Goal: Task Accomplishment & Management: Manage account settings

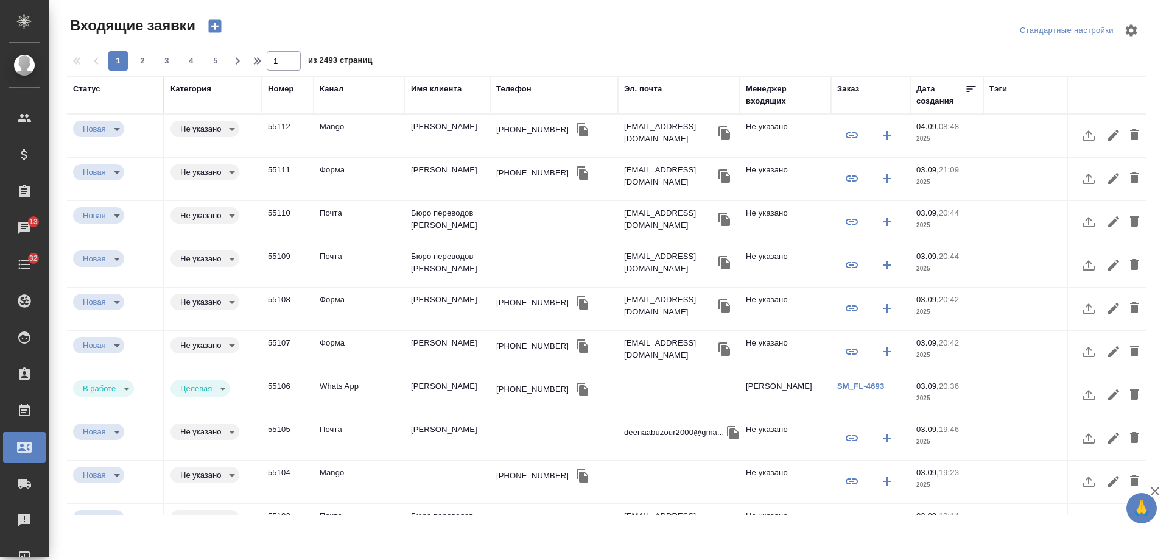
select select "RU"
click at [437, 85] on div "Имя клиента" at bounding box center [436, 89] width 51 height 12
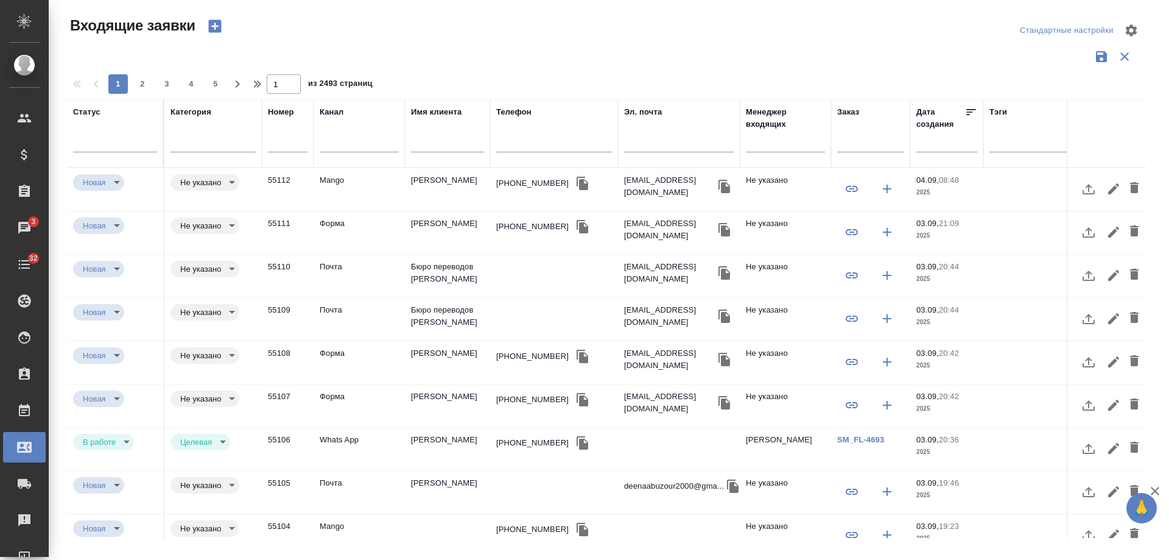
click at [664, 145] on input "text" at bounding box center [679, 143] width 110 height 15
paste input "aikumis1906@gmail.com"
type input "aikumis1906@gmail.com"
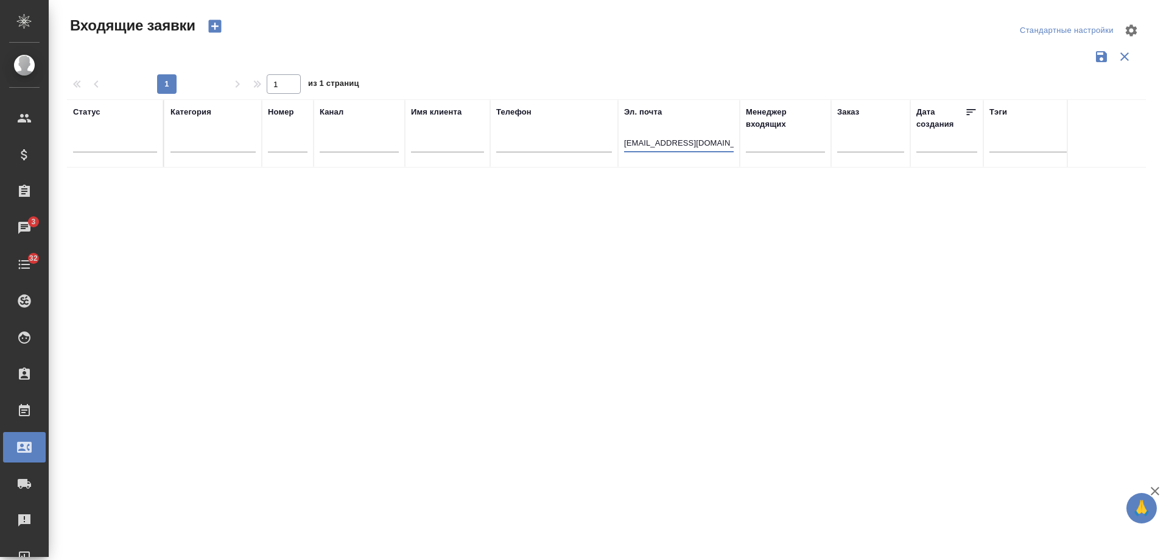
drag, startPoint x: 725, startPoint y: 143, endPoint x: 493, endPoint y: 141, distance: 232.1
click at [493, 141] on tr "Статус Категория Номер Канал Имя клиента Телефон Эл. почта aikumis1906@gmail.co…" at bounding box center [775, 133] width 1416 height 68
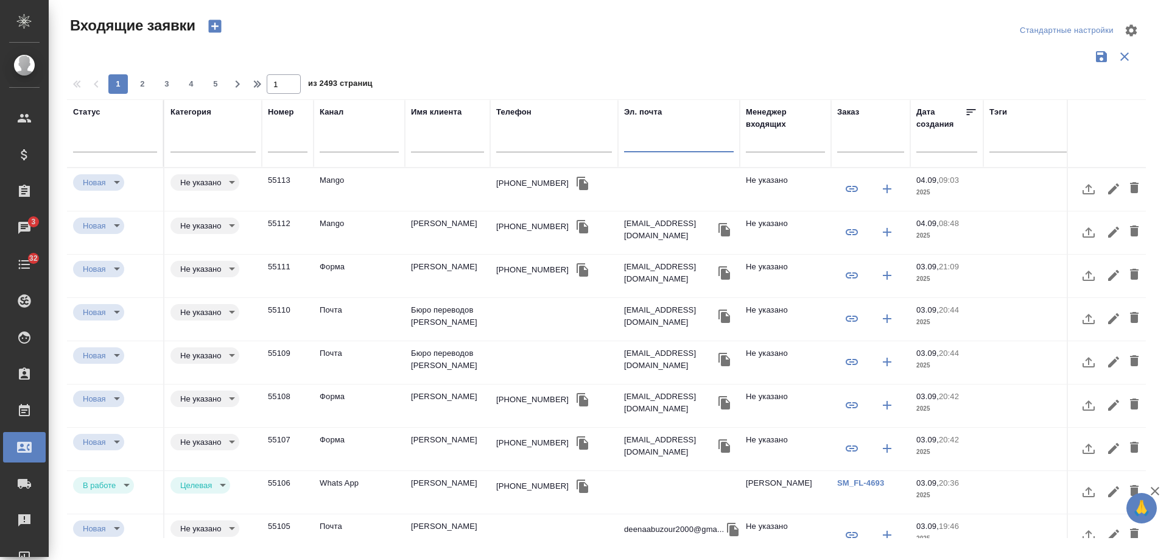
click at [217, 27] on icon "button" at bounding box center [214, 26] width 13 height 13
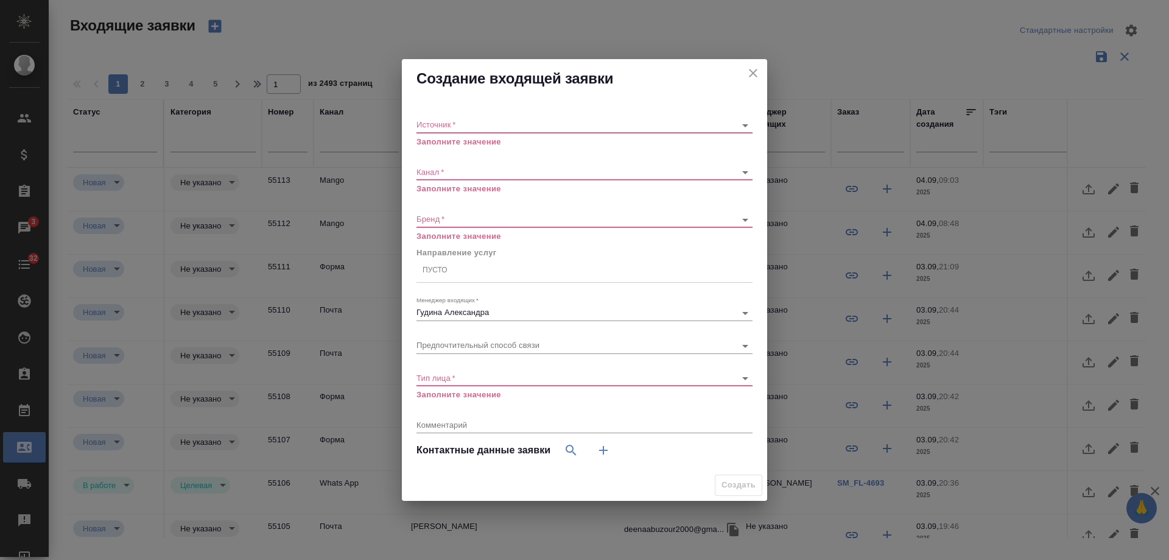
click at [463, 116] on div "Источник   * ​ Заполните значение" at bounding box center [585, 128] width 336 height 40
click at [463, 122] on body "🙏 .cls-1 fill:#fff; AWATERA Gudina Alexandra Клиенты Спецификации Заказы 3 Чаты…" at bounding box center [584, 280] width 1169 height 560
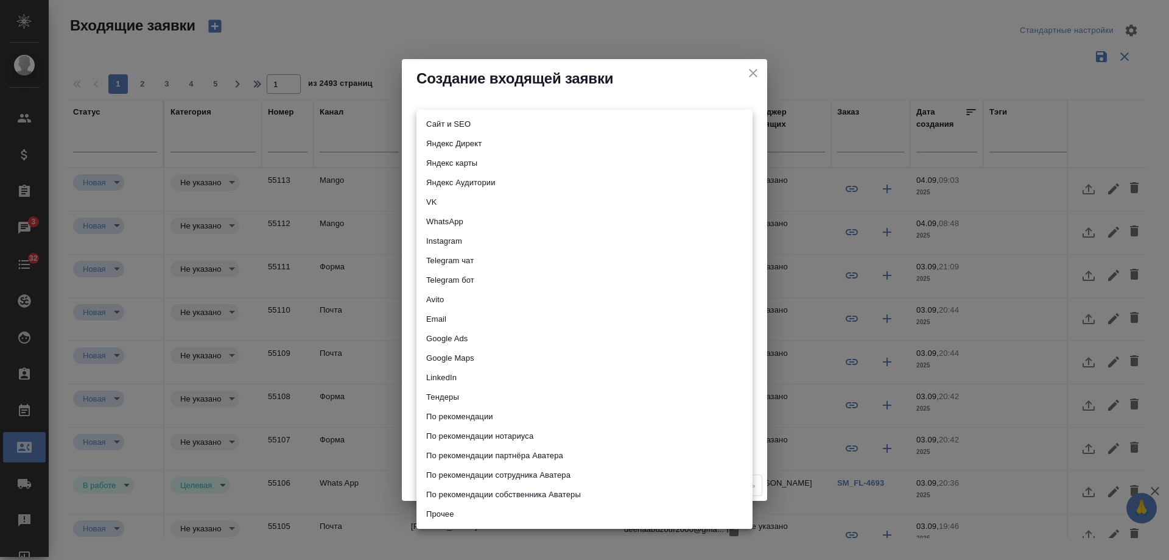
click at [484, 127] on li "Сайт и SEO" at bounding box center [585, 124] width 336 height 19
type input "seo"
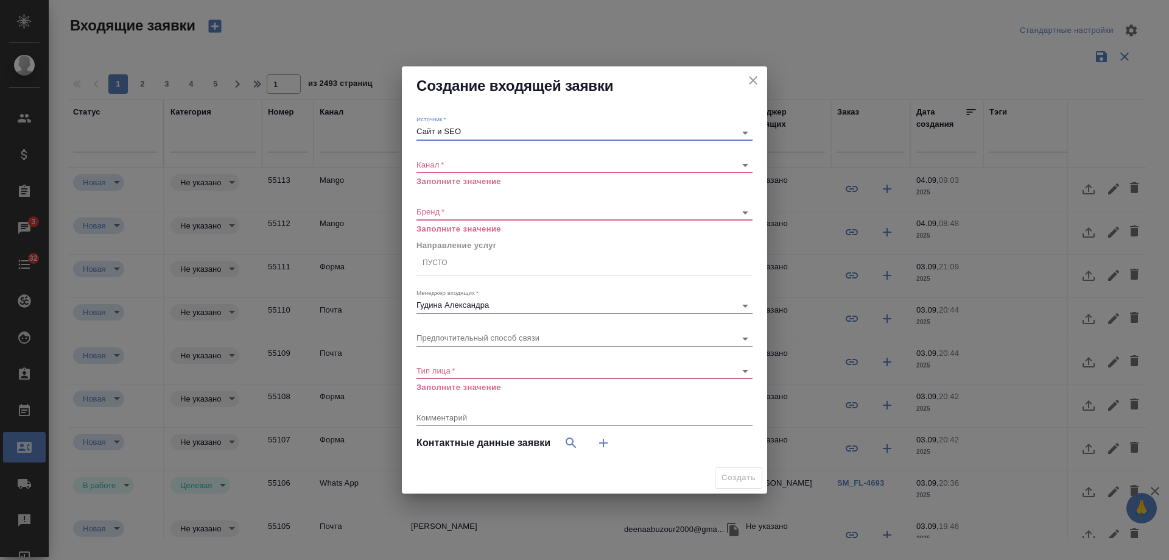
click at [442, 160] on body "🙏 .cls-1 fill:#fff; AWATERA Gudina Alexandra Клиенты Спецификации Заказы 3 Чаты…" at bounding box center [584, 280] width 1169 height 560
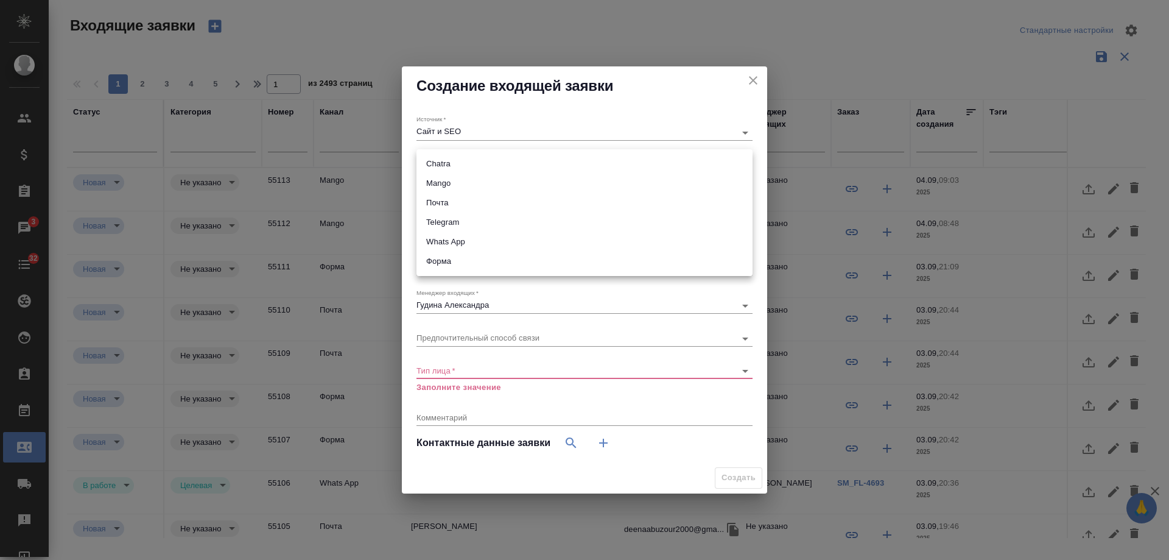
click at [461, 265] on li "Форма" at bounding box center [585, 261] width 336 height 19
type input "63623f8939da55ae86e7274a"
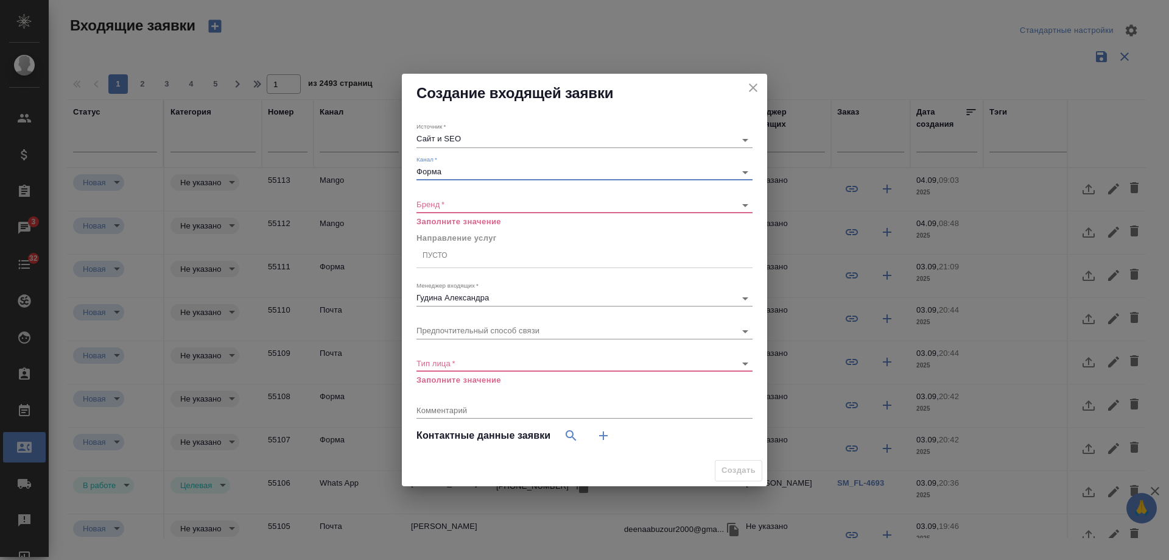
click at [457, 205] on body "🙏 .cls-1 fill:#fff; AWATERA Gudina Alexandra Клиенты Спецификации Заказы 3 Чаты…" at bounding box center [584, 280] width 1169 height 560
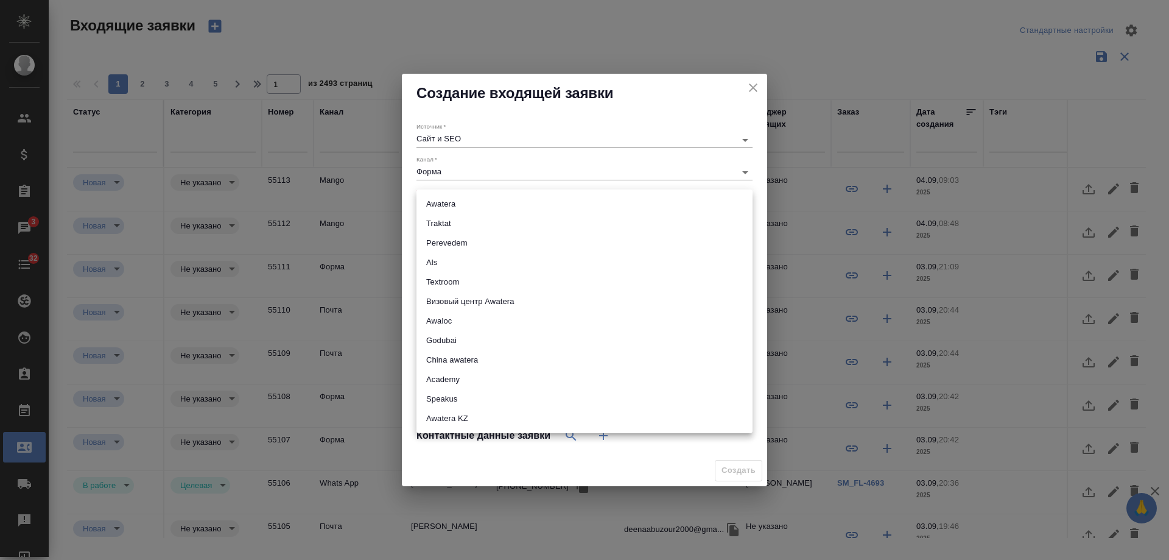
click at [434, 412] on li "Awatera KZ" at bounding box center [585, 418] width 336 height 19
type input "awateraKz"
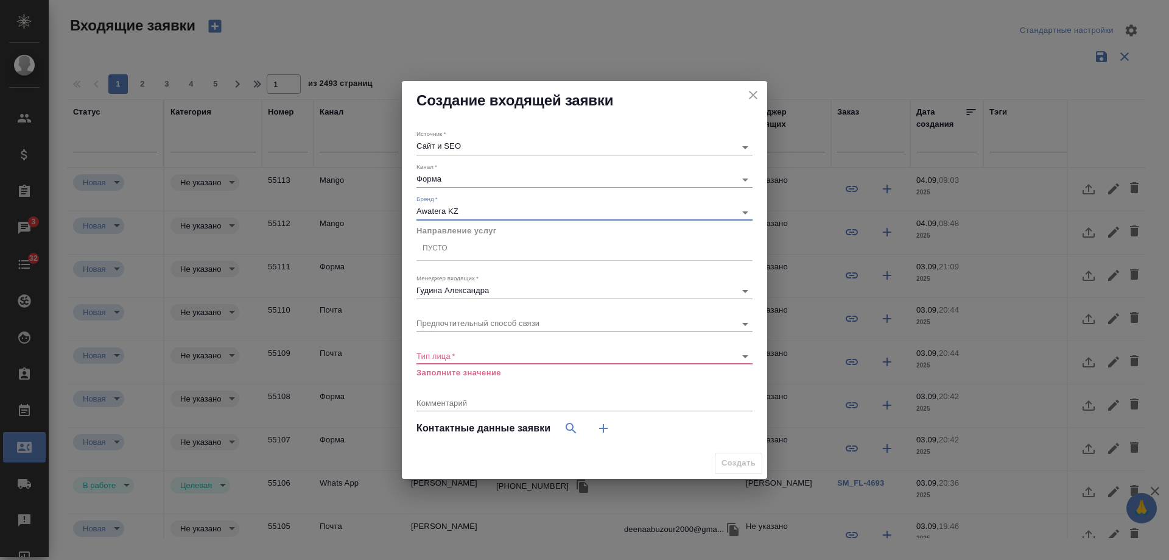
click at [495, 252] on div "Пусто" at bounding box center [585, 249] width 336 height 18
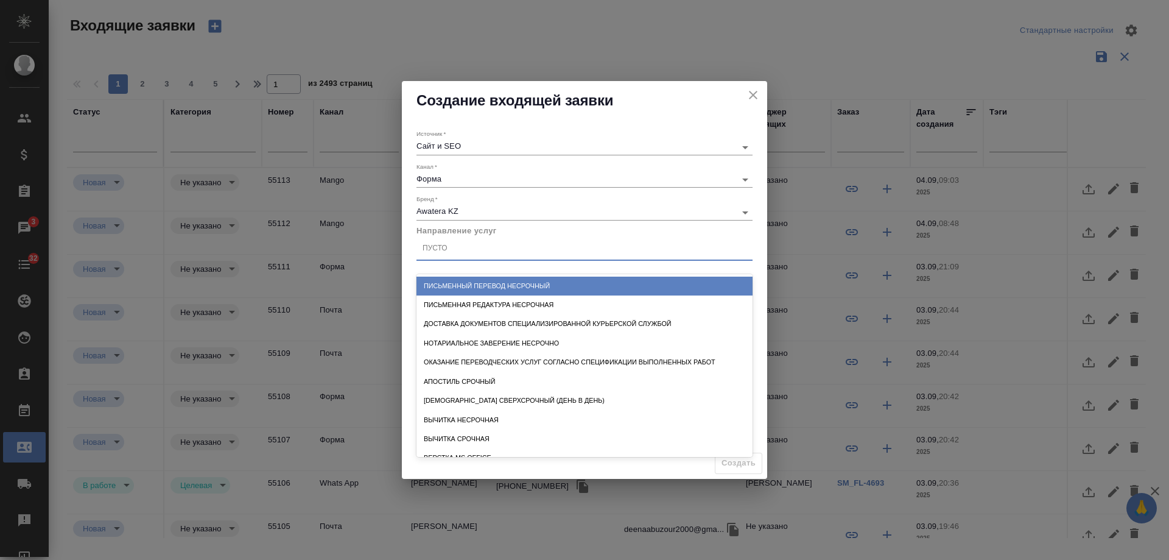
click at [490, 282] on div "Письменный перевод несрочный" at bounding box center [585, 286] width 336 height 19
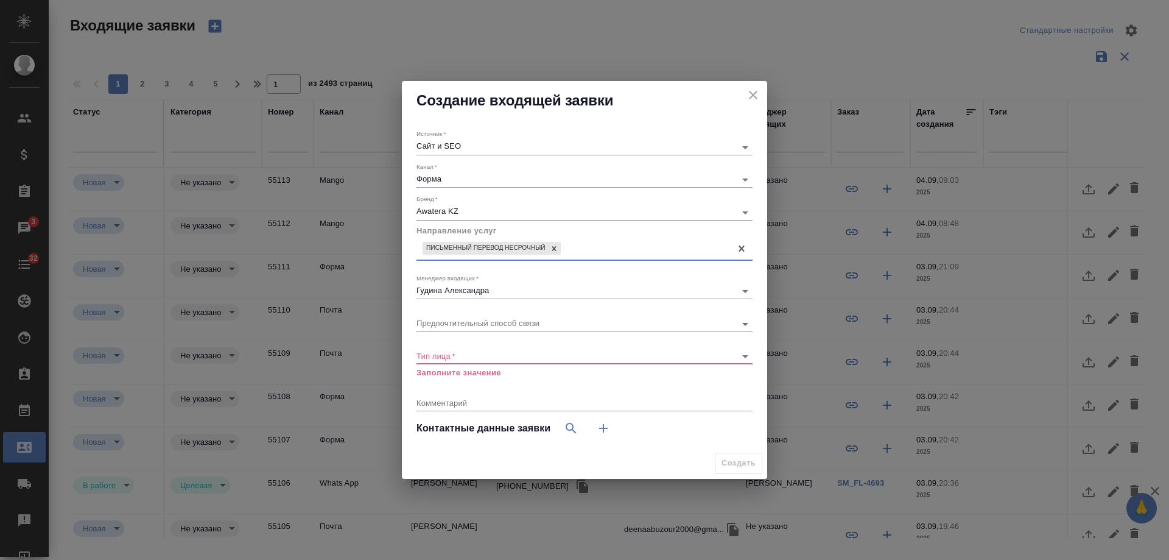
drag, startPoint x: 559, startPoint y: 244, endPoint x: 496, endPoint y: 247, distance: 62.2
click at [556, 244] on div at bounding box center [554, 248] width 13 height 13
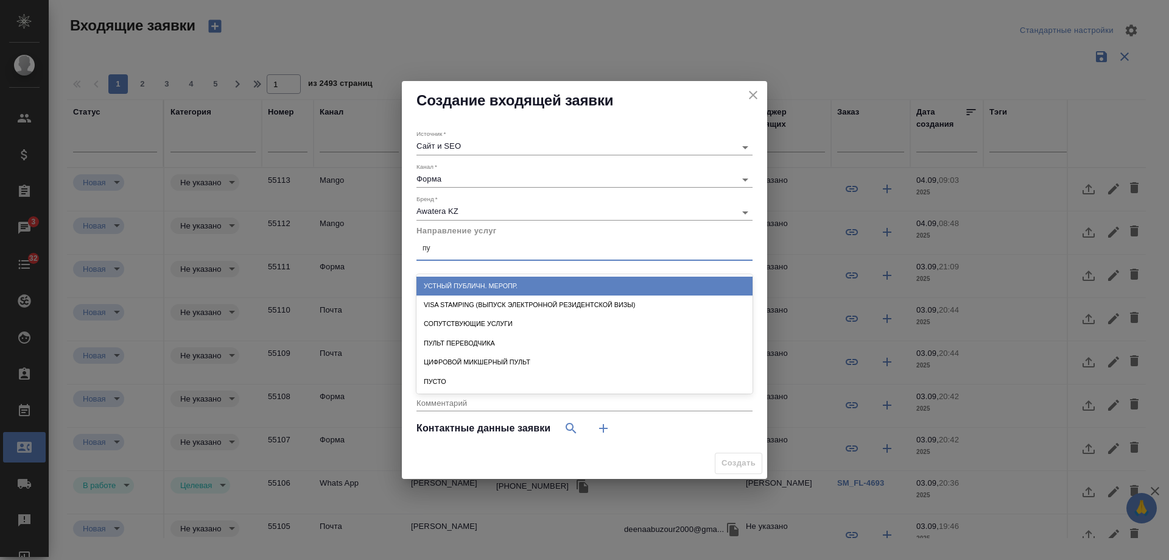
type input "пус"
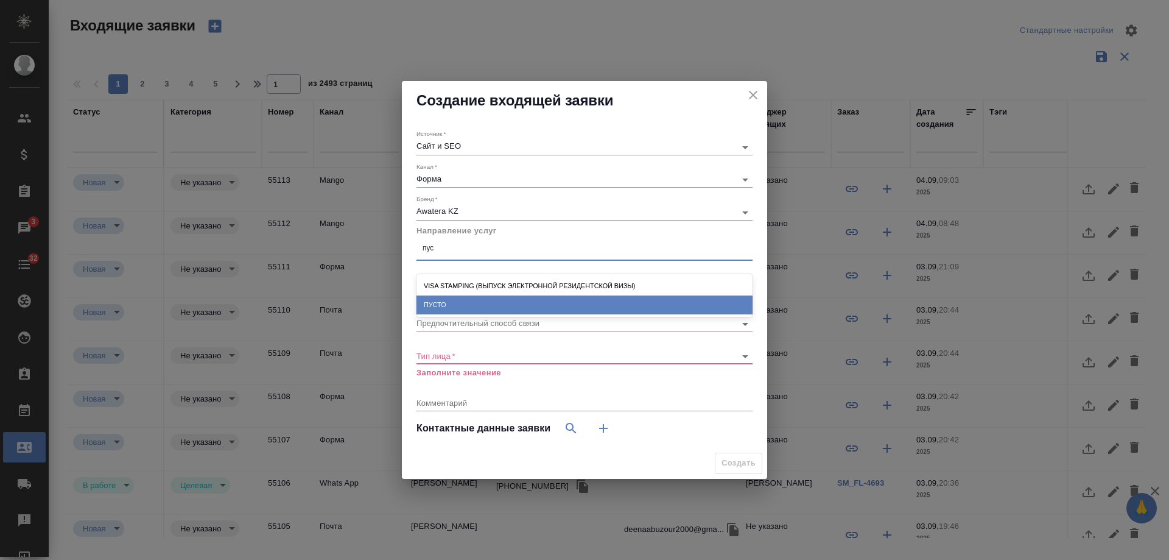
click at [459, 302] on div "ПУСТО" at bounding box center [585, 304] width 336 height 19
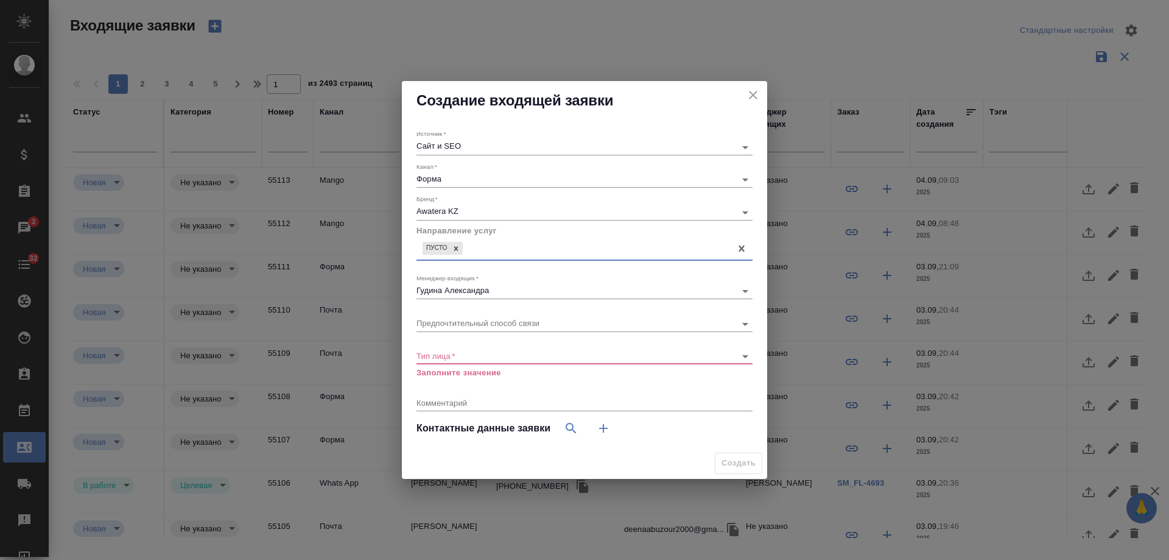
click at [446, 354] on body "🙏 .cls-1 fill:#fff; AWATERA Gudina Alexandra Клиенты Спецификации Заказы 3 Чаты…" at bounding box center [584, 280] width 1169 height 560
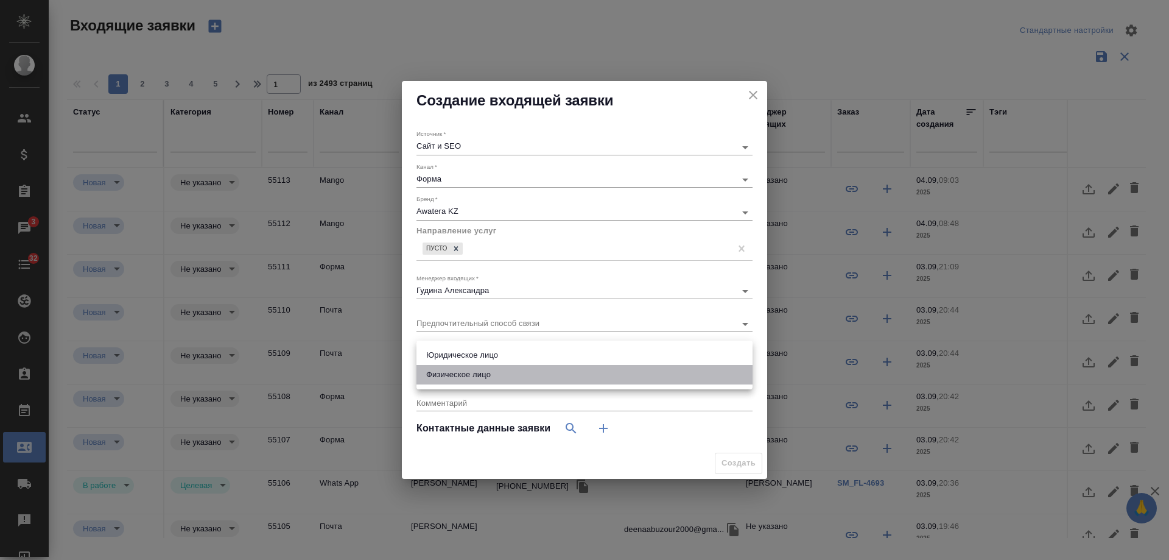
drag, startPoint x: 464, startPoint y: 372, endPoint x: 623, endPoint y: 415, distance: 164.8
click at [466, 373] on li "Физическое лицо" at bounding box center [585, 374] width 336 height 19
type input "private"
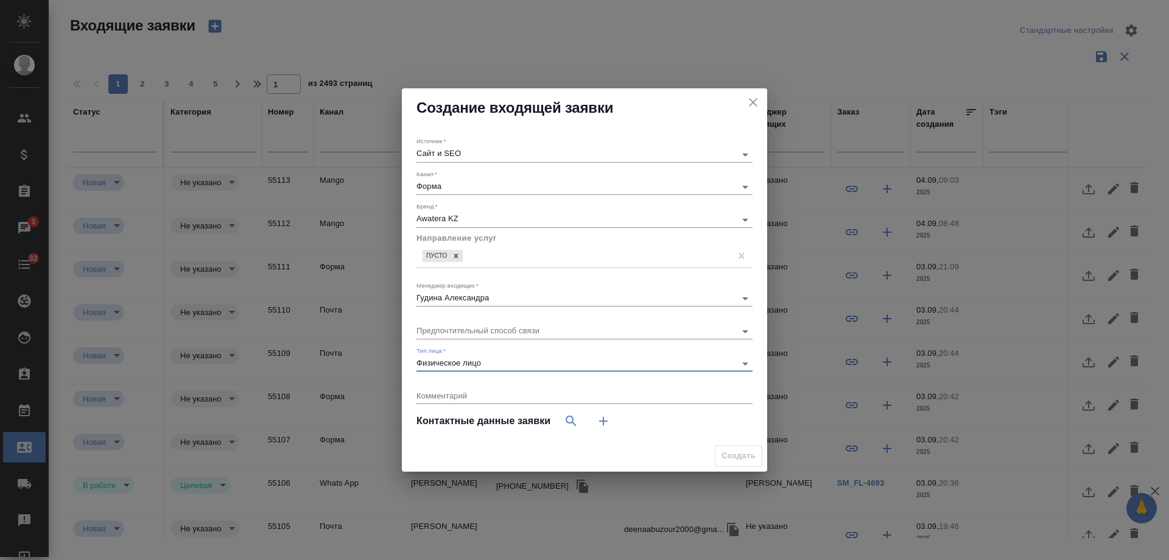
click at [590, 421] on button "button" at bounding box center [603, 420] width 29 height 29
select select "RU"
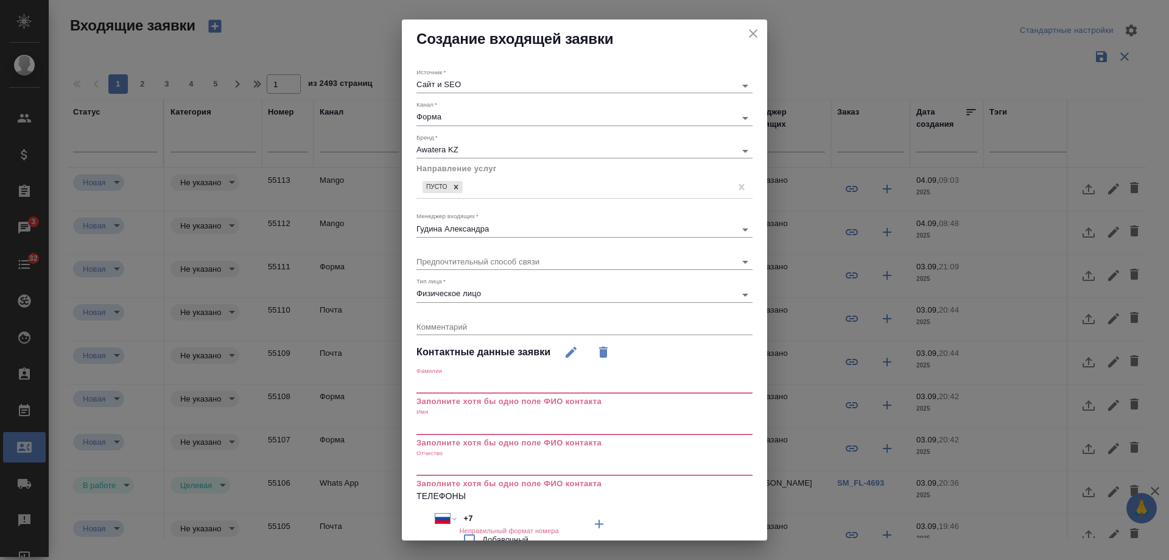
scroll to position [142, 0]
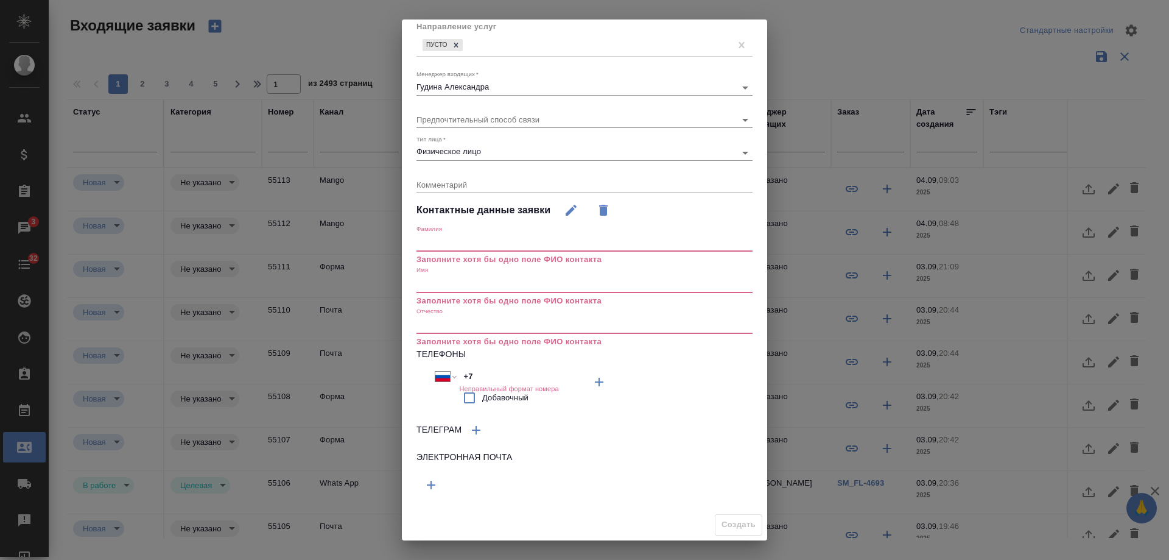
click at [433, 482] on icon "button" at bounding box center [431, 485] width 15 height 15
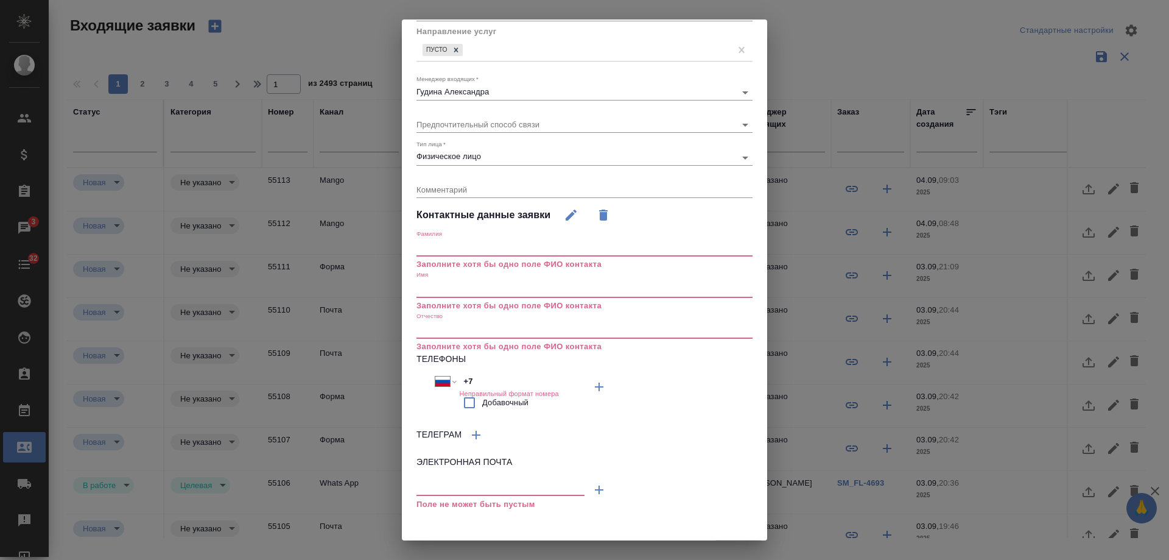
click at [467, 489] on input "text" at bounding box center [501, 487] width 168 height 15
paste input "[EMAIL_ADDRESS][DOMAIN_NAME]"
type input "[EMAIL_ADDRESS][DOMAIN_NAME]"
drag, startPoint x: 442, startPoint y: 378, endPoint x: 395, endPoint y: 376, distance: 47.6
click at [395, 376] on div "Создание входящей заявки Источник   * Сайт и SEO seo Канал   * Форма 63623f8939…" at bounding box center [584, 280] width 1169 height 560
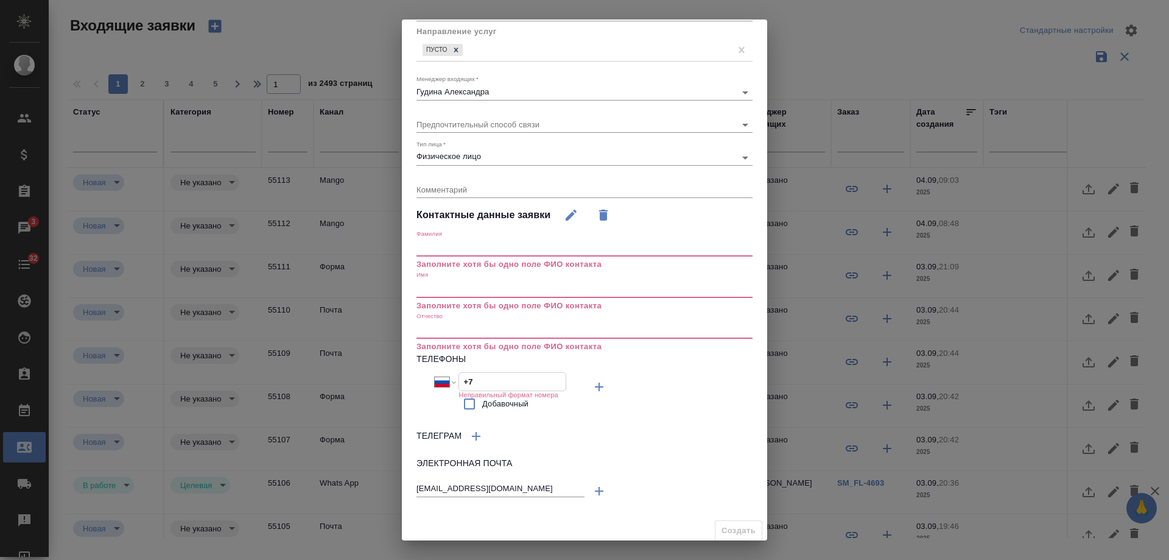
paste input "778 116 1002"
select select "KZ"
type input "[PHONE_NUMBER]"
click at [450, 250] on input "text" at bounding box center [585, 247] width 336 height 17
paste input "Айкүміс Нұрмұханова"
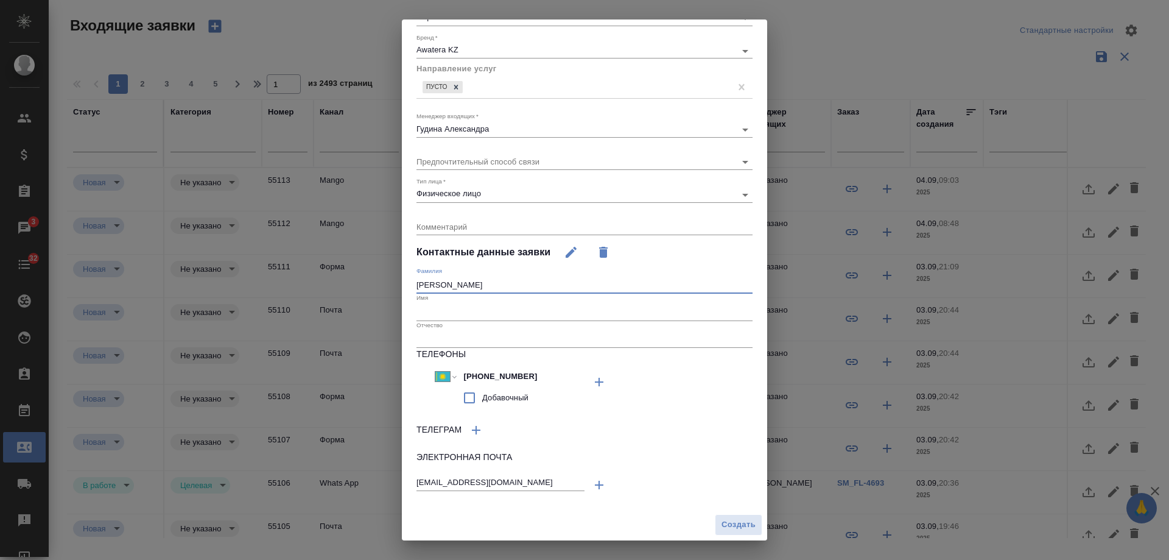
scroll to position [100, 0]
type input "Айкүміс Нұрмұханова"
click at [440, 299] on div "Имя" at bounding box center [585, 307] width 336 height 27
click at [426, 316] on input "text" at bounding box center [585, 311] width 336 height 17
paste input "Айкүміс Нұрмұханова"
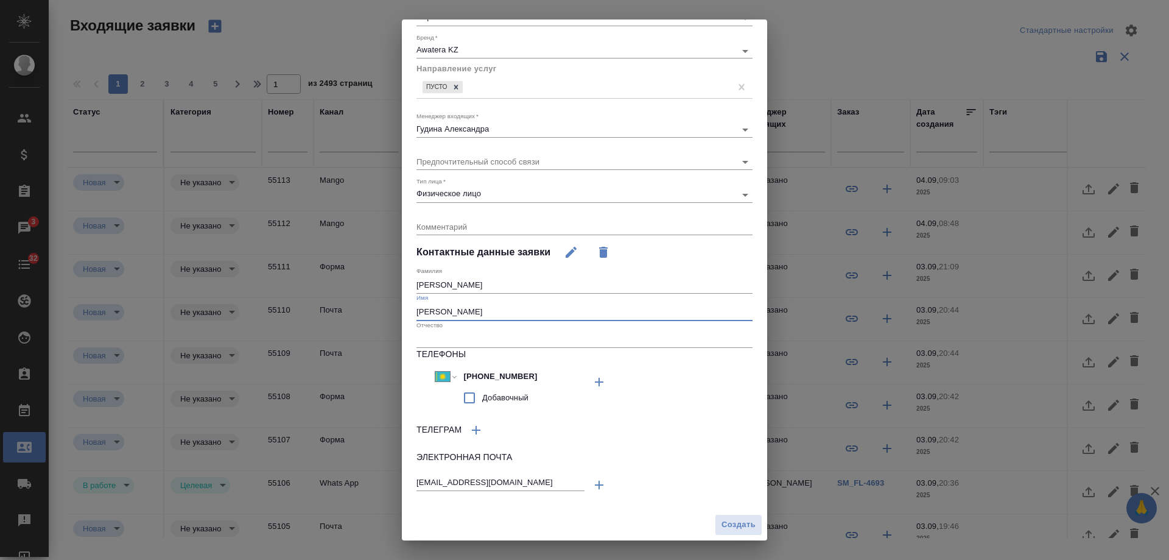
drag, startPoint x: 421, startPoint y: 312, endPoint x: 405, endPoint y: 312, distance: 15.8
click at [405, 312] on div "Источник   * Сайт и SEO seo Канал   * Форма 63623f8939da55ae86e7274a Бренд   * …" at bounding box center [584, 234] width 365 height 551
type input "Айкүміс Нұрмұханова"
drag, startPoint x: 451, startPoint y: 284, endPoint x: 268, endPoint y: 284, distance: 183.3
click at [268, 284] on div "Создание входящей заявки Источник   * Сайт и SEO seo Канал   * Форма 63623f8939…" at bounding box center [584, 280] width 1169 height 560
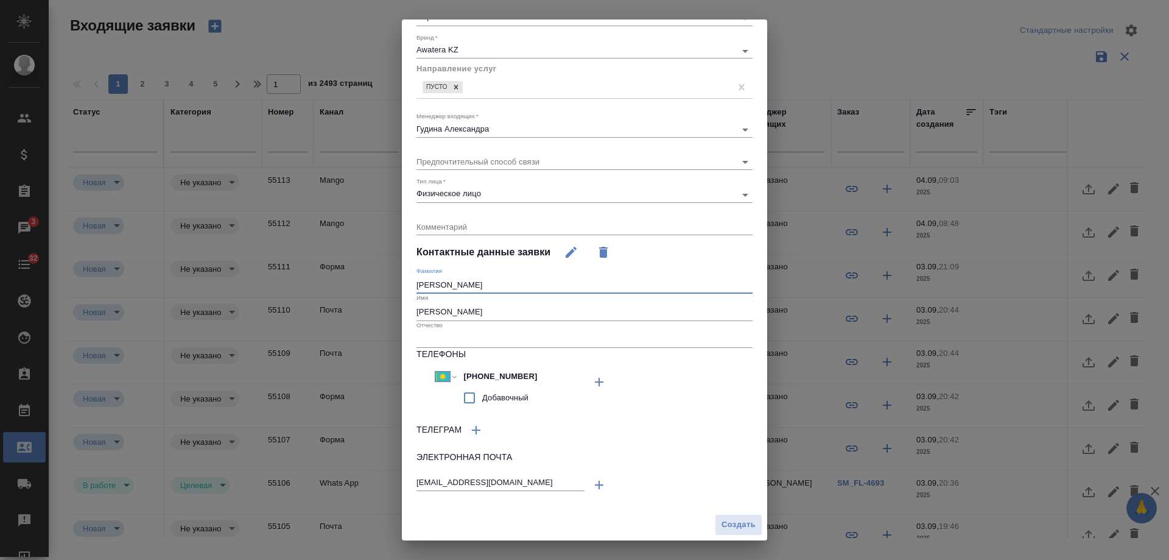
type input "Нұрмұханова"
drag, startPoint x: 443, startPoint y: 315, endPoint x: 601, endPoint y: 314, distance: 157.2
click at [601, 314] on input "Айкүміс Нұрмұханова" at bounding box center [585, 311] width 336 height 17
type input "Айкүміс"
click at [727, 526] on span "Создать" at bounding box center [739, 525] width 34 height 14
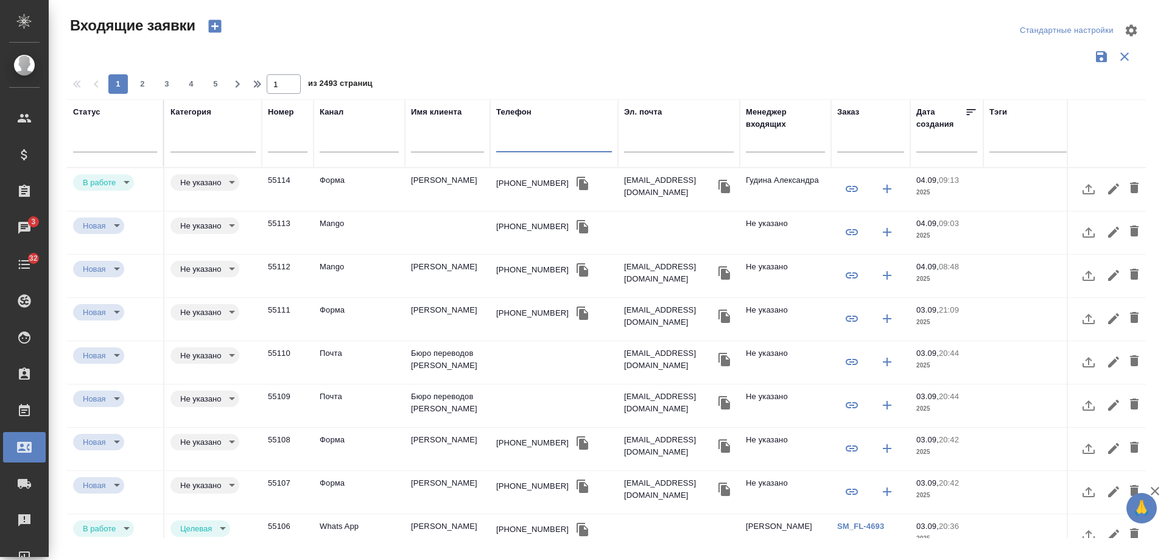
click at [552, 144] on input "text" at bounding box center [554, 143] width 116 height 15
paste input "79636029747"
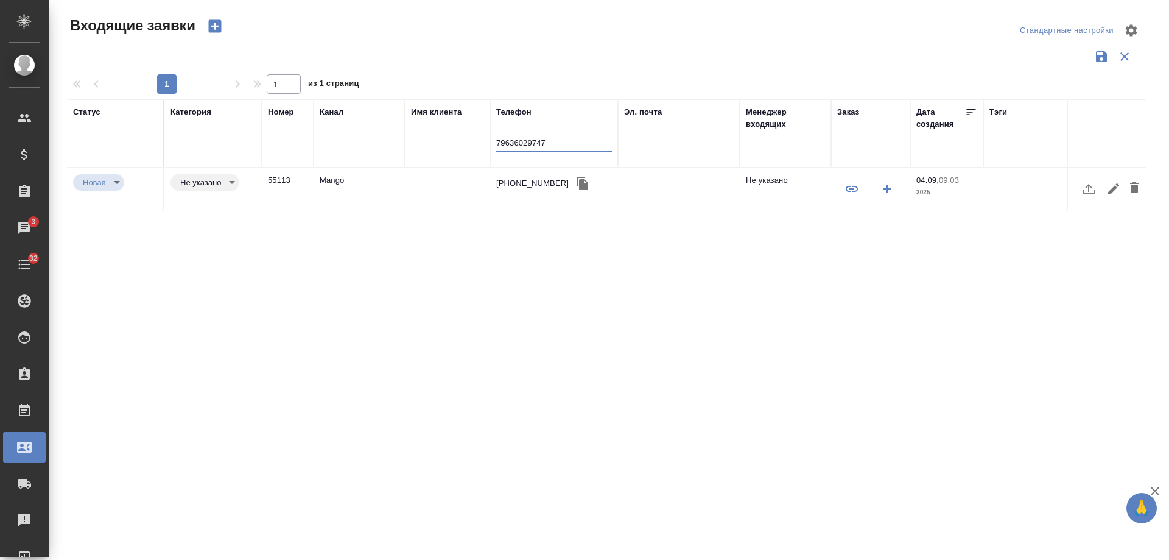
drag, startPoint x: 556, startPoint y: 141, endPoint x: 347, endPoint y: 158, distance: 210.2
click at [347, 158] on tr "Статус Категория Номер Канал Имя клиента Телефон 79636029747 Эл. почта Менеджер…" at bounding box center [775, 133] width 1416 height 68
type input "79636029747"
click at [522, 186] on div "+79636029747" at bounding box center [532, 183] width 72 height 12
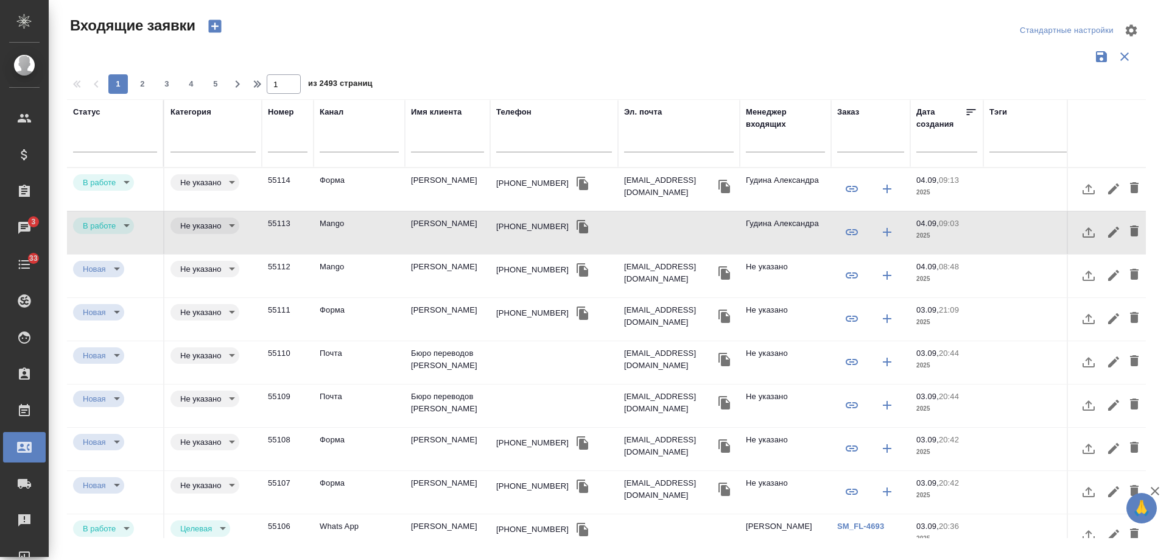
click at [434, 185] on td "Нұрмұханова Айкүміс" at bounding box center [447, 189] width 85 height 43
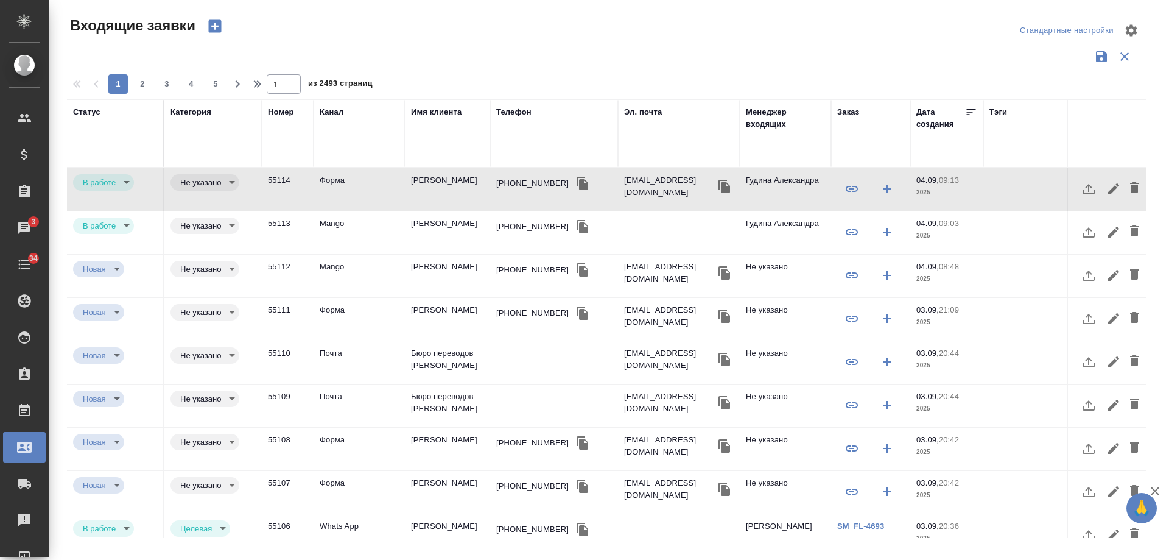
click at [437, 320] on td "Белавенцева Анна Юрьевна" at bounding box center [447, 319] width 85 height 43
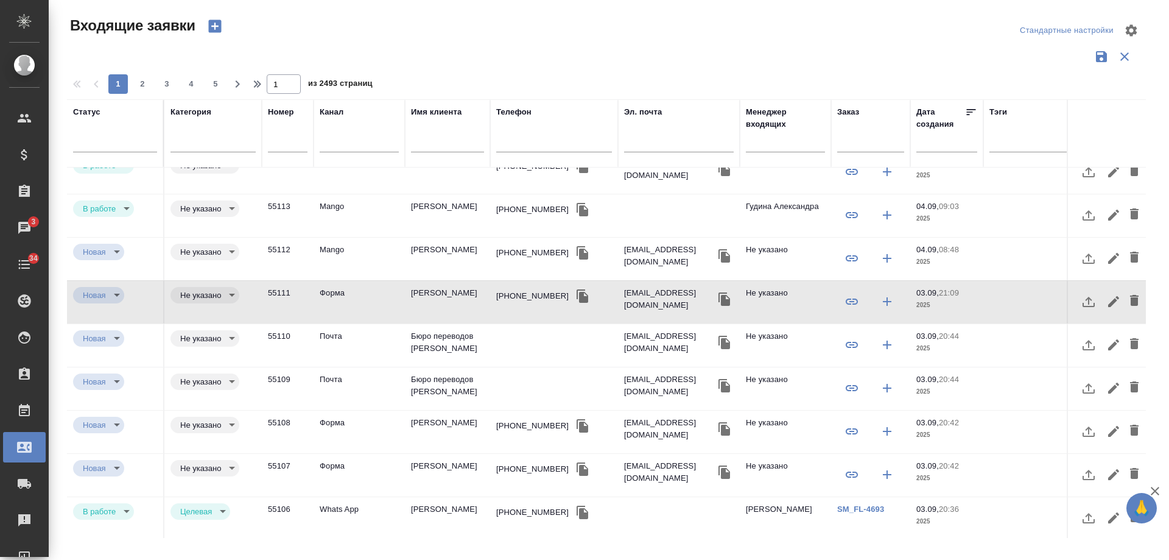
scroll to position [0, 0]
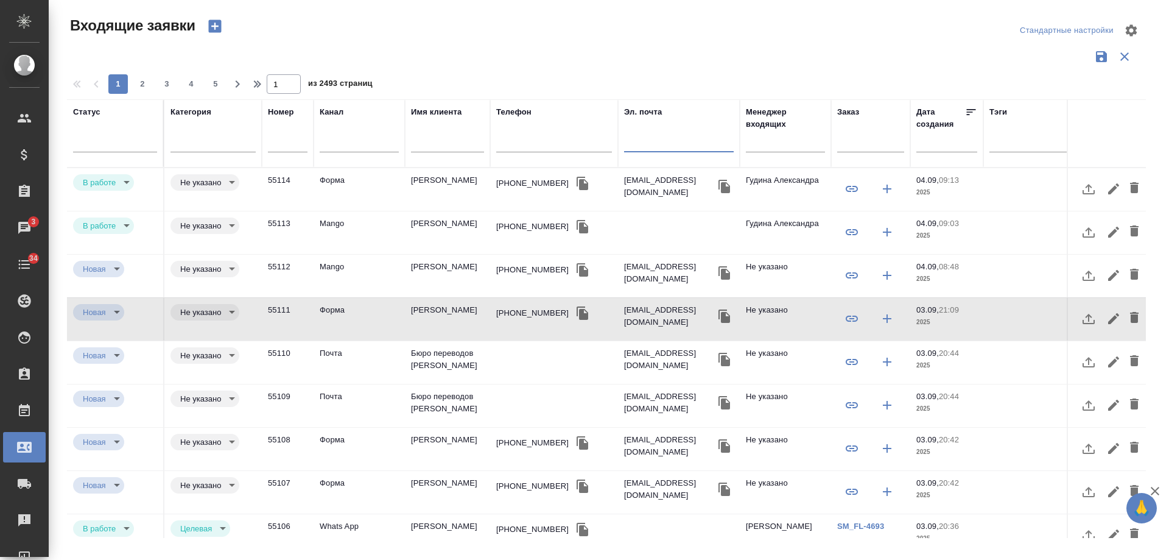
click at [699, 139] on input "text" at bounding box center [679, 143] width 110 height 15
paste input "[EMAIL_ADDRESS][DOMAIN_NAME]"
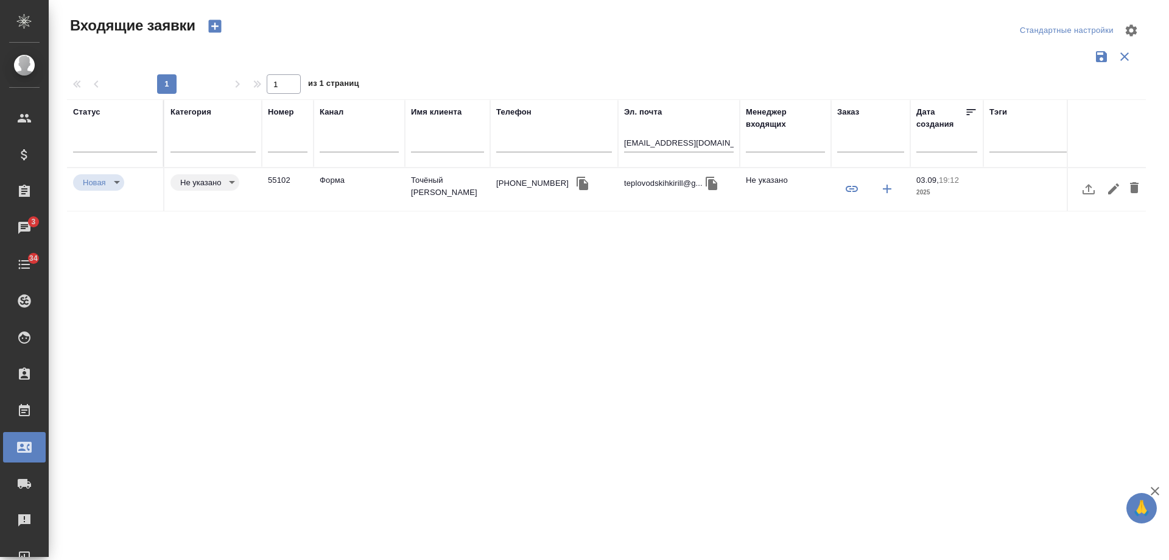
click at [429, 186] on td "Точёный Кирилл Дмитриевич" at bounding box center [447, 189] width 85 height 43
click at [429, 185] on td "Точёный Кирилл Дмитриевич" at bounding box center [447, 189] width 85 height 43
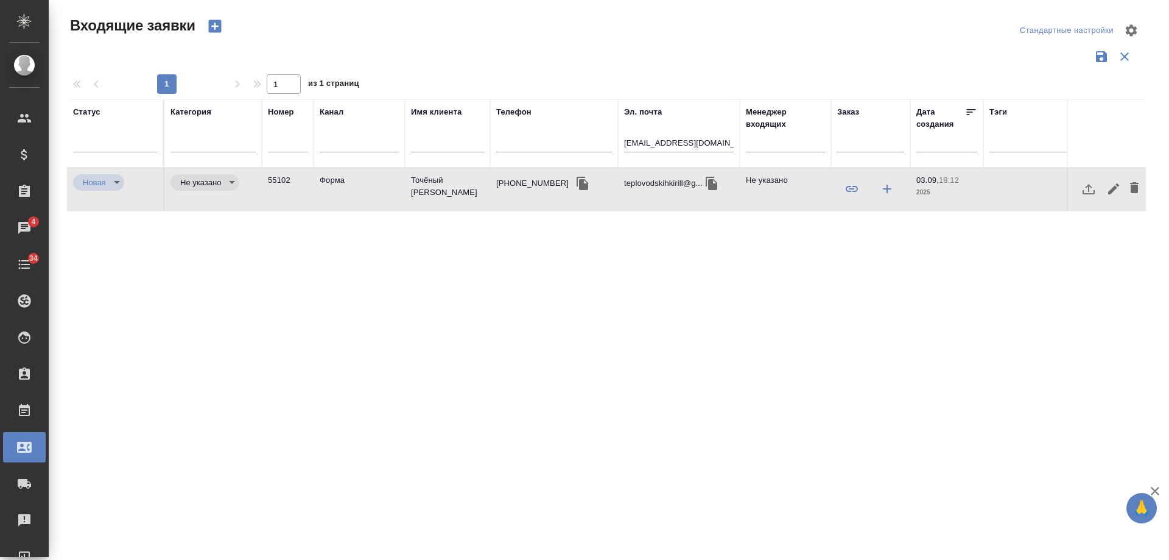
click at [635, 197] on td "teplovodskihkirill@g..." at bounding box center [679, 189] width 122 height 43
drag, startPoint x: 713, startPoint y: 137, endPoint x: 432, endPoint y: 133, distance: 280.2
click at [434, 133] on tr "Статус Категория Номер Канал Имя клиента Телефон Эл. почта teplovodskihkirill@g…" at bounding box center [775, 133] width 1416 height 68
type input "m"
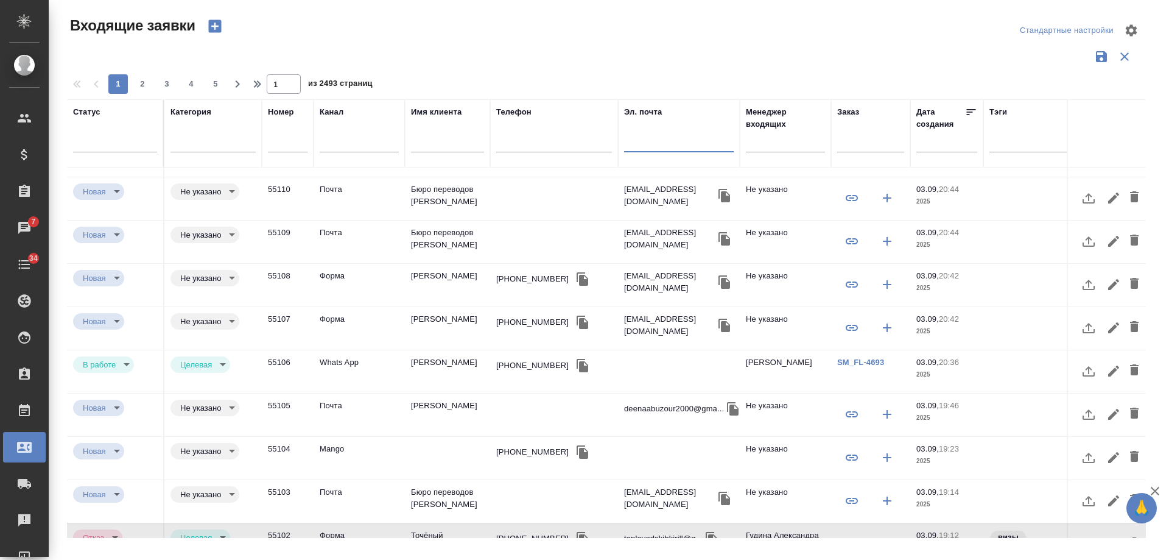
scroll to position [122, 0]
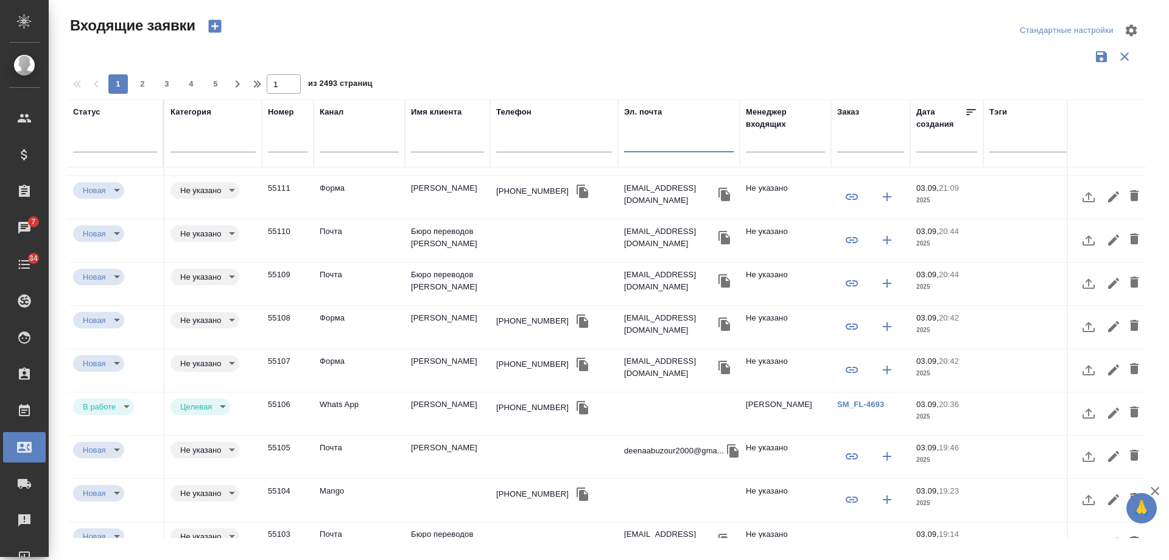
click at [445, 358] on td "Тумурсух Хулан" at bounding box center [447, 370] width 85 height 43
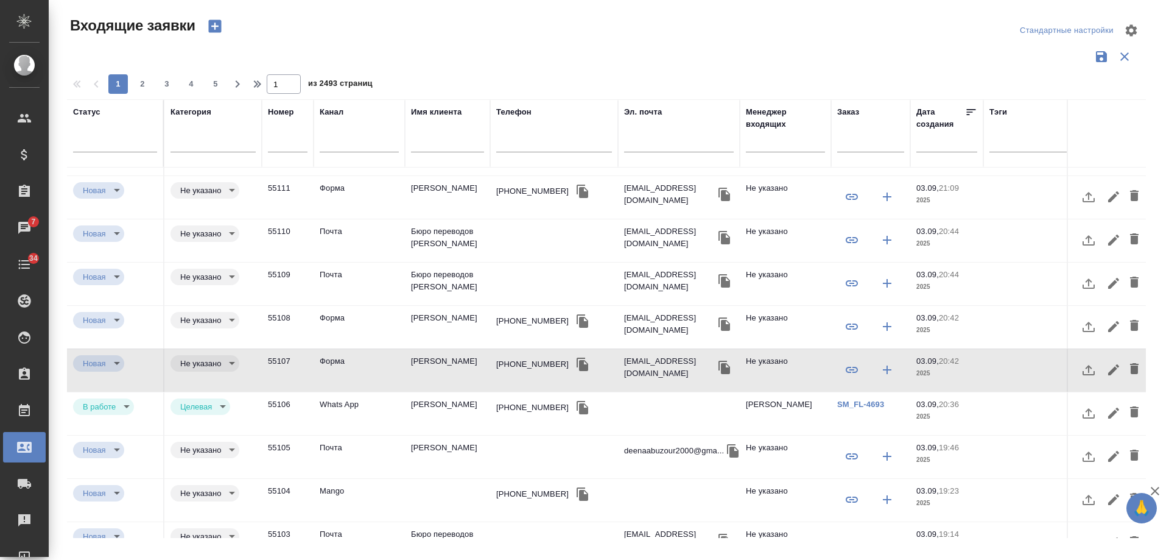
click at [451, 317] on td "Тумурсух Хулан" at bounding box center [447, 327] width 85 height 43
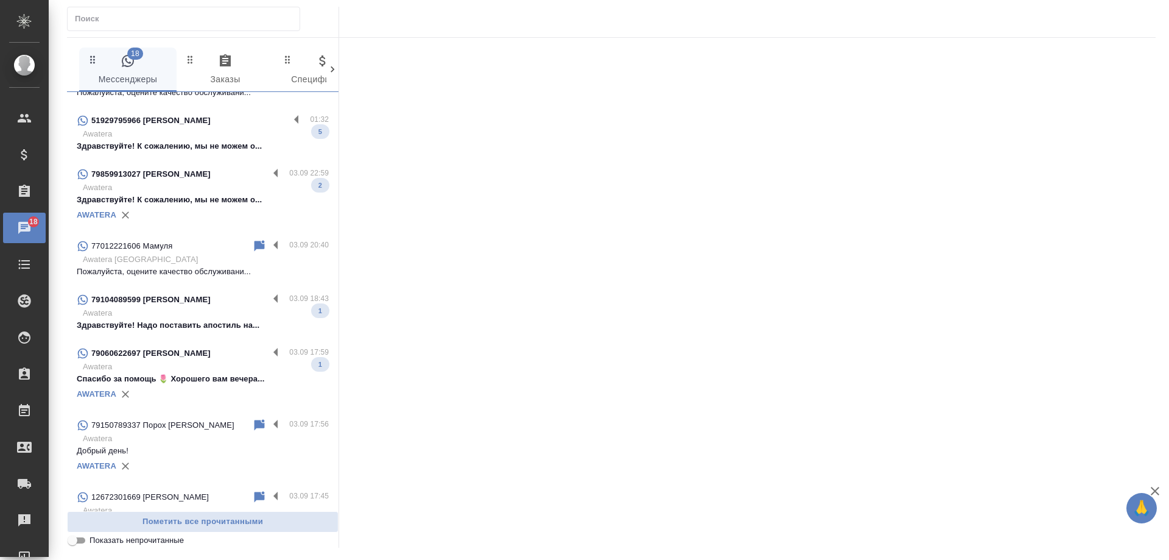
scroll to position [305, 0]
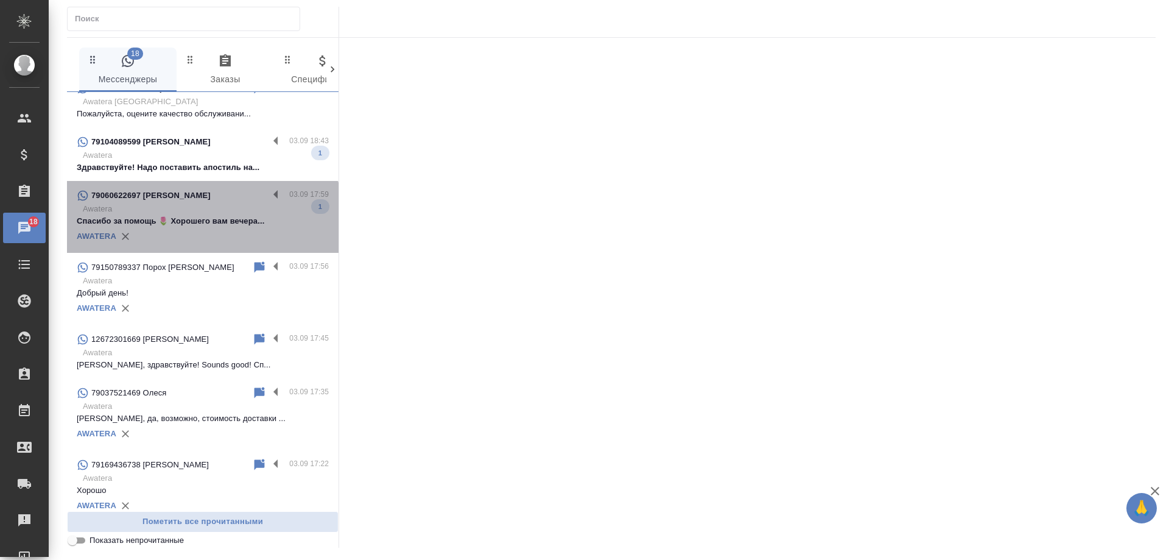
click at [202, 222] on p "Спасибо за помощь 🌷 Хорошего вам вечера..." at bounding box center [203, 221] width 252 height 12
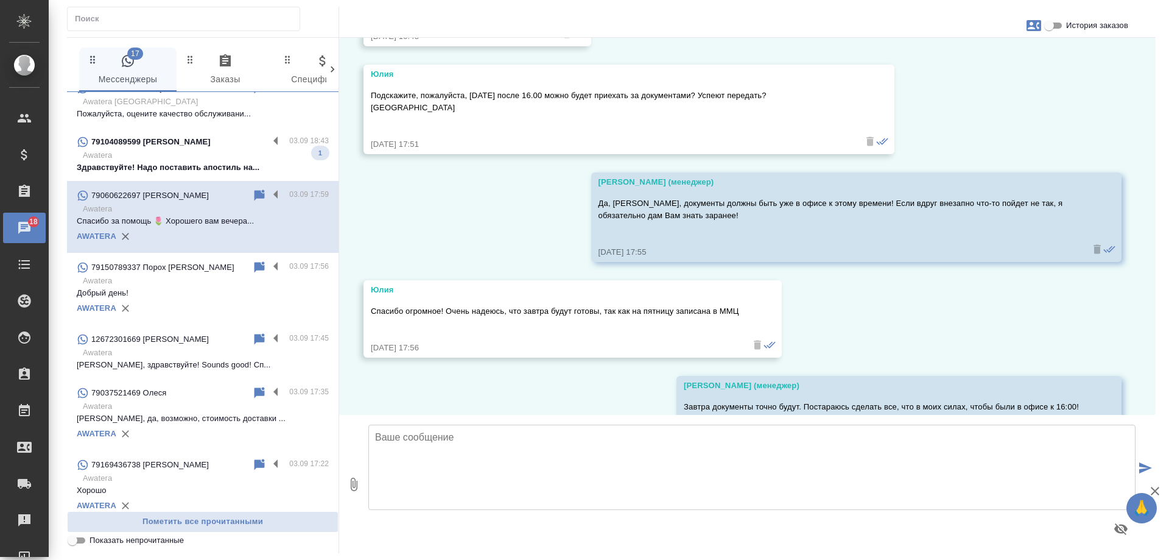
scroll to position [244, 0]
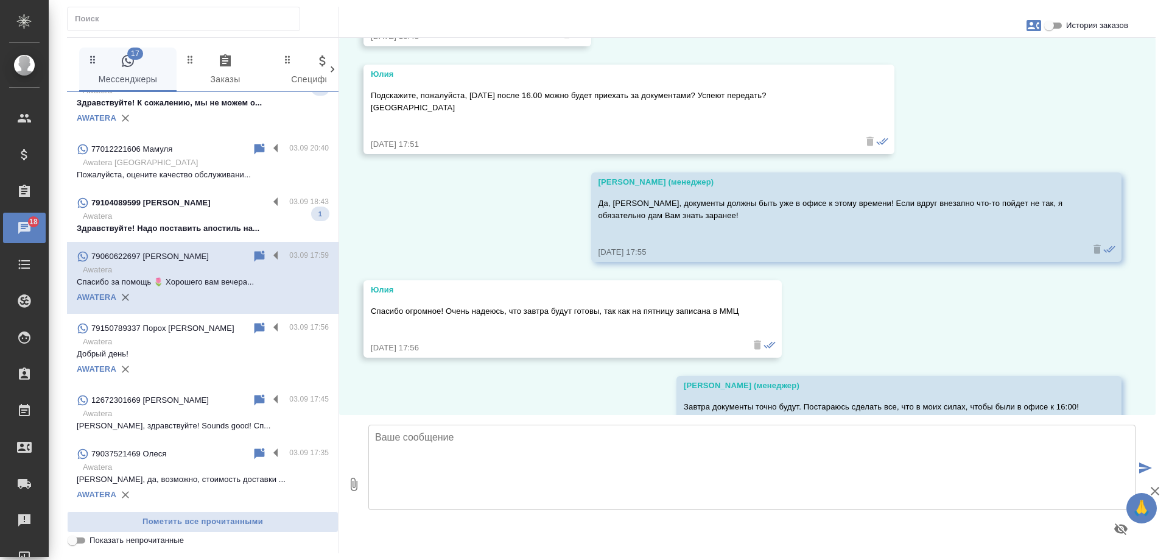
click at [194, 228] on p "Здравствуйте! Надо поставить апостиль на..." at bounding box center [203, 228] width 252 height 12
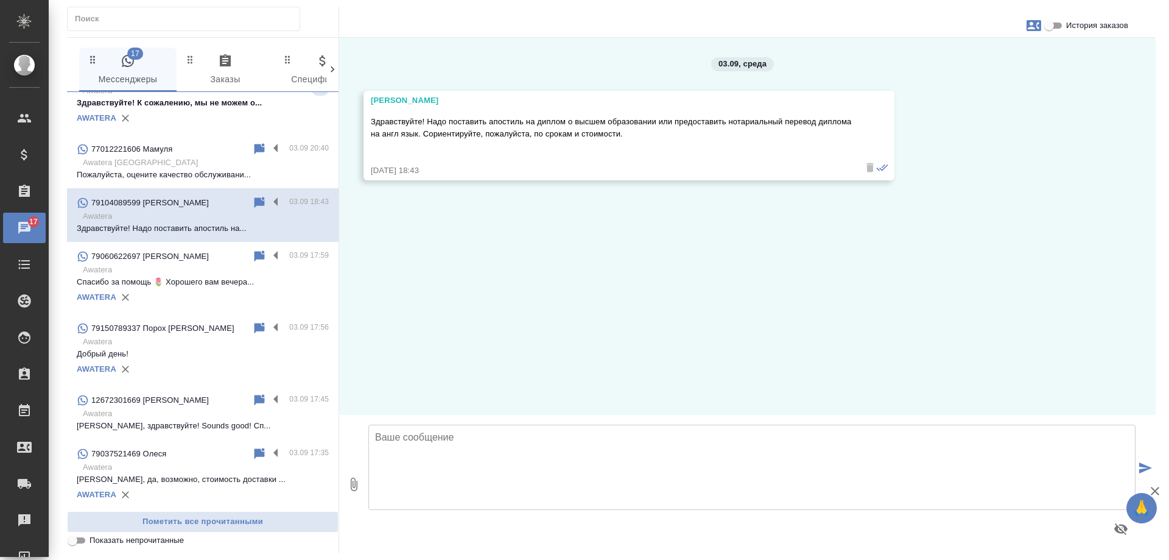
scroll to position [0, 0]
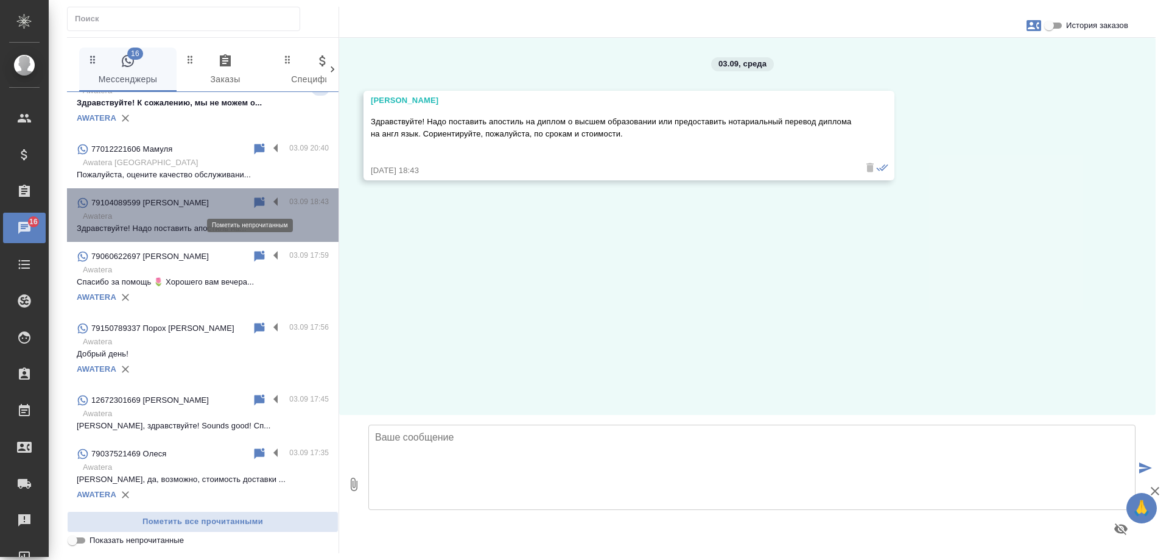
click at [255, 205] on icon at bounding box center [260, 202] width 10 height 11
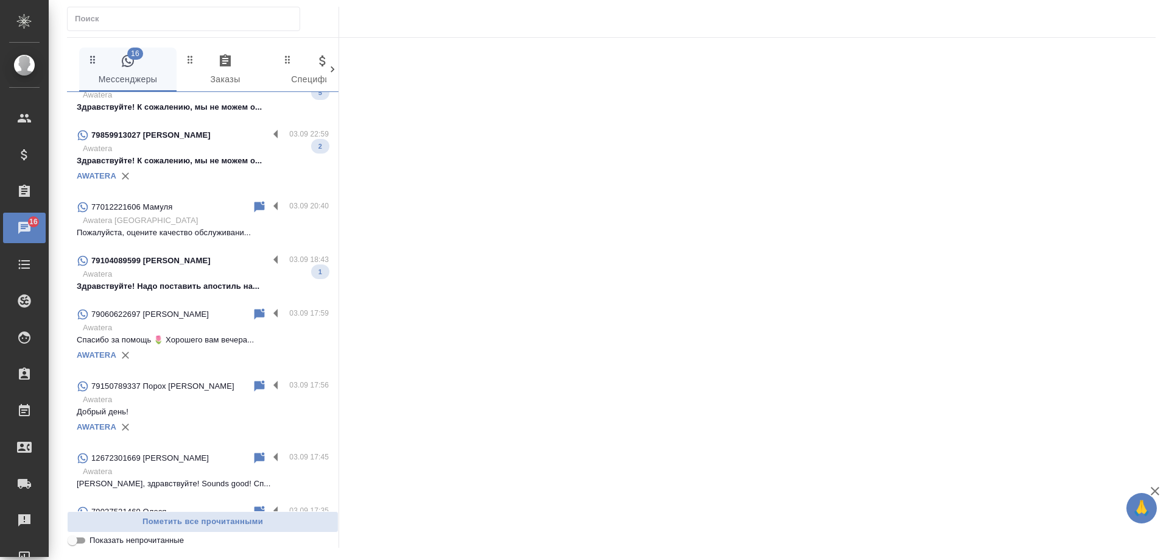
scroll to position [122, 0]
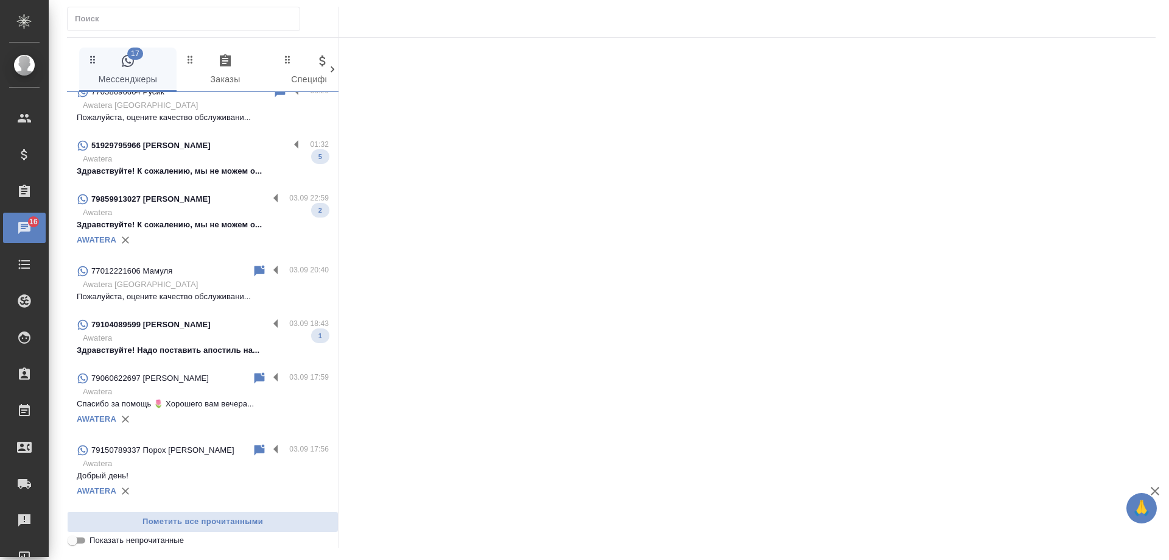
click at [171, 283] on p "Awatera Kazakhstan" at bounding box center [206, 284] width 246 height 12
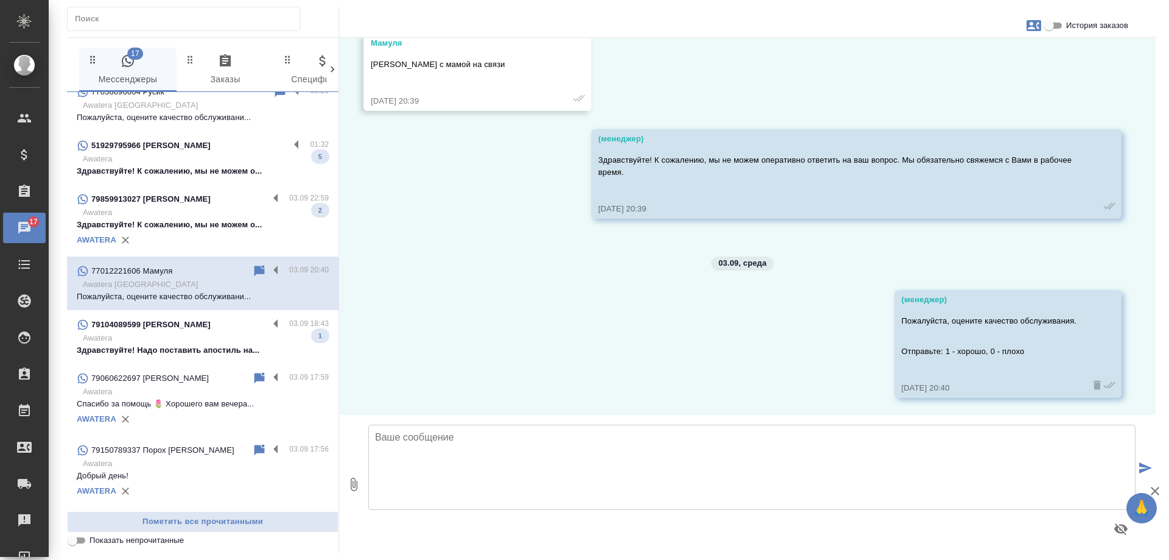
scroll to position [358, 0]
click at [178, 225] on p "Здравствуйте! К сожалению, мы не можем о..." at bounding box center [203, 225] width 252 height 12
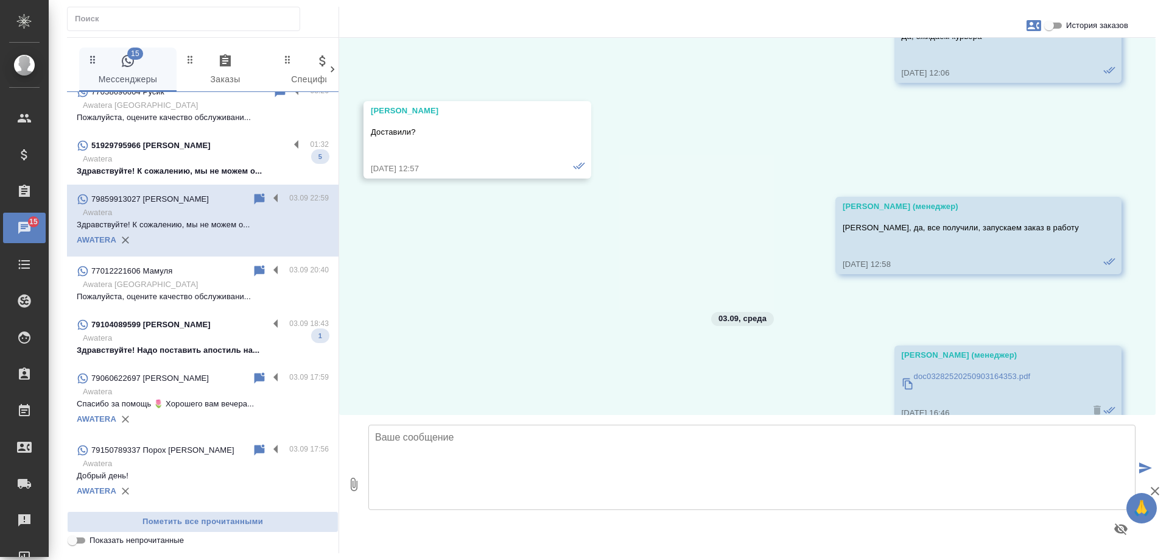
scroll to position [61, 0]
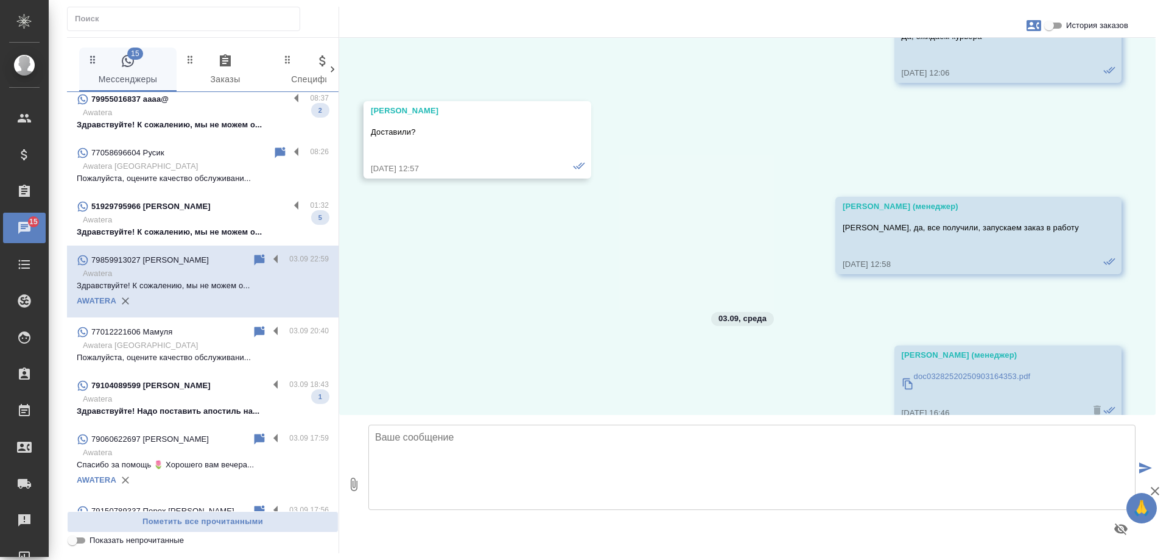
click at [175, 221] on p "Awatera" at bounding box center [206, 220] width 246 height 12
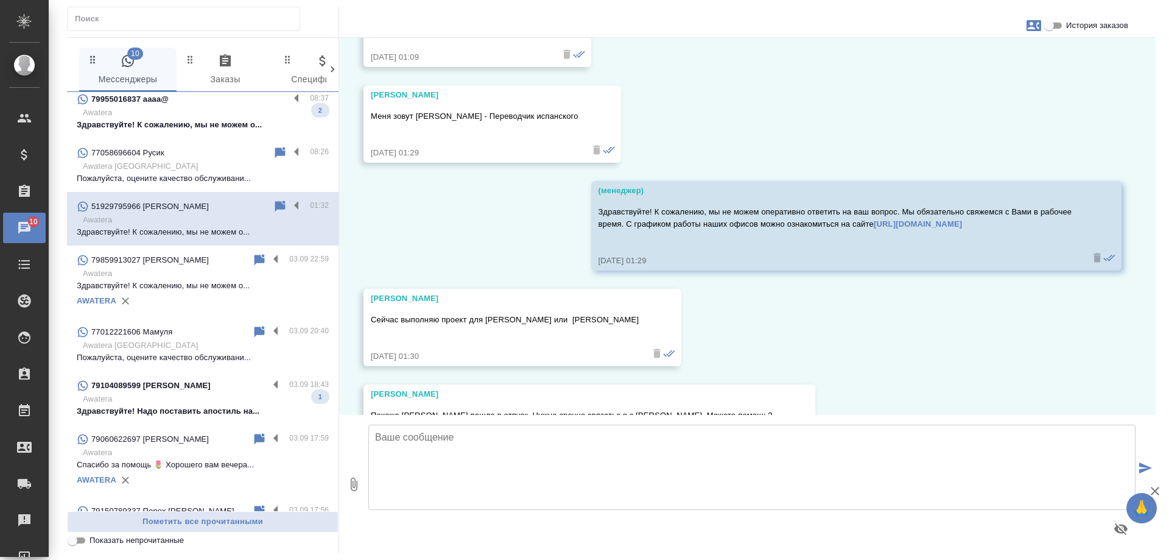
scroll to position [426, 0]
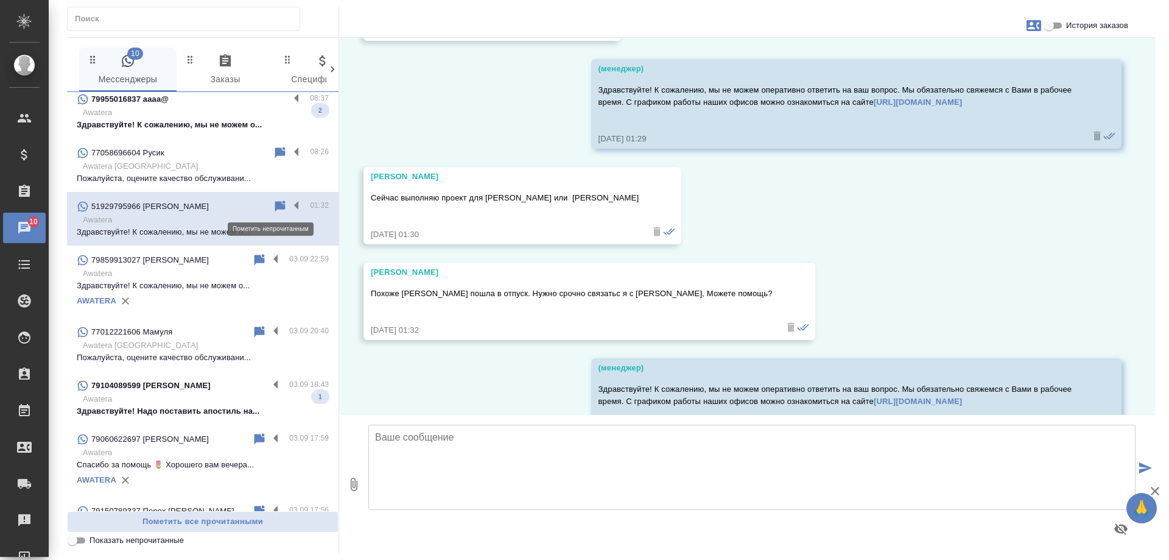
click at [274, 204] on icon at bounding box center [280, 206] width 15 height 15
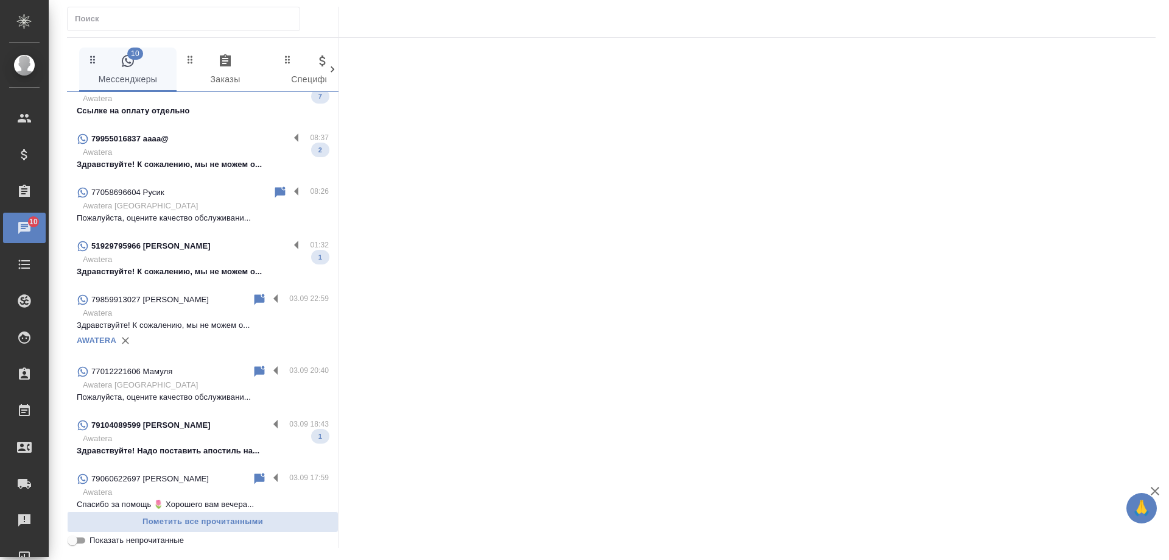
scroll to position [0, 0]
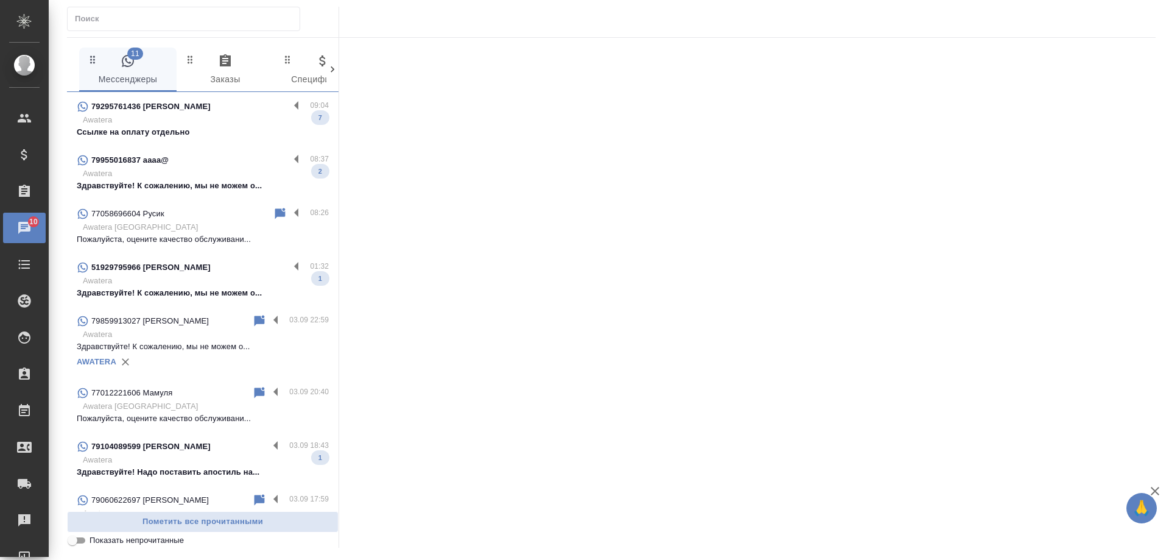
click at [186, 180] on p "Здравствуйте! К сожалению, мы не можем о..." at bounding box center [203, 186] width 252 height 12
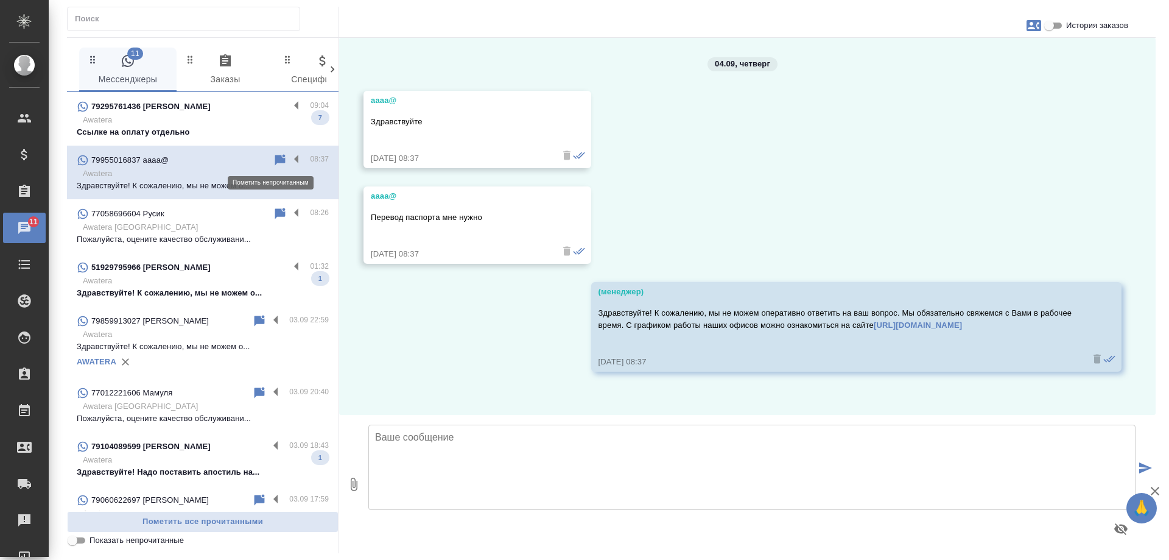
click at [275, 158] on icon at bounding box center [280, 159] width 10 height 11
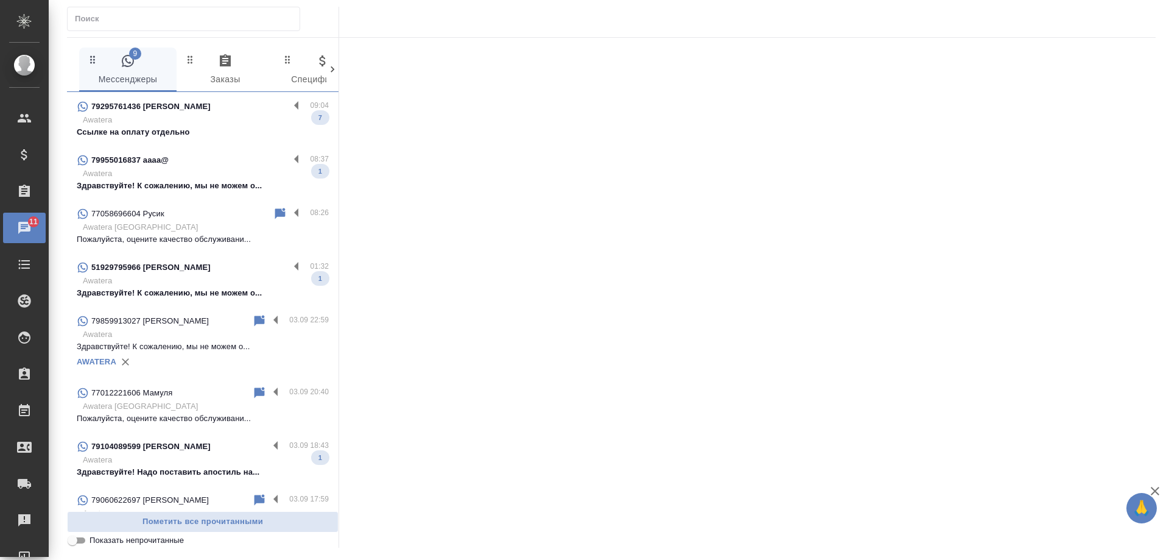
click at [235, 114] on p "Awatera" at bounding box center [206, 120] width 246 height 12
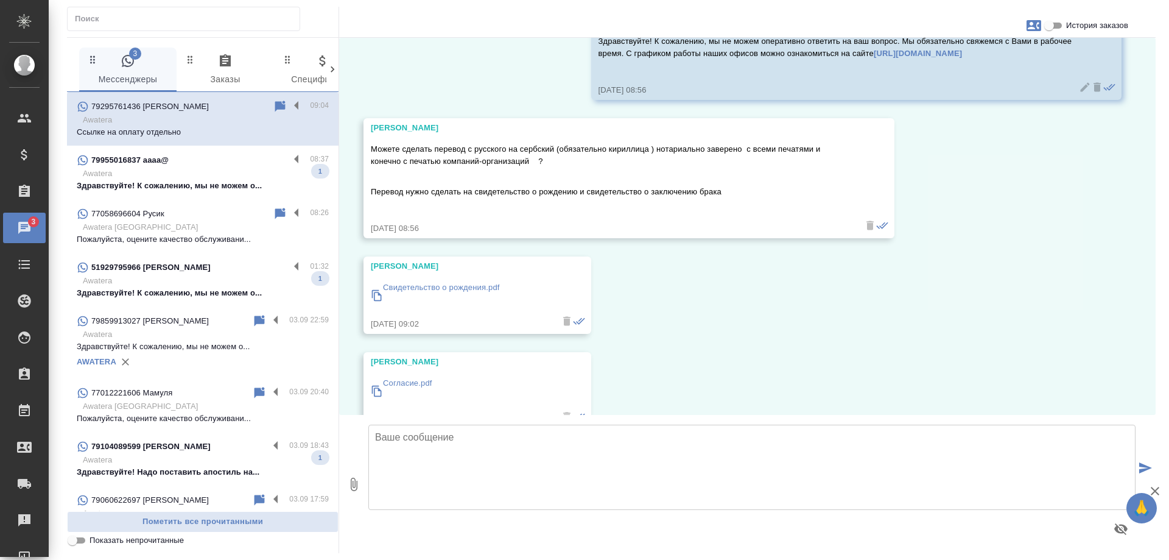
scroll to position [3554, 0]
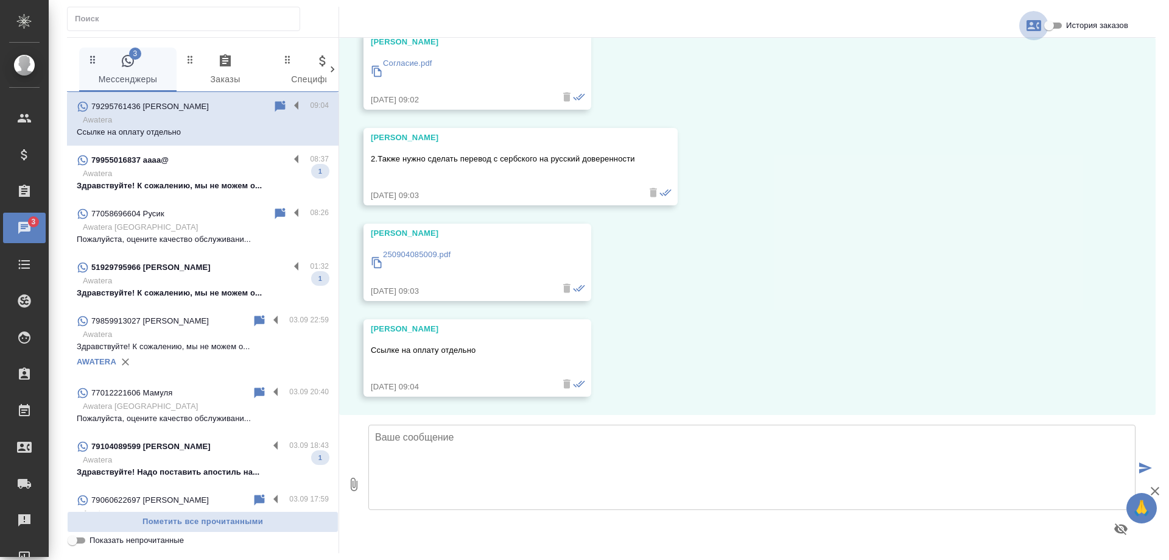
click at [1035, 24] on icon "button" at bounding box center [1034, 25] width 15 height 11
click at [1083, 66] on div at bounding box center [584, 280] width 1169 height 560
click at [1056, 25] on input "История заказов" at bounding box center [1050, 25] width 44 height 15
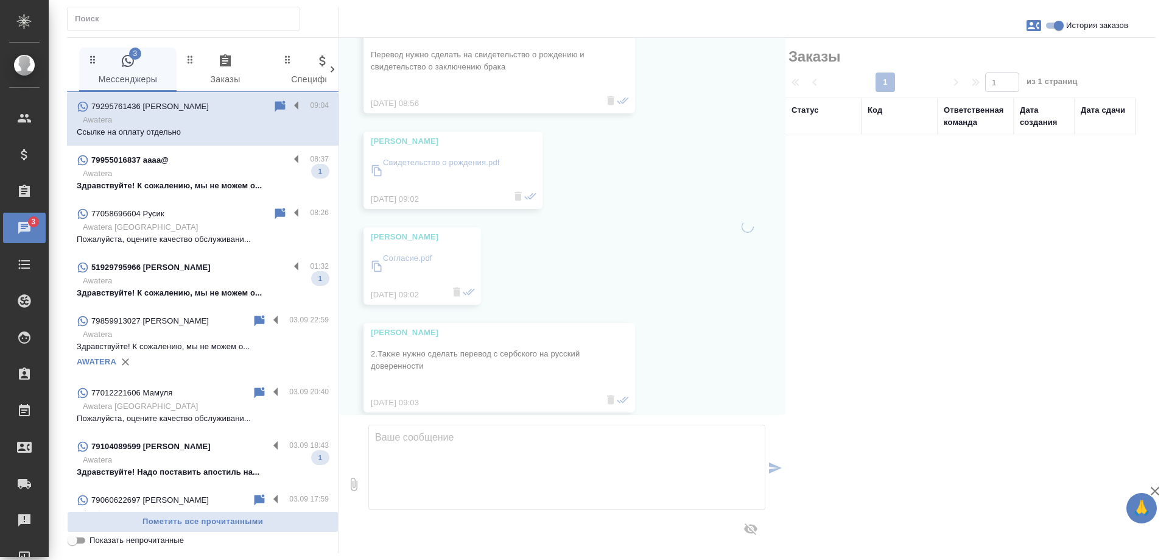
scroll to position [3785, 0]
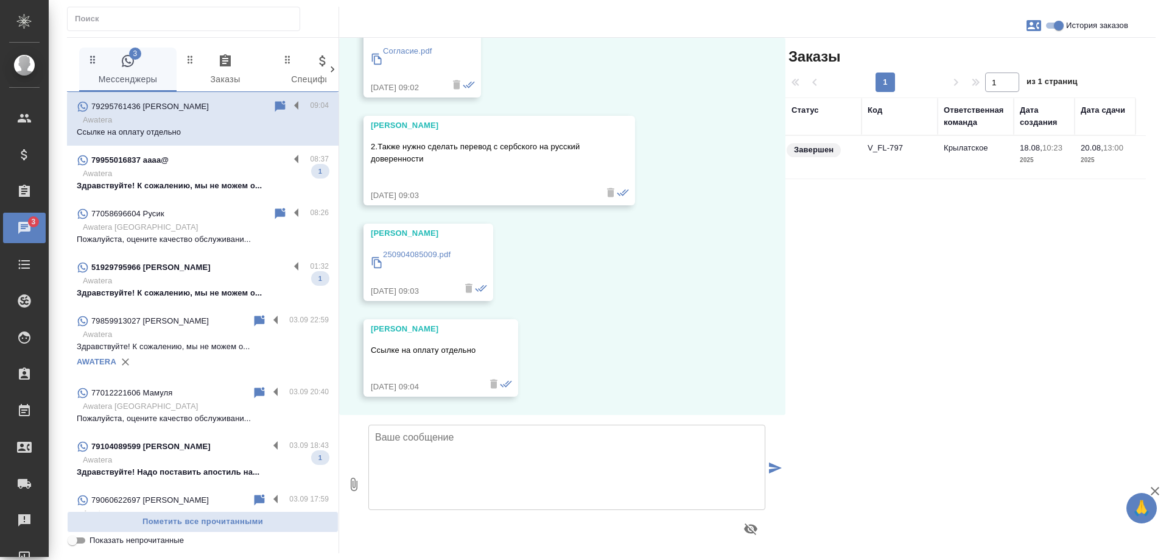
click at [630, 322] on div "18.08, понедельник Милош Медаревич Добрый день 18.08.25, 10:01 Милош Медаревич …" at bounding box center [562, 226] width 446 height 377
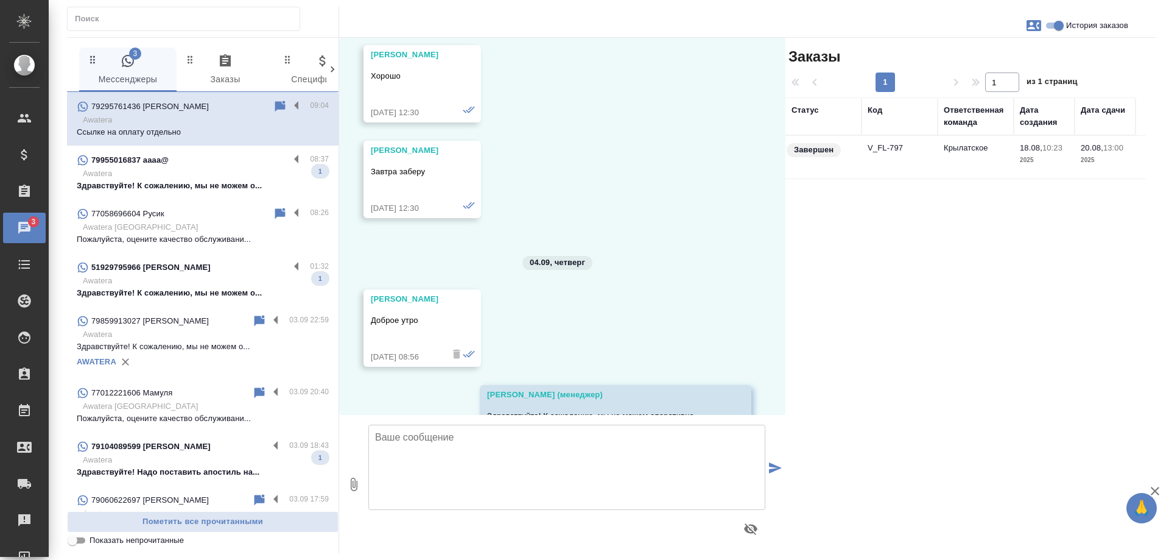
scroll to position [2689, 0]
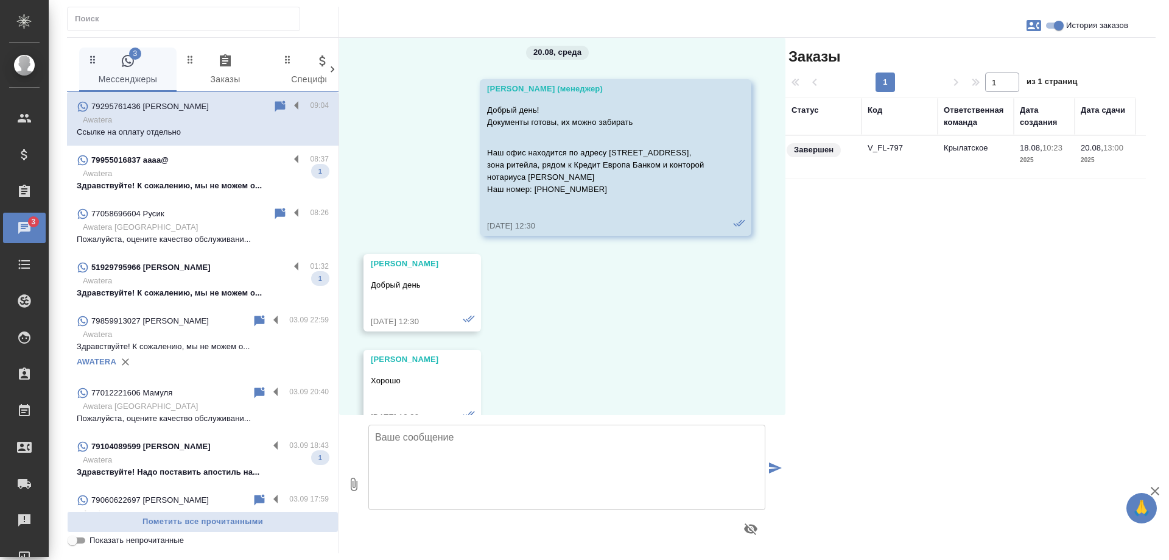
click at [973, 153] on td "Крылатское" at bounding box center [976, 157] width 76 height 43
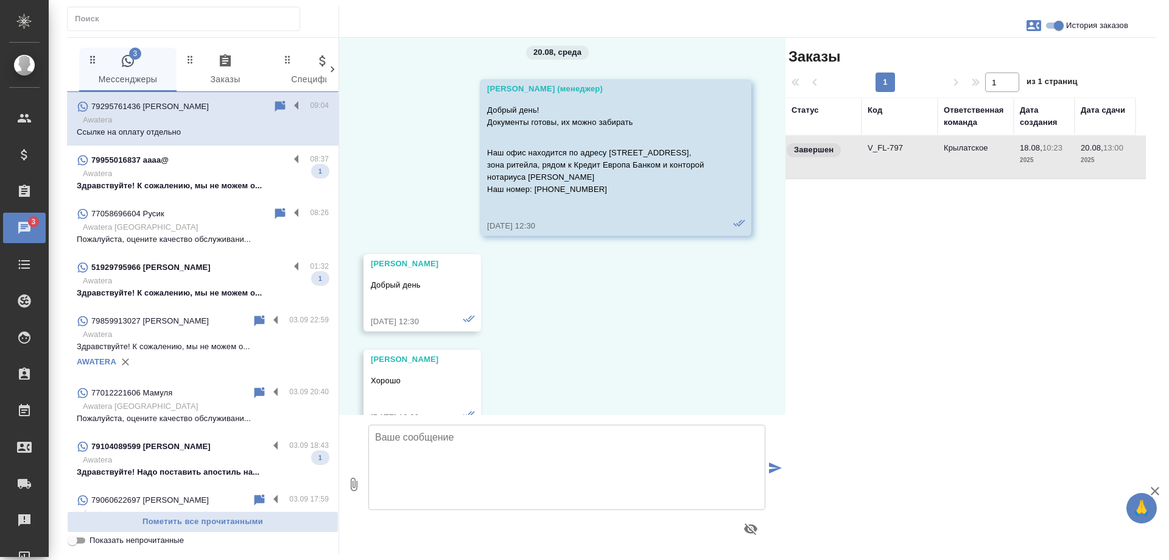
click at [973, 153] on td "Крылатское" at bounding box center [976, 157] width 76 height 43
click at [881, 146] on td "V_FL-797" at bounding box center [900, 157] width 76 height 43
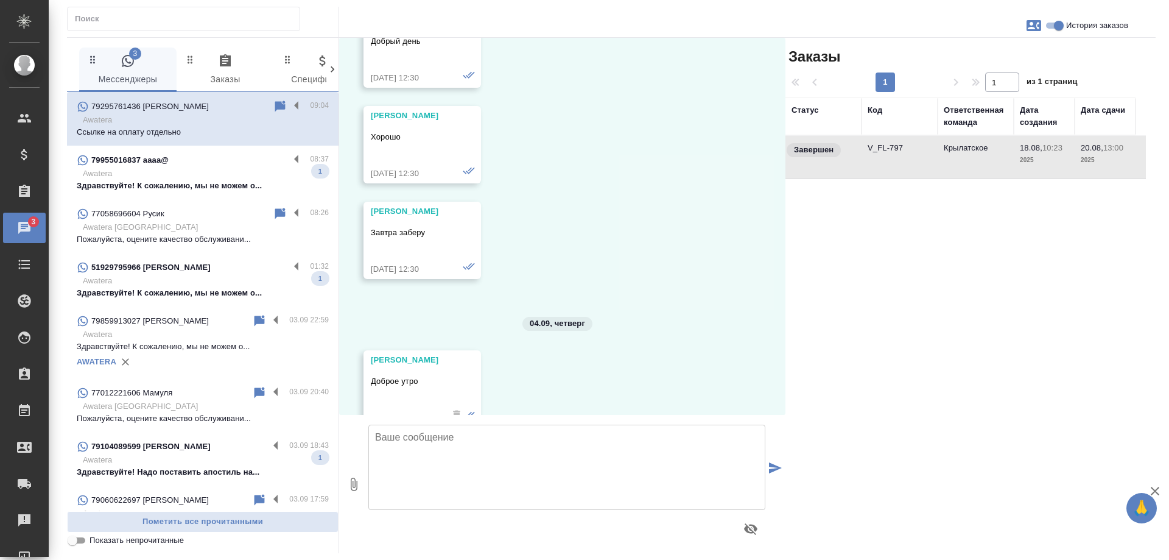
scroll to position [3298, 0]
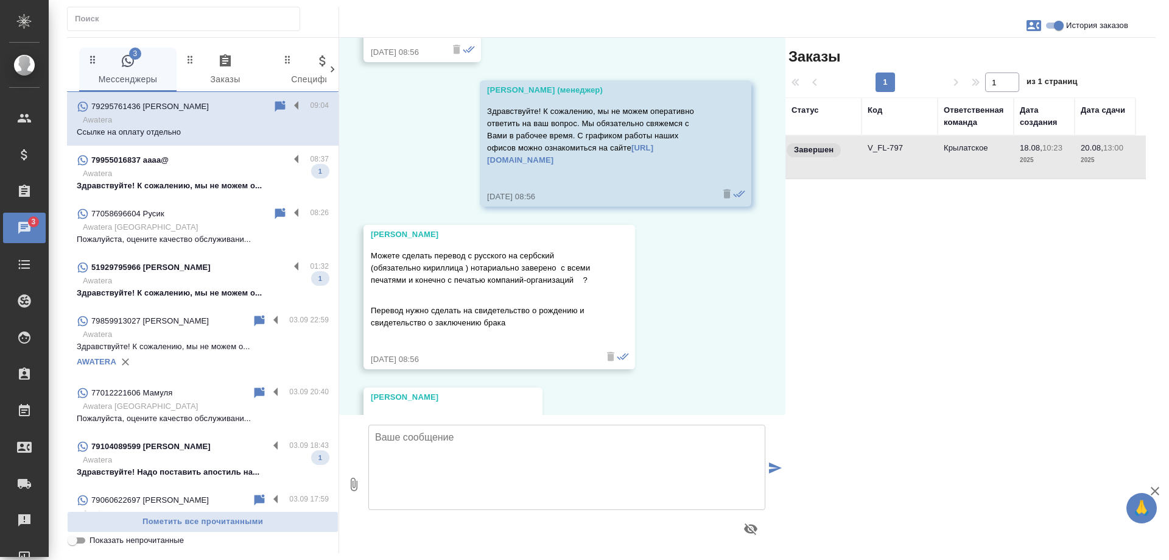
drag, startPoint x: 691, startPoint y: 294, endPoint x: 685, endPoint y: 289, distance: 7.3
click at [690, 294] on div "18.08, понедельник Милош Медаревич Добрый день 18.08.25, 10:01 Милош Медаревич …" at bounding box center [562, 226] width 446 height 377
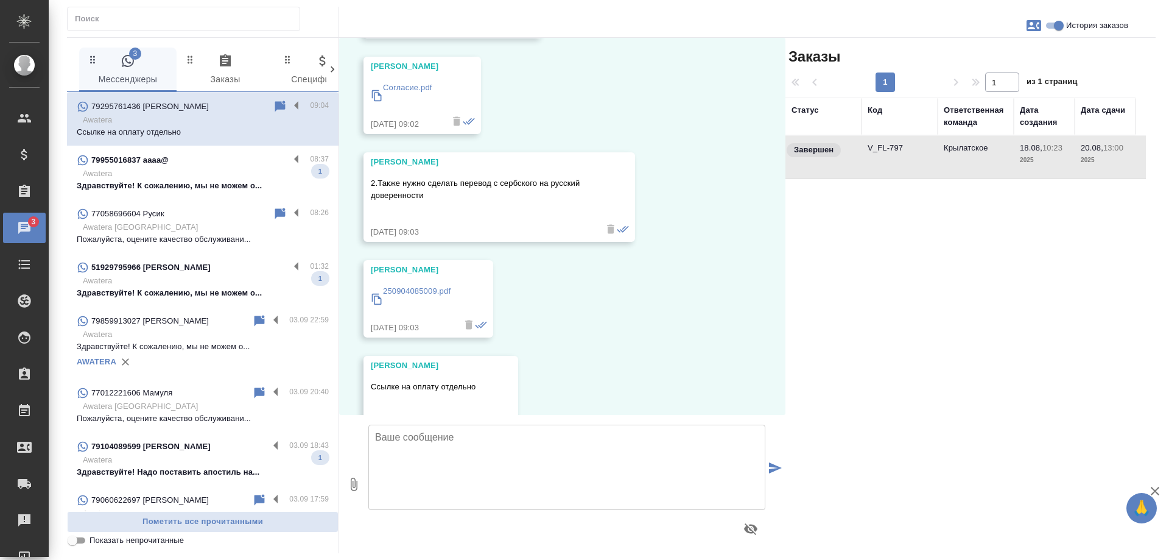
scroll to position [3797, 0]
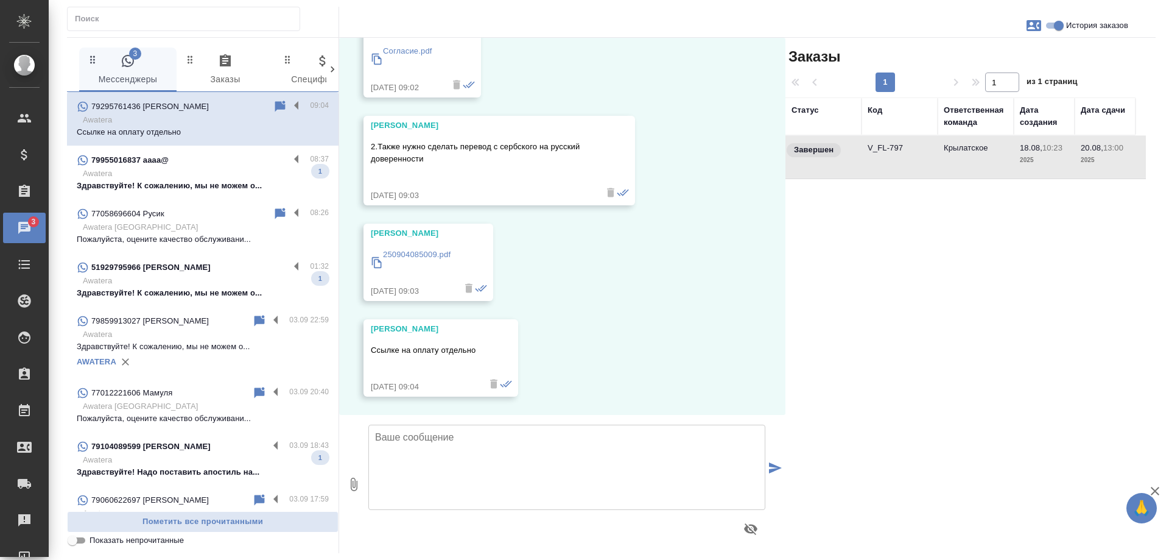
click at [1059, 24] on input "История заказов" at bounding box center [1059, 25] width 44 height 15
checkbox input "false"
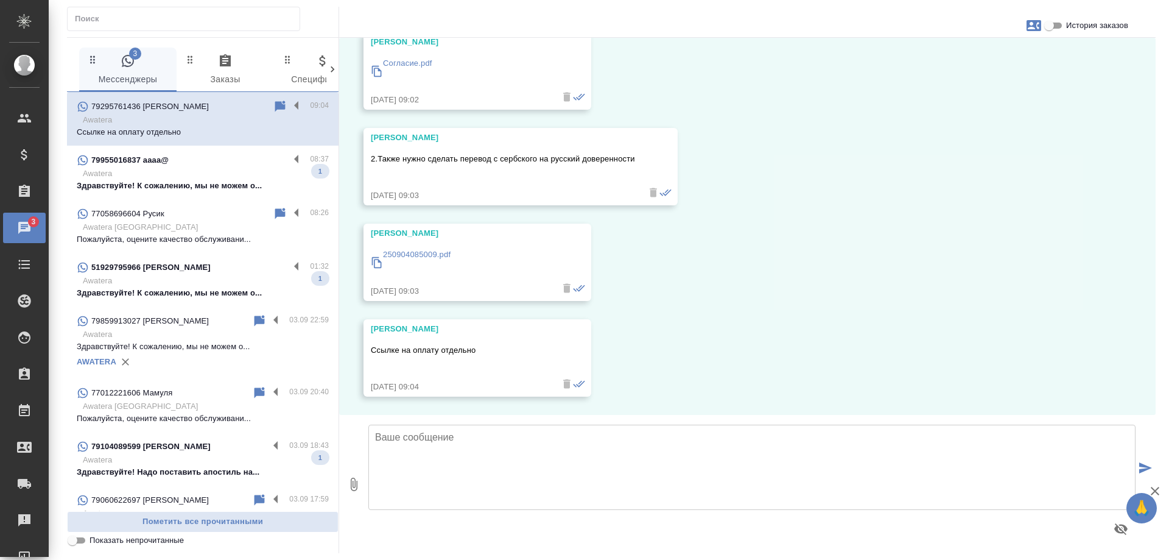
scroll to position [3554, 0]
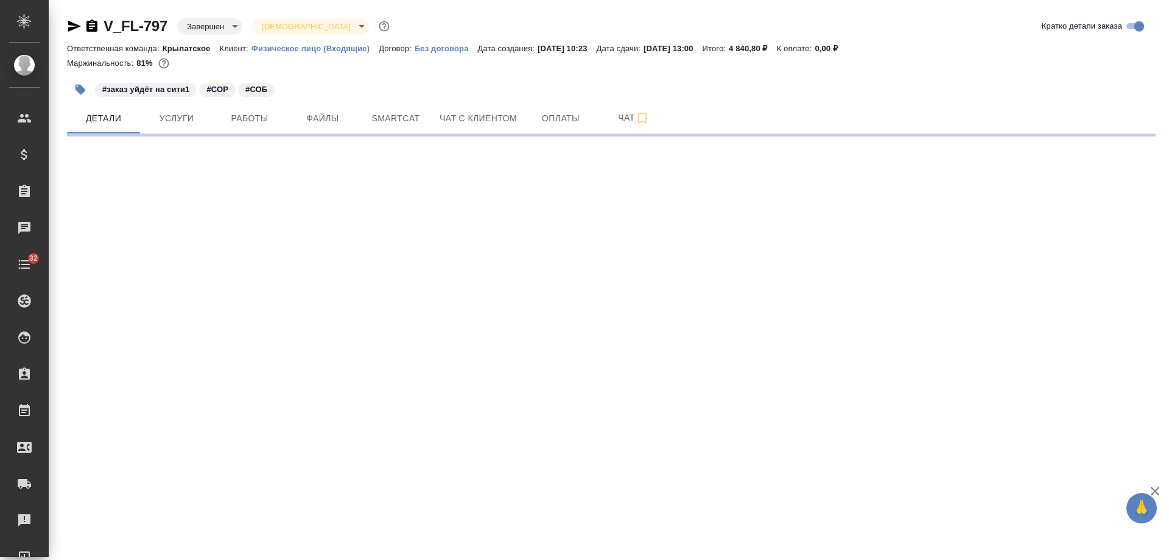
select select "RU"
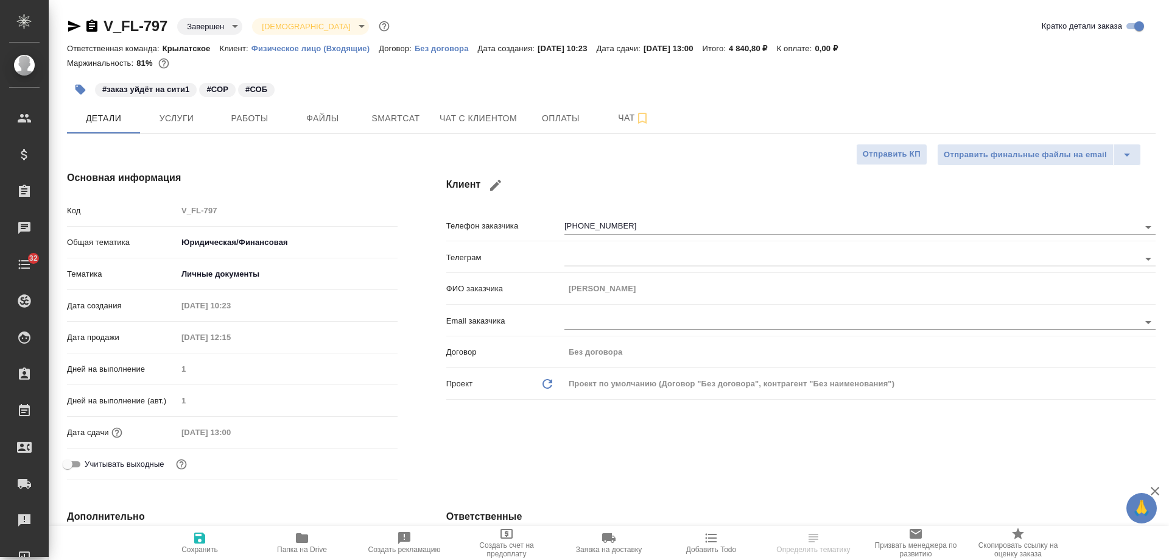
type textarea "x"
type input "[PERSON_NAME]"
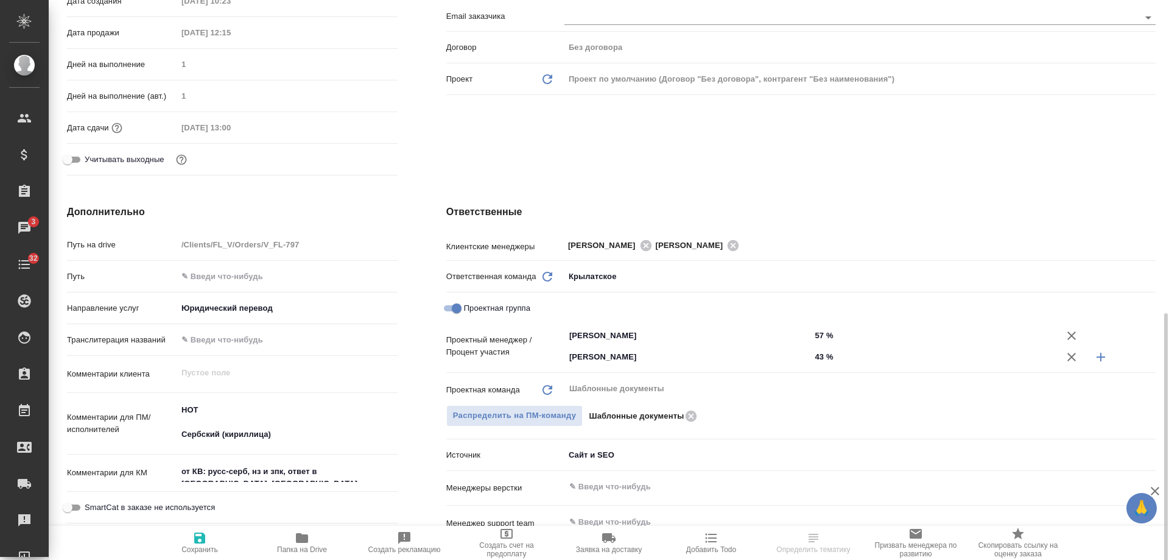
scroll to position [548, 0]
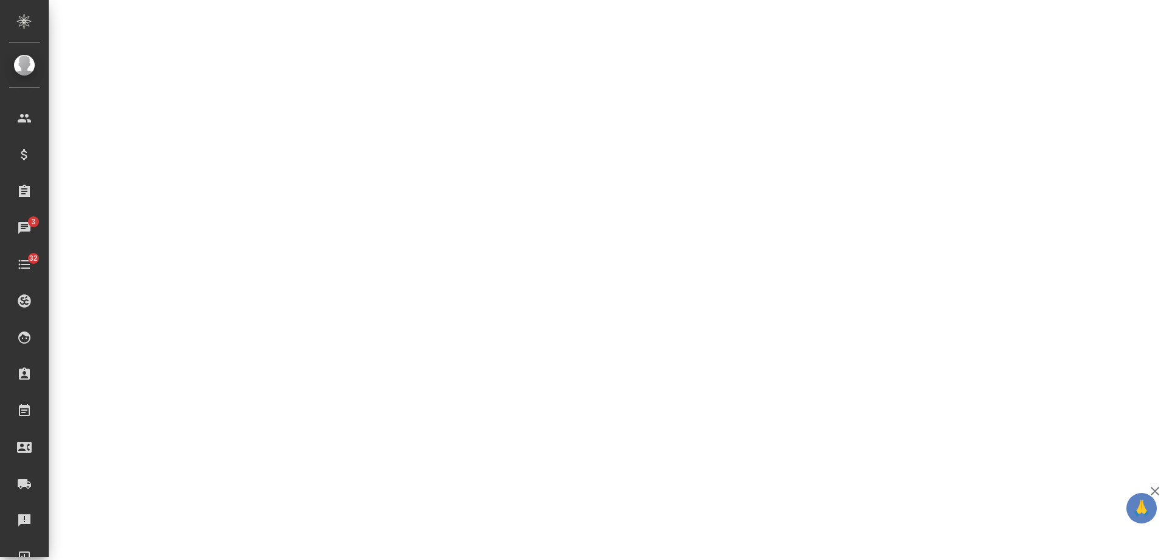
select select "RU"
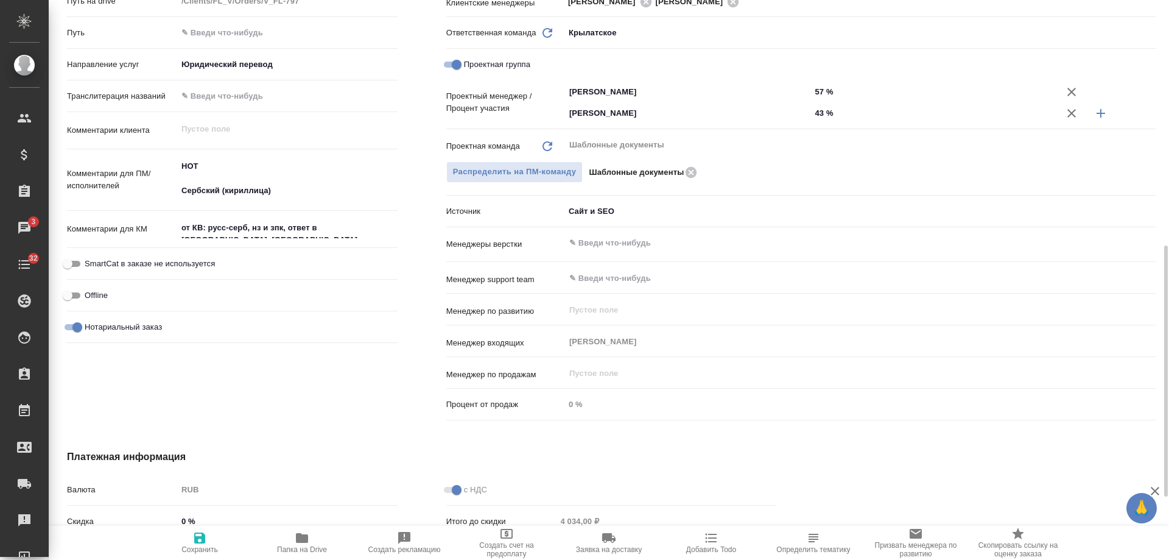
type textarea "x"
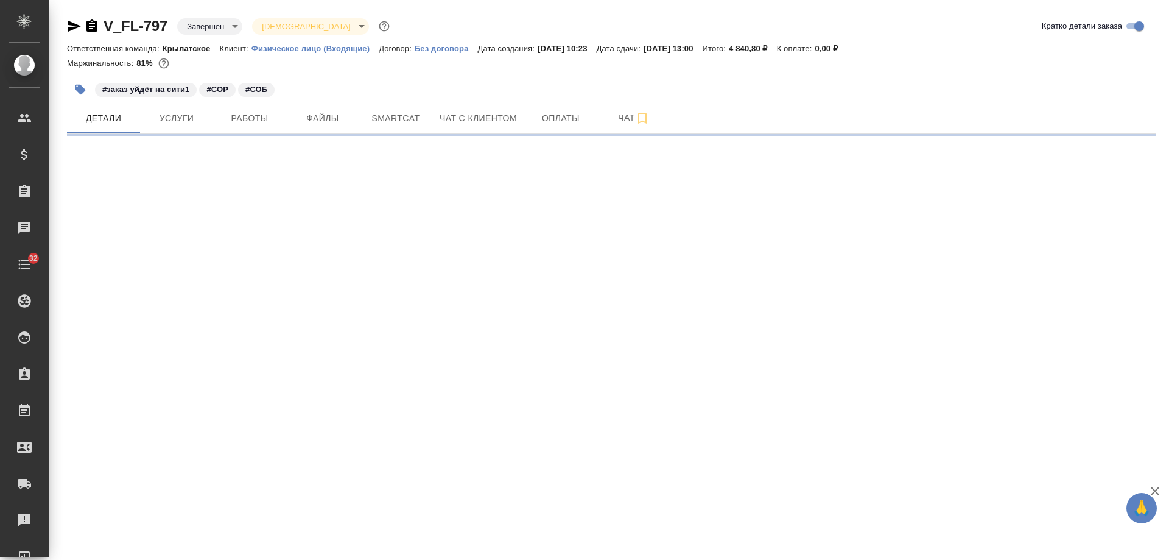
click at [91, 29] on icon "button" at bounding box center [92, 26] width 15 height 15
select select "RU"
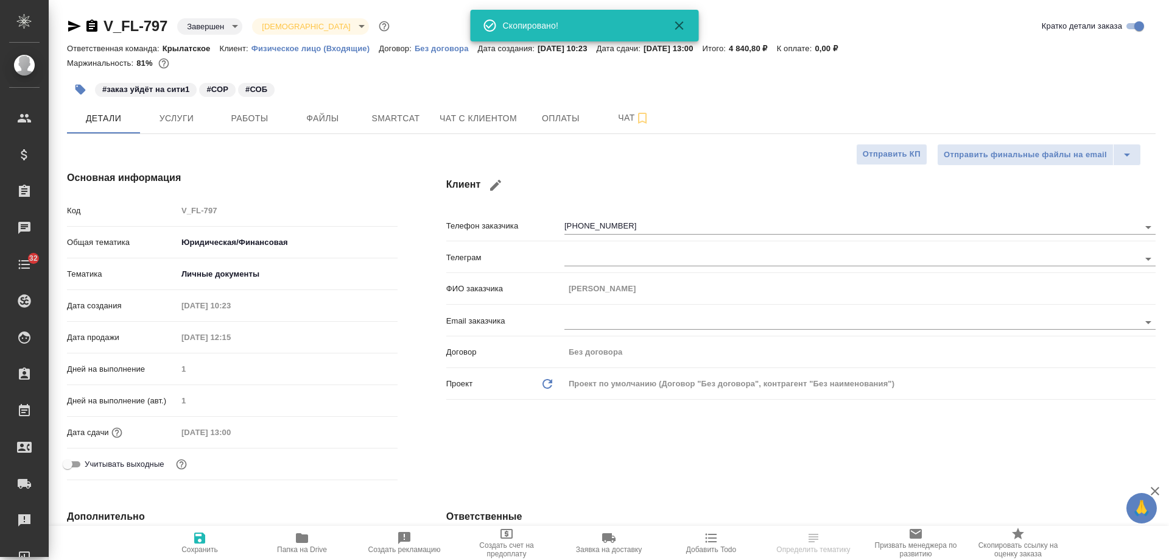
type textarea "x"
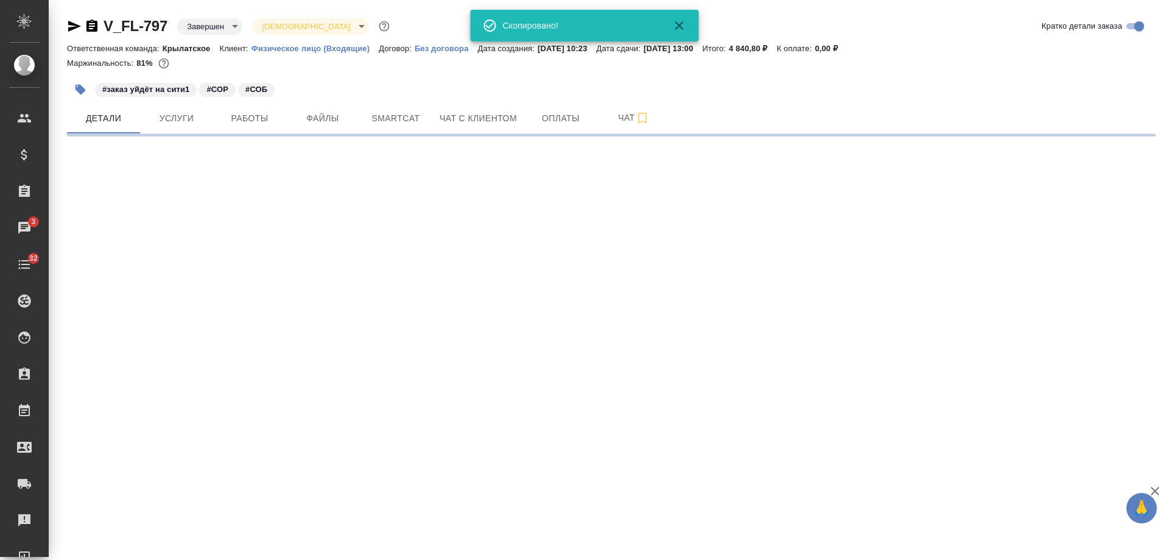
select select "RU"
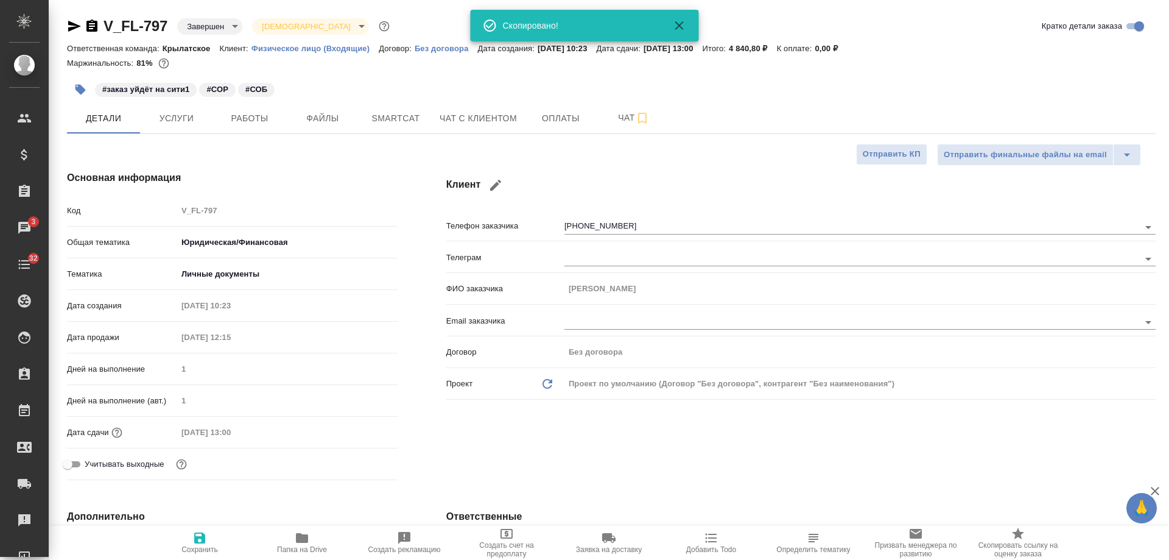
type textarea "x"
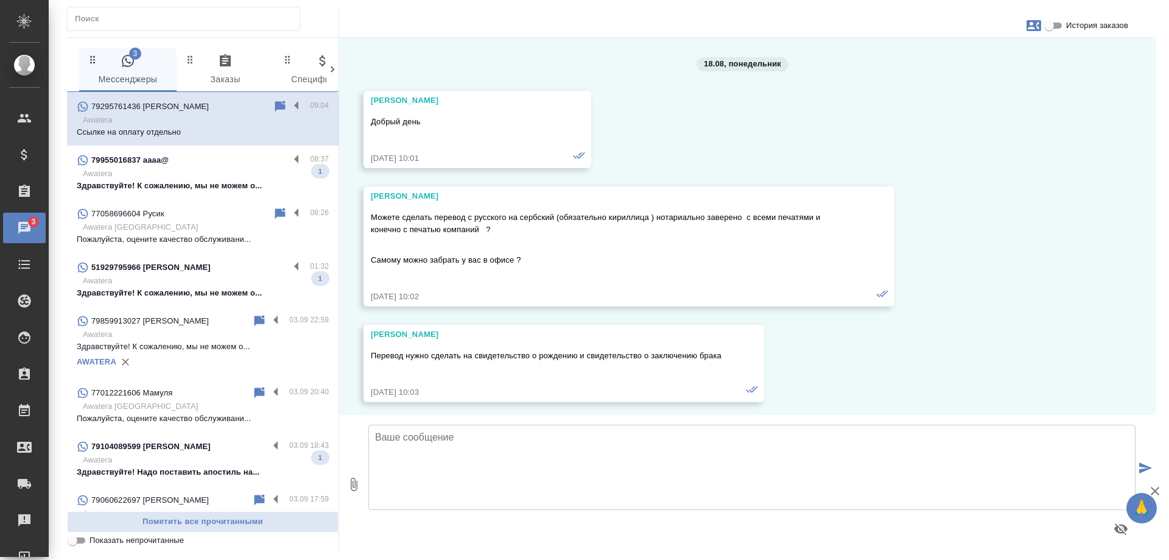
scroll to position [3554, 0]
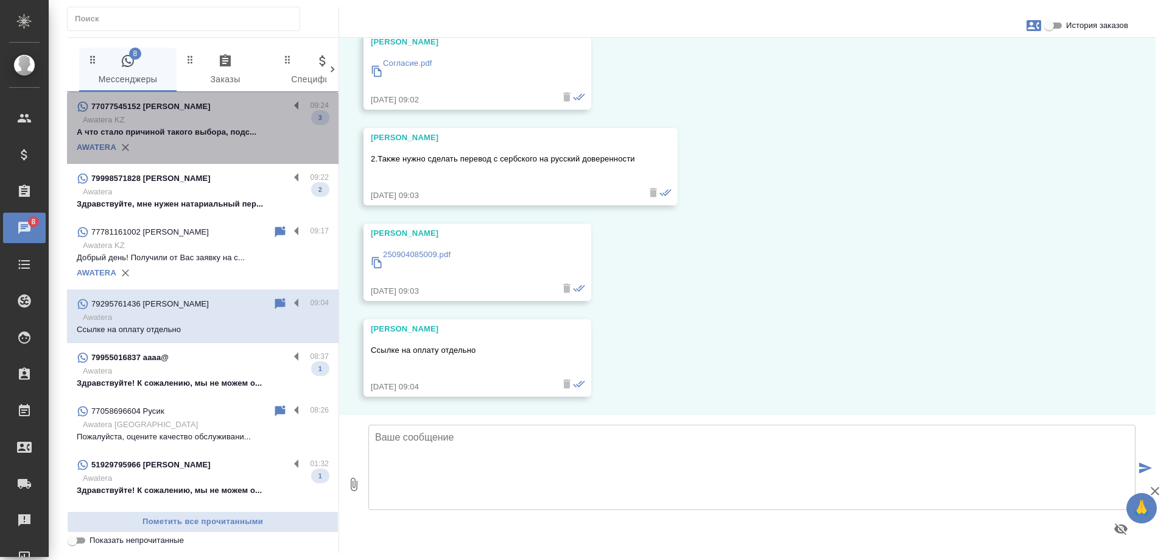
click at [226, 129] on p "А что стало причиной такого выбора, подс..." at bounding box center [203, 132] width 252 height 12
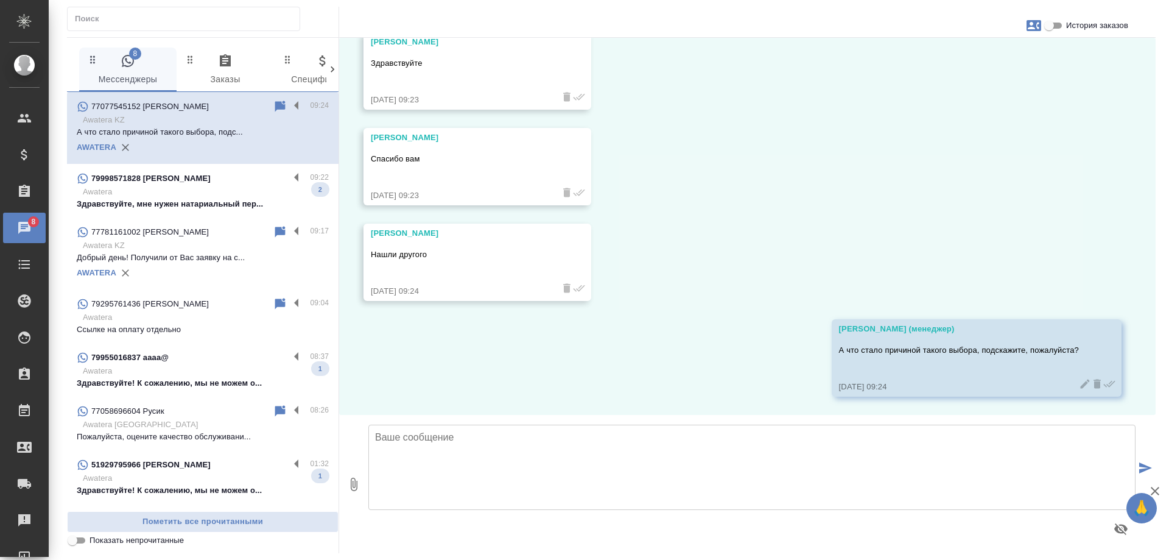
scroll to position [2042, 0]
click at [220, 205] on p "Здравствуйте, мне нужен натариальный пер..." at bounding box center [203, 204] width 252 height 12
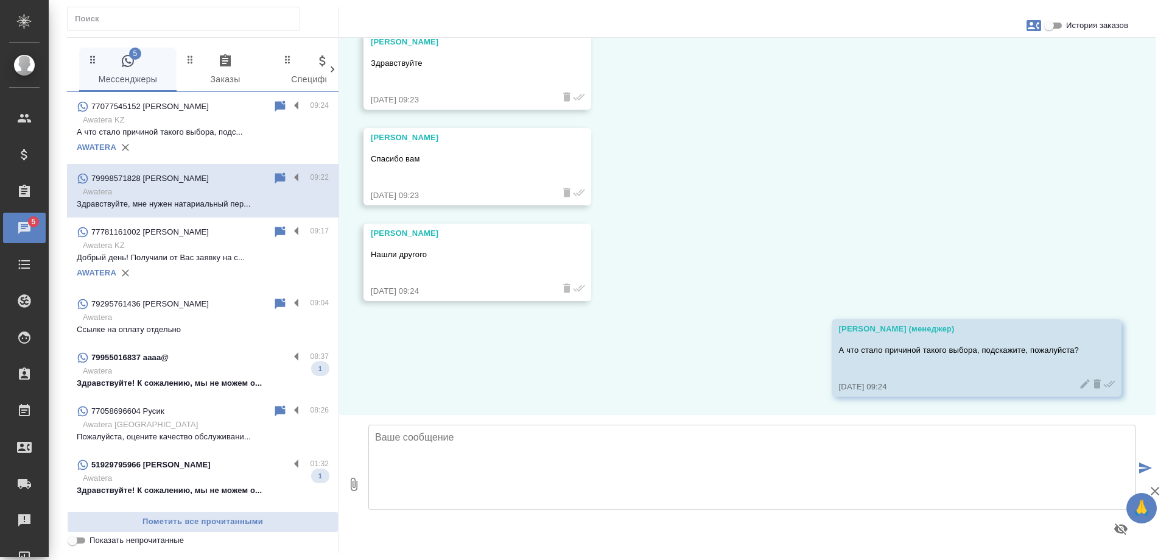
scroll to position [0, 0]
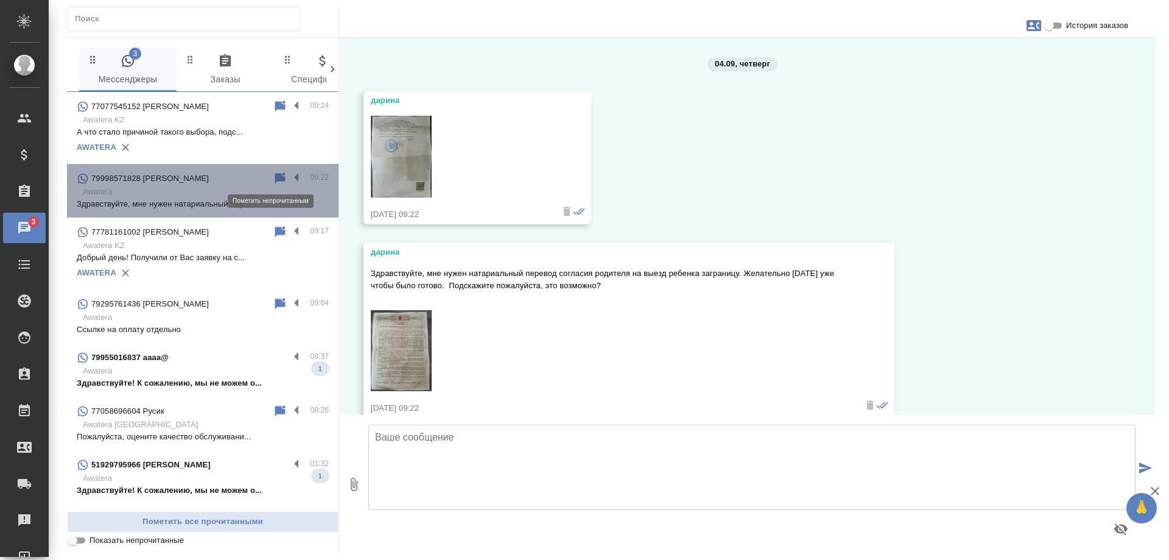
click at [275, 179] on icon at bounding box center [280, 177] width 10 height 11
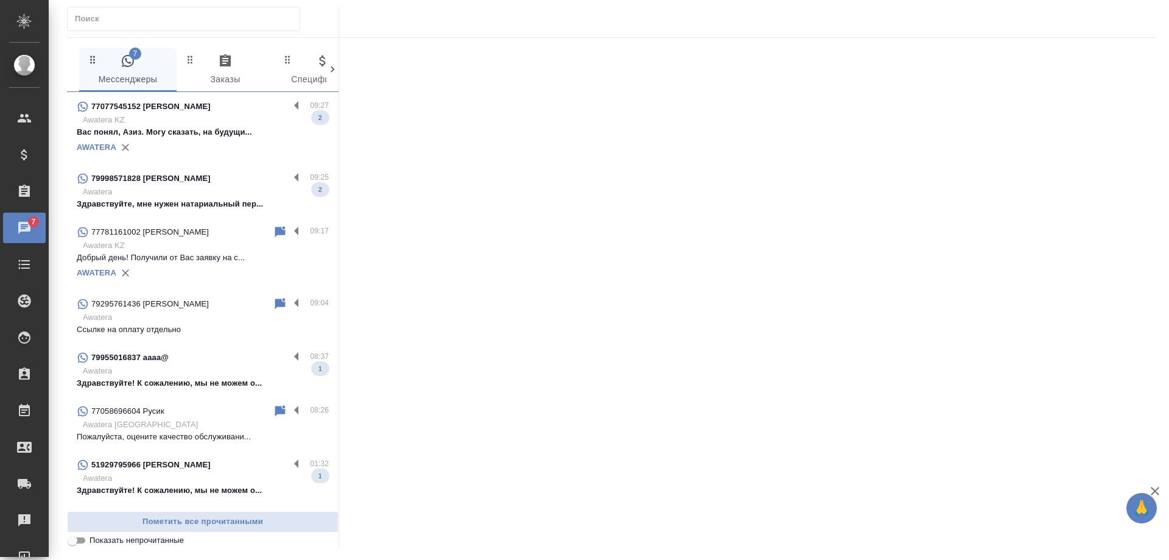
click at [196, 118] on p "Awatera KZ" at bounding box center [206, 120] width 246 height 12
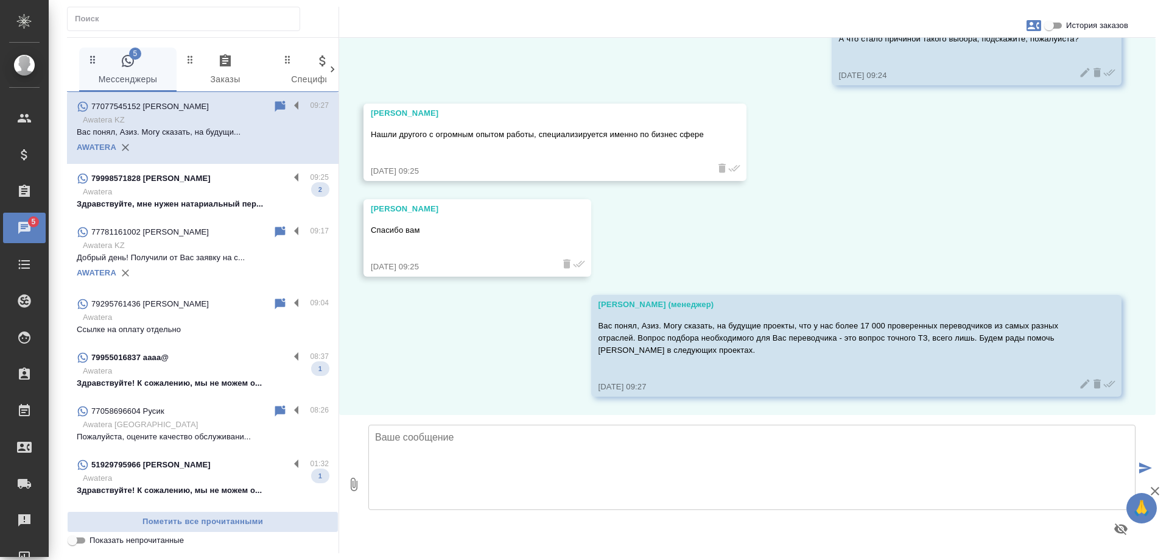
scroll to position [2232, 0]
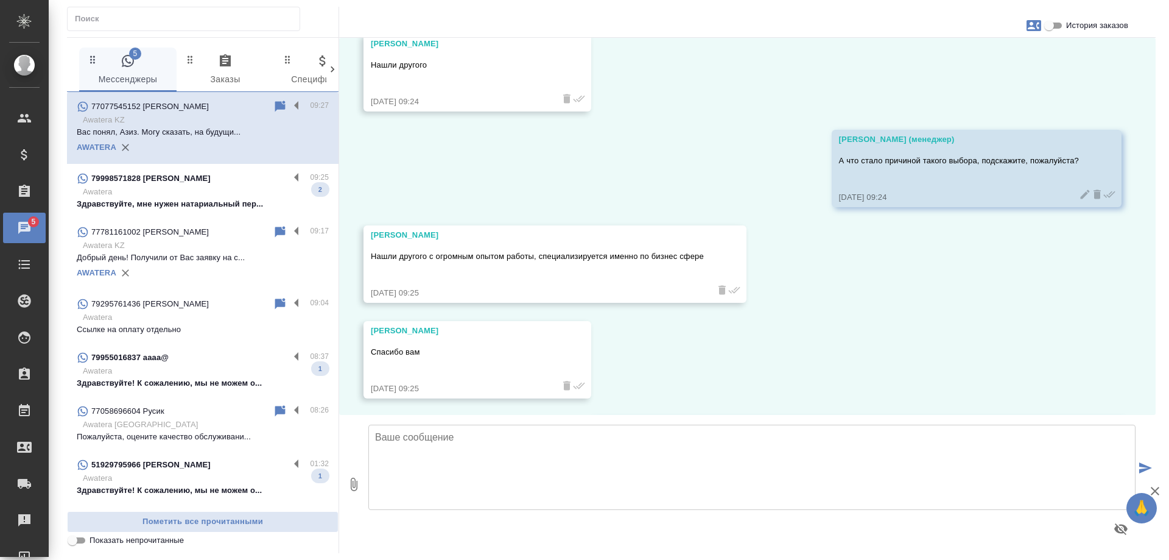
click at [1029, 26] on icon "button" at bounding box center [1034, 25] width 15 height 11
click at [982, 81] on span "Заявка №54976" at bounding box center [980, 85] width 60 height 12
click at [875, 303] on div at bounding box center [584, 280] width 1169 height 560
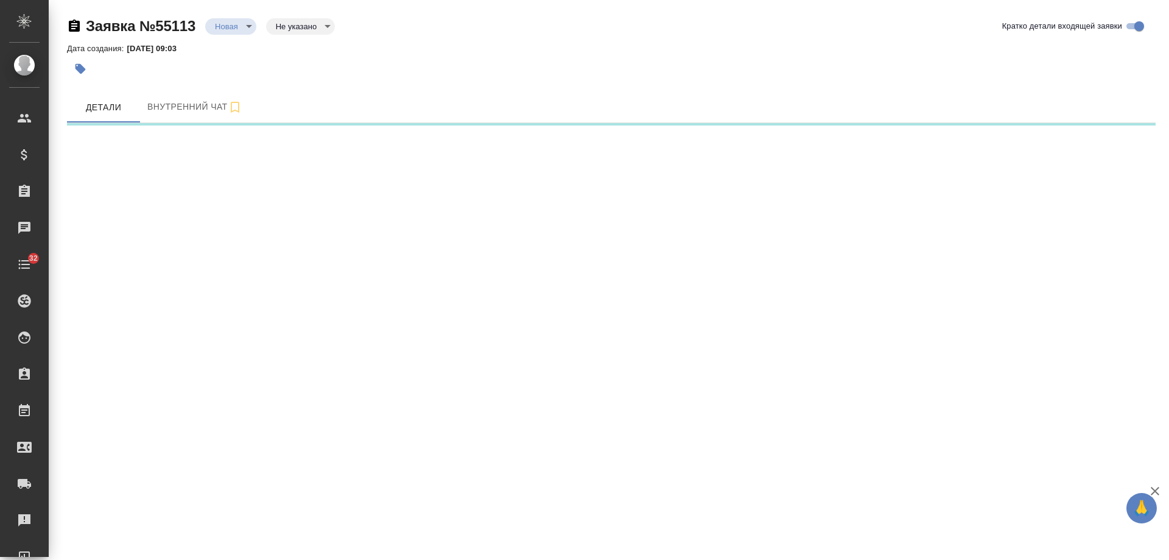
select select "RU"
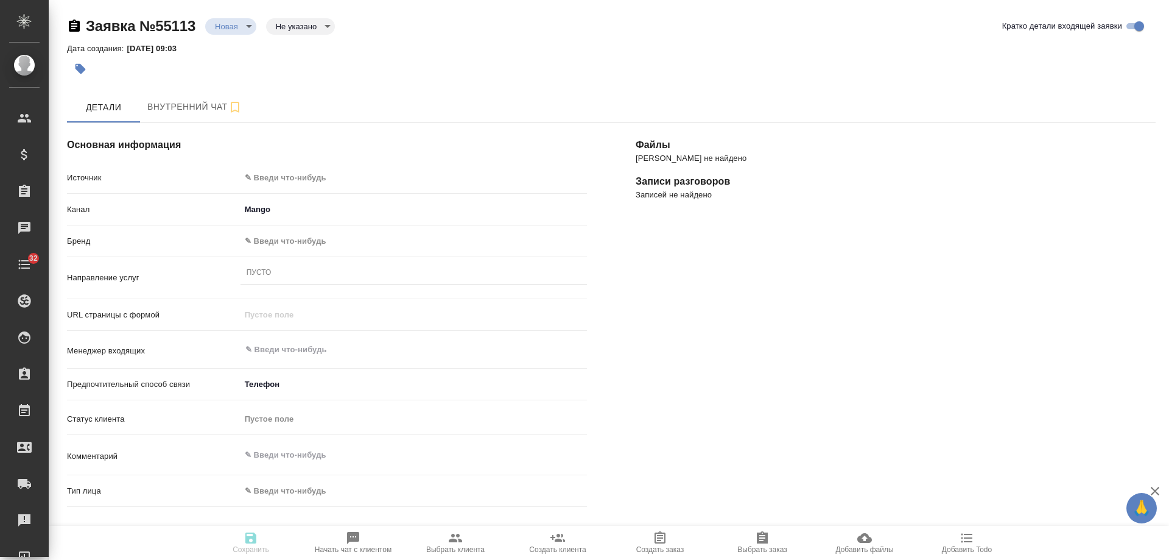
type textarea "x"
click at [274, 178] on body "🙏 .cls-1 fill:#fff; AWATERA [PERSON_NAME] Спецификации Заказы Чаты 32 Todo Прое…" at bounding box center [584, 280] width 1169 height 560
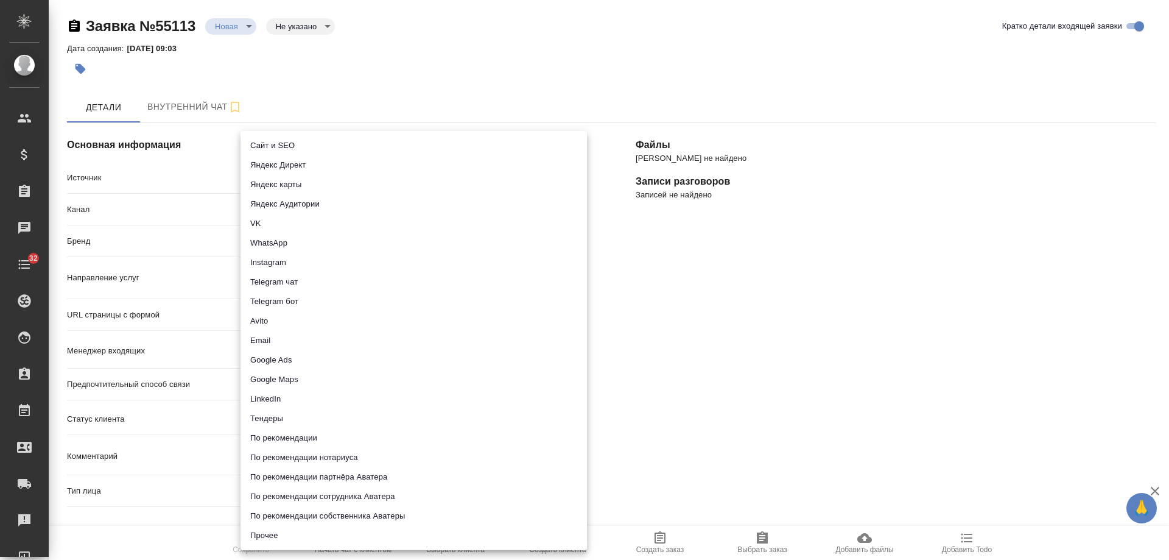
click at [288, 143] on li "Сайт и SEO" at bounding box center [414, 145] width 347 height 19
type input "seo"
type textarea "x"
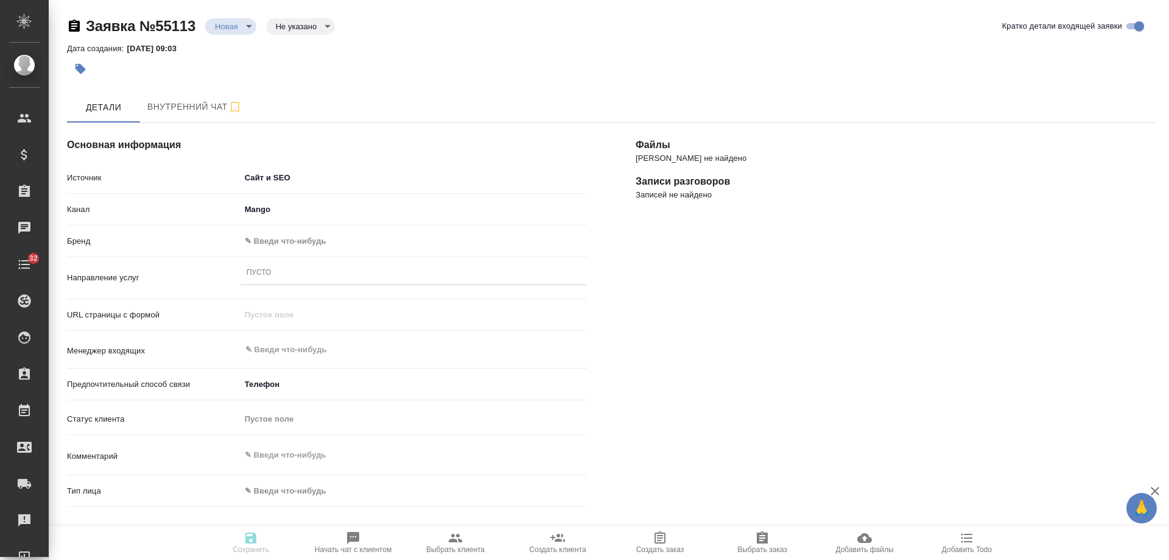
click at [274, 243] on body "🙏 .cls-1 fill:#fff; AWATERA [PERSON_NAME] Спецификации Заказы Чаты 32 Todo Прое…" at bounding box center [584, 280] width 1169 height 560
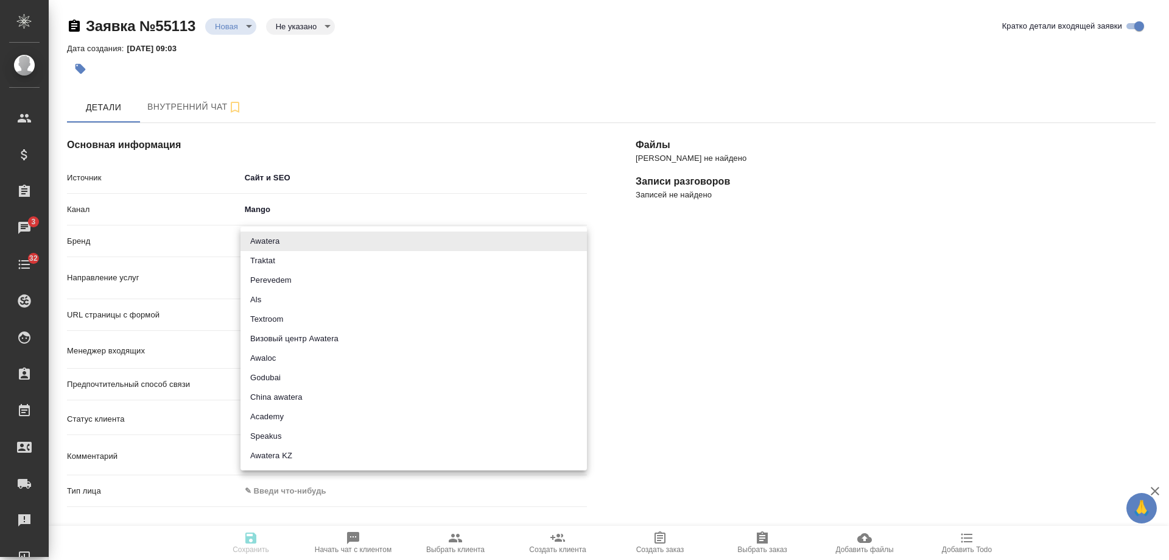
click at [275, 254] on li "Traktat" at bounding box center [414, 260] width 347 height 19
type input "traktat"
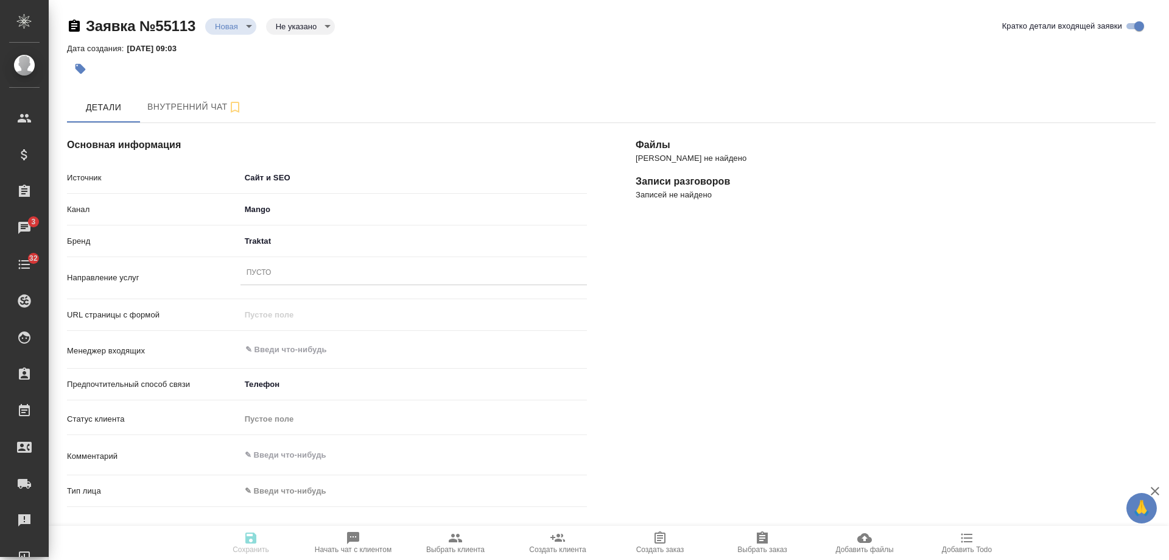
click at [283, 275] on div "Пусто" at bounding box center [414, 273] width 347 height 18
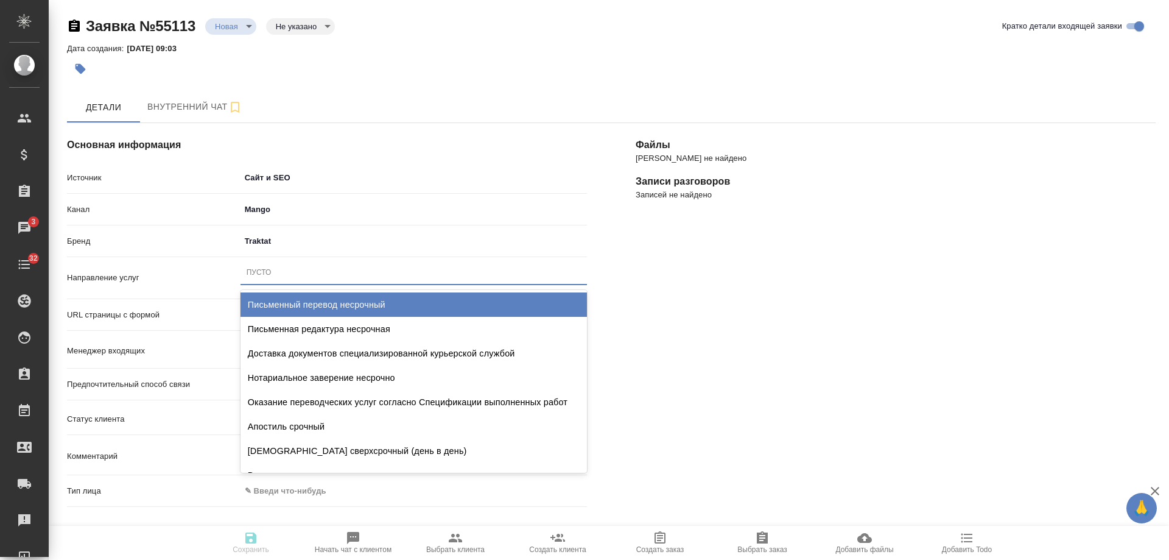
click at [295, 298] on div "Письменный перевод несрочный" at bounding box center [414, 304] width 347 height 24
type textarea "x"
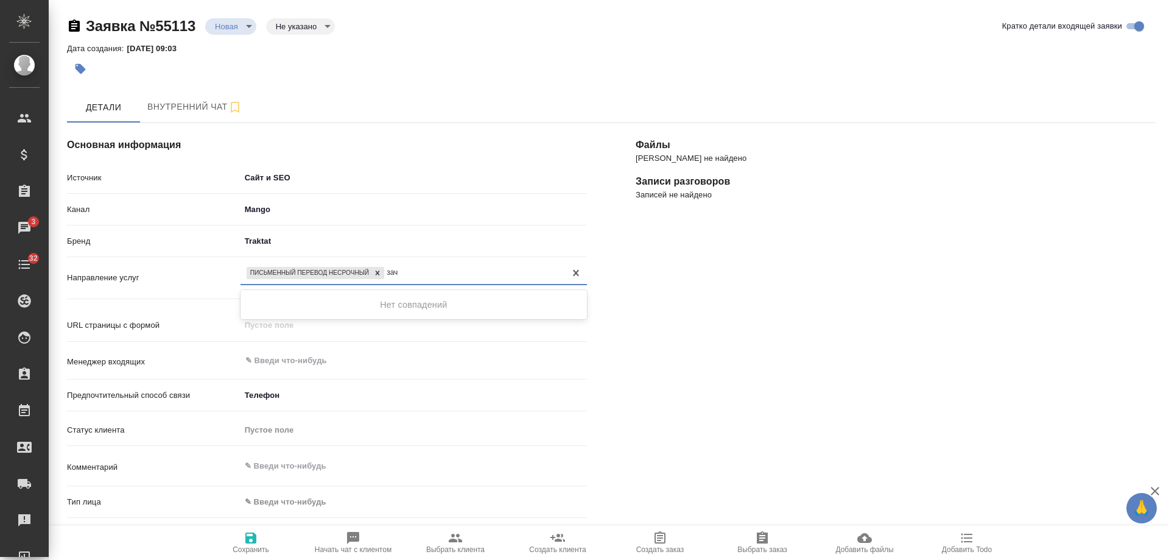
type input "за"
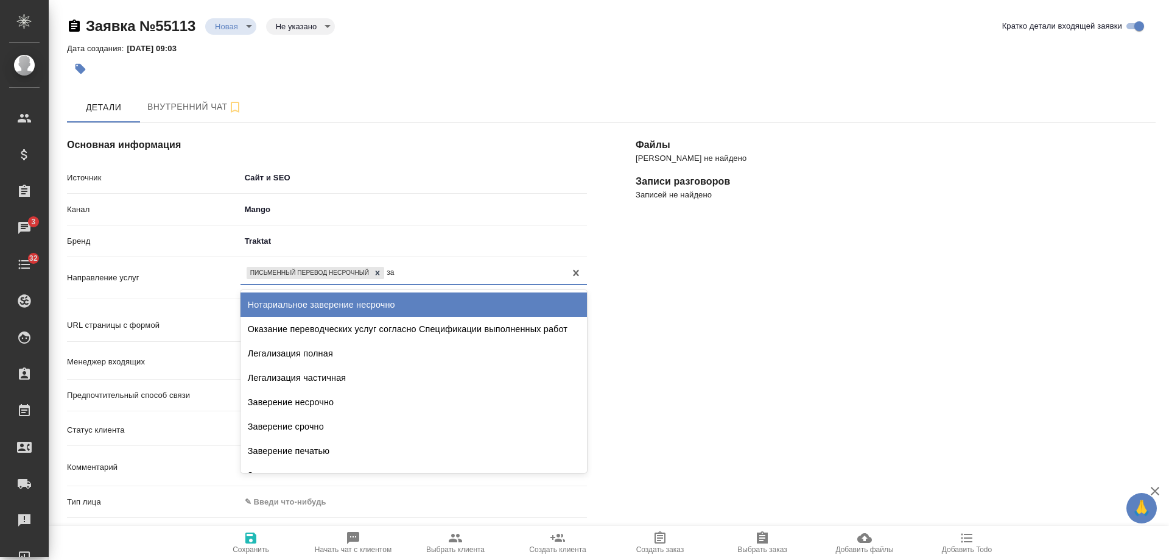
click at [375, 312] on div "Нотариальное заверение несрочно" at bounding box center [414, 304] width 347 height 24
type textarea "x"
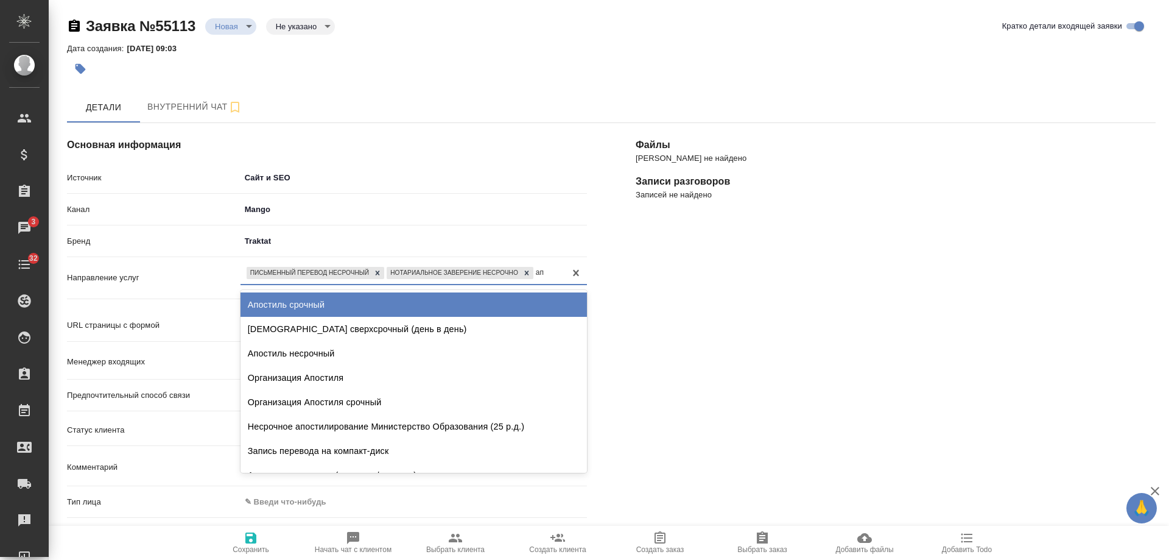
type input "апо"
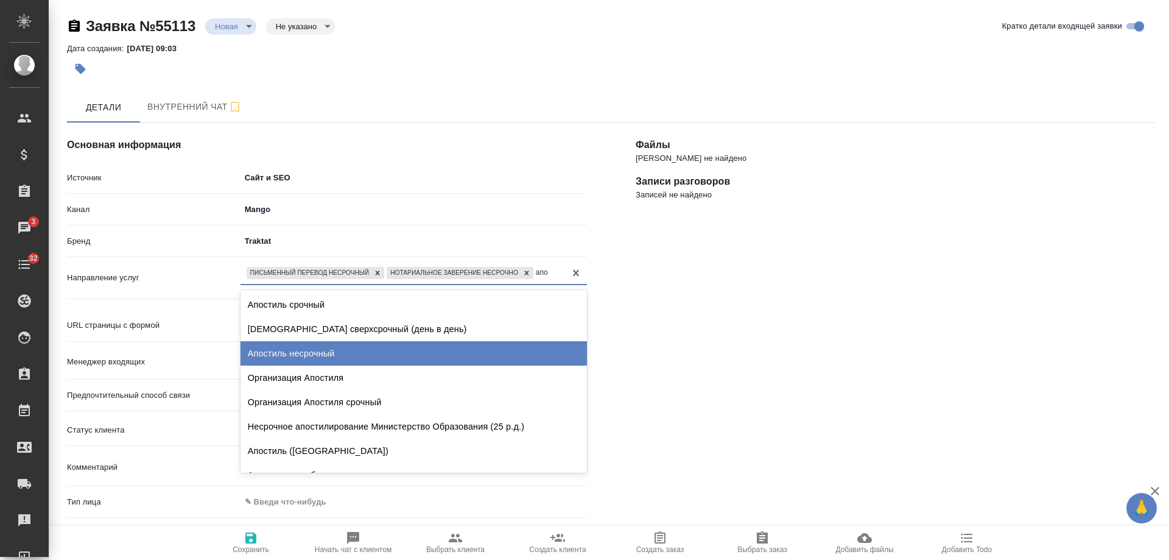
click at [345, 346] on div "Апостиль несрочный" at bounding box center [414, 353] width 347 height 24
type textarea "x"
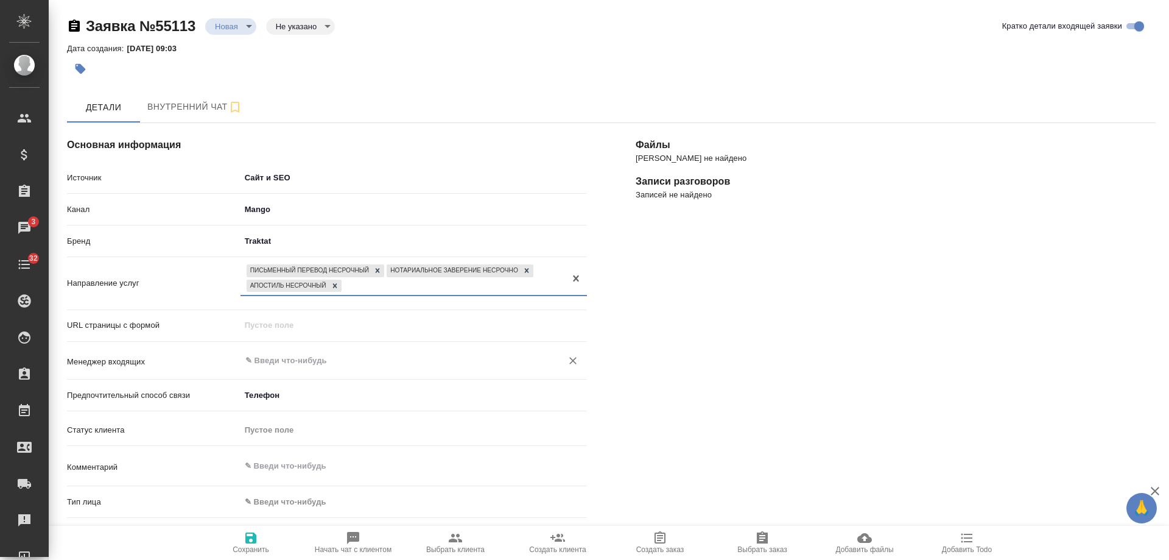
click at [284, 369] on div "​" at bounding box center [414, 361] width 347 height 22
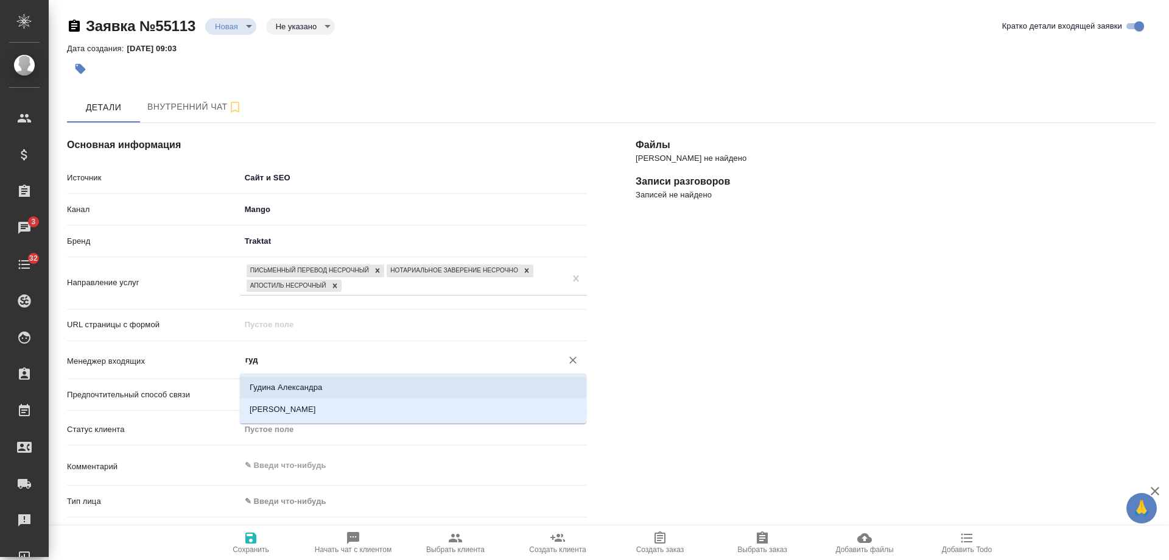
click at [283, 388] on li "Гудина Александра" at bounding box center [413, 387] width 347 height 22
type input "Гудина Александра"
type textarea "x"
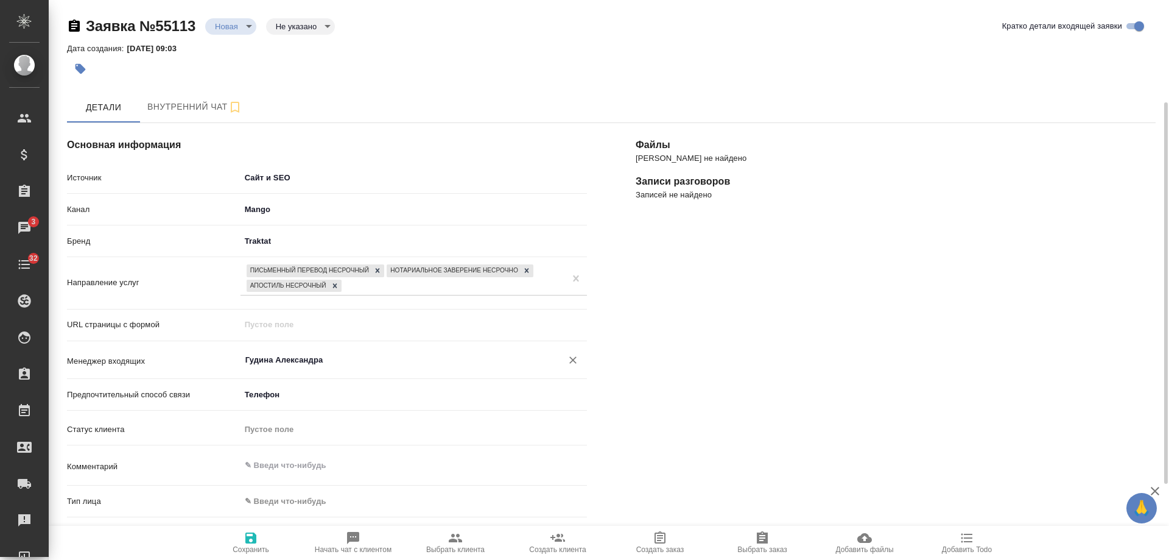
scroll to position [122, 0]
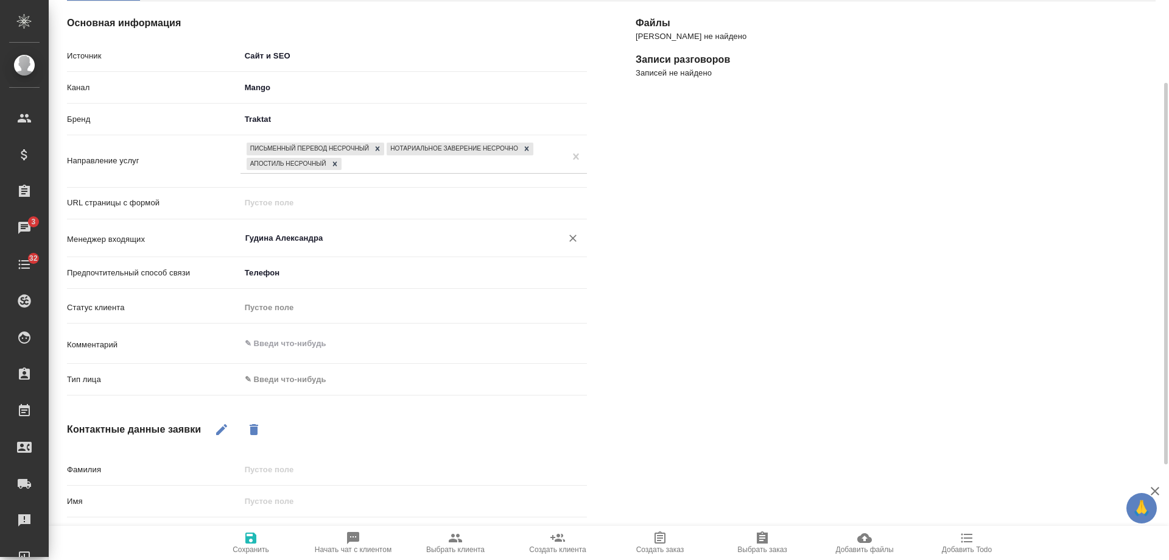
type input "Гудина Александра"
click at [282, 392] on div "Тип лица ✎ Введи что-нибудь" at bounding box center [327, 385] width 520 height 32
click at [282, 383] on body "🙏 .cls-1 fill:#fff; AWATERA Gudina Alexandra Клиенты Спецификации Заказы 3 Чаты…" at bounding box center [584, 280] width 1169 height 560
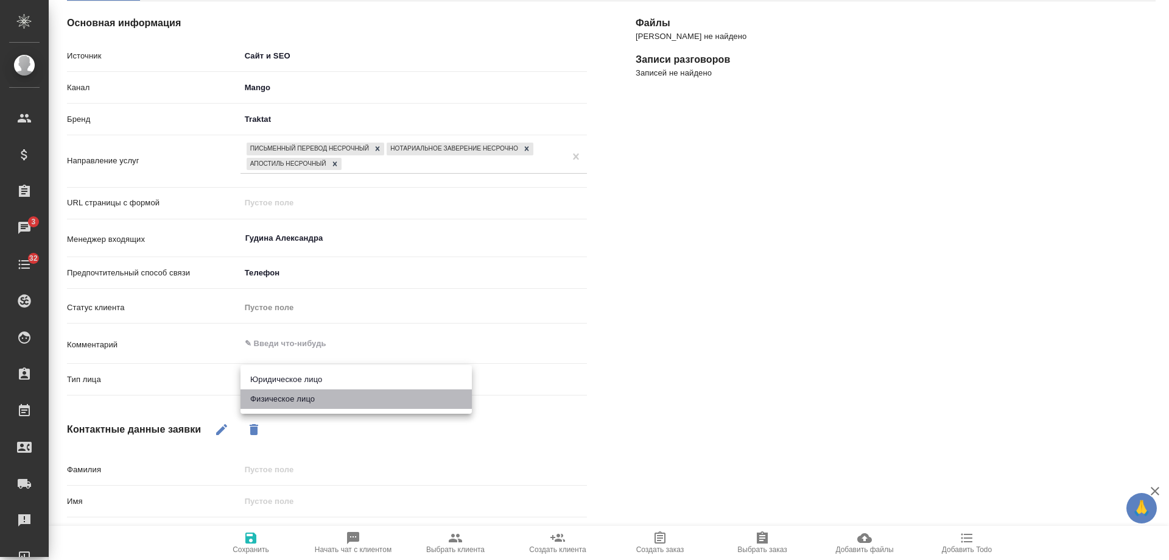
drag, startPoint x: 277, startPoint y: 401, endPoint x: 256, endPoint y: 412, distance: 24.0
click at [277, 401] on li "Физическое лицо" at bounding box center [356, 398] width 231 height 19
type textarea "x"
type input "private"
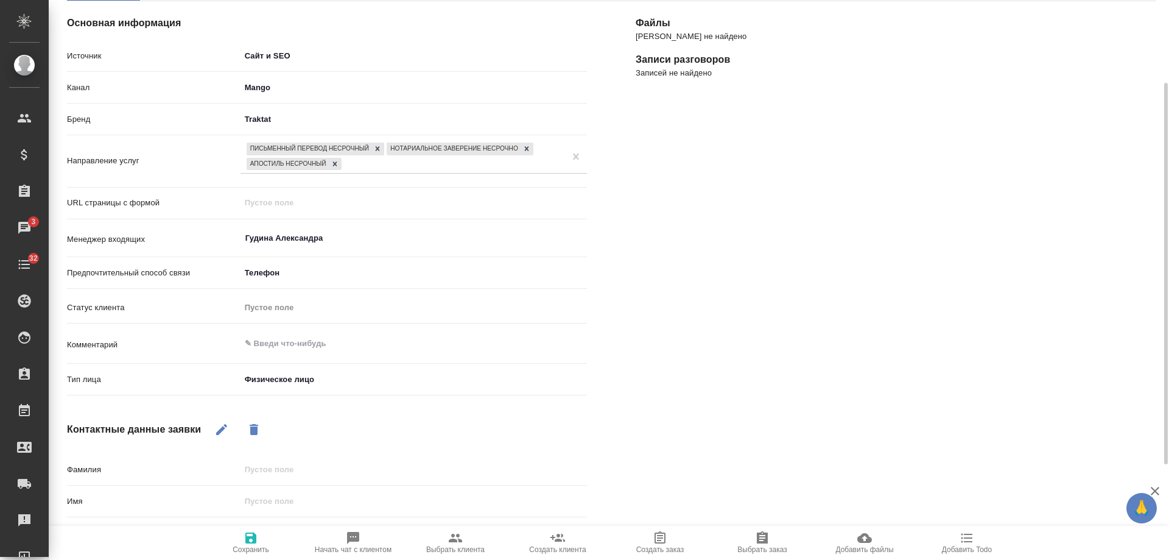
click at [219, 430] on icon "button" at bounding box center [221, 429] width 15 height 15
click at [275, 497] on input "text" at bounding box center [413, 501] width 345 height 18
type textarea "x"
type input "о"
type textarea "x"
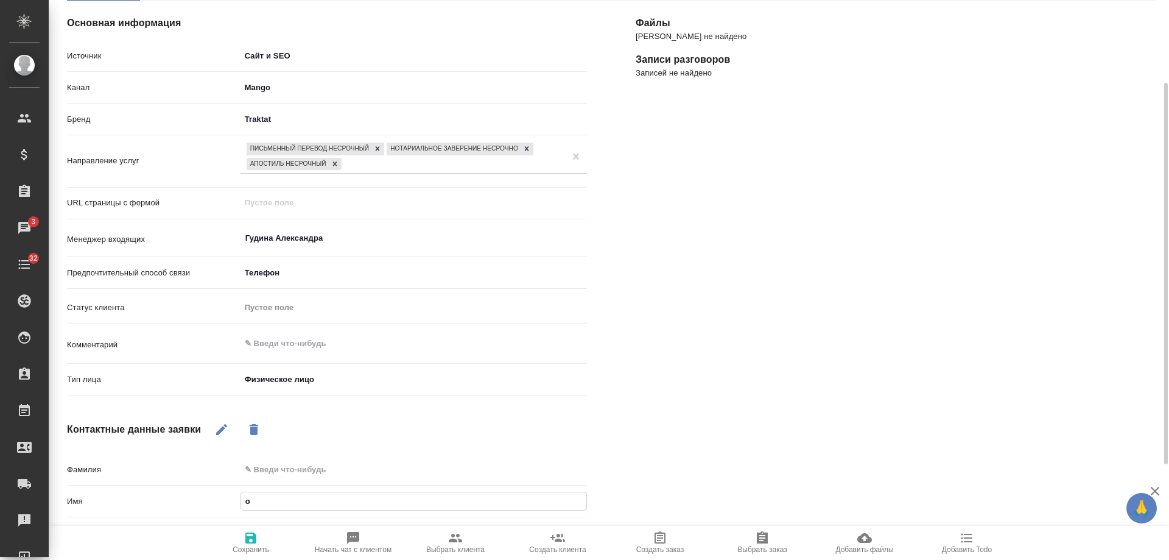
type input "ол"
type textarea "x"
type input "оль"
type textarea "x"
type input "ол"
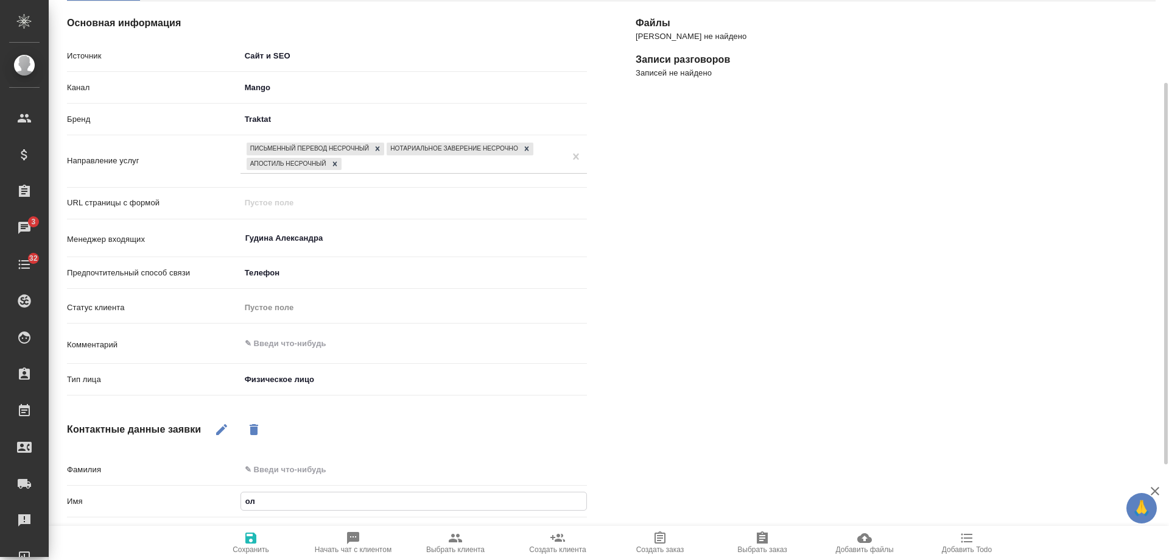
type textarea "x"
type input "о"
type textarea "x"
type input "Ол"
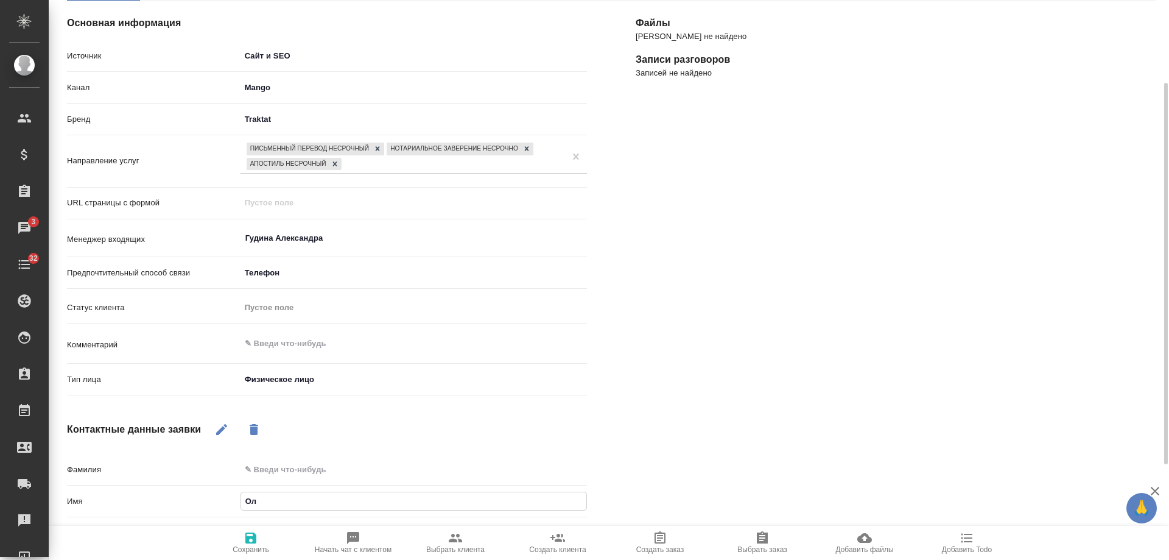
type textarea "x"
type input "Ольг"
type textarea "x"
type input "Ольга"
click at [245, 534] on icon "button" at bounding box center [250, 537] width 11 height 11
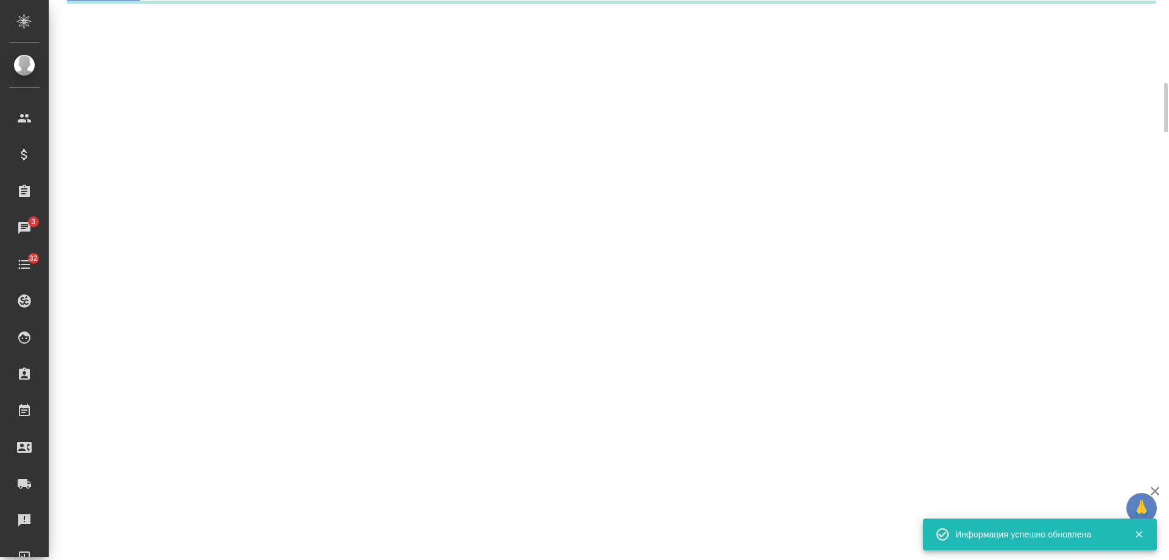
select select "RU"
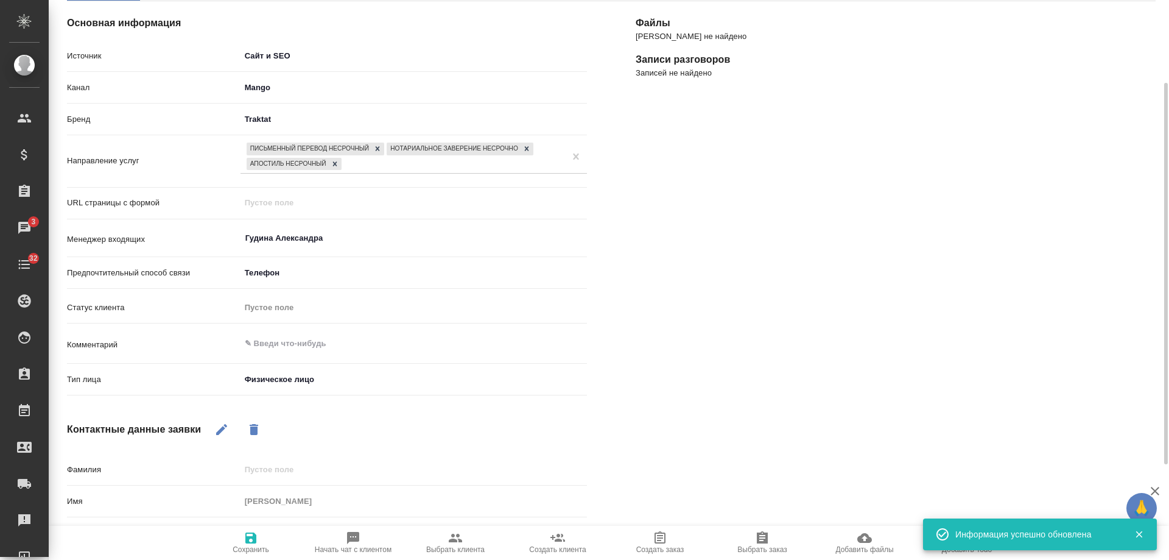
type textarea "x"
click at [289, 350] on textarea at bounding box center [414, 343] width 347 height 21
type textarea "С"
type textarea "x"
type textarea "СО"
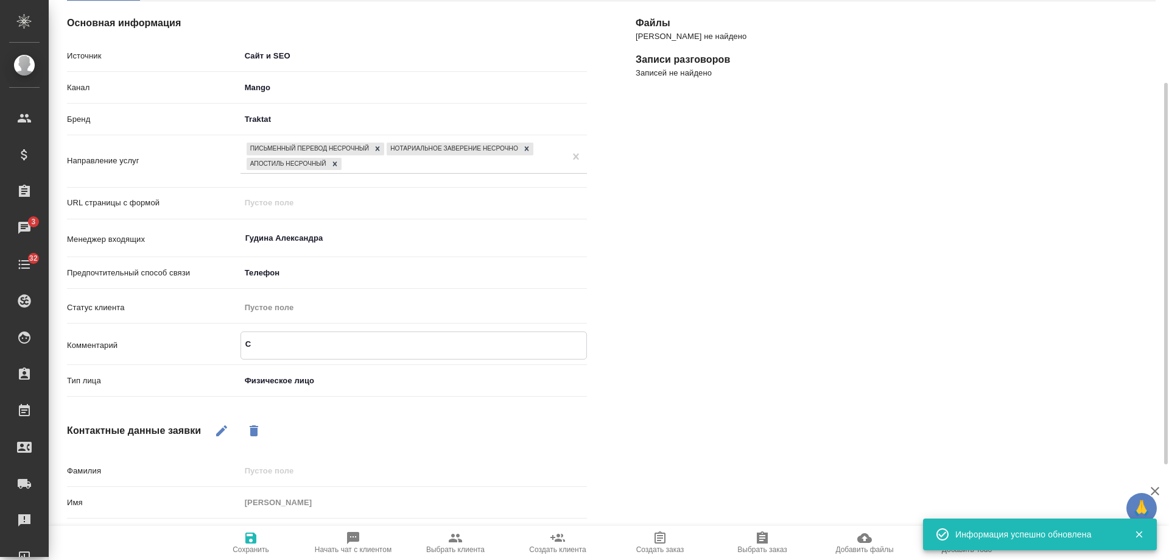
type textarea "x"
type textarea "СОБ"
type textarea "x"
type textarea "СОБ"
type textarea "x"
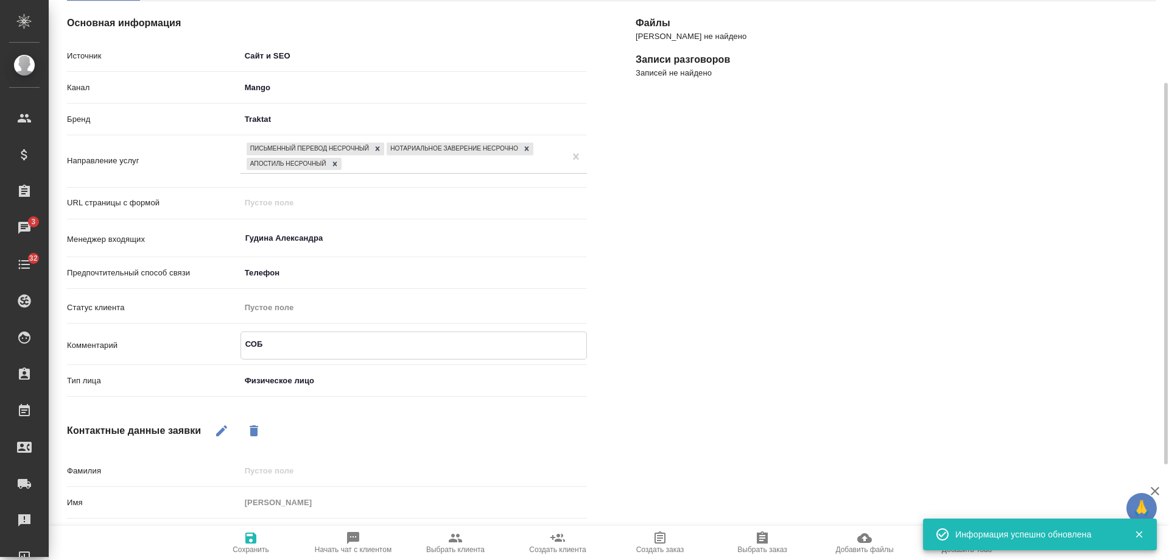
type textarea "СОБ р"
type textarea "x"
type textarea "СОБ ре"
type textarea "x"
type textarea "СОБ реб"
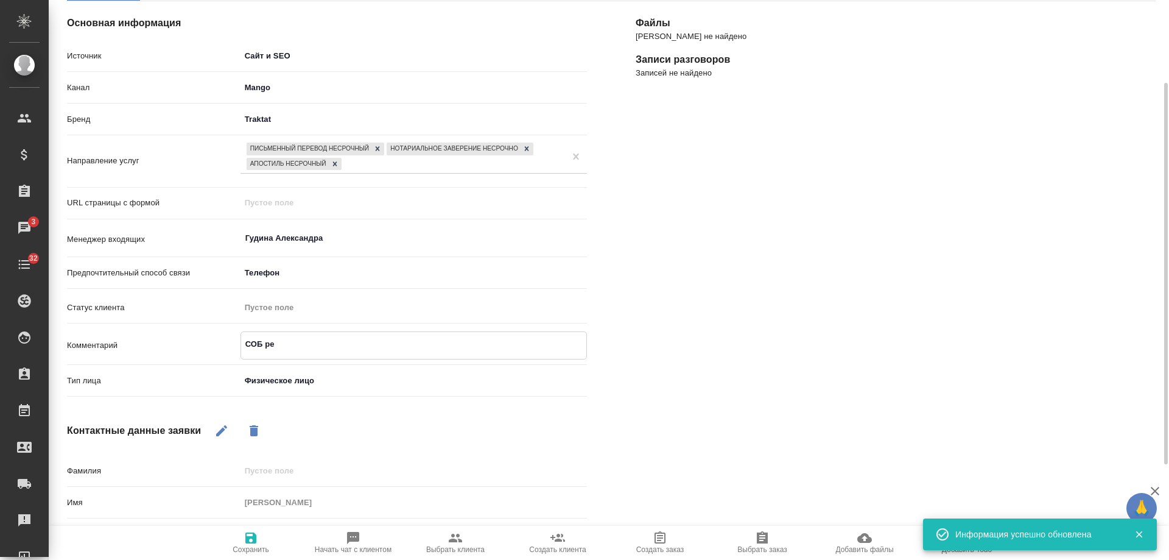
type textarea "x"
type textarea "СОБ ребе"
type textarea "x"
type textarea "СОБ ребен"
type textarea "x"
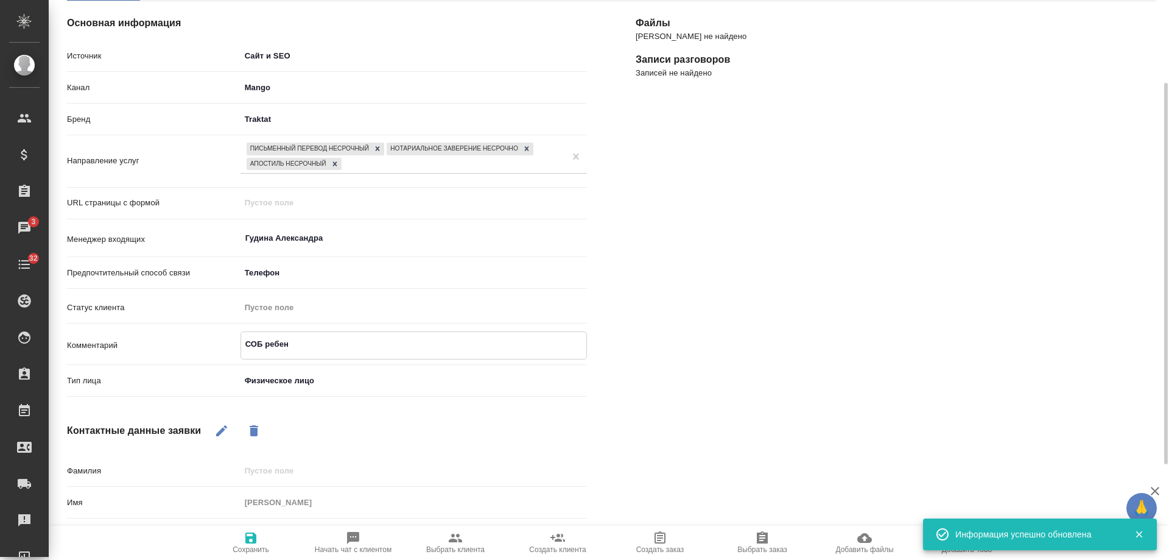
type textarea "СОБ ребенк"
type textarea "x"
type textarea "СОБ ребенка"
type textarea "x"
type textarea "СОБ ребенка"
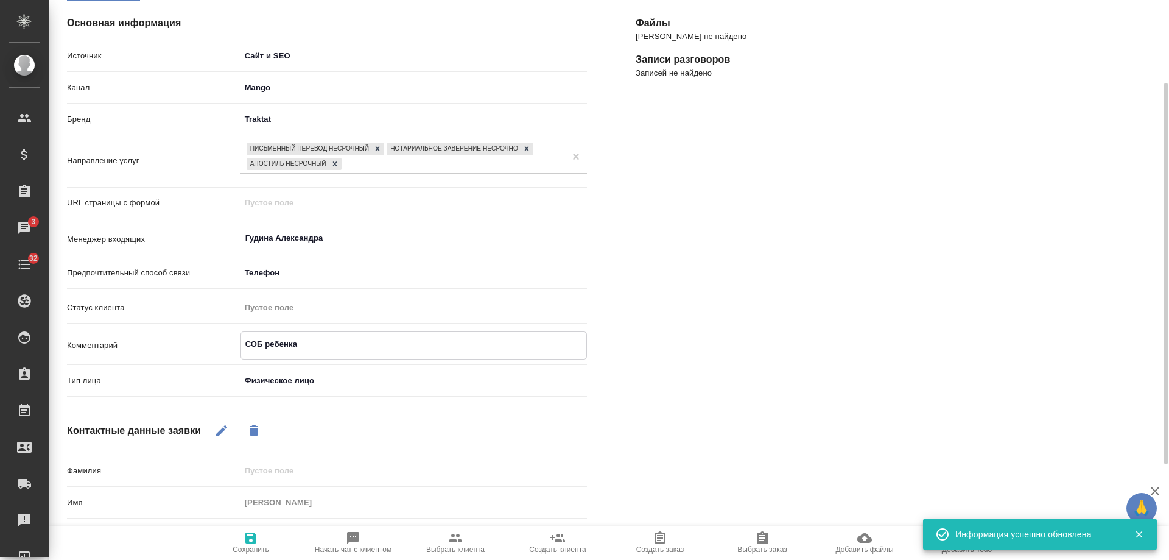
type textarea "x"
type textarea "СОБ ребенка и"
type textarea "x"
type textarea "СОБ ребенка и"
type textarea "x"
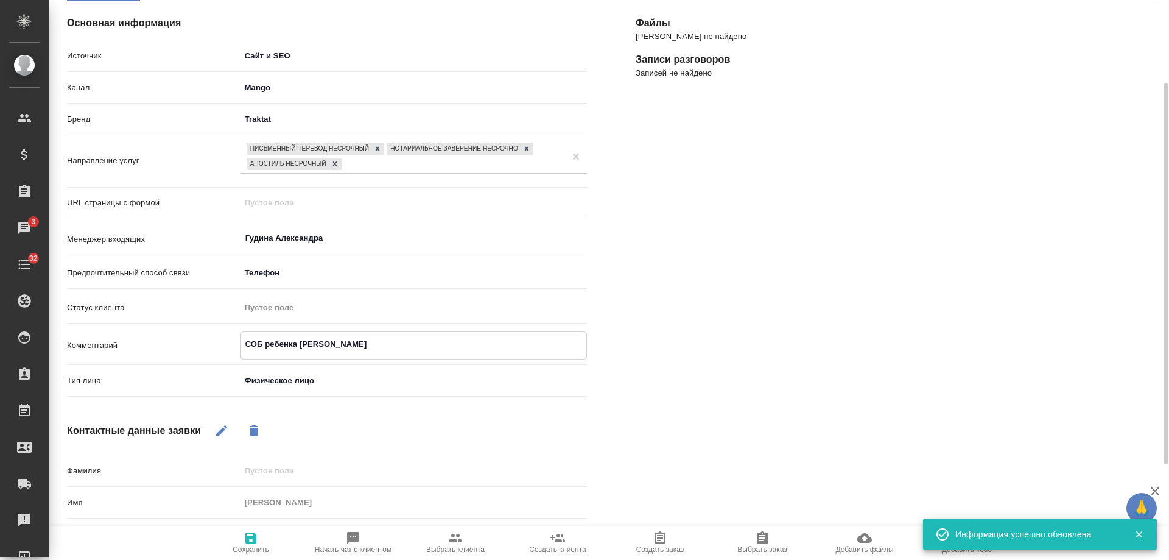
type textarea "СОБ ребенка и С"
type textarea "x"
type textarea "СОБ ребенка и СО"
type textarea "x"
type textarea "СОБ ребенка и СОБ"
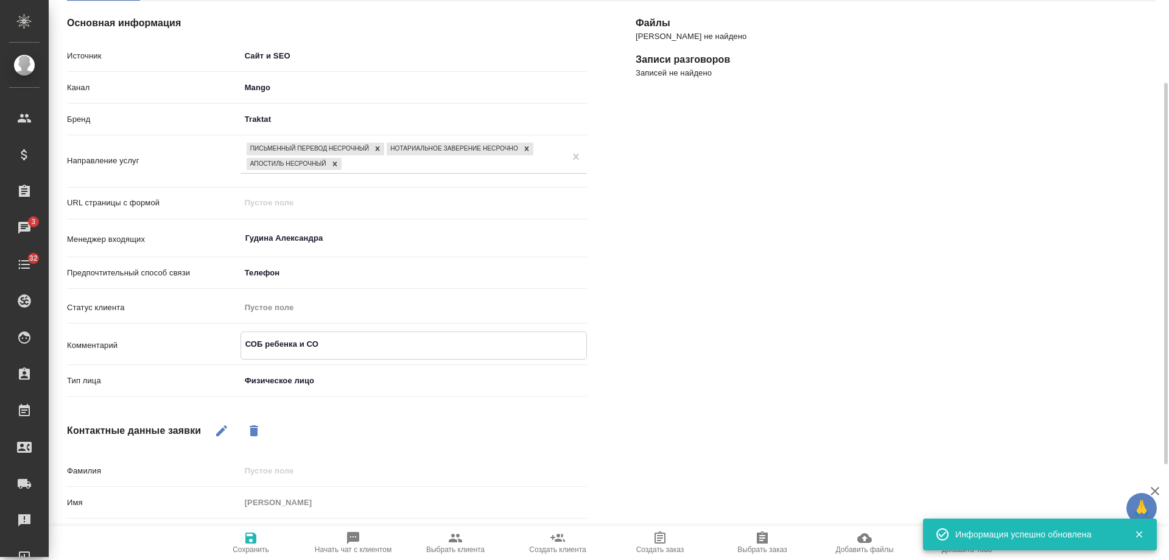
type textarea "x"
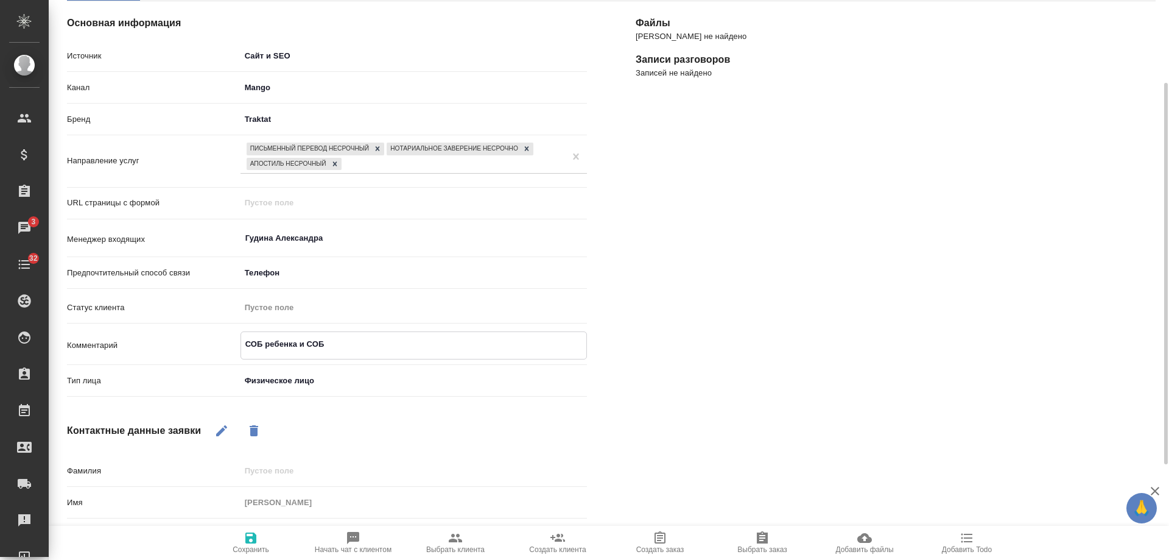
type textarea "СОБ ребенка и СОБ"
type textarea "x"
type textarea "СОБ ребенка и СОБ р"
type textarea "x"
type textarea "СОБ ребенка и СОБ ру"
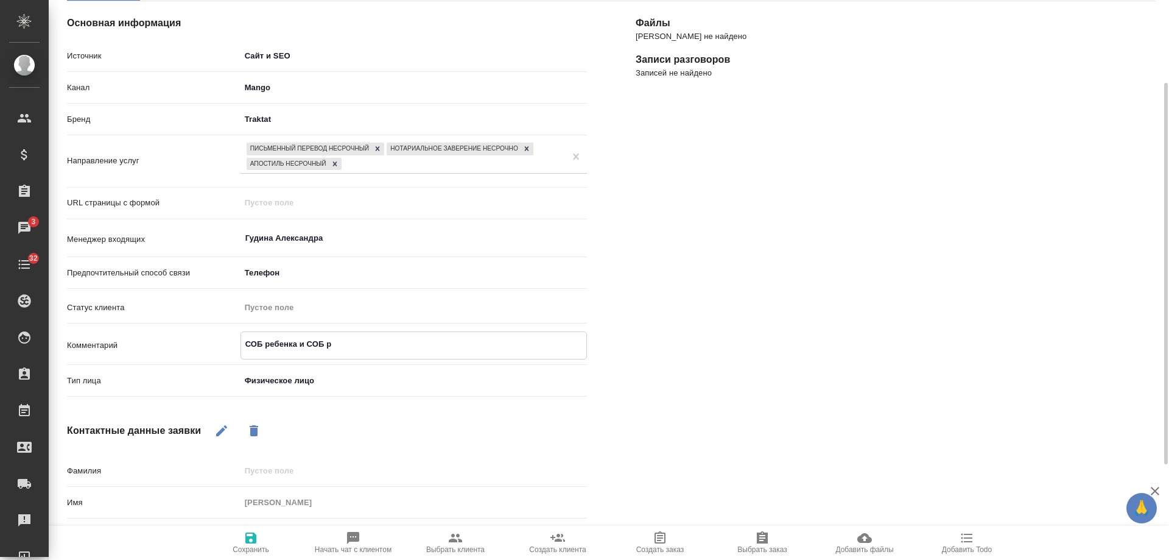
type textarea "x"
type textarea "СОБ ребенка и СОБ рус"
type textarea "x"
type textarea "СОБ ребенка и СОБ рус-"
type textarea "x"
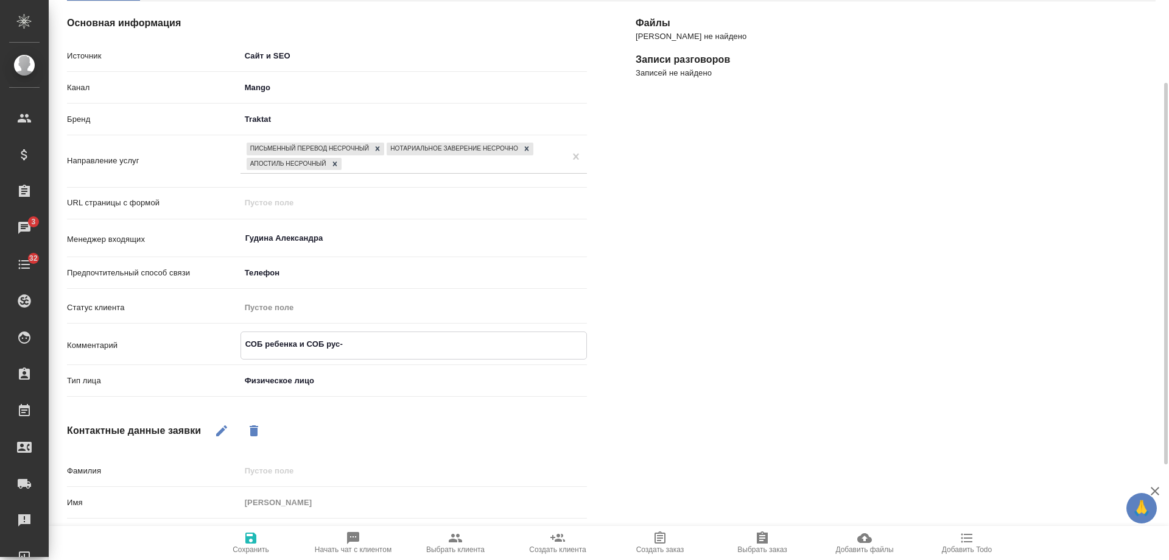
type textarea "СОБ ребенка и СОБ рус-а"
type textarea "x"
type textarea "СОБ ребенка и СОБ рус-ан"
type textarea "x"
type textarea "СОБ ребенка и СОБ рус-анг"
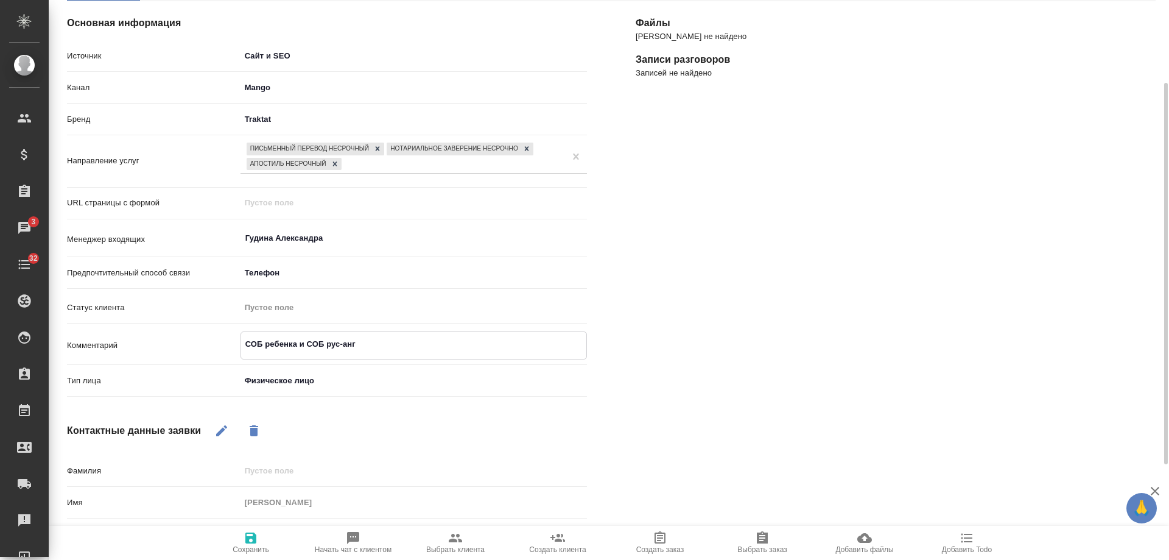
type textarea "x"
type textarea "СОБ ребенка и СОБ рус-англ"
type textarea "x"
type textarea "СОБ ребенка и СОБ рус-англ"
type textarea "x"
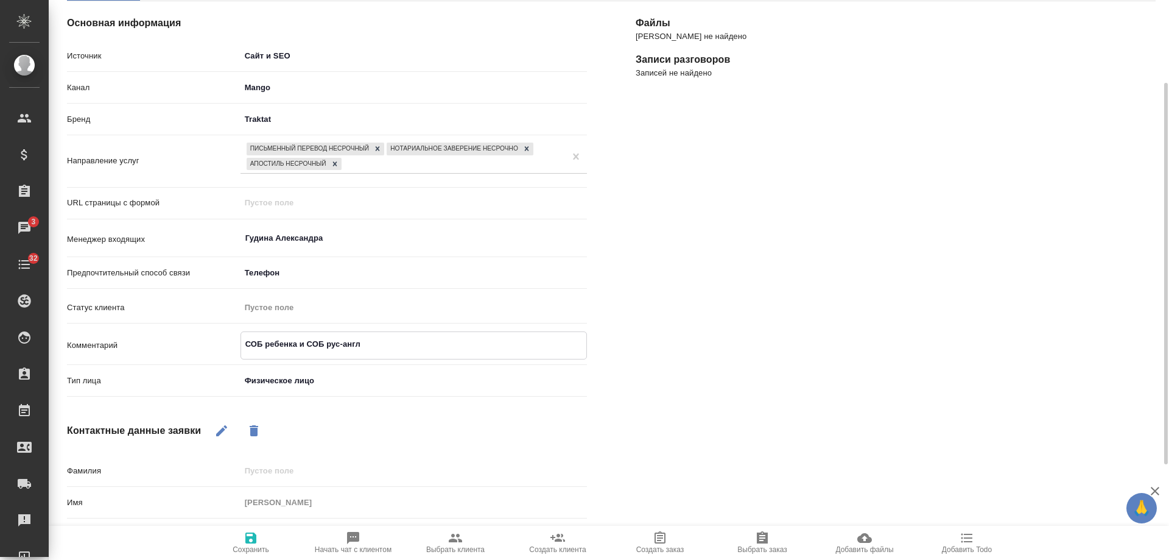
type textarea "СОБ ребенка и СОБ рус-англ с"
type textarea "x"
type textarea "СОБ ребенка и СОБ рус-англ с"
type textarea "x"
type textarea "СОБ ребенка и СОБ рус-англ с Н"
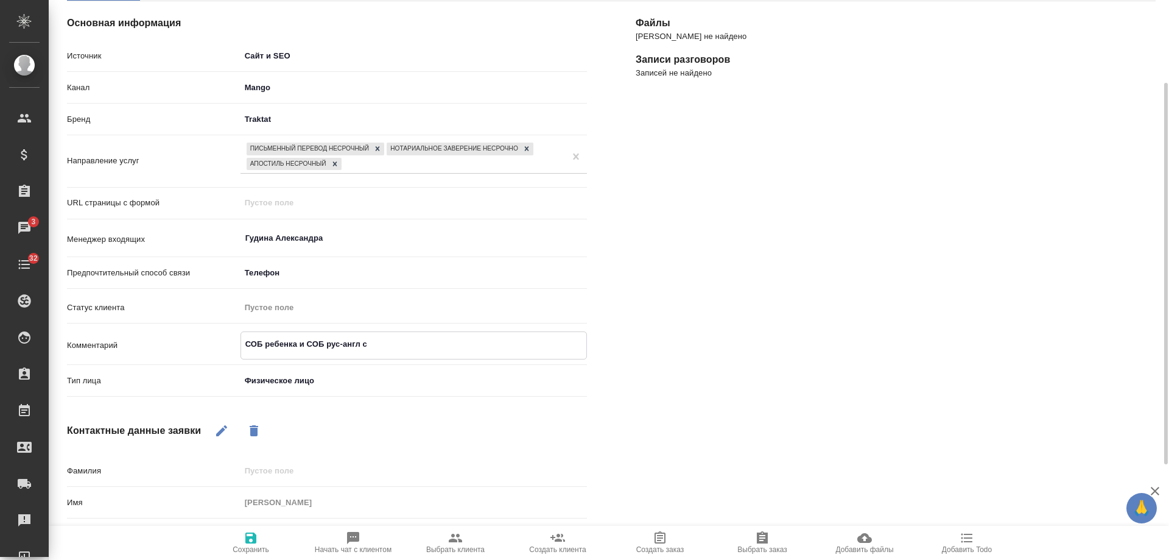
type textarea "x"
type textarea "СОБ ребенка и СОБ рус-англ с НЗ"
type textarea "x"
type textarea "СОБ ребенка и СОБ рус-англ с НЗ"
type textarea "x"
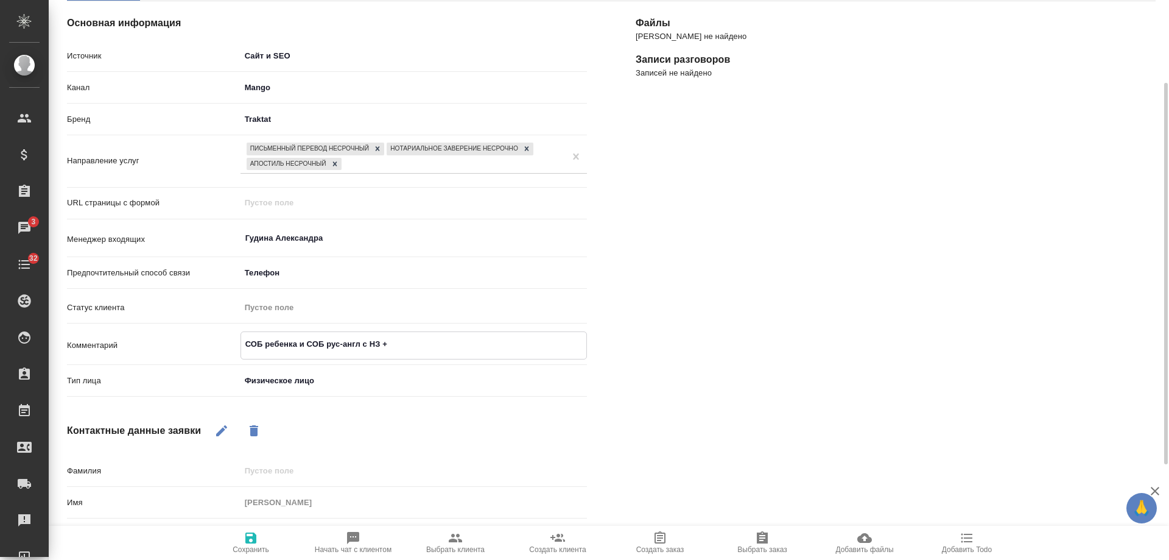
type textarea "СОБ ребенка и СОБ рус-англ с НЗ +"
type textarea "x"
type textarea "СОБ ребенка и СОБ рус-англ с НЗ + а"
type textarea "x"
type textarea "СОБ ребенка и СОБ рус-англ с НЗ + ап"
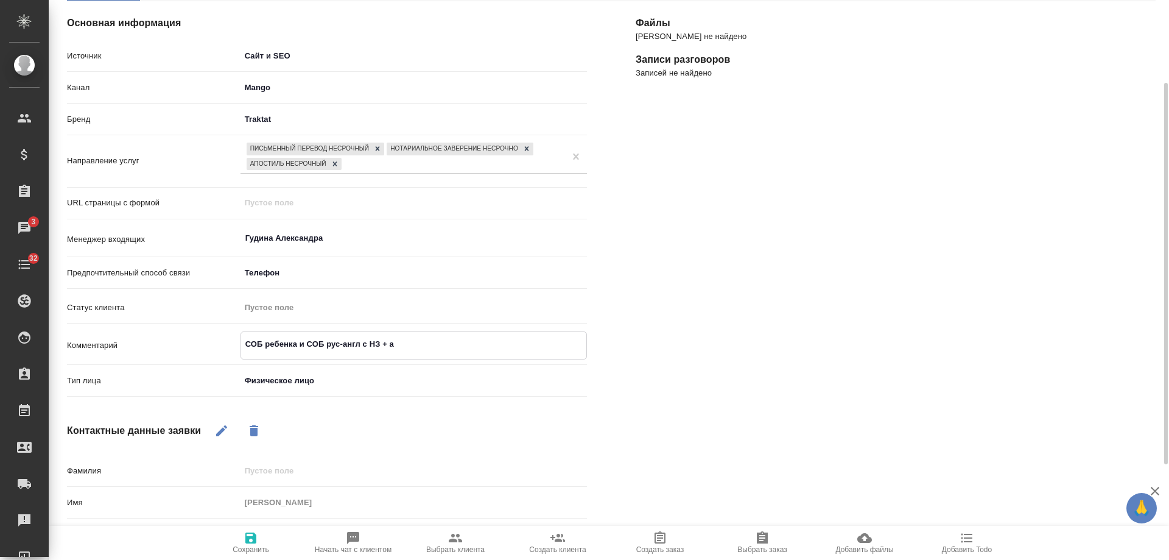
type textarea "x"
type textarea "СОБ ребенка и СОБ рус-англ с НЗ + апо"
type textarea "x"
type textarea "СОБ ребенка и СОБ рус-англ с НЗ + апос"
type textarea "x"
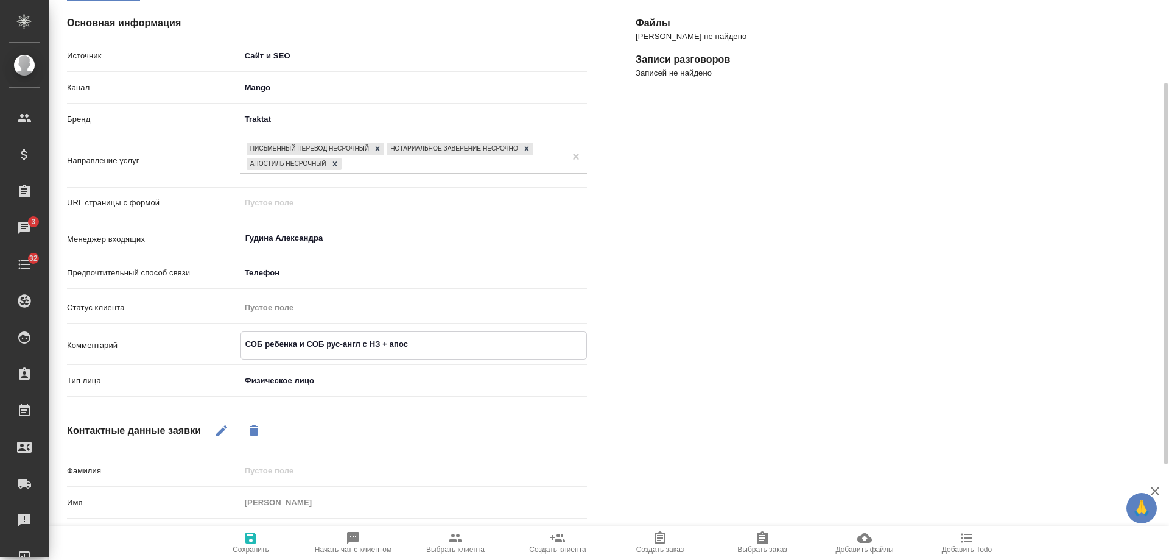
type textarea "СОБ ребенка и СОБ рус-англ с НЗ + апост"
type textarea "x"
type textarea "СОБ ребенка и СОБ рус-англ с НЗ + апости"
type textarea "x"
type textarea "СОБ ребенка и СОБ рус-англ с НЗ + апостил"
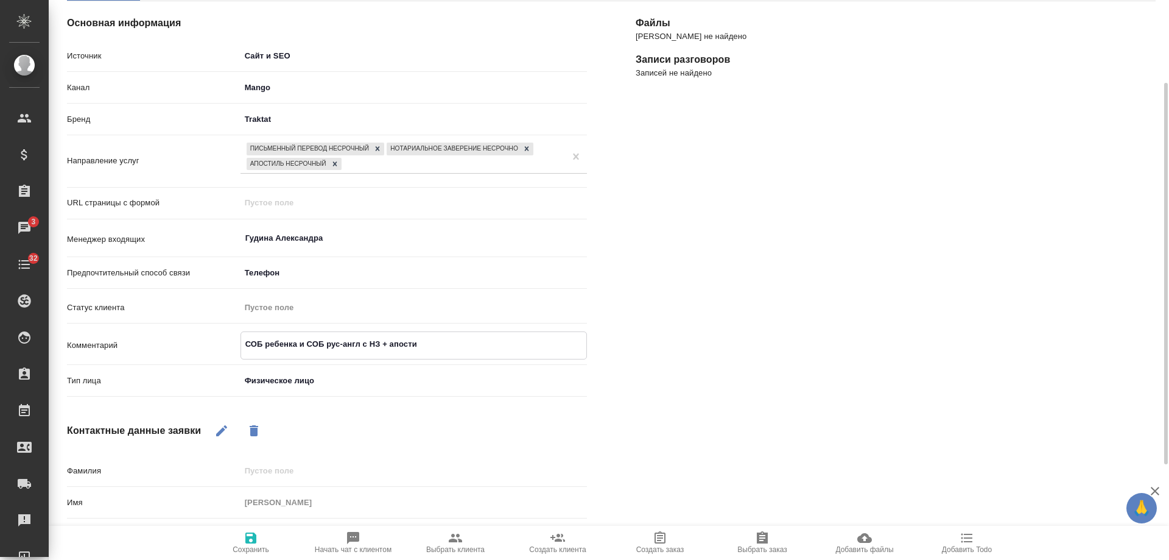
type textarea "x"
type textarea "СОБ ребенка и СОБ рус-англ с НЗ + апостиль"
type textarea "x"
type textarea "СОБ ребенка и СОБ рус-англ с НЗ + апостиль"
type textarea "x"
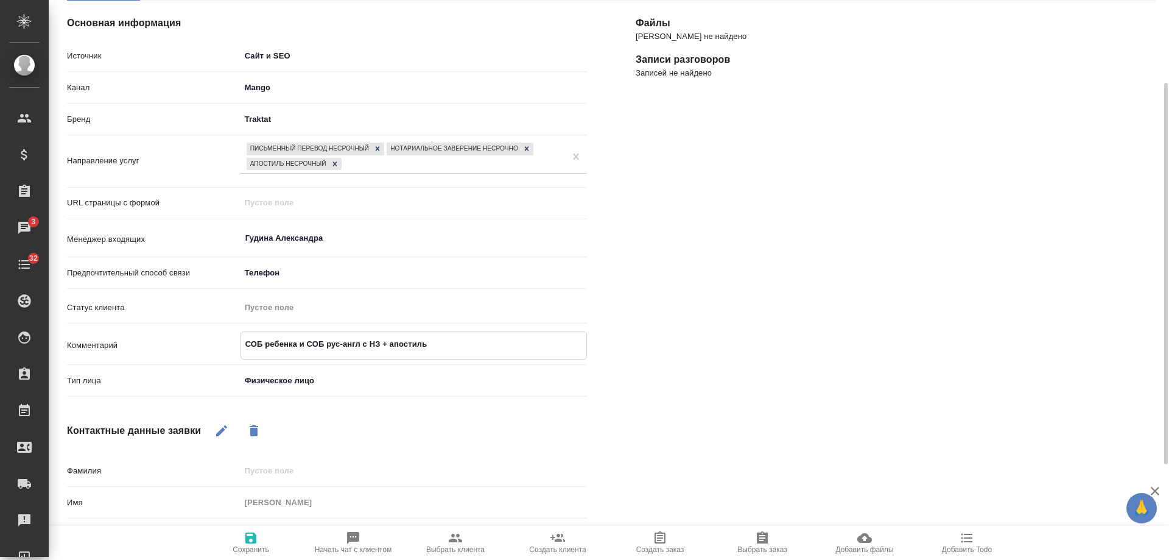
type textarea "СОБ ребенка и СОБ рус-англ с НЗ + апостиль н"
type textarea "x"
type textarea "СОБ ребенка и СОБ рус-англ с НЗ + апостиль на"
type textarea "x"
type textarea "СОБ ребенка и СОБ рус-англ с НЗ + апостиль на п"
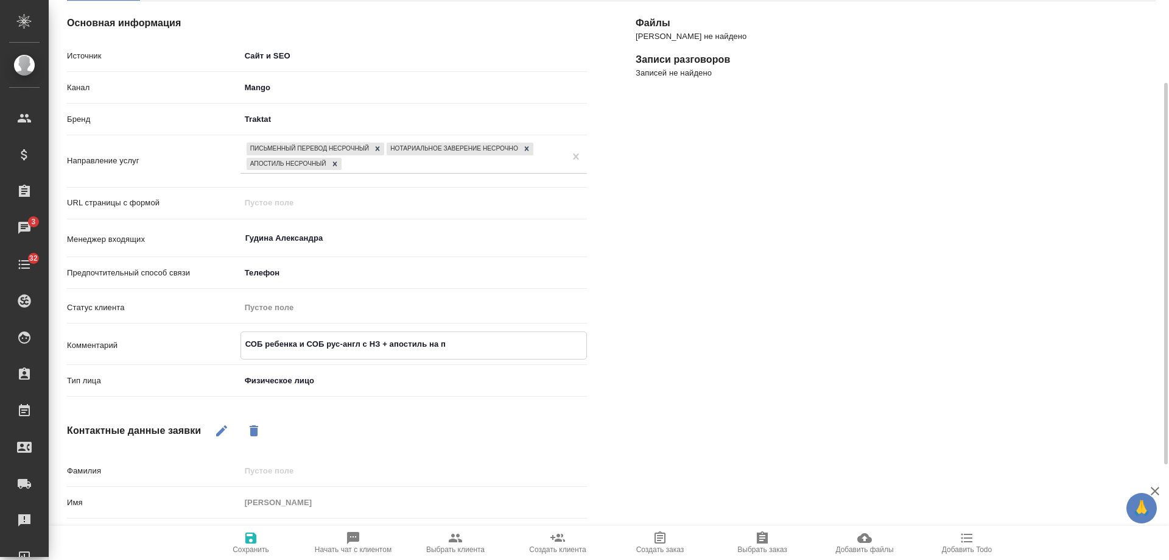
type textarea "x"
type textarea "СОБ ребенка и СОБ рус-англ с НЗ + апостиль на пе"
type textarea "x"
type textarea "СОБ ребенка и СОБ рус-англ с НЗ + апостиль на пере"
type textarea "x"
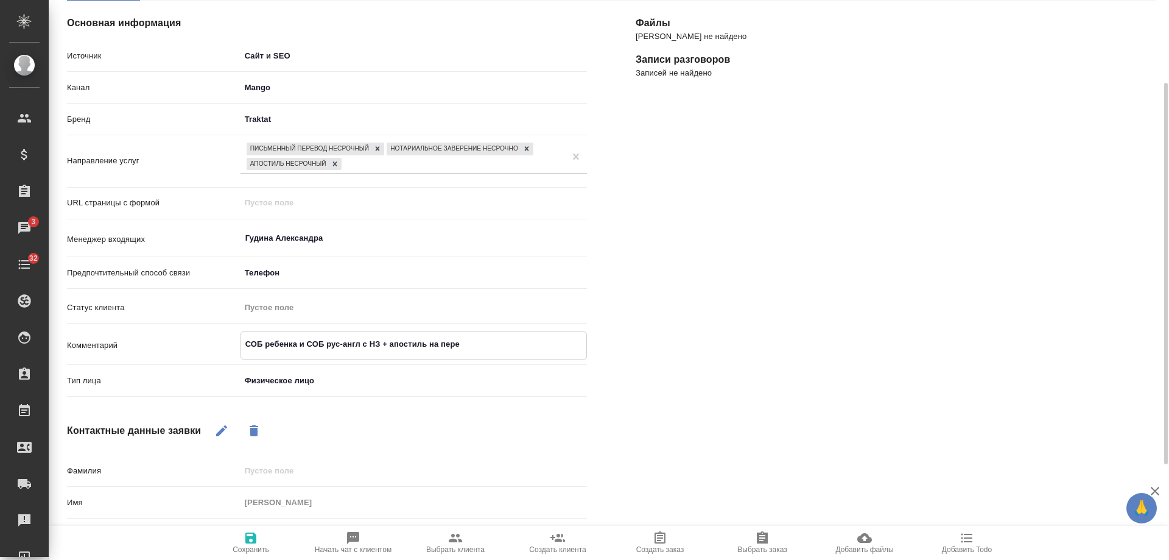
type textarea "СОБ ребенка и СОБ рус-англ с НЗ + апостиль на перев"
type textarea "x"
type textarea "СОБ ребенка и СОБ рус-англ с НЗ + апостиль на перево"
type textarea "x"
type textarea "СОБ ребенка и СОБ рус-англ с НЗ + апостиль на перевод"
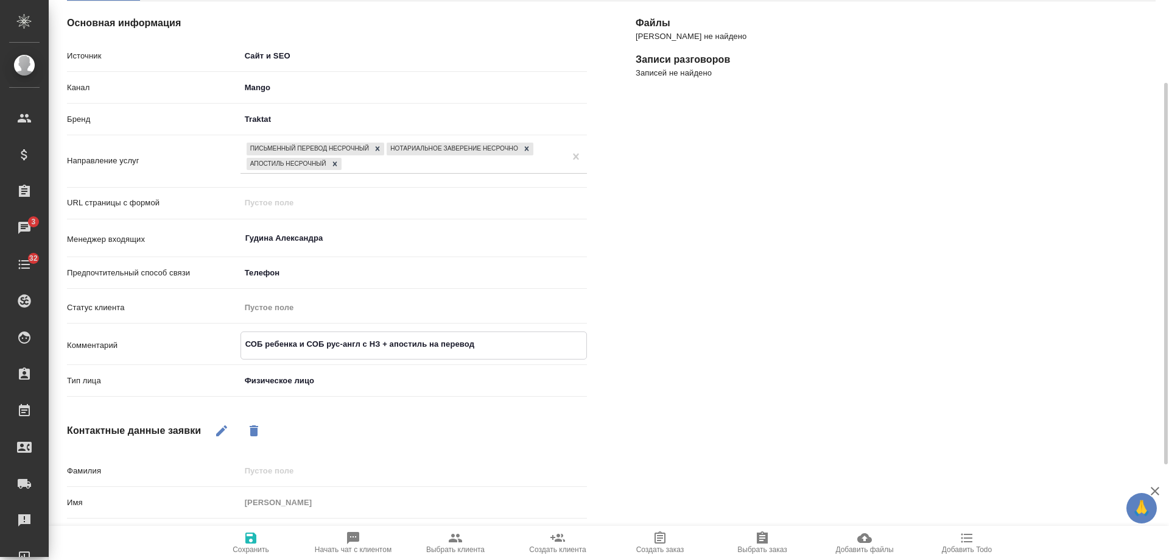
type textarea "x"
type textarea "СОБ ребенка и СОБ рус-англ с НЗ + апостиль на перевод,"
type textarea "x"
type textarea "СОБ ребенка и СОБ рус-англ с НЗ + апостиль на перевод,"
type textarea "x"
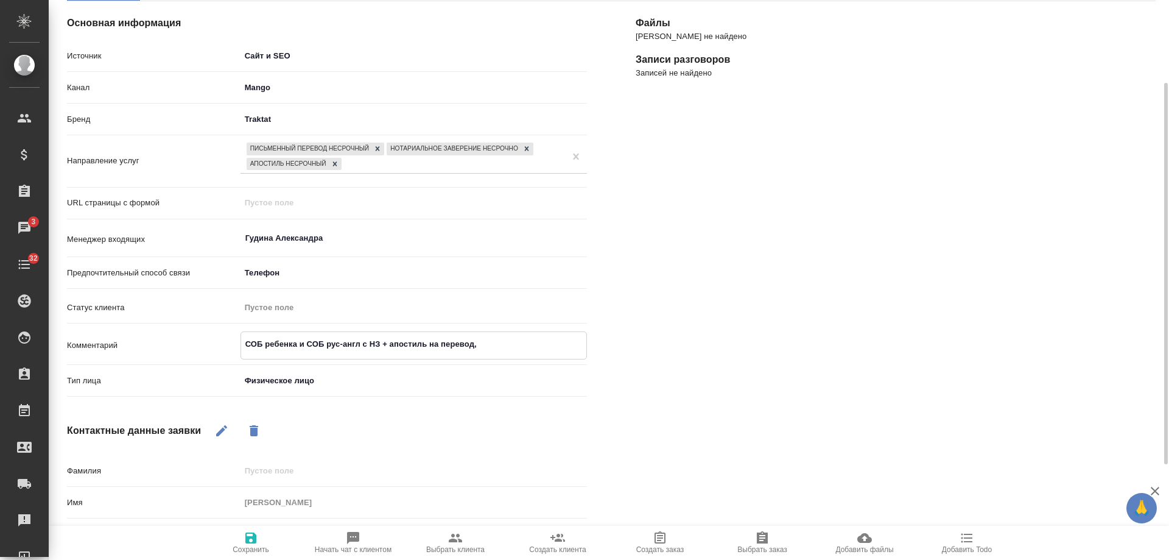
type textarea "СОБ ребенка и СОБ рус-англ с НЗ + апостиль на перевод, д"
type textarea "x"
type textarea "СОБ ребенка и СОБ рус-англ с НЗ + апостиль на перевод, дл"
type textarea "x"
type textarea "СОБ ребенка и СОБ рус-англ с НЗ + апостиль на перевод, для"
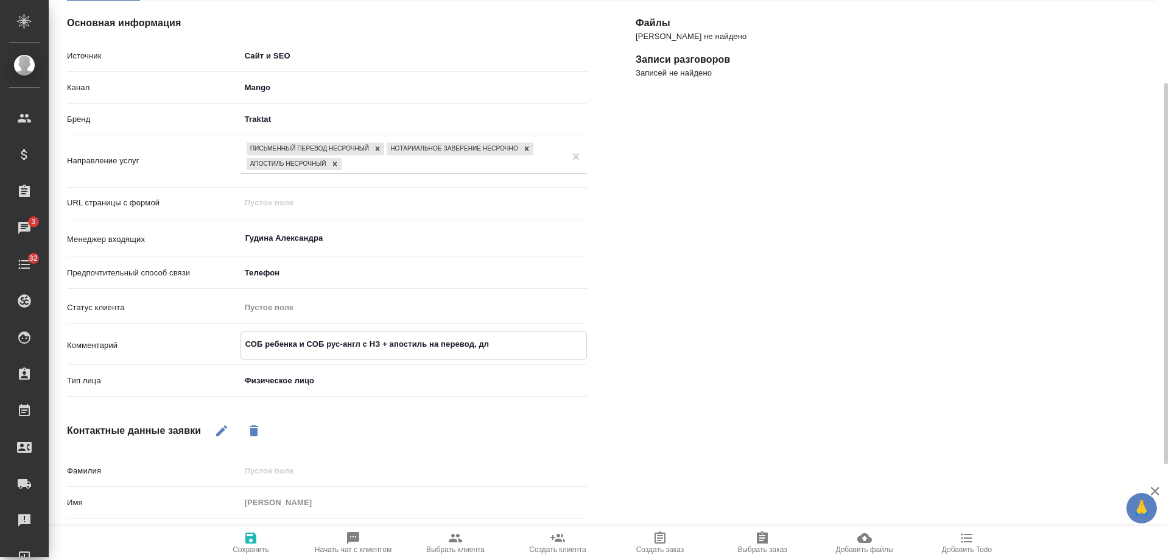
type textarea "x"
type textarea "СОБ ребенка и СОБ рус-англ с НЗ + апостиль на перевод, для"
type textarea "x"
type textarea "СОБ ребенка и СОБ рус-англ с НЗ + апостиль на перевод, для п"
type textarea "x"
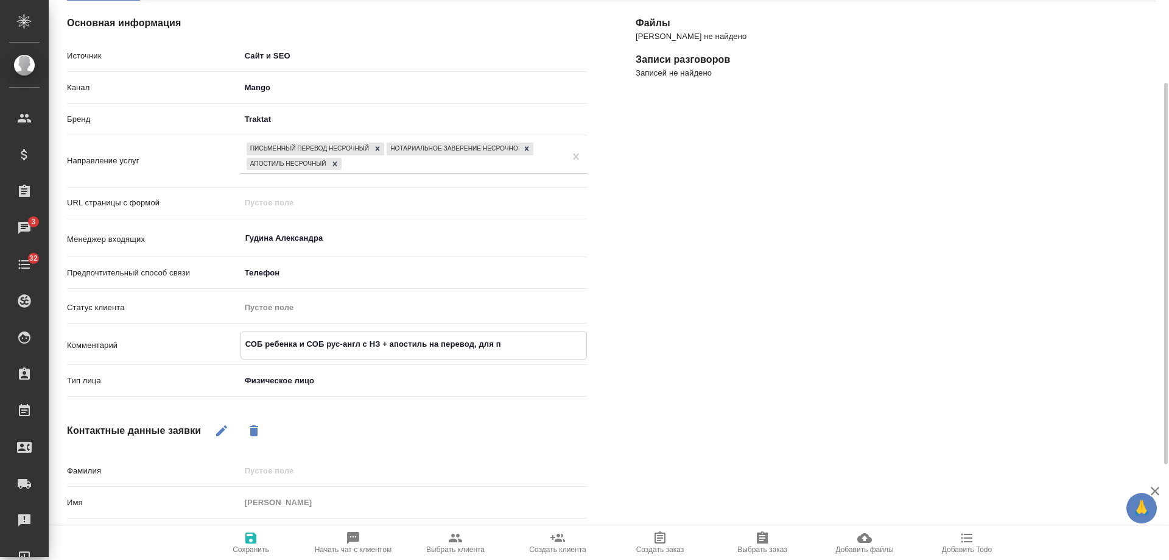
type textarea "СОБ ребенка и СОБ рус-англ с НЗ + апостиль на перевод, для по"
type textarea "x"
type textarea "СОБ ребенка и СОБ рус-англ с НЗ + апостиль на перевод, для пос"
type textarea "x"
type textarea "СОБ ребенка и СОБ рус-англ с НЗ + апостиль на перевод, для посо"
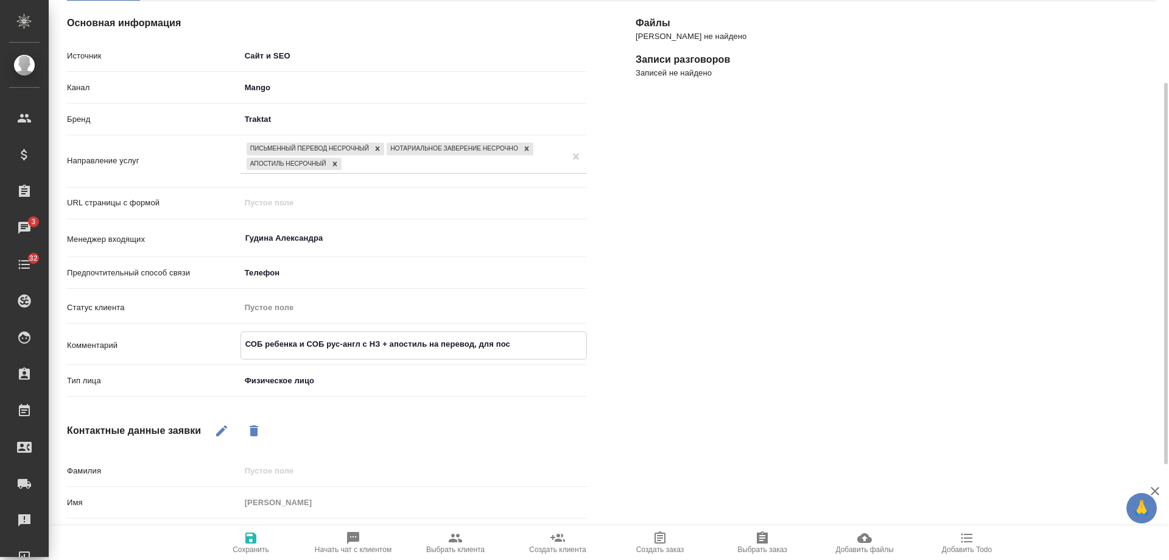
type textarea "x"
type textarea "СОБ ребенка и СОБ рус-англ с НЗ + апостиль на перевод, для посод"
type textarea "x"
type textarea "СОБ ребенка и СОБ рус-англ с НЗ + апостиль на перевод, для посодь"
type textarea "x"
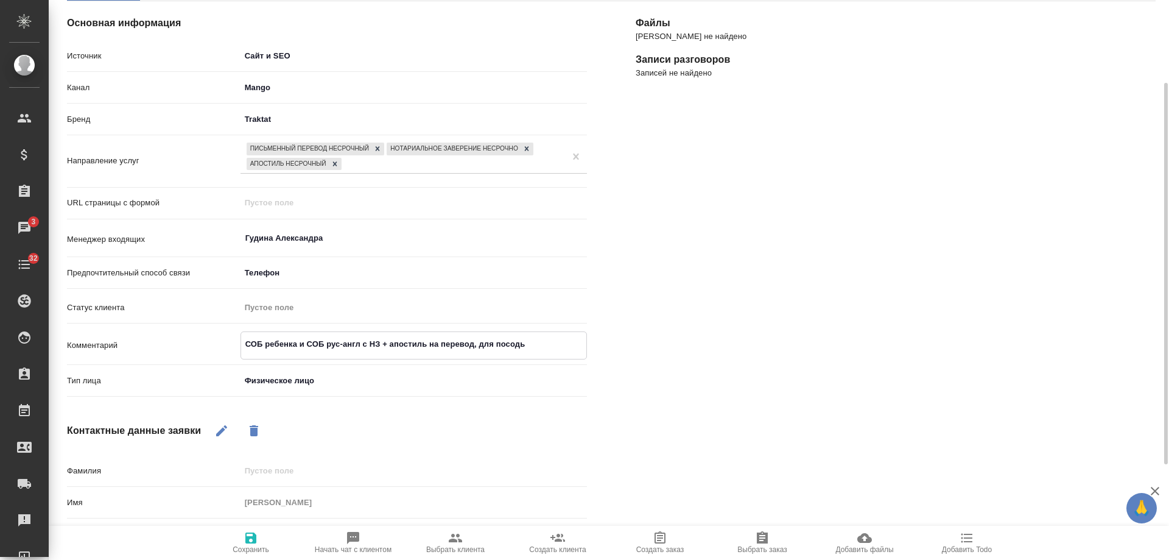
type textarea "СОБ ребенка и СОБ рус-англ с НЗ + апостиль на перевод, для посод"
type textarea "x"
type textarea "СОБ ребенка и СОБ рус-англ с НЗ + апостиль на перевод, для посо"
type textarea "x"
type textarea "СОБ ребенка и СОБ рус-англ с НЗ + апостиль на перевод, для посол"
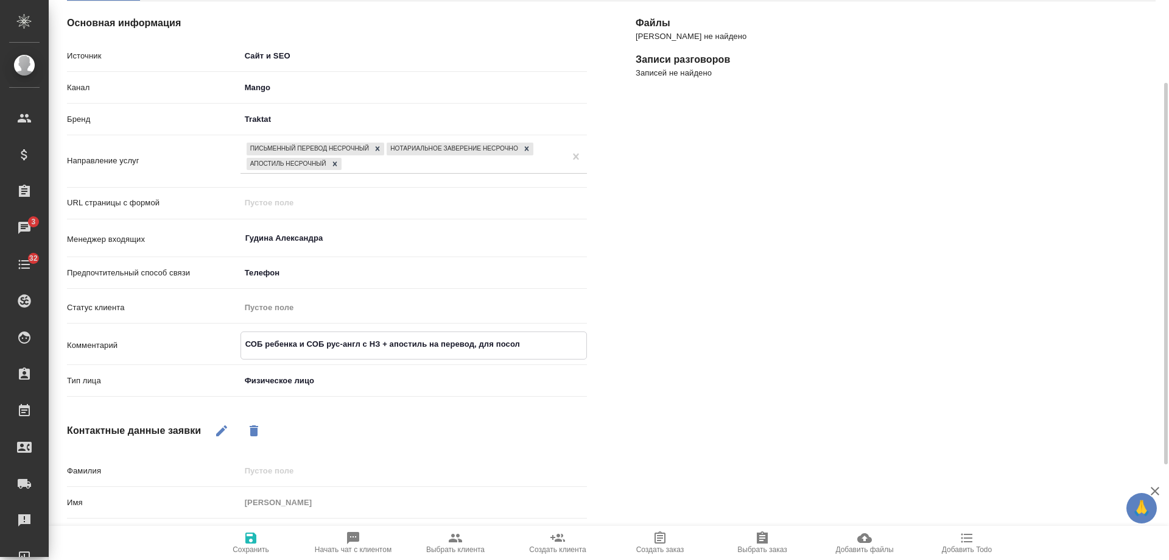
type textarea "x"
type textarea "СОБ ребенка и СОБ рус-англ с НЗ + апостиль на перевод, для посоль"
type textarea "x"
type textarea "СОБ ребенка и СОБ рус-англ с НЗ + апостиль на перевод, для посольс"
type textarea "x"
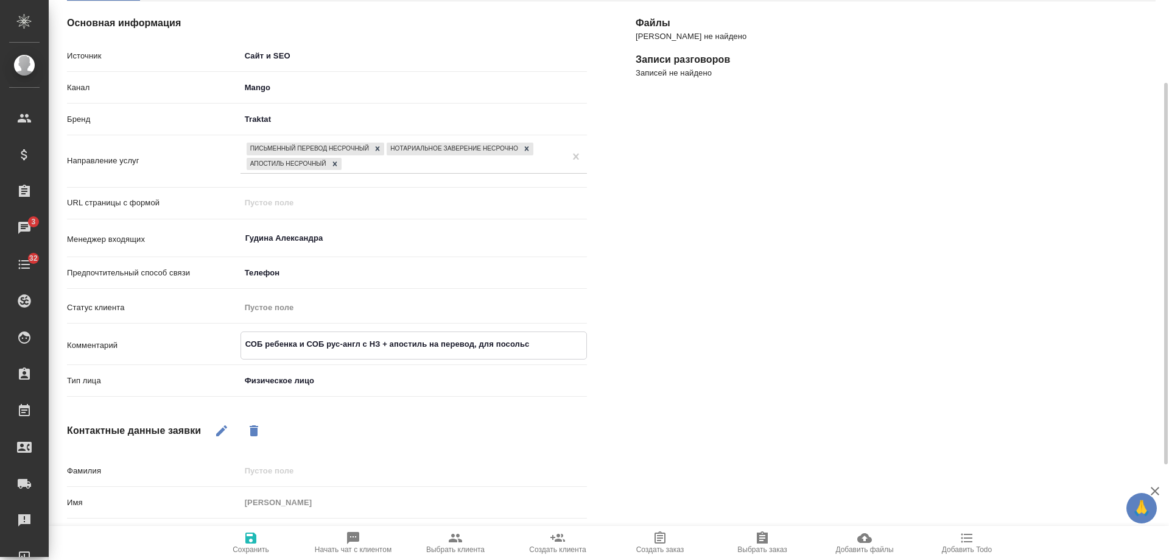
type textarea "СОБ ребенка и СОБ рус-англ с НЗ + апостиль на перевод, для посольст"
type textarea "x"
type textarea "СОБ ребенка и СОБ рус-англ с НЗ + апостиль на перевод, для посольств"
type textarea "x"
type textarea "СОБ ребенка и СОБ рус-англ с НЗ + апостиль на перевод, для посольства"
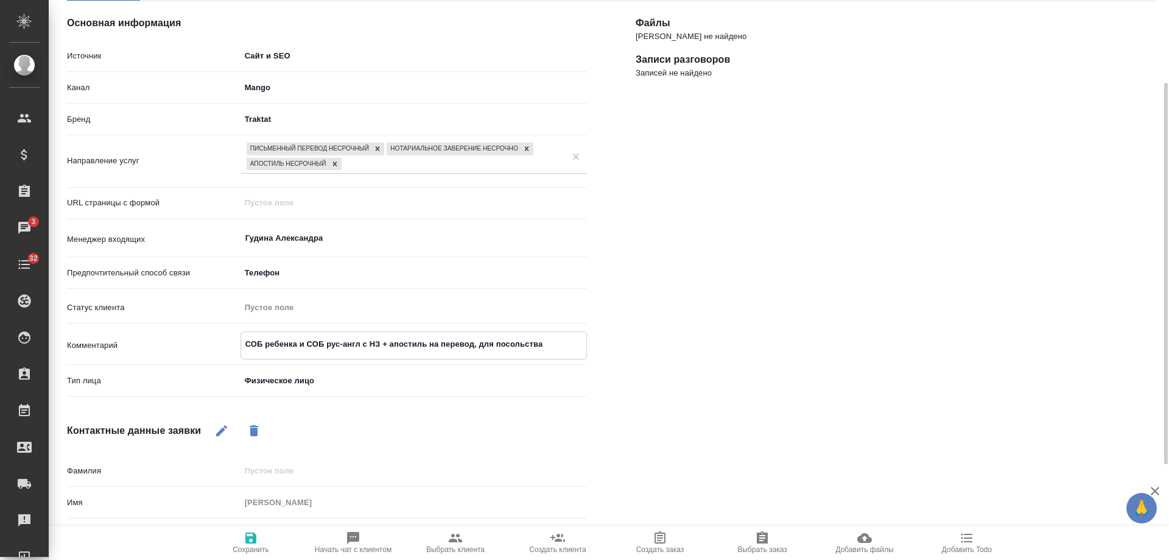
type textarea "x"
type textarea "СОБ ребенка и СОБ рус-англ с НЗ + апостиль на перевод, для посольства"
type textarea "x"
type textarea "СОБ ребенка и СОБ рус-англ с НЗ + апостиль на перевод, для посольства"
type textarea "x"
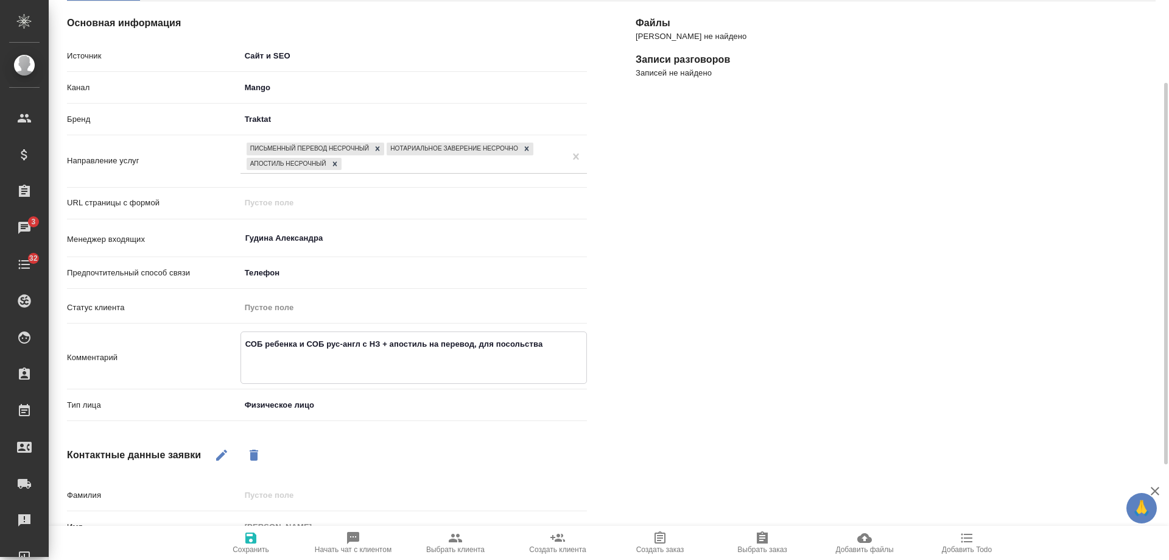
type textarea "СОБ ребенка и СОБ рус-англ с НЗ + апостиль на перевод, для посольства с"
type textarea "x"
type textarea "СОБ ребенка и СОБ рус-англ с НЗ + апостиль на перевод, для посольства ср"
type textarea "x"
type textarea "СОБ ребенка и СОБ рус-англ с НЗ + апостиль на перевод, для посольства сра"
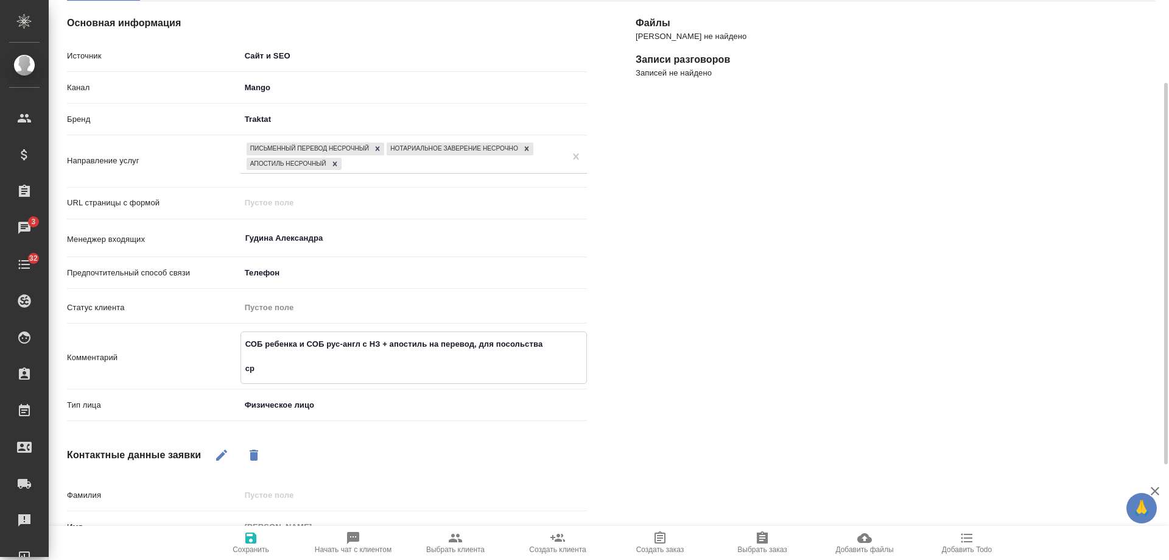
type textarea "x"
type textarea "СОБ ребенка и СОБ рус-англ с НЗ + апостиль на перевод, для посольства срав"
type textarea "x"
type textarea "СОБ ребенка и СОБ рус-англ с НЗ + апостиль на перевод, для посольства сравн"
type textarea "x"
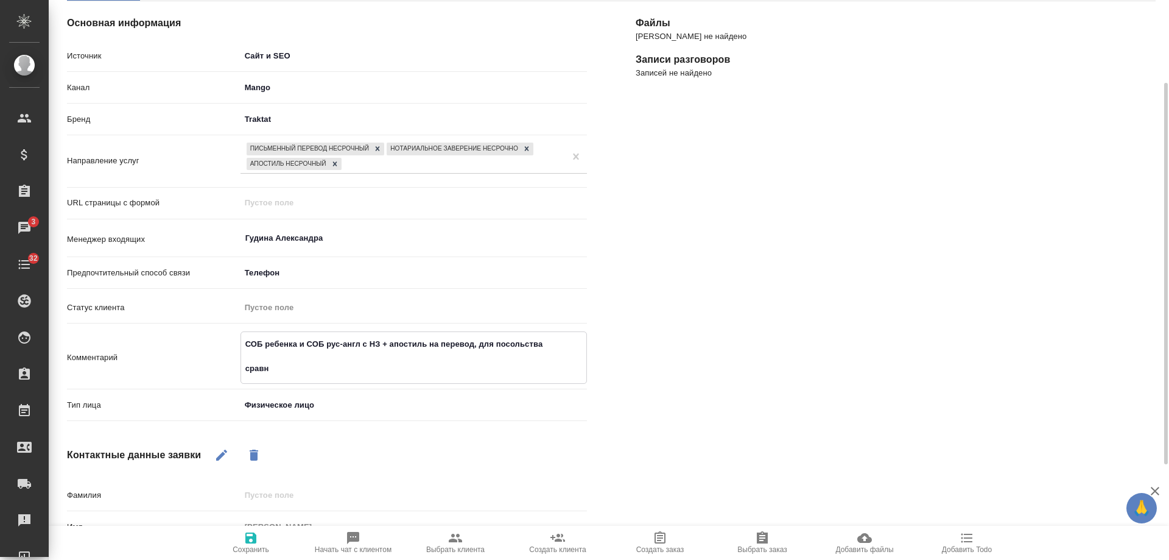
type textarea "СОБ ребенка и СОБ рус-англ с НЗ + апостиль на перевод, для посольства сравни"
type textarea "x"
type textarea "СОБ ребенка и СОБ рус-англ с НЗ + апостиль на перевод, для посольства сравнив"
type textarea "x"
type textarea "СОБ ребенка и СОБ рус-англ с НЗ + апостиль на перевод, для посольства сравнива"
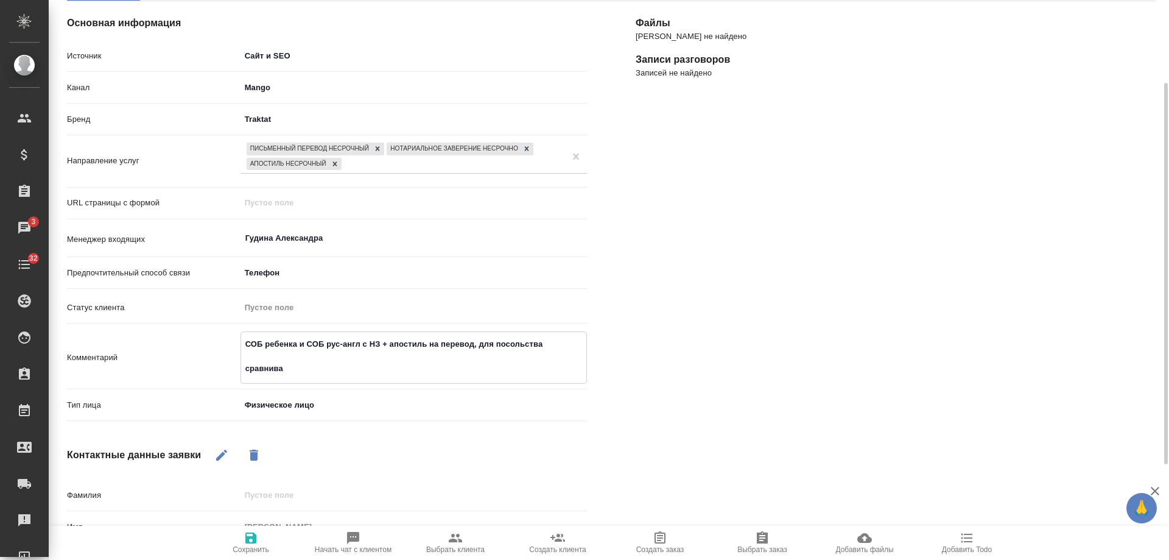
type textarea "x"
type textarea "СОБ ребенка и СОБ рус-англ с НЗ + апостиль на перевод, для посольства сравнивае"
click at [548, 344] on textarea "СОБ ребенка и СОБ рус-англ с НЗ + апостиль на перевод, для посольства сравнивае…" at bounding box center [413, 356] width 345 height 45
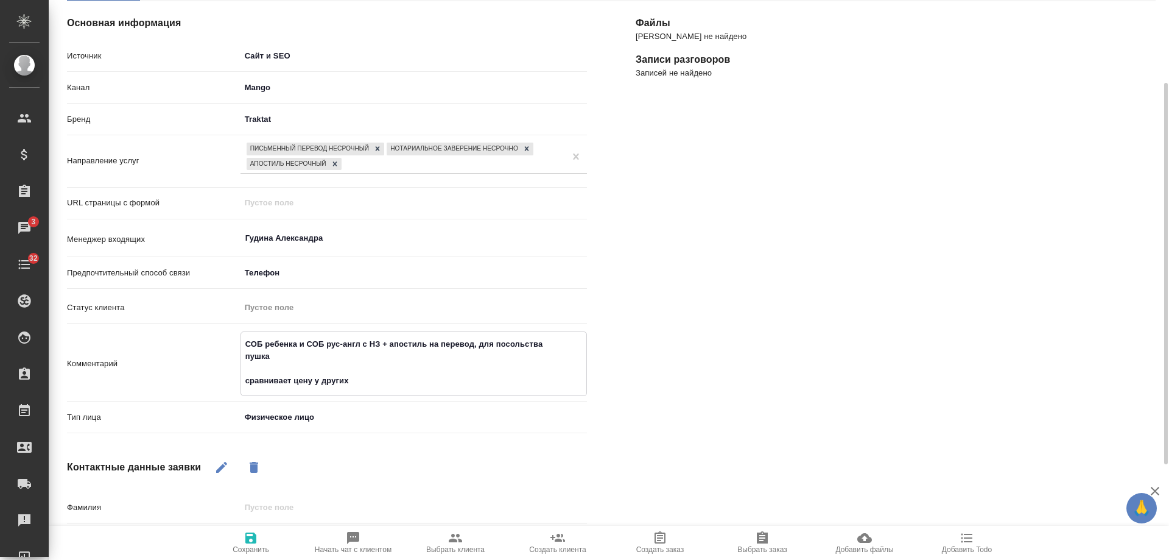
click at [257, 338] on textarea "СОБ ребенка и СОБ рус-англ с НЗ + апостиль на перевод, для посольства пушка сра…" at bounding box center [413, 362] width 345 height 57
click at [311, 380] on textarea "СОР ребенка и СОБ рус-англ с НЗ + апостиль на перевод, для посольства пушка сра…" at bounding box center [413, 362] width 345 height 57
click at [247, 541] on icon "button" at bounding box center [250, 537] width 11 height 11
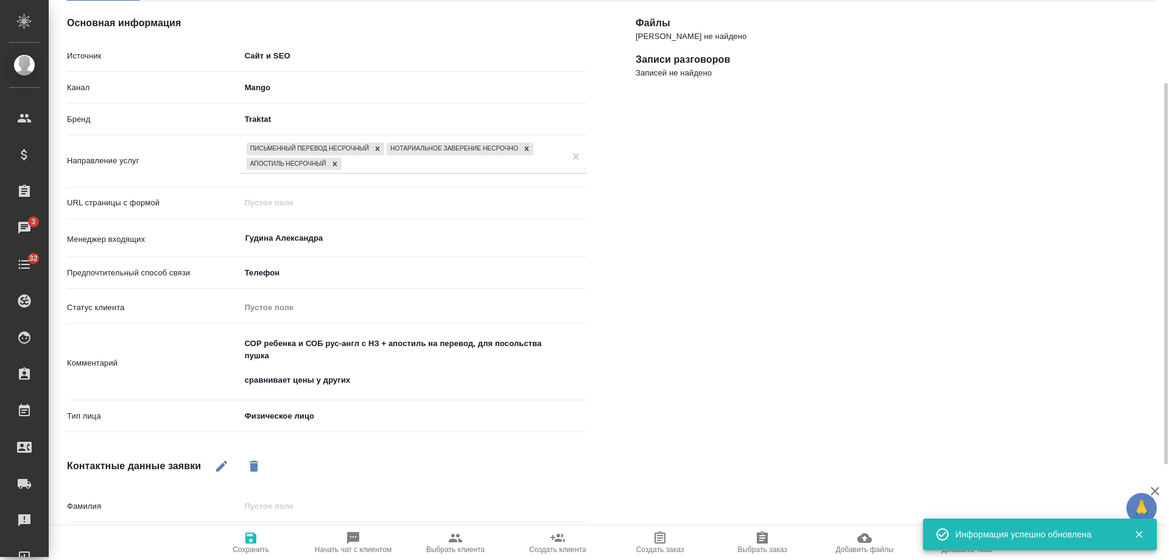
scroll to position [298, 0]
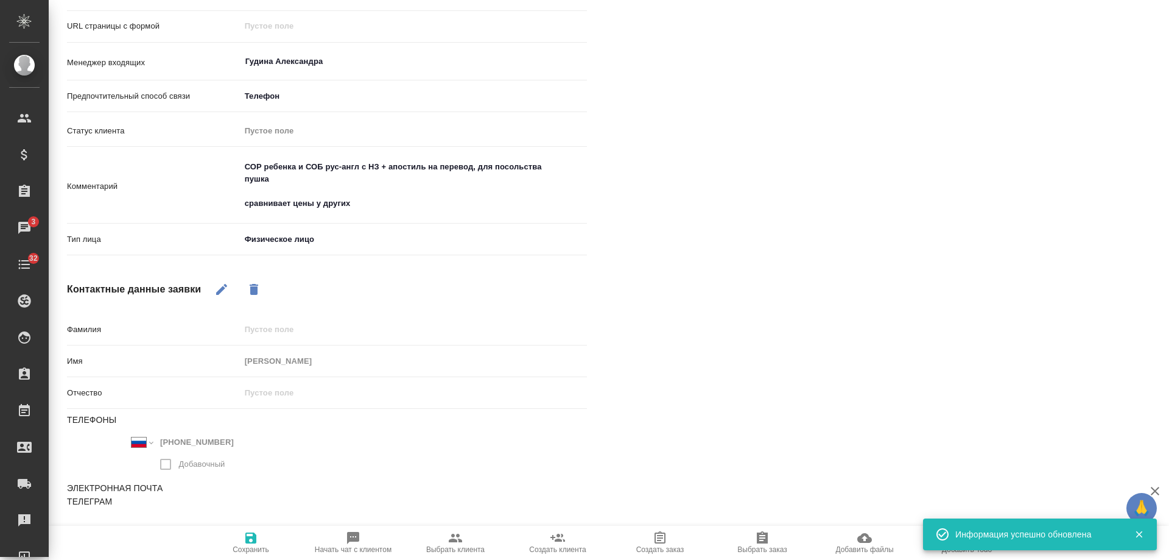
click at [1138, 533] on icon "button" at bounding box center [1139, 534] width 7 height 7
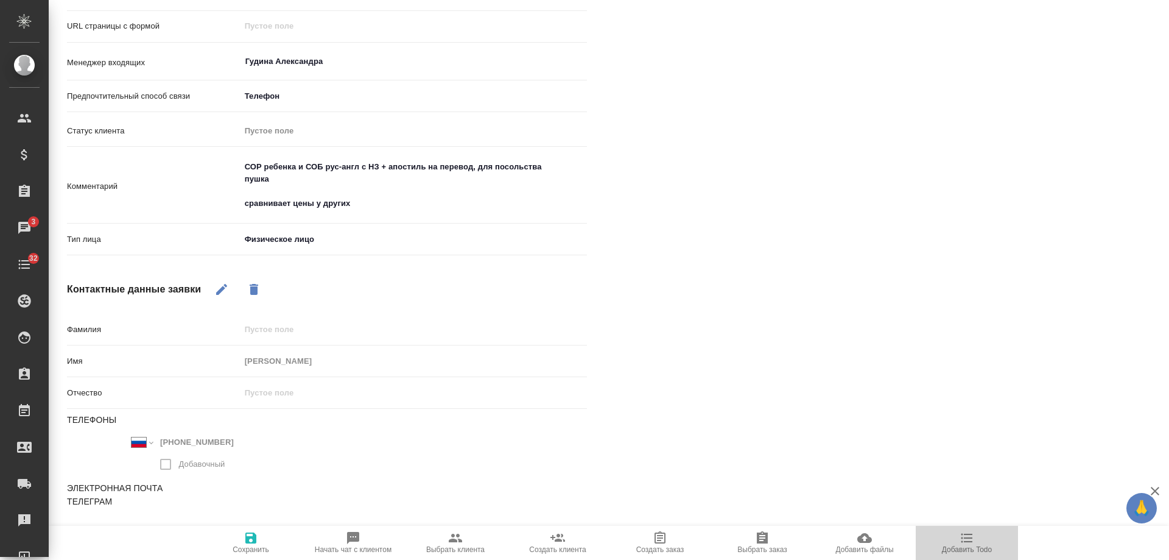
click at [967, 544] on icon "button" at bounding box center [967, 538] width 15 height 15
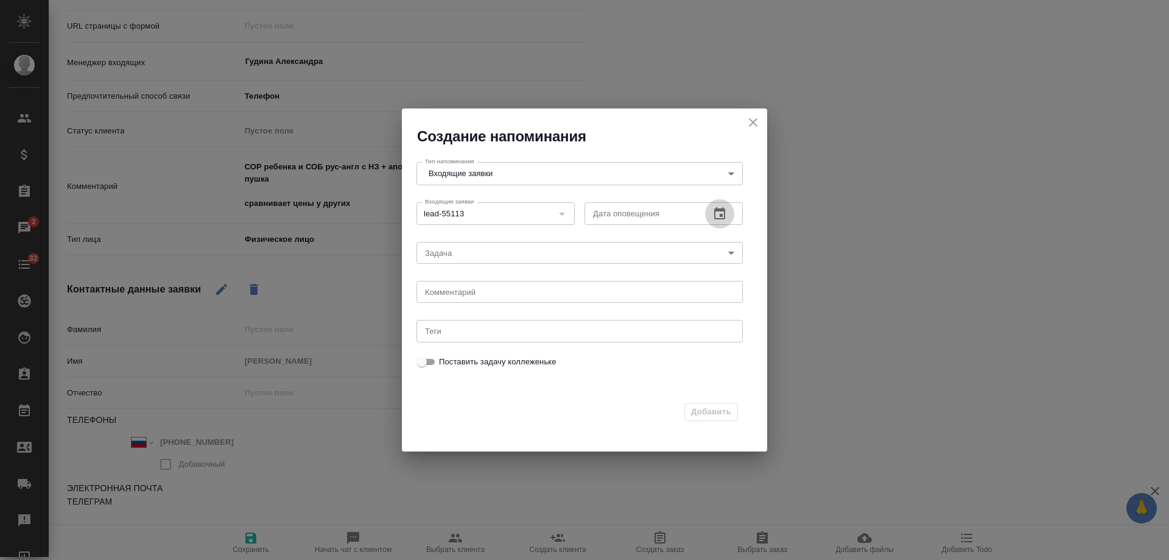
click at [718, 211] on icon "button" at bounding box center [720, 213] width 15 height 15
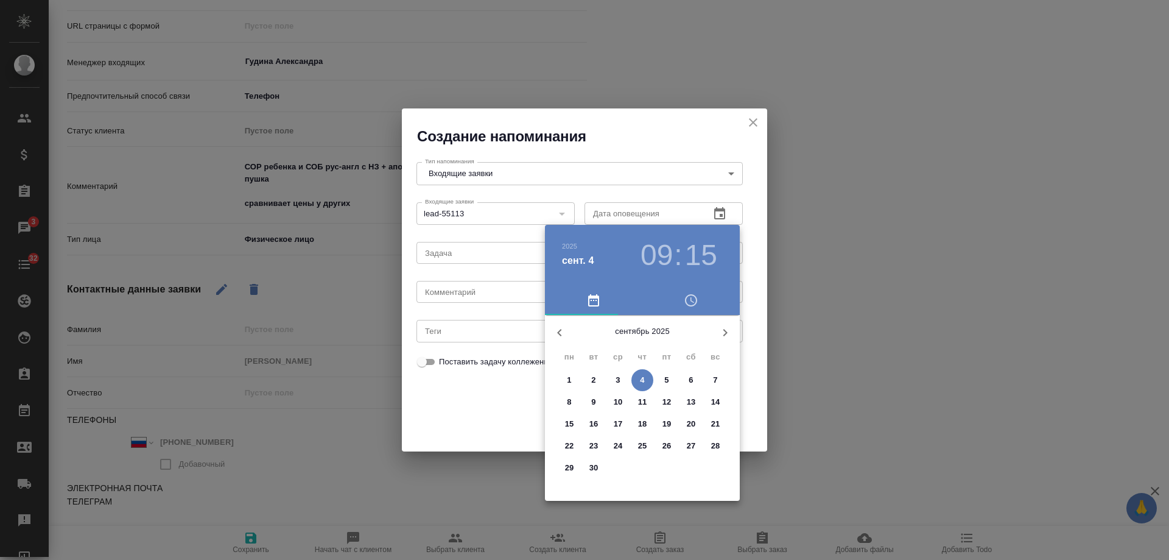
click at [593, 400] on p "9" at bounding box center [593, 402] width 4 height 12
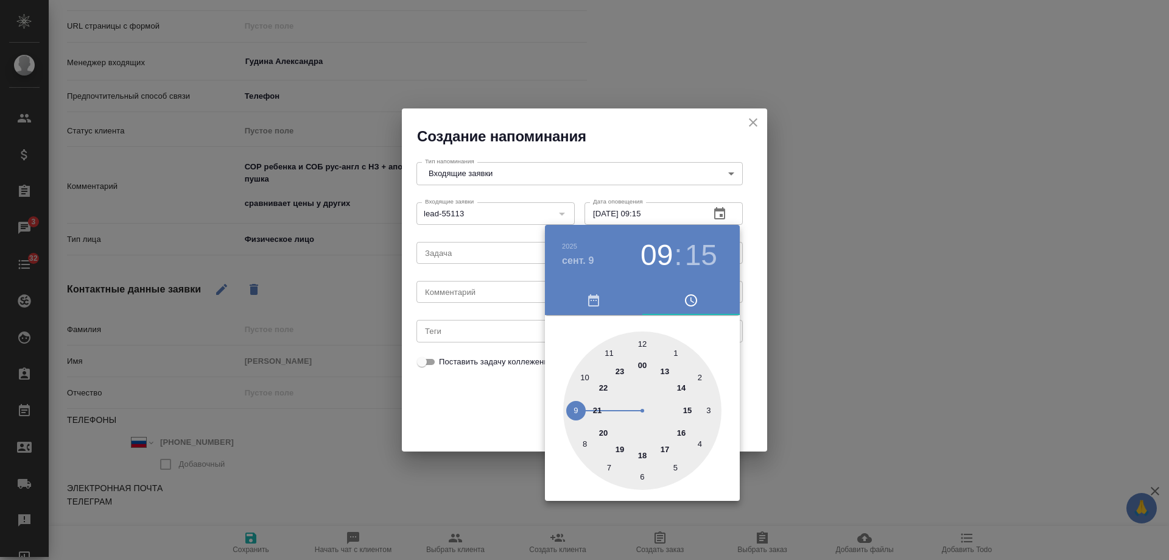
click at [485, 300] on div at bounding box center [584, 280] width 1169 height 560
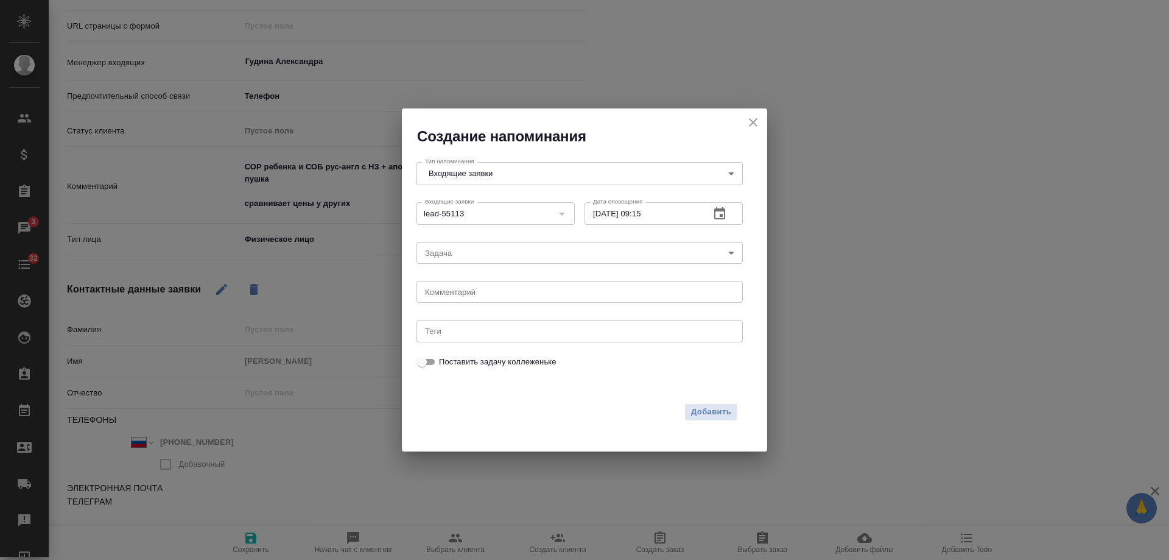
click at [481, 293] on div "2025 сент. 9 09 : 15 00 1 2 3 4 5 6 7 8 9 10 11 12 13 14 15 16 17 18 19 20 21 2…" at bounding box center [584, 280] width 1169 height 560
click at [479, 292] on div "2025 сент. 9 09 : 15 00 1 2 3 4 5 6 7 8 9 10 11 12 13 14 15 16 17 18 19 20 21 2…" at bounding box center [584, 280] width 1169 height 560
click at [479, 292] on textarea at bounding box center [579, 292] width 309 height 9
click at [706, 409] on span "Добавить" at bounding box center [711, 412] width 40 height 14
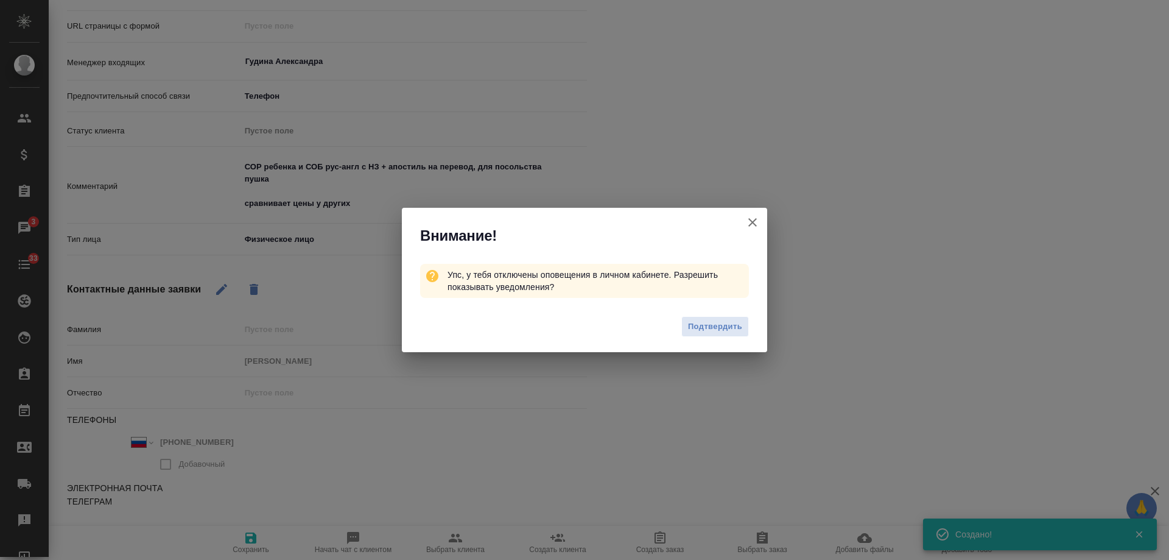
click at [751, 224] on icon "button" at bounding box center [753, 222] width 9 height 9
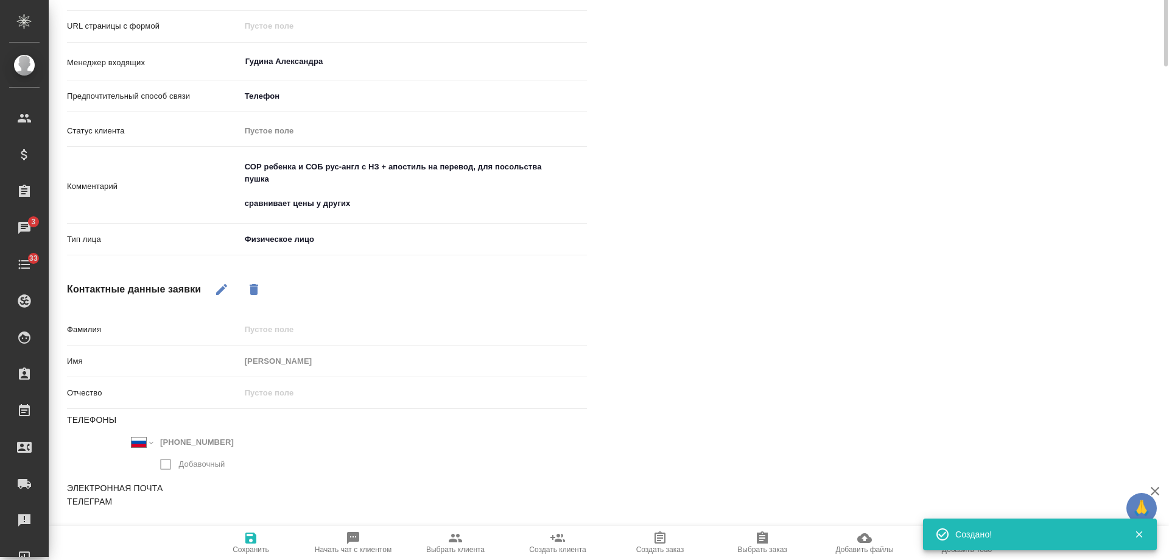
scroll to position [0, 0]
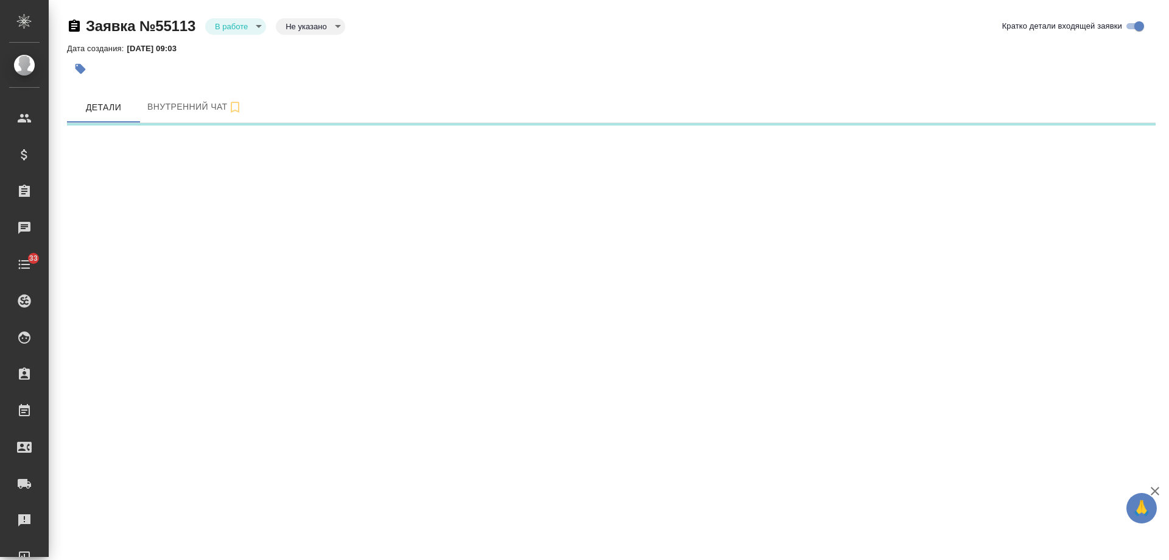
select select "RU"
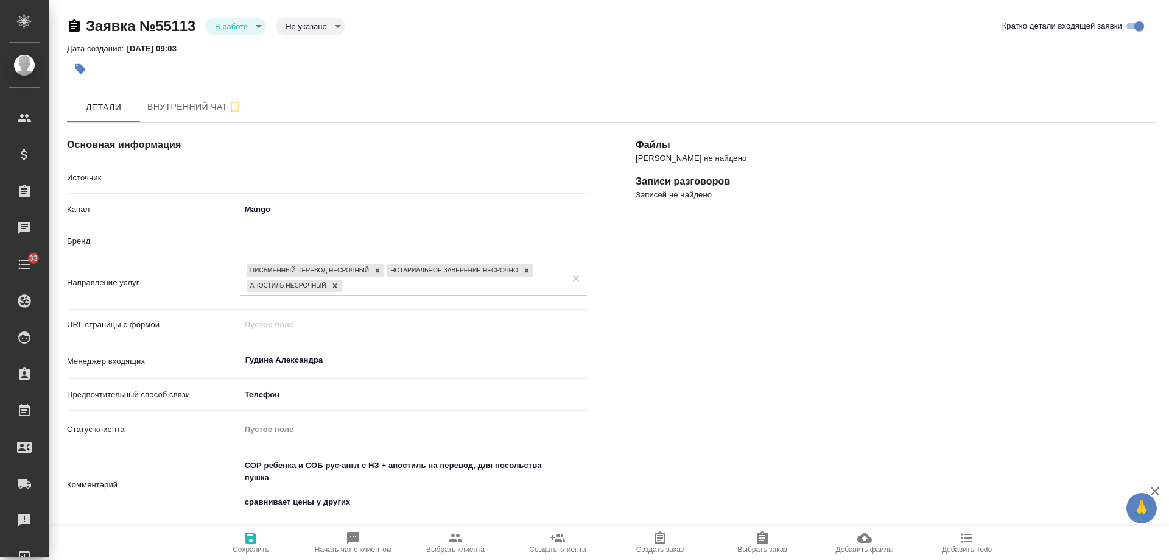
type textarea "x"
click at [245, 537] on icon "button" at bounding box center [250, 537] width 11 height 11
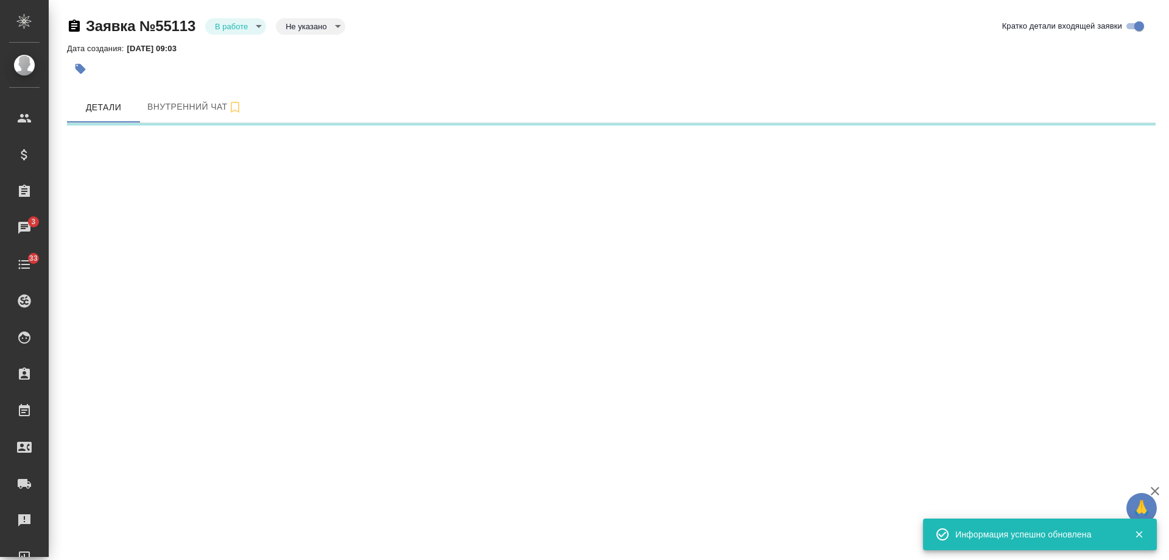
select select "RU"
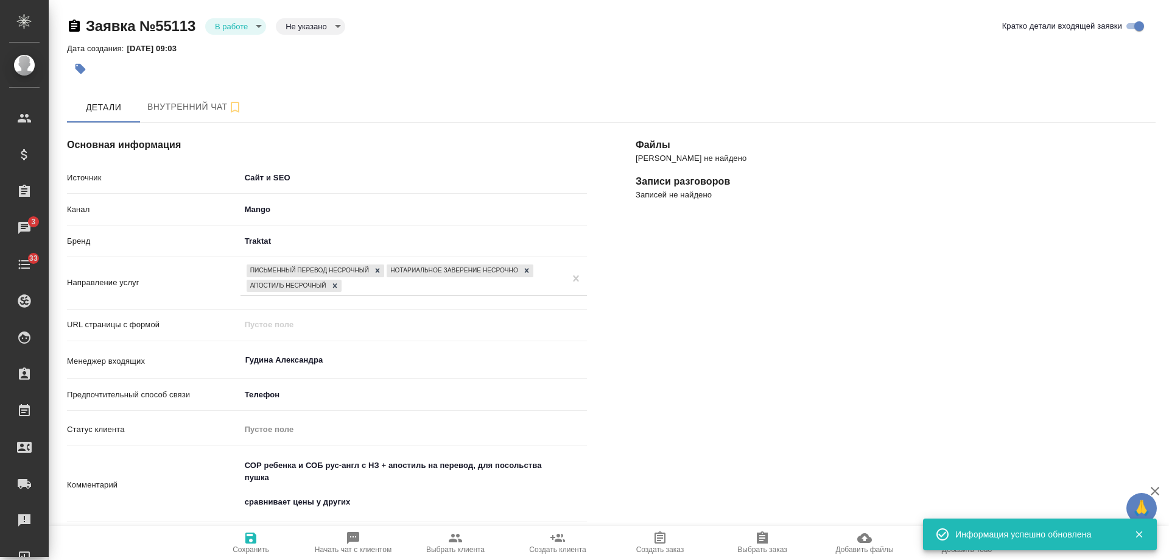
type textarea "x"
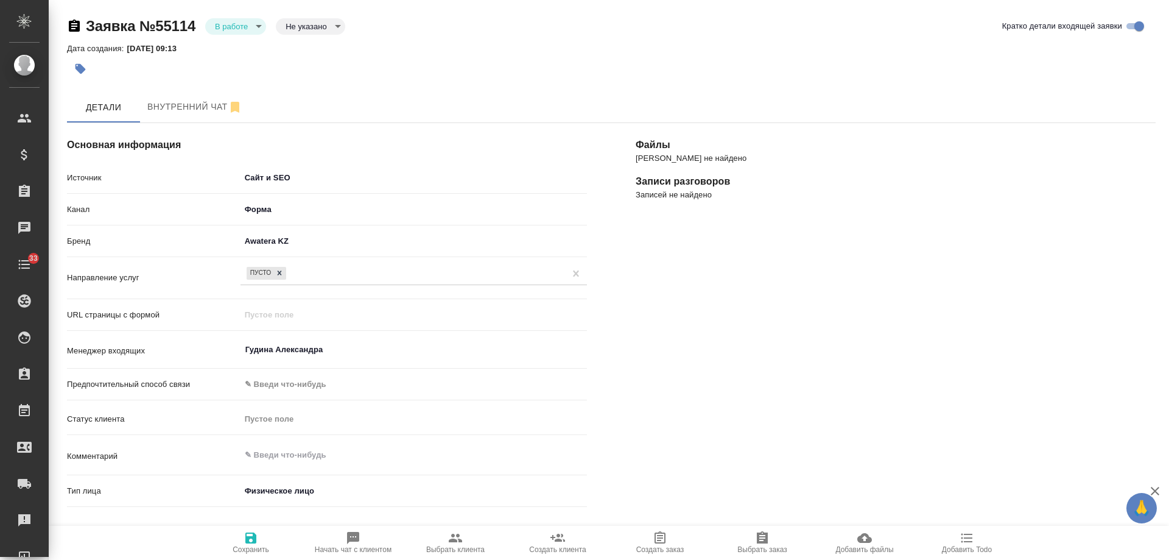
select select "KZ"
select select "RU"
click at [352, 540] on icon "button" at bounding box center [353, 538] width 12 height 12
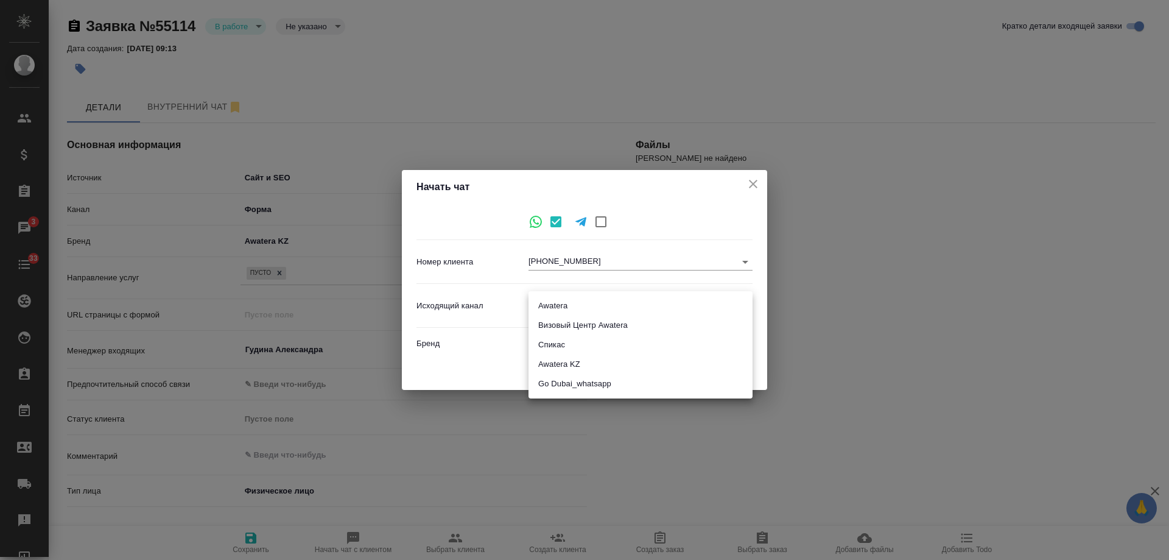
click at [560, 300] on body "🙏 .cls-1 fill:#fff; AWATERA [PERSON_NAME] Спецификации Заказы 3 Чаты 33 Todo Пр…" at bounding box center [584, 280] width 1169 height 560
click at [578, 361] on li "Awatera KZ" at bounding box center [641, 364] width 224 height 19
type input "8"
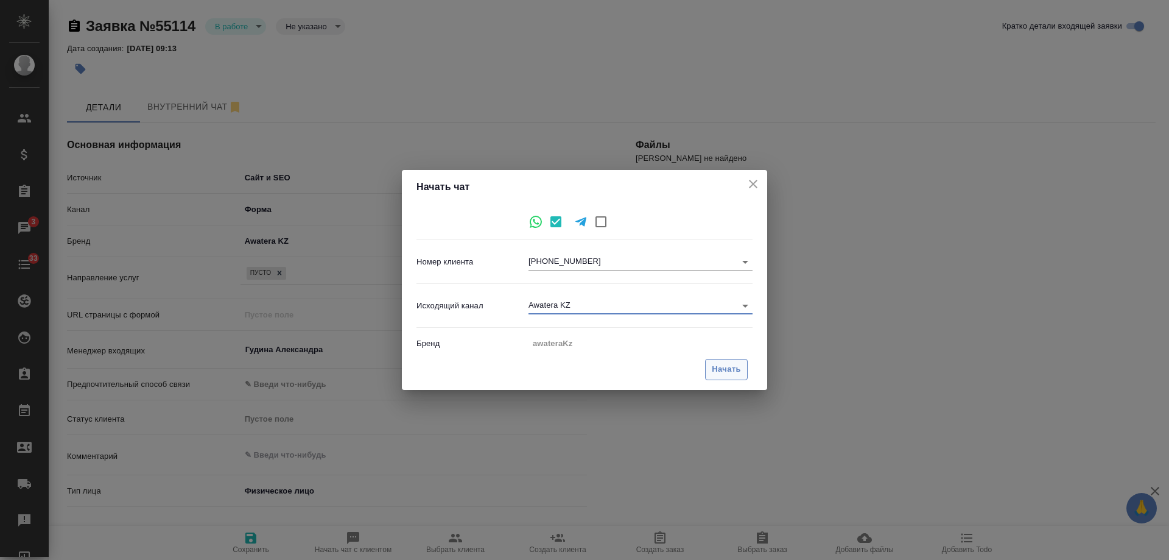
click at [724, 364] on span "Начать" at bounding box center [726, 369] width 29 height 14
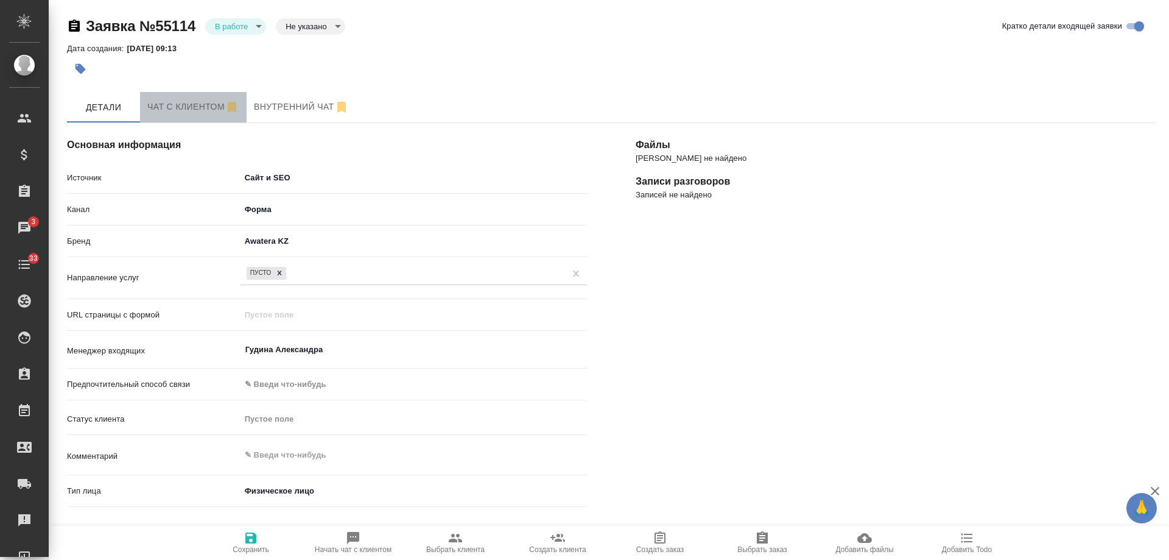
click at [185, 112] on span "Чат с клиентом" at bounding box center [193, 106] width 92 height 15
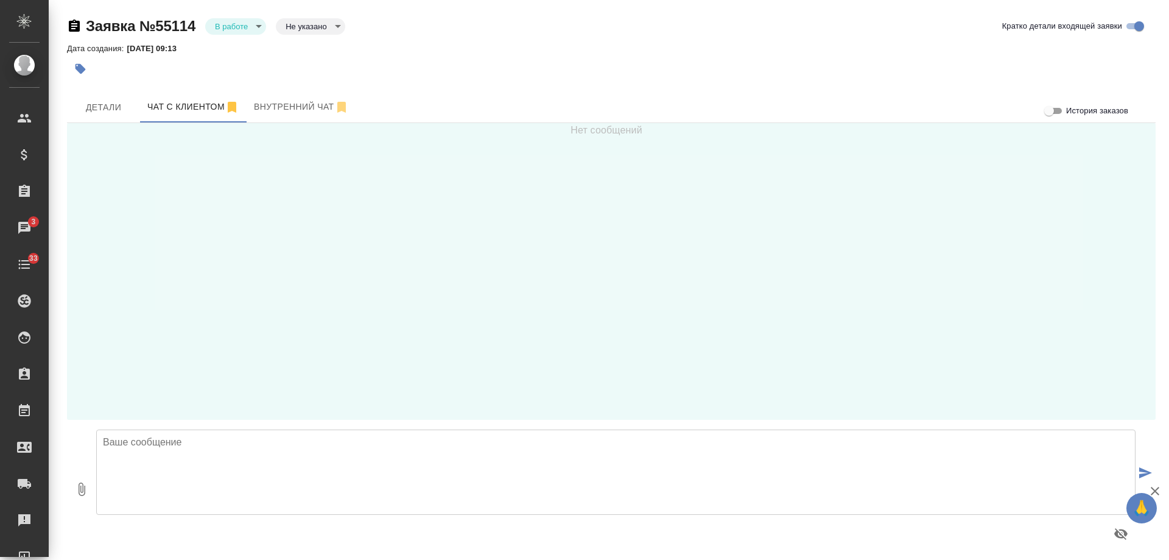
click at [271, 493] on textarea at bounding box center [616, 471] width 1040 height 85
type textarea "Добрый день! Получили от Вас заявку на сайте. Какой вопрос Вас интересует?"
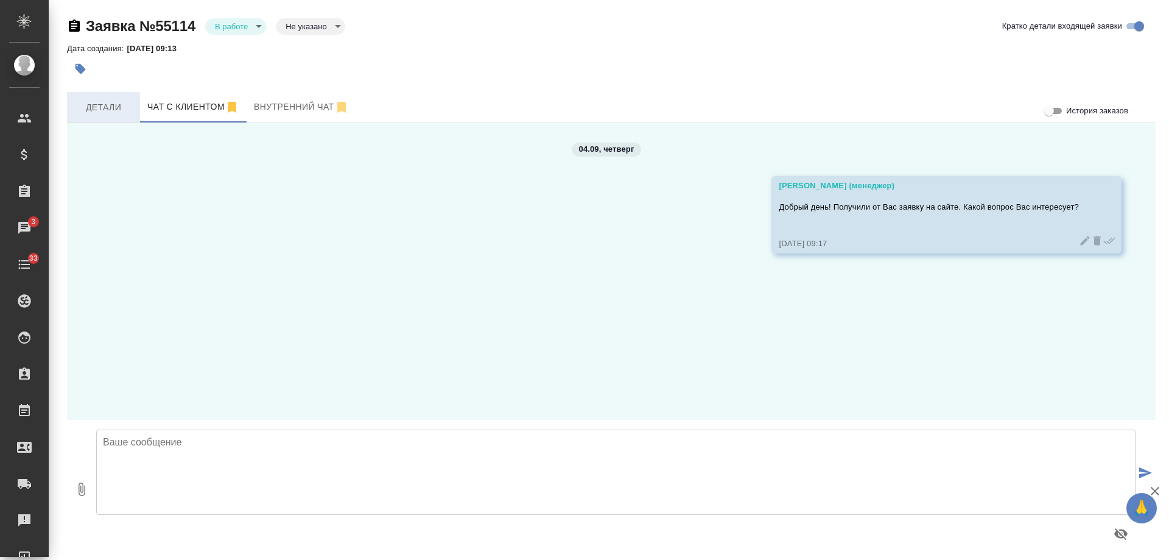
click at [101, 101] on span "Детали" at bounding box center [103, 107] width 58 height 15
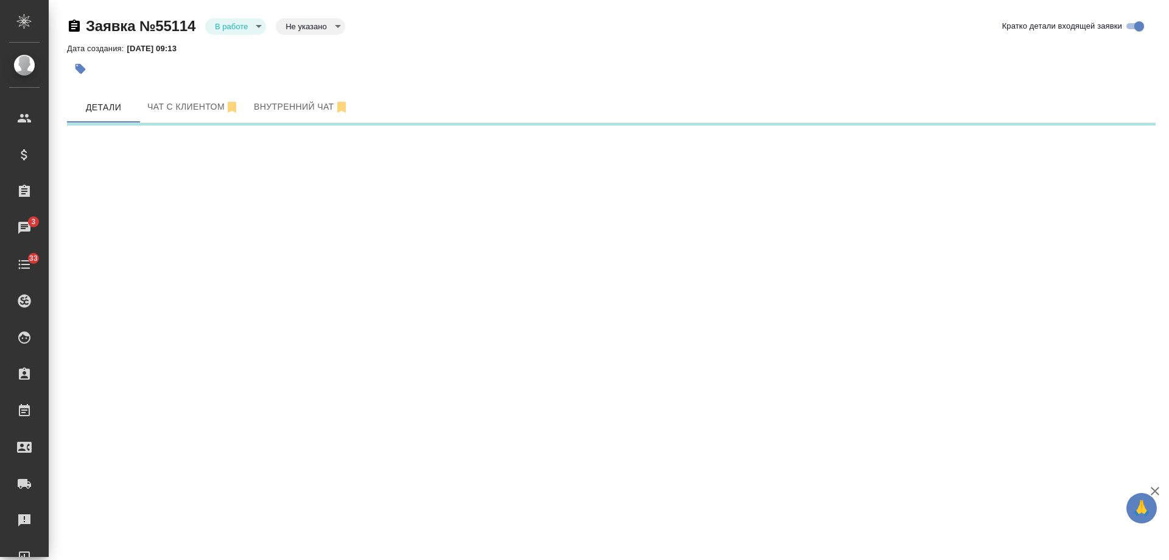
select select "RU"
select select "KZ"
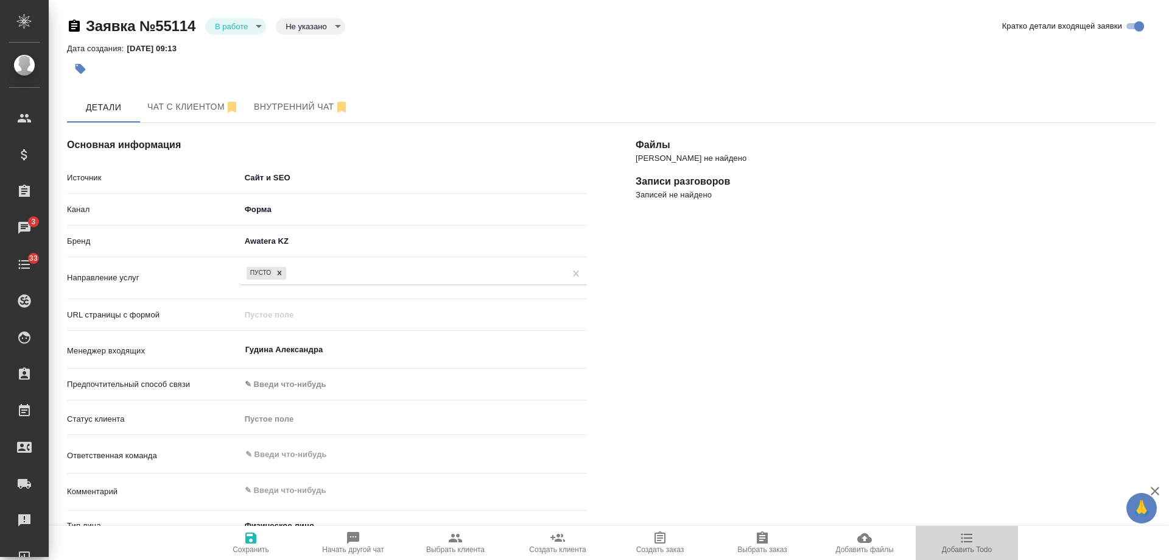
click at [976, 541] on span "Добавить Todo" at bounding box center [967, 542] width 88 height 23
type textarea "x"
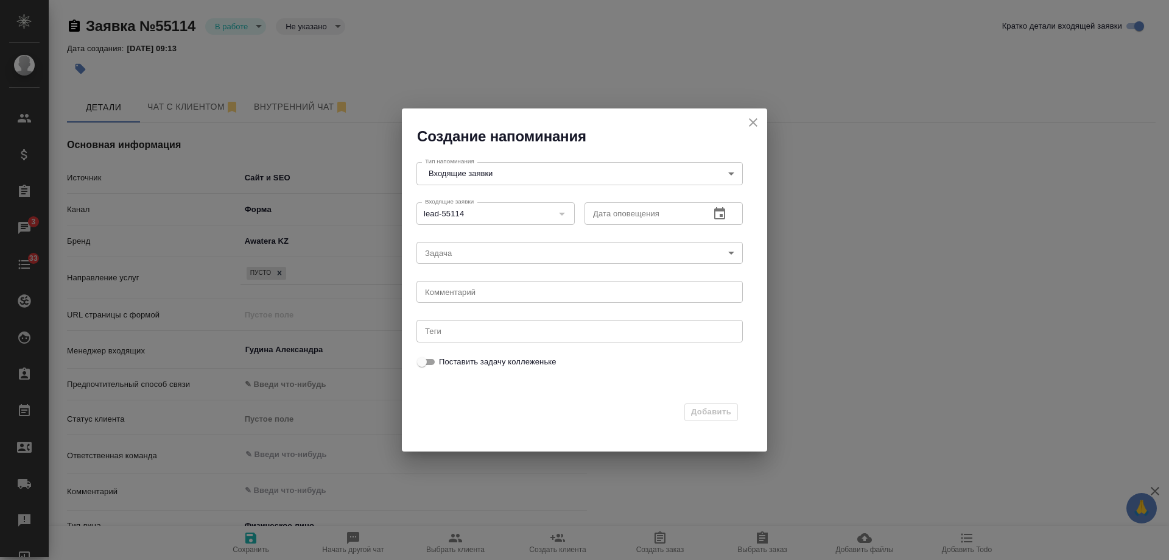
click at [728, 211] on button "button" at bounding box center [719, 213] width 29 height 29
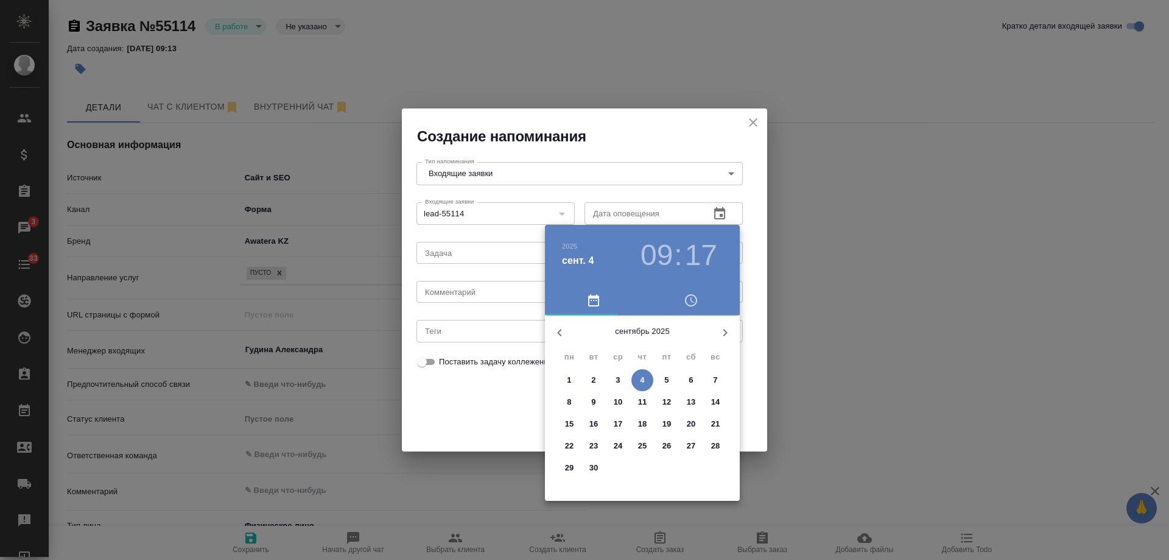
click at [667, 374] on p "5" at bounding box center [667, 380] width 4 height 12
type input "[DATE] 09:17"
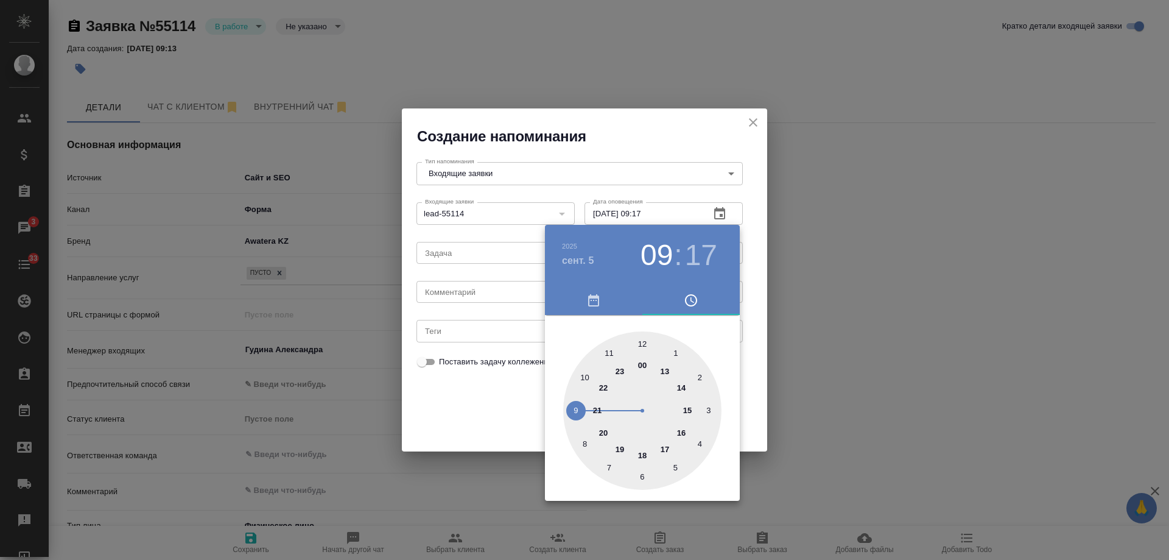
click at [489, 288] on div at bounding box center [584, 280] width 1169 height 560
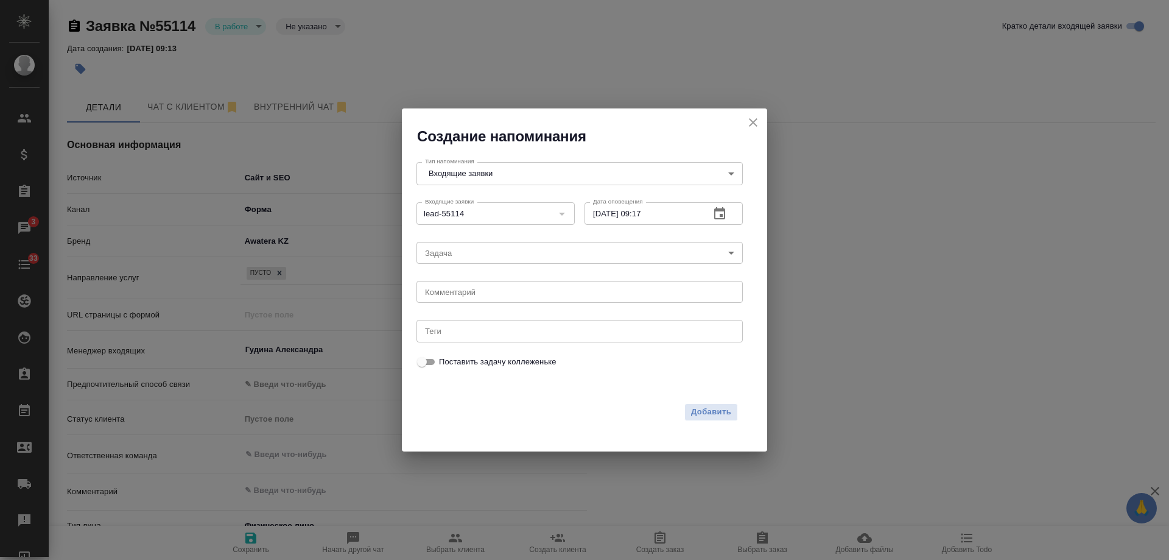
click at [484, 291] on div "[DATE] 09 : 17 00 1 2 3 4 5 6 7 8 9 10 11 12 13 14 15 16 17 18 19 20 21 22 23" at bounding box center [584, 280] width 1169 height 560
click at [483, 294] on textarea at bounding box center [579, 292] width 309 height 9
type textarea "ответила вотс?"
click at [714, 410] on span "Добавить" at bounding box center [711, 412] width 40 height 14
type textarea "x"
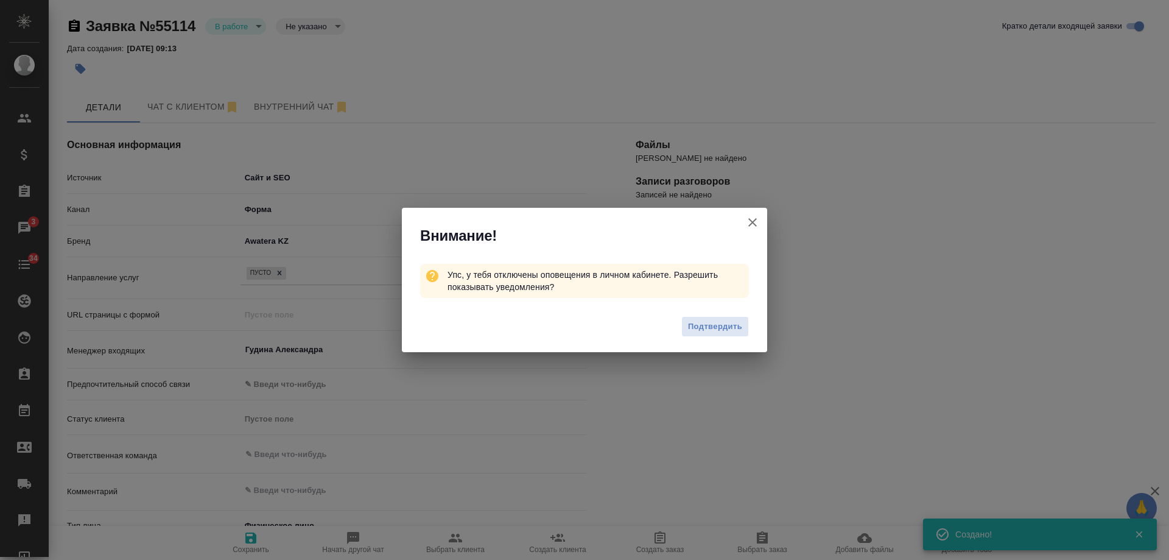
click at [752, 218] on icon "button" at bounding box center [753, 222] width 15 height 15
type textarea "x"
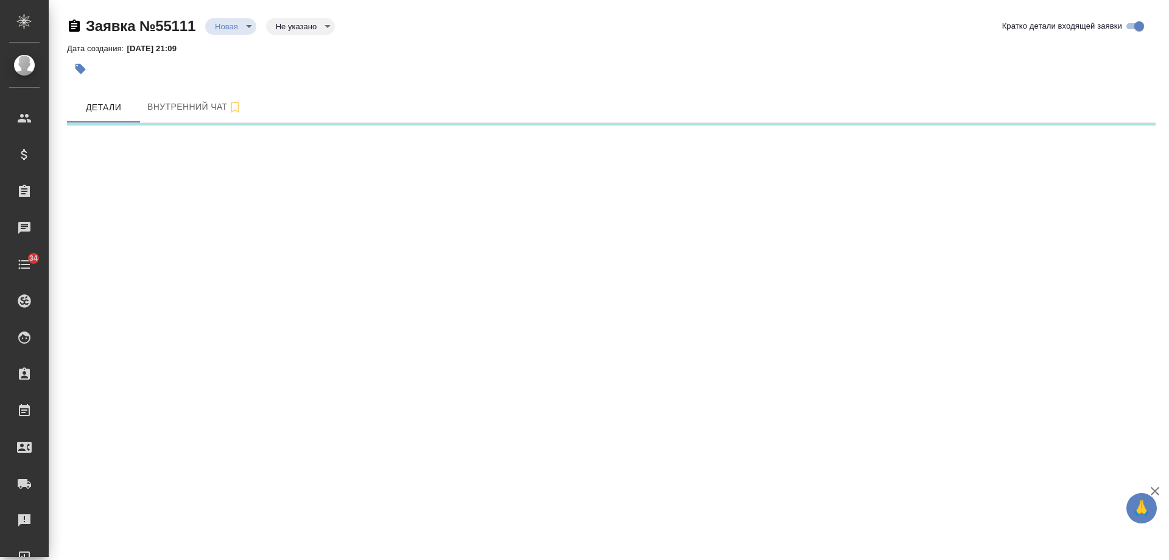
select select "RU"
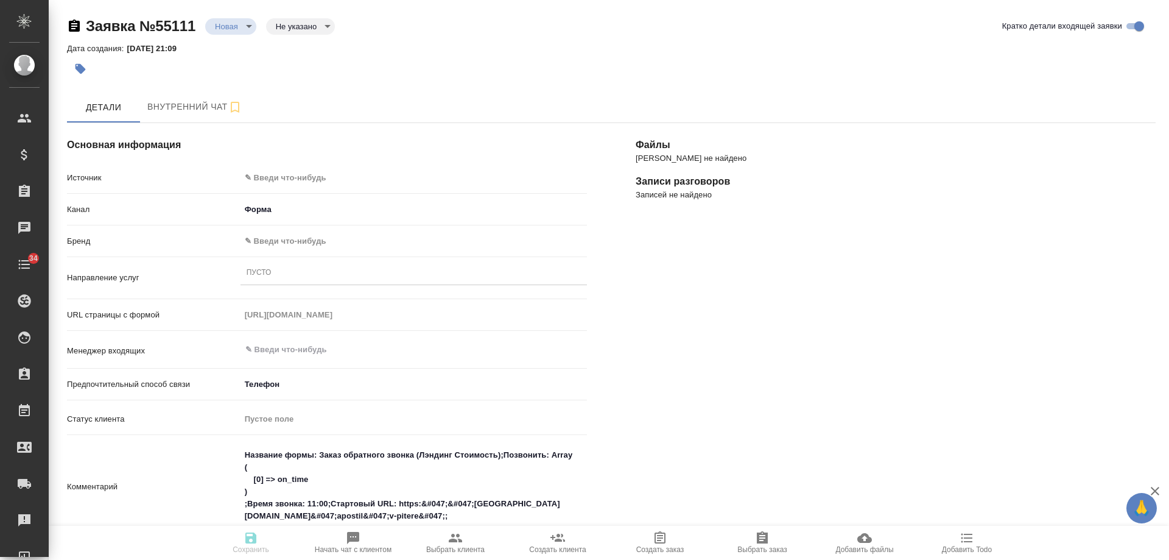
type textarea "x"
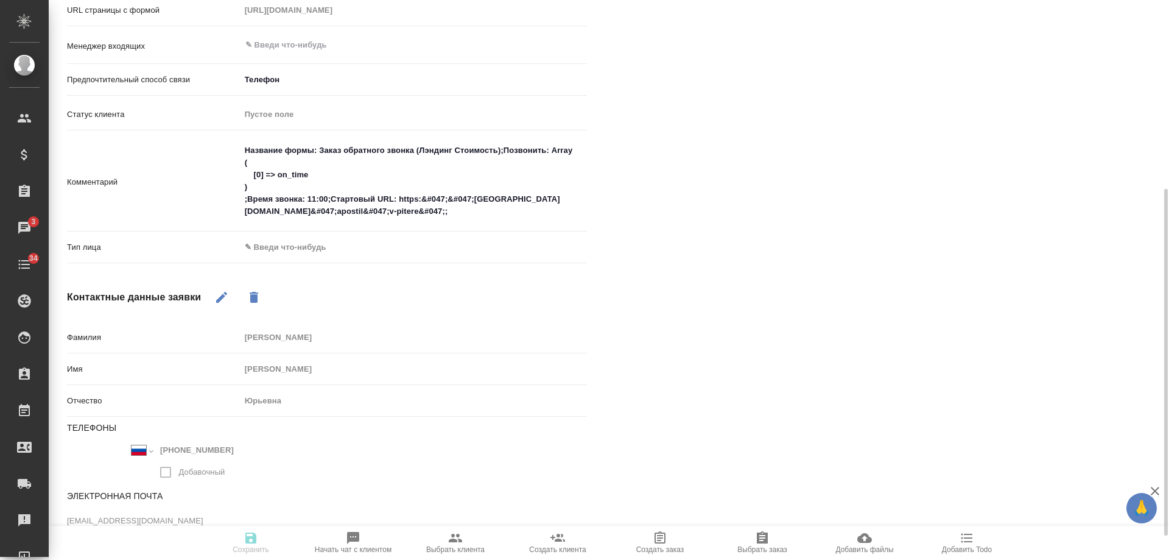
scroll to position [344, 0]
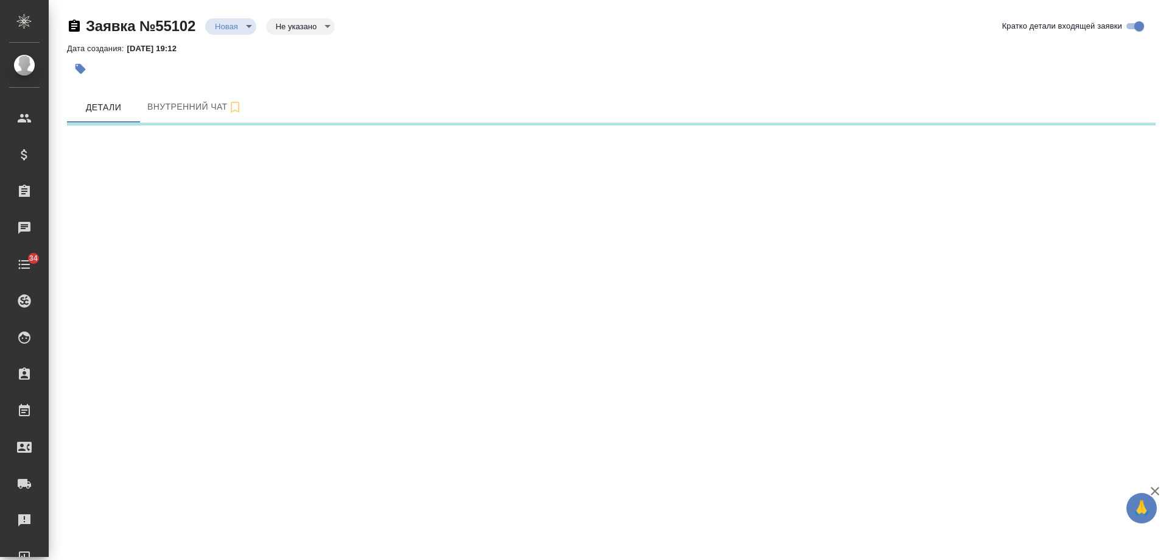
select select "RU"
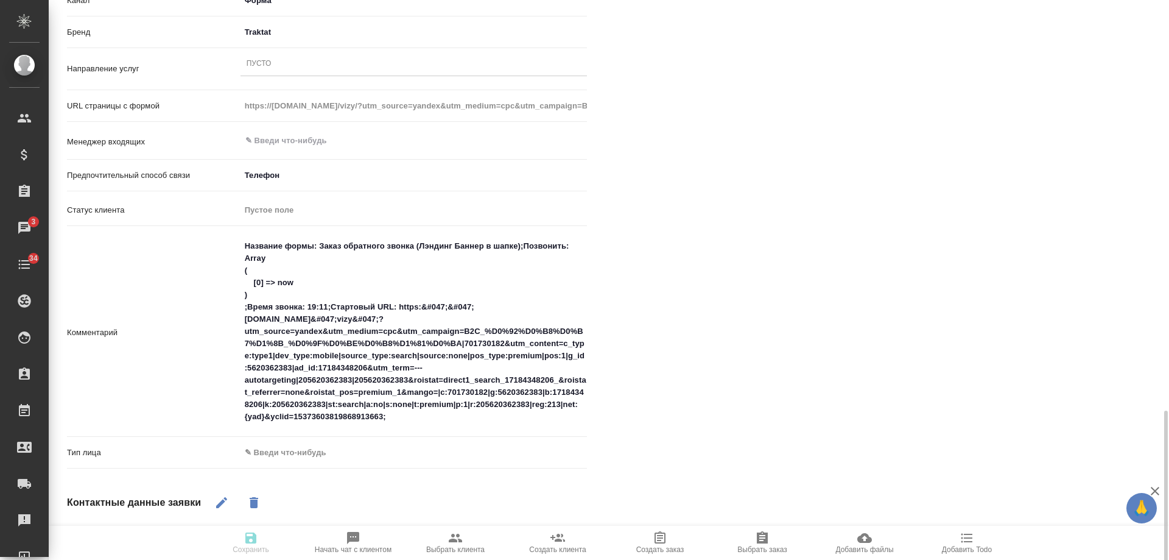
scroll to position [426, 0]
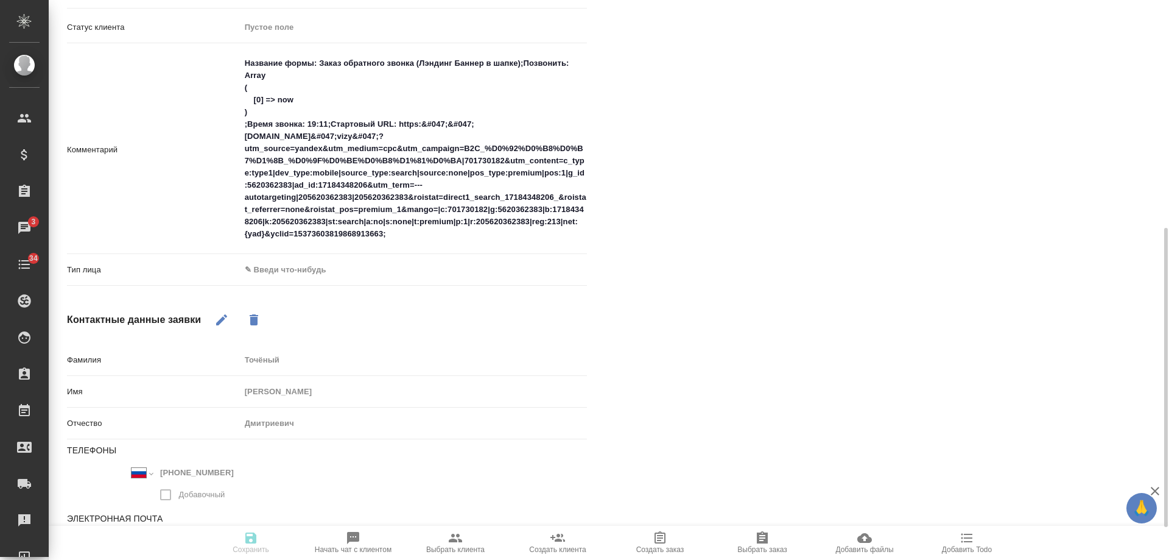
click at [274, 275] on body "🙏 .cls-1 fill:#fff; AWATERA [PERSON_NAME] Спецификации Заказы 3 Чаты 34 Todo Пр…" at bounding box center [584, 280] width 1169 height 560
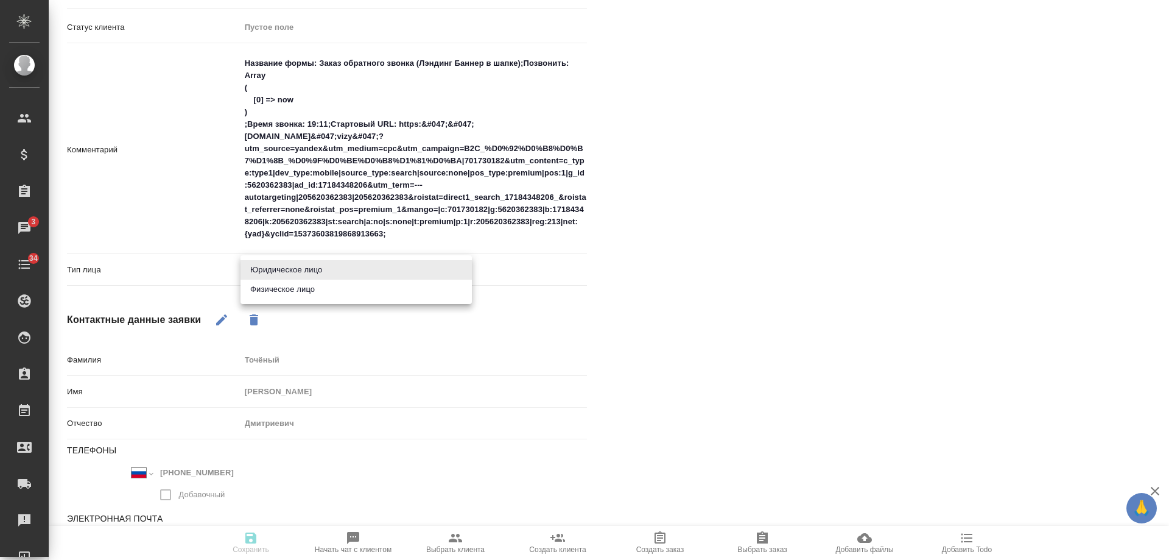
click at [294, 289] on li "Физическое лицо" at bounding box center [356, 289] width 231 height 19
type textarea "x"
type input "private"
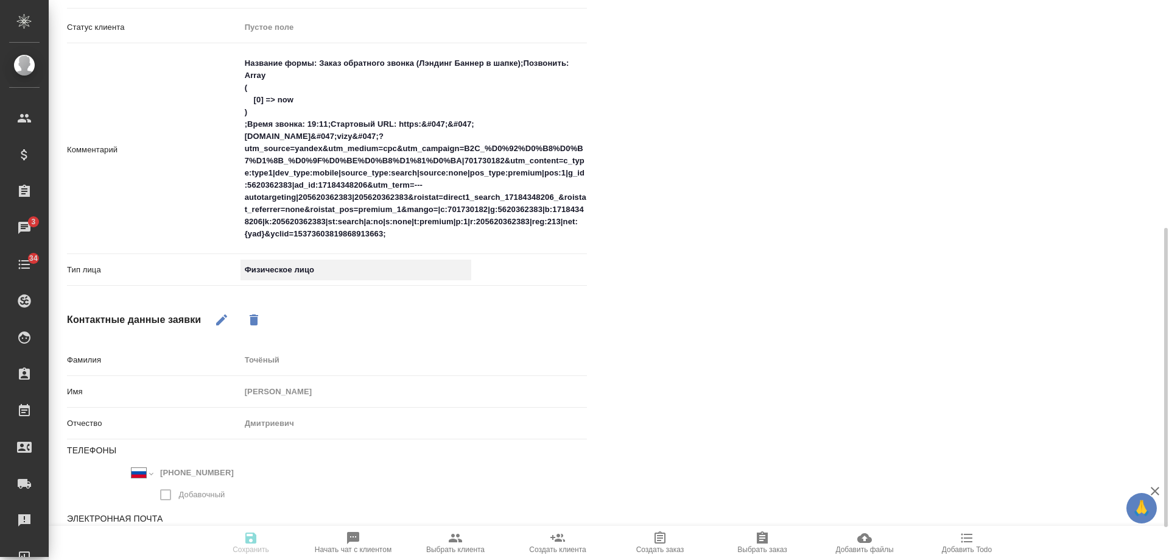
scroll to position [244, 0]
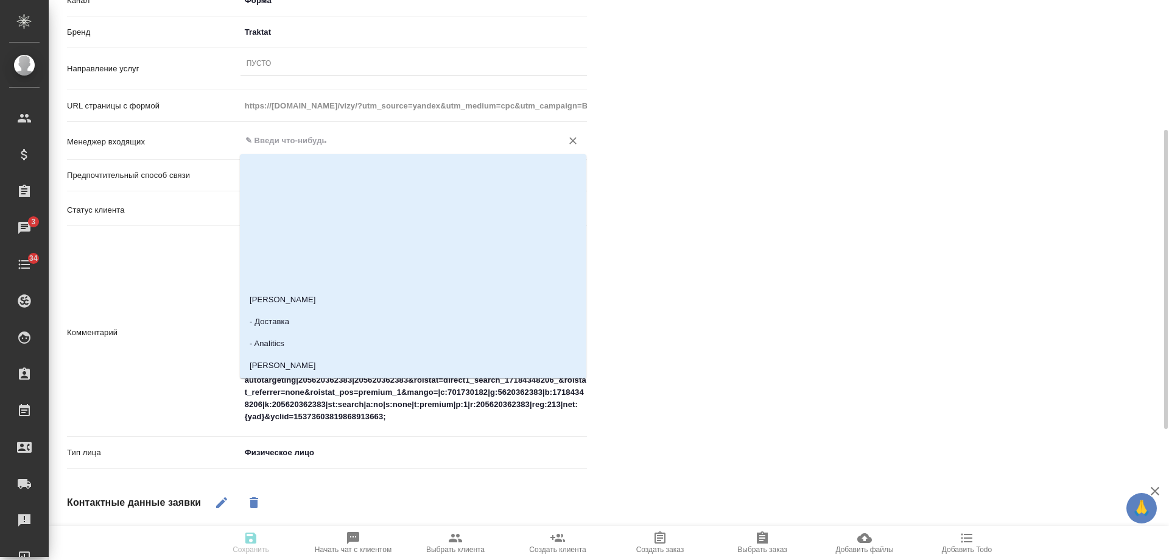
click at [290, 144] on input "text" at bounding box center [393, 140] width 298 height 15
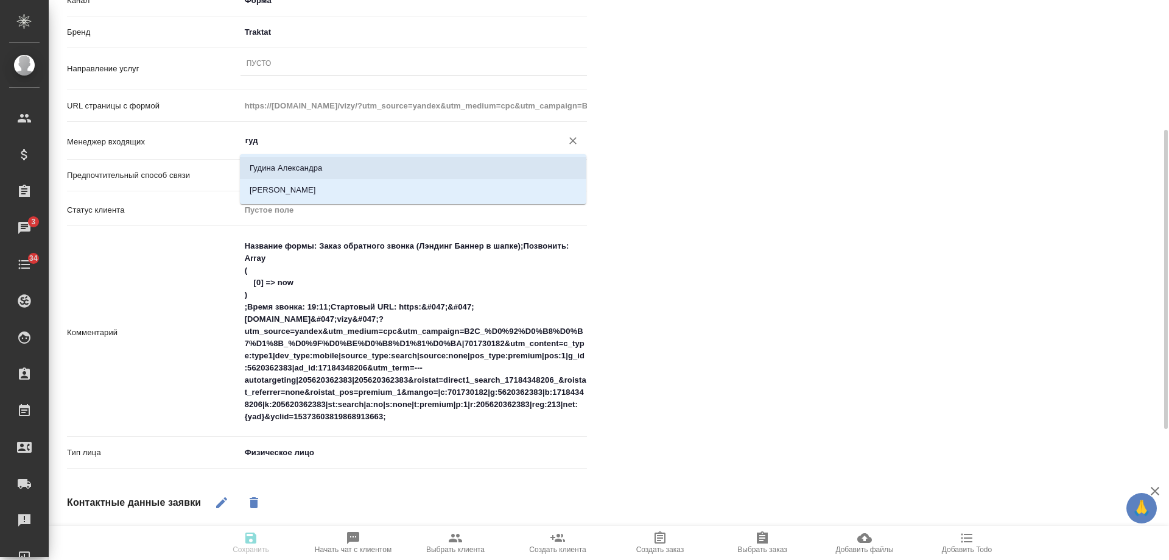
drag, startPoint x: 303, startPoint y: 161, endPoint x: 323, endPoint y: 182, distance: 28.4
click at [303, 161] on li "Гудина Александра" at bounding box center [413, 168] width 347 height 22
type input "Гудина Александра"
type textarea "x"
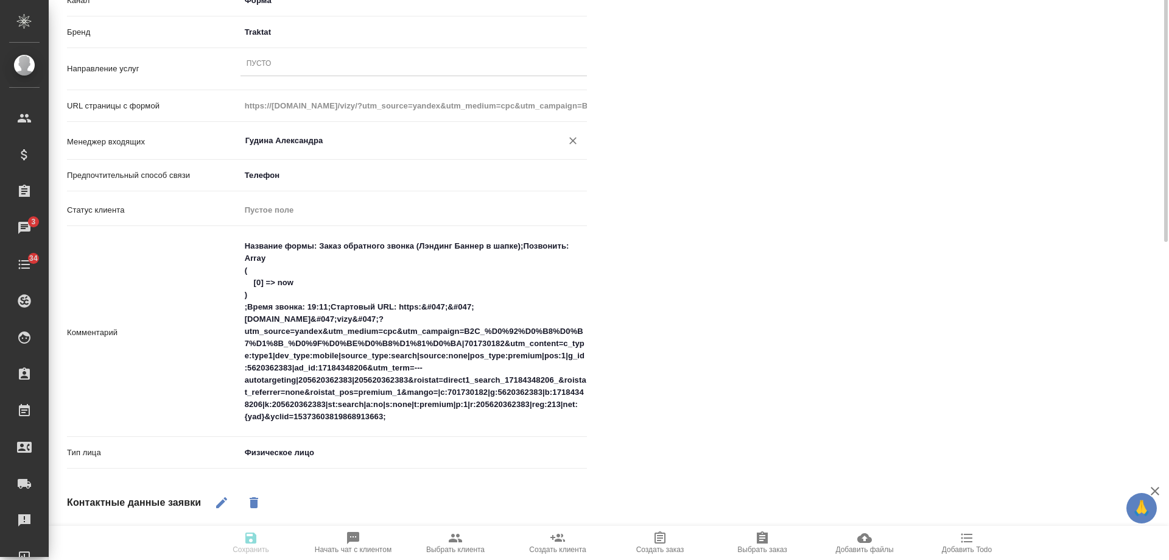
scroll to position [61, 0]
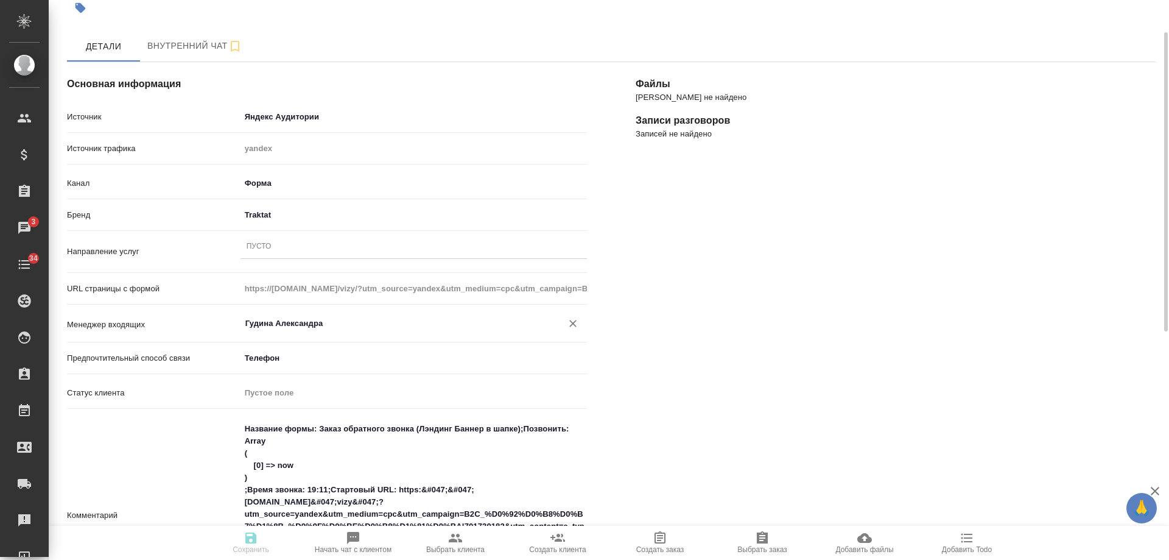
type input "Гудина Александра"
click at [273, 241] on div "Пусто" at bounding box center [414, 247] width 347 height 18
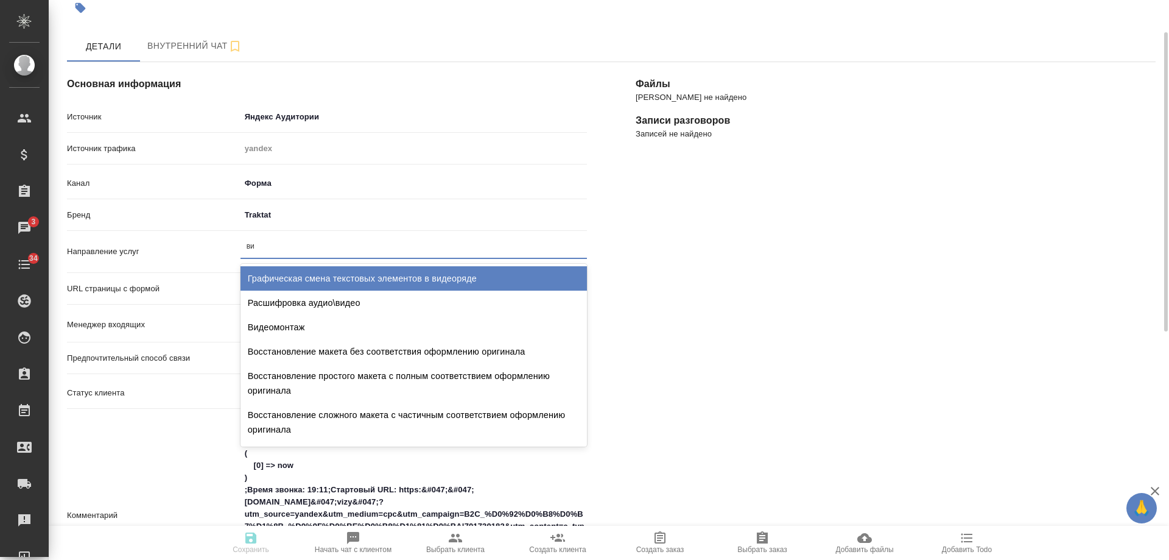
type input "виз"
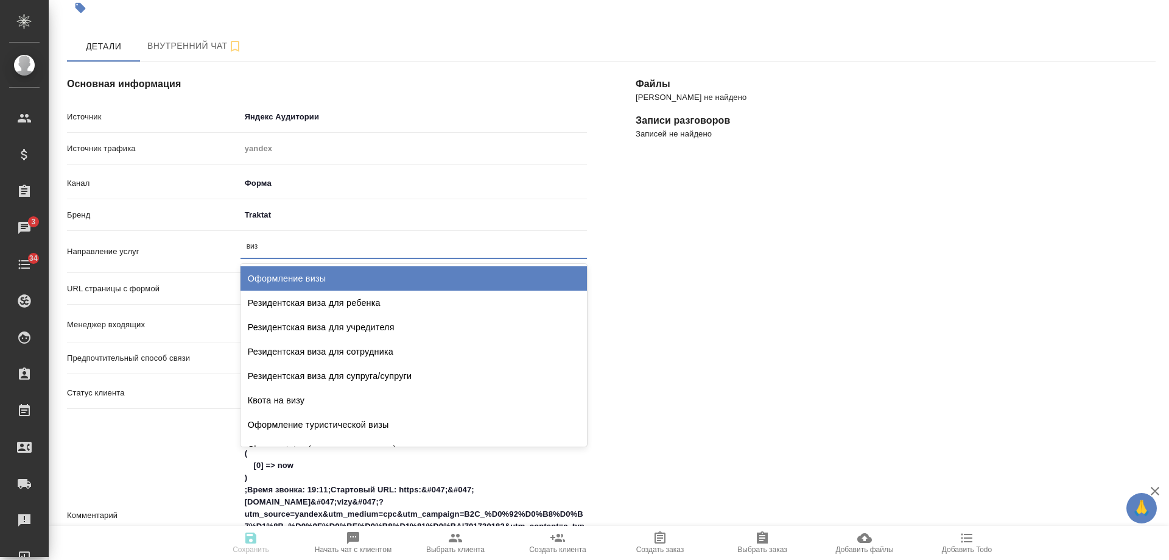
click at [299, 271] on div "Оформление визы" at bounding box center [414, 278] width 347 height 24
type textarea "x"
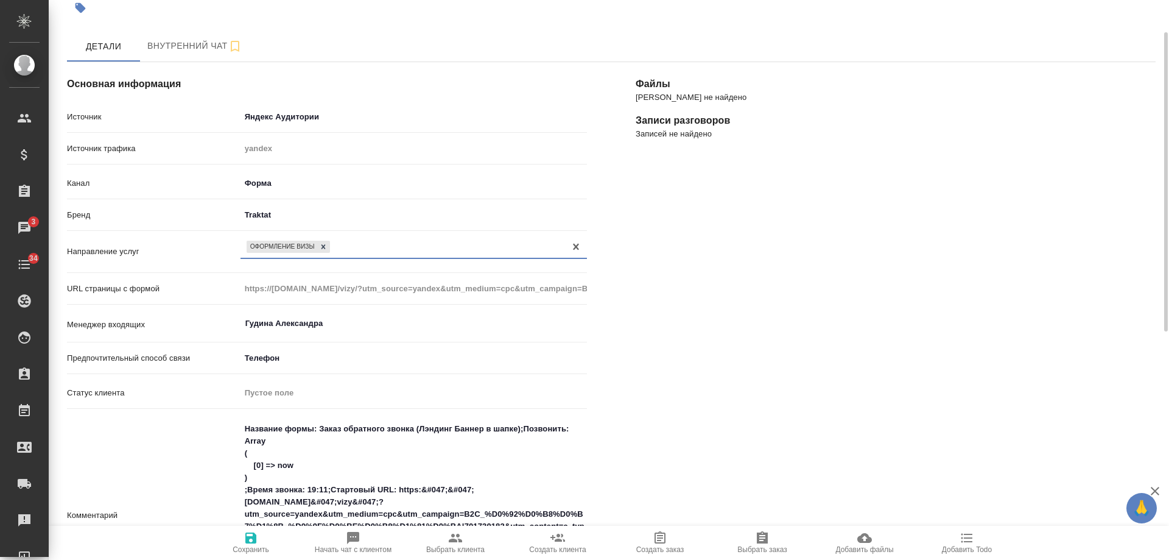
click at [248, 535] on icon "button" at bounding box center [251, 538] width 15 height 15
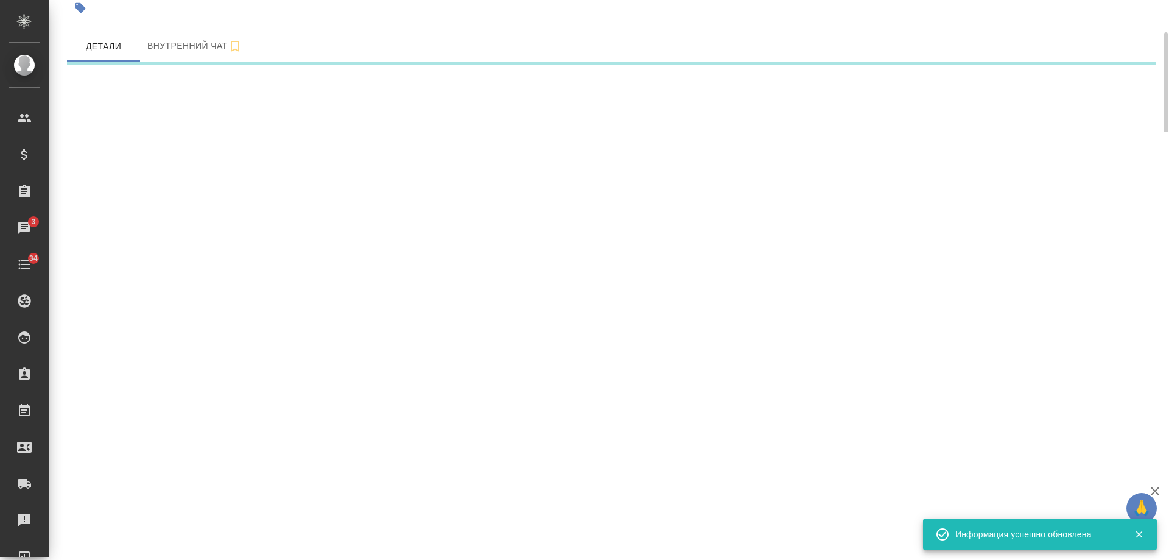
select select "RU"
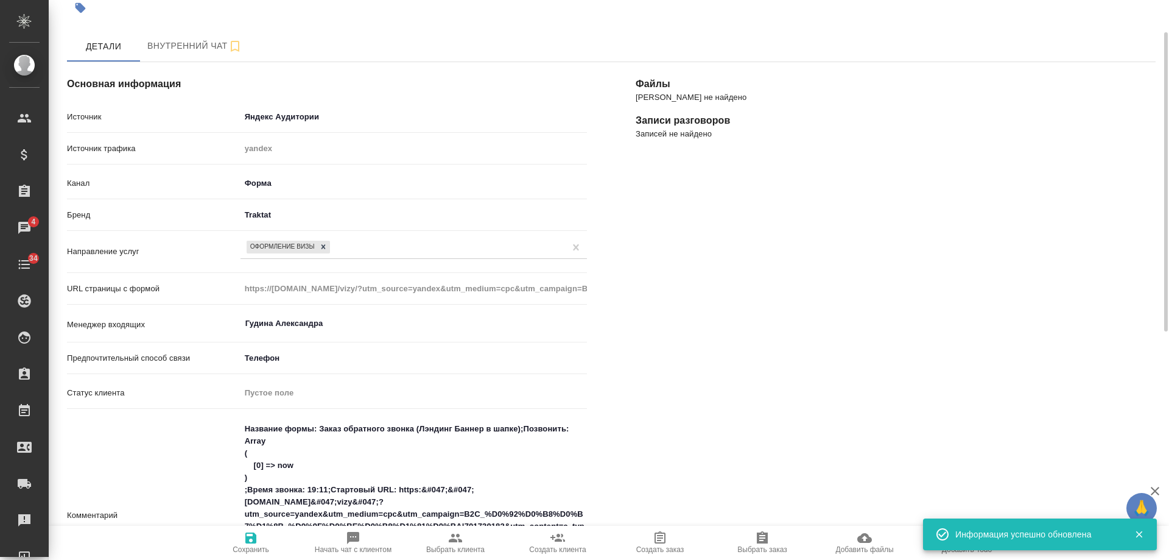
type textarea "x"
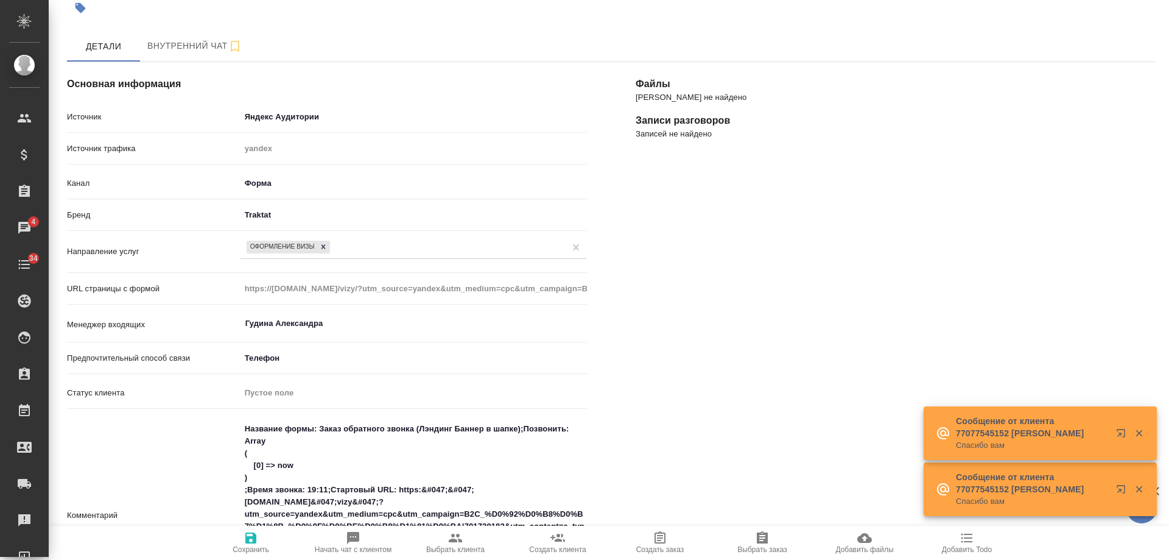
scroll to position [0, 0]
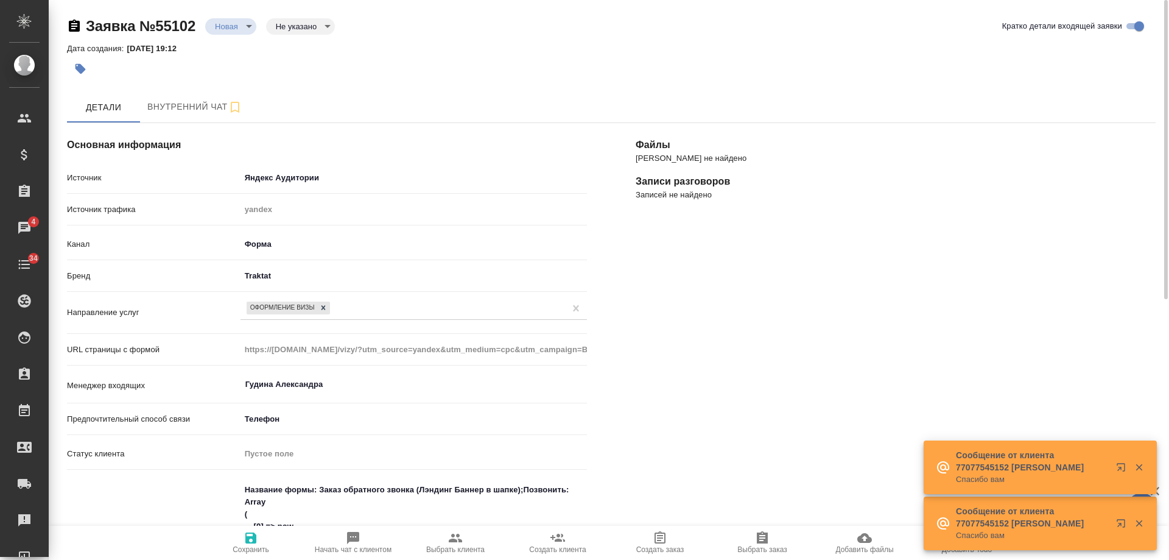
click at [84, 66] on icon "button" at bounding box center [80, 69] width 12 height 12
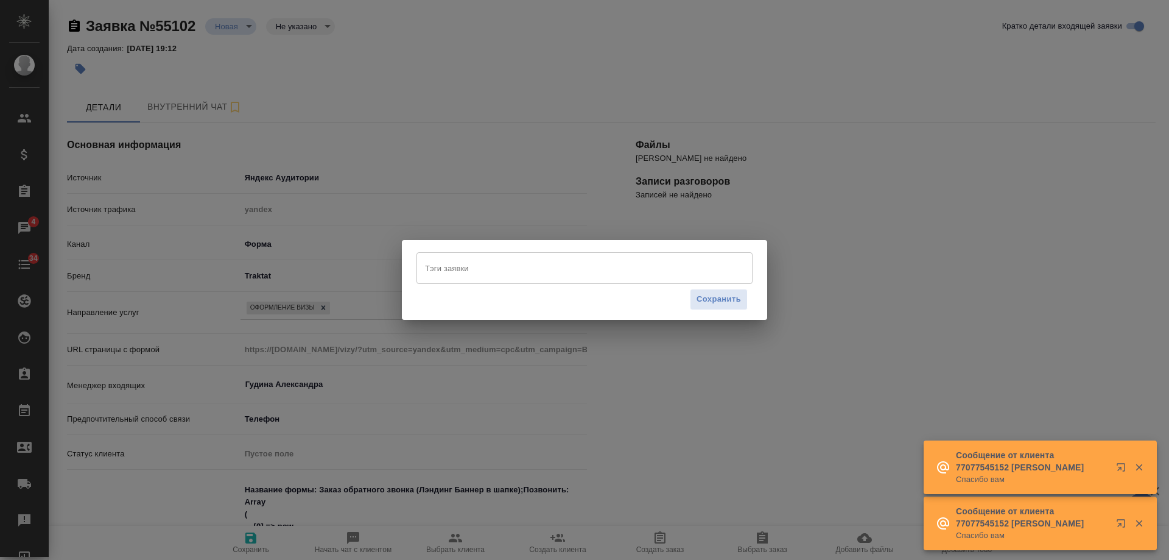
click at [450, 269] on input "Тэги заявки" at bounding box center [573, 268] width 302 height 21
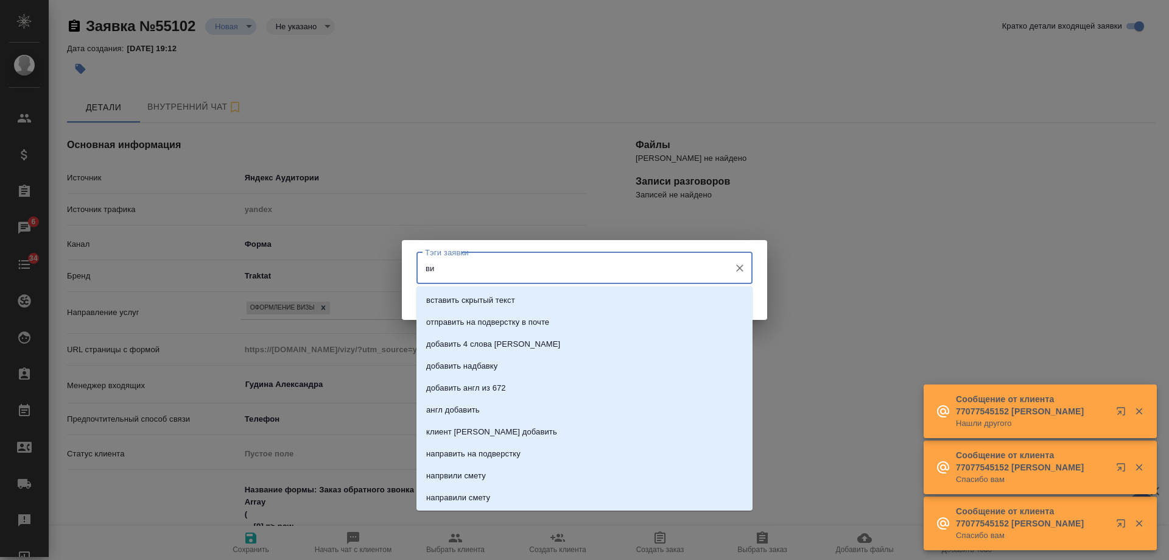
type input "виз"
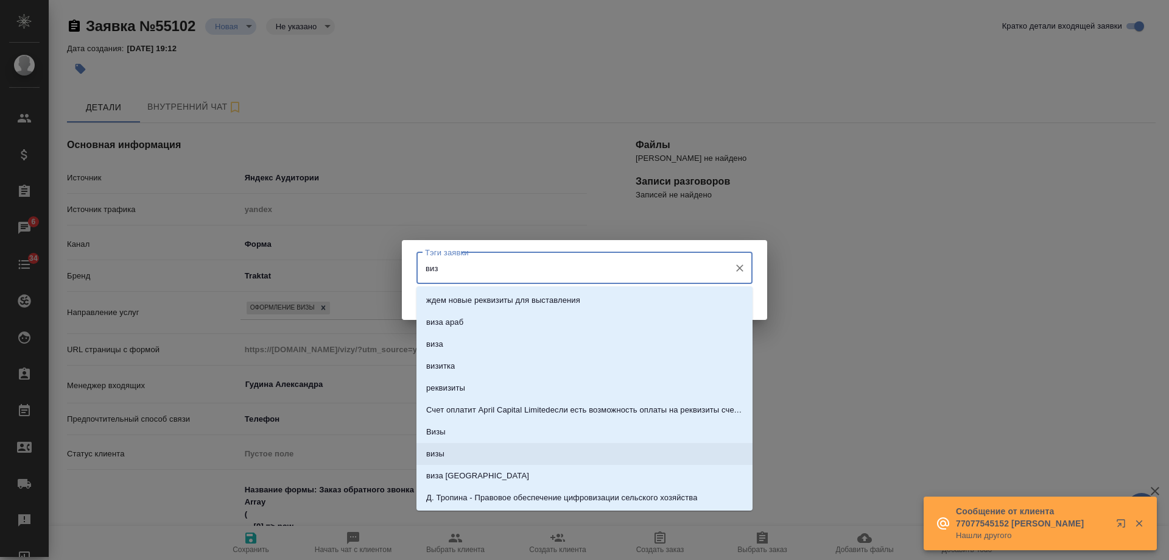
drag, startPoint x: 451, startPoint y: 457, endPoint x: 645, endPoint y: 387, distance: 206.3
click at [453, 455] on li "визы" at bounding box center [585, 454] width 336 height 22
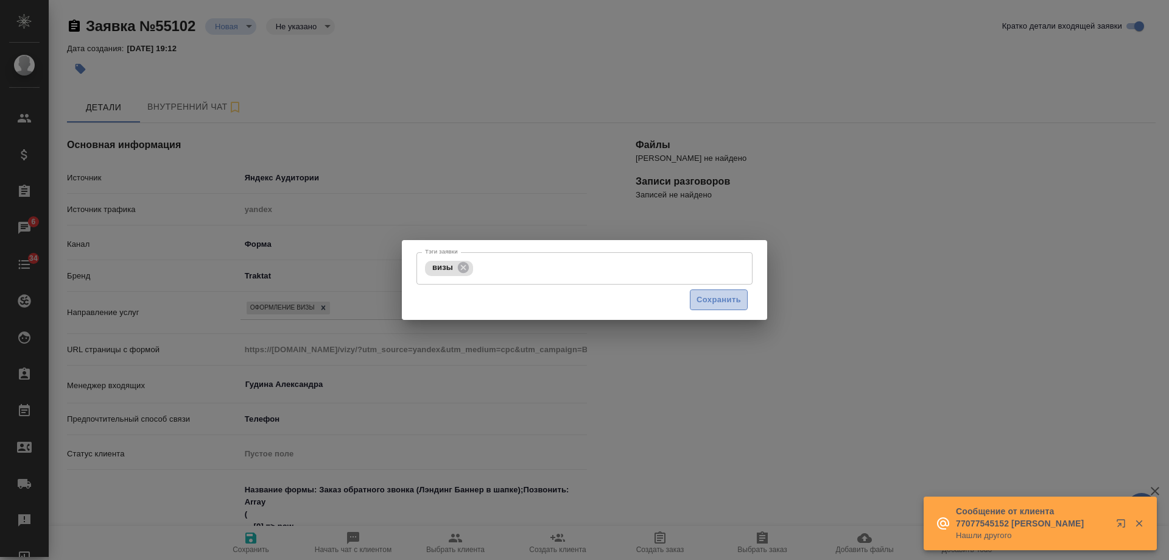
click at [733, 302] on span "Сохранить" at bounding box center [719, 300] width 44 height 14
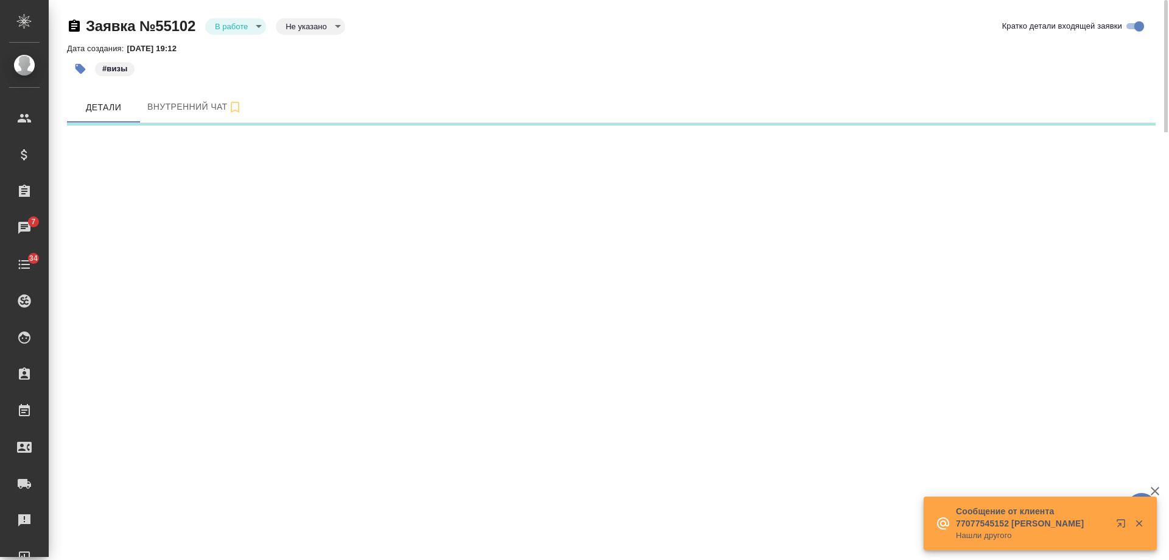
select select "RU"
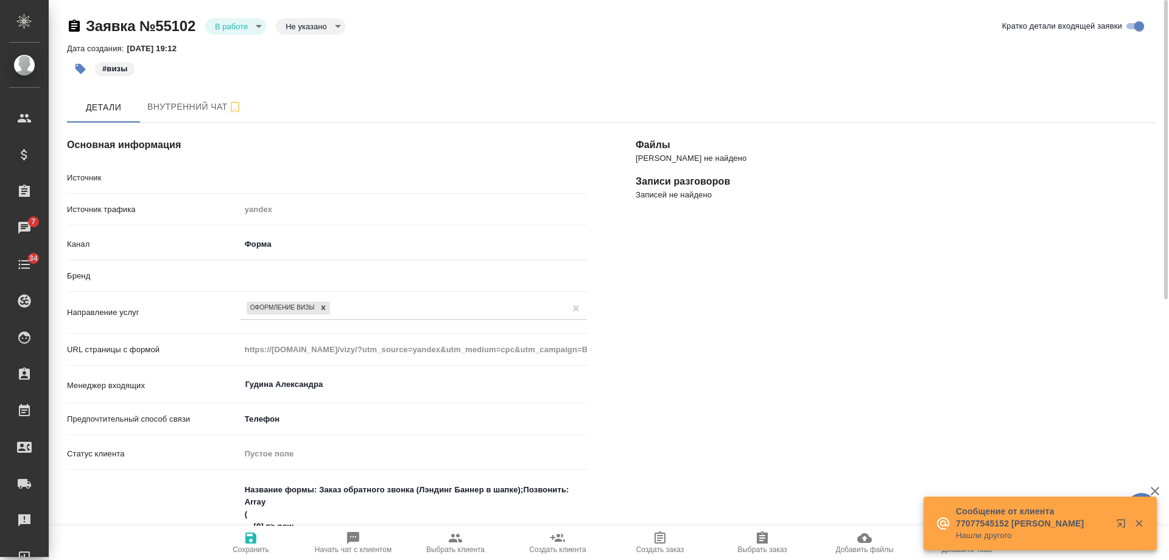
type textarea "x"
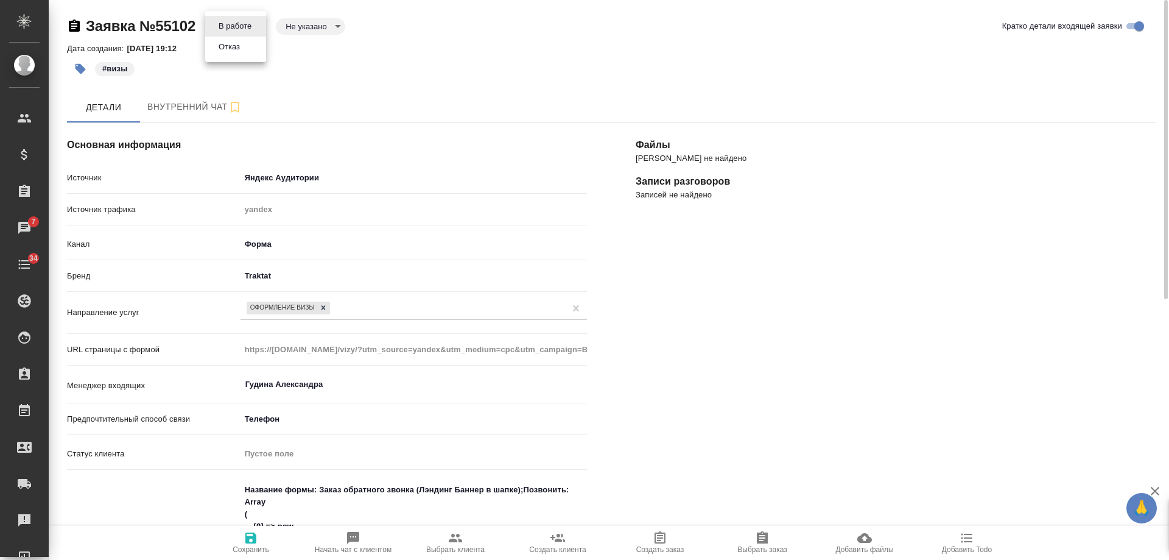
click at [230, 29] on body "🙏 .cls-1 fill:#fff; AWATERA [PERSON_NAME] Спецификации Заказы 7 Чаты 34 Todo Пр…" at bounding box center [584, 280] width 1169 height 560
click at [240, 52] on button "Отказ" at bounding box center [229, 46] width 29 height 13
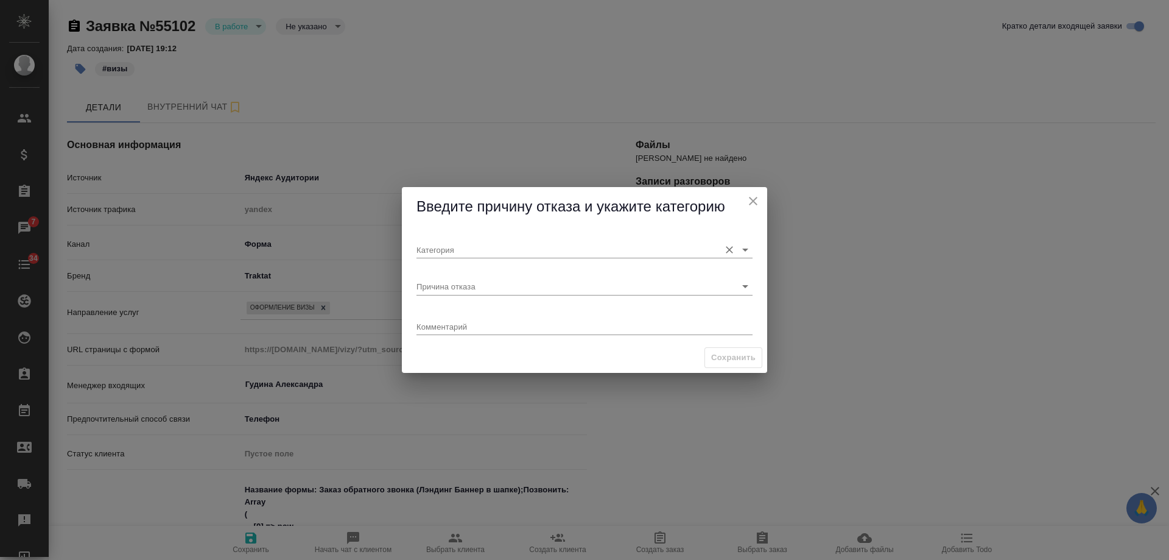
click at [446, 245] on input "Категория" at bounding box center [565, 249] width 297 height 16
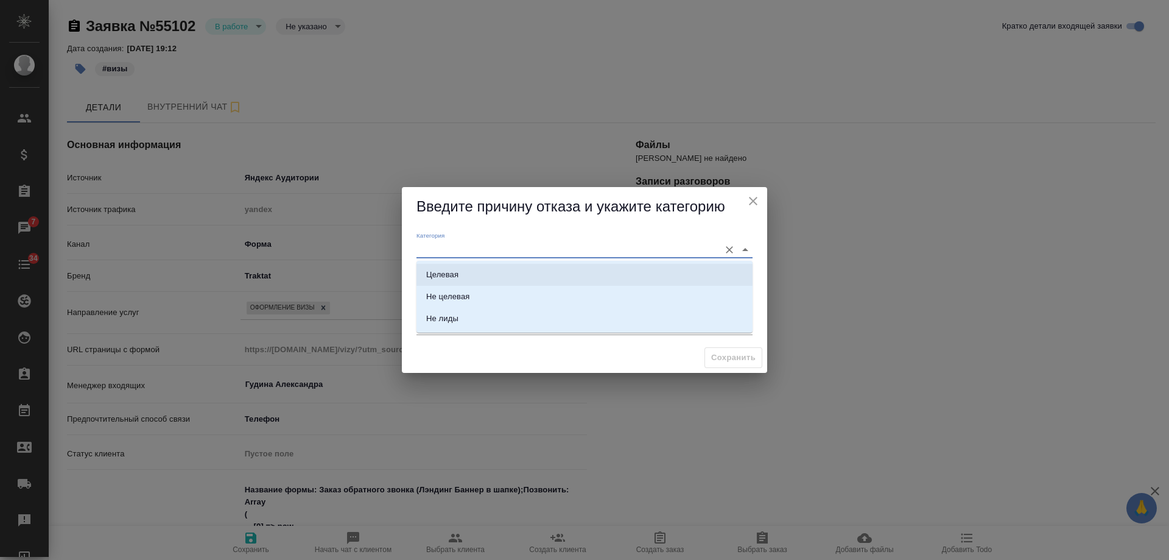
click at [457, 278] on div "Целевая" at bounding box center [442, 275] width 32 height 12
type input "Целевая"
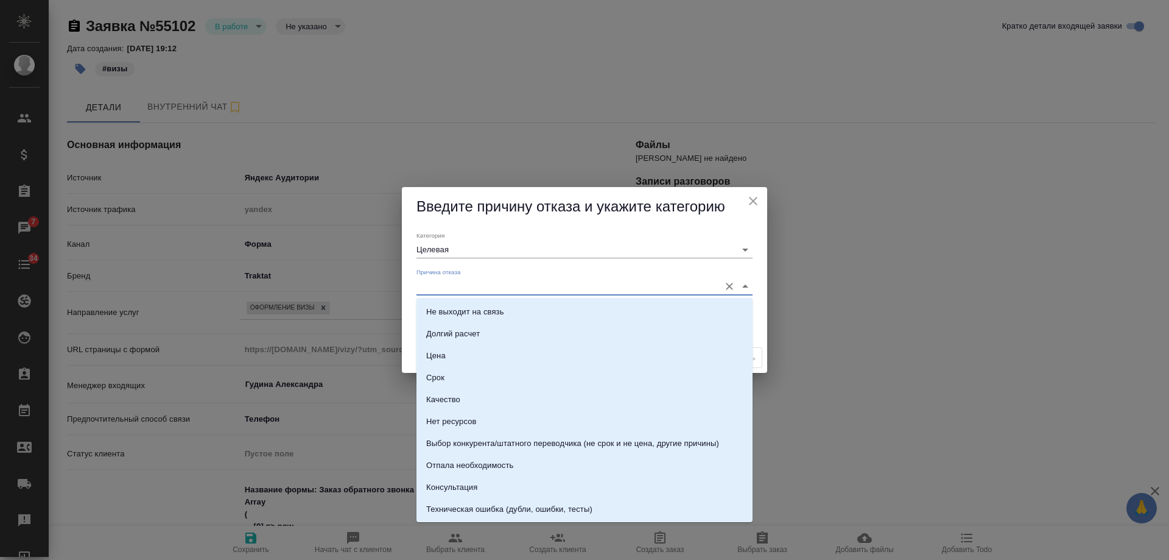
click at [457, 291] on input "Причина отказа" at bounding box center [565, 286] width 297 height 16
click at [482, 425] on li "Нет ресурсов" at bounding box center [585, 422] width 336 height 22
type input "Нет ресурсов"
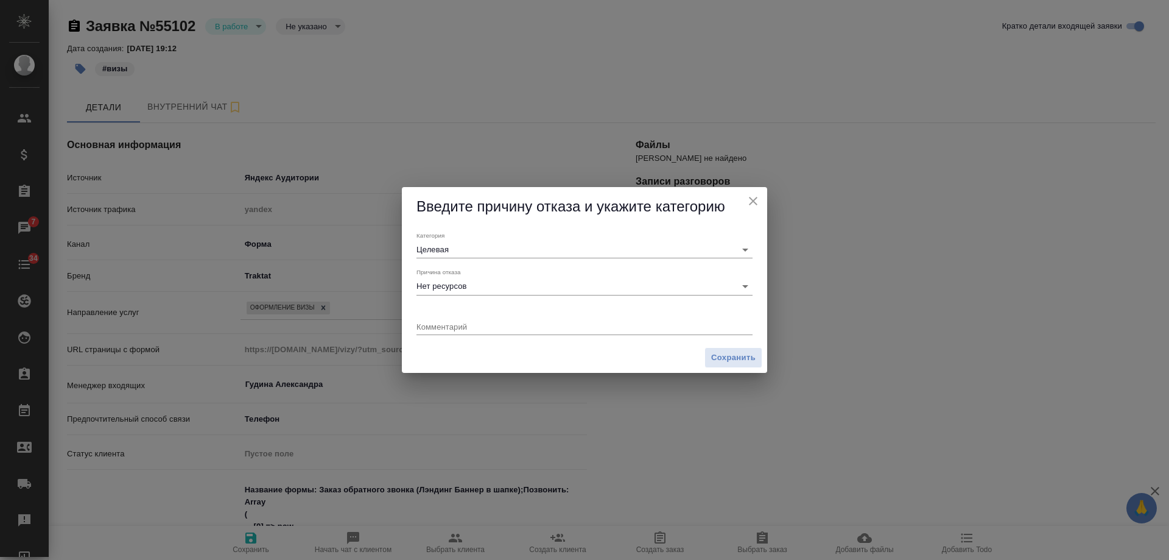
click at [447, 331] on div "x" at bounding box center [585, 327] width 336 height 15
type textarea "нет загранпаспорта, отказался от консультации"
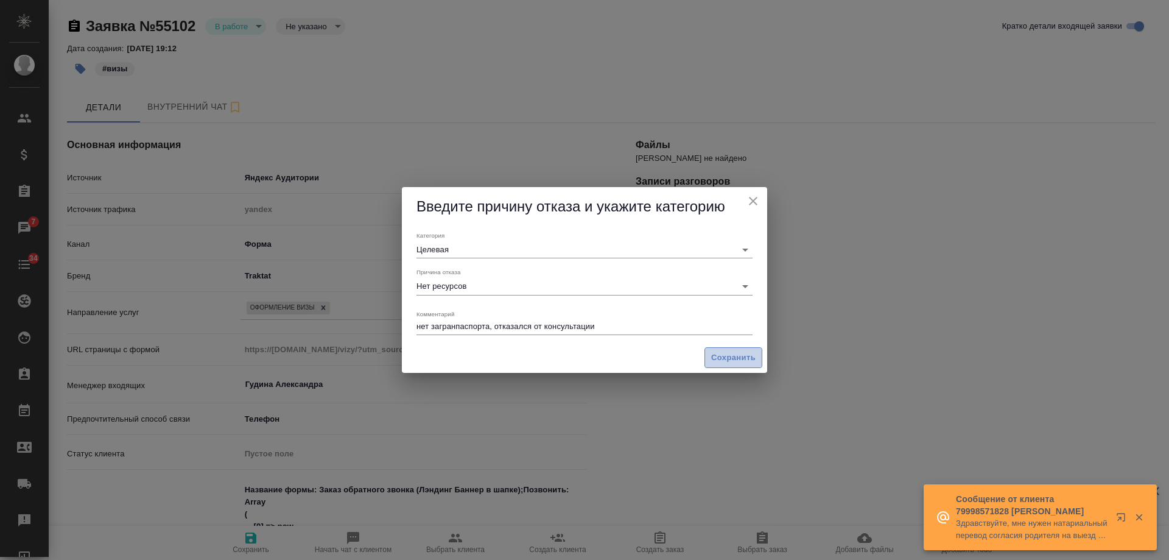
click at [722, 358] on span "Сохранить" at bounding box center [733, 358] width 44 height 14
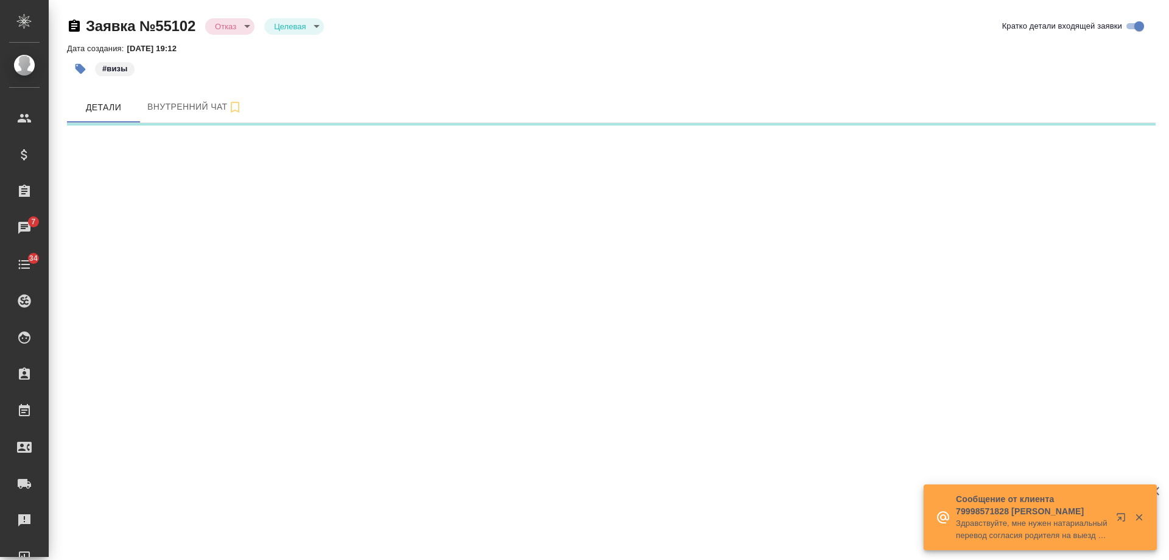
select select "RU"
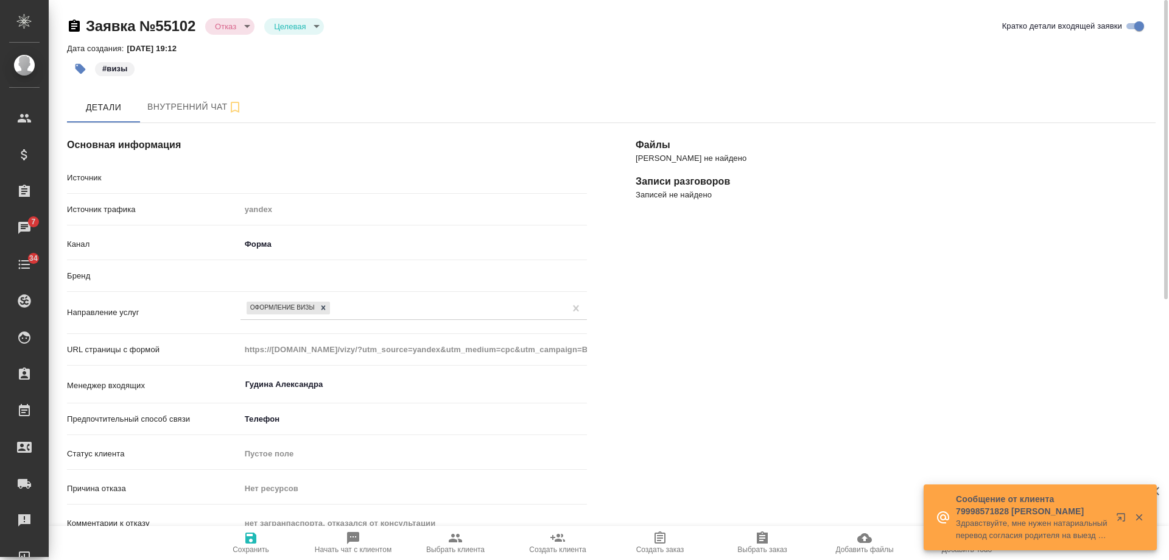
type textarea "x"
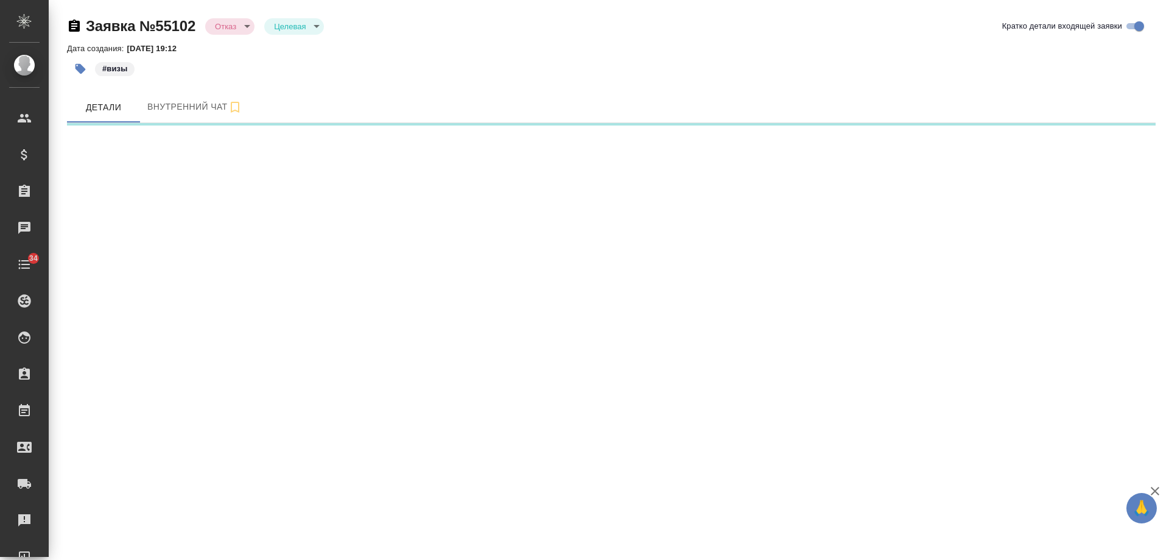
select select "RU"
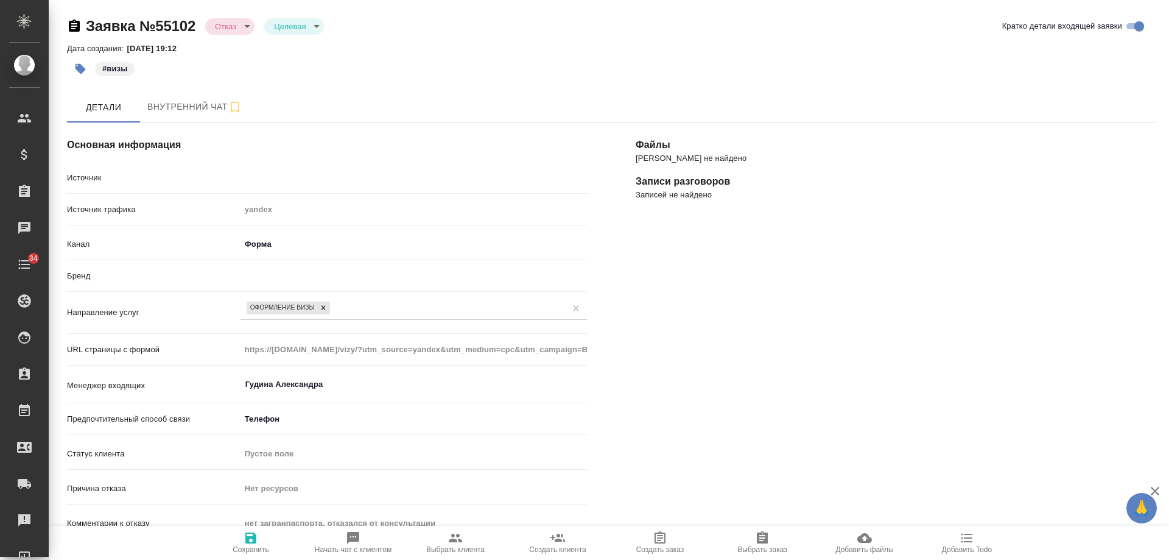
type textarea "x"
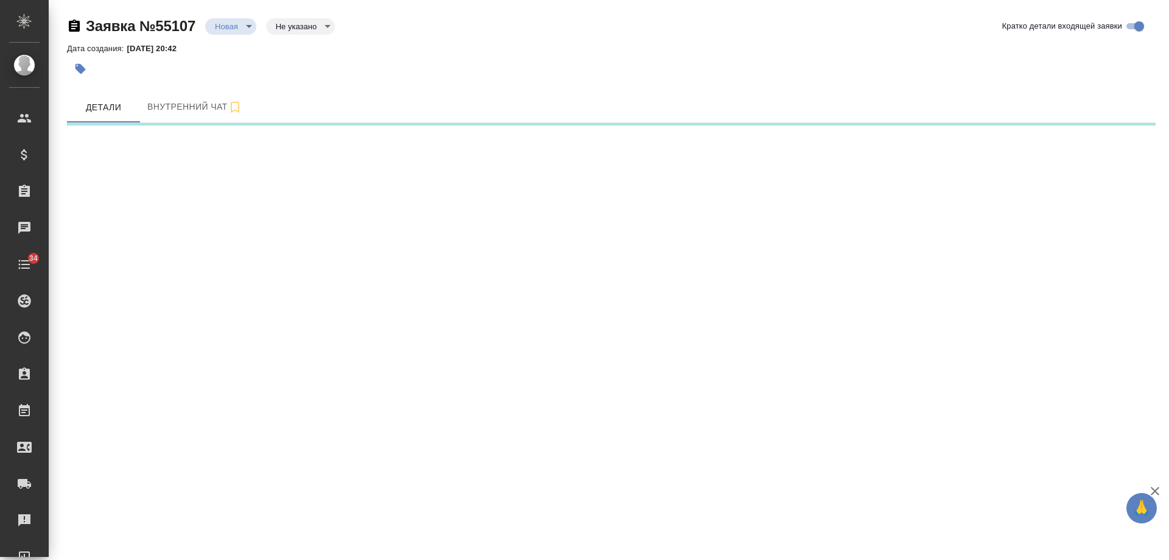
select select "RU"
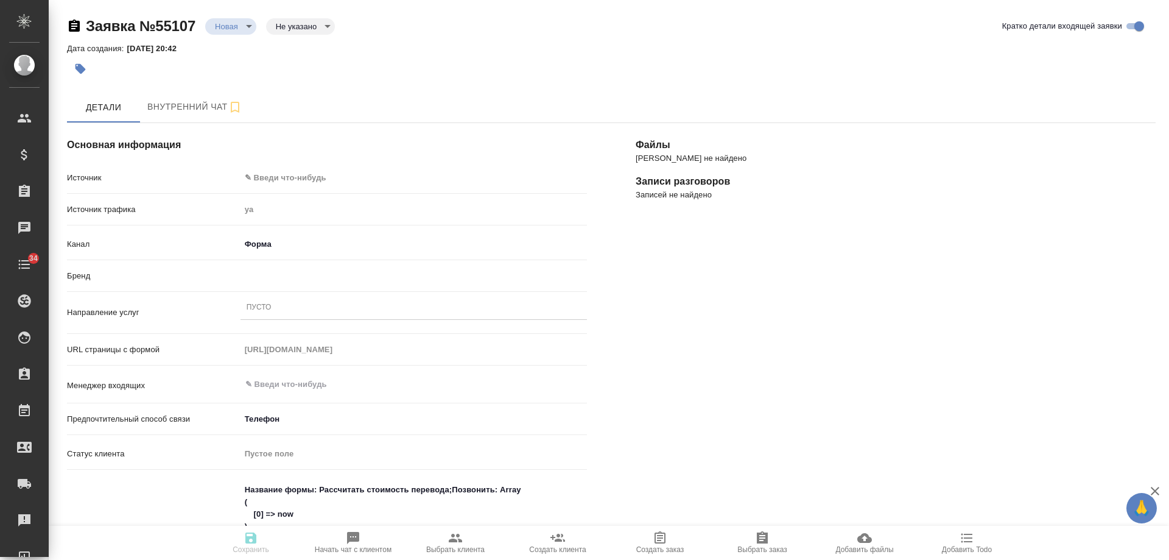
type textarea "x"
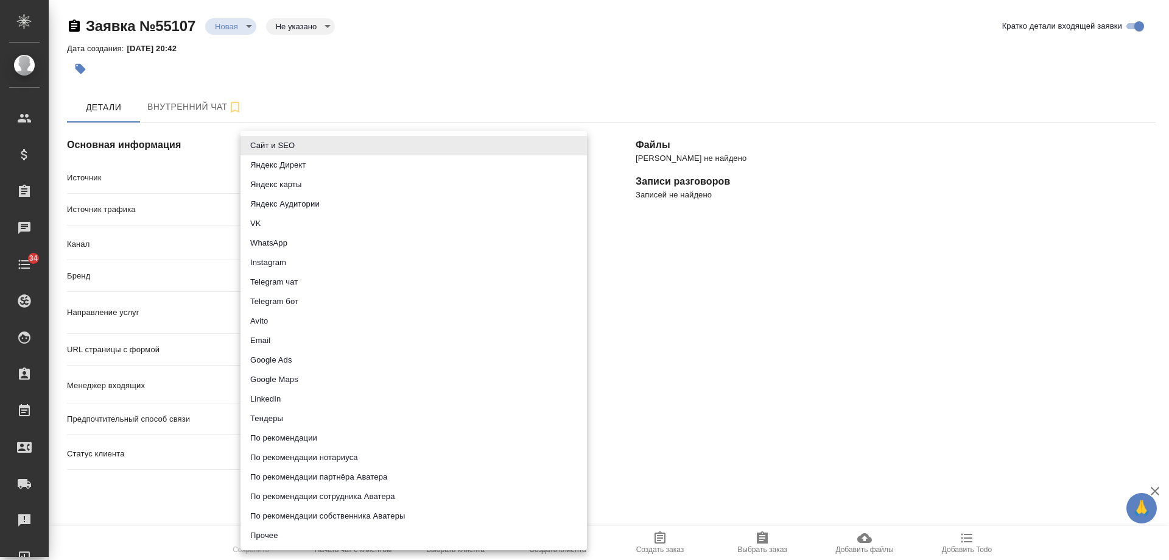
click at [273, 175] on body "🙏 .cls-1 fill:#fff; AWATERA [PERSON_NAME] Спецификации Заказы Чаты 34 Todo Прое…" at bounding box center [584, 280] width 1169 height 560
click at [280, 143] on li "Сайт и SEO" at bounding box center [414, 145] width 347 height 19
type input "seo"
type textarea "x"
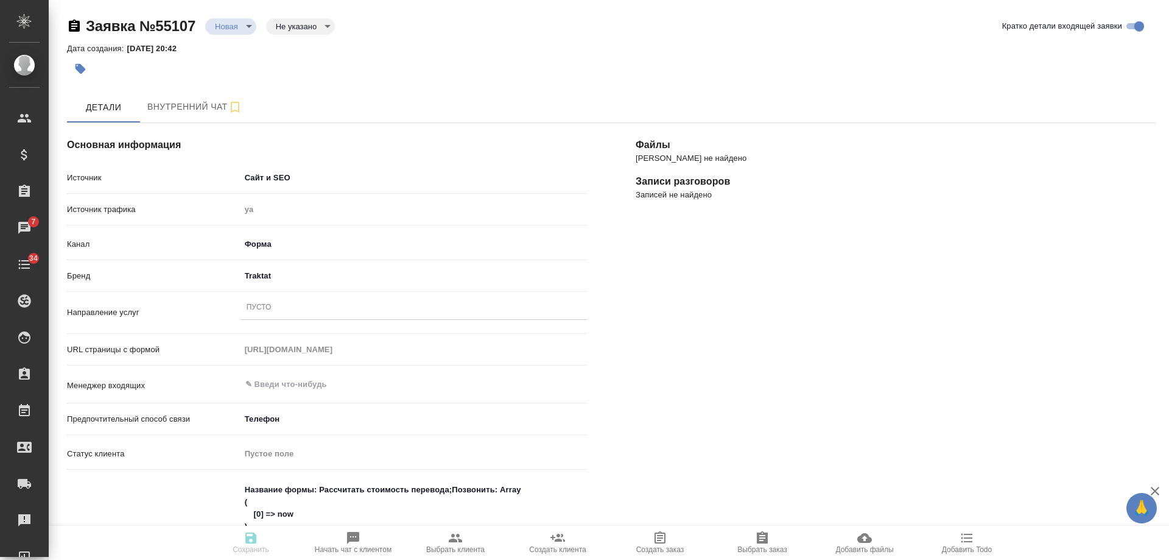
click at [265, 308] on div "Пусто" at bounding box center [259, 308] width 25 height 10
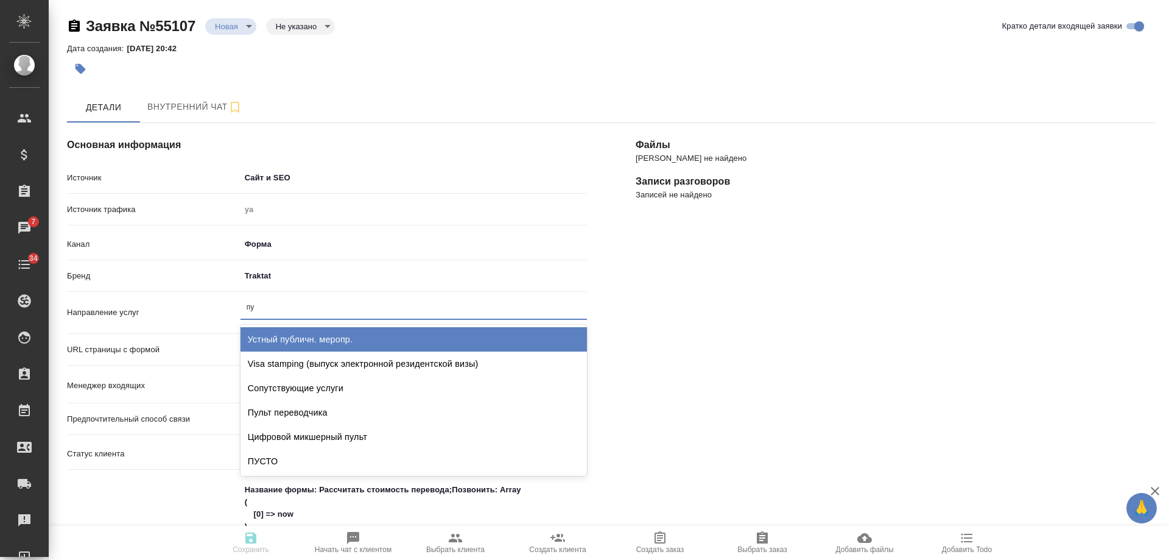
type input "пус"
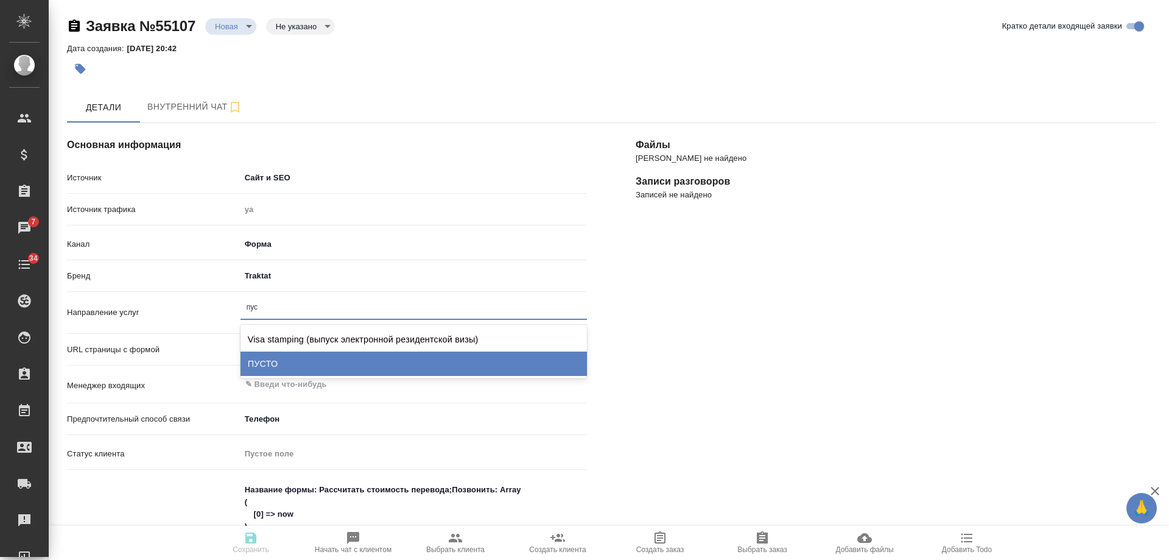
click at [270, 371] on div "ПУСТО" at bounding box center [414, 363] width 347 height 24
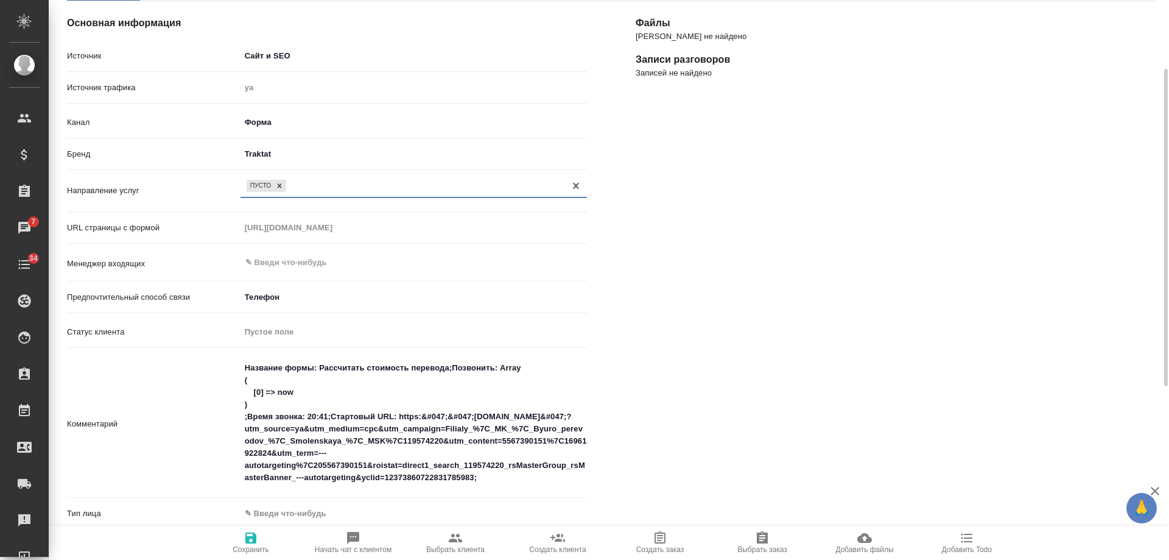
scroll to position [305, 0]
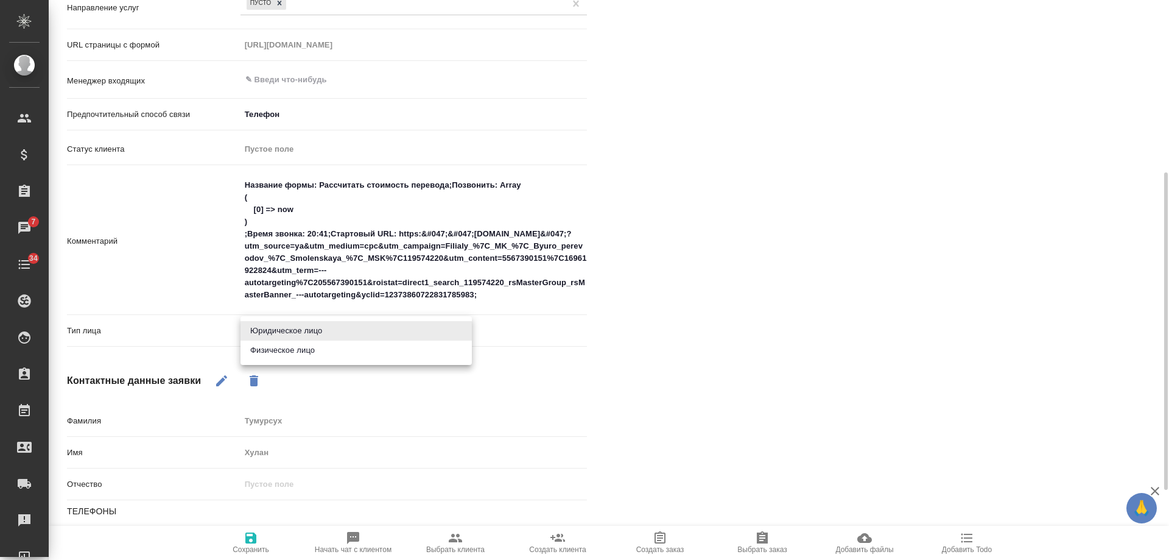
click at [288, 325] on body "🙏 .cls-1 fill:#fff; AWATERA Gudina Alexandra Клиенты Спецификации Заказы 7 Чаты…" at bounding box center [584, 280] width 1169 height 560
click at [286, 353] on li "Физическое лицо" at bounding box center [356, 349] width 231 height 19
type textarea "x"
type input "private"
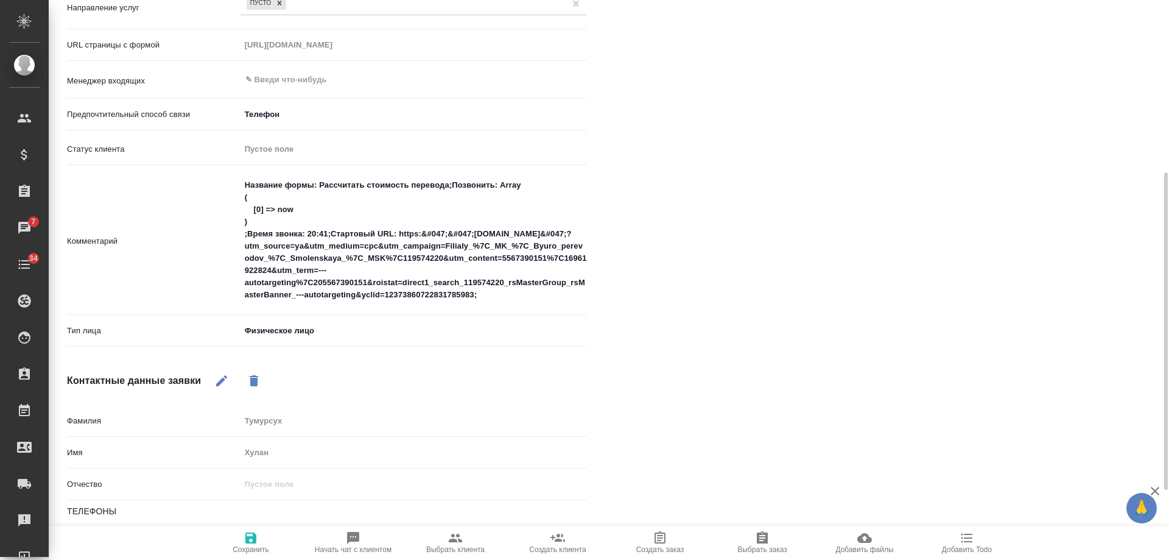
click at [244, 548] on span "Сохранить" at bounding box center [251, 549] width 37 height 9
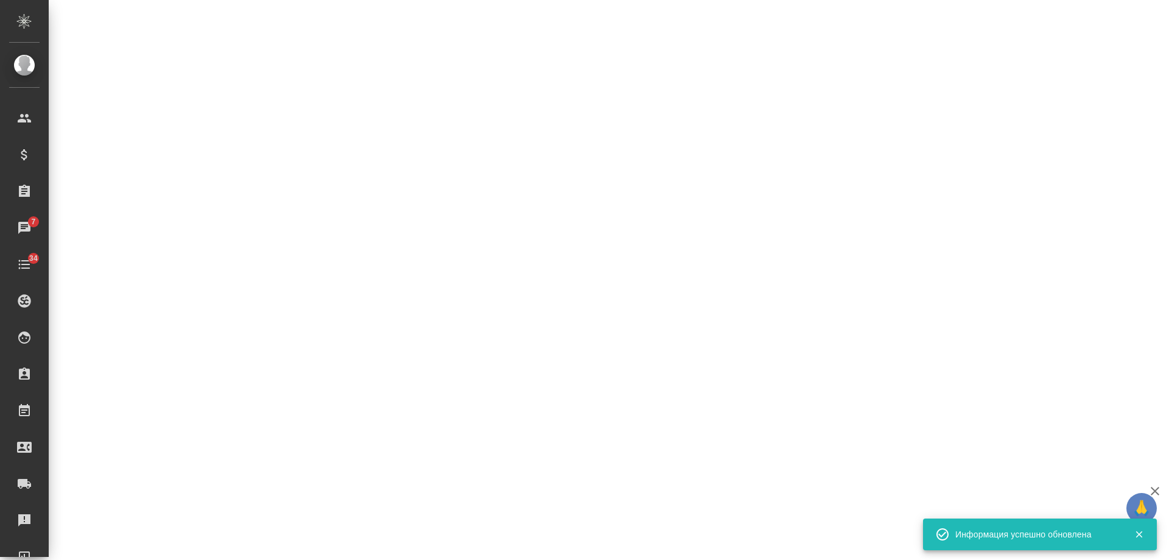
select select "RU"
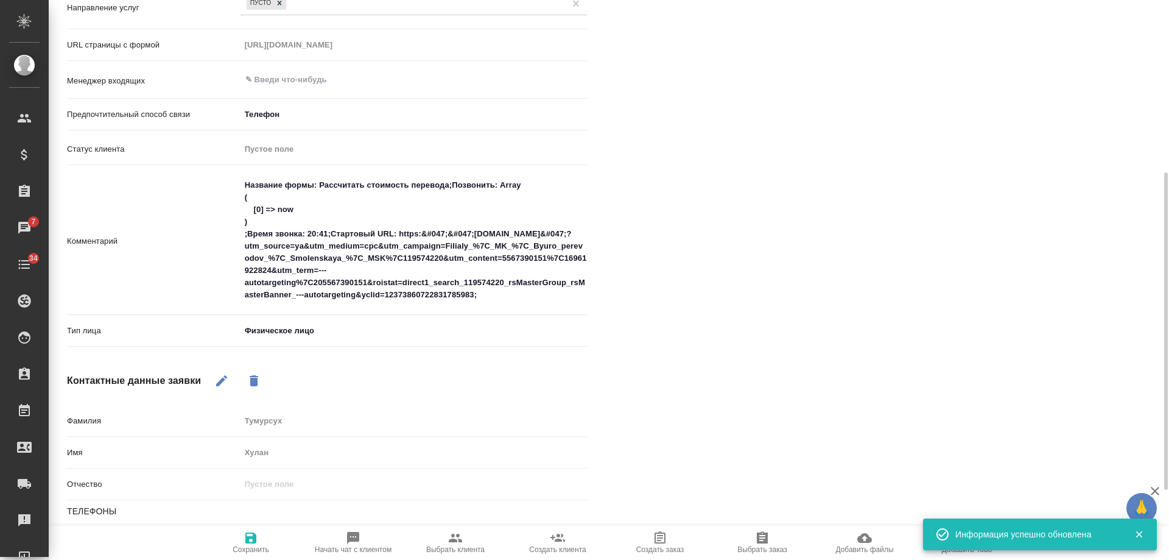
type textarea "x"
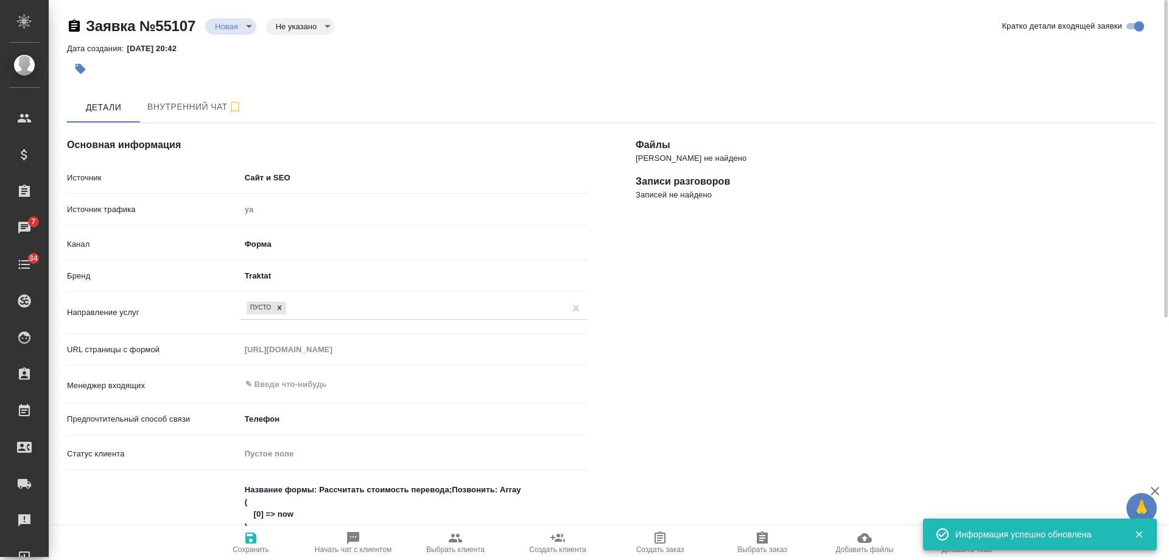
click at [227, 24] on body "🙏 .cls-1 fill:#fff; AWATERA Gudina Alexandra Клиенты Спецификации Заказы 7 Чаты…" at bounding box center [584, 280] width 1169 height 560
click at [228, 49] on button "Отказ" at bounding box center [229, 46] width 29 height 13
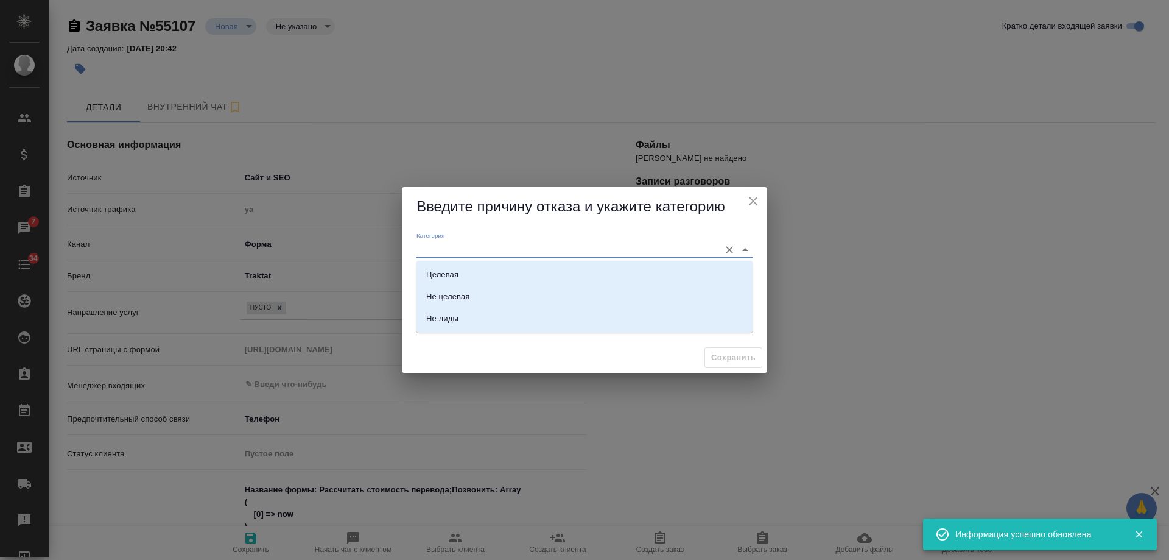
click at [513, 252] on input "Категория" at bounding box center [565, 249] width 297 height 16
click at [476, 321] on li "Не лиды" at bounding box center [585, 319] width 336 height 22
type input "Не лиды"
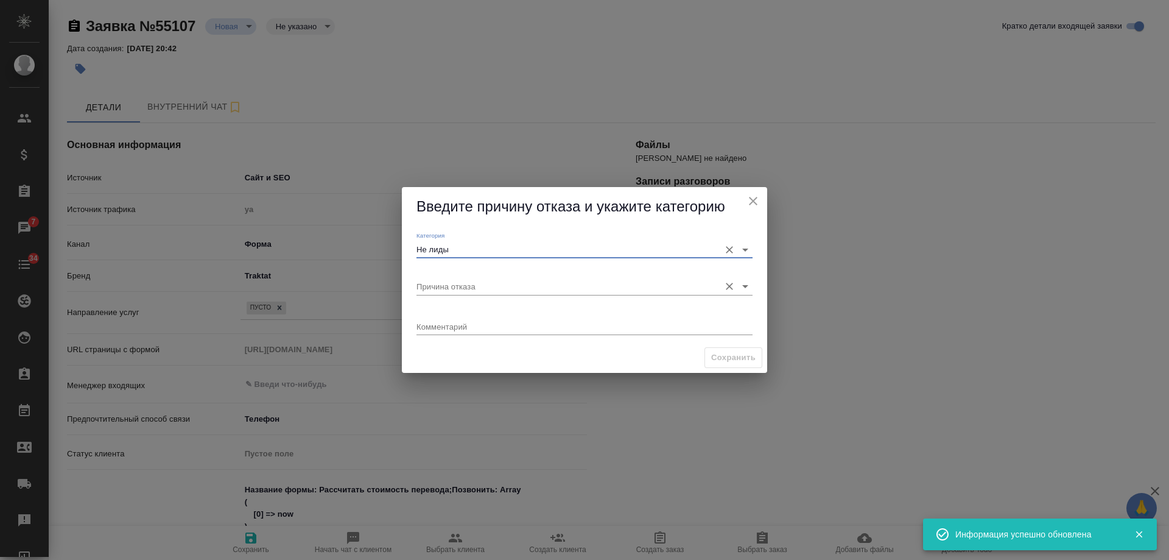
click at [475, 281] on input "Причина отказа" at bounding box center [565, 286] width 297 height 16
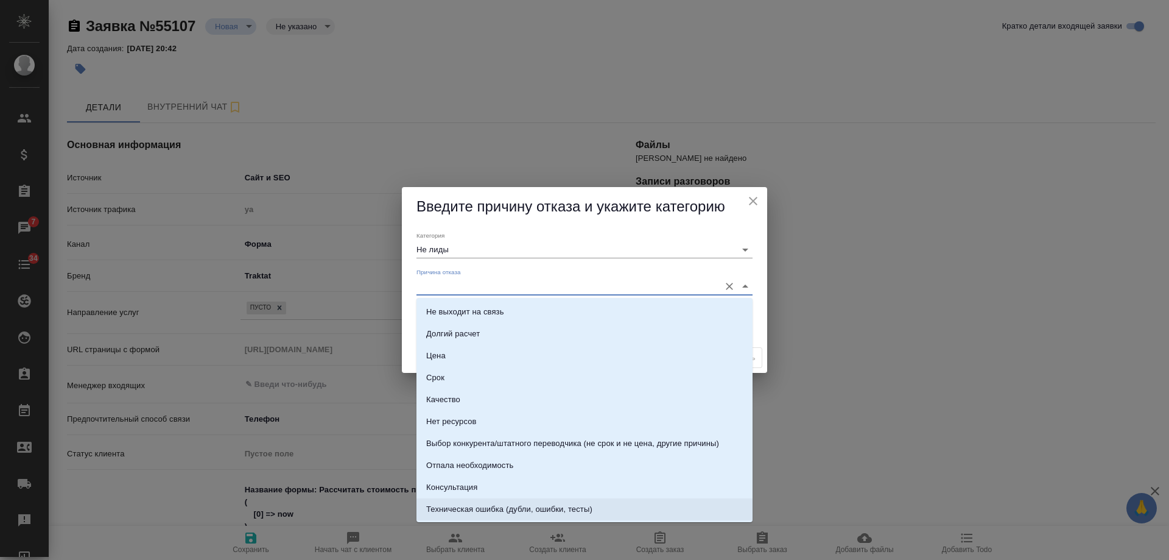
drag, startPoint x: 545, startPoint y: 502, endPoint x: 648, endPoint y: 428, distance: 127.5
click at [544, 502] on li "Техническая ошибка (дубли, ошибки, тесты)" at bounding box center [585, 509] width 336 height 22
type input "Техническая ошибка (дубли, ошибки, тесты)"
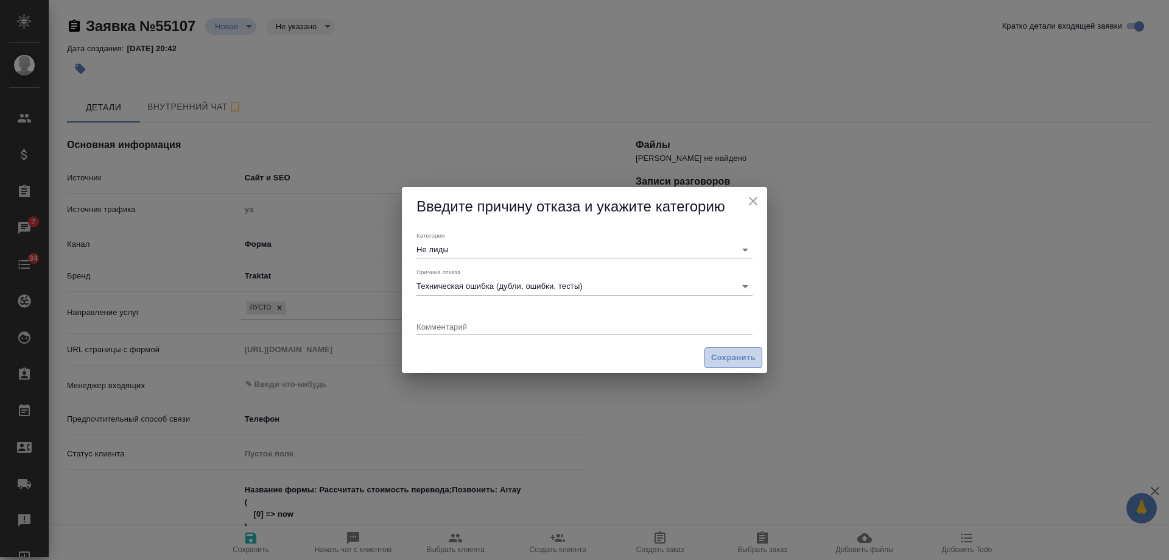
click at [736, 359] on span "Сохранить" at bounding box center [733, 358] width 44 height 14
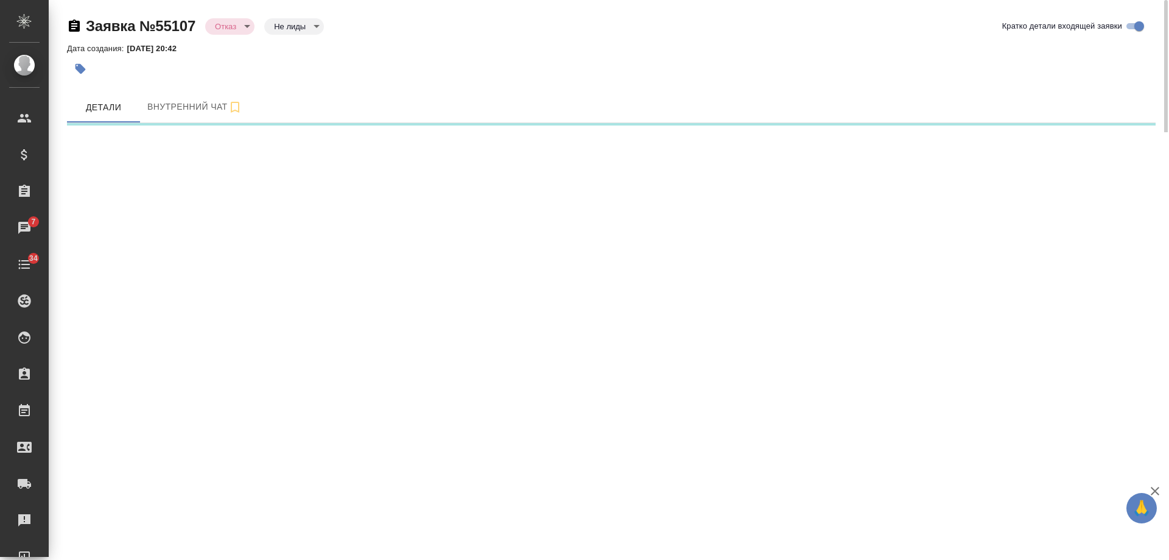
select select "RU"
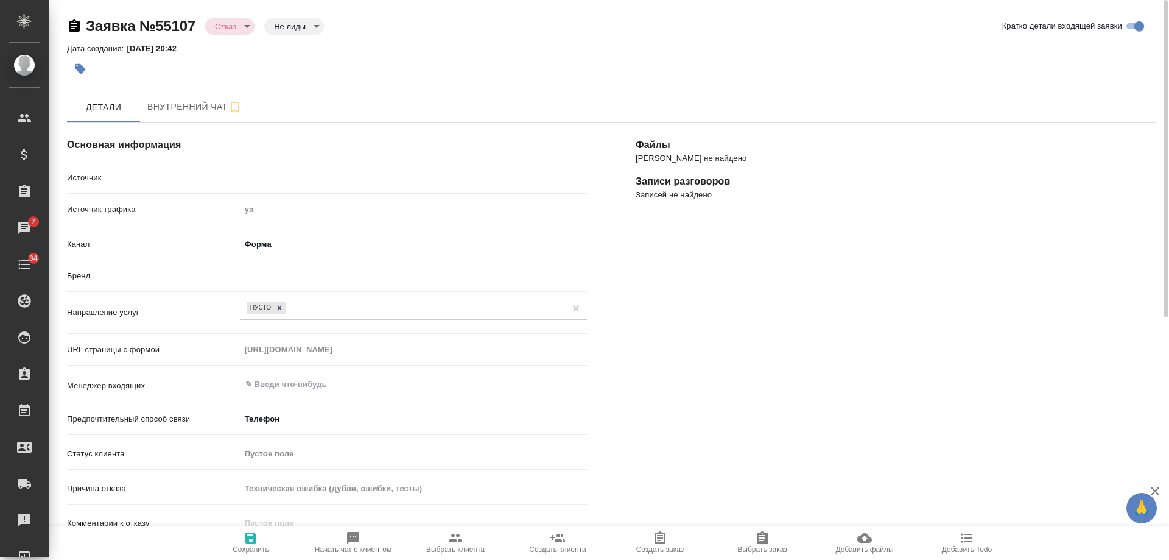
type textarea "x"
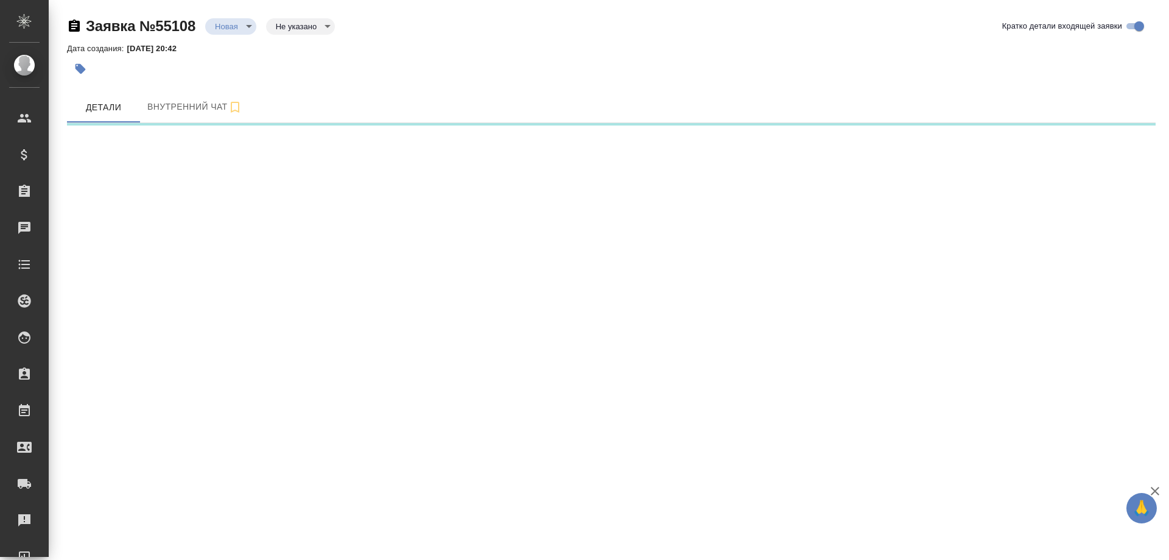
select select "RU"
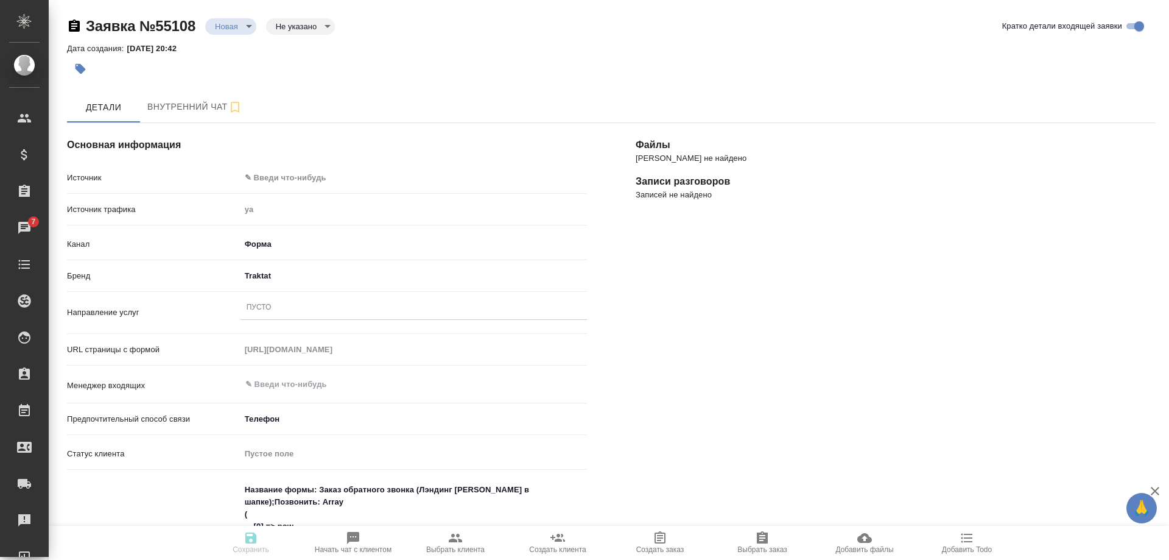
type textarea "x"
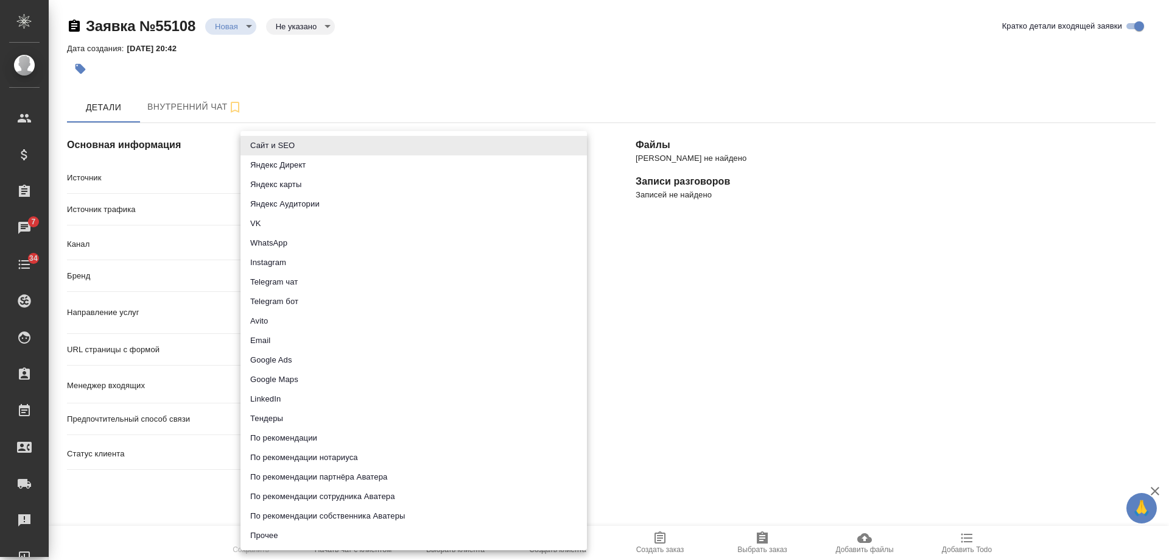
click at [315, 180] on body "🙏 .cls-1 fill:#fff; AWATERA [PERSON_NAME] Спецификации Заказы 7 Чаты 34 Todo Пр…" at bounding box center [584, 280] width 1169 height 560
click at [310, 145] on li "Сайт и SEO" at bounding box center [414, 145] width 347 height 19
type input "seo"
type textarea "x"
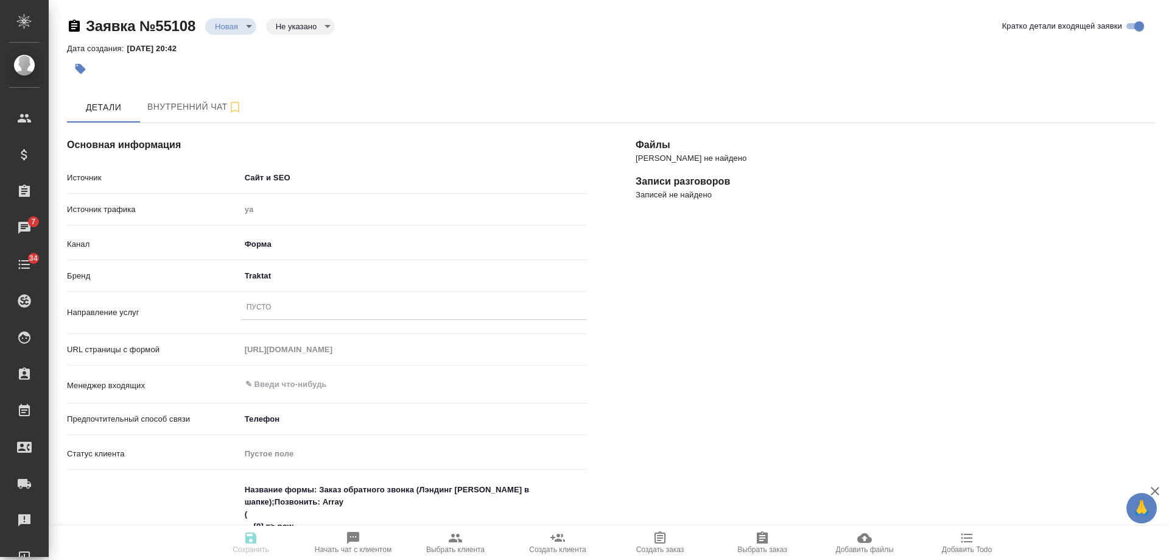
click at [288, 312] on div "Пусто" at bounding box center [414, 308] width 347 height 18
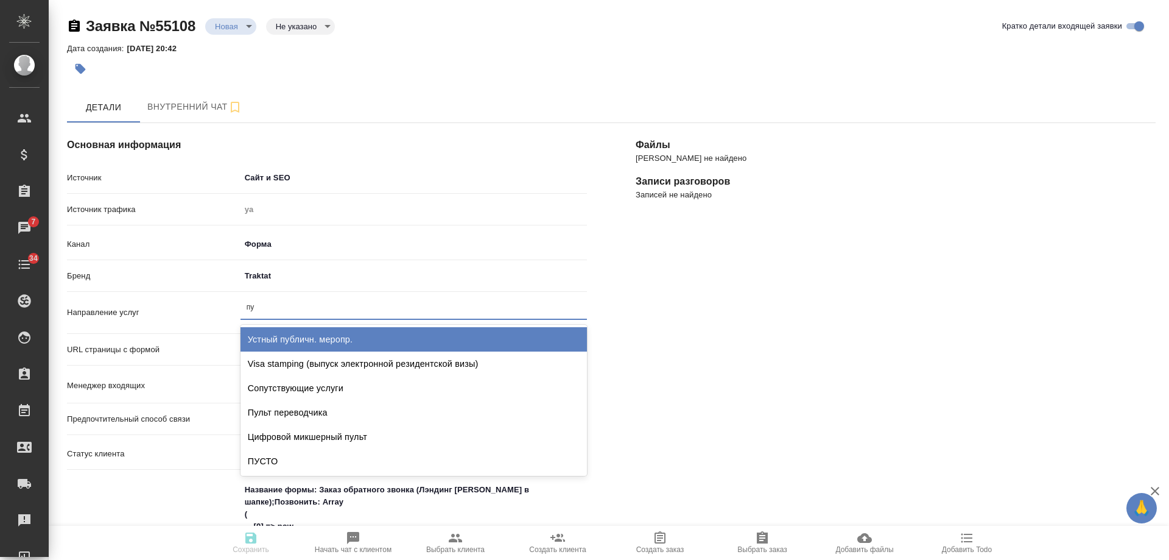
type input "пус"
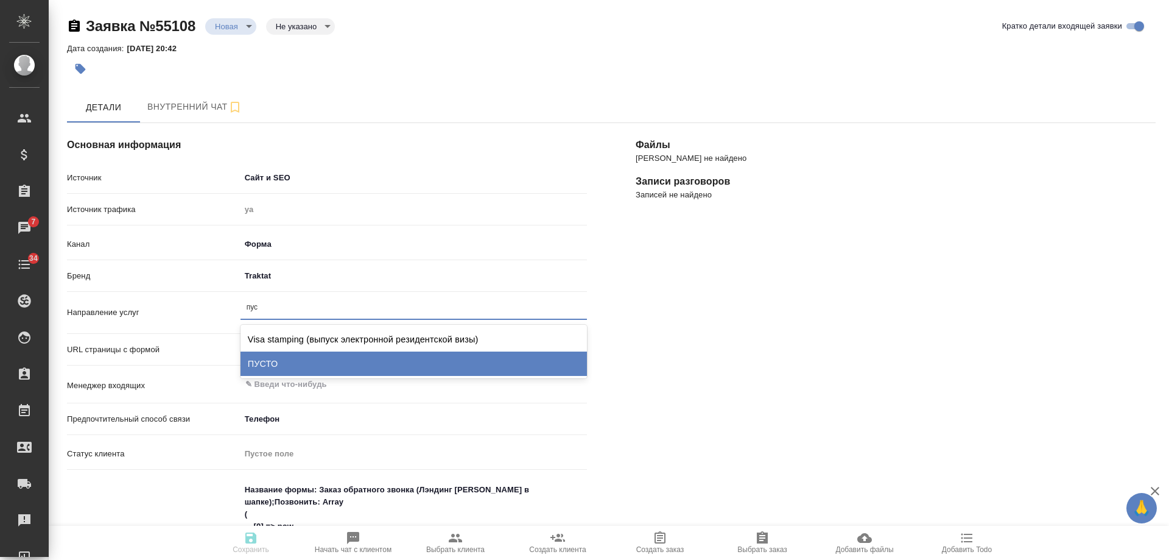
click at [295, 357] on div "ПУСТО" at bounding box center [414, 363] width 347 height 24
type textarea "x"
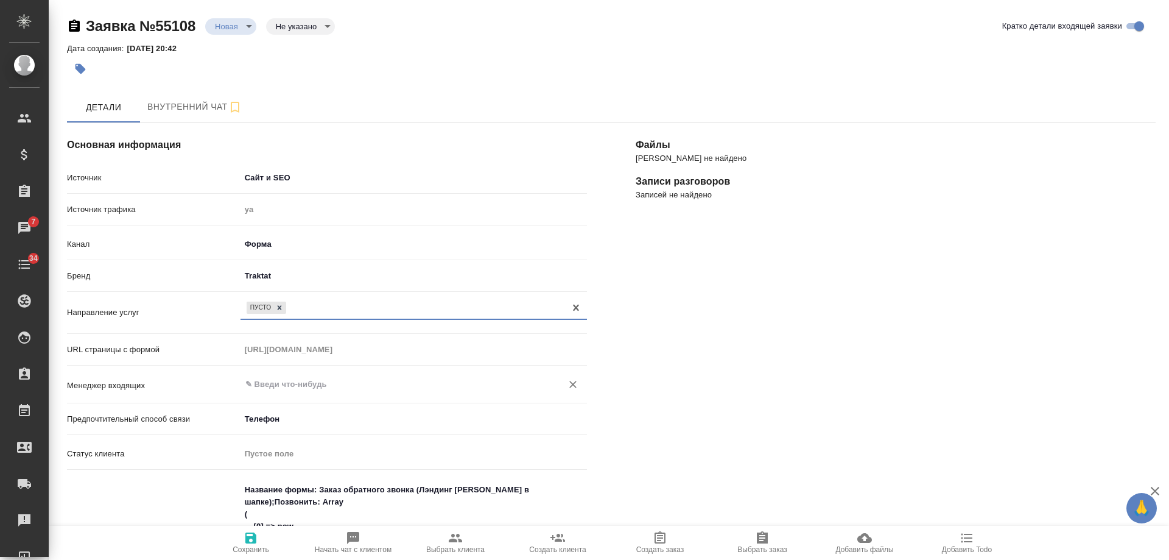
click at [294, 381] on input "text" at bounding box center [393, 384] width 298 height 15
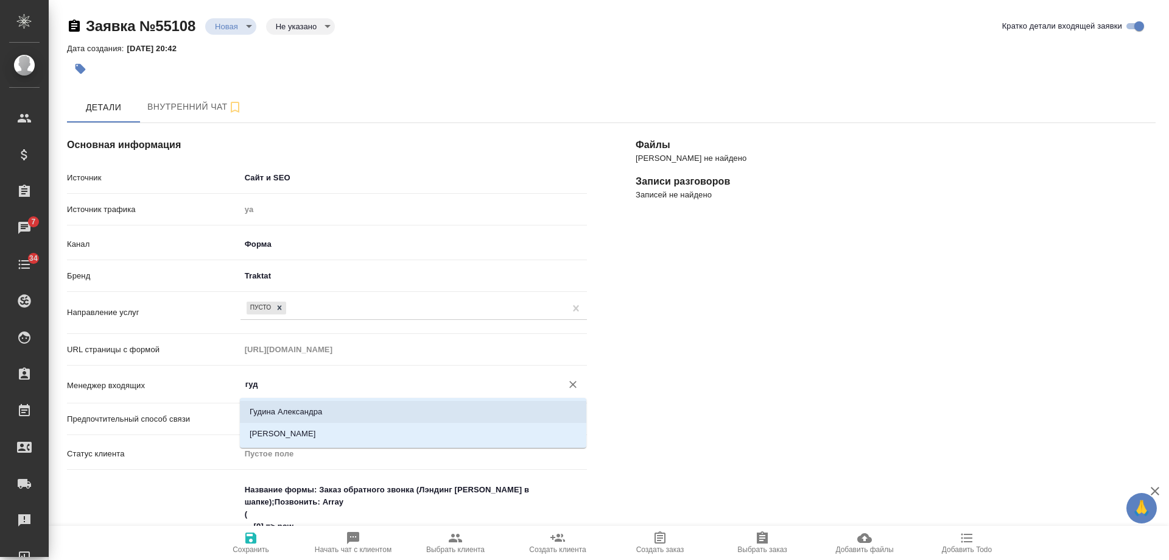
click at [295, 415] on li "Гудина Александра" at bounding box center [413, 412] width 347 height 22
type input "Гудина Александра"
type textarea "x"
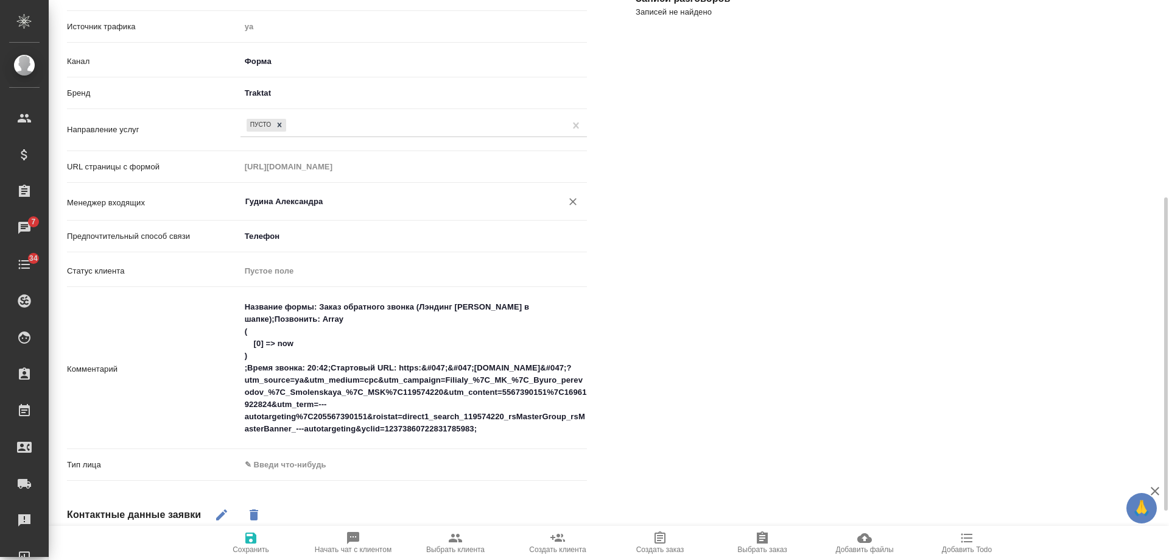
scroll to position [244, 0]
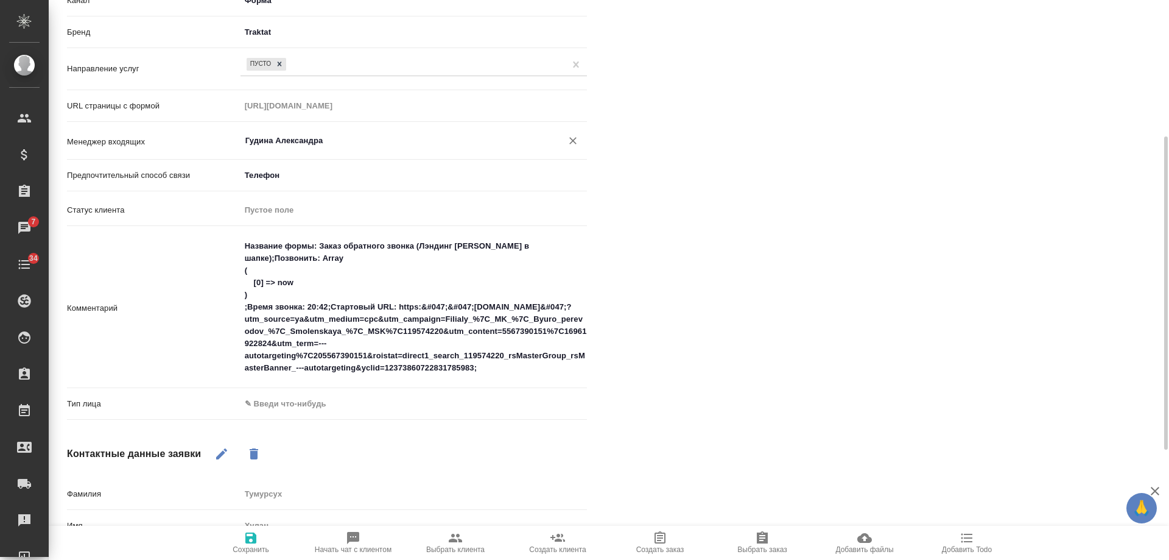
type input "Гудина Александра"
click at [275, 400] on body "🙏 .cls-1 fill:#fff; AWATERA [PERSON_NAME] Спецификации Заказы 7 Чаты 34 Todo Пр…" at bounding box center [584, 280] width 1169 height 560
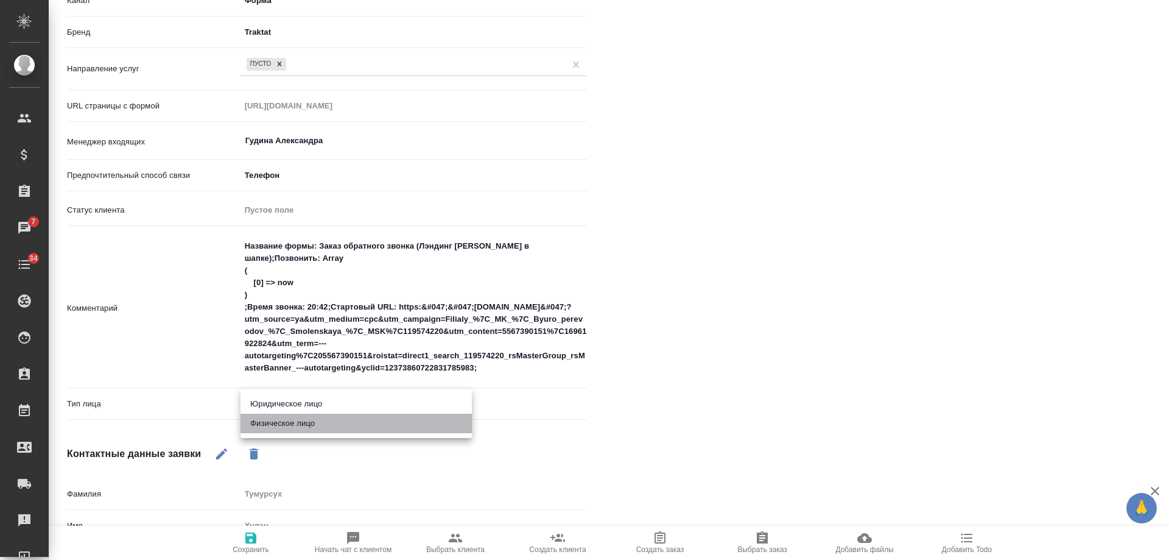
click at [283, 423] on li "Физическое лицо" at bounding box center [356, 423] width 231 height 19
type textarea "x"
type input "private"
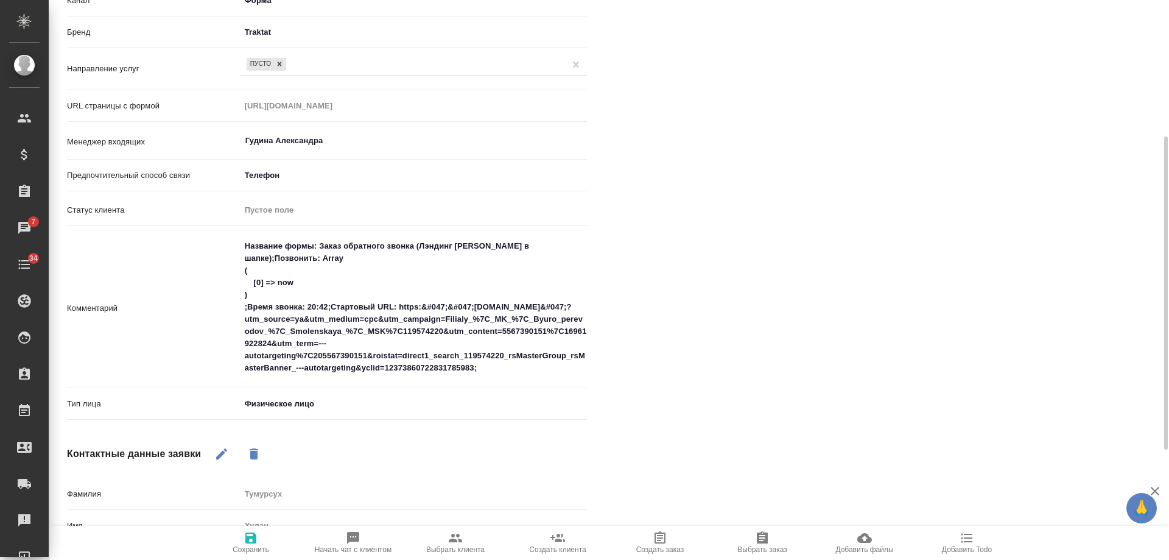
click at [261, 532] on span "Сохранить" at bounding box center [251, 542] width 88 height 23
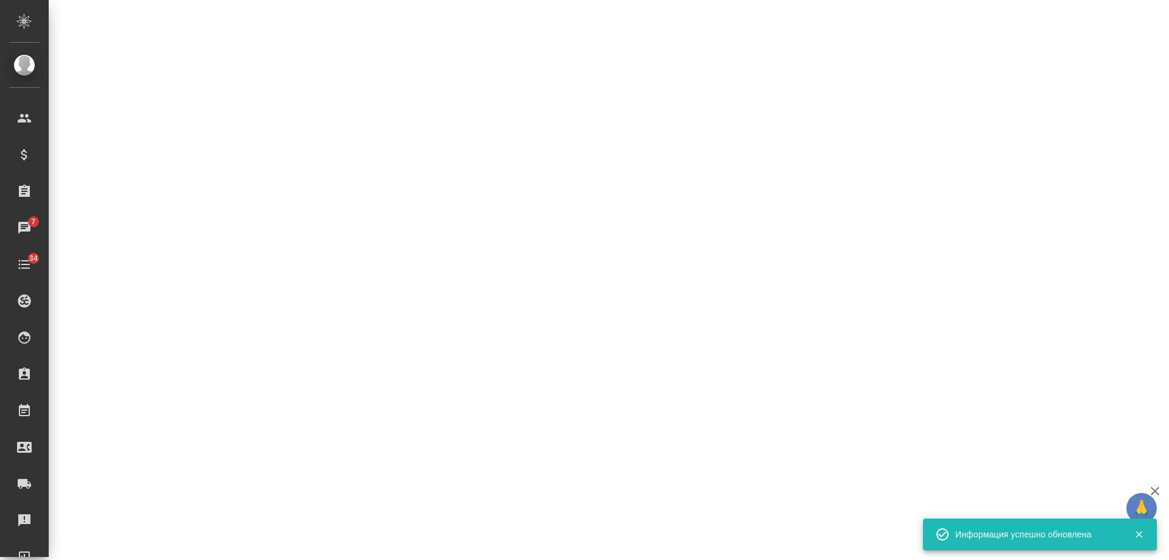
select select "RU"
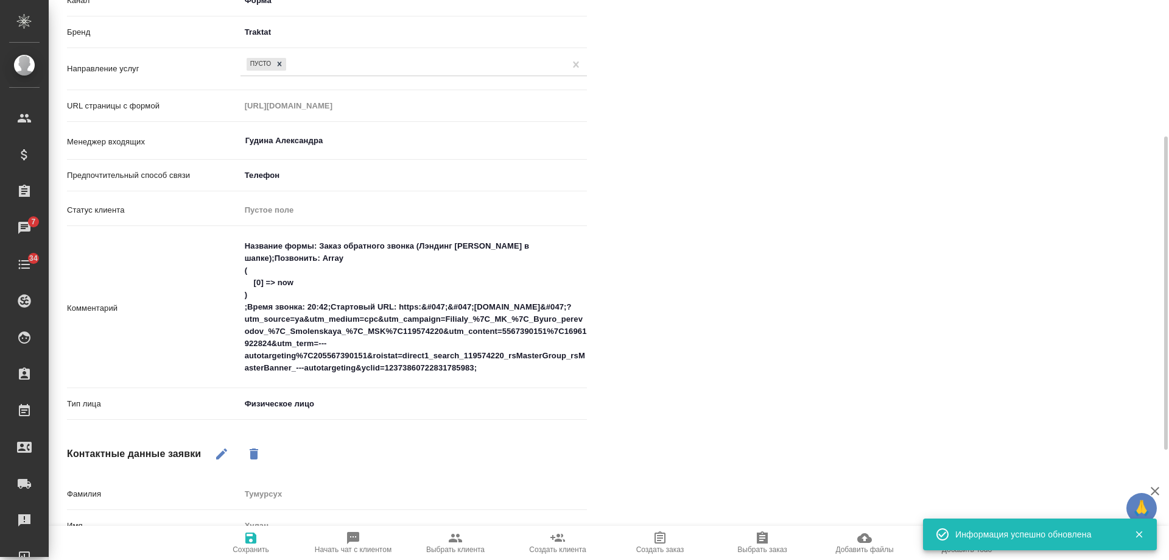
scroll to position [0, 0]
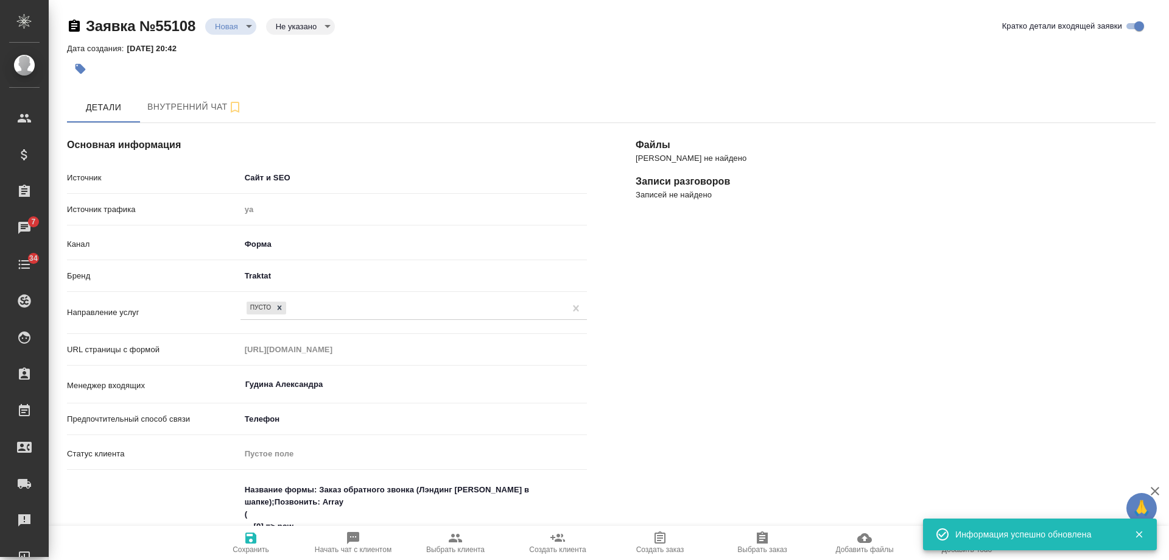
click at [363, 545] on span "Начать чат с клиентом" at bounding box center [353, 542] width 88 height 23
type textarea "x"
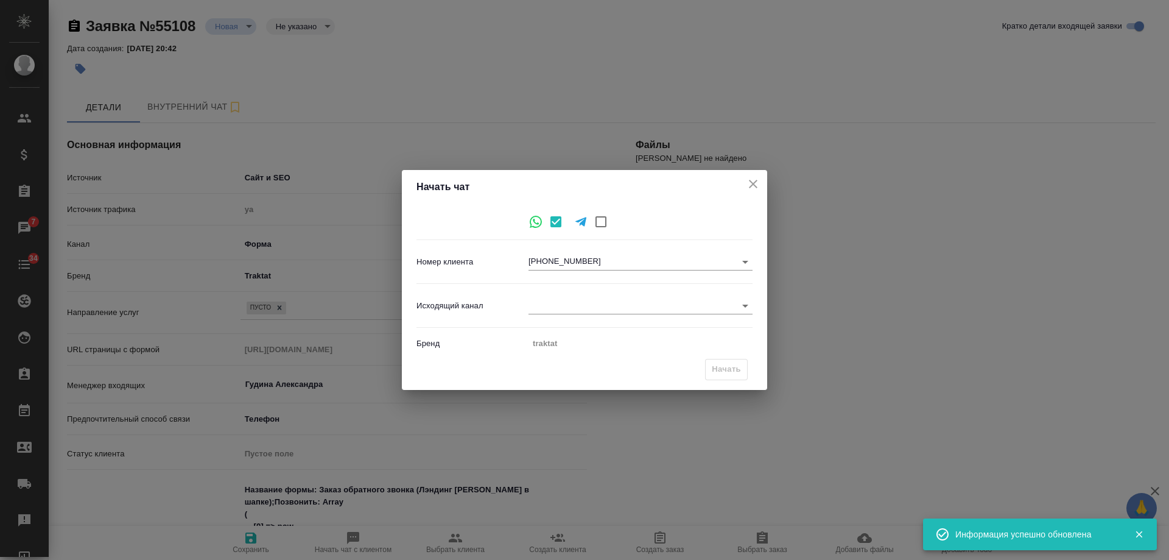
click at [534, 303] on body "🙏 .cls-1 fill:#fff; AWATERA Gudina Alexandra Клиенты Спецификации Заказы 7 Чаты…" at bounding box center [584, 280] width 1169 height 560
click at [566, 305] on li "Awatera" at bounding box center [641, 305] width 224 height 19
type input "2"
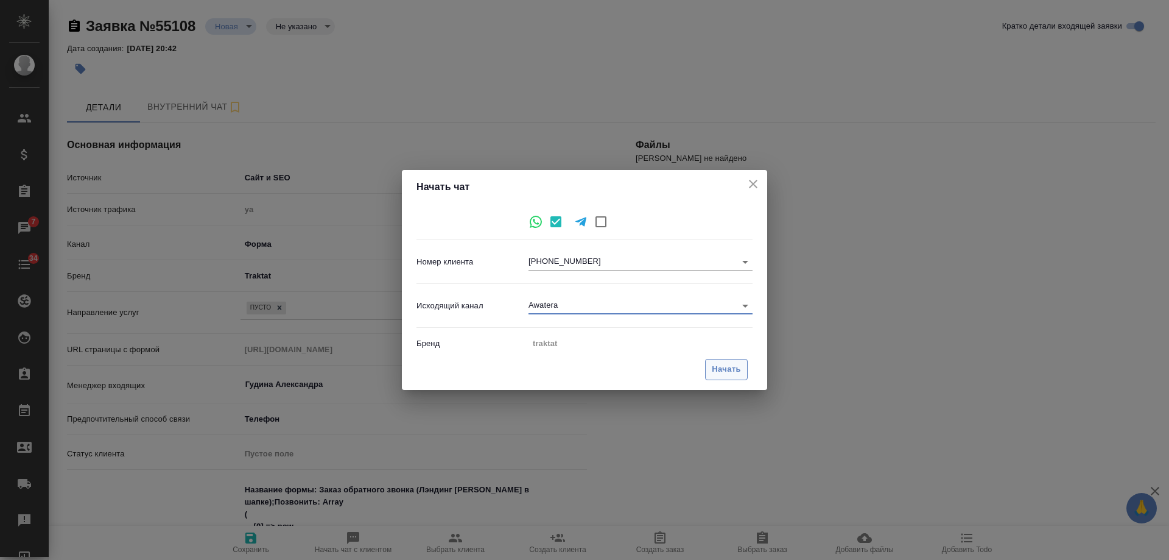
click at [715, 370] on span "Начать" at bounding box center [726, 369] width 29 height 14
type input "inProcess"
type textarea "x"
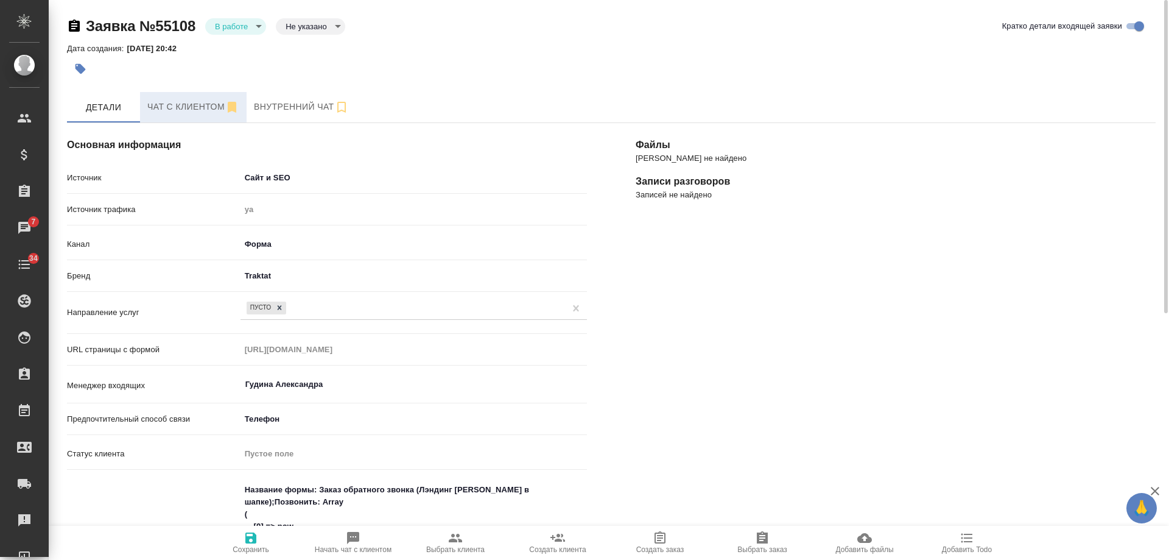
click at [181, 97] on button "Чат с клиентом" at bounding box center [193, 107] width 107 height 30
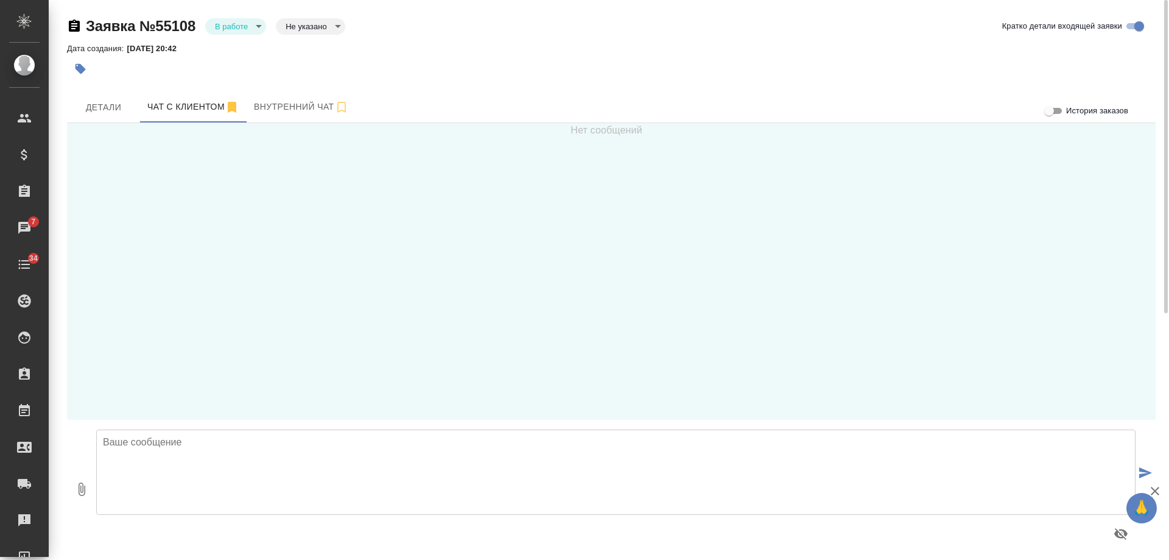
click at [255, 532] on div at bounding box center [616, 533] width 1040 height 29
click at [264, 462] on textarea at bounding box center [616, 471] width 1040 height 85
type textarea "Добрый день! Получили от Вас заявку на сайте, но не смогли дозвониться. Какой в…"
click at [113, 110] on span "Детали" at bounding box center [103, 107] width 58 height 15
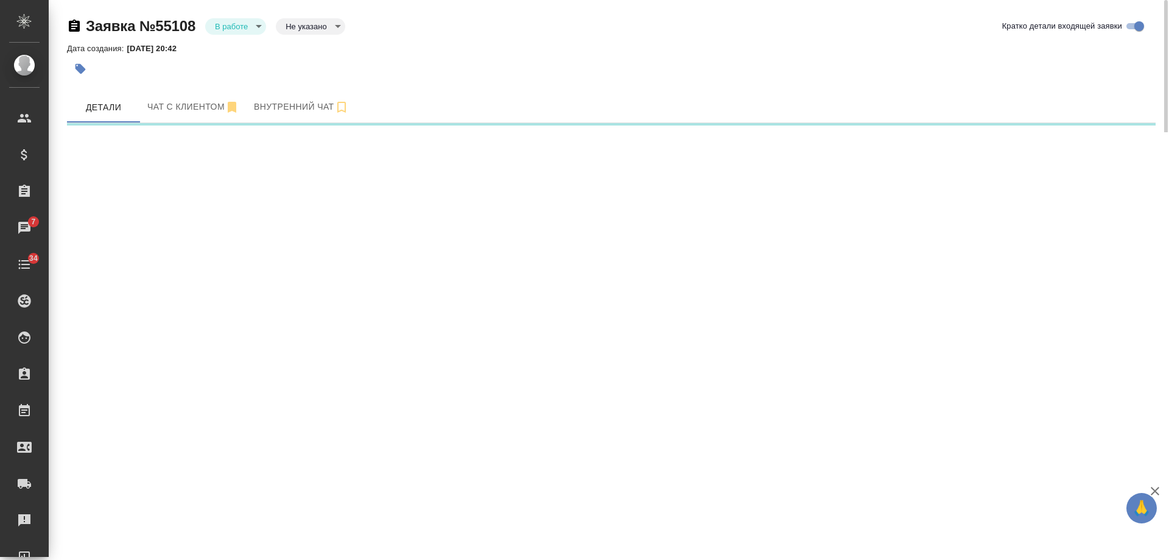
select select "RU"
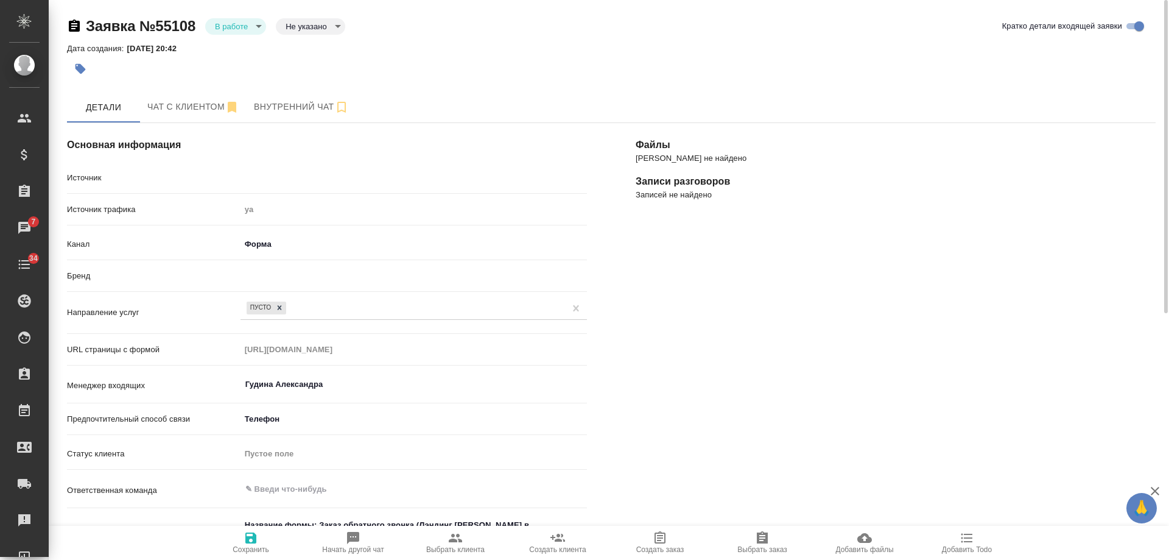
type textarea "x"
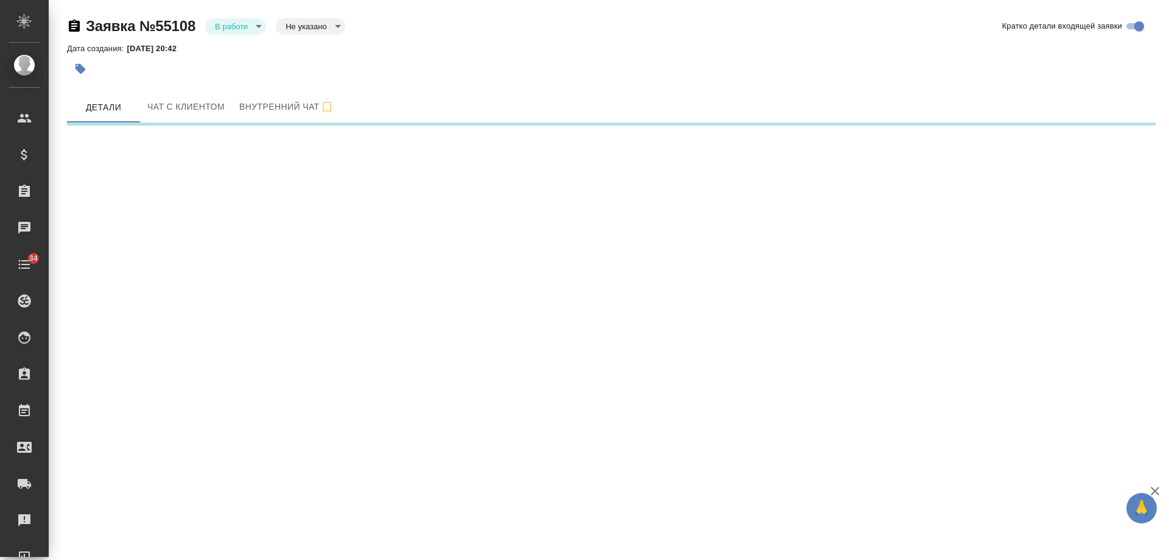
select select "RU"
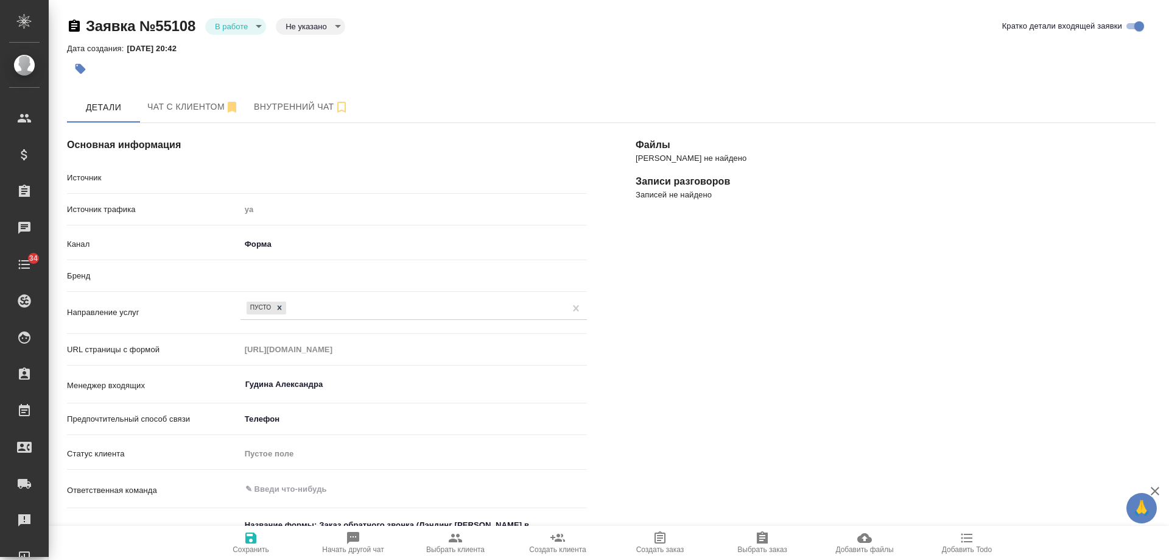
type textarea "x"
click at [191, 107] on span "Чат с клиентом" at bounding box center [193, 106] width 92 height 15
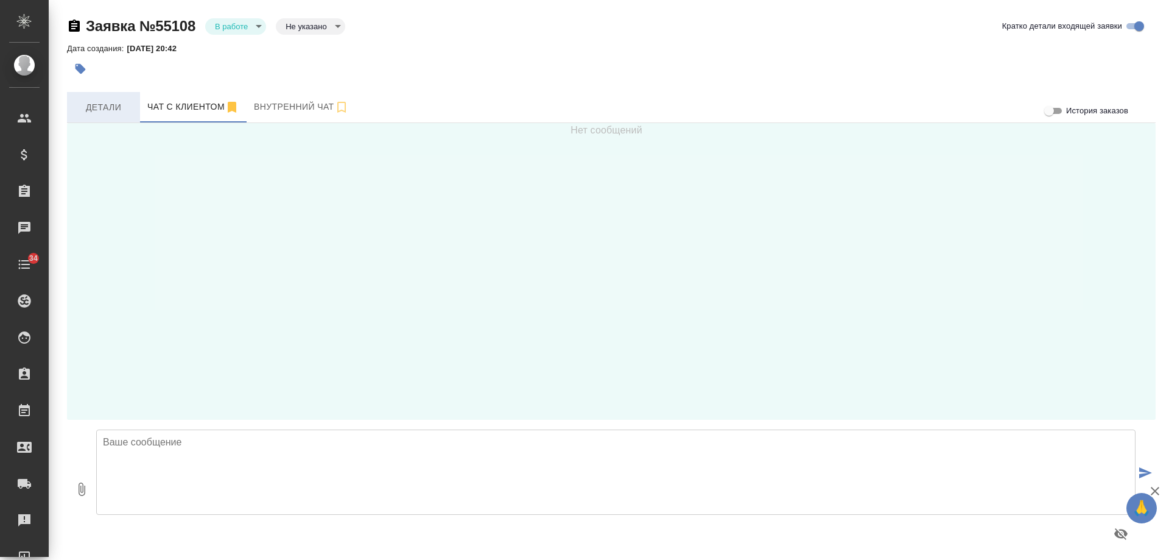
click at [101, 105] on span "Детали" at bounding box center [103, 107] width 58 height 15
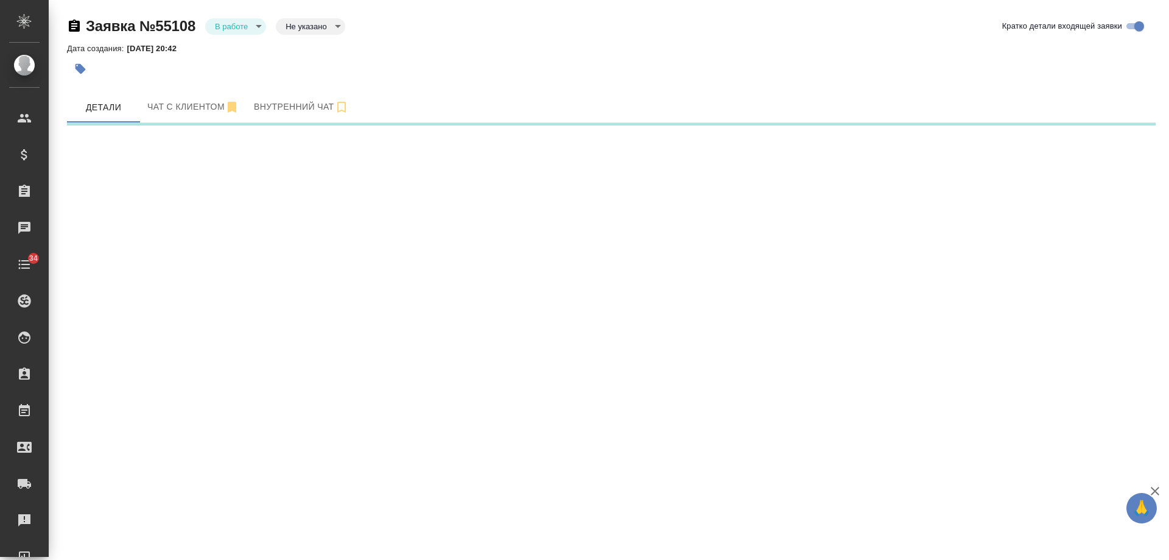
select select "RU"
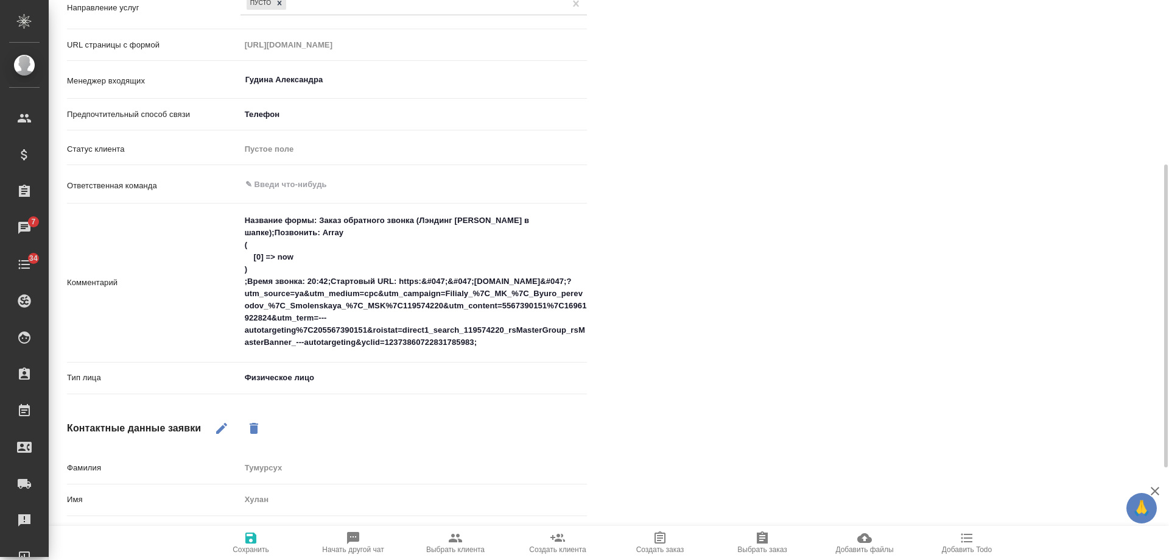
scroll to position [426, 0]
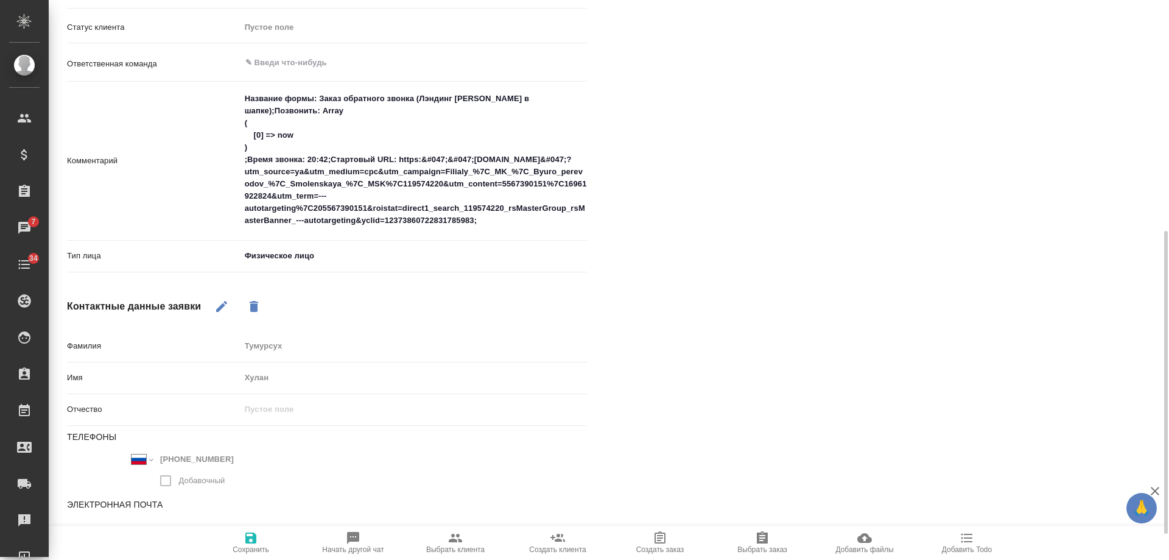
click at [222, 297] on button "button" at bounding box center [221, 306] width 29 height 29
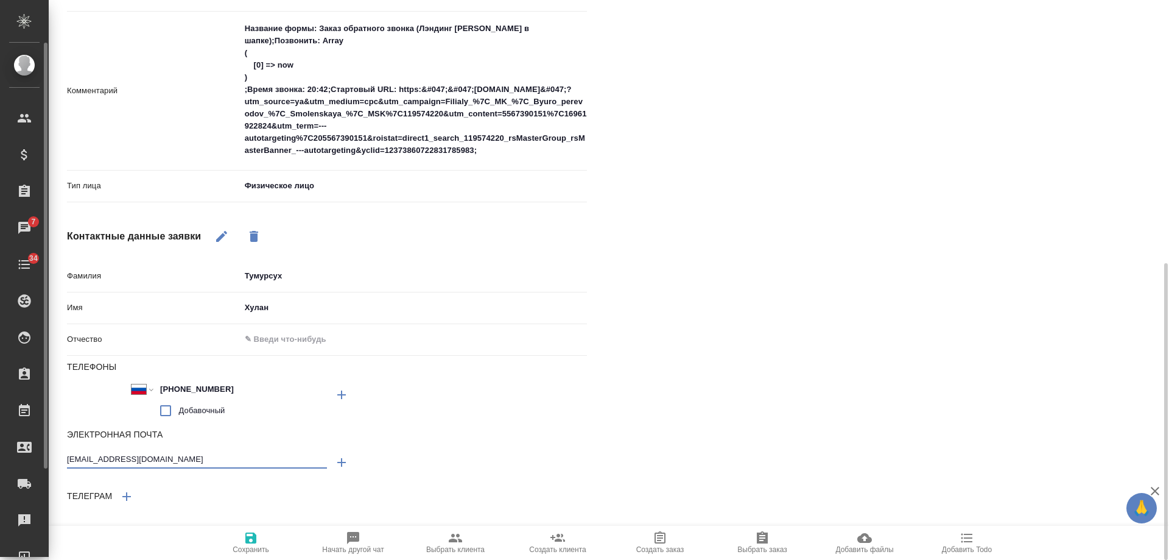
drag, startPoint x: 198, startPoint y: 462, endPoint x: 0, endPoint y: 446, distance: 198.6
click at [0, 446] on div ".cls-1 fill:#fff; AWATERA Gudina Alexandra Клиенты Спецификации Заказы 7 Чаты 3…" at bounding box center [584, 280] width 1169 height 560
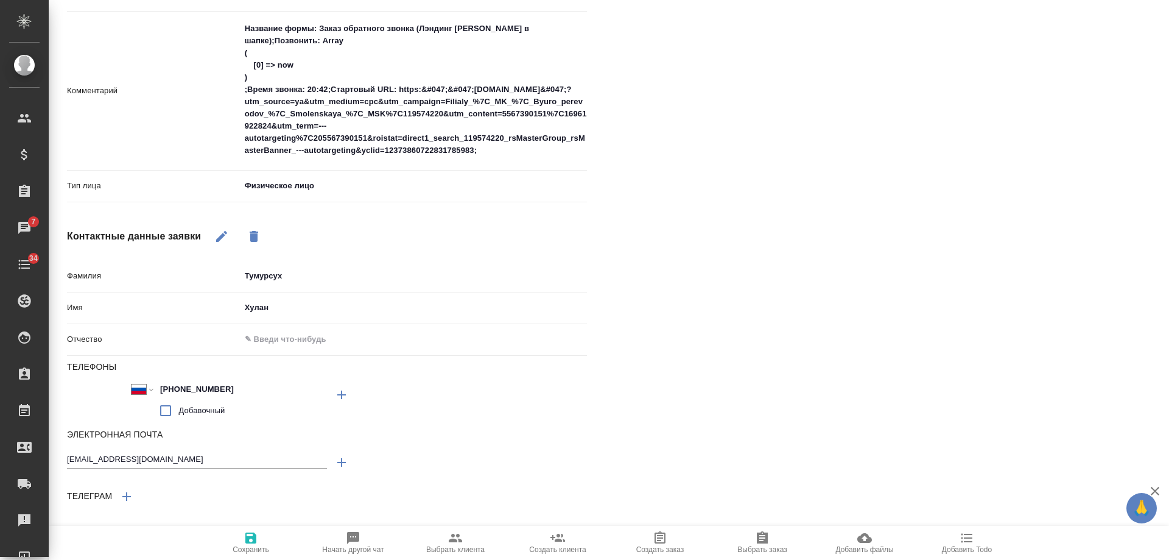
type textarea "x"
click at [766, 307] on div "Файлы Файлов не найдено Записи разговоров Записей не найдено" at bounding box center [896, 81] width 569 height 958
click at [245, 543] on icon "button" at bounding box center [251, 538] width 15 height 15
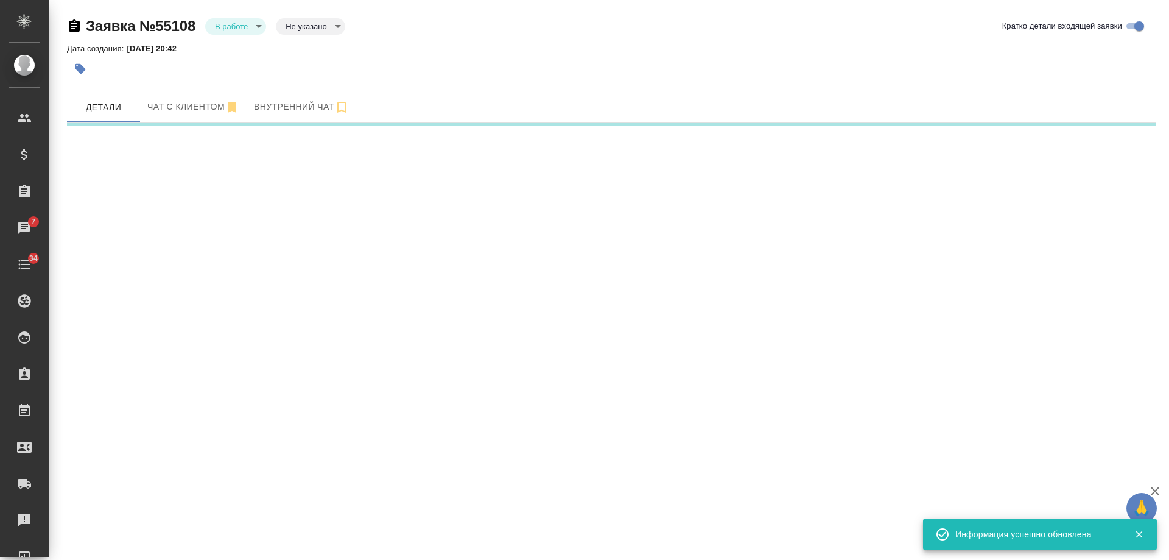
scroll to position [0, 0]
select select "RU"
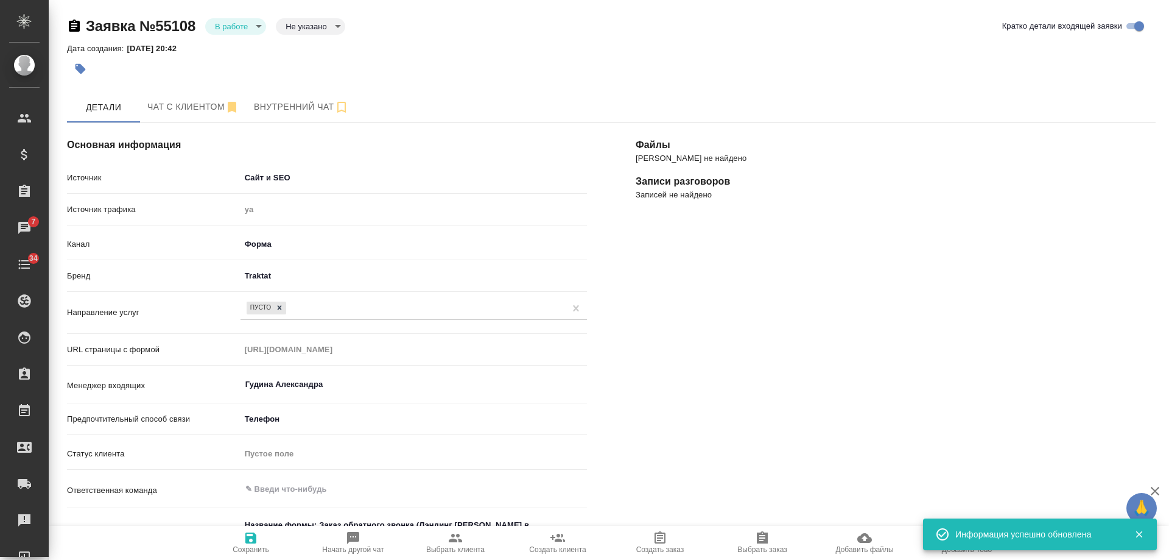
drag, startPoint x: 1139, startPoint y: 531, endPoint x: 1076, endPoint y: 539, distance: 63.9
click at [1138, 531] on icon "button" at bounding box center [1139, 534] width 11 height 11
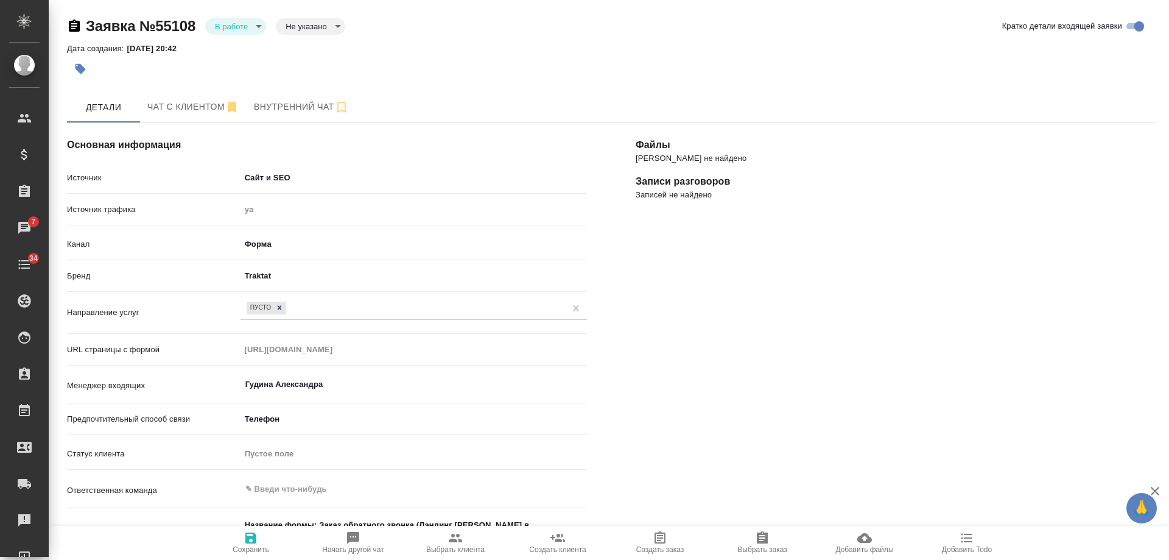
click at [973, 546] on span "Добавить Todo" at bounding box center [967, 549] width 50 height 9
type textarea "x"
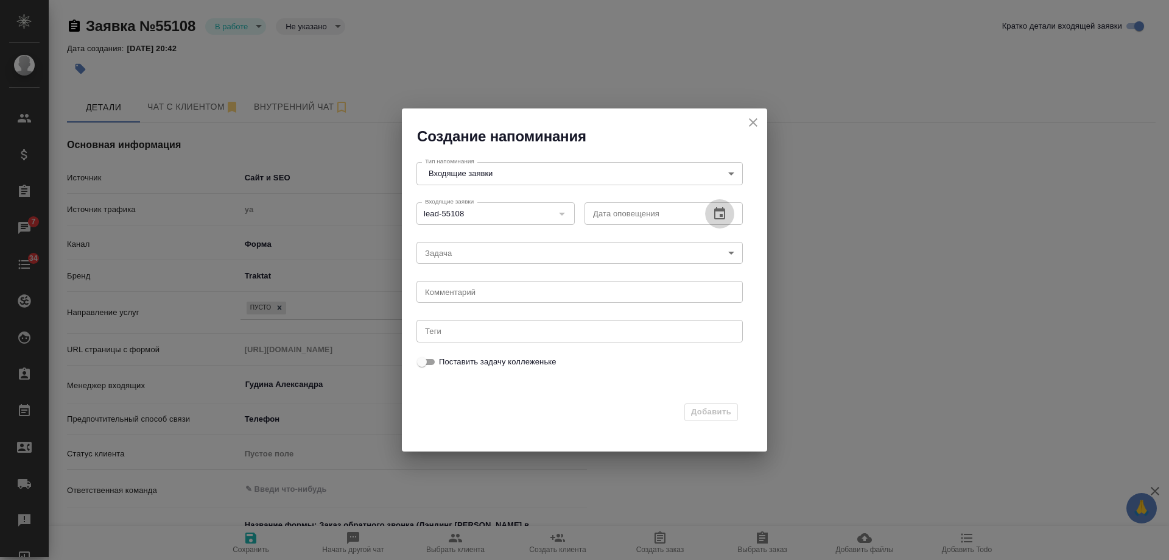
click at [719, 214] on icon "button" at bounding box center [720, 213] width 15 height 15
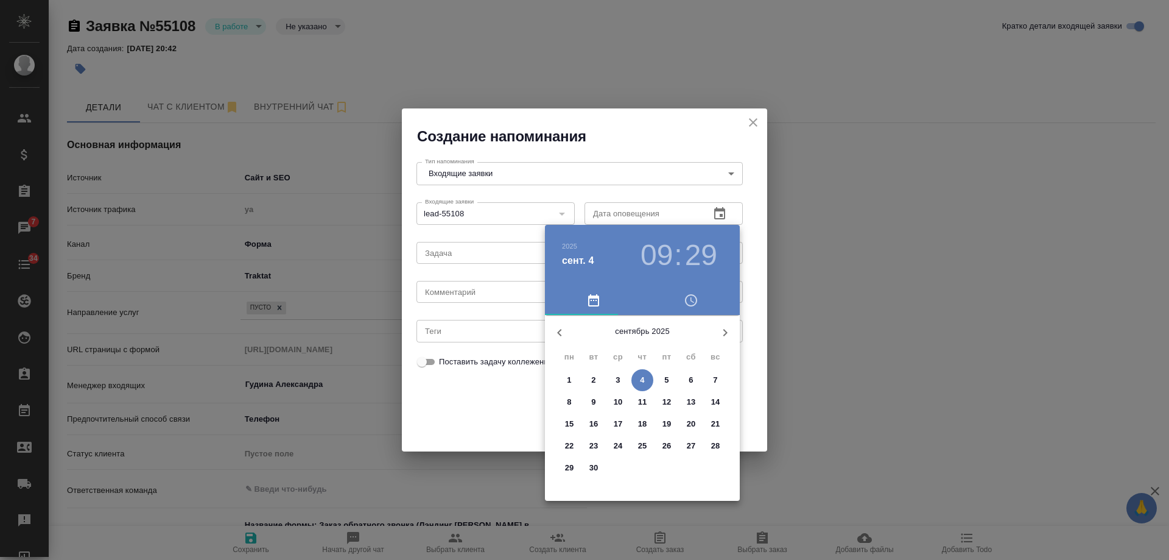
click at [663, 377] on span "5" at bounding box center [667, 380] width 22 height 12
type input "05.09.2025 09:29"
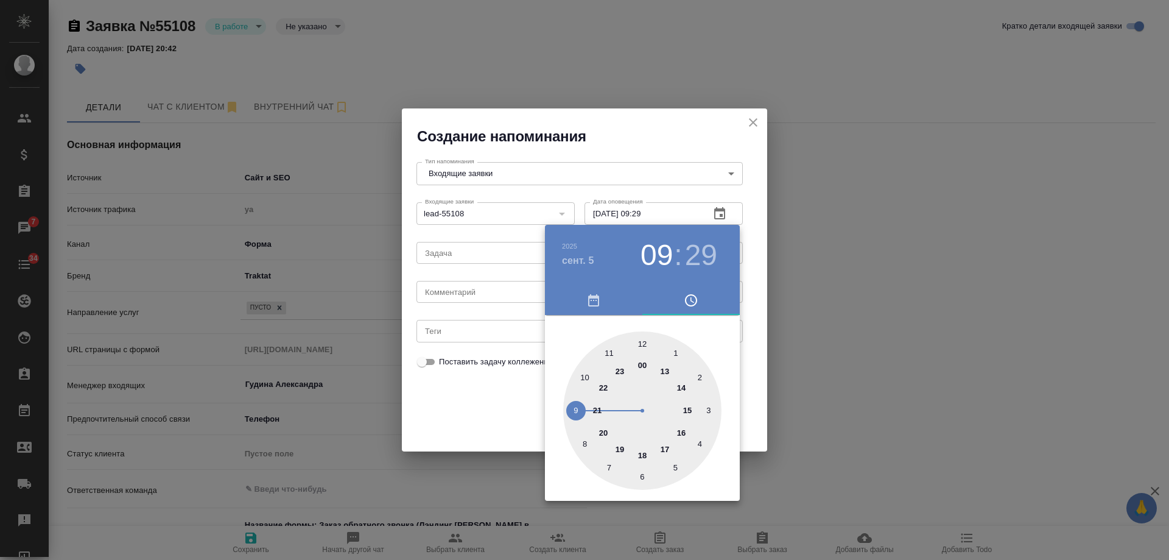
drag, startPoint x: 485, startPoint y: 298, endPoint x: 479, endPoint y: 295, distance: 6.8
click at [484, 298] on div at bounding box center [584, 280] width 1169 height 560
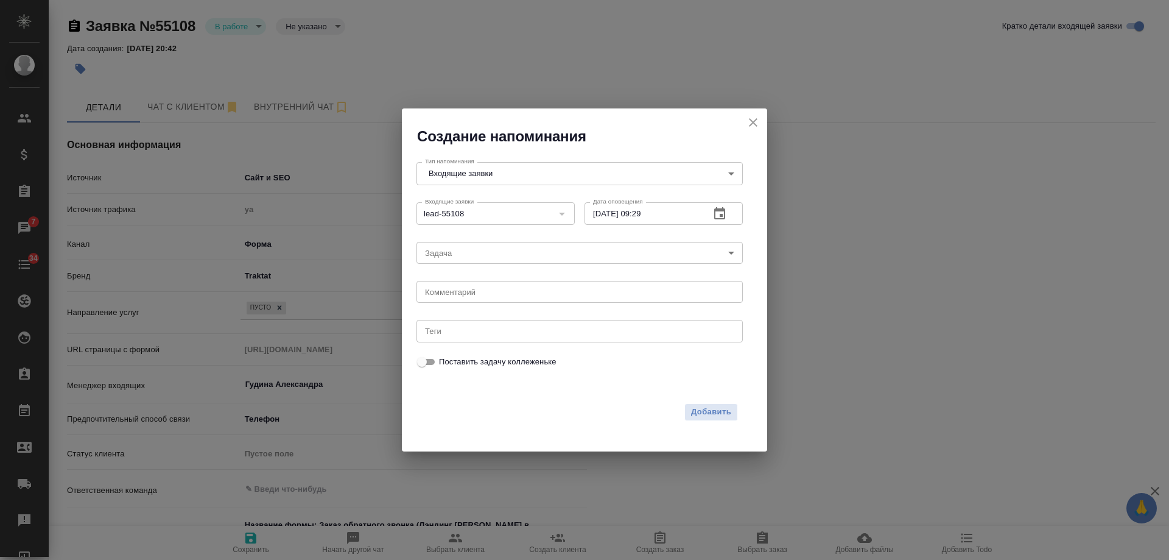
drag, startPoint x: 479, startPoint y: 295, endPoint x: 470, endPoint y: 294, distance: 9.3
click at [473, 294] on div "2025 сент. 5 09 : 29 00 1 2 3 4 5 6 7 8 9 10 11 12 13 14 15 16 17 18 19 20 21 2…" at bounding box center [584, 280] width 1169 height 560
click at [468, 294] on div "2025 сент. 5 09 : 29 00 1 2 3 4 5 6 7 8 9 10 11 12 13 14 15 16 17 18 19 20 21 2…" at bounding box center [584, 280] width 1169 height 560
click at [467, 294] on textarea at bounding box center [579, 292] width 309 height 9
type textarea "ответил на почте? тел выкл, вотса нет"
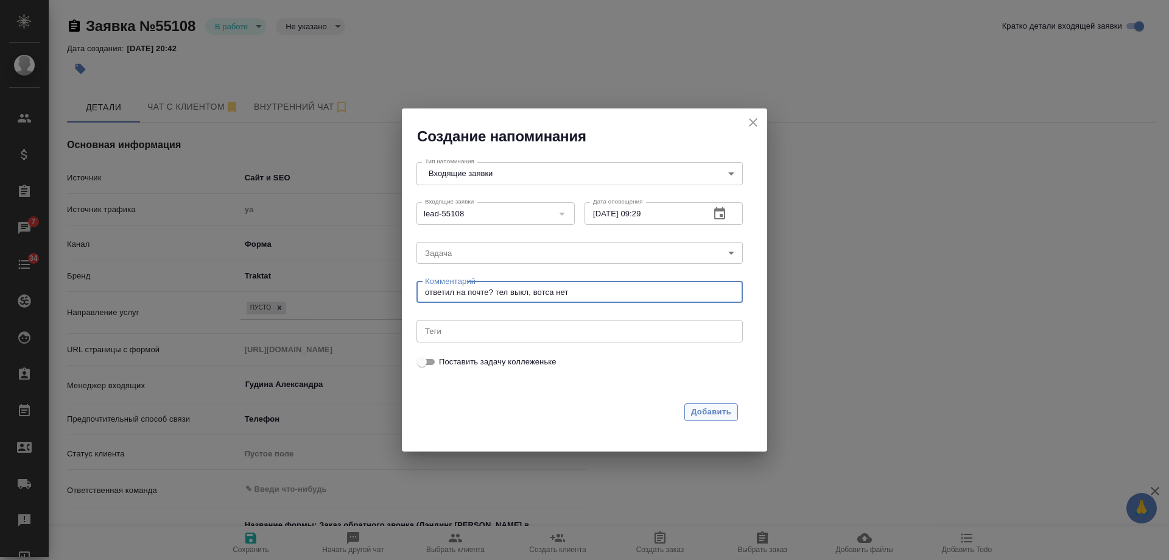
click at [705, 412] on span "Добавить" at bounding box center [711, 412] width 40 height 14
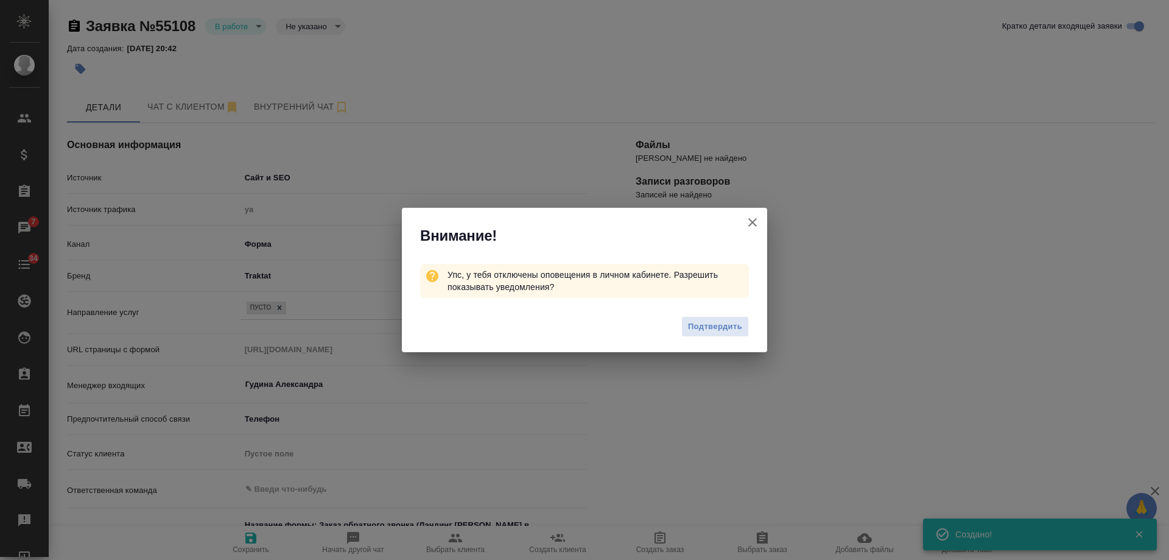
type textarea "x"
click at [752, 224] on icon "button" at bounding box center [753, 222] width 9 height 9
type textarea "x"
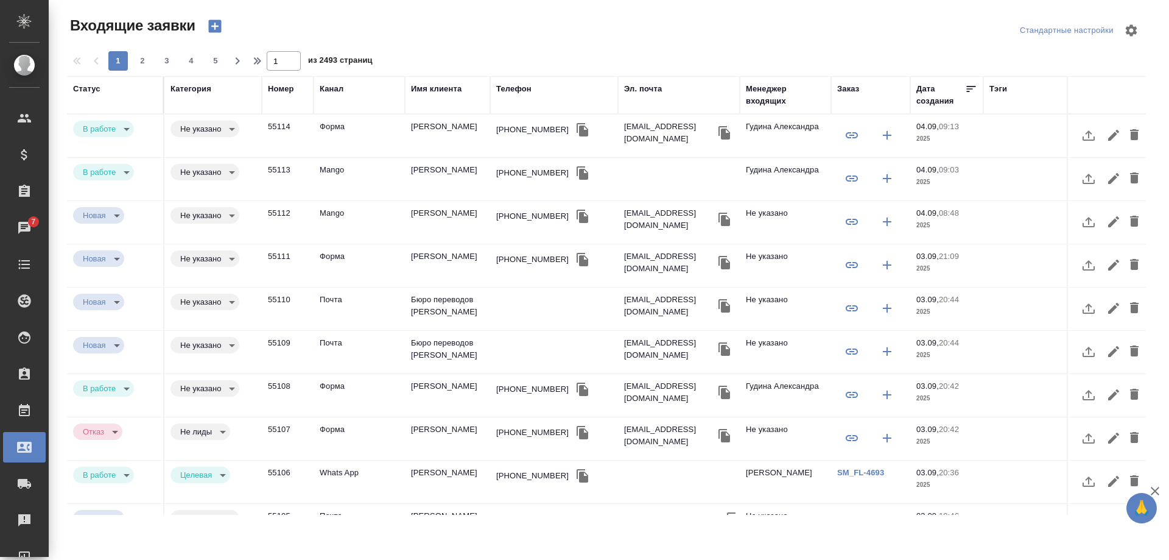
select select "RU"
click at [453, 265] on td "[PERSON_NAME]" at bounding box center [447, 265] width 85 height 43
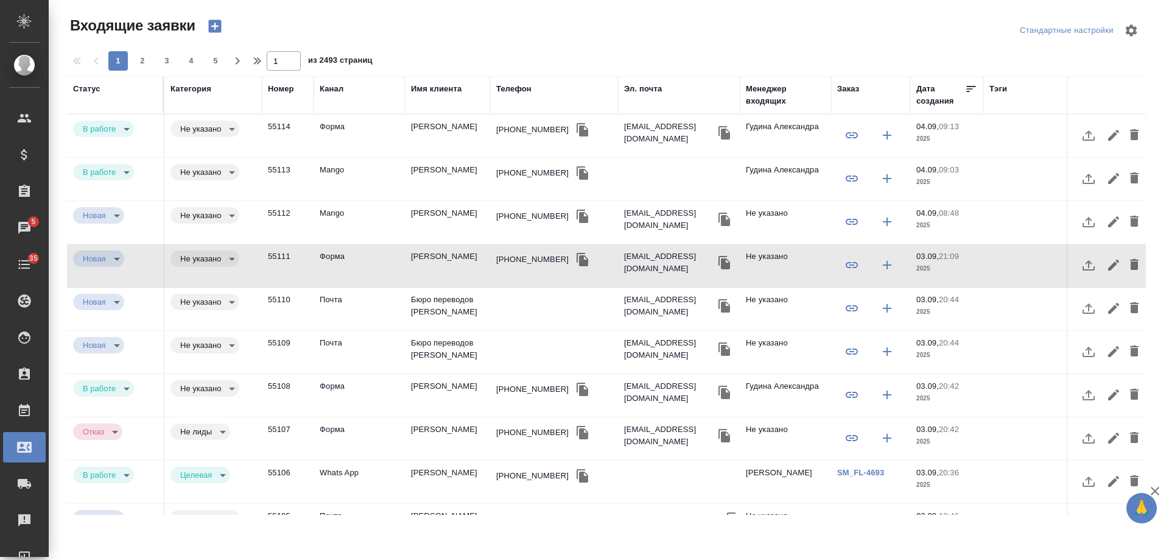
scroll to position [61, 0]
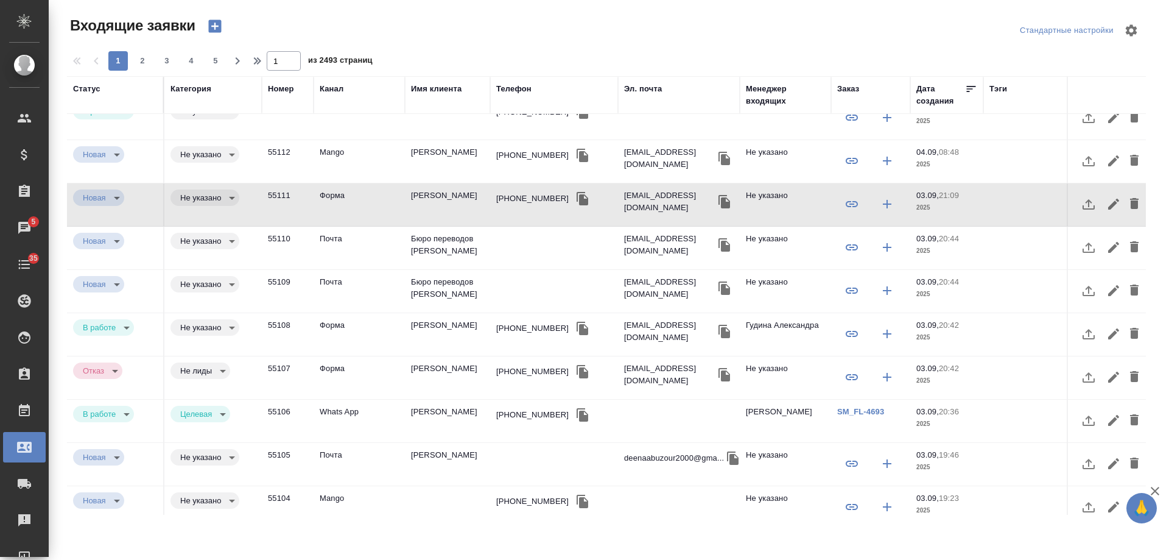
click at [730, 200] on icon "button" at bounding box center [725, 201] width 12 height 13
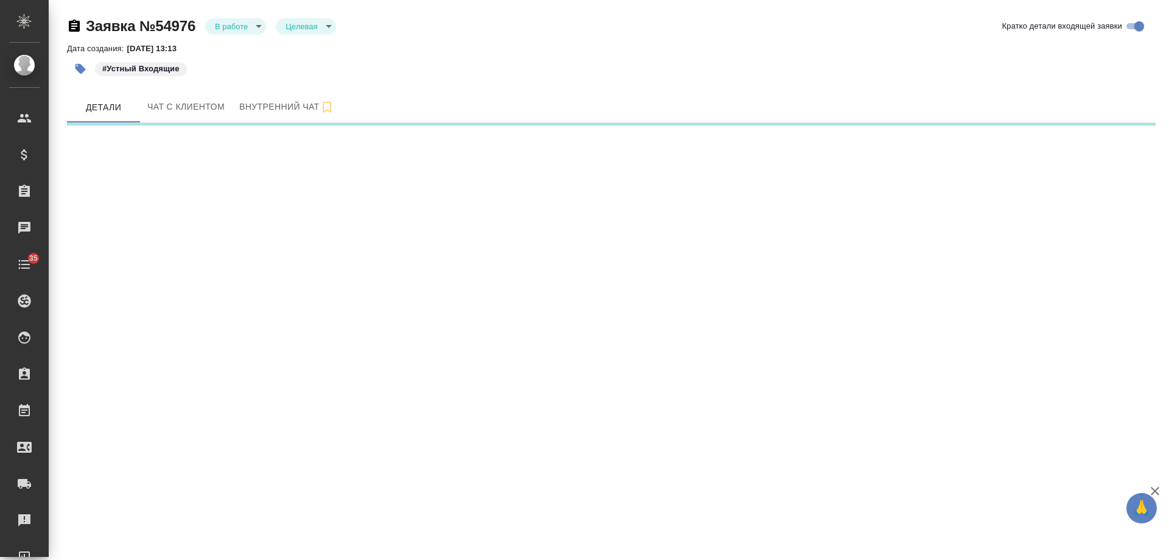
select select "RU"
select select "KZ"
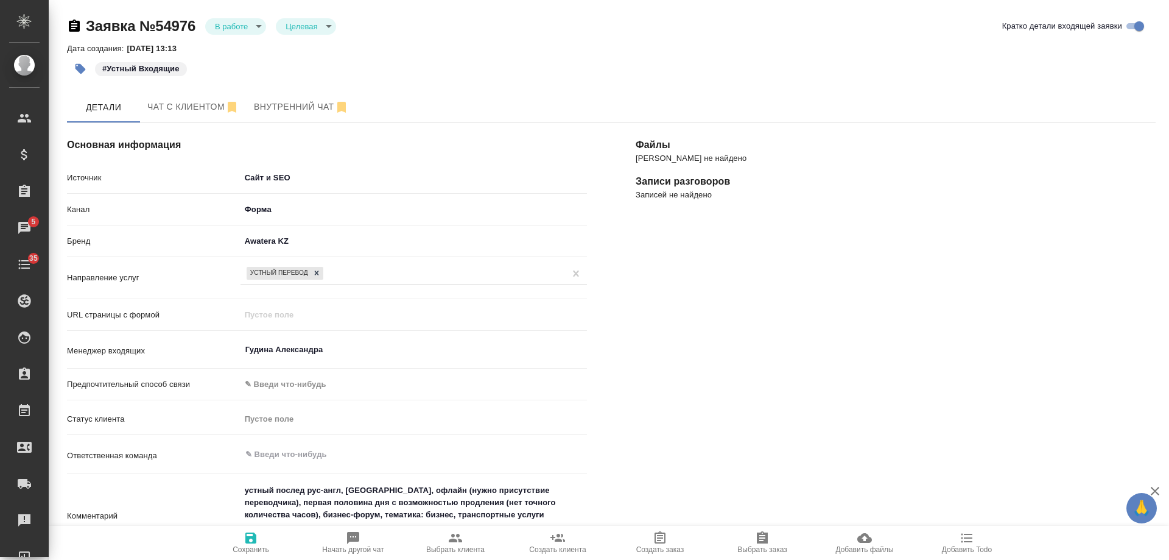
type textarea "x"
click at [230, 27] on body "🙏 .cls-1 fill:#fff; AWATERA Gudina Alexandra Клиенты Спецификации Заказы 5 Чаты…" at bounding box center [584, 280] width 1169 height 560
click at [246, 52] on li "Отказ" at bounding box center [235, 47] width 61 height 21
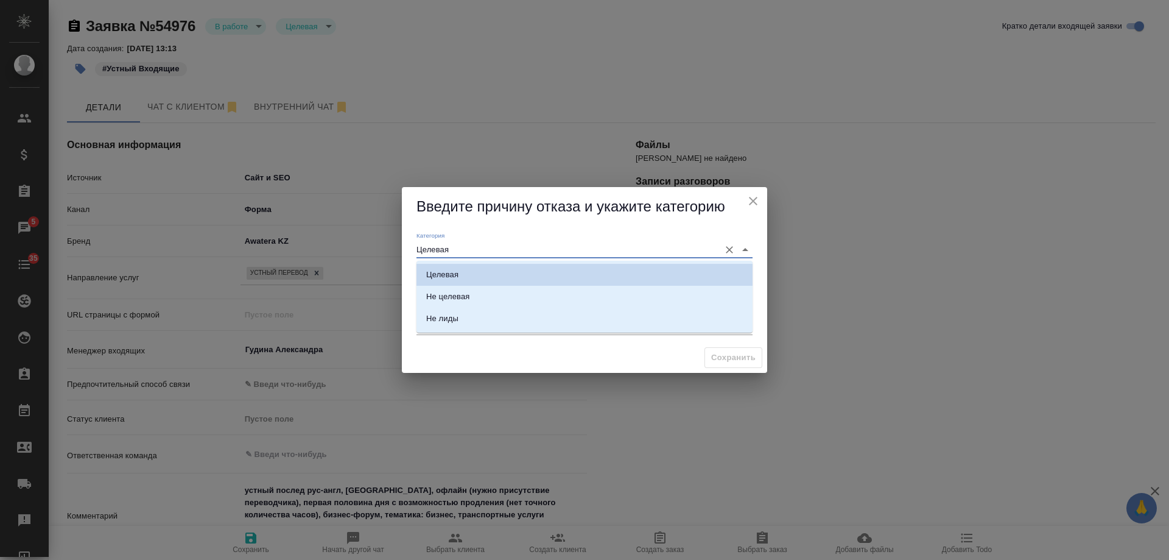
click at [454, 251] on input "Целевая" at bounding box center [565, 249] width 297 height 16
click at [418, 347] on div "Сохранить" at bounding box center [584, 357] width 365 height 31
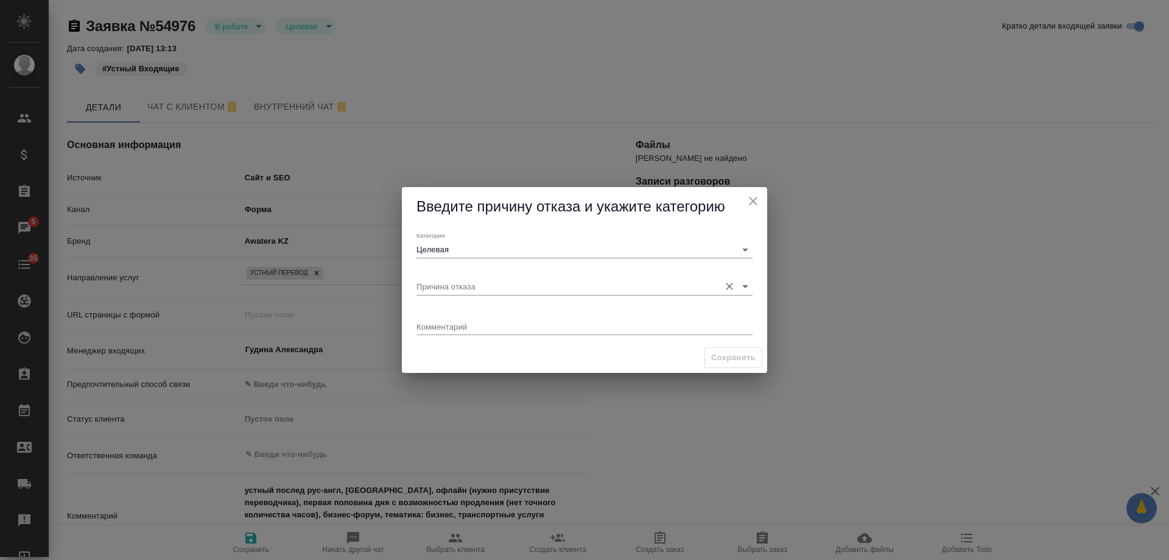
click at [469, 288] on input "Причина отказа" at bounding box center [565, 286] width 297 height 16
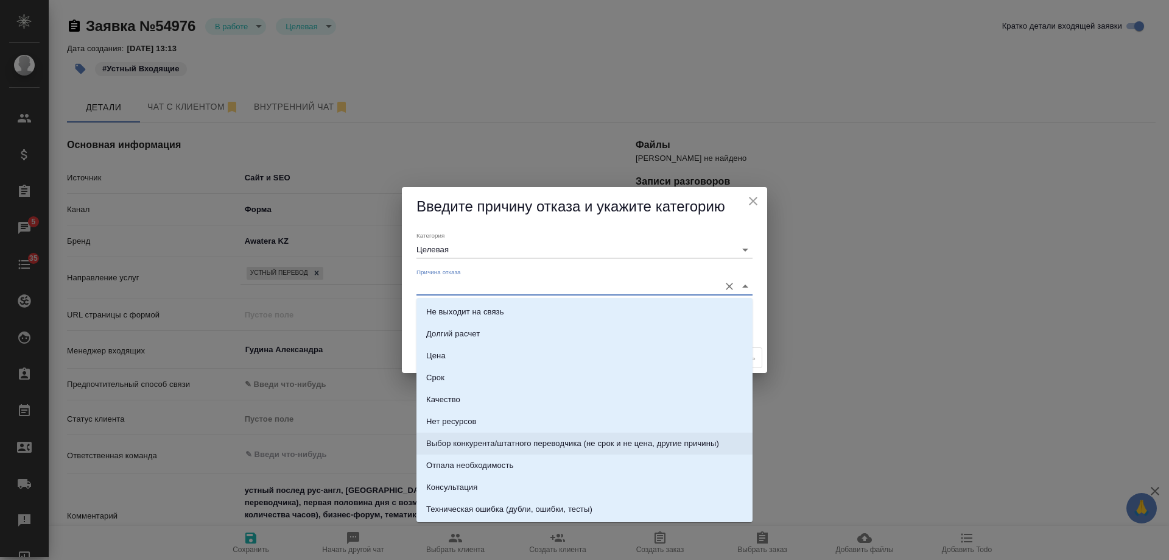
click at [510, 440] on div "Выбор конкурента/штатного переводчика (не срок и не цена, другие причины)" at bounding box center [572, 443] width 293 height 12
type input "Выбор конкурента/штатного переводчика (не срок и не цена, другие причины)"
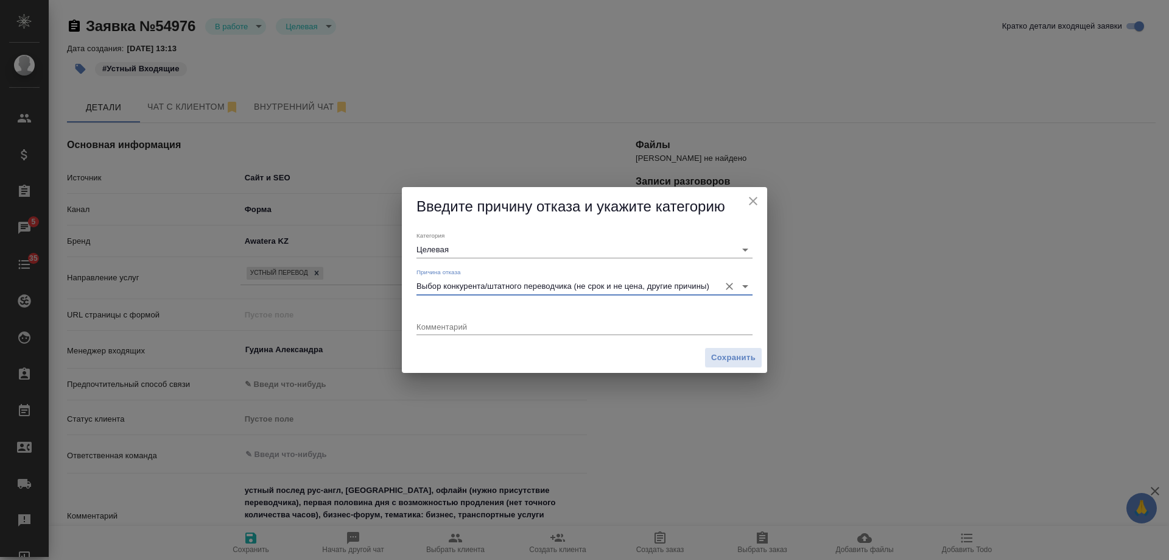
click at [472, 331] on div "x" at bounding box center [585, 327] width 336 height 15
paste textarea "Нашли другого с огромным опытом работы, специализируется именно по бизнес сфере"
click at [417, 328] on textarea "Нашли другого с огромным опытом работы, специализируется именно по бизнес сфере" at bounding box center [585, 326] width 336 height 9
click at [754, 328] on div "Комментарий "Нашли другого с огромным опытом работы, специализируется именно по…" at bounding box center [585, 321] width 346 height 42
click at [754, 326] on div "Комментарий "Нашли другого с огромным опытом работы, специализируется именно по…" at bounding box center [585, 321] width 346 height 42
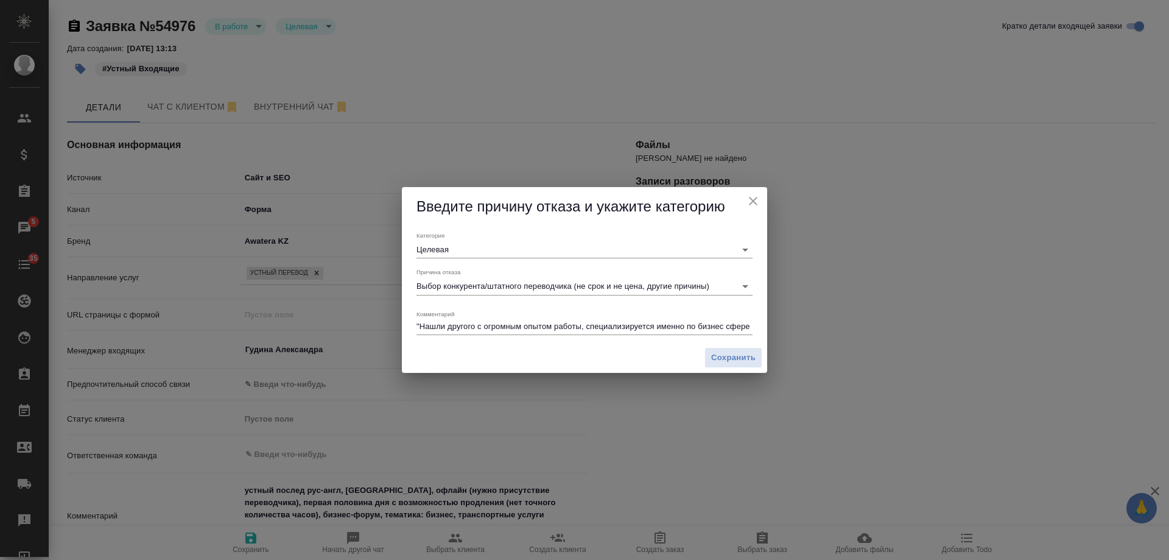
click at [752, 323] on textarea ""Нашли другого с огромным опытом работы, специализируется именно по бизнес сфере" at bounding box center [585, 326] width 336 height 9
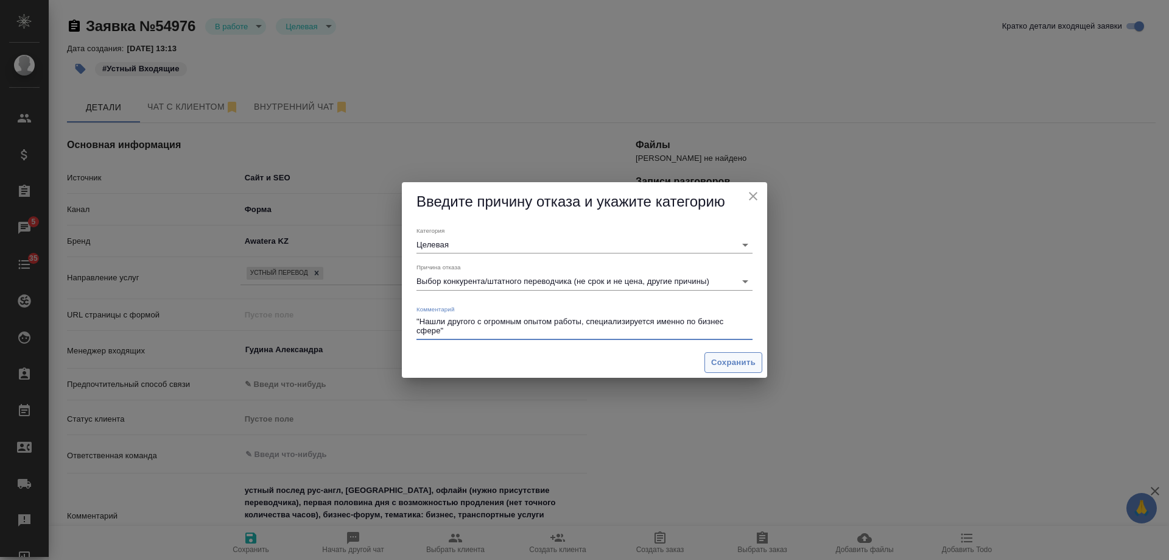
type textarea ""Нашли другого с огромным опытом работы, специализируется именно по бизнес сфер…"
click at [732, 356] on span "Сохранить" at bounding box center [733, 363] width 44 height 14
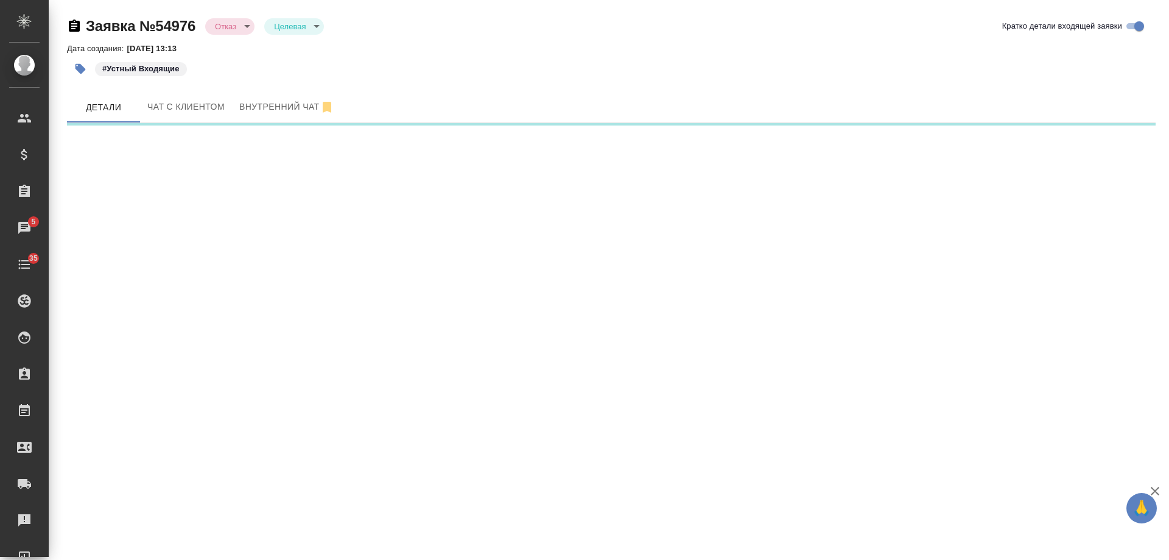
select select "RU"
select select "KZ"
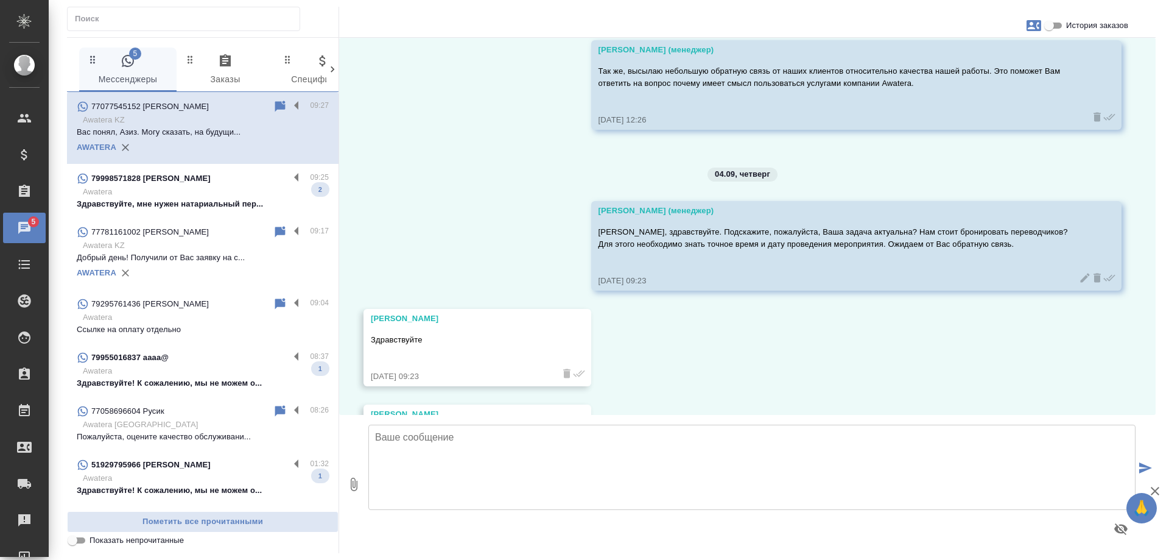
scroll to position [1623, 0]
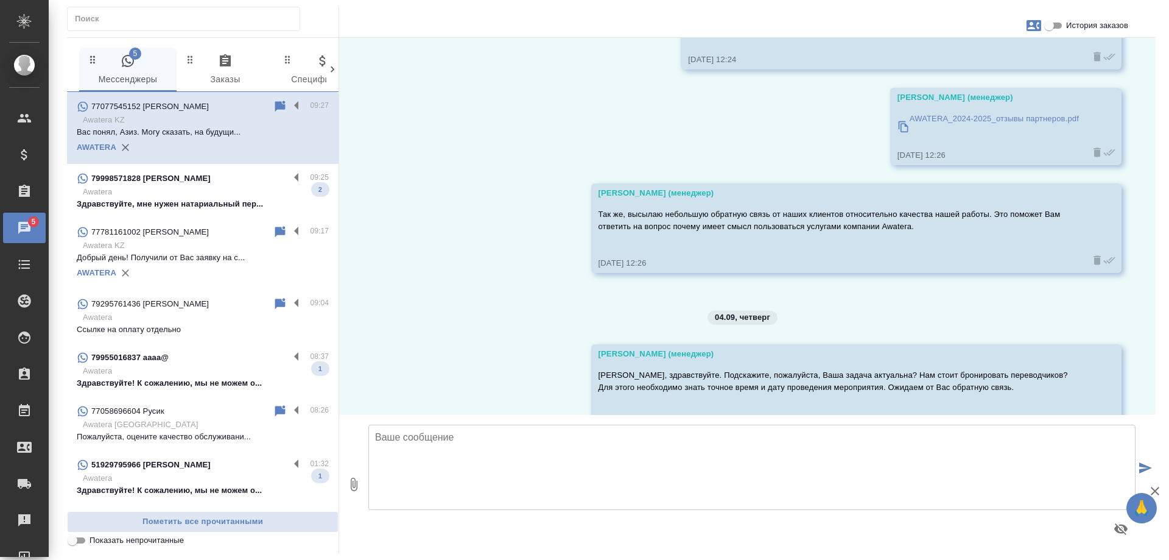
click at [446, 173] on div "02.09, вторник Гудина Александра (менеджер) Азиз, добрый день! Для подготовки к…" at bounding box center [747, 226] width 817 height 377
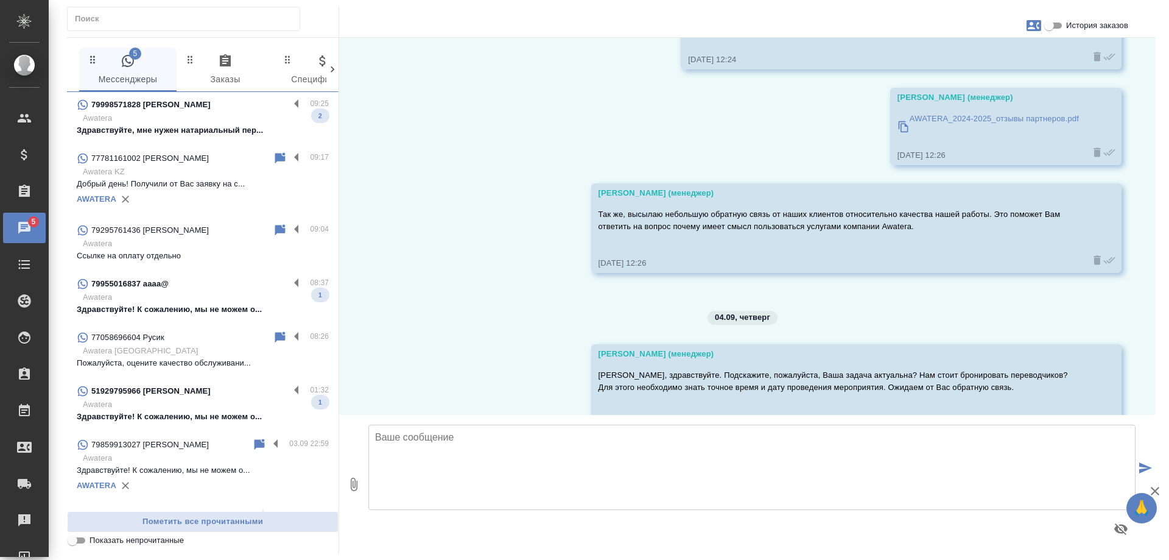
scroll to position [61, 0]
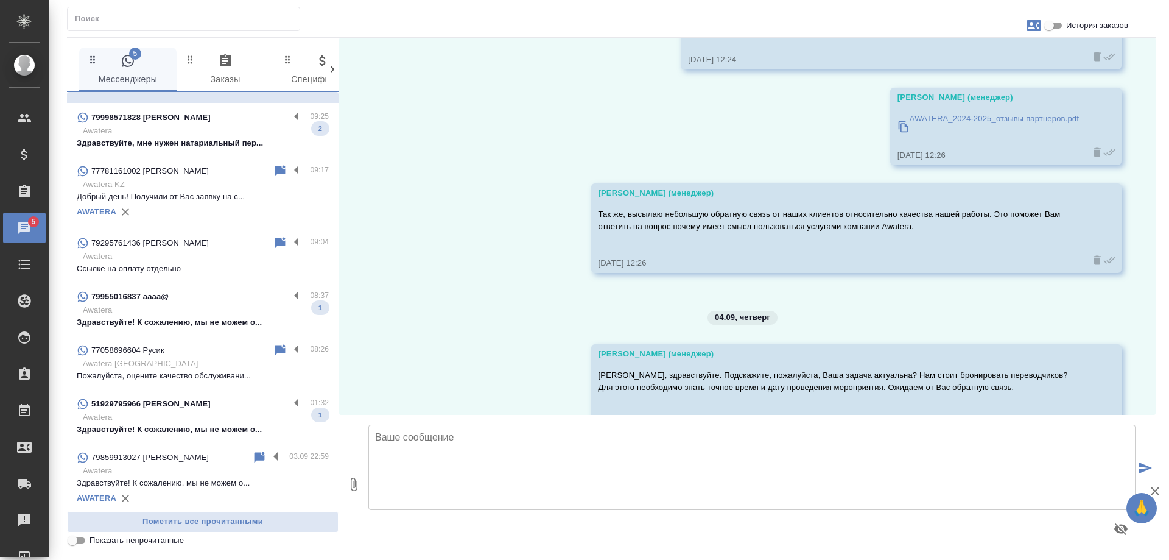
click at [180, 303] on div "79955016837 аааа@" at bounding box center [183, 296] width 213 height 15
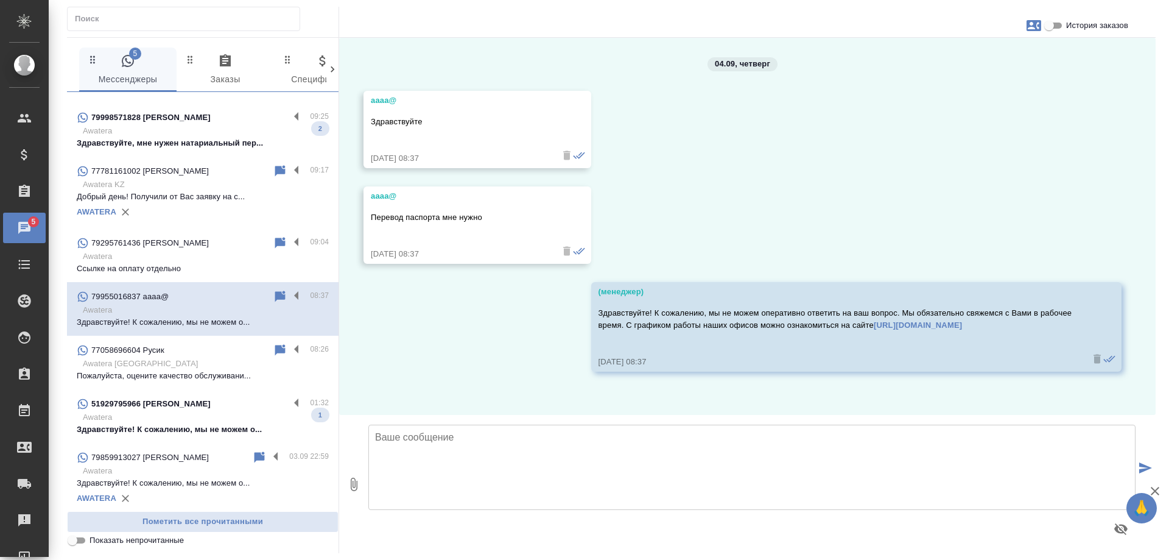
scroll to position [0, 0]
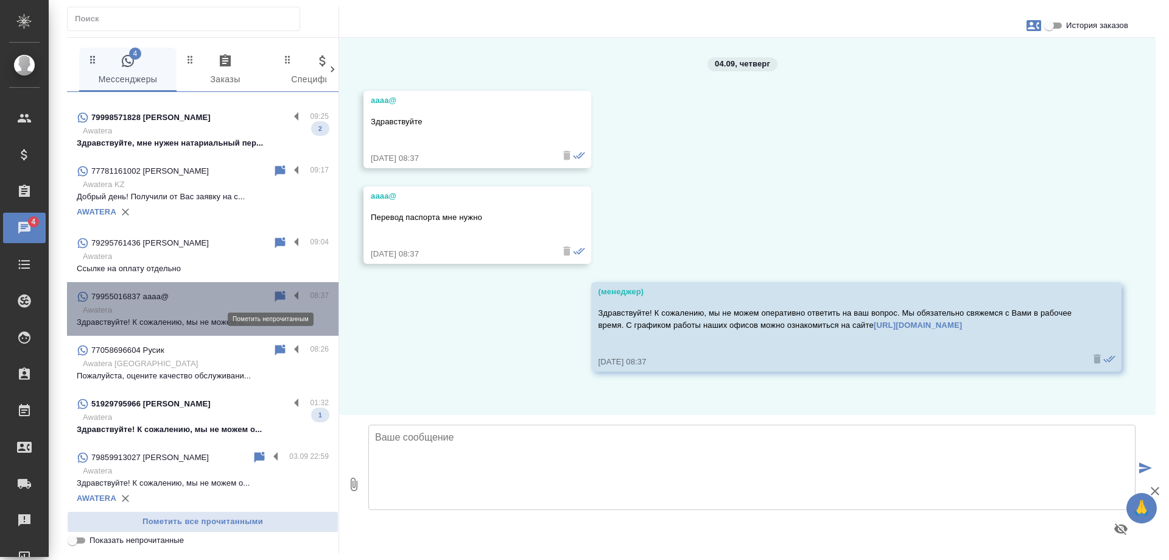
click at [275, 294] on icon at bounding box center [280, 296] width 10 height 11
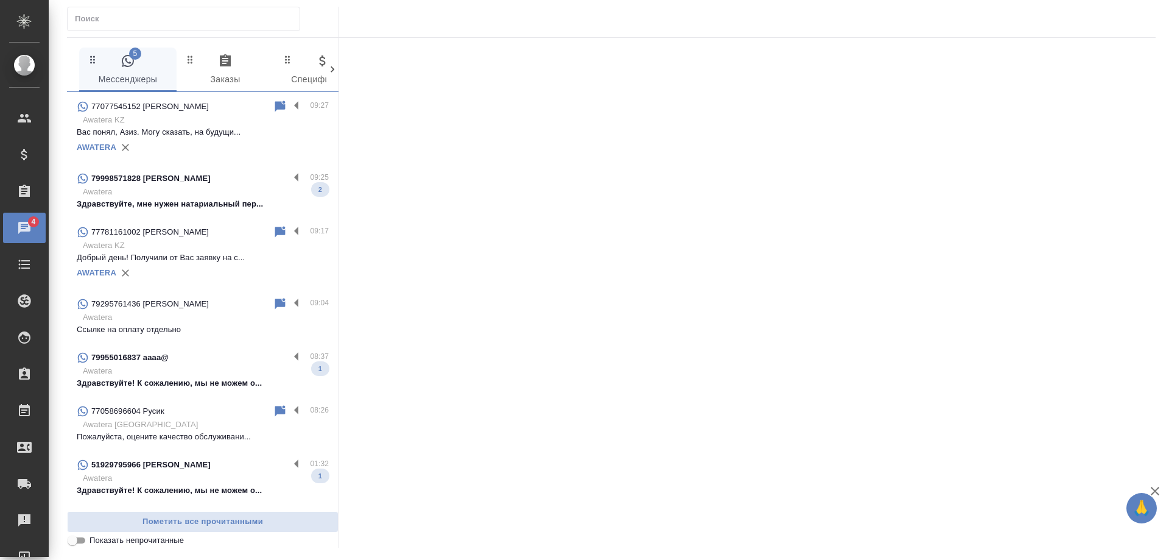
click at [188, 191] on p "Awatera" at bounding box center [206, 192] width 246 height 12
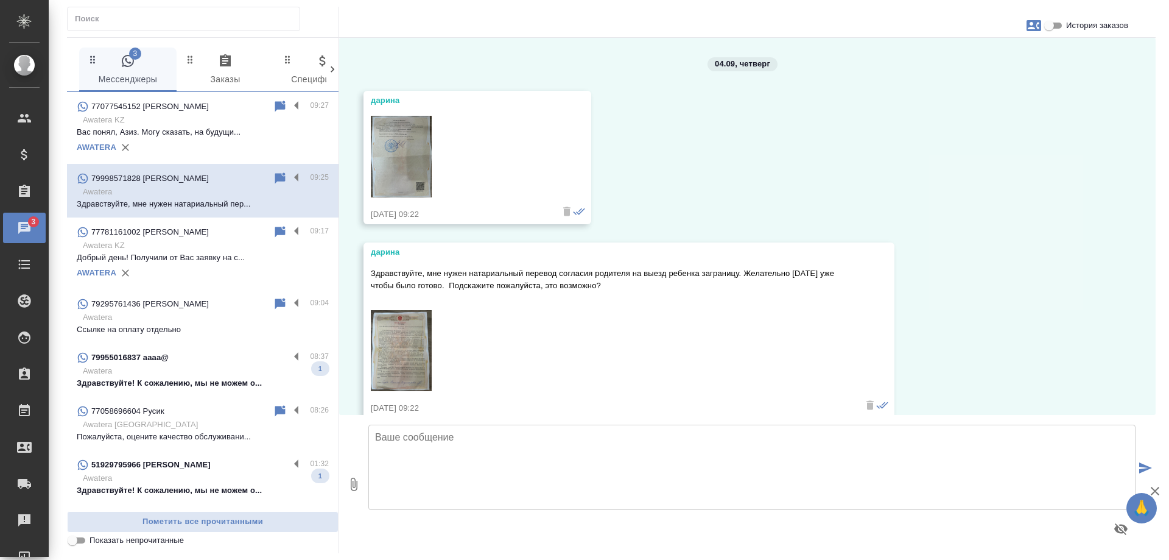
click at [392, 150] on img at bounding box center [401, 157] width 61 height 82
click at [402, 351] on img at bounding box center [401, 351] width 61 height 82
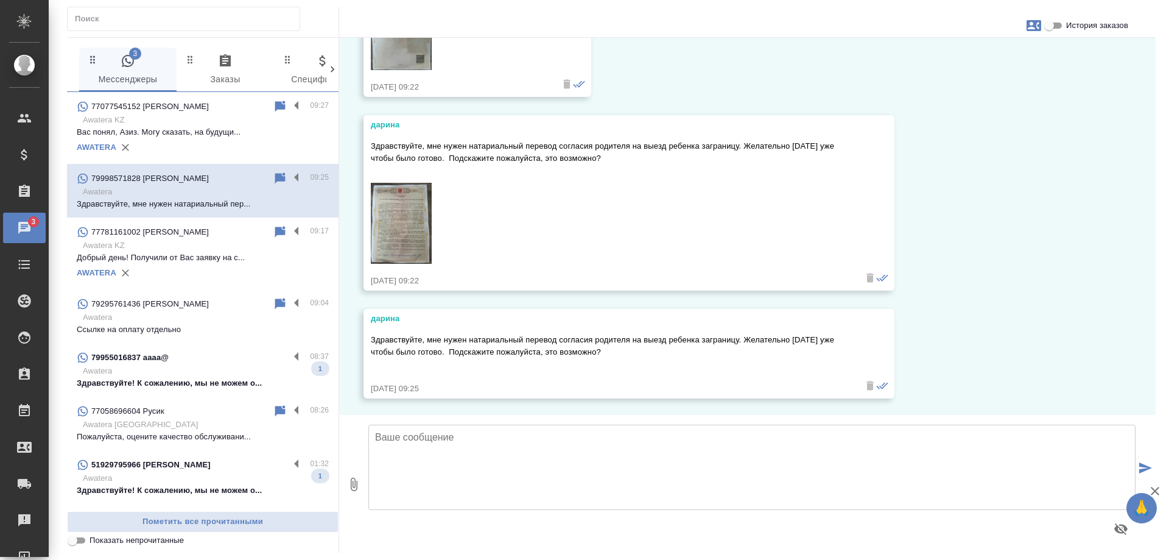
scroll to position [129, 0]
click at [555, 432] on textarea at bounding box center [752, 467] width 767 height 85
type textarea "Дарина, добрый день! Подскажите, на какой язык нужен перевод?"
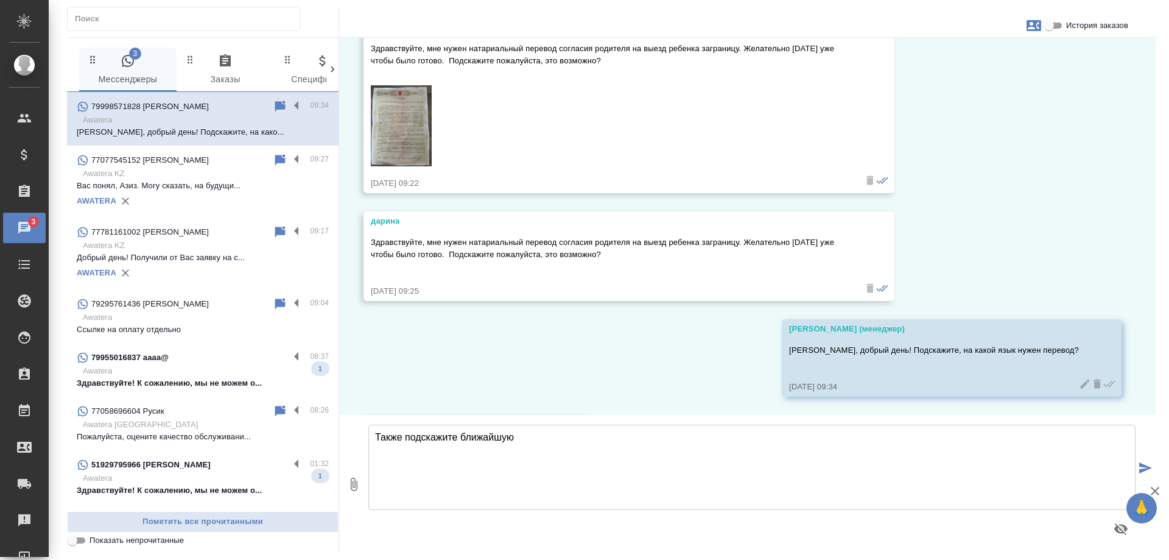
scroll to position [320, 0]
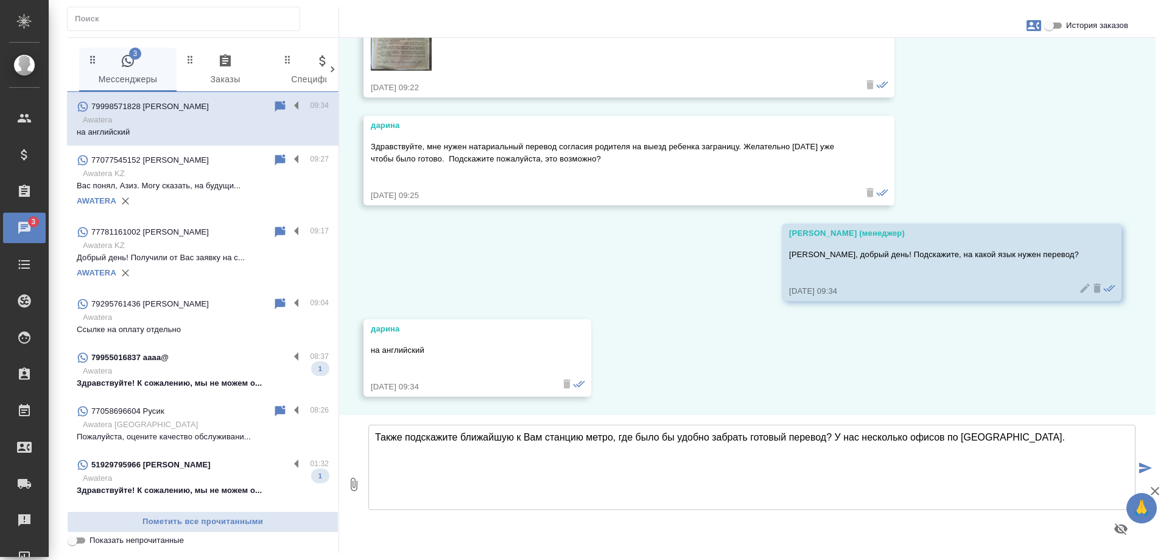
type textarea "Также подскажите ближайшую к Вам станцию метро, где было бы удобно забрать гото…"
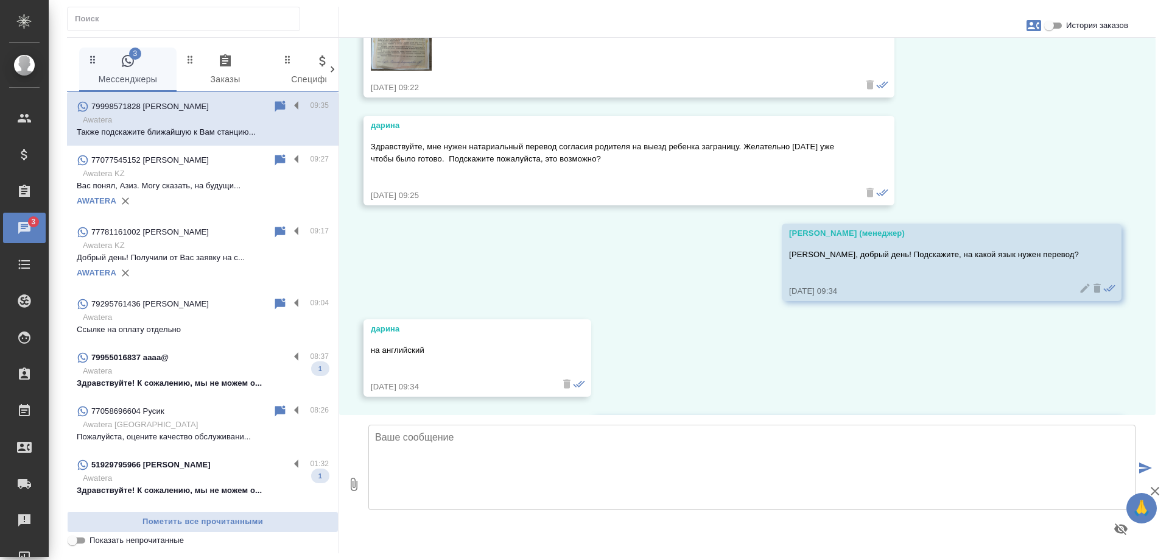
scroll to position [428, 0]
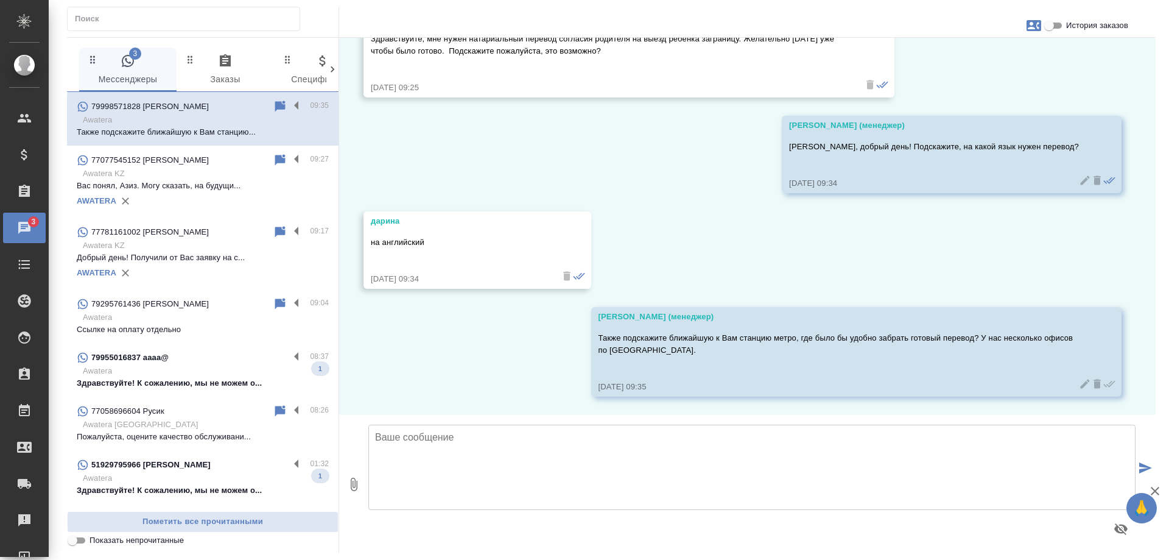
click at [1035, 26] on icon "button" at bounding box center [1034, 25] width 15 height 11
drag, startPoint x: 1057, startPoint y: 74, endPoint x: 1043, endPoint y: 28, distance: 47.6
click at [1056, 70] on div at bounding box center [584, 280] width 1169 height 560
click at [1050, 28] on input "История заказов" at bounding box center [1050, 25] width 44 height 15
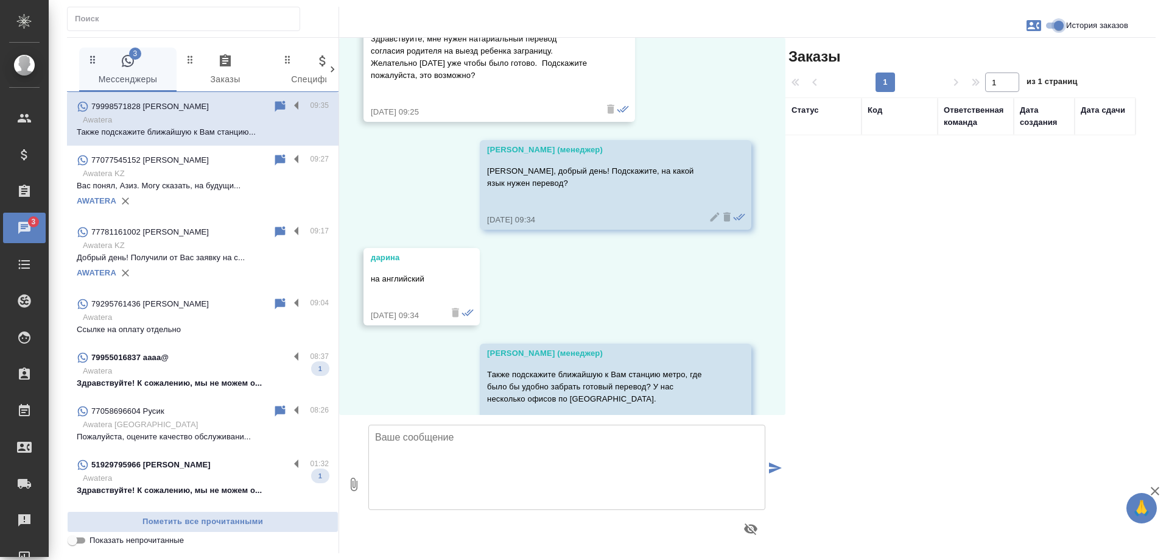
click at [1050, 28] on input "История заказов" at bounding box center [1059, 25] width 44 height 15
checkbox input "false"
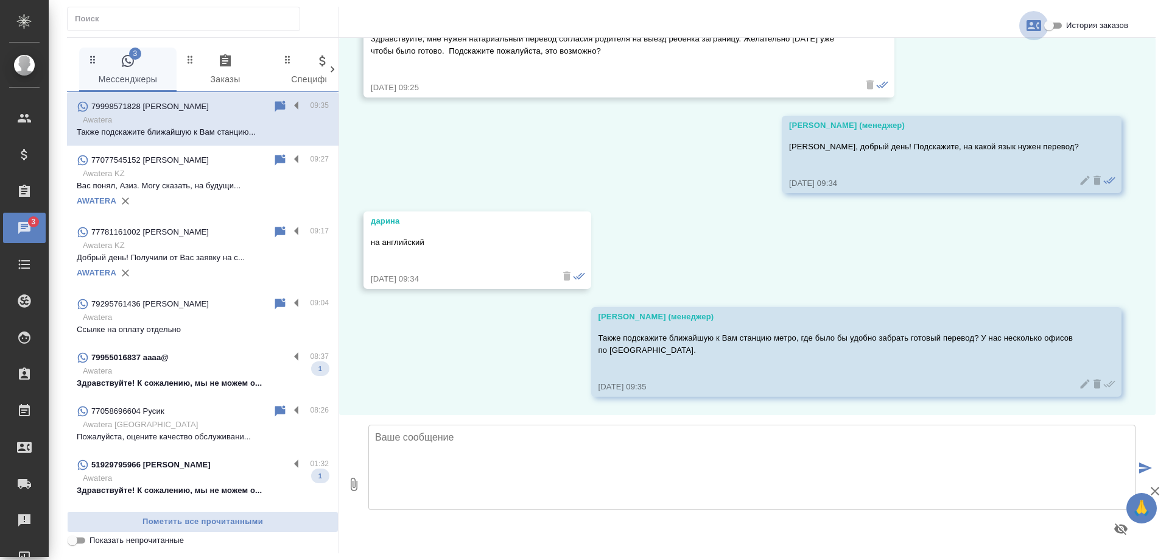
click at [1036, 28] on icon "button" at bounding box center [1034, 25] width 15 height 11
click at [983, 56] on span "Создать заявку" at bounding box center [981, 58] width 57 height 12
select select "RU"
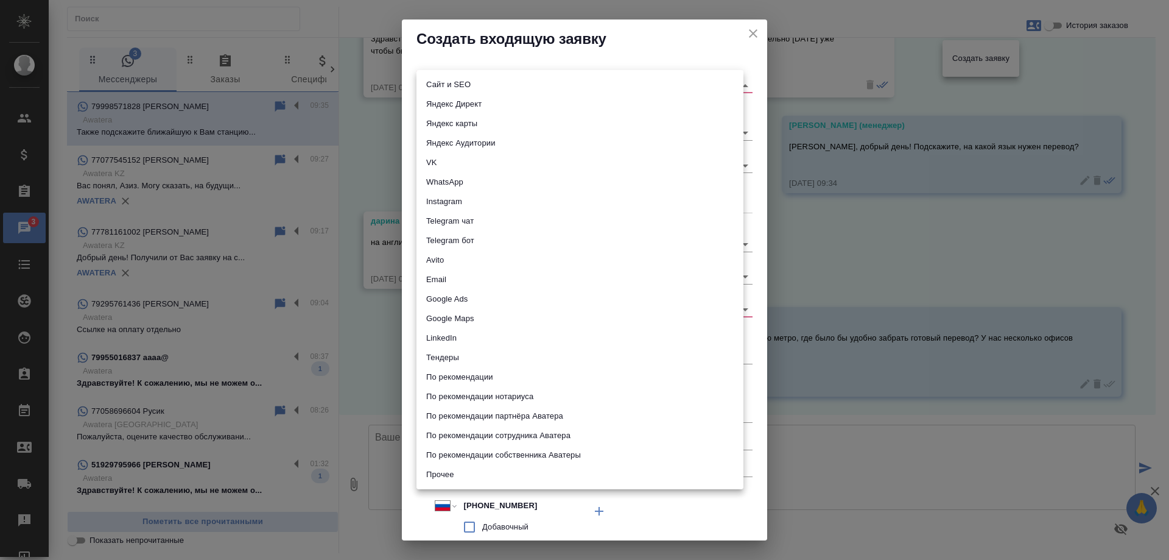
click at [482, 84] on body "🙏 .cls-1 fill:#fff; AWATERA Gudina Alexandra Клиенты Спецификации Заказы 3 Чаты…" at bounding box center [584, 280] width 1169 height 560
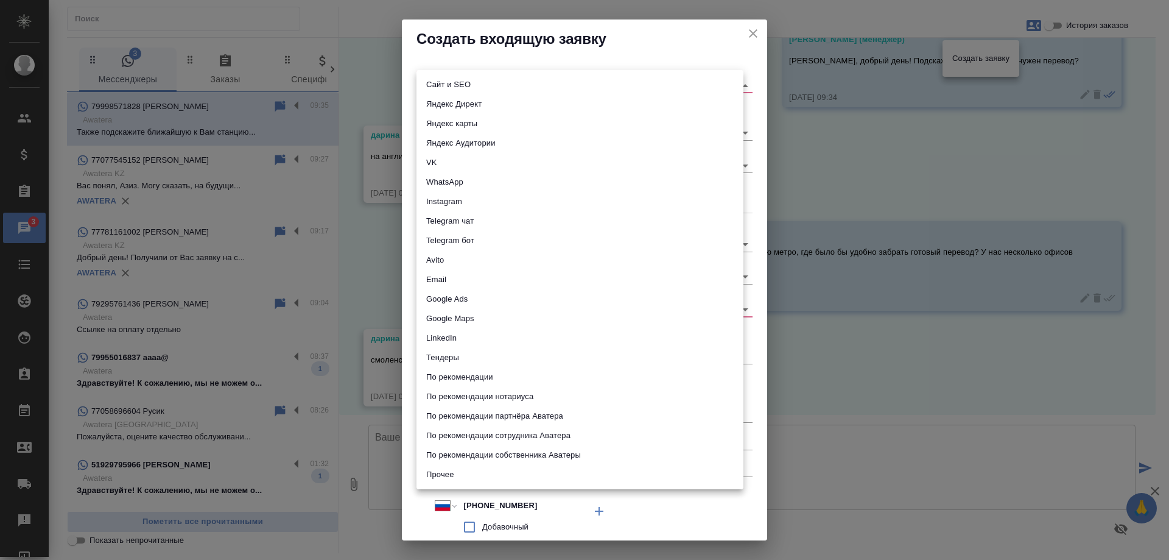
scroll to position [524, 0]
click at [462, 186] on li "WhatsApp" at bounding box center [580, 181] width 327 height 19
type input "whatsapp"
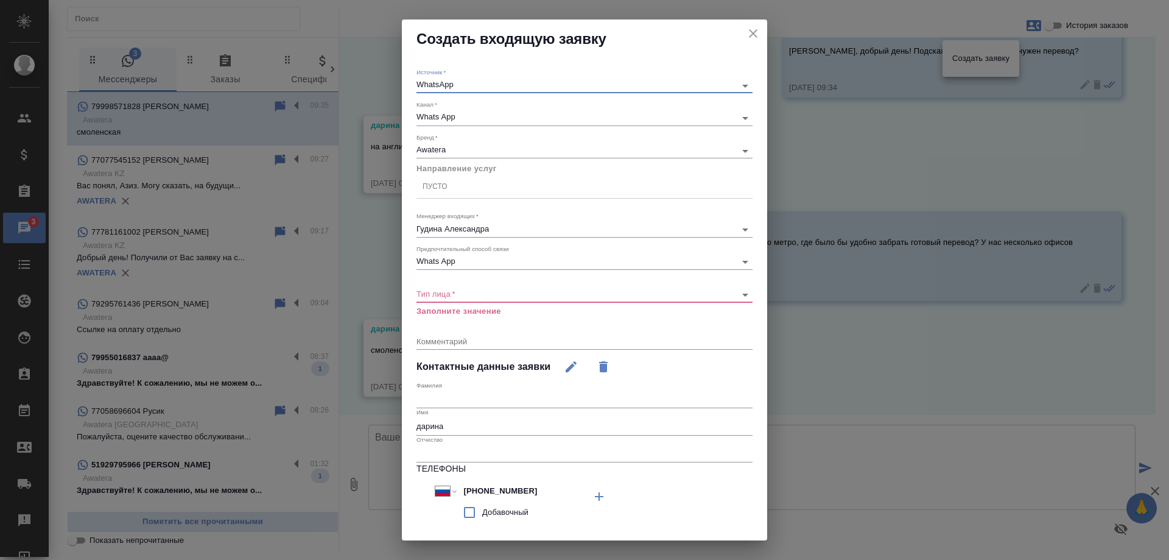
click at [450, 184] on div "Пусто" at bounding box center [585, 187] width 336 height 18
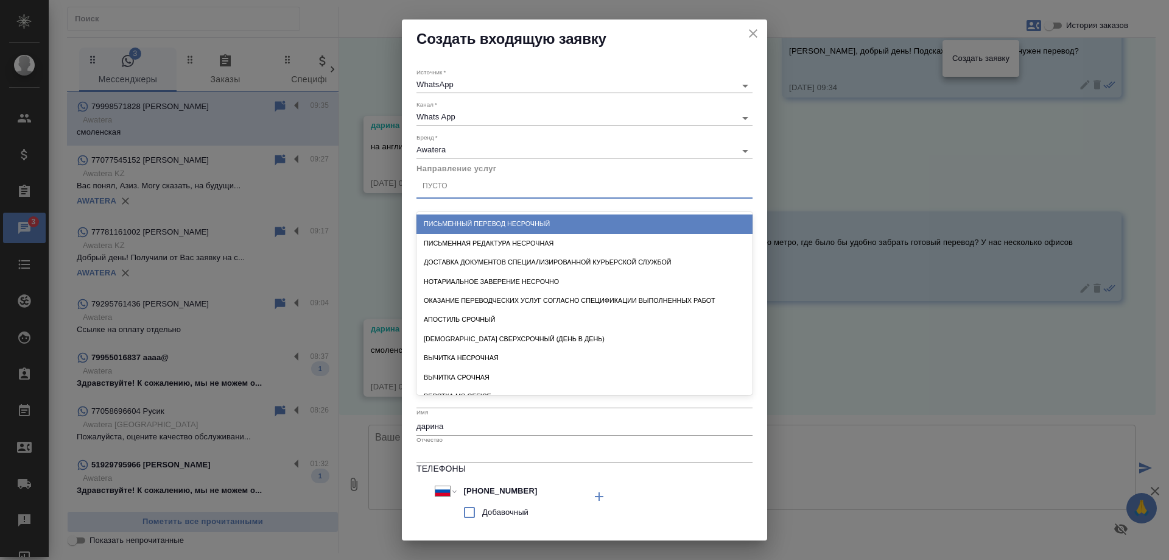
click at [492, 220] on div "Письменный перевод несрочный" at bounding box center [585, 223] width 336 height 19
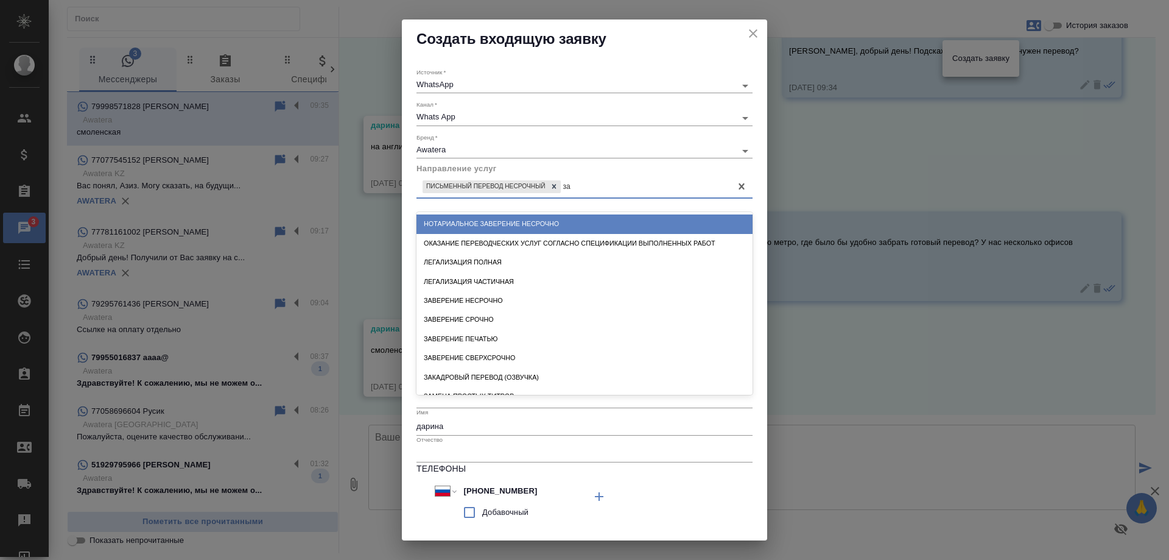
type input "зав"
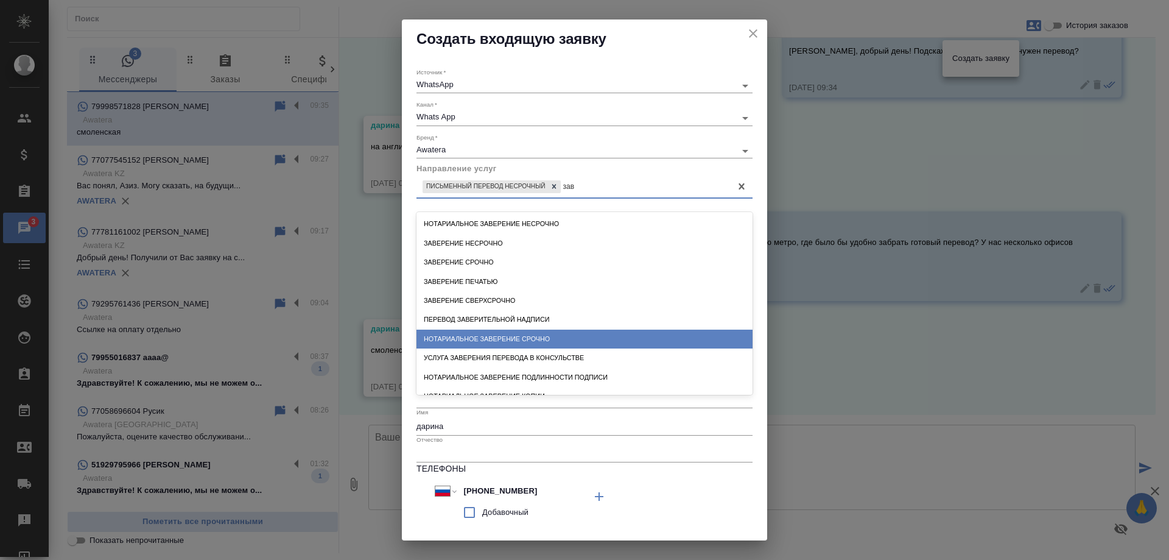
click at [554, 334] on div "Нотариальное заверение срочно" at bounding box center [585, 339] width 336 height 19
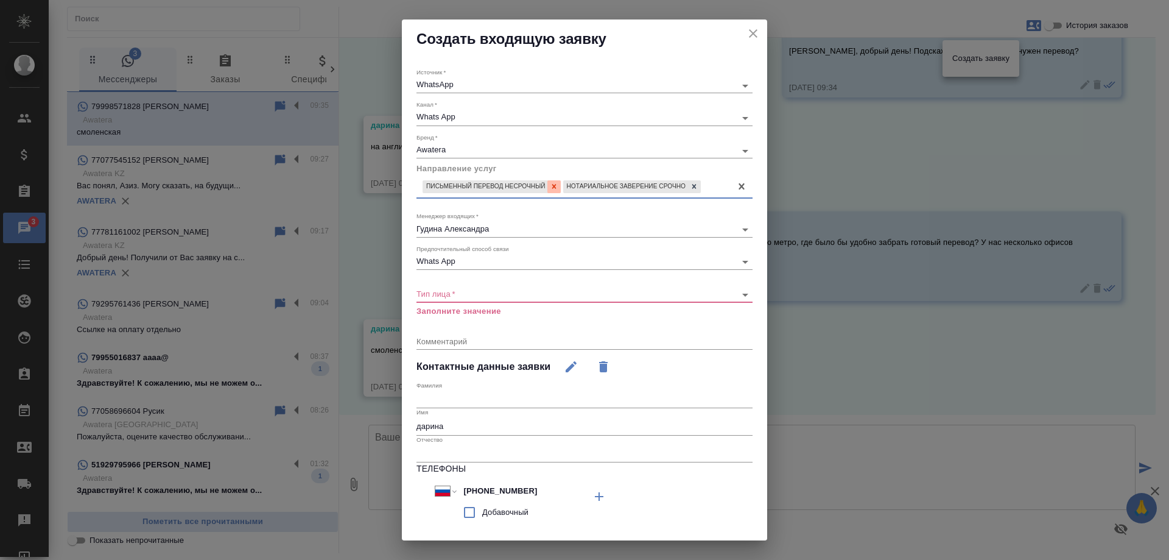
click at [554, 189] on icon at bounding box center [554, 186] width 9 height 9
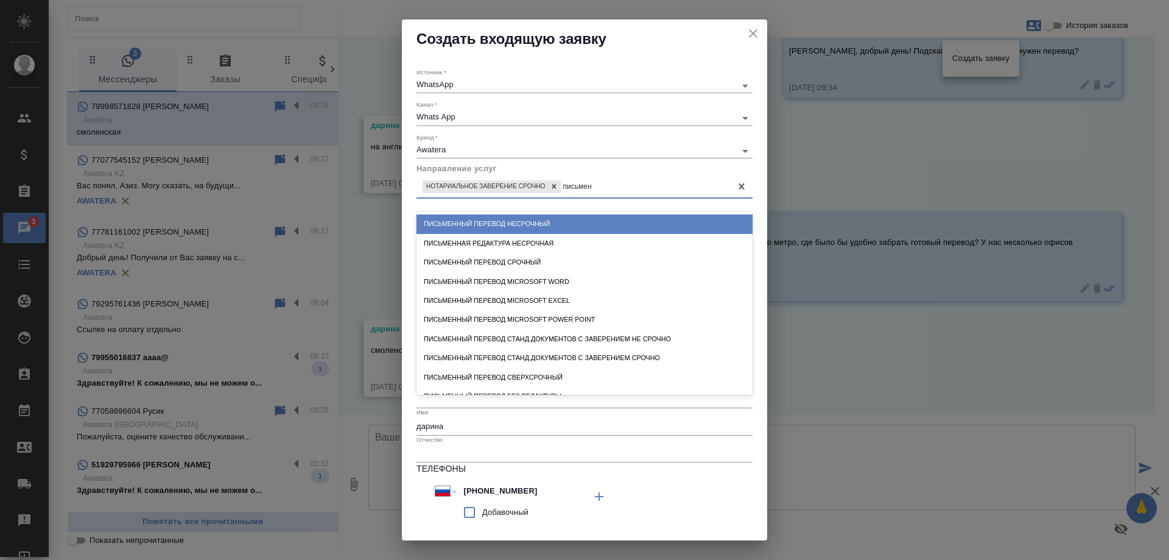
type input "письменн"
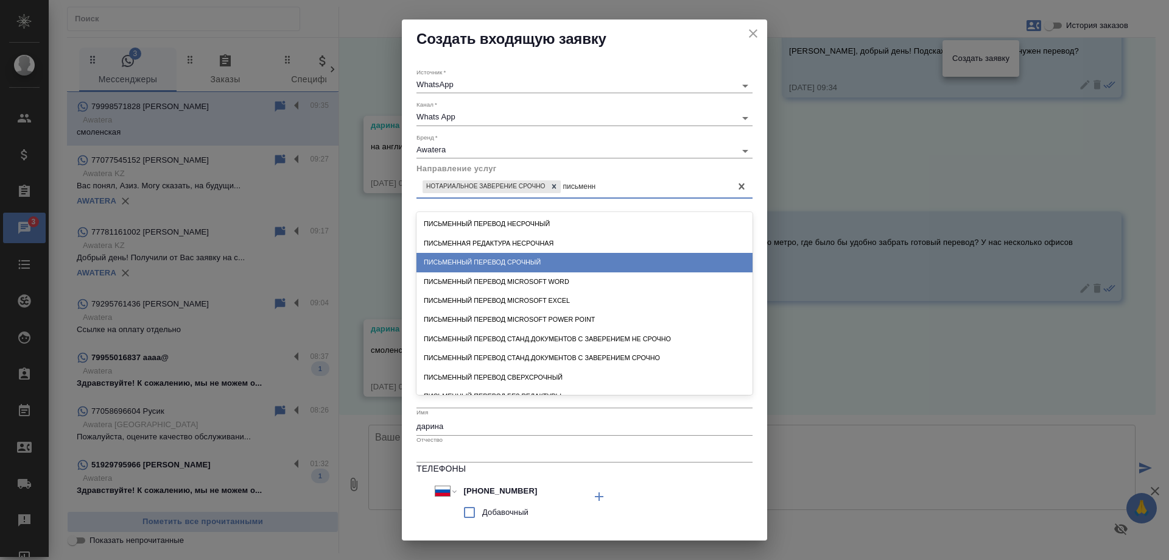
click at [561, 260] on div "Письменный перевод срочный" at bounding box center [585, 262] width 336 height 19
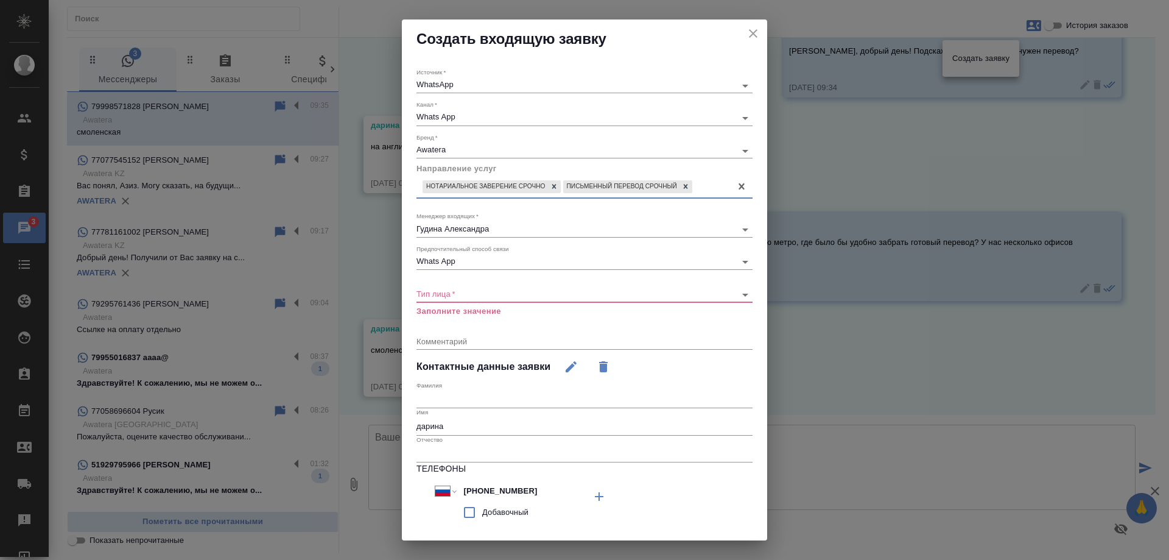
click at [459, 291] on body "🙏 .cls-1 fill:#fff; AWATERA Gudina Alexandra Клиенты Спецификации Заказы 3 Чаты…" at bounding box center [584, 280] width 1169 height 560
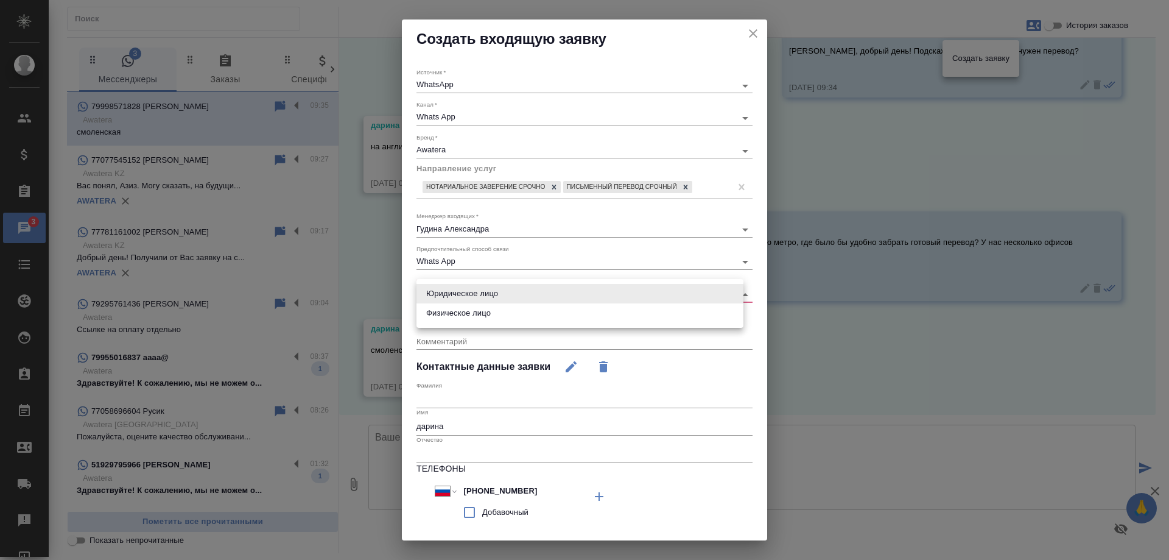
click at [467, 308] on li "Физическое лицо" at bounding box center [580, 312] width 327 height 19
type input "private"
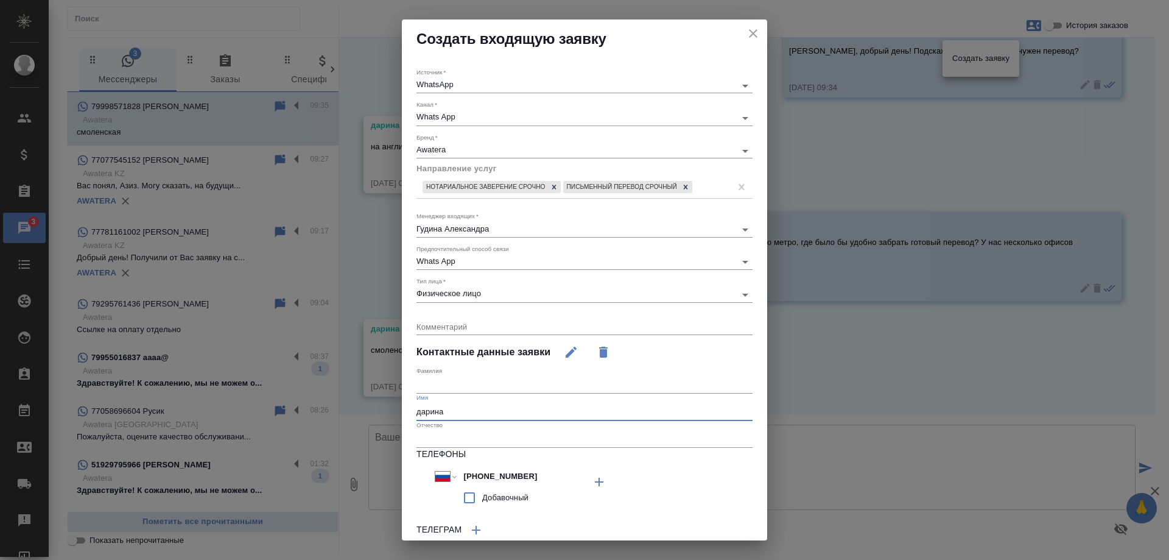
drag, startPoint x: 421, startPoint y: 414, endPoint x: 412, endPoint y: 414, distance: 8.5
click at [412, 414] on div "Источник   * WhatsApp whatsapp Канал   * Whats App 66ac940615179ecd4145cc10 Бре…" at bounding box center [584, 333] width 365 height 551
type input "Дарина"
click at [454, 326] on textarea at bounding box center [585, 326] width 336 height 9
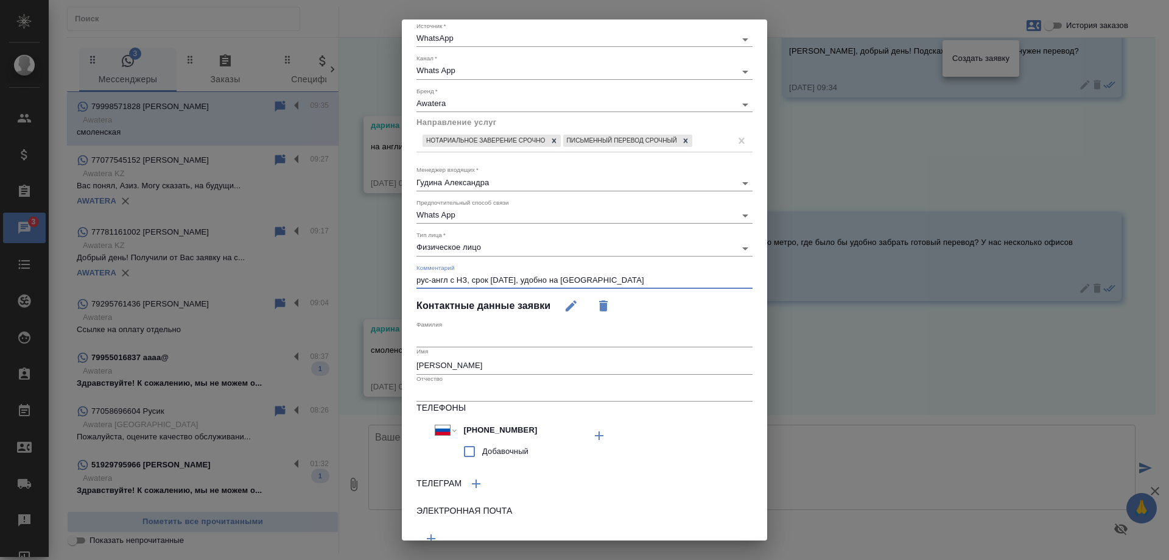
scroll to position [100, 0]
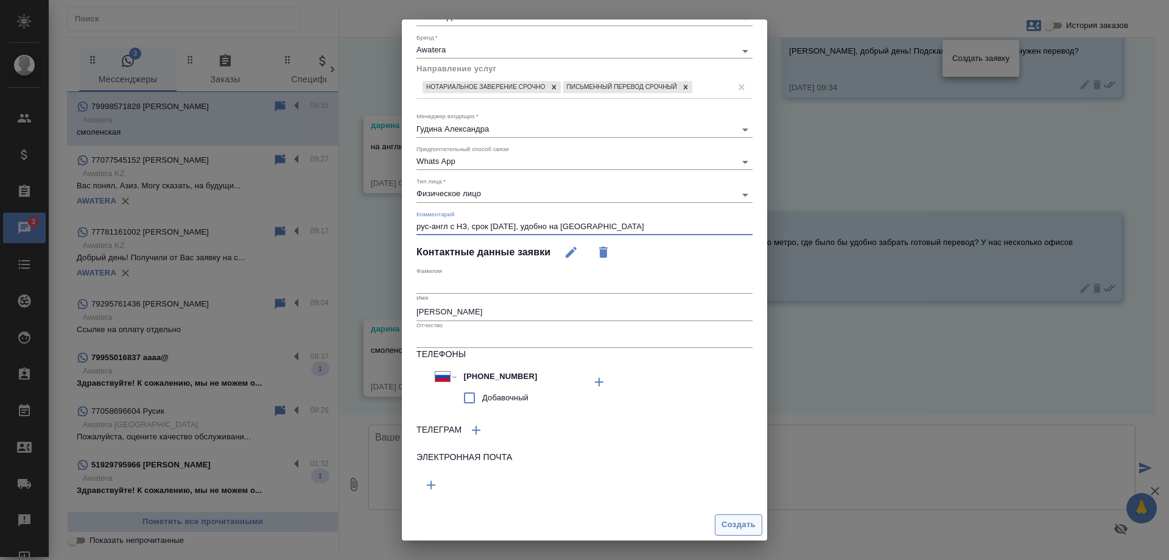
type textarea "рус-англ с НЗ, срок завтра, удобно на Смоленке"
click at [728, 530] on span "Создать" at bounding box center [739, 525] width 34 height 14
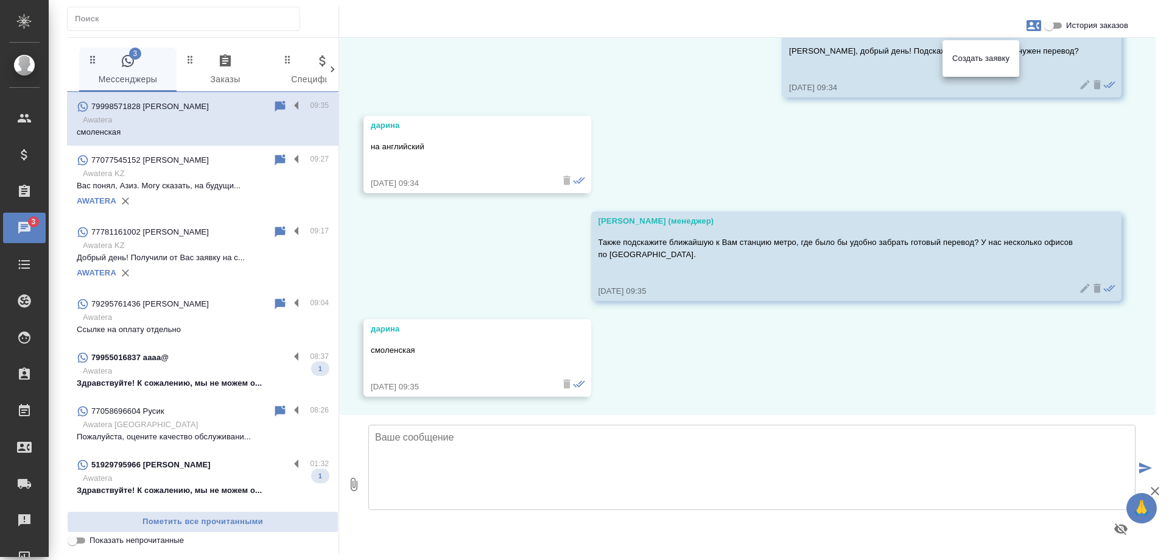
click at [727, 365] on div at bounding box center [584, 280] width 1169 height 560
click at [514, 471] on textarea at bounding box center [752, 467] width 767 height 85
click at [515, 469] on textarea at bounding box center [752, 467] width 767 height 85
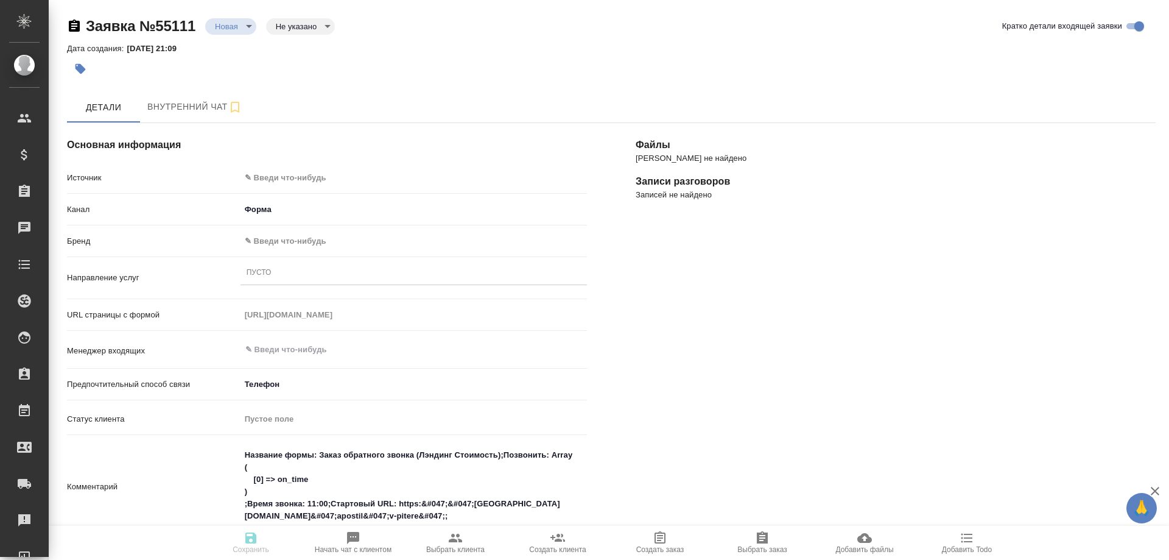
select select "RU"
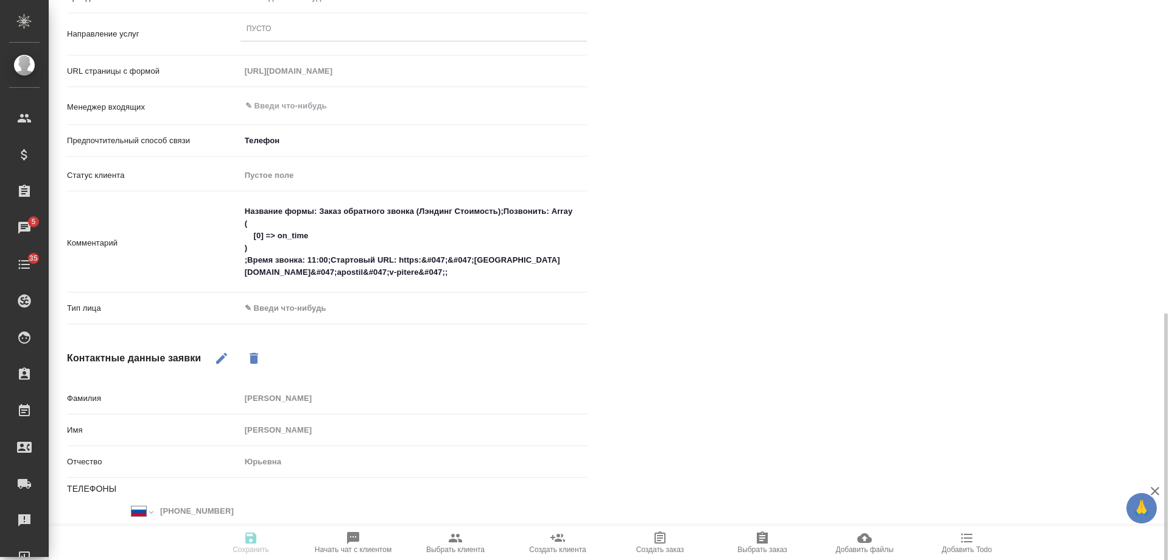
scroll to position [344, 0]
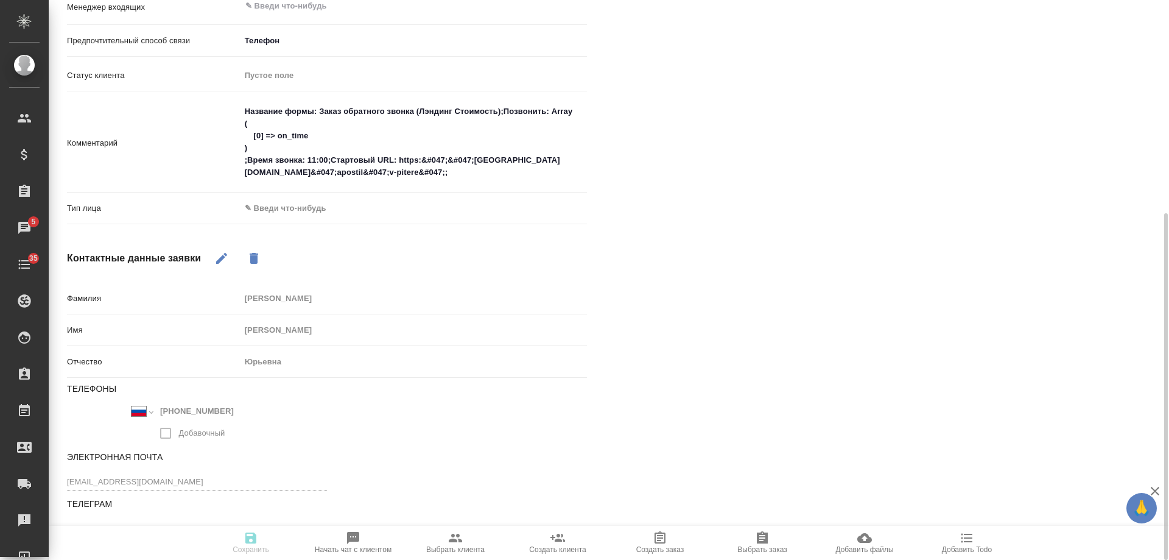
click at [227, 260] on icon "button" at bounding box center [221, 258] width 15 height 15
drag, startPoint x: 247, startPoint y: 411, endPoint x: 68, endPoint y: 395, distance: 179.1
click at [68, 395] on div "Телефоны Международный [GEOGRAPHIC_DATA] [GEOGRAPHIC_DATA] [GEOGRAPHIC_DATA] [G…" at bounding box center [327, 417] width 520 height 69
click at [1053, 272] on div "[PERSON_NAME] не найдено Записи разговоров Записей не найдено" at bounding box center [896, 168] width 569 height 827
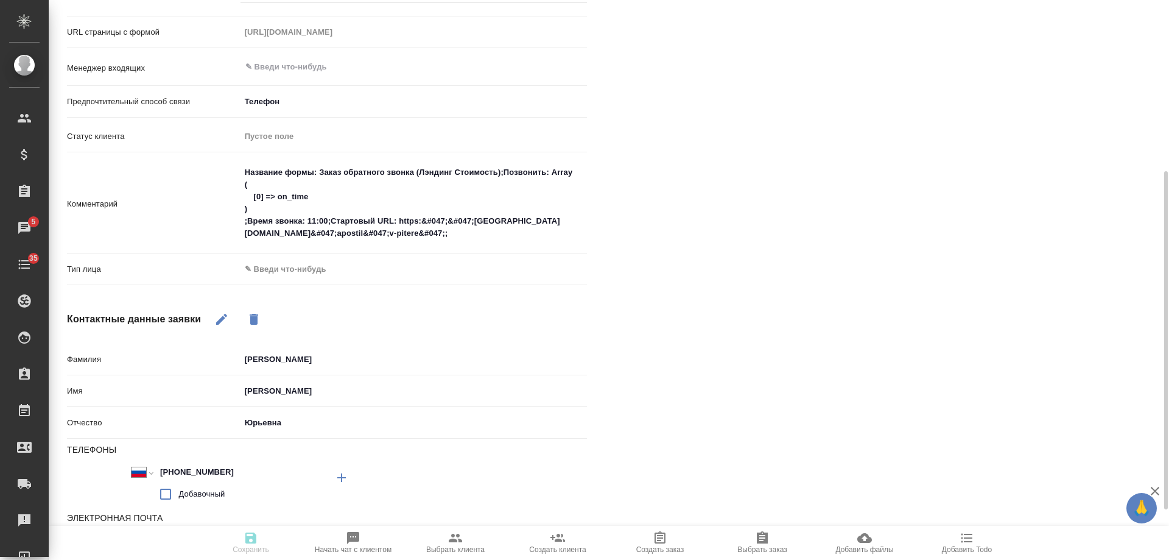
scroll to position [366, 0]
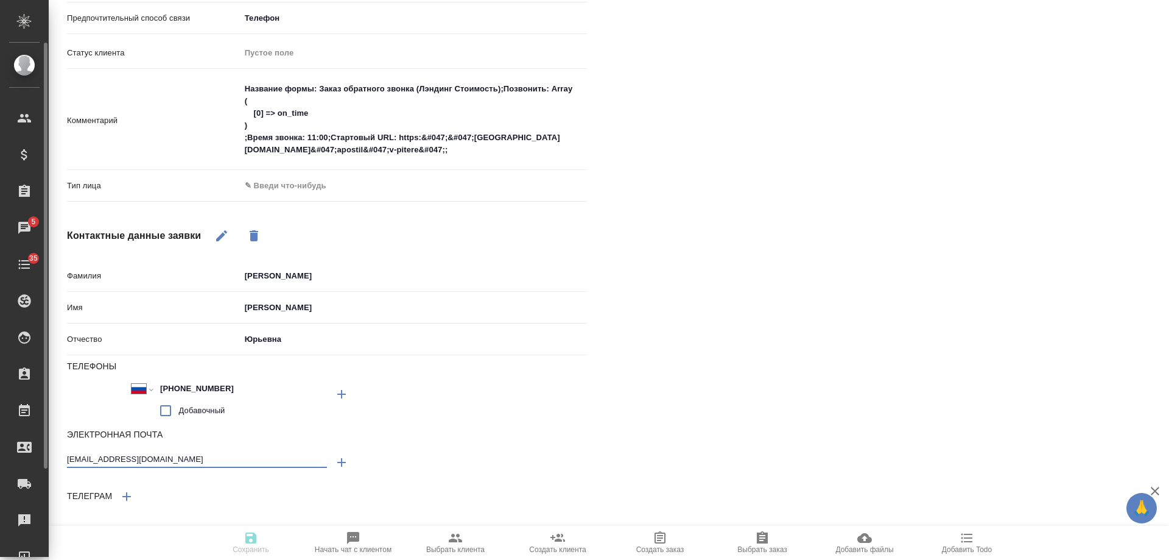
drag, startPoint x: 192, startPoint y: 462, endPoint x: 0, endPoint y: 447, distance: 193.0
click at [0, 447] on div ".cls-1 fill:#fff; AWATERA [PERSON_NAME] Спецификации Заказы 5 Чаты 35 Todo Прое…" at bounding box center [584, 280] width 1169 height 560
click at [357, 188] on body "🙏 .cls-1 fill:#fff; AWATERA [PERSON_NAME] Спецификации Заказы 5 Чаты 35 Todo Пр…" at bounding box center [584, 280] width 1169 height 560
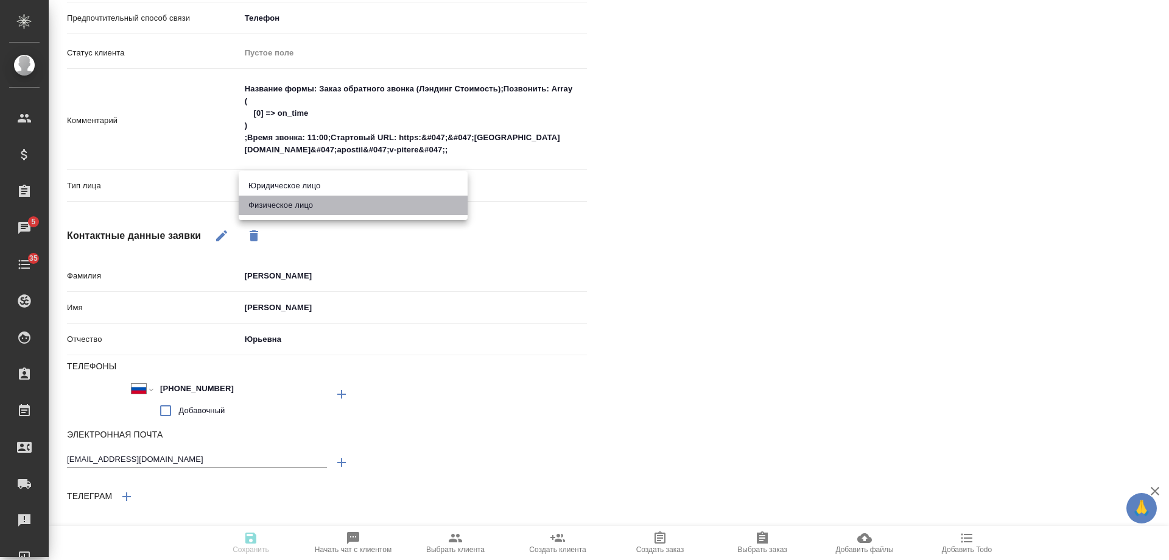
click at [328, 206] on li "Физическое лицо" at bounding box center [353, 205] width 229 height 19
type input "private"
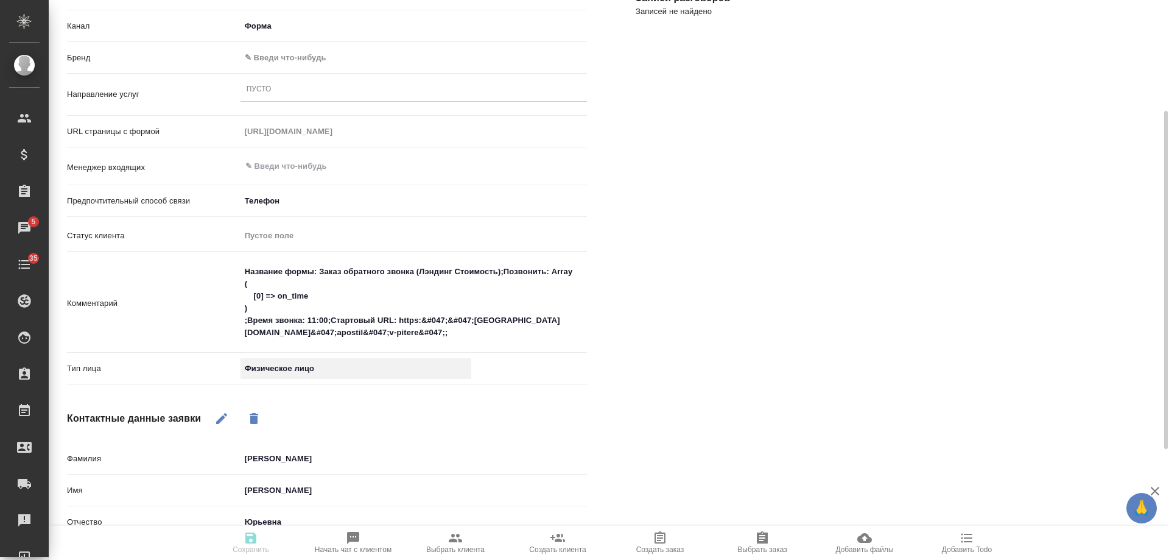
scroll to position [122, 0]
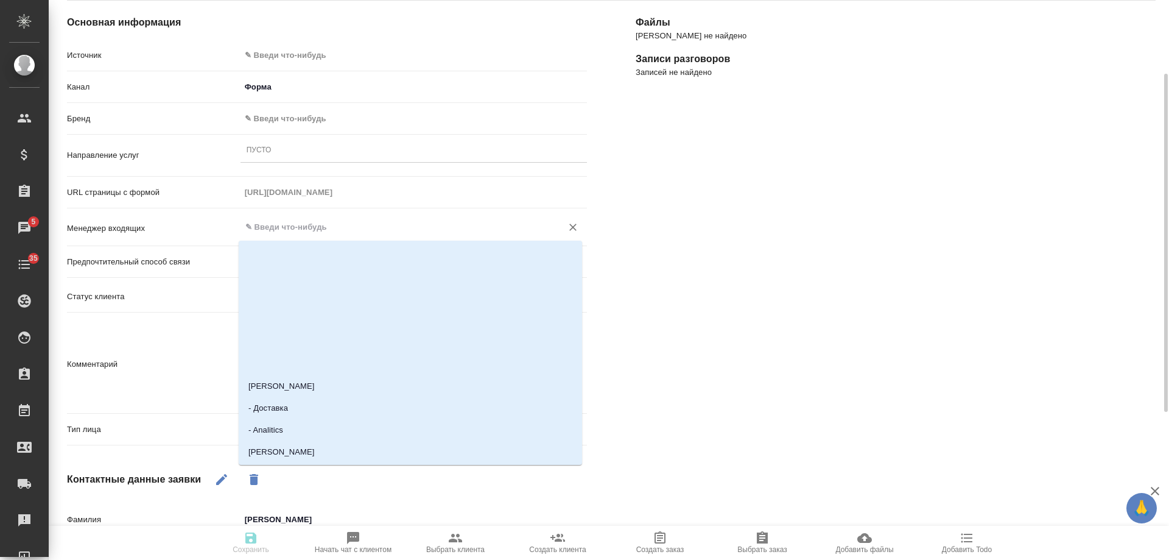
click at [290, 228] on input "text" at bounding box center [393, 227] width 298 height 15
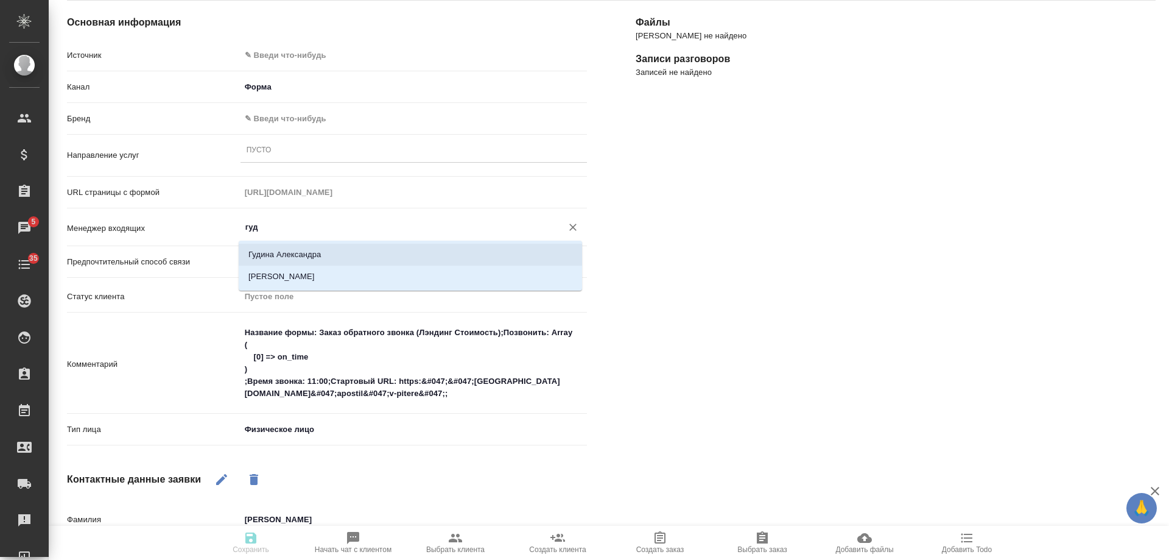
click at [286, 253] on li "Гудина Александра" at bounding box center [411, 255] width 344 height 22
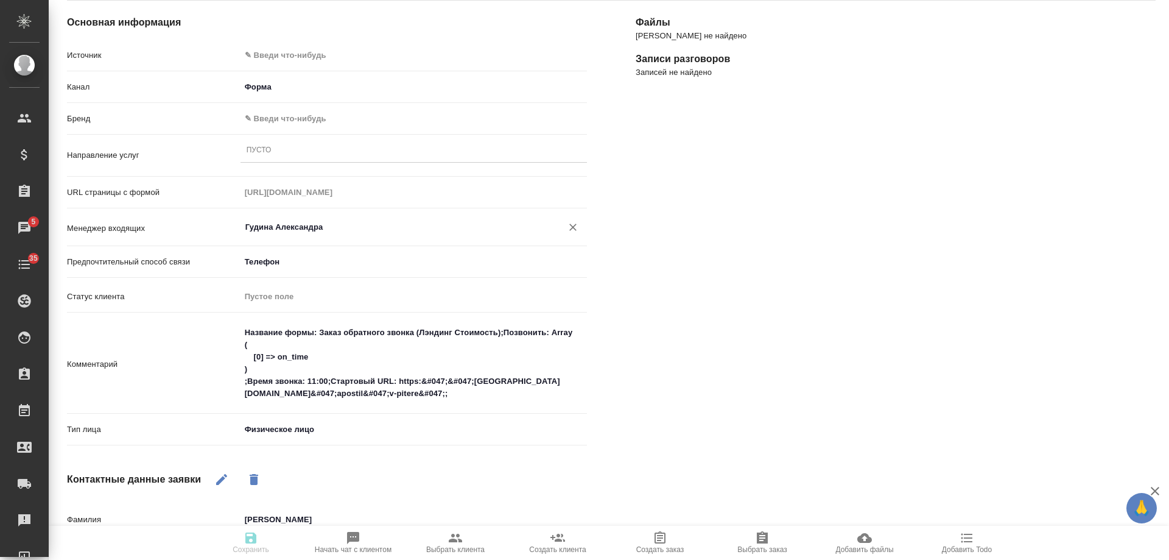
type input "Гудина Александра"
click at [291, 151] on div "Пусто" at bounding box center [414, 151] width 347 height 18
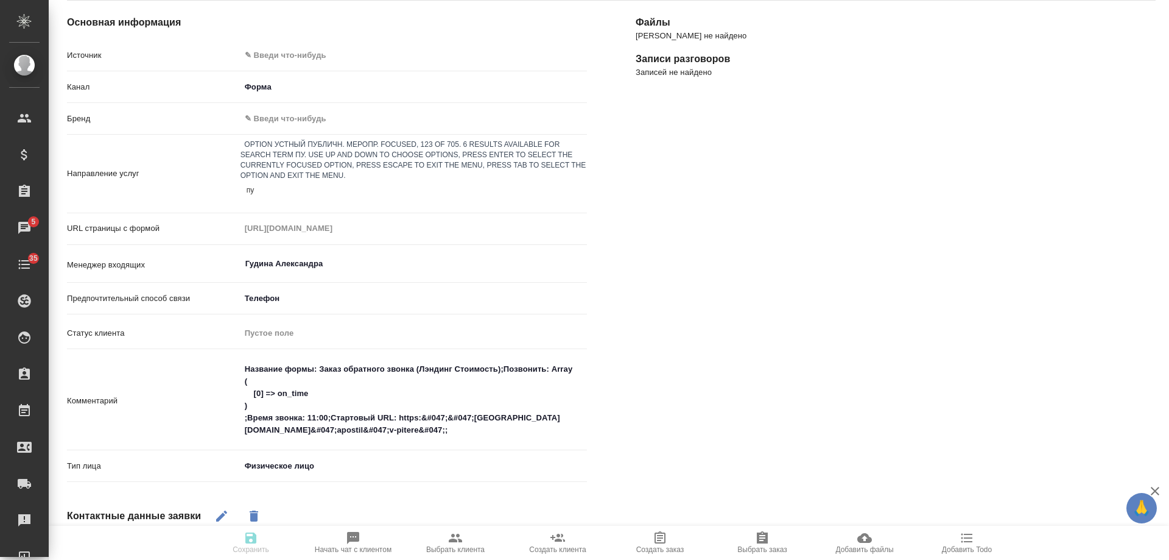
type input "пус"
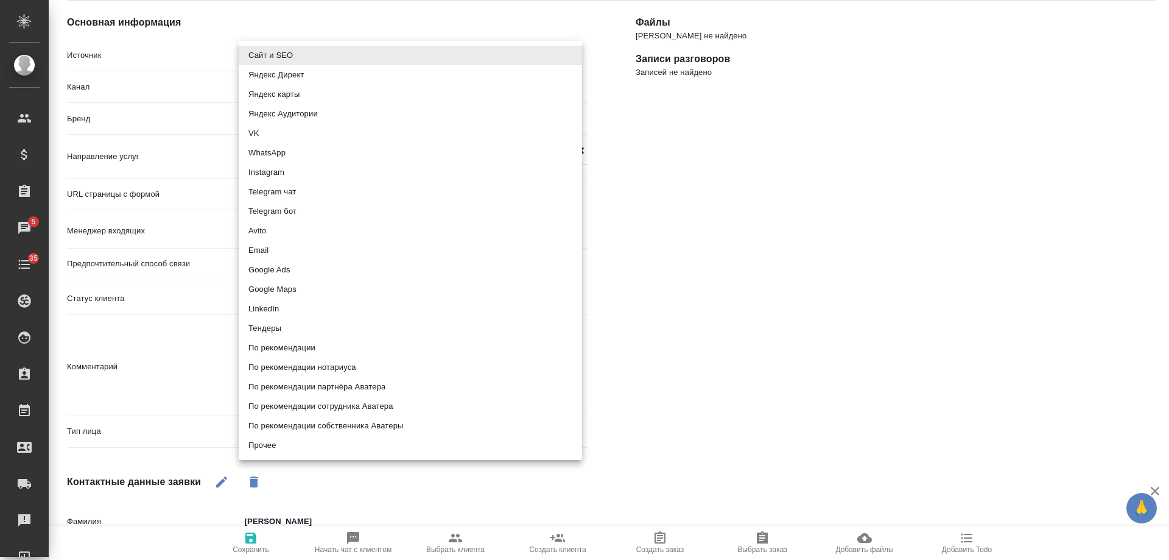
click at [289, 56] on body "🙏 .cls-1 fill:#fff; AWATERA [PERSON_NAME] Спецификации Заказы 5 Чаты 35 Todo Пр…" at bounding box center [584, 280] width 1169 height 560
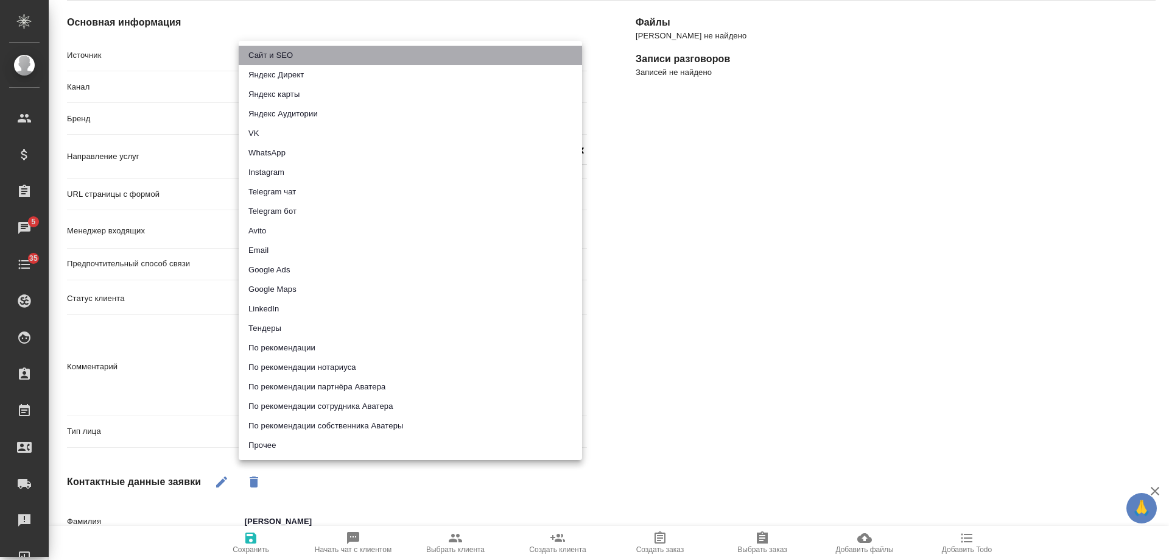
click at [289, 56] on li "Сайт и SEO" at bounding box center [411, 55] width 344 height 19
type input "seo"
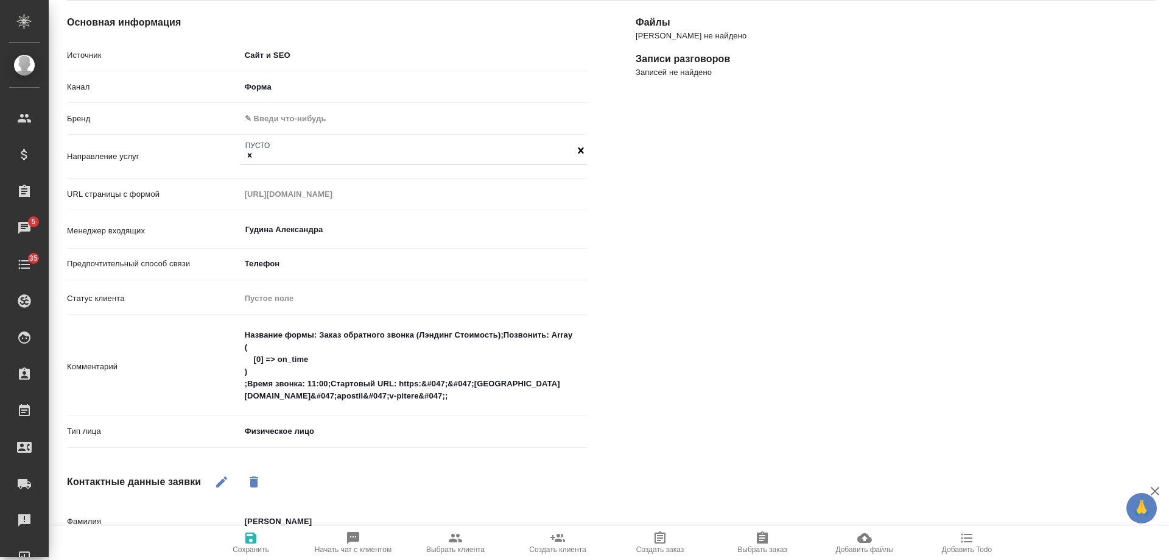
click at [269, 116] on body "🙏 .cls-1 fill:#fff; AWATERA Gudina Alexandra Клиенты Спецификации Заказы 5 Чаты…" at bounding box center [584, 280] width 1169 height 560
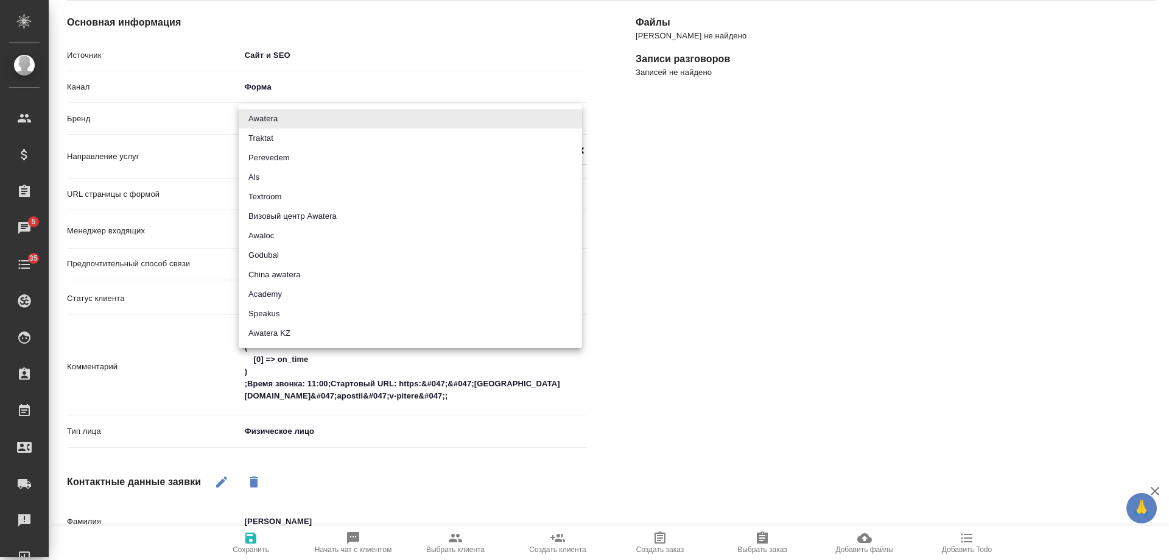
click at [277, 139] on li "Traktat" at bounding box center [411, 138] width 344 height 19
type input "traktat"
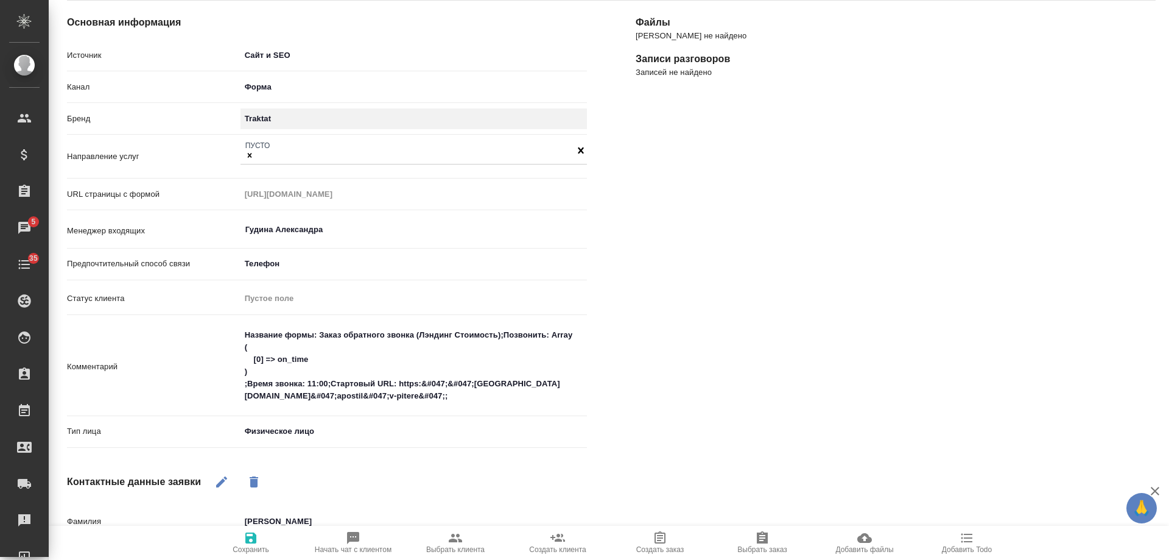
scroll to position [0, 0]
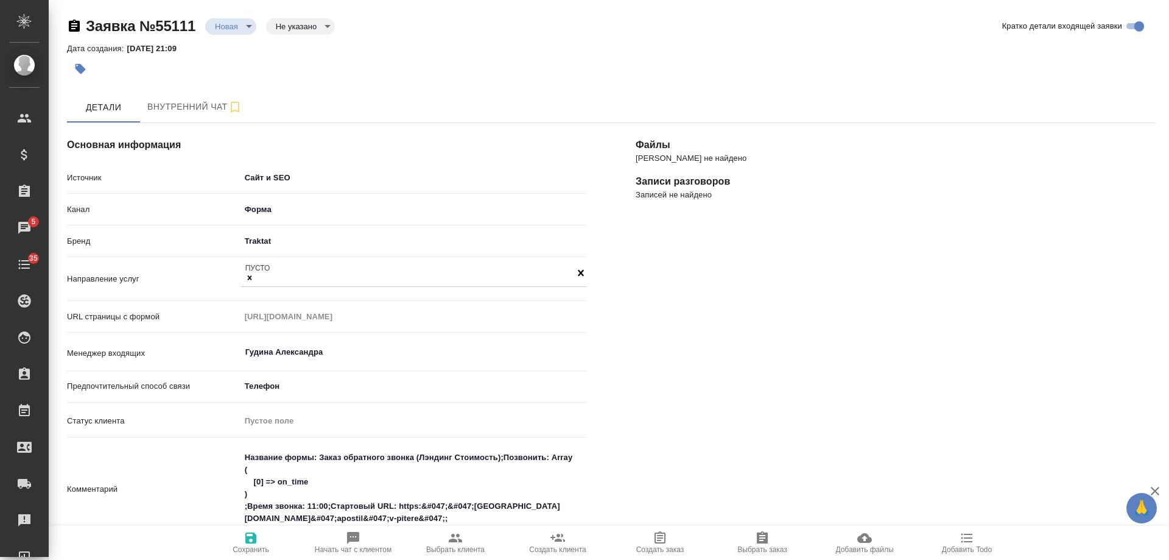
click at [243, 535] on span "Сохранить" at bounding box center [251, 542] width 88 height 23
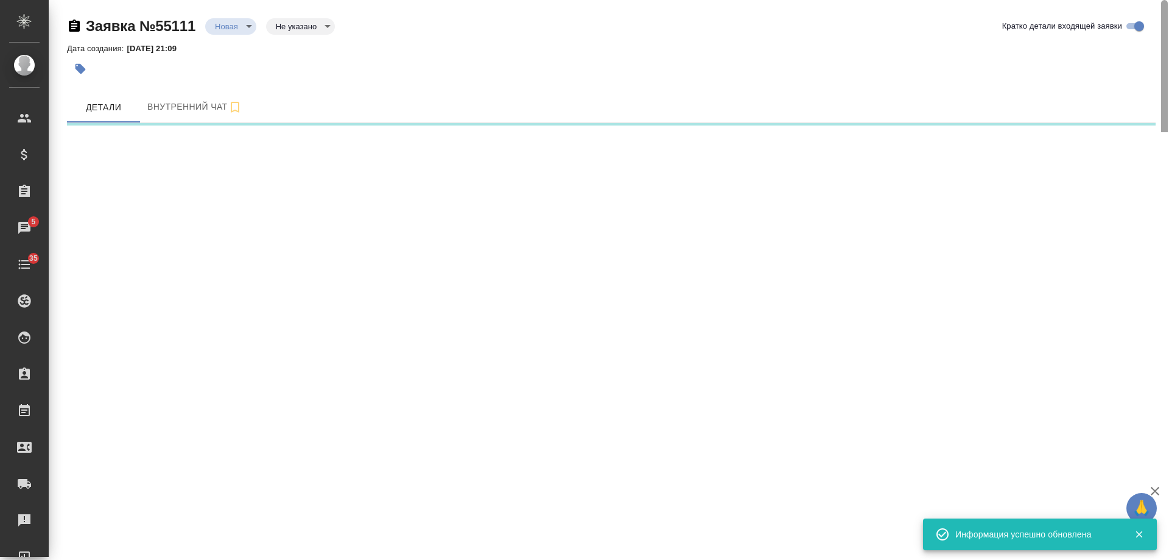
select select "RU"
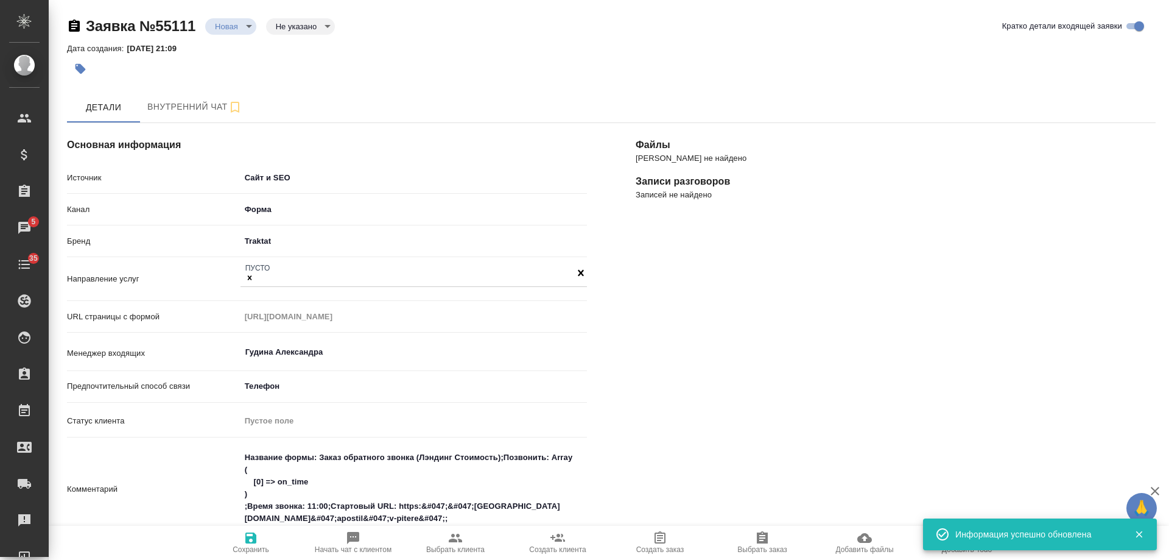
click at [1141, 538] on icon "button" at bounding box center [1139, 534] width 11 height 11
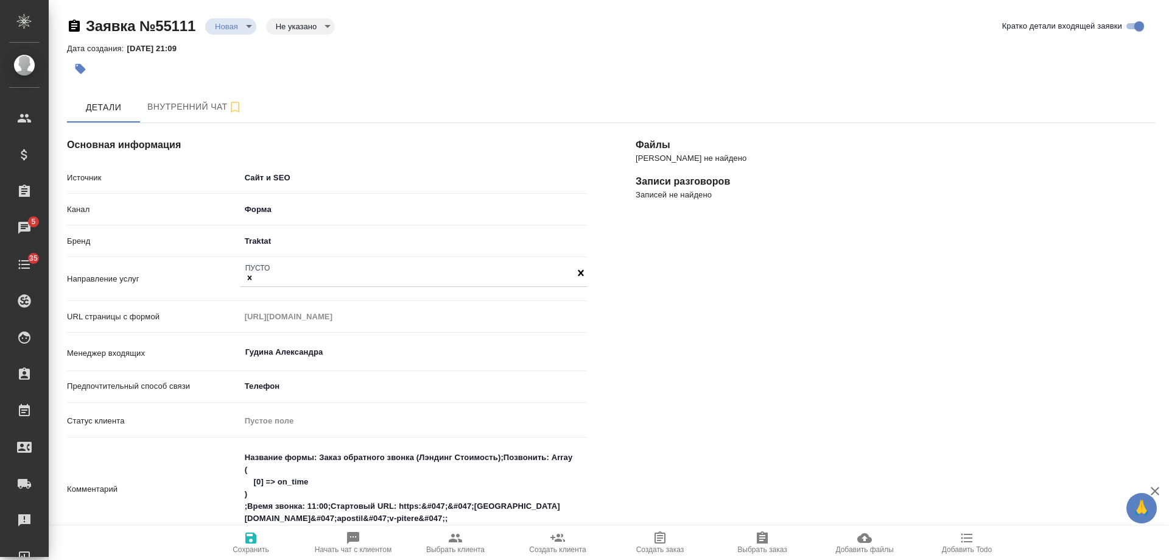
click at [959, 543] on span "Добавить Todo" at bounding box center [967, 542] width 88 height 23
type textarea "x"
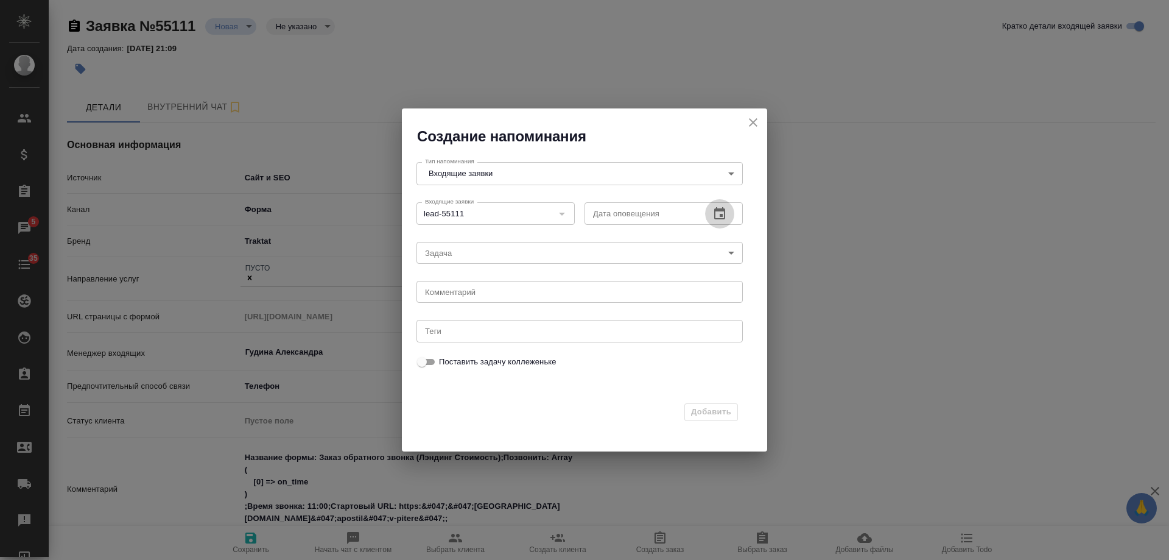
click at [721, 219] on icon "button" at bounding box center [719, 213] width 11 height 12
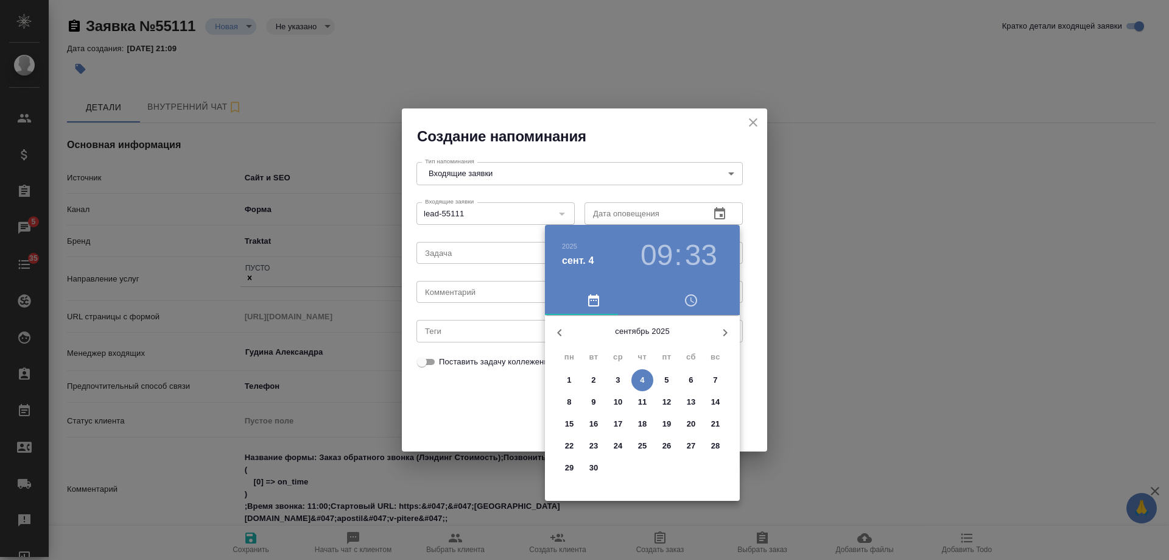
click at [671, 387] on button "5" at bounding box center [667, 380] width 22 height 22
type input "05.09.2025 09:33"
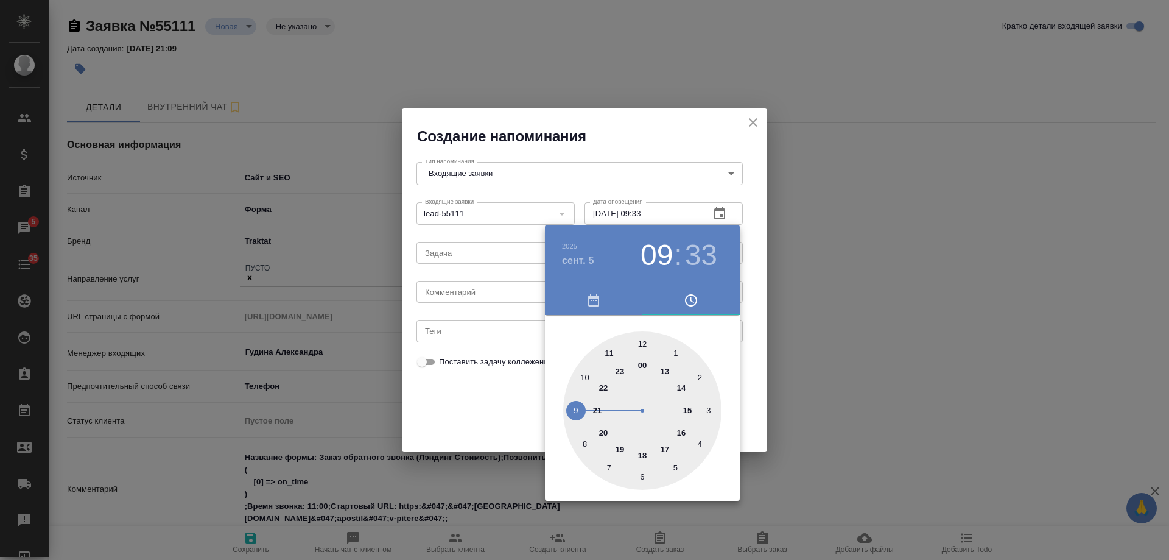
click at [471, 291] on div at bounding box center [584, 280] width 1169 height 560
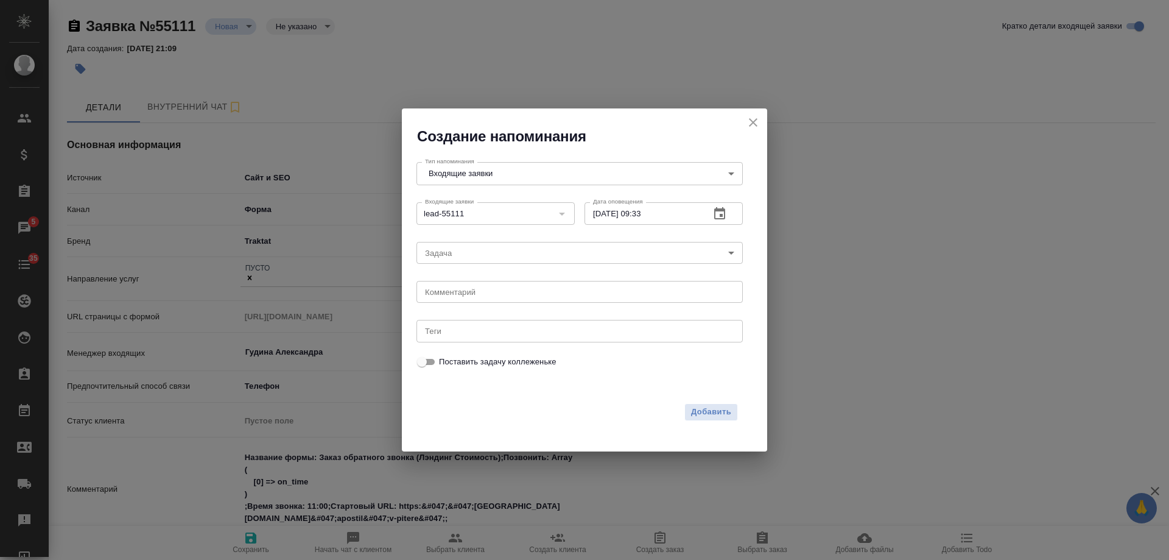
click at [457, 291] on div "2025 сент. 5 09 : 33 00 1 2 3 4 5 6 7 8 9 10 11 12 13 14 15 16 17 18 19 20 21 2…" at bounding box center [584, 280] width 1169 height 560
click at [456, 291] on textarea at bounding box center [579, 292] width 309 height 9
type textarea "ответила на почте? тел выкл"
click at [704, 411] on span "Добавить" at bounding box center [711, 412] width 40 height 14
type textarea "x"
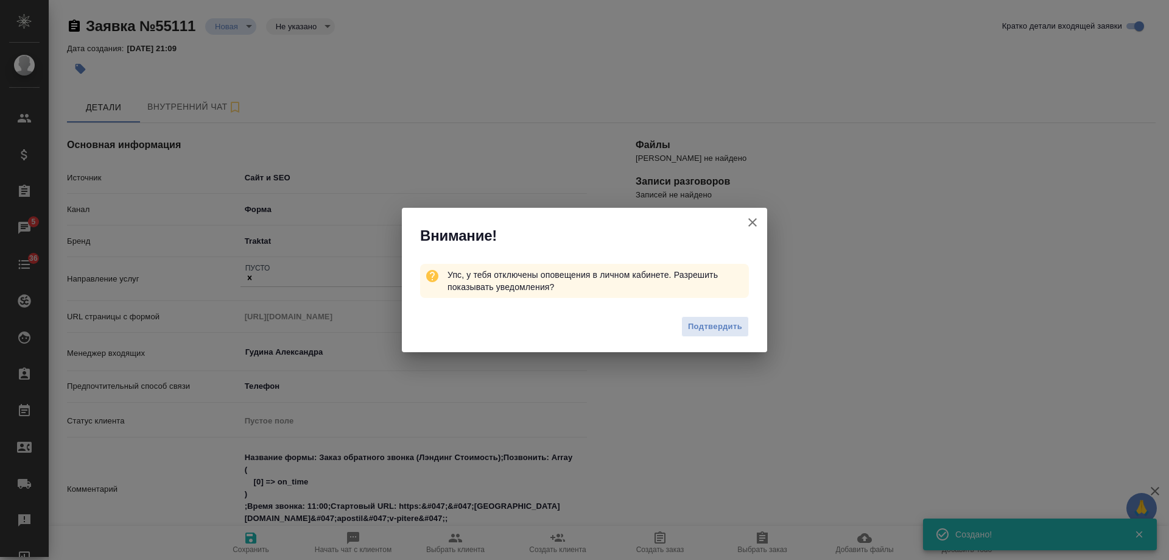
click at [751, 223] on icon "button" at bounding box center [753, 222] width 15 height 15
type textarea "x"
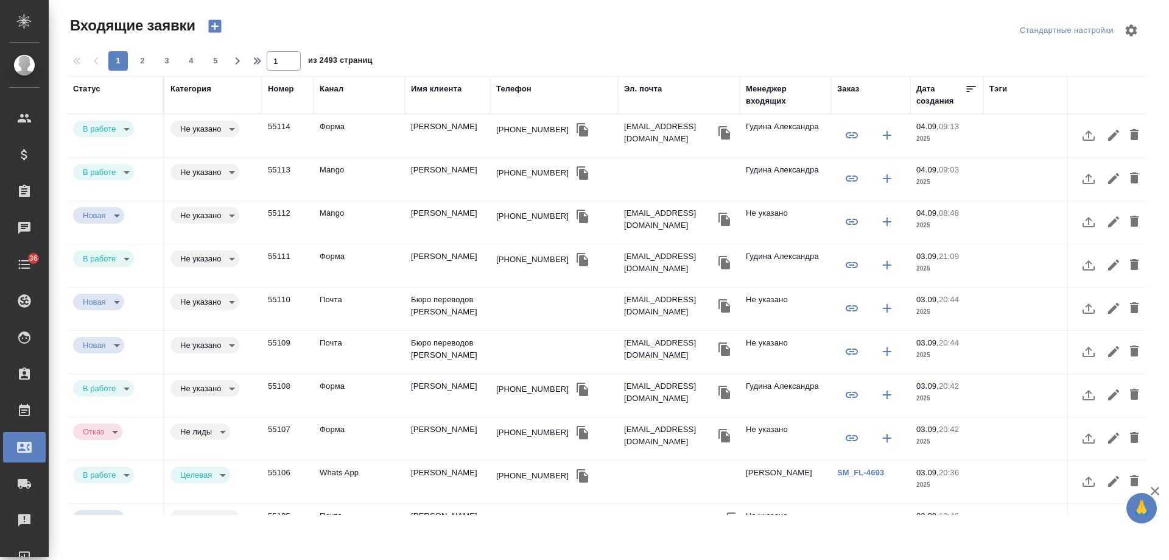
select select "RU"
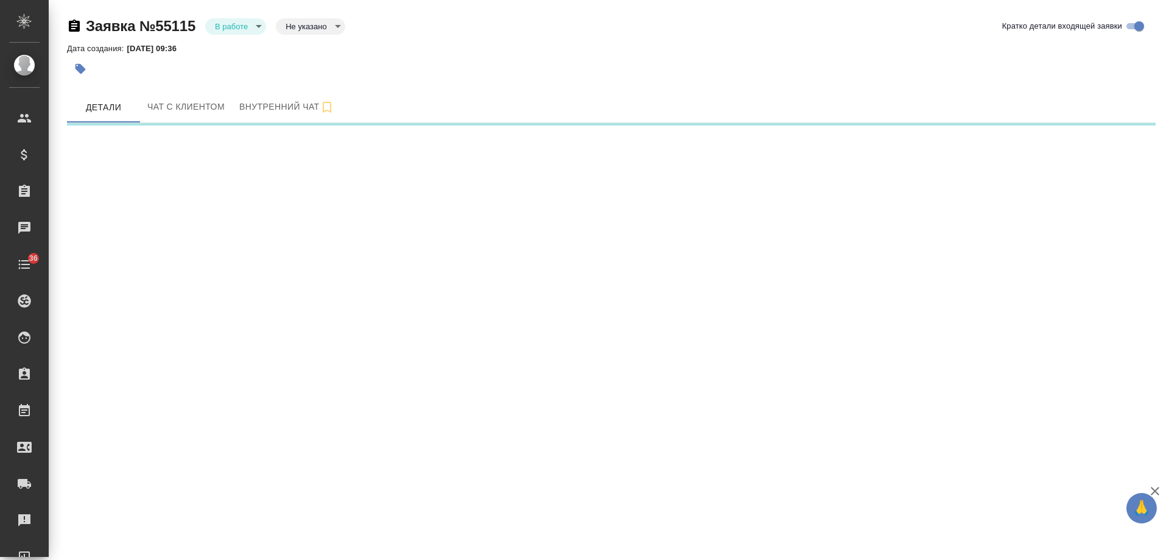
select select "RU"
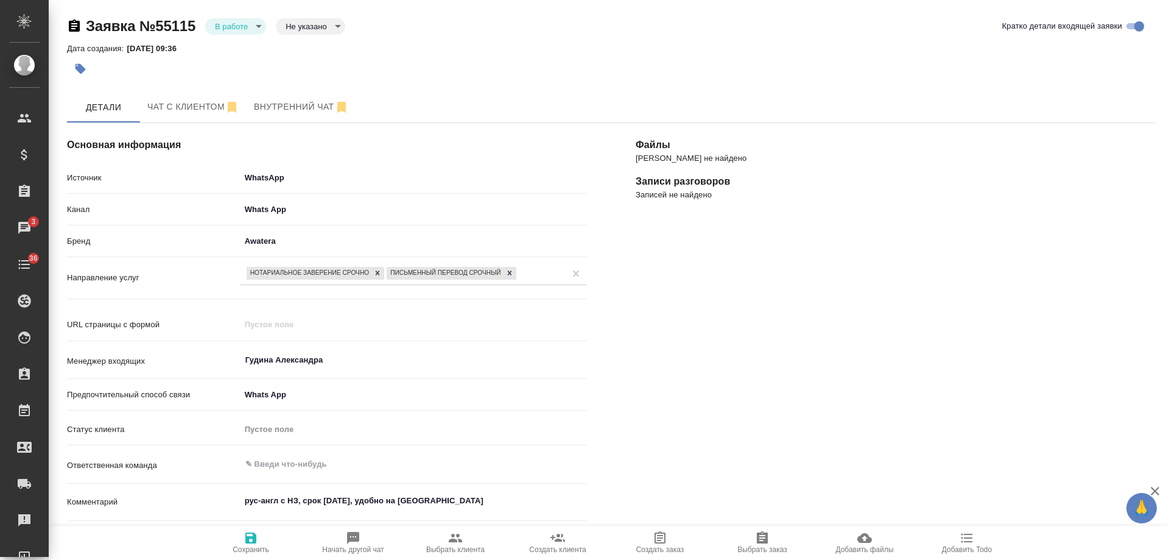
scroll to position [122, 0]
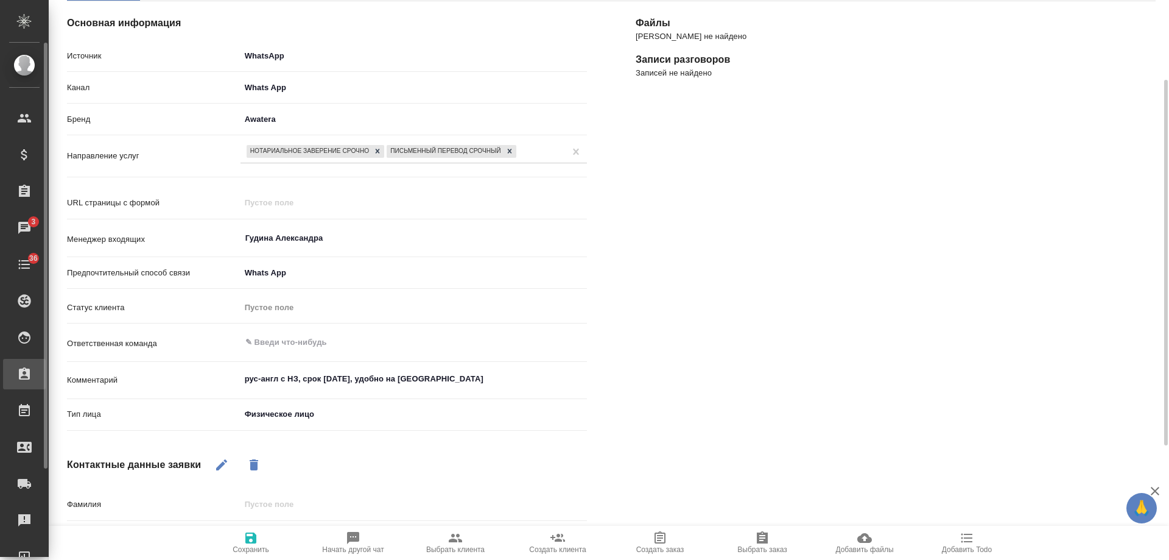
drag, startPoint x: 462, startPoint y: 379, endPoint x: 43, endPoint y: 376, distance: 419.1
click at [43, 376] on div ".cls-1 fill:#fff; AWATERA [PERSON_NAME] Спецификации Заказы 3 Чаты 36 Todo Прое…" at bounding box center [584, 280] width 1169 height 560
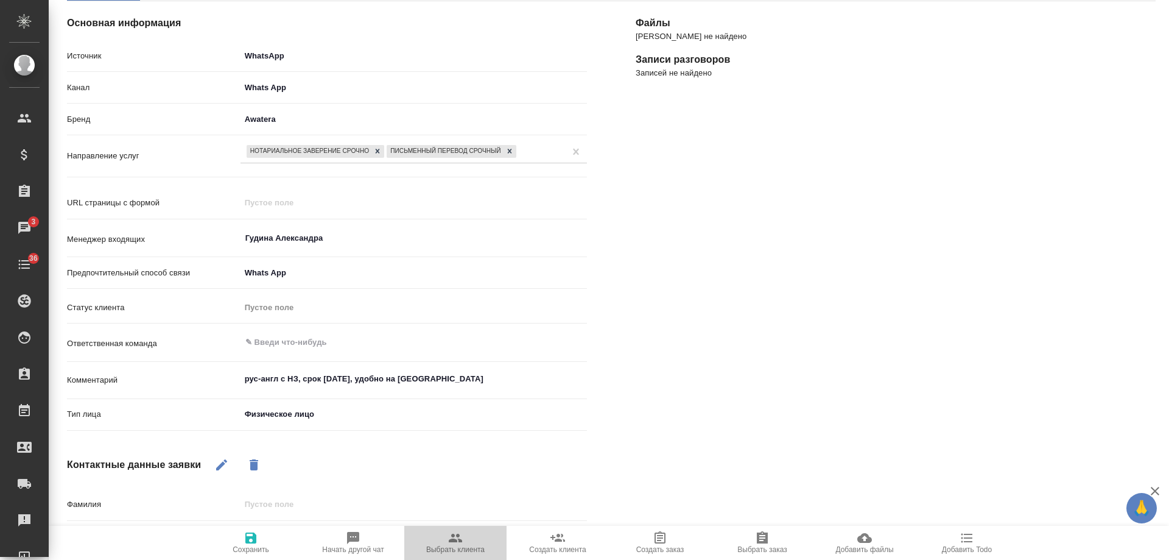
click at [462, 540] on icon "button" at bounding box center [455, 538] width 15 height 15
type textarea "x"
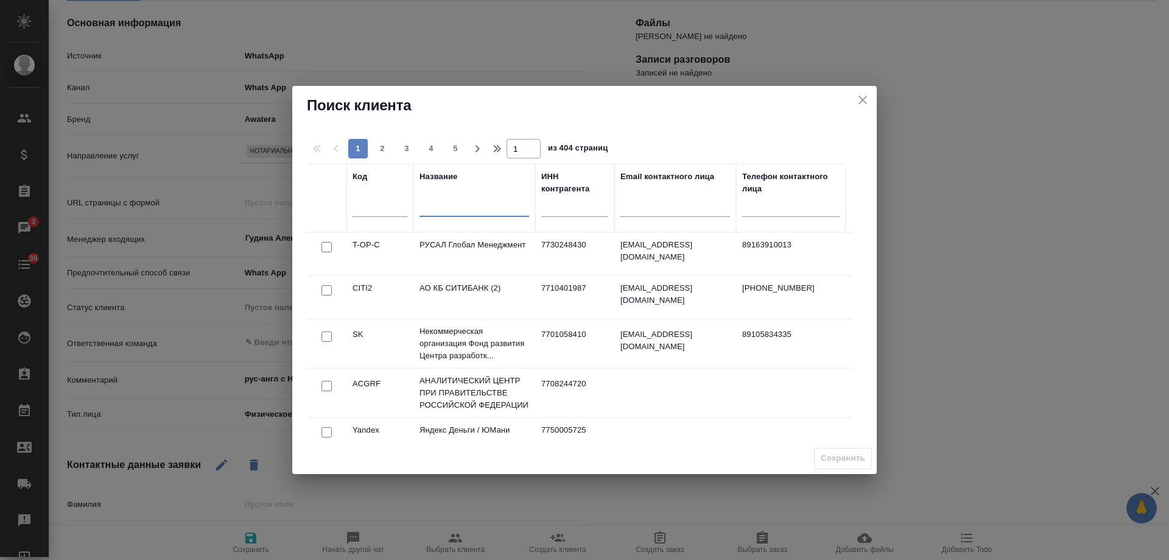
click at [472, 210] on input "text" at bounding box center [475, 208] width 110 height 15
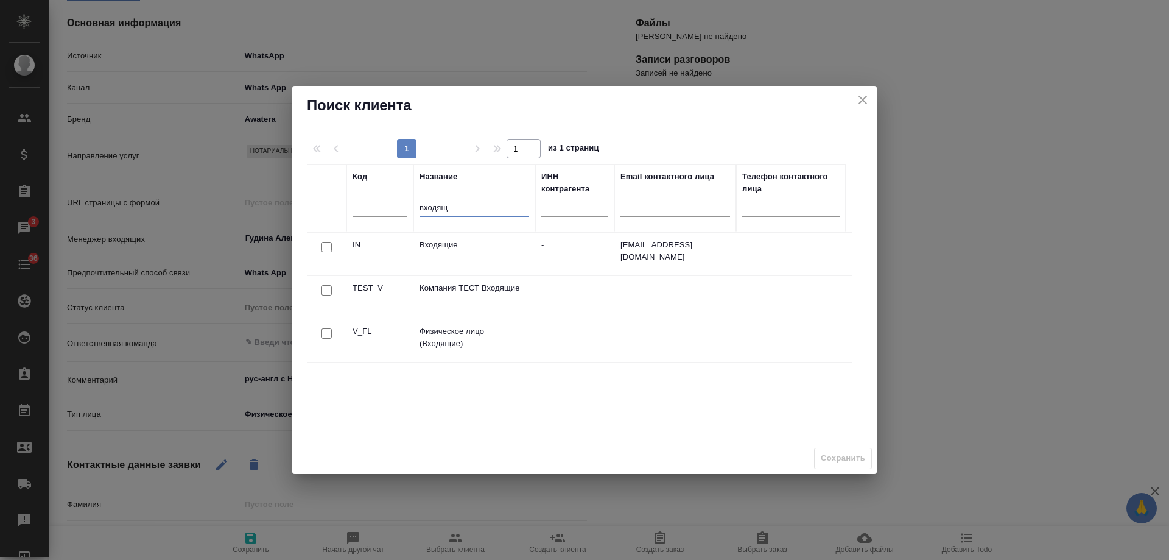
type input "входящ"
click at [329, 333] on input "checkbox" at bounding box center [327, 333] width 10 height 10
checkbox input "true"
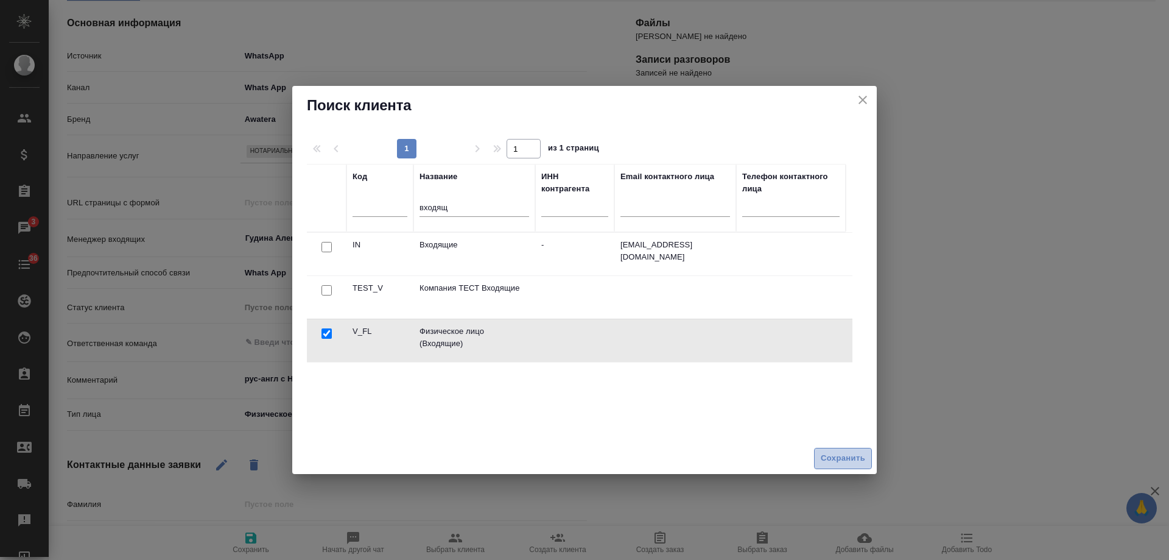
click at [846, 460] on span "Сохранить" at bounding box center [843, 458] width 44 height 14
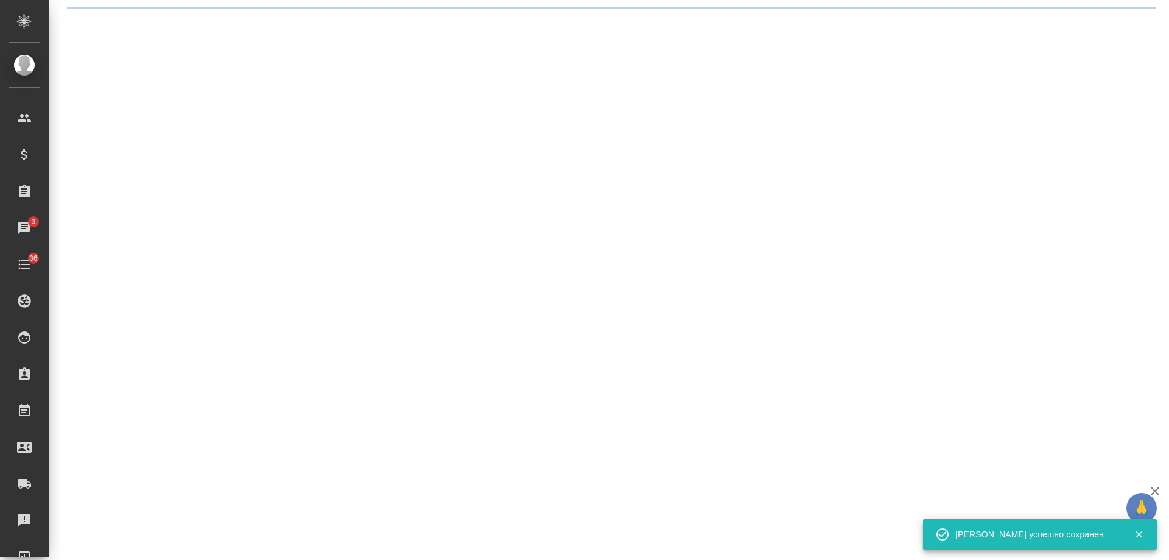
scroll to position [0, 0]
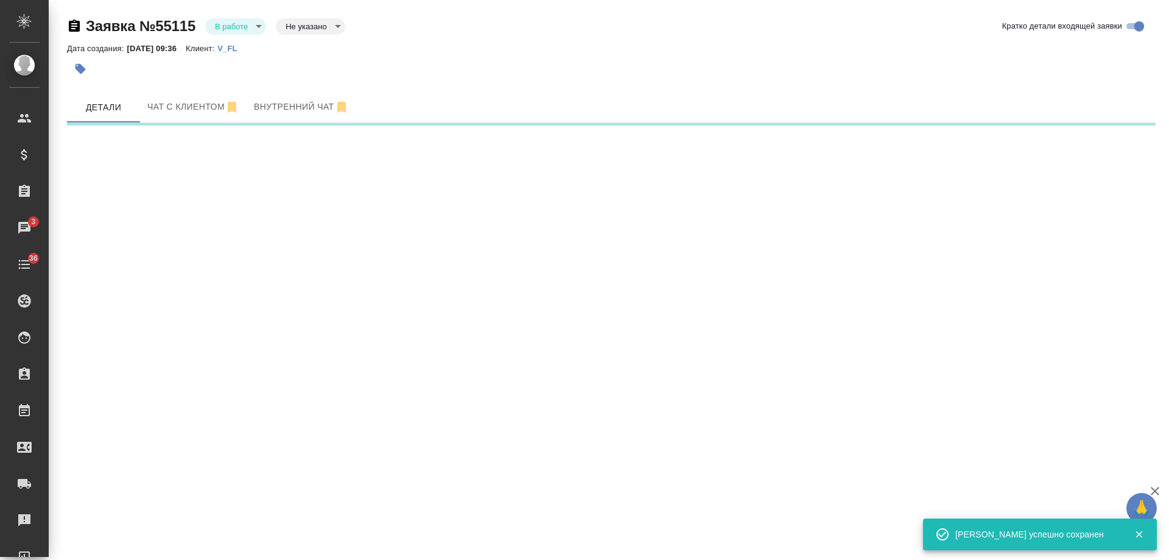
select select "RU"
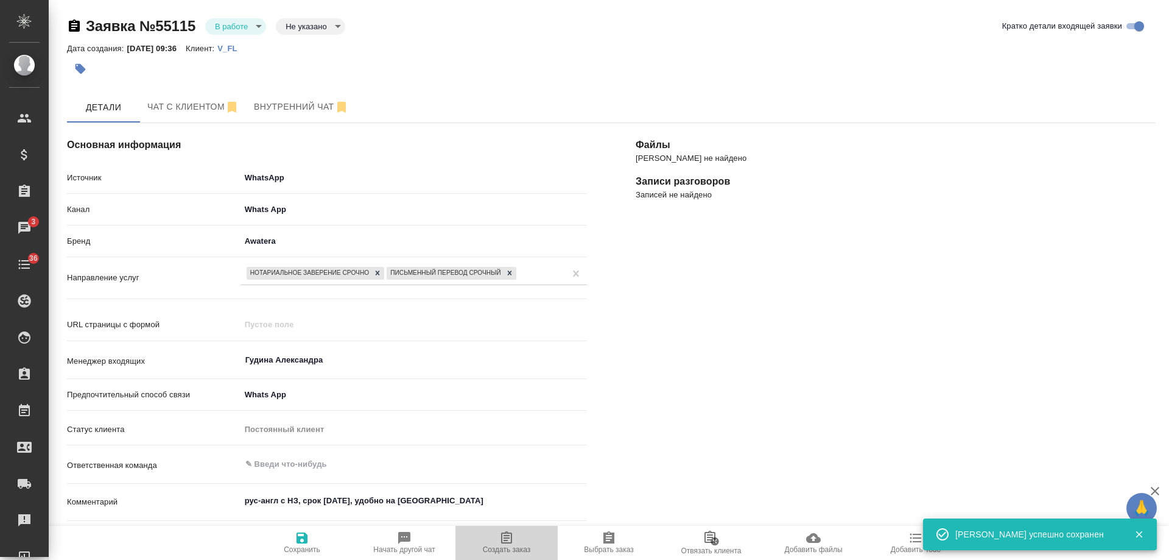
click at [507, 540] on icon "button" at bounding box center [506, 537] width 11 height 12
type textarea "x"
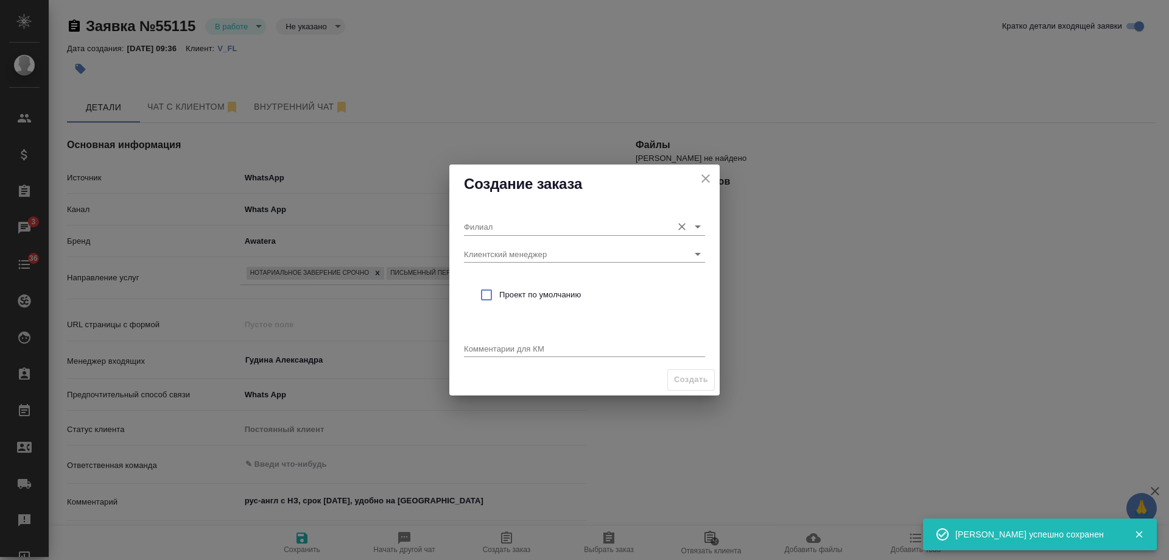
drag, startPoint x: 506, startPoint y: 237, endPoint x: 504, endPoint y: 224, distance: 12.9
click at [506, 233] on div "Филиал Клиентский менеджер Проект по умолчанию Комментарии для КМ x" at bounding box center [585, 283] width 270 height 161
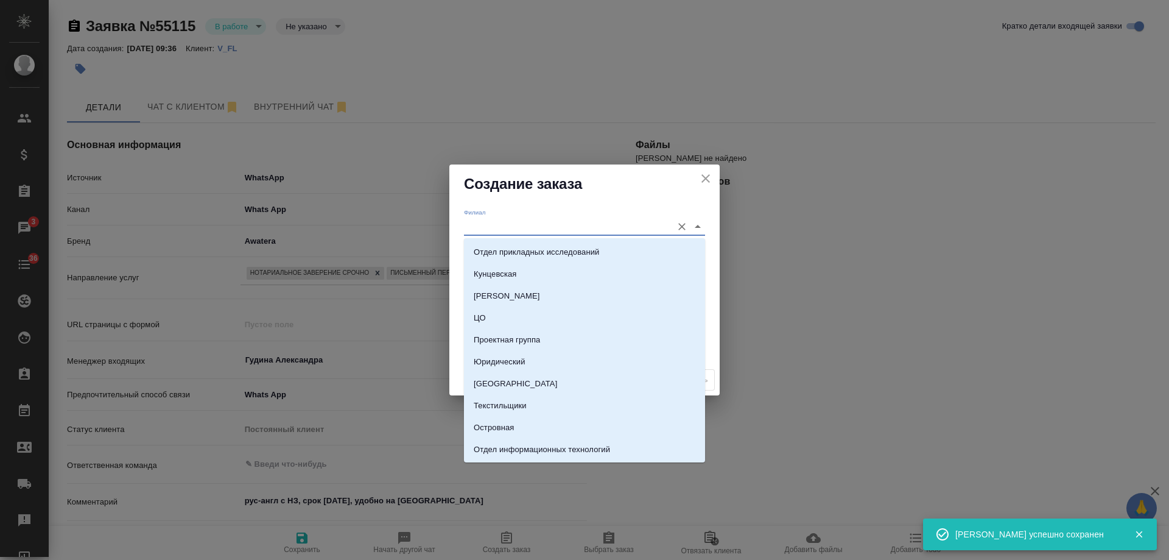
click at [503, 218] on input "Филиал" at bounding box center [565, 226] width 202 height 16
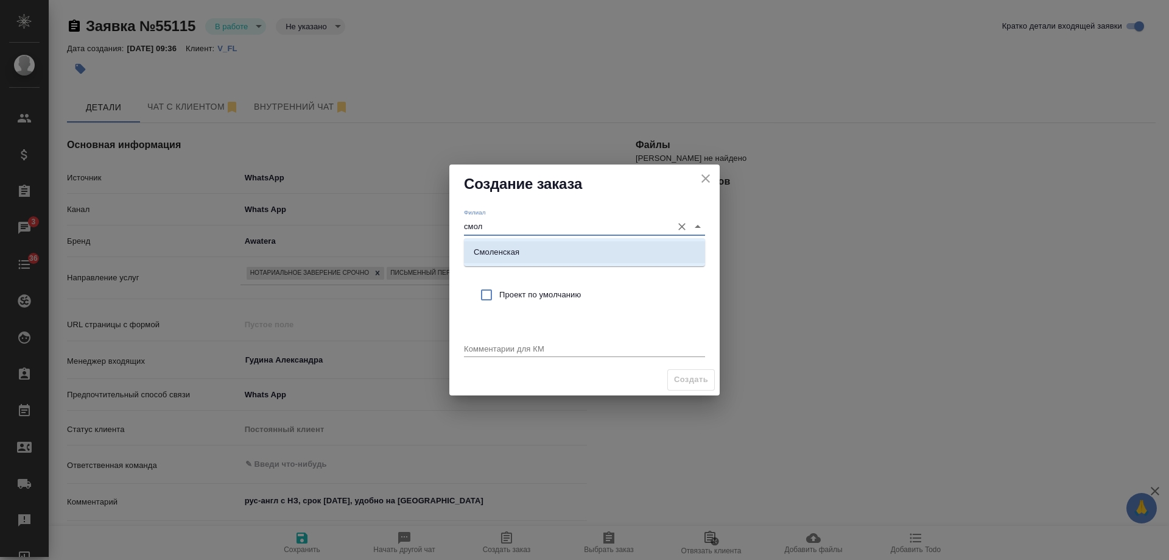
click at [520, 247] on li "Смоленская" at bounding box center [584, 252] width 241 height 22
type input "Смоленская"
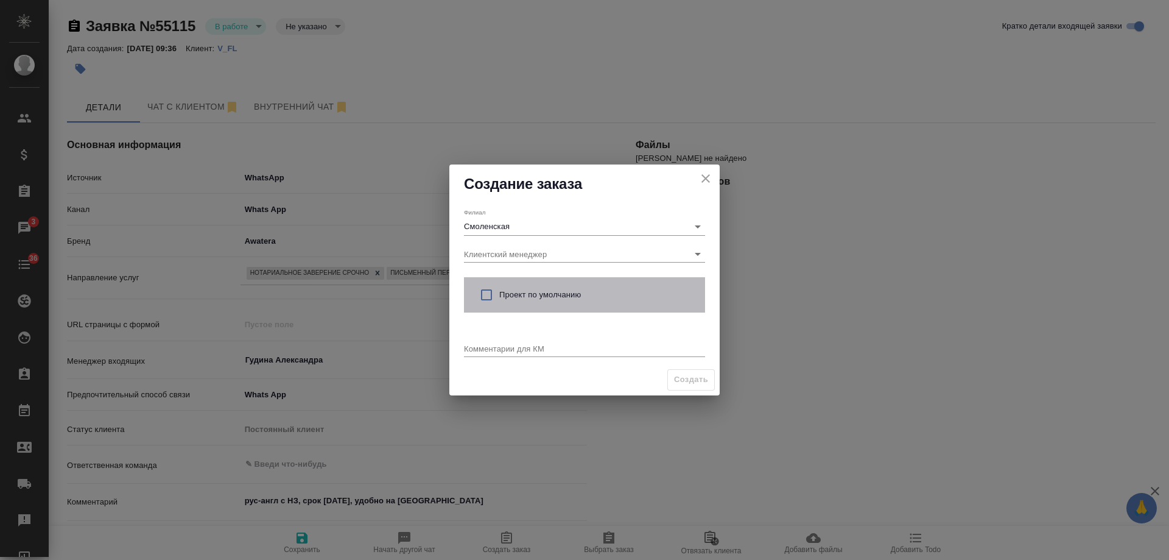
drag, startPoint x: 522, startPoint y: 291, endPoint x: 524, endPoint y: 343, distance: 51.8
click at [522, 292] on span "Проект по умолчанию" at bounding box center [597, 295] width 196 height 12
checkbox input "true"
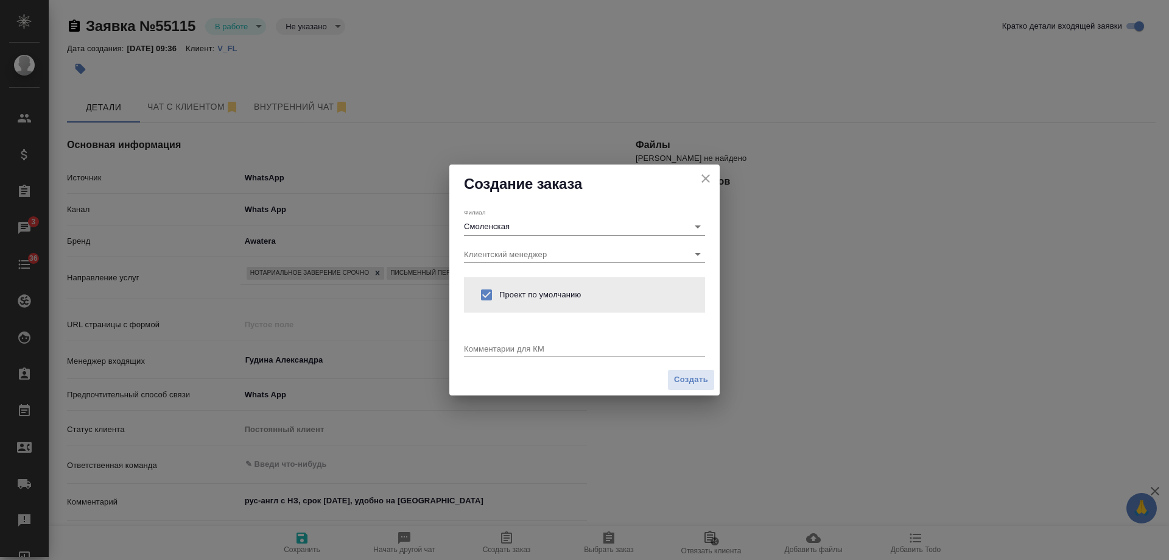
click at [524, 344] on textarea at bounding box center [584, 348] width 241 height 9
paste textarea "рус-англ с НЗ, срок завтра, удобно на Смоленке"
type textarea "от КВ: рус-англ с НЗ, срок завтра, удобно на Смоленке"
click at [682, 378] on span "Создать" at bounding box center [691, 380] width 34 height 14
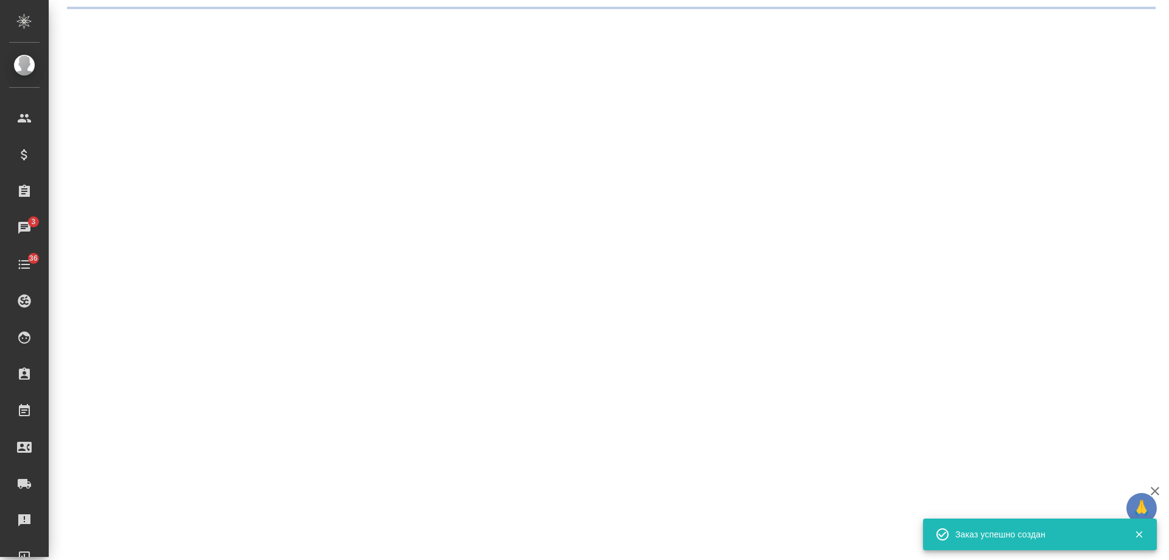
select select "RU"
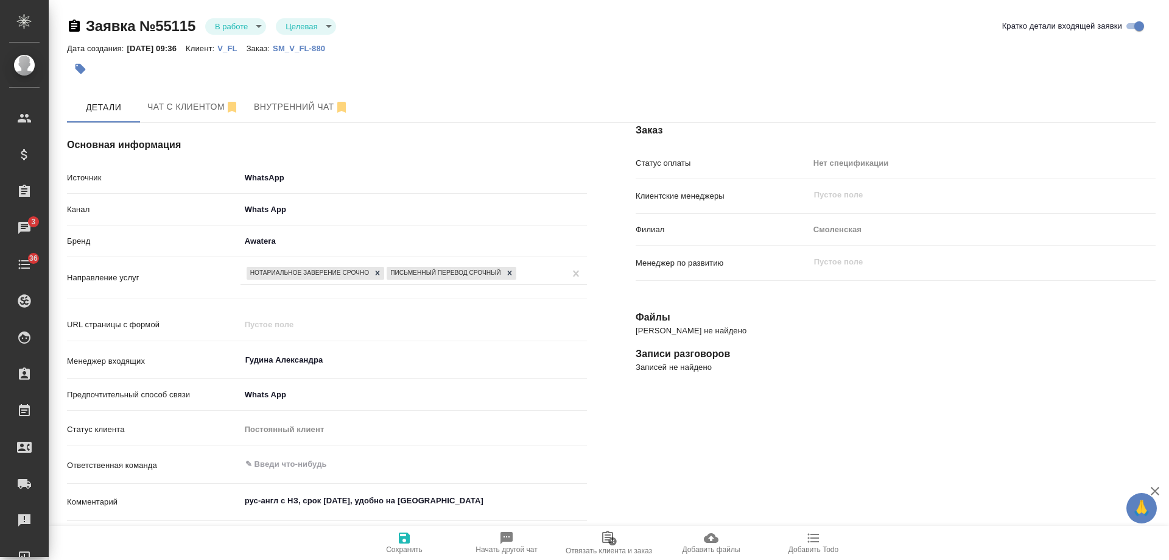
type textarea "x"
click at [609, 536] on icon "button" at bounding box center [613, 541] width 10 height 15
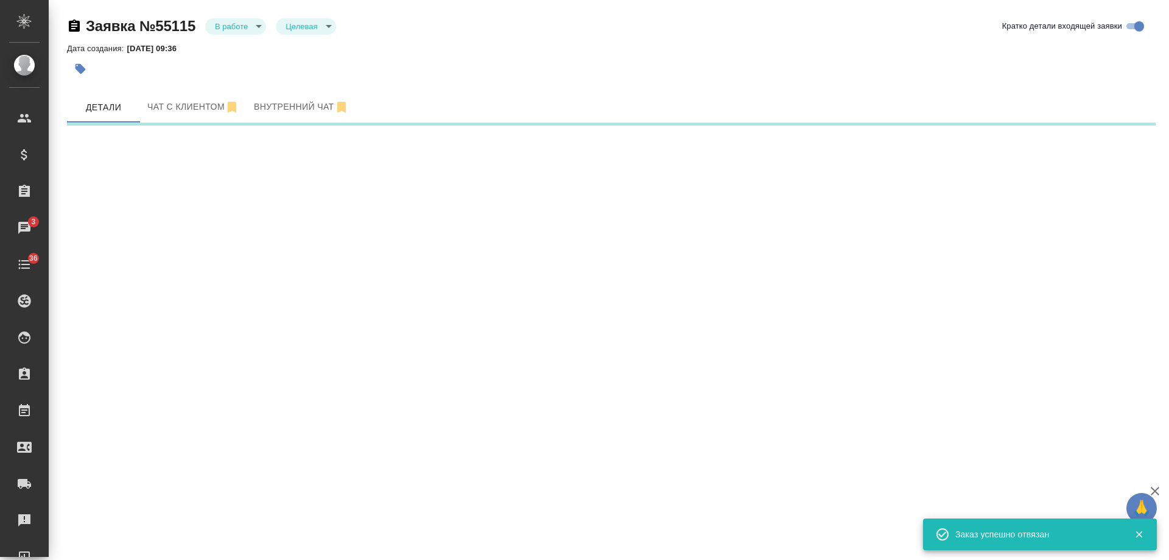
select select "RU"
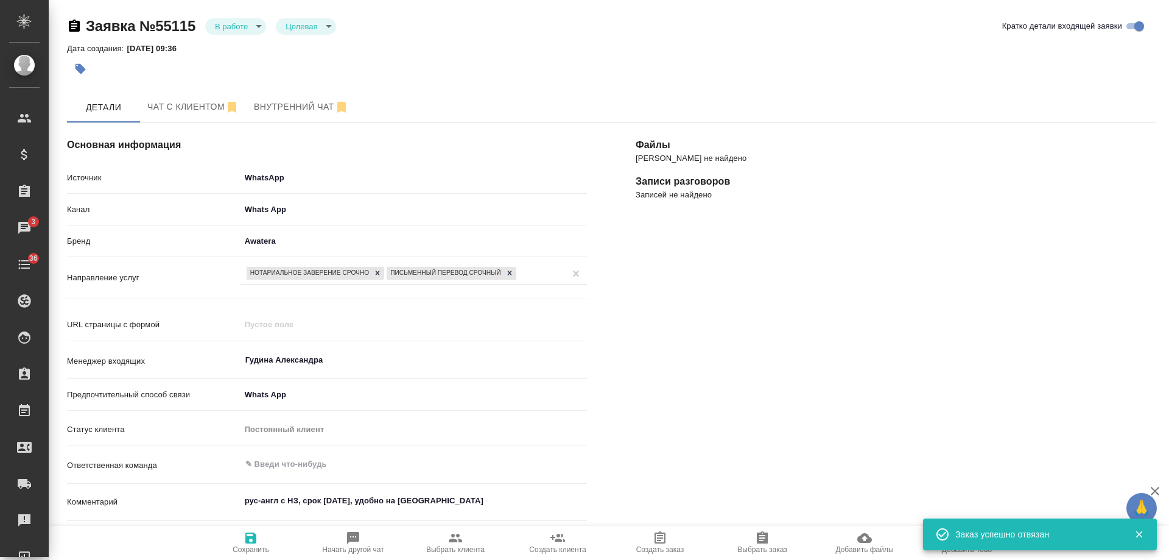
type textarea "x"
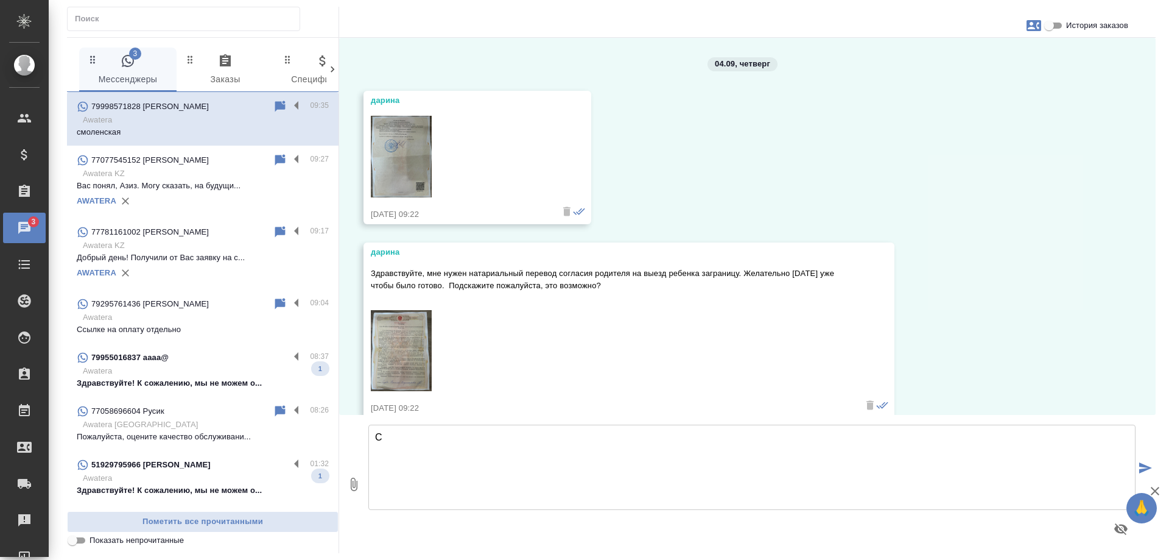
scroll to position [524, 0]
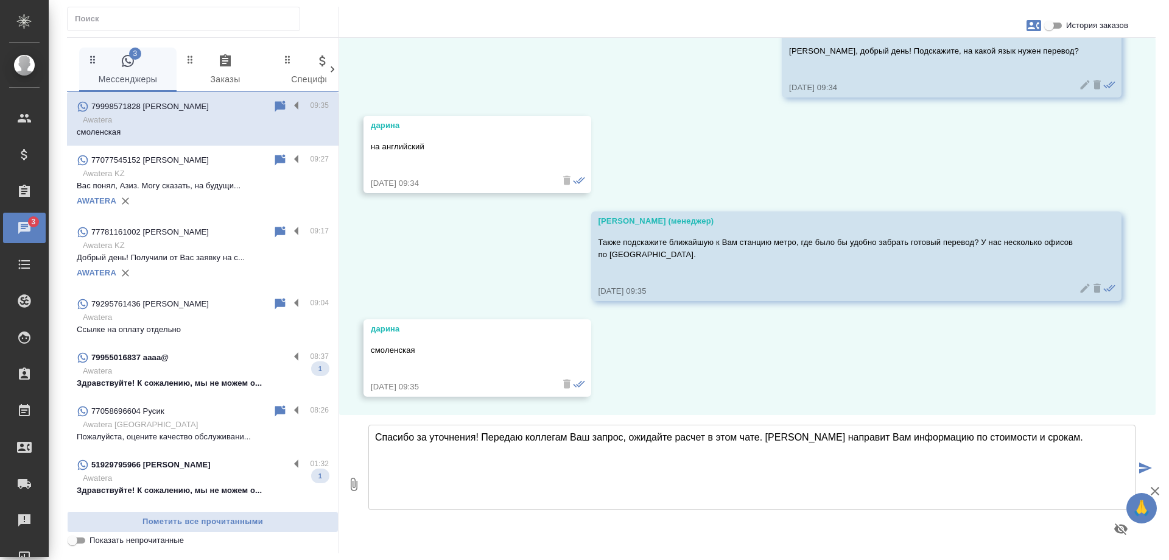
type textarea "Спасибо за уточнения! Передаю коллегам Ваш запрос, ожидайте расчет в этом чате.…"
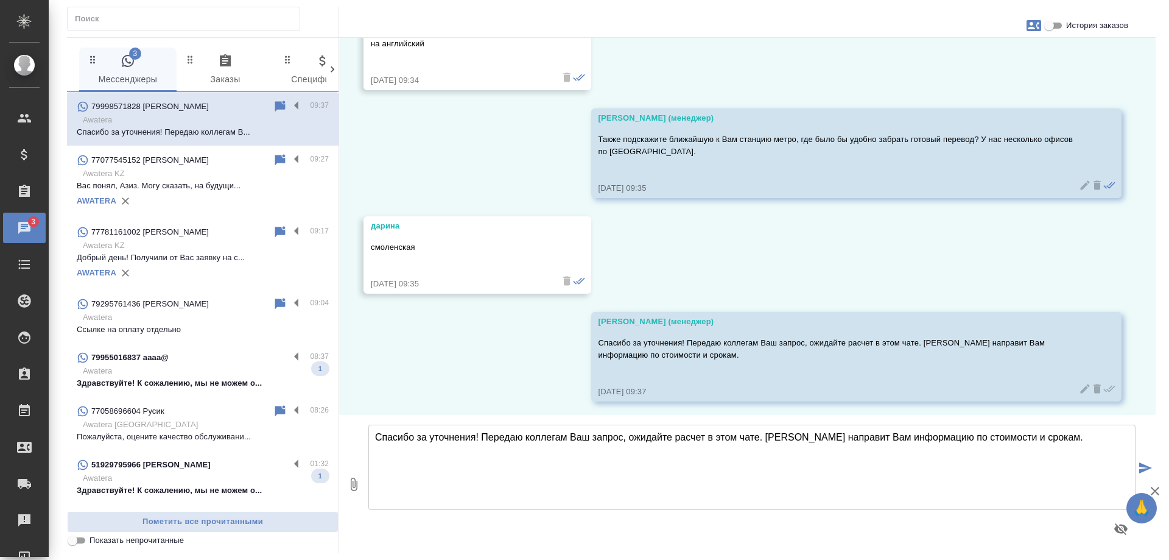
scroll to position [632, 0]
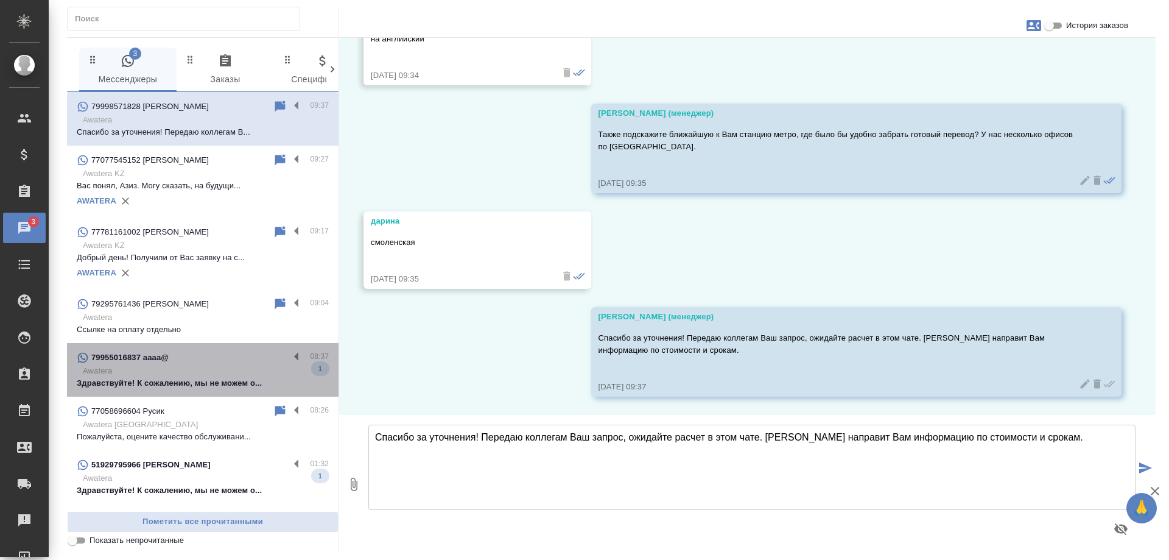
click at [215, 382] on p "Здравствуйте! К сожалению, мы не можем о..." at bounding box center [203, 383] width 252 height 12
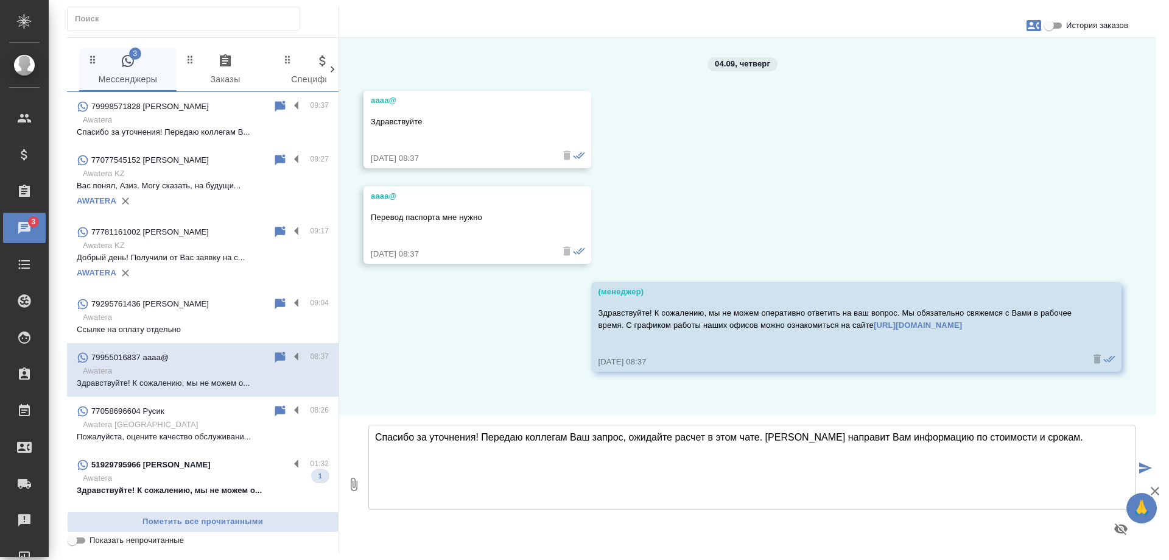
scroll to position [0, 0]
click at [535, 455] on textarea "Спасибо за уточнения! Передаю коллегам Ваш запрос, ожидайте расчет в этом чате.…" at bounding box center [752, 467] width 767 height 85
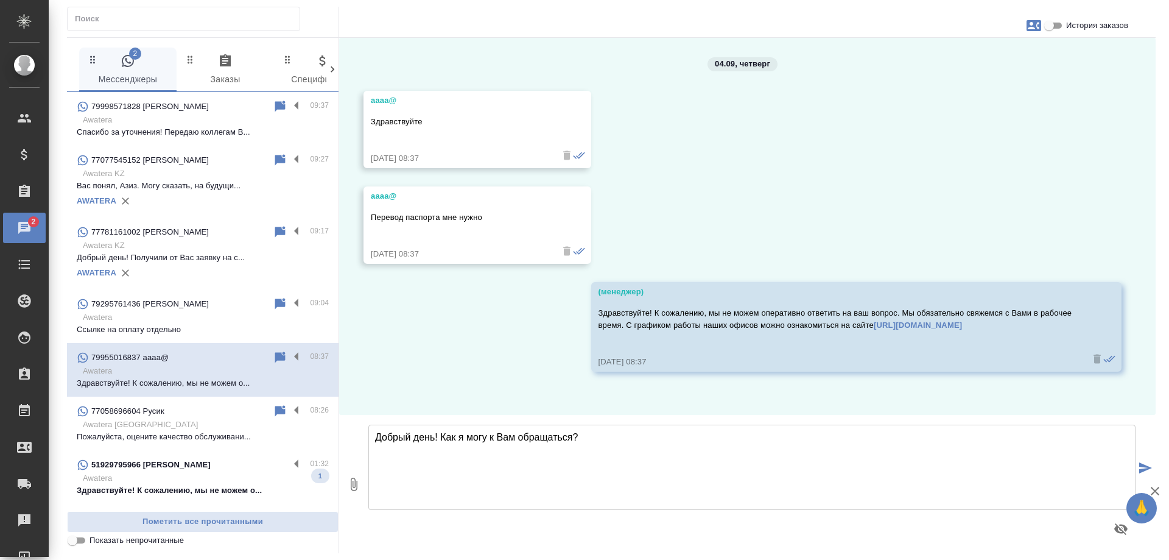
type textarea "Добрый день! Как я могу к Вам обращаться?"
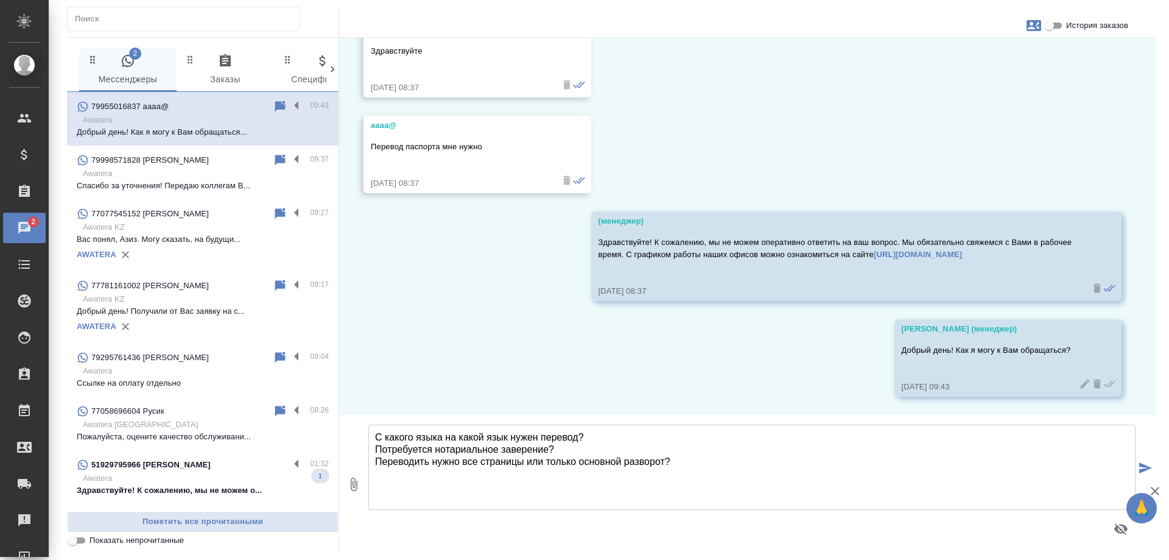
type textarea "С какого языка на какой язык нужен перевод? Потребуется нотариальное заверение?…"
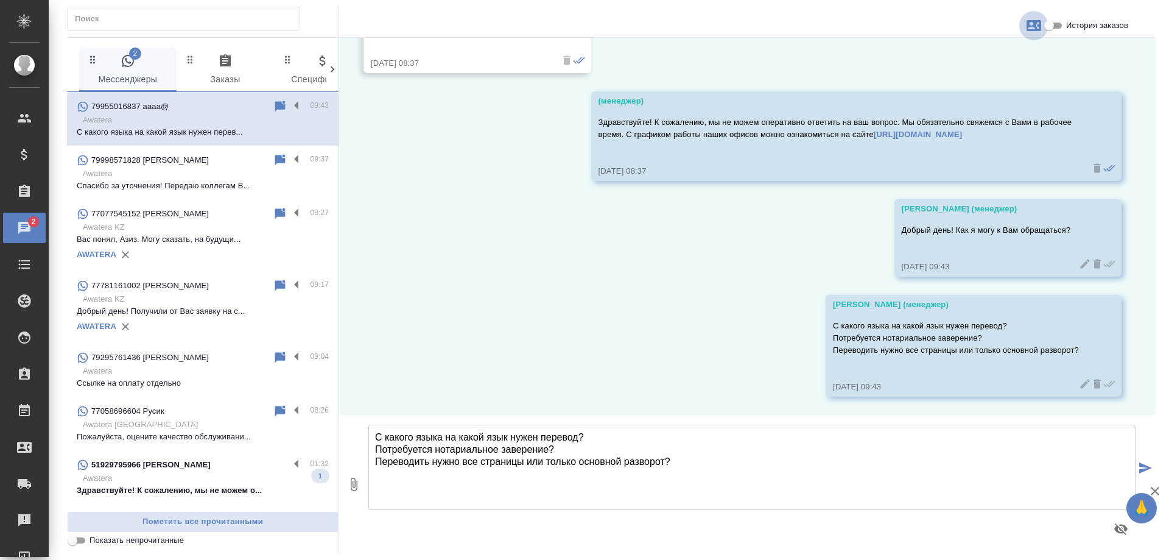
click at [1035, 27] on icon "button" at bounding box center [1034, 25] width 15 height 11
click at [997, 53] on span "Создать заявку" at bounding box center [981, 58] width 57 height 12
select select "RU"
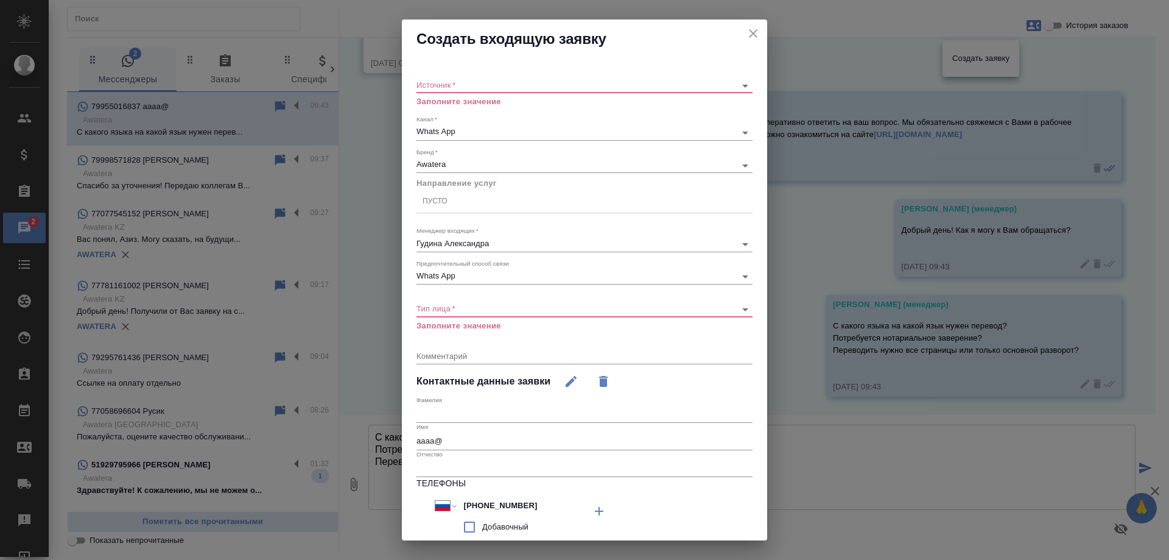
click at [545, 86] on body "🙏 .cls-1 fill:#fff; AWATERA [PERSON_NAME] Спецификации Заказы 2 Чаты Todo Проек…" at bounding box center [584, 280] width 1169 height 560
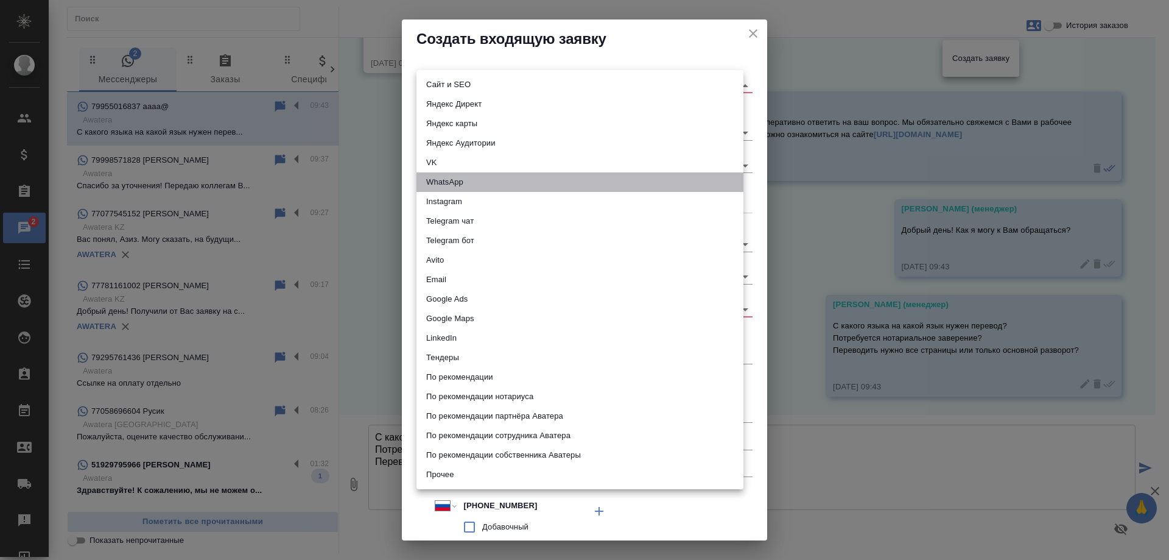
click at [452, 183] on li "WhatsApp" at bounding box center [580, 181] width 327 height 19
type input "whatsapp"
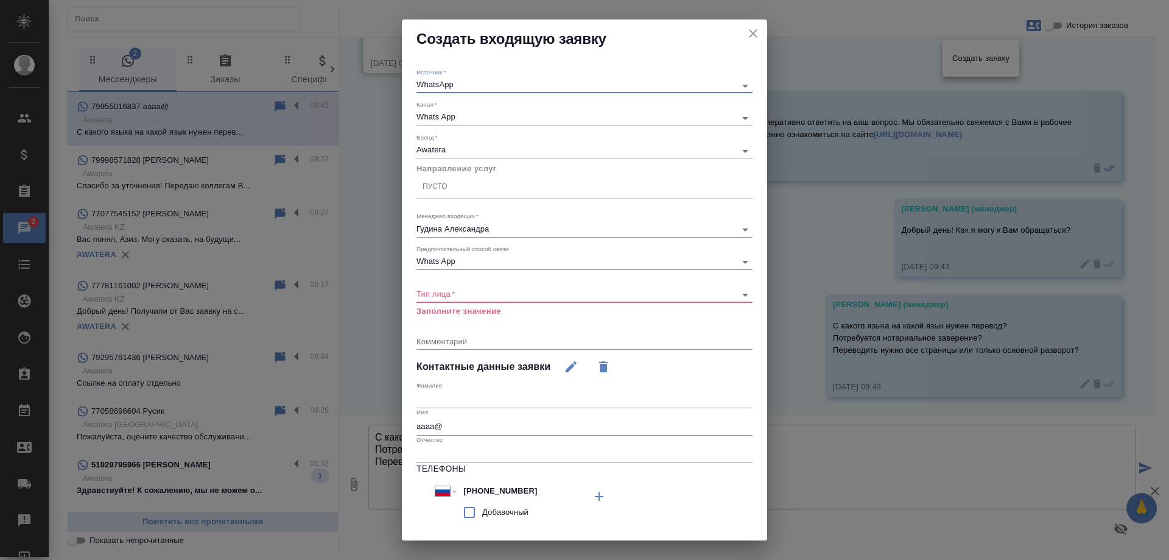
click at [449, 186] on div "Пусто" at bounding box center [585, 187] width 336 height 18
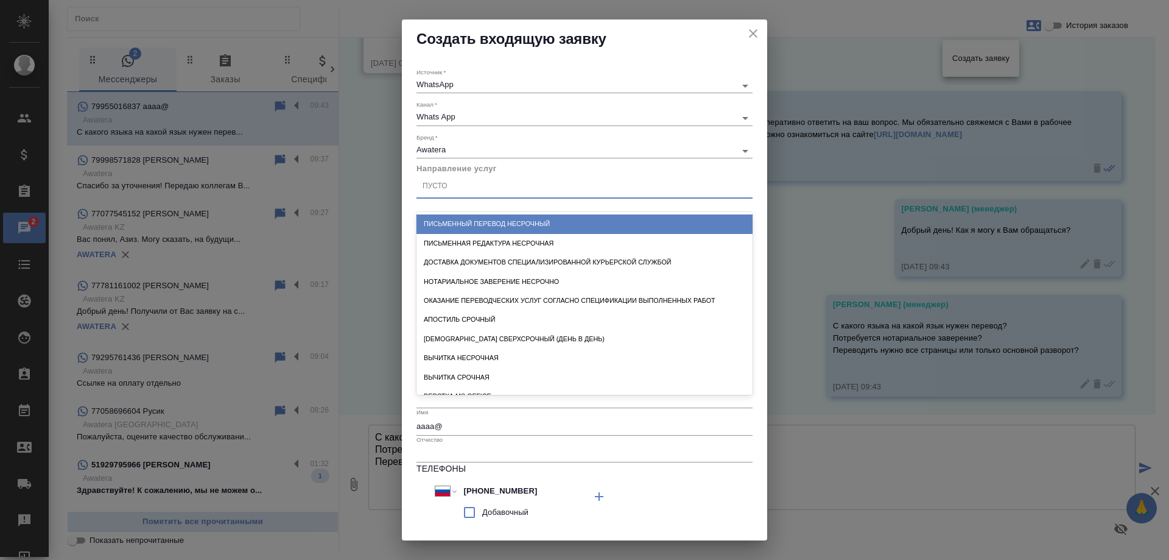
click at [515, 223] on div "Письменный перевод несрочный" at bounding box center [585, 223] width 336 height 19
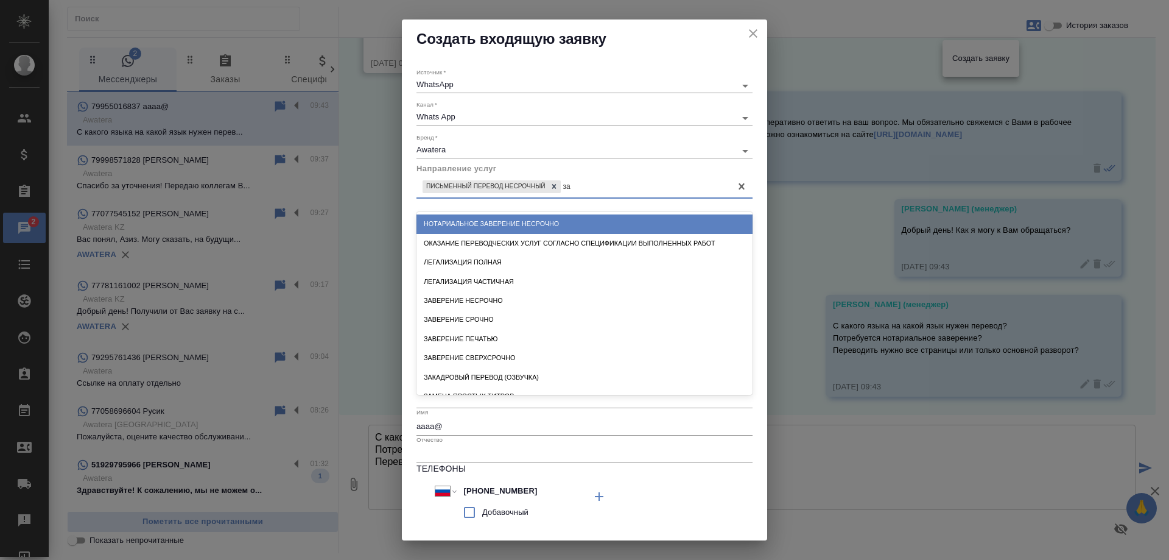
type input "зав"
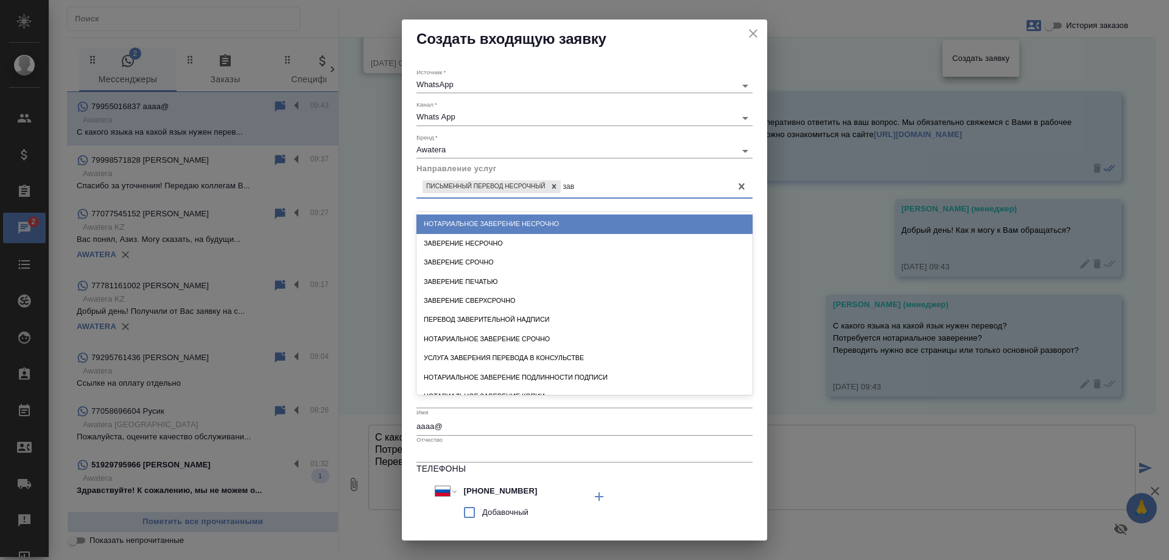
click at [520, 220] on div "Нотариальное заверение несрочно" at bounding box center [585, 223] width 336 height 19
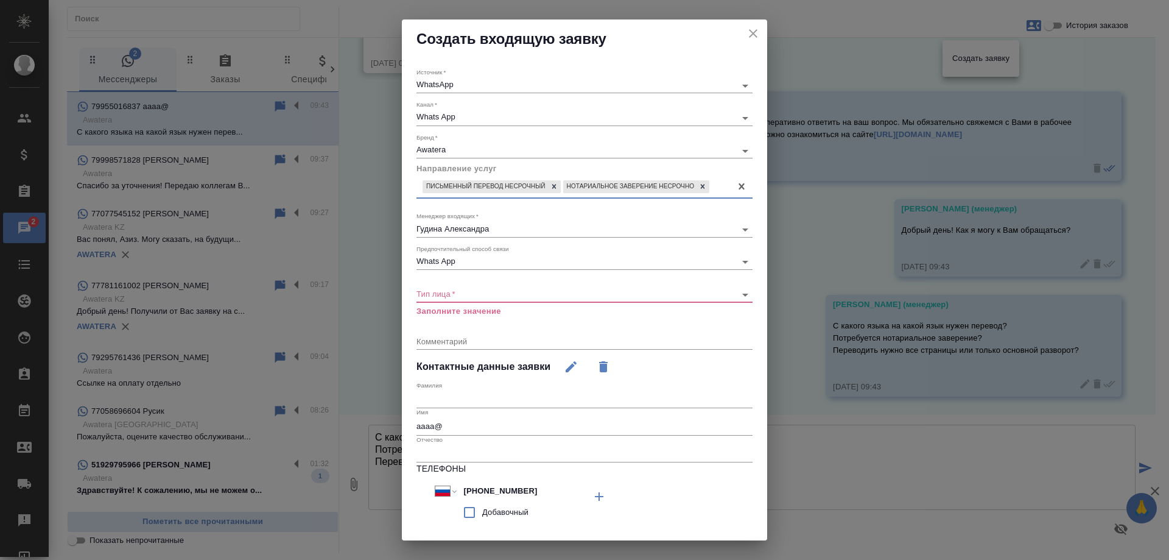
click at [464, 290] on body "🙏 .cls-1 fill:#fff; AWATERA Gudina Alexandra Клиенты Спецификации Заказы 2 Чаты…" at bounding box center [584, 280] width 1169 height 560
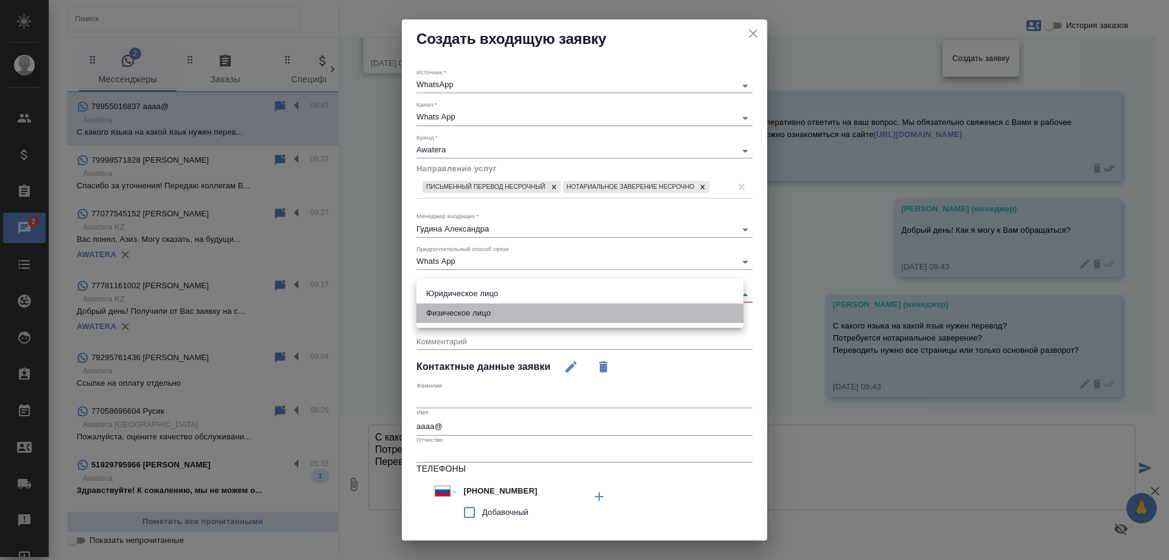
click at [458, 311] on li "Физическое лицо" at bounding box center [580, 312] width 327 height 19
type input "private"
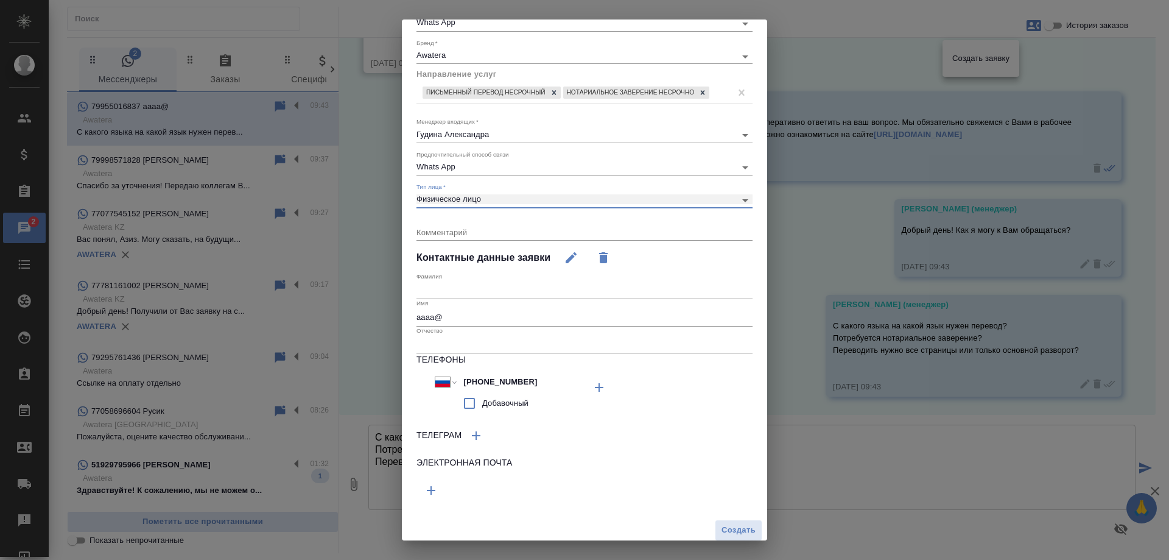
scroll to position [100, 0]
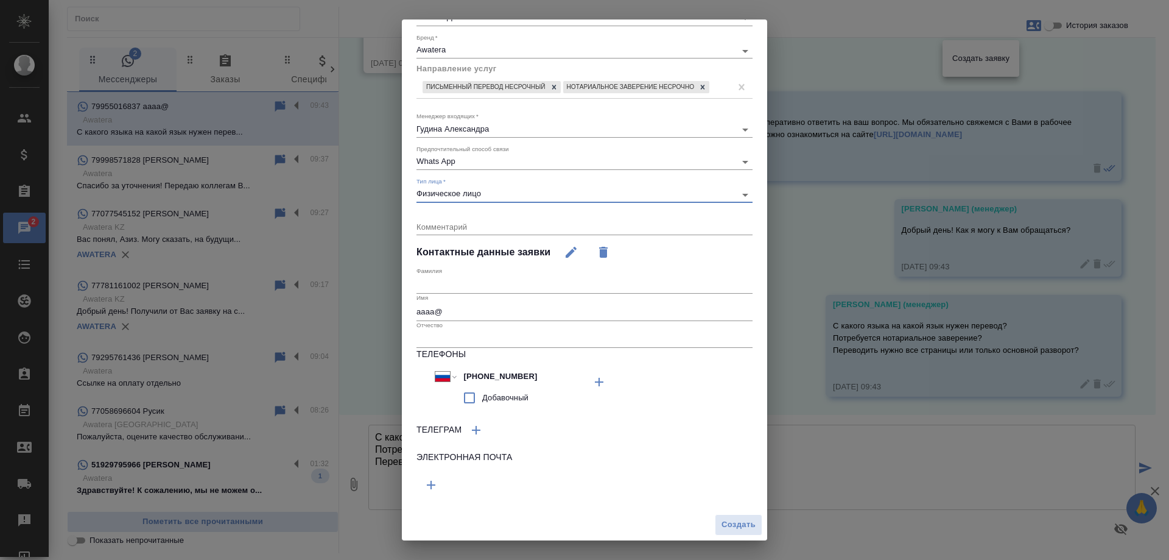
click at [444, 225] on textarea at bounding box center [585, 226] width 336 height 9
type textarea "паспорт"
click at [742, 523] on span "Создать" at bounding box center [739, 525] width 34 height 14
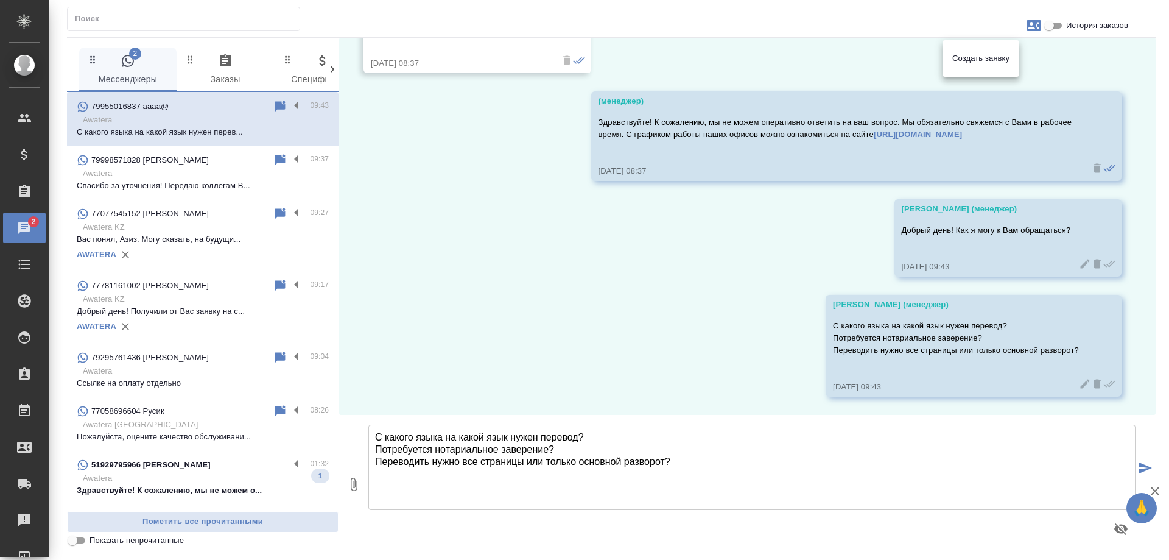
click at [538, 225] on div at bounding box center [584, 280] width 1169 height 560
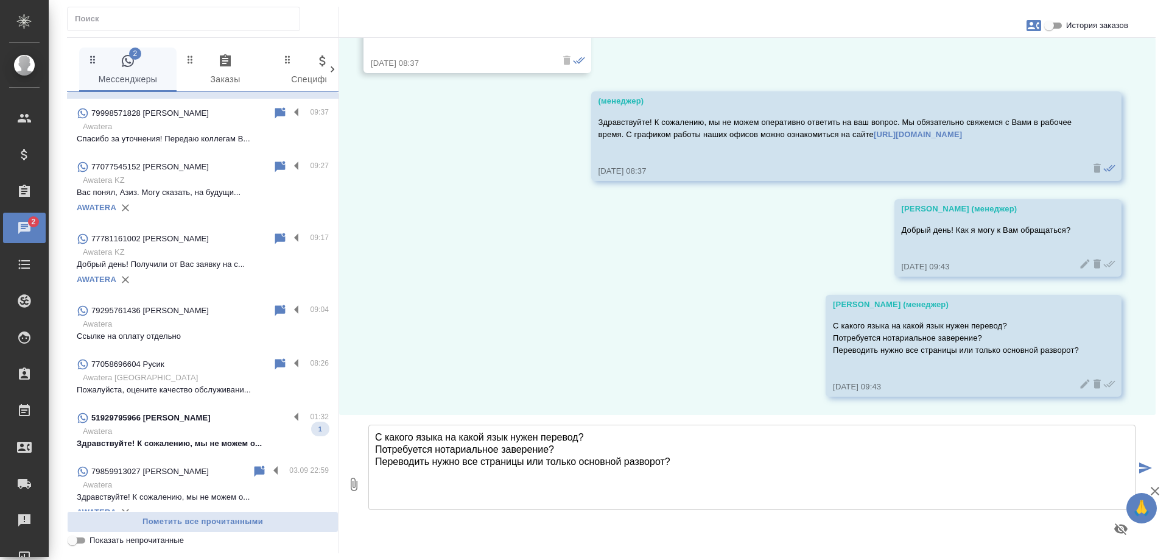
scroll to position [122, 0]
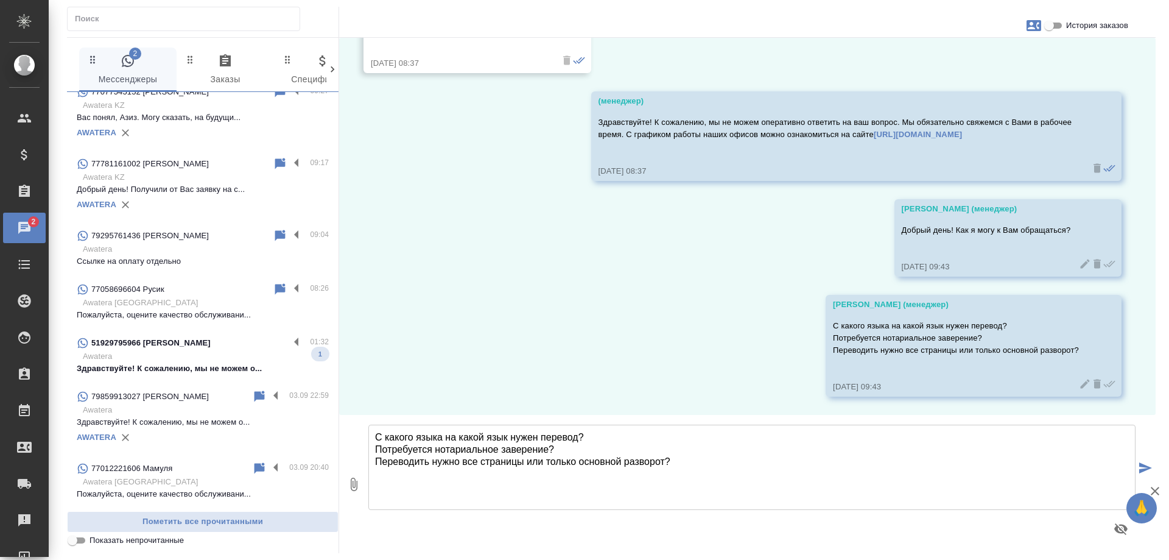
click at [180, 348] on p "51929795966 Rick Rivas" at bounding box center [150, 343] width 119 height 12
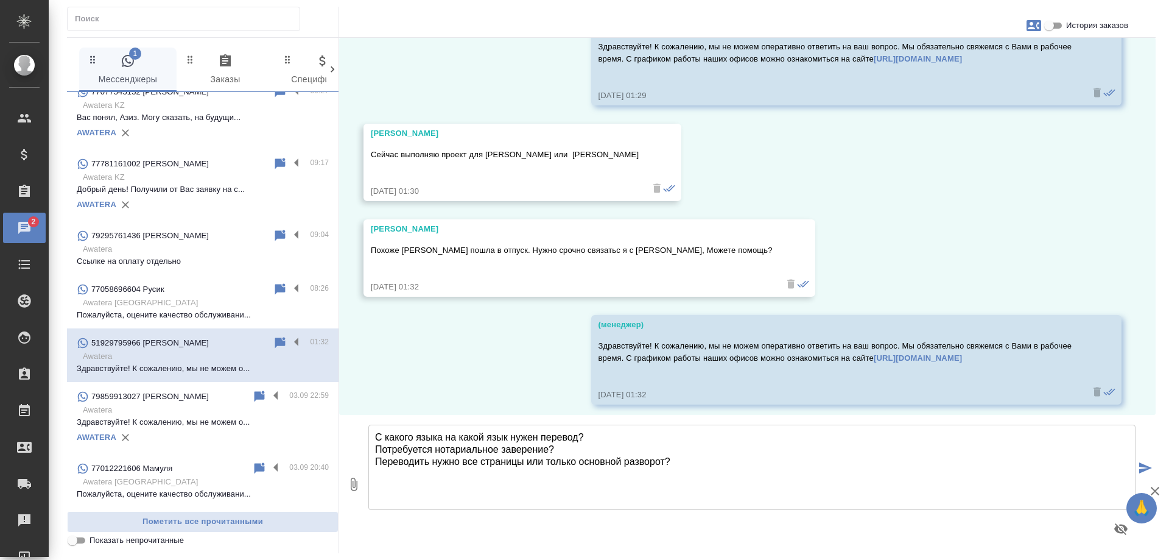
scroll to position [478, 0]
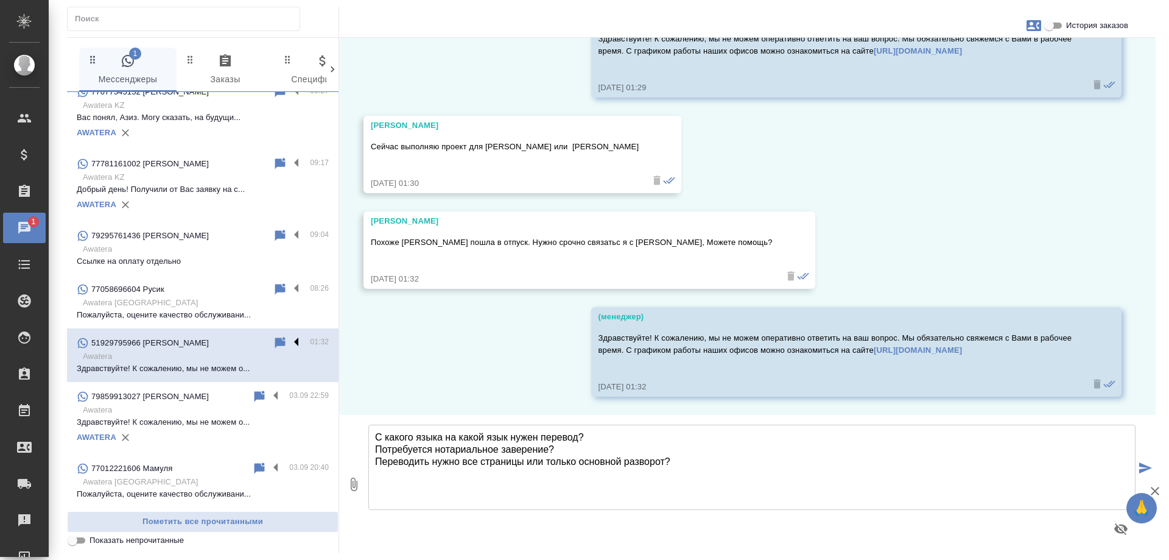
click at [289, 345] on label at bounding box center [299, 343] width 21 height 14
click at [0, 0] on input "checkbox" at bounding box center [0, 0] width 0 height 0
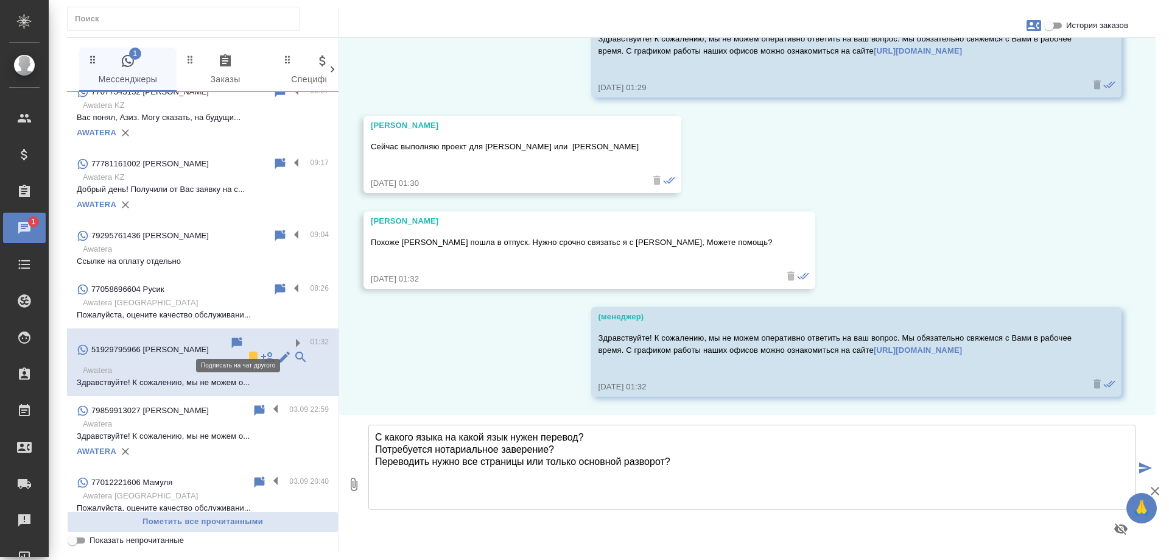
click at [261, 350] on icon at bounding box center [268, 357] width 15 height 15
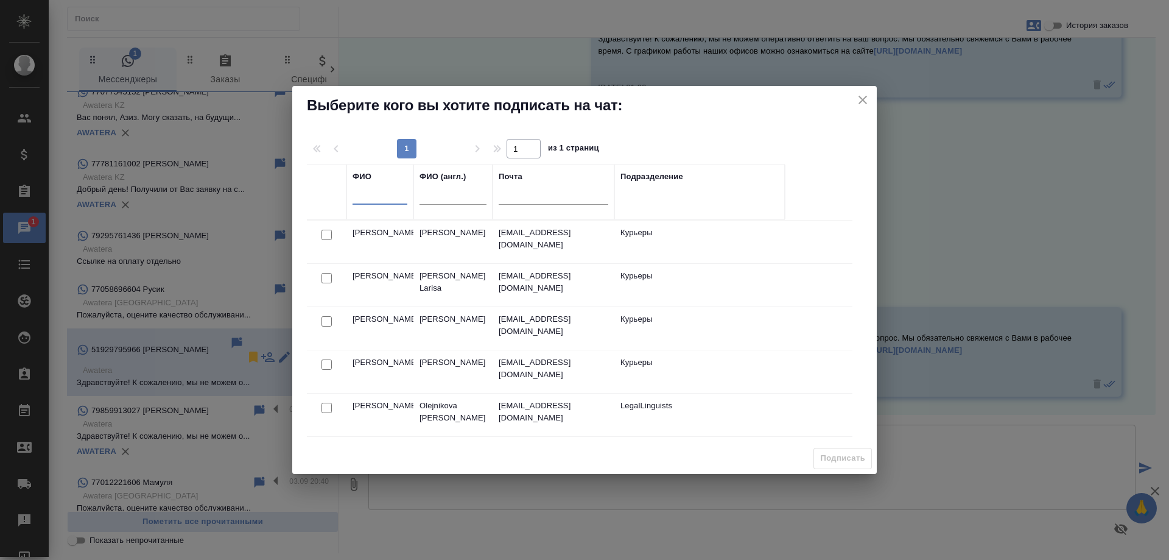
click at [372, 197] on input "text" at bounding box center [380, 196] width 55 height 15
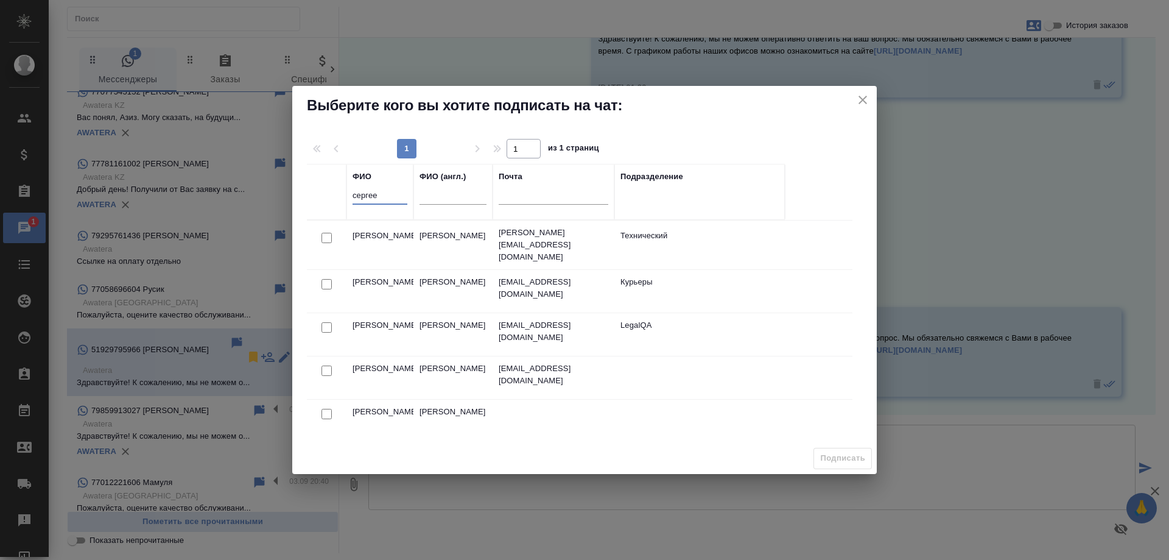
type input "сергее"
click at [323, 233] on input "checkbox" at bounding box center [327, 238] width 10 height 10
checkbox input "true"
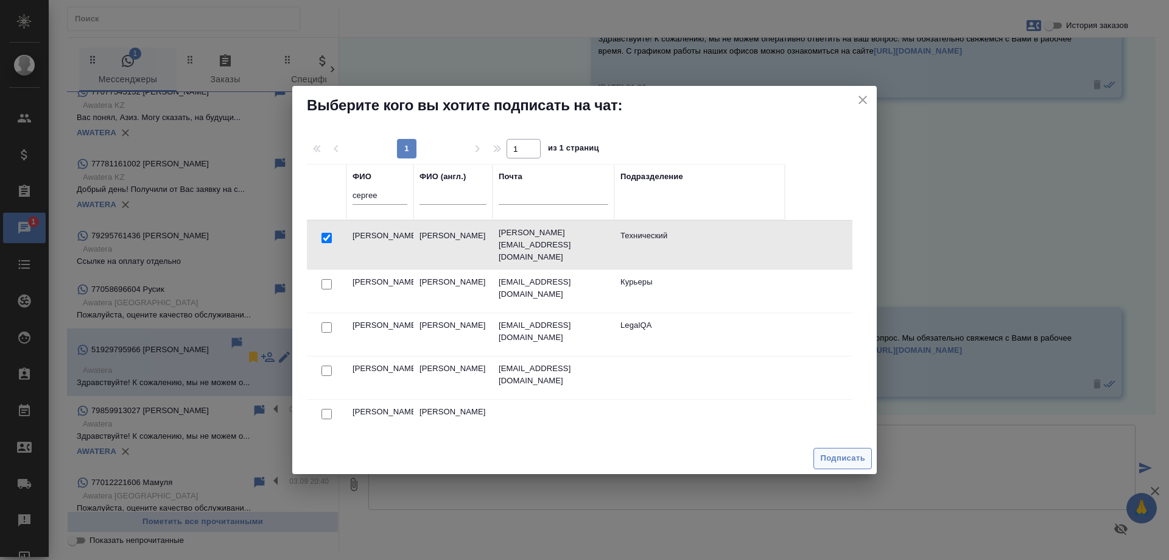
click at [845, 459] on span "Подписать" at bounding box center [842, 458] width 45 height 14
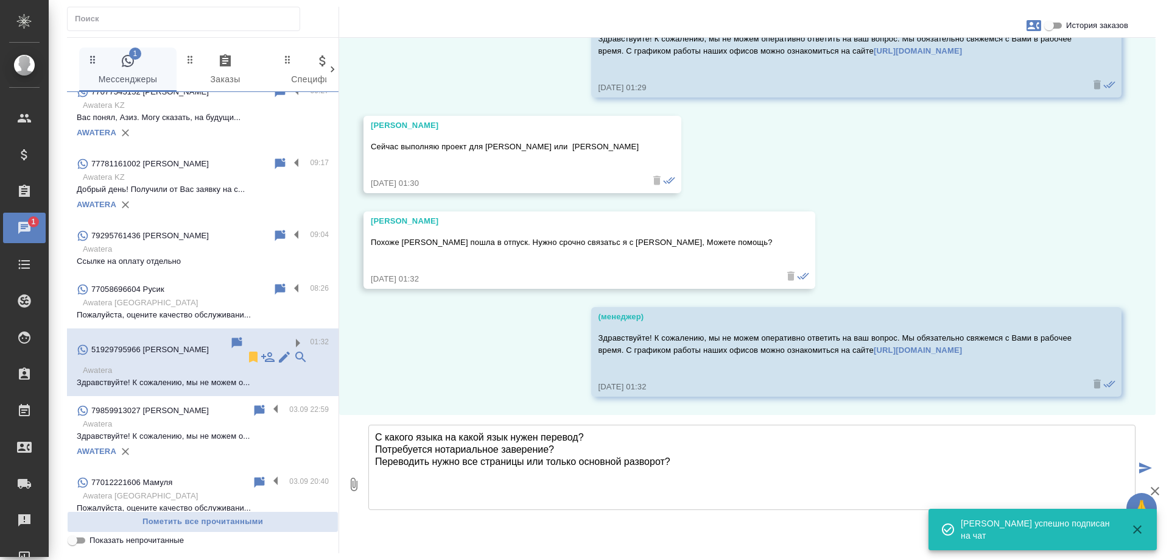
click at [1057, 27] on input "История заказов" at bounding box center [1050, 25] width 44 height 15
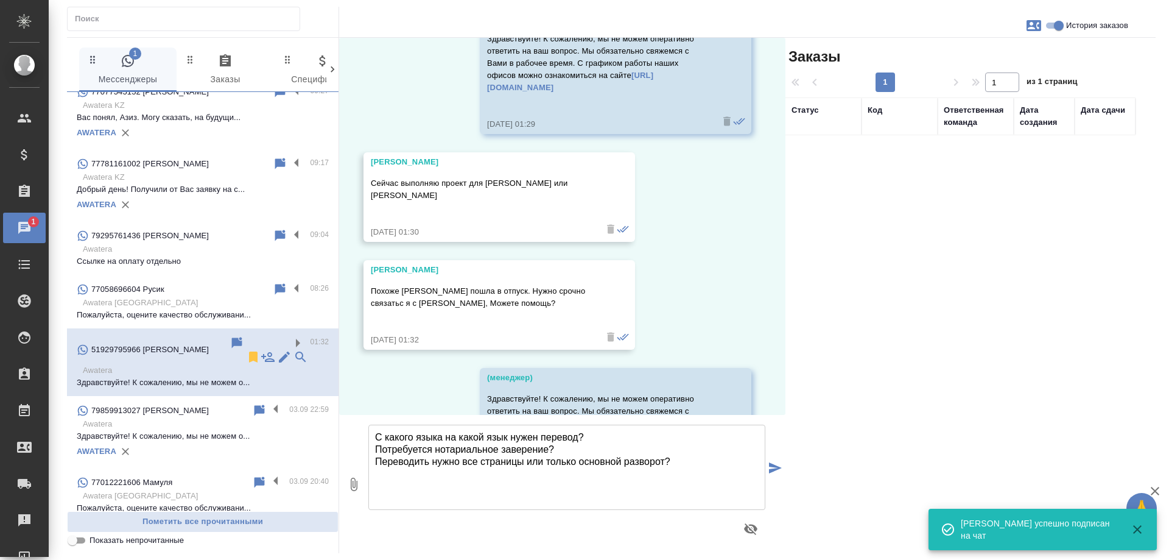
click at [1056, 26] on input "История заказов" at bounding box center [1059, 25] width 44 height 15
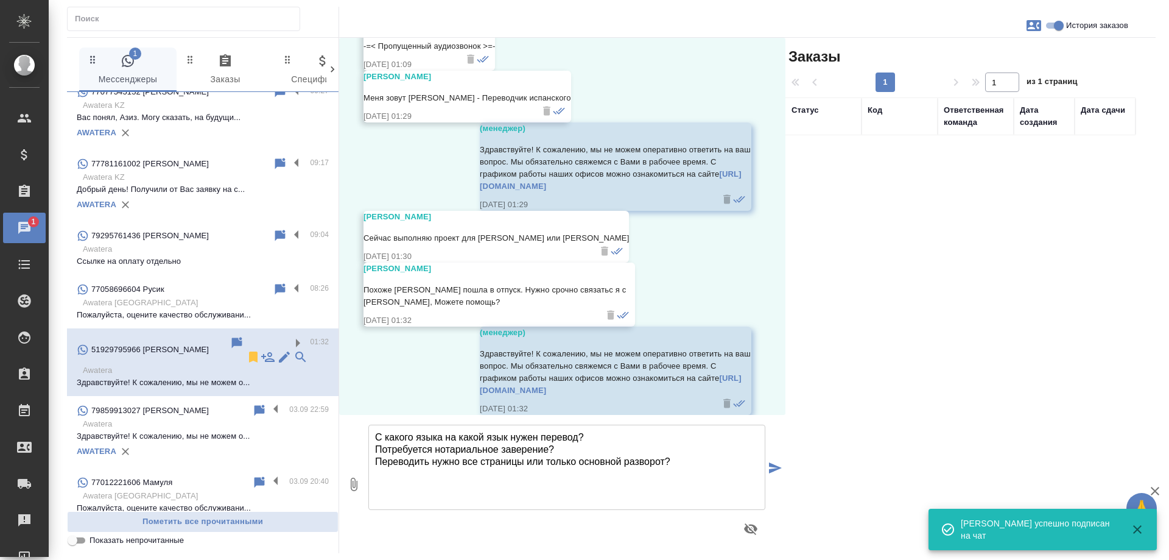
checkbox input "false"
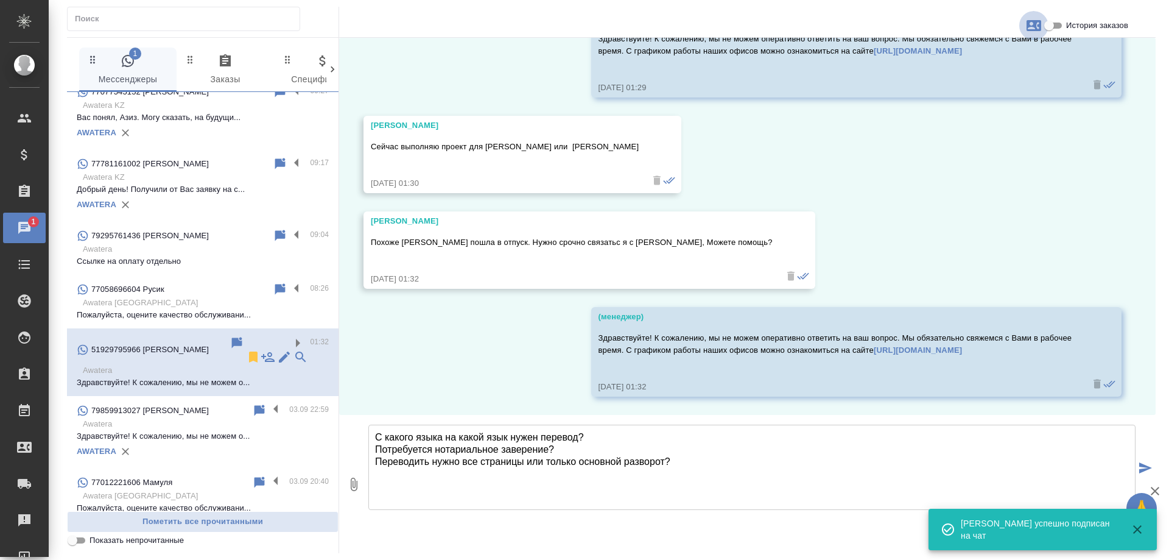
click at [1037, 26] on icon "button" at bounding box center [1034, 25] width 15 height 15
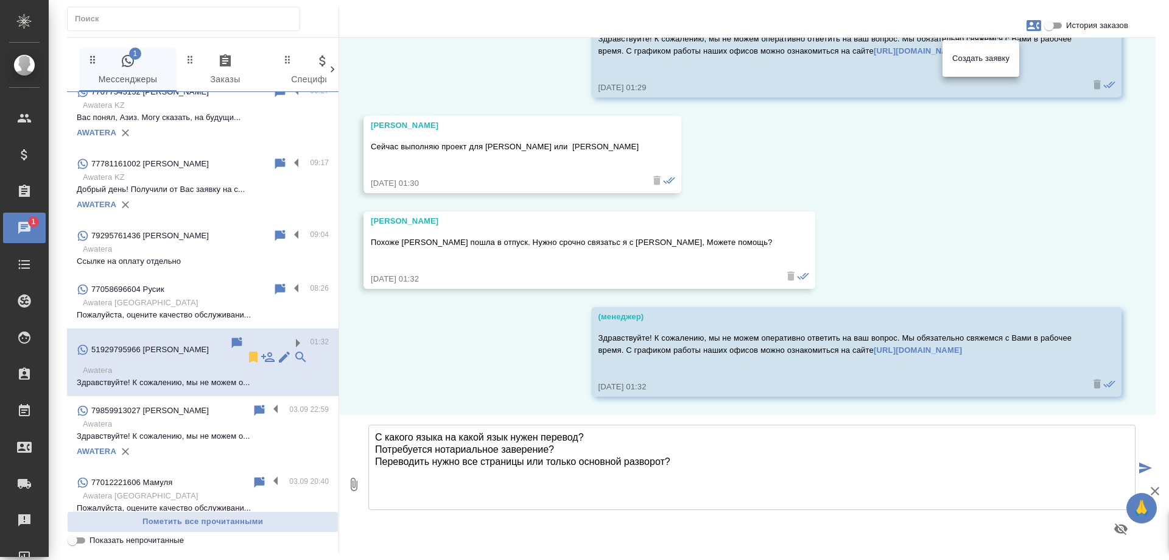
click at [994, 198] on div at bounding box center [584, 280] width 1169 height 560
click at [1032, 26] on icon "button" at bounding box center [1034, 25] width 15 height 11
click at [994, 62] on span "Создать заявку" at bounding box center [981, 58] width 57 height 12
select select "PE"
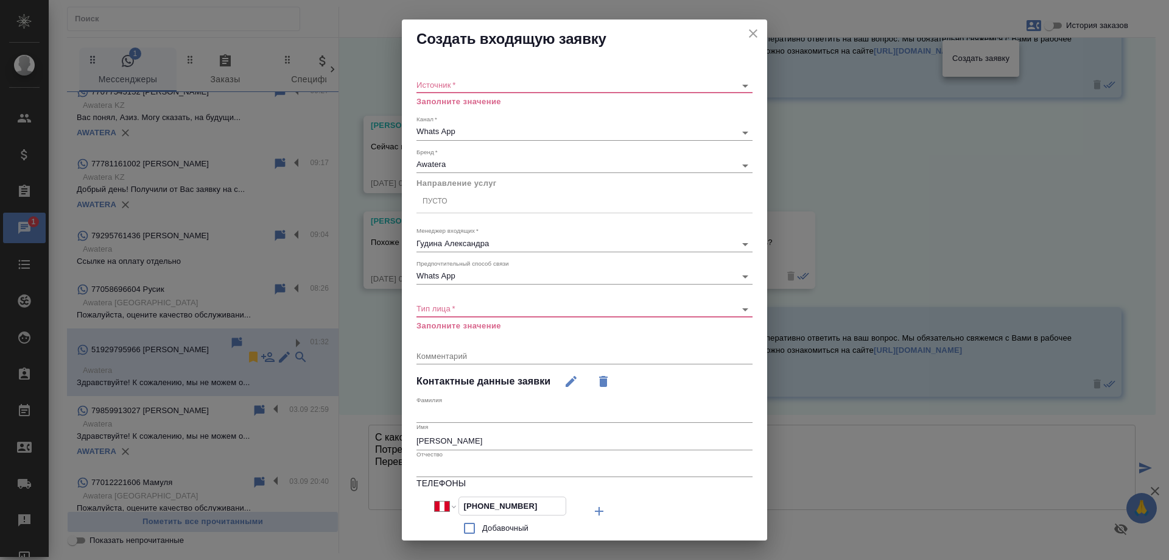
drag, startPoint x: 546, startPoint y: 503, endPoint x: 417, endPoint y: 498, distance: 128.6
click at [417, 498] on div "Международный Австралия Австрия Азербайджан Албания Алжир Американское Самоа Ан…" at bounding box center [501, 518] width 168 height 44
drag, startPoint x: 479, startPoint y: 444, endPoint x: 293, endPoint y: 426, distance: 187.3
click at [293, 426] on div "Создать входящую заявку Источник   * ​ Заполните значение Канал   * Whats App 6…" at bounding box center [584, 280] width 1169 height 560
click at [746, 32] on icon "close" at bounding box center [753, 33] width 15 height 15
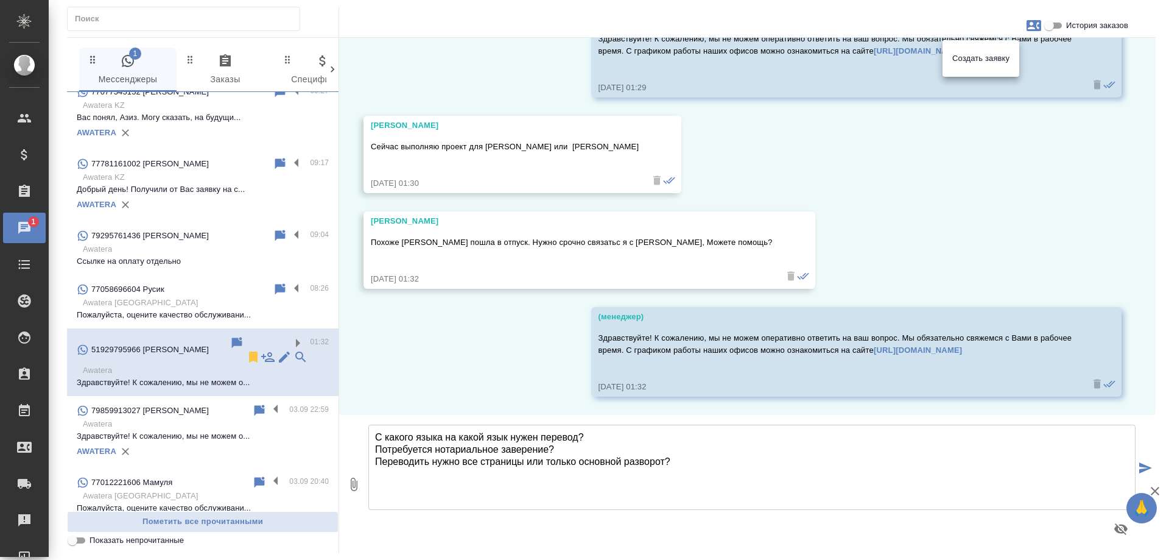
click at [947, 211] on div at bounding box center [584, 280] width 1169 height 560
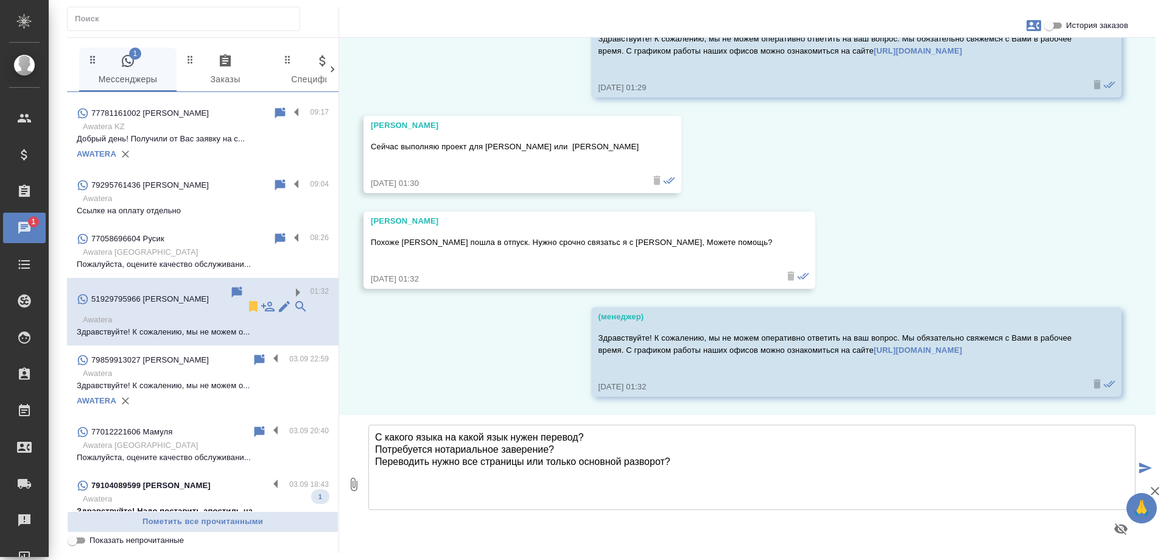
scroll to position [426, 0]
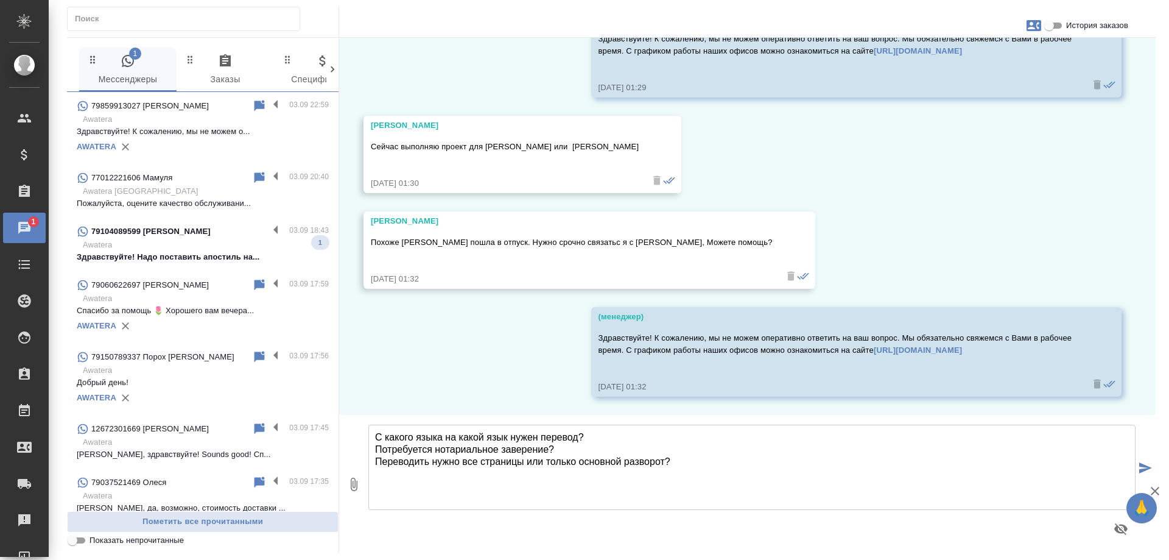
click at [178, 239] on p "Awatera" at bounding box center [206, 245] width 246 height 12
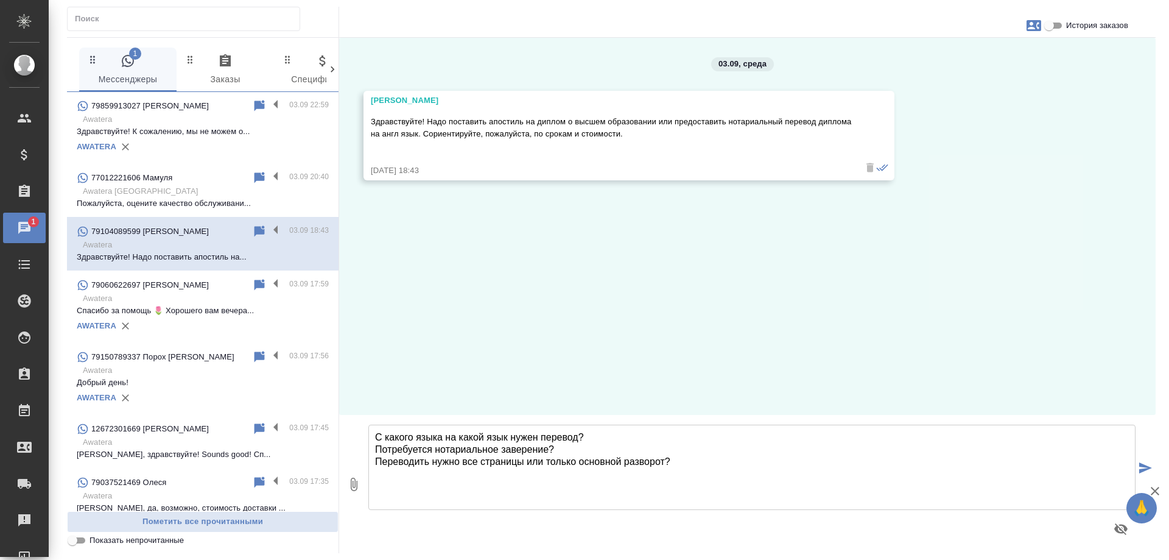
scroll to position [0, 0]
click at [489, 442] on textarea "С какого языка на какой язык нужен перевод? Потребуется нотариальное заверение?…" at bounding box center [752, 467] width 767 height 85
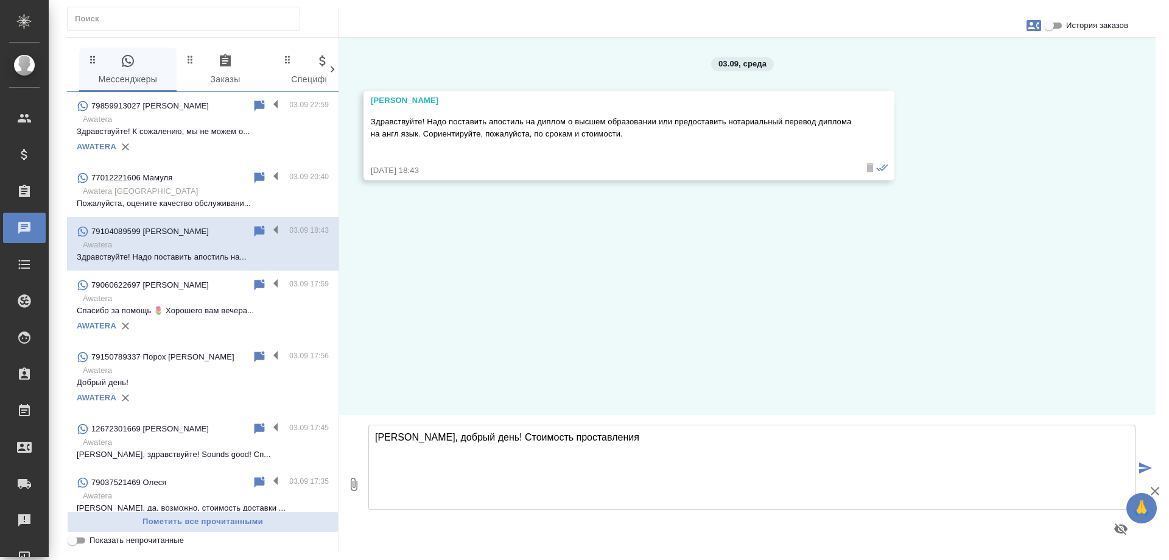
type textarea "Дмитрий, добрый день! Стоимость проставления"
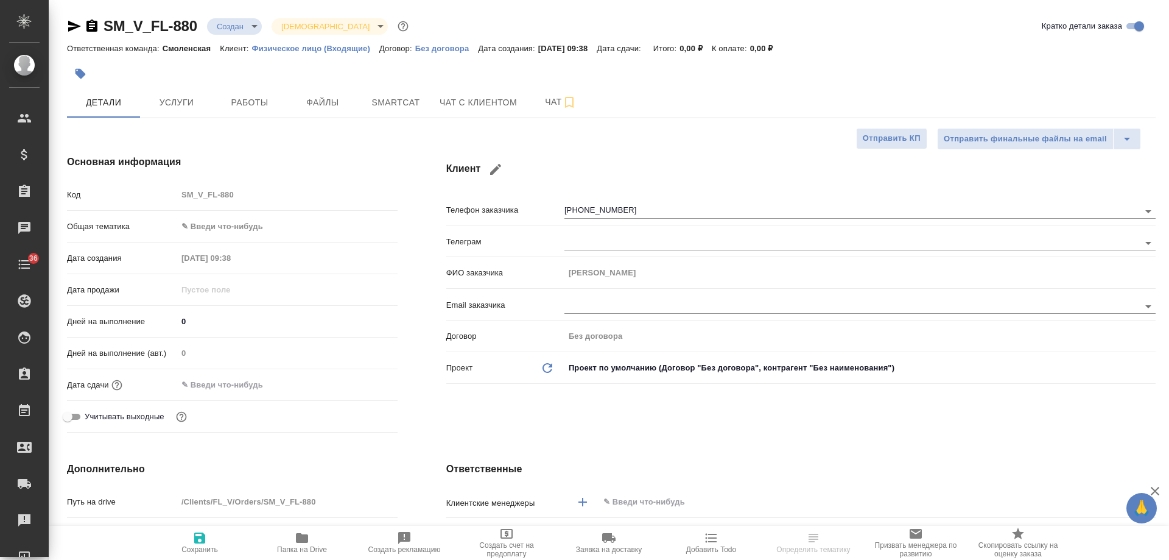
select select "RU"
drag, startPoint x: 0, startPoint y: 0, endPoint x: 193, endPoint y: 2, distance: 193.1
click at [69, 26] on icon "button" at bounding box center [74, 26] width 15 height 15
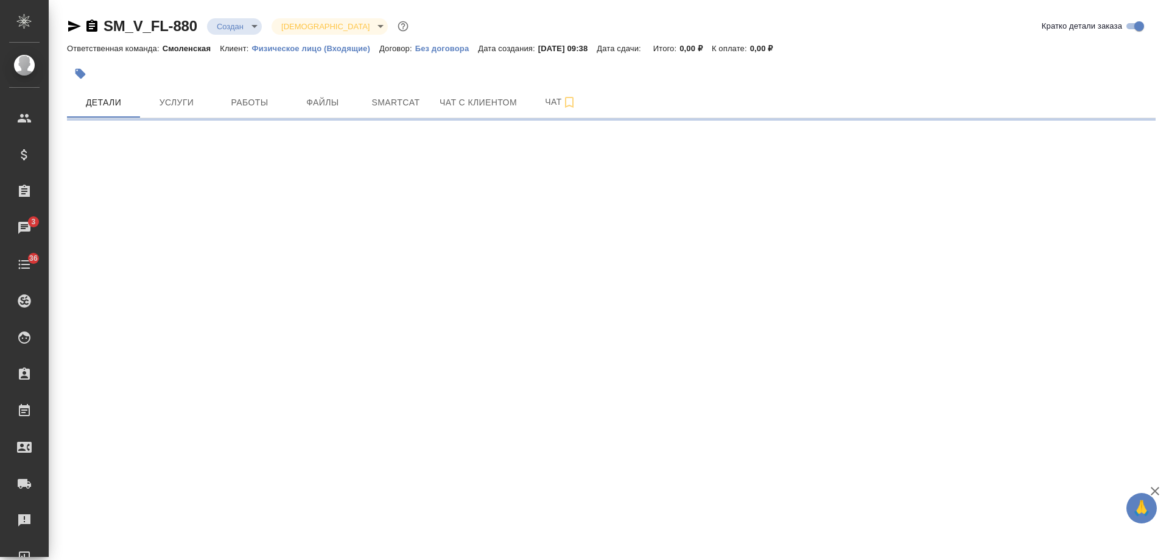
select select "RU"
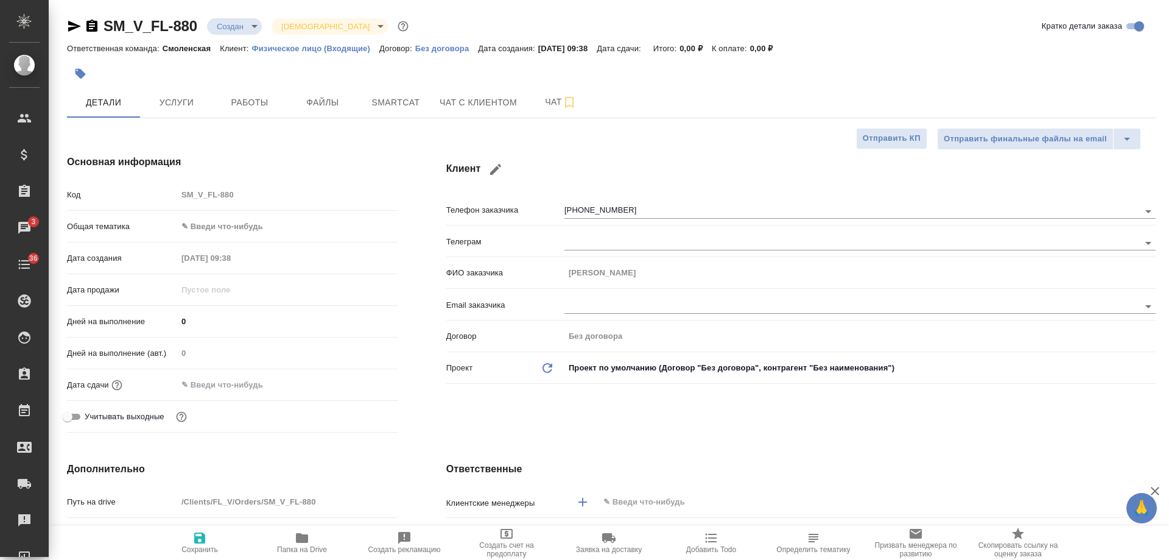
type textarea "x"
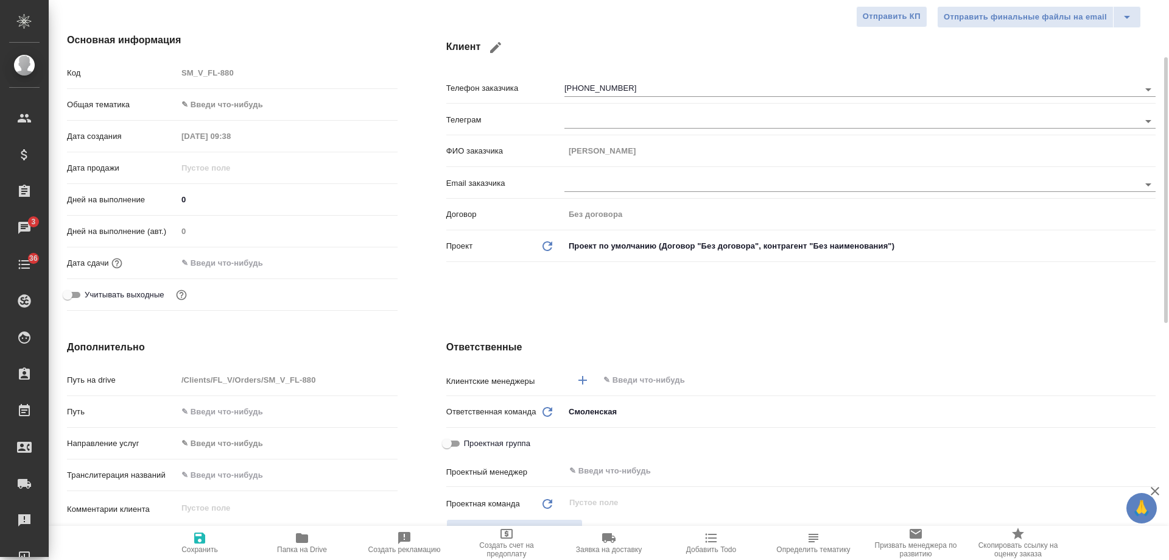
scroll to position [61, 0]
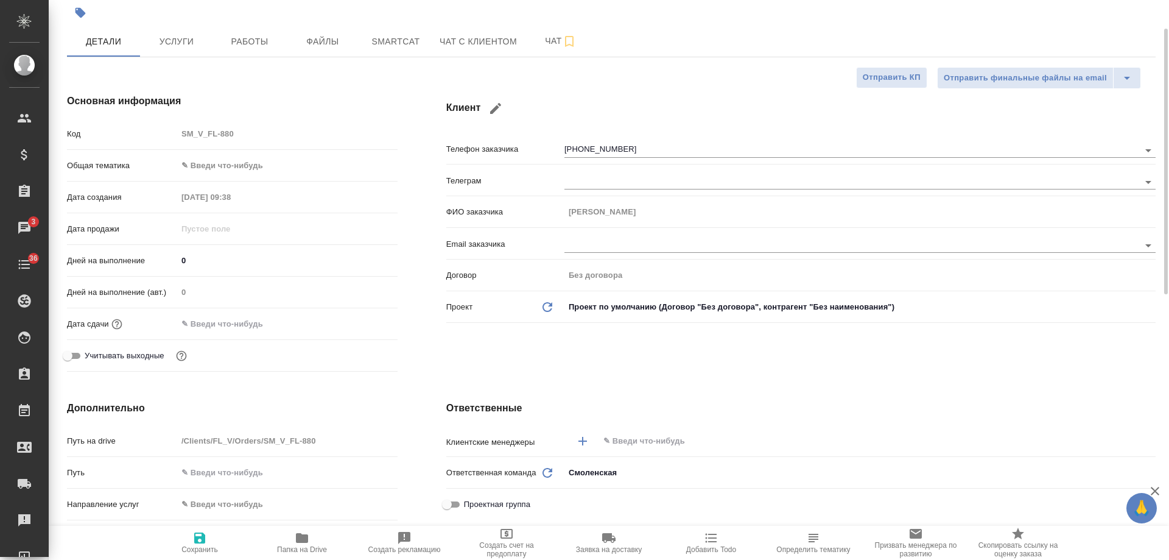
type textarea "x"
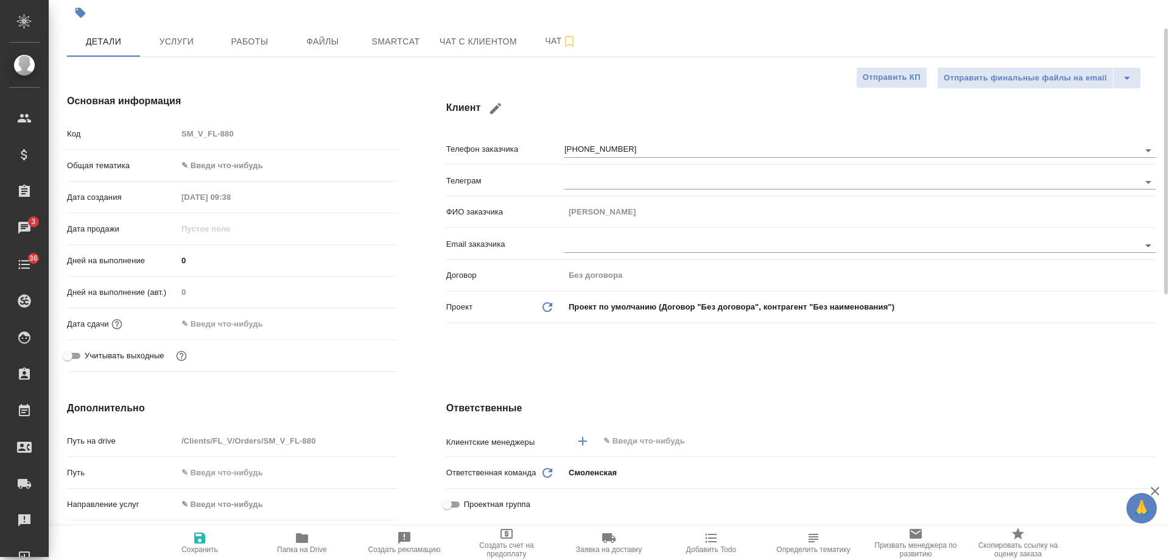
type textarea "x"
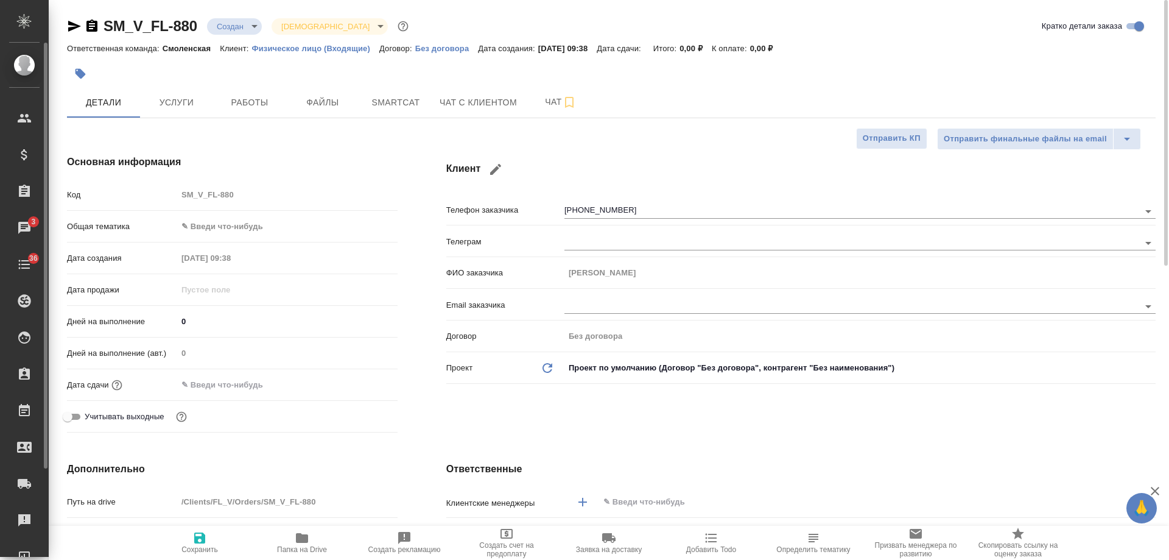
type textarea "x"
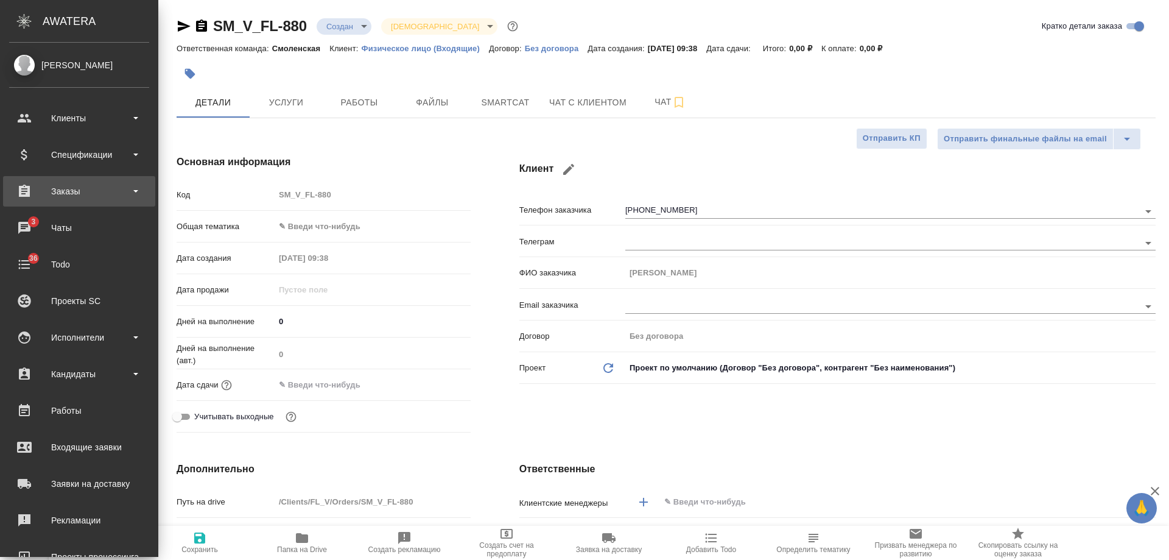
click at [79, 192] on div "Заказы" at bounding box center [79, 191] width 140 height 18
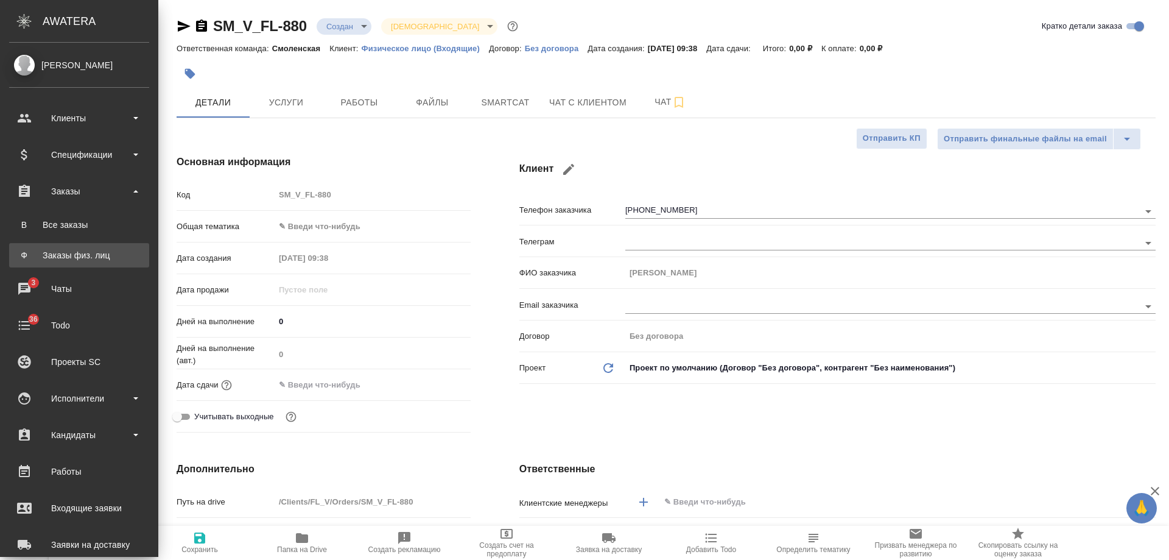
type textarea "x"
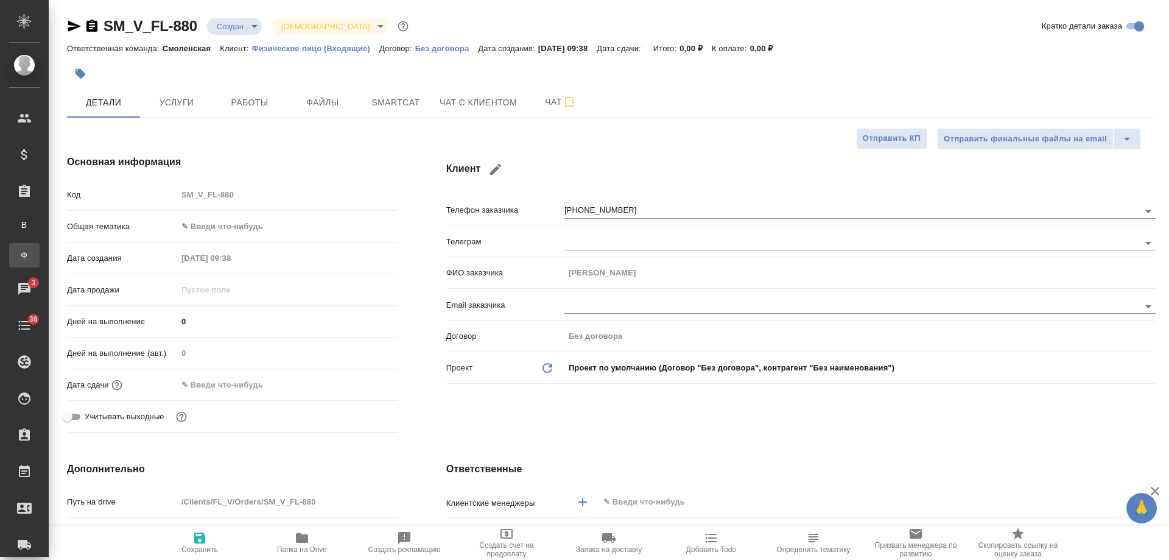
type textarea "x"
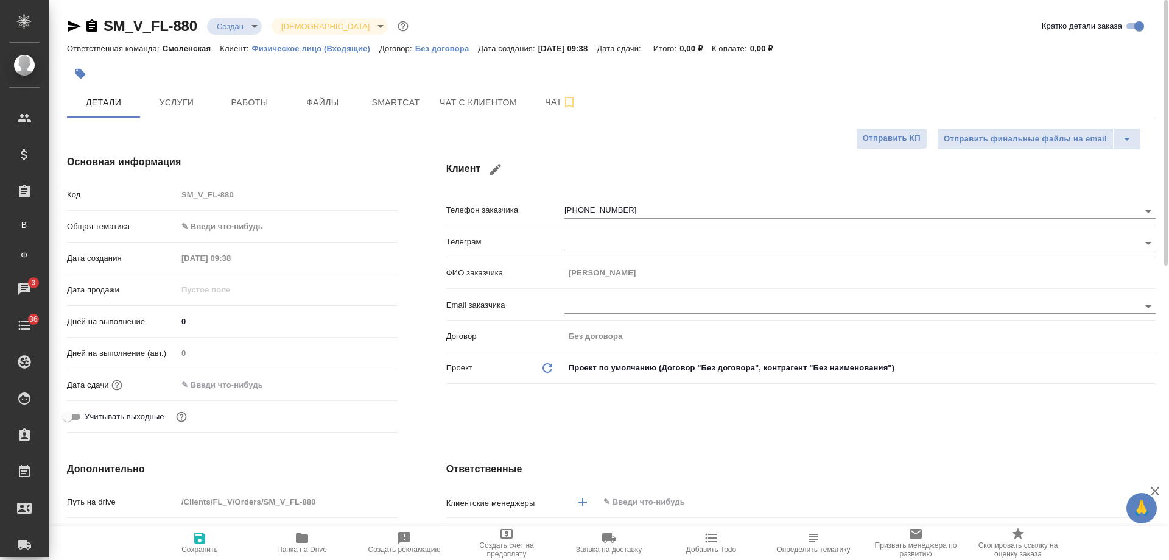
type textarea "x"
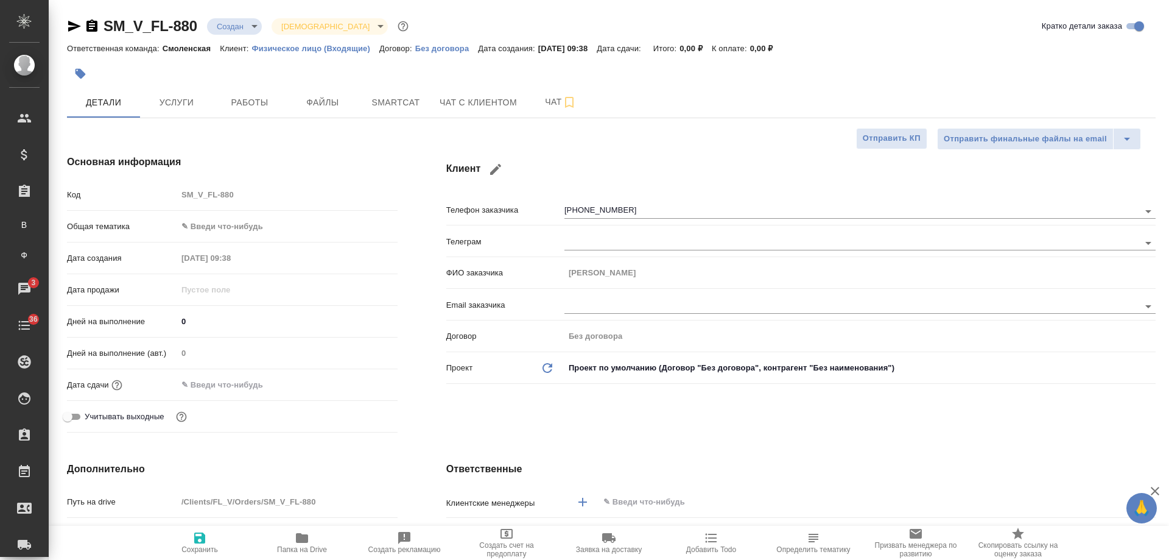
type textarea "x"
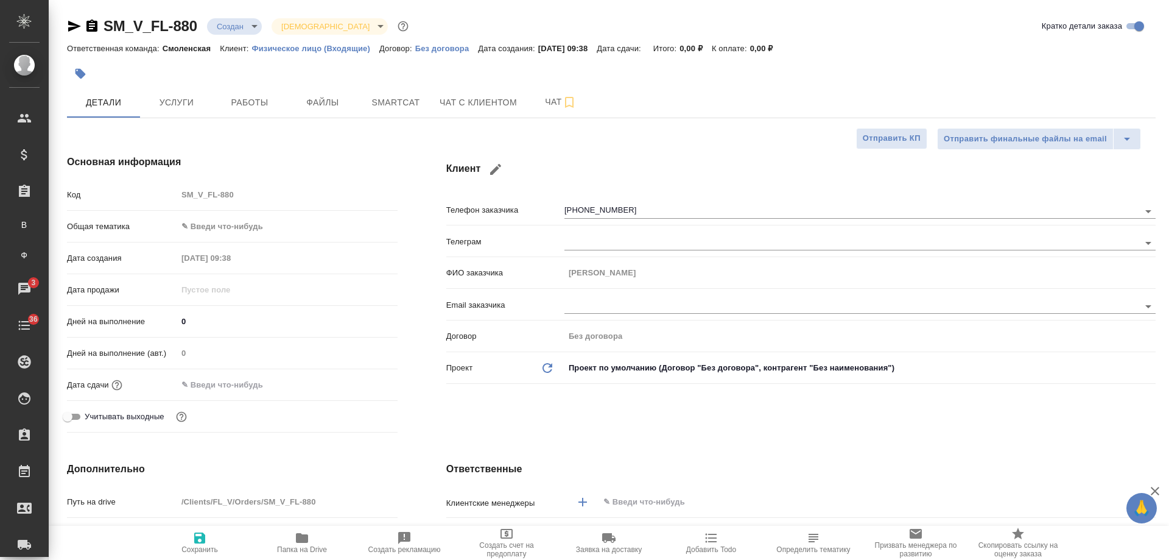
type textarea "x"
click at [311, 49] on p "Физическое лицо (Входящие)" at bounding box center [316, 48] width 128 height 9
type textarea "x"
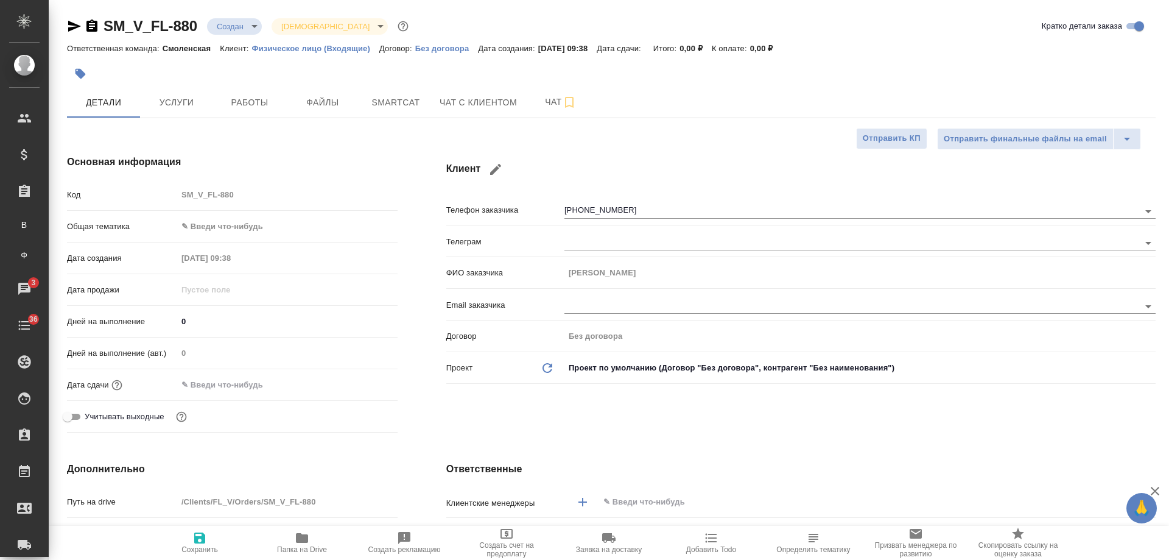
type textarea "x"
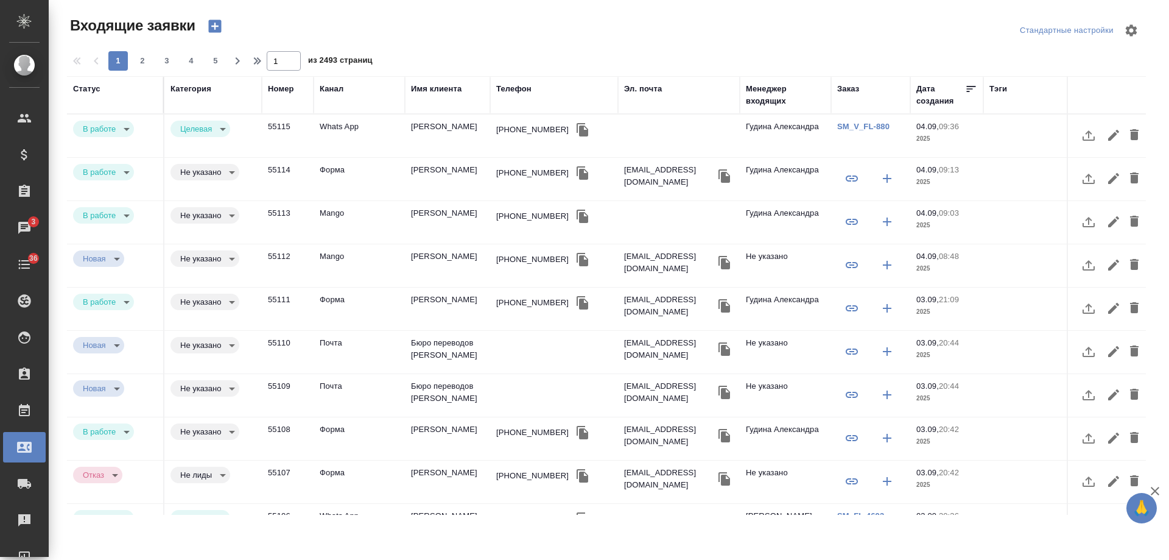
select select "RU"
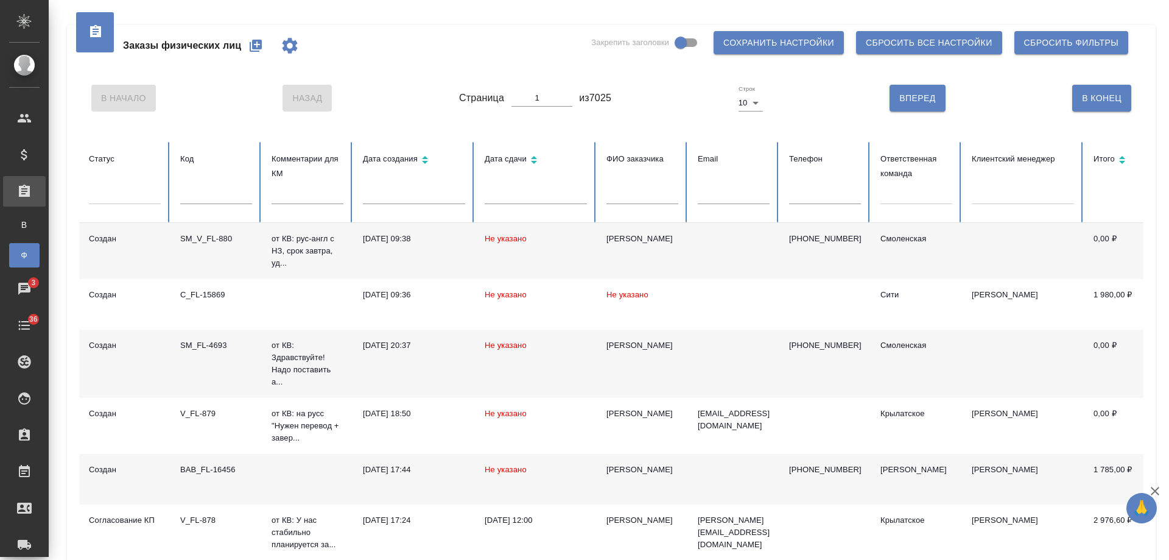
drag, startPoint x: 977, startPoint y: 253, endPoint x: 481, endPoint y: 40, distance: 540.3
click at [479, 43] on div "Заказы физических лиц Закрепить заголовки Сохранить настройки Сбросить все наст…" at bounding box center [611, 45] width 1065 height 41
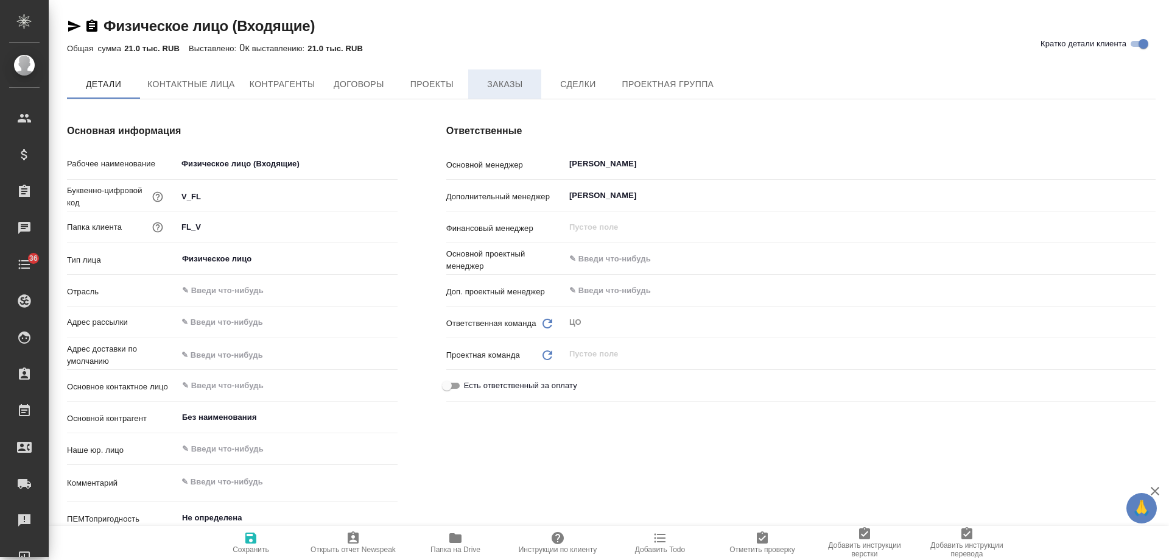
type textarea "x"
click at [511, 79] on span "Заказы" at bounding box center [505, 84] width 58 height 15
type textarea "x"
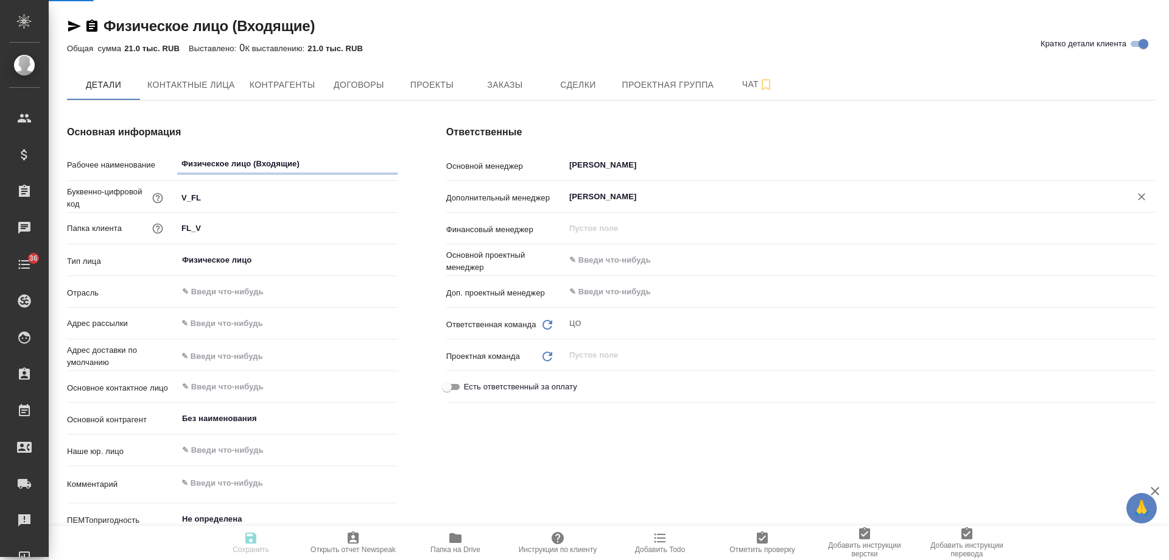
type textarea "x"
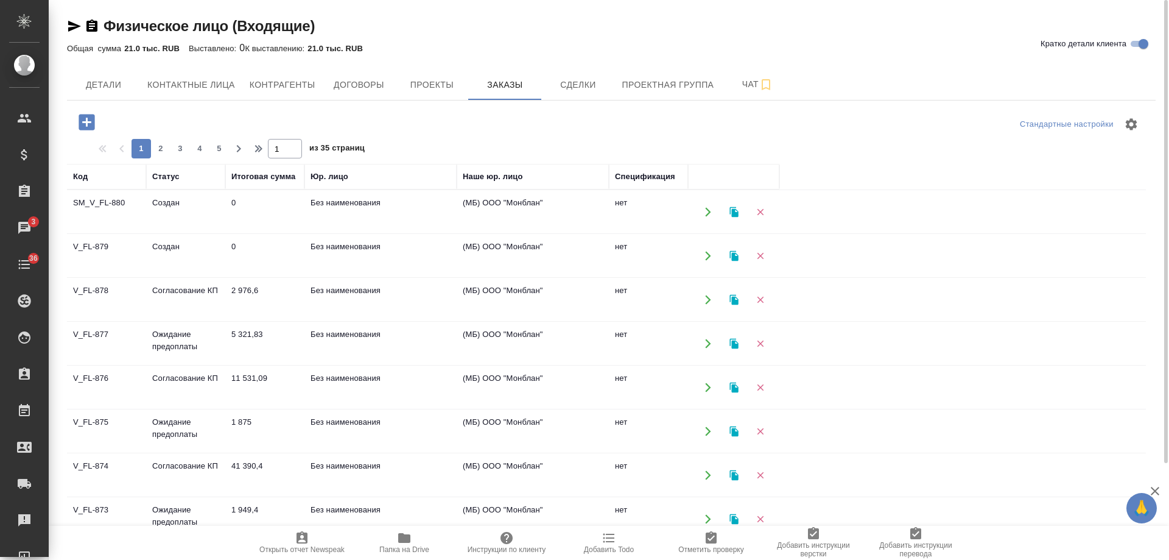
click at [648, 208] on td "нет" at bounding box center [648, 212] width 79 height 43
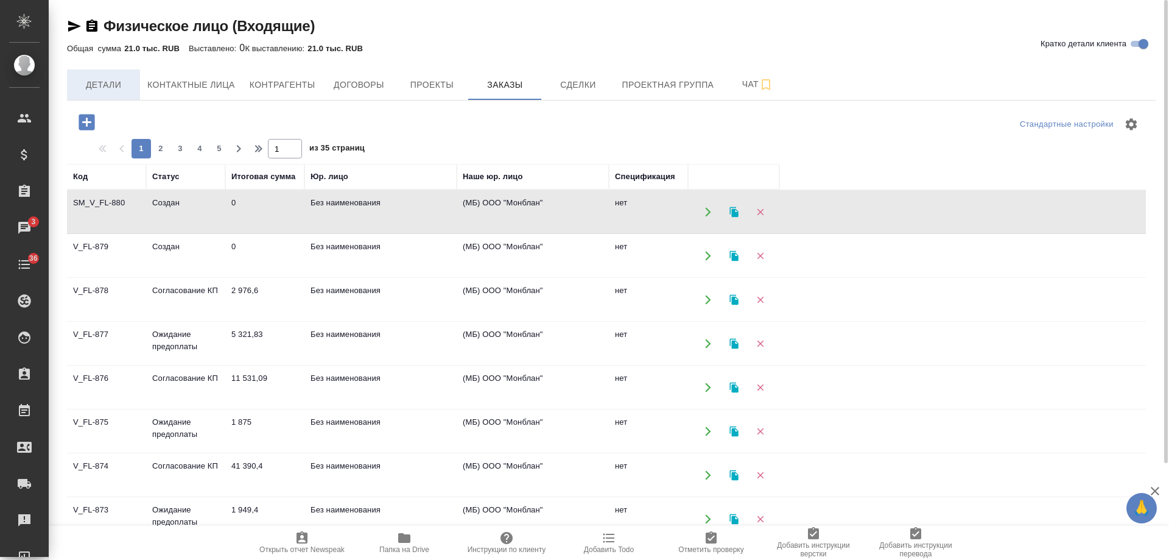
click at [104, 90] on span "Детали" at bounding box center [103, 84] width 58 height 15
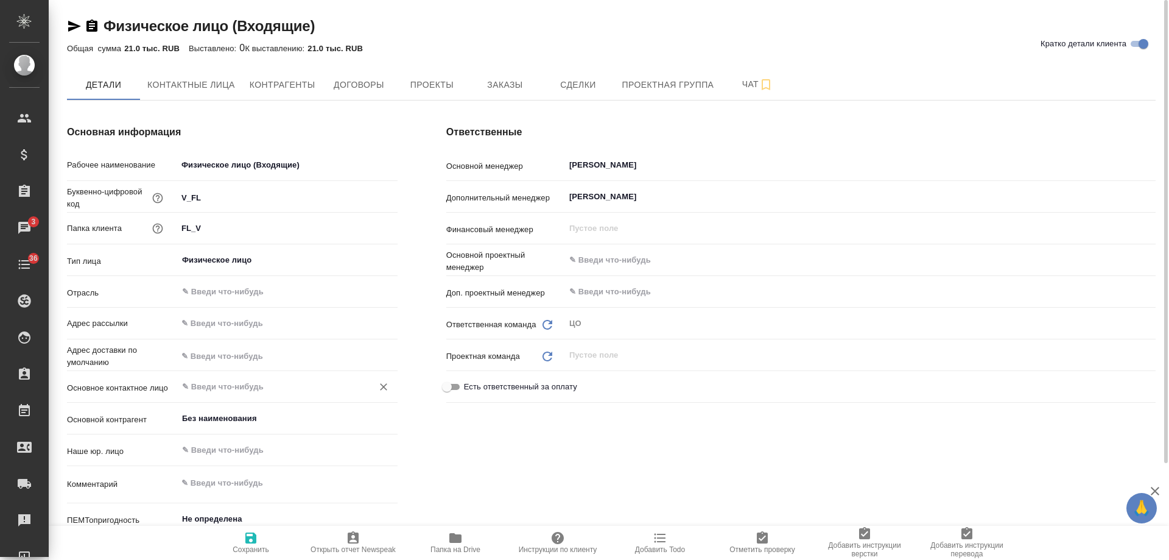
type textarea "x"
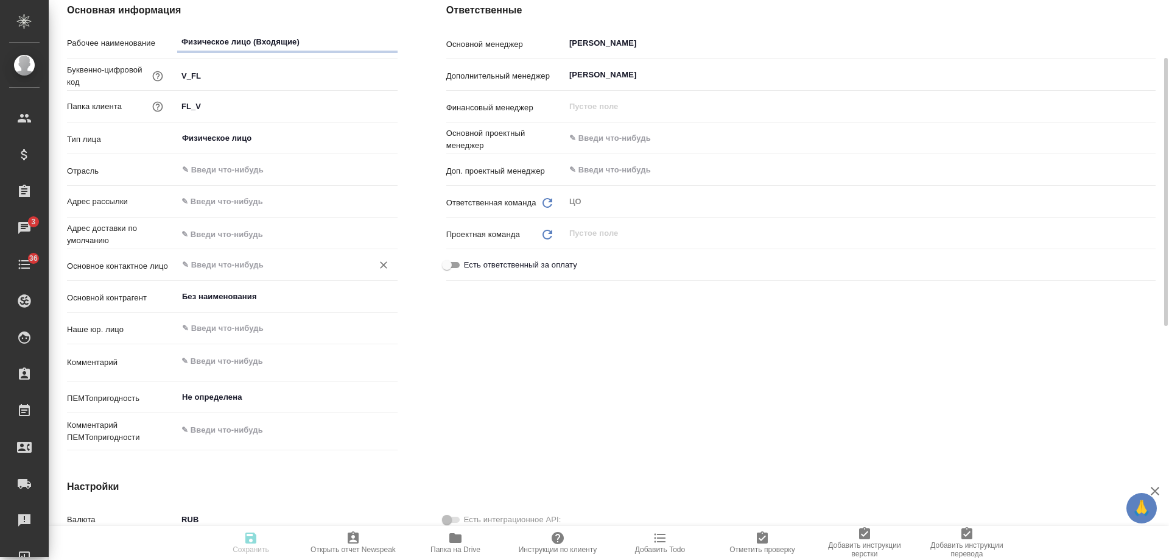
type textarea "x"
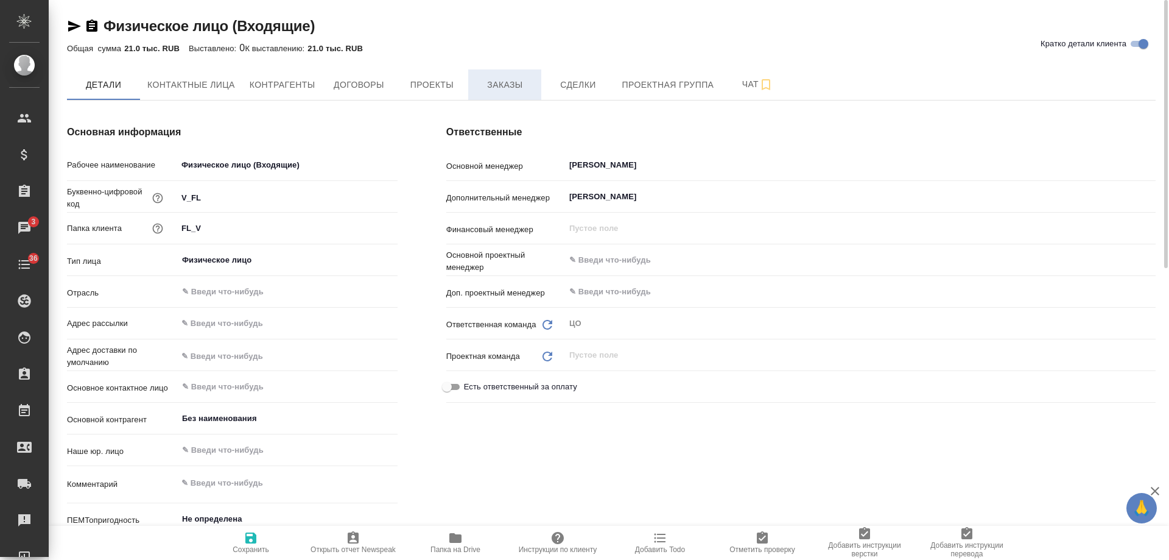
click at [507, 86] on span "Заказы" at bounding box center [505, 84] width 58 height 15
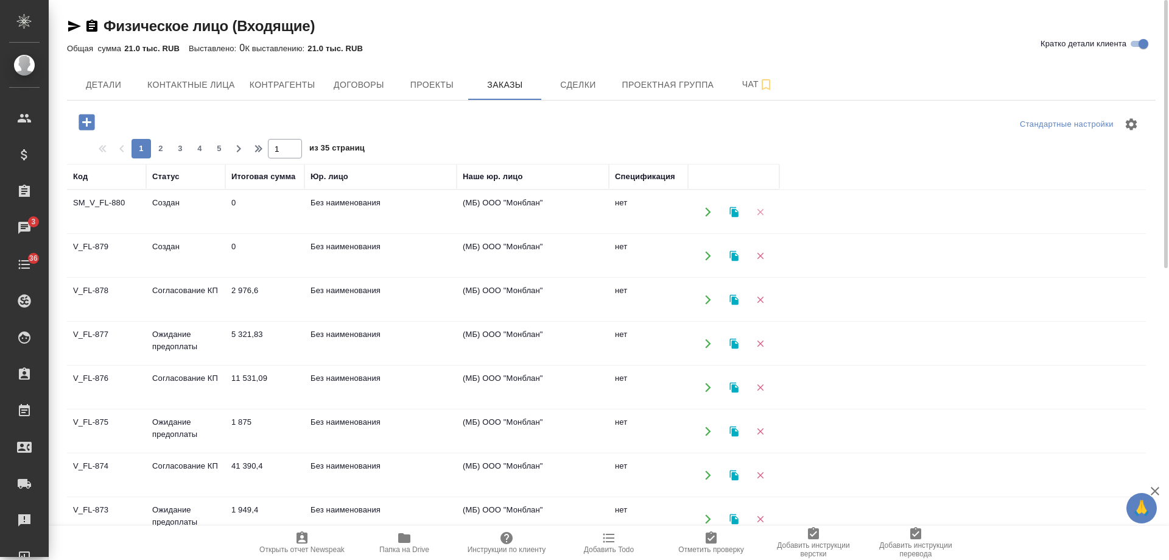
click at [764, 211] on icon "button" at bounding box center [760, 211] width 11 height 11
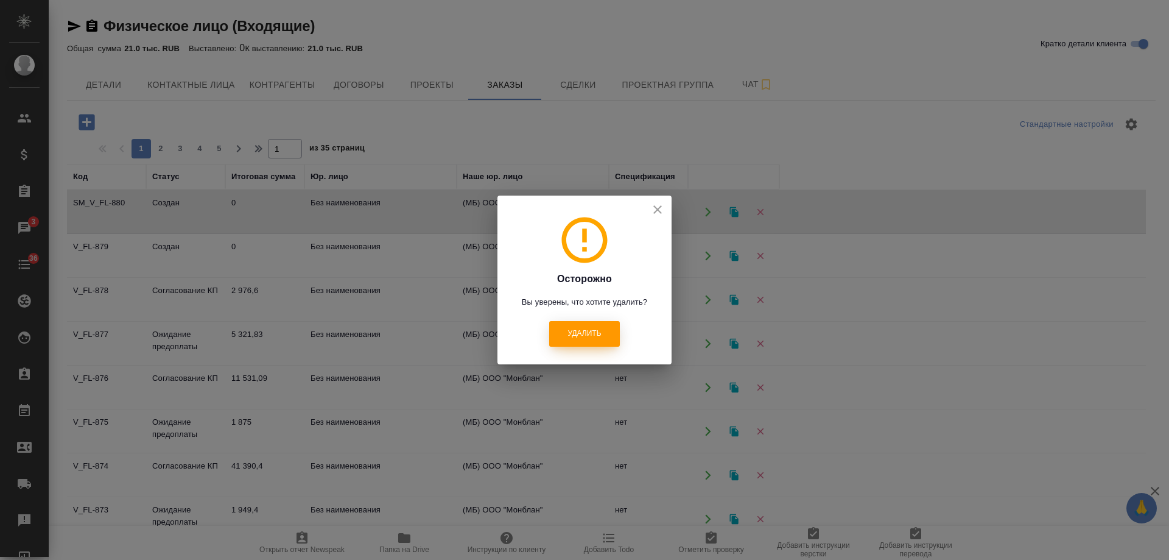
click at [581, 331] on span "Удалить" at bounding box center [585, 333] width 34 height 10
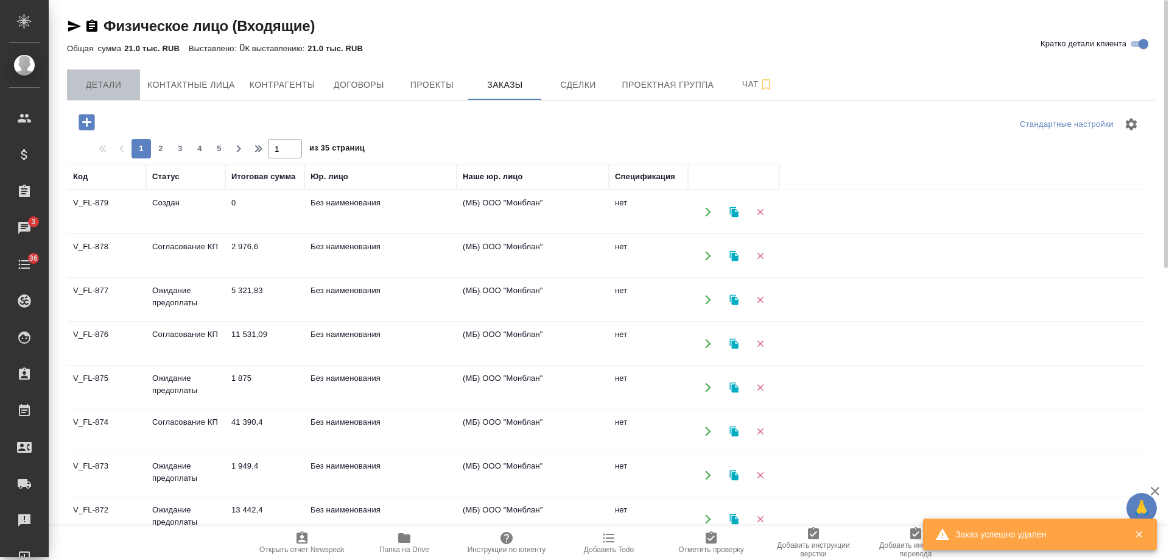
click at [99, 84] on span "Детали" at bounding box center [103, 84] width 58 height 15
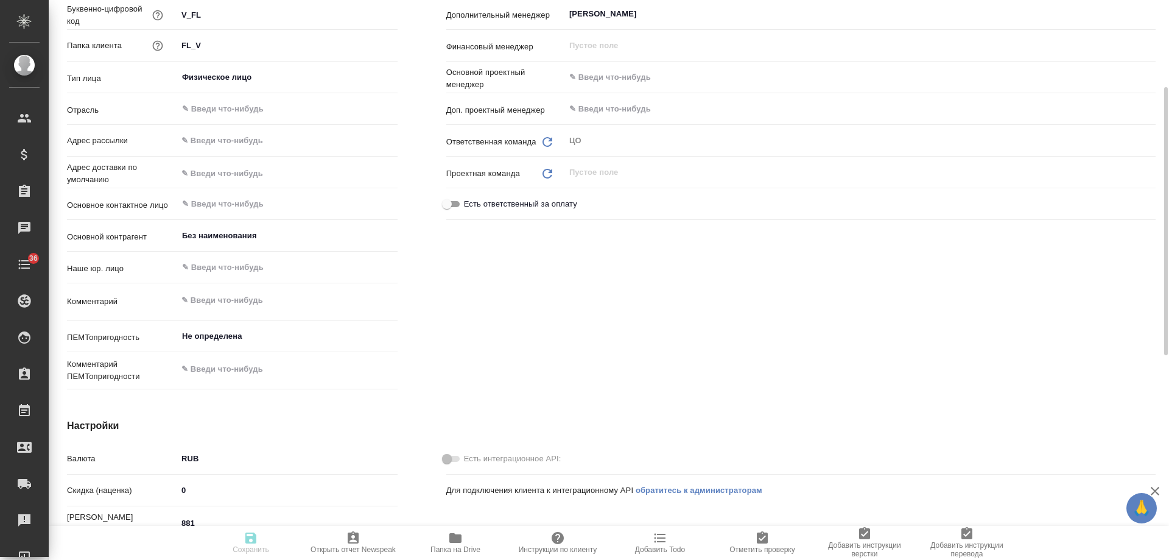
scroll to position [305, 0]
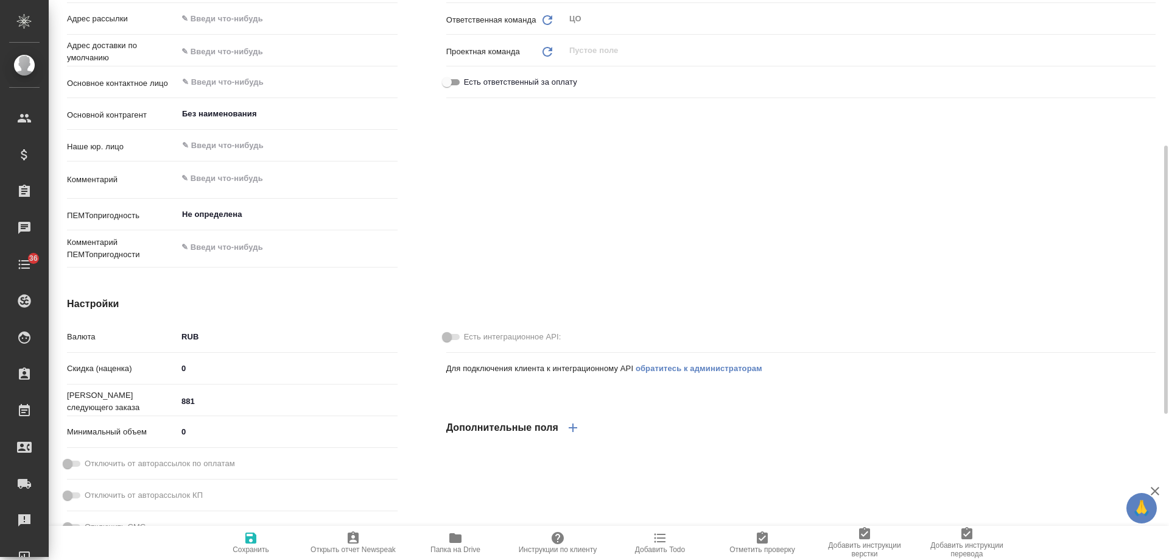
type input "880"
click at [393, 405] on input "880" at bounding box center [287, 401] width 220 height 18
click at [252, 541] on icon "button" at bounding box center [251, 538] width 15 height 15
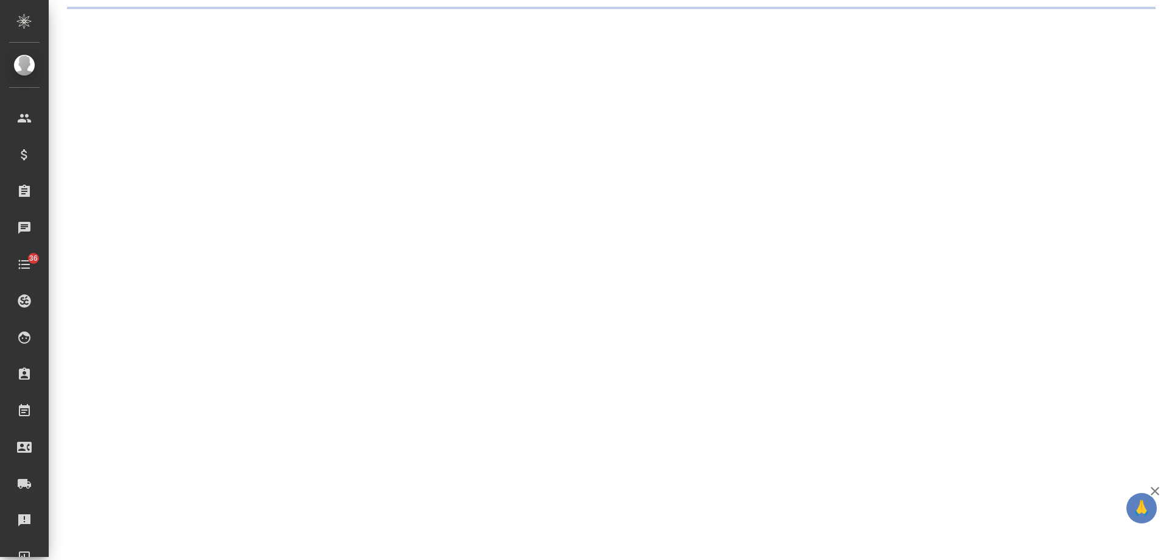
select select "RU"
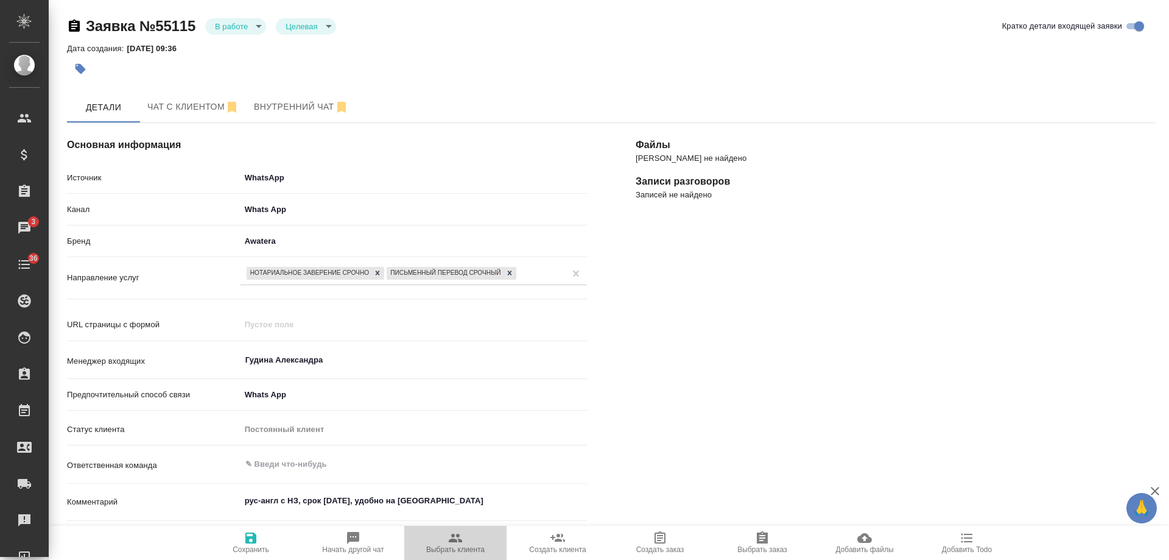
click at [441, 538] on span "Выбрать клиента" at bounding box center [456, 542] width 88 height 23
type textarea "x"
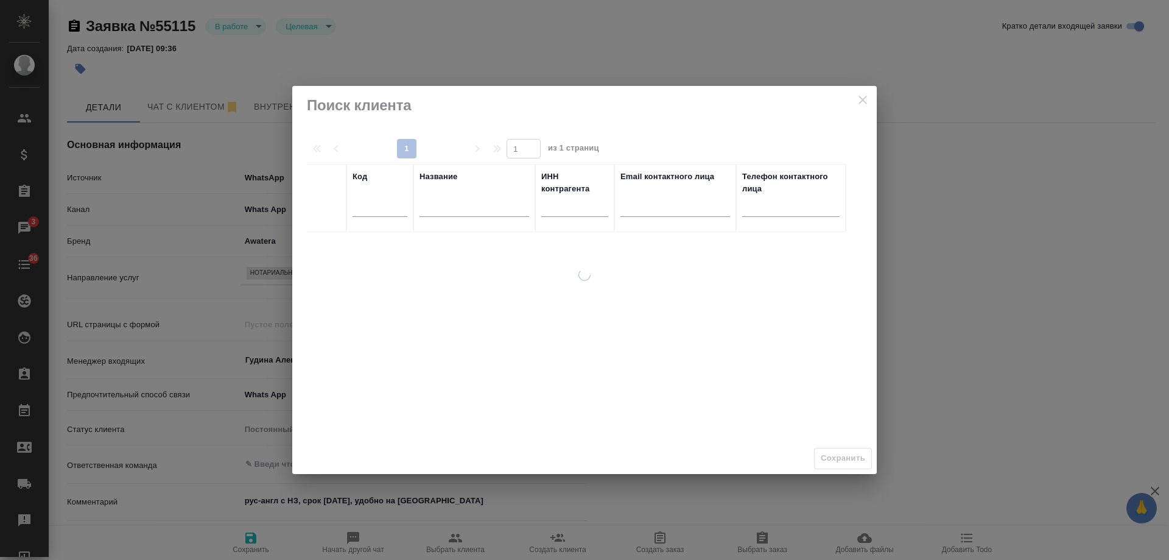
click at [465, 539] on div "Поиск клиента 1 1 из 1 страниц Код Название ИНН контрагента Email контактного л…" at bounding box center [584, 280] width 1169 height 560
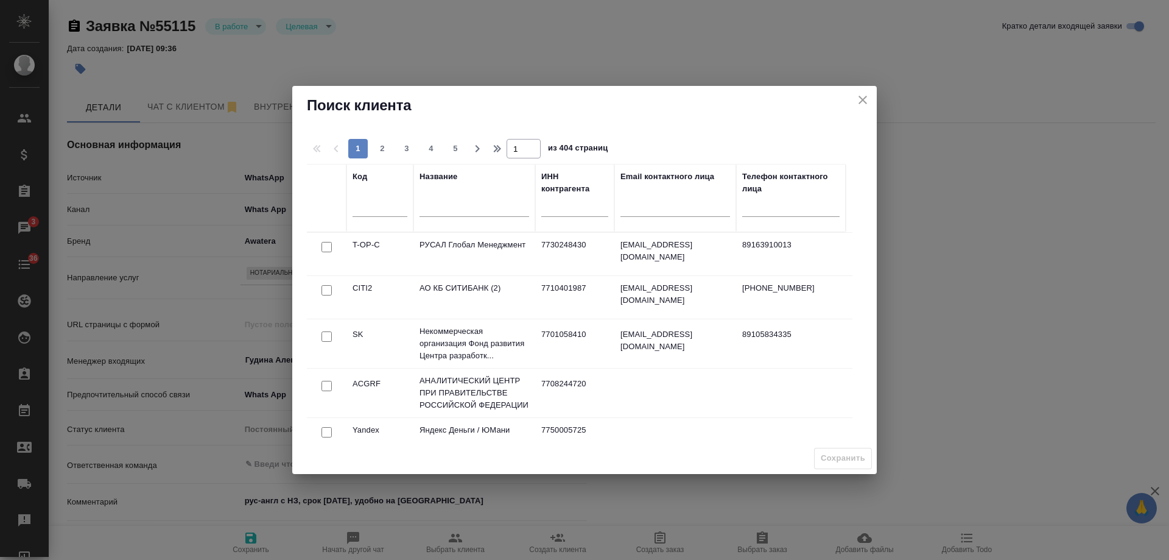
click at [459, 203] on input "text" at bounding box center [475, 208] width 110 height 15
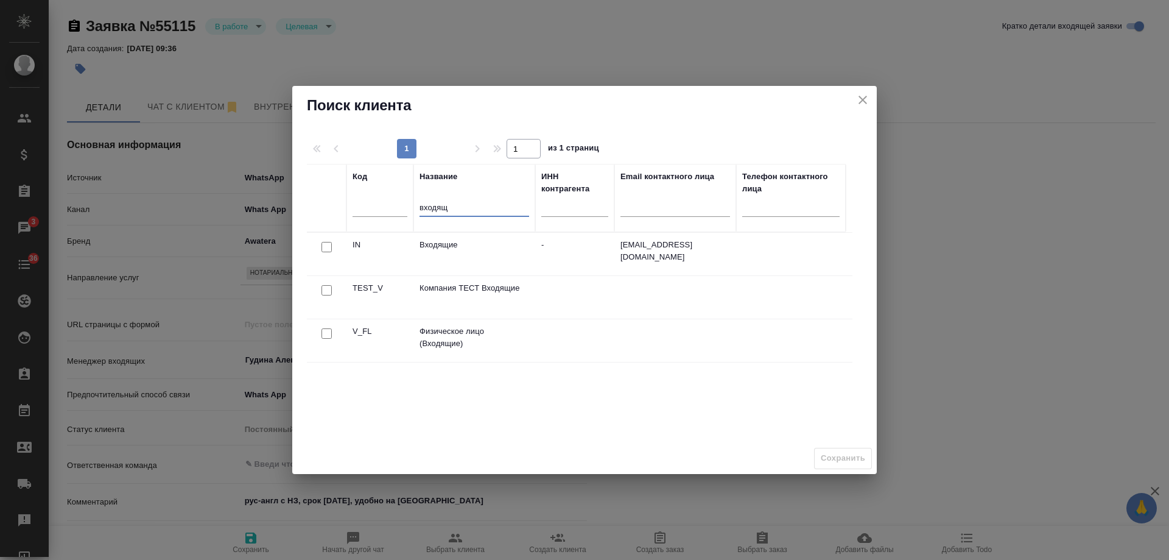
type input "входящ"
click at [324, 334] on input "checkbox" at bounding box center [327, 333] width 10 height 10
checkbox input "true"
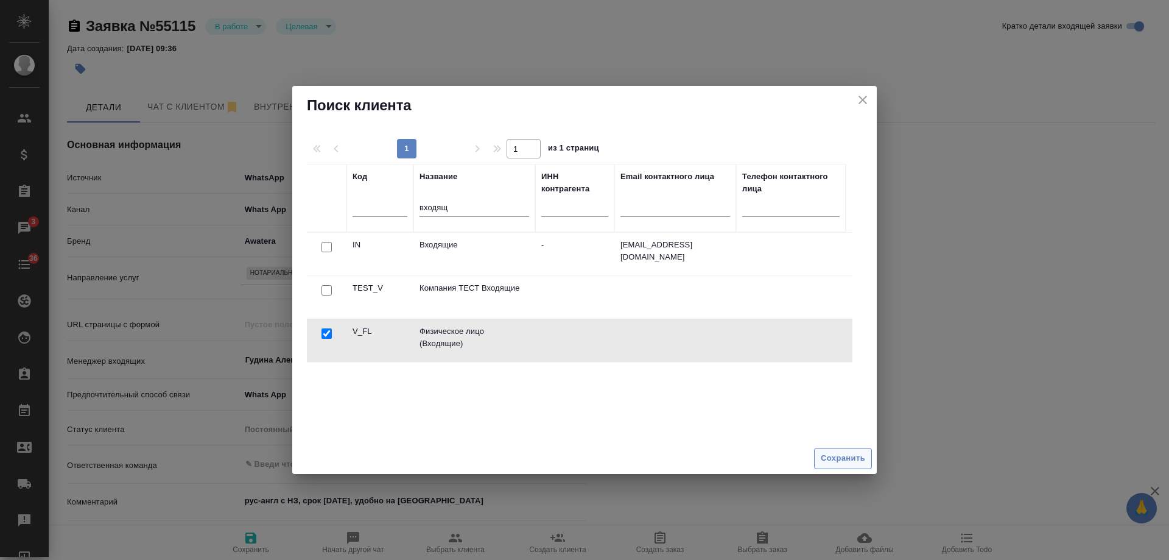
click at [842, 459] on span "Сохранить" at bounding box center [843, 458] width 44 height 14
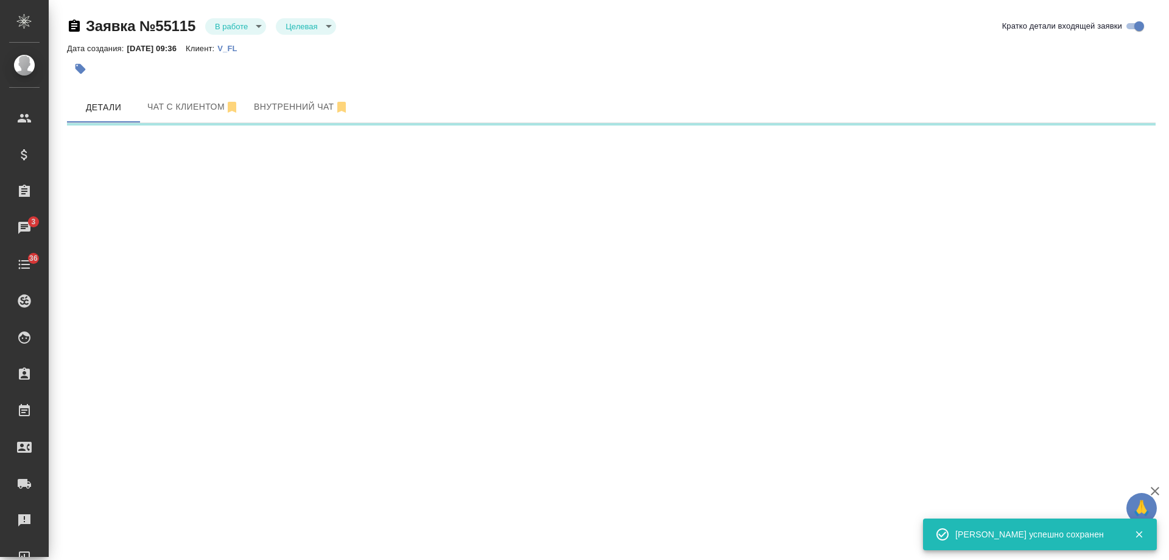
select select "RU"
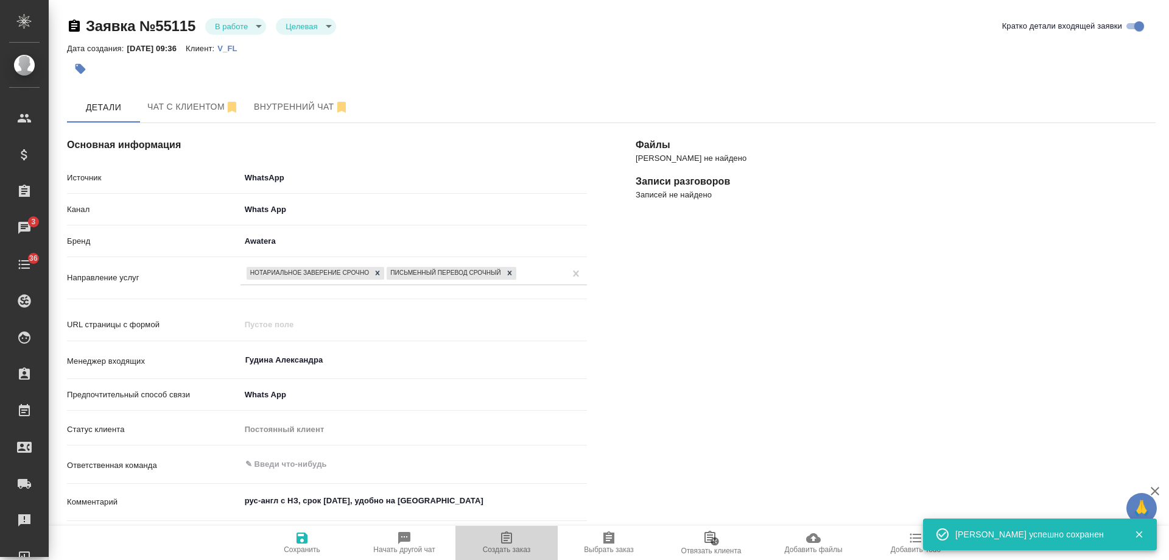
click at [509, 538] on icon "button" at bounding box center [506, 537] width 11 height 12
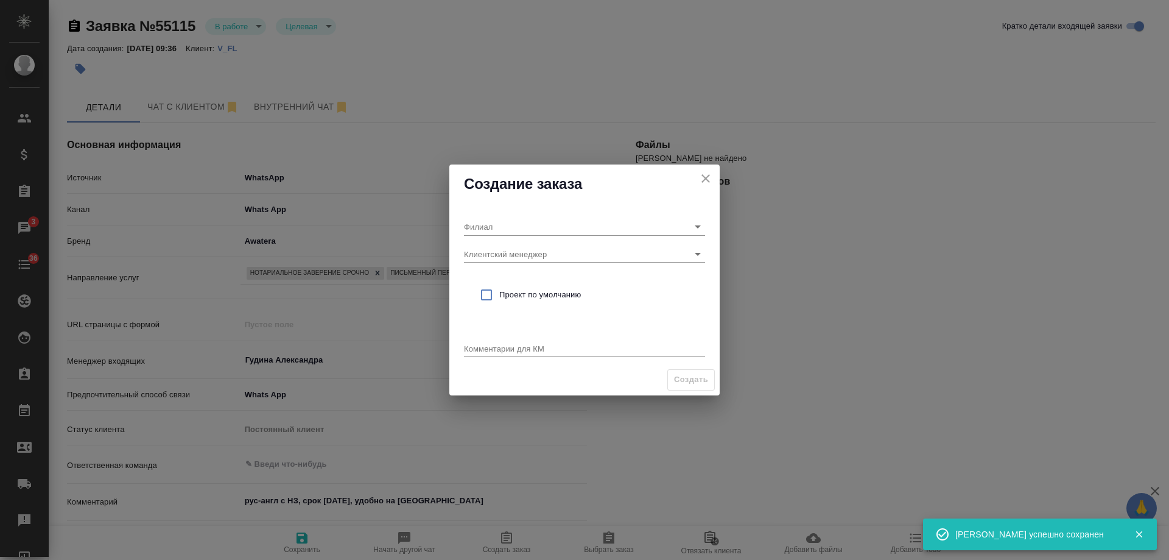
click at [704, 180] on icon "close" at bounding box center [706, 178] width 15 height 15
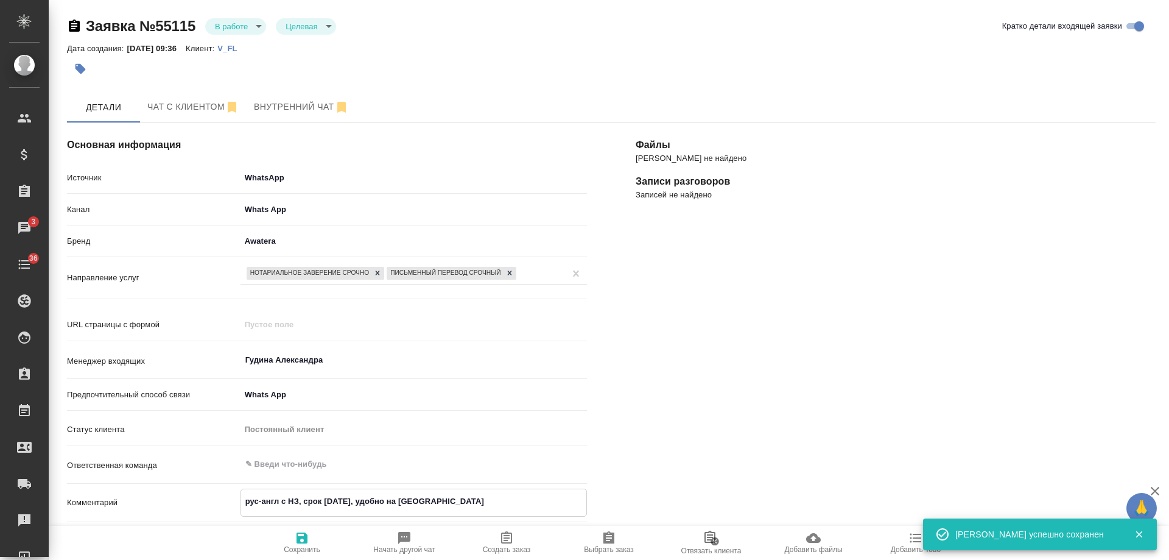
drag, startPoint x: 472, startPoint y: 499, endPoint x: 80, endPoint y: 487, distance: 391.8
click at [80, 487] on div "Источник WhatsApp whatsapp Канал Whats App 66ac940615179ecd4145cc10 Бренд Awate…" at bounding box center [327, 363] width 520 height 392
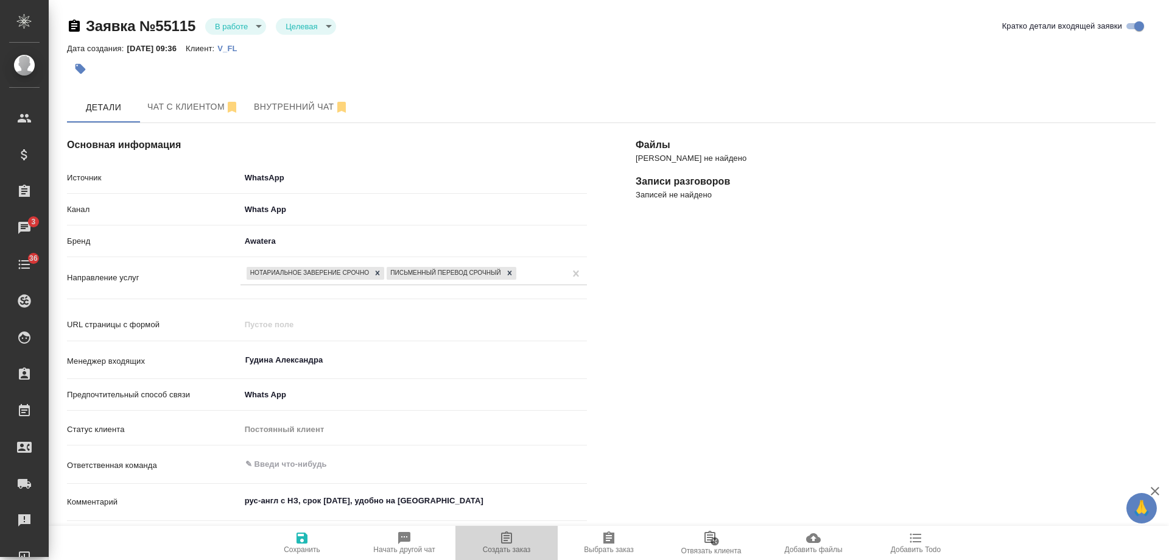
click at [512, 546] on span "Создать заказ" at bounding box center [507, 549] width 48 height 9
type textarea "x"
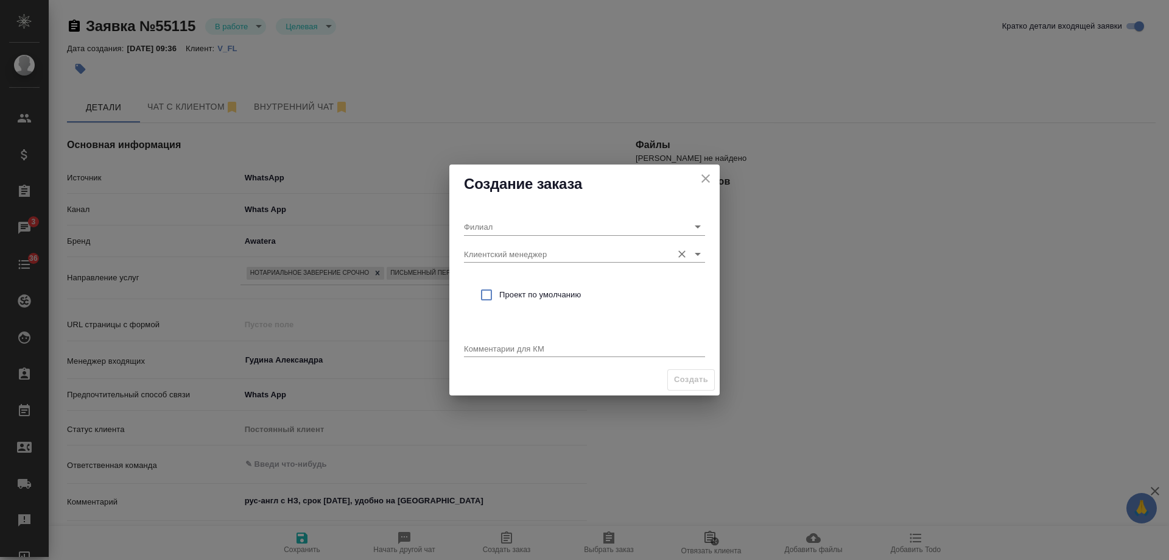
click at [529, 253] on input "Клиентский менеджер" at bounding box center [565, 253] width 202 height 16
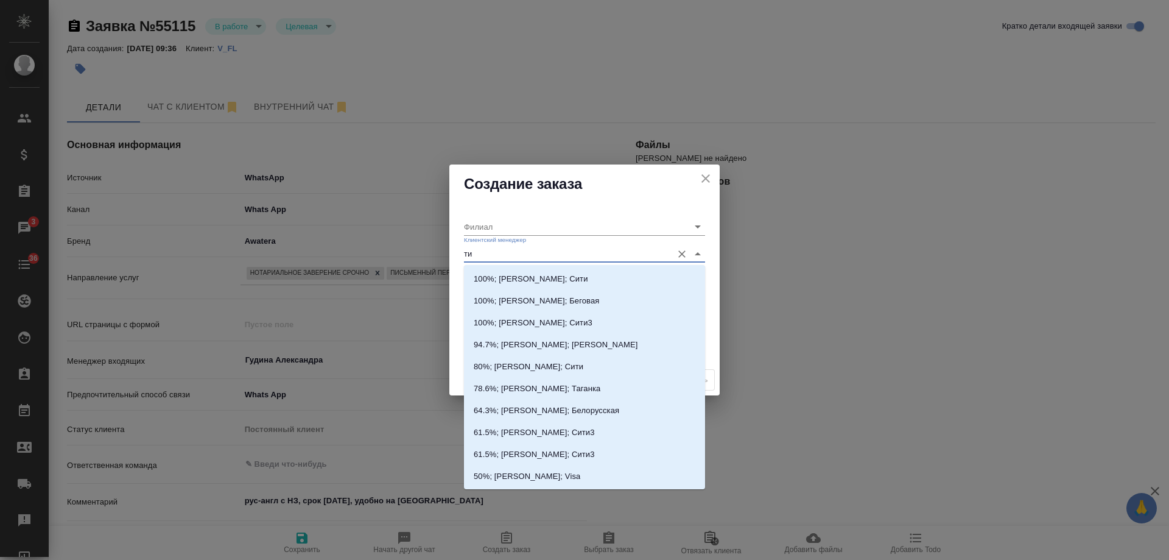
type input "тим"
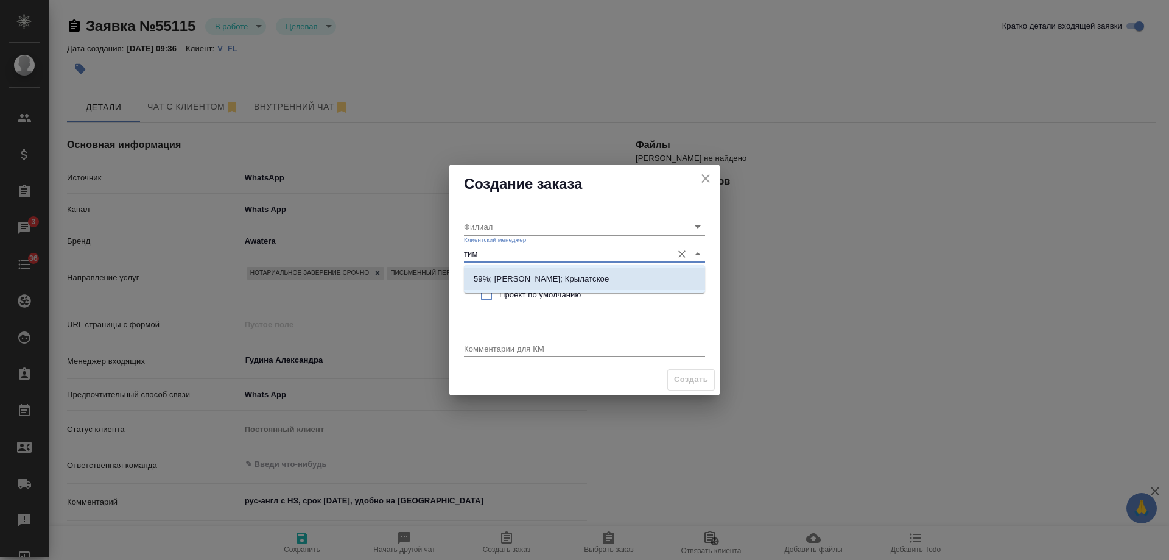
click at [541, 269] on li "59%; Касымов Тимур; Крылатское" at bounding box center [584, 279] width 241 height 22
type input "Крылатское"
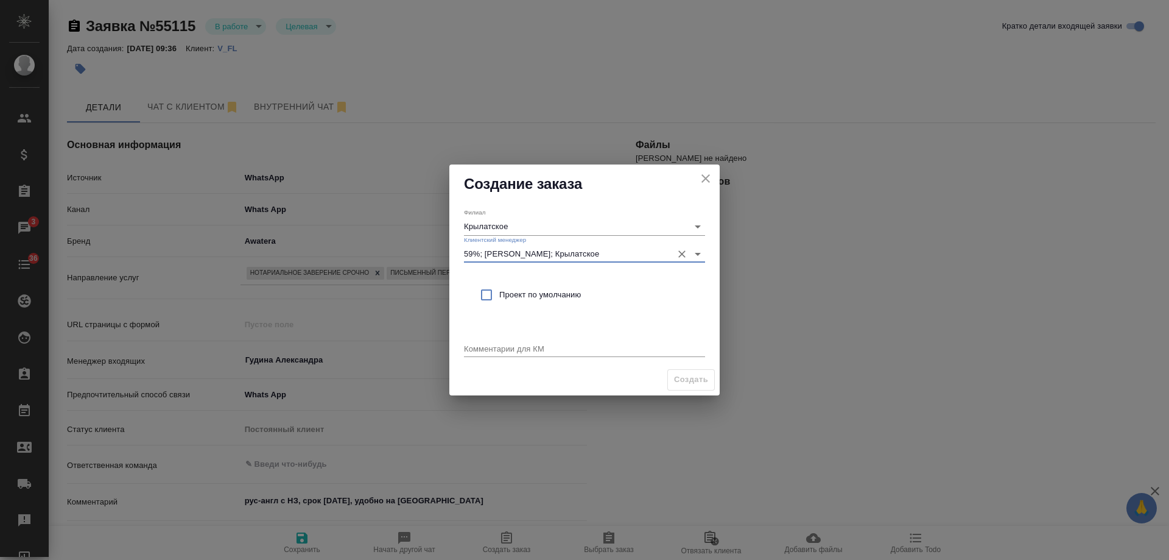
type input "59%; Касымов Тимур; Крылатское"
click at [527, 297] on span "Проект по умолчанию" at bounding box center [597, 295] width 196 height 12
checkbox input "true"
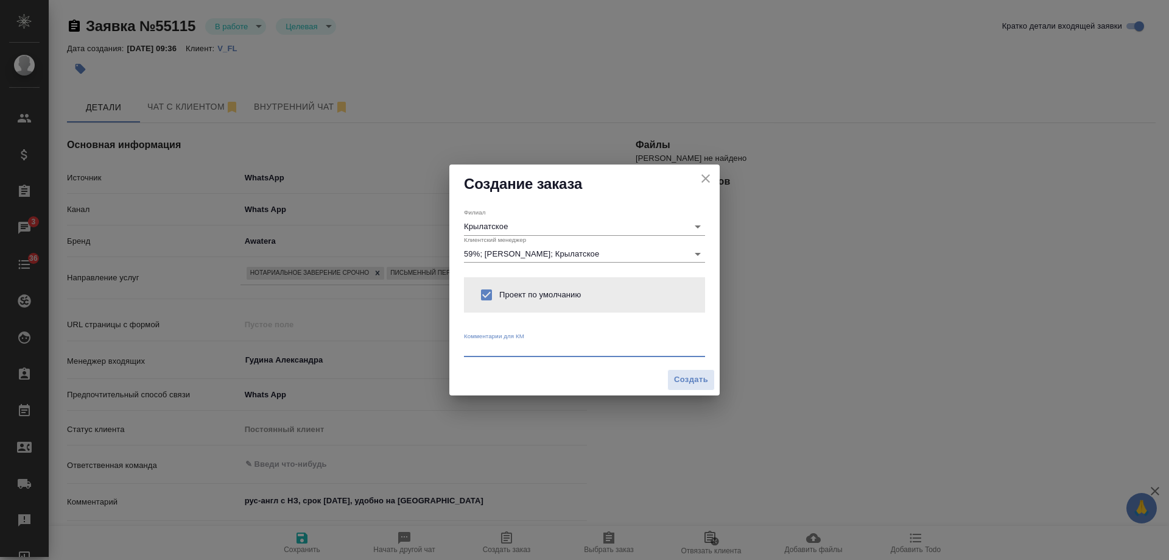
click at [511, 351] on textarea at bounding box center [584, 348] width 241 height 9
paste textarea "рус-англ с НЗ, срок завтра, удобно на Смоленке"
type textarea "от КВ: рус-англ с НЗ, срок завтра, удобно на Смоленке"
click at [689, 376] on span "Создать" at bounding box center [691, 380] width 34 height 14
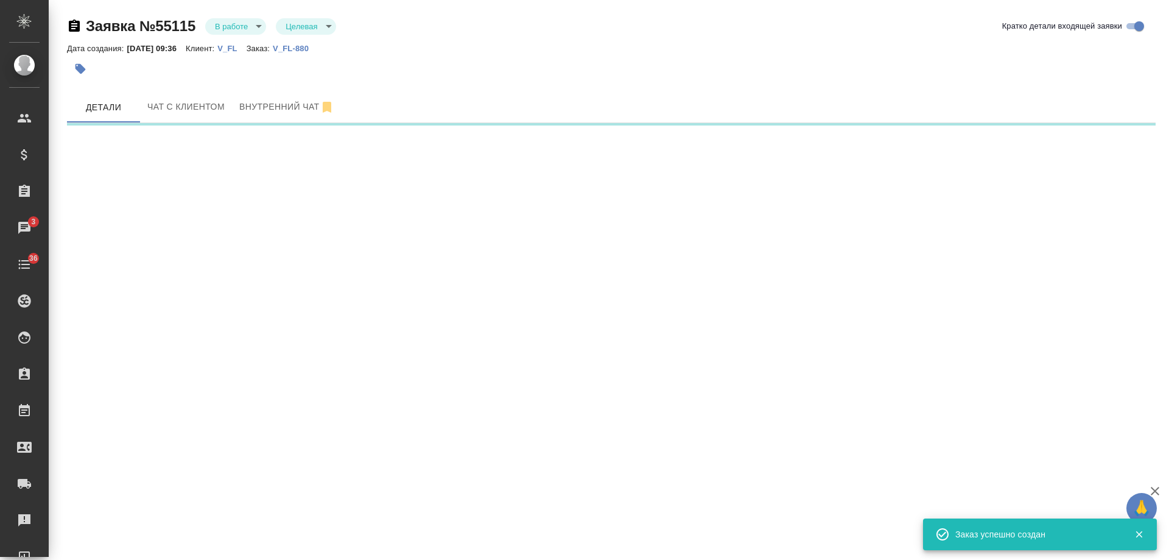
select select "RU"
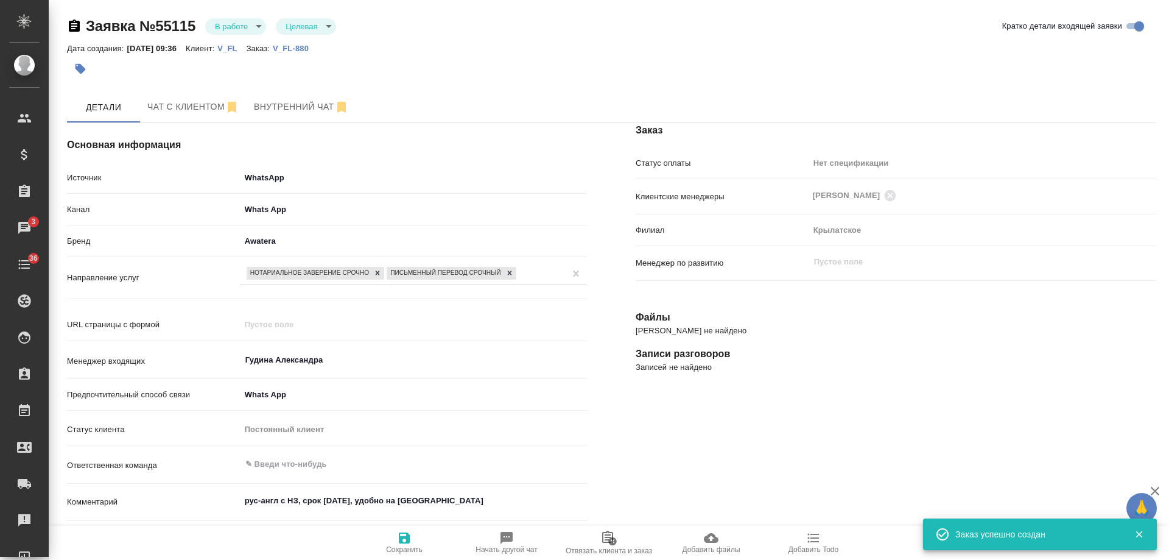
type textarea "x"
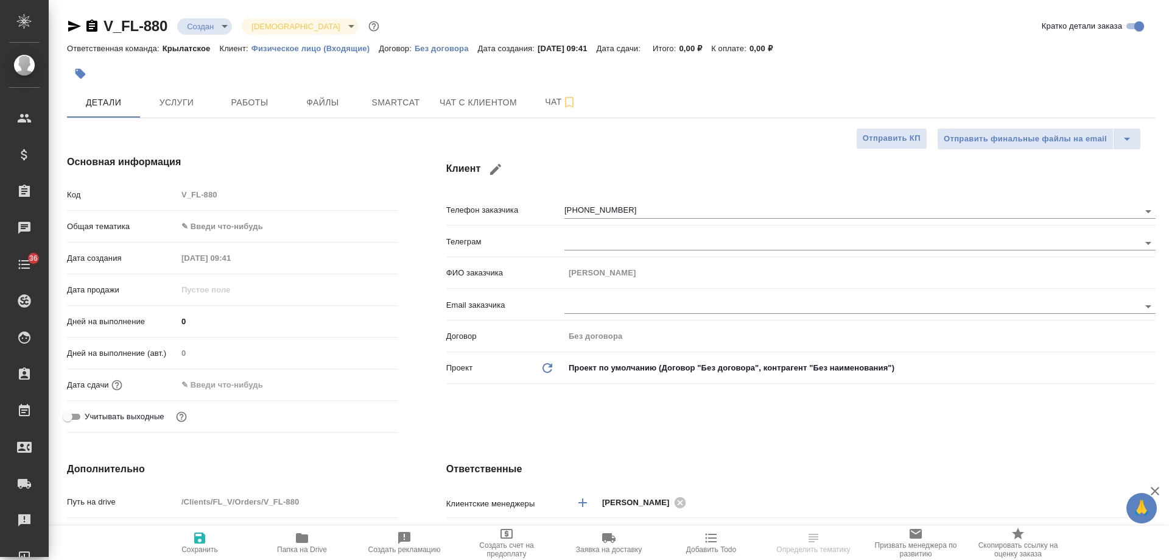
select select "RU"
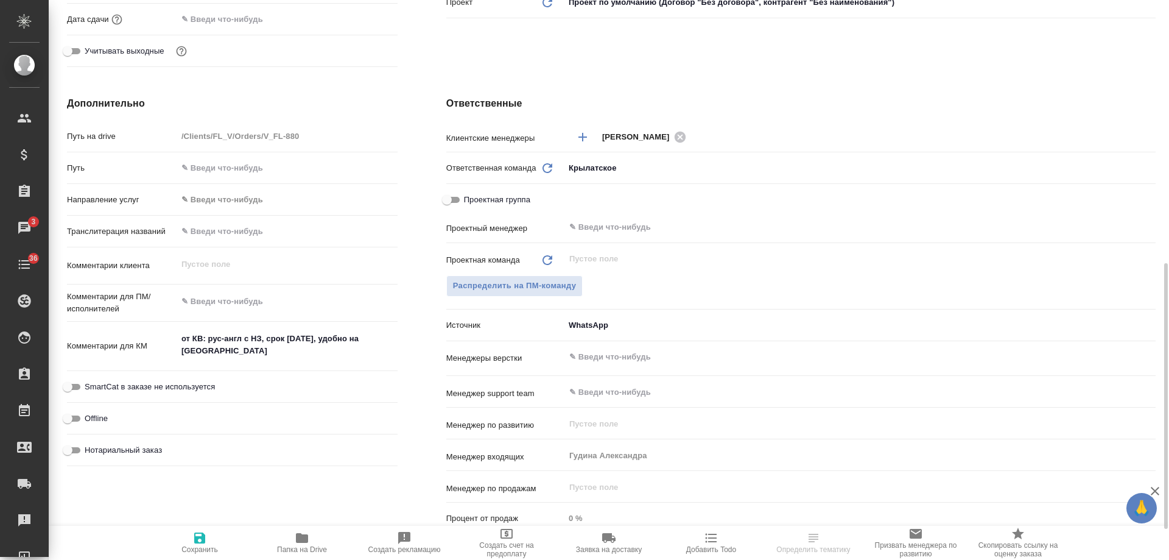
scroll to position [426, 0]
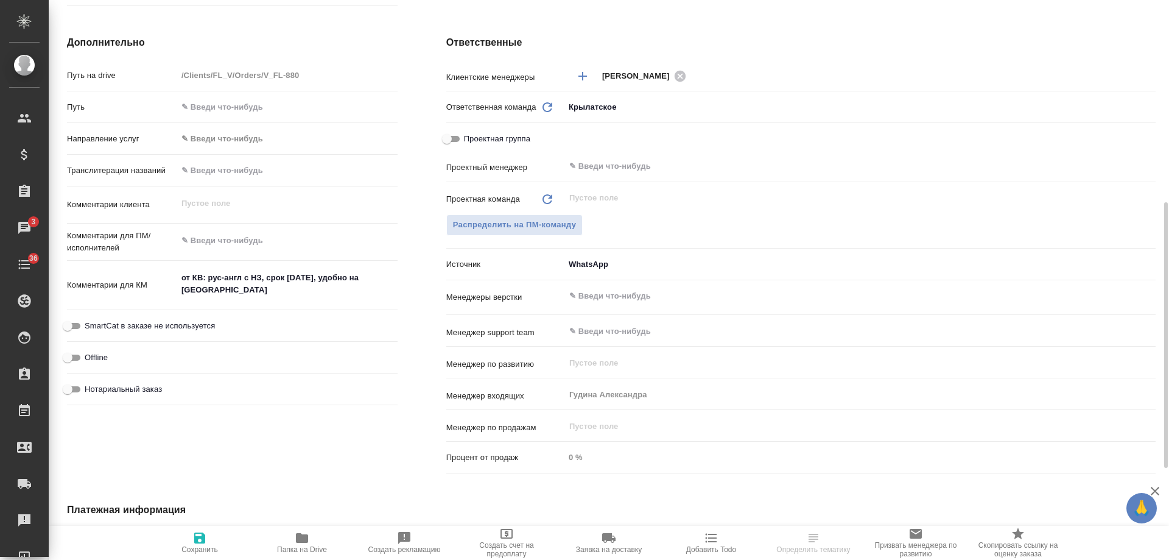
click at [118, 392] on span "Нотариальный заказ" at bounding box center [123, 389] width 77 height 12
click at [90, 392] on input "Нотариальный заказ" at bounding box center [68, 389] width 44 height 15
checkbox input "true"
click at [206, 543] on icon "button" at bounding box center [199, 538] width 15 height 15
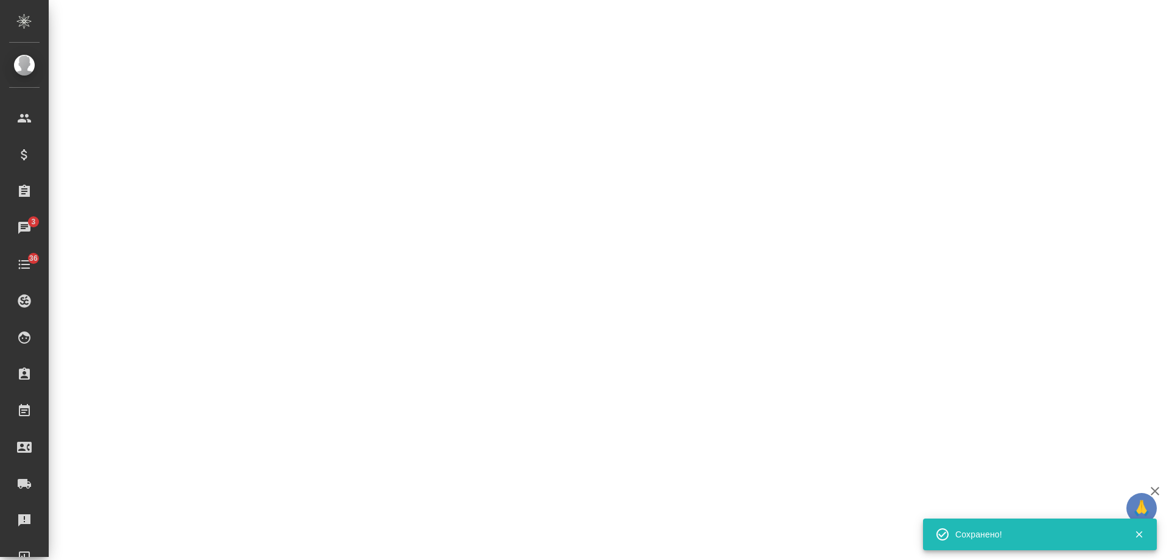
select select "RU"
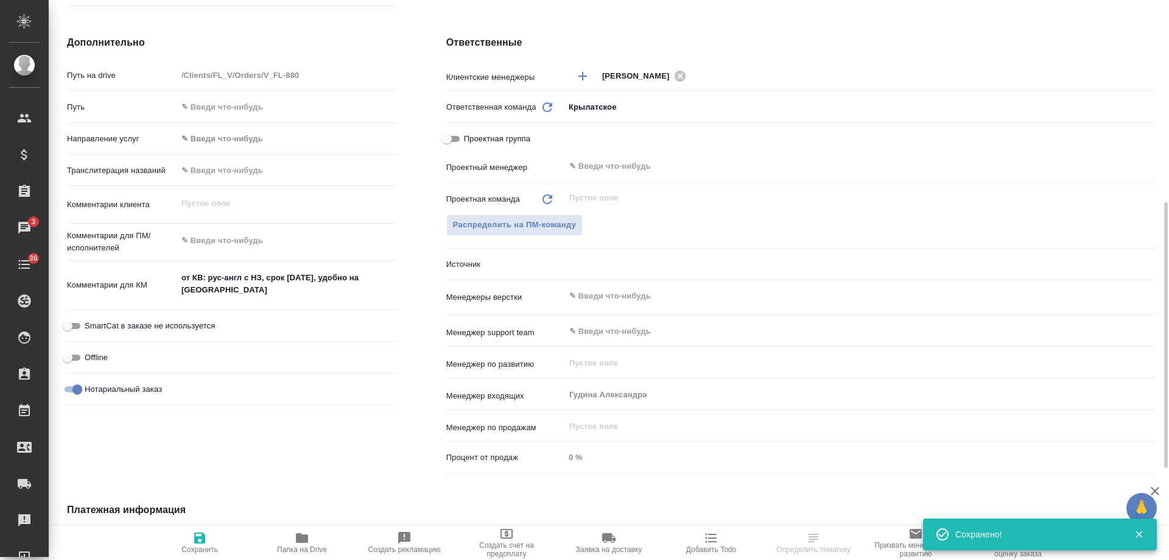
click at [713, 549] on div ".cls-1 fill:#fff; AWATERA Gudina Alexandra Клиенты Спецификации Заказы 3 Чаты 3…" at bounding box center [584, 280] width 1169 height 560
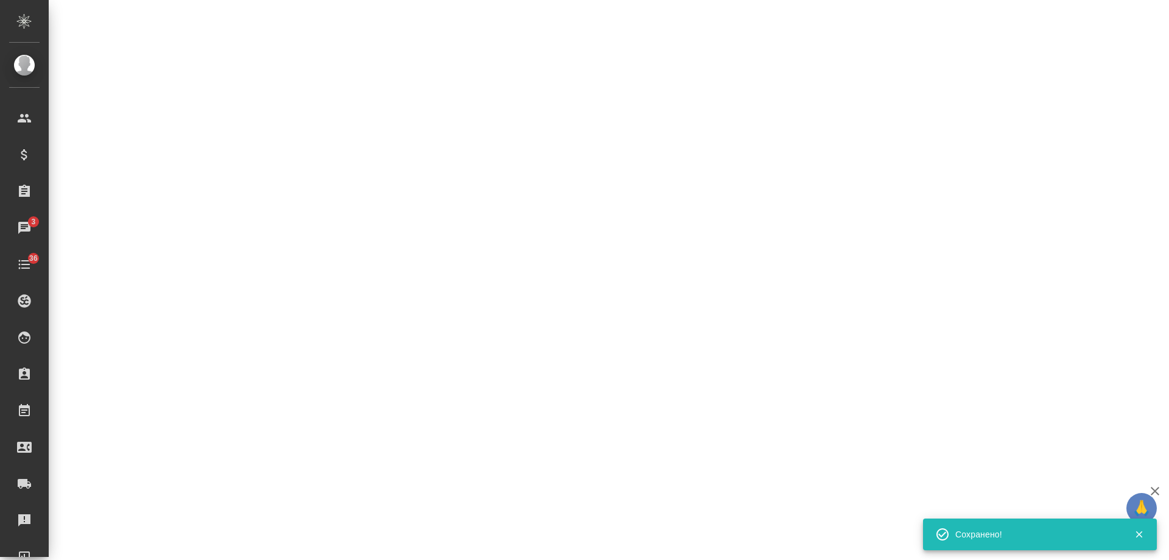
select select "RU"
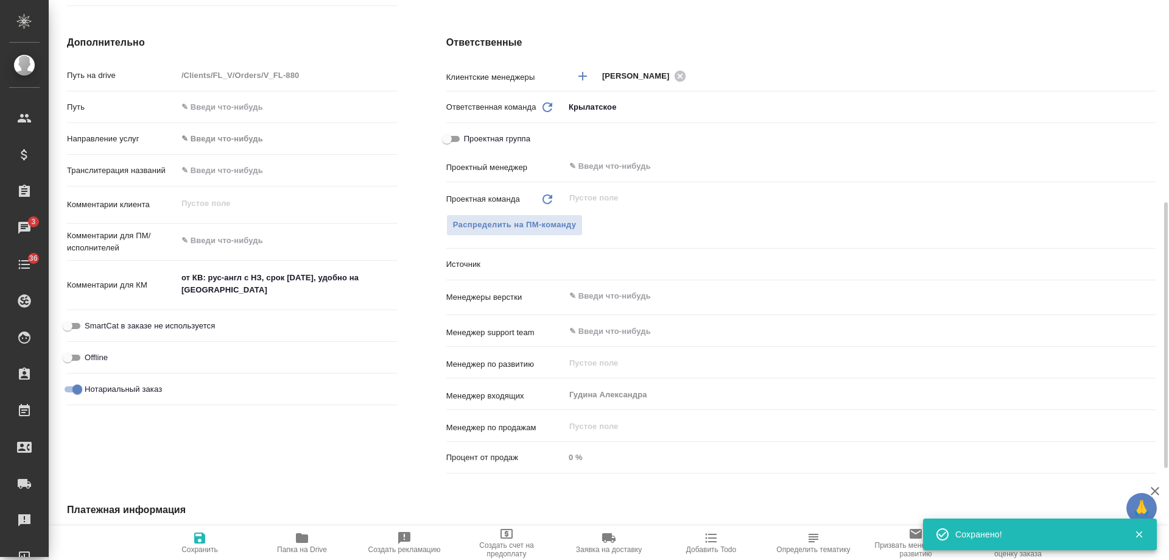
type textarea "x"
click at [724, 551] on span "Добавить Todo" at bounding box center [711, 549] width 50 height 9
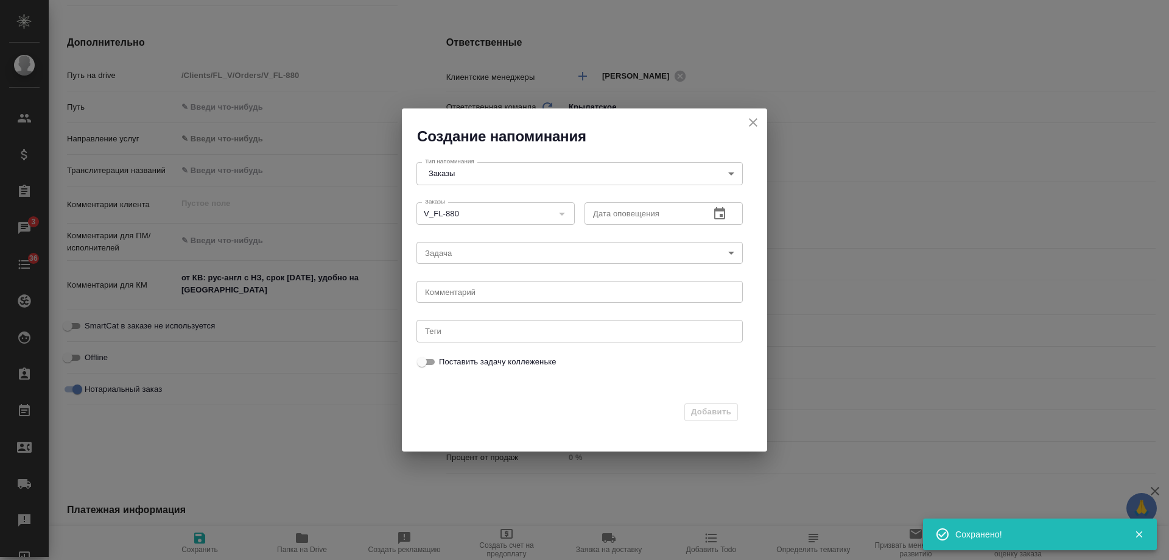
click at [724, 210] on icon "button" at bounding box center [719, 213] width 11 height 12
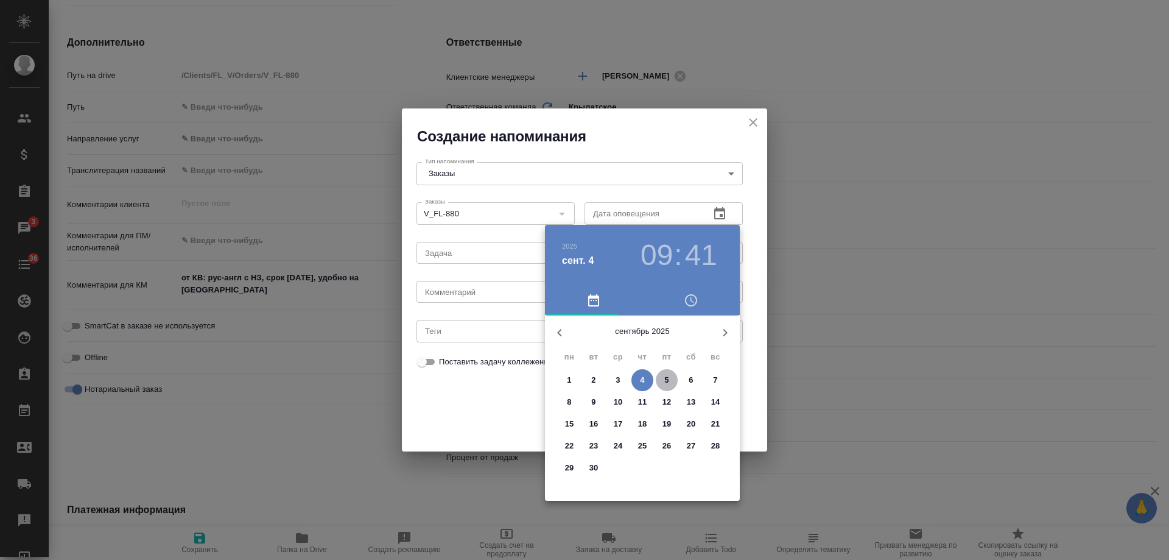
click at [670, 383] on span "5" at bounding box center [667, 380] width 22 height 12
type input "05.09.2025 09:41"
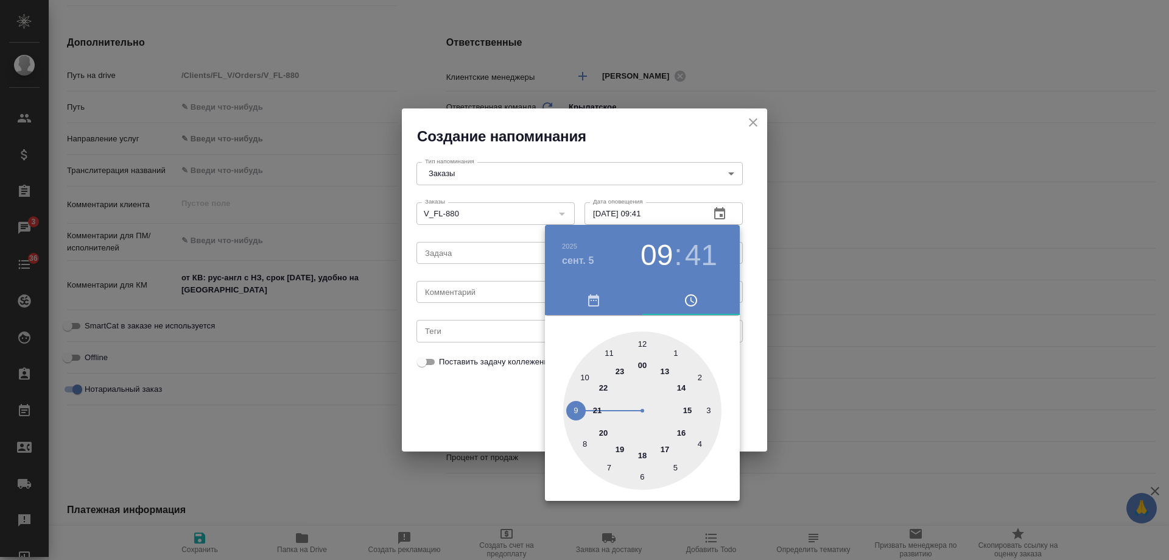
click at [428, 293] on div at bounding box center [584, 280] width 1169 height 560
click at [444, 294] on div "2025 сент. 5 09 : 41 00 1 2 3 4 5 6 7 8 9 10 11 12 13 14 15 16 17 18 19 20 21 2…" at bounding box center [584, 280] width 1169 height 560
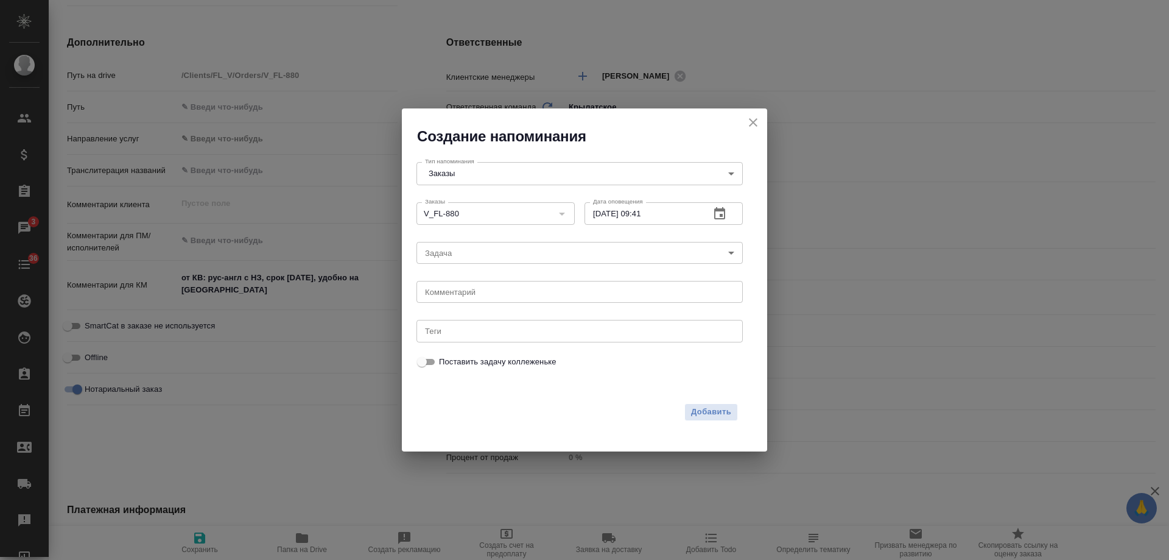
click at [459, 293] on div "2025 сент. 5 09 : 41 00 1 2 3 4 5 6 7 8 9 10 11 12 13 14 15 16 17 18 19 20 21 2…" at bounding box center [584, 280] width 1169 height 560
click at [484, 292] on textarea at bounding box center [579, 292] width 309 height 9
type textarea "инфа вотс"
click at [719, 412] on span "Добавить" at bounding box center [711, 412] width 40 height 14
type textarea "x"
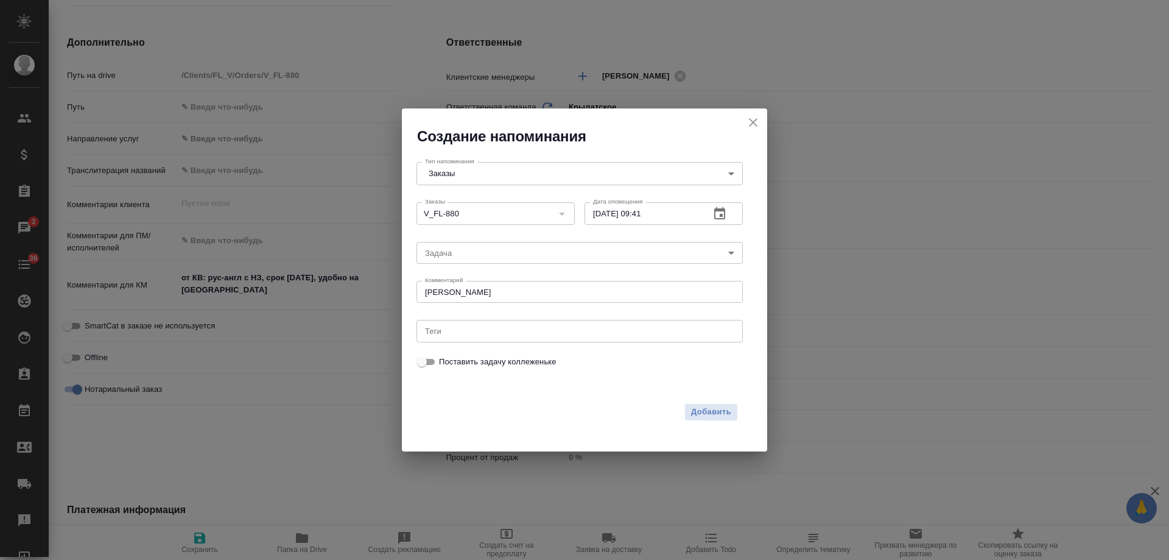
type textarea "x"
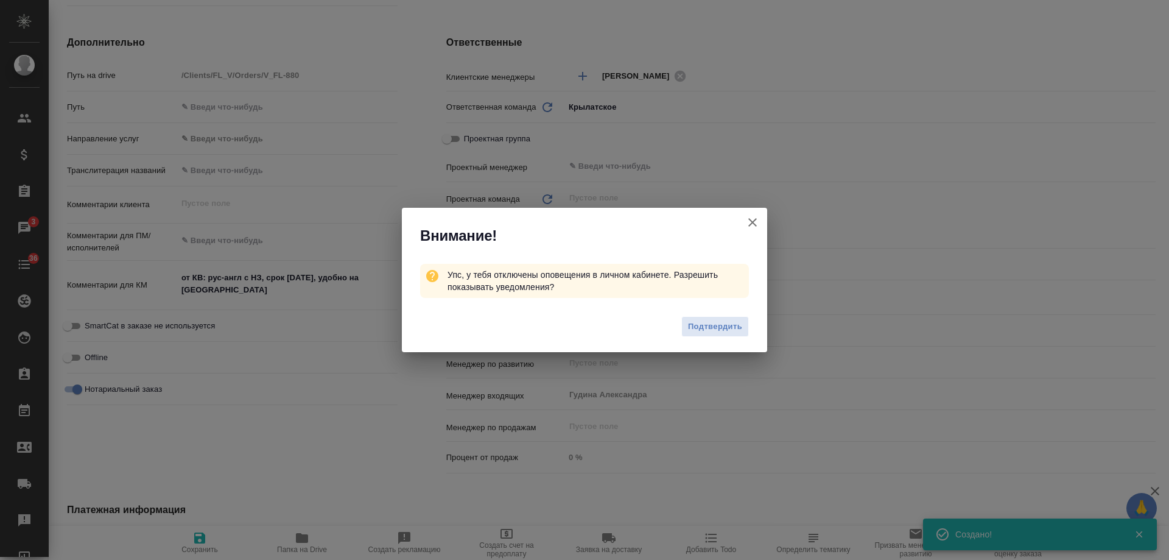
type textarea "x"
click at [754, 219] on icon "button" at bounding box center [753, 222] width 15 height 15
type textarea "x"
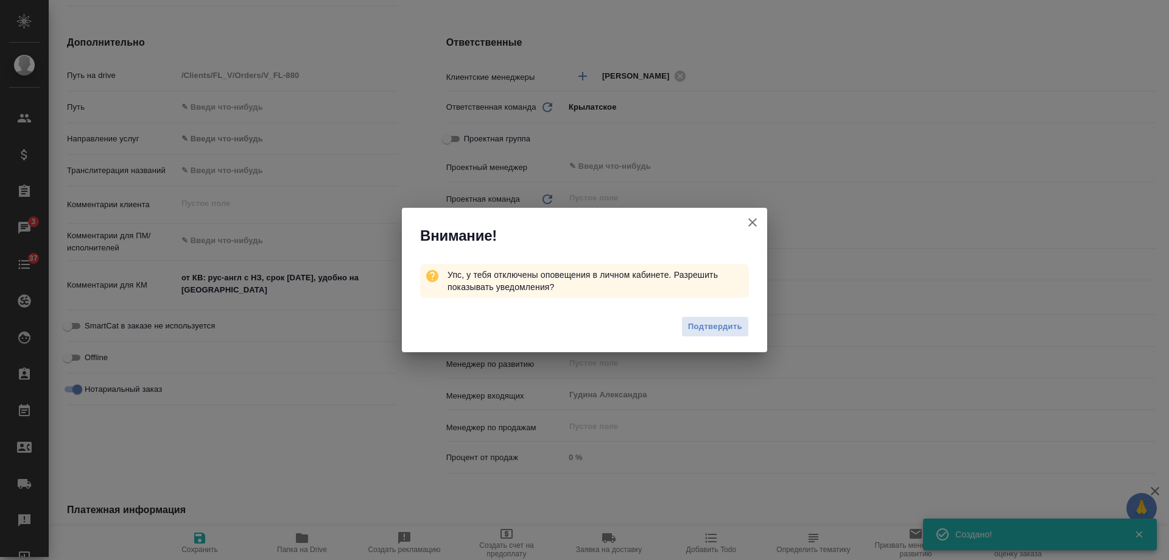
type textarea "x"
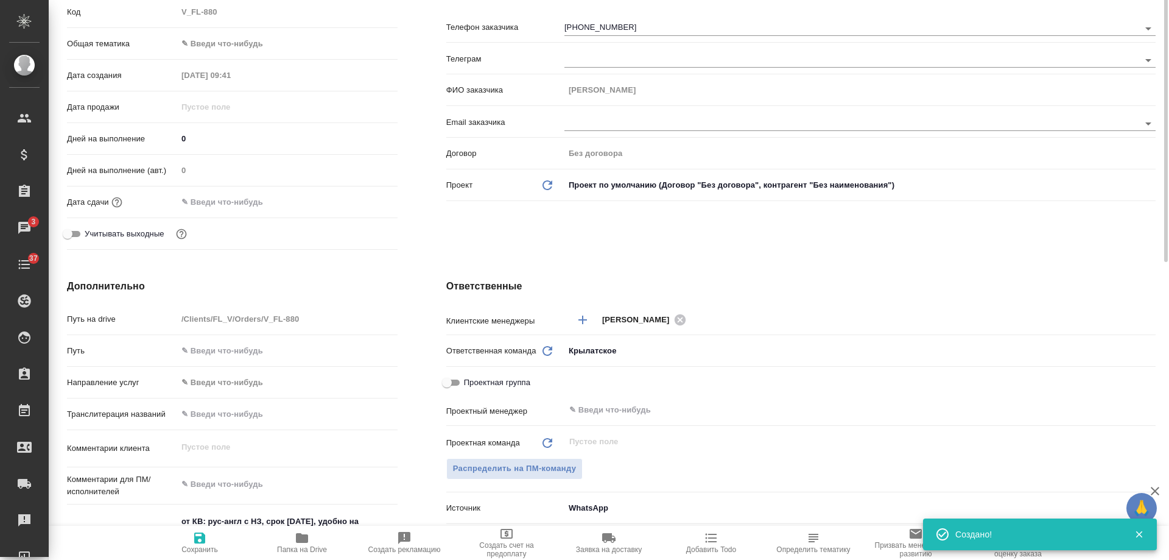
scroll to position [0, 0]
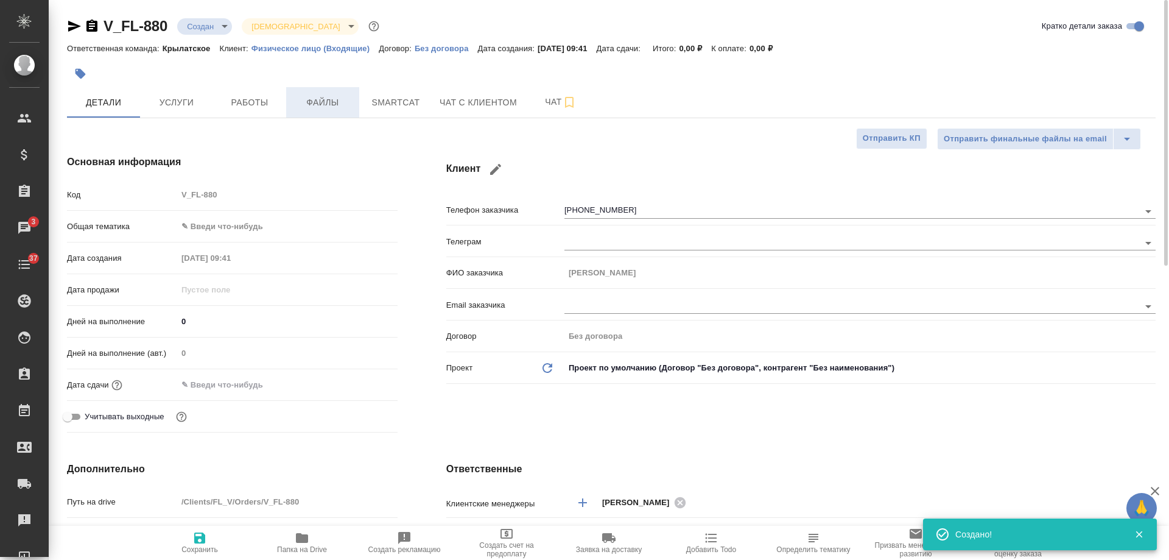
click at [336, 107] on span "Файлы" at bounding box center [323, 102] width 58 height 15
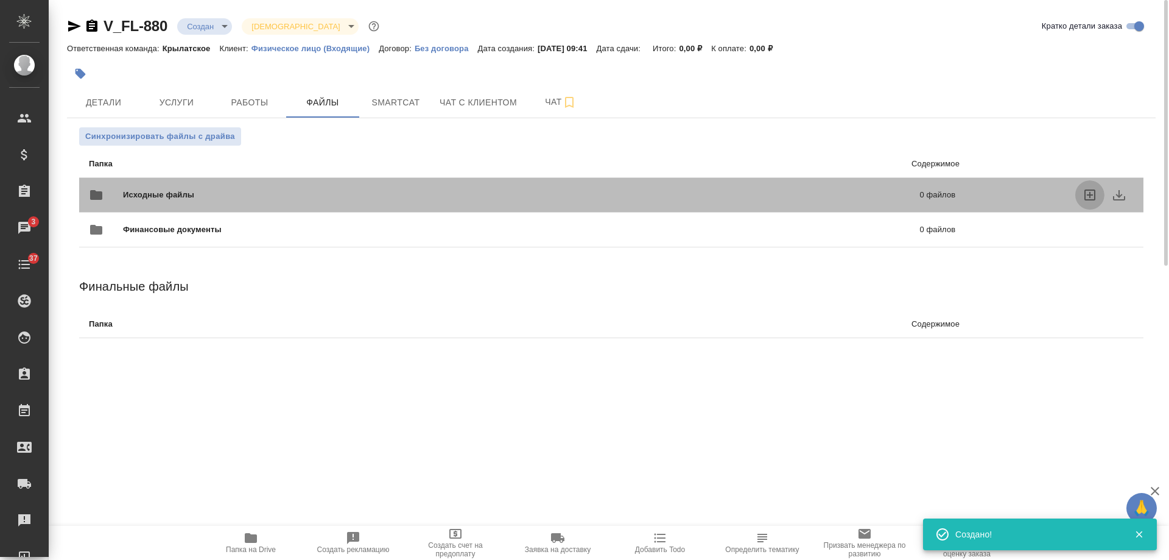
click at [1081, 192] on label "uploadFiles" at bounding box center [1090, 194] width 29 height 29
click at [0, 0] on input "uploadFiles" at bounding box center [0, 0] width 0 height 0
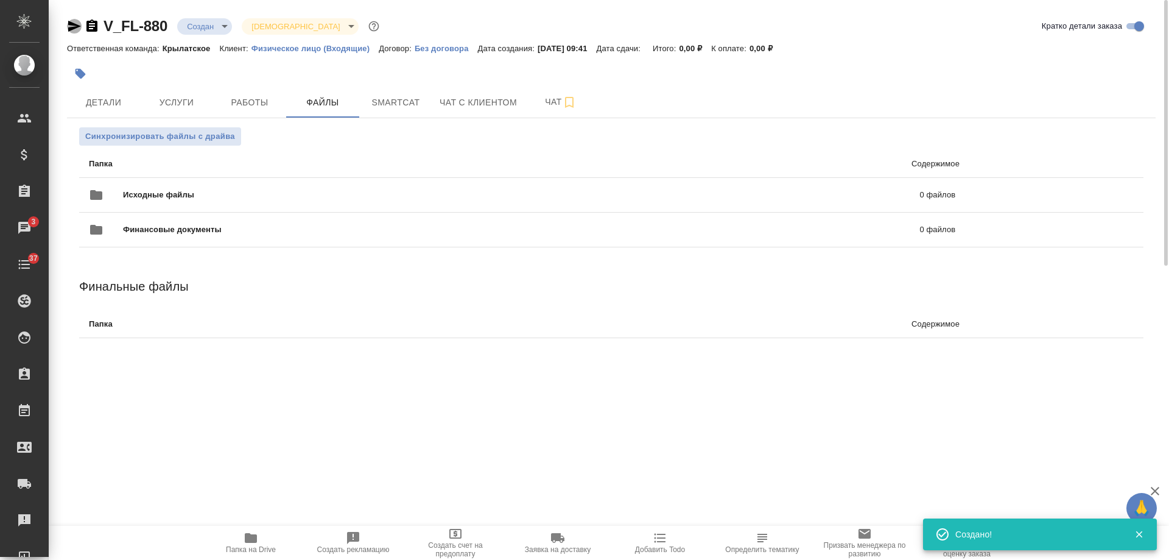
click at [72, 27] on icon "button" at bounding box center [74, 26] width 15 height 15
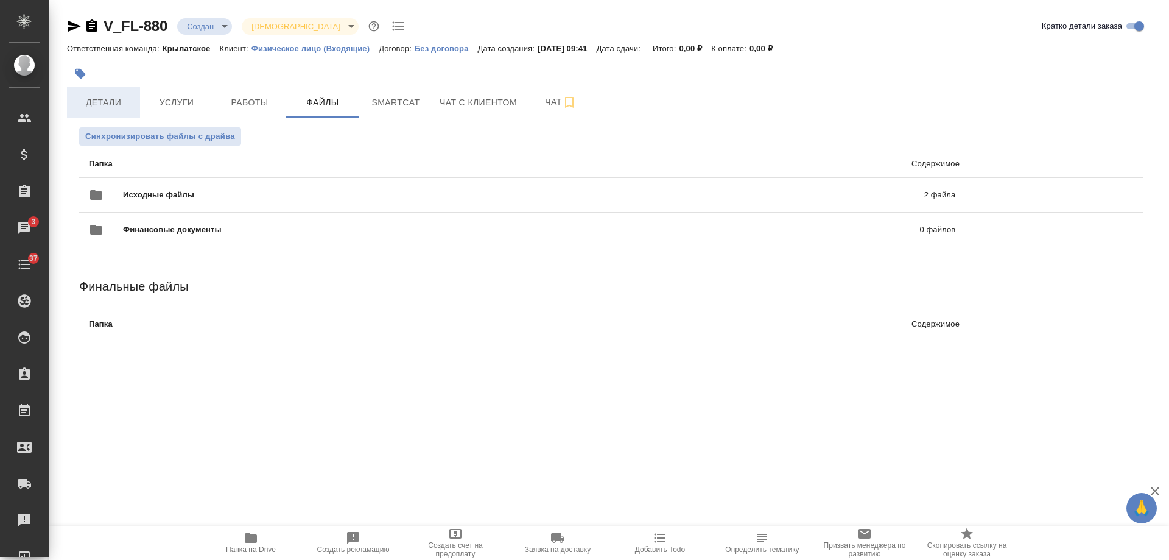
click at [122, 102] on span "Детали" at bounding box center [103, 102] width 58 height 15
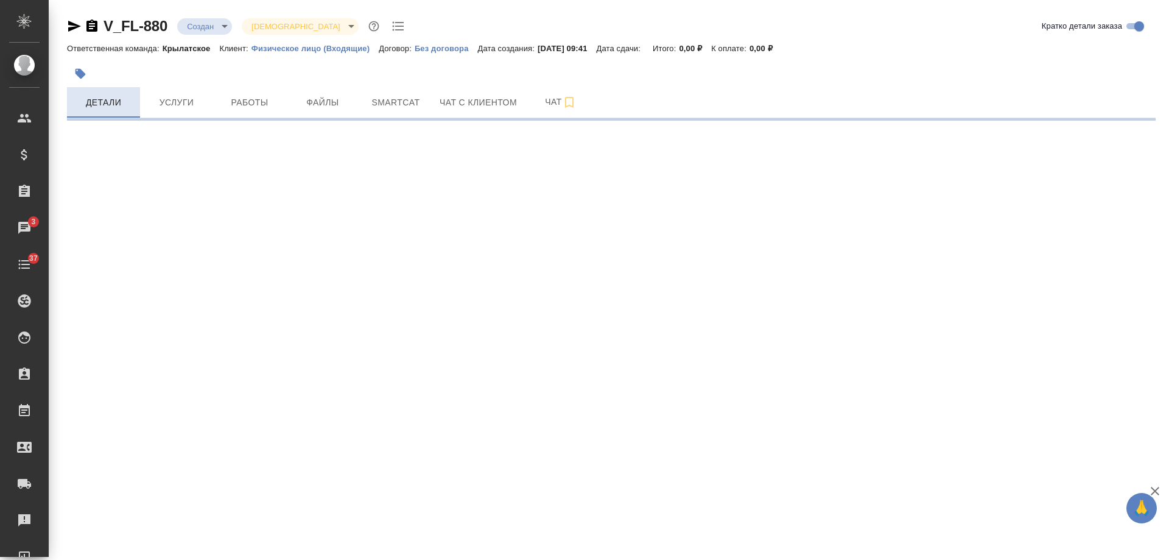
select select "RU"
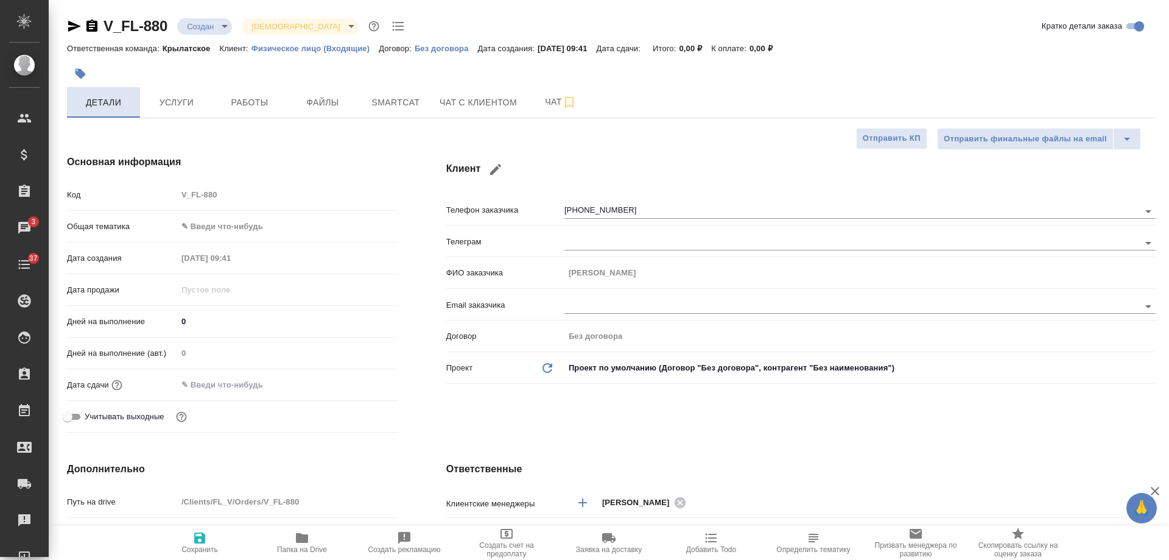
type textarea "x"
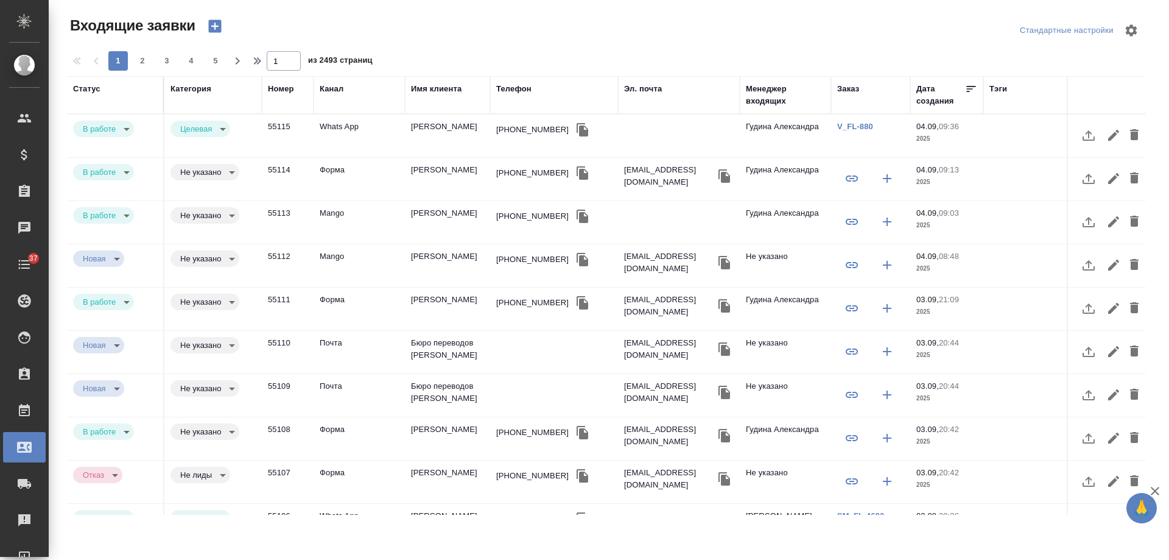
select select "RU"
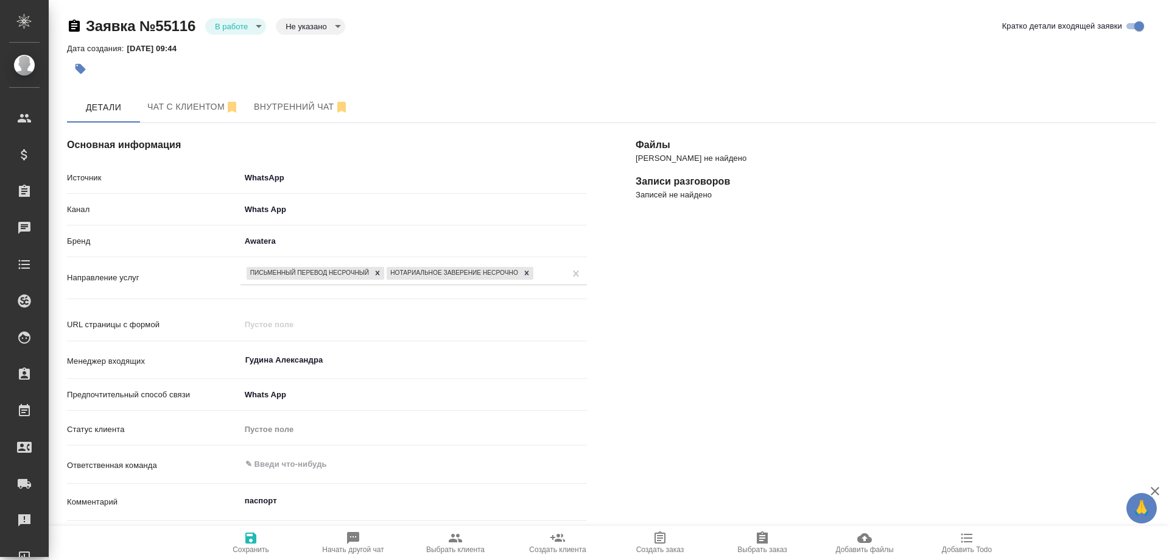
select select "RU"
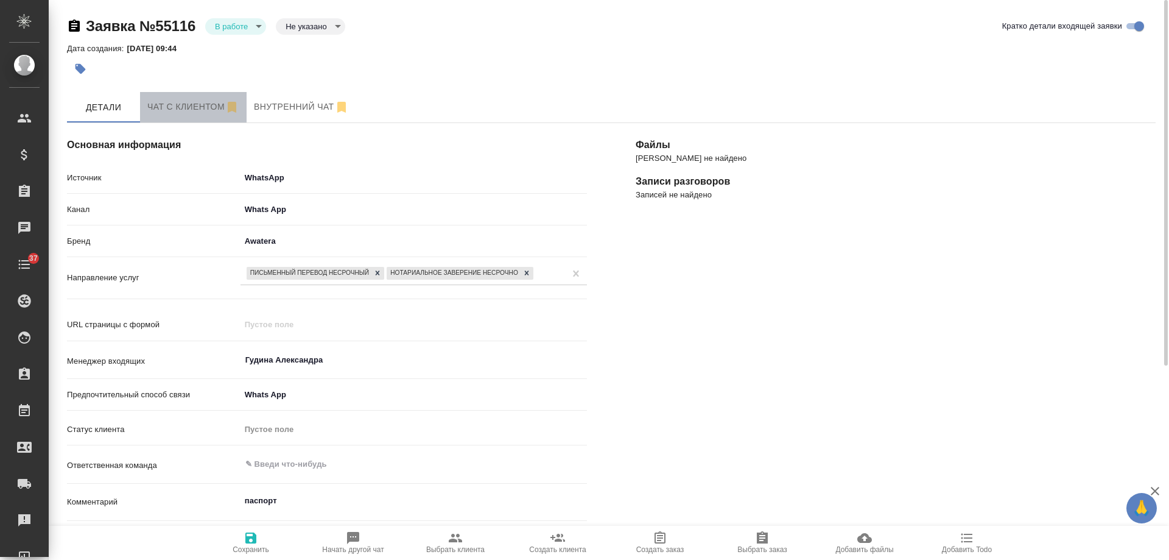
click at [174, 110] on span "Чат с клиентом" at bounding box center [193, 106] width 92 height 15
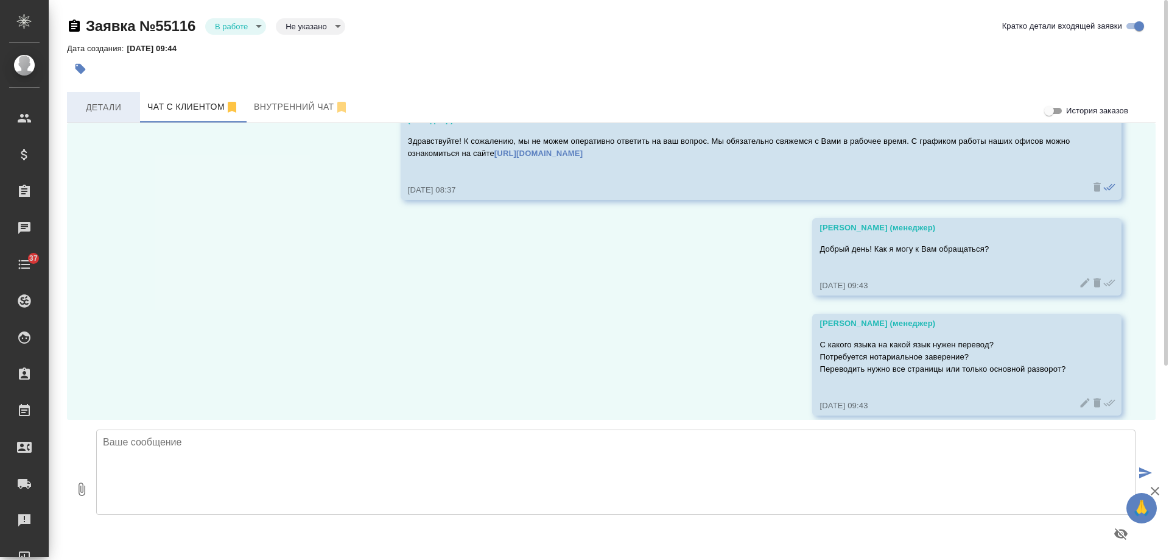
scroll to position [271, 0]
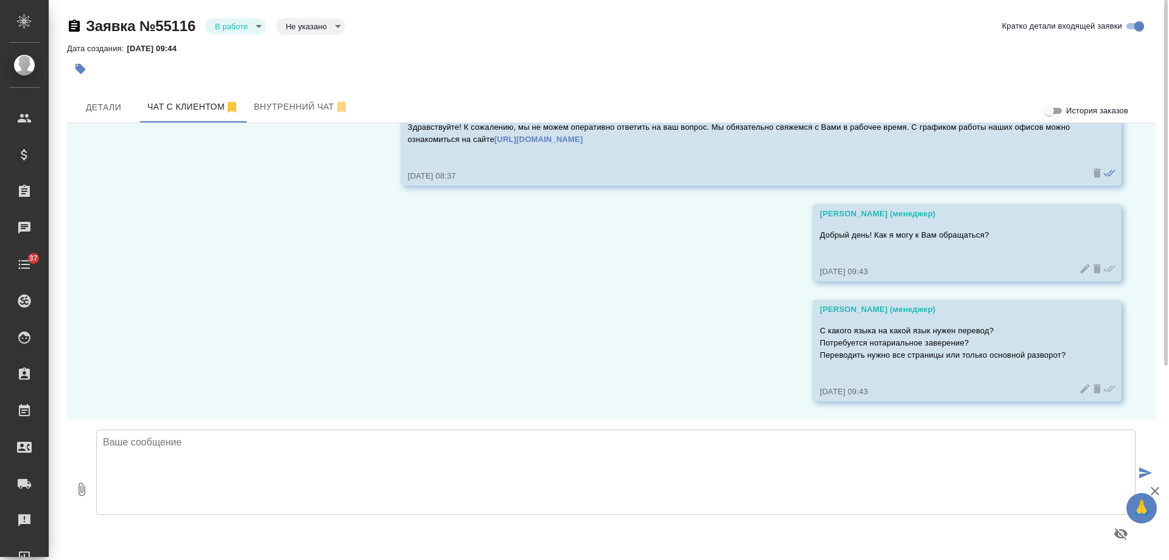
drag, startPoint x: 96, startPoint y: 110, endPoint x: 365, endPoint y: 141, distance: 271.0
click at [98, 110] on span "Детали" at bounding box center [103, 107] width 58 height 15
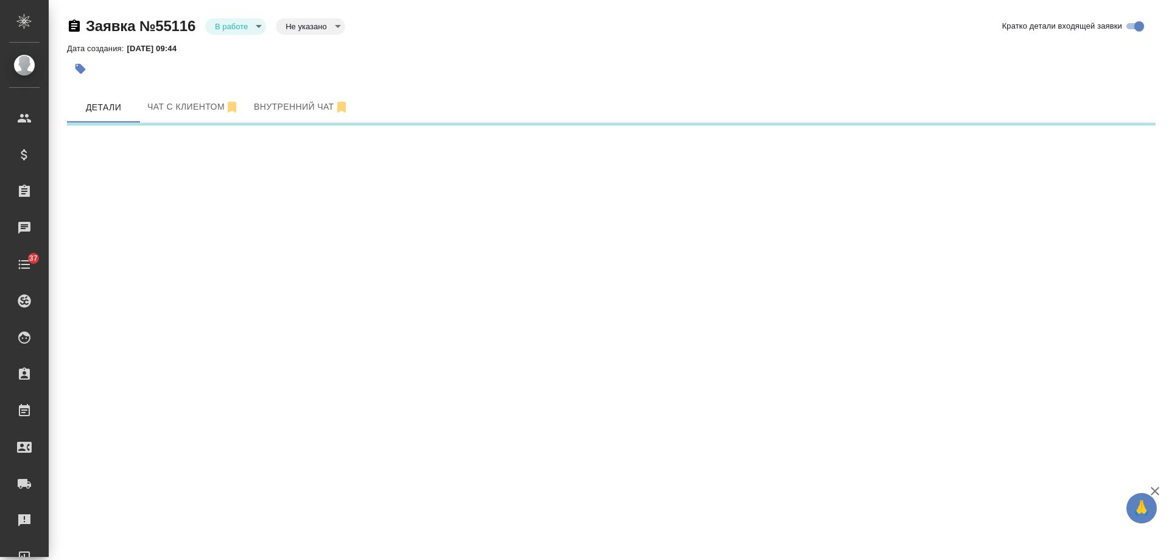
select select "RU"
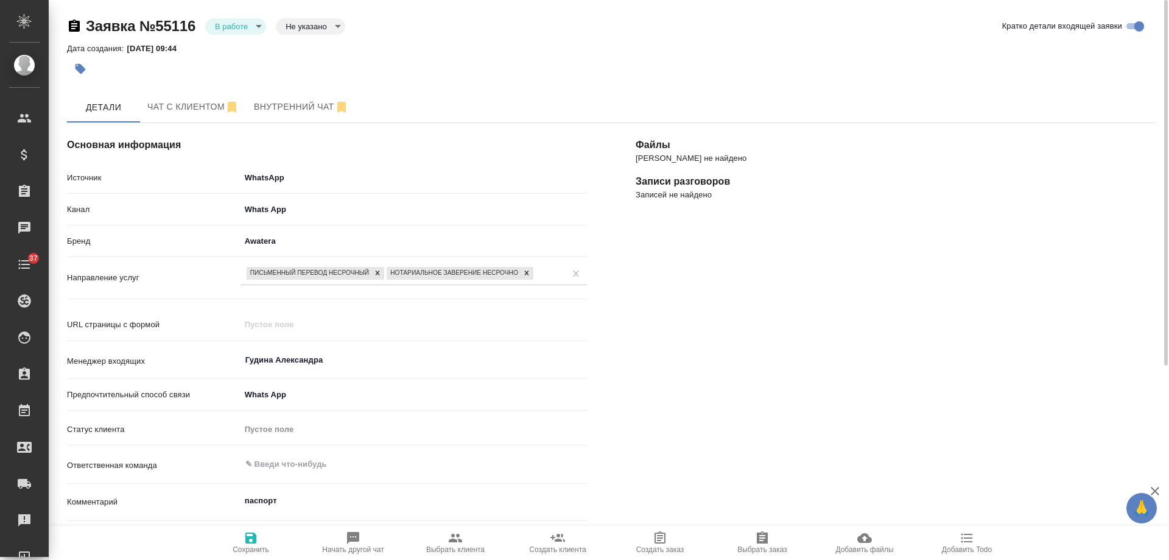
click at [969, 539] on icon "button" at bounding box center [967, 538] width 15 height 15
type textarea "x"
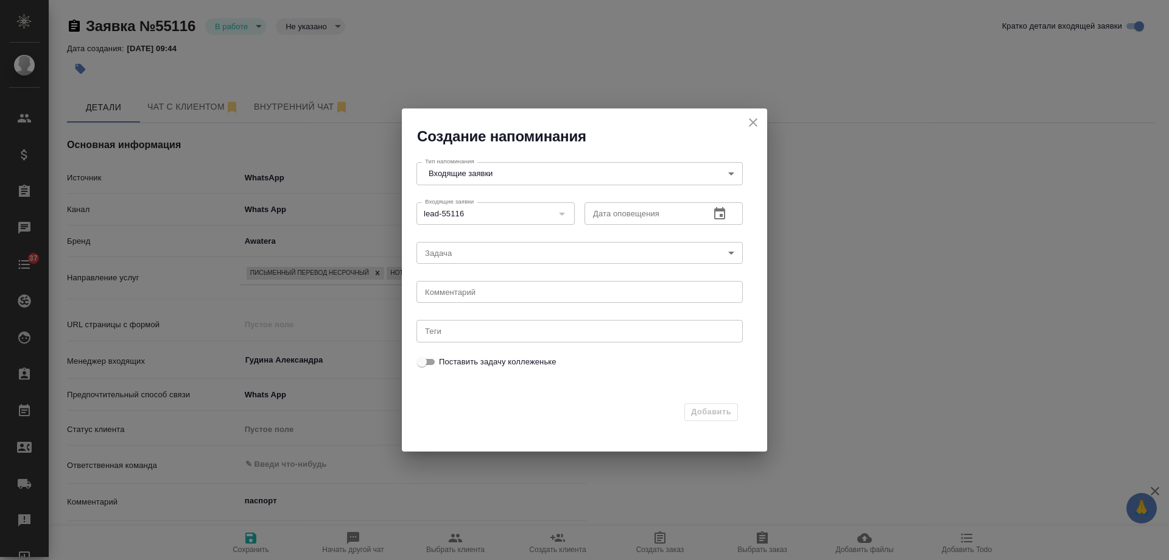
click at [724, 201] on button "button" at bounding box center [719, 213] width 29 height 29
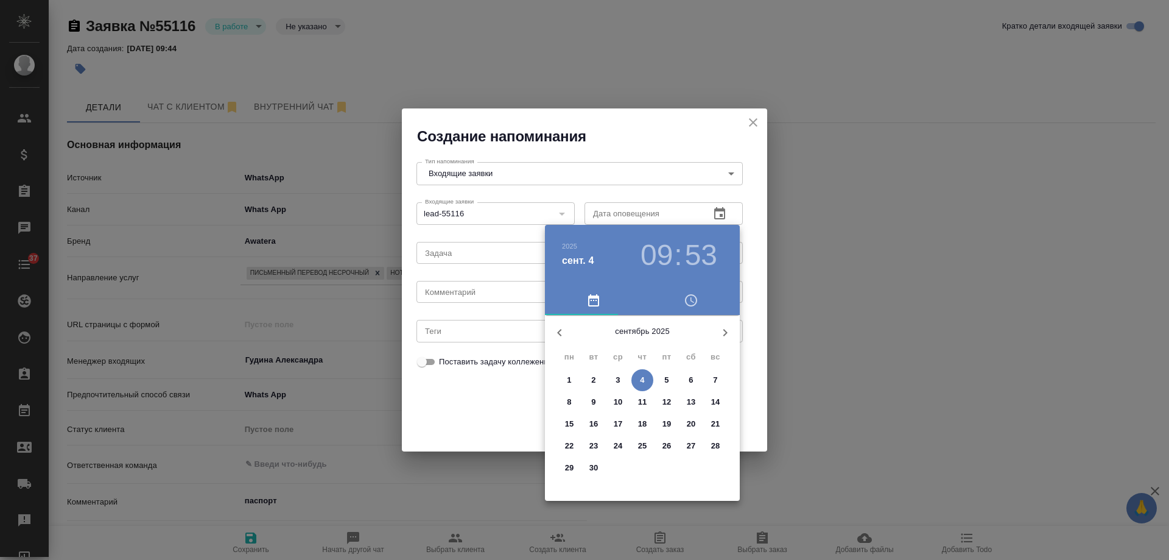
click at [670, 376] on span "5" at bounding box center [667, 380] width 22 height 12
type input "[DATE] 09:53"
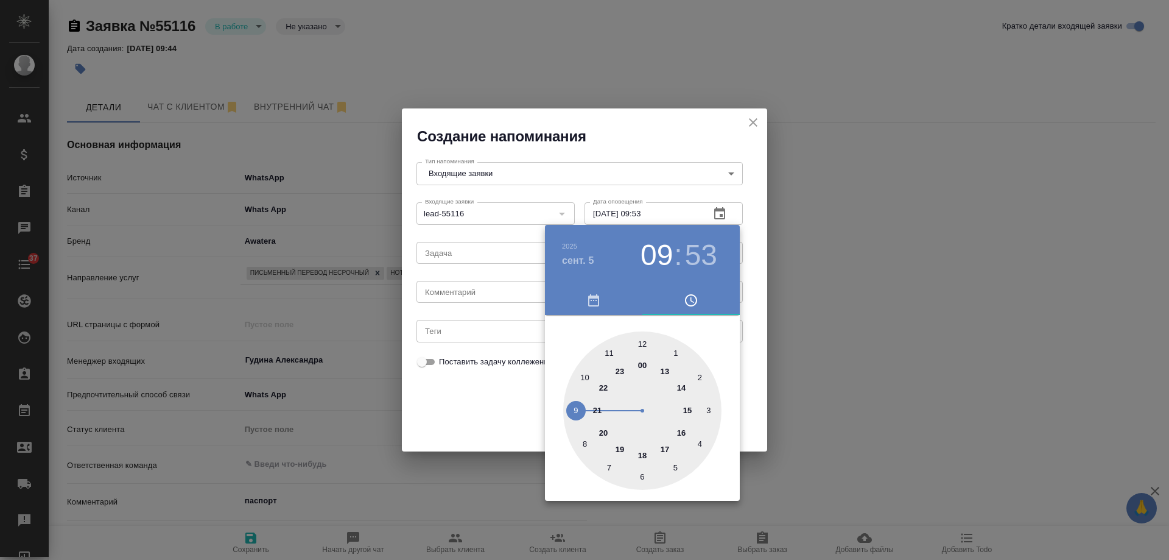
click at [480, 294] on div at bounding box center [584, 280] width 1169 height 560
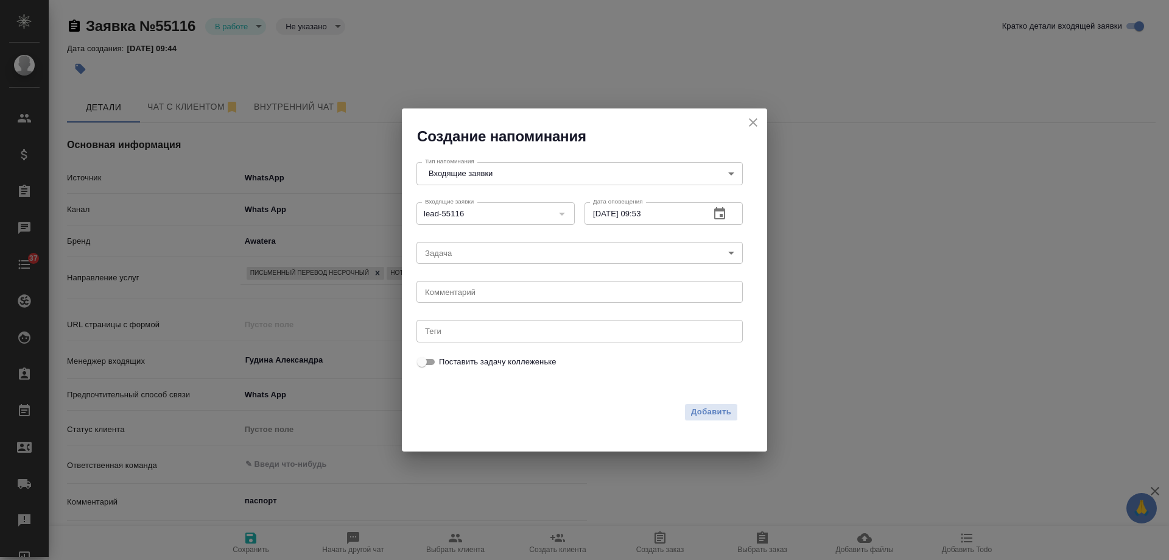
click at [467, 292] on div "[DATE] 09 : 53 00 1 2 3 4 5 6 7 8 9 10 11 12 13 14 15 16 17 18 19 20 21 22 23" at bounding box center [584, 280] width 1169 height 560
click at [467, 292] on textarea at bounding box center [579, 292] width 309 height 9
type textarea "ответил вотс?"
click at [706, 414] on span "Добавить" at bounding box center [711, 412] width 40 height 14
type textarea "x"
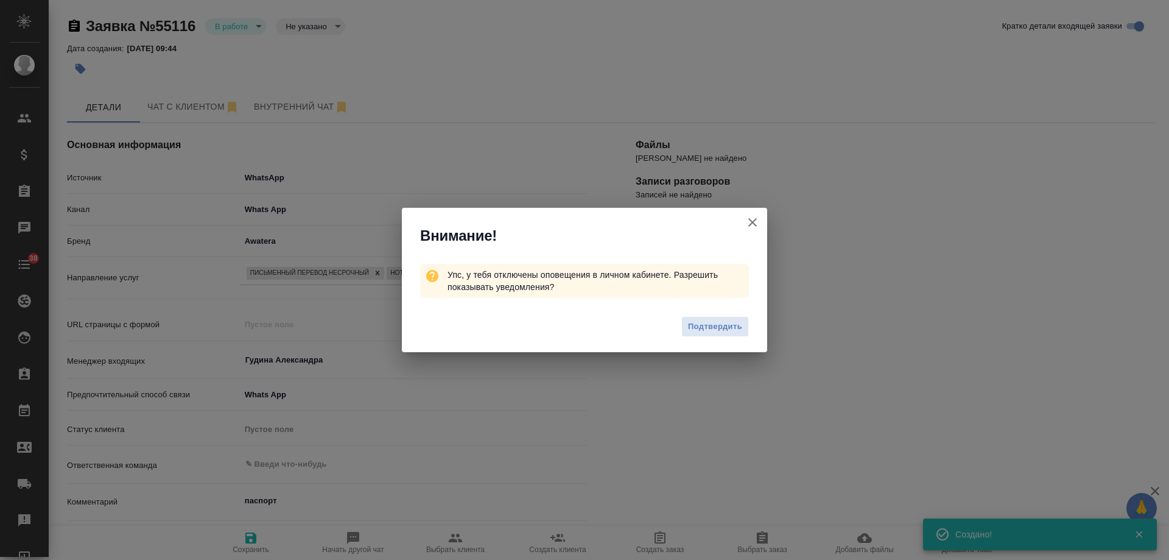
click at [752, 222] on icon "button" at bounding box center [753, 222] width 9 height 9
type textarea "x"
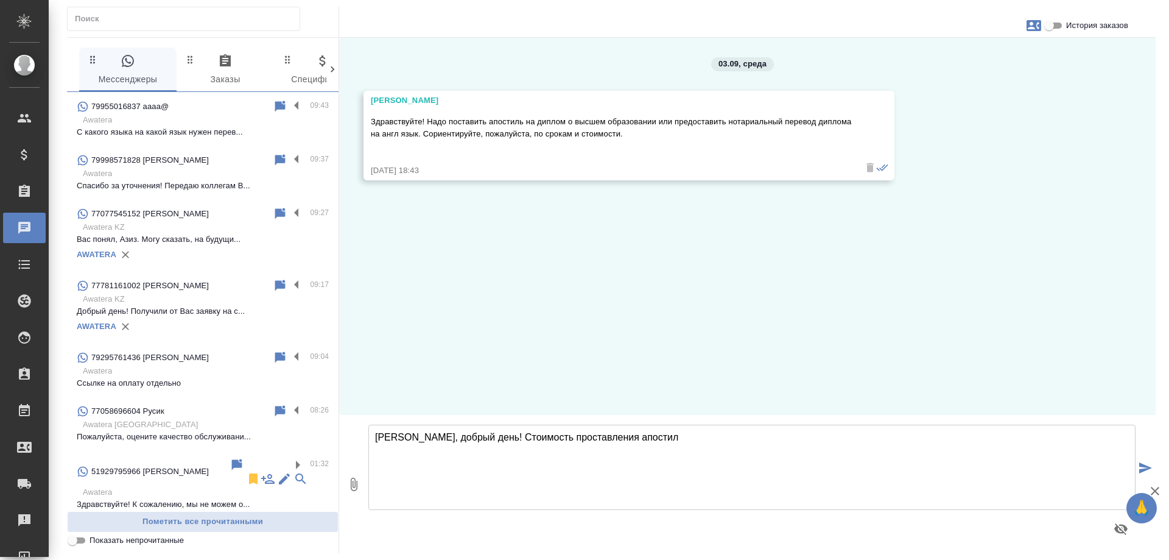
scroll to position [426, 0]
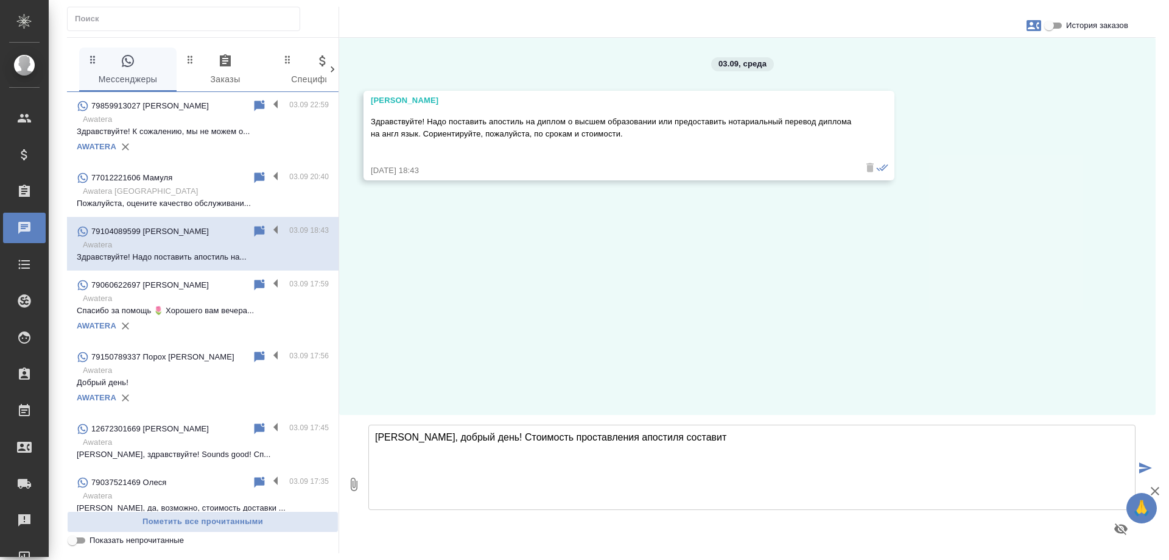
click at [738, 438] on textarea "Дмитрий, добрый день! Стоимость проставления апостиля составит" at bounding box center [752, 467] width 767 height 85
click at [733, 441] on textarea "Дмитрий, добрый день! Стоимость проставления апостиля составит 5580 руб., срок …" at bounding box center [752, 467] width 767 height 85
click at [644, 439] on textarea "Дмитрий, добрый день! Стоимость проставления апостиля составит 5580 рублей, сро…" at bounding box center [752, 467] width 767 height 85
click at [989, 437] on textarea "Дмитрий, добрый день! Стоимость проставления апостиля на оригинал диплома соста…" at bounding box center [752, 467] width 767 height 85
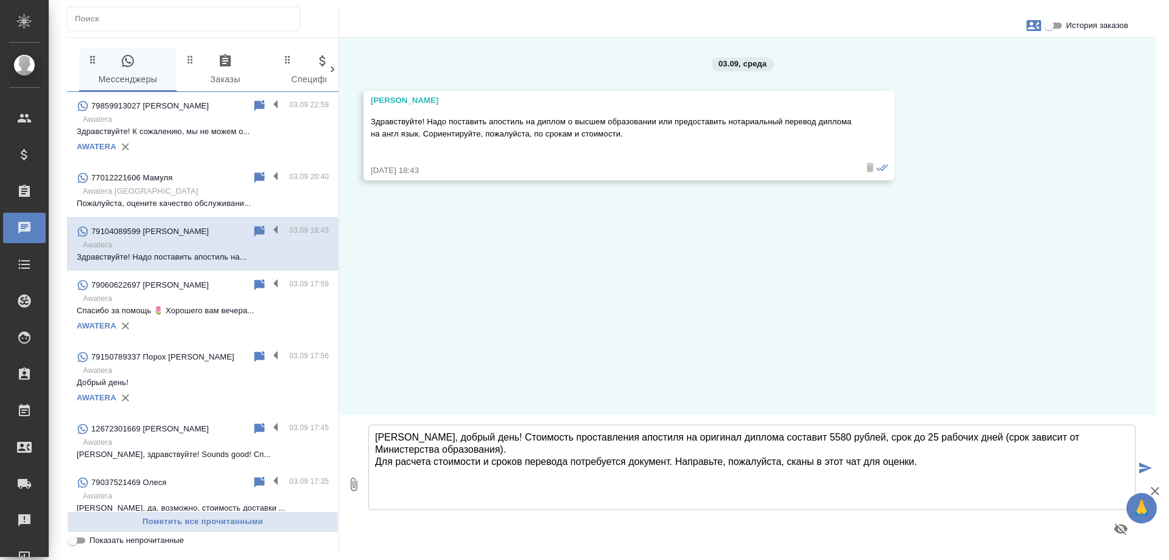
type textarea "Дмитрий, добрый день! Стоимость проставления апостиля на оригинал диплома соста…"
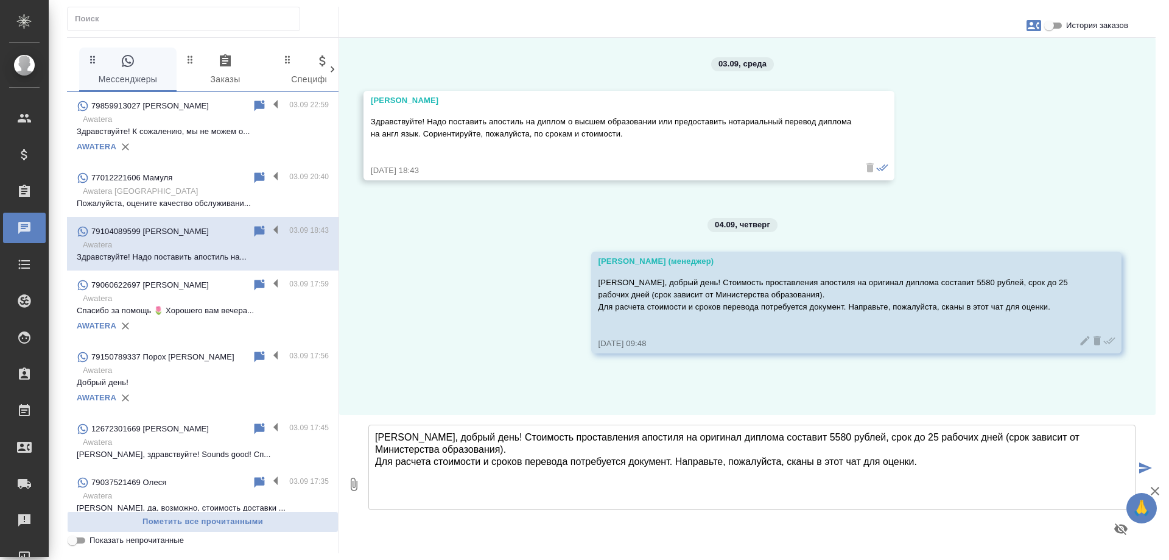
scroll to position [0, 0]
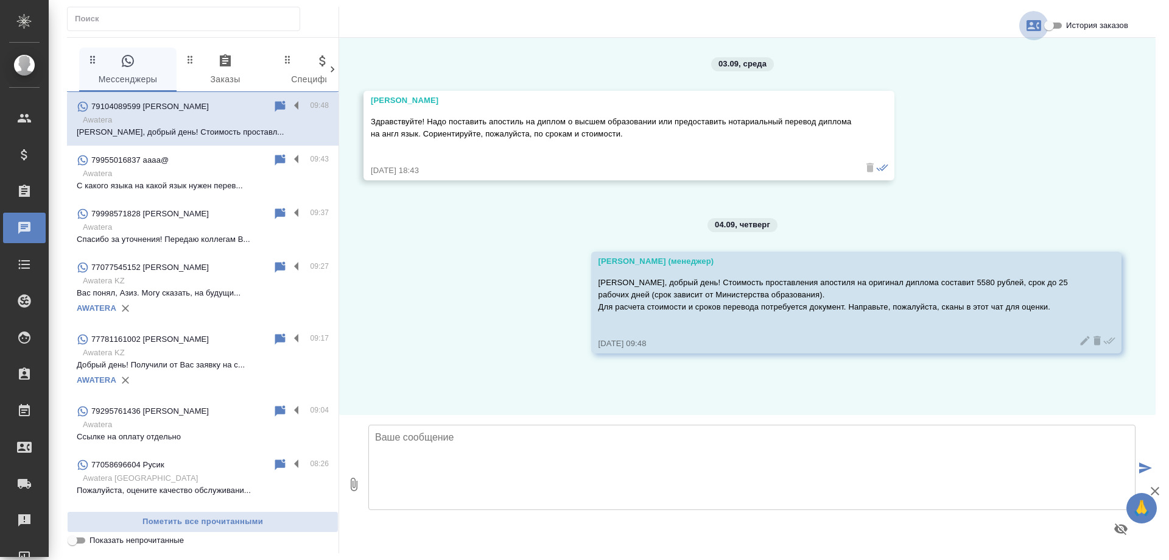
click at [1029, 28] on icon "button" at bounding box center [1034, 25] width 15 height 15
click at [1059, 99] on div at bounding box center [584, 280] width 1169 height 560
click at [1055, 32] on input "История заказов" at bounding box center [1050, 25] width 44 height 15
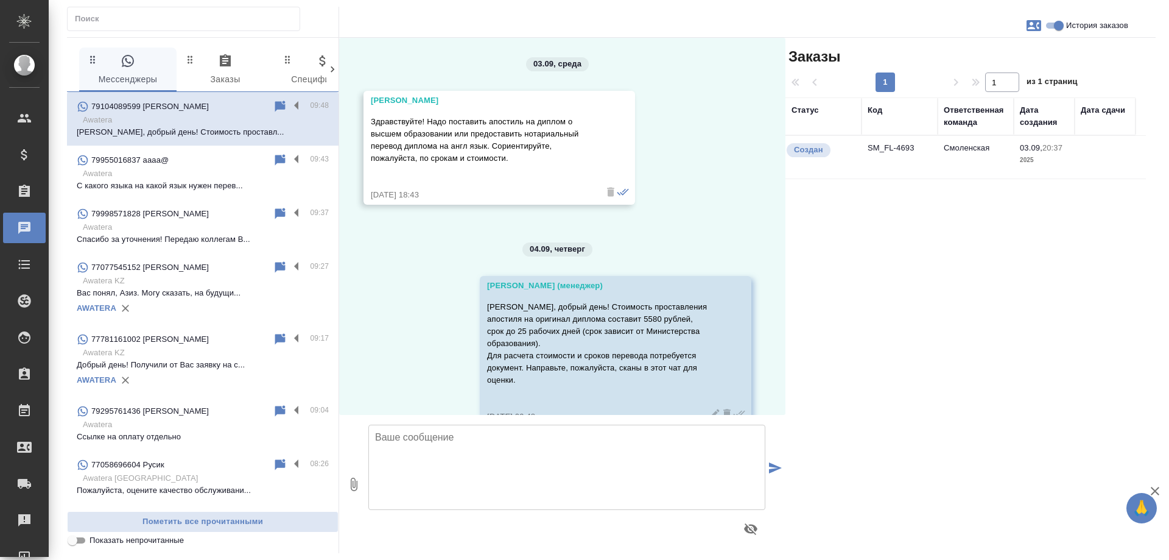
click at [721, 203] on div "03.09, среда Дмитрий Александрович Здравствуйте! Надо поставить апостиль на дип…" at bounding box center [562, 226] width 446 height 377
click at [1058, 26] on input "История заказов" at bounding box center [1059, 25] width 44 height 15
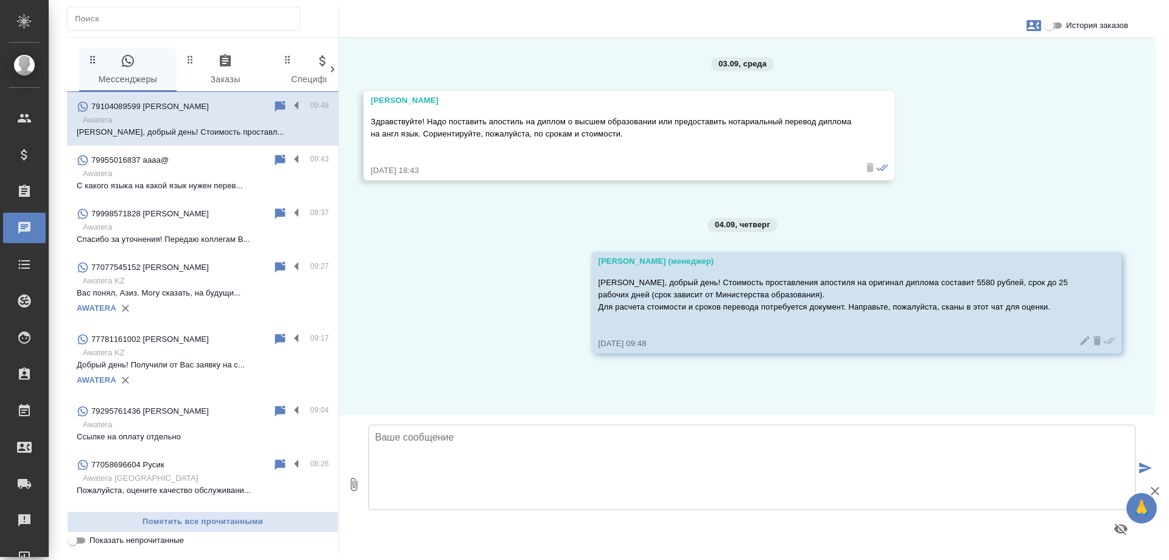
click at [1050, 29] on input "История заказов" at bounding box center [1050, 25] width 44 height 15
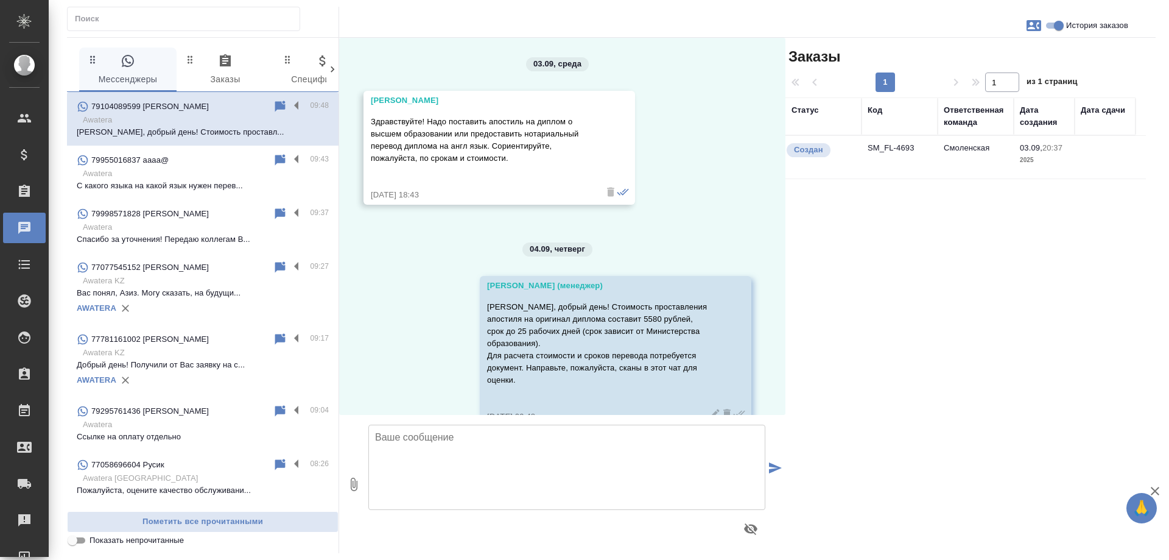
click at [892, 149] on td "SM_FL-4693" at bounding box center [900, 157] width 76 height 43
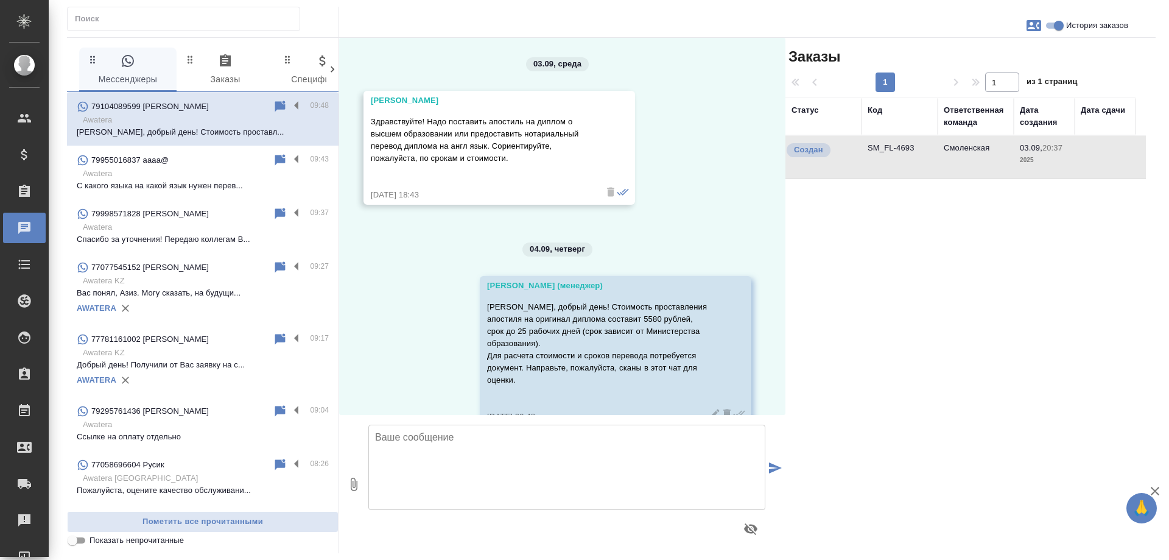
click at [892, 149] on td "SM_FL-4693" at bounding box center [900, 157] width 76 height 43
click at [1055, 26] on input "История заказов" at bounding box center [1059, 25] width 44 height 15
checkbox input "false"
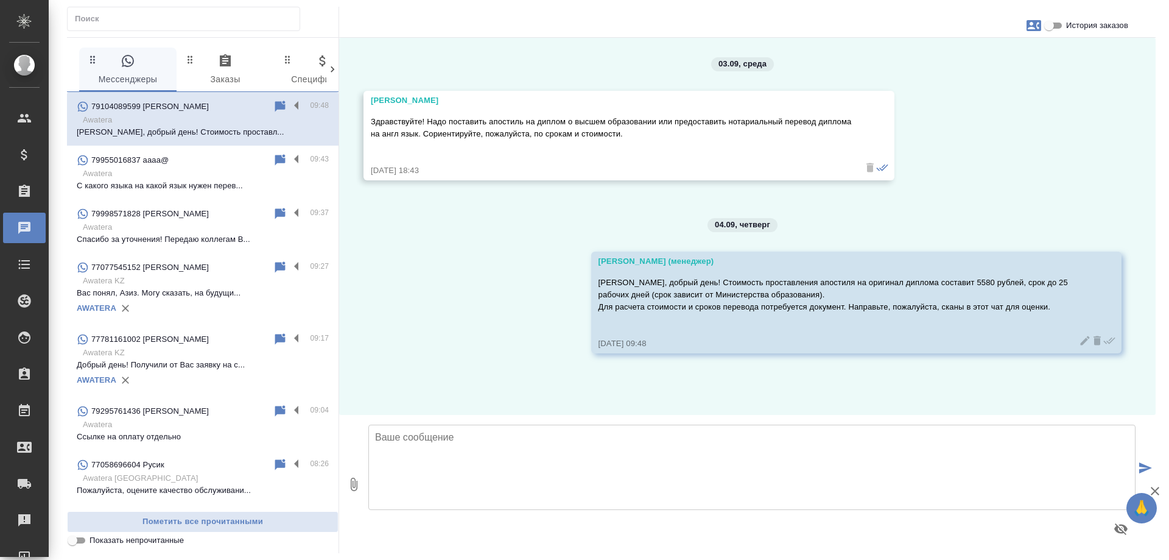
click at [1094, 340] on icon at bounding box center [1097, 340] width 7 height 9
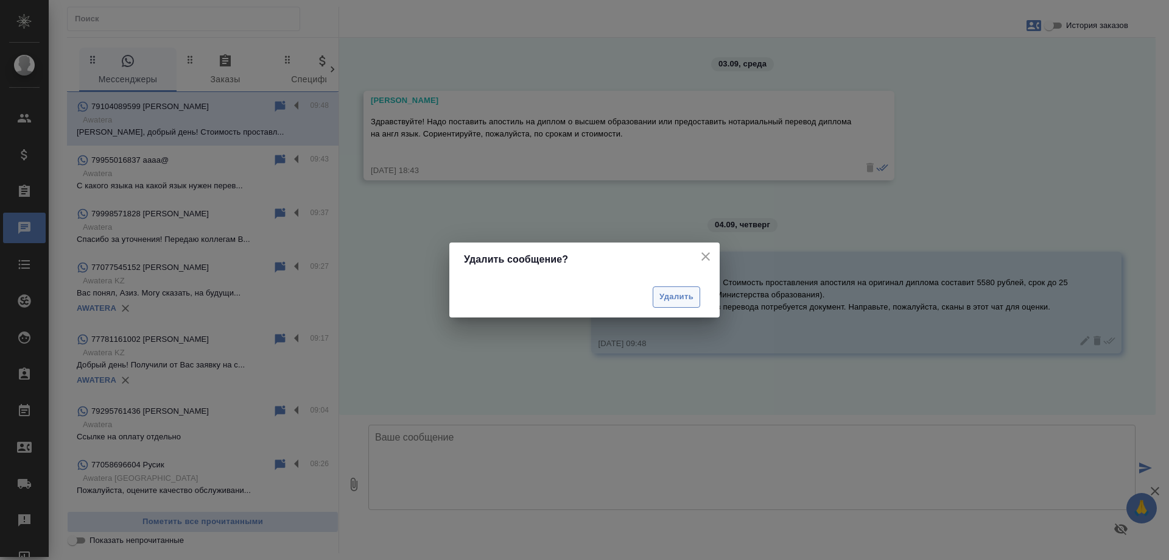
click at [681, 296] on span "Удалить" at bounding box center [677, 297] width 34 height 14
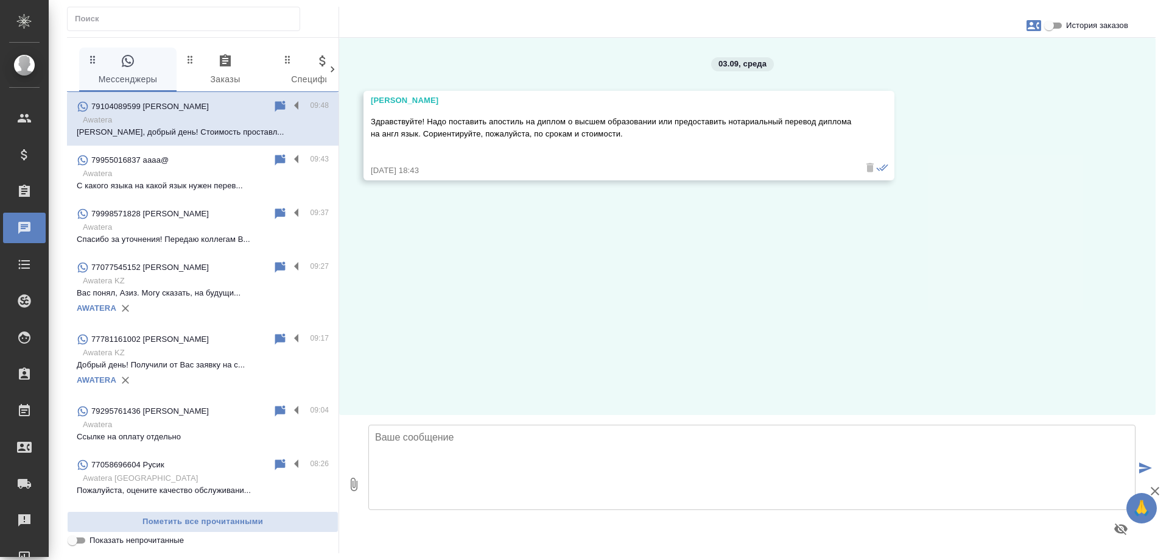
click at [220, 66] on icon "button" at bounding box center [225, 60] width 11 height 12
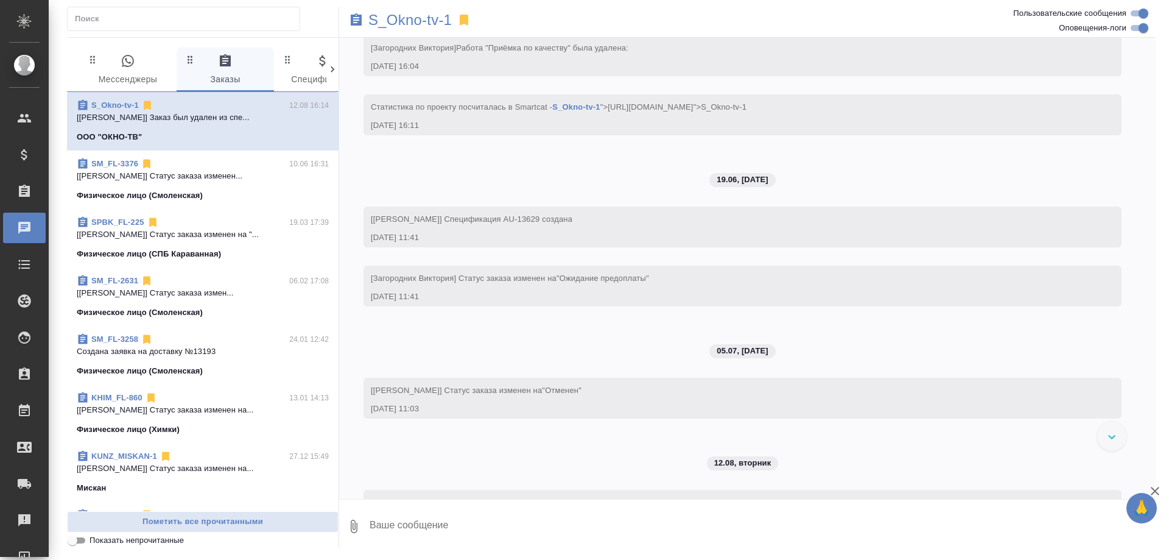
scroll to position [425, 0]
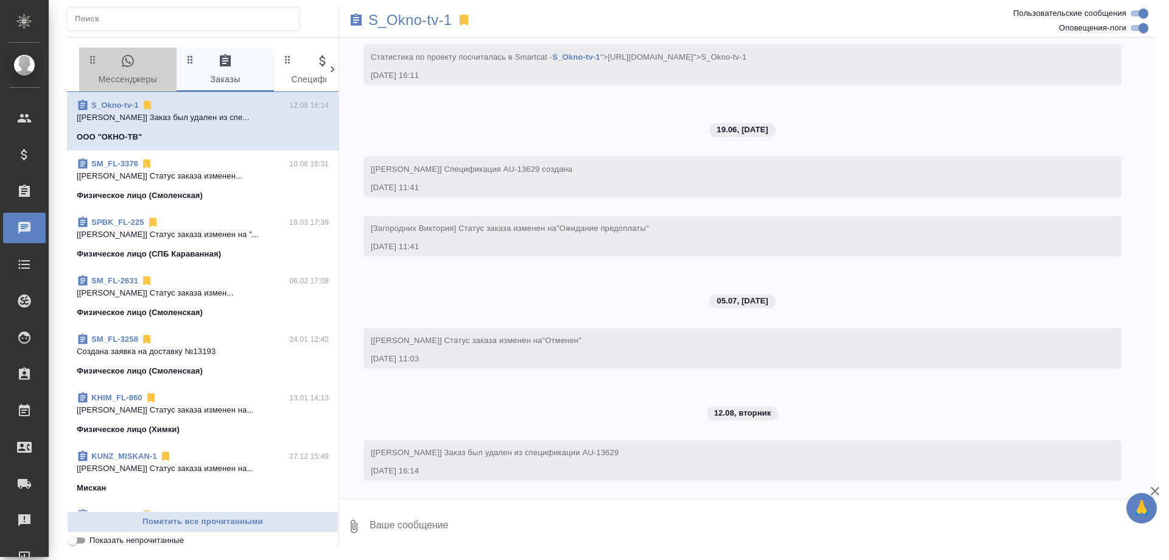
click at [132, 69] on span "0 Мессенджеры" at bounding box center [127, 71] width 83 height 34
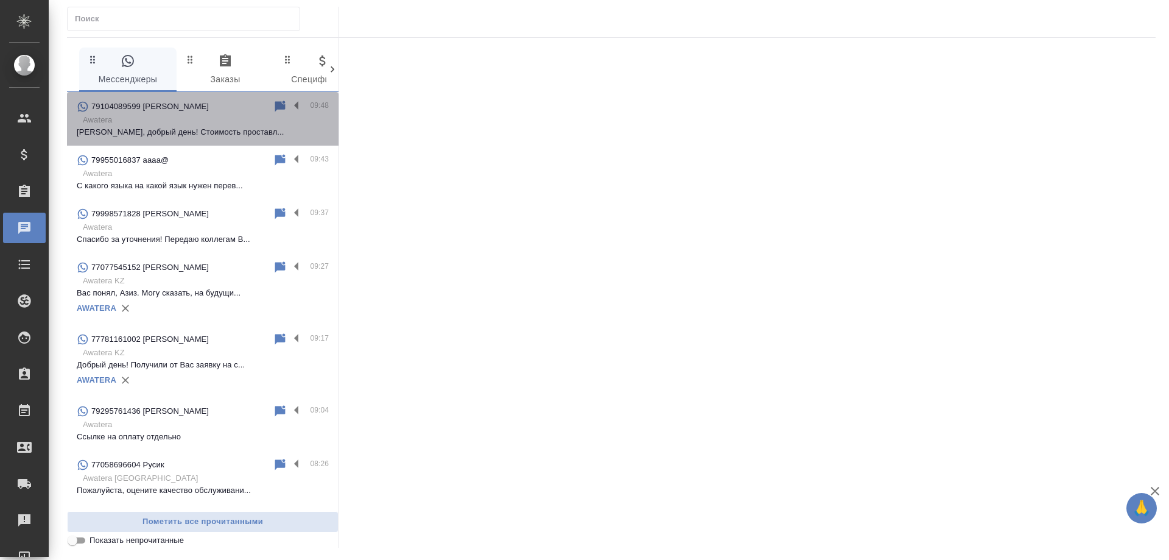
click at [218, 127] on p "Дмитрий, добрый день! Стоимость проставл..." at bounding box center [203, 132] width 252 height 12
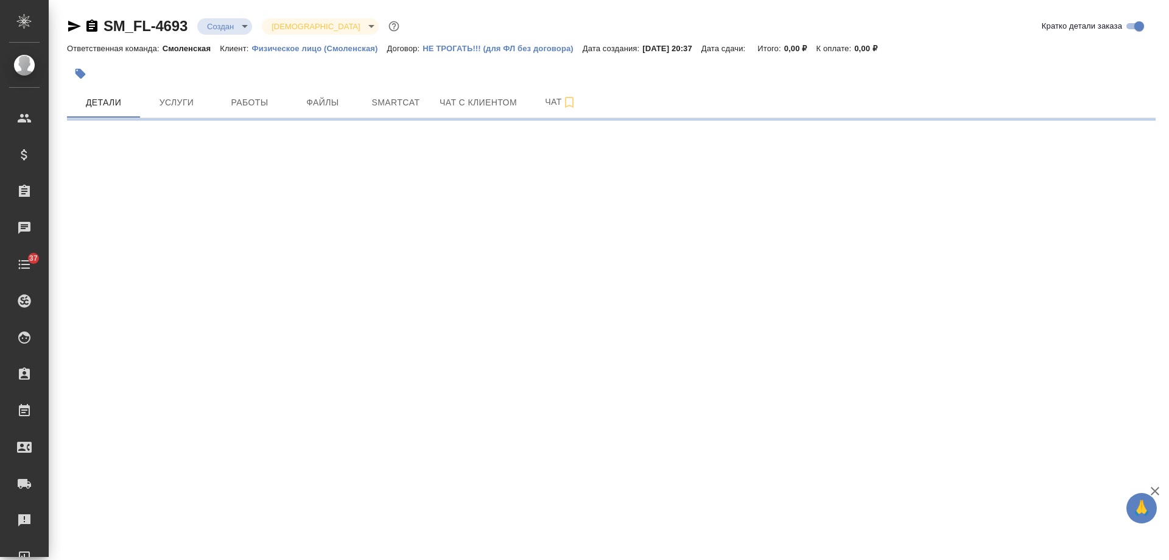
select select "RU"
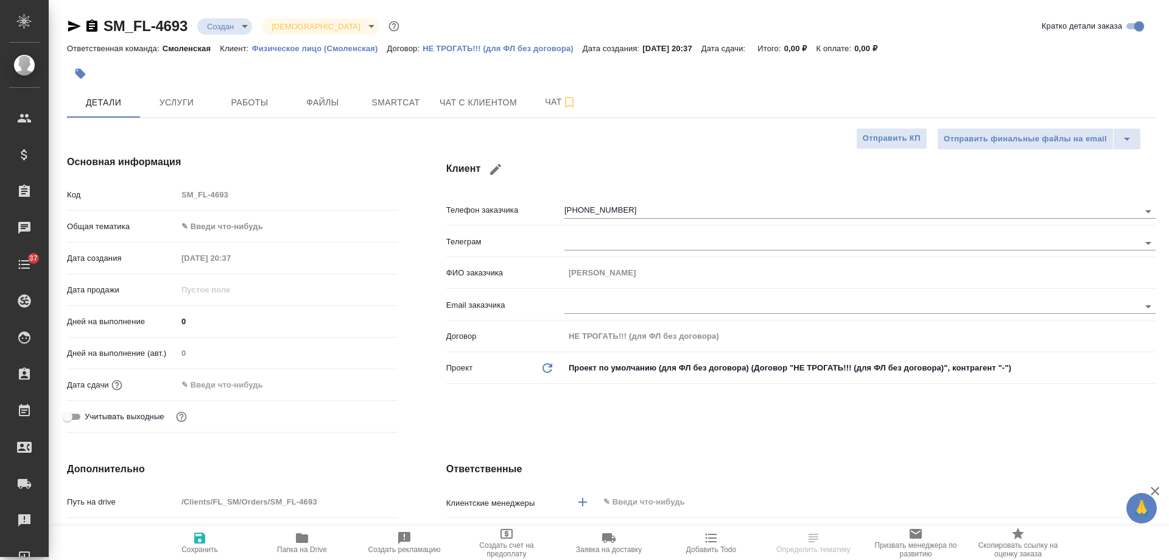
type textarea "x"
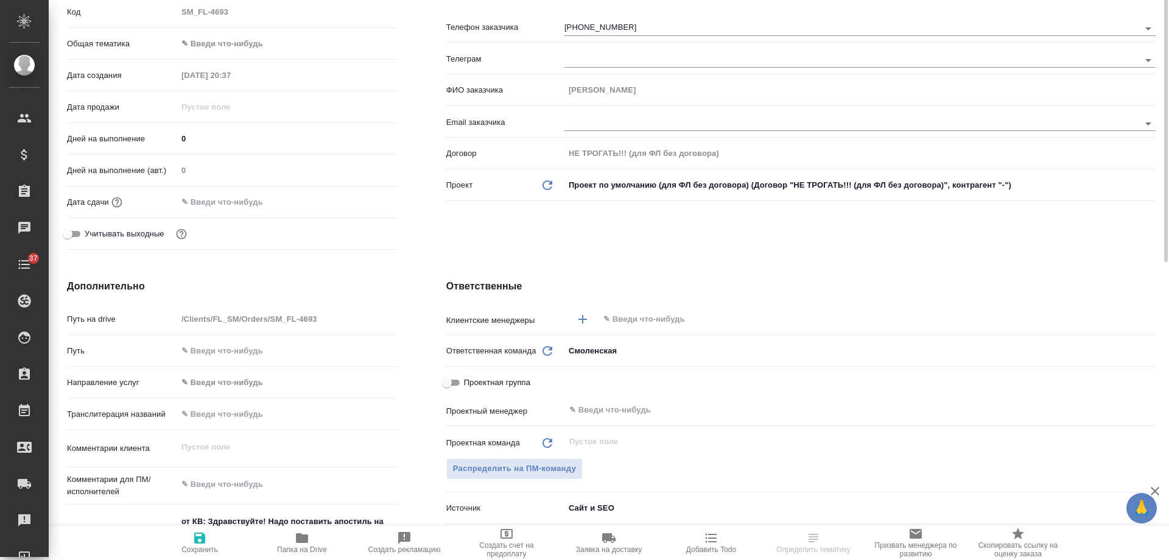
scroll to position [122, 0]
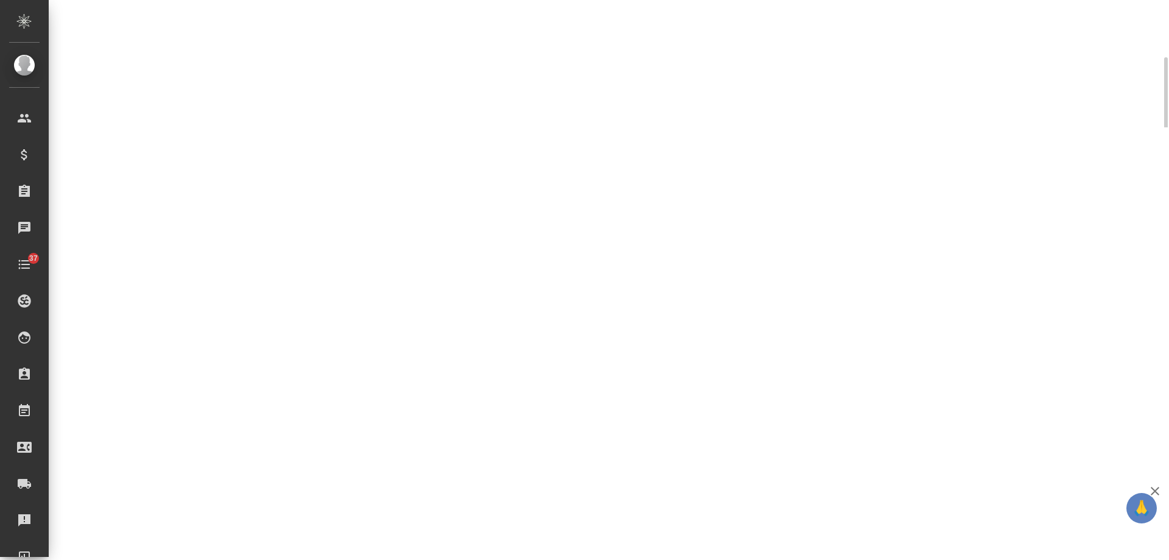
select select "RU"
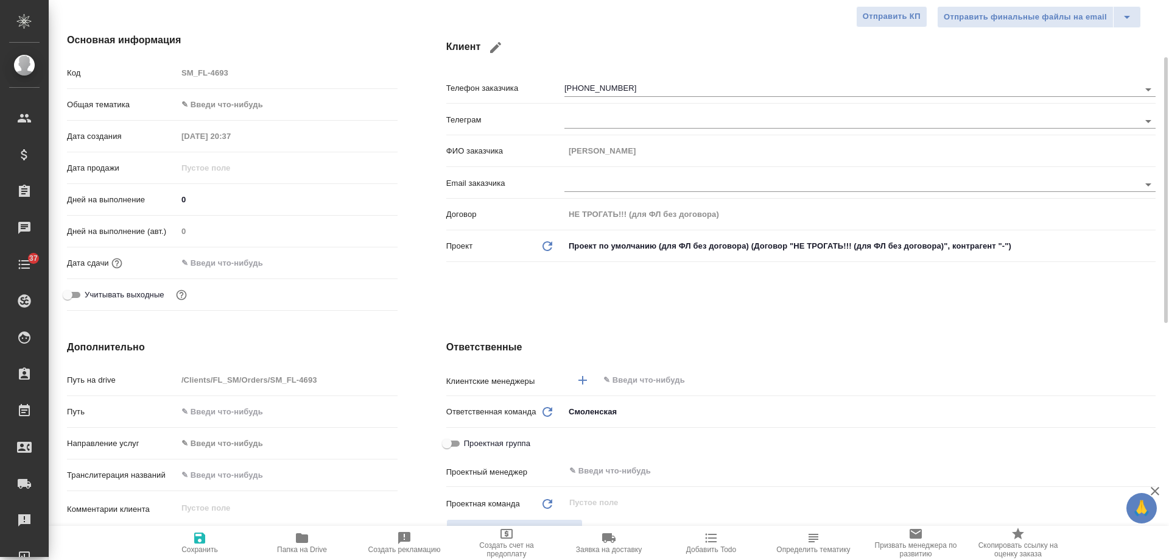
type textarea "x"
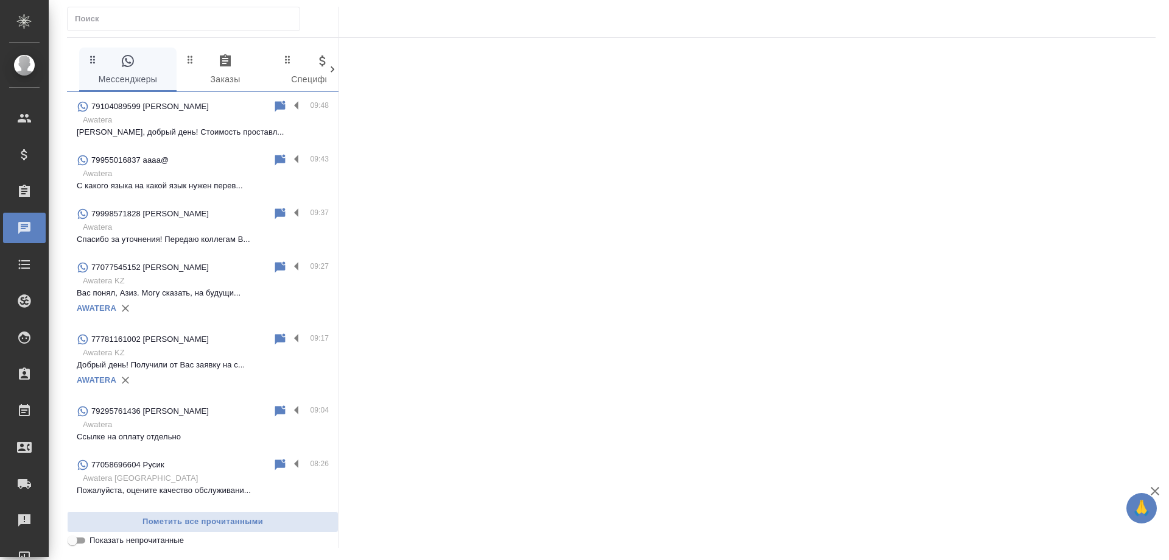
click at [173, 179] on p "Awatera" at bounding box center [206, 174] width 246 height 12
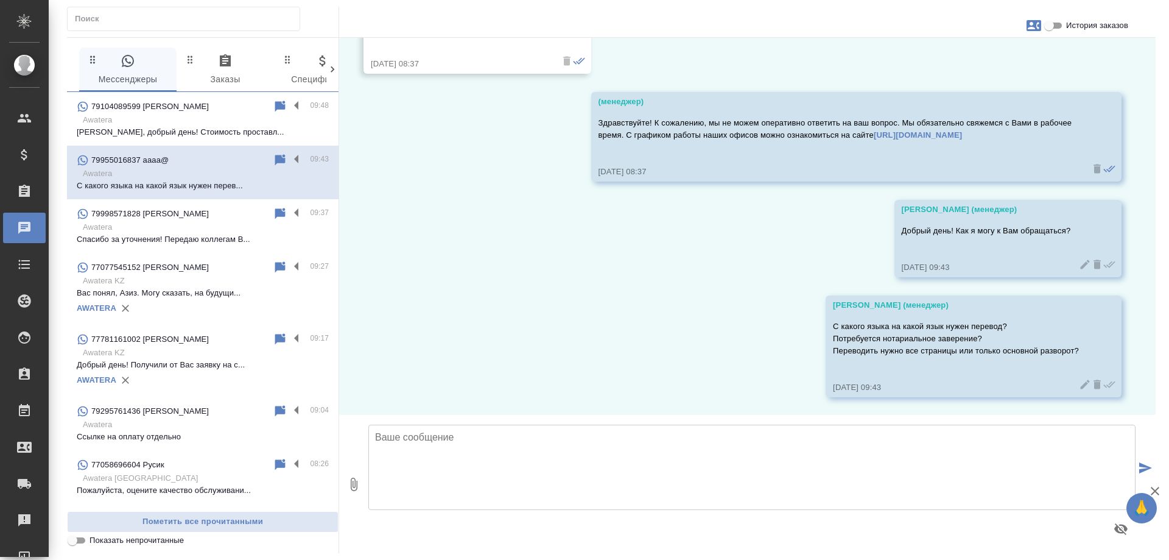
scroll to position [191, 0]
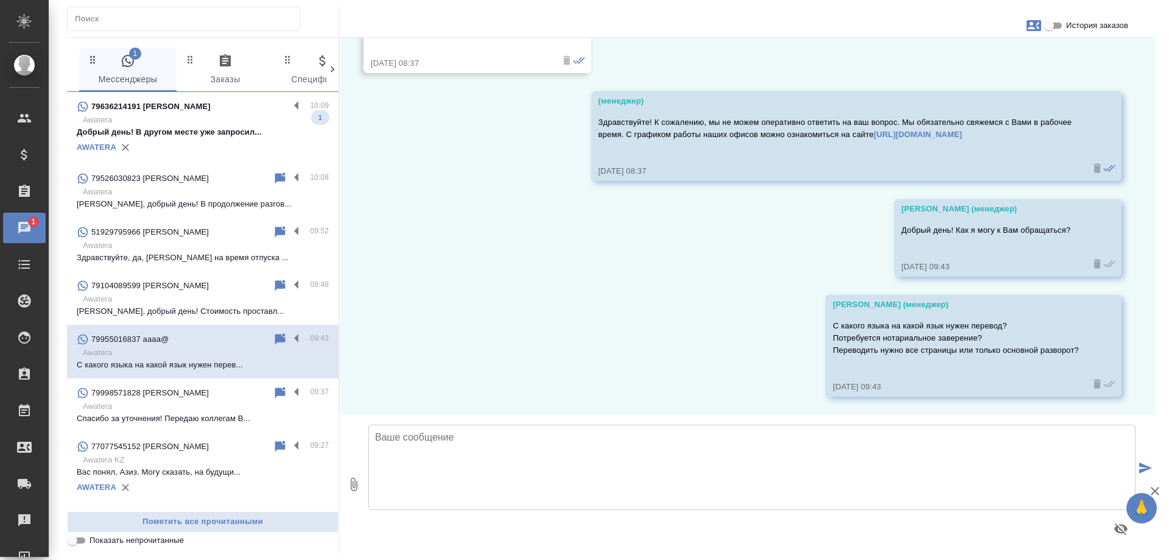
click at [217, 127] on p "Добрый день! В другом месте уже запросил..." at bounding box center [203, 132] width 252 height 12
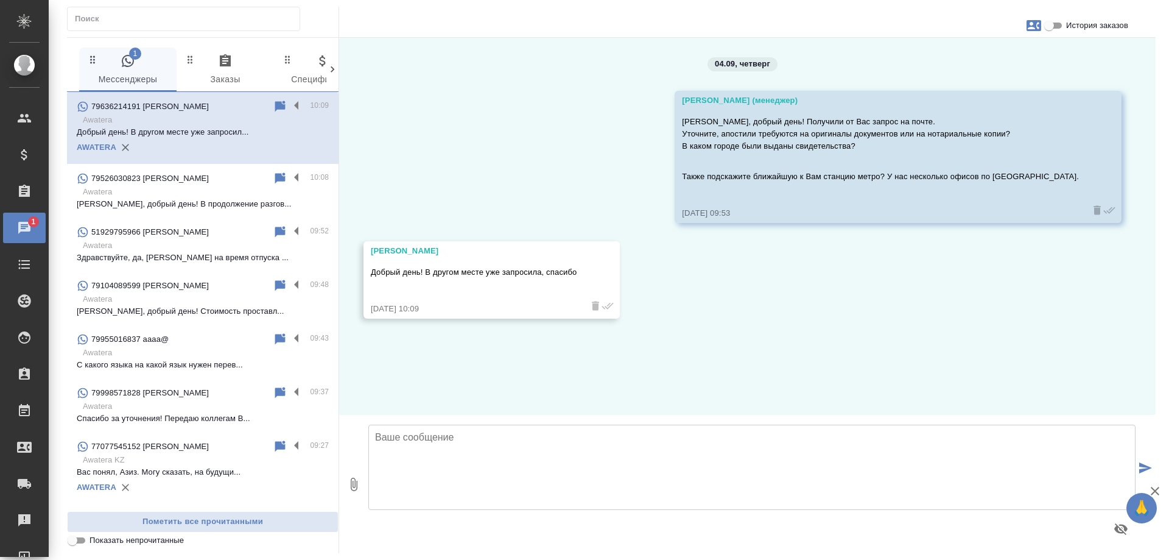
scroll to position [0, 0]
click at [513, 440] on textarea at bounding box center [752, 467] width 767 height 85
type textarea "Будем рады Вам помочь с другими запросами!"
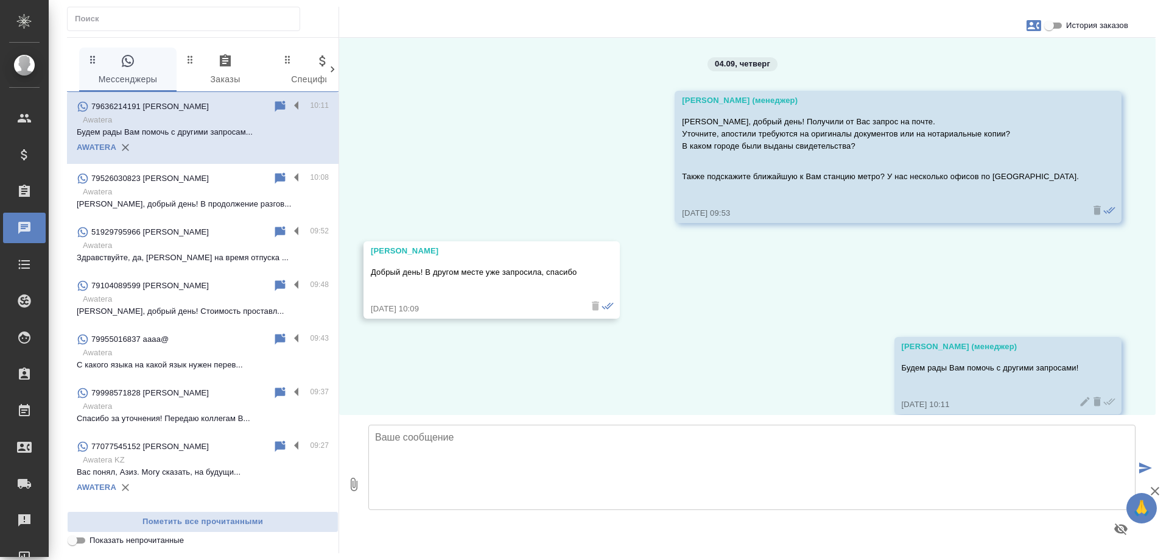
scroll to position [18, 0]
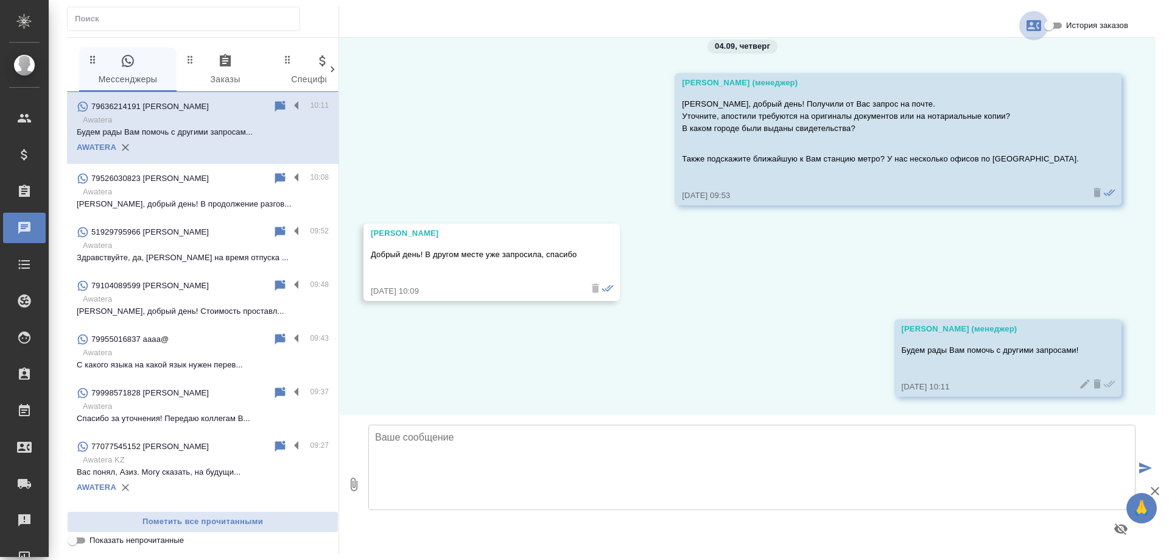
click at [1032, 30] on icon "button" at bounding box center [1034, 25] width 15 height 11
click at [981, 80] on span "Заявка №55086" at bounding box center [980, 85] width 60 height 12
click at [760, 286] on div at bounding box center [584, 280] width 1169 height 560
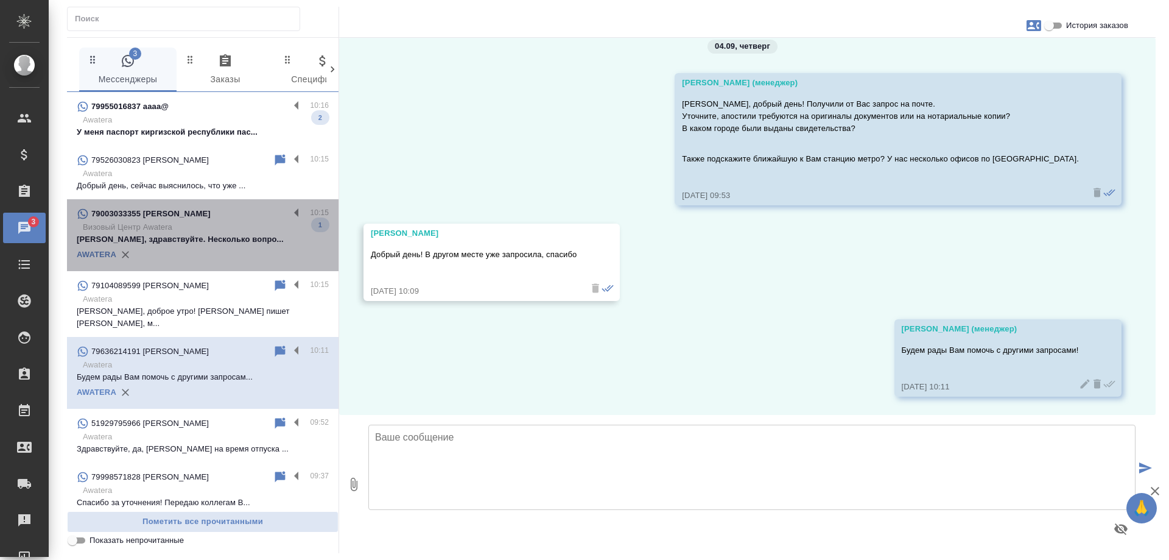
click at [214, 224] on p "Визовый Центр Awatera" at bounding box center [206, 227] width 246 height 12
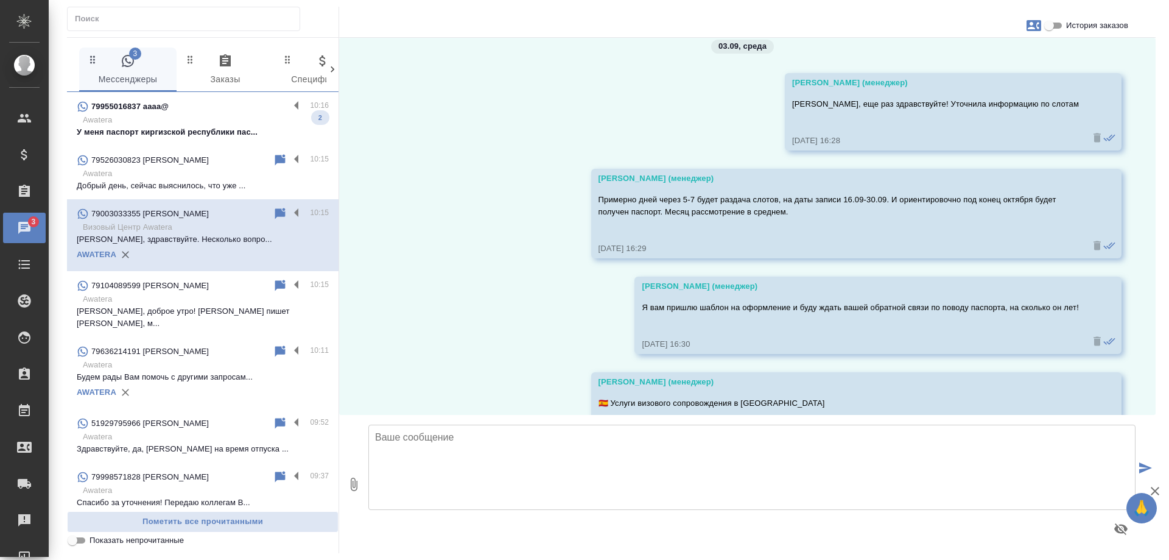
scroll to position [1427, 0]
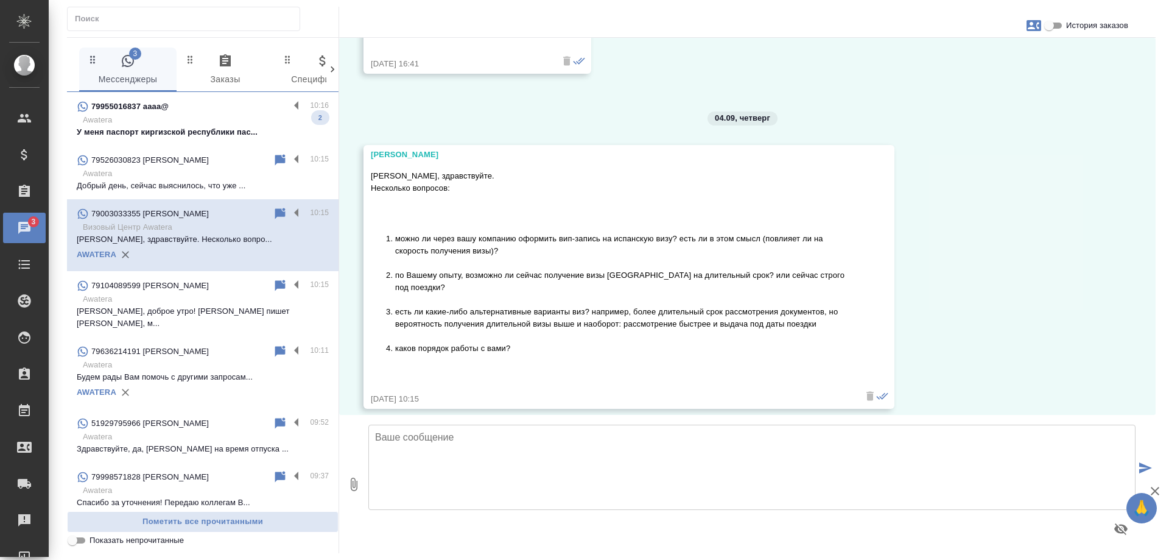
click at [215, 113] on div "79955016837 аааа@" at bounding box center [183, 106] width 213 height 15
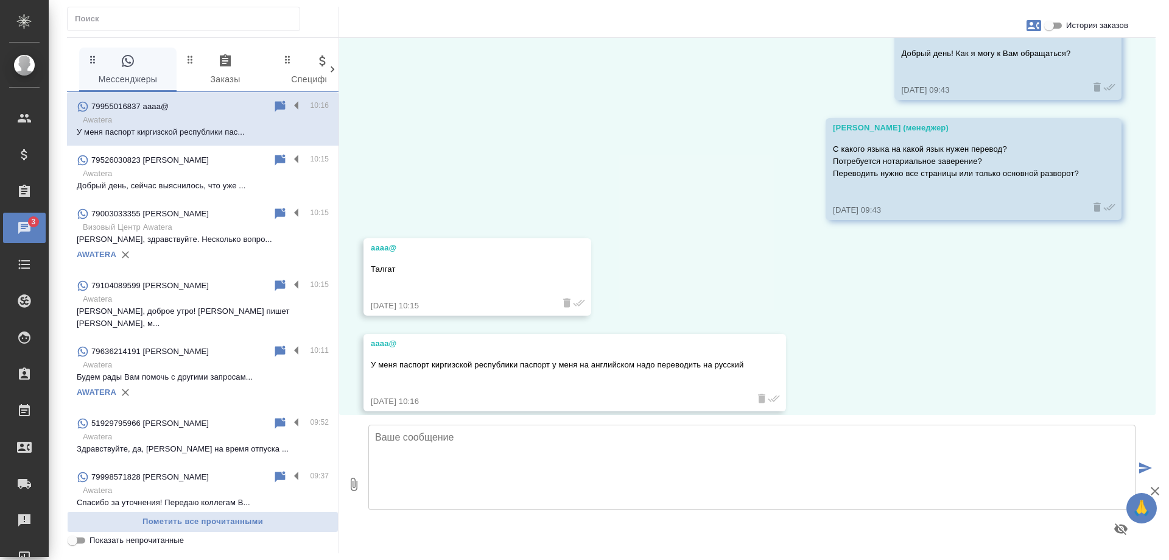
scroll to position [382, 0]
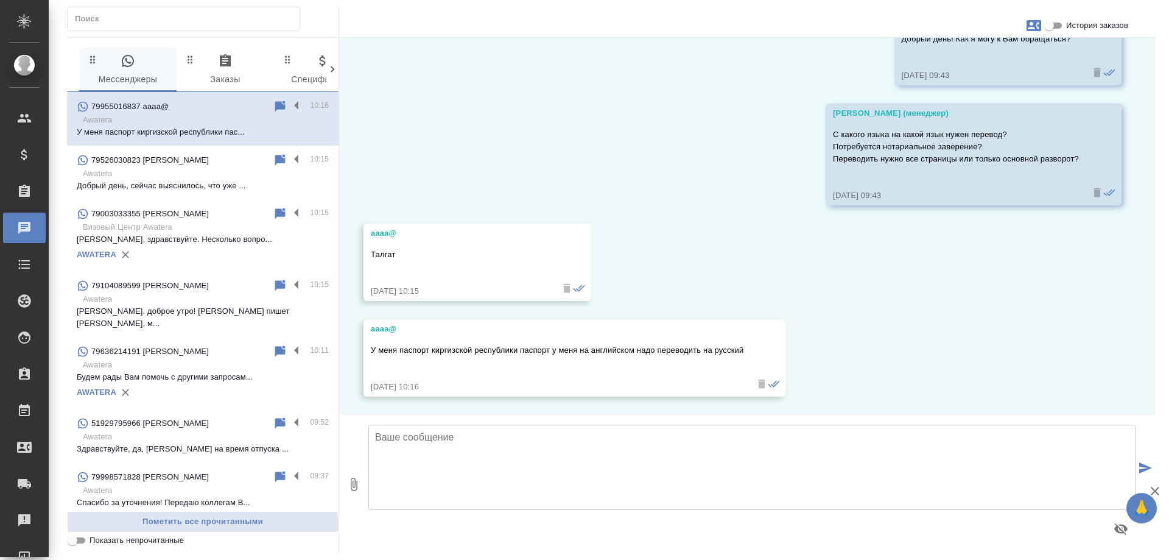
click at [638, 454] on textarea at bounding box center [752, 467] width 767 height 85
drag, startPoint x: 674, startPoint y: 442, endPoint x: 412, endPoint y: 439, distance: 261.9
click at [412, 439] on textarea "Талгат, переводить надо основной разворот или весь паспорт" at bounding box center [752, 467] width 767 height 85
drag, startPoint x: 708, startPoint y: 443, endPoint x: 655, endPoint y: 438, distance: 53.9
click at [655, 438] on textarea "Талгат, примерная стоимость перевода основного разворота с нотариальным" at bounding box center [752, 467] width 767 height 85
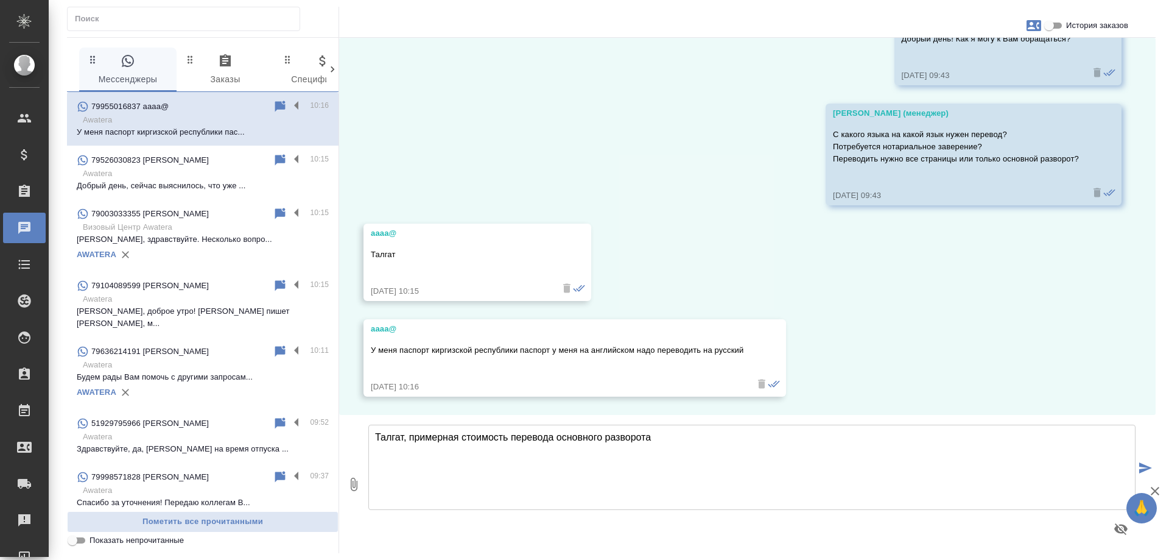
click at [559, 439] on textarea "Талгат, примерная стоимость перевода основного разворота" at bounding box center [752, 467] width 767 height 85
click at [831, 442] on textarea "Талгат, примерная стоимость перевода с нотариальным заверением для основного ра…" at bounding box center [752, 467] width 767 height 85
type textarea "Талгат, примерная стоимость перевода с нотариальным заверением для основного ра…"
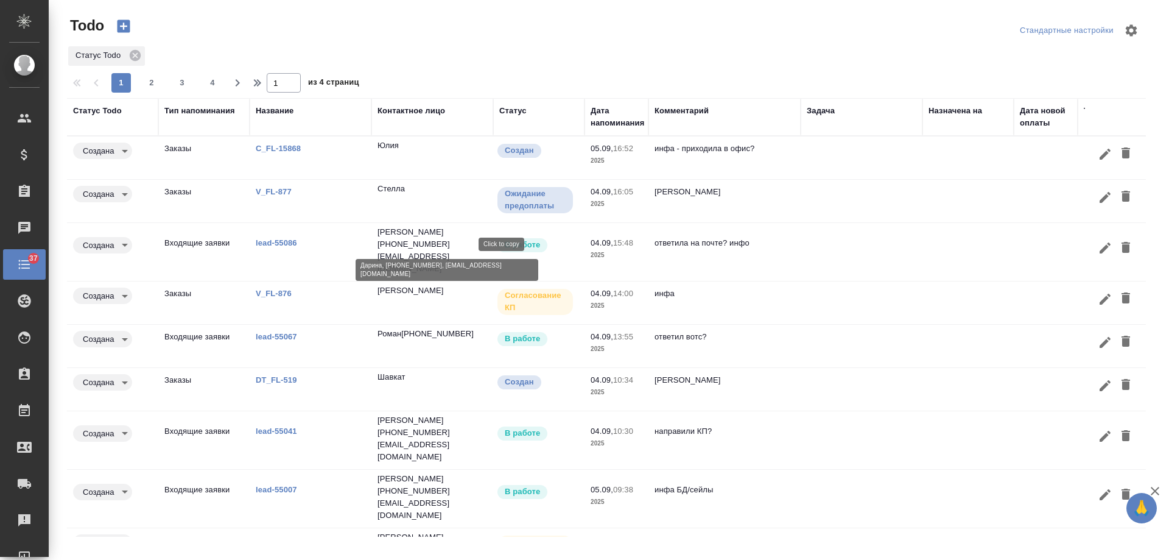
click at [467, 250] on p "[EMAIL_ADDRESS][DOMAIN_NAME]" at bounding box center [433, 262] width 110 height 24
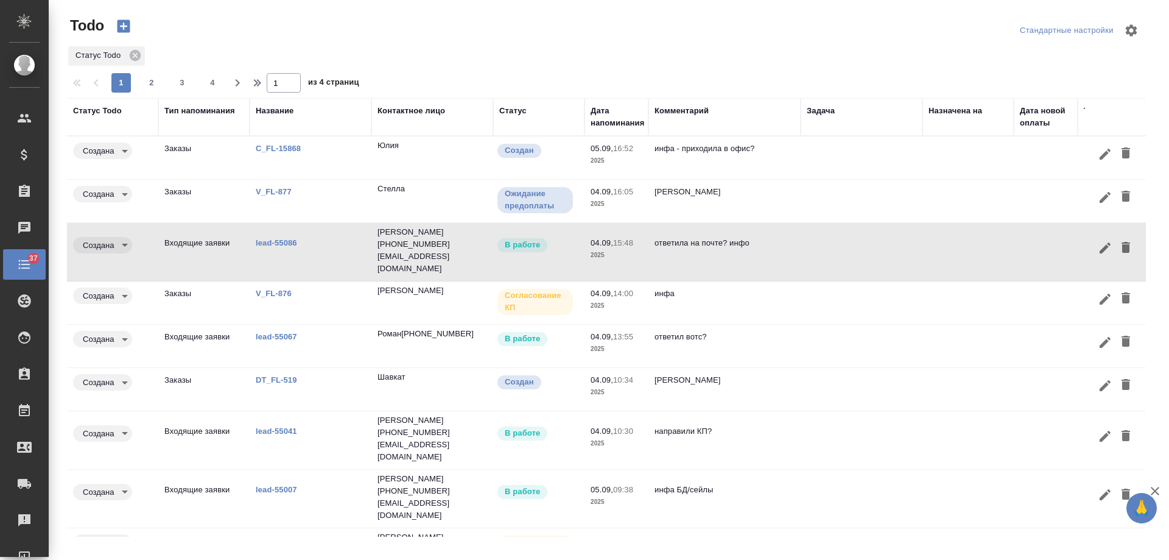
click at [290, 238] on link "lead-55086" at bounding box center [276, 242] width 41 height 9
click at [275, 332] on link "lead-55067" at bounding box center [276, 336] width 41 height 9
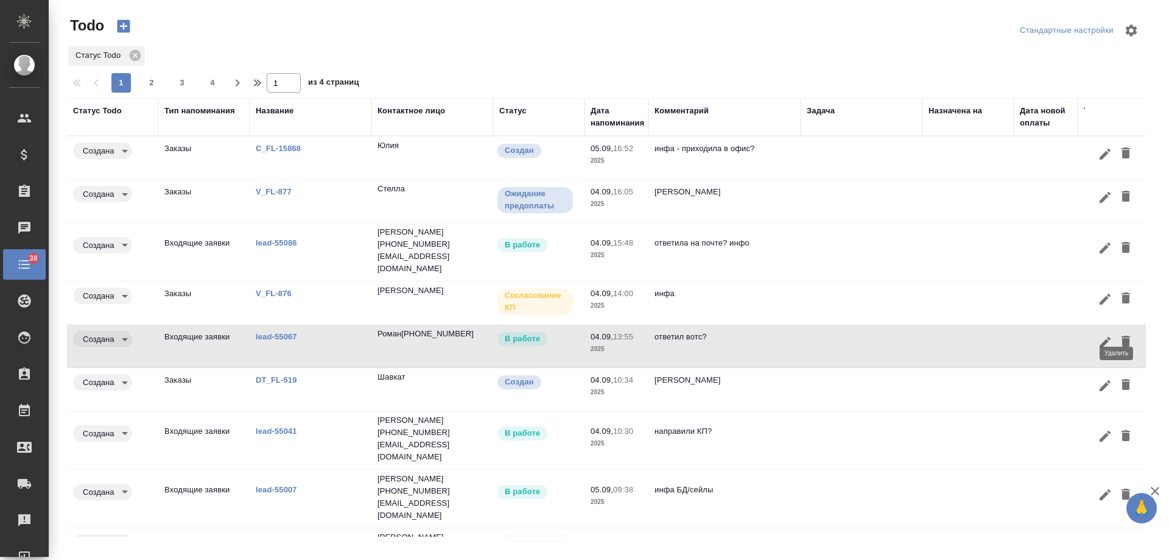
click at [1122, 336] on icon "button" at bounding box center [1126, 341] width 9 height 11
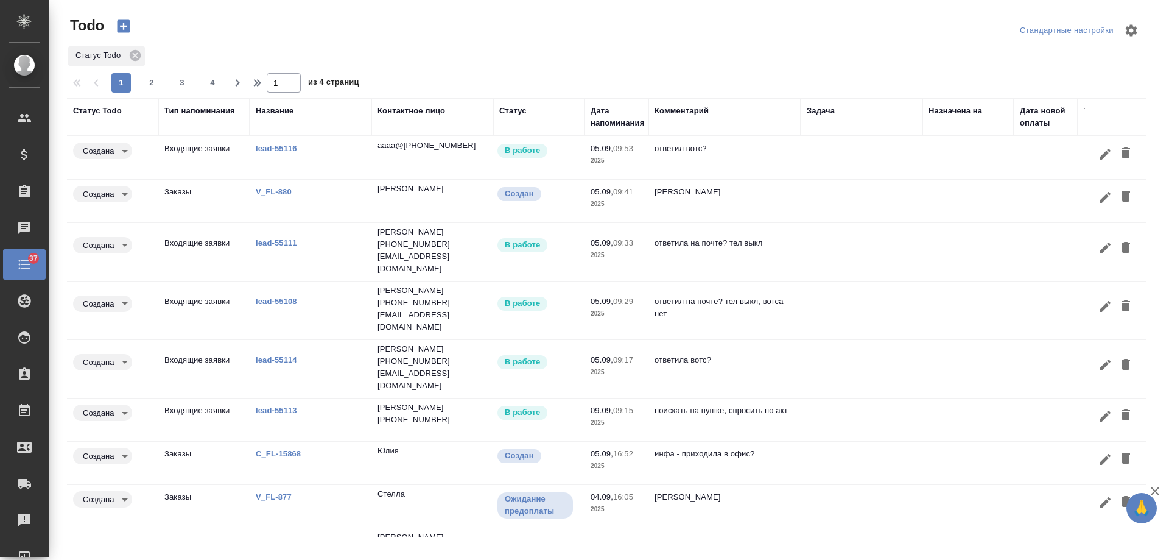
click at [605, 112] on div "Дата напоминания" at bounding box center [618, 117] width 54 height 24
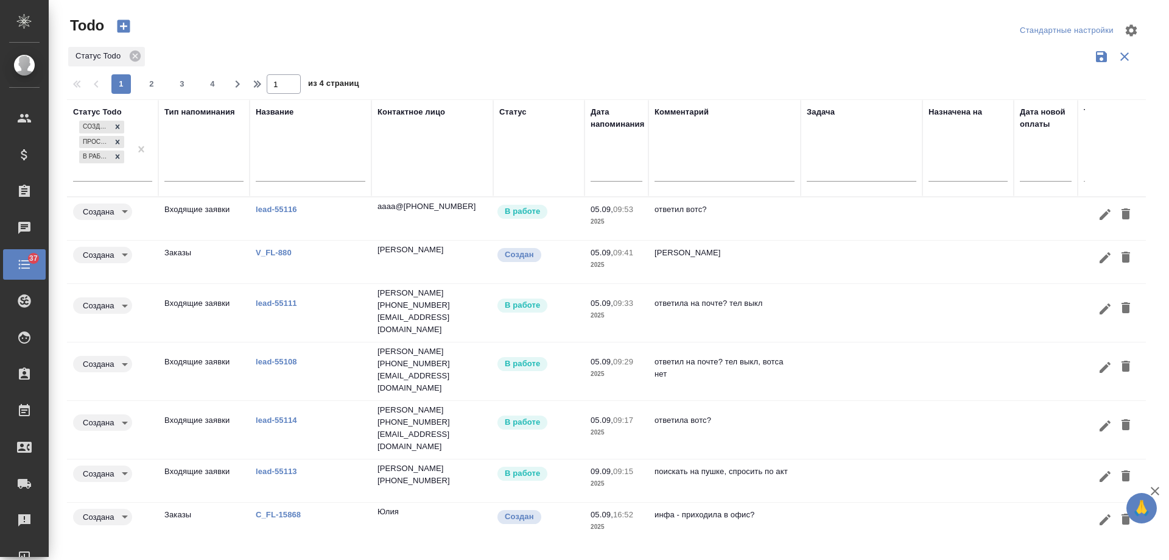
click at [609, 171] on input "text" at bounding box center [620, 171] width 44 height 17
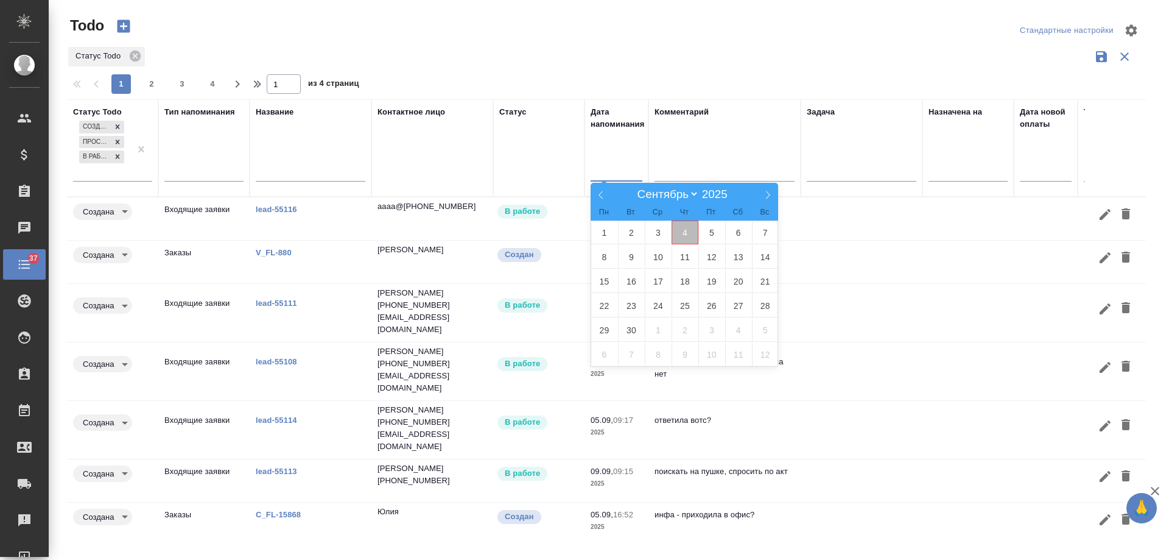
click at [685, 241] on span "4" at bounding box center [685, 232] width 27 height 24
type div "[DATE]T21:00:00.000Z"
click at [711, 238] on span "5" at bounding box center [712, 232] width 27 height 24
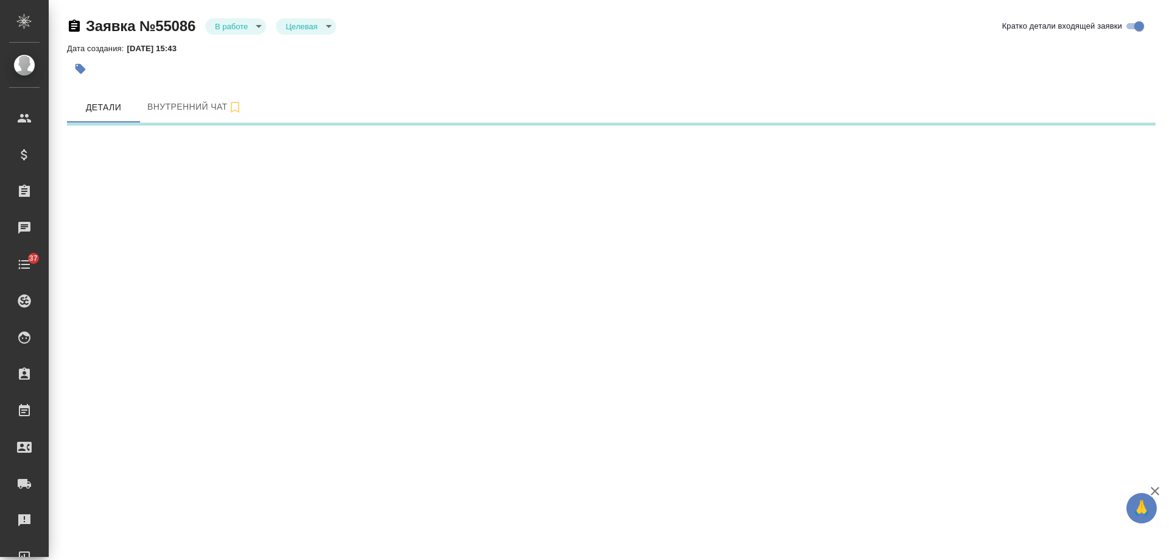
select select "RU"
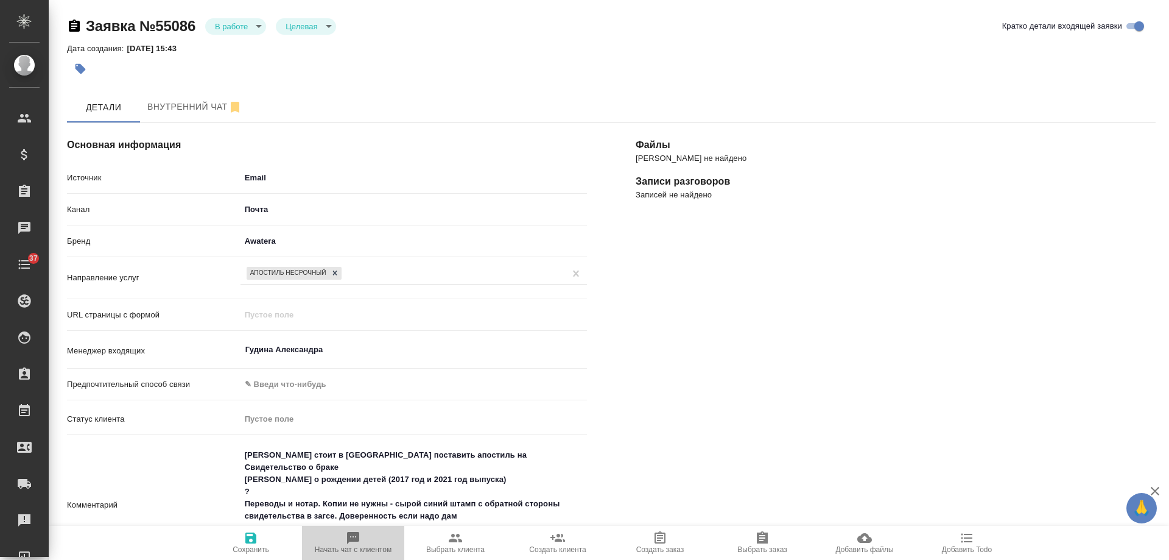
click at [350, 544] on icon "button" at bounding box center [353, 538] width 15 height 15
type textarea "x"
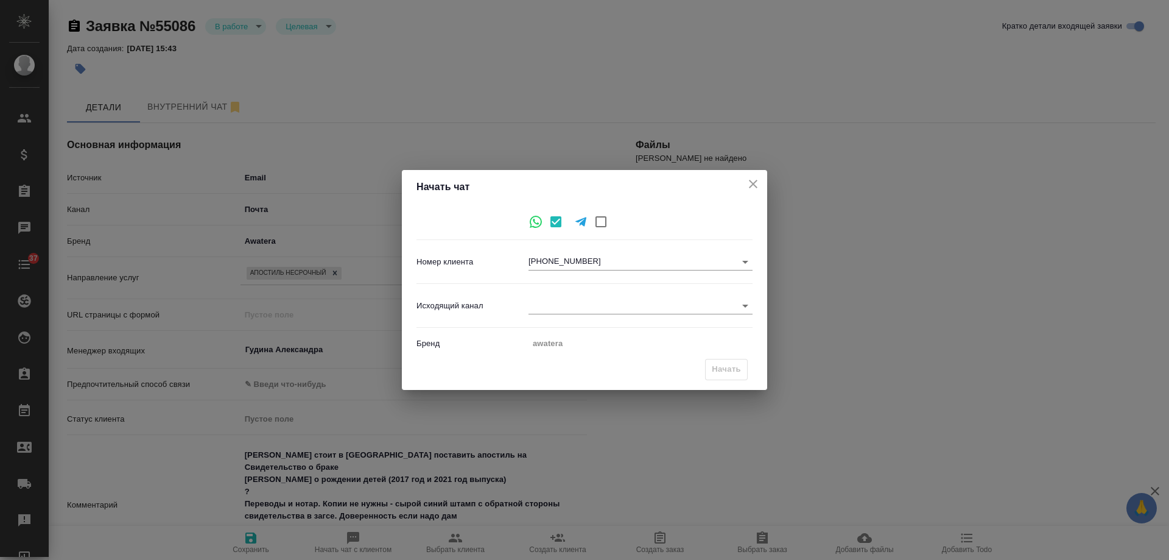
click at [551, 311] on body "🙏 .cls-1 fill:#fff; AWATERA [PERSON_NAME] Спецификации Заказы Чаты 37 Todo Прое…" at bounding box center [584, 280] width 1169 height 560
click at [551, 304] on li "Awatera" at bounding box center [641, 305] width 224 height 19
type input "2"
click at [717, 372] on span "Начать" at bounding box center [726, 369] width 29 height 14
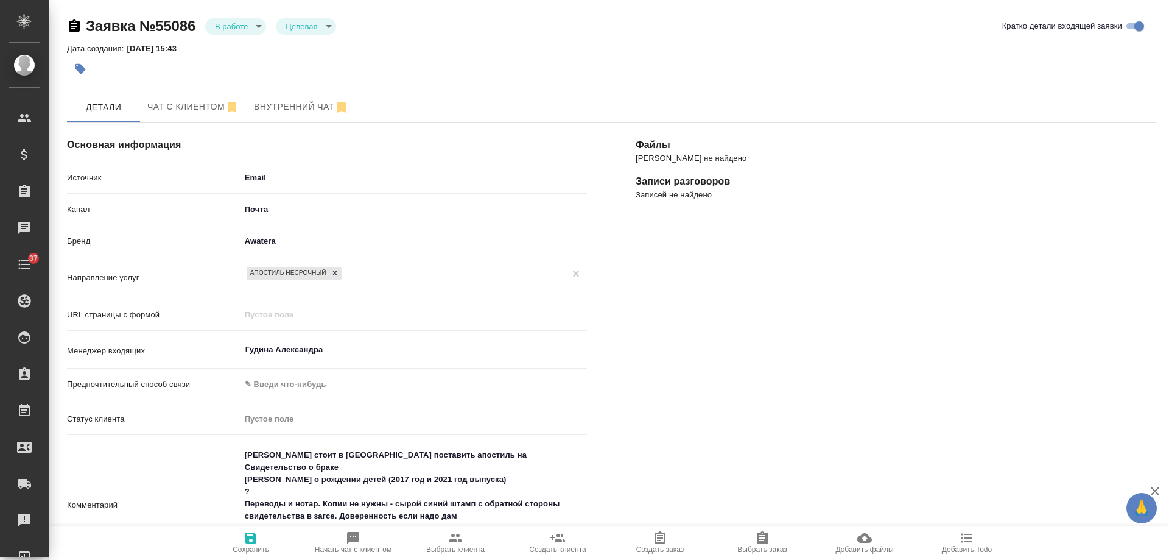
click at [365, 534] on span "Начать чат с клиентом" at bounding box center [353, 542] width 88 height 23
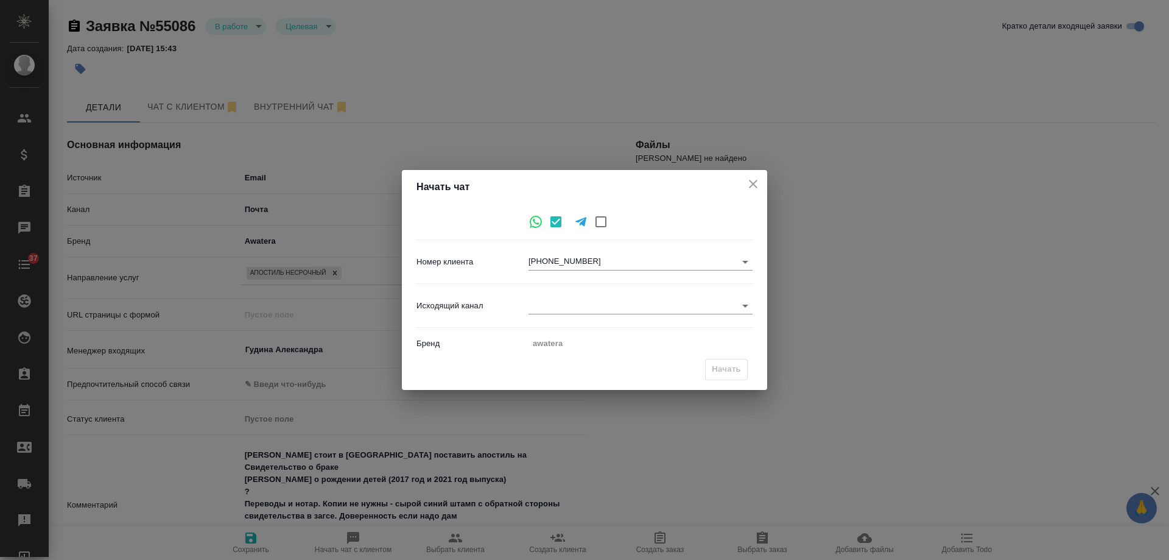
click at [753, 179] on icon "close" at bounding box center [753, 184] width 15 height 15
type textarea "x"
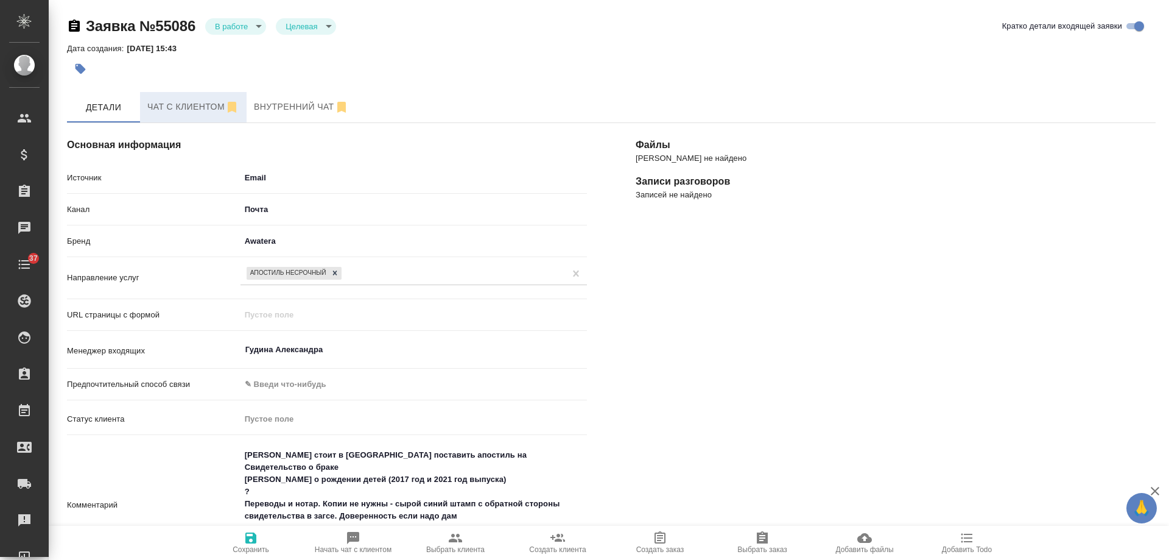
click at [186, 105] on span "Чат с клиентом" at bounding box center [193, 106] width 92 height 15
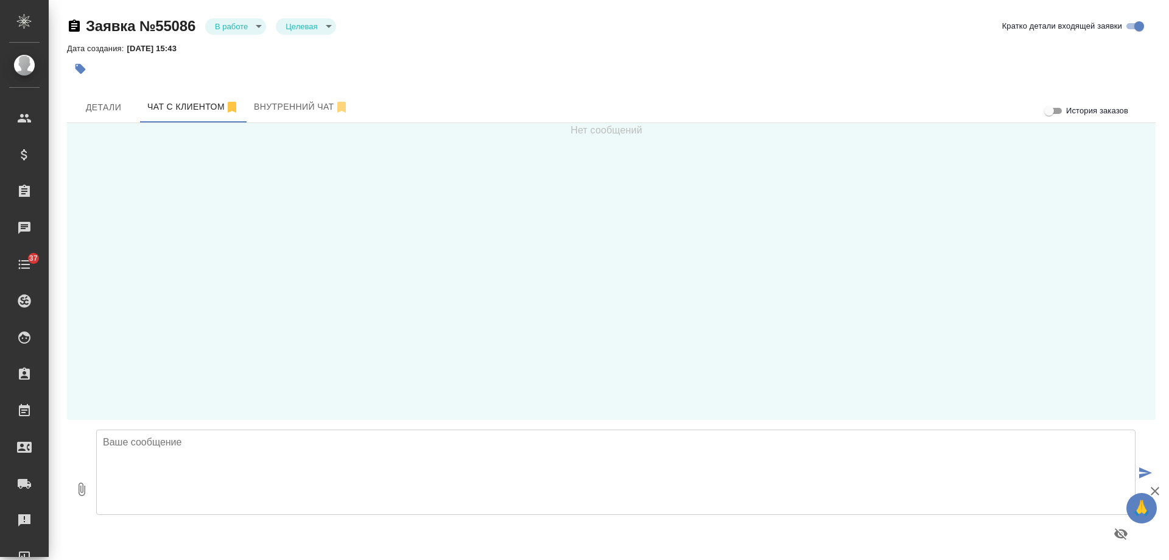
click at [308, 464] on textarea at bounding box center [616, 471] width 1040 height 85
click at [435, 446] on textarea "[PERSON_NAME], добрый день! Получили от Вас запрос на почте. Уточните" at bounding box center [616, 471] width 1040 height 85
paste textarea "[PERSON_NAME], добрый день! Уточните, апостили требуются на оригиналы документо…"
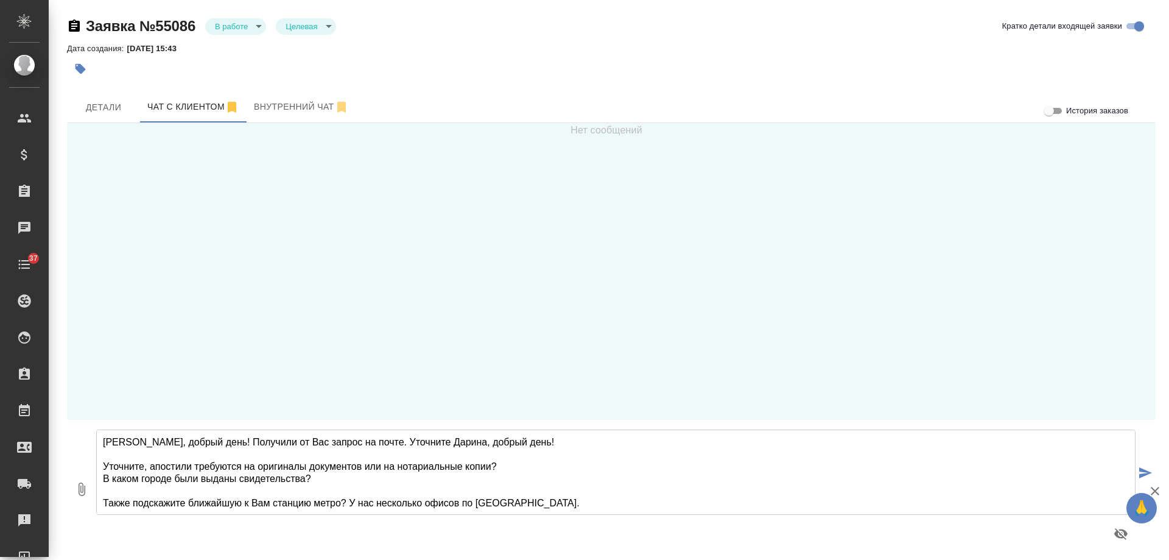
drag, startPoint x: 407, startPoint y: 440, endPoint x: 148, endPoint y: 464, distance: 259.9
click at [148, 464] on textarea "[PERSON_NAME], добрый день! Получили от Вас запрос на почте. Уточните Дарина, д…" at bounding box center [616, 471] width 1040 height 85
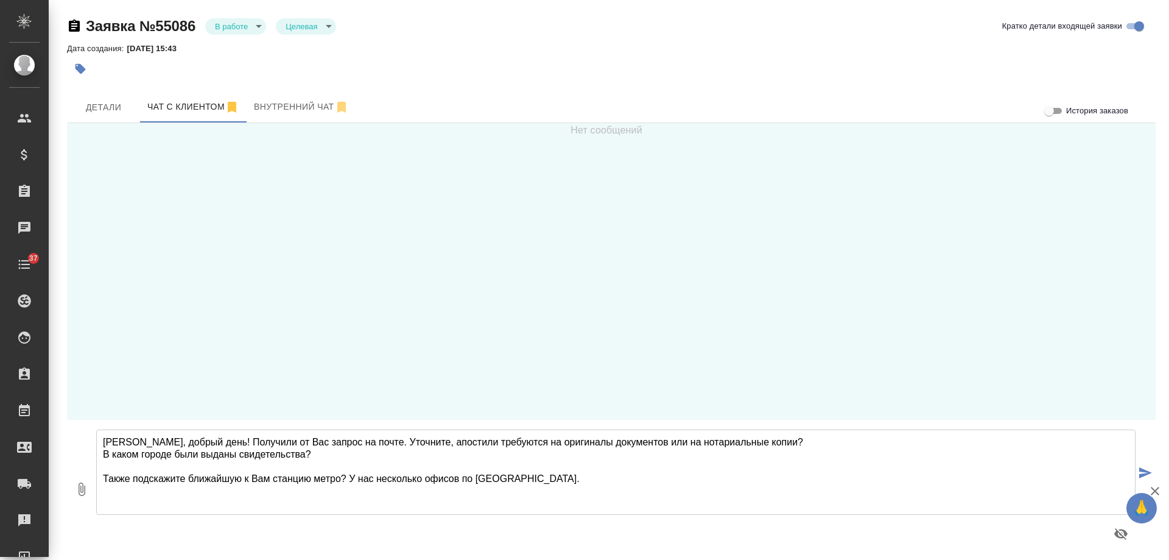
click at [365, 441] on textarea "[PERSON_NAME], добрый день! Получили от Вас запрос на почте. Уточните, апостили…" at bounding box center [616, 471] width 1040 height 85
type textarea "[PERSON_NAME], добрый день! Получили от Вас запрос на почте. Уточните, апостили…"
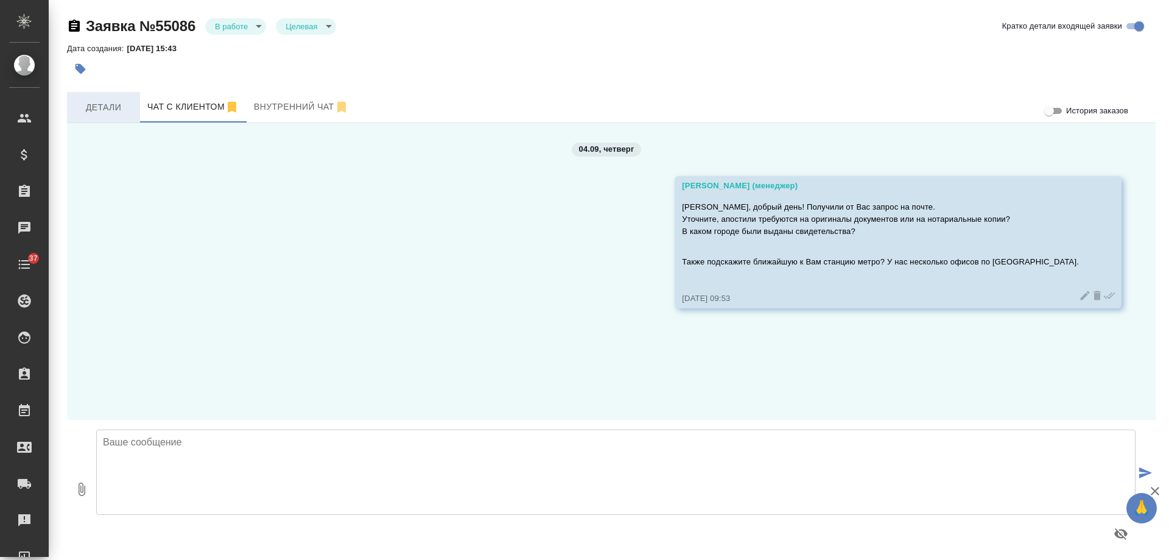
click at [102, 102] on span "Детали" at bounding box center [103, 107] width 58 height 15
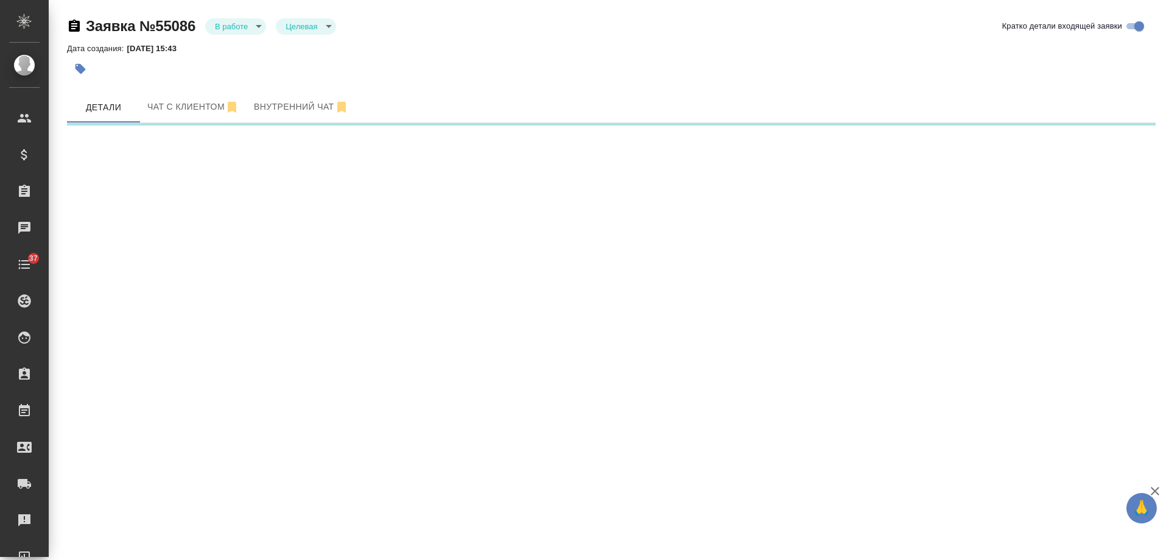
select select "RU"
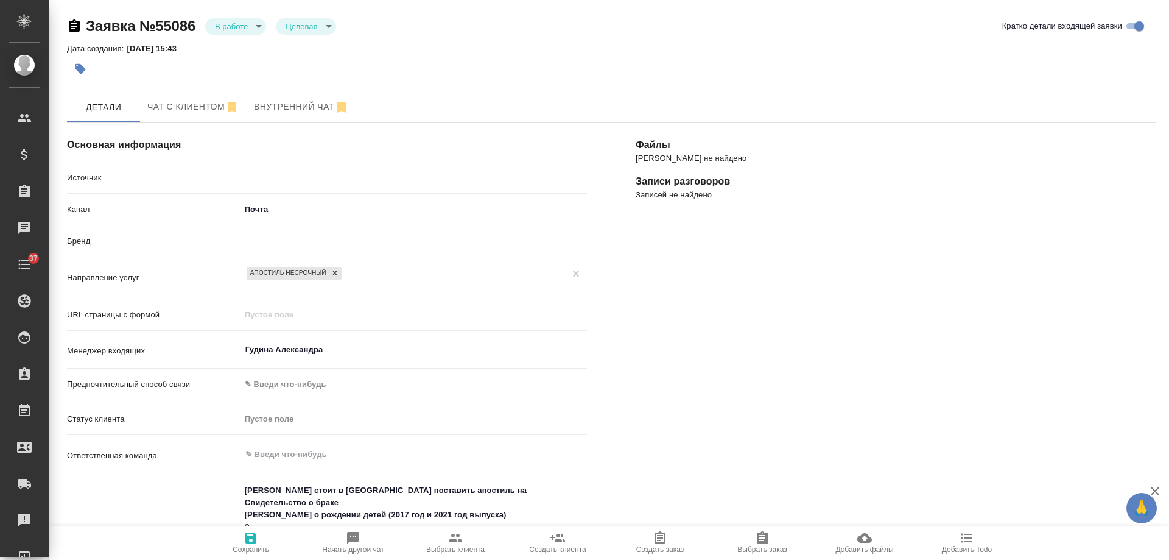
type textarea "x"
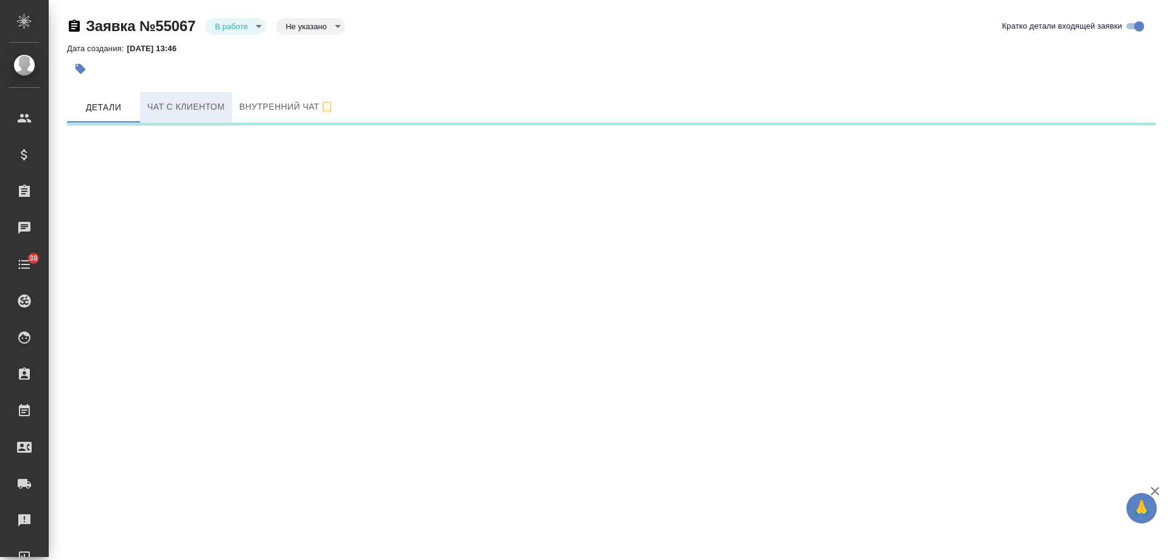
select select "RU"
select select "KZ"
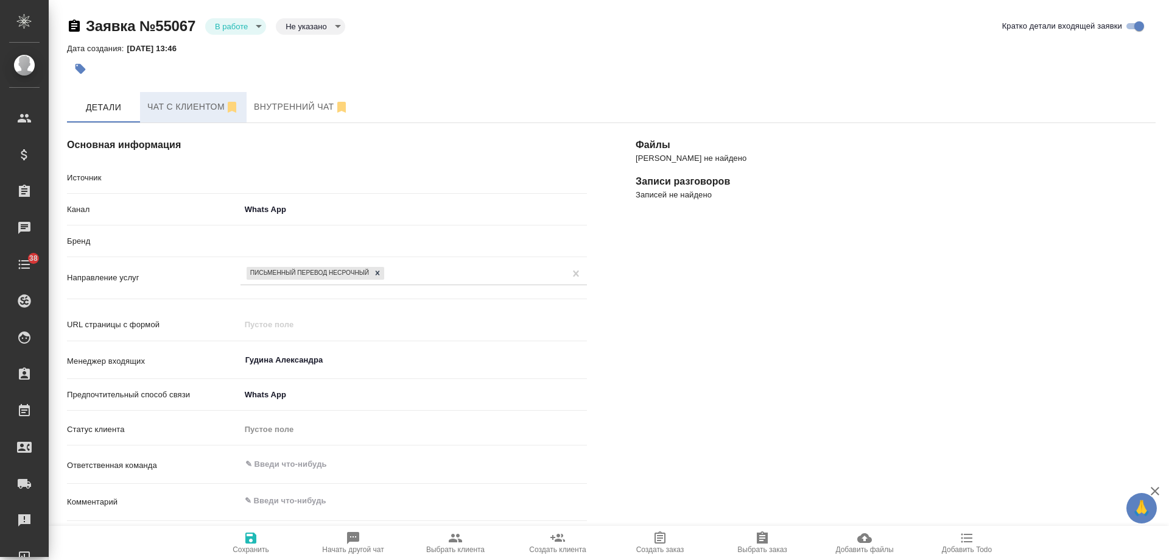
type textarea "x"
click at [205, 105] on span "Чат с клиентом" at bounding box center [193, 106] width 92 height 15
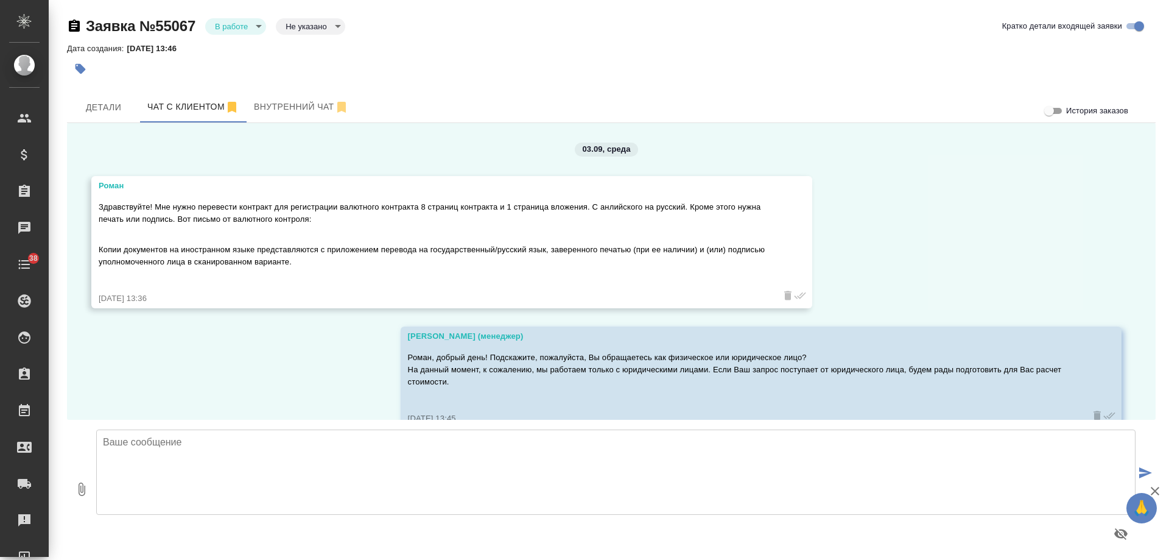
scroll to position [27, 0]
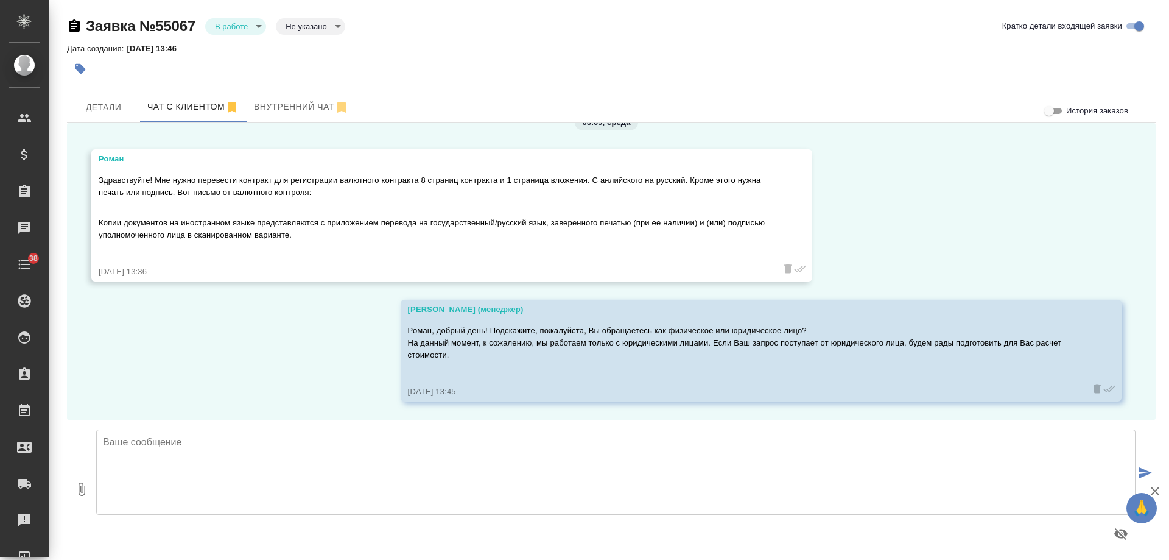
click at [421, 429] on div at bounding box center [616, 489] width 1050 height 129
click at [387, 490] on textarea at bounding box center [616, 471] width 1040 height 85
click at [107, 108] on span "Детали" at bounding box center [103, 107] width 58 height 15
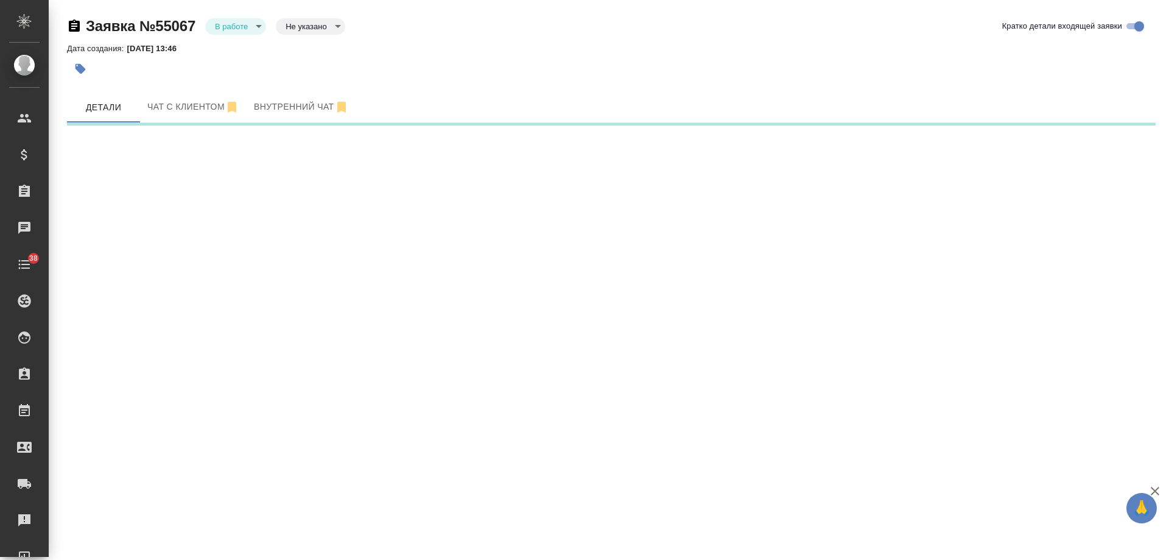
select select "RU"
select select "KZ"
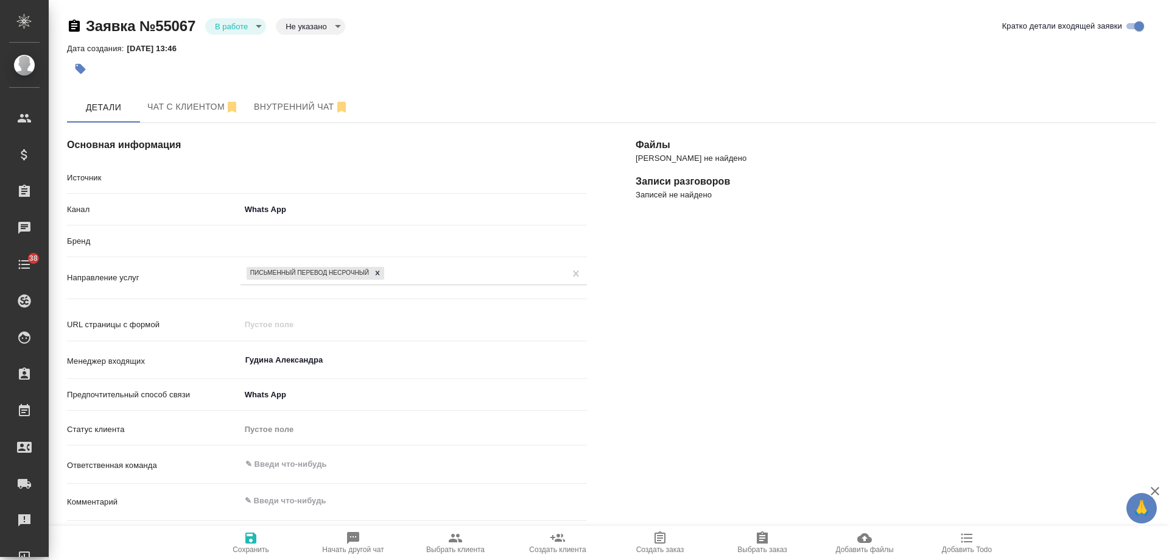
type textarea "x"
click at [245, 20] on body "🙏 .cls-1 fill:#fff; AWATERA [PERSON_NAME] Спецификации Заказы 0 Чаты 38 Todo Пр…" at bounding box center [584, 280] width 1169 height 560
click at [242, 45] on button "Отказ" at bounding box center [229, 46] width 29 height 13
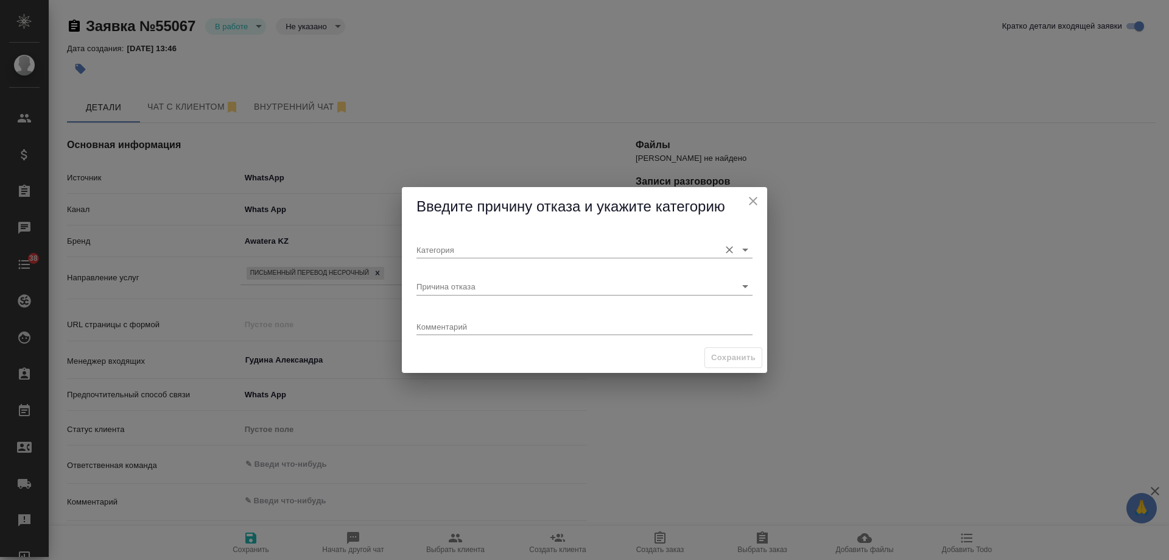
click at [451, 255] on input "Категория" at bounding box center [565, 249] width 297 height 16
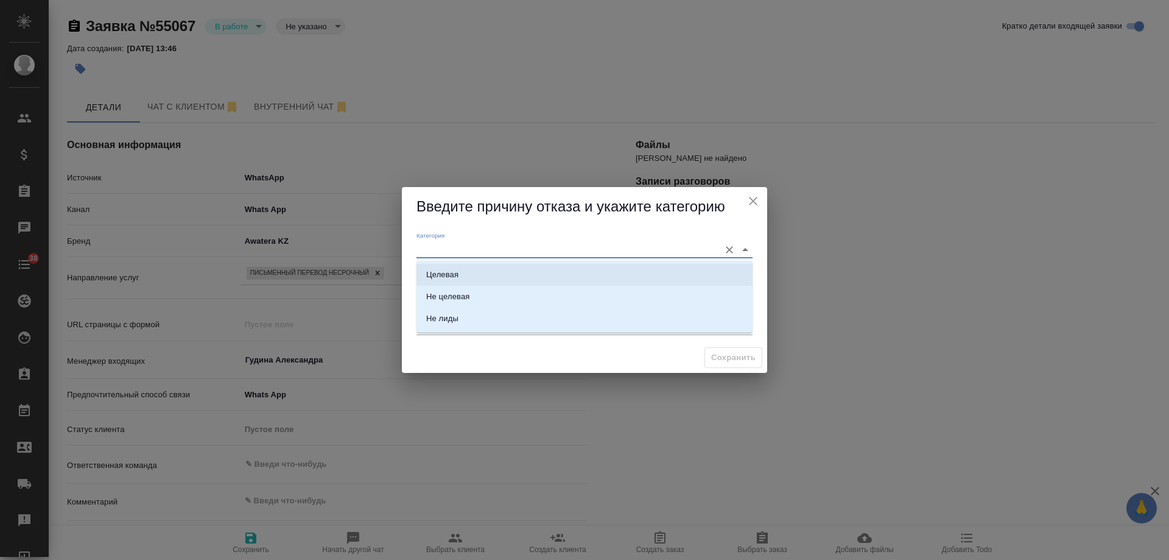
click at [458, 274] on div "Целевая" at bounding box center [442, 275] width 32 height 12
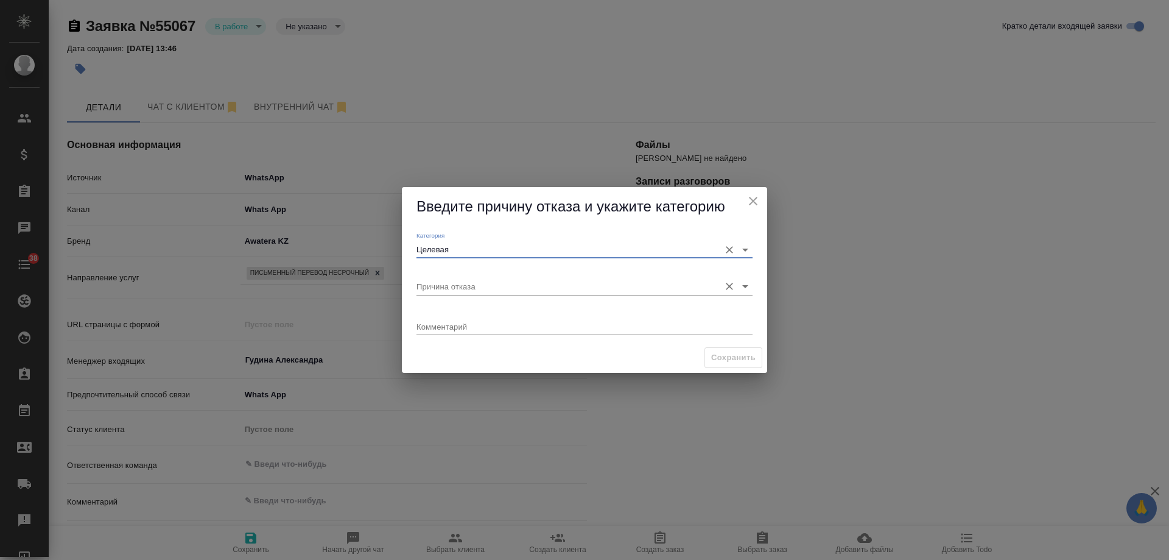
click at [457, 283] on input "Причина отказа" at bounding box center [565, 286] width 297 height 16
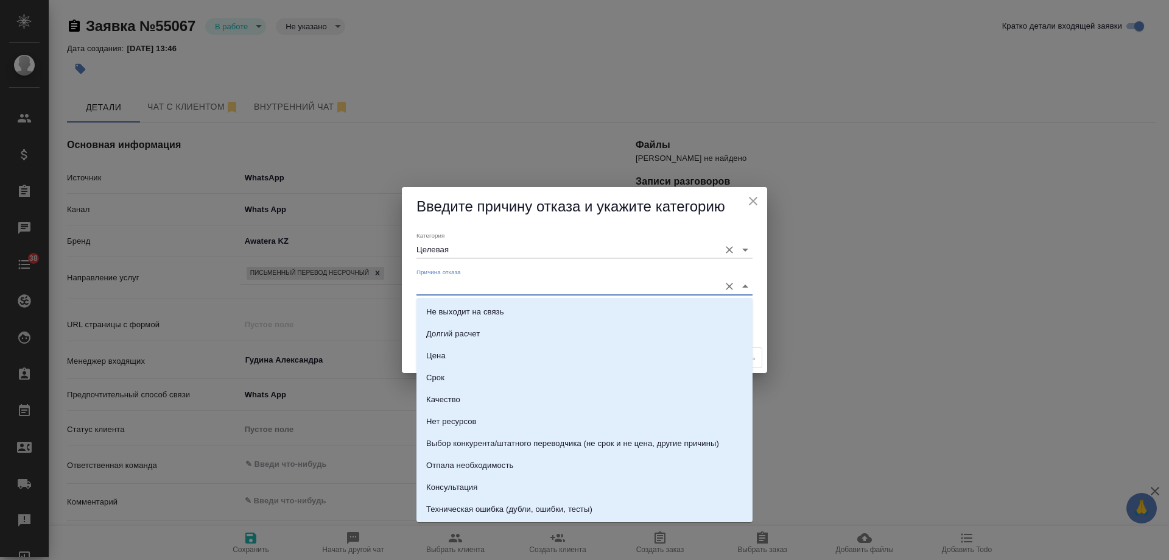
click at [451, 247] on input "Целевая" at bounding box center [565, 249] width 297 height 16
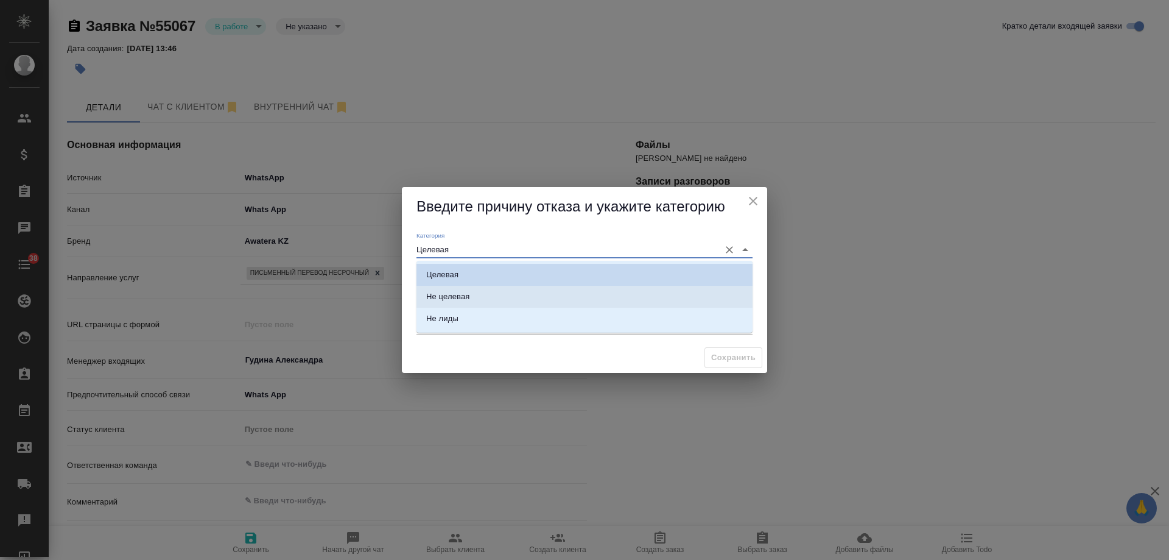
click at [456, 291] on div "Не целевая" at bounding box center [447, 297] width 43 height 12
type input "Не целевая"
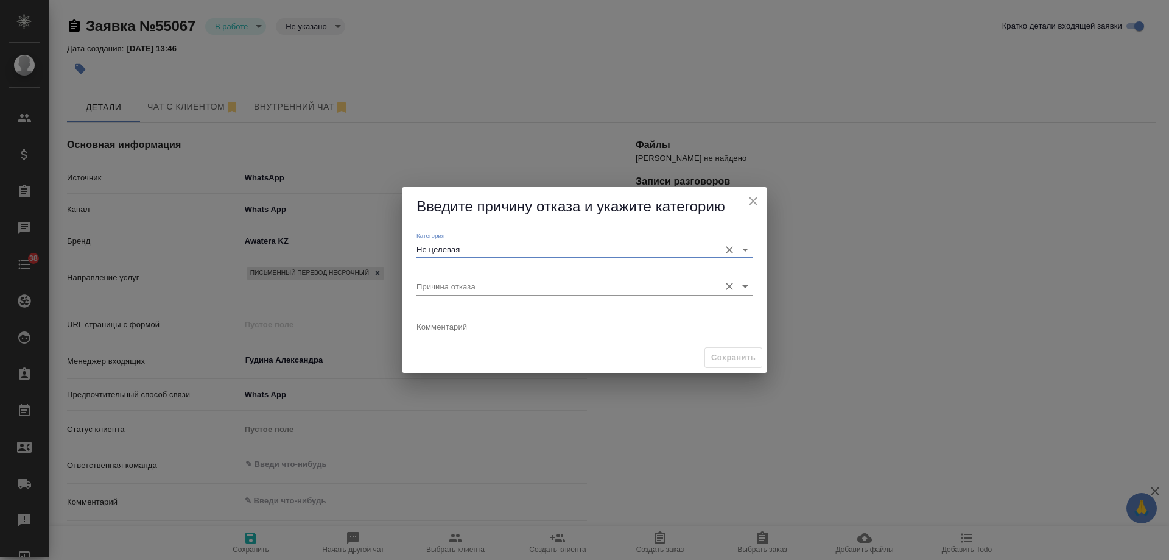
click at [457, 288] on input "Причина отказа" at bounding box center [565, 286] width 297 height 16
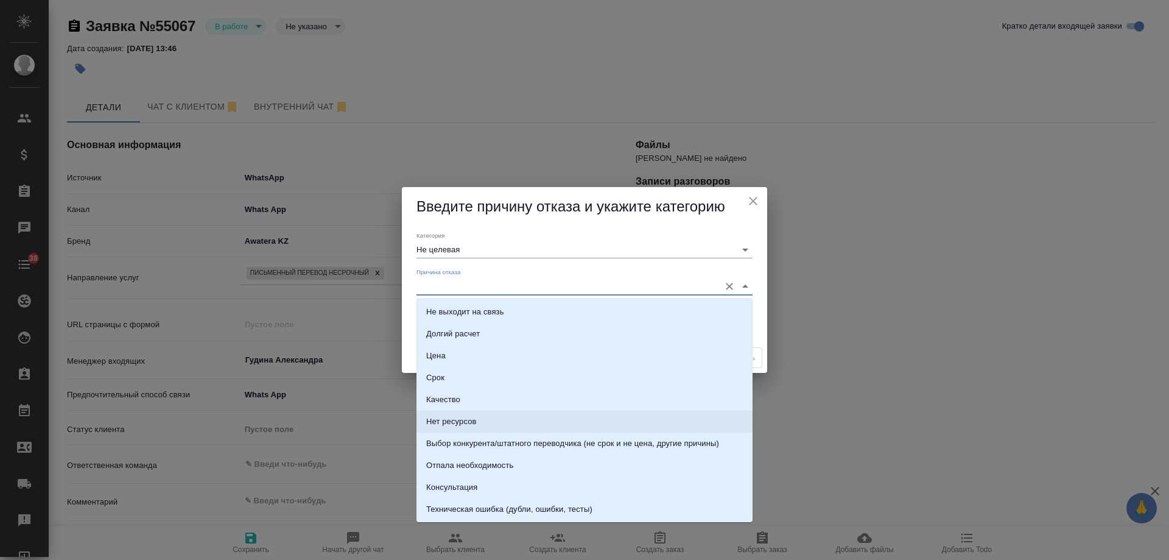
scroll to position [61, 0]
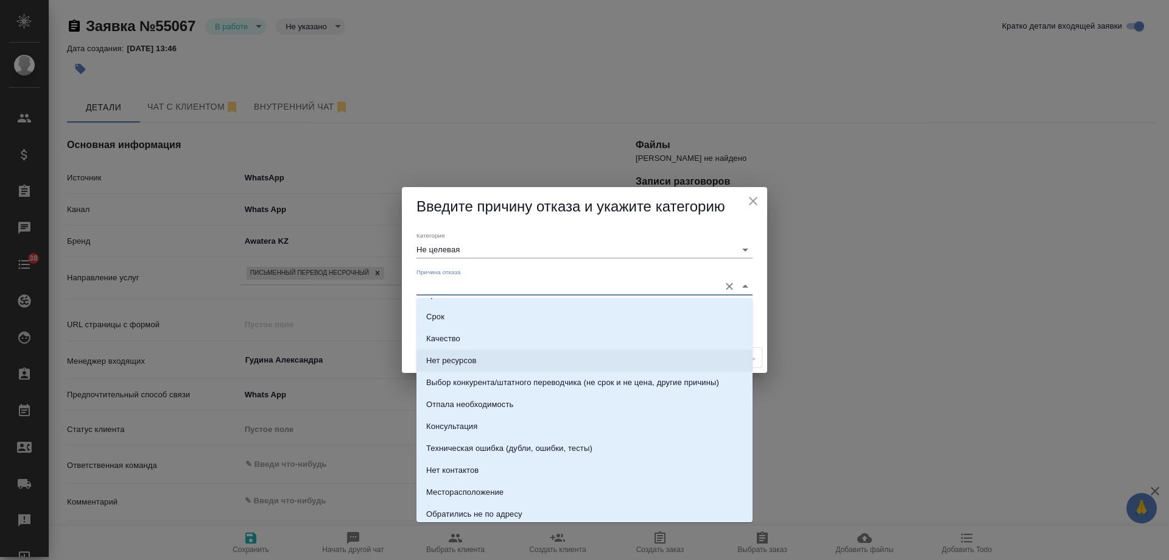
click at [491, 358] on li "Нет ресурсов" at bounding box center [585, 361] width 336 height 22
type input "Нет ресурсов"
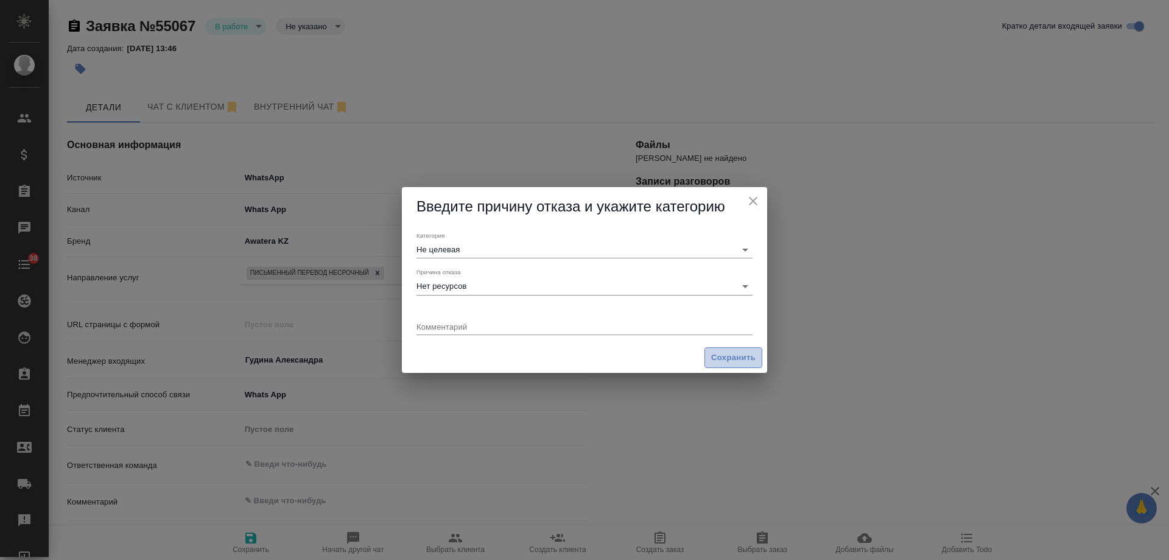
click at [723, 358] on span "Сохранить" at bounding box center [733, 358] width 44 height 14
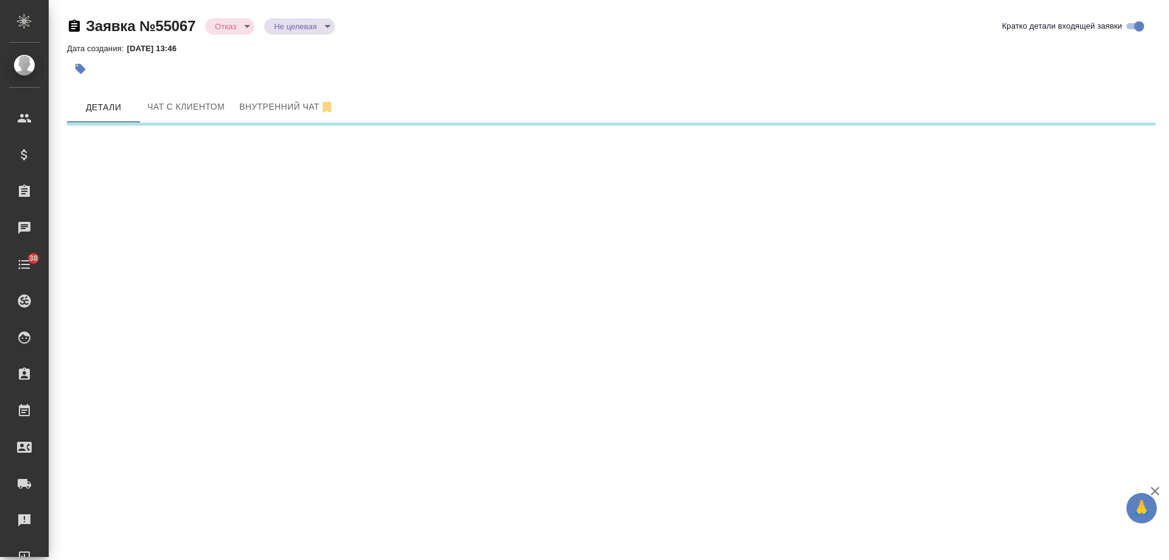
select select "RU"
select select "KZ"
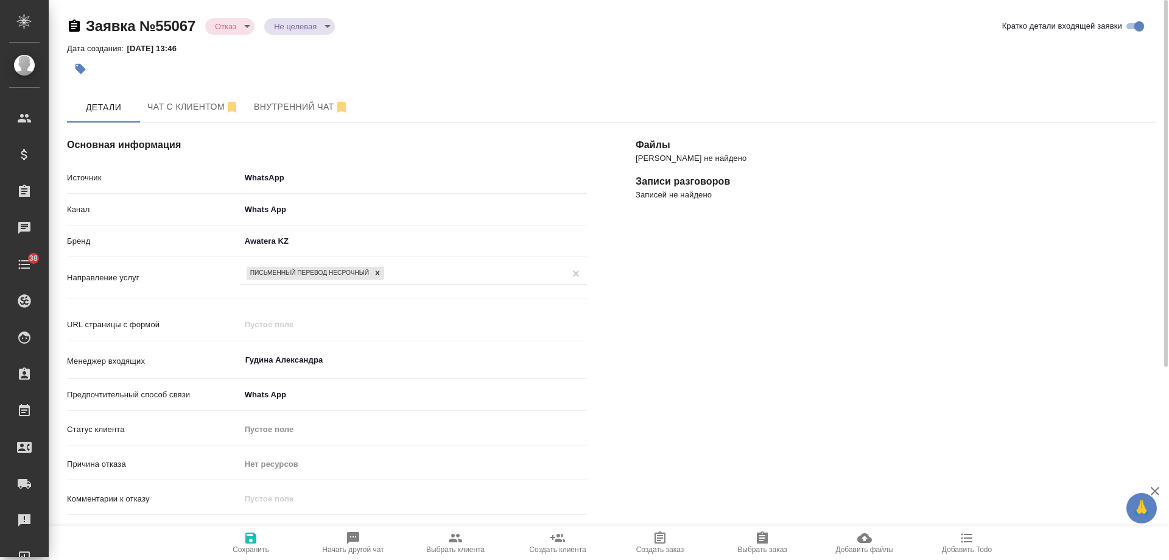
type textarea "x"
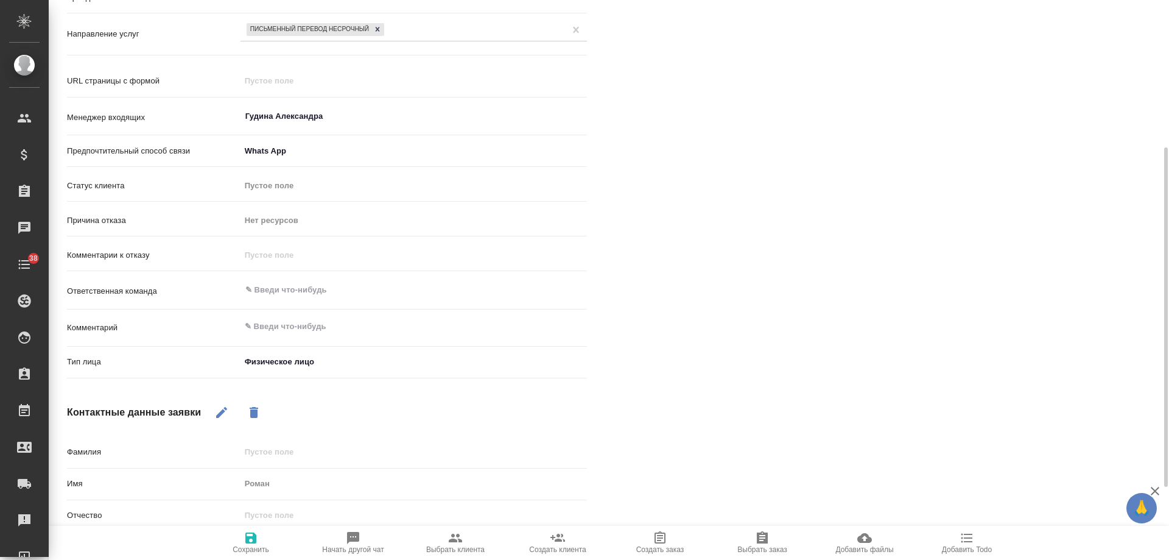
scroll to position [364, 0]
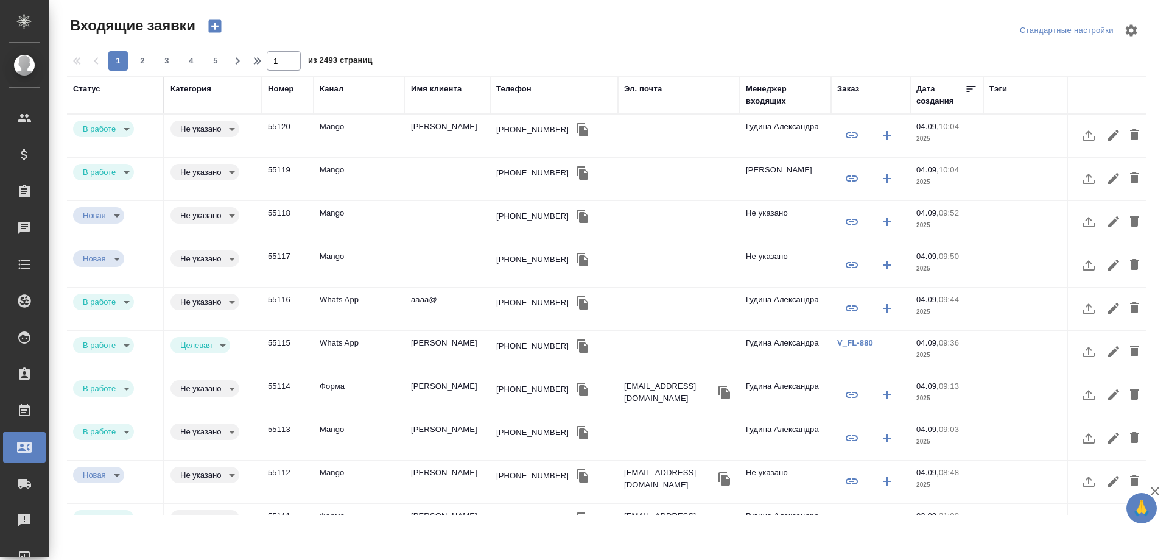
select select "RU"
drag, startPoint x: 567, startPoint y: 128, endPoint x: 12, endPoint y: 171, distance: 557.2
click at [576, 128] on icon "button" at bounding box center [583, 129] width 15 height 15
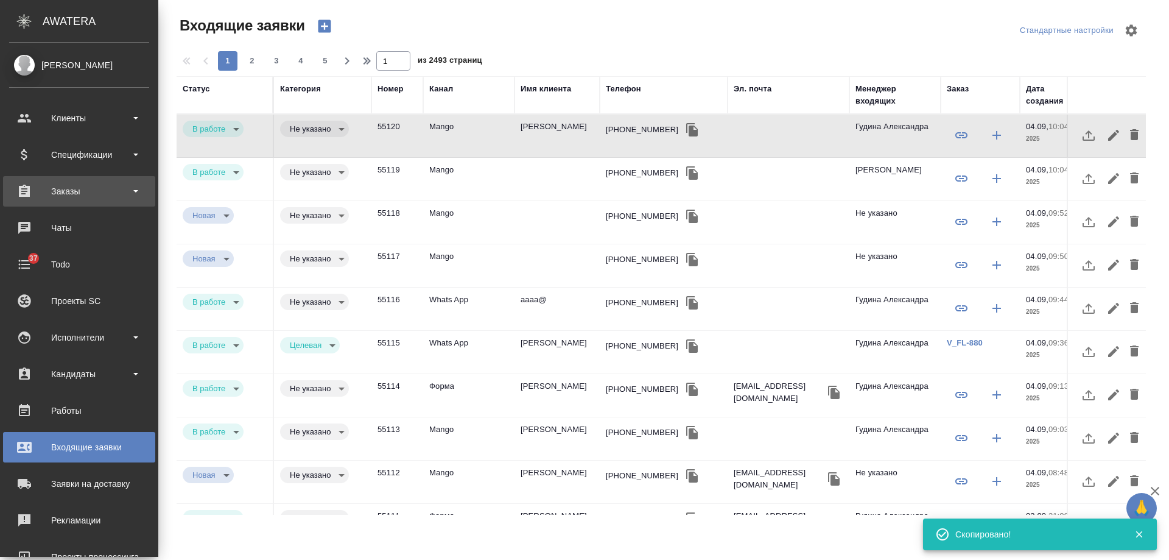
click at [86, 192] on div "Заказы" at bounding box center [79, 191] width 140 height 18
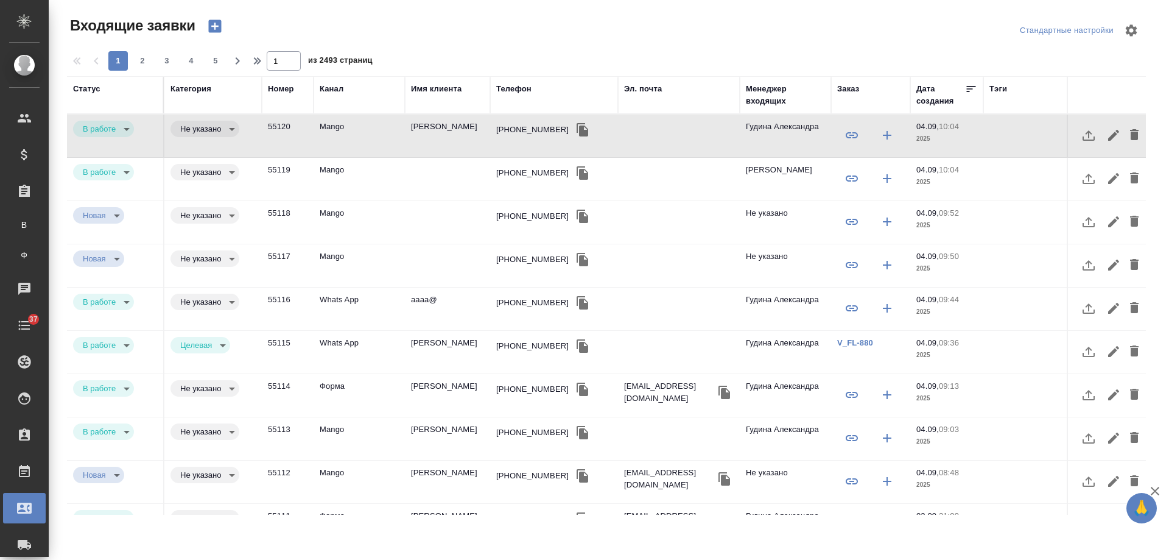
click at [440, 130] on td "[PERSON_NAME]" at bounding box center [447, 136] width 85 height 43
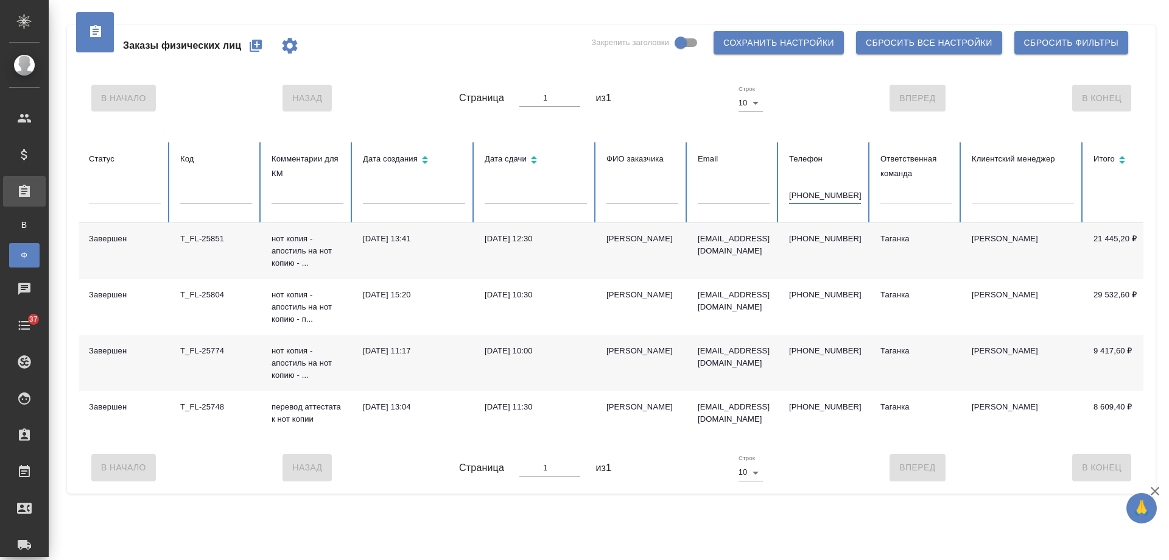
type input "+79526030823"
click at [629, 238] on div "Железняк Тимур Игоревич" at bounding box center [643, 239] width 72 height 12
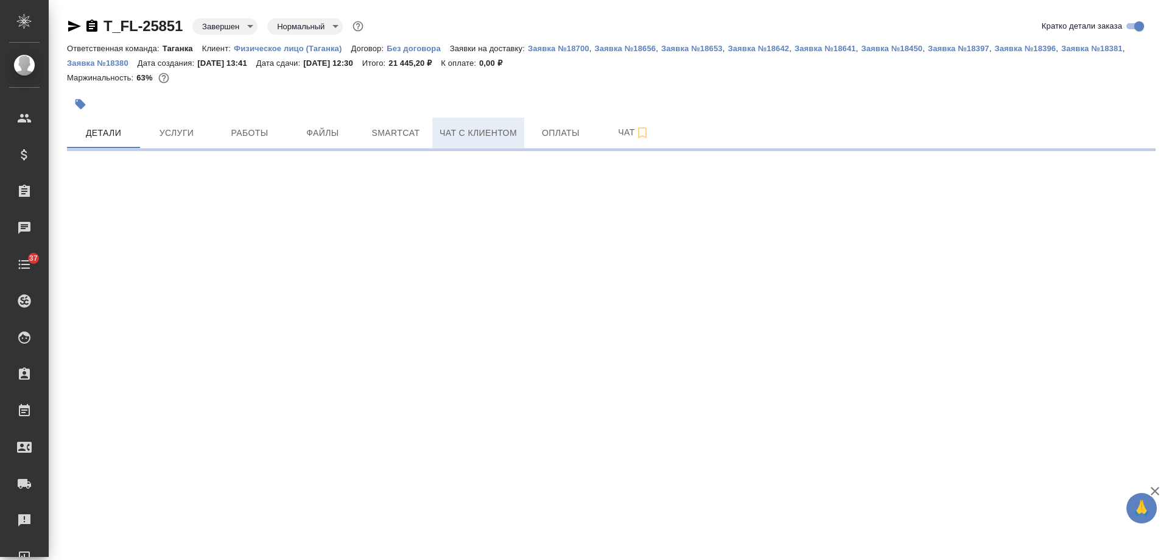
click at [464, 129] on span "Чат с клиентом" at bounding box center [478, 132] width 77 height 15
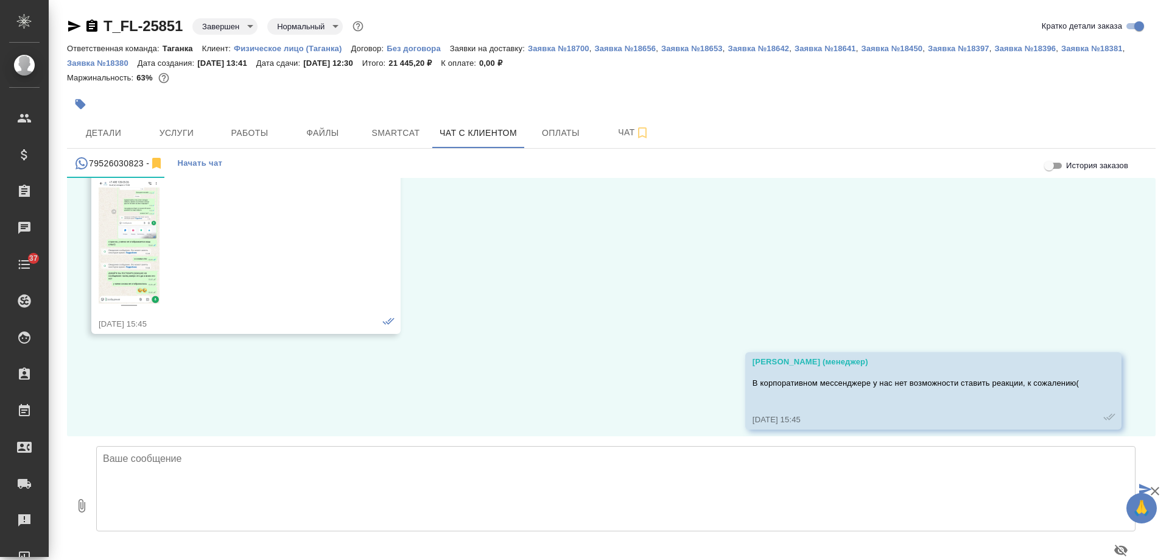
scroll to position [14426, 0]
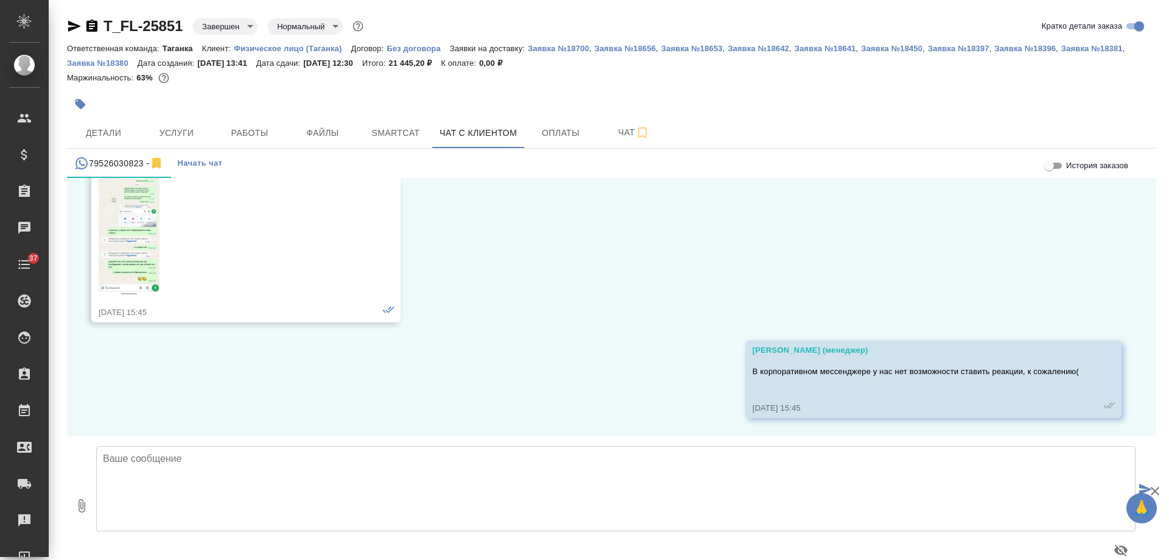
click at [317, 456] on textarea at bounding box center [616, 488] width 1040 height 85
click at [241, 458] on textarea "[PERSON_NAME], добрый день! В пролдожение разговора ожидаем от [PERSON_NAME]" at bounding box center [616, 488] width 1040 height 85
click at [115, 471] on textarea "[PERSON_NAME], добрый день! В пролдожение разговора ожидаем от [PERSON_NAME]" at bounding box center [616, 488] width 1040 height 85
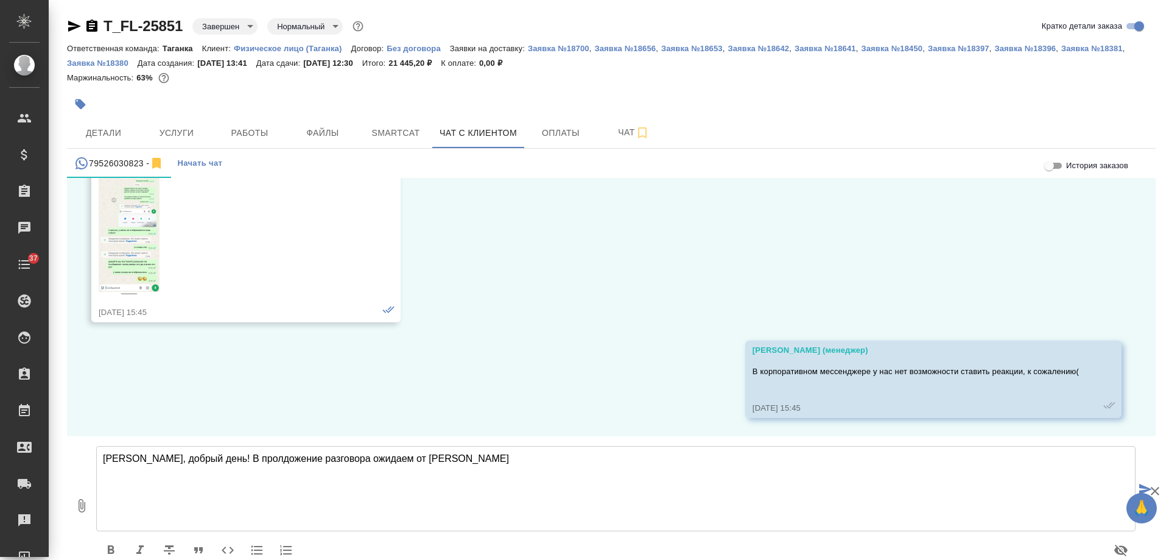
click at [429, 465] on textarea "[PERSON_NAME], добрый день! В пролдожение разговора ожидаем от [PERSON_NAME]" at bounding box center [616, 488] width 1040 height 85
click at [401, 457] on textarea "[PERSON_NAME], добрый день! В пролдожение разговора ожидаем от [PERSON_NAME]" at bounding box center [616, 488] width 1040 height 85
drag, startPoint x: 231, startPoint y: 457, endPoint x: 225, endPoint y: 456, distance: 6.2
click at [225, 456] on textarea "[PERSON_NAME], добрый день! В пролдожение разговора ожидаем от Вас сканы (или х…" at bounding box center [616, 488] width 1040 height 85
click at [238, 458] on textarea "[PERSON_NAME], добрый день! В продожение разговора ожидаем от Вас сканы (или хо…" at bounding box center [616, 488] width 1040 height 85
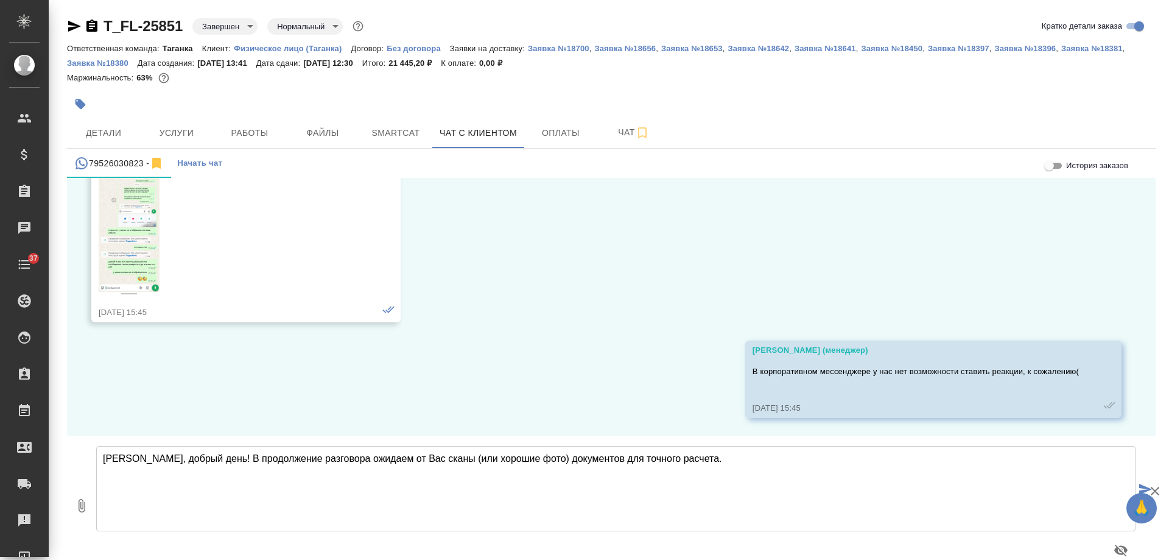
click at [172, 474] on textarea "[PERSON_NAME], добрый день! В продолжение разговора ожидаем от Вас сканы (или х…" at bounding box center [616, 488] width 1040 height 85
type textarea "[PERSON_NAME], добрый день! В продолжение разговора ожидаем от Вас сканы (или х…"
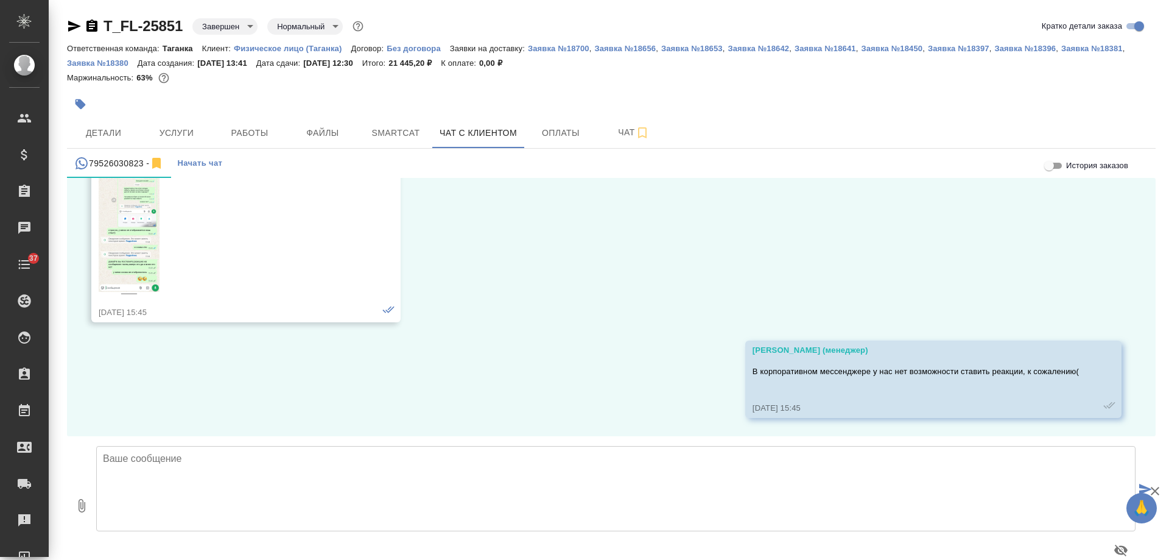
scroll to position [14587, 0]
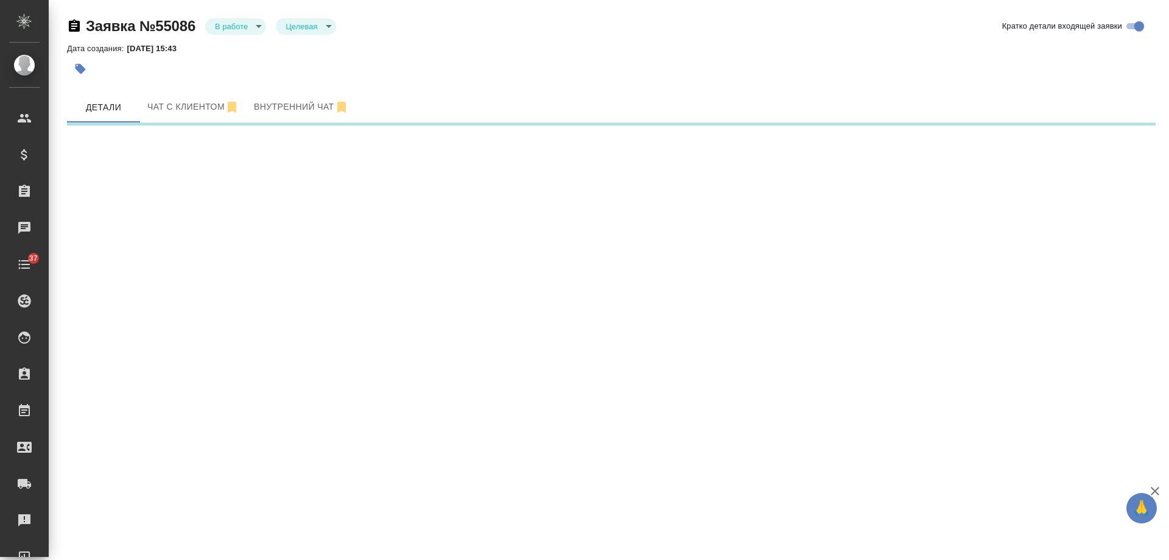
select select "RU"
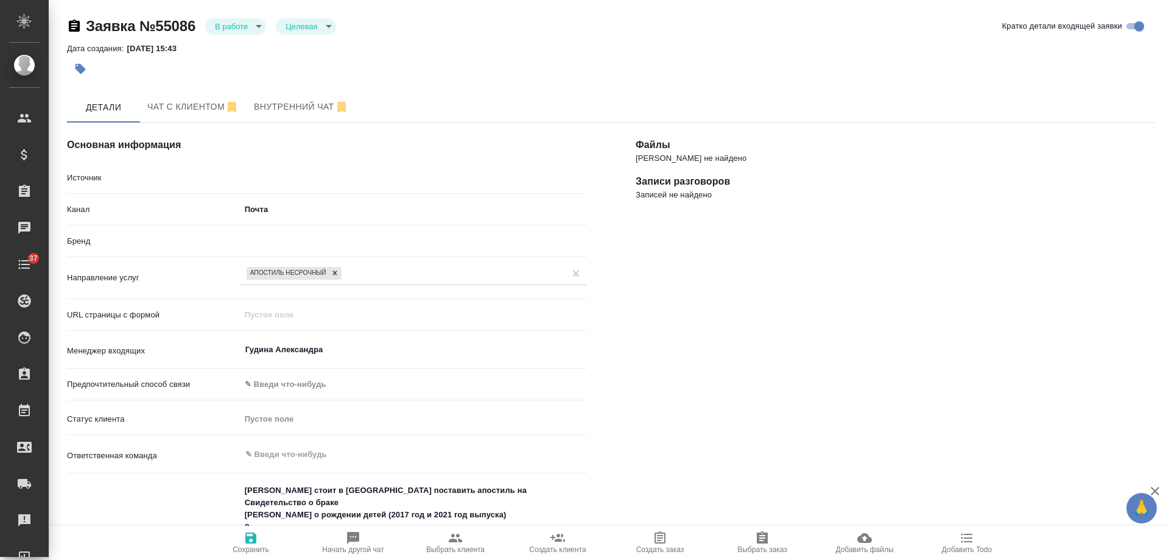
type textarea "x"
click at [231, 24] on body "🙏 .cls-1 fill:#fff; AWATERA [PERSON_NAME] Спецификации Заказы Чаты 37 Todo Прое…" at bounding box center [584, 280] width 1169 height 560
click at [225, 45] on button "Отказ" at bounding box center [229, 46] width 29 height 13
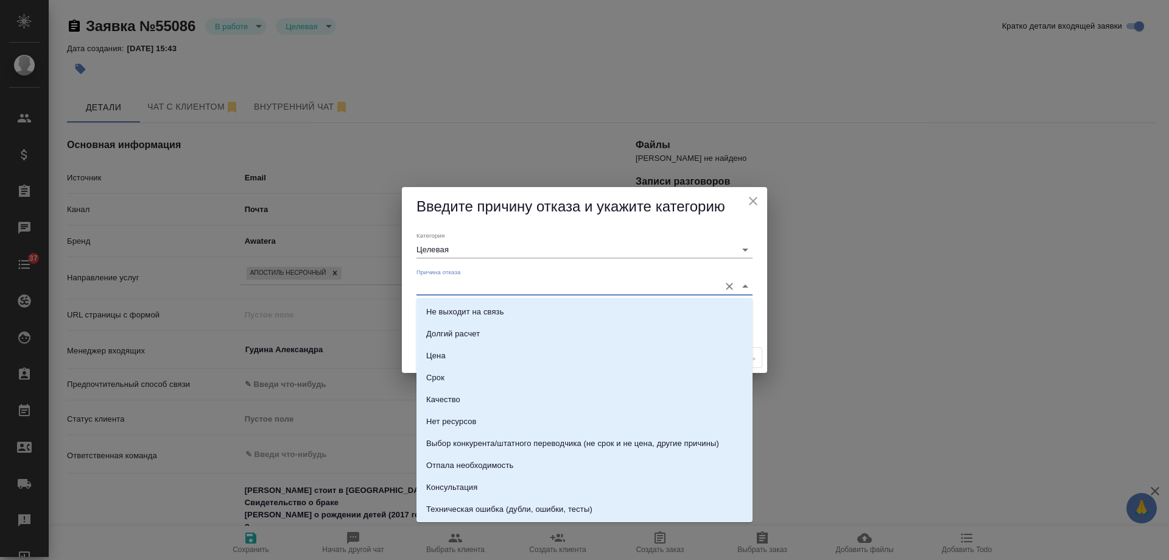
click at [448, 278] on input "Причина отказа" at bounding box center [565, 286] width 297 height 16
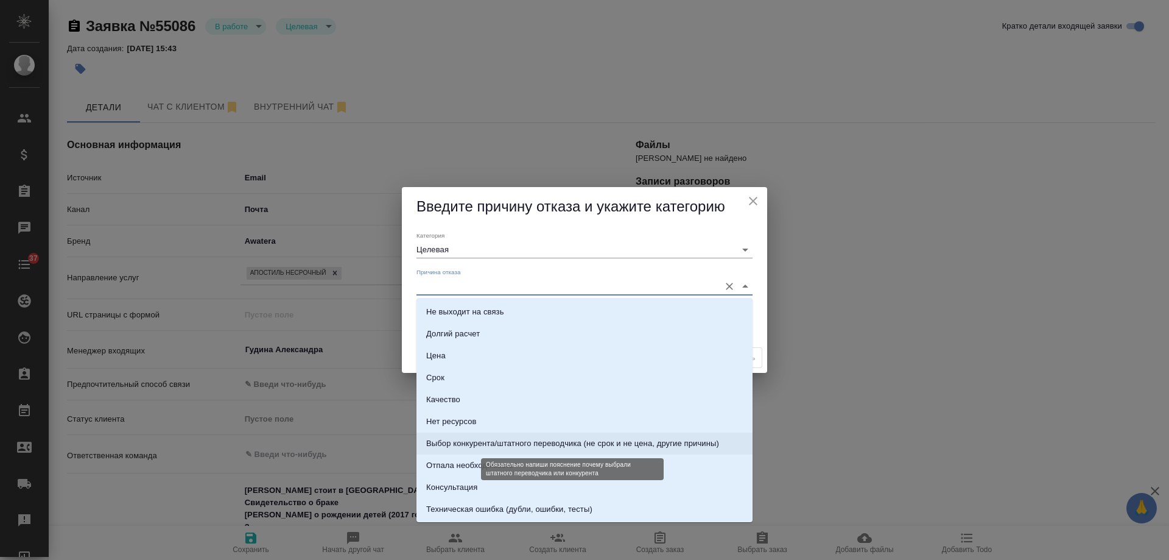
click at [577, 442] on div "Выбор конкурента/штатного переводчика (не срок и не цена, другие причины)" at bounding box center [572, 443] width 293 height 12
type input "Выбор конкурента/штатного переводчика (не срок и не цена, другие причины)"
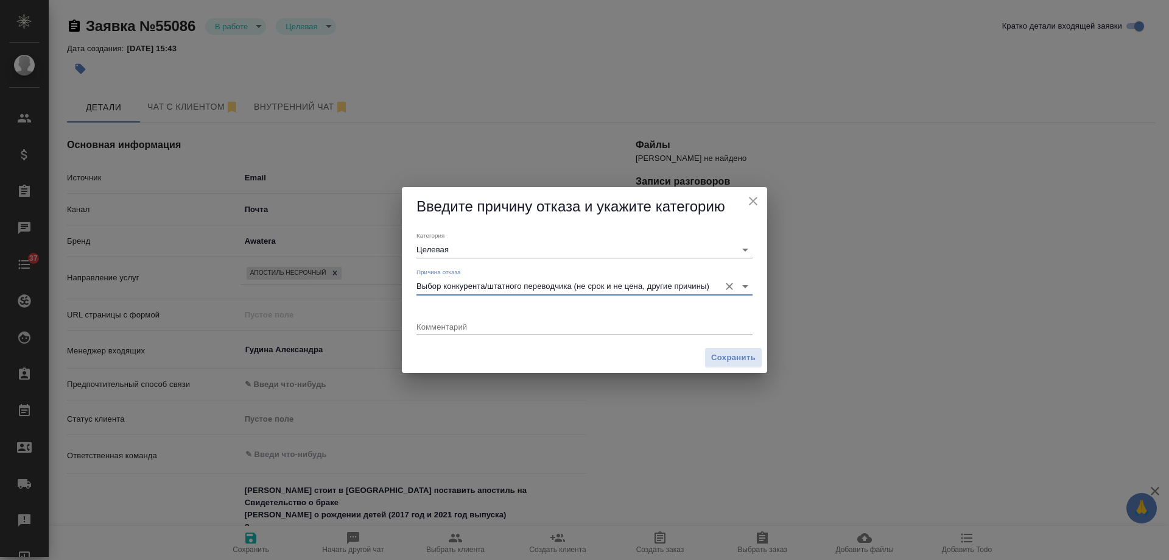
click at [504, 328] on textarea at bounding box center [585, 326] width 336 height 9
type textarea "н"
click at [722, 358] on span "Сохранить" at bounding box center [733, 358] width 44 height 14
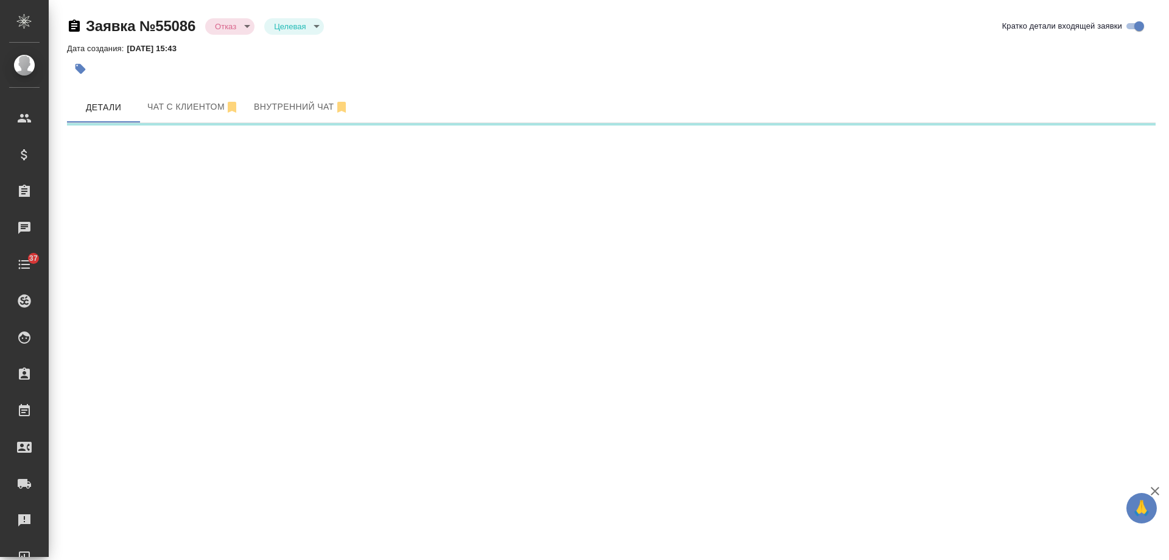
select select "RU"
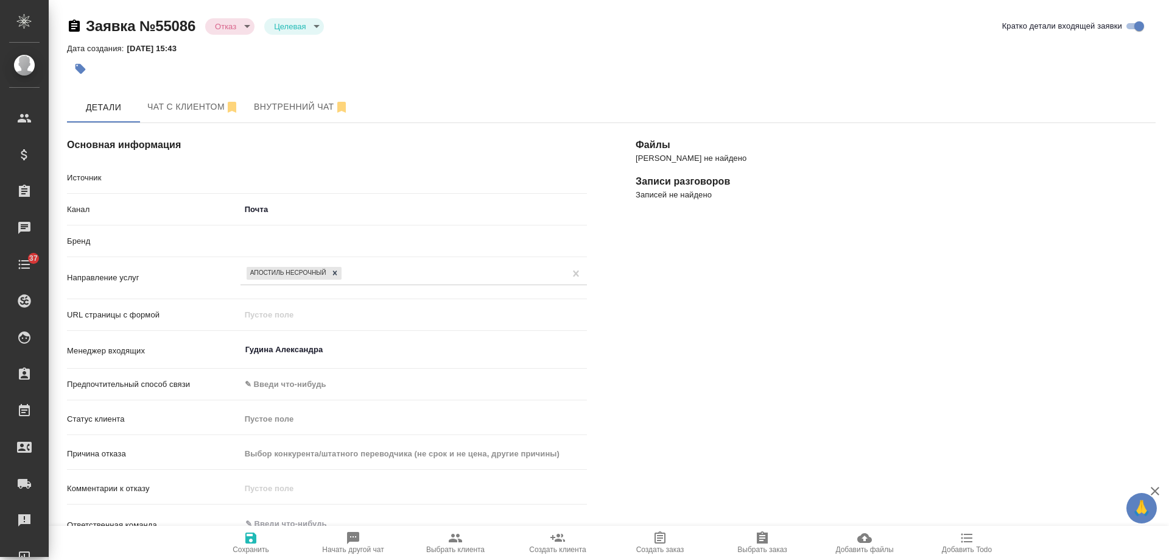
type textarea "x"
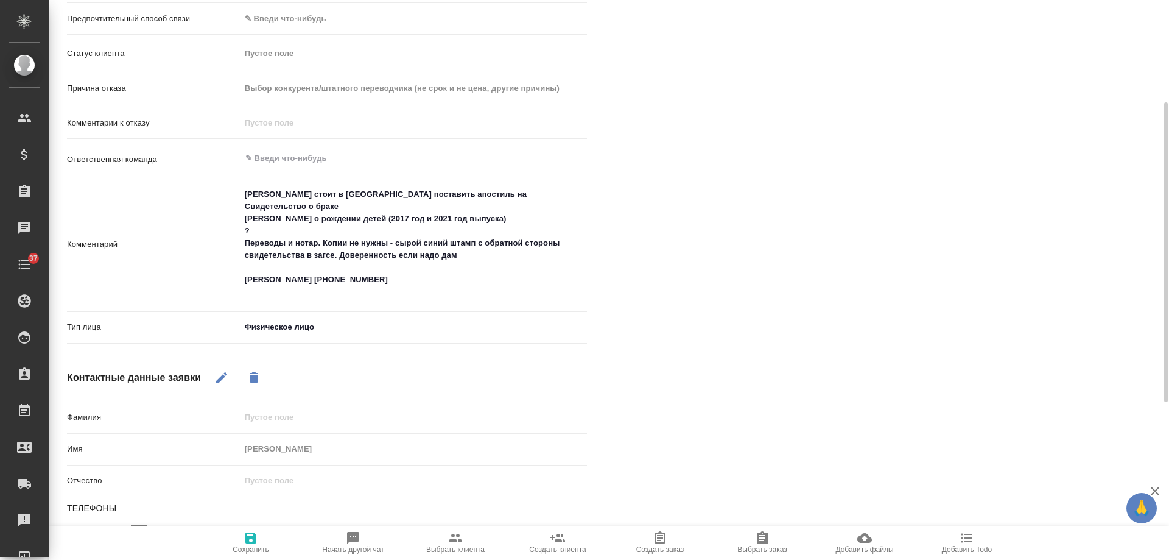
scroll to position [305, 0]
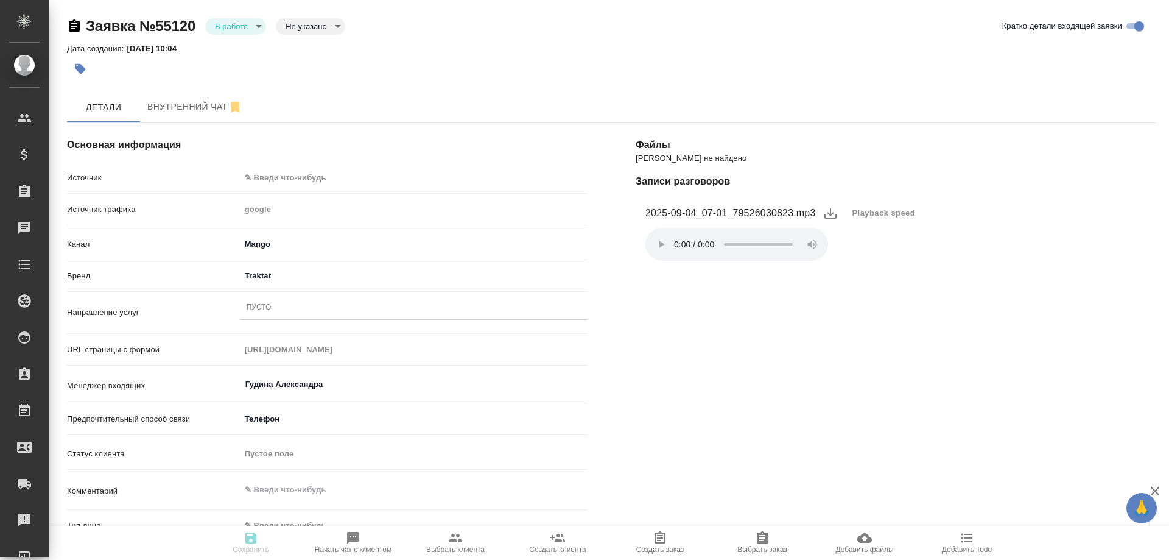
select select "RU"
click at [264, 306] on div "Пусто" at bounding box center [259, 308] width 25 height 10
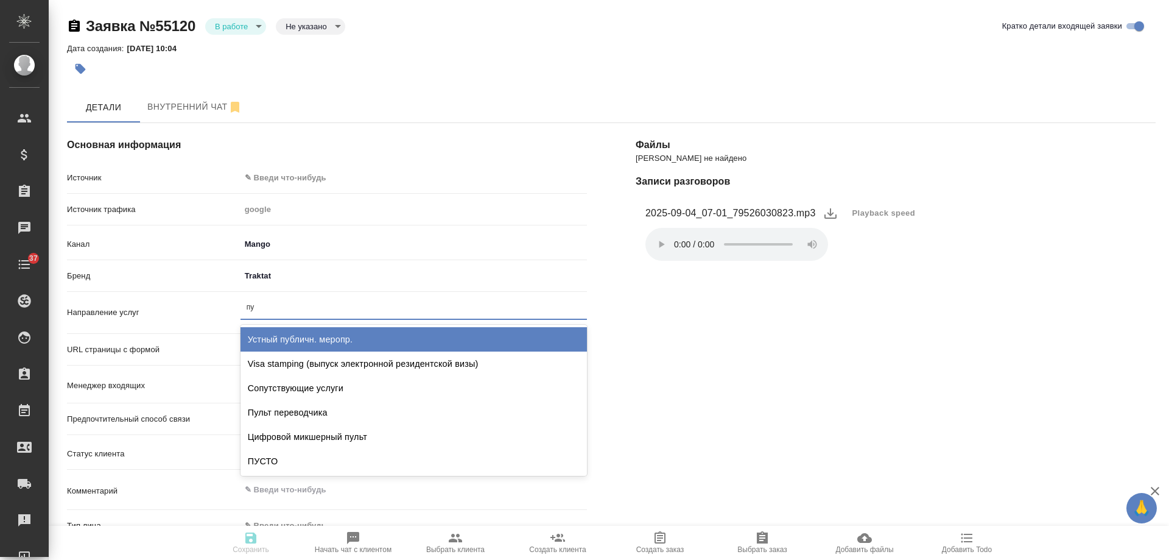
type input "пус"
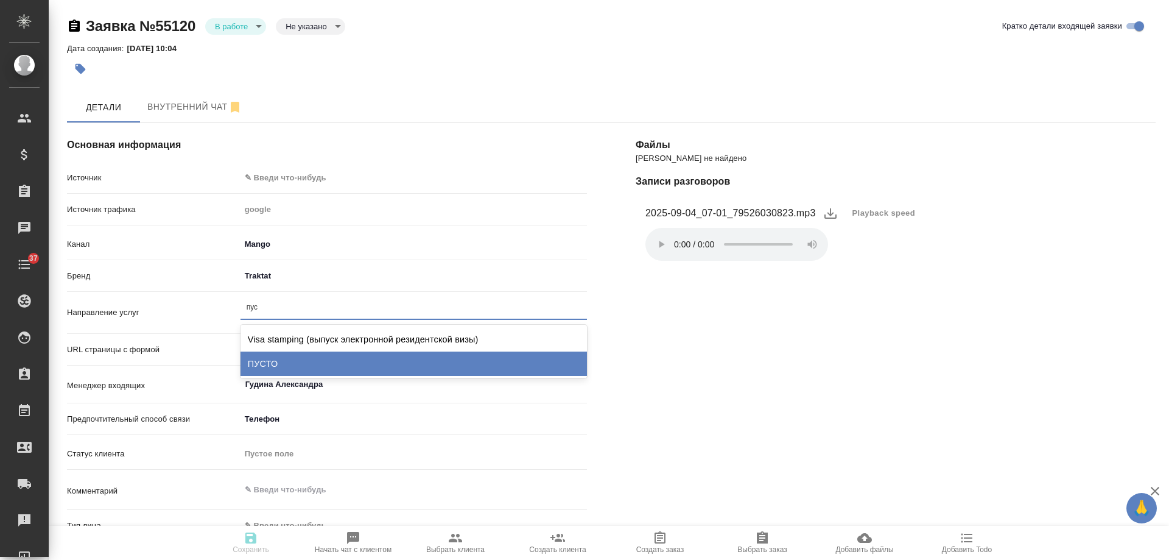
click at [268, 365] on div "ПУСТО" at bounding box center [414, 363] width 347 height 24
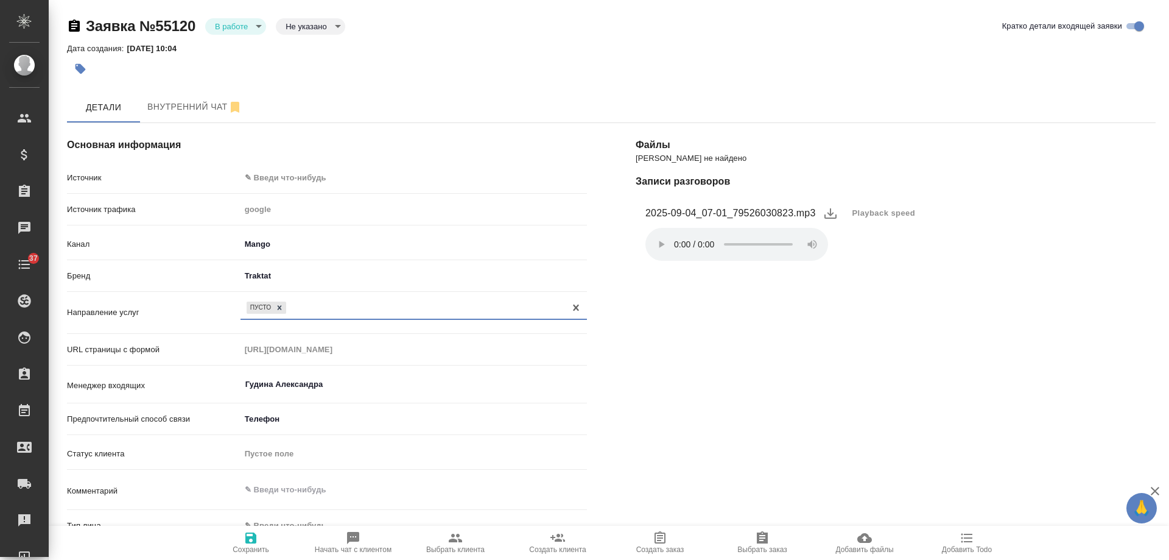
click at [288, 177] on body "🙏 .cls-1 fill:#fff; AWATERA [PERSON_NAME] Спецификации Заказы 0 Чаты 37 Todo Пр…" at bounding box center [584, 280] width 1169 height 560
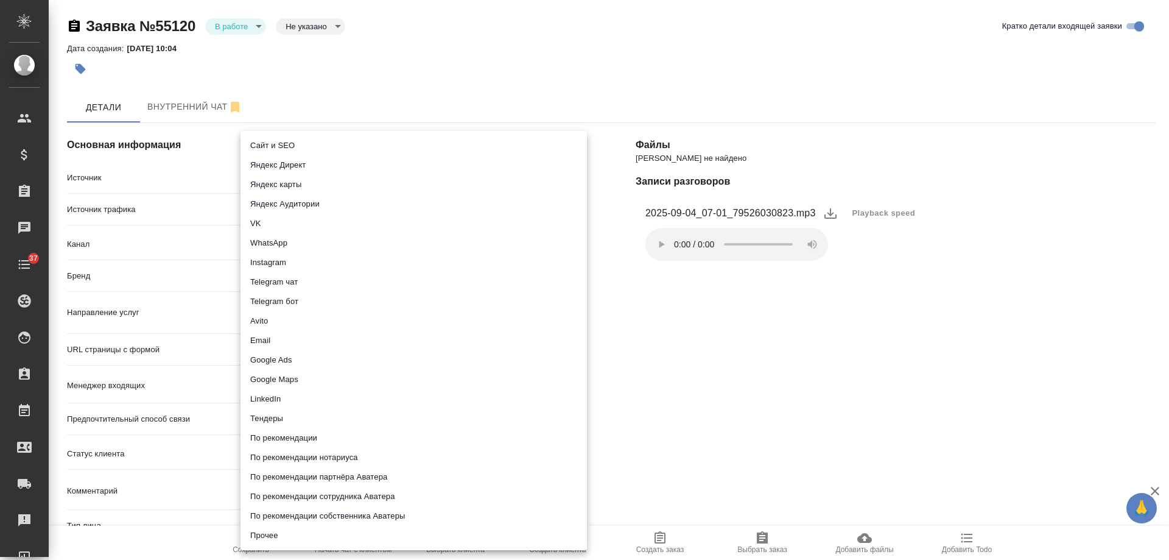
click at [295, 144] on li "Сайт и SEO" at bounding box center [414, 145] width 347 height 19
type input "seo"
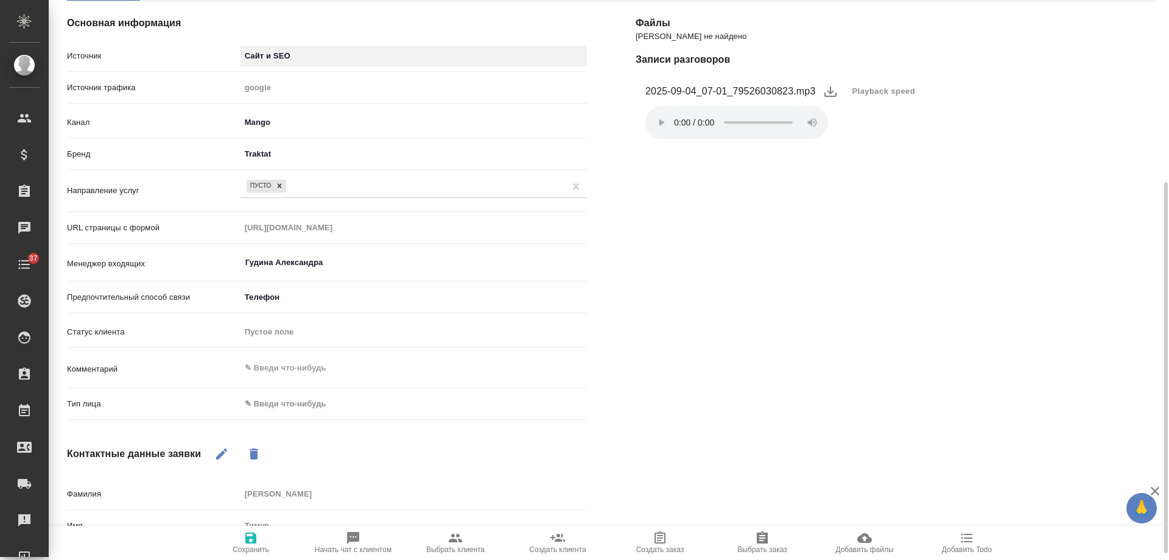
scroll to position [183, 0]
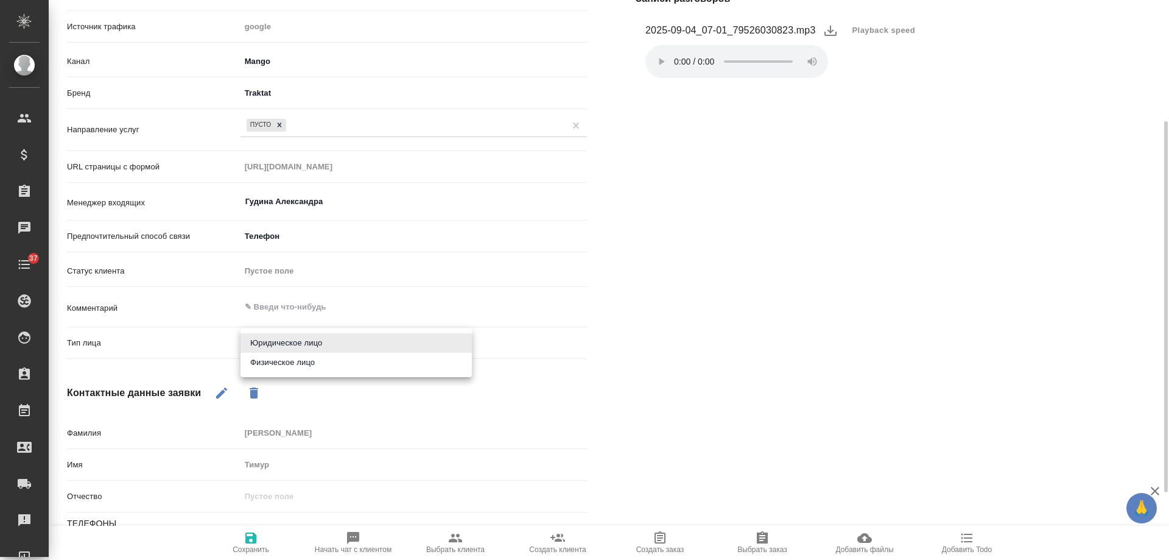
click at [288, 340] on body "🙏 .cls-1 fill:#fff; AWATERA [PERSON_NAME] Спецификации Заказы 0 Чаты 37 Todo Пр…" at bounding box center [584, 280] width 1169 height 560
click at [280, 360] on li "Физическое лицо" at bounding box center [356, 362] width 231 height 19
type input "private"
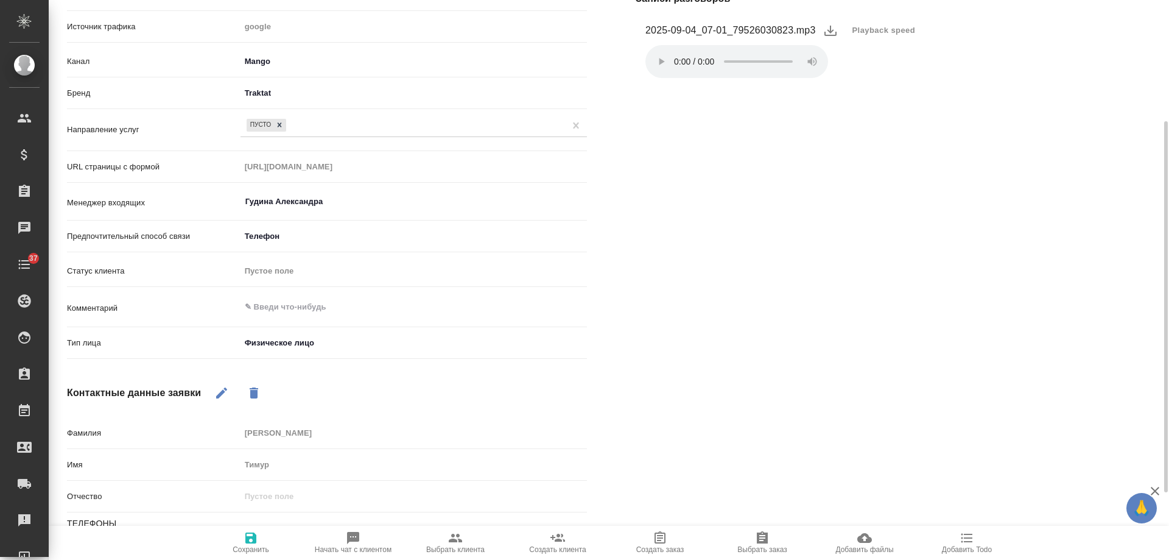
click at [250, 543] on icon "button" at bounding box center [250, 537] width 11 height 11
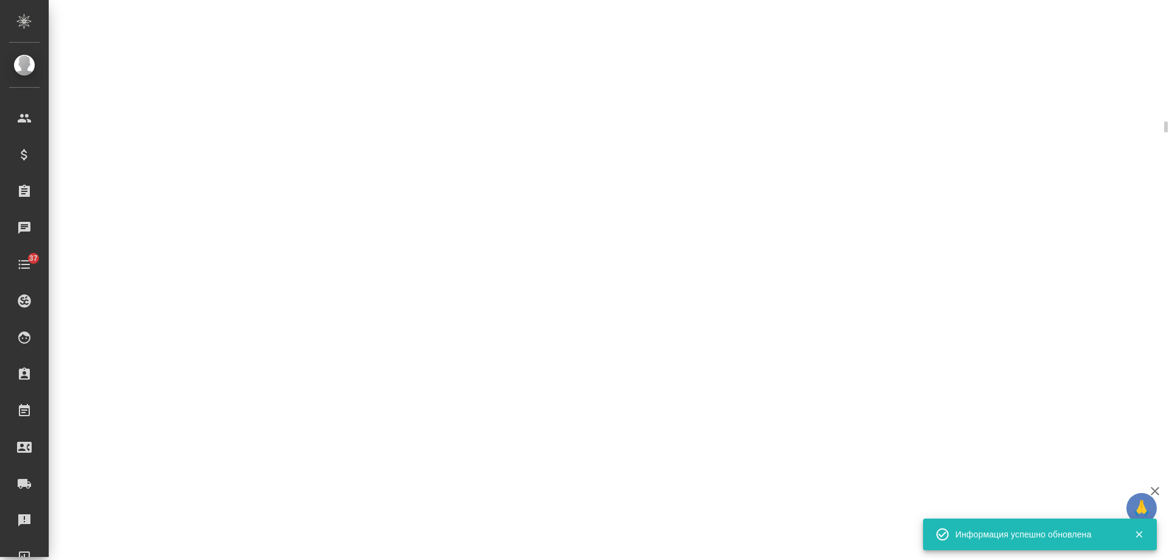
select select "RU"
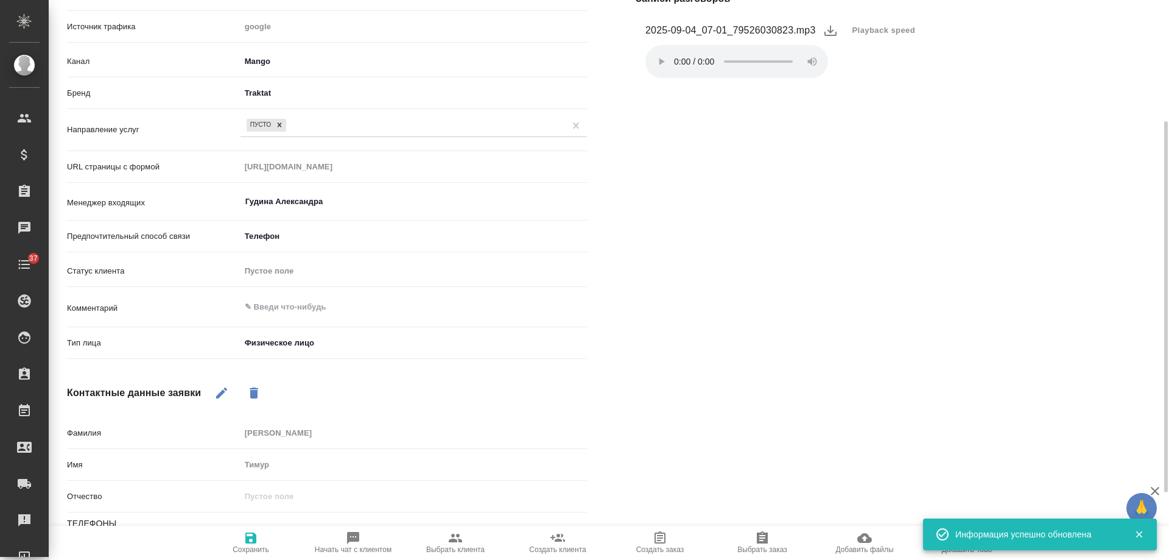
type textarea "x"
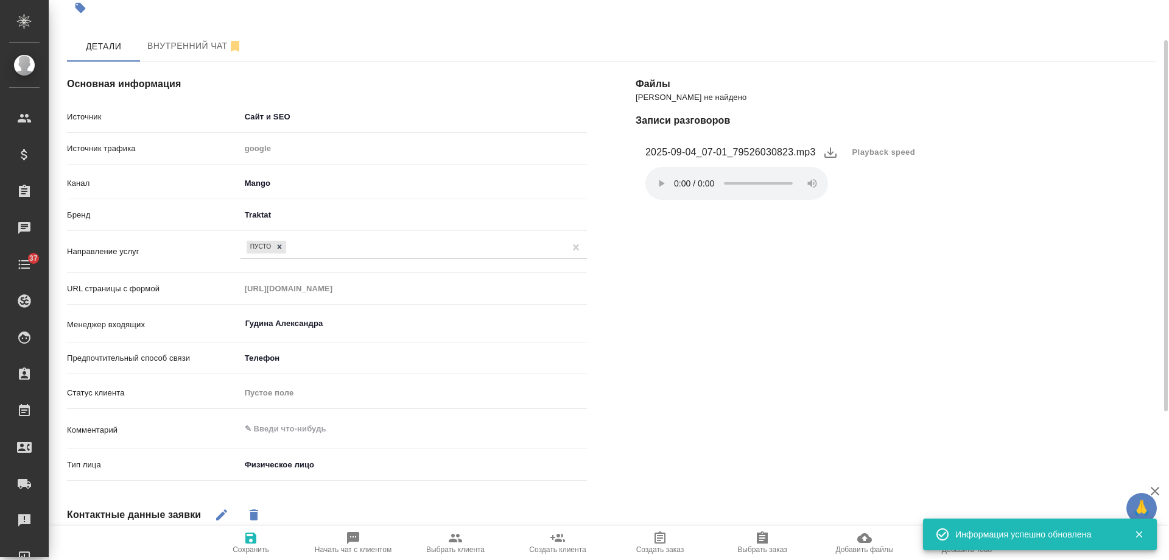
scroll to position [0, 0]
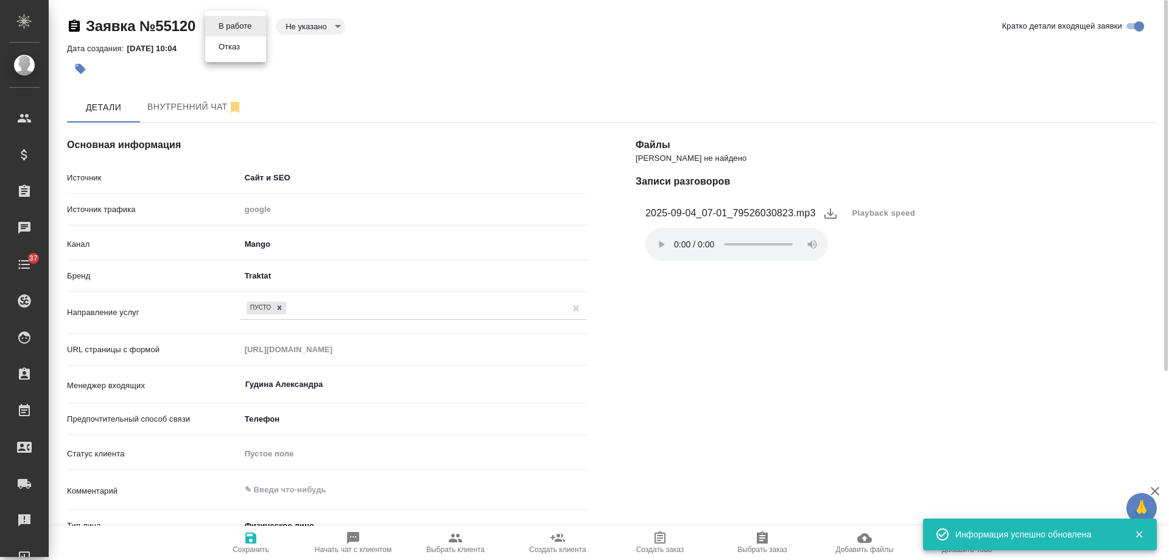
click at [235, 19] on body "🙏 .cls-1 fill:#fff; AWATERA [PERSON_NAME] Спецификации Заказы 0 Чаты 37 Todo Пр…" at bounding box center [584, 280] width 1169 height 560
click at [238, 48] on button "Отказ" at bounding box center [229, 46] width 29 height 13
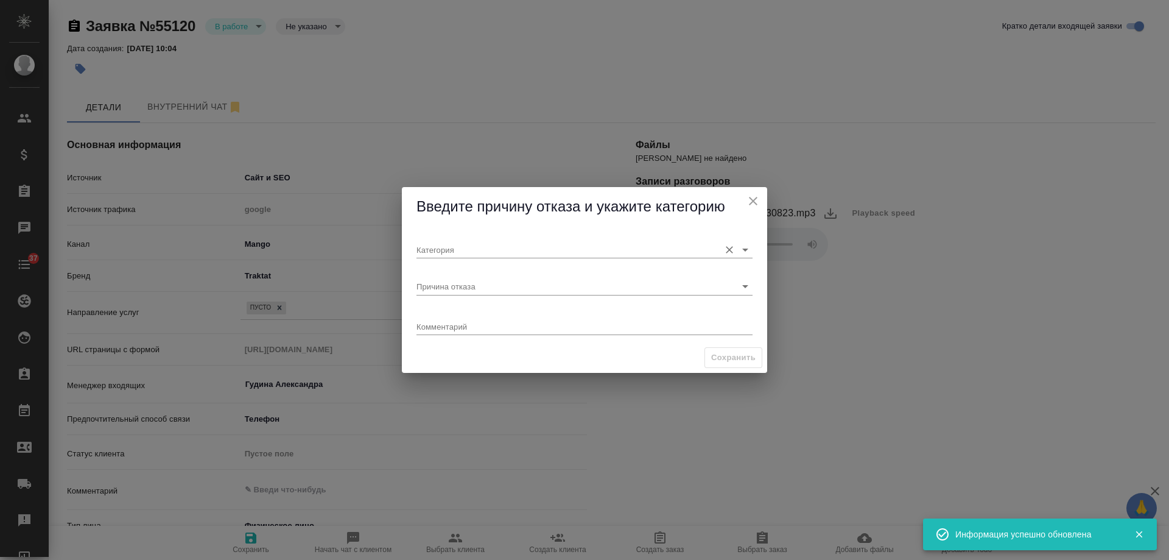
click at [456, 246] on input "Категория" at bounding box center [565, 249] width 297 height 16
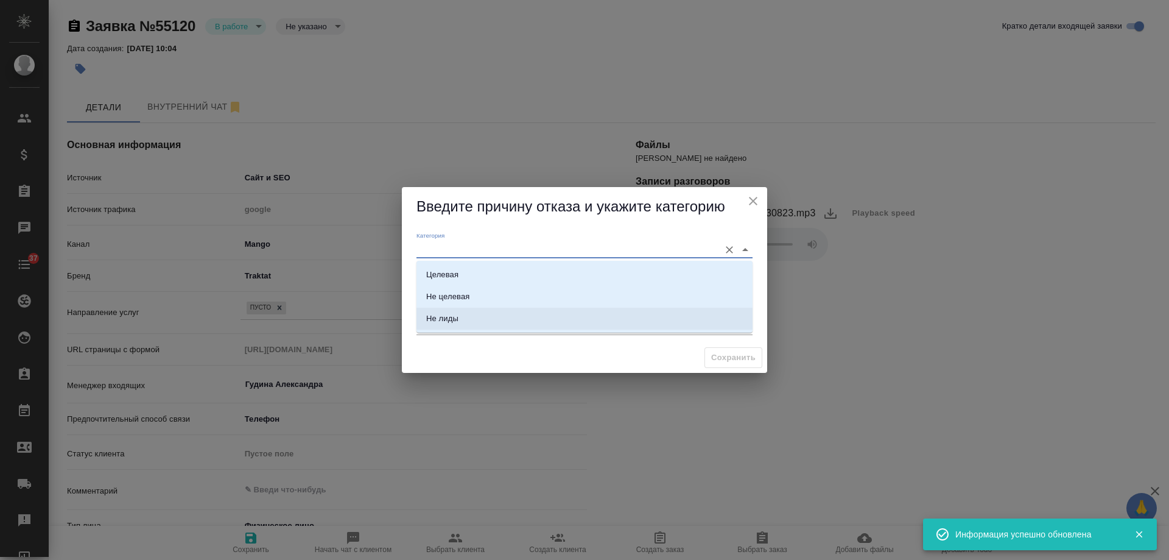
click at [478, 323] on li "Не лиды" at bounding box center [585, 319] width 336 height 22
type input "Не лиды"
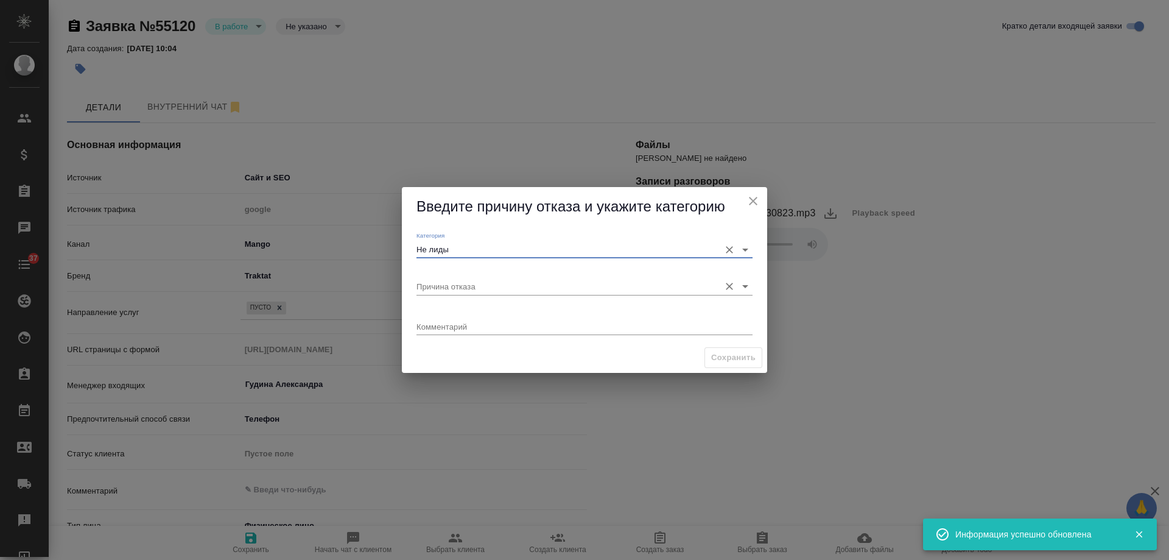
click at [459, 284] on input "Причина отказа" at bounding box center [565, 286] width 297 height 16
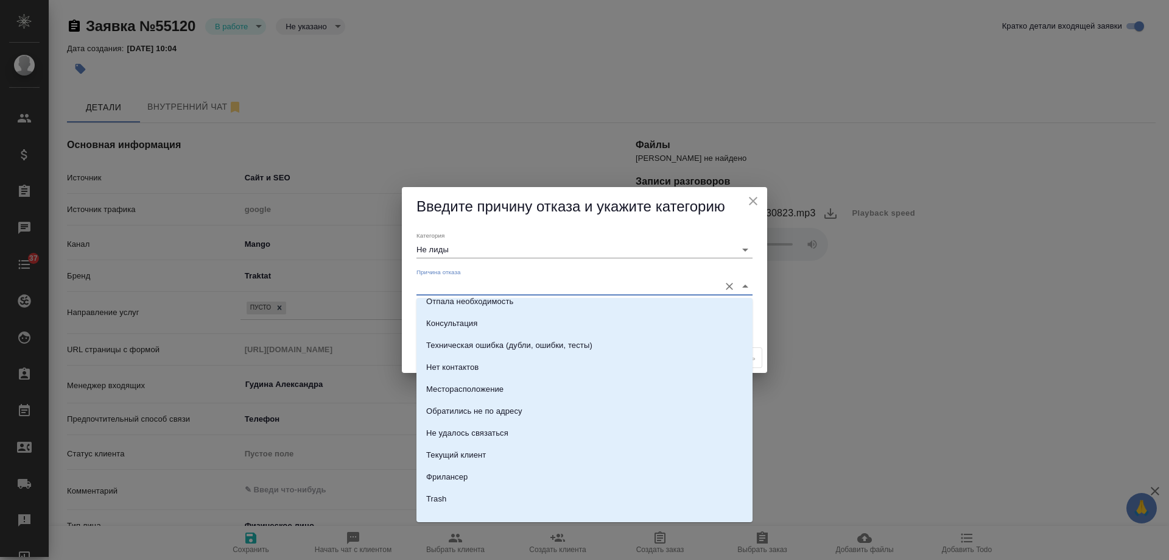
scroll to position [174, 0]
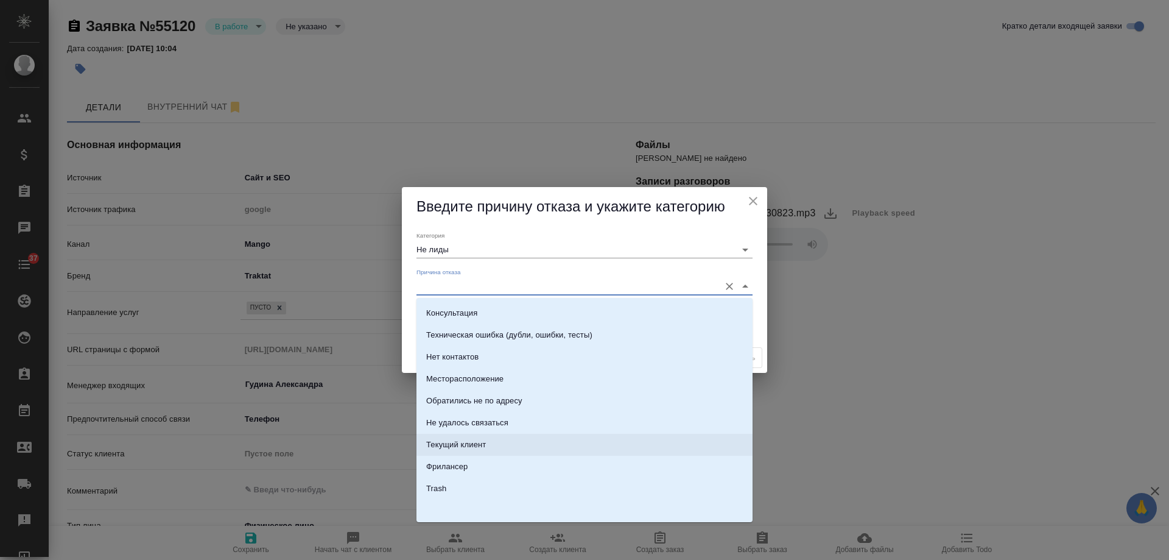
click at [487, 442] on li "Текущий клиент" at bounding box center [585, 445] width 336 height 22
type input "Текущий клиент"
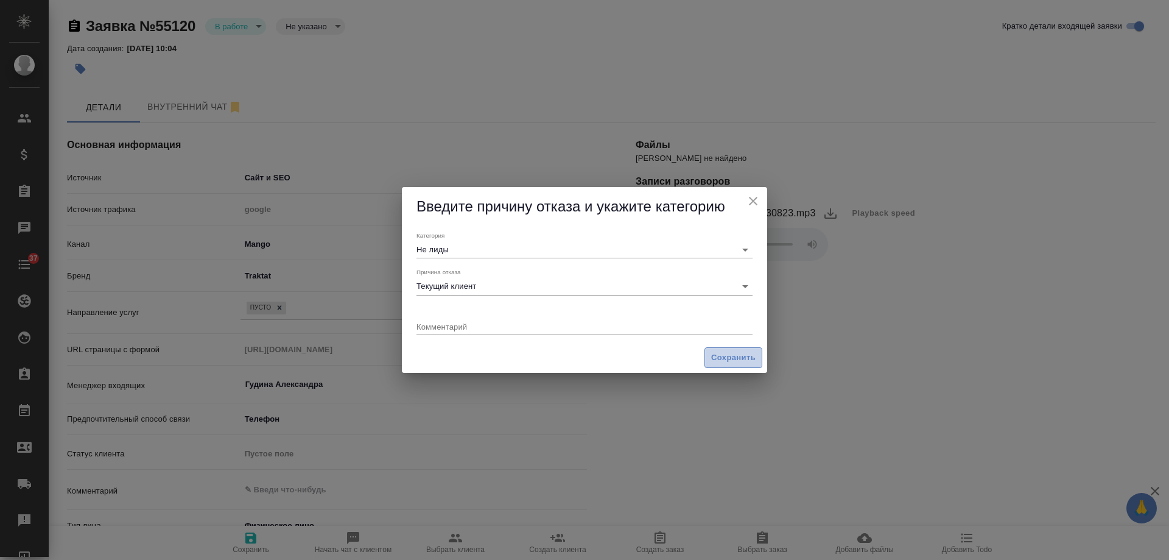
click at [735, 359] on span "Сохранить" at bounding box center [733, 358] width 44 height 14
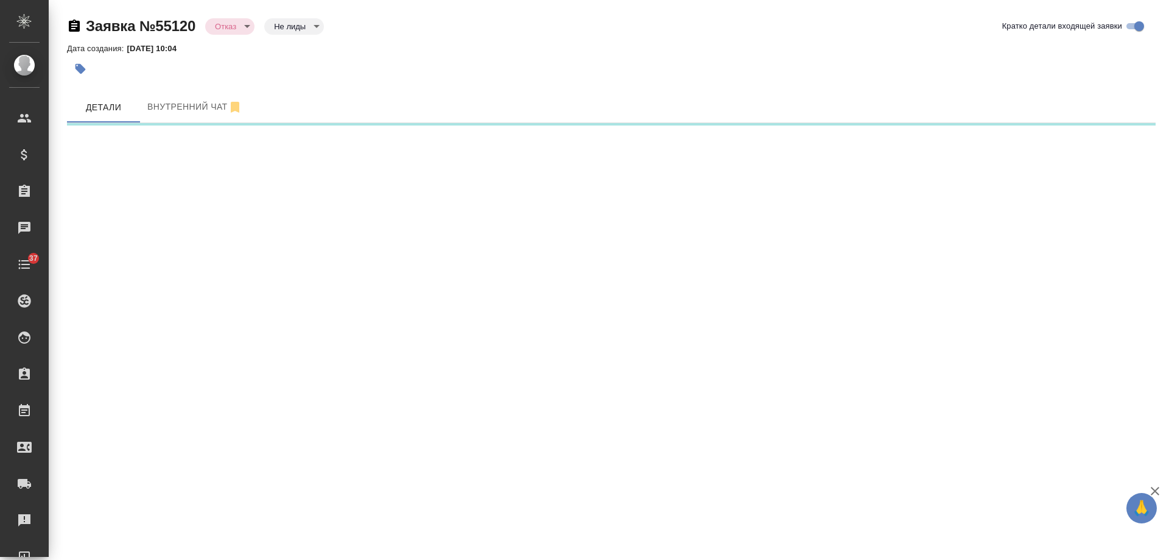
select select "RU"
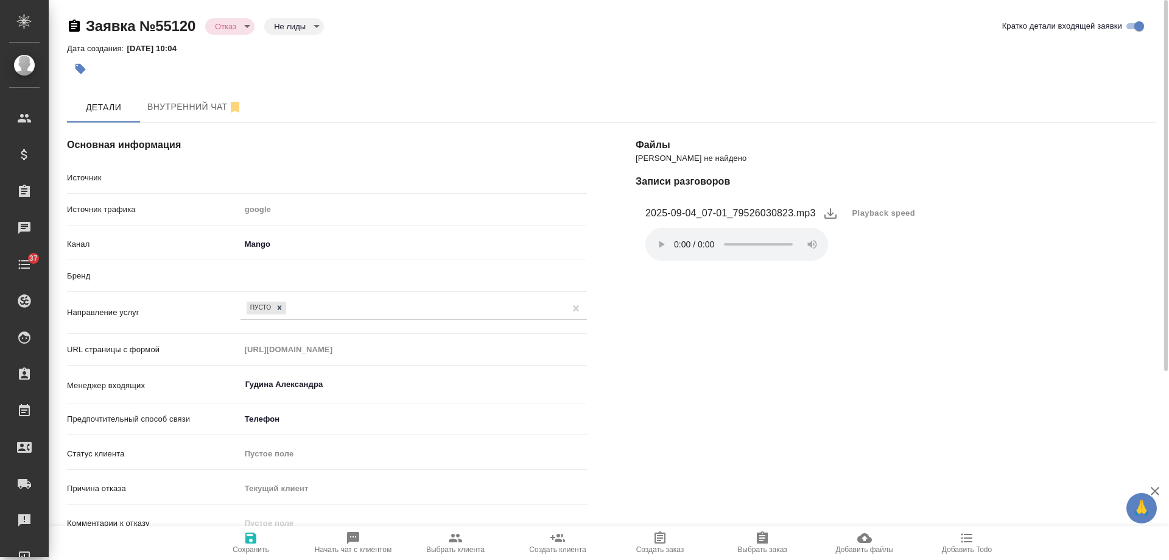
type textarea "x"
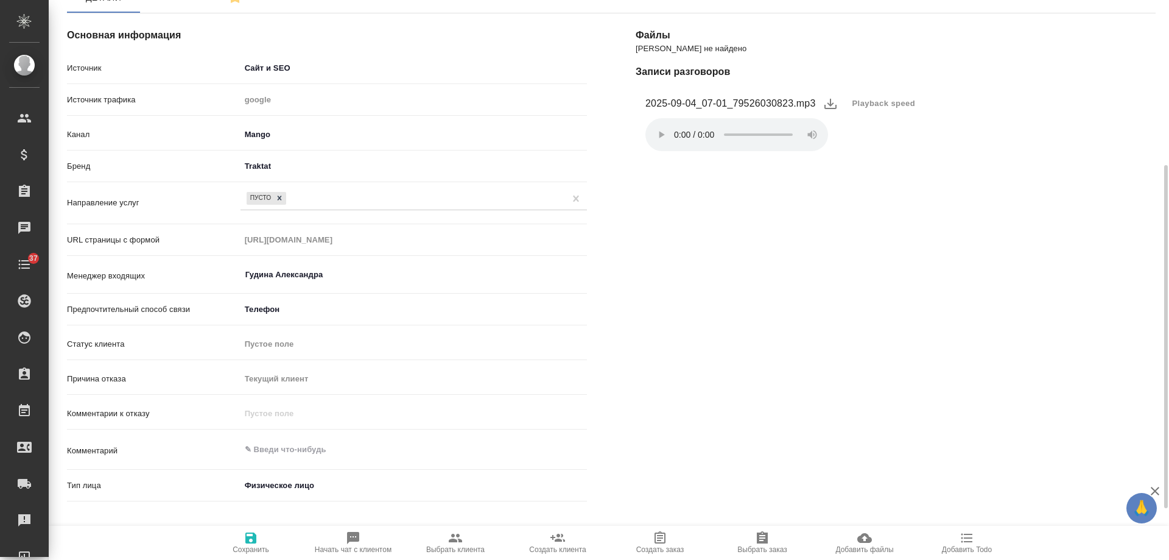
scroll to position [0, 0]
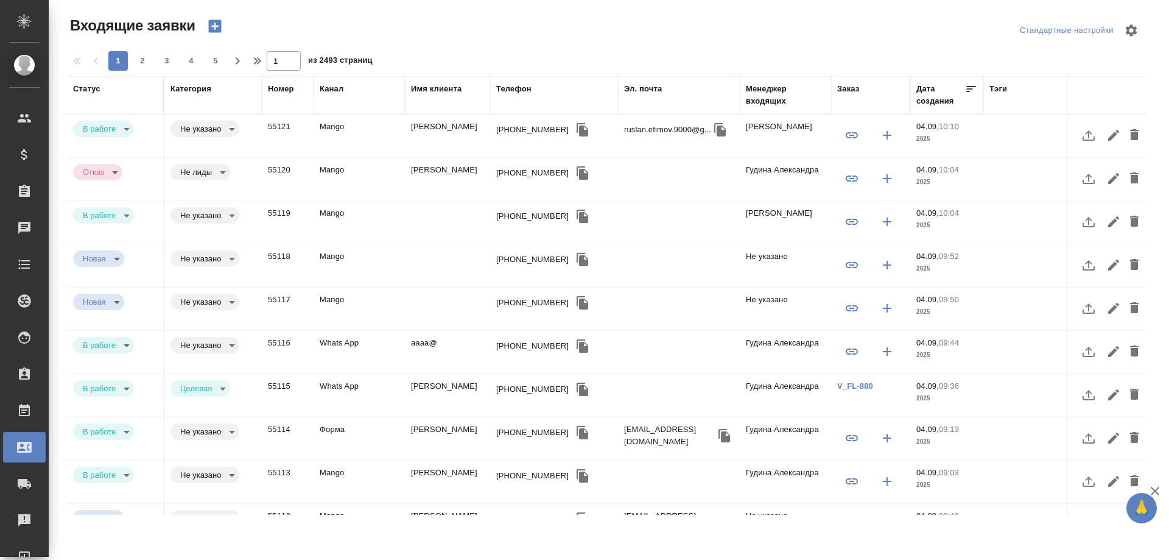
select select "RU"
click at [429, 348] on td "аааа@" at bounding box center [447, 352] width 85 height 43
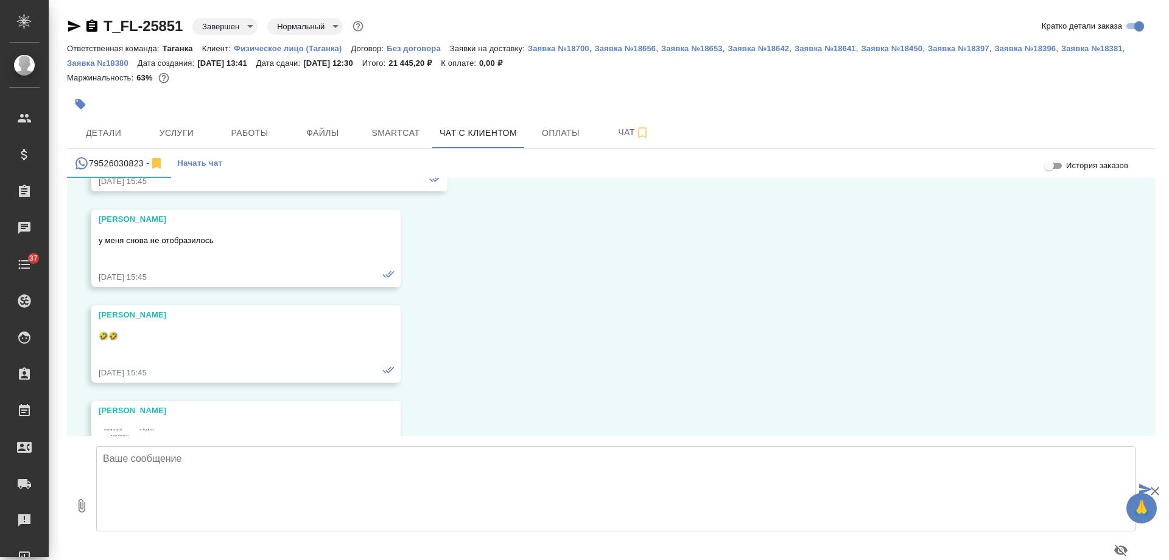
scroll to position [14683, 0]
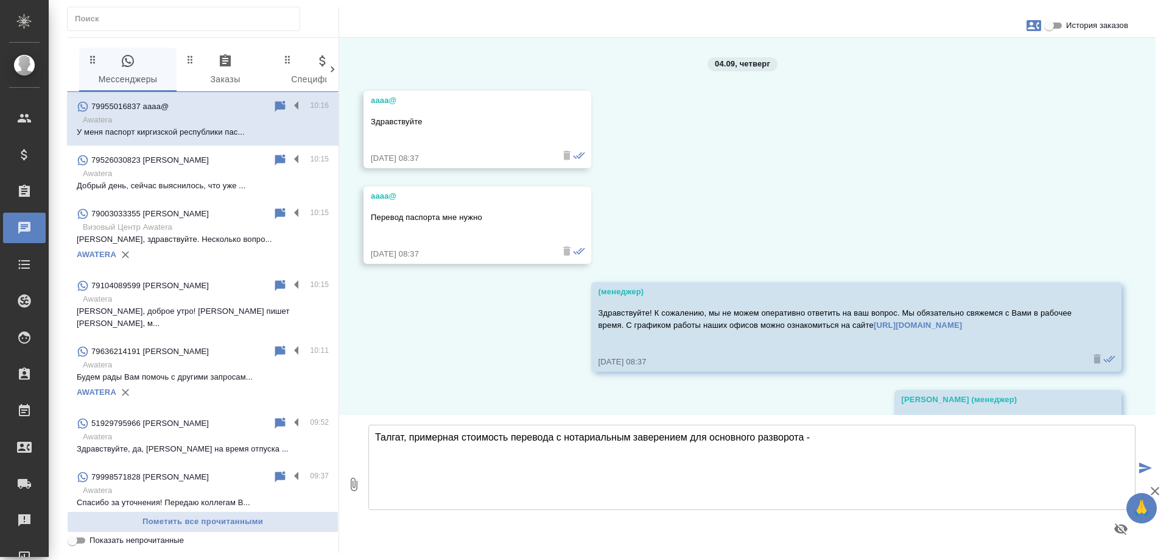
scroll to position [382, 0]
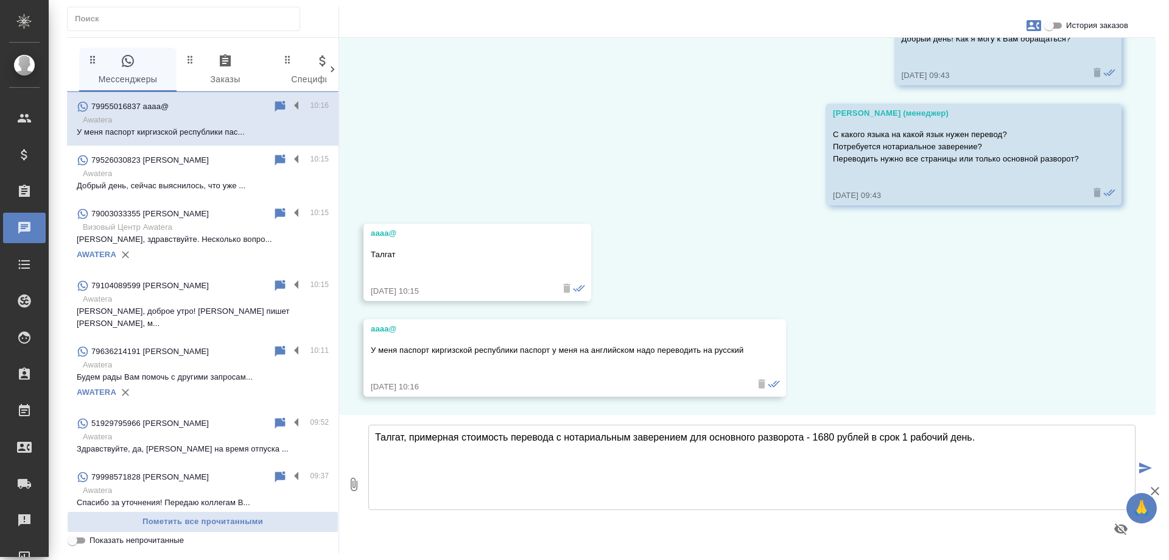
type textarea "Талгат, примерная стоимость перевода с нотариальным заверением для основного ра…"
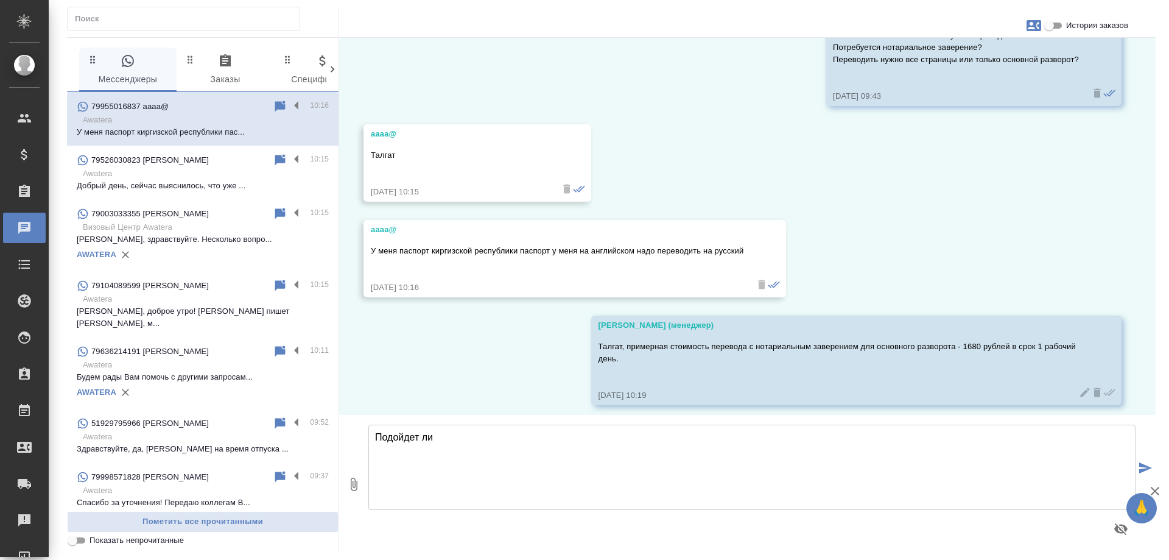
scroll to position [490, 0]
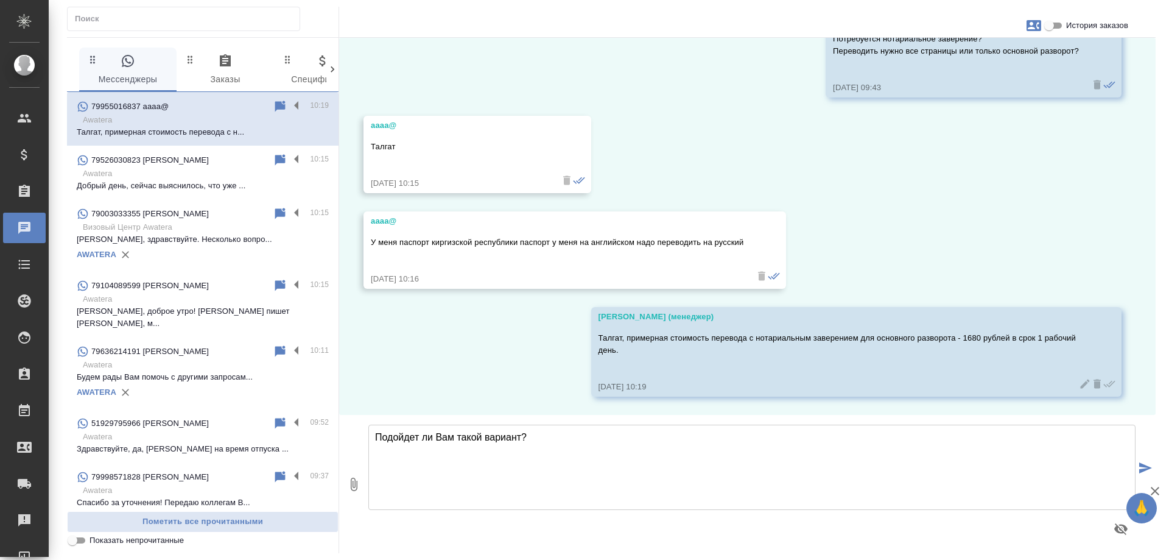
type textarea "Подойдет ли Вам такой вариант?"
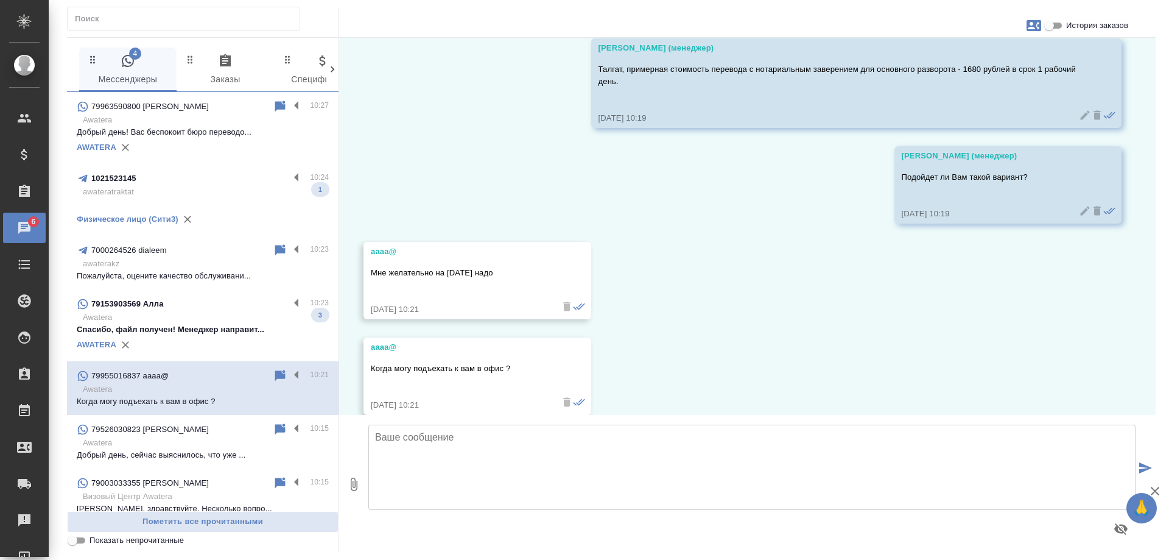
scroll to position [777, 0]
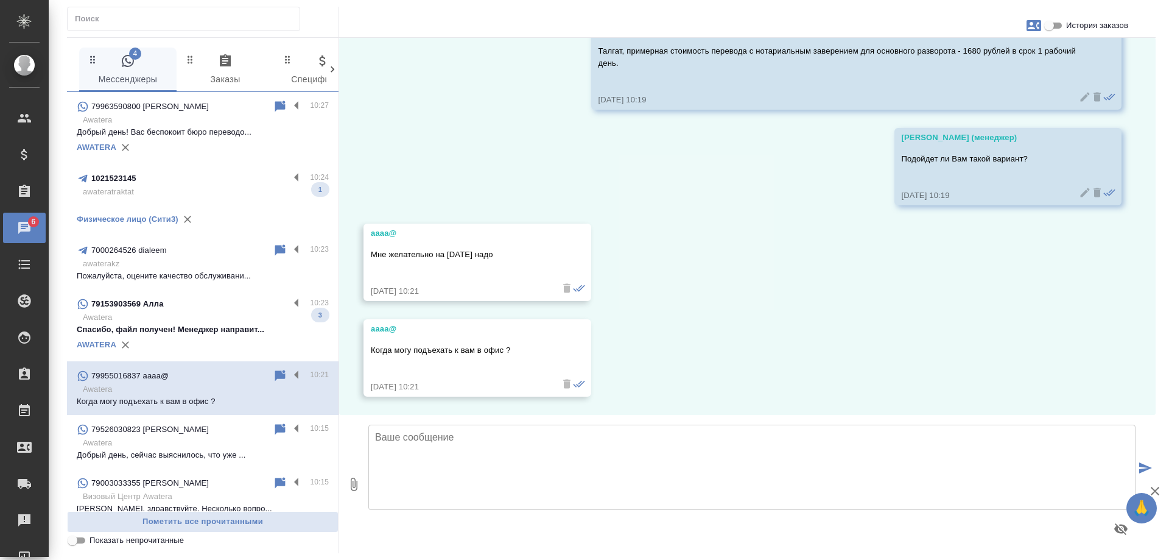
click at [228, 186] on div "1021523145" at bounding box center [183, 178] width 213 height 15
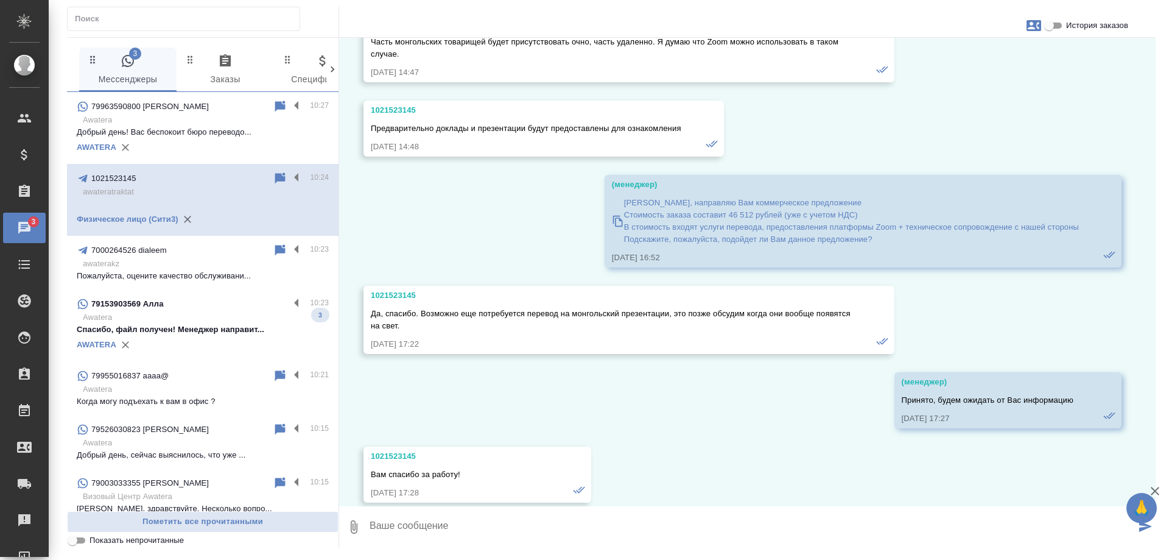
scroll to position [13759, 0]
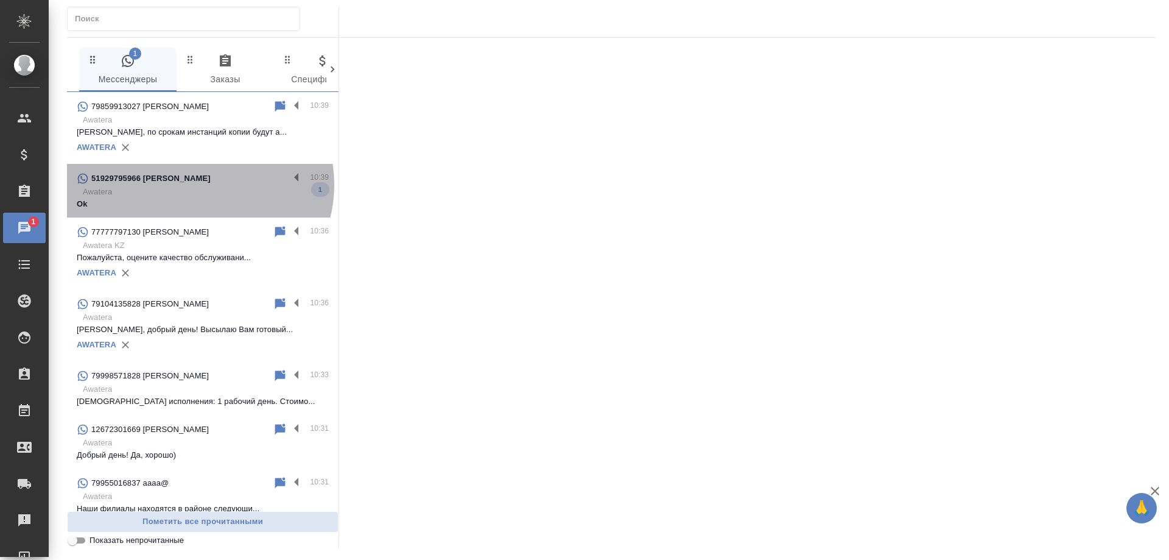
click at [197, 185] on div "51929795966 Rick Rivas" at bounding box center [183, 178] width 213 height 15
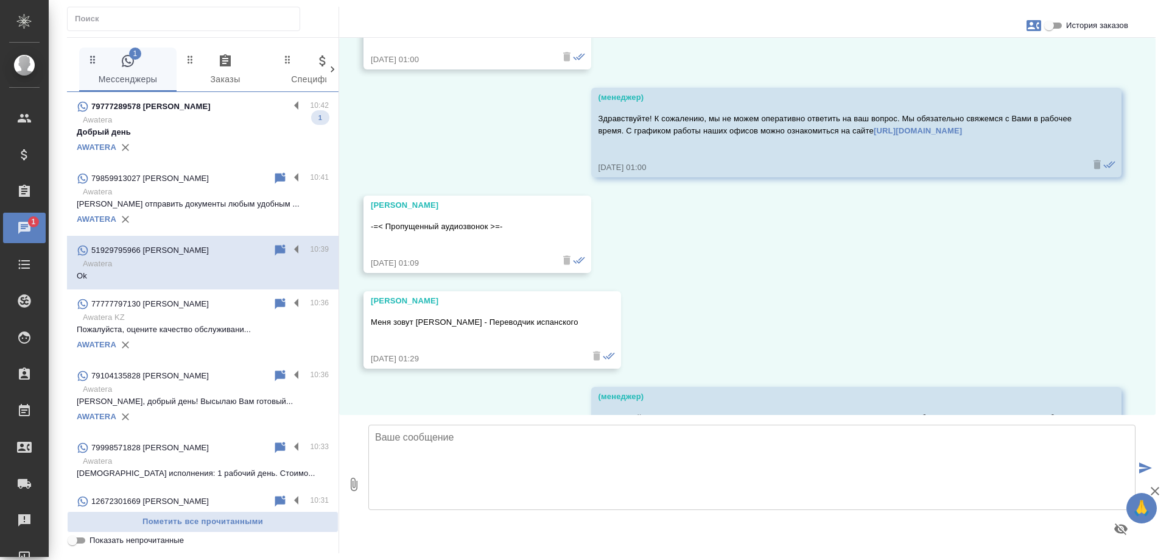
scroll to position [669, 0]
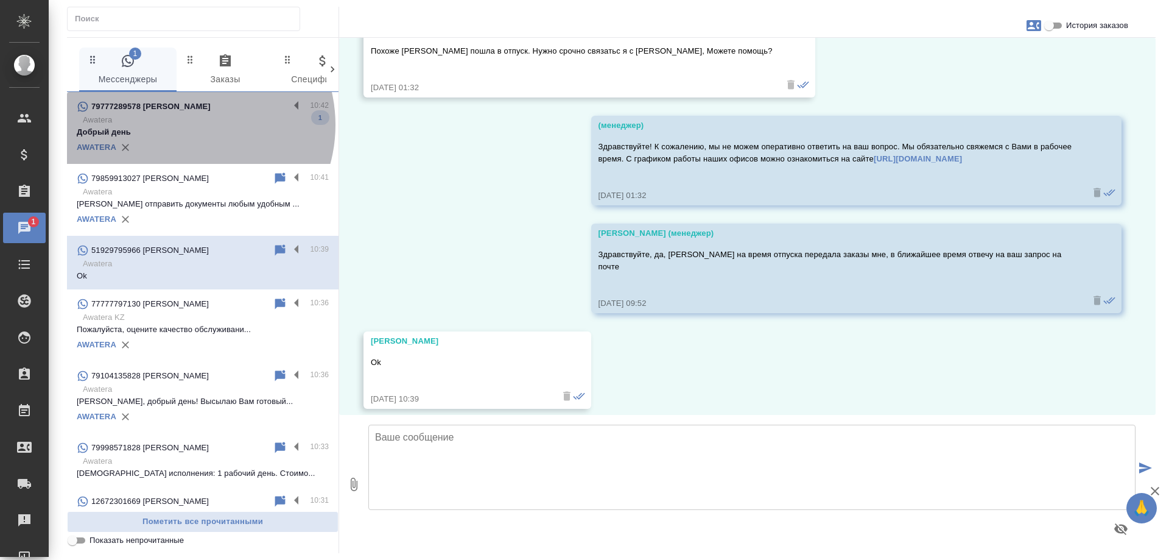
click at [187, 125] on p "Awatera" at bounding box center [206, 120] width 246 height 12
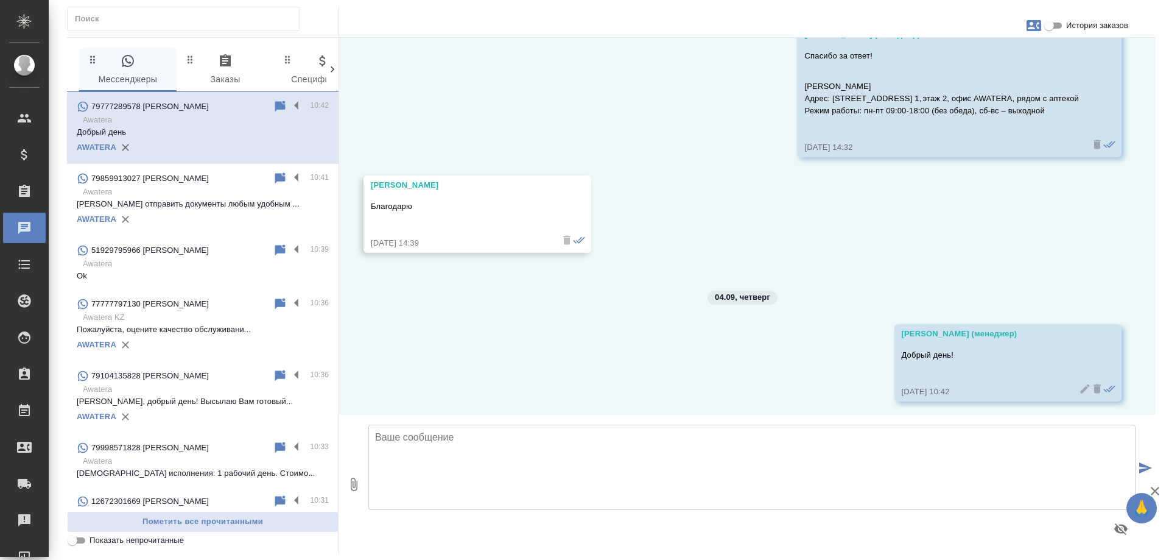
scroll to position [1887, 0]
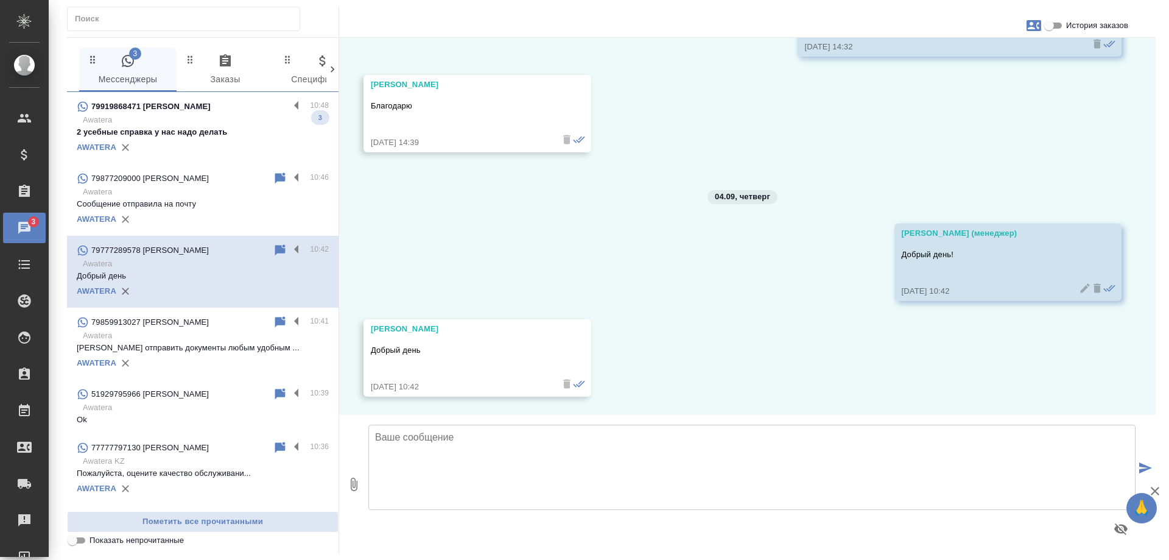
click at [217, 129] on p "2 усебные справка у нас надо делать" at bounding box center [203, 132] width 252 height 12
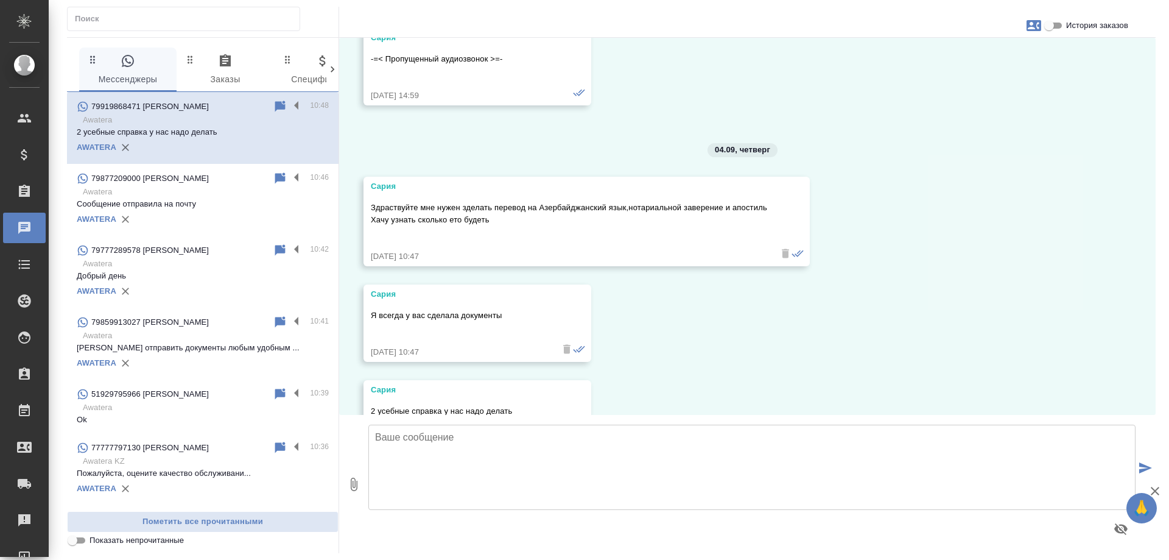
scroll to position [5934, 0]
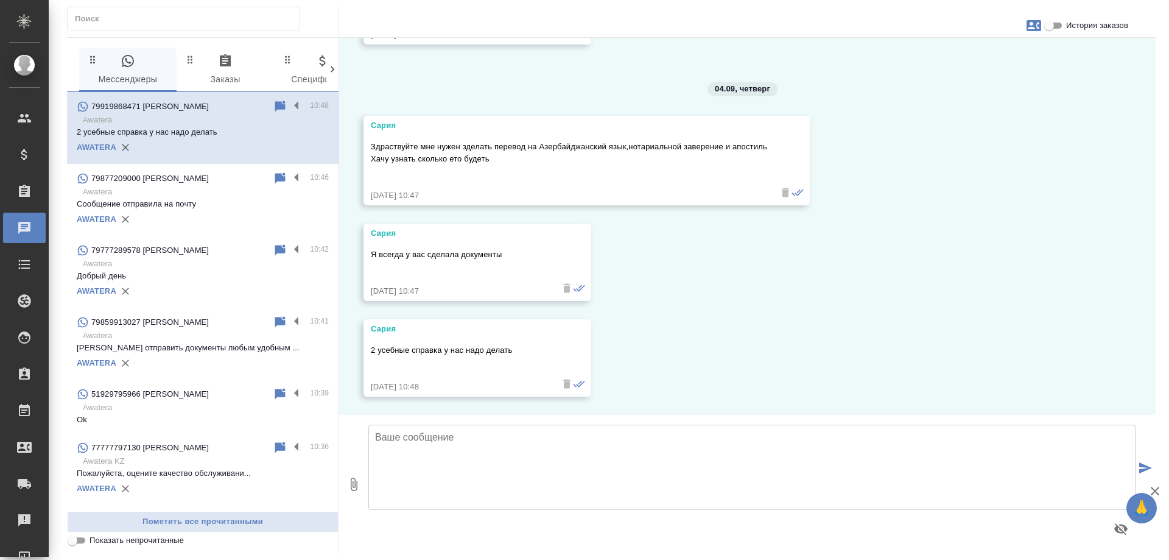
click at [1051, 29] on input "История заказов" at bounding box center [1050, 25] width 44 height 15
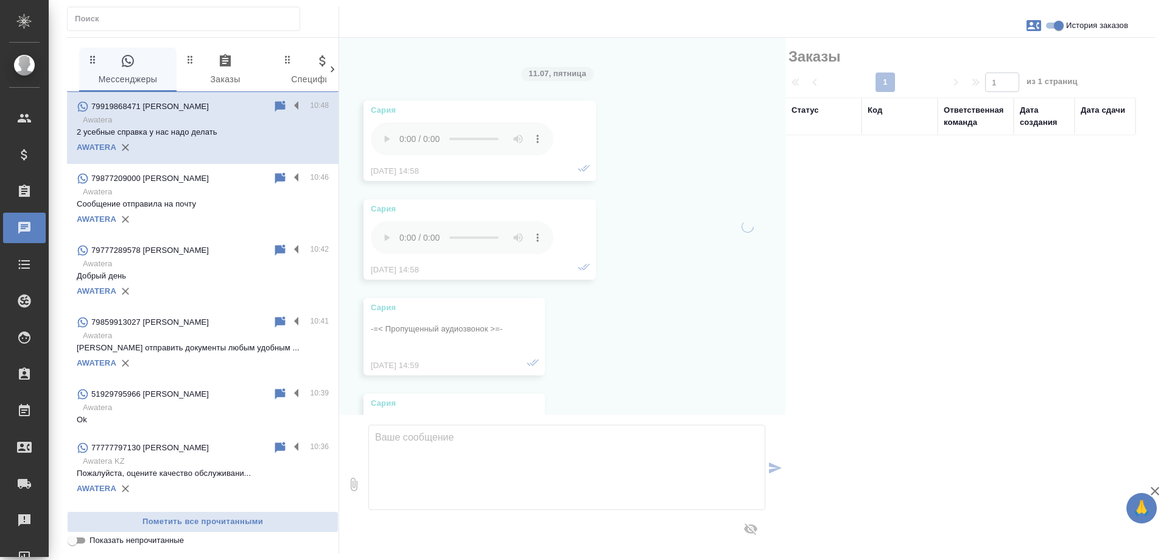
scroll to position [6385, 0]
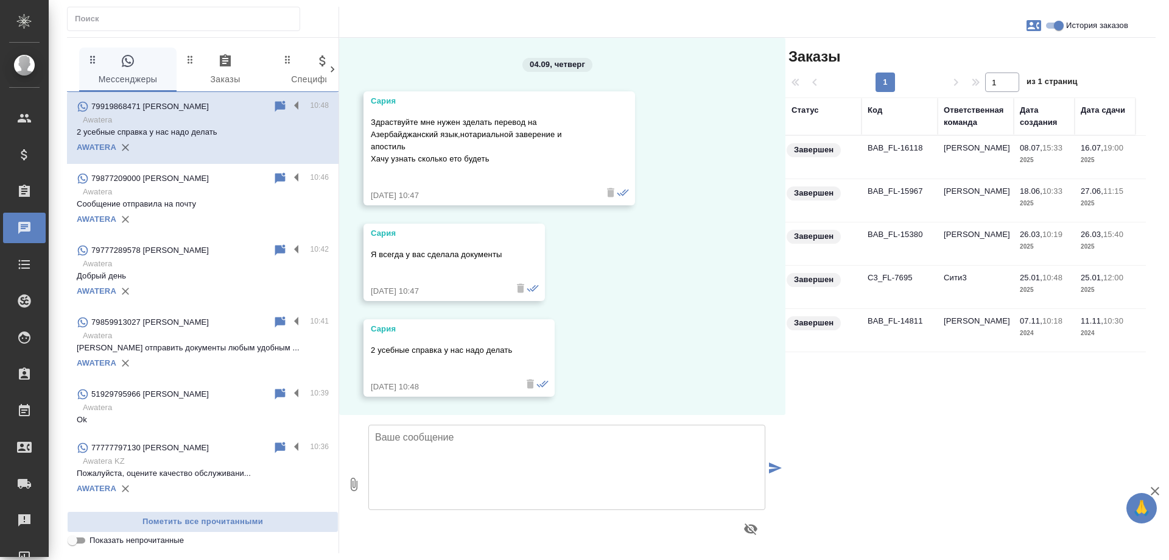
click at [1052, 29] on input "История заказов" at bounding box center [1059, 25] width 44 height 15
checkbox input "false"
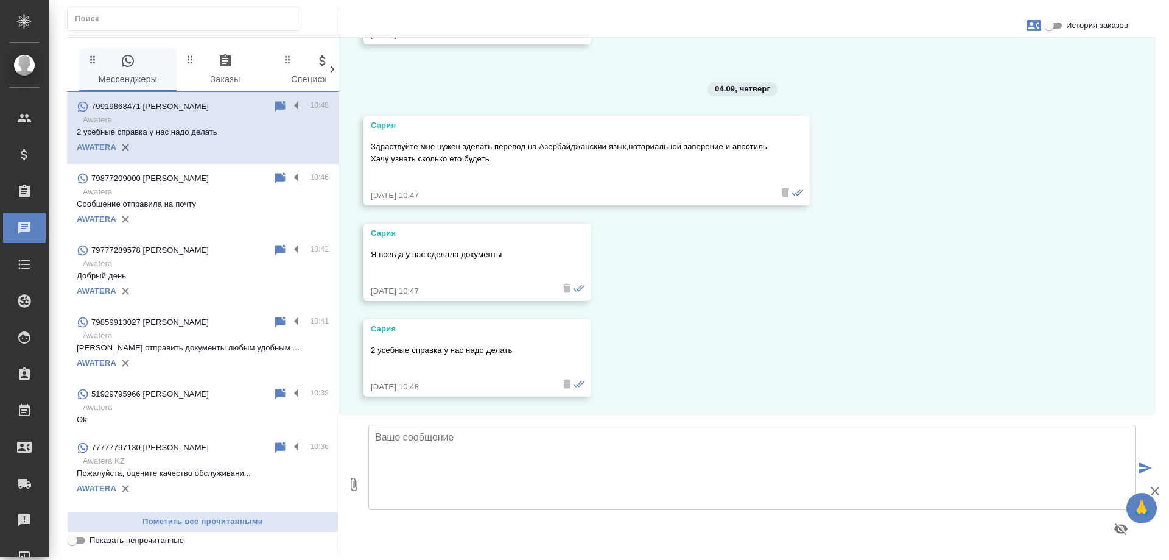
scroll to position [5934, 0]
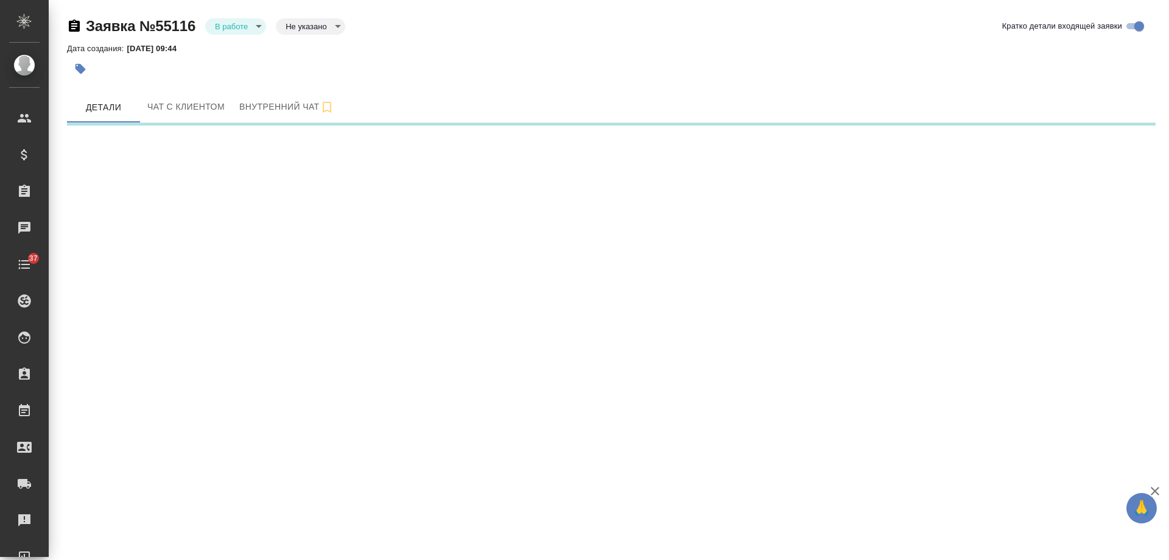
select select "RU"
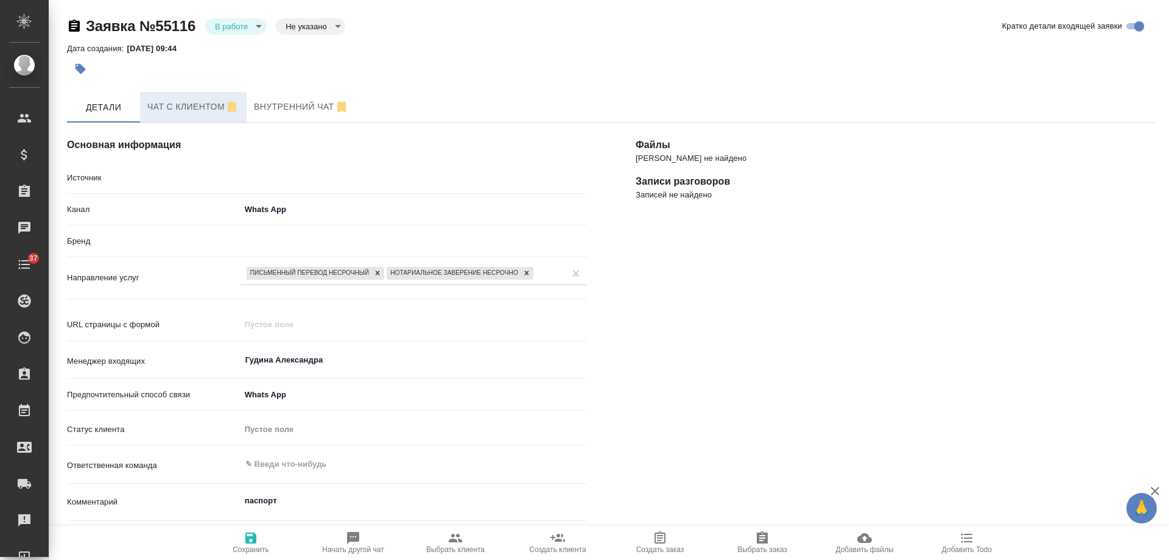
click at [194, 109] on span "Чат с клиентом" at bounding box center [193, 106] width 92 height 15
type textarea "x"
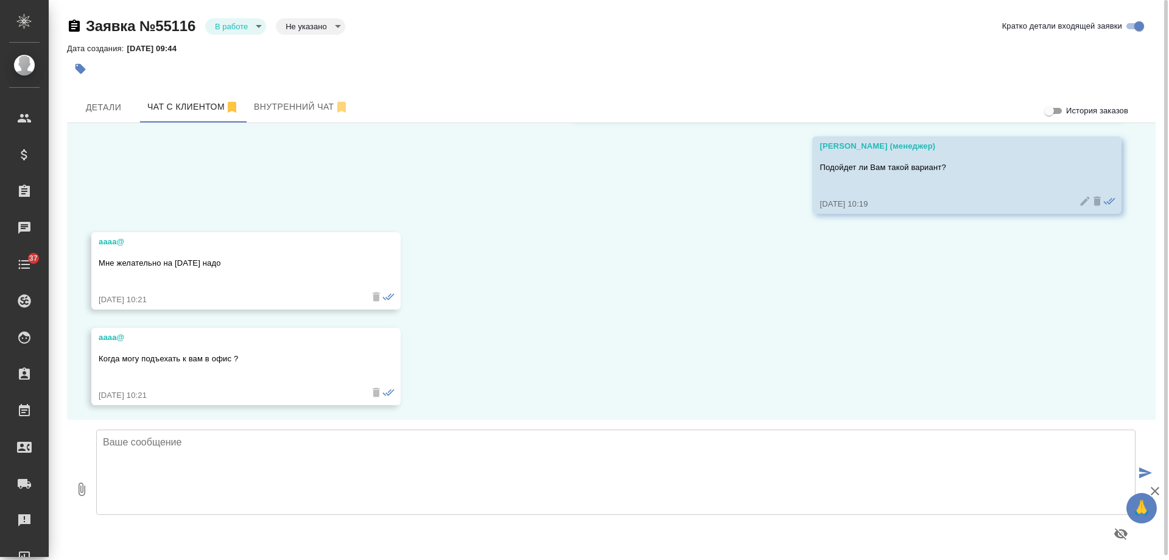
scroll to position [845, 0]
click at [246, 464] on textarea at bounding box center [616, 471] width 1040 height 85
paste textarea "Наши филиалы находятся в районе следующих станций метро в [GEOGRAPHIC_DATA]: [G…"
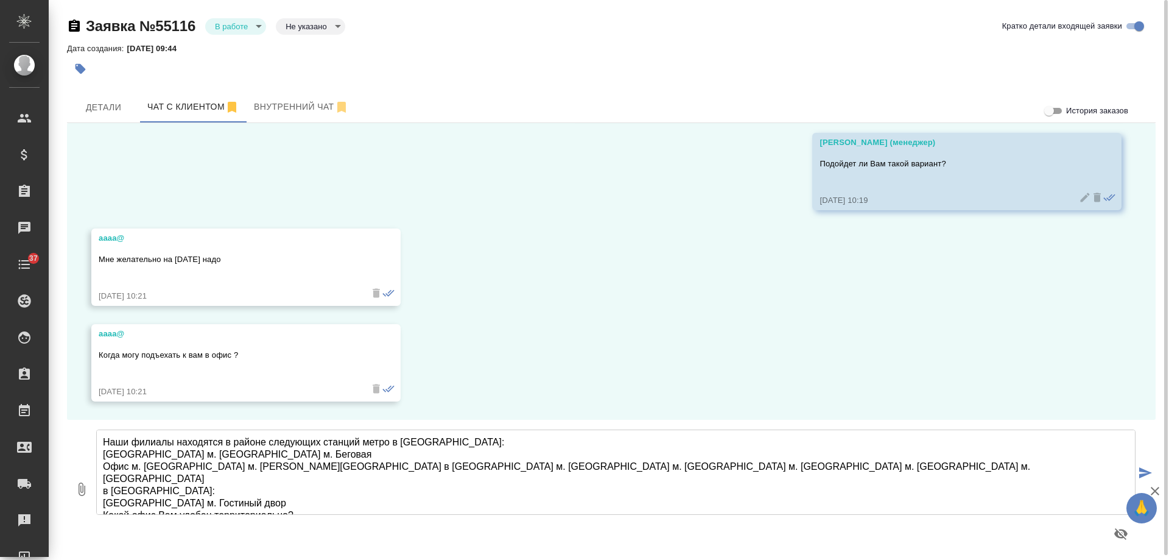
scroll to position [104, 0]
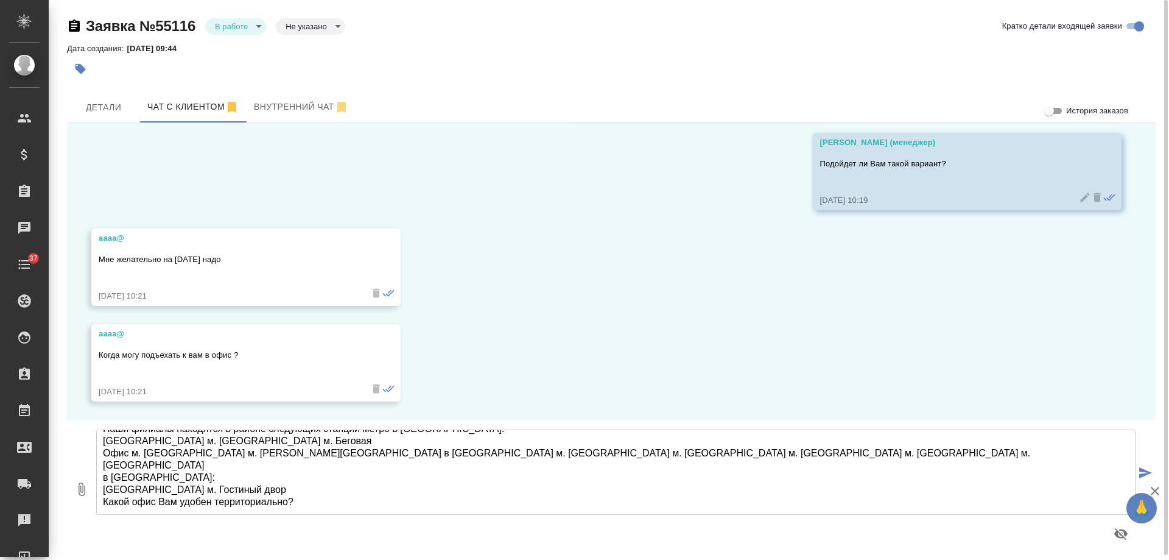
click at [244, 462] on textarea "Наши филиалы находятся в районе следующих станций метро в [GEOGRAPHIC_DATA]: [G…" at bounding box center [616, 471] width 1040 height 85
type textarea "Наши филиалы находятся в районе следующих станций метро в [GEOGRAPHIC_DATA]: [G…"
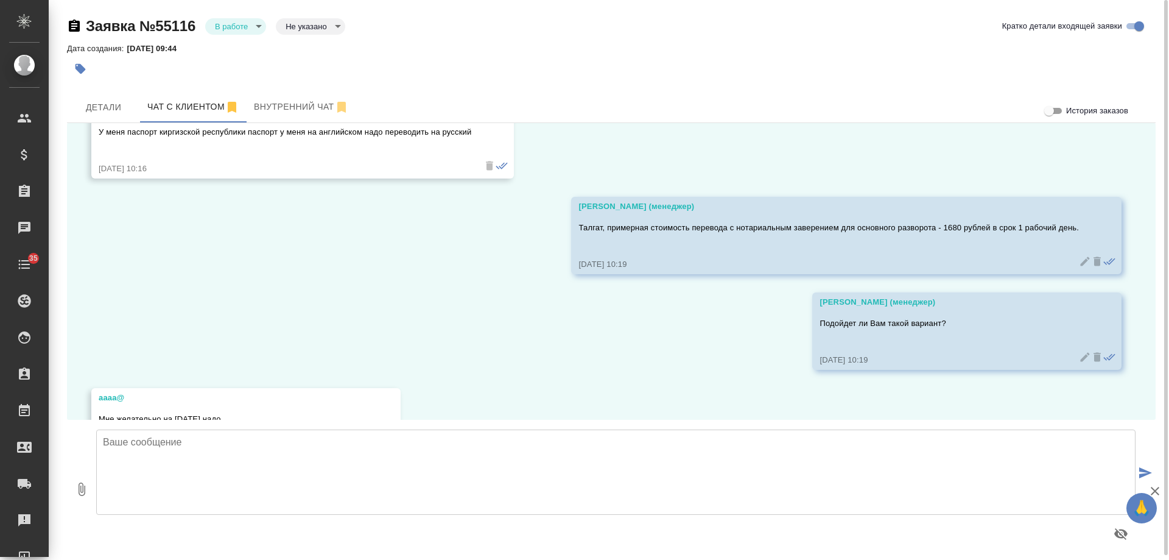
scroll to position [508, 0]
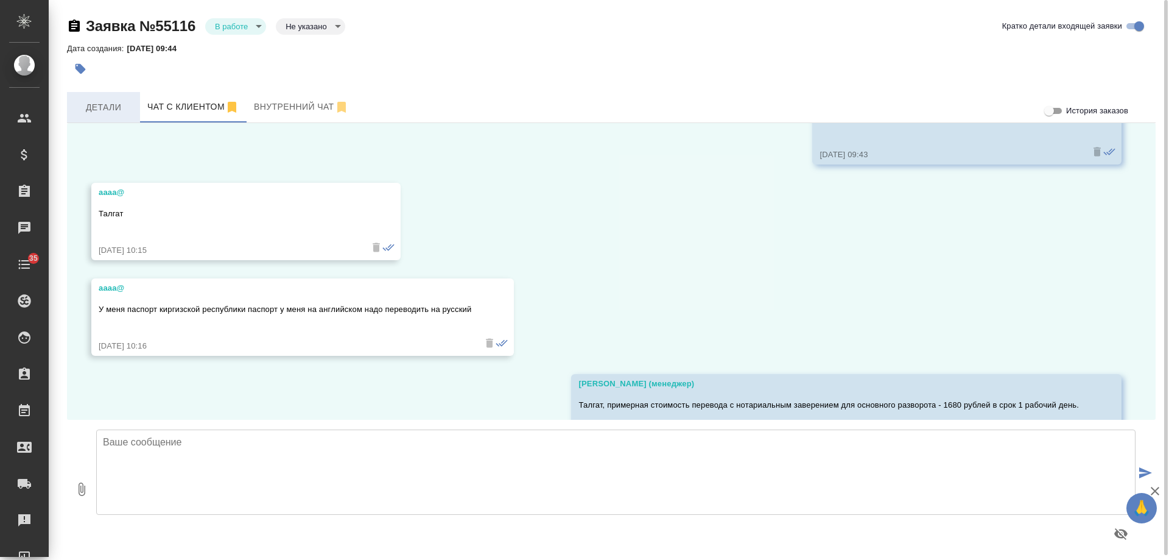
click at [123, 99] on button "Детали" at bounding box center [103, 107] width 73 height 30
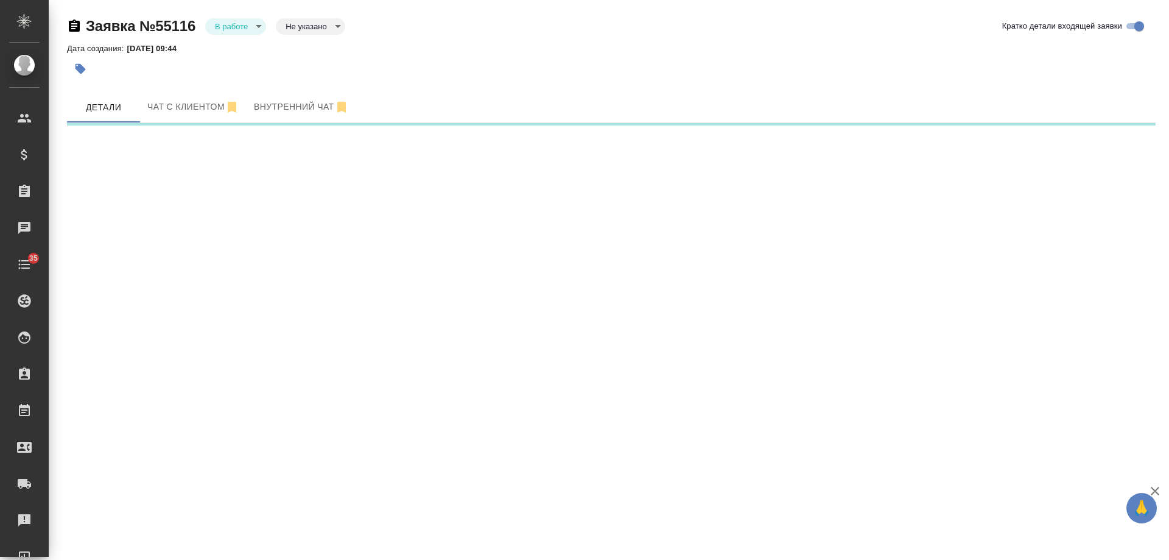
select select "RU"
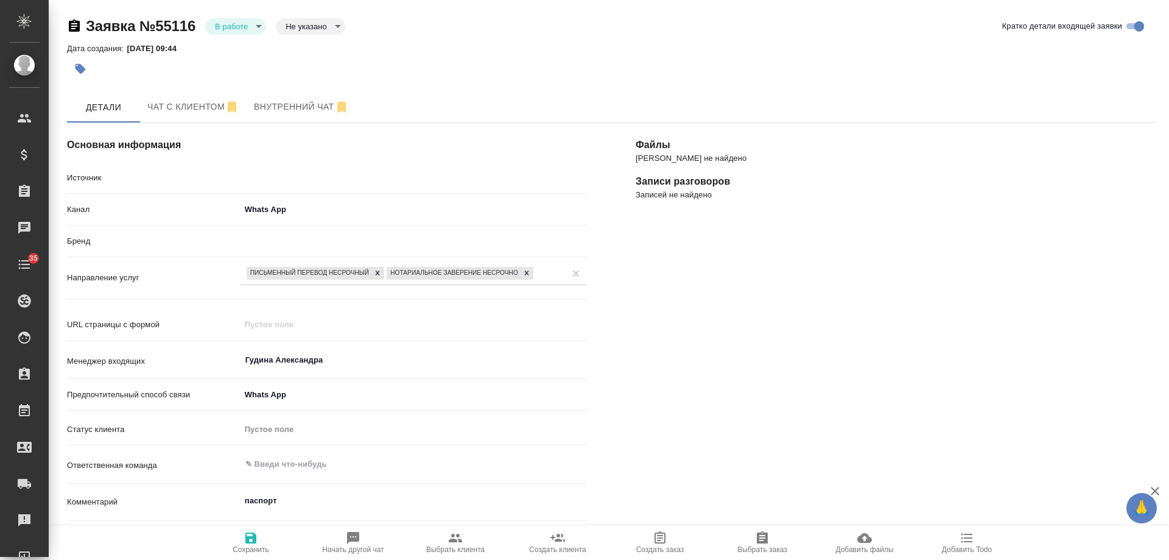
type textarea "x"
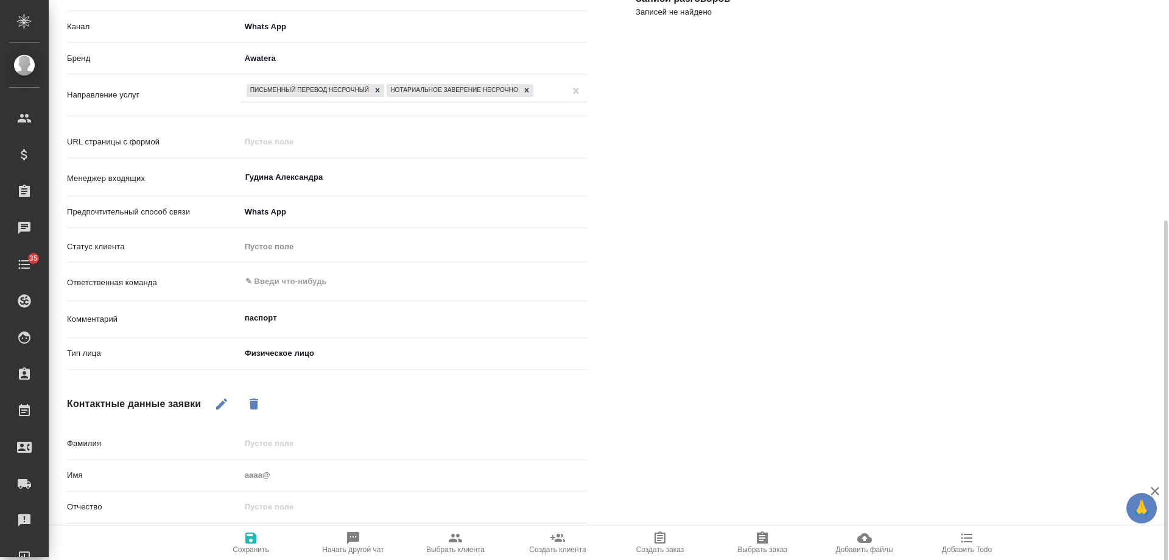
scroll to position [244, 0]
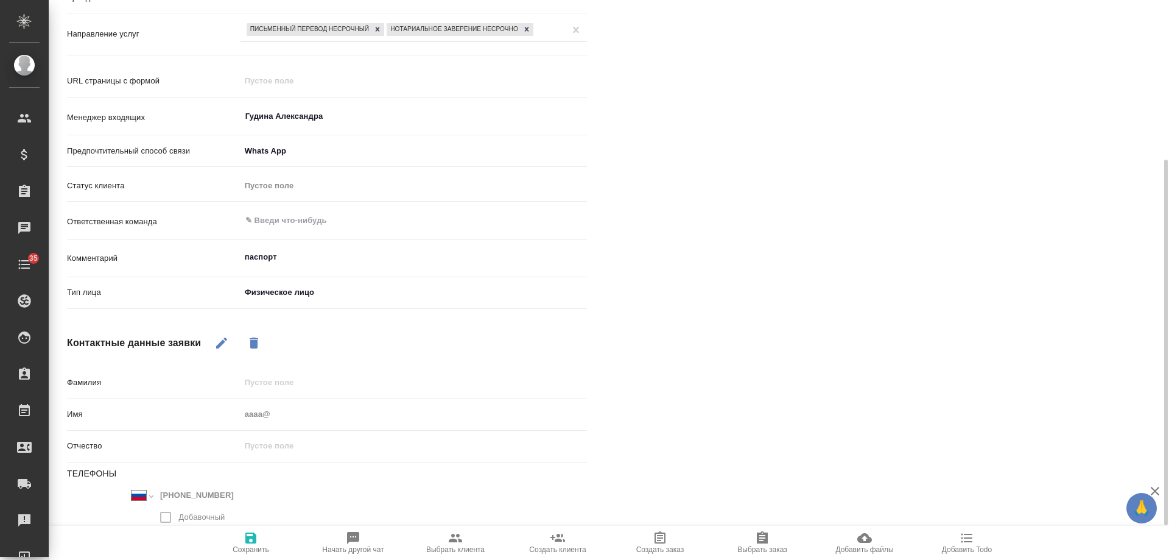
click at [222, 344] on icon "button" at bounding box center [221, 342] width 11 height 11
drag, startPoint x: 194, startPoint y: 406, endPoint x: 137, endPoint y: 411, distance: 57.5
click at [137, 411] on div "Фамилия Имя аааа@ Отчество Телефоны [GEOGRAPHIC_DATA] [GEOGRAPHIC_DATA] [GEOGRA…" at bounding box center [327, 507] width 520 height 270
click at [258, 401] on div "Фамилия" at bounding box center [327, 388] width 520 height 32
drag, startPoint x: 293, startPoint y: 419, endPoint x: 149, endPoint y: 420, distance: 144.4
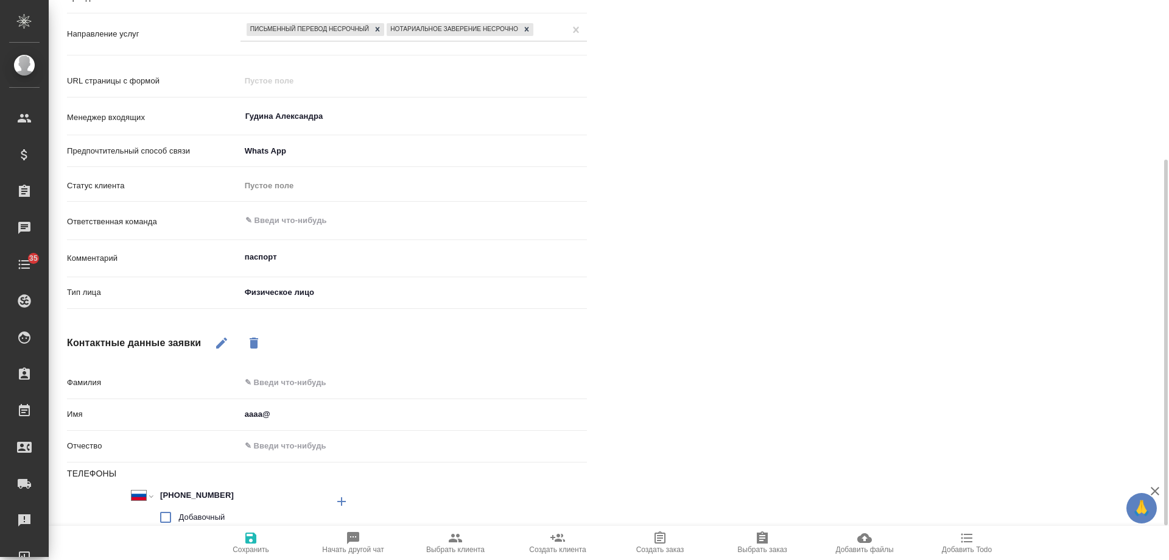
click at [148, 420] on div "Имя аааа@" at bounding box center [327, 414] width 520 height 21
type input "Т"
type textarea "x"
type input "Тал"
type textarea "x"
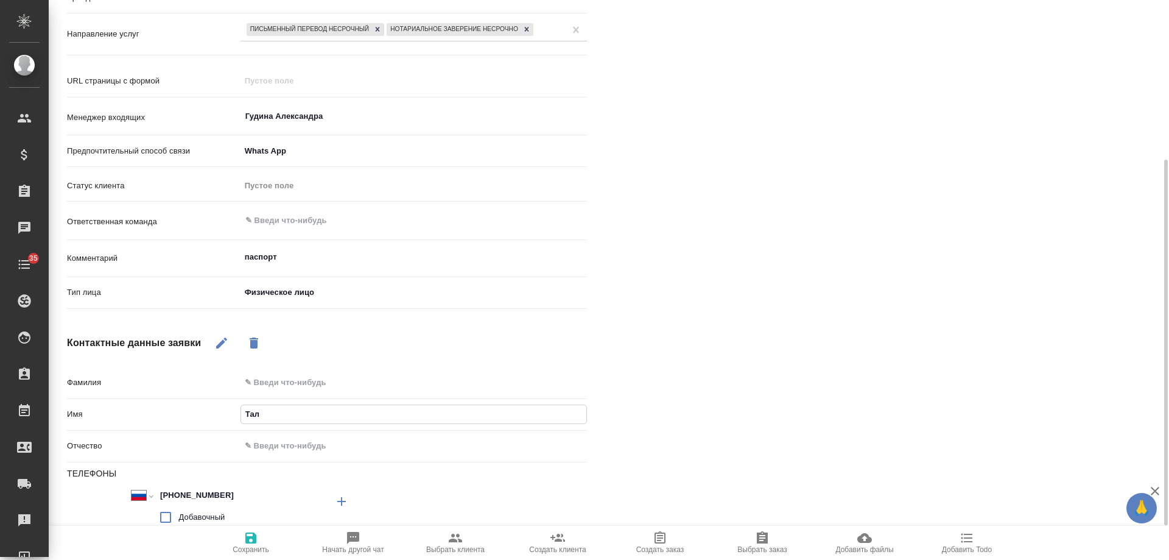
type input "Талг"
type textarea "x"
type input "Талга"
type textarea "x"
type input "Талгат"
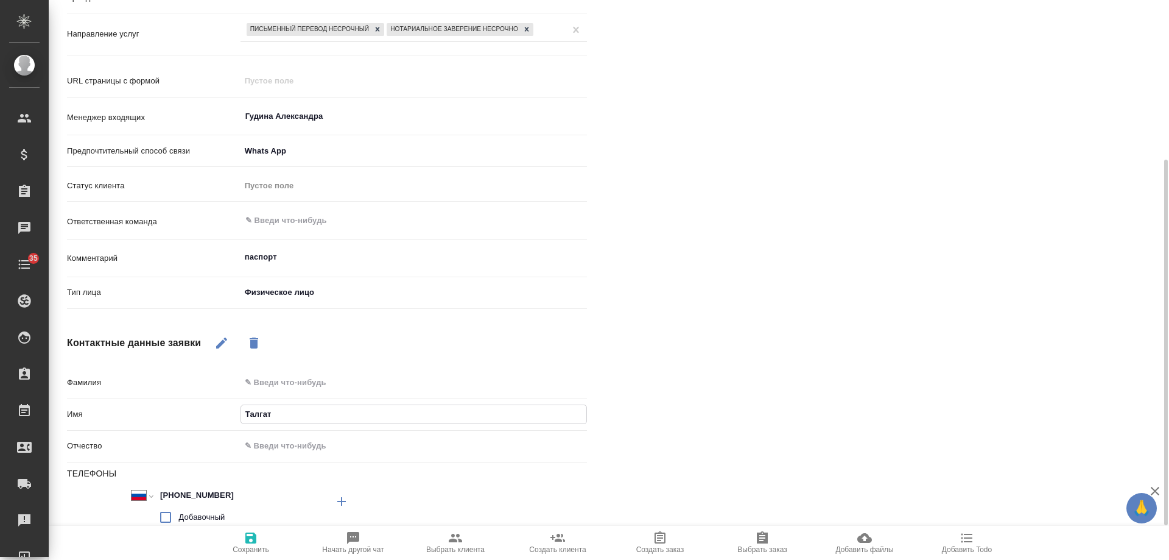
drag, startPoint x: 250, startPoint y: 538, endPoint x: 372, endPoint y: 342, distance: 230.9
click at [250, 537] on icon "button" at bounding box center [250, 537] width 11 height 11
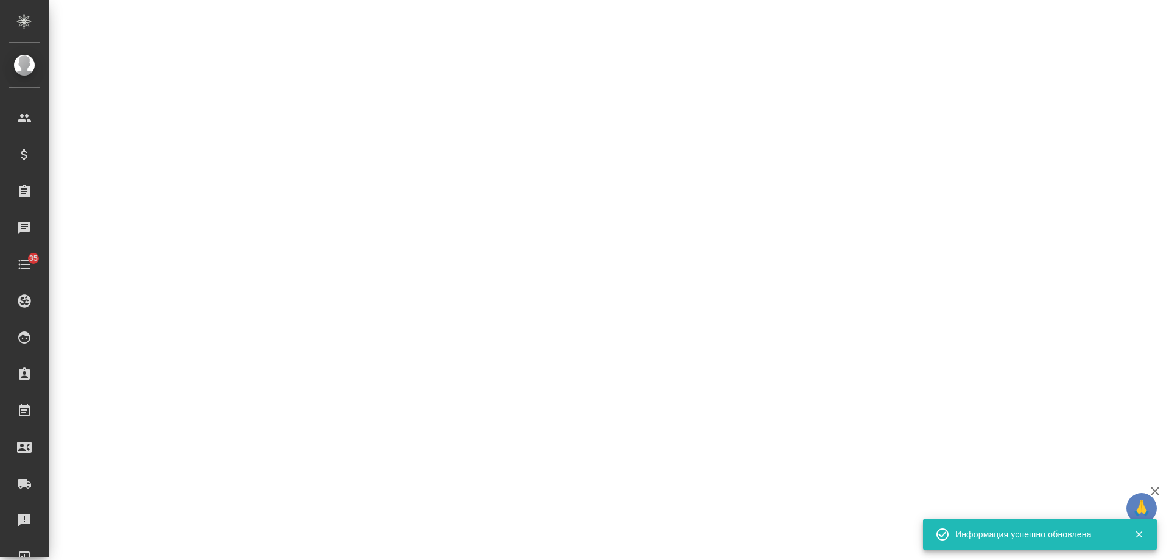
select select "RU"
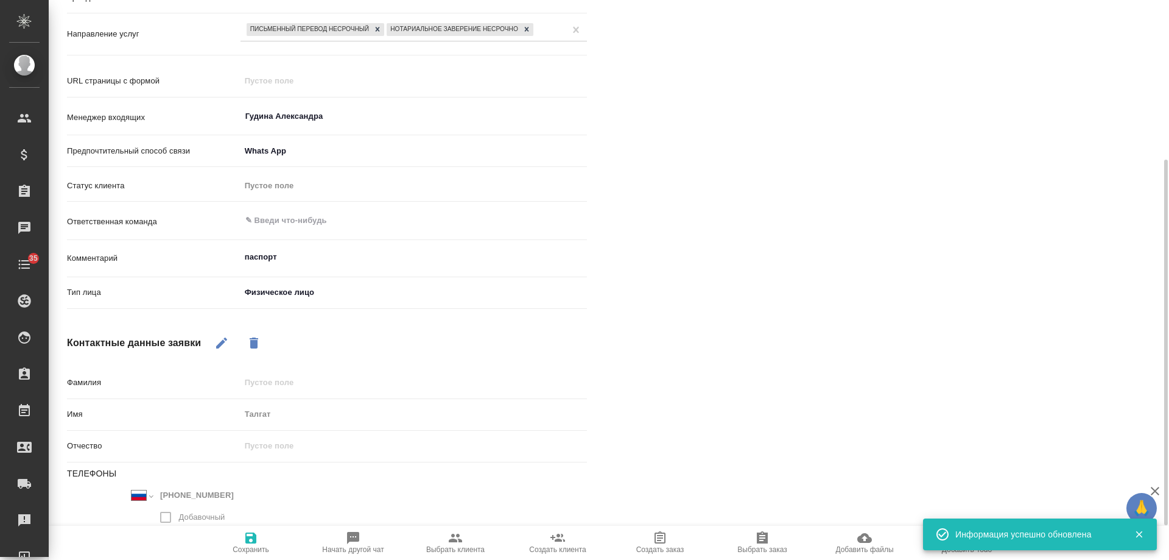
type textarea "x"
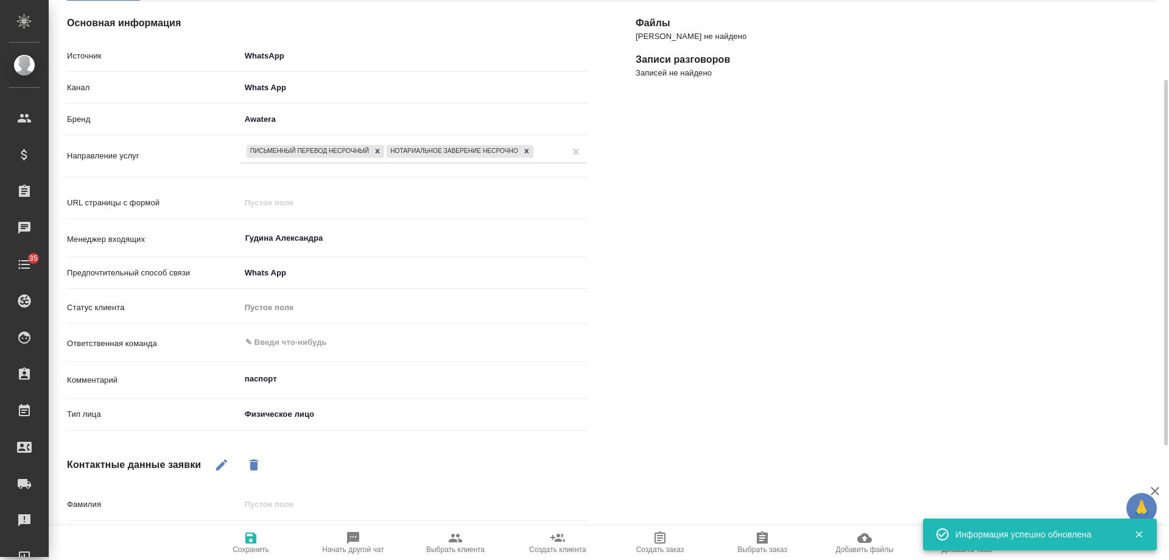
scroll to position [61, 0]
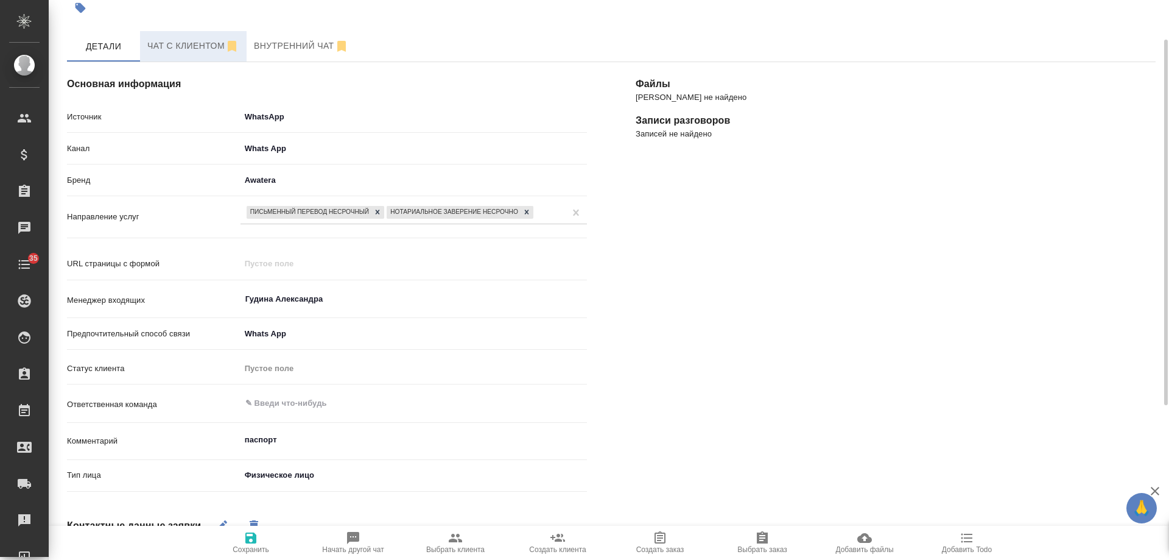
click at [180, 42] on span "Чат с клиентом" at bounding box center [193, 45] width 92 height 15
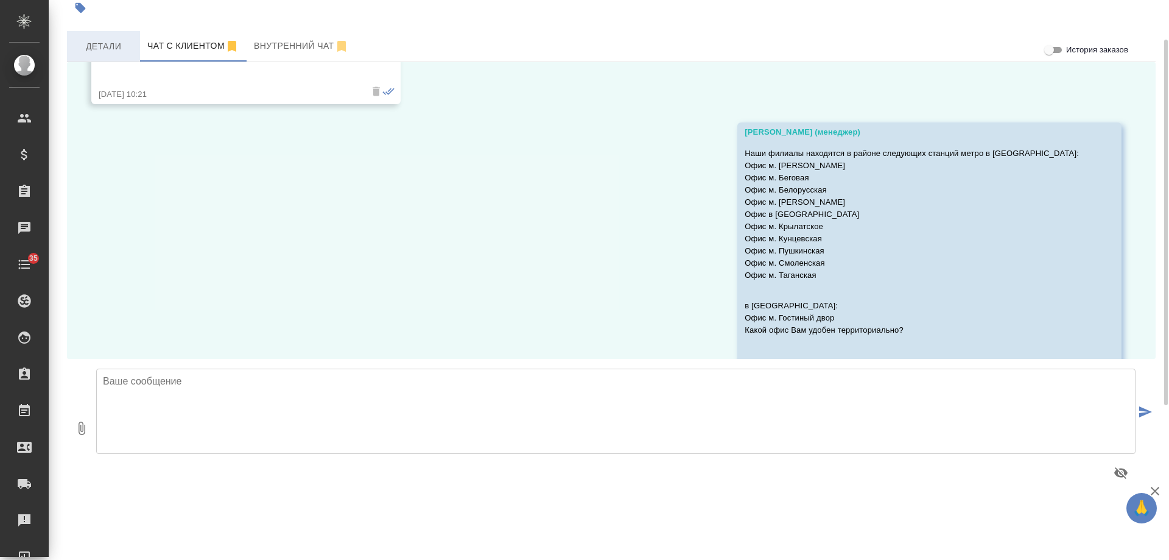
scroll to position [1117, 0]
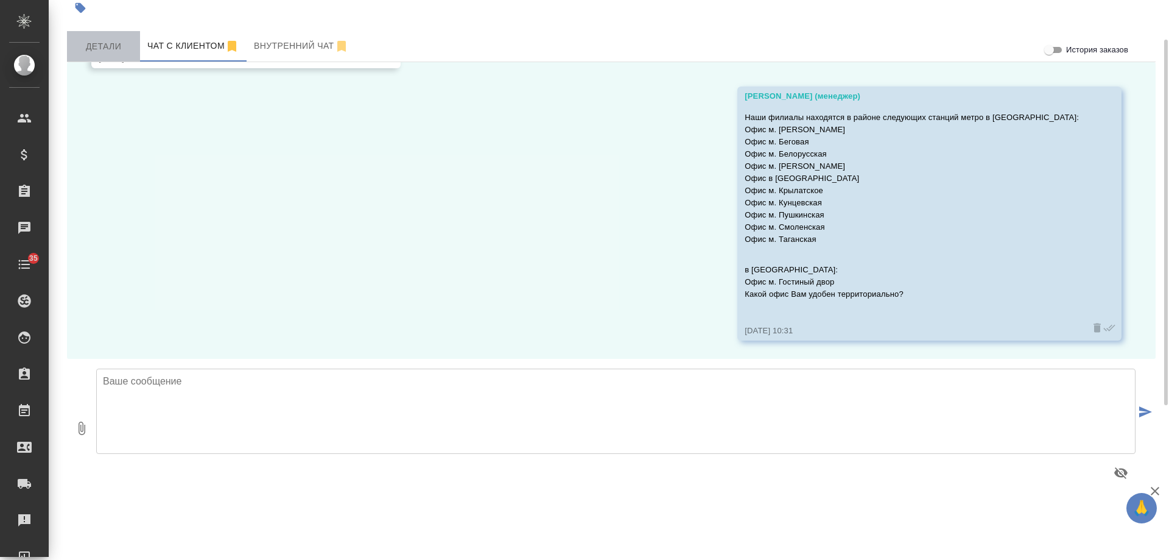
click at [80, 54] on button "Детали" at bounding box center [103, 46] width 73 height 30
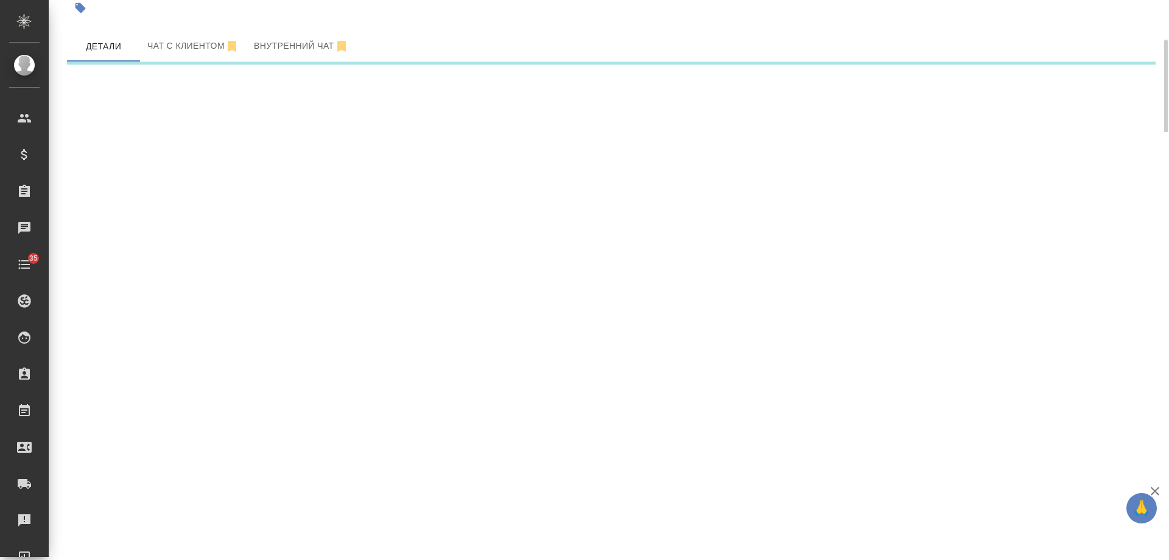
select select "RU"
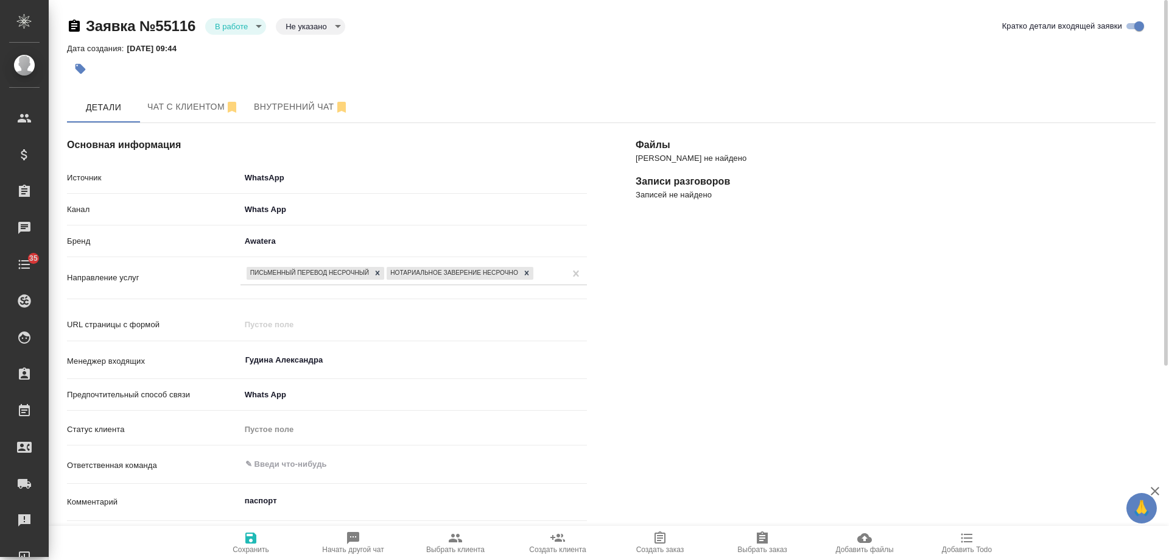
type textarea "x"
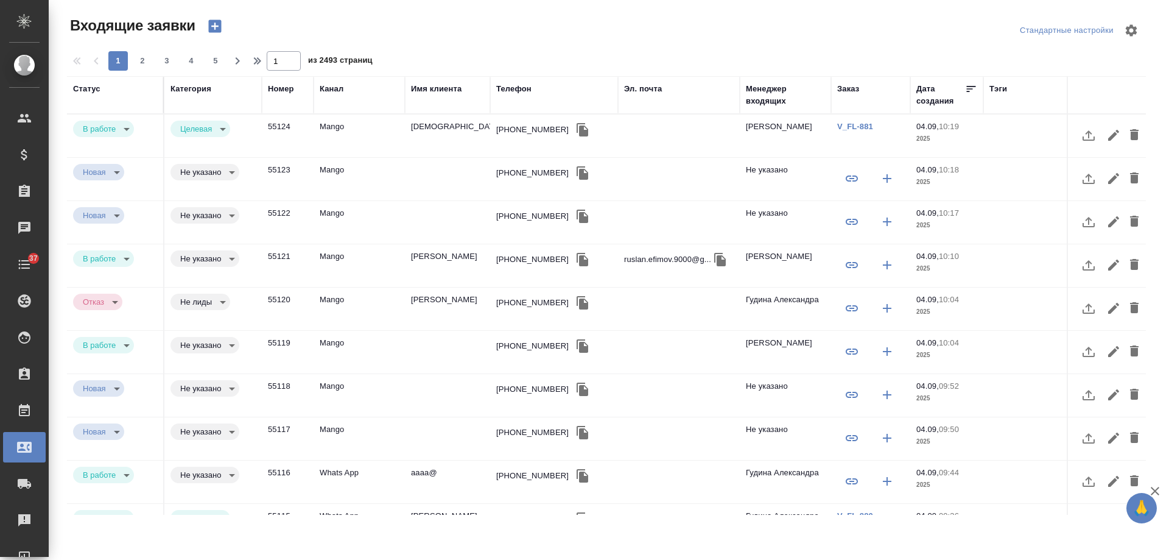
select select "RU"
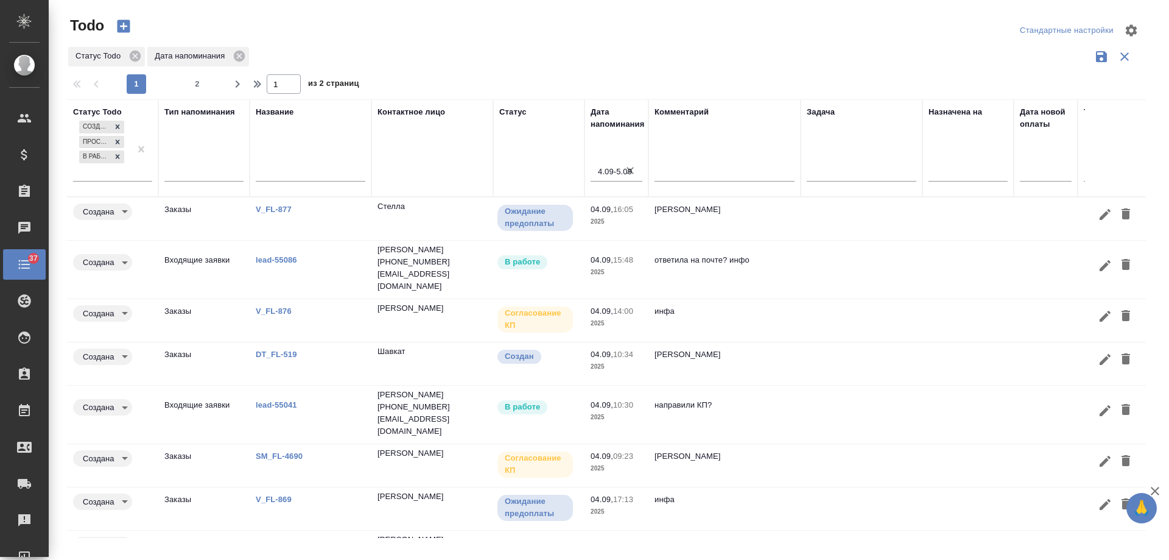
click at [278, 255] on link "lead-55086" at bounding box center [276, 259] width 41 height 9
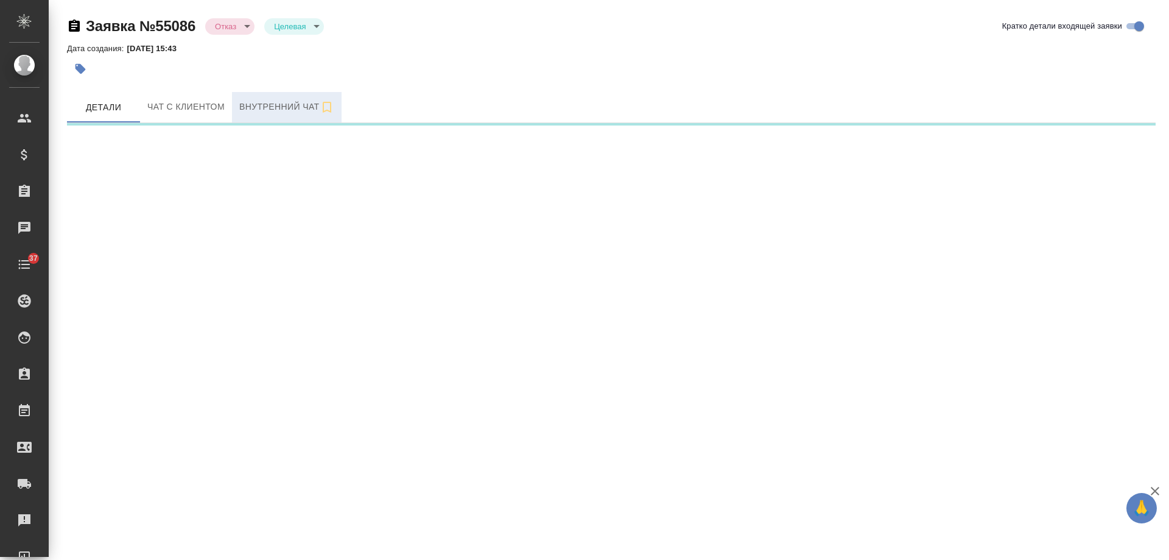
select select "RU"
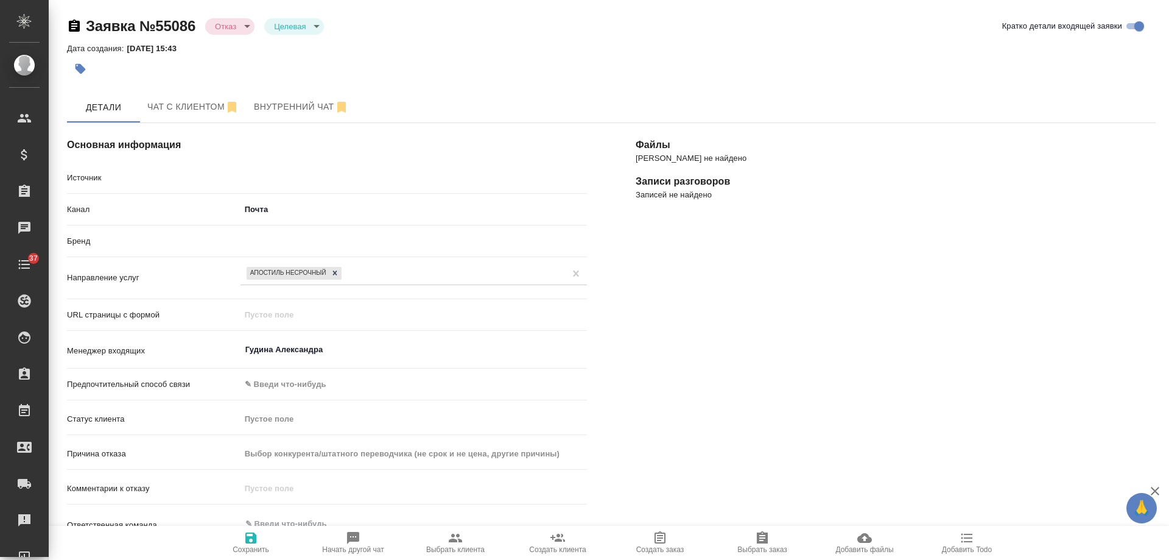
type textarea "x"
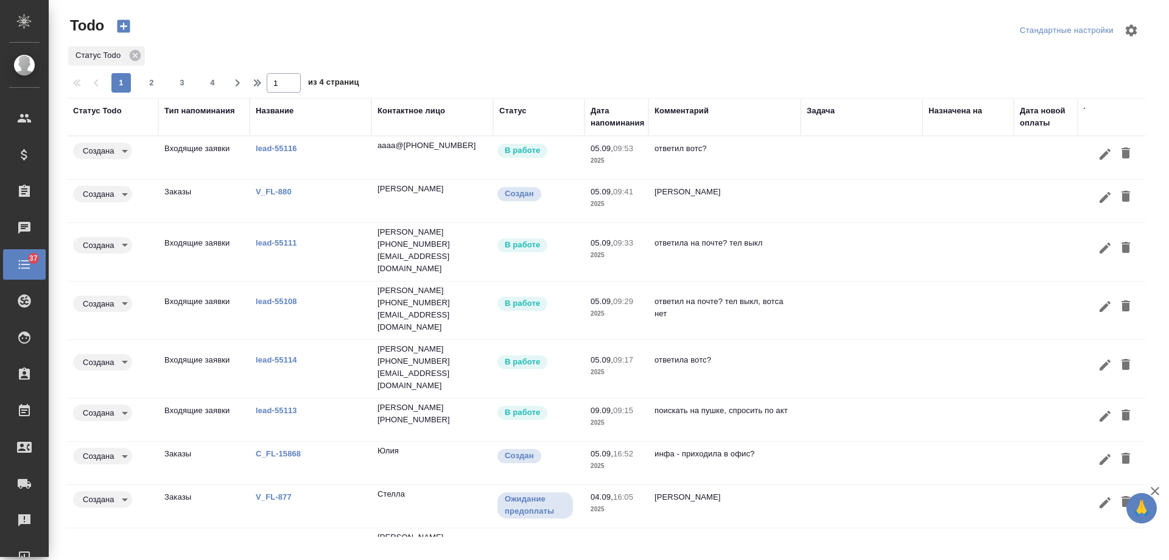
click at [516, 109] on div "Статус" at bounding box center [512, 111] width 27 height 12
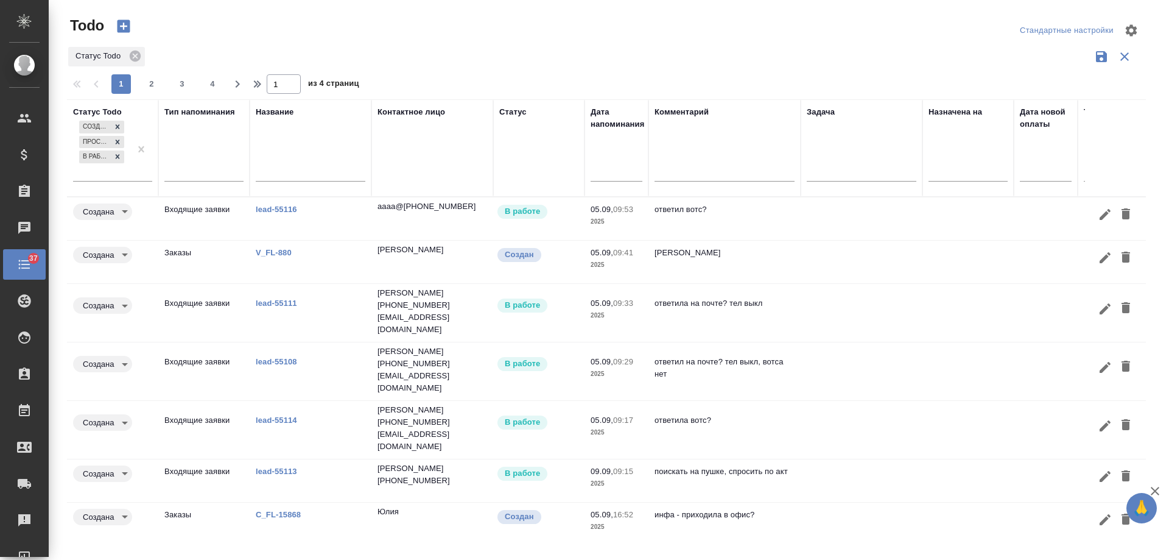
click at [517, 110] on div "Статус" at bounding box center [512, 112] width 27 height 12
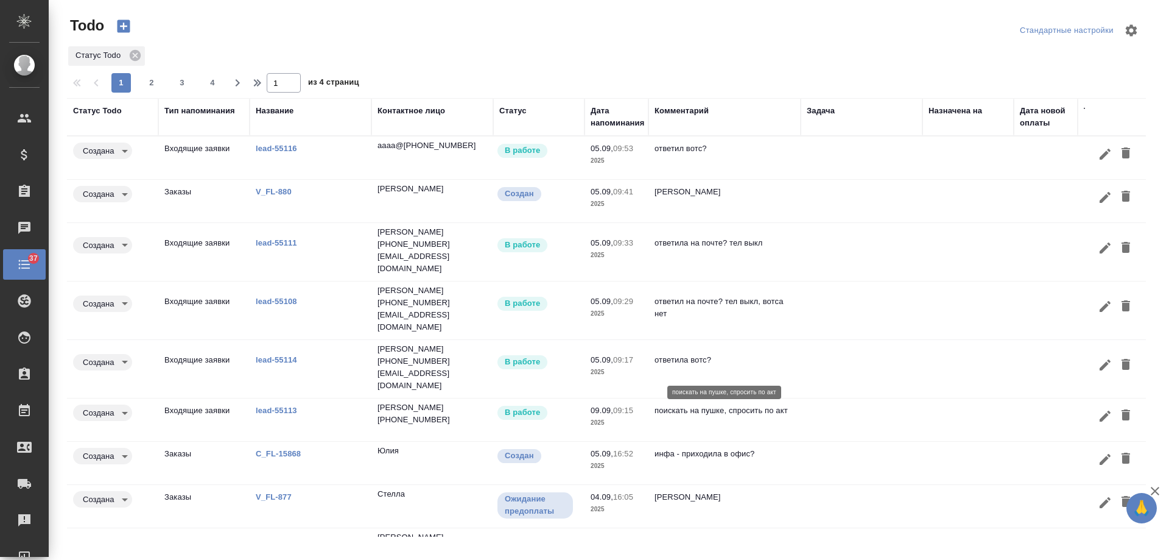
scroll to position [51, 0]
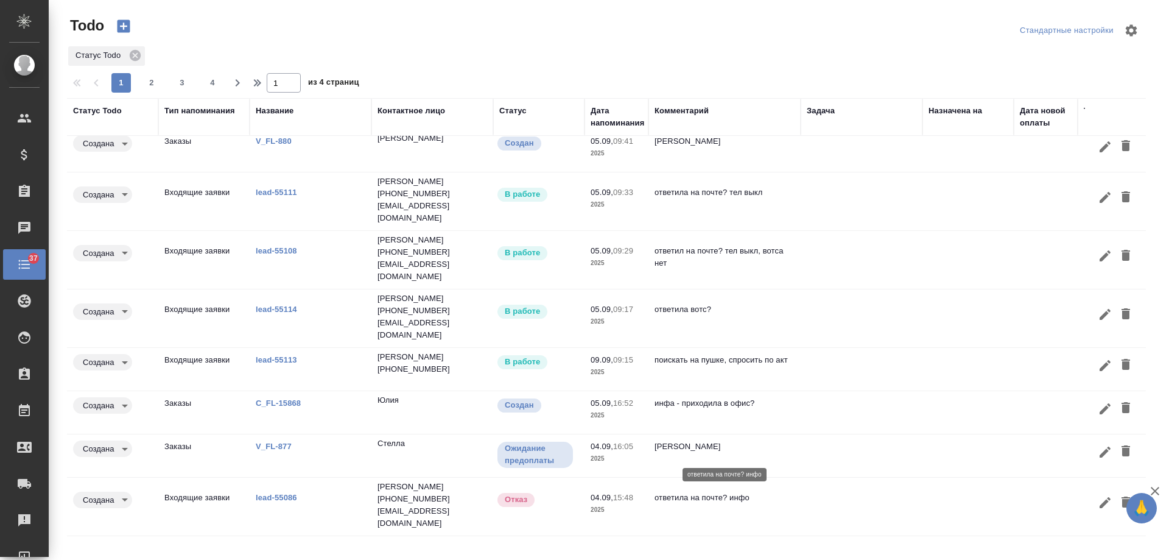
click at [786, 492] on p "ответила на почте? инфо" at bounding box center [725, 498] width 140 height 12
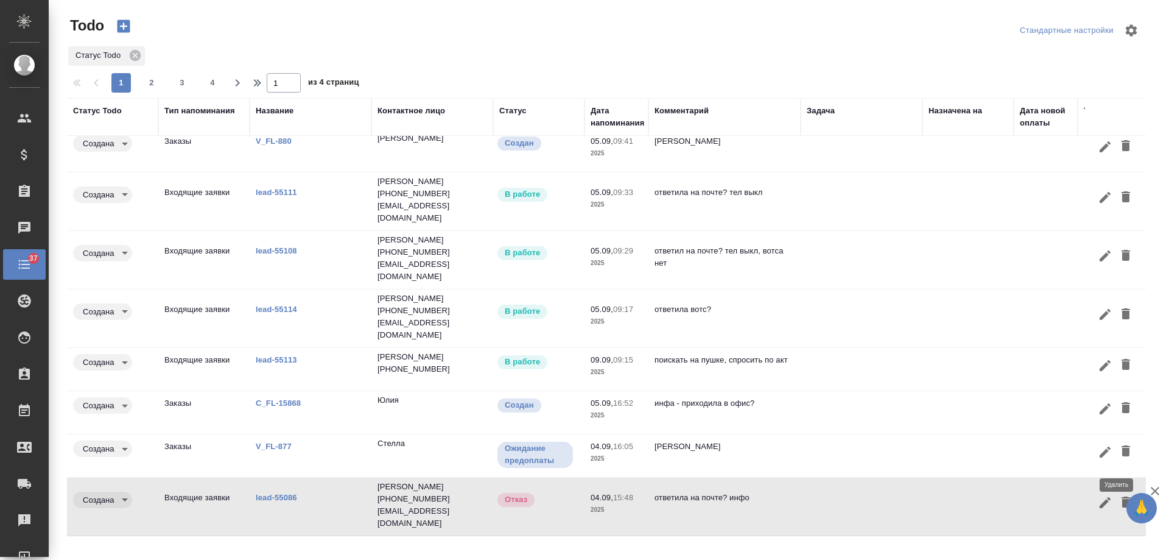
click at [1122, 496] on icon "button" at bounding box center [1126, 501] width 9 height 11
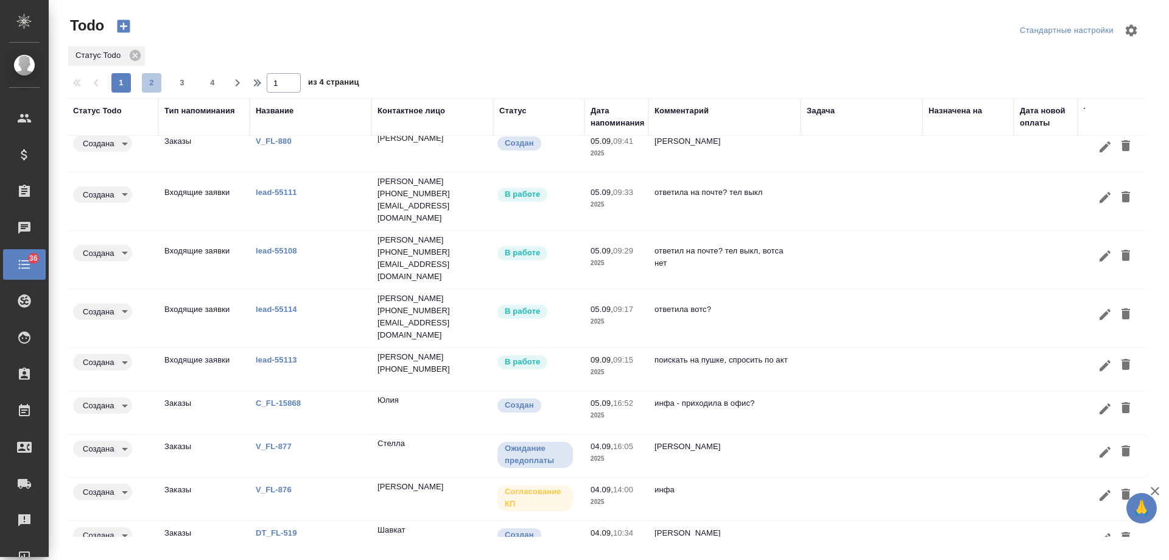
click at [147, 86] on span "2" at bounding box center [151, 83] width 19 height 12
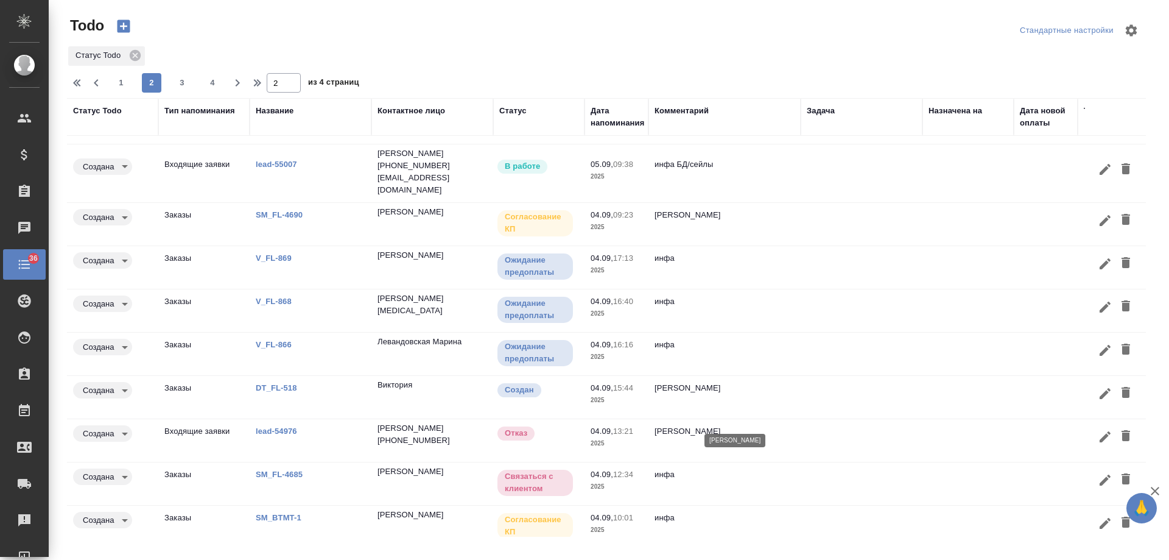
click at [750, 425] on p "[PERSON_NAME]" at bounding box center [725, 431] width 140 height 12
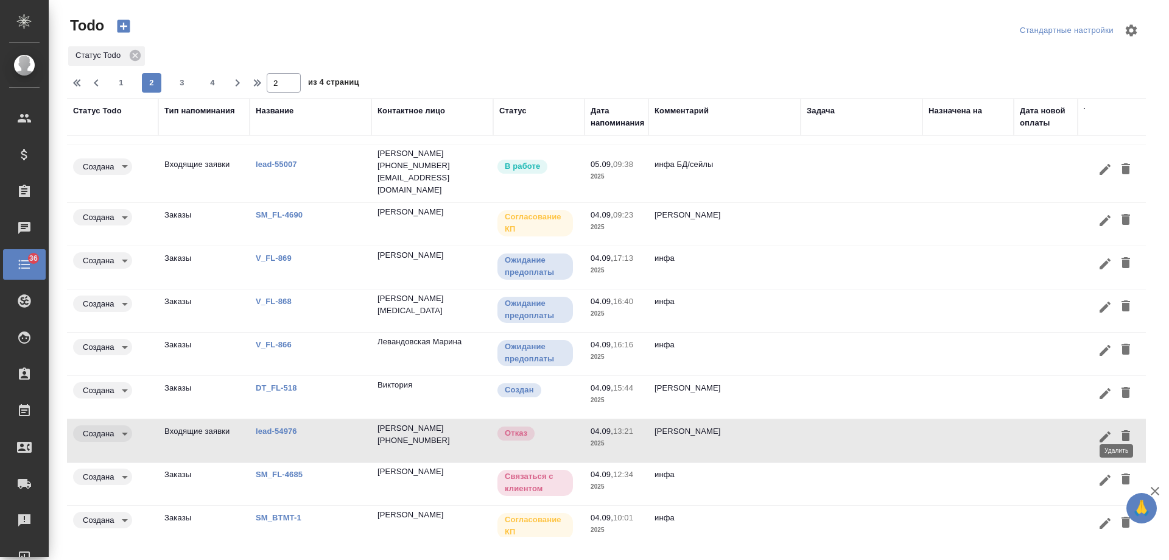
click at [1122, 428] on icon "button" at bounding box center [1126, 435] width 15 height 15
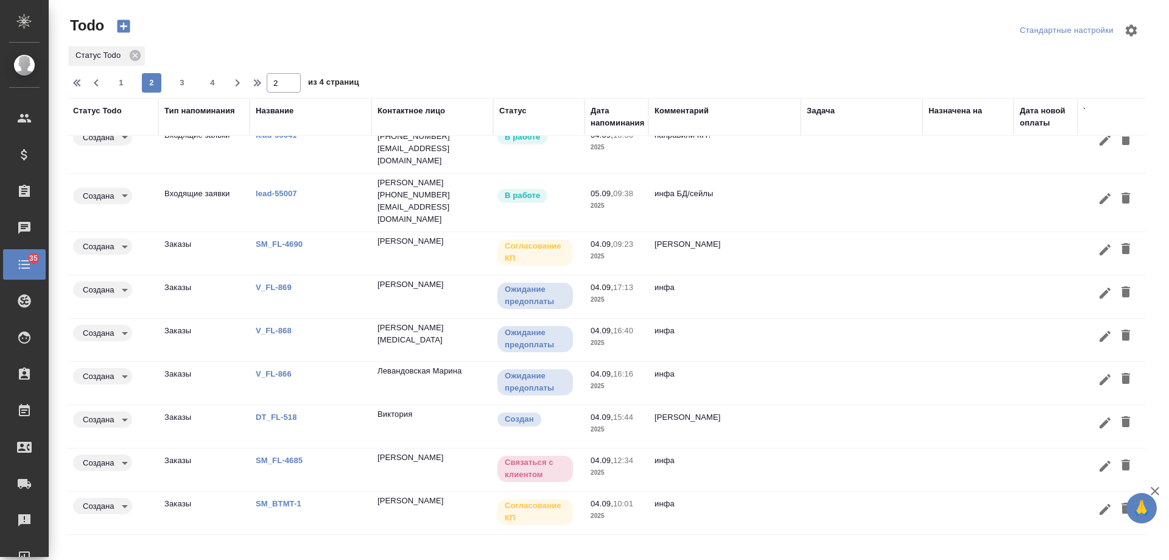
scroll to position [0, 0]
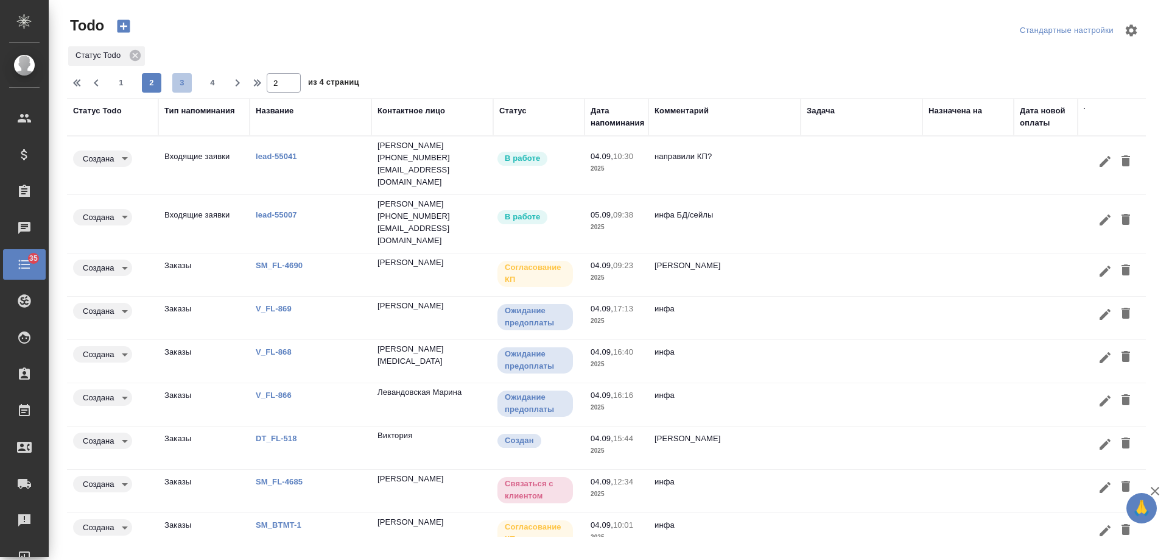
click at [185, 81] on span "3" at bounding box center [181, 83] width 19 height 12
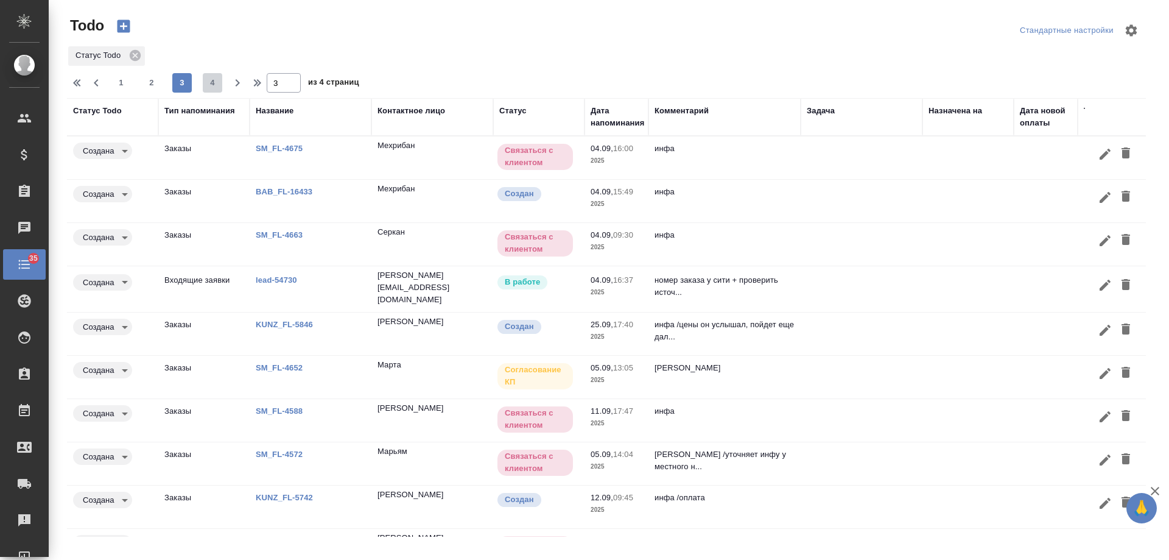
drag, startPoint x: 216, startPoint y: 89, endPoint x: 172, endPoint y: 87, distance: 43.9
click at [215, 89] on button "4" at bounding box center [212, 82] width 19 height 19
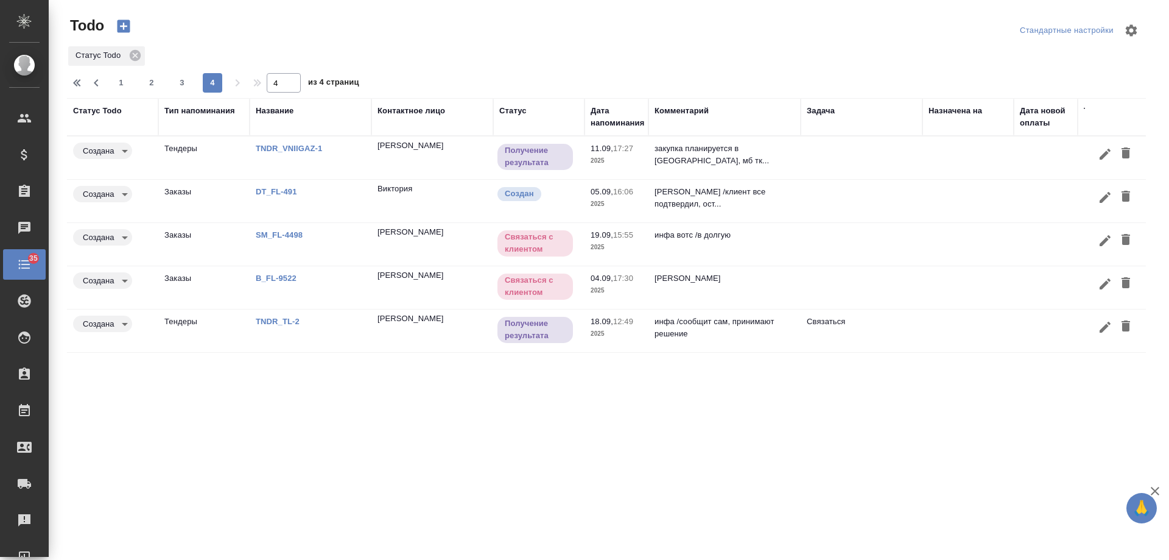
drag, startPoint x: 117, startPoint y: 87, endPoint x: 124, endPoint y: 86, distance: 6.7
click at [118, 87] on span "1" at bounding box center [120, 83] width 19 height 12
type input "1"
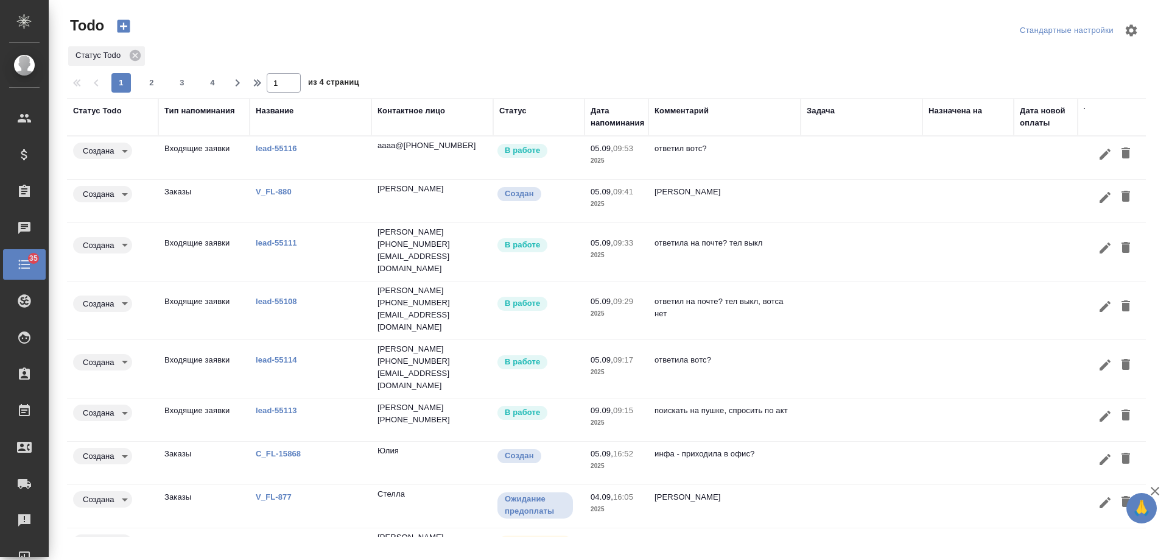
drag, startPoint x: 622, startPoint y: 122, endPoint x: 615, endPoint y: 124, distance: 7.1
click at [621, 122] on div "Дата напоминания" at bounding box center [618, 117] width 54 height 24
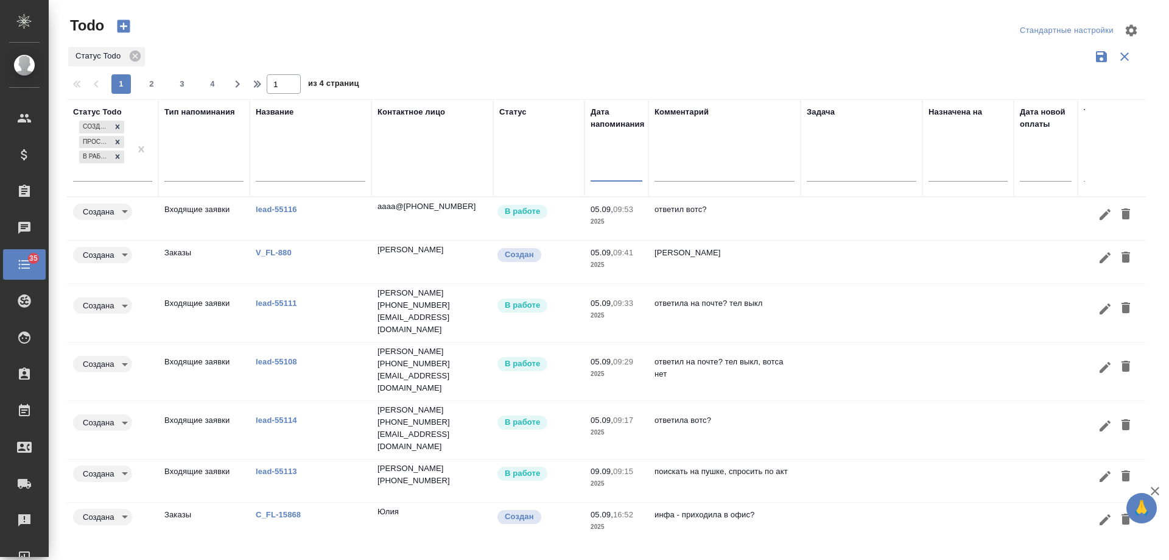
click at [608, 164] on input "text" at bounding box center [620, 171] width 44 height 17
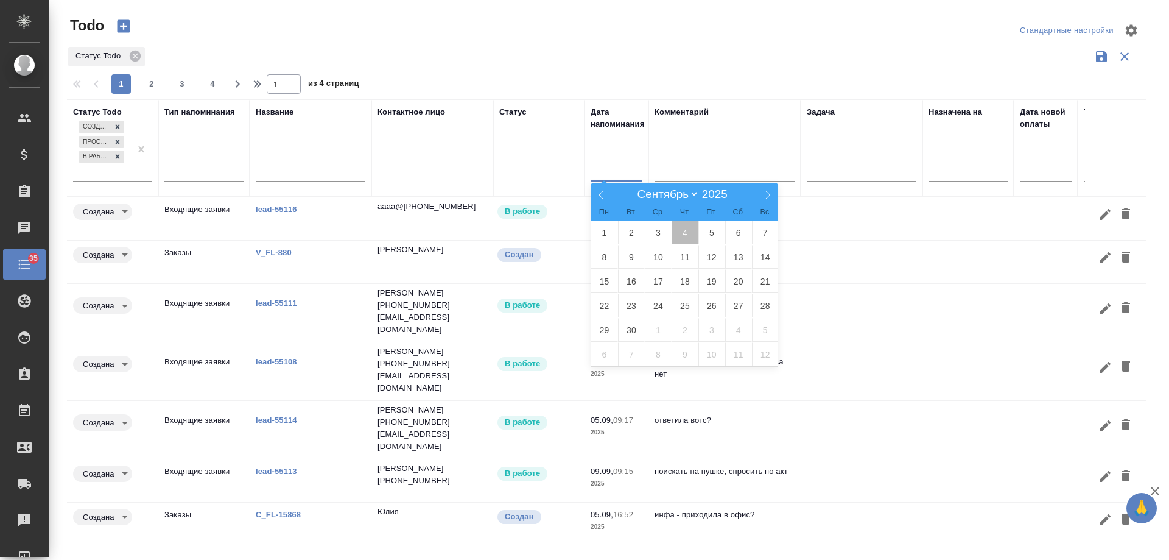
click at [691, 234] on span "4" at bounding box center [685, 232] width 27 height 24
type div "2025-09-03T21:00:00.000Z"
click at [705, 234] on span "5" at bounding box center [712, 232] width 27 height 24
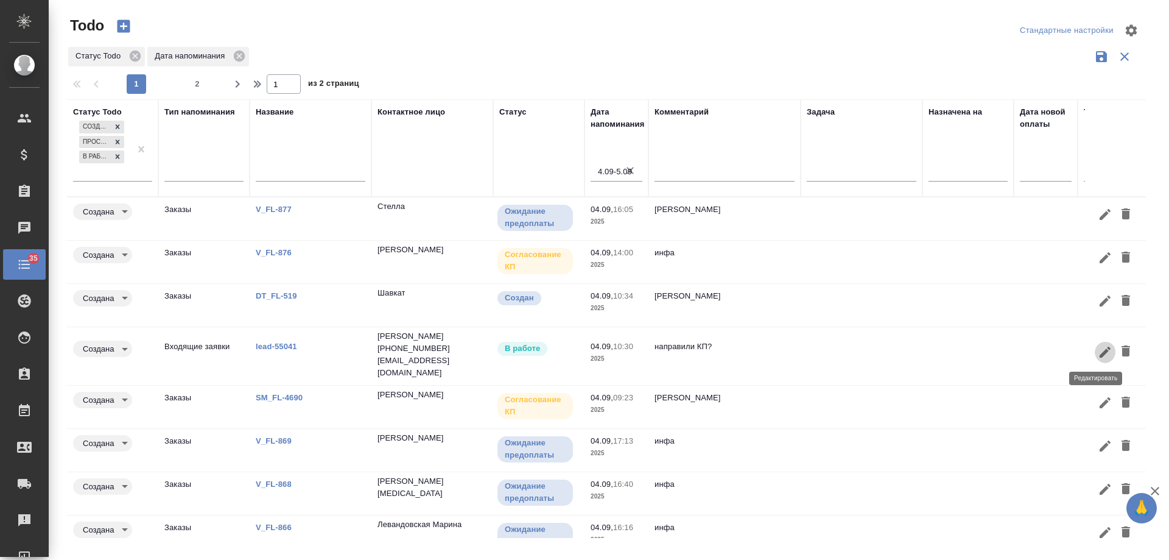
click at [1101, 350] on icon "button" at bounding box center [1105, 352] width 15 height 15
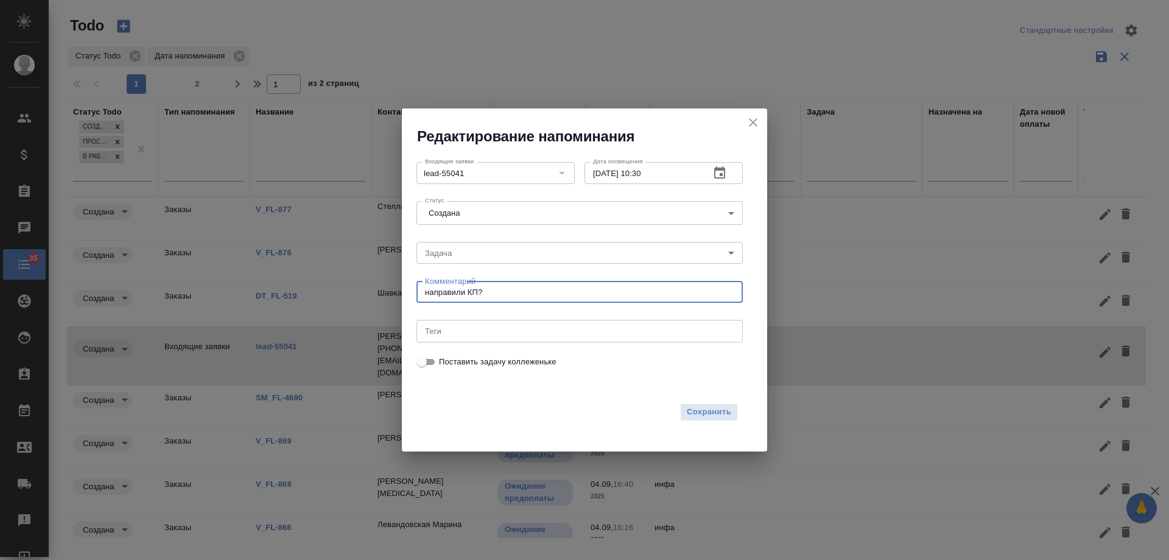
drag, startPoint x: 495, startPoint y: 295, endPoint x: 201, endPoint y: 272, distance: 295.1
click at [201, 272] on div "Редактирование напоминания Входящие заявки lead-55041 Входящие заявки Дата опов…" at bounding box center [584, 280] width 1169 height 560
type textarea "инфа БД"
click at [718, 176] on icon "button" at bounding box center [720, 173] width 15 height 15
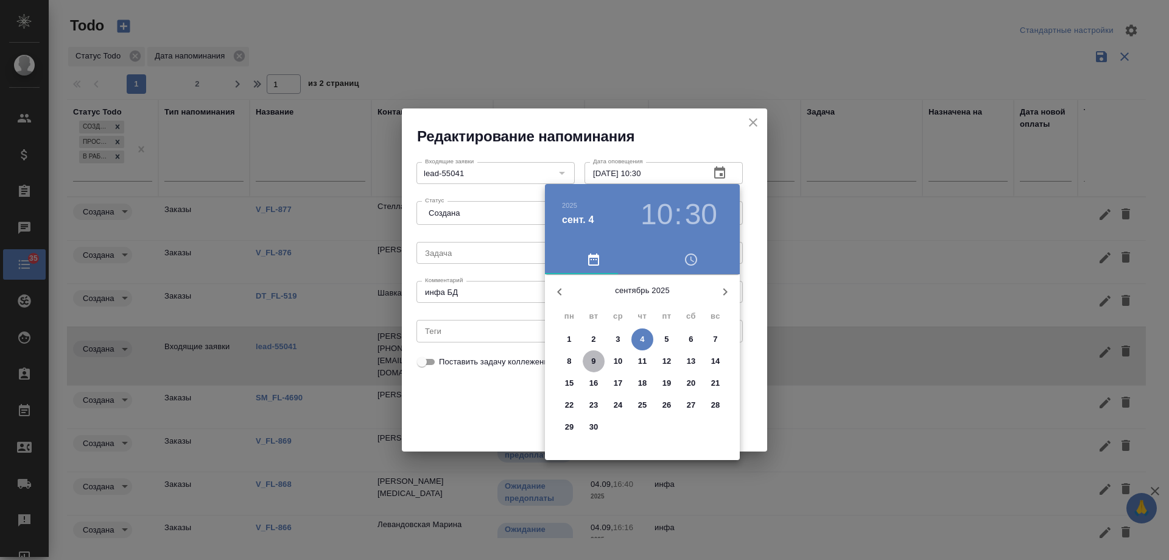
click at [590, 357] on span "9" at bounding box center [594, 361] width 22 height 12
type input "09.09.2025 10:30"
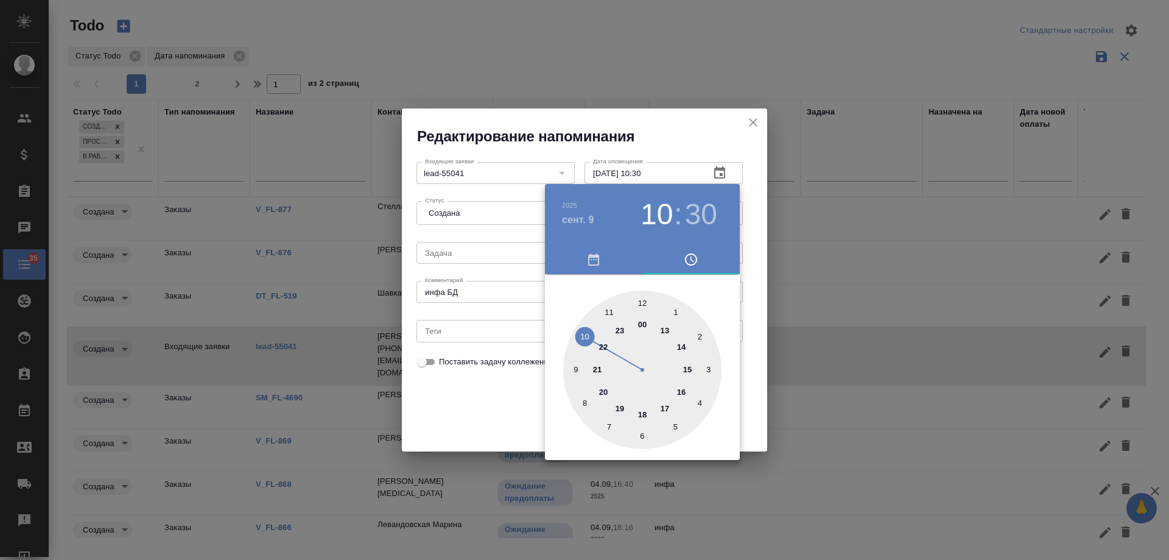
click at [495, 395] on div at bounding box center [584, 280] width 1169 height 560
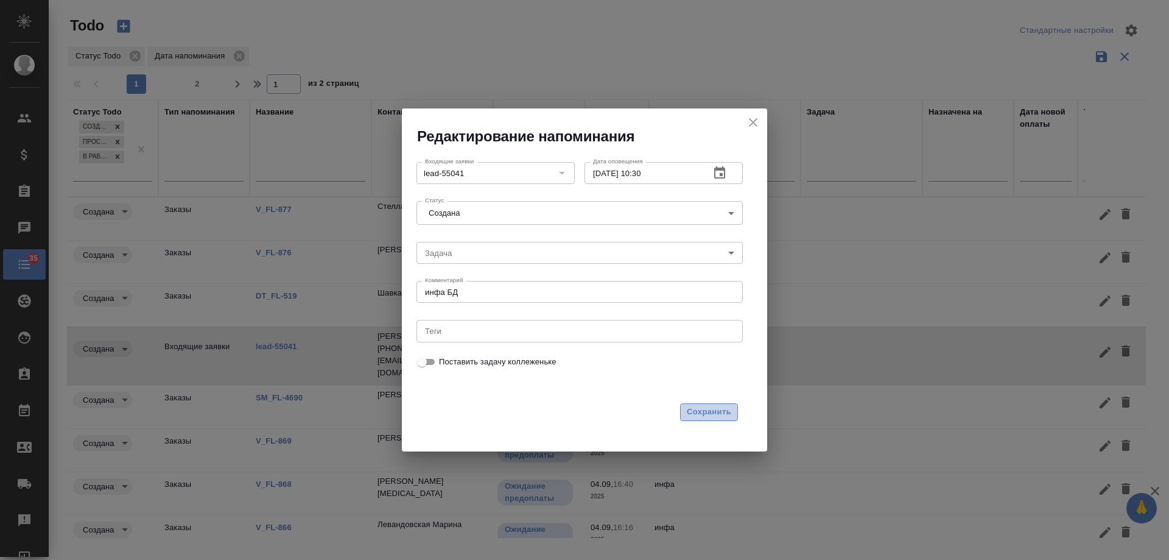
click at [722, 410] on span "Сохранить" at bounding box center [709, 412] width 44 height 14
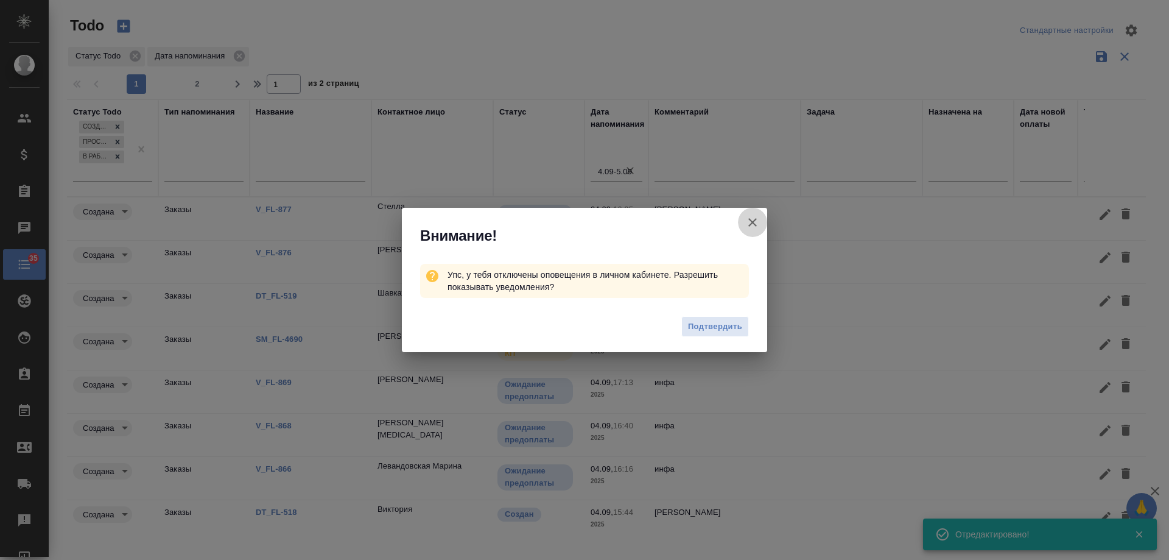
click at [755, 222] on icon "button" at bounding box center [753, 222] width 15 height 15
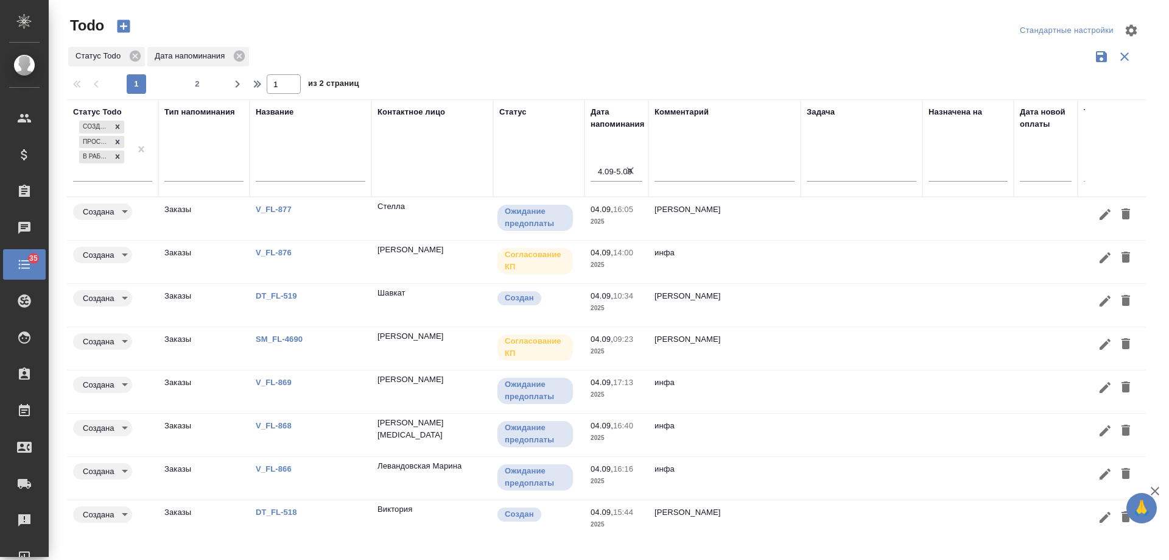
click at [281, 296] on link "DT_FL-519" at bounding box center [276, 295] width 41 height 9
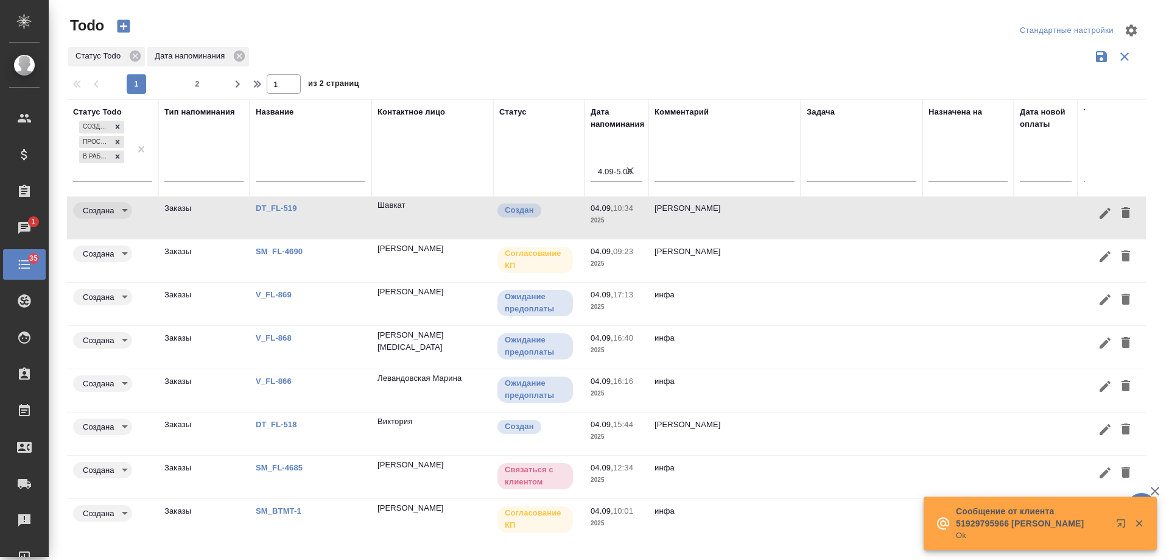
scroll to position [101, 0]
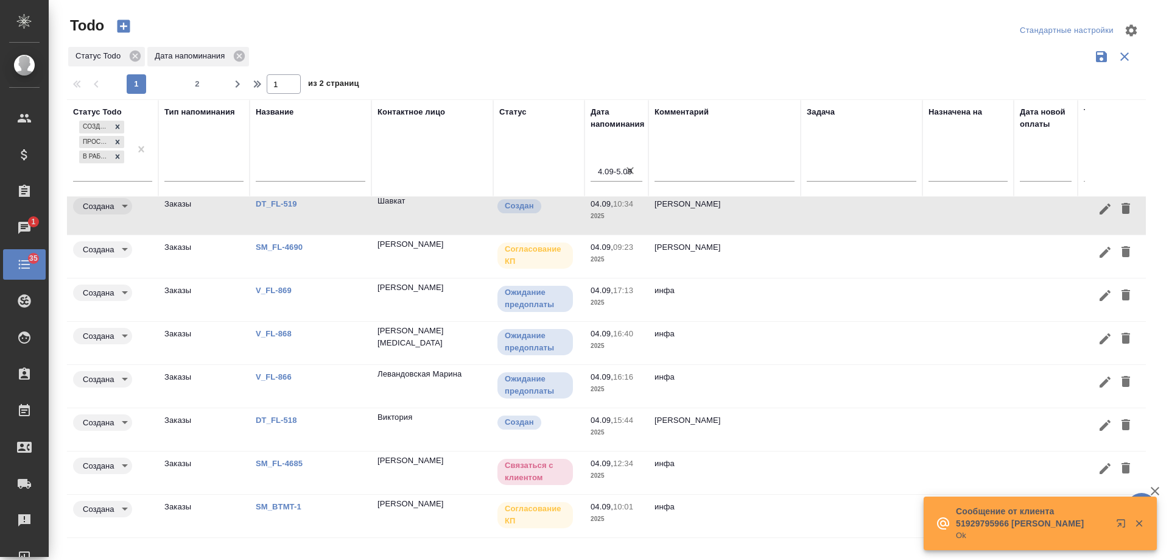
click at [275, 415] on link "DT_FL-518" at bounding box center [276, 419] width 41 height 9
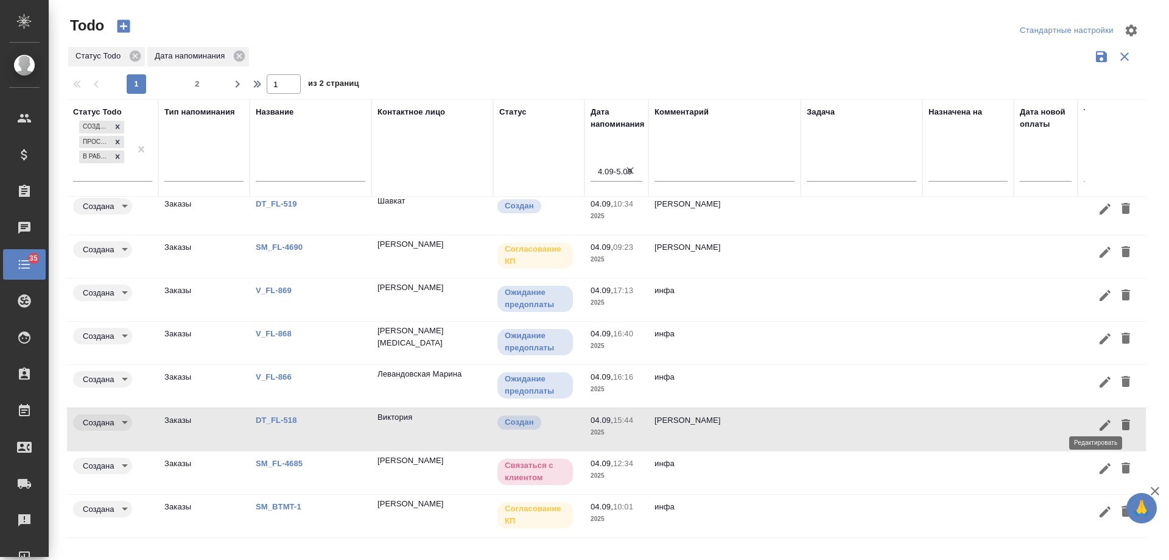
click at [1098, 418] on icon "button" at bounding box center [1105, 425] width 15 height 15
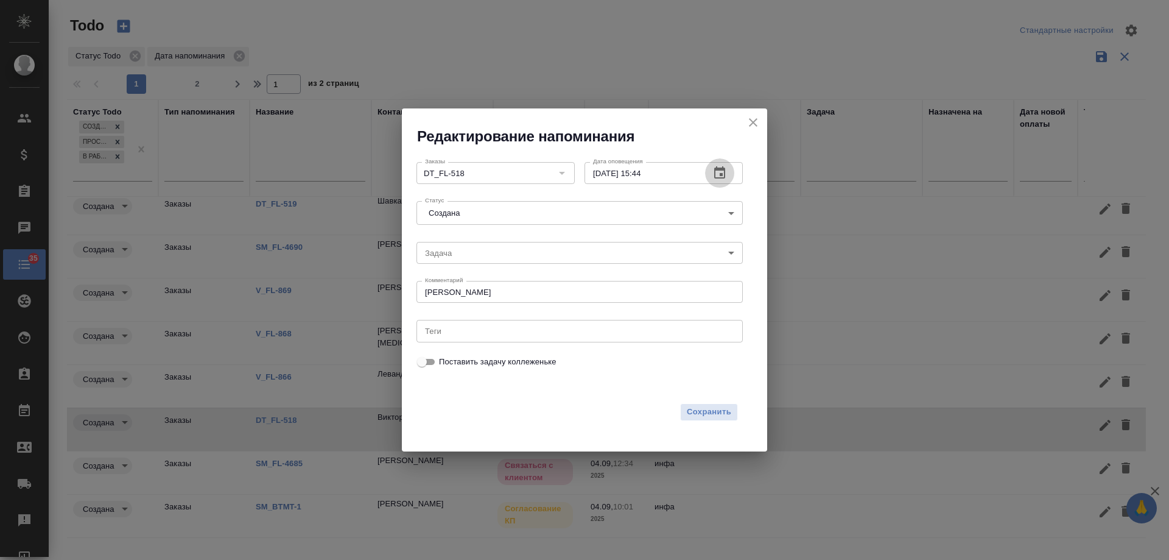
click at [727, 166] on button "button" at bounding box center [719, 172] width 29 height 29
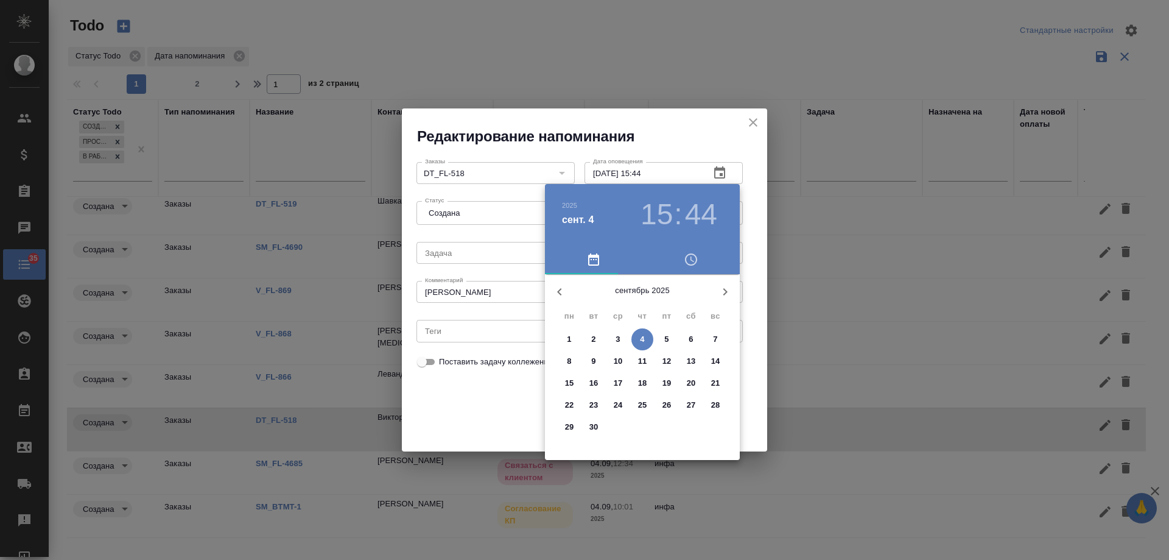
click at [591, 361] on span "9" at bounding box center [594, 361] width 22 height 12
type input "09.09.2025 15:44"
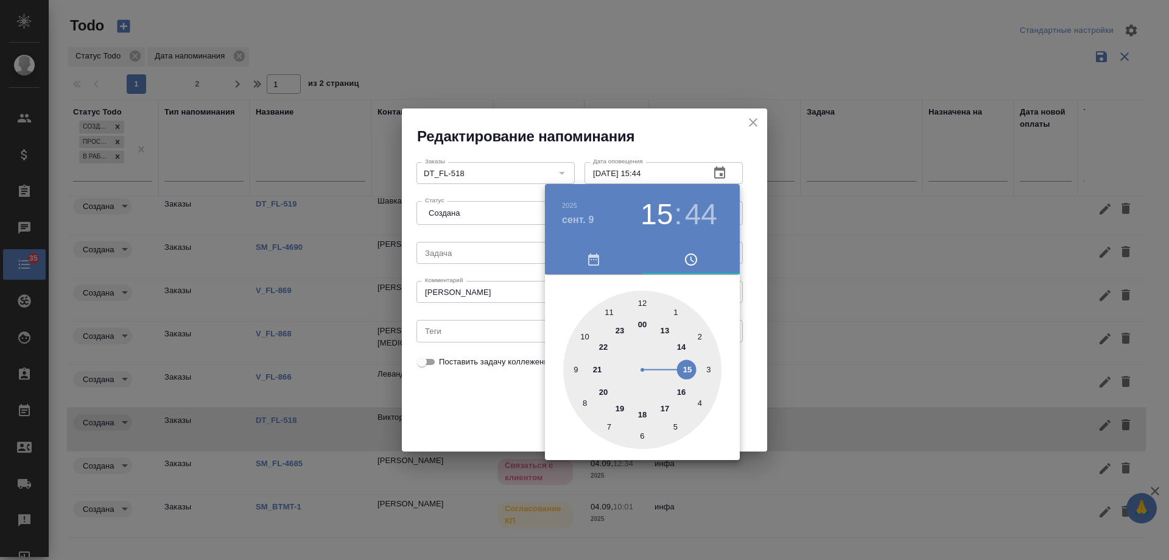
click at [485, 283] on div at bounding box center [584, 280] width 1169 height 560
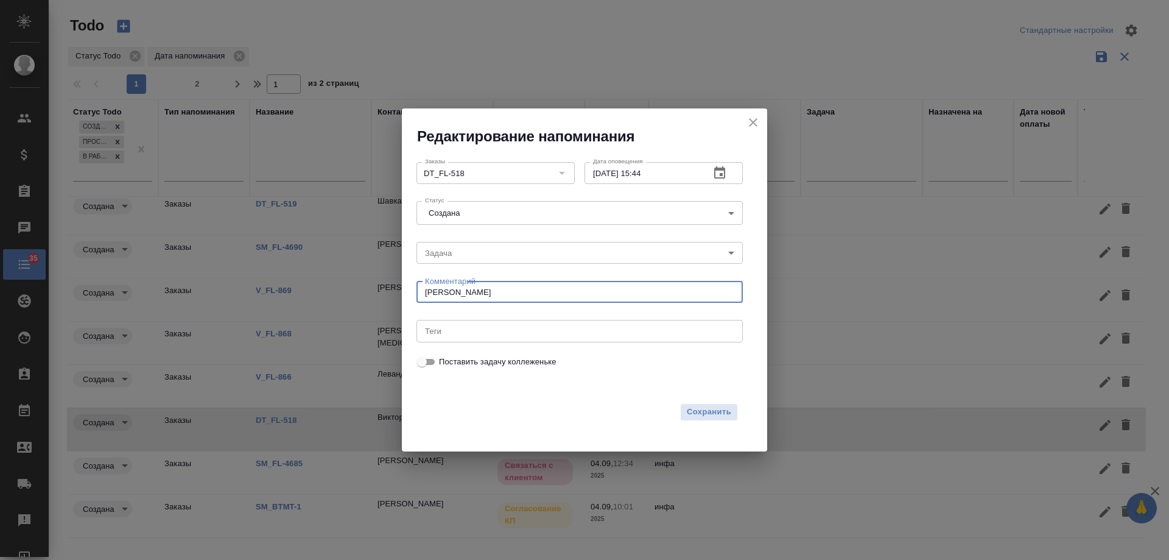
drag, startPoint x: 478, startPoint y: 293, endPoint x: 449, endPoint y: 293, distance: 28.6
click at [449, 293] on textarea "инфа вотс" at bounding box center [579, 292] width 309 height 9
type textarea "инфа на почте /+вписать км"
click at [700, 410] on span "Сохранить" at bounding box center [709, 412] width 44 height 14
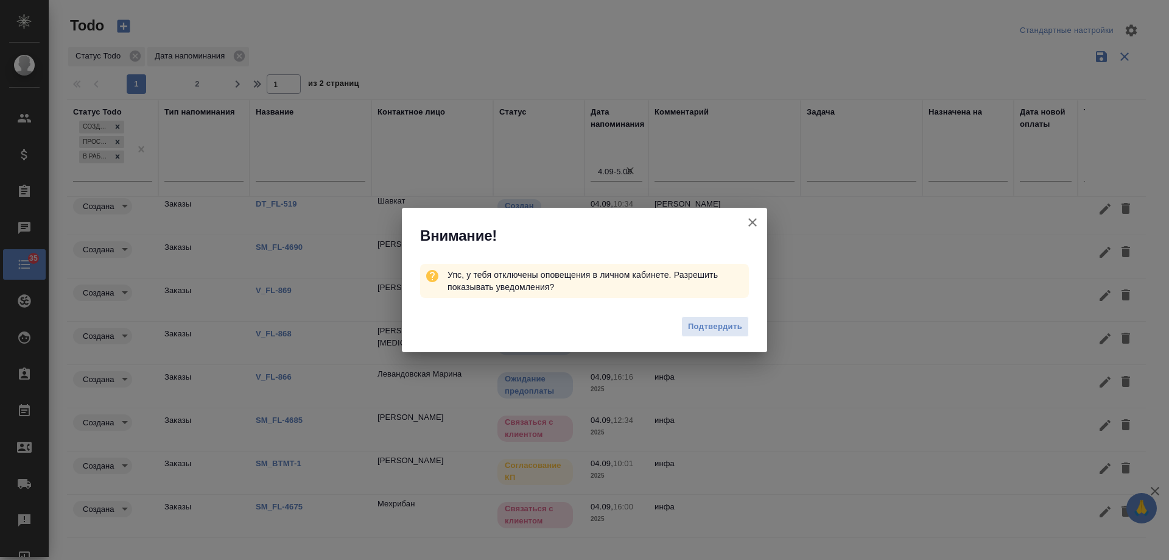
click at [754, 219] on icon "button" at bounding box center [753, 222] width 15 height 15
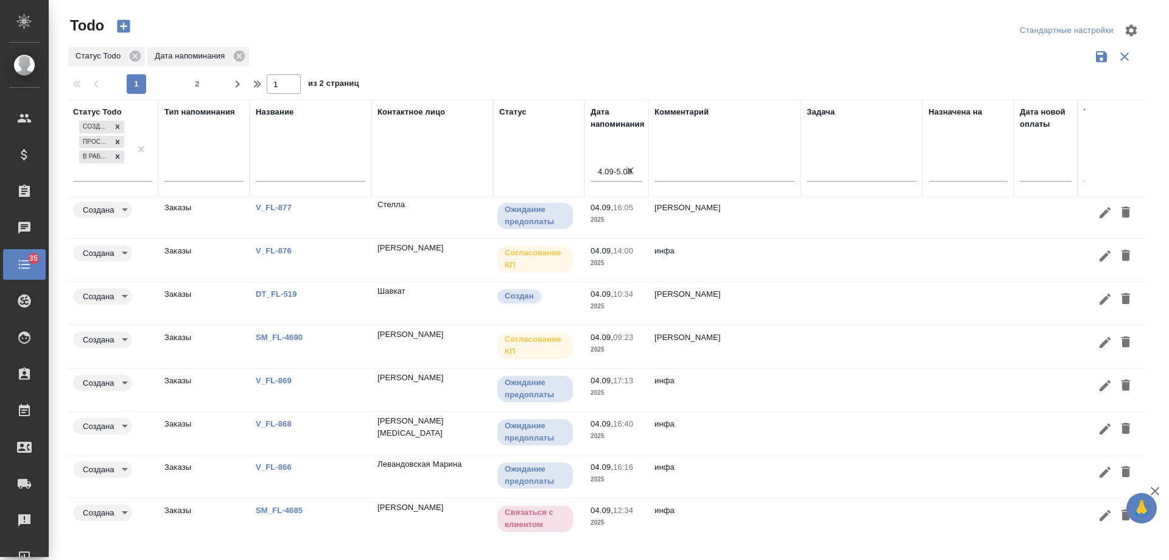
scroll to position [0, 0]
click at [202, 82] on span "2" at bounding box center [197, 84] width 19 height 12
type input "2"
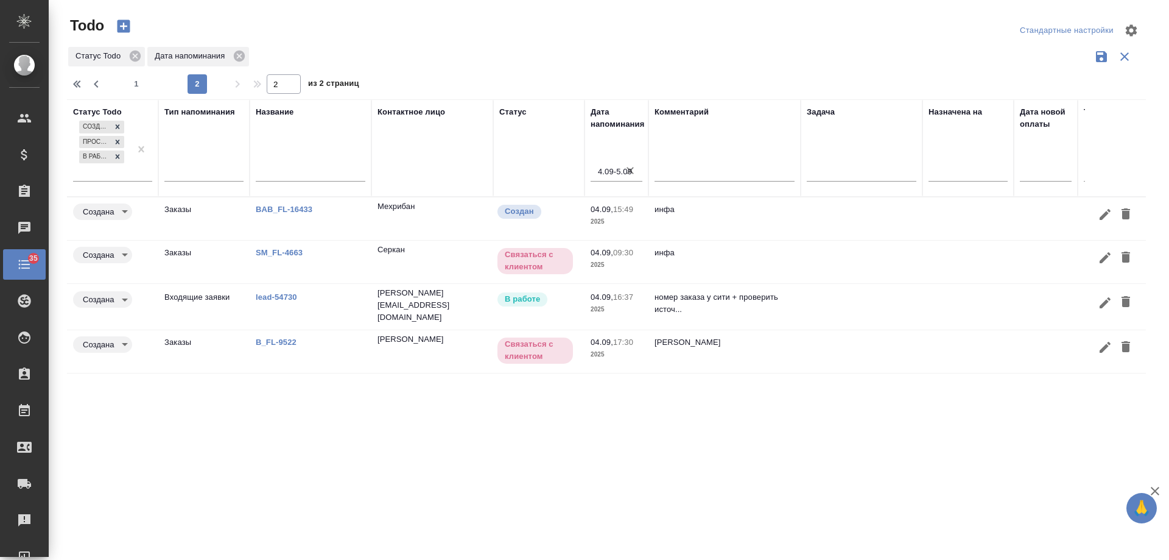
click at [280, 339] on link "B_FL-9522" at bounding box center [276, 341] width 41 height 9
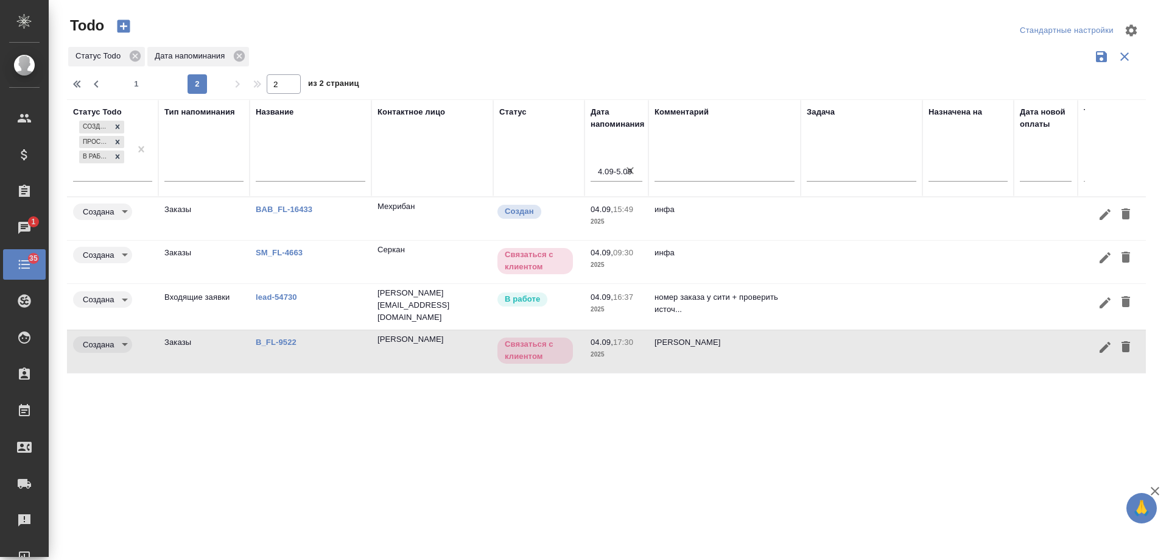
click at [262, 341] on link "B_FL-9522" at bounding box center [276, 341] width 41 height 9
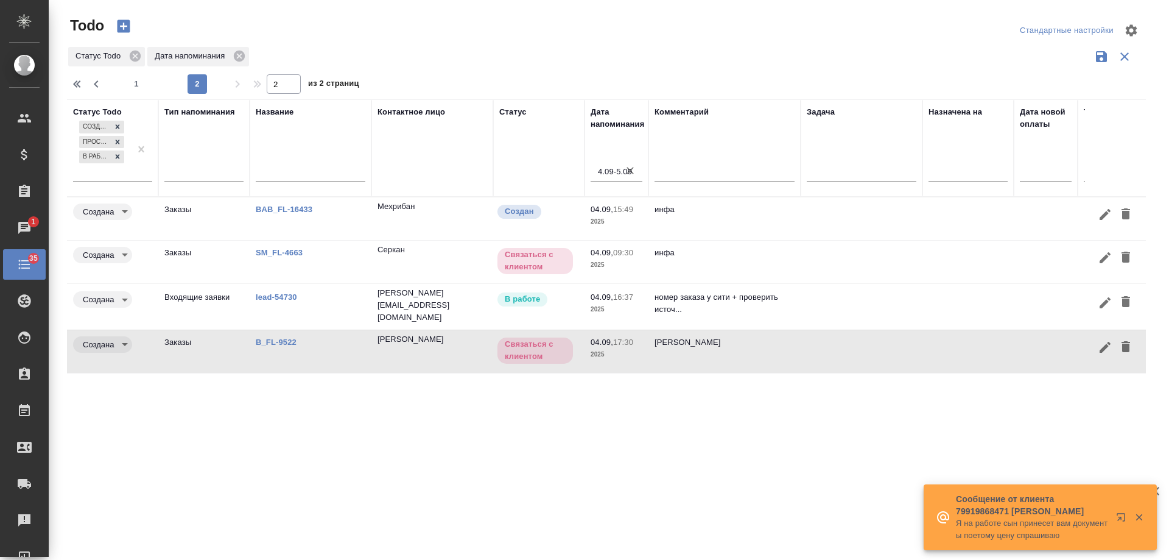
click at [1099, 344] on icon "button" at bounding box center [1105, 347] width 15 height 15
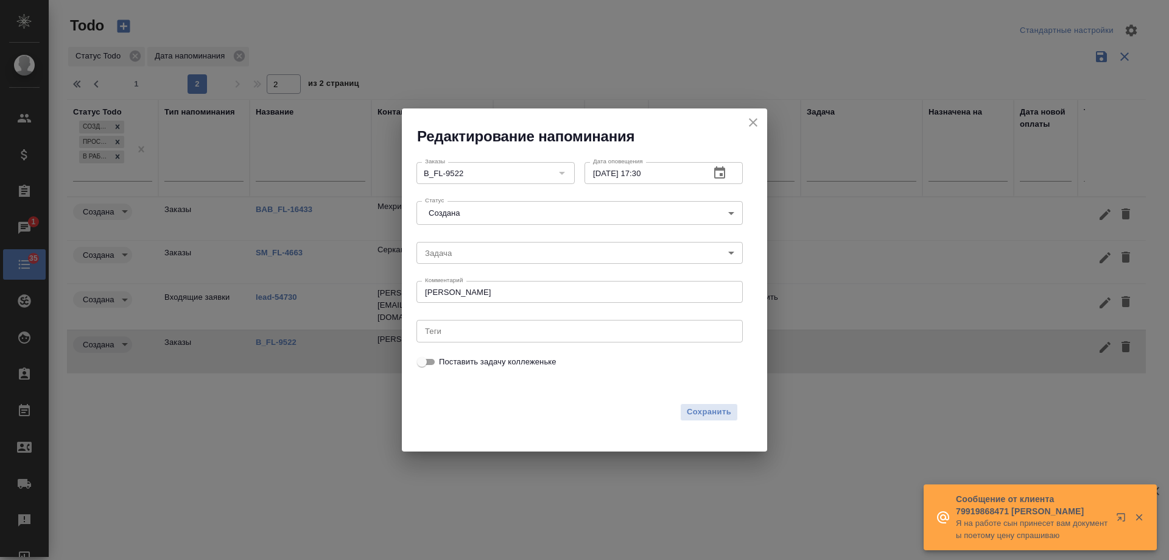
click at [720, 174] on icon "button" at bounding box center [719, 172] width 11 height 12
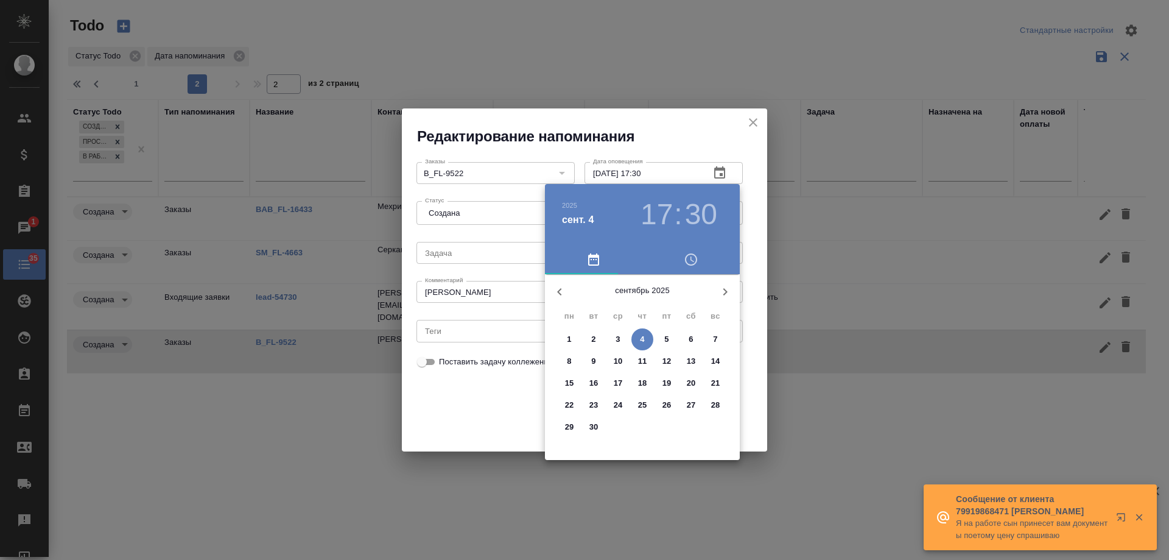
click at [645, 405] on p "25" at bounding box center [642, 405] width 9 height 12
type input "25.09.2025 17:30"
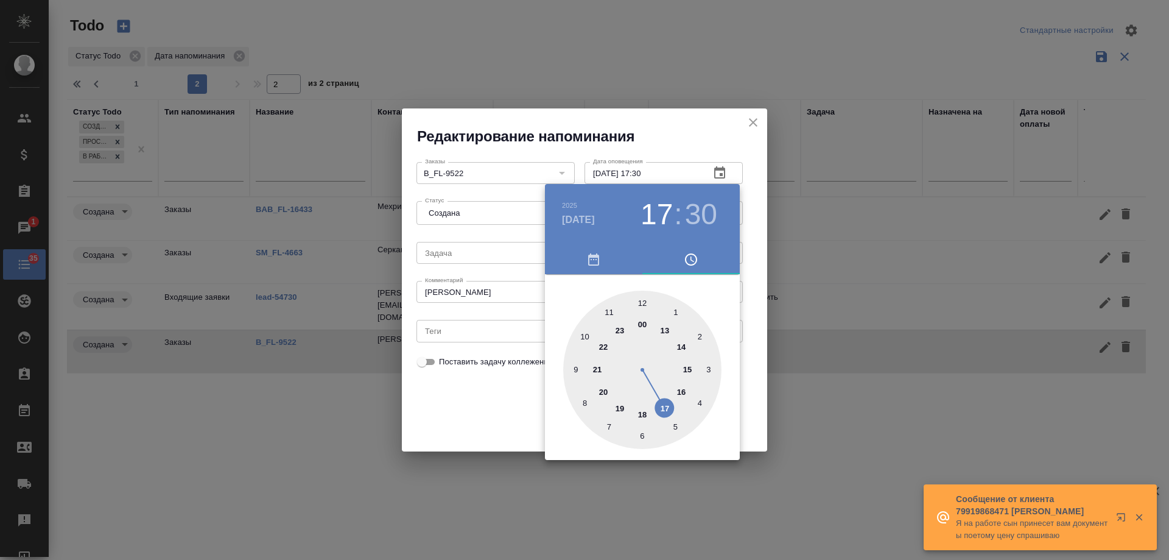
click at [467, 405] on div at bounding box center [584, 280] width 1169 height 560
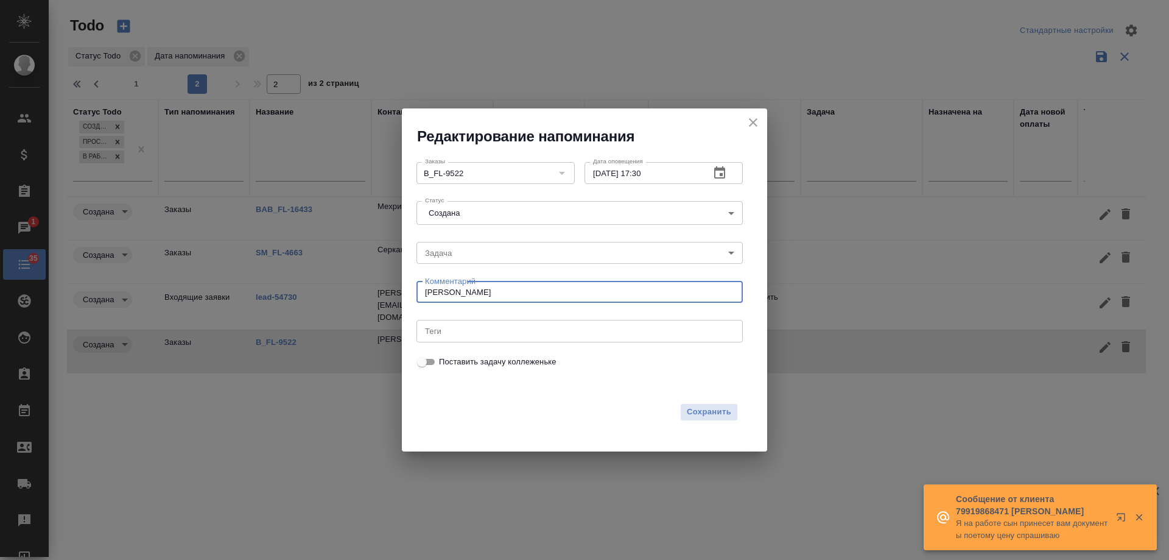
click at [550, 288] on textarea "инфа вотсап" at bounding box center [579, 292] width 309 height 9
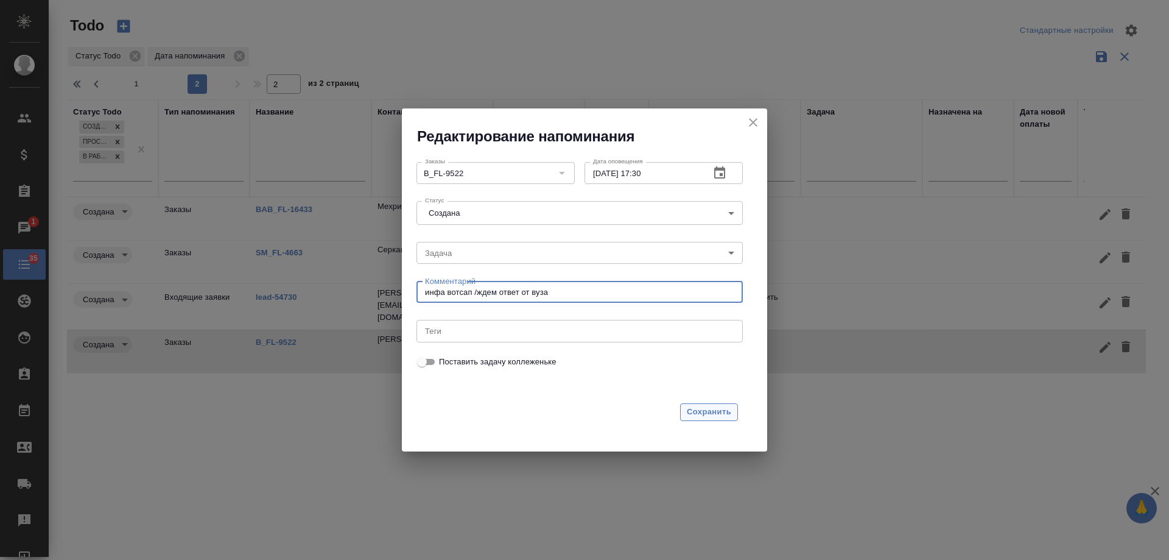
type textarea "инфа вотсап /ждем ответ от вуза"
click at [699, 415] on span "Сохранить" at bounding box center [709, 412] width 44 height 14
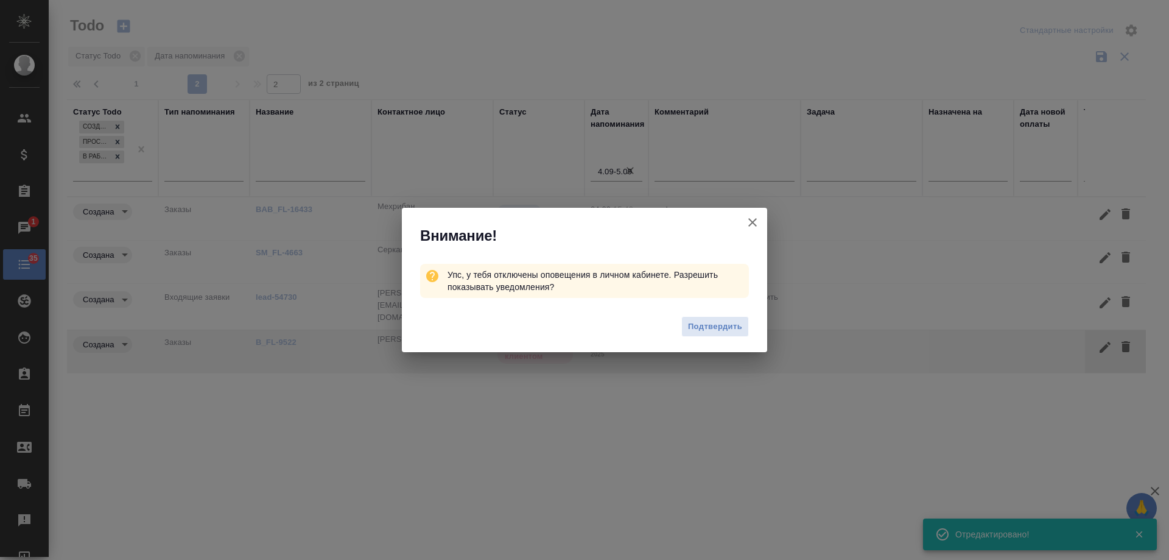
click at [753, 224] on icon "button" at bounding box center [753, 222] width 15 height 15
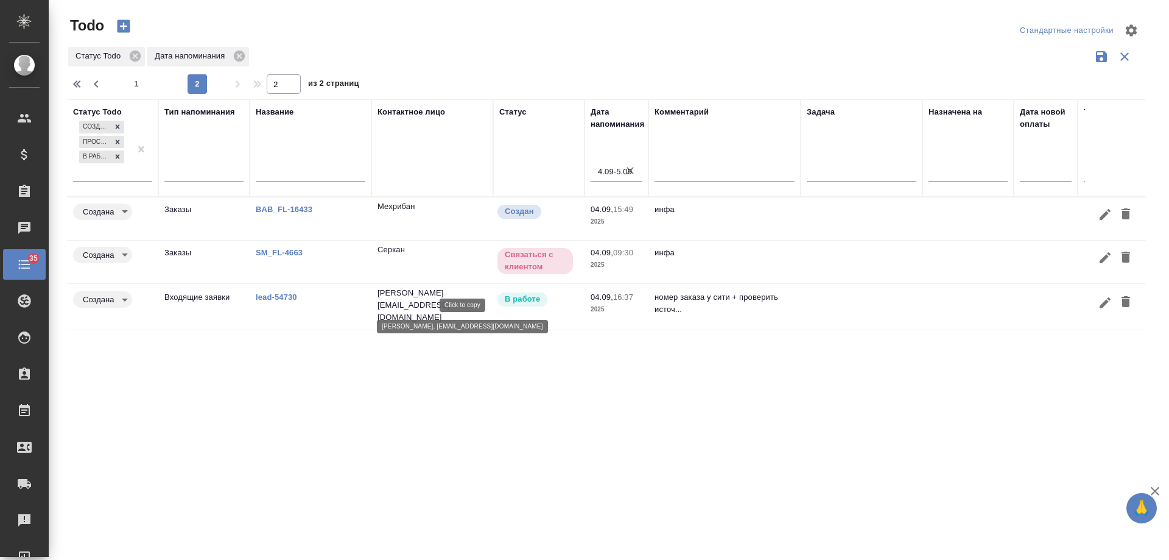
click at [420, 309] on p "ek@mast.legal" at bounding box center [433, 311] width 110 height 24
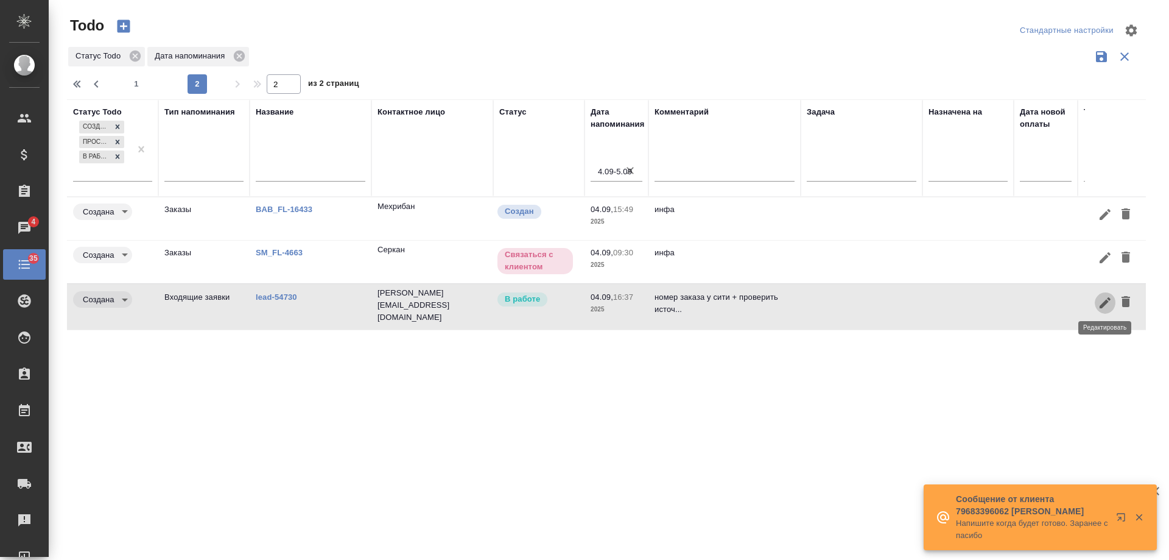
click at [1107, 298] on icon "button" at bounding box center [1105, 302] width 15 height 15
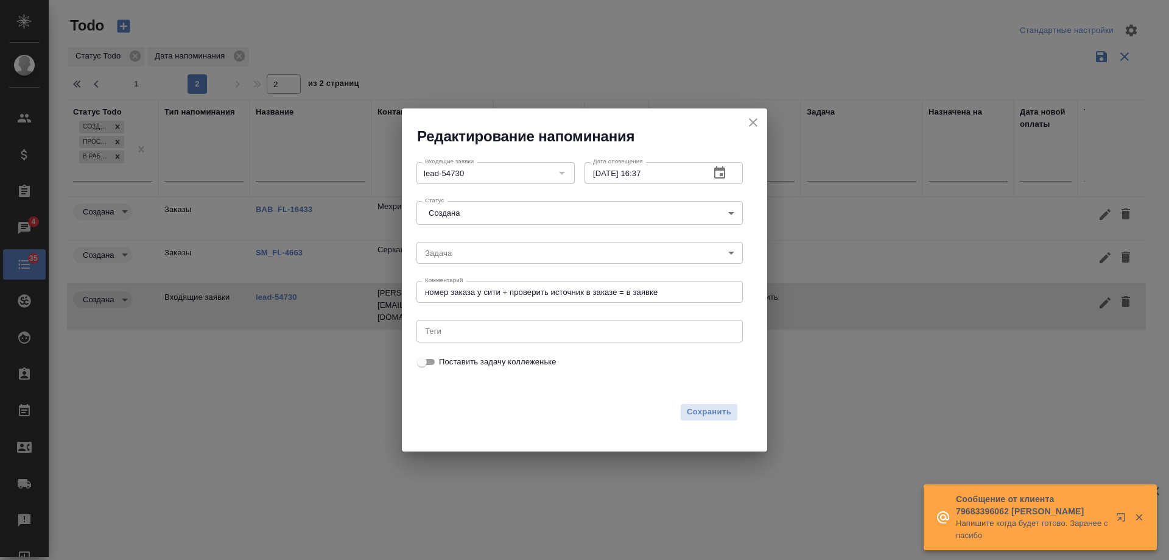
click at [724, 168] on icon "button" at bounding box center [719, 172] width 11 height 12
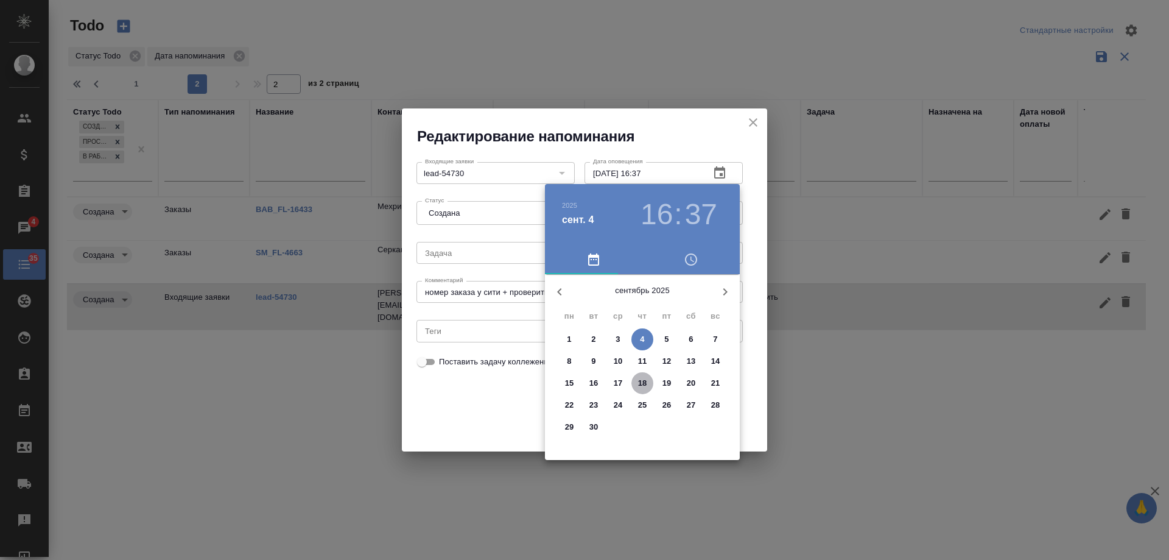
click at [644, 380] on p "18" at bounding box center [642, 383] width 9 height 12
type input "18.09.2025 16:37"
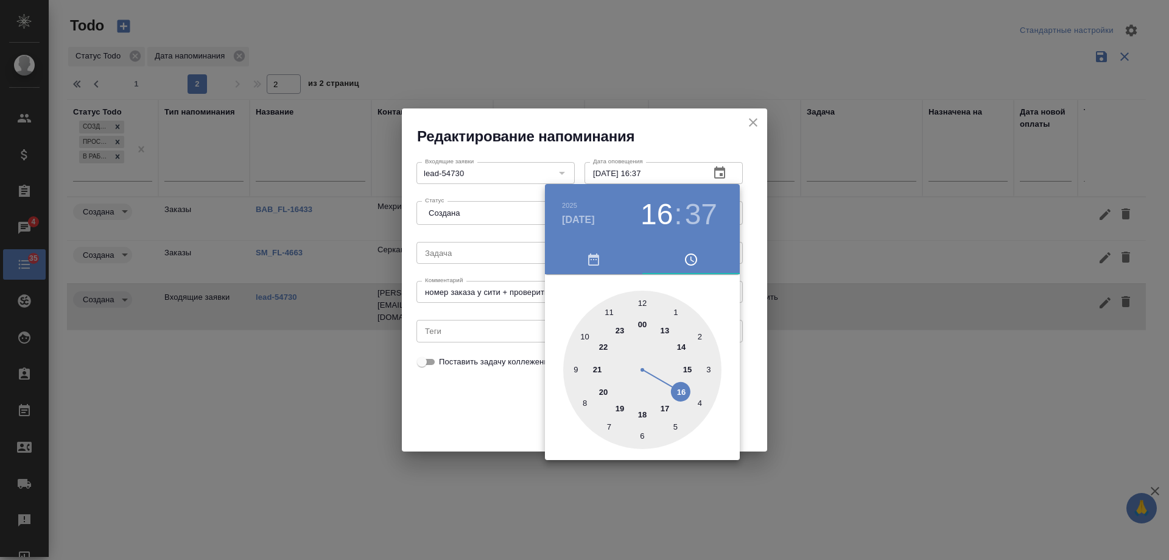
click at [470, 407] on div at bounding box center [584, 280] width 1169 height 560
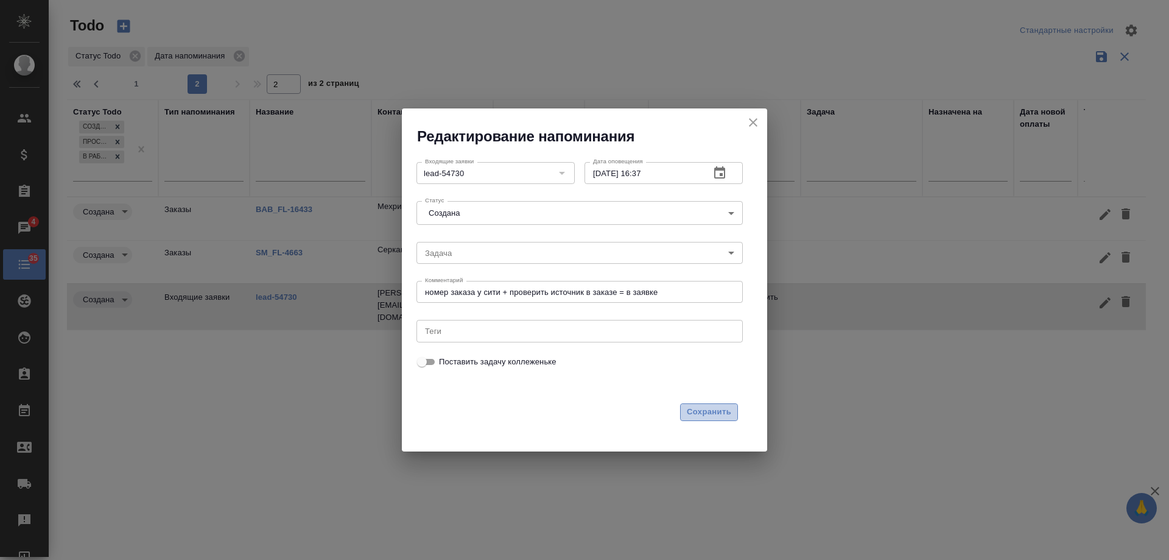
click at [704, 409] on span "Сохранить" at bounding box center [709, 412] width 44 height 14
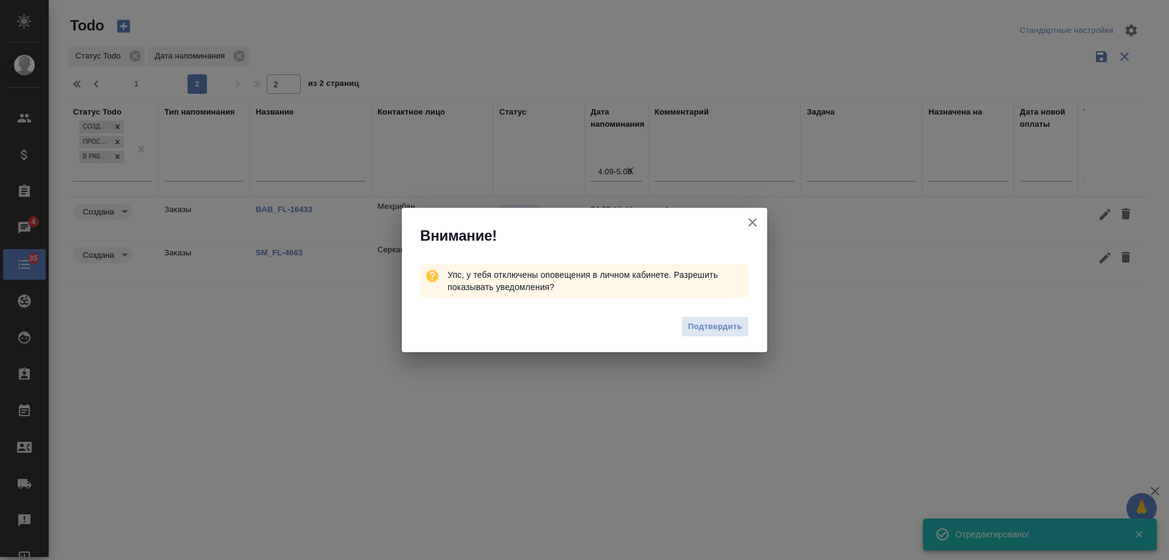
click at [755, 222] on icon "button" at bounding box center [753, 222] width 15 height 15
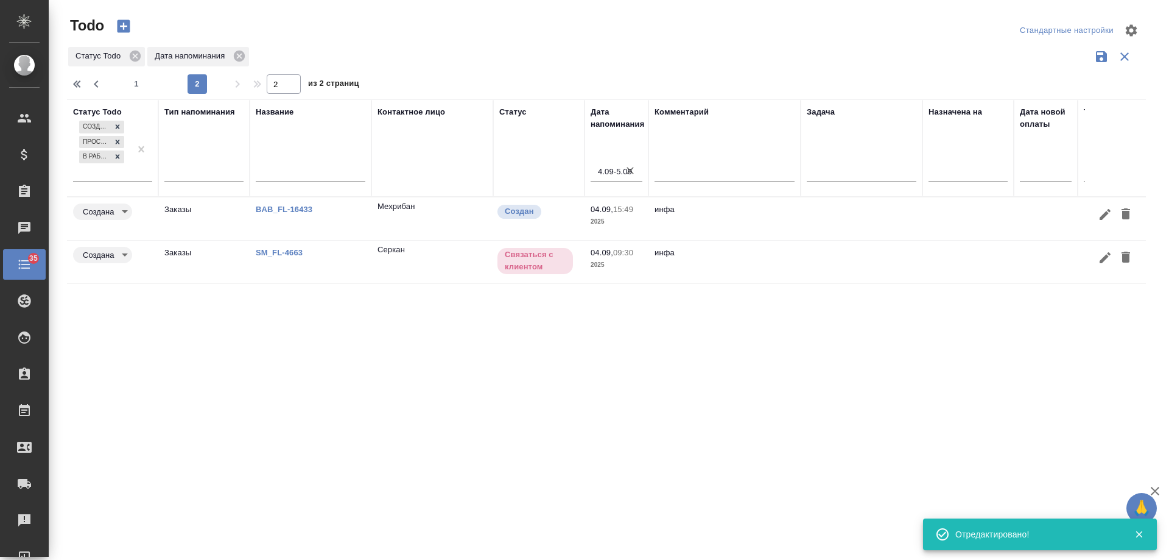
click at [279, 249] on link "SM_FL-4663" at bounding box center [279, 252] width 47 height 9
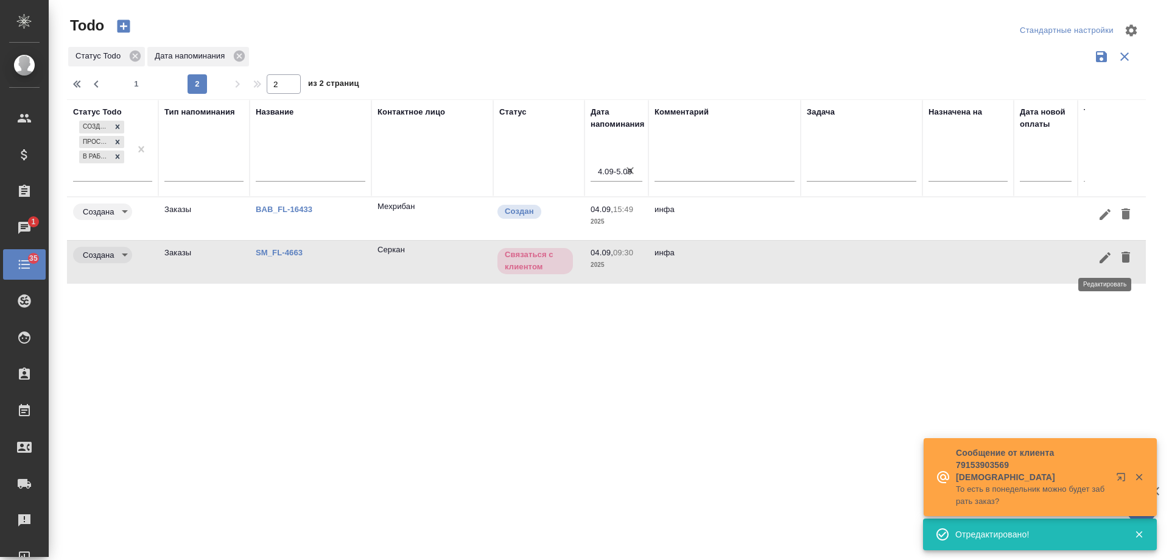
click at [1110, 256] on icon "button" at bounding box center [1105, 257] width 11 height 11
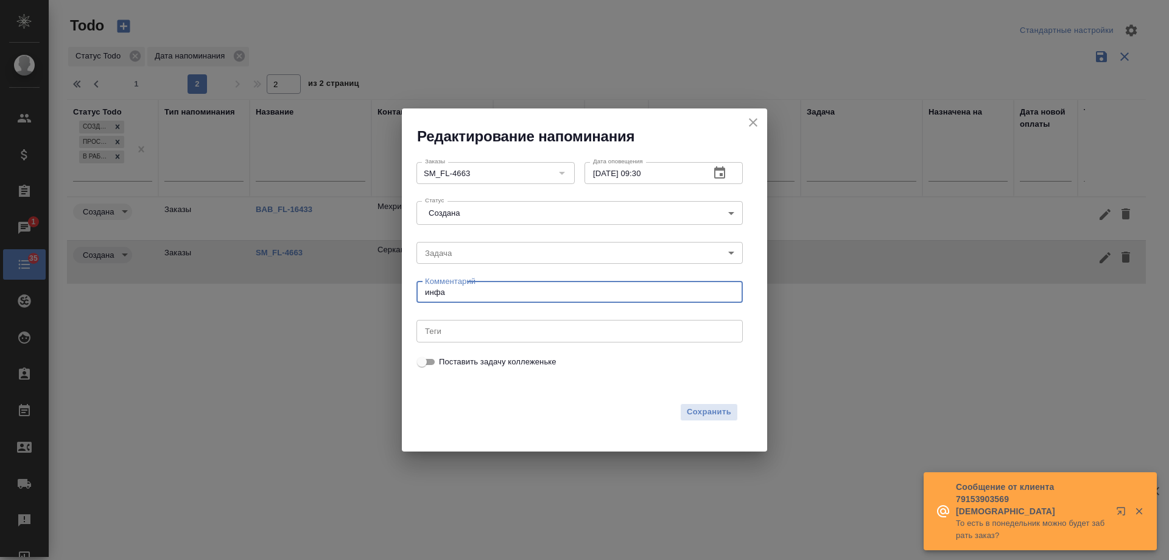
click at [512, 288] on textarea "инфа" at bounding box center [579, 292] width 309 height 9
paste textarea "у него пока оригинал в Турции, как достанет, обратится к нам"
type textarea "инфа /у него пока оригинал в Турции, как достанет, обратится к нам"
click at [727, 172] on icon "button" at bounding box center [720, 173] width 15 height 15
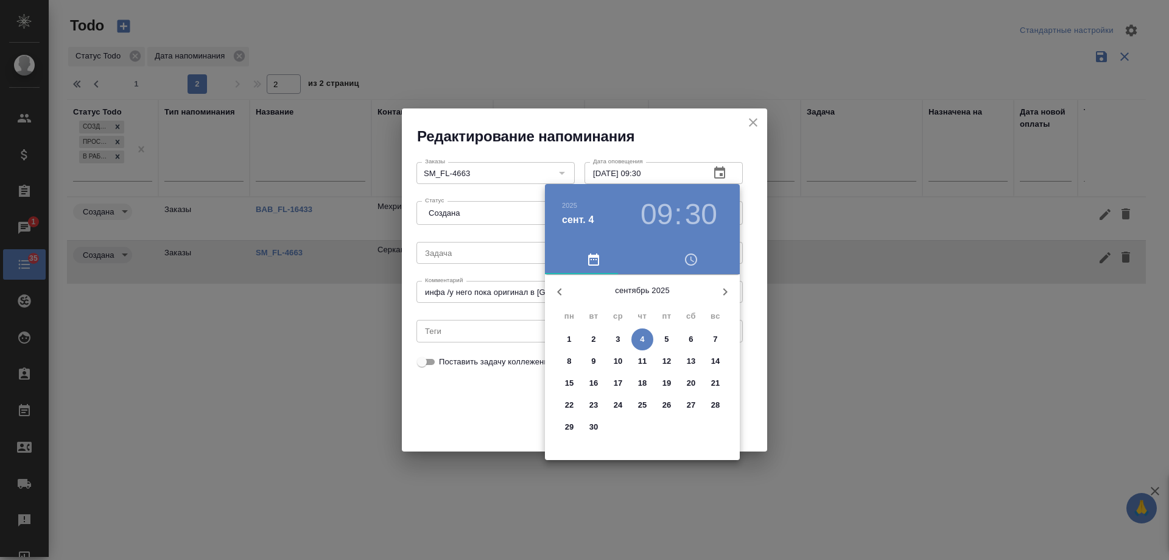
click at [668, 399] on p "26" at bounding box center [667, 405] width 9 height 12
type input "26.09.2025 09:30"
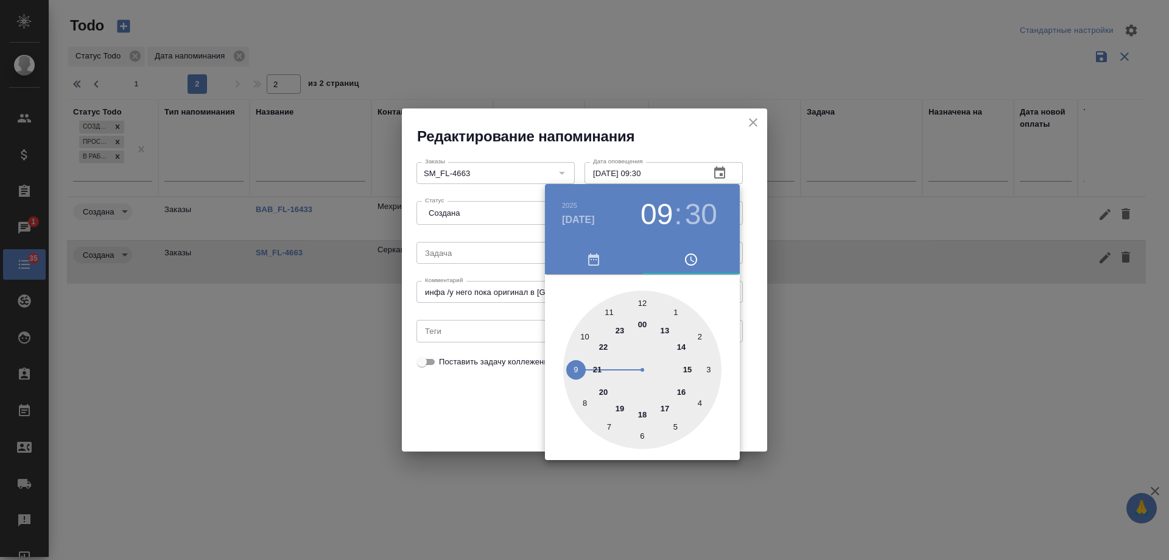
click at [467, 402] on div at bounding box center [584, 280] width 1169 height 560
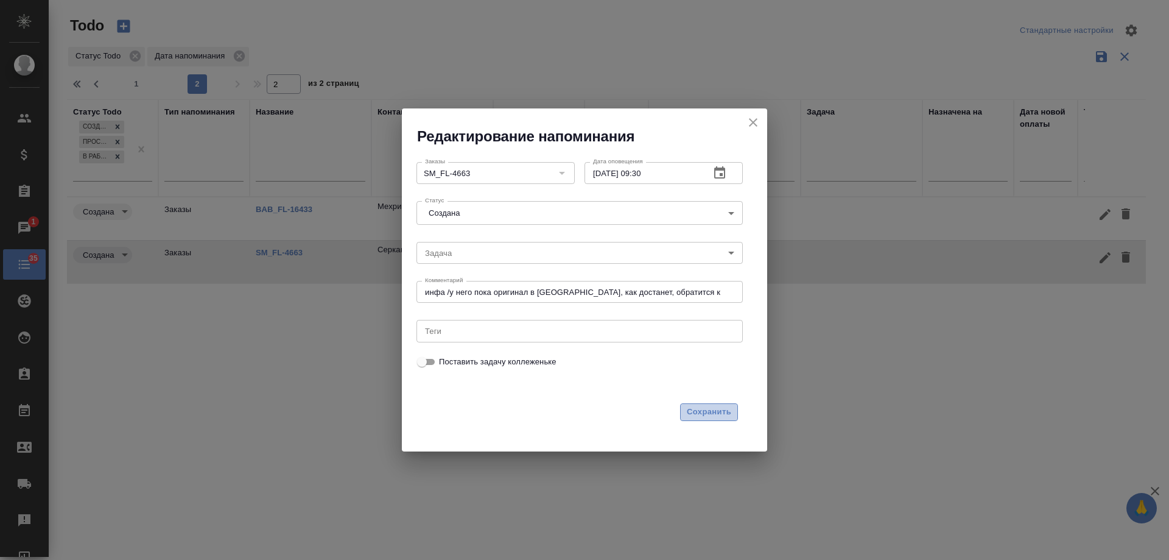
click at [700, 411] on span "Сохранить" at bounding box center [709, 412] width 44 height 14
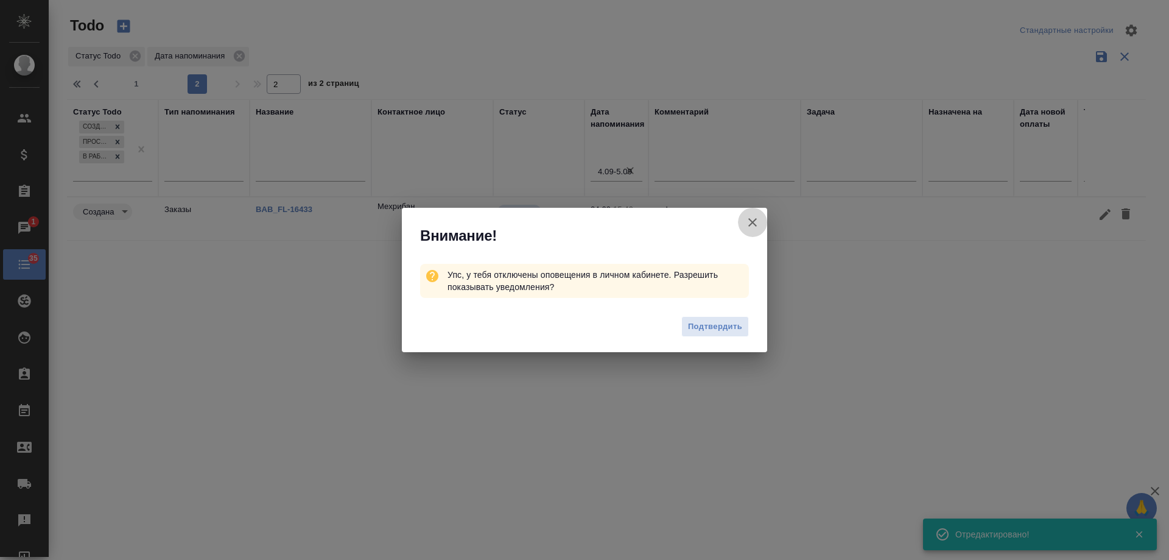
click at [755, 221] on icon "button" at bounding box center [753, 222] width 15 height 15
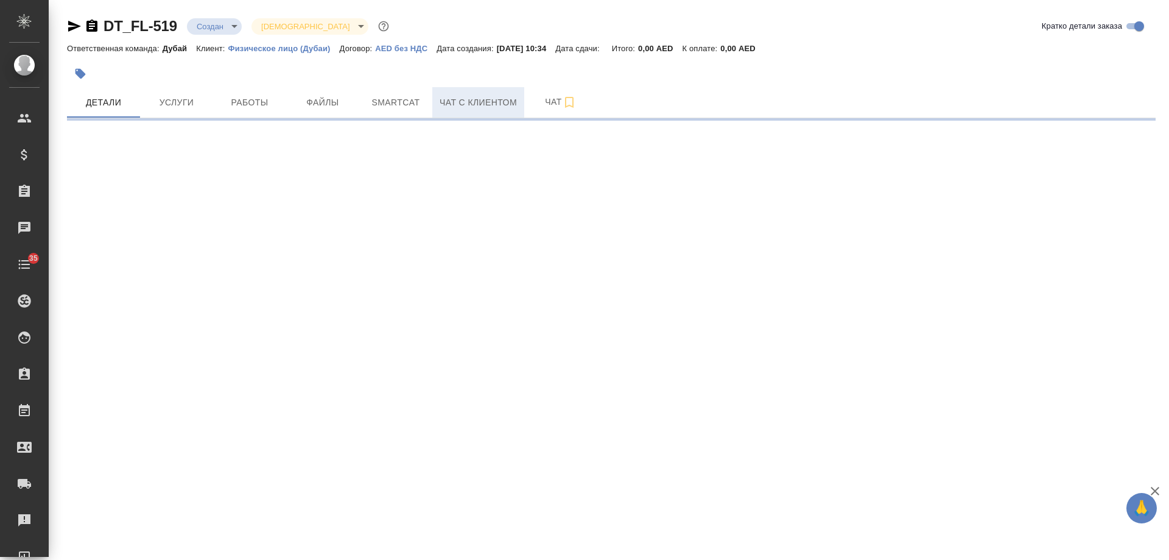
select select "RU"
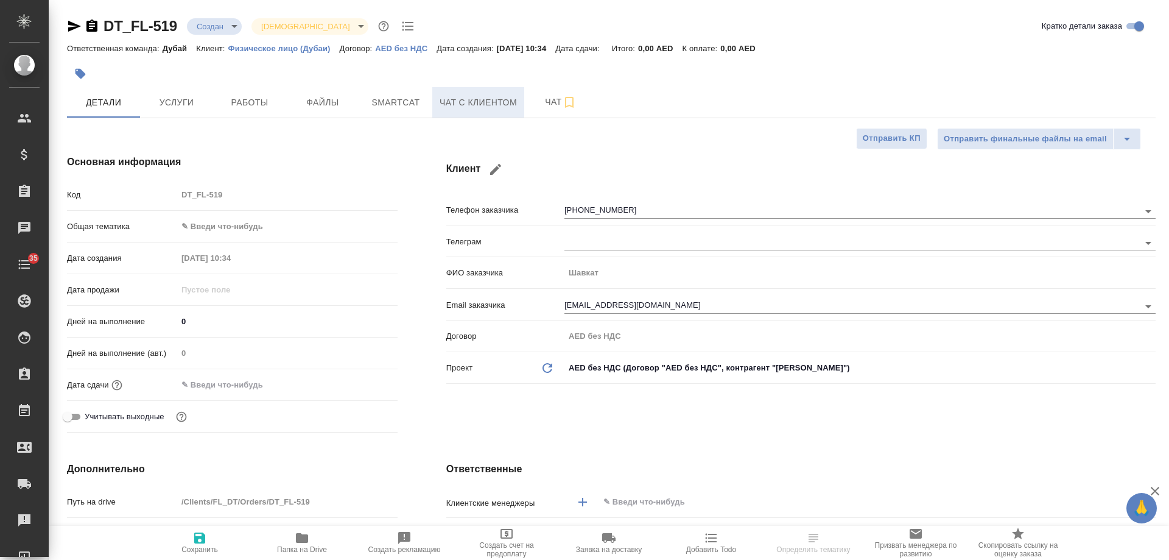
type textarea "x"
click at [458, 104] on span "Чат с клиентом" at bounding box center [478, 102] width 77 height 15
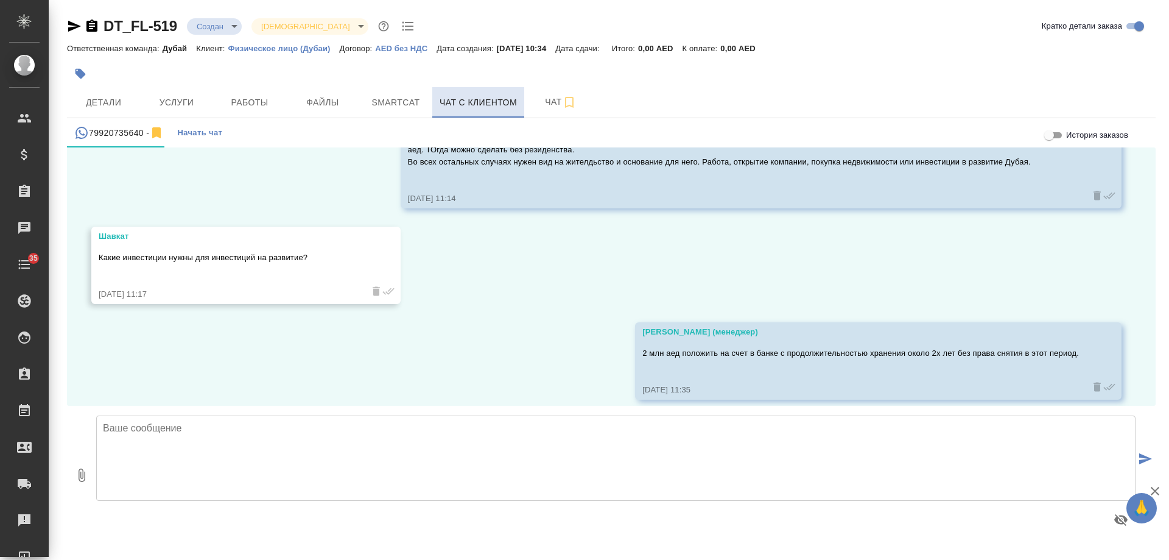
scroll to position [800, 0]
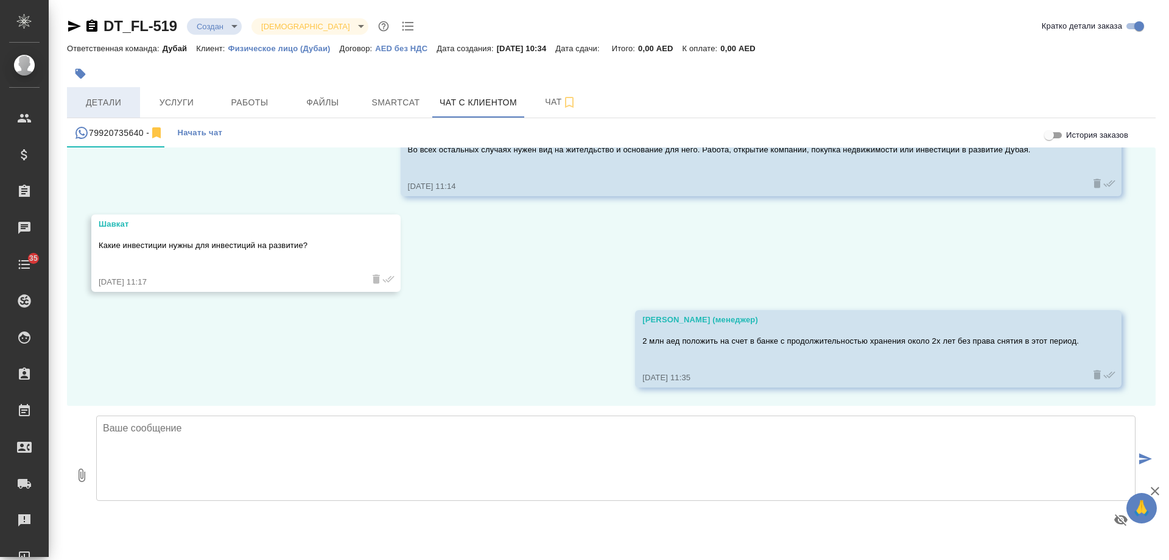
click at [97, 99] on span "Детали" at bounding box center [103, 102] width 58 height 15
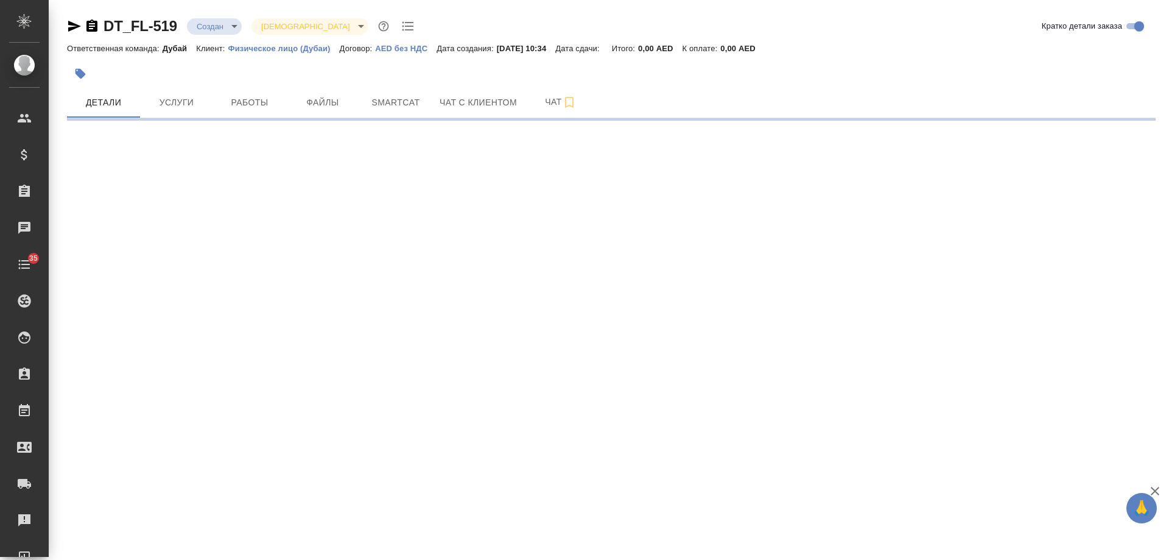
select select "RU"
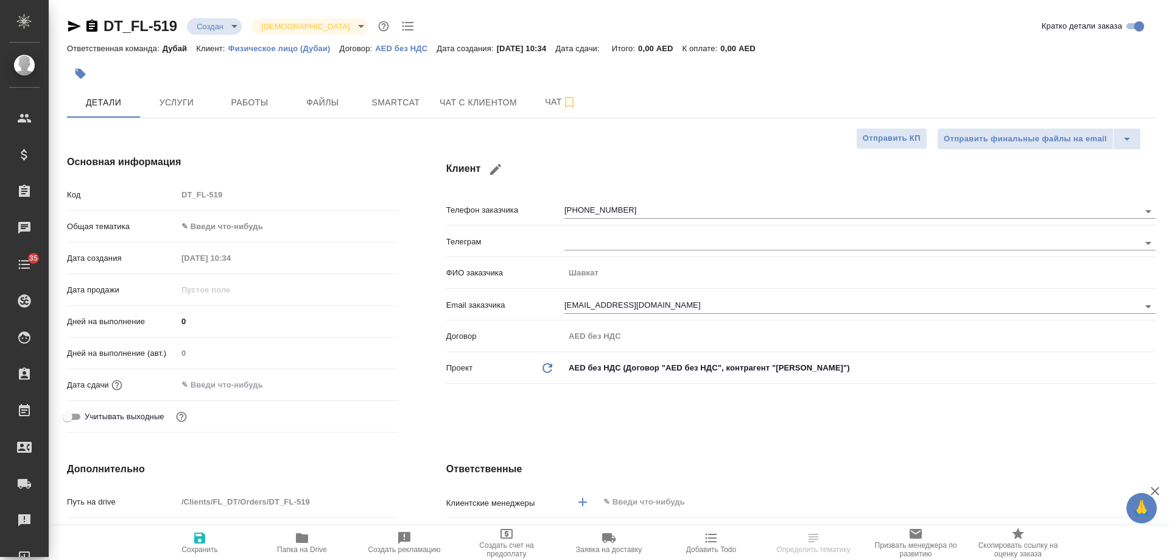
type textarea "x"
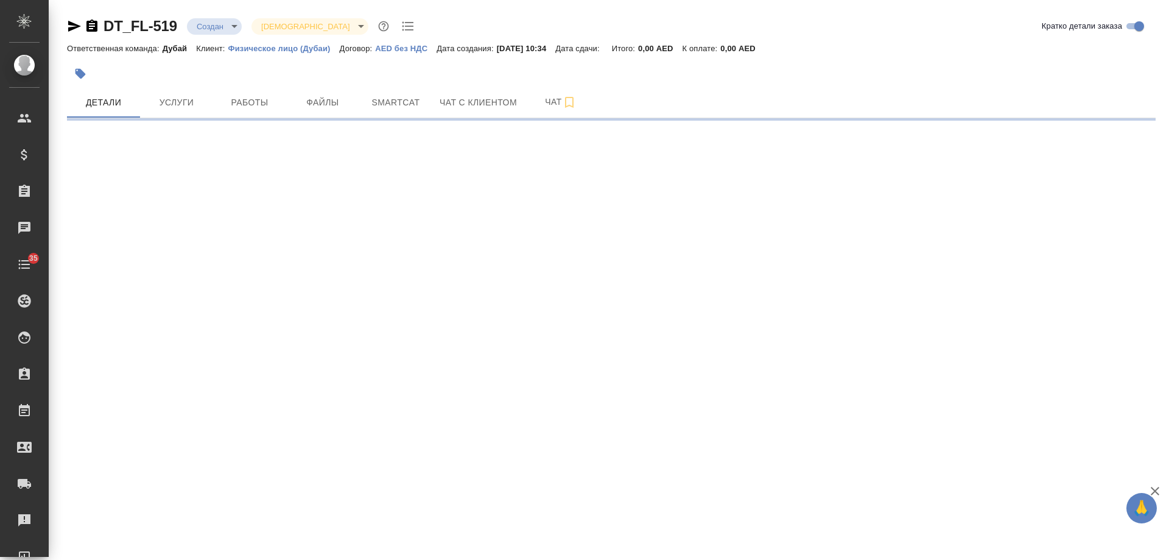
select select "RU"
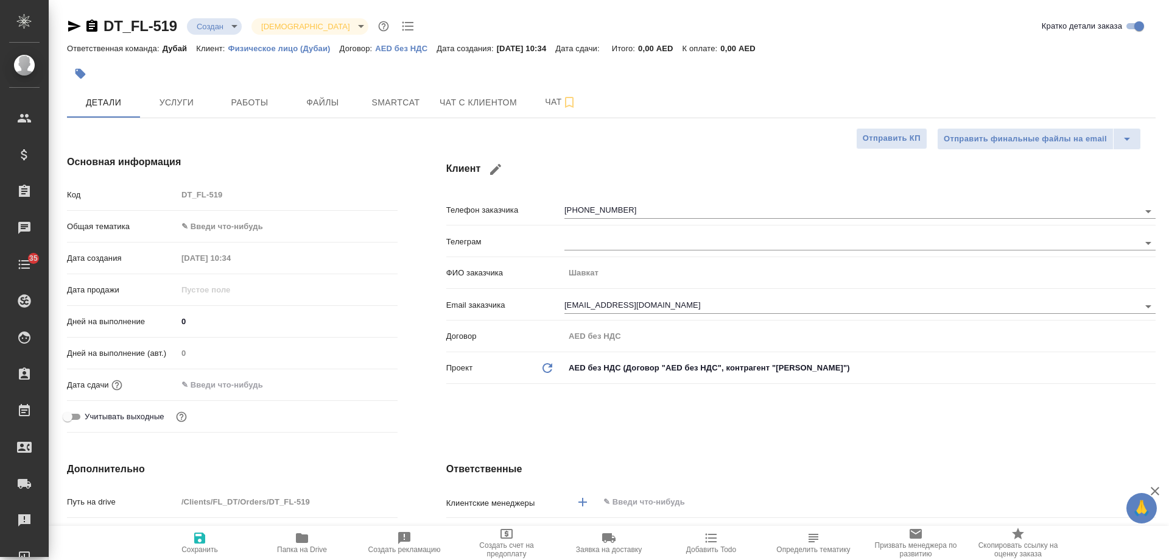
type textarea "x"
click at [630, 497] on input "text" at bounding box center [856, 502] width 509 height 15
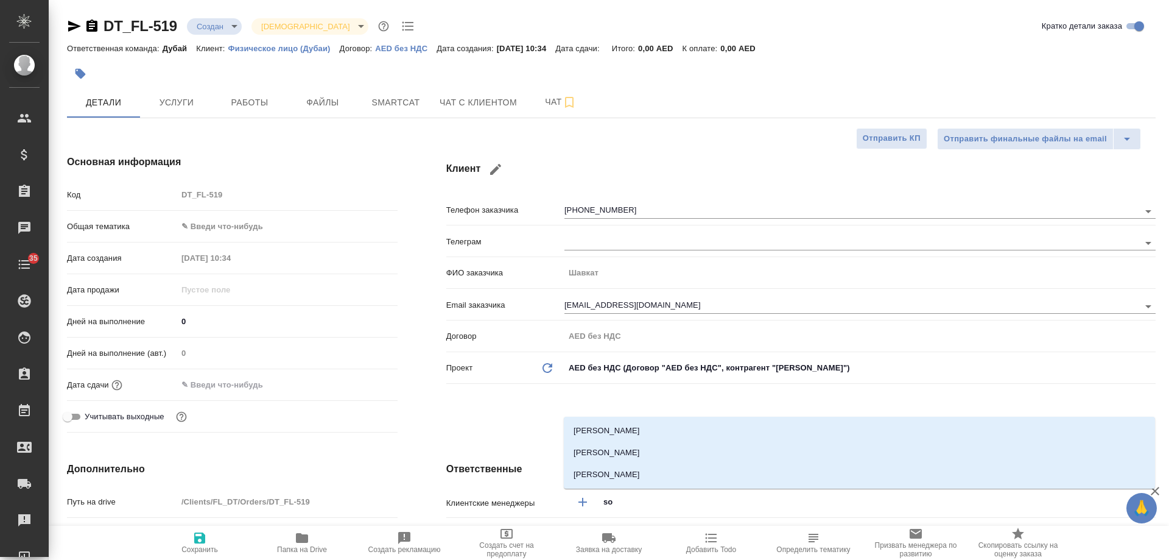
type input "sol"
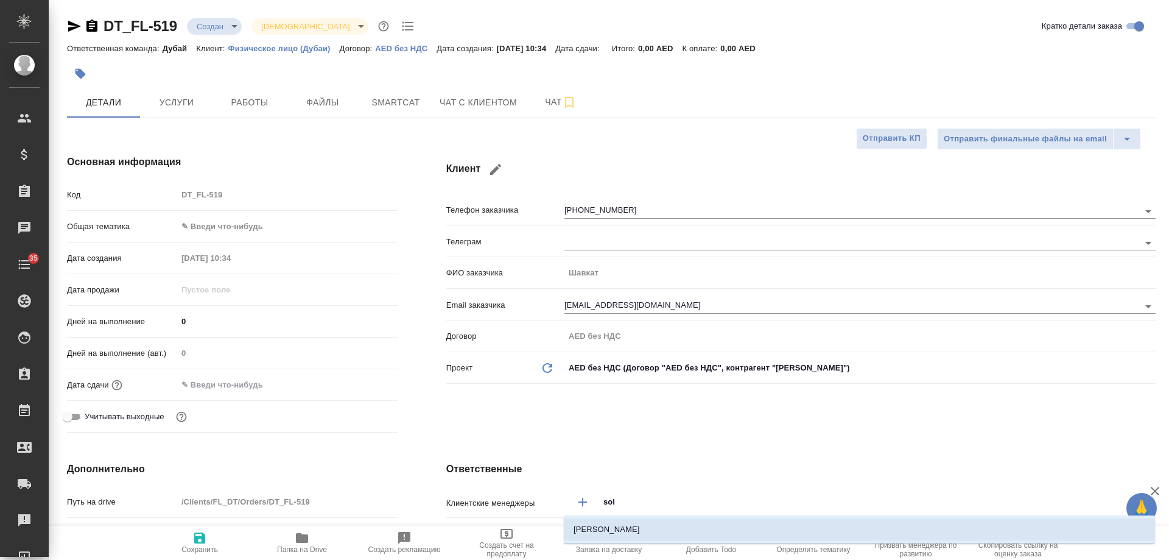
click at [633, 524] on li "Solokha Petro" at bounding box center [859, 529] width 591 height 22
type textarea "x"
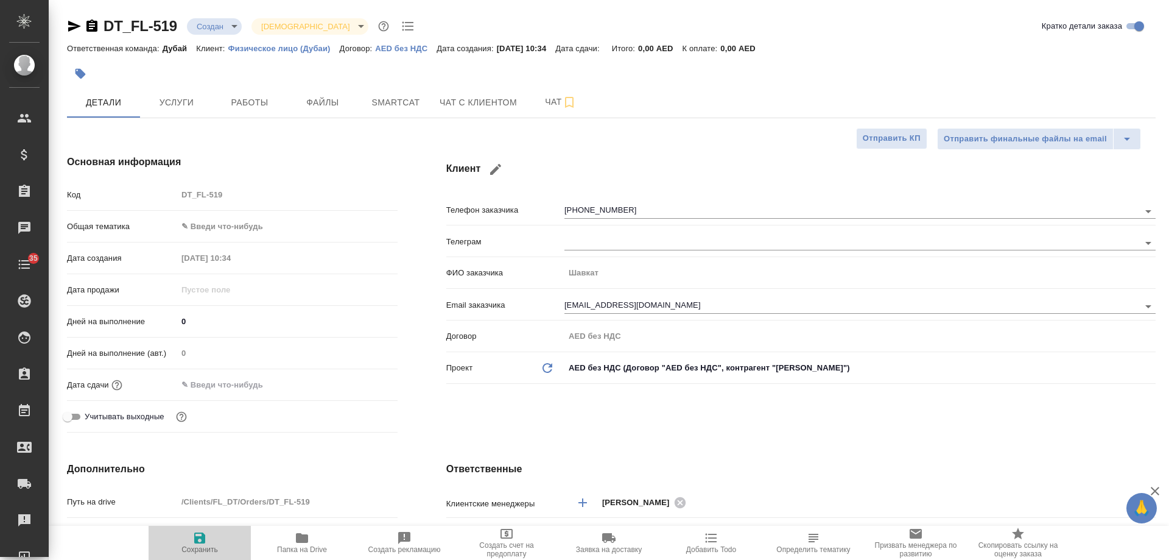
click at [213, 542] on span "Сохранить" at bounding box center [200, 542] width 88 height 23
type textarea "x"
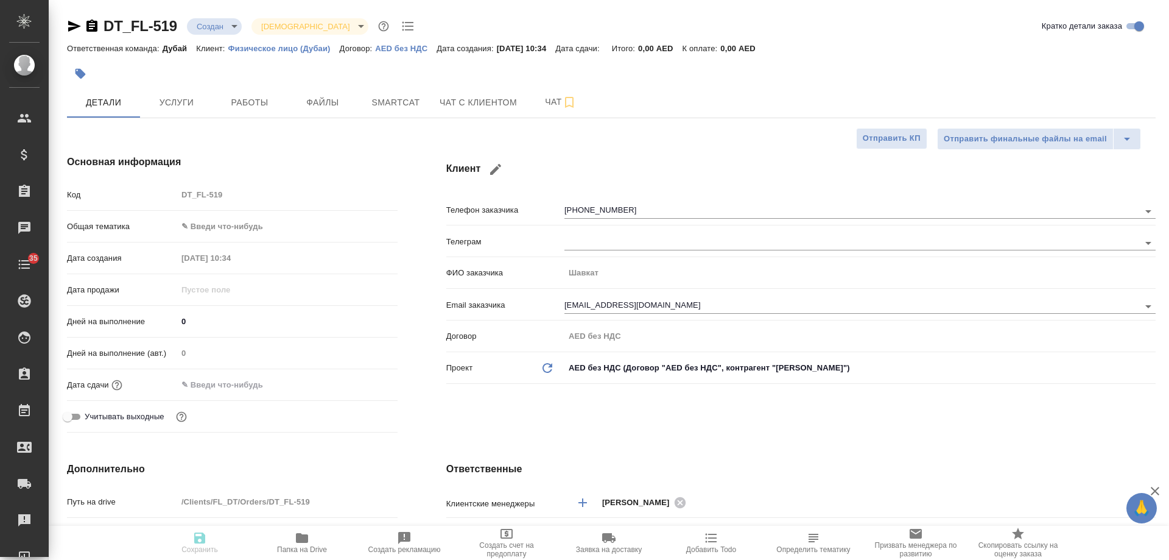
type textarea "x"
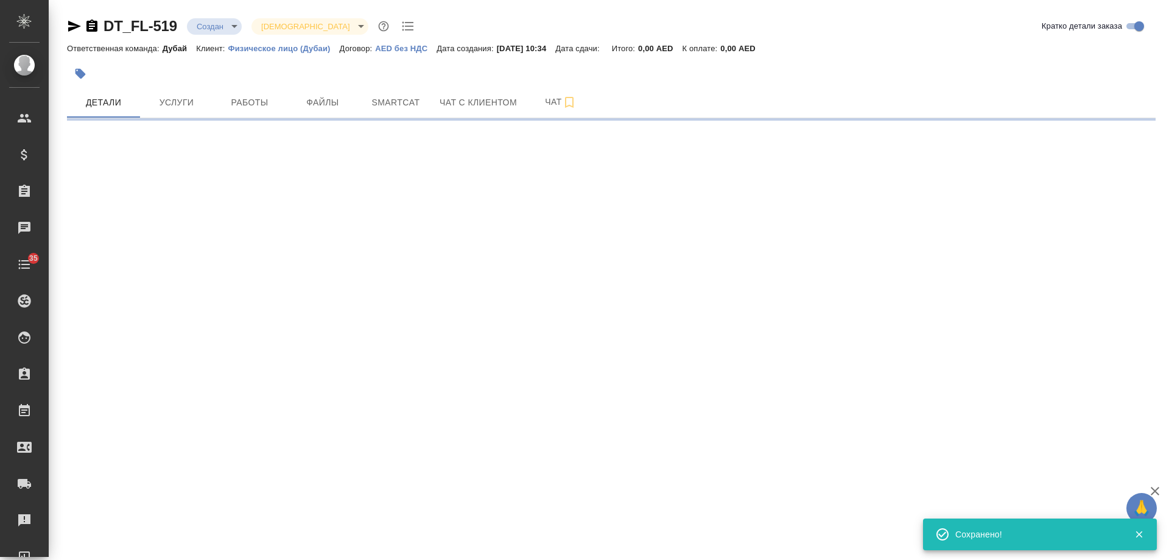
select select "RU"
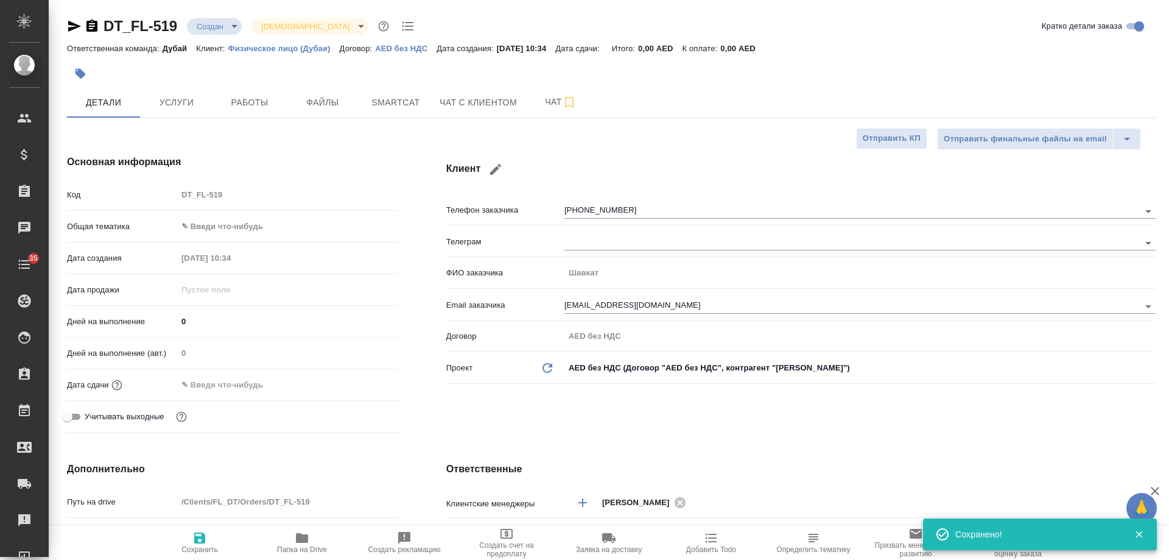
type textarea "x"
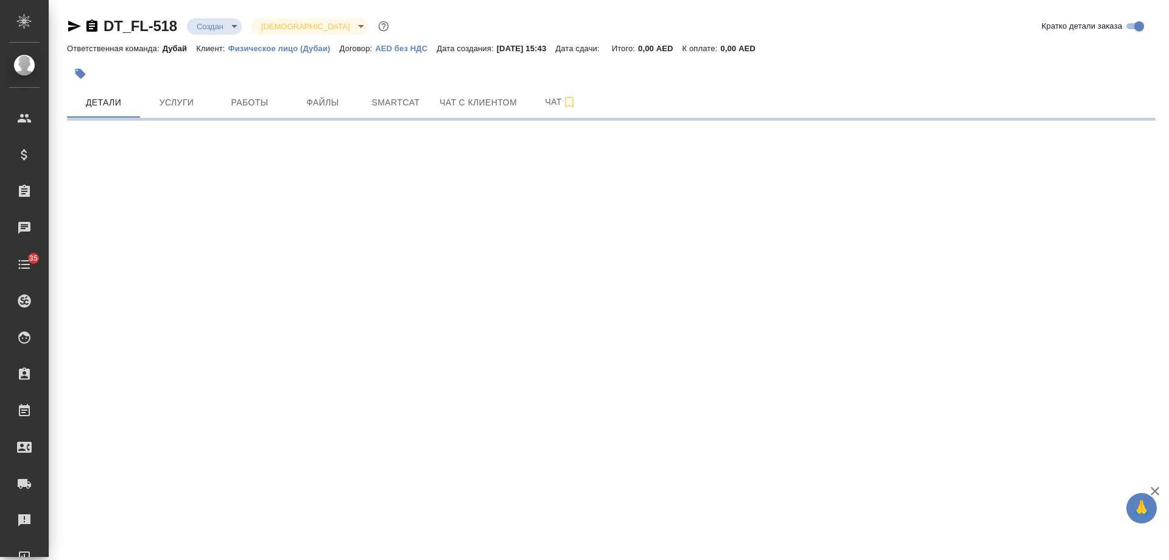
select select "RU"
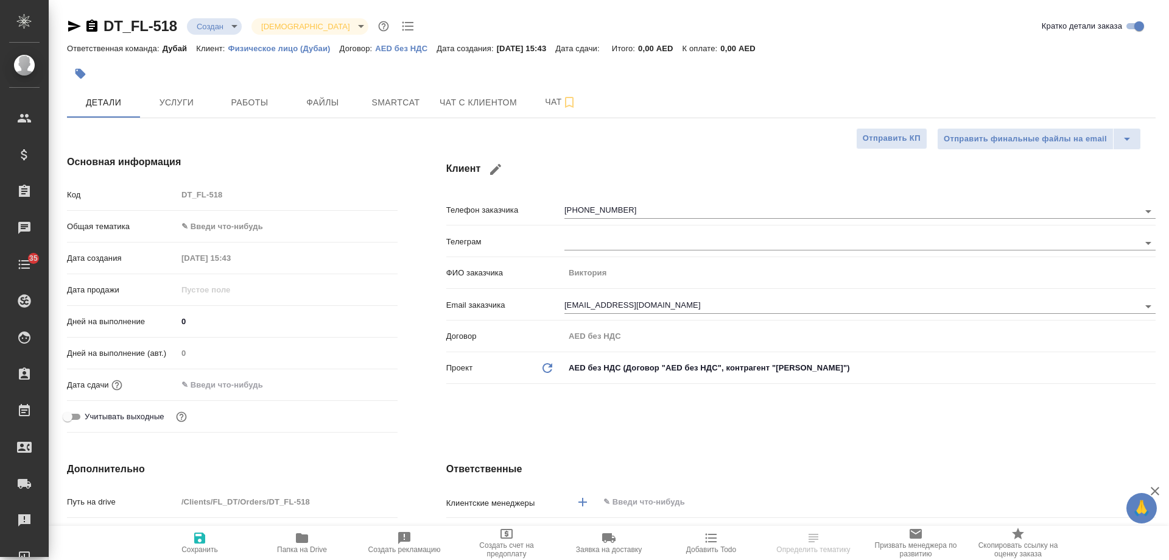
type textarea "x"
click at [467, 104] on span "Чат с клиентом" at bounding box center [478, 102] width 77 height 15
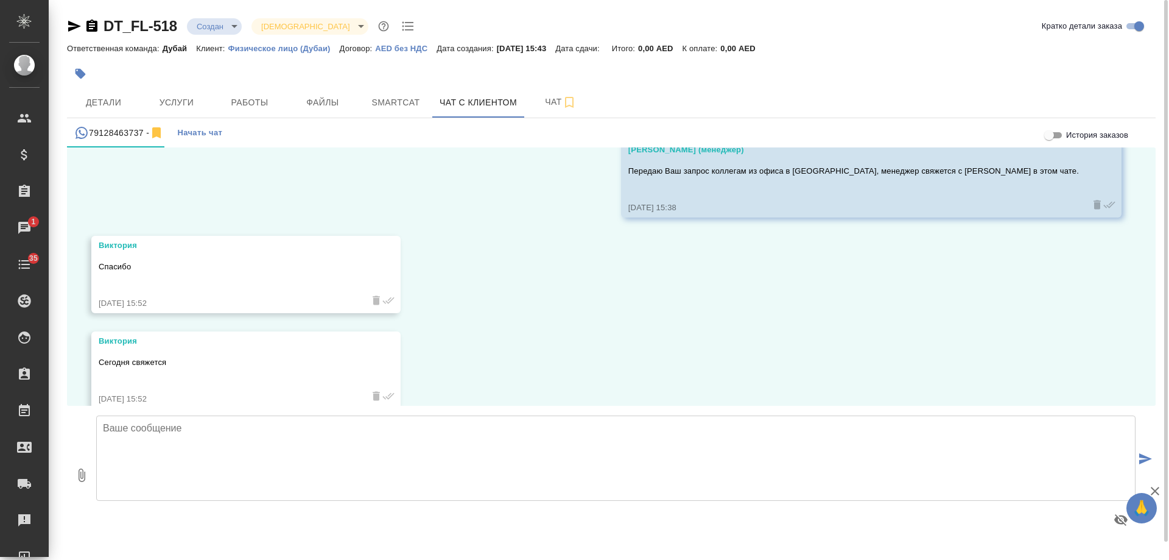
scroll to position [381, 0]
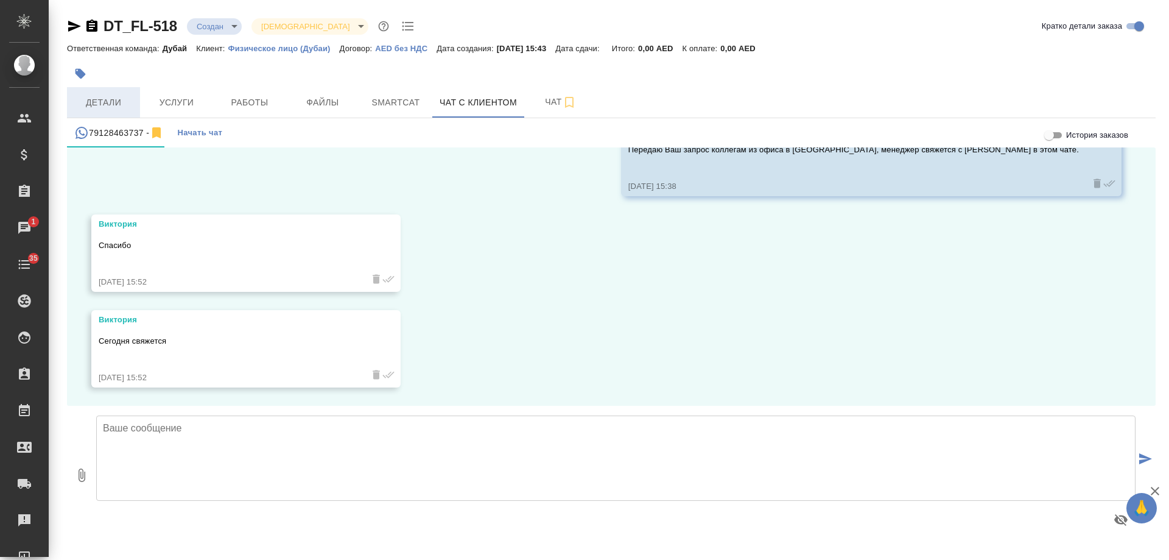
click at [108, 91] on button "Детали" at bounding box center [103, 102] width 73 height 30
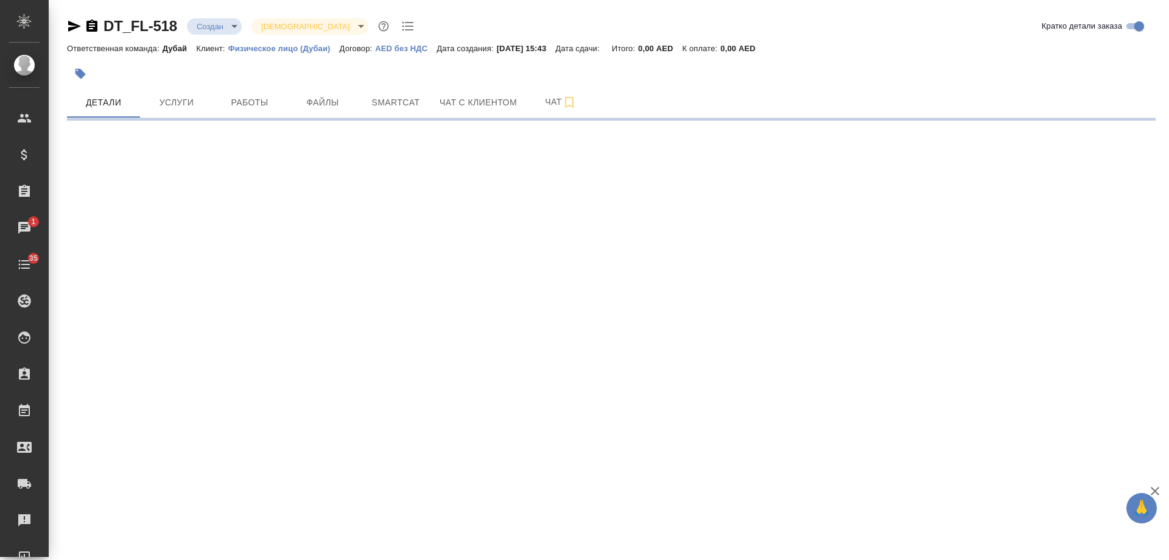
select select "RU"
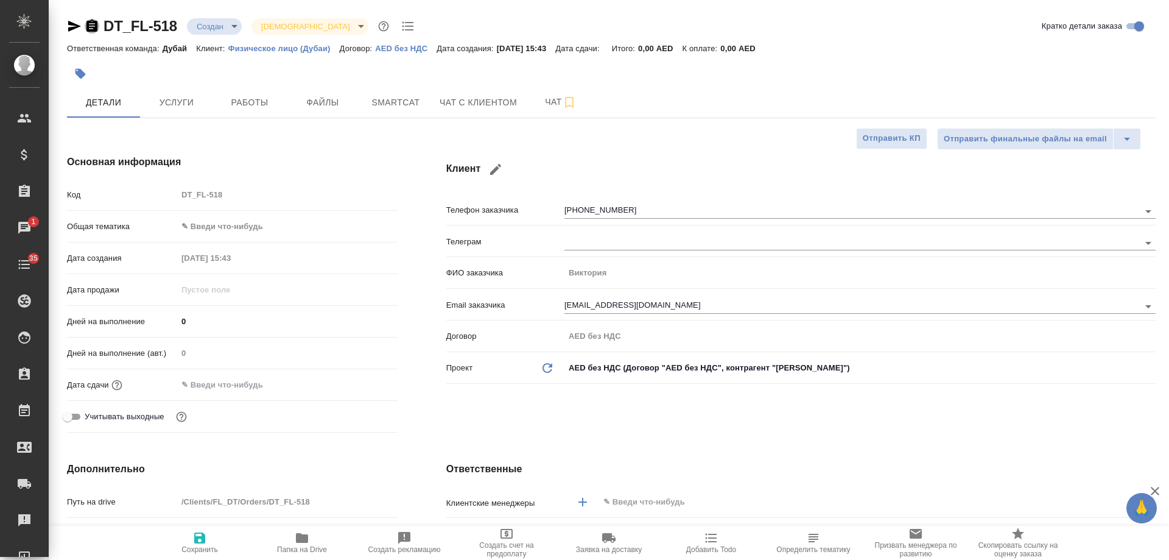
click at [90, 26] on icon "button" at bounding box center [92, 26] width 15 height 15
type textarea "x"
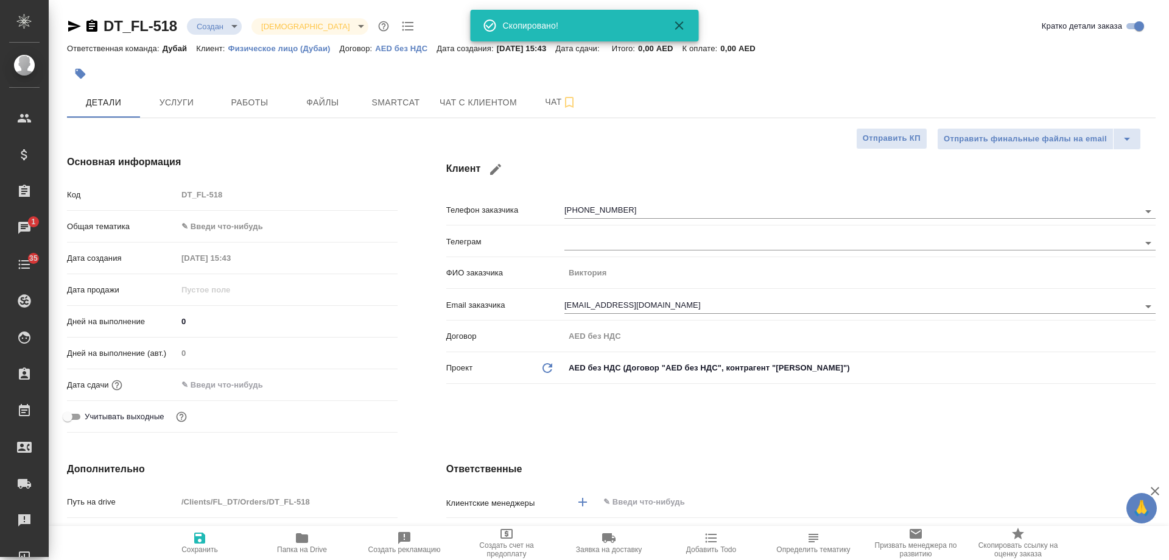
type textarea "x"
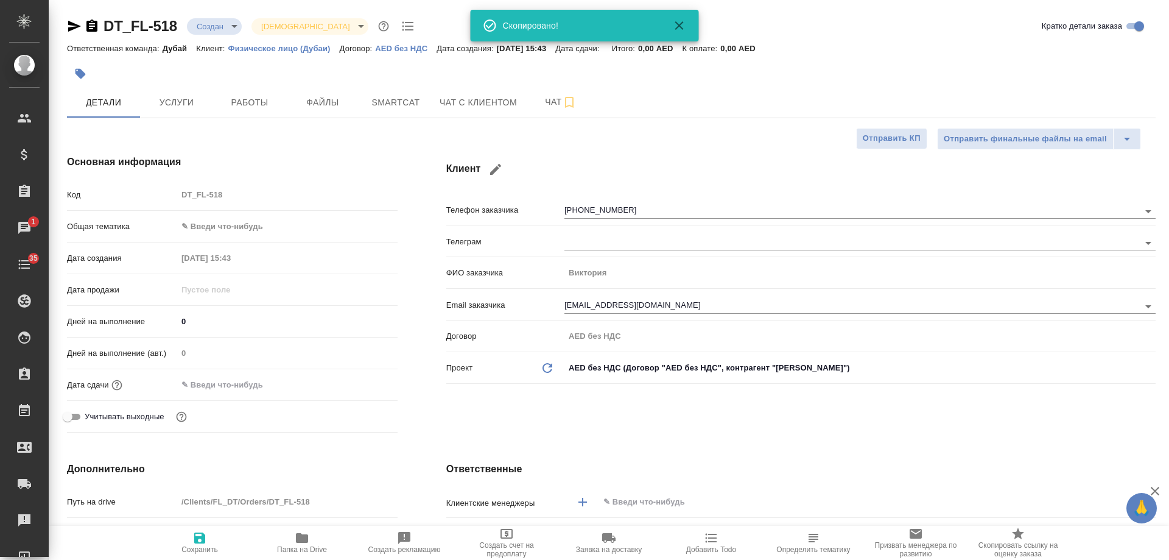
type textarea "x"
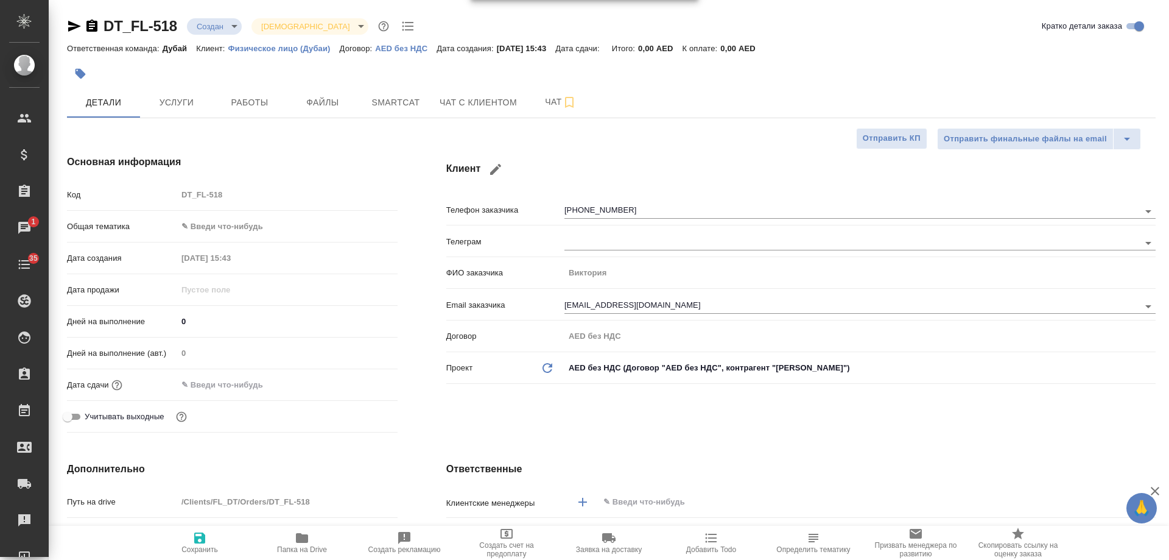
click at [76, 26] on icon "button" at bounding box center [74, 26] width 13 height 11
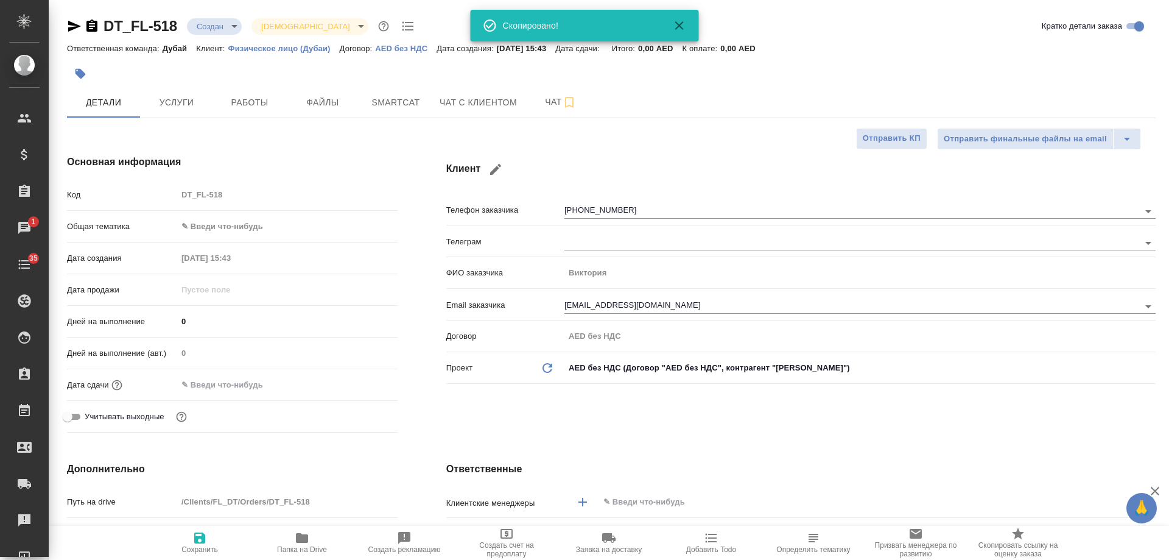
type textarea "x"
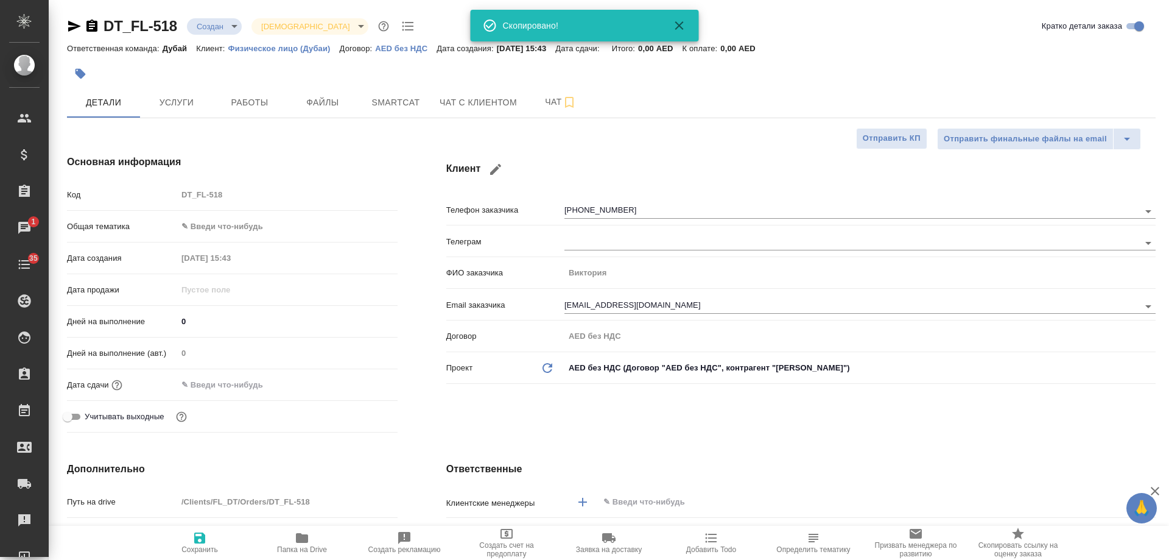
type textarea "x"
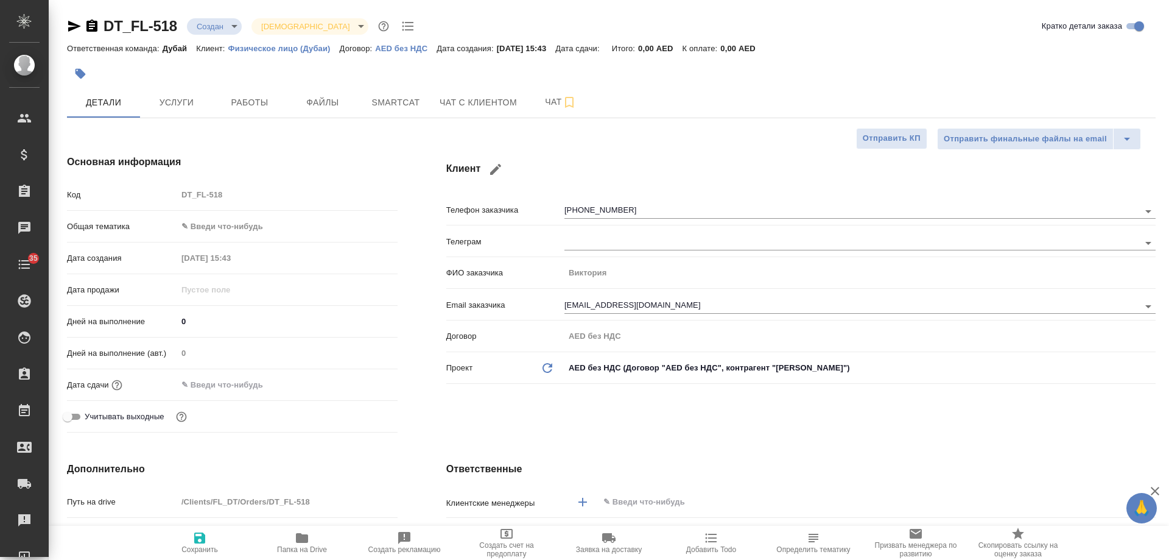
type textarea "x"
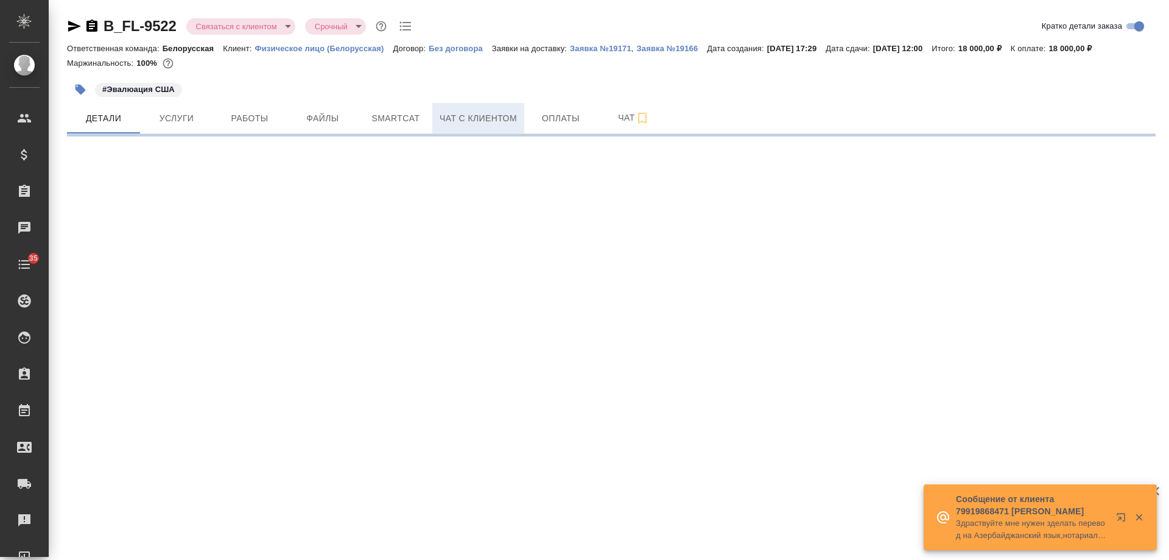
select select "RU"
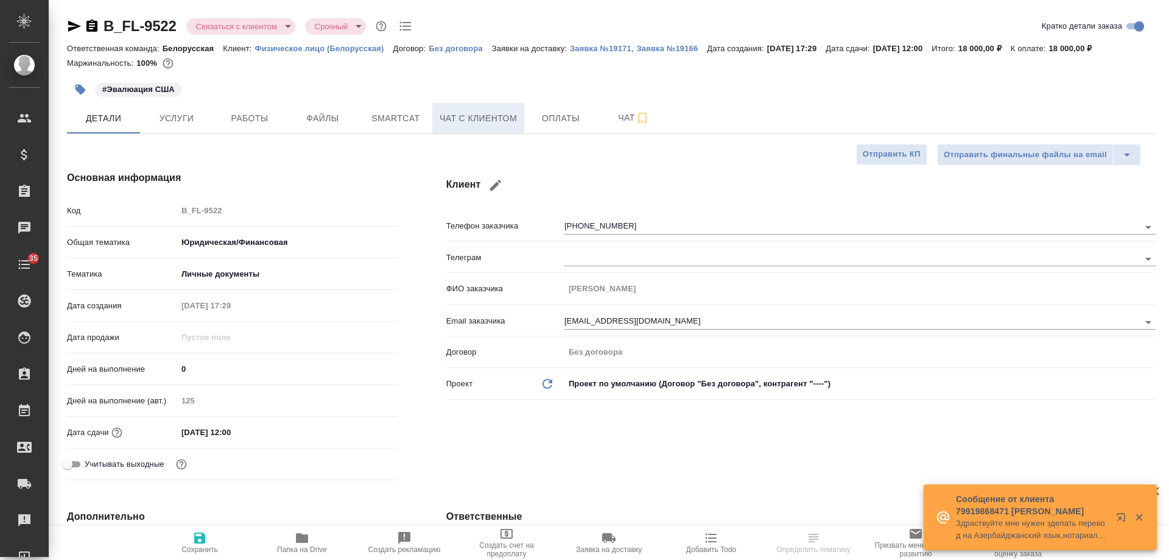
type textarea "x"
click at [476, 114] on span "Чат с клиентом" at bounding box center [478, 118] width 77 height 15
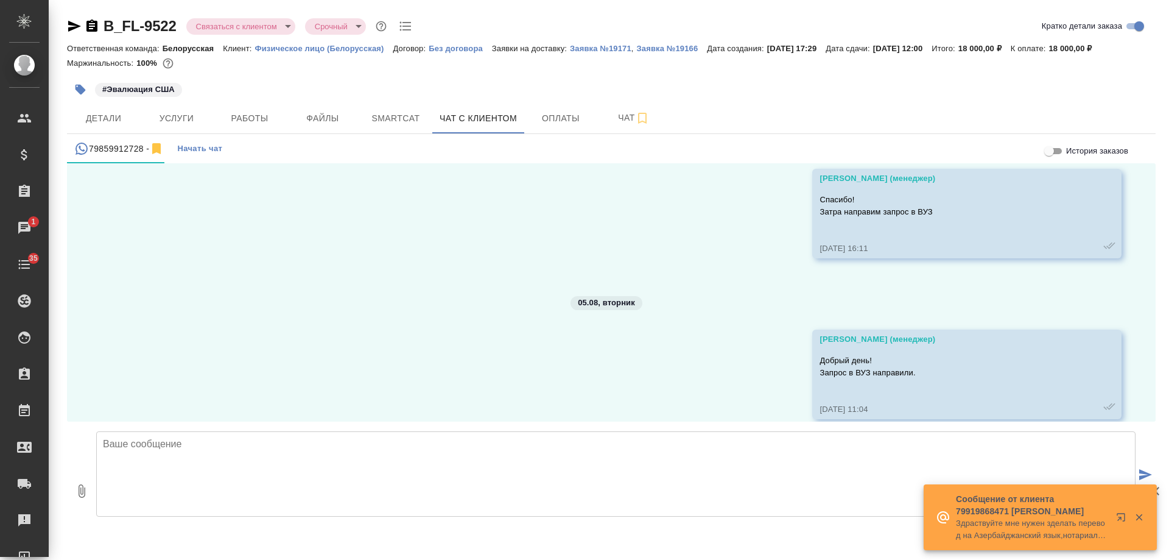
scroll to position [5228, 0]
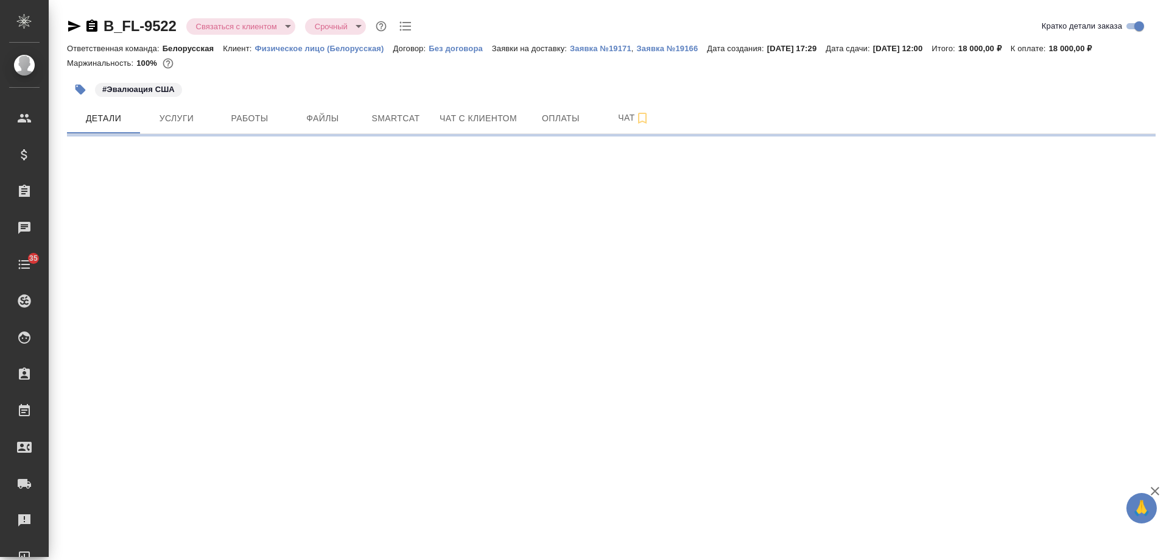
select select "RU"
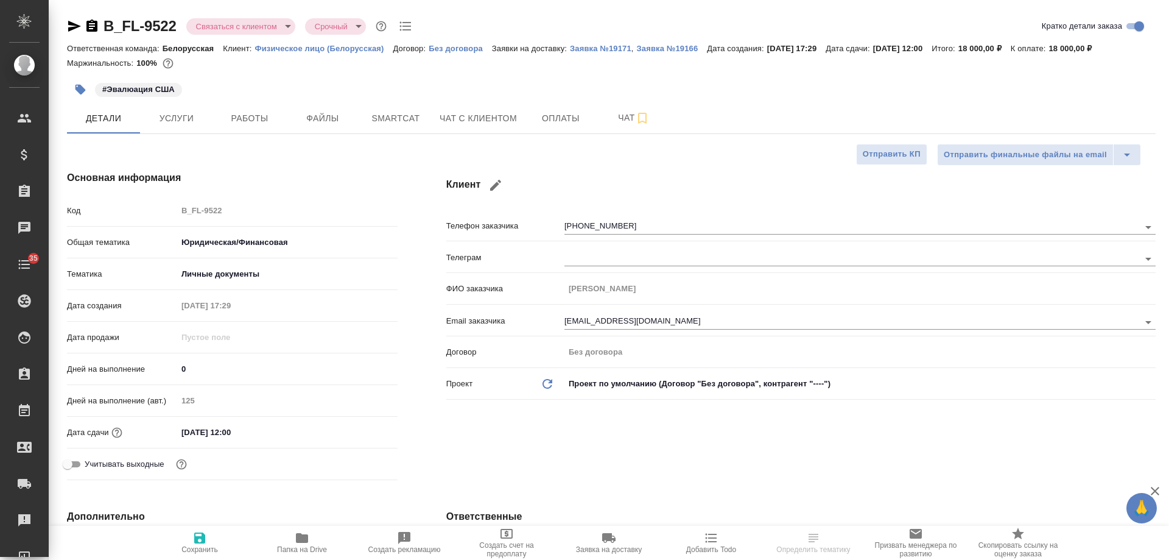
type textarea "x"
click at [490, 122] on span "Чат с клиентом" at bounding box center [478, 118] width 77 height 15
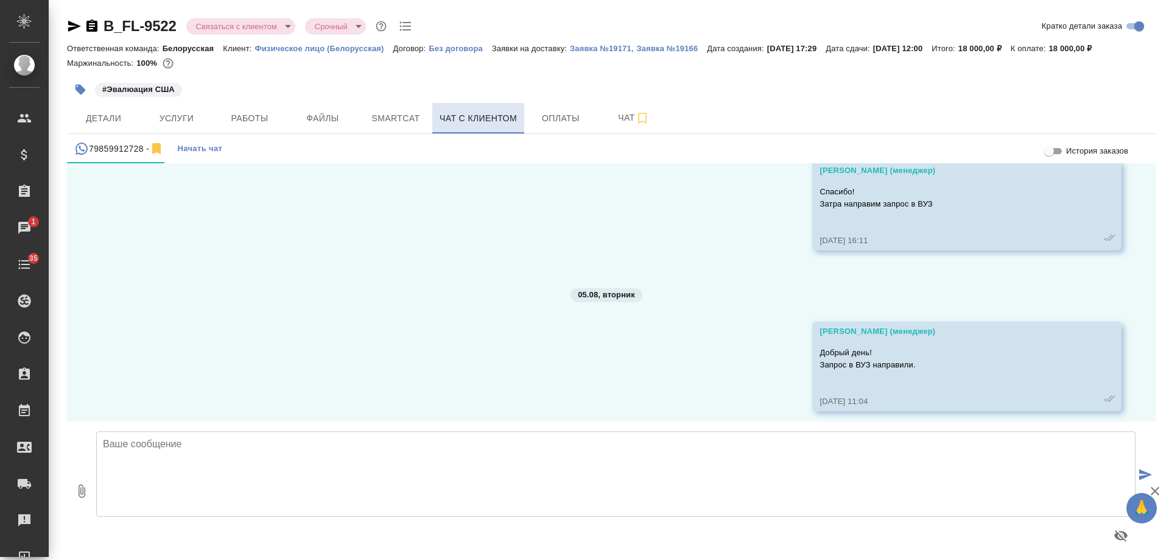
scroll to position [5236, 0]
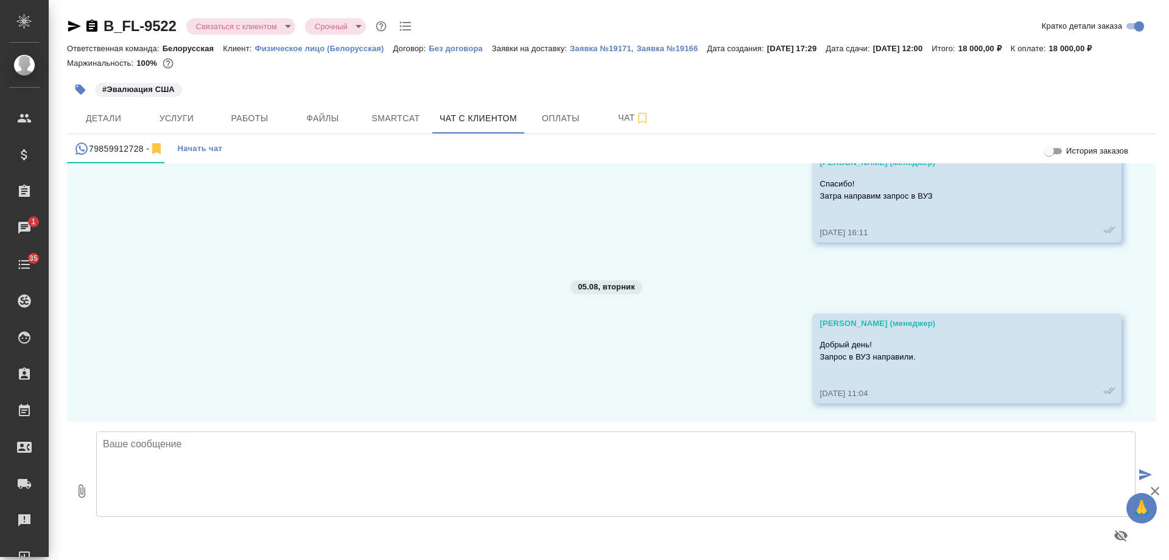
click at [91, 30] on icon "button" at bounding box center [91, 25] width 11 height 12
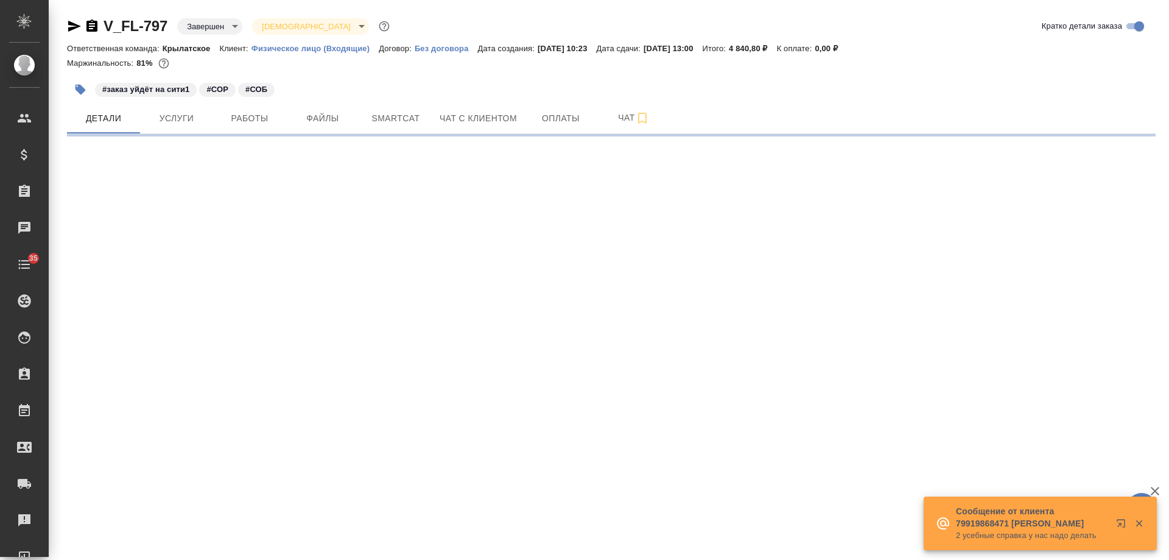
select select "RU"
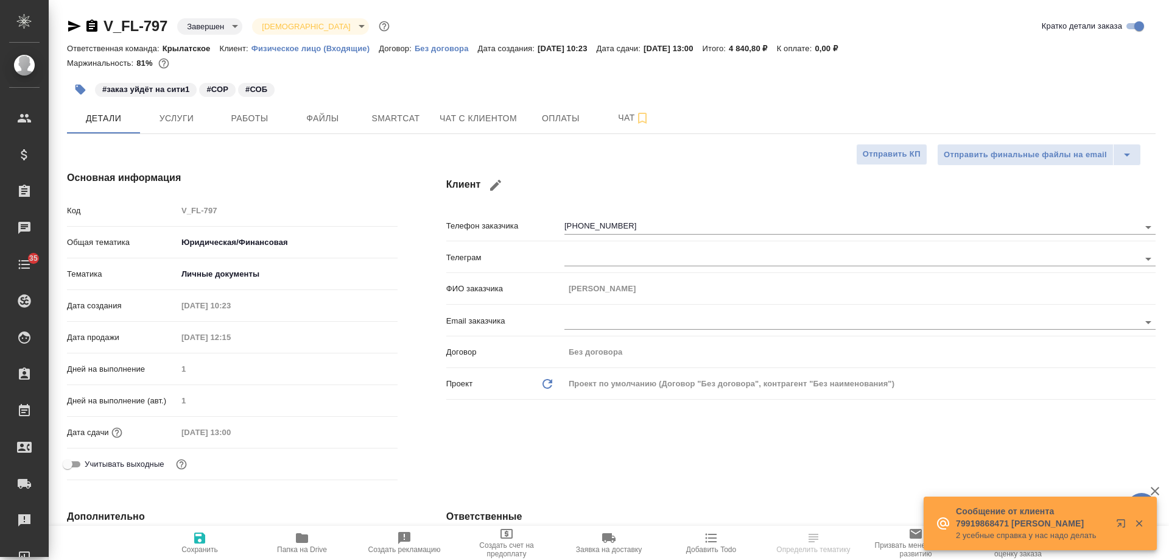
type textarea "x"
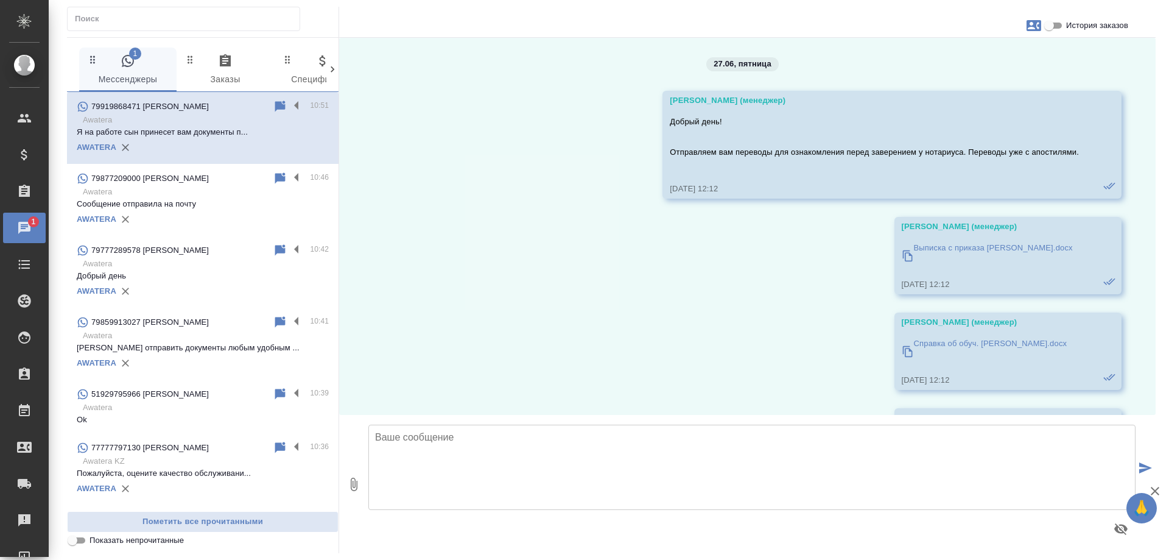
scroll to position [6030, 0]
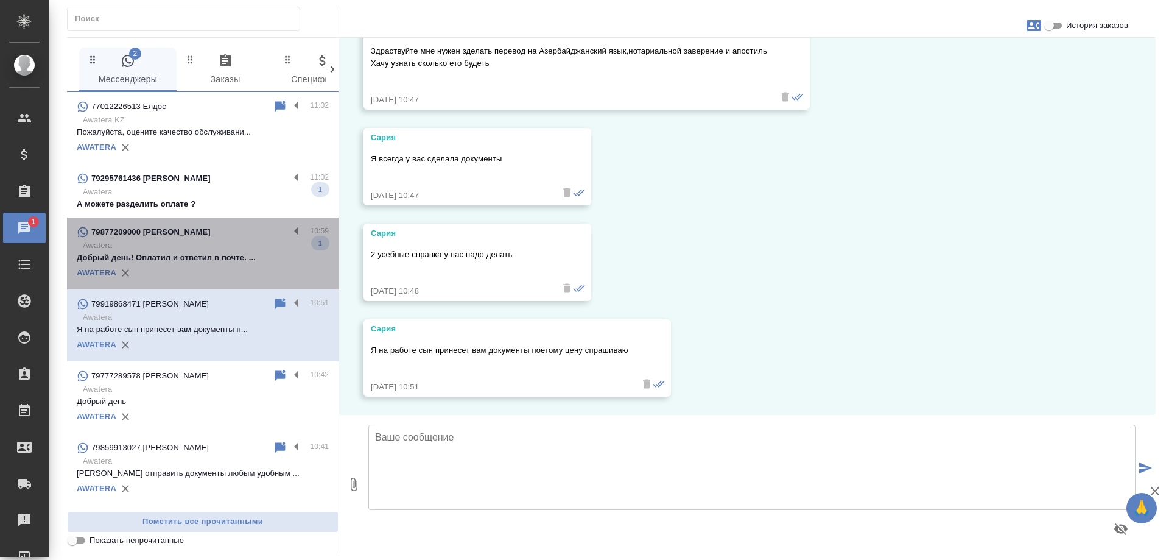
click at [208, 262] on p "Добрый день! Оплатил и ответил в почте. ..." at bounding box center [203, 258] width 252 height 12
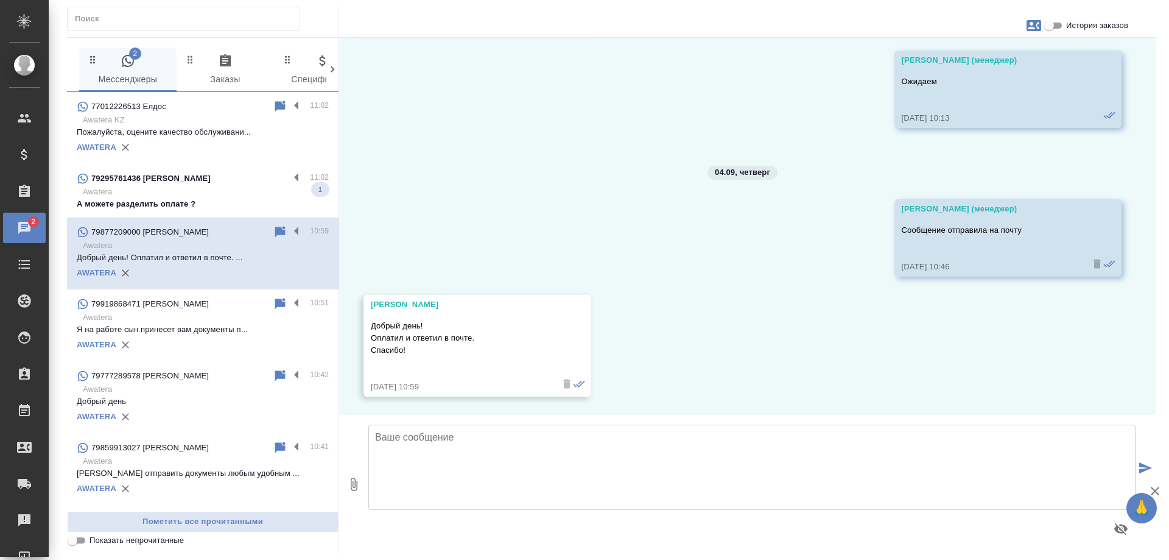
scroll to position [3728, 0]
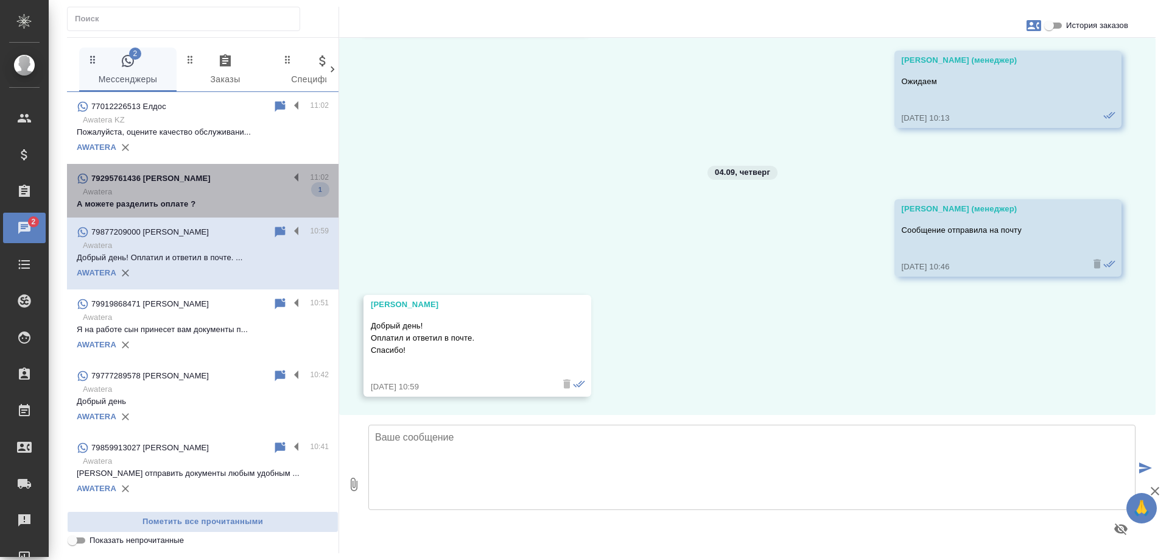
click at [227, 187] on p "Awatera" at bounding box center [206, 192] width 246 height 12
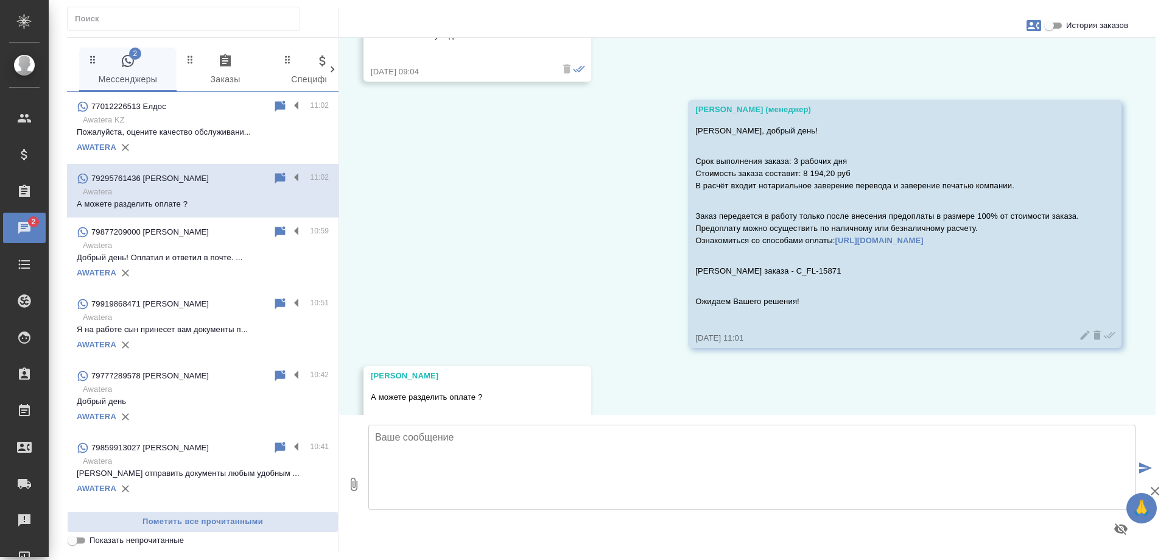
scroll to position [3915, 0]
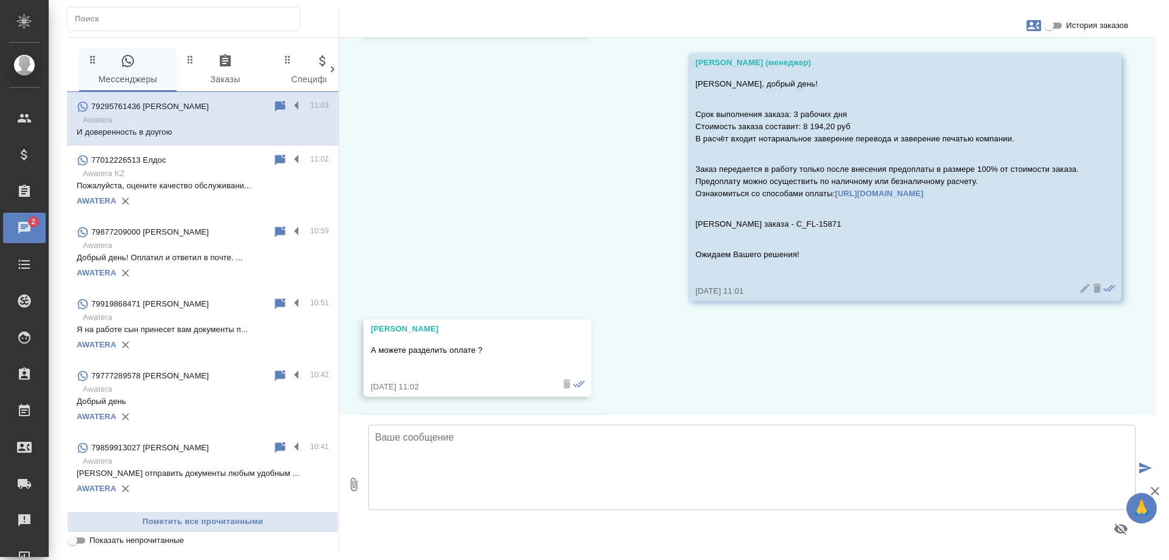
scroll to position [4107, 0]
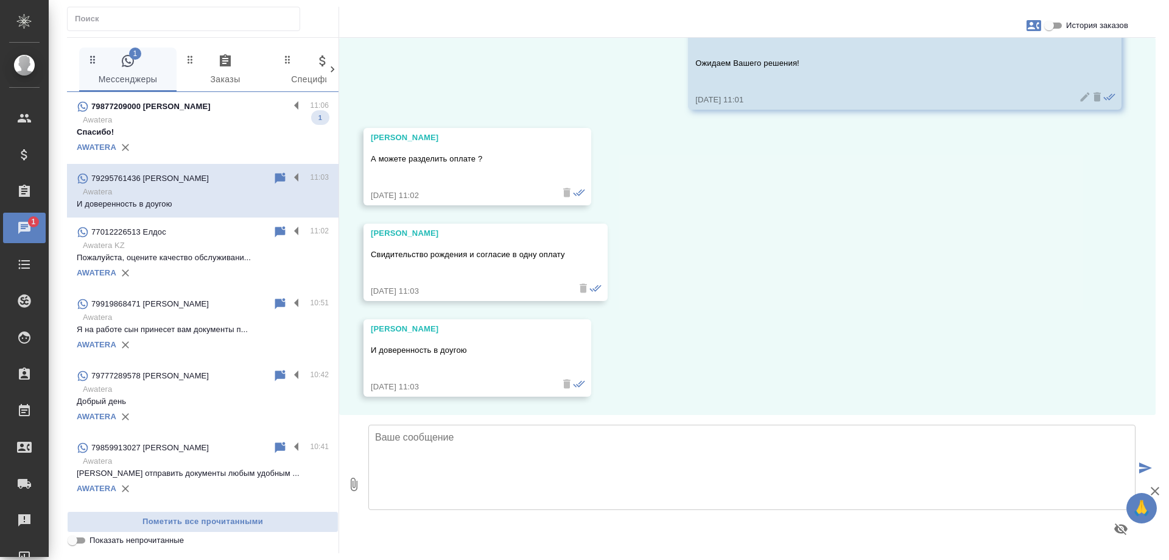
click at [208, 124] on p "Awatera" at bounding box center [206, 120] width 246 height 12
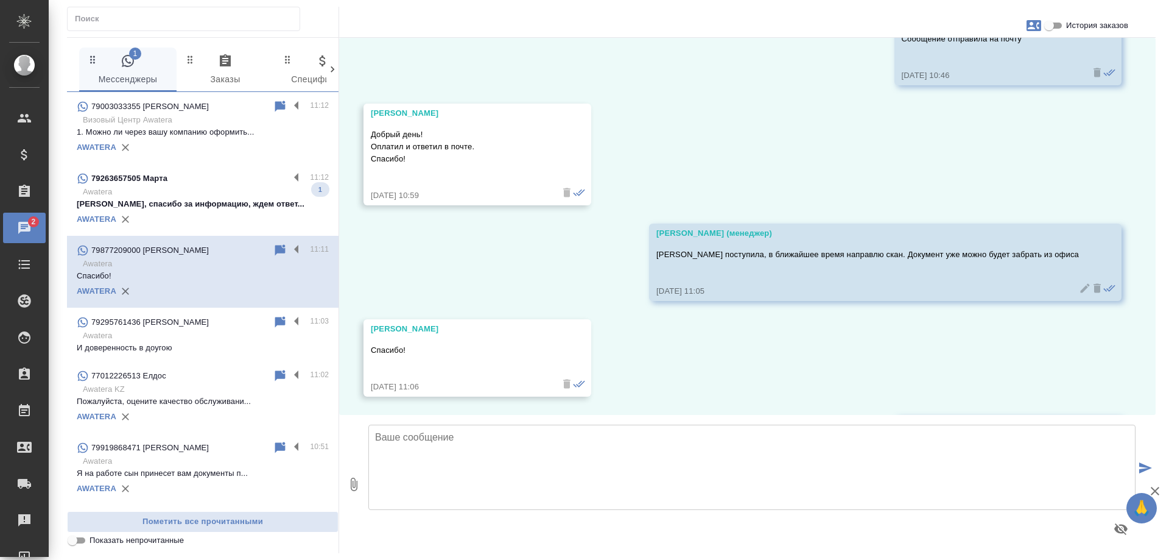
scroll to position [4110, 0]
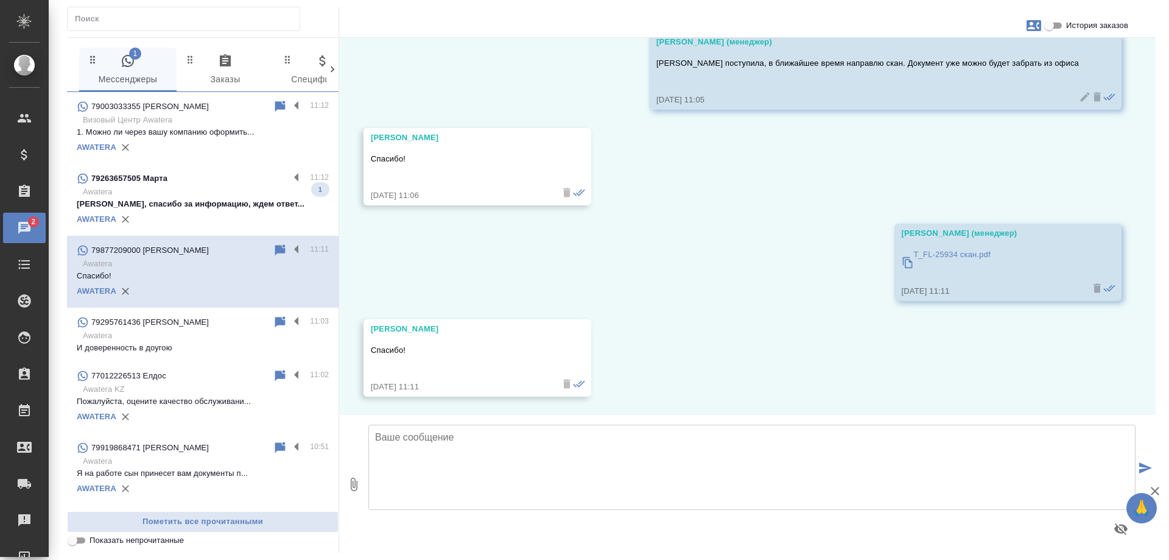
click at [213, 200] on p "[PERSON_NAME], спасибо за информацию, ждем ответ..." at bounding box center [203, 204] width 252 height 12
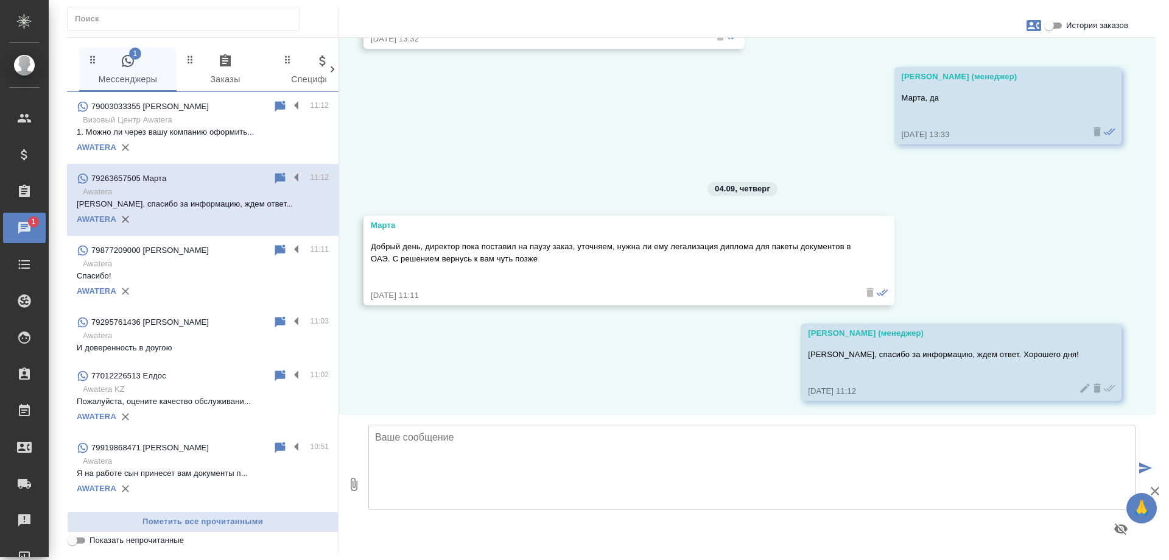
scroll to position [4998, 0]
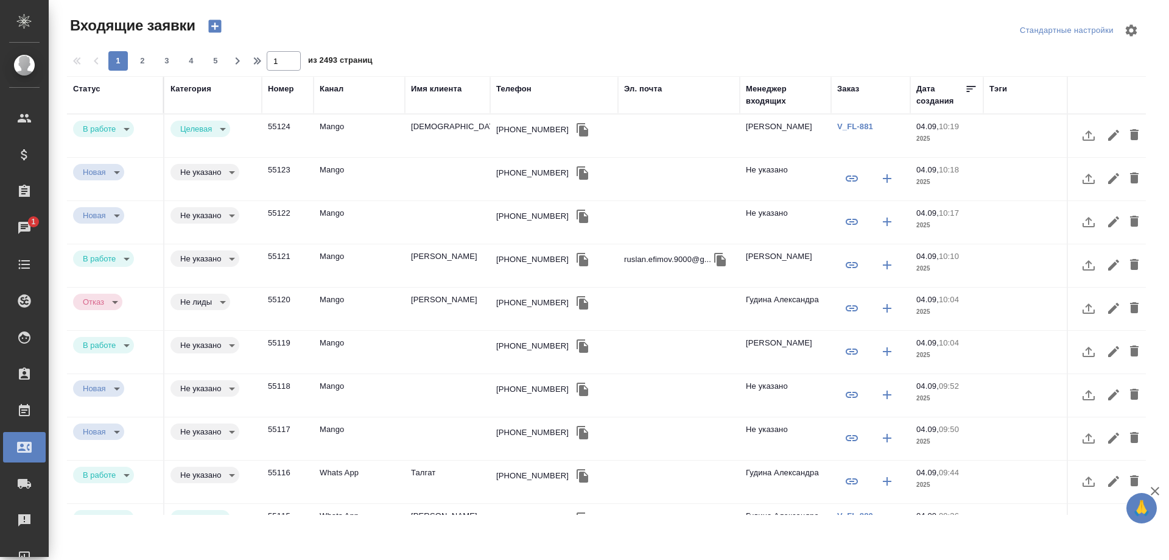
select select "RU"
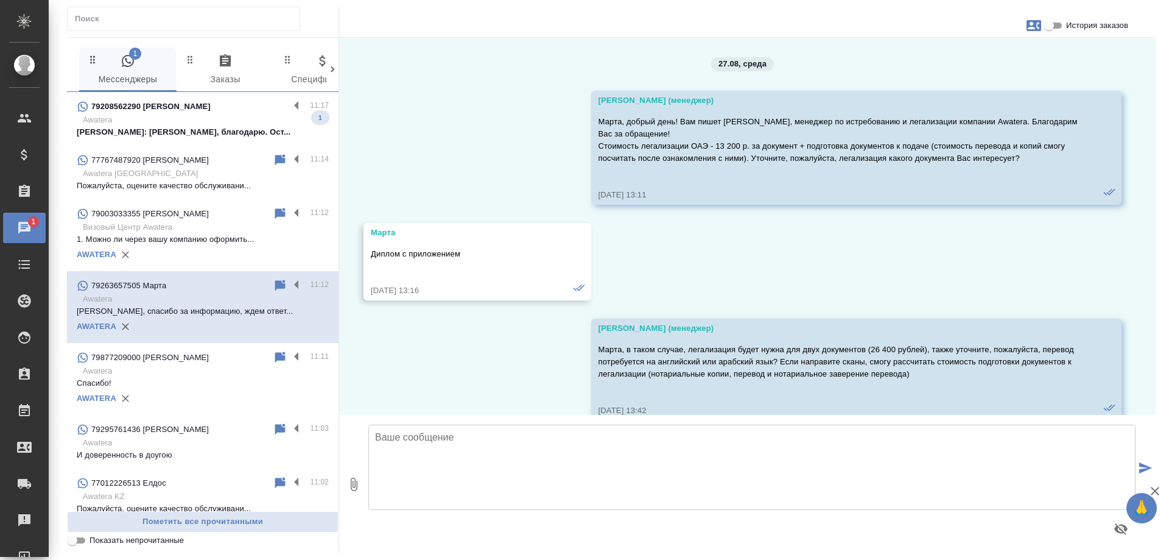
scroll to position [4998, 0]
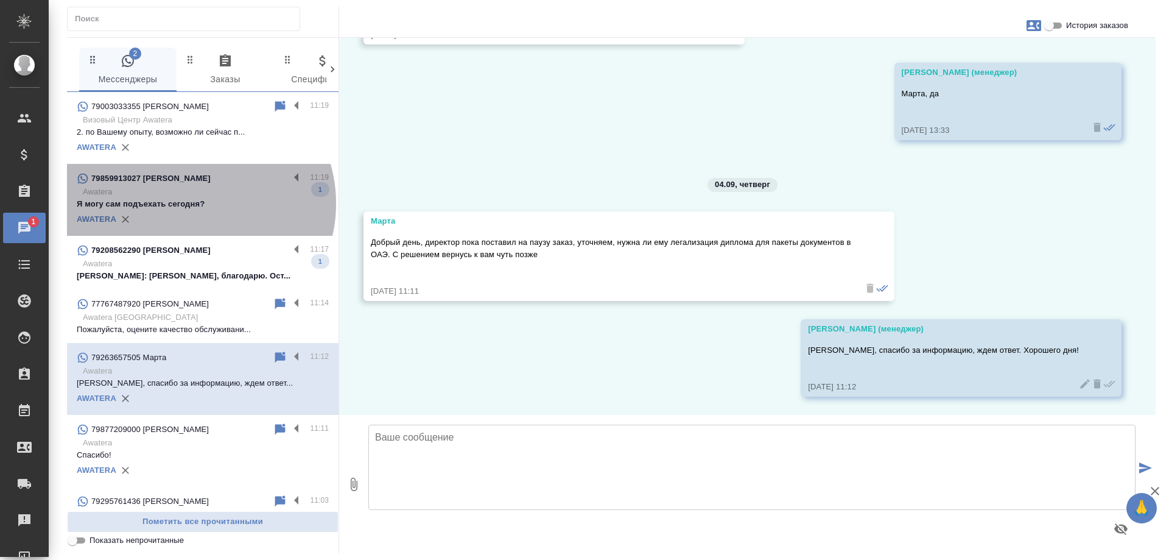
click at [194, 203] on p "Я могу сам подъехать сегодня?" at bounding box center [203, 204] width 252 height 12
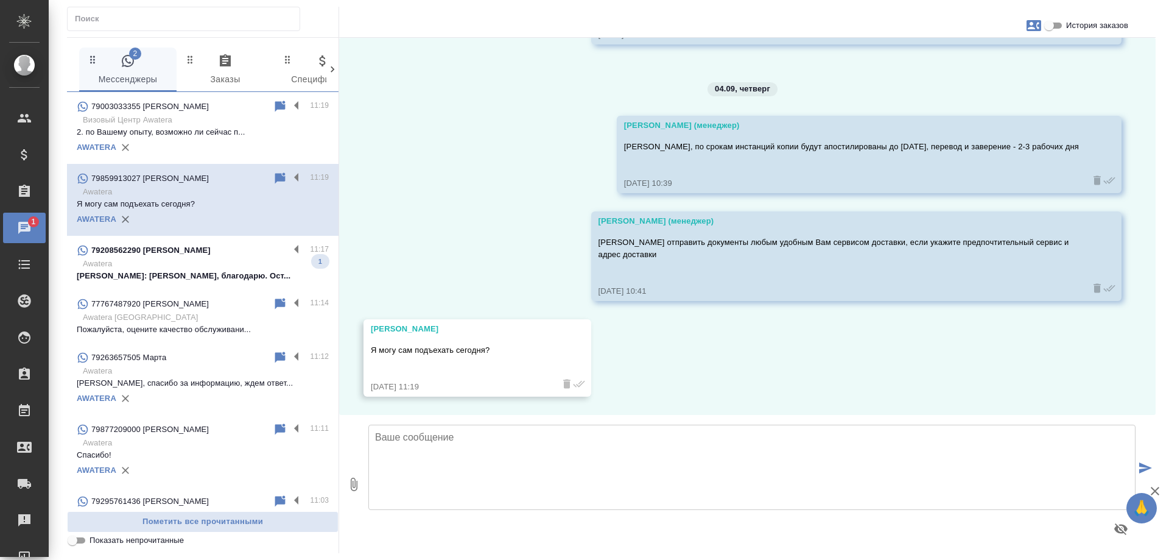
scroll to position [4154, 0]
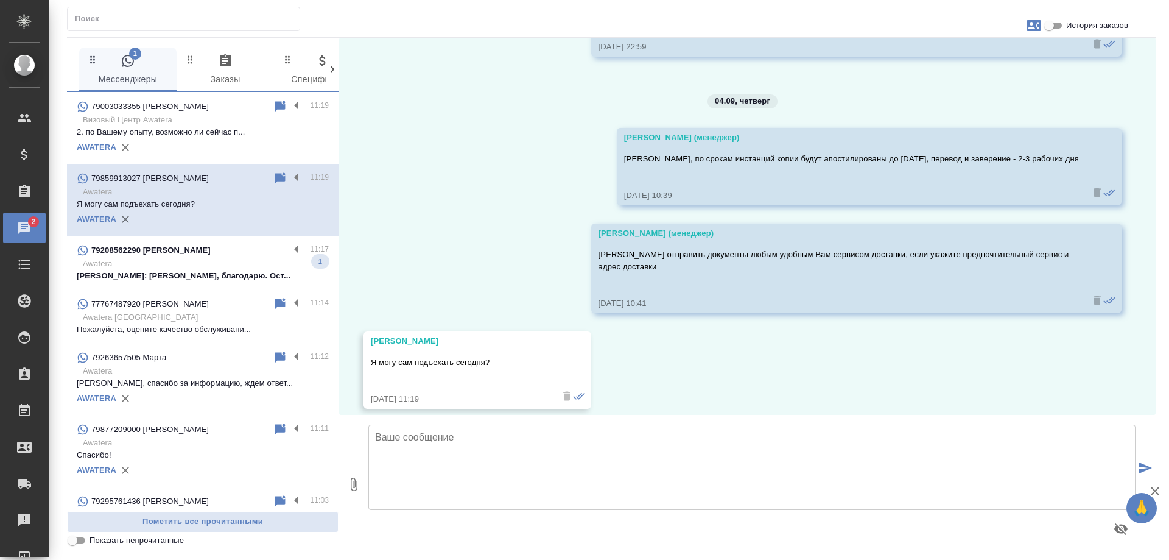
click at [223, 257] on div "79208562290 Александра Белашова" at bounding box center [183, 250] width 213 height 15
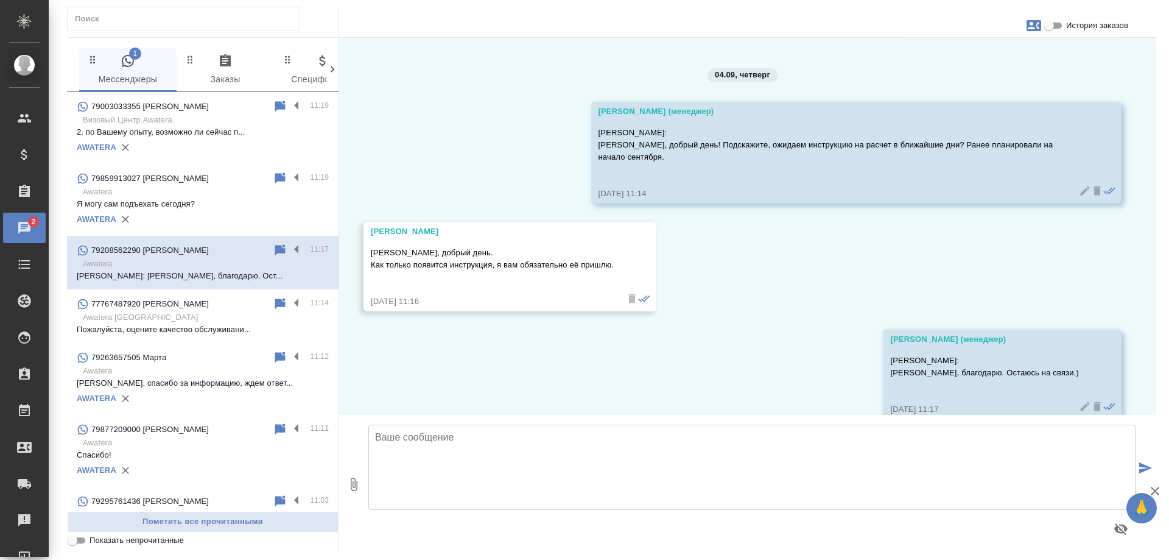
scroll to position [3522, 0]
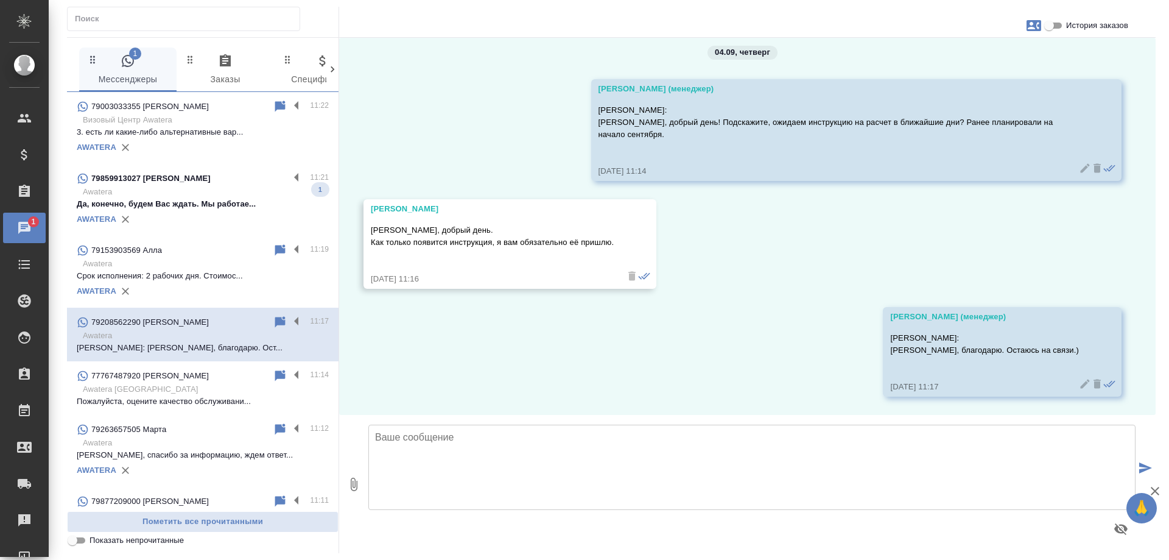
click at [214, 202] on p "Да, конечно, будем Вас ждать. Мы работае..." at bounding box center [203, 204] width 252 height 12
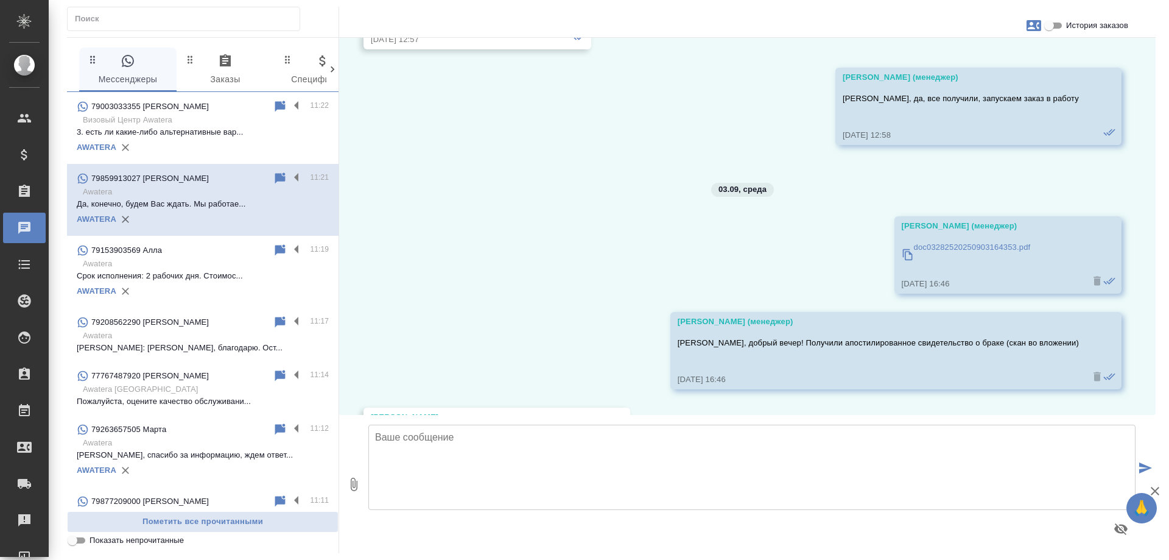
scroll to position [3949, 0]
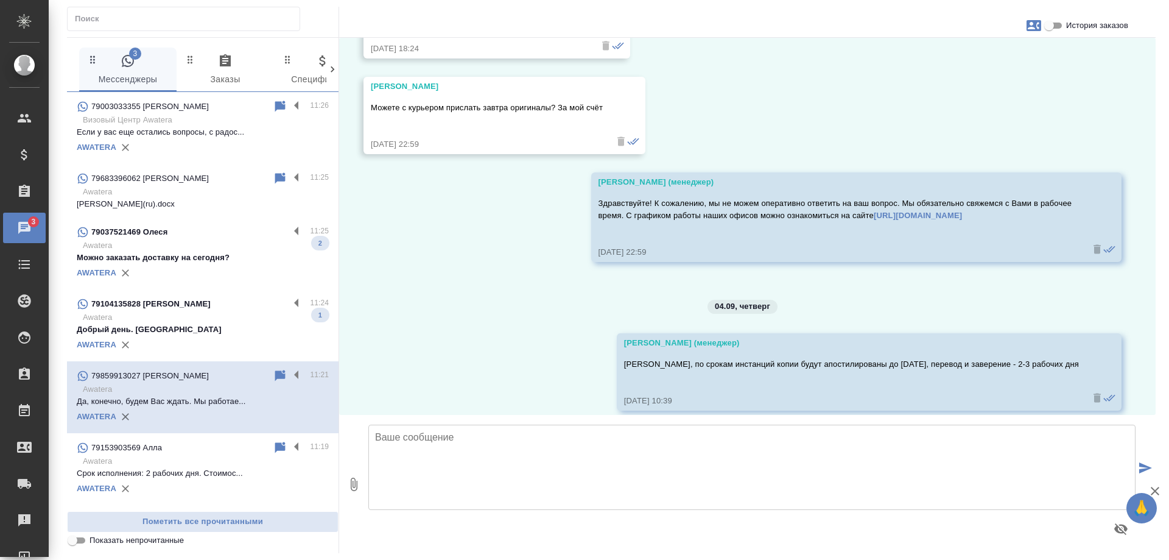
click at [231, 250] on p "Awatera" at bounding box center [206, 245] width 246 height 12
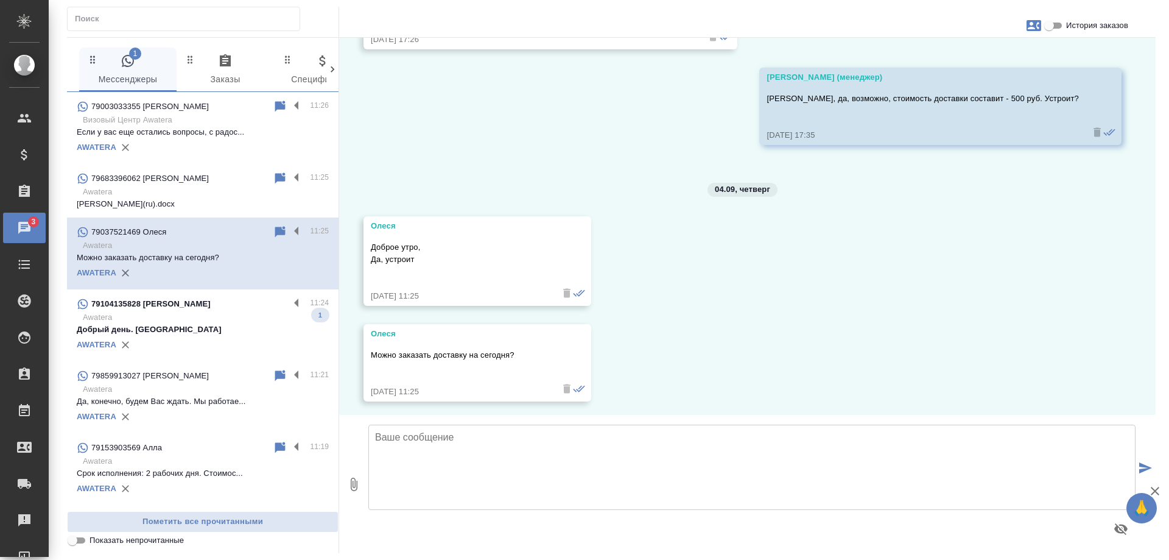
scroll to position [6052, 0]
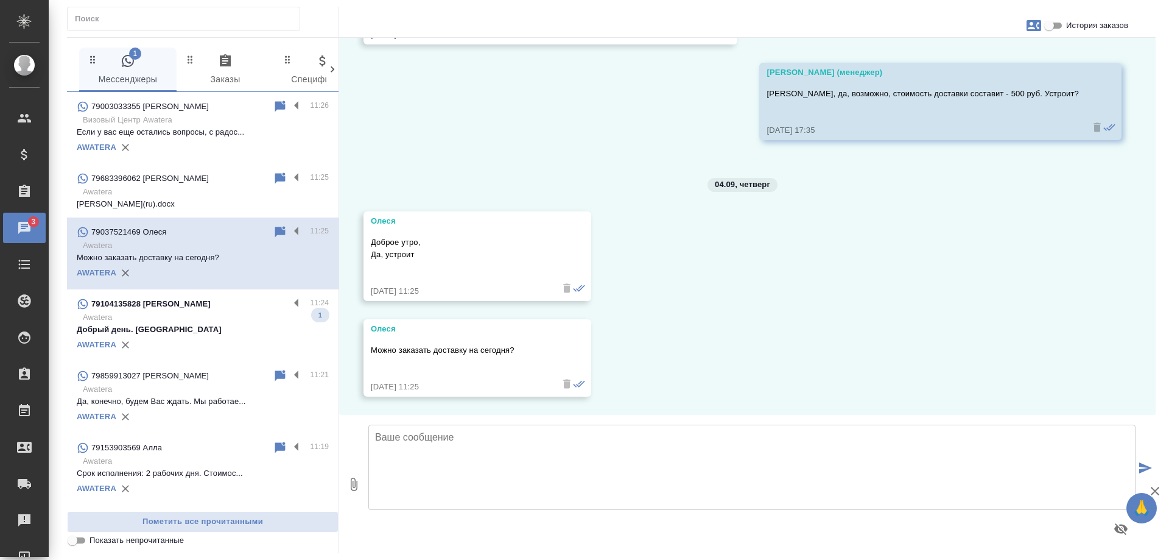
click at [207, 308] on div "79104135828 [PERSON_NAME]" at bounding box center [183, 304] width 213 height 15
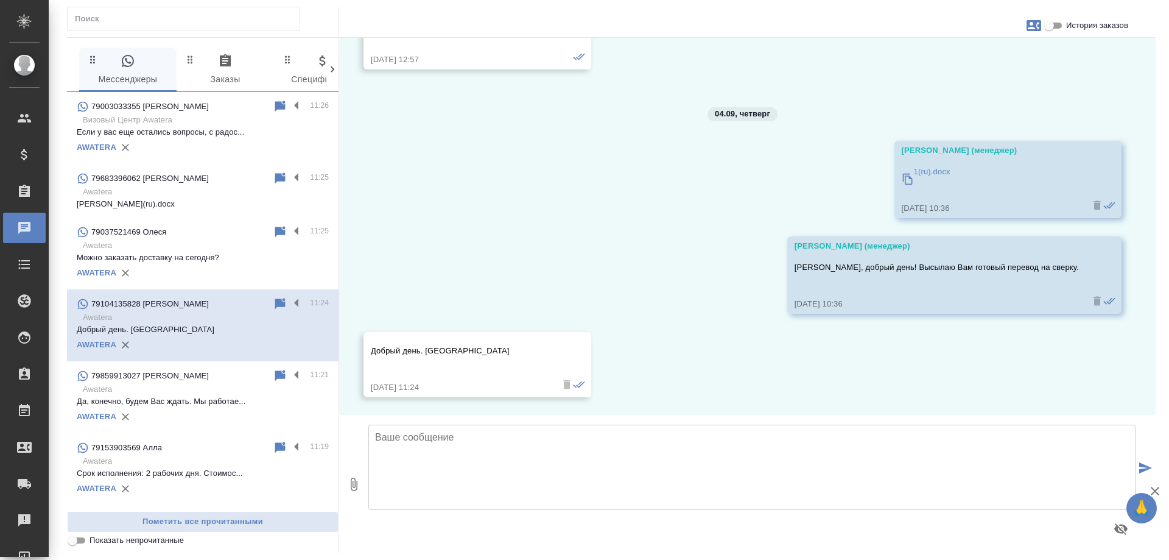
scroll to position [1664, 0]
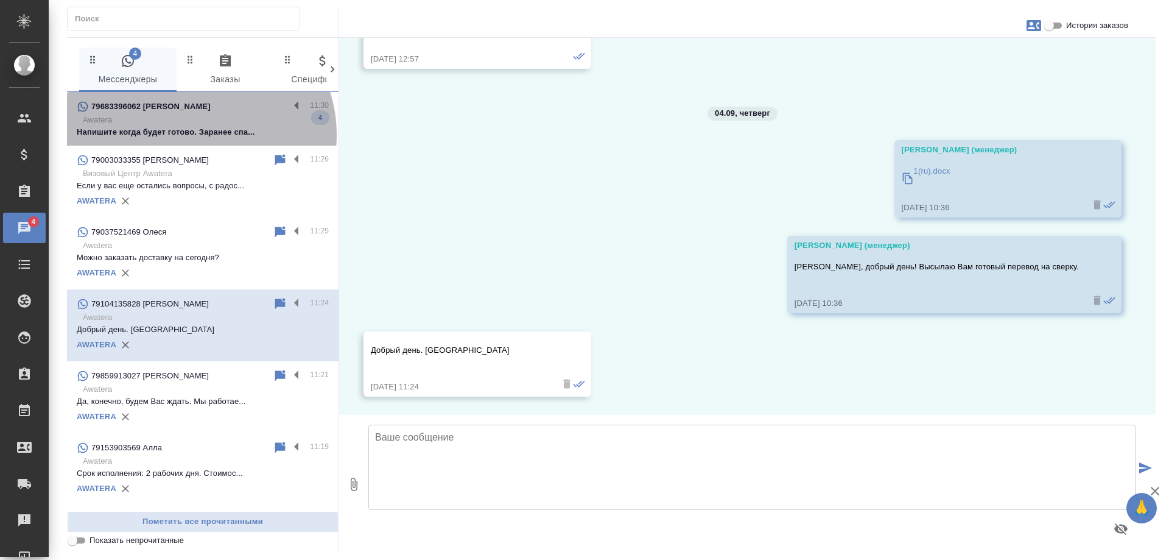
click at [194, 135] on p "Напишите когда будет готово. Заранее спа..." at bounding box center [203, 132] width 252 height 12
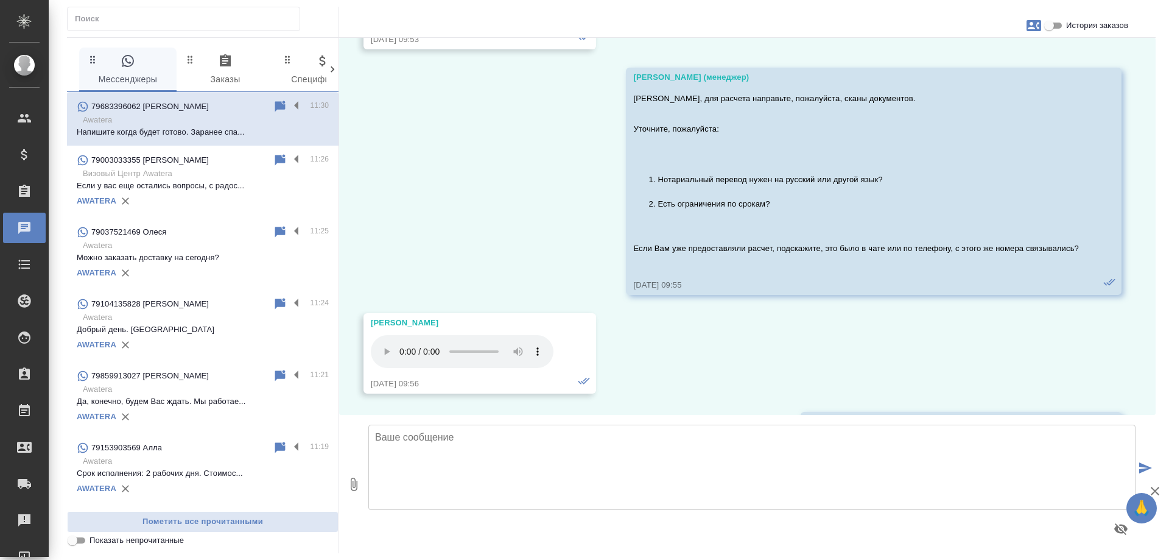
scroll to position [7330, 0]
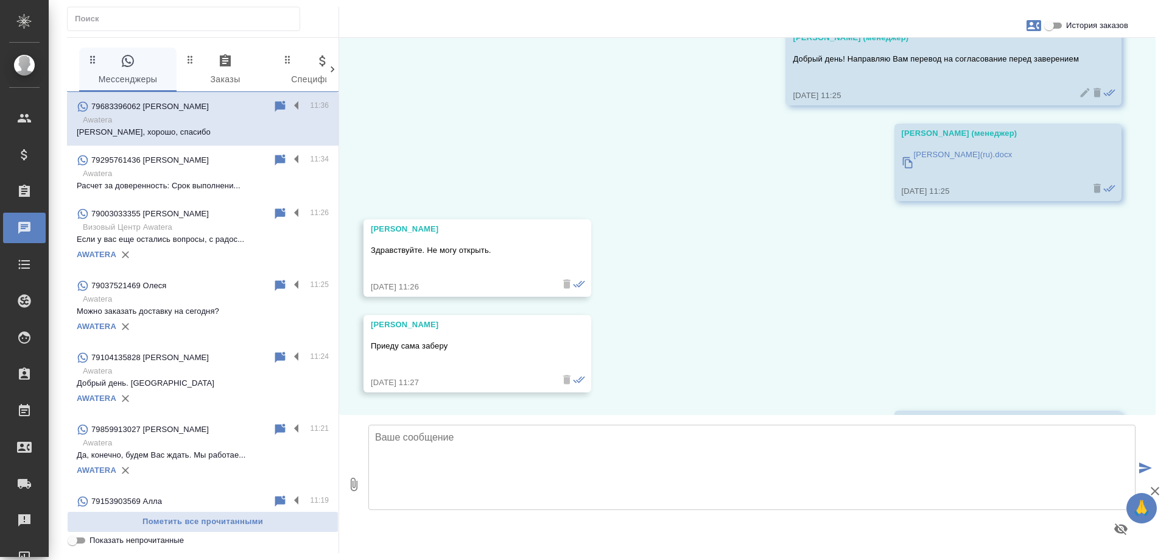
scroll to position [7804, 0]
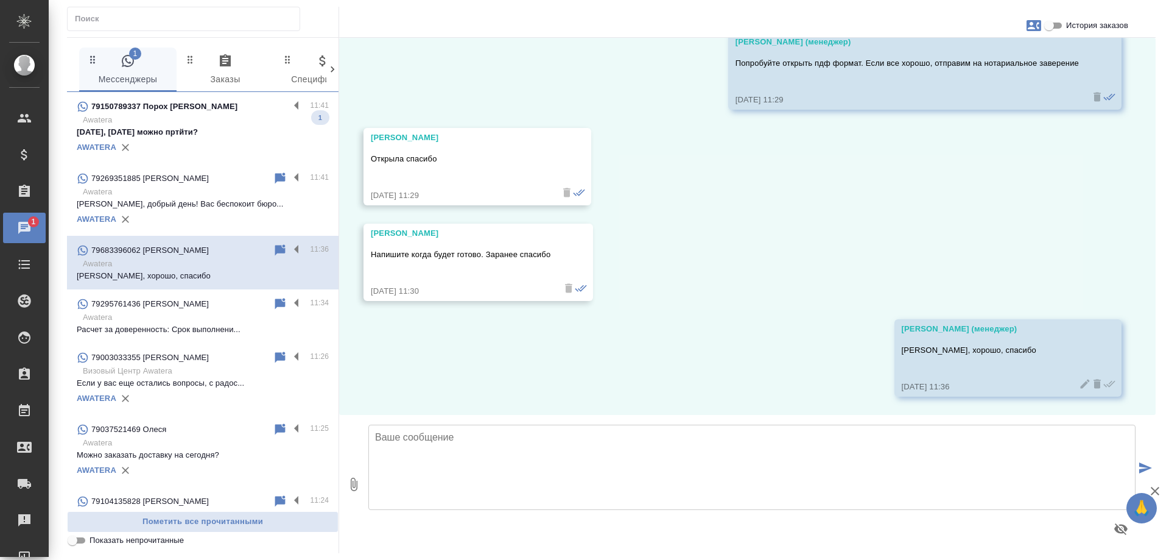
click at [161, 116] on p "Awatera" at bounding box center [206, 120] width 246 height 12
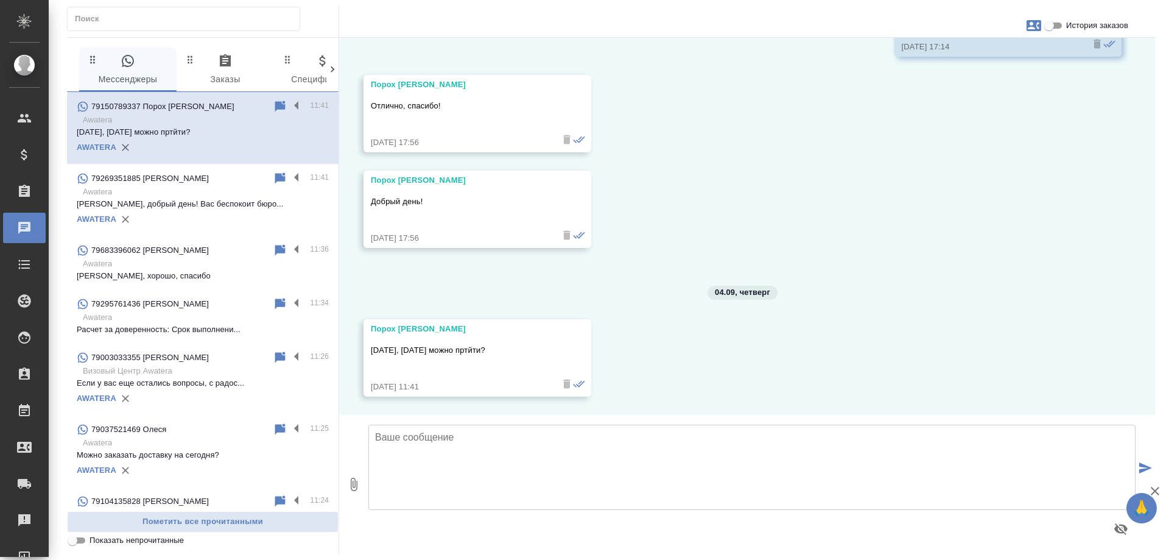
scroll to position [3143, 0]
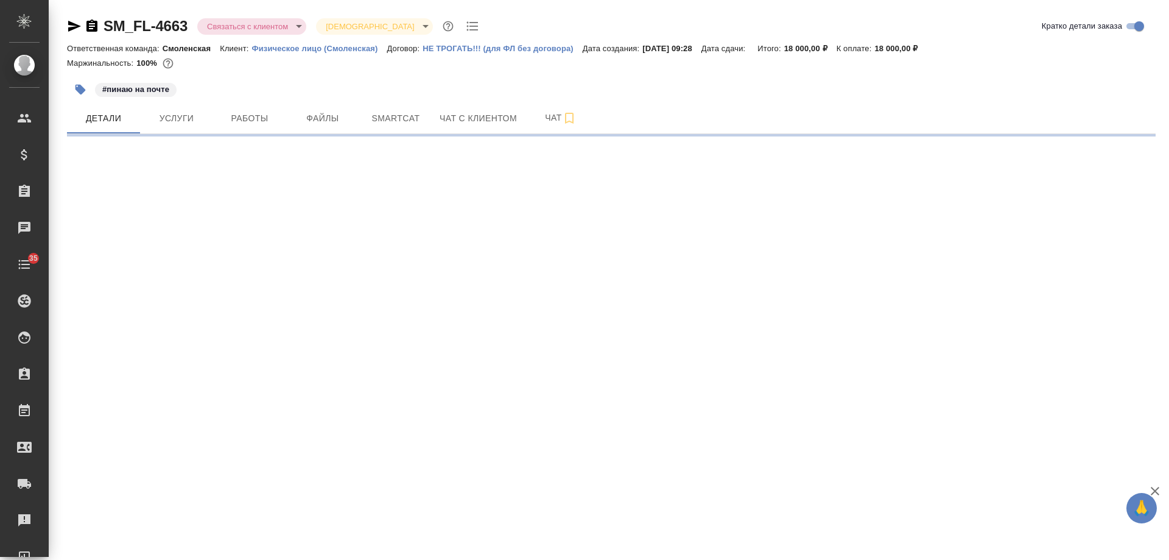
select select "RU"
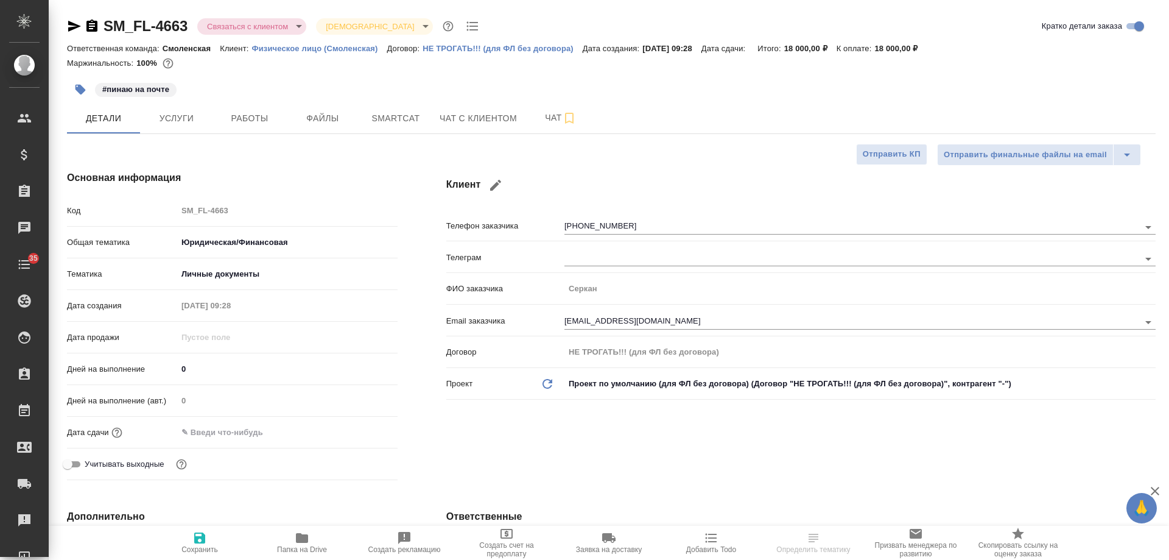
type textarea "x"
click at [91, 30] on icon "button" at bounding box center [91, 25] width 11 height 12
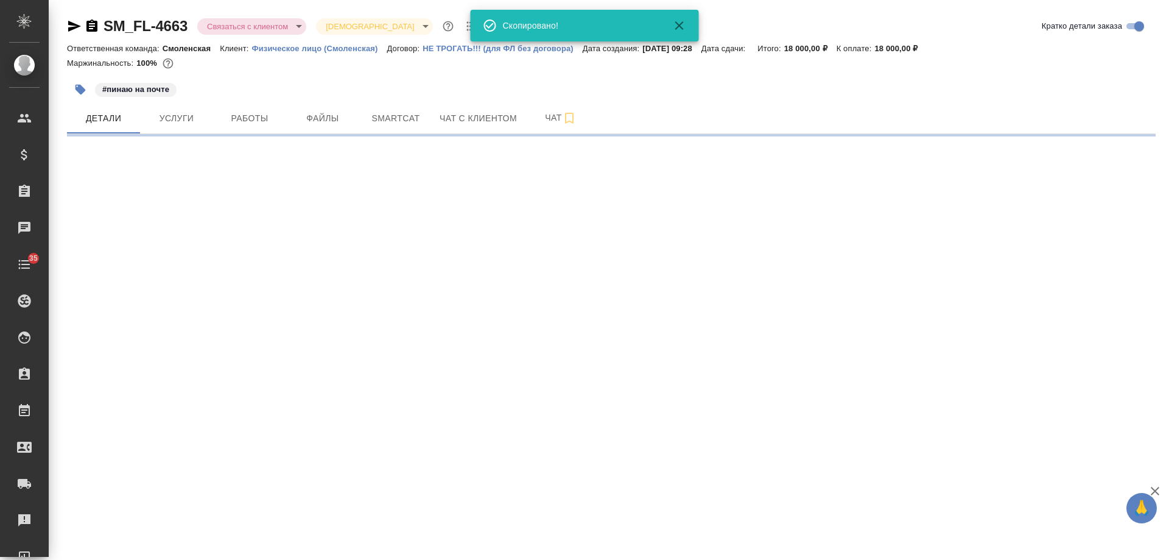
select select "RU"
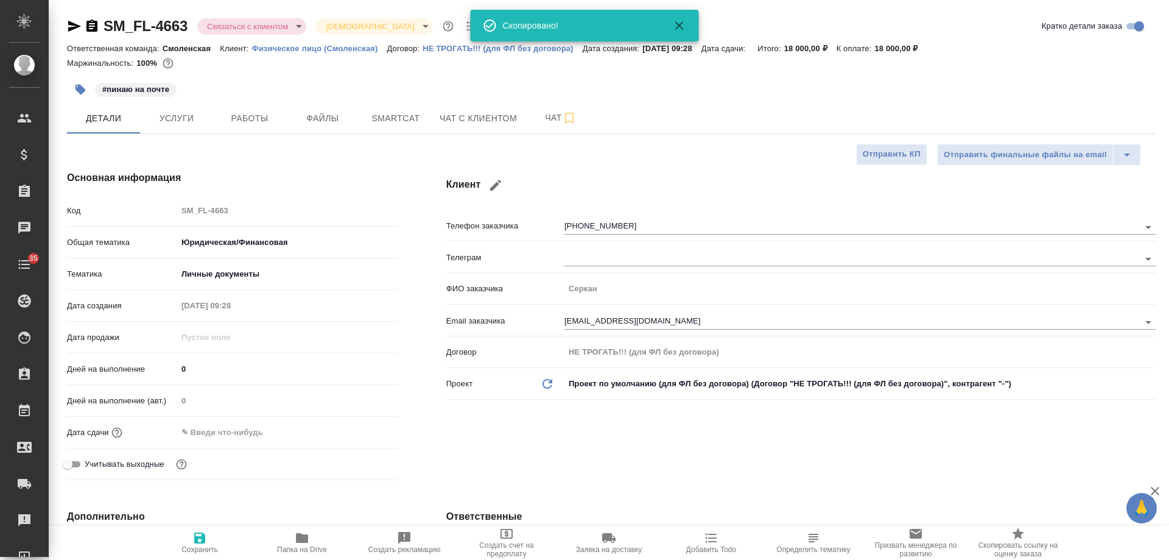
type textarea "x"
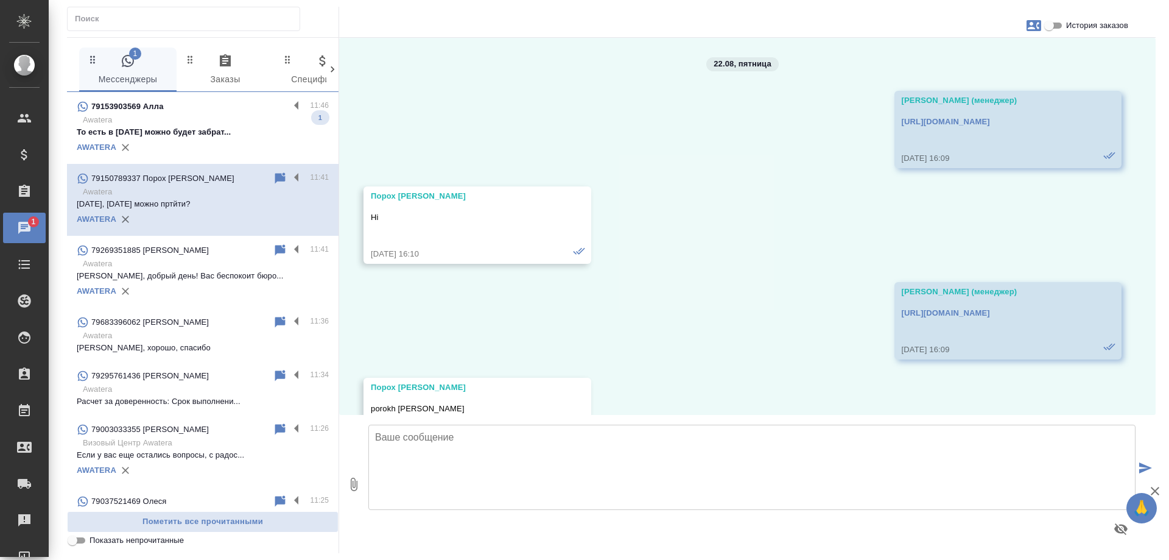
scroll to position [3143, 0]
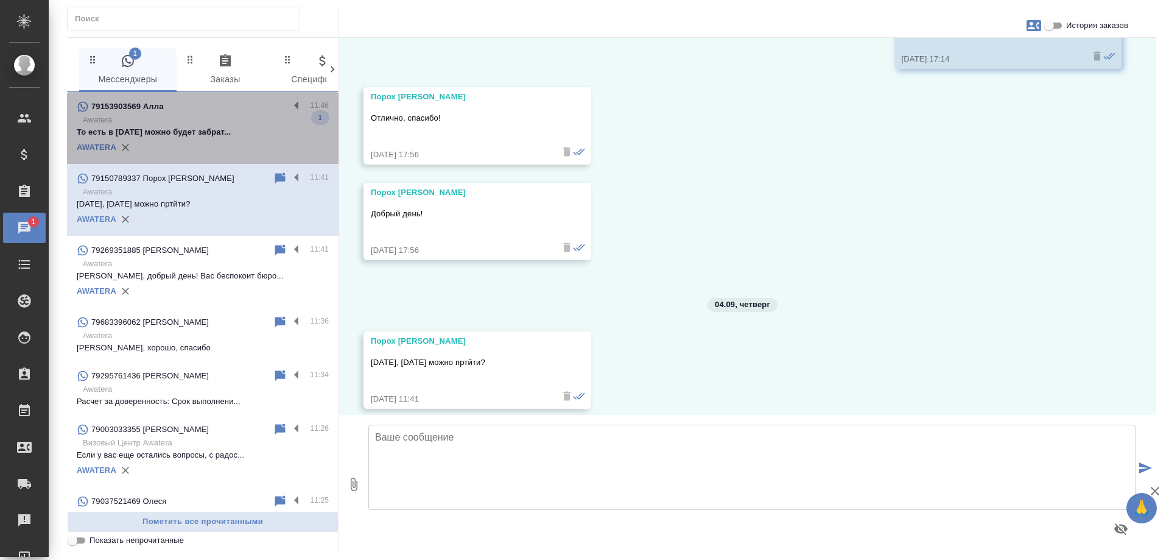
click at [205, 128] on p "То есть в [DATE] можно будет забрат..." at bounding box center [203, 132] width 252 height 12
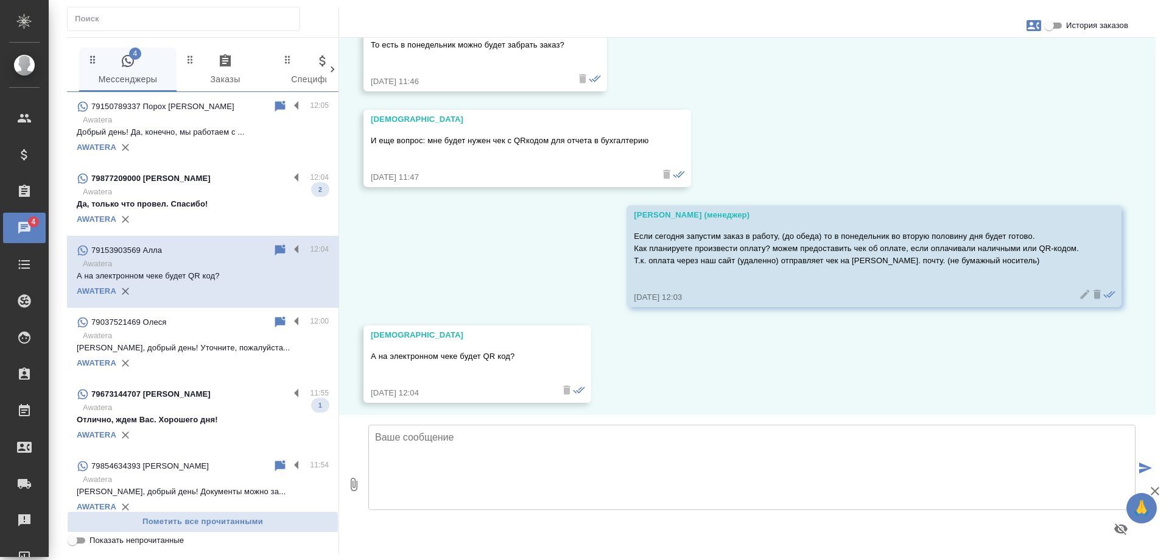
scroll to position [839, 0]
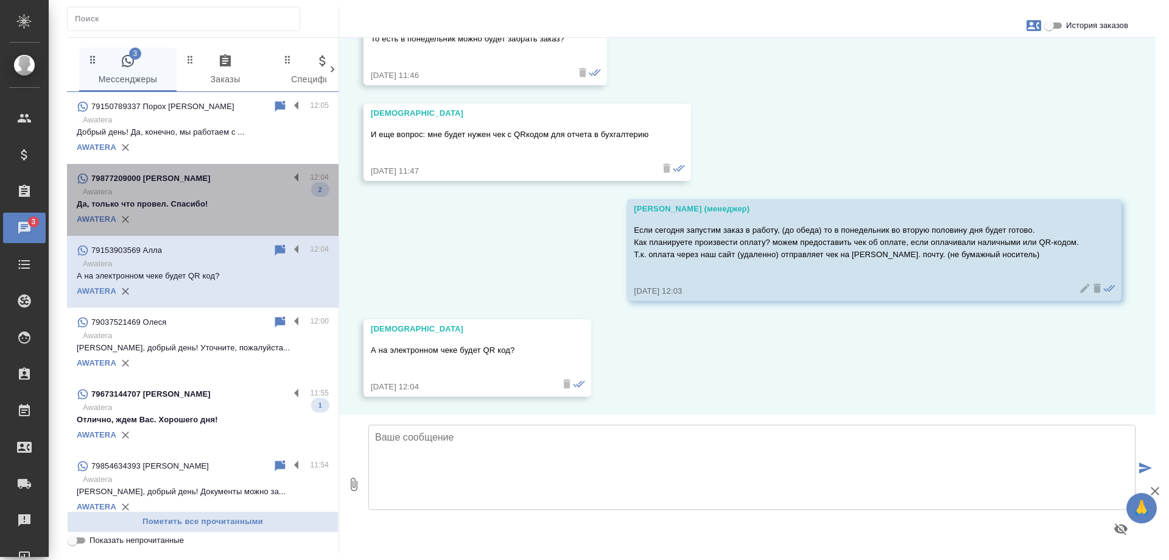
click at [220, 194] on p "Awatera" at bounding box center [206, 192] width 246 height 12
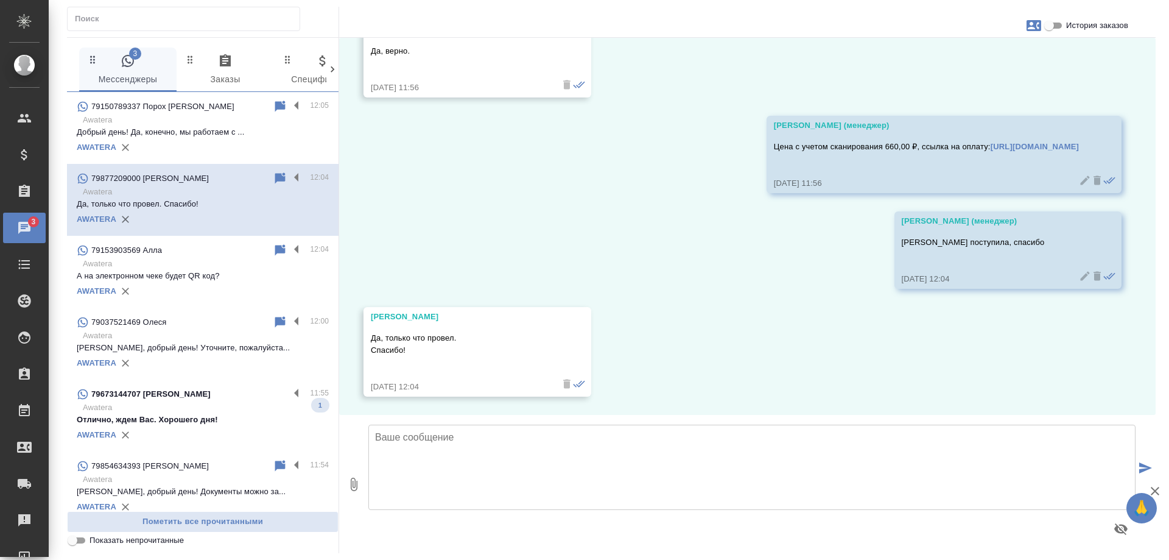
scroll to position [4804, 0]
drag, startPoint x: 227, startPoint y: 411, endPoint x: 412, endPoint y: 1, distance: 450.1
click at [227, 411] on p "Awatera" at bounding box center [206, 407] width 246 height 12
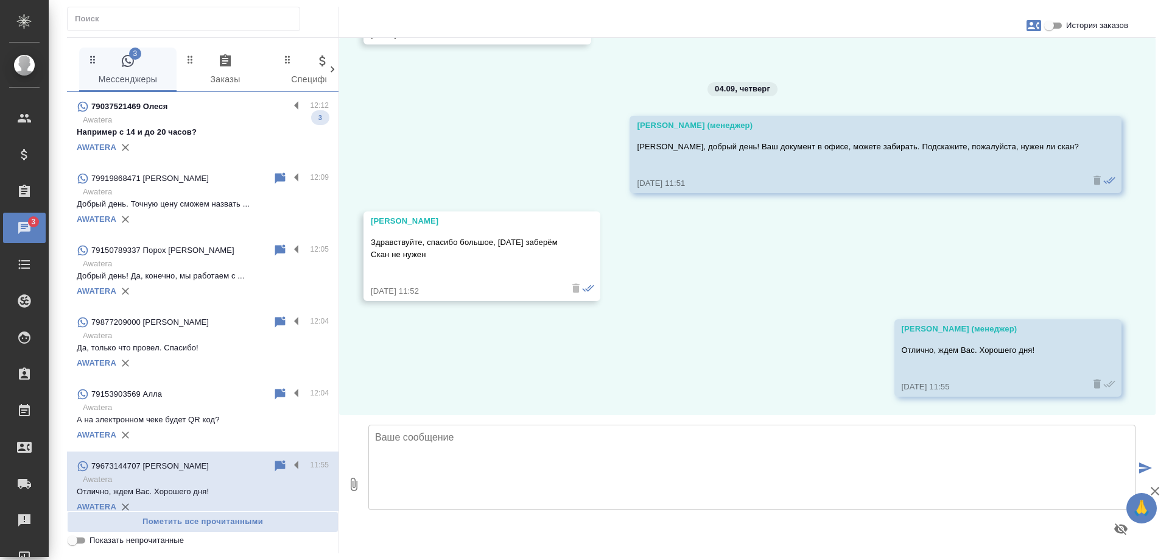
scroll to position [0, 0]
click at [227, 135] on p "Например с 14 и до 20 часов?" at bounding box center [203, 132] width 252 height 12
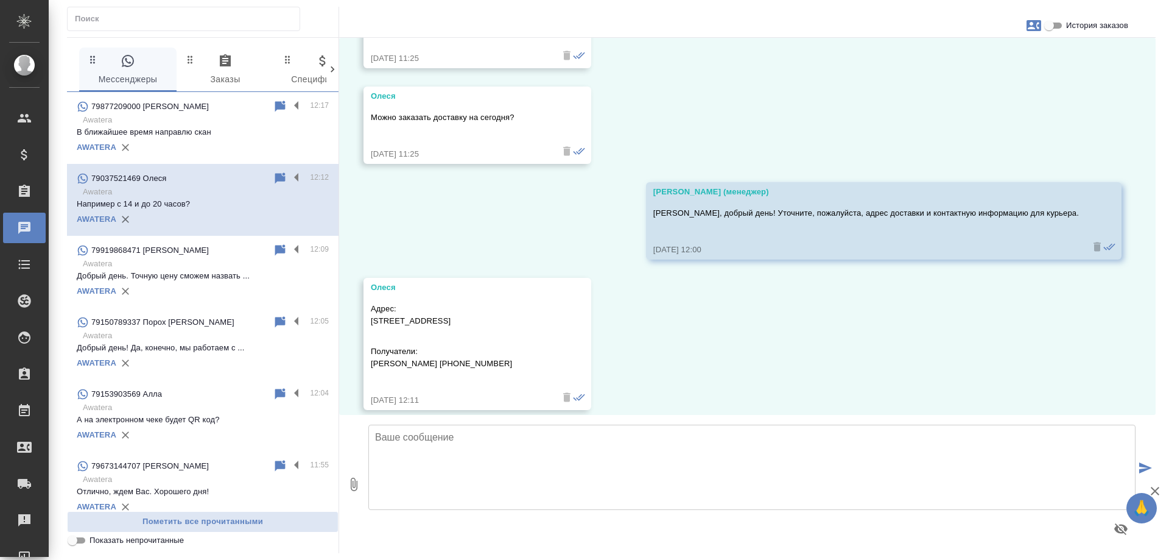
scroll to position [6287, 0]
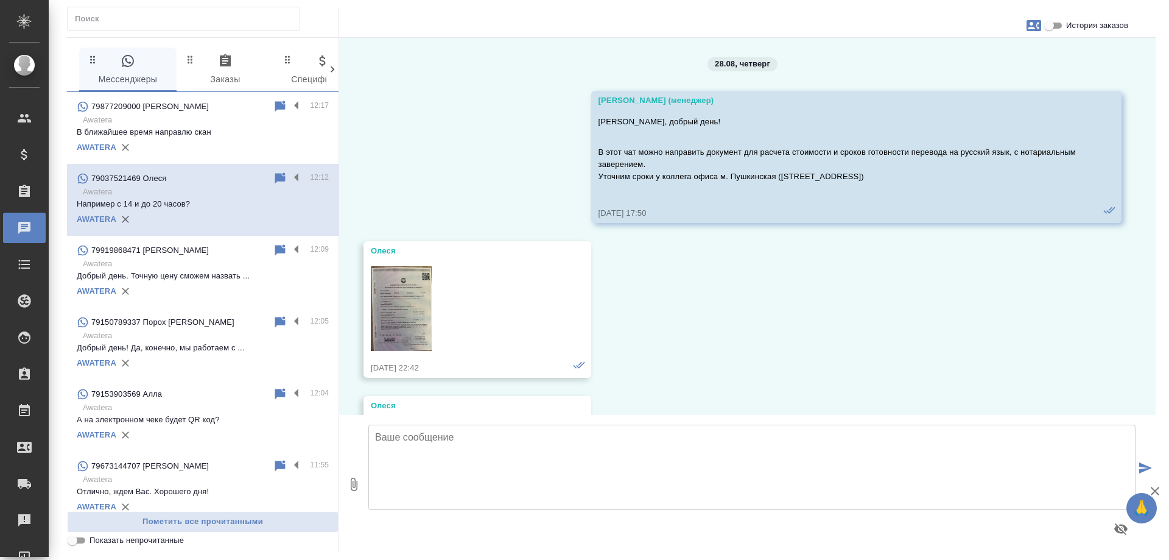
scroll to position [6287, 0]
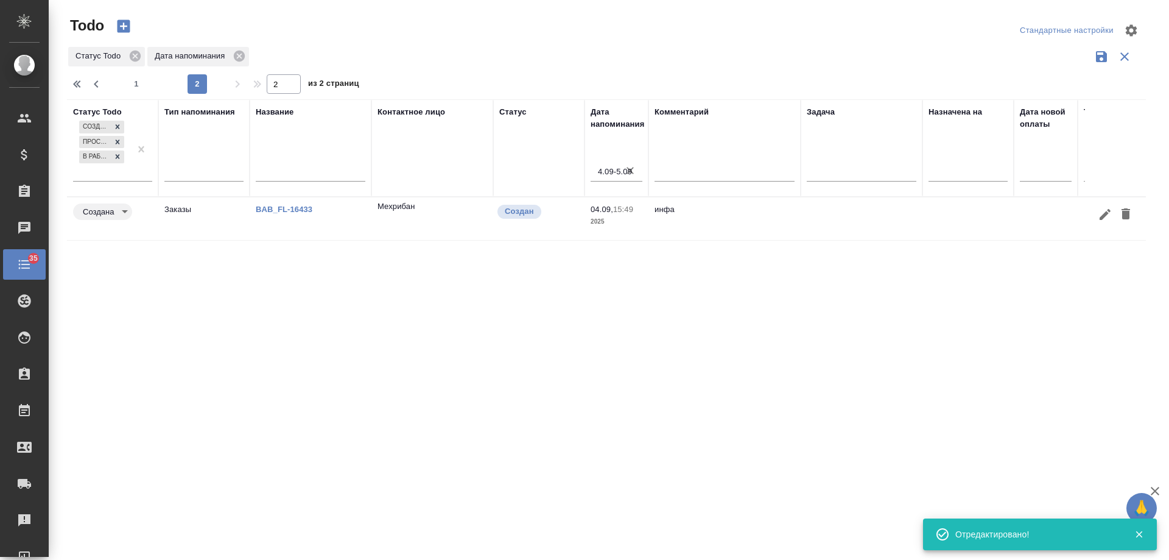
click at [297, 210] on link "BAB_FL-16433" at bounding box center [284, 209] width 57 height 9
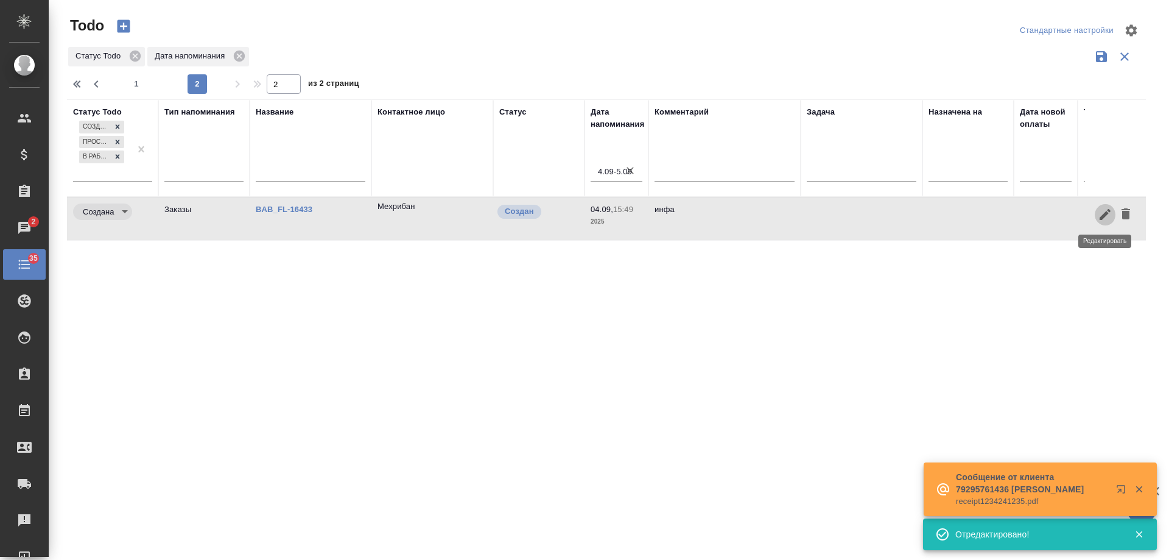
click at [1101, 213] on icon "button" at bounding box center [1105, 214] width 15 height 15
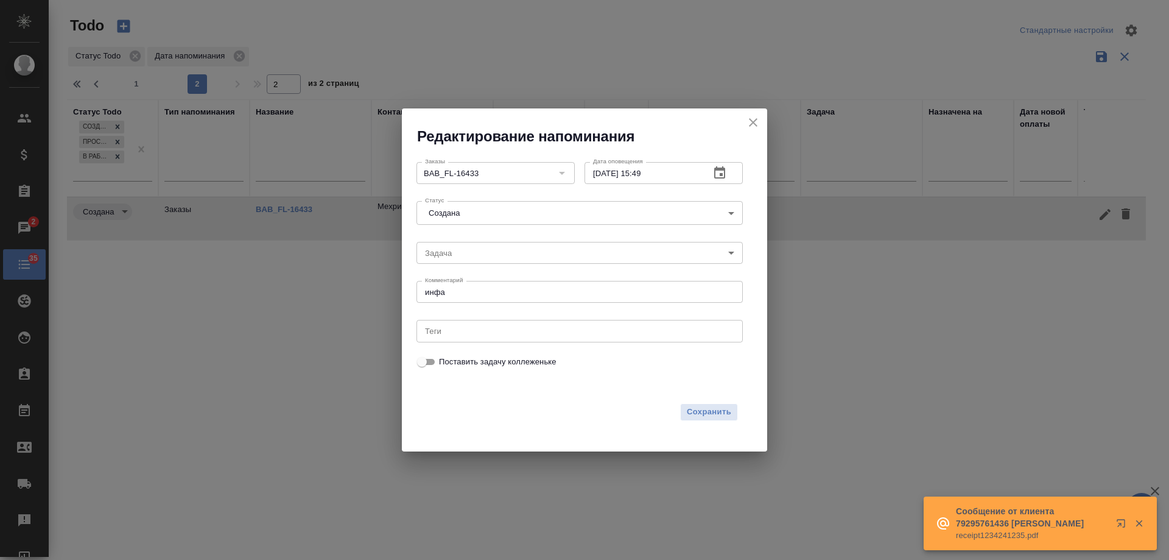
click at [720, 175] on icon "button" at bounding box center [719, 172] width 11 height 12
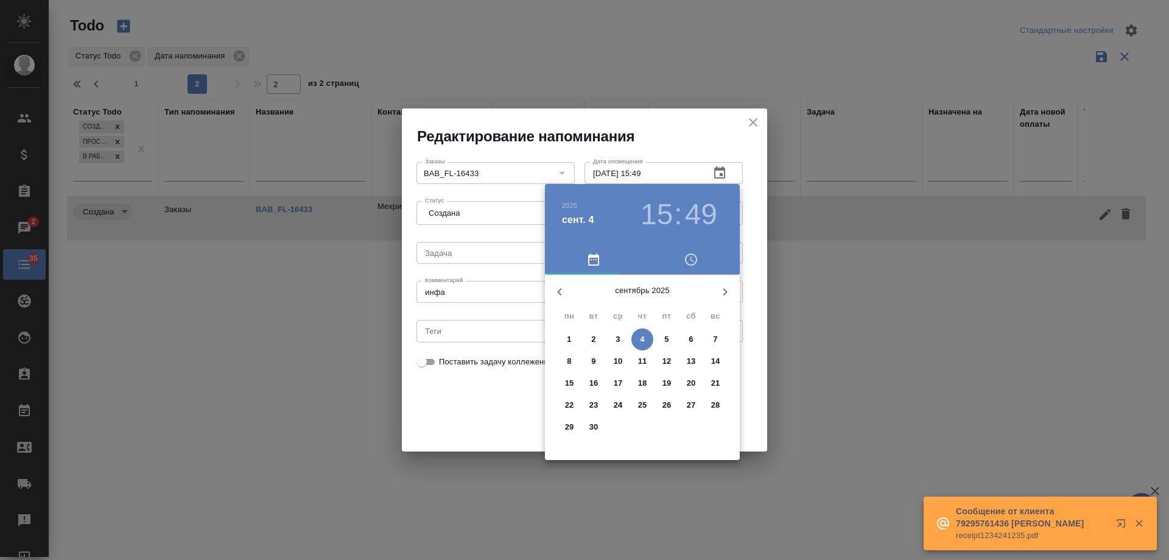
click at [619, 358] on p "10" at bounding box center [618, 361] width 9 height 12
type input "10.09.2025 15:49"
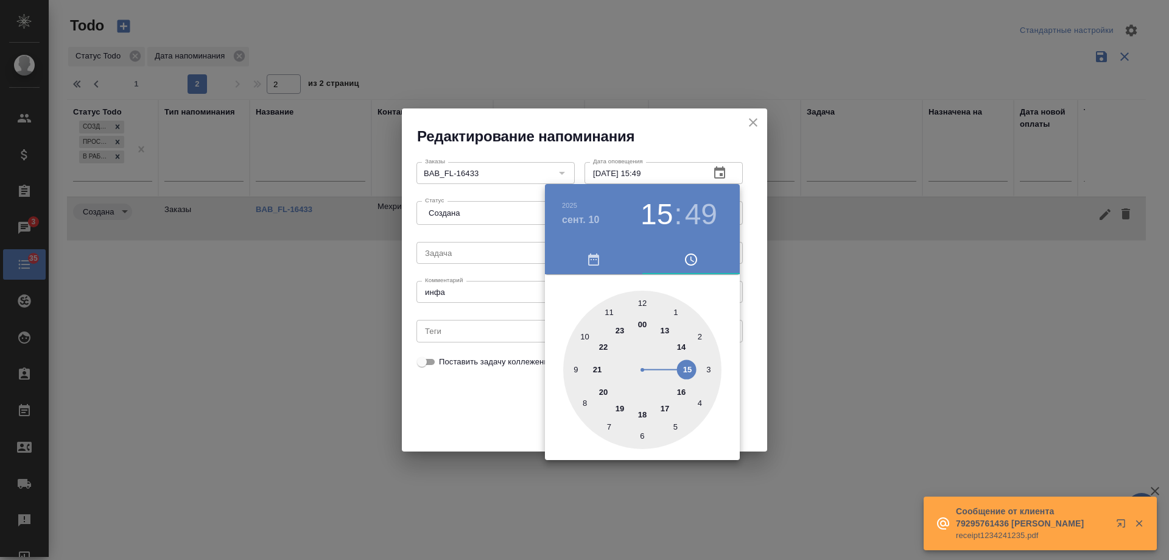
click at [505, 406] on div at bounding box center [584, 280] width 1169 height 560
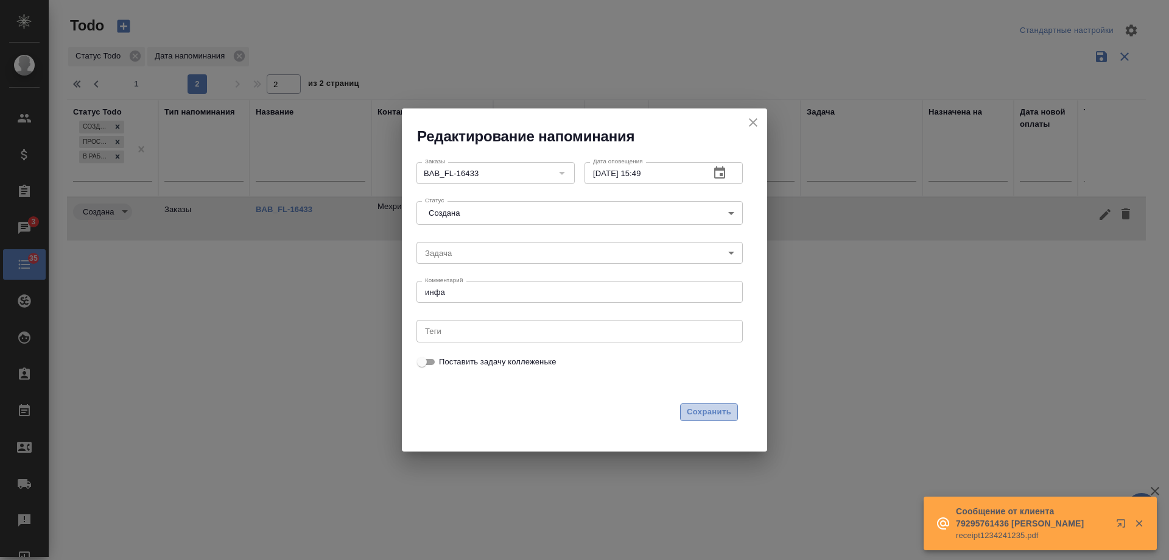
click at [730, 409] on span "Сохранить" at bounding box center [709, 412] width 44 height 14
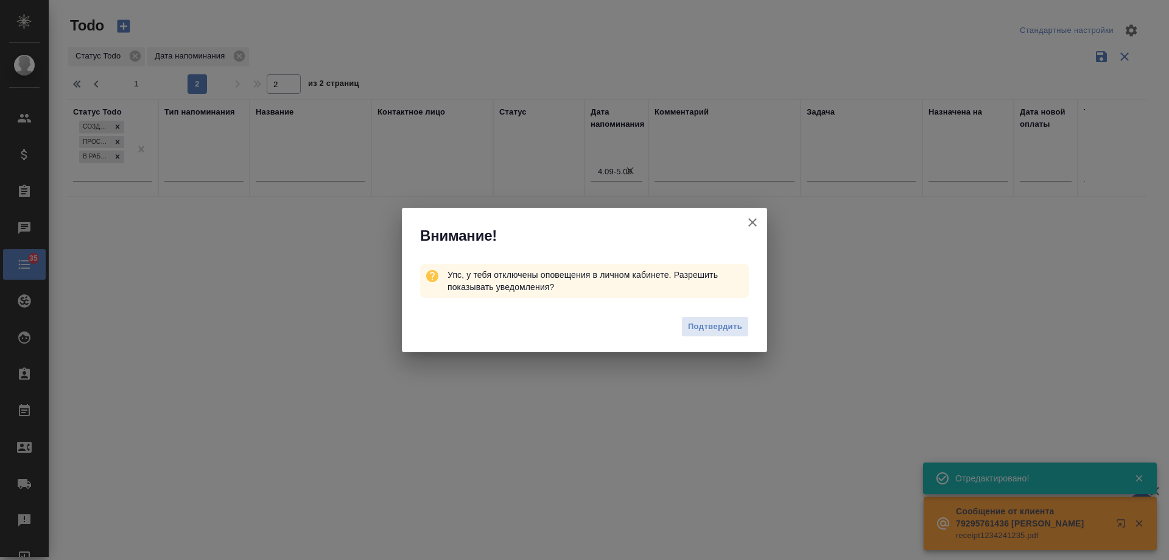
click at [757, 222] on icon "button" at bounding box center [753, 222] width 15 height 15
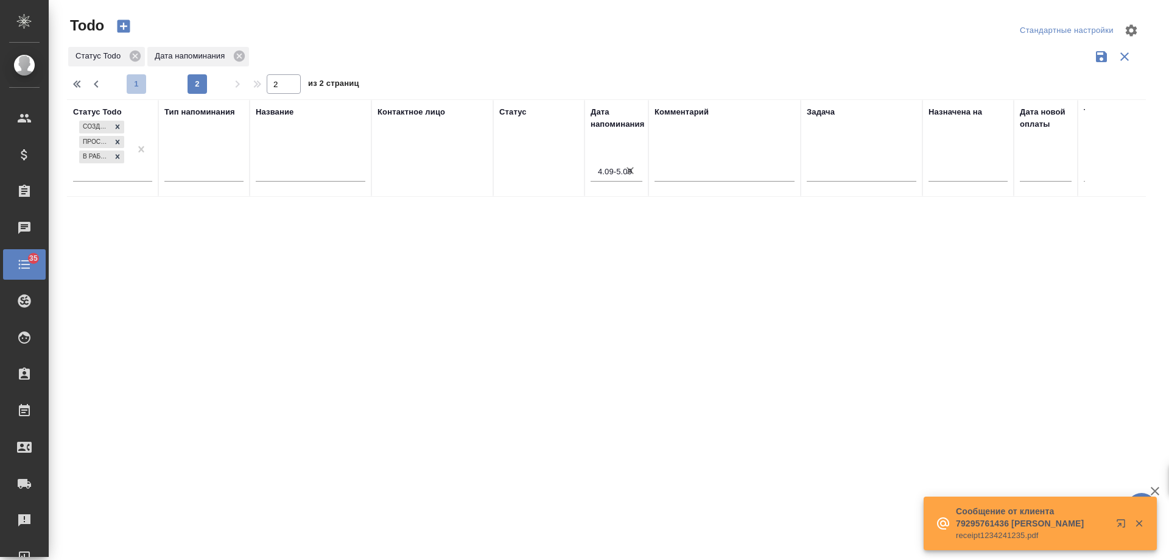
click at [135, 82] on span "1" at bounding box center [136, 84] width 19 height 12
type input "1"
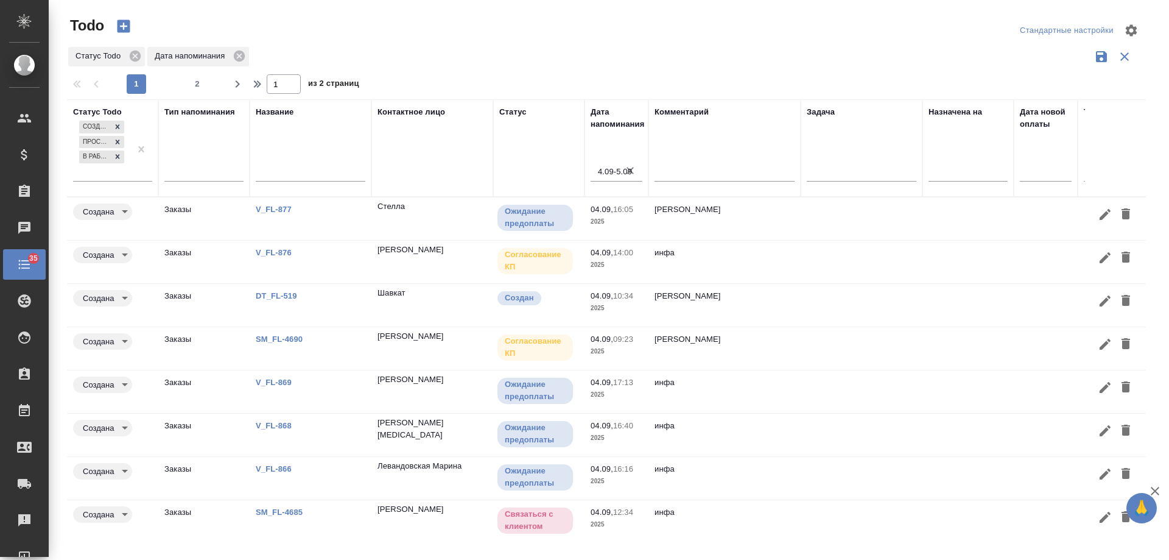
click at [274, 210] on link "V_FL-877" at bounding box center [274, 209] width 36 height 9
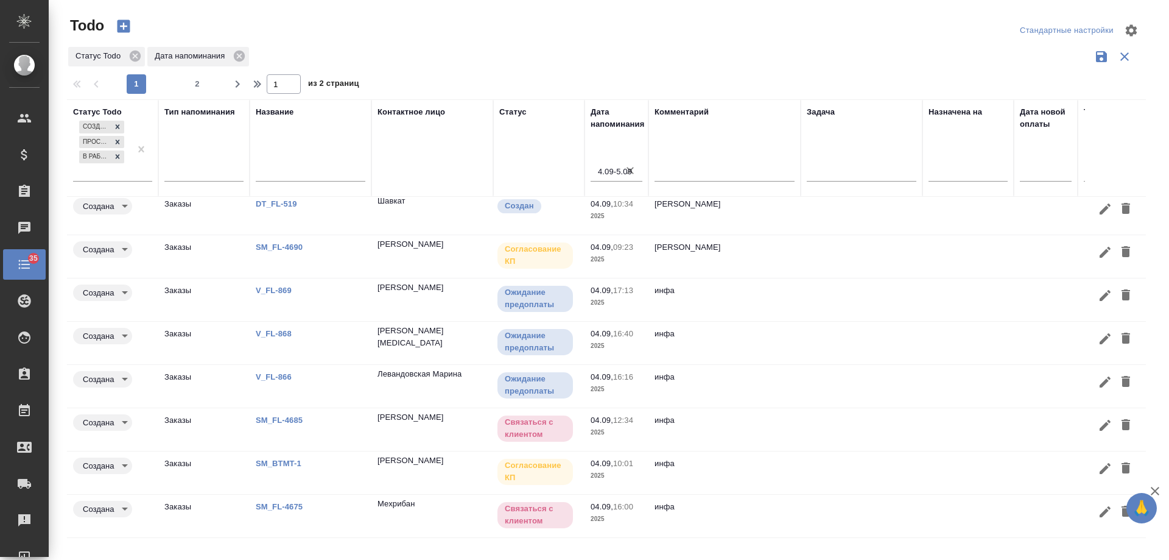
scroll to position [101, 0]
click at [283, 502] on link "SM_FL-4675" at bounding box center [279, 506] width 47 height 9
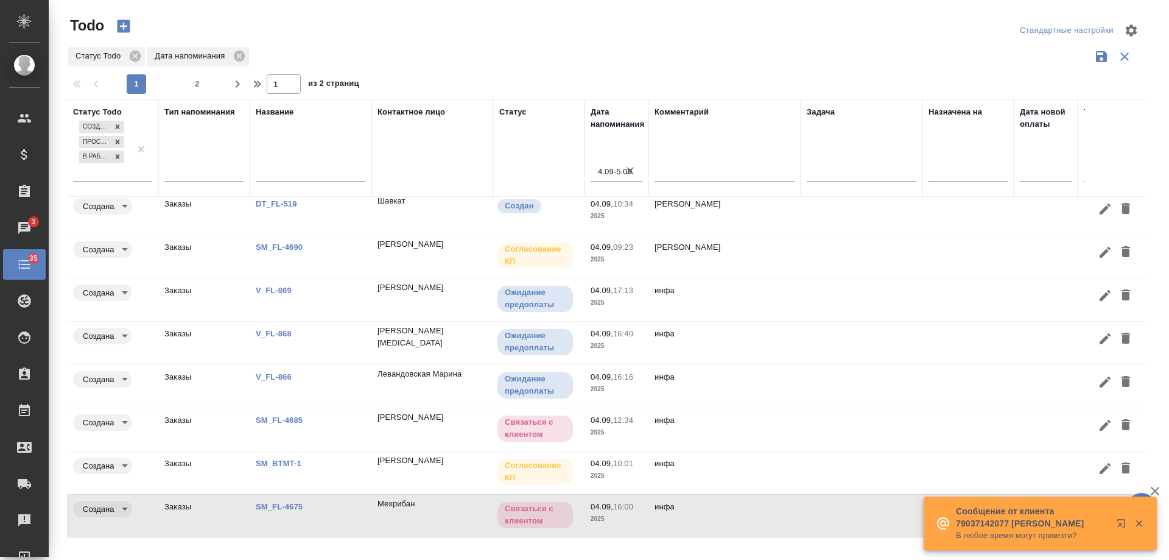
click at [274, 415] on link "SM_FL-4685" at bounding box center [279, 419] width 47 height 9
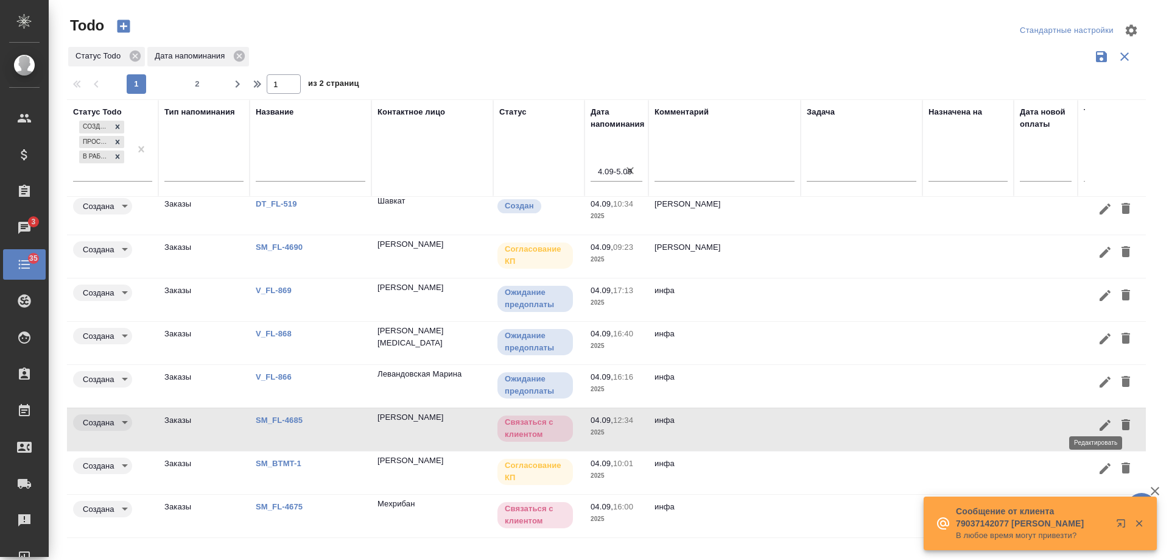
click at [1100, 420] on icon "button" at bounding box center [1105, 425] width 11 height 11
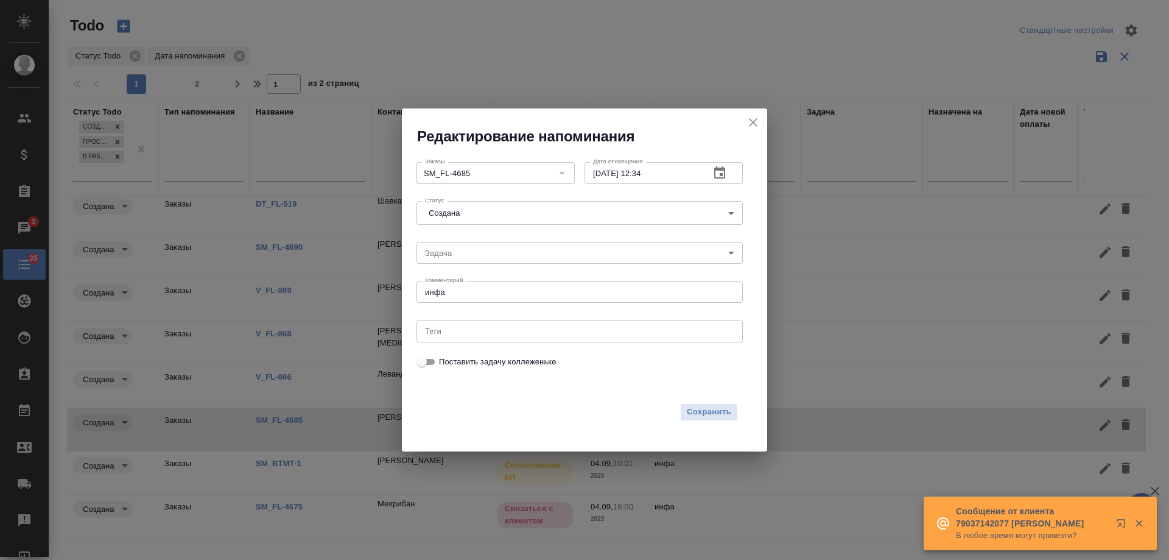
click at [725, 171] on icon "button" at bounding box center [719, 172] width 11 height 12
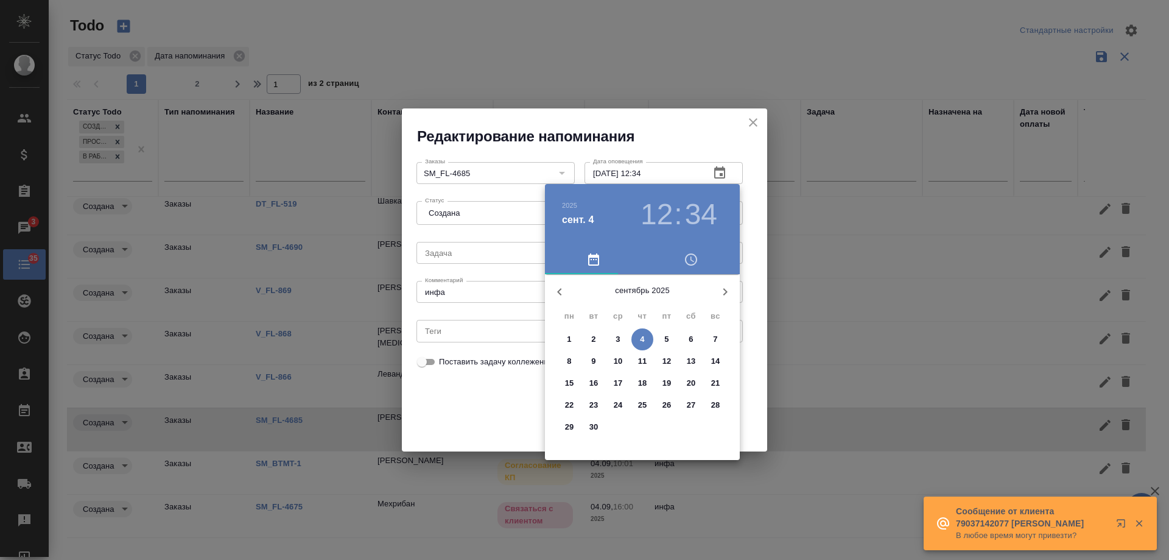
click at [597, 358] on span "9" at bounding box center [594, 361] width 22 height 12
type input "09.09.2025 12:34"
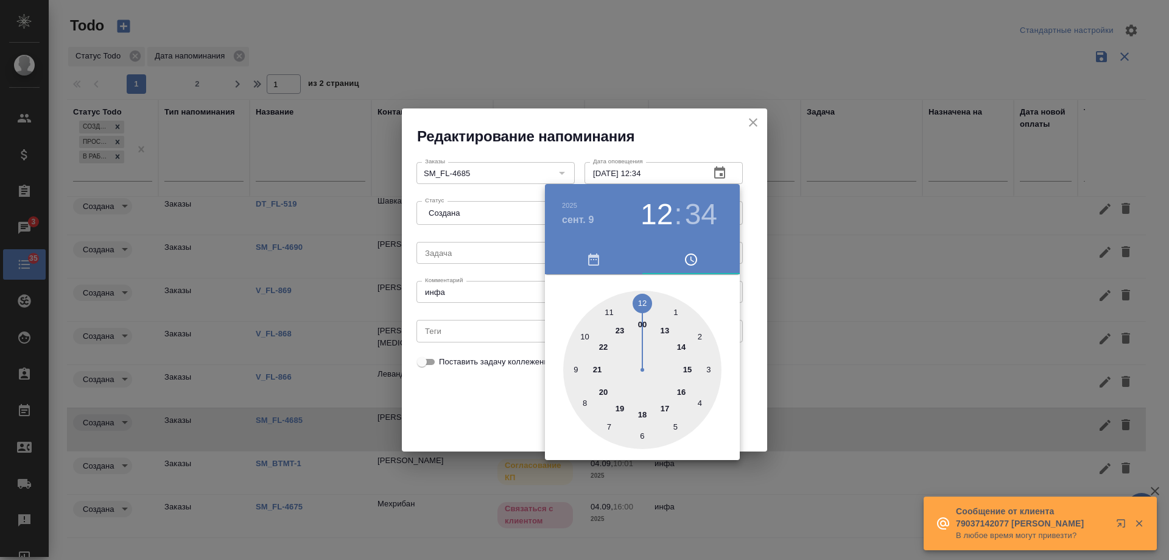
click at [479, 412] on div at bounding box center [584, 280] width 1169 height 560
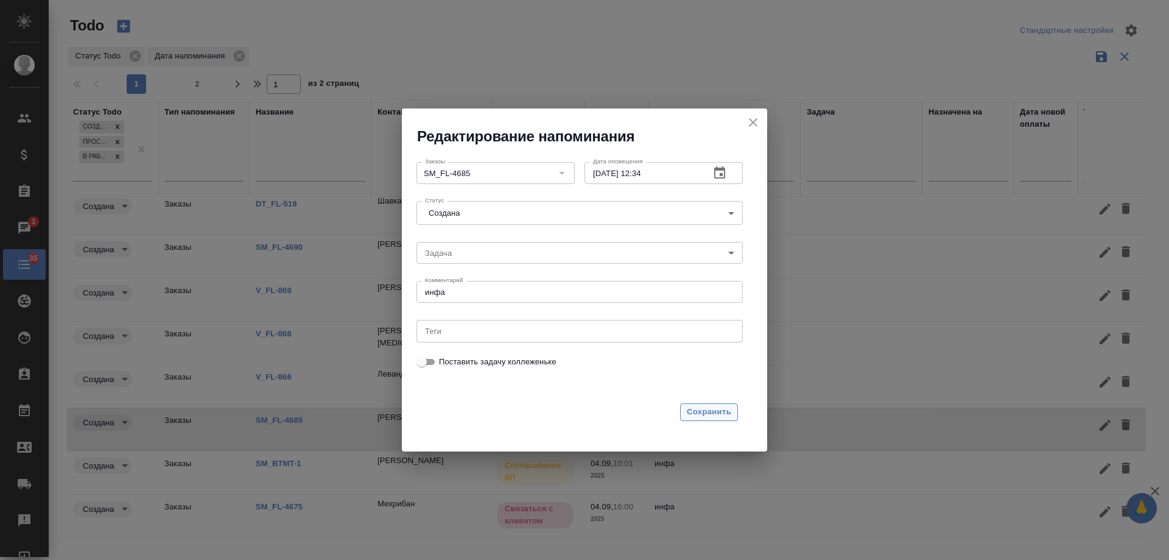
click at [718, 413] on span "Сохранить" at bounding box center [709, 412] width 44 height 14
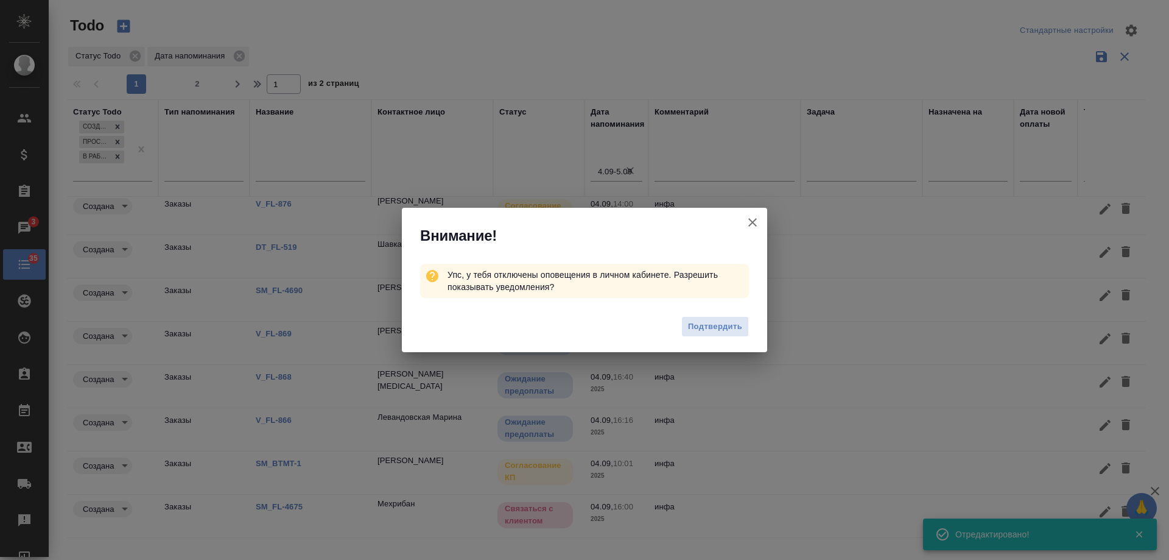
scroll to position [58, 0]
click at [755, 222] on icon "button" at bounding box center [753, 222] width 15 height 15
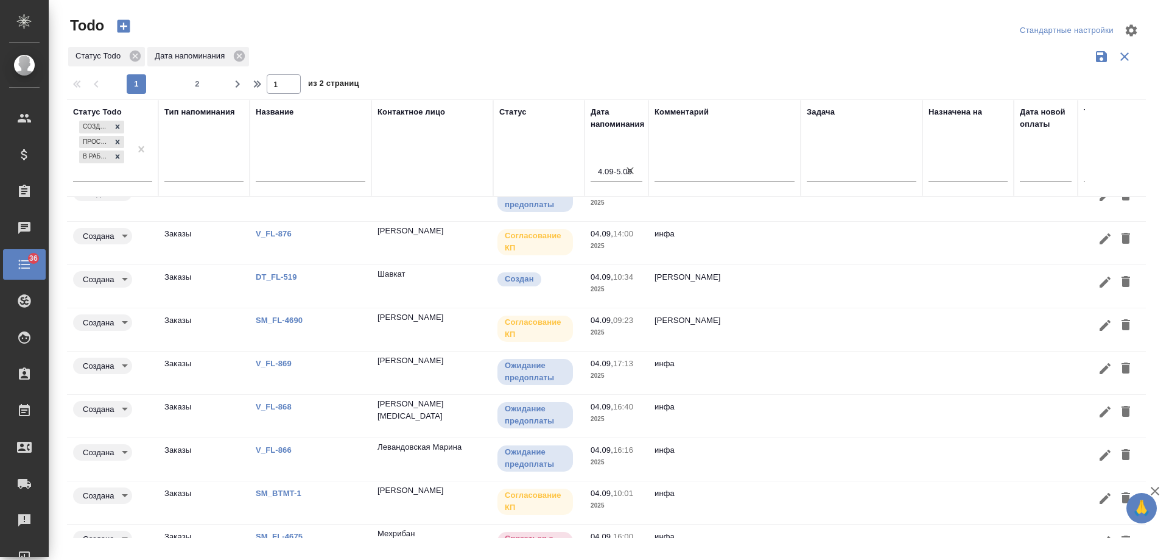
scroll to position [0, 0]
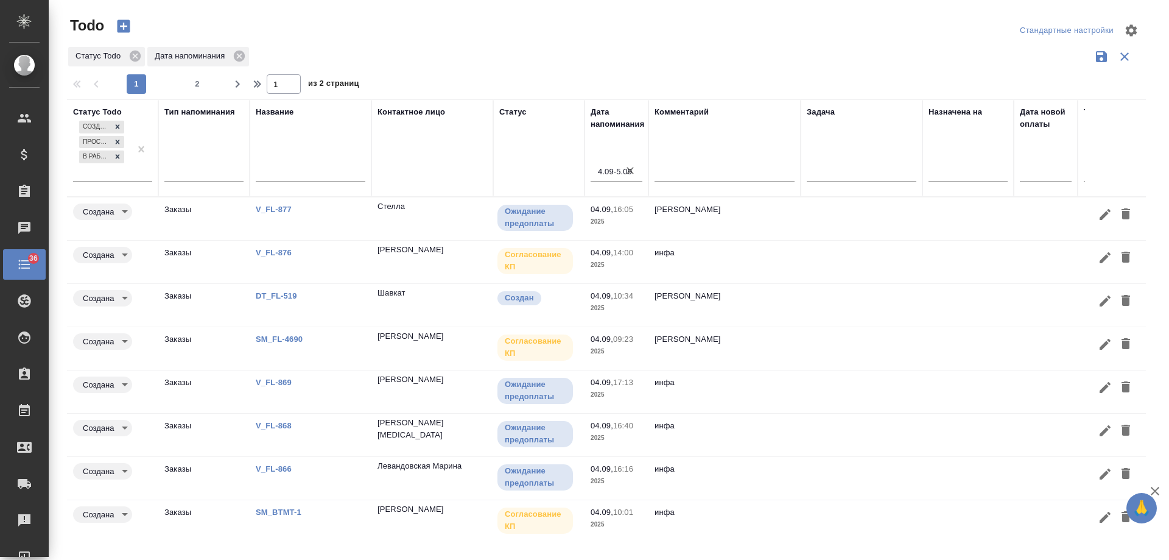
click at [288, 340] on link "SM_FL-4690" at bounding box center [279, 338] width 47 height 9
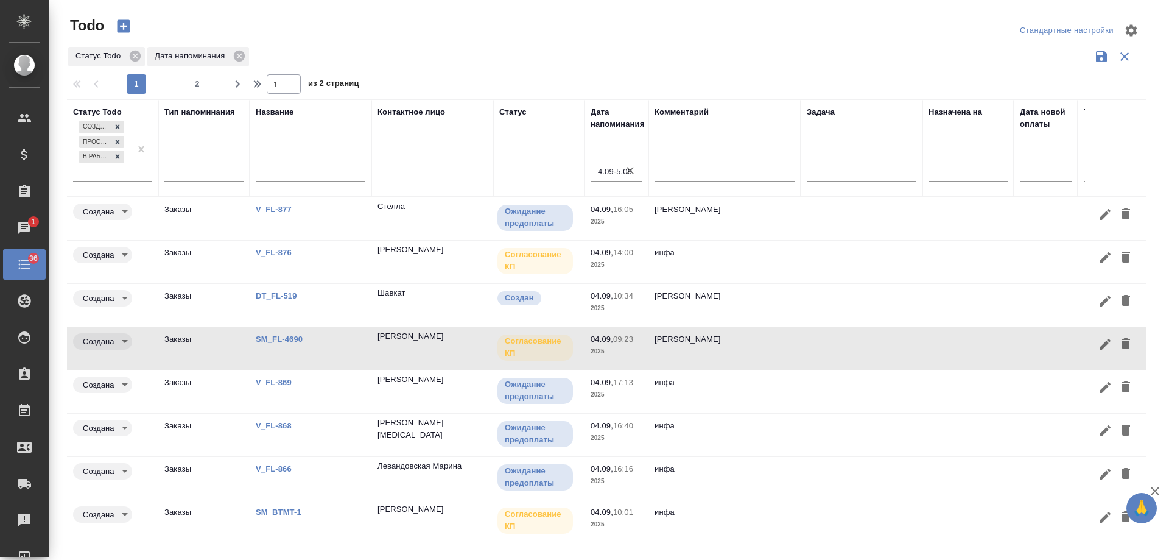
click at [284, 293] on link "DT_FL-519" at bounding box center [276, 295] width 41 height 9
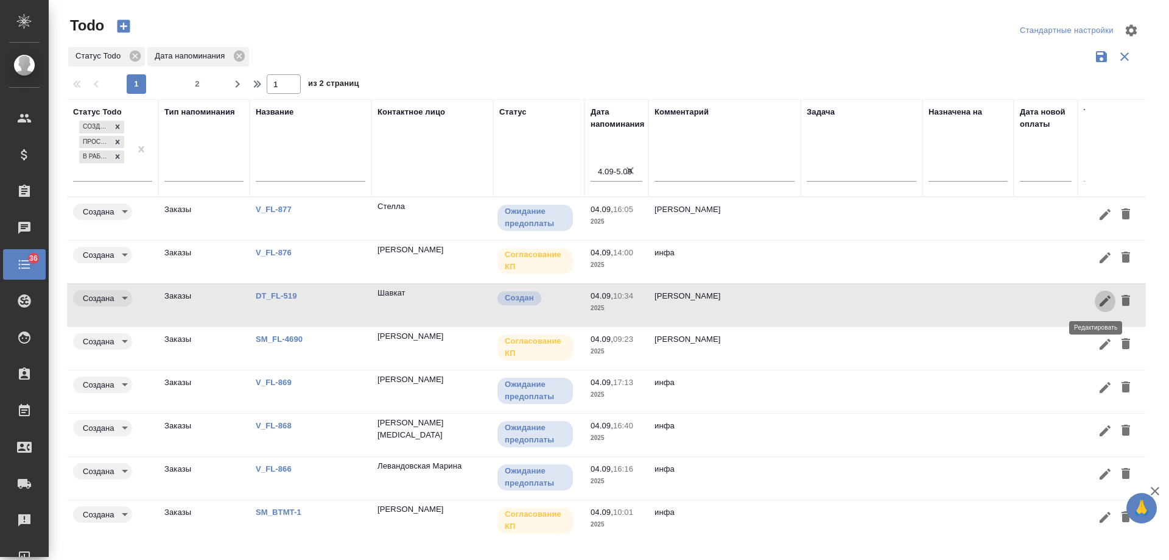
click at [1098, 298] on icon "button" at bounding box center [1105, 301] width 15 height 15
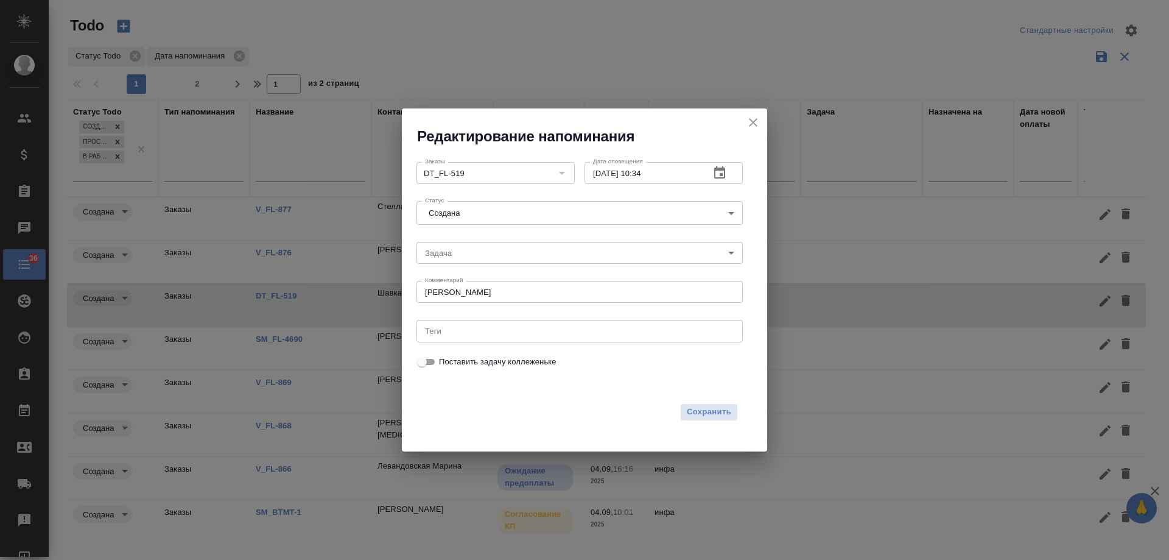
click at [715, 174] on icon "button" at bounding box center [719, 172] width 11 height 12
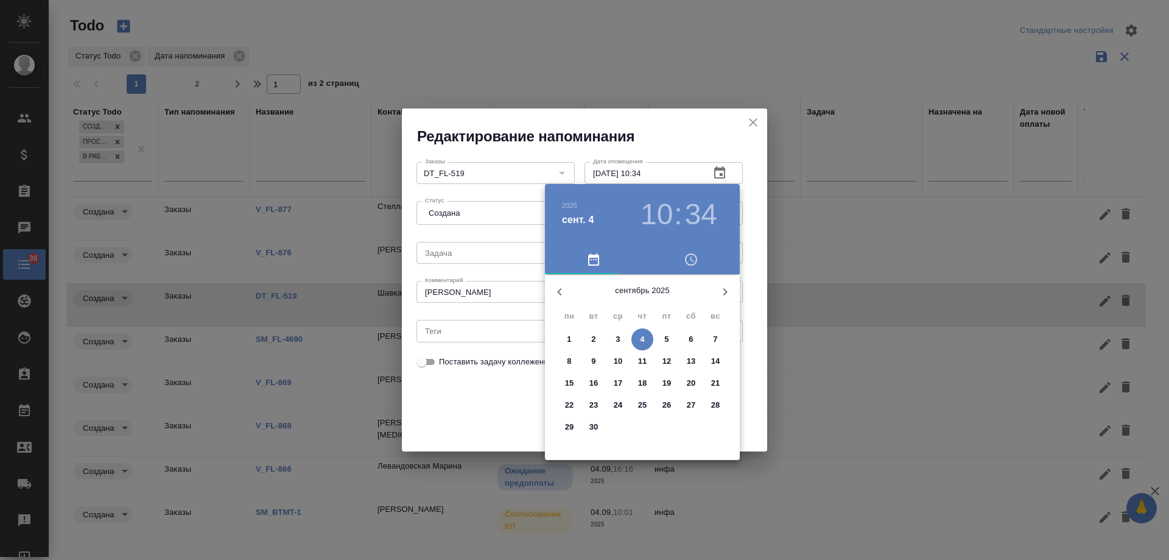
click at [614, 361] on p "10" at bounding box center [618, 361] width 9 height 12
type input "10.09.2025 10:34"
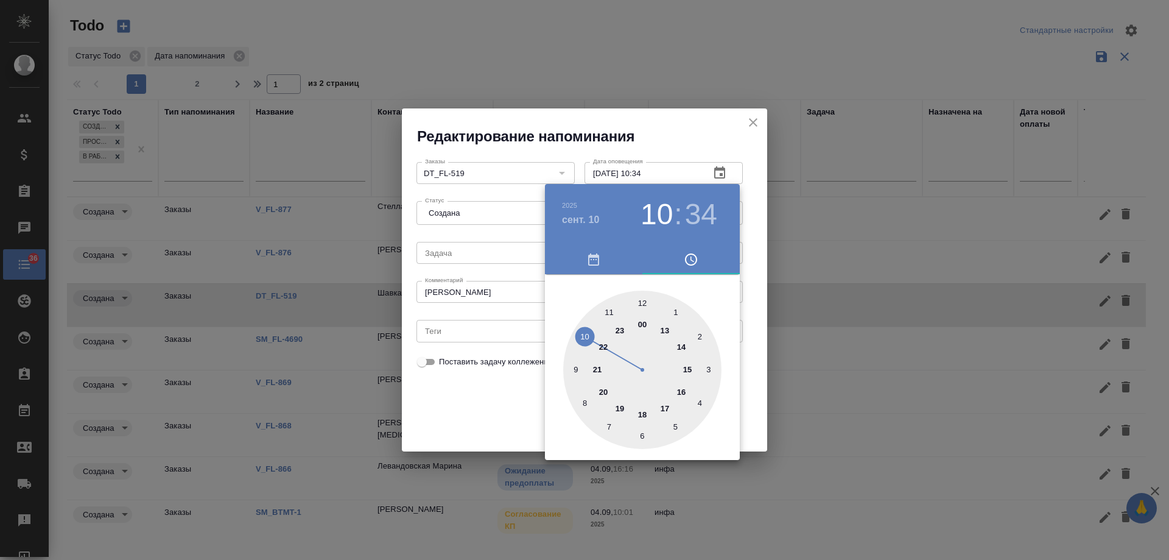
click at [507, 407] on div at bounding box center [584, 280] width 1169 height 560
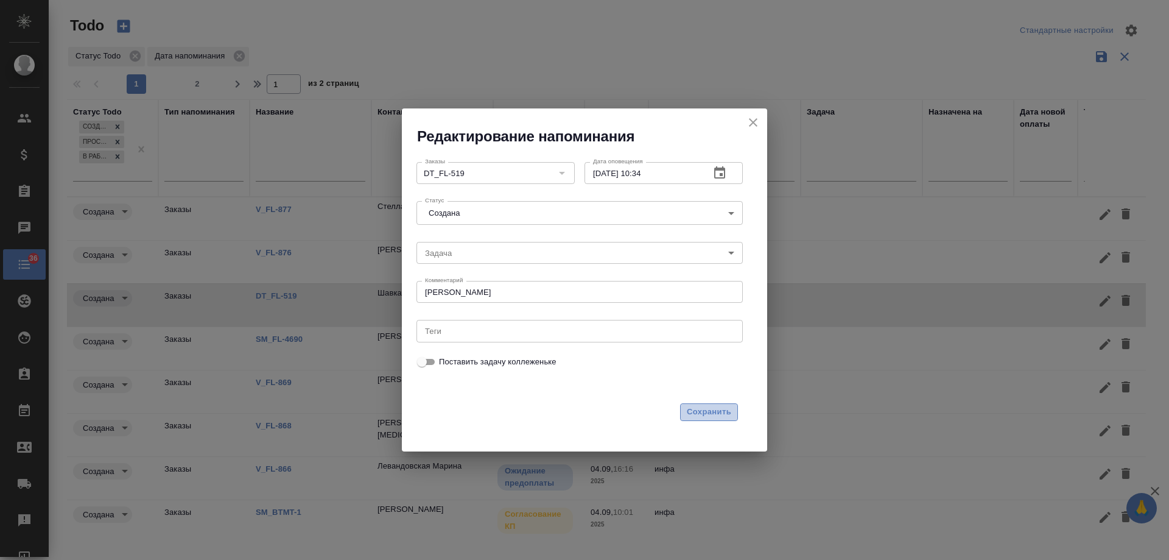
click at [698, 408] on span "Сохранить" at bounding box center [709, 412] width 44 height 14
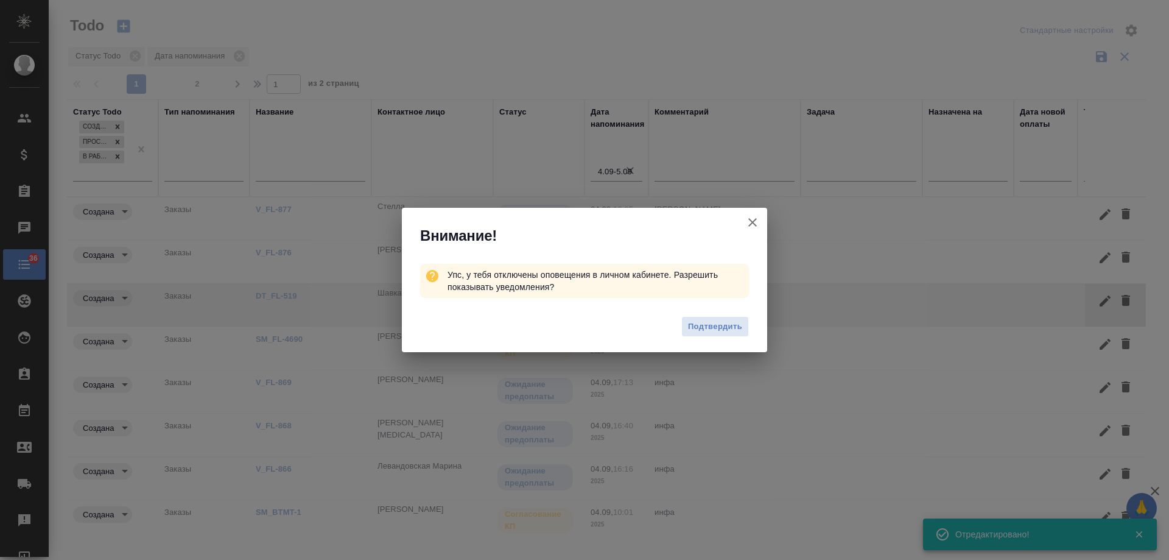
click at [755, 223] on icon "button" at bounding box center [753, 222] width 15 height 15
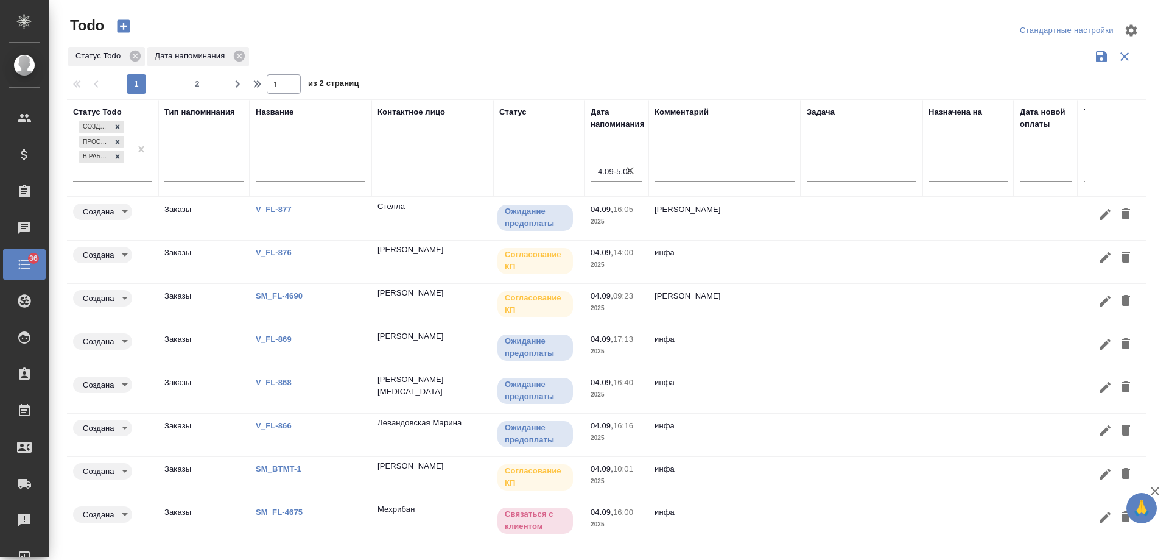
click at [635, 65] on div "Статус Todo Дата напоминания" at bounding box center [606, 56] width 1079 height 23
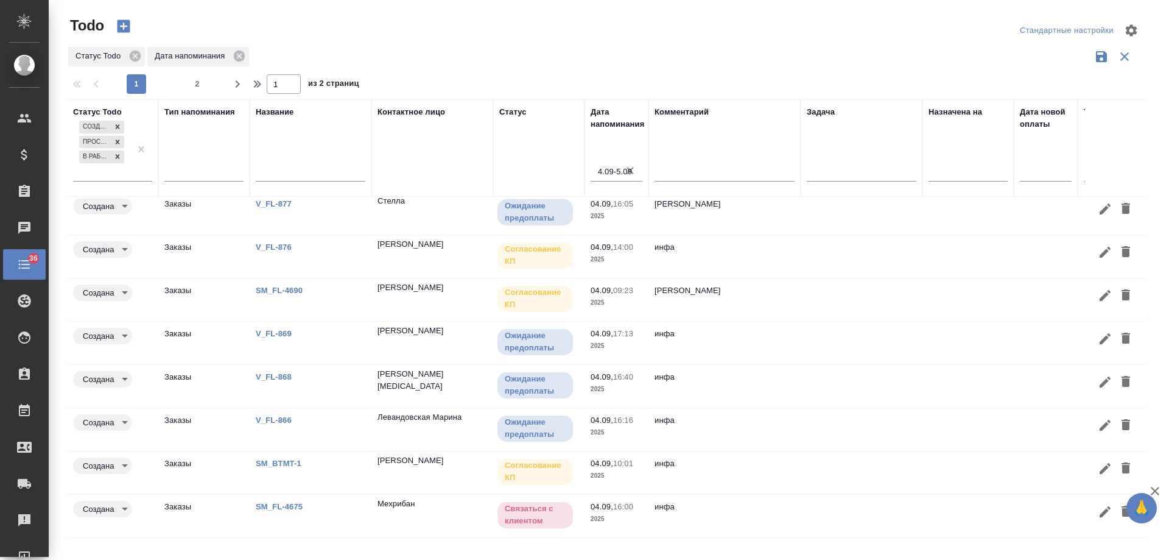
scroll to position [15, 0]
click at [1098, 505] on icon "button" at bounding box center [1105, 511] width 15 height 15
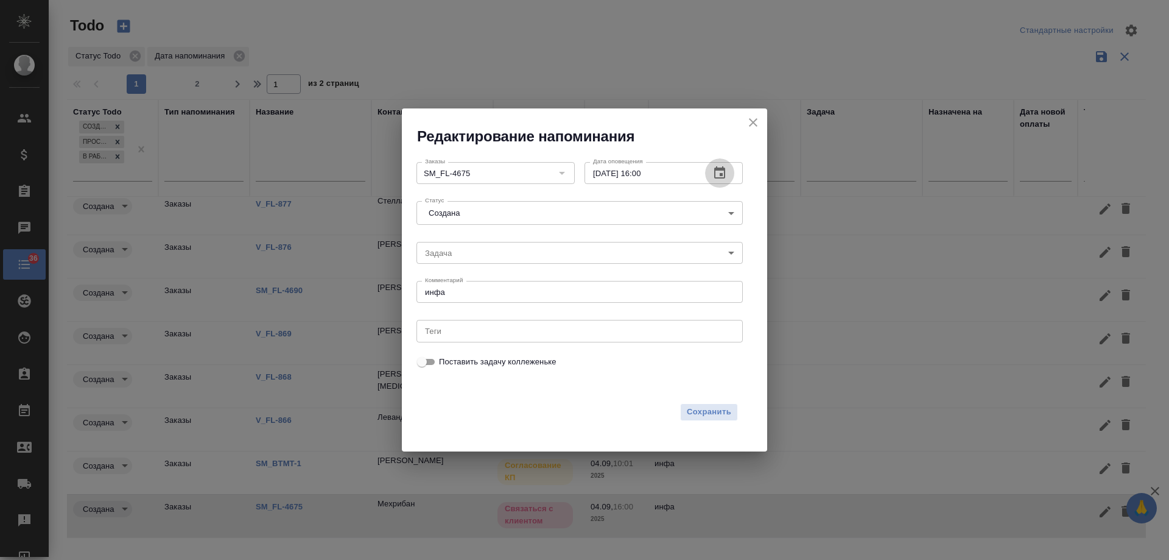
click at [721, 173] on icon "button" at bounding box center [720, 173] width 15 height 15
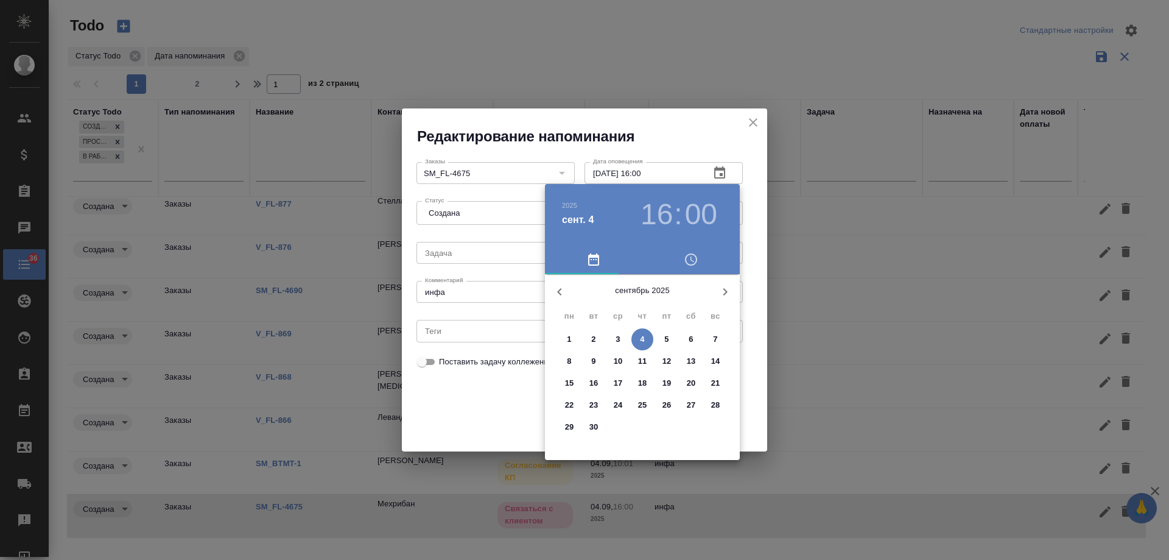
click at [594, 359] on p "9" at bounding box center [593, 361] width 4 height 12
type input "09.09.2025 16:00"
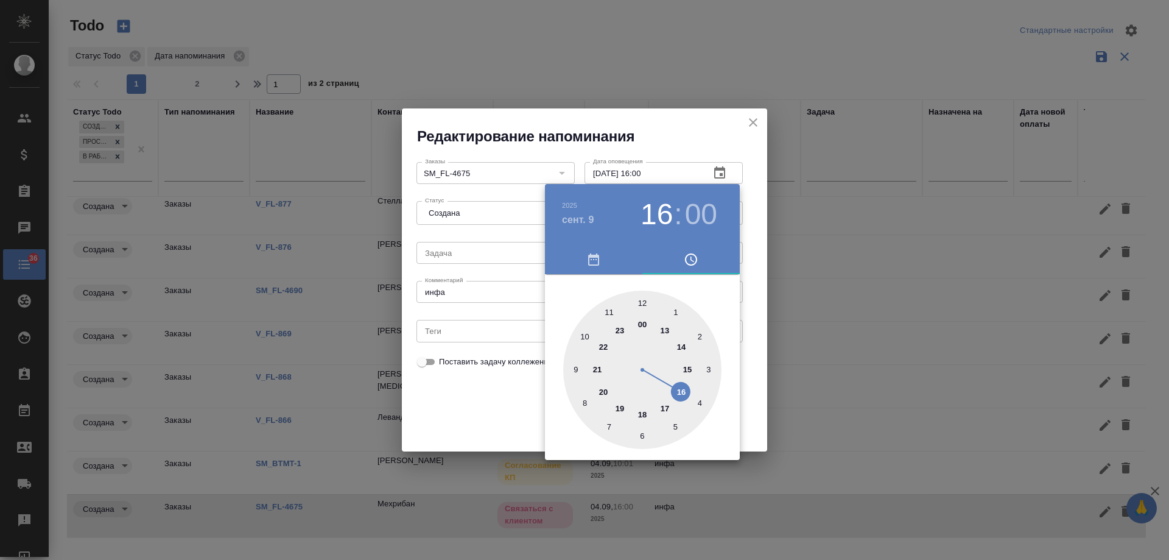
click at [457, 400] on div at bounding box center [584, 280] width 1169 height 560
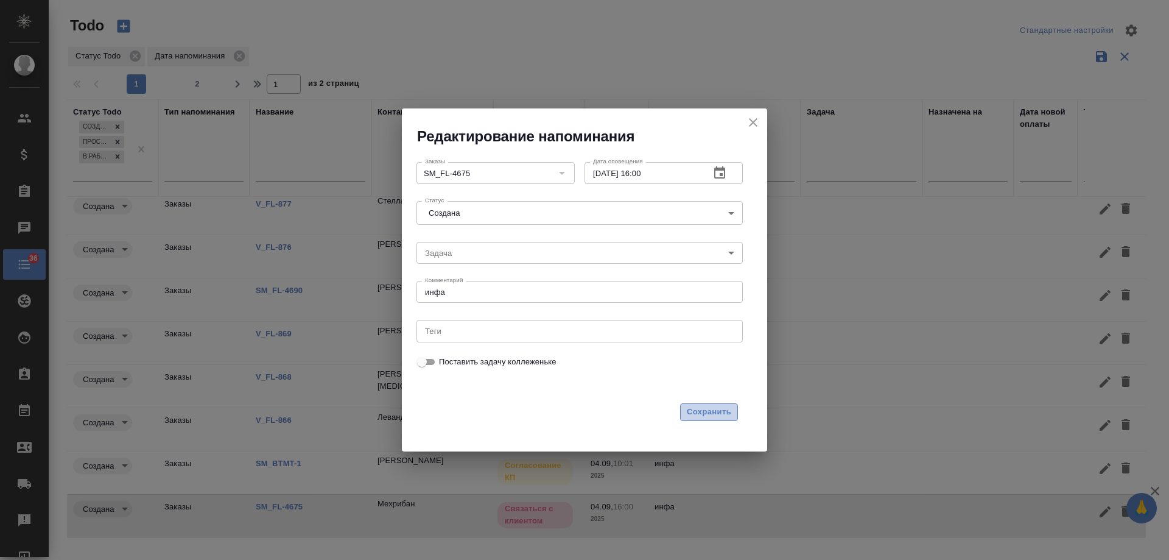
click at [722, 407] on span "Сохранить" at bounding box center [709, 412] width 44 height 14
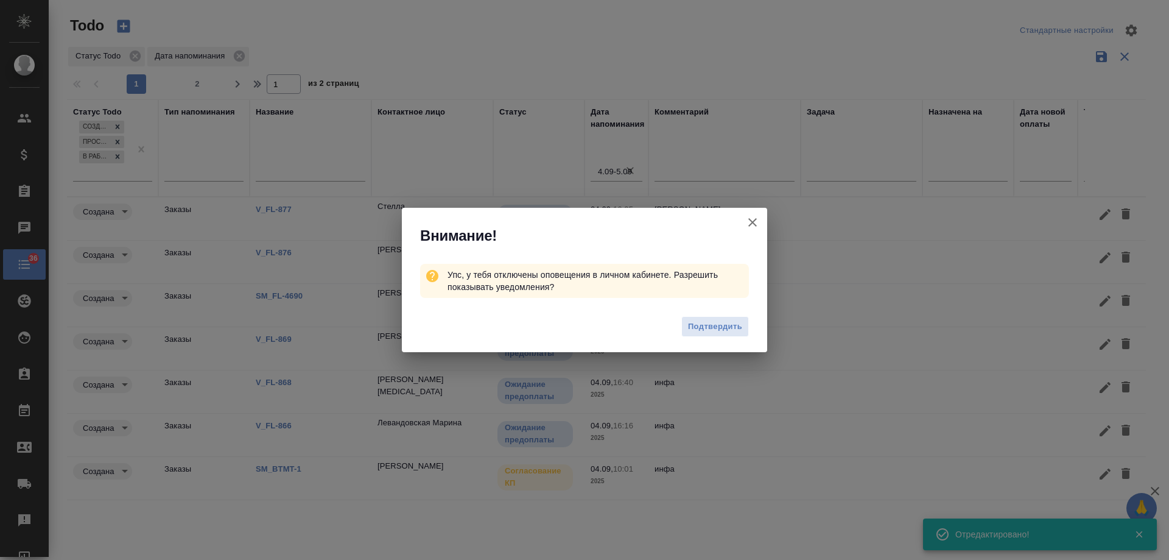
scroll to position [0, 0]
click at [753, 222] on icon "button" at bounding box center [753, 222] width 9 height 9
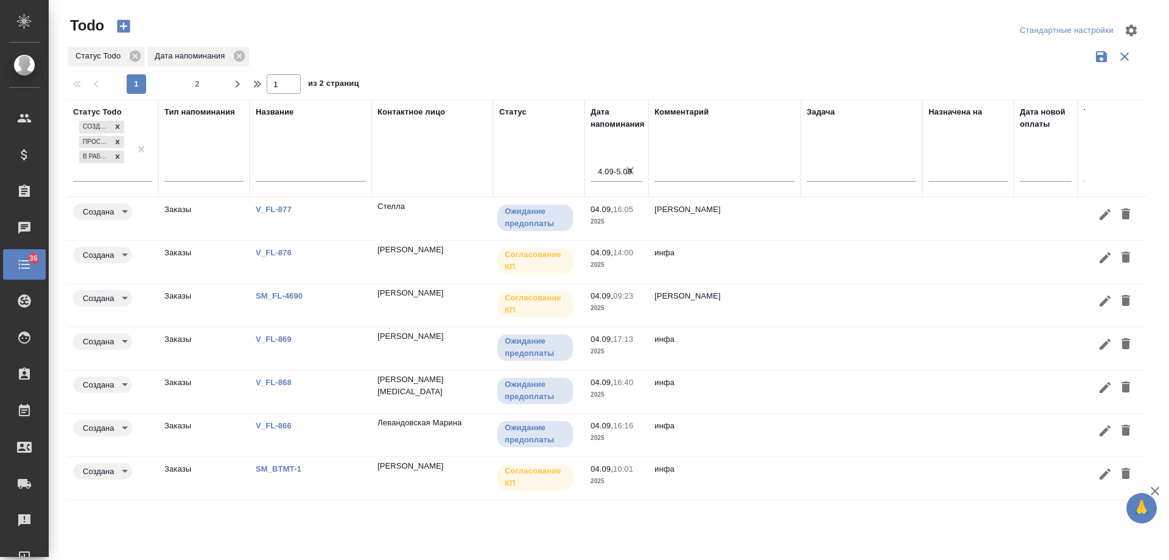
click at [286, 465] on link "SM_BTMT-1" at bounding box center [279, 468] width 46 height 9
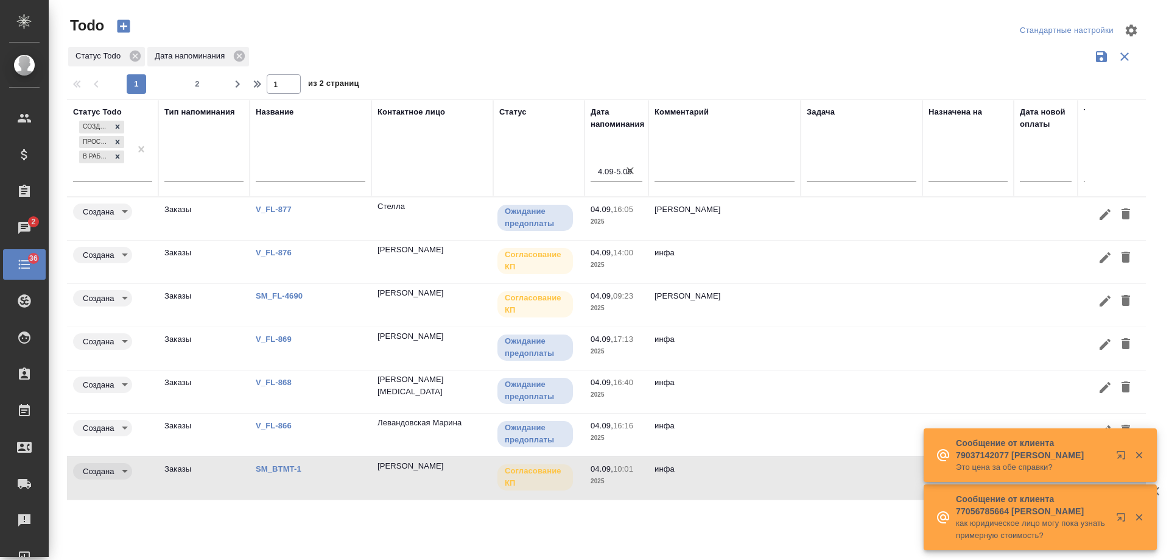
click at [1138, 453] on icon "button" at bounding box center [1139, 455] width 7 height 7
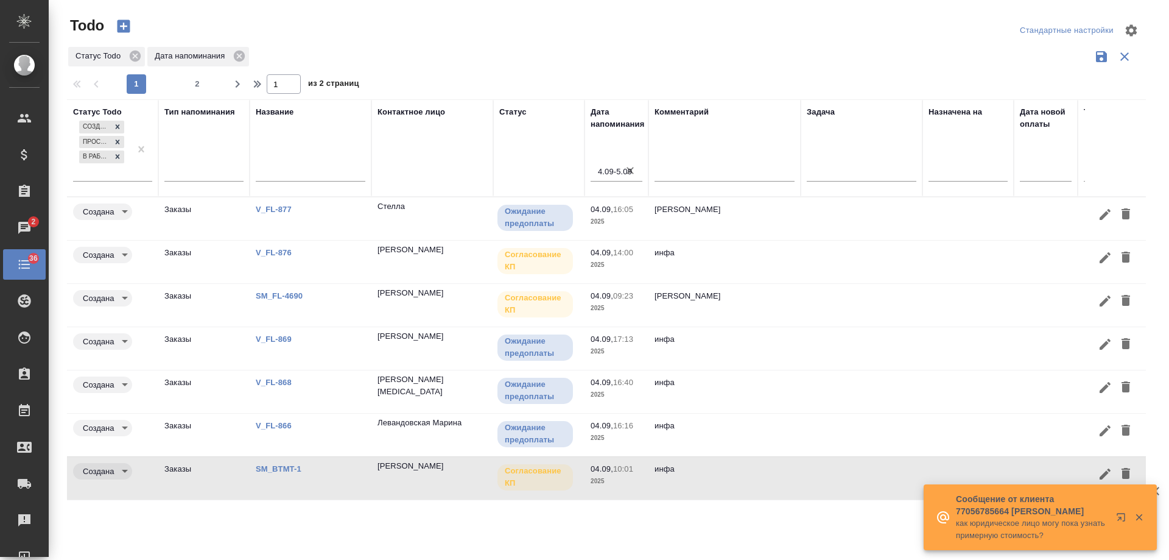
click at [1141, 515] on icon "button" at bounding box center [1139, 517] width 7 height 7
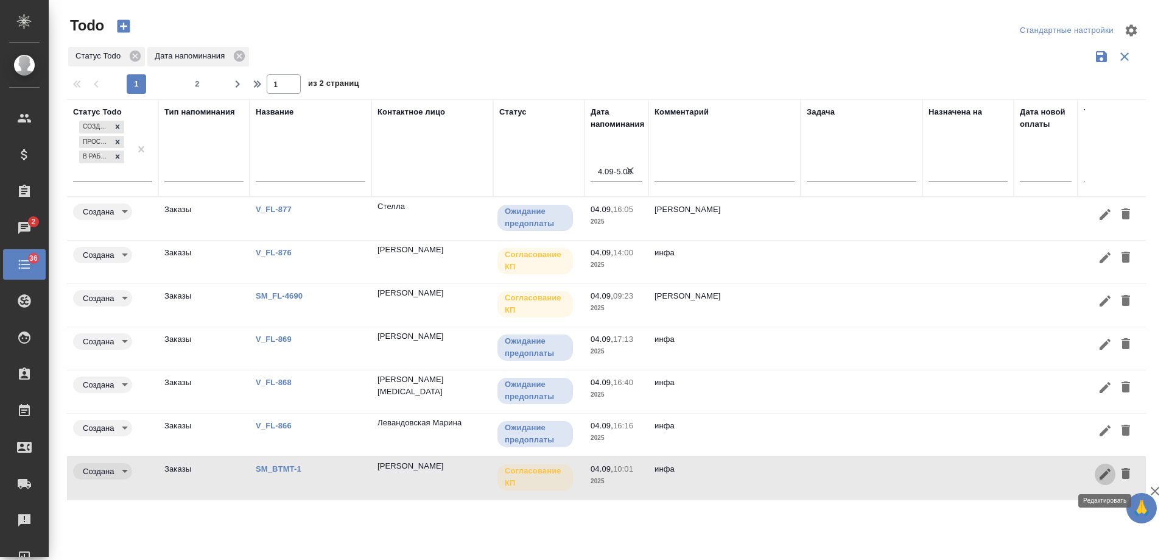
click at [1104, 474] on icon "button" at bounding box center [1105, 473] width 11 height 11
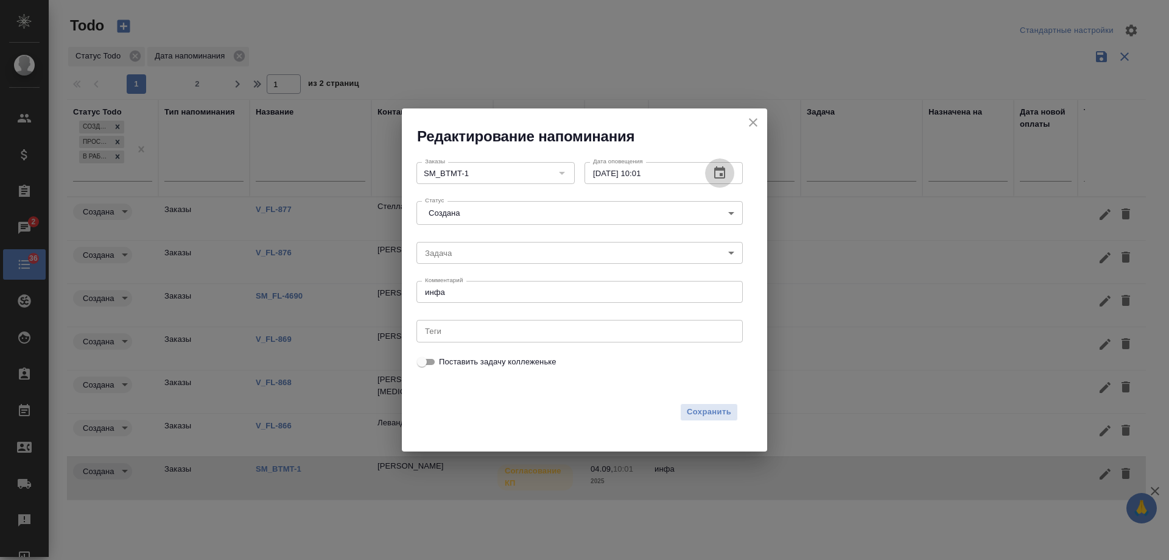
click at [719, 169] on icon "button" at bounding box center [719, 172] width 11 height 12
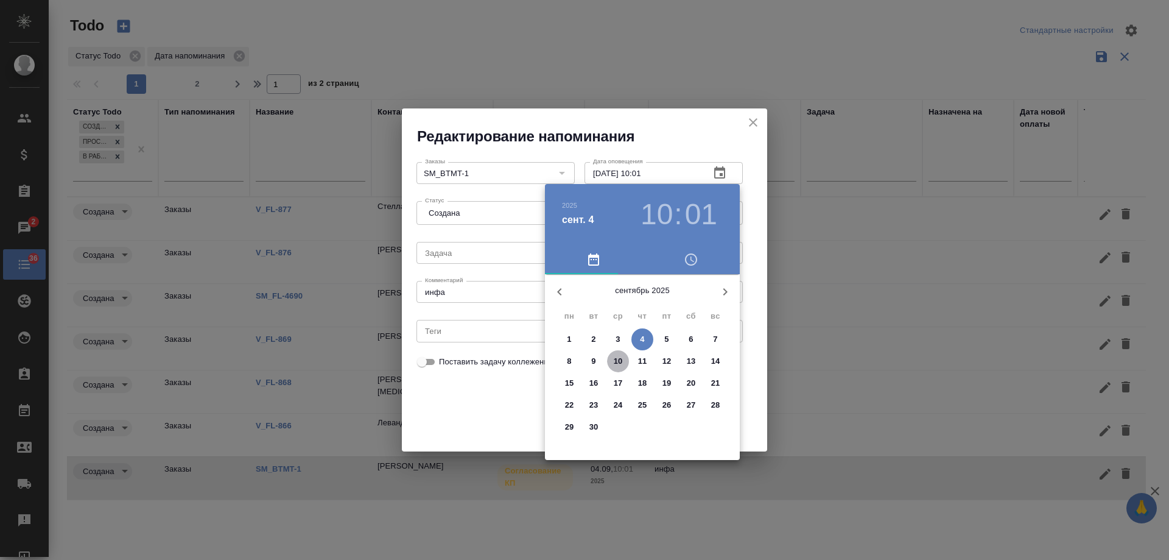
click at [621, 361] on p "10" at bounding box center [618, 361] width 9 height 12
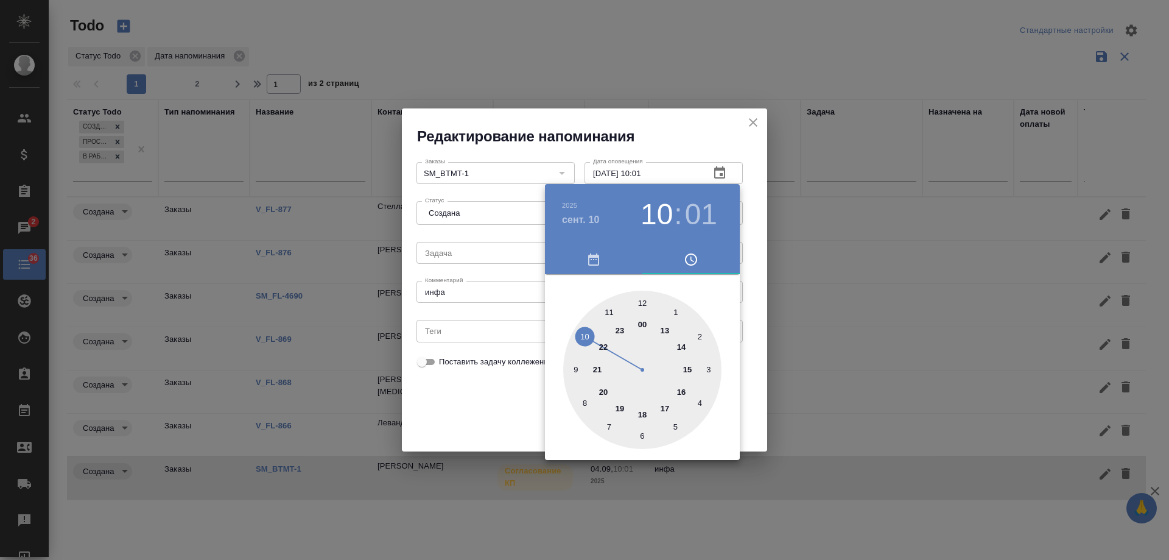
click at [500, 398] on div at bounding box center [584, 280] width 1169 height 560
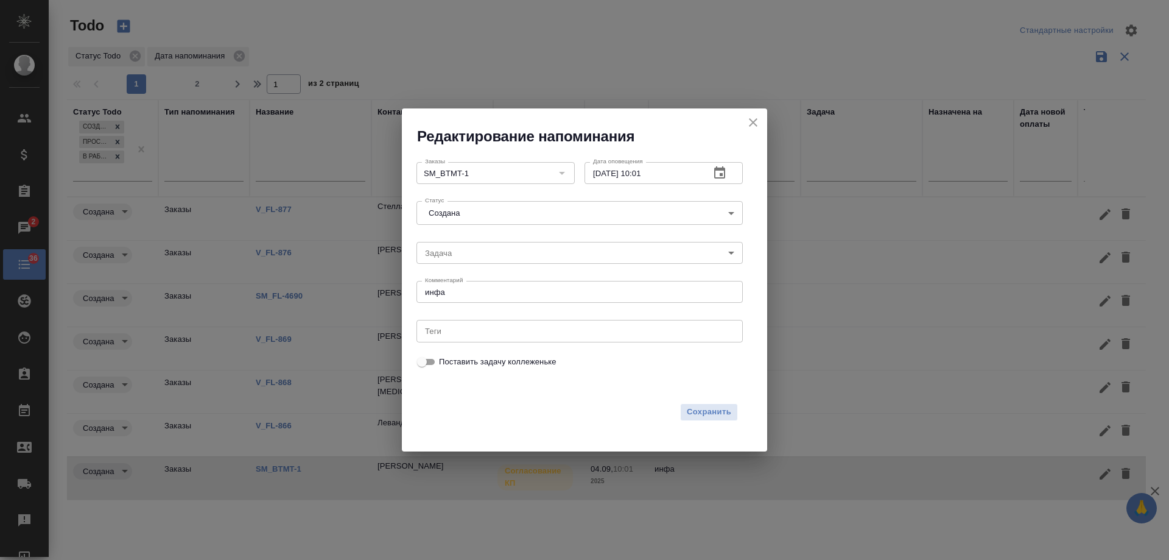
click at [717, 174] on icon "button" at bounding box center [720, 173] width 15 height 15
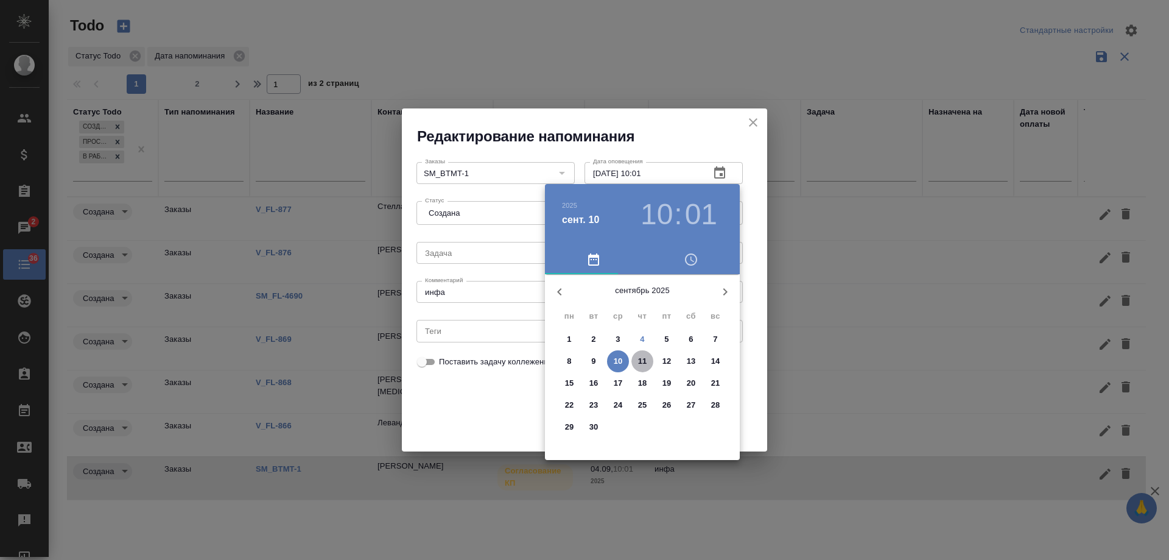
click at [643, 358] on p "11" at bounding box center [642, 361] width 9 height 12
type input "11.09.2025 10:01"
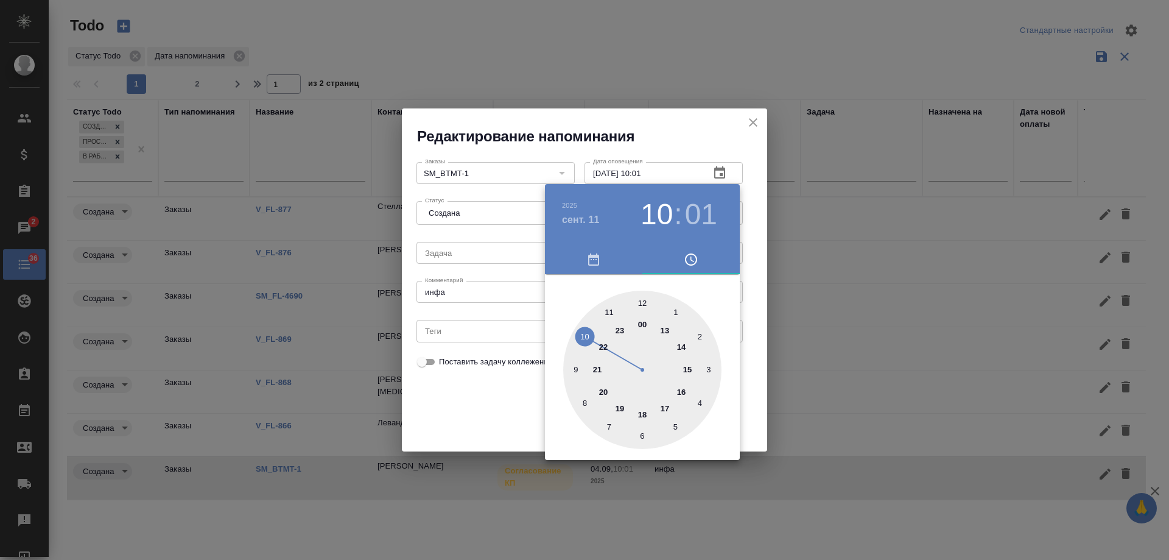
click at [513, 406] on div at bounding box center [584, 280] width 1169 height 560
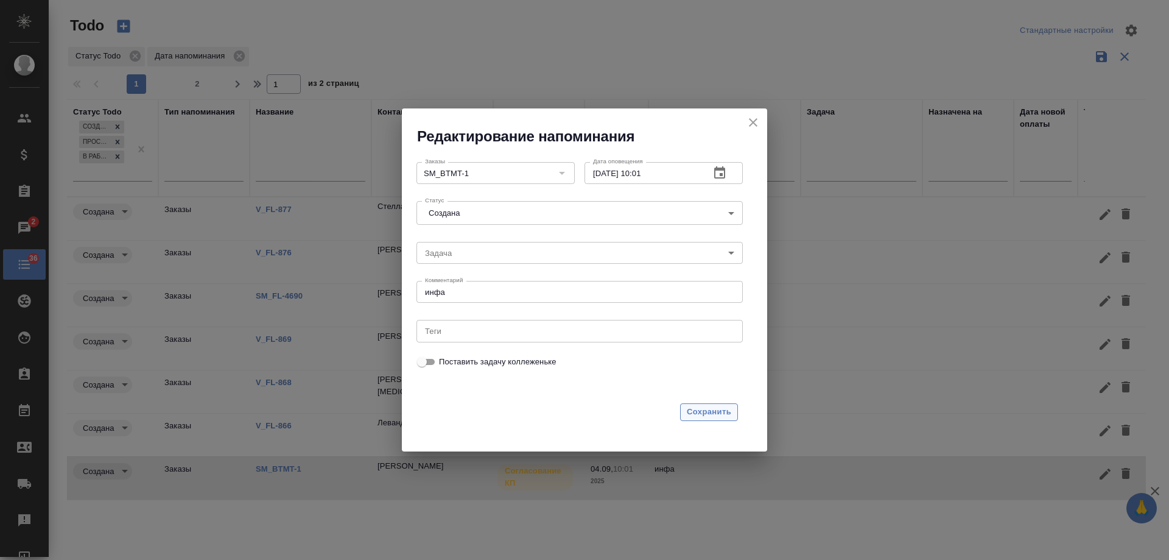
click at [708, 416] on span "Сохранить" at bounding box center [709, 412] width 44 height 14
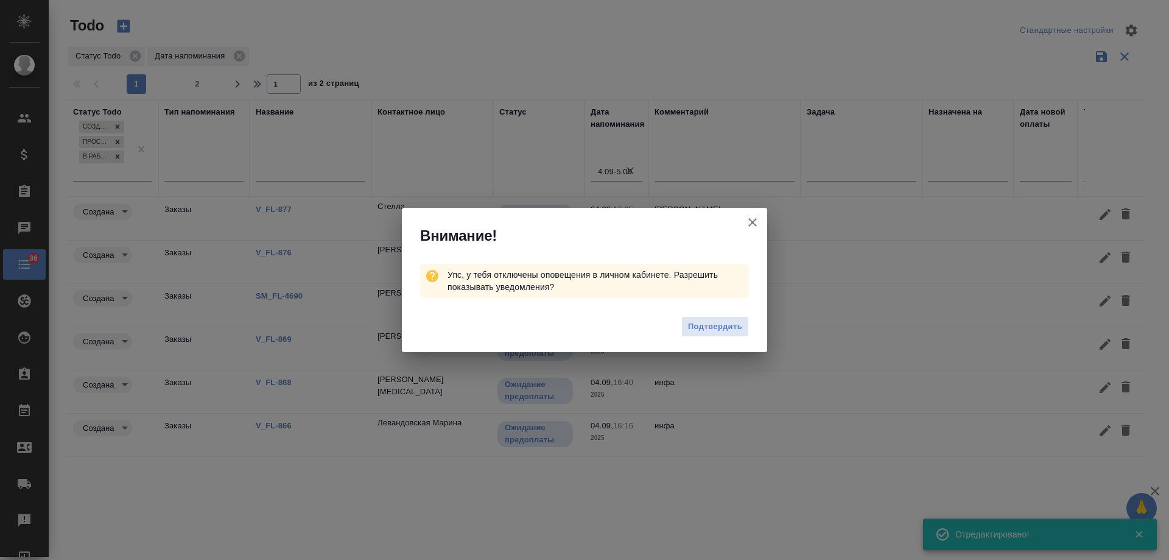
click at [755, 220] on icon "button" at bounding box center [753, 222] width 9 height 9
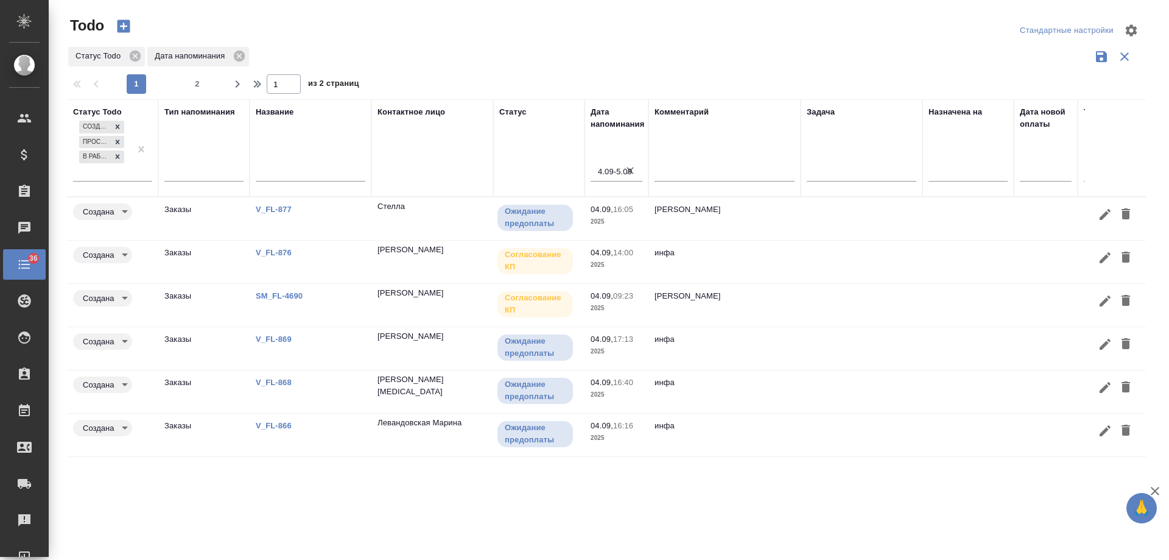
click at [270, 295] on link "SM_FL-4690" at bounding box center [279, 295] width 47 height 9
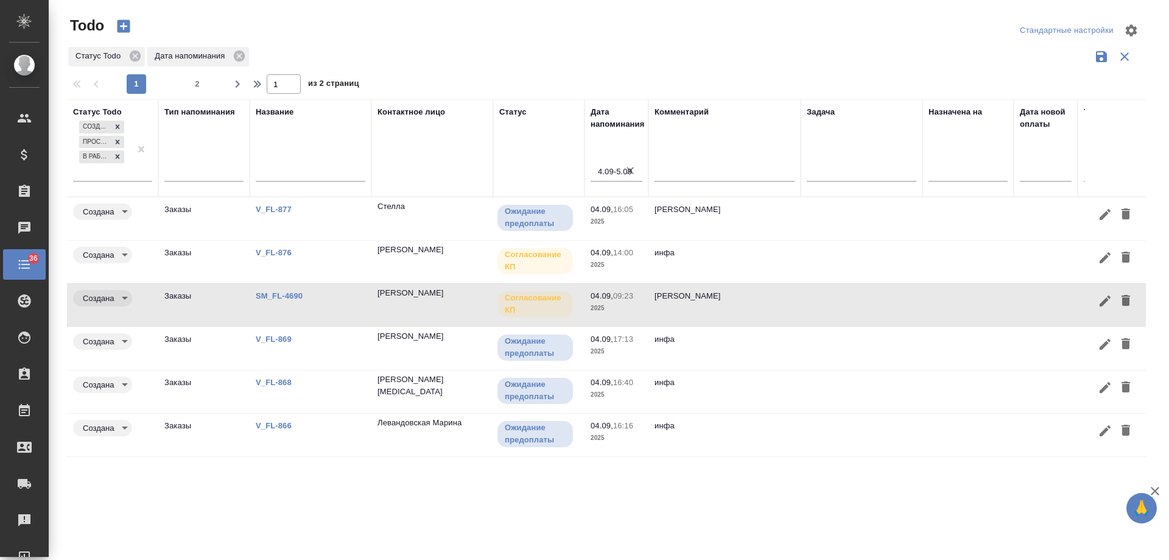
click at [267, 210] on link "V_FL-877" at bounding box center [274, 209] width 36 height 9
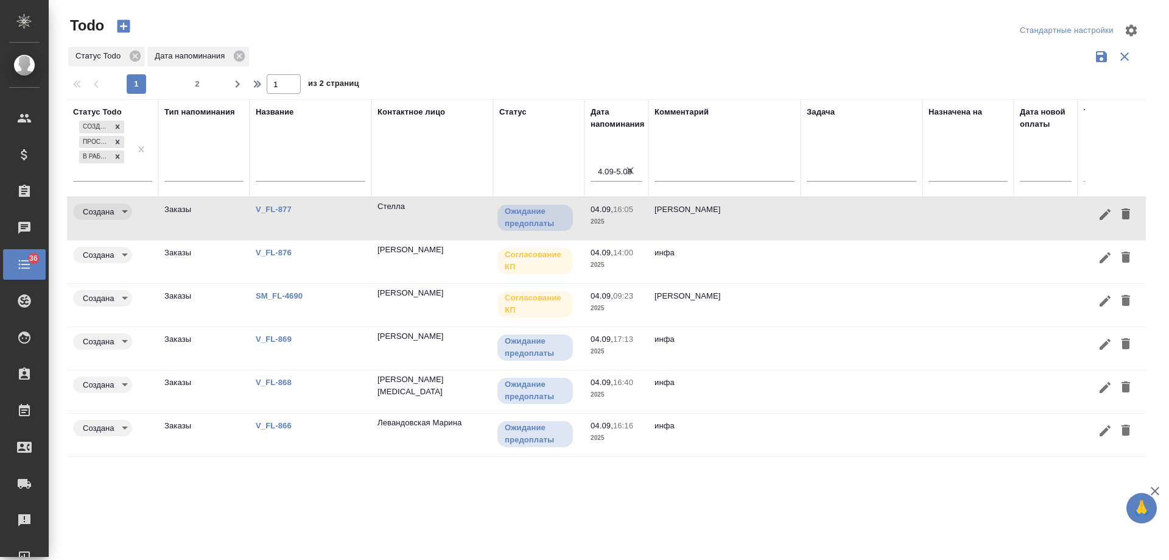
click at [270, 255] on link "V_FL-876" at bounding box center [274, 252] width 36 height 9
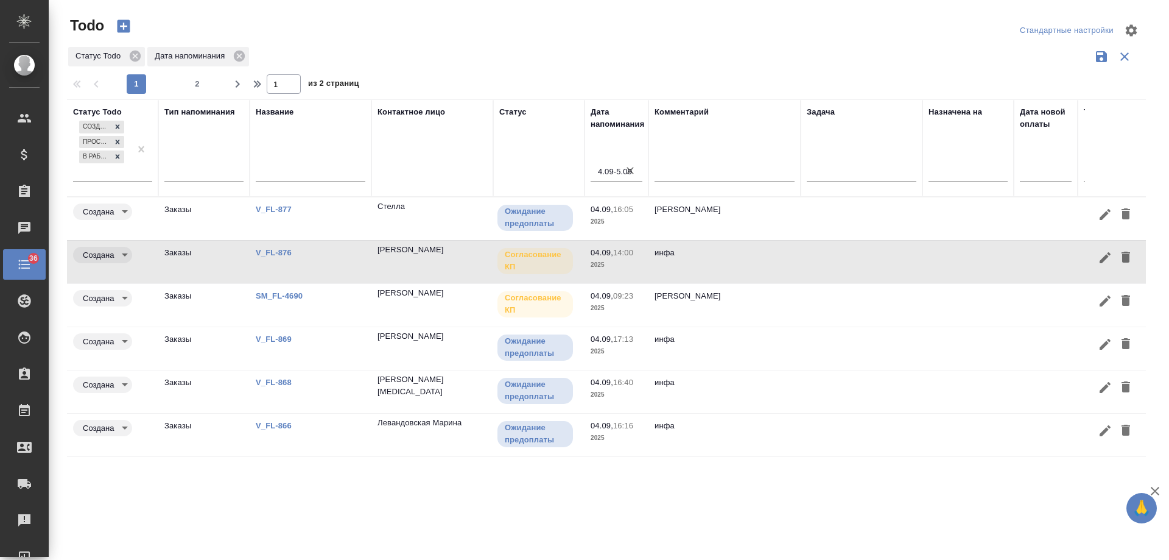
click at [266, 338] on link "V_FL-869" at bounding box center [274, 338] width 36 height 9
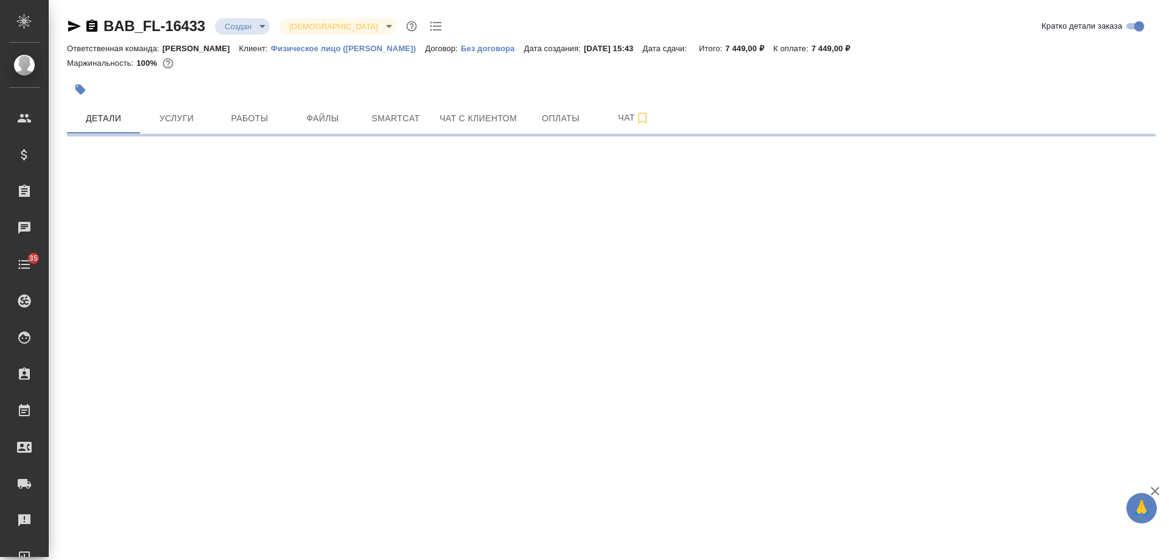
select select "RU"
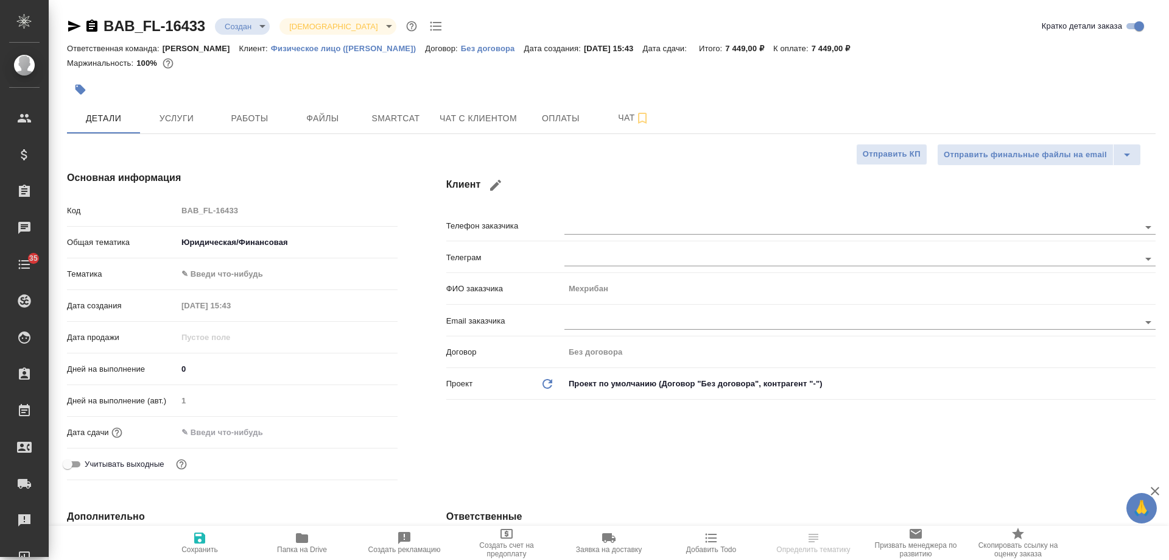
type textarea "x"
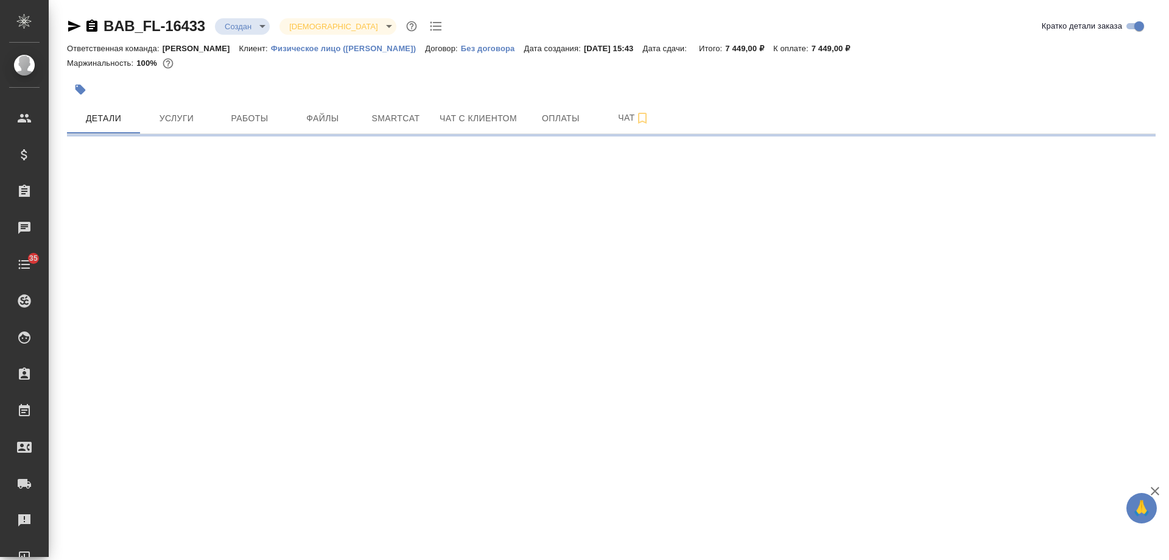
select select "RU"
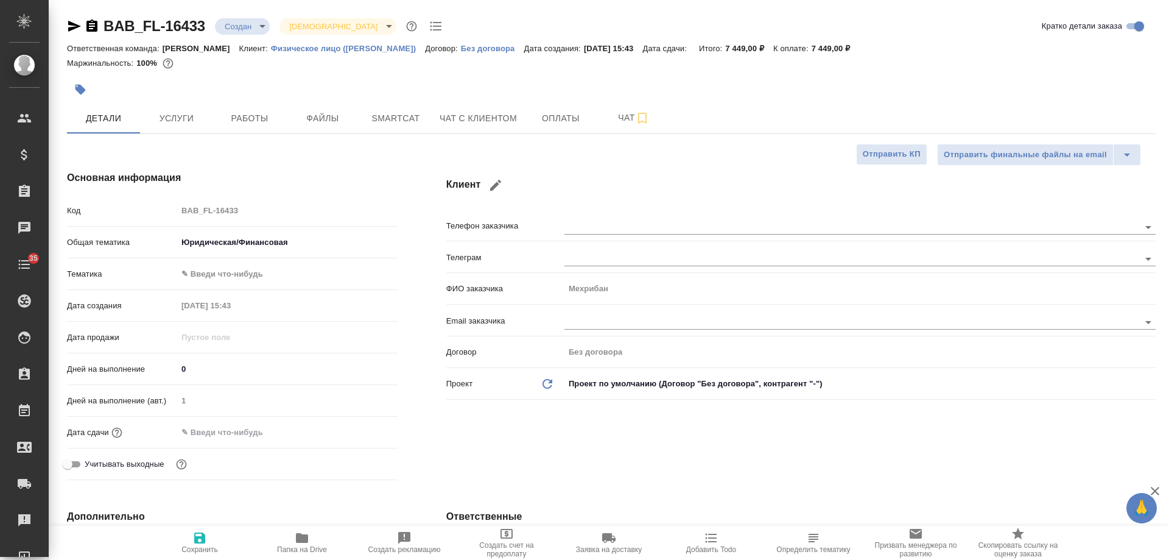
type textarea "x"
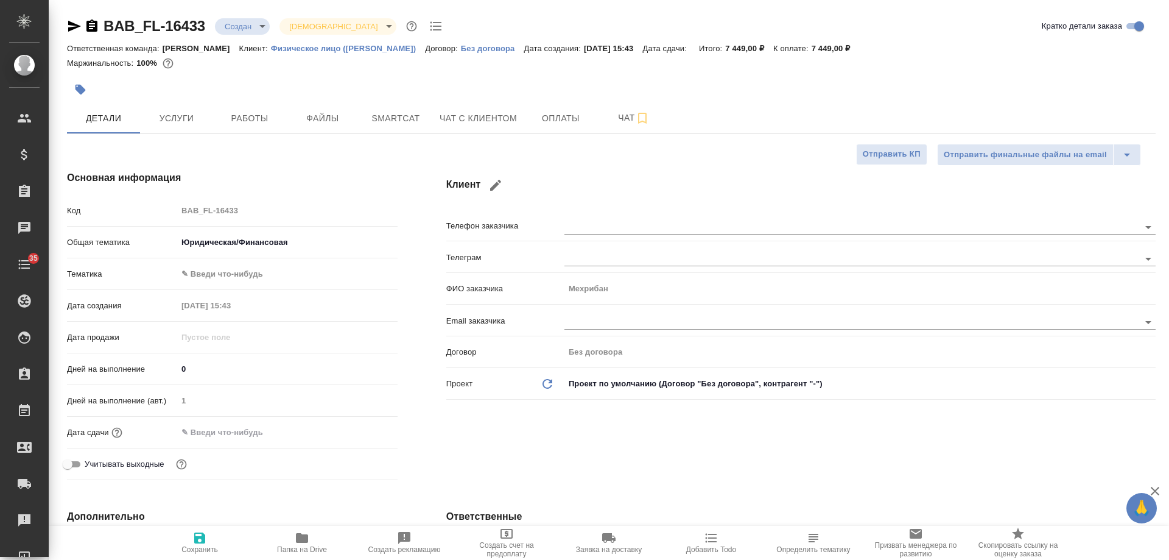
type textarea "x"
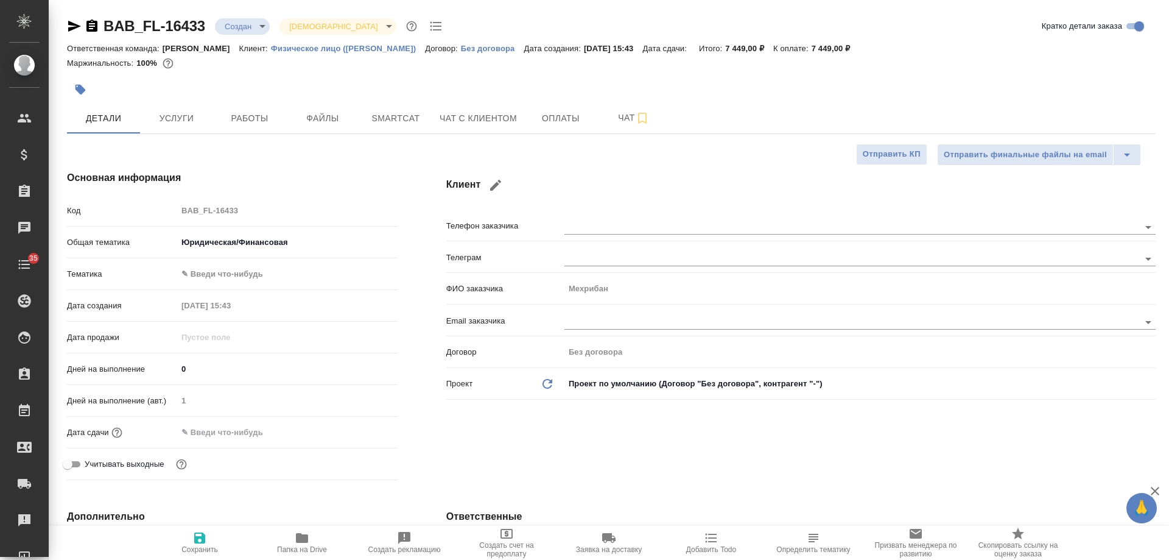
type textarea "x"
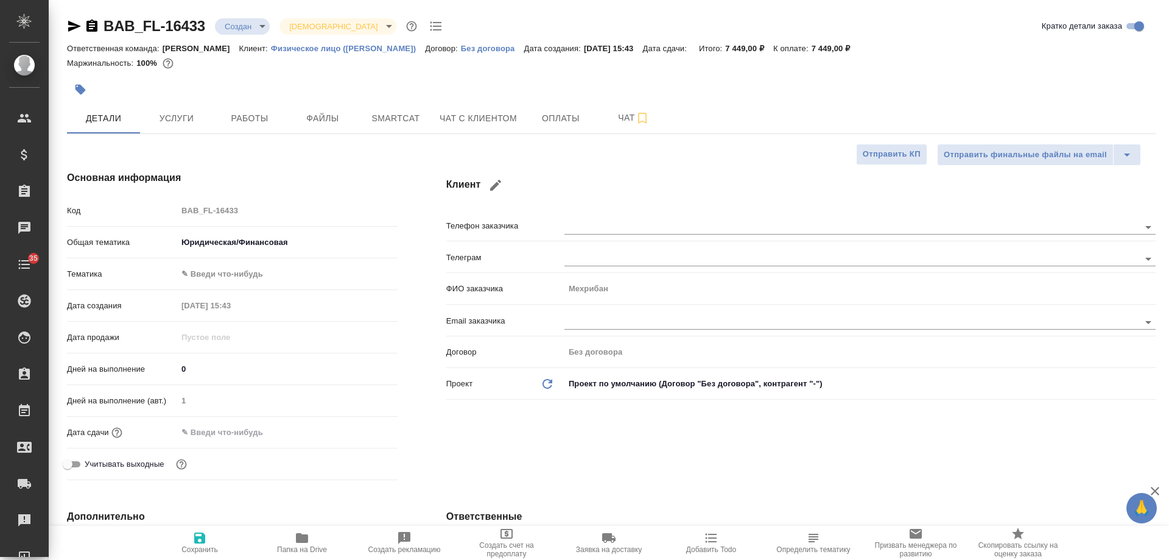
type textarea "x"
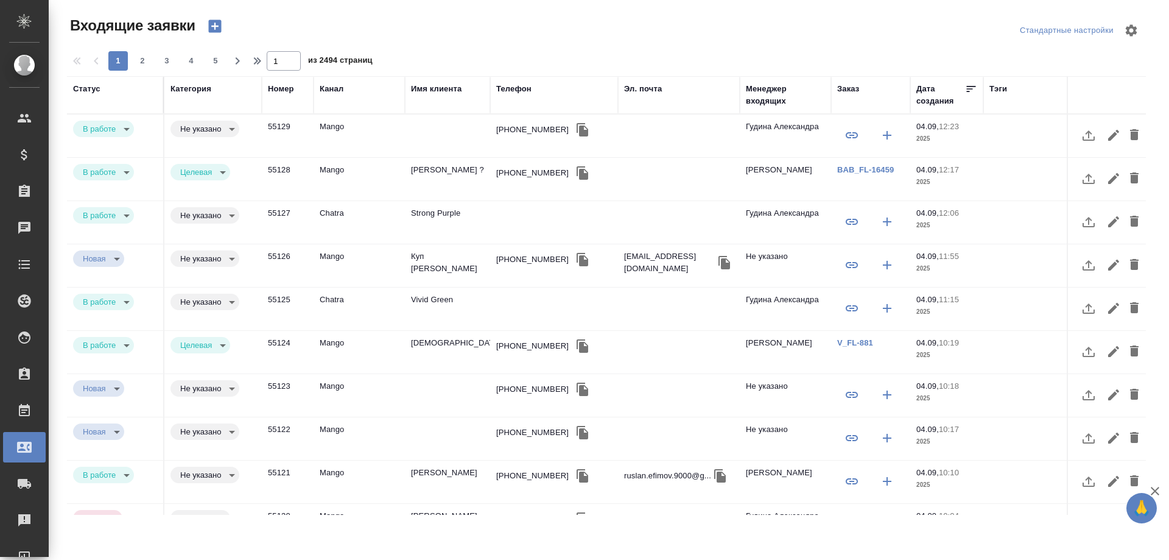
select select "RU"
click at [521, 133] on div "[PHONE_NUMBER]" at bounding box center [532, 130] width 72 height 12
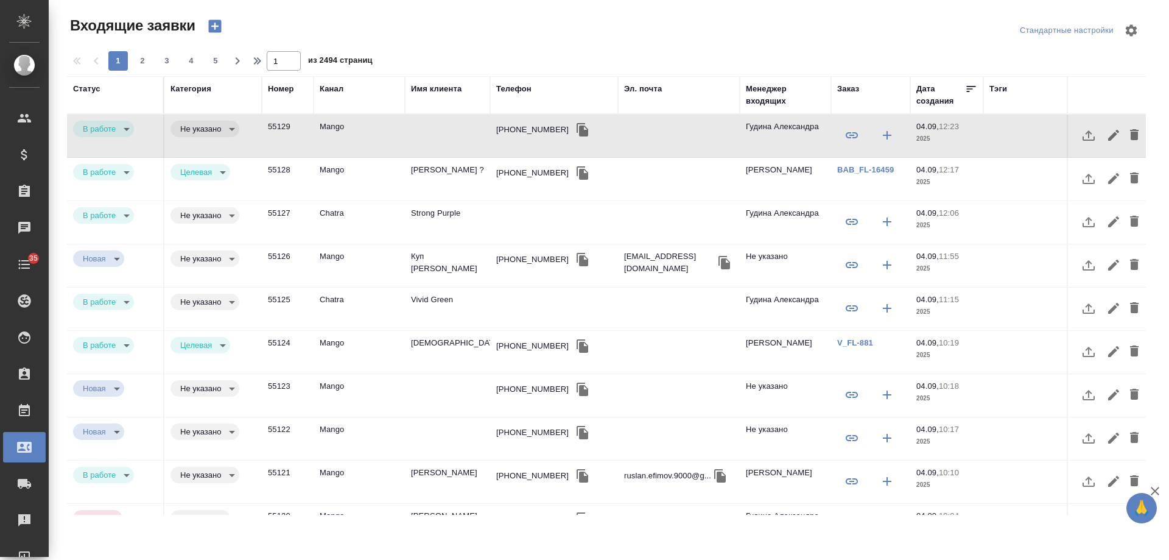
click at [445, 210] on td "Strong Purple" at bounding box center [447, 222] width 85 height 43
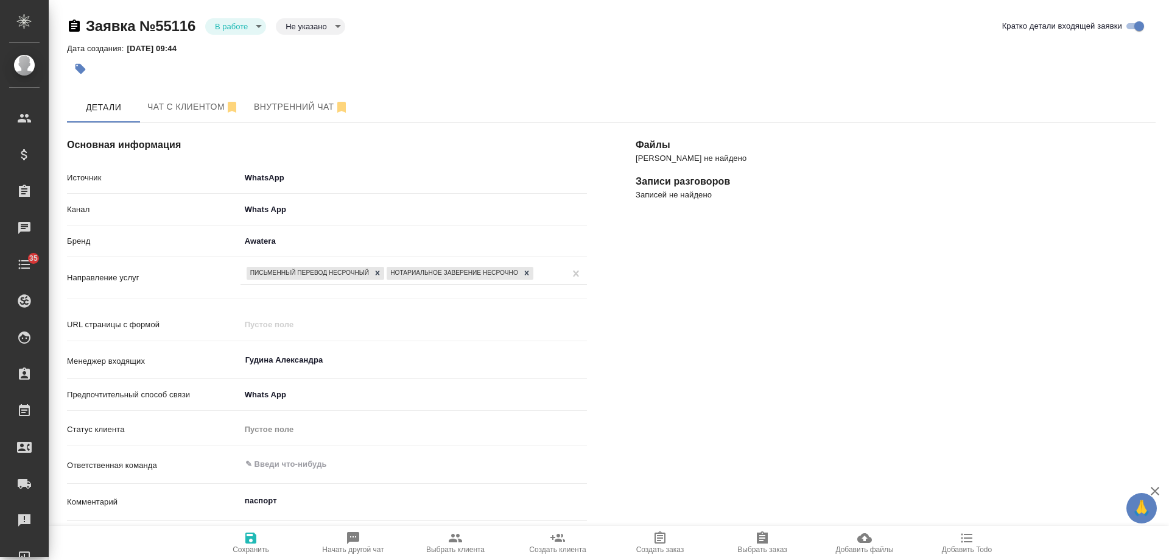
select select "RU"
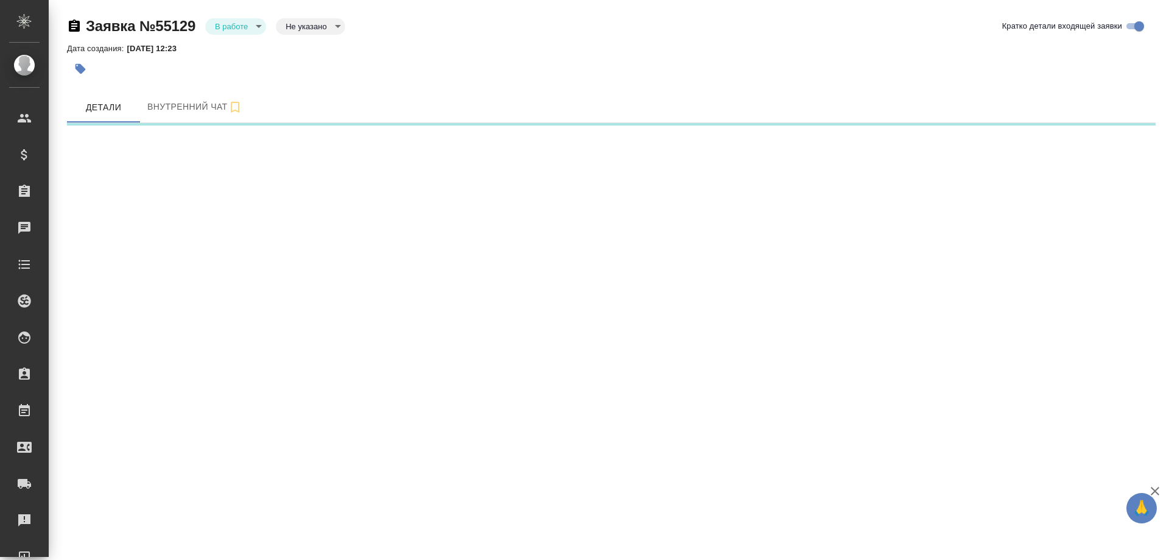
select select "RU"
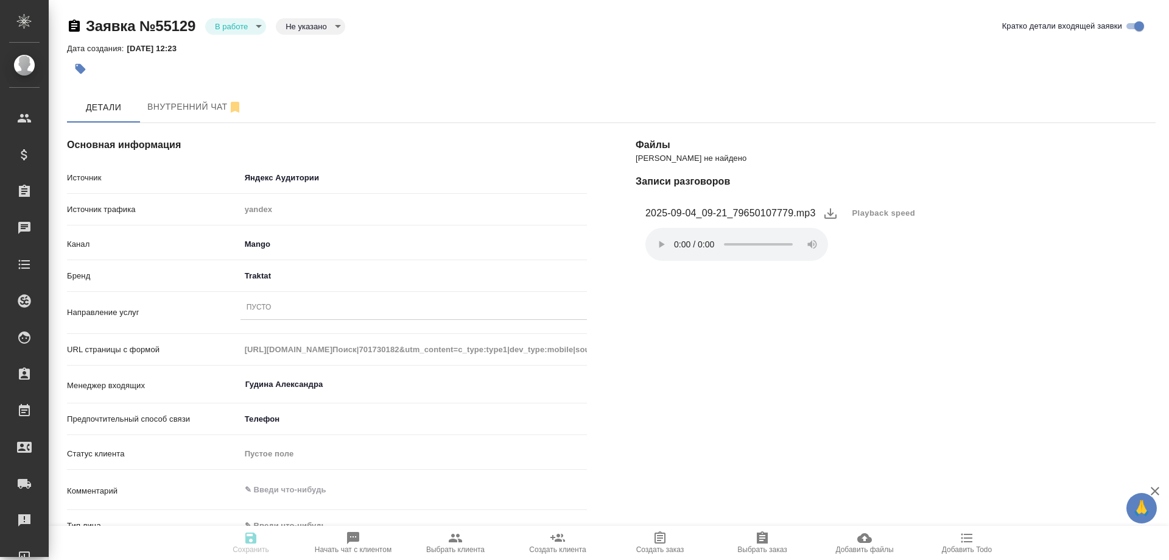
type textarea "x"
click at [278, 309] on div "Пусто" at bounding box center [414, 308] width 347 height 18
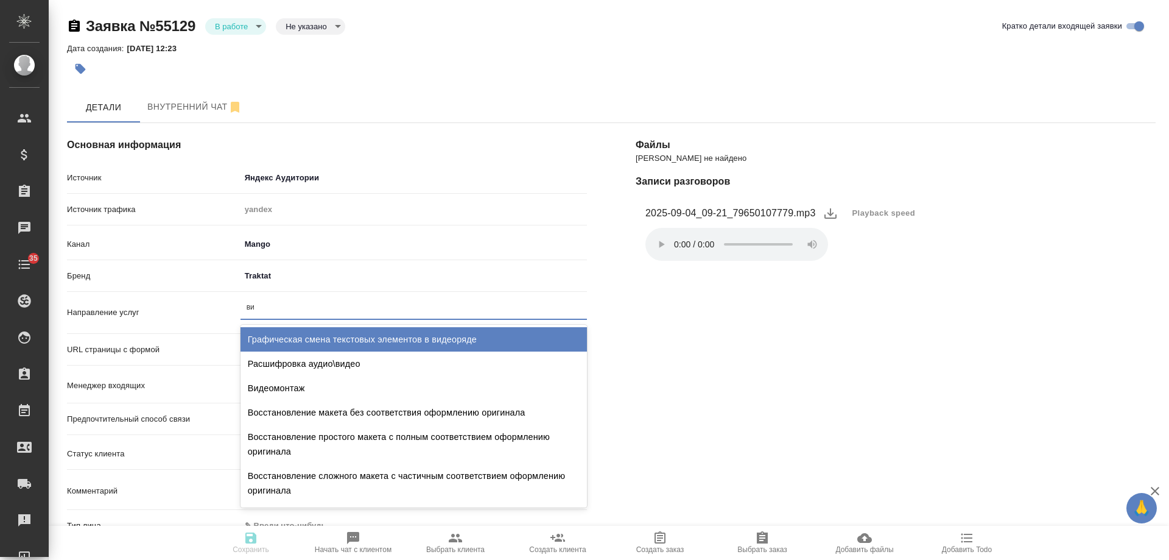
type input "виз"
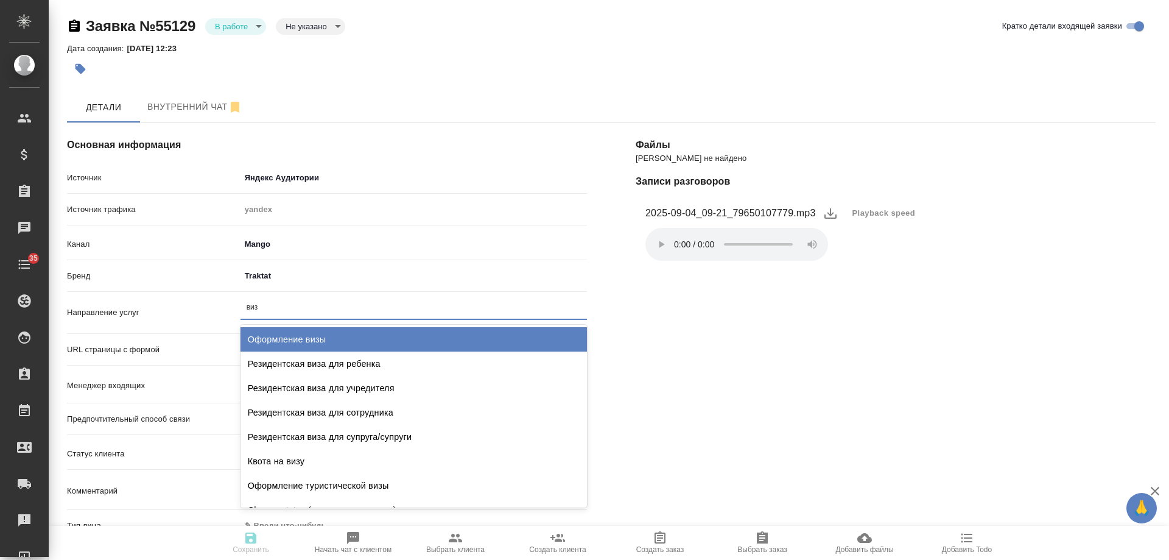
drag, startPoint x: 288, startPoint y: 337, endPoint x: 294, endPoint y: 326, distance: 12.3
click at [288, 339] on div "Оформление визы" at bounding box center [414, 339] width 347 height 24
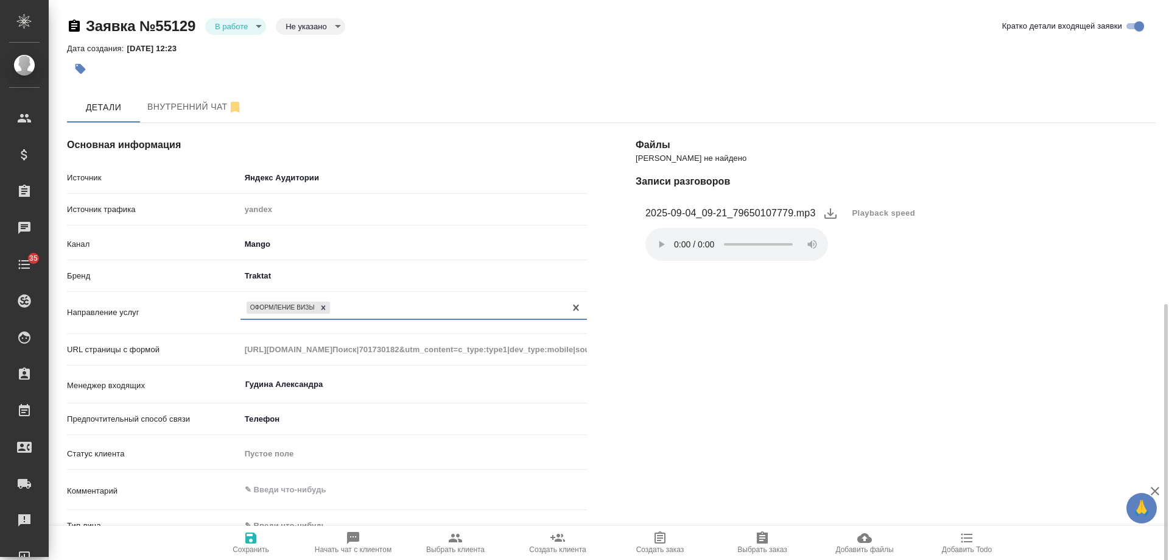
scroll to position [183, 0]
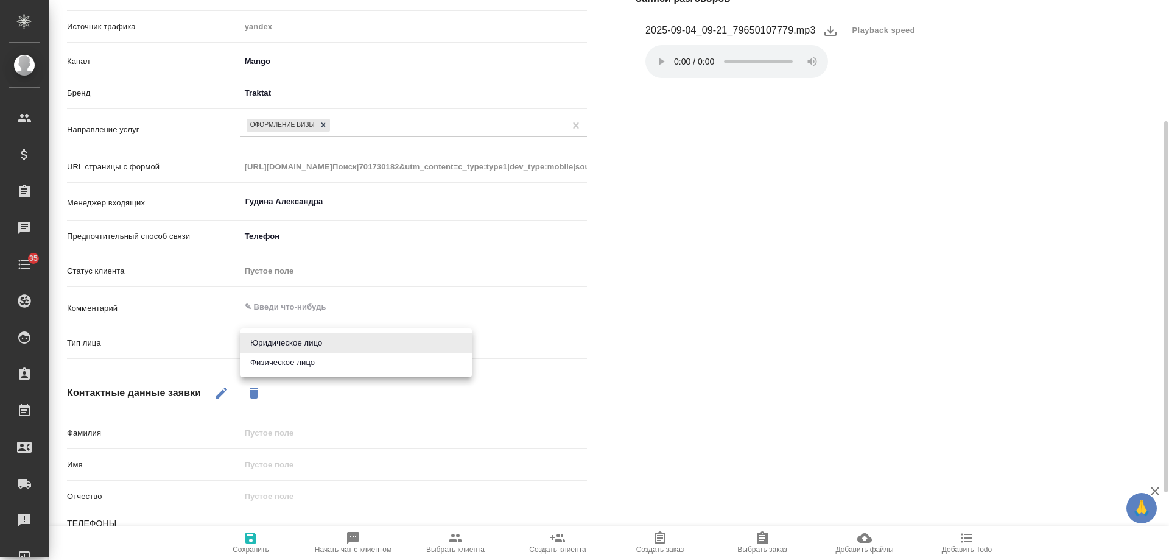
click at [314, 348] on body "🙏 .cls-1 fill:#fff; AWATERA [PERSON_NAME] Спецификации Заказы 0 Чаты 35 Todo Пр…" at bounding box center [584, 280] width 1169 height 560
click at [300, 361] on li "Физическое лицо" at bounding box center [356, 362] width 231 height 19
type textarea "x"
type input "private"
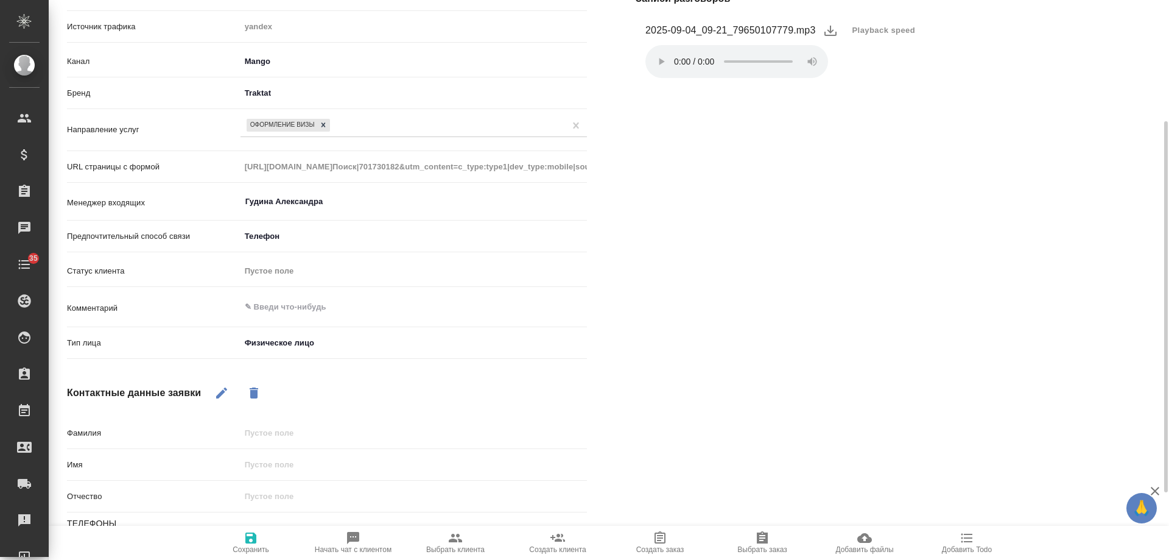
click at [213, 396] on button "button" at bounding box center [221, 392] width 29 height 29
click at [268, 470] on input "text" at bounding box center [414, 465] width 347 height 18
type textarea "x"
type input "[PERSON_NAME]"
type textarea "x"
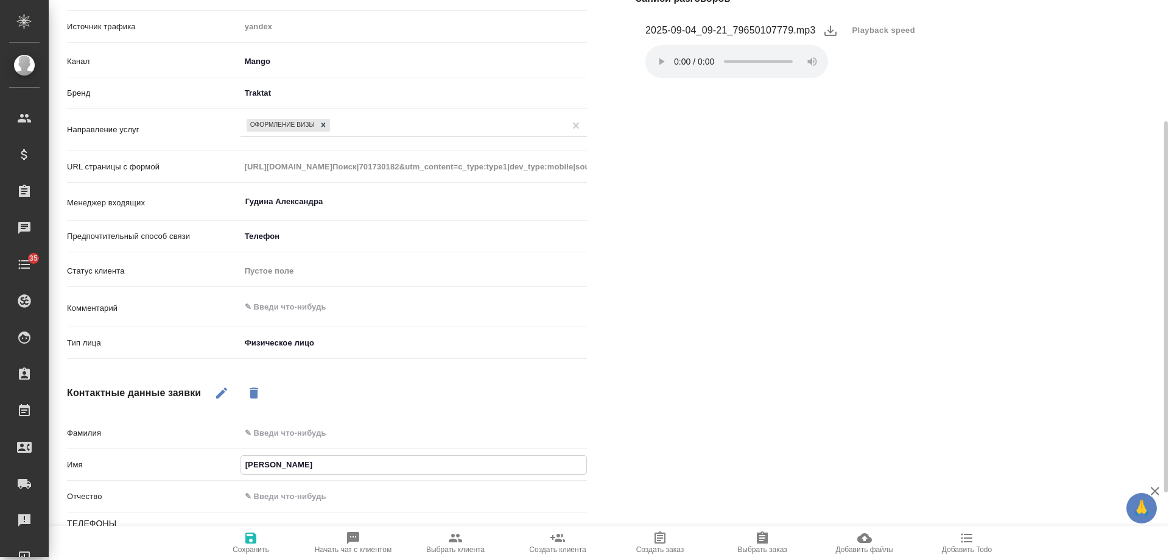
type input "[PERSON_NAME]"
type textarea "x"
type input "Ахме"
type textarea "x"
type input "[PERSON_NAME]"
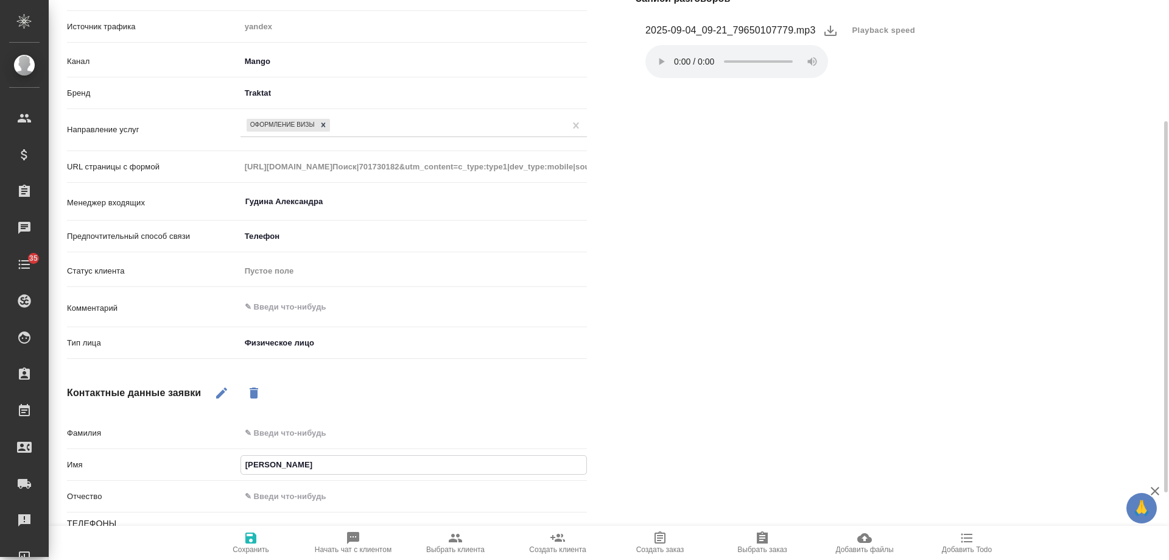
type textarea "x"
type input "[PERSON_NAME]"
click at [249, 545] on icon "button" at bounding box center [251, 538] width 15 height 15
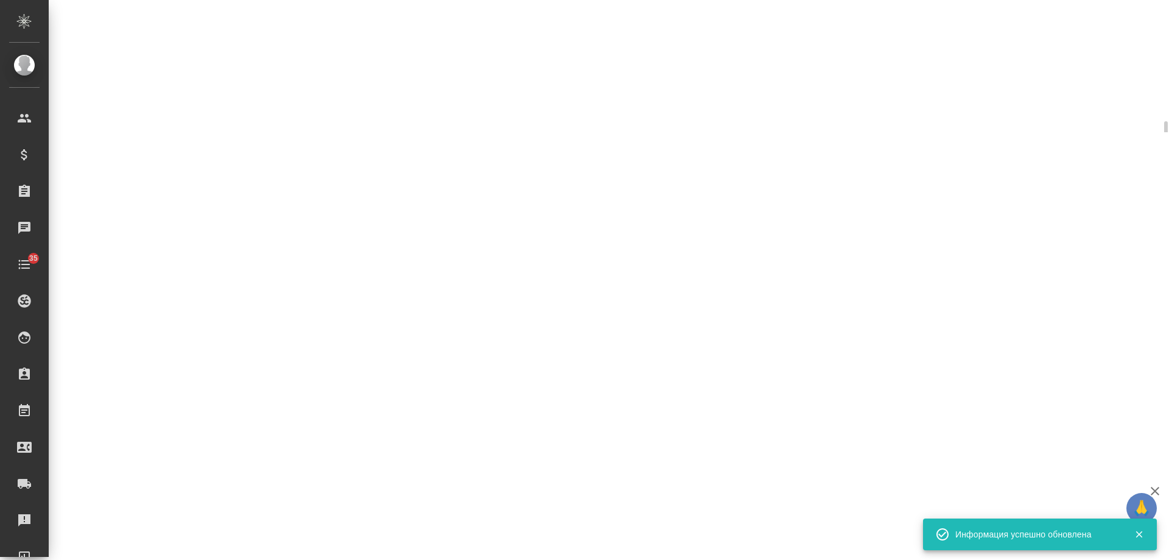
select select "RU"
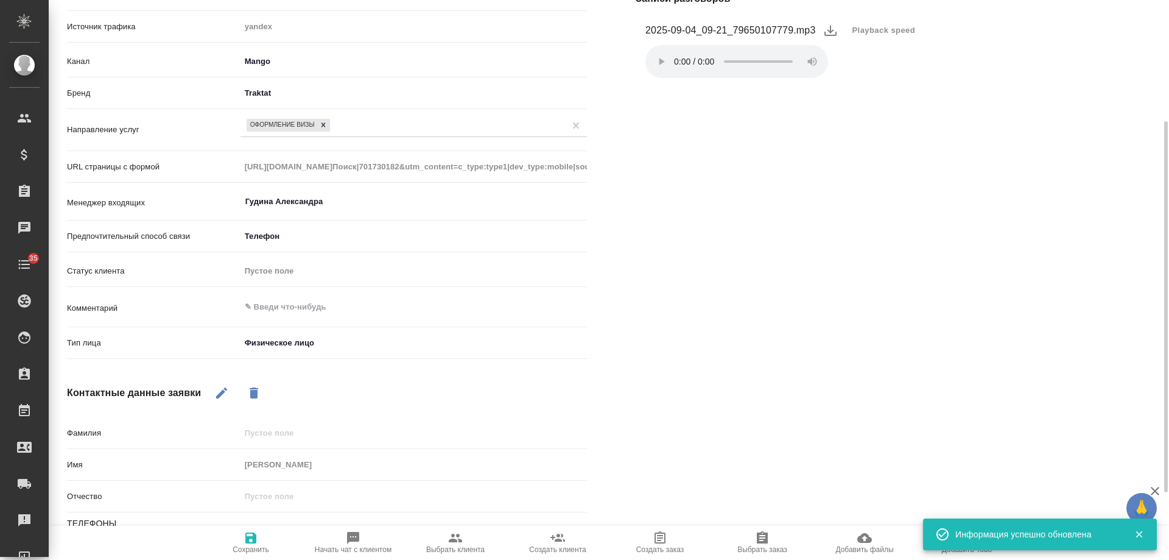
type textarea "x"
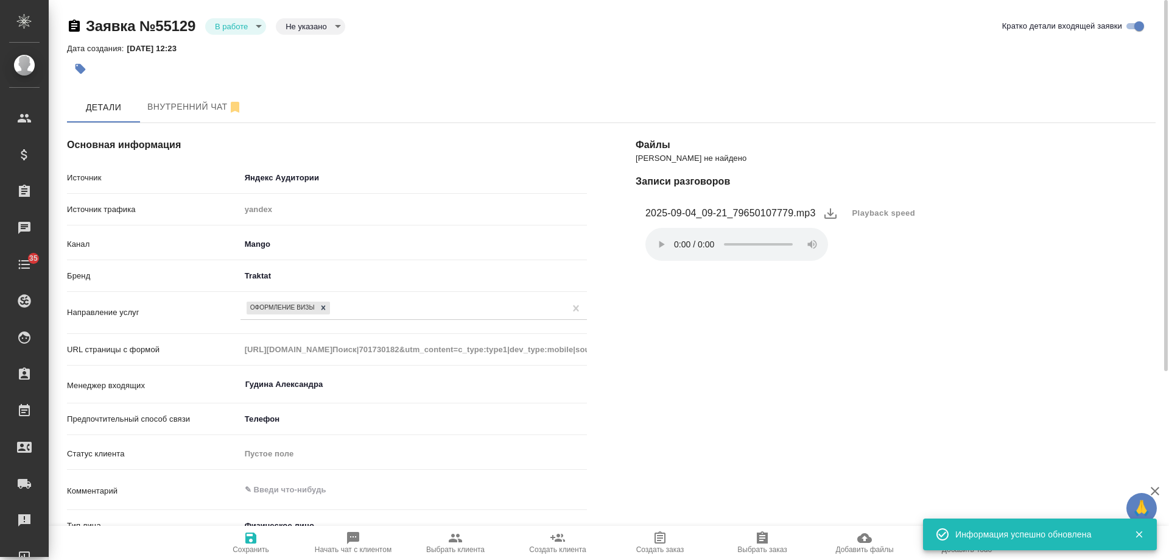
click at [263, 277] on body "🙏 .cls-1 fill:#fff; AWATERA [PERSON_NAME] Спецификации Заказы 0 Чаты 35 Todo Пр…" at bounding box center [584, 280] width 1169 height 560
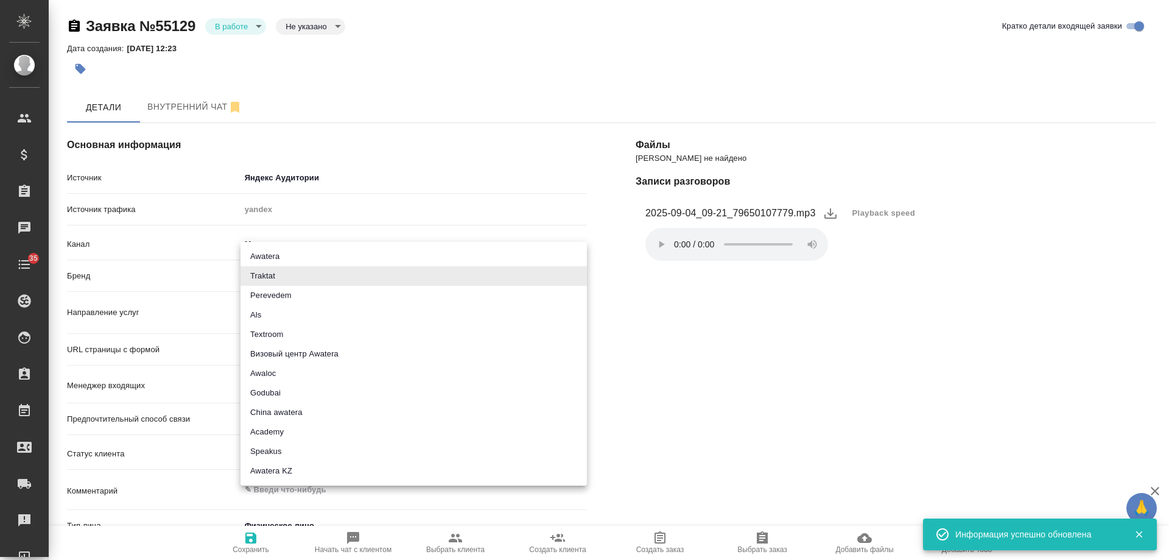
click at [311, 352] on li "Визовый центр Awatera" at bounding box center [414, 353] width 347 height 19
type input "visaCenterAwatera"
type textarea "x"
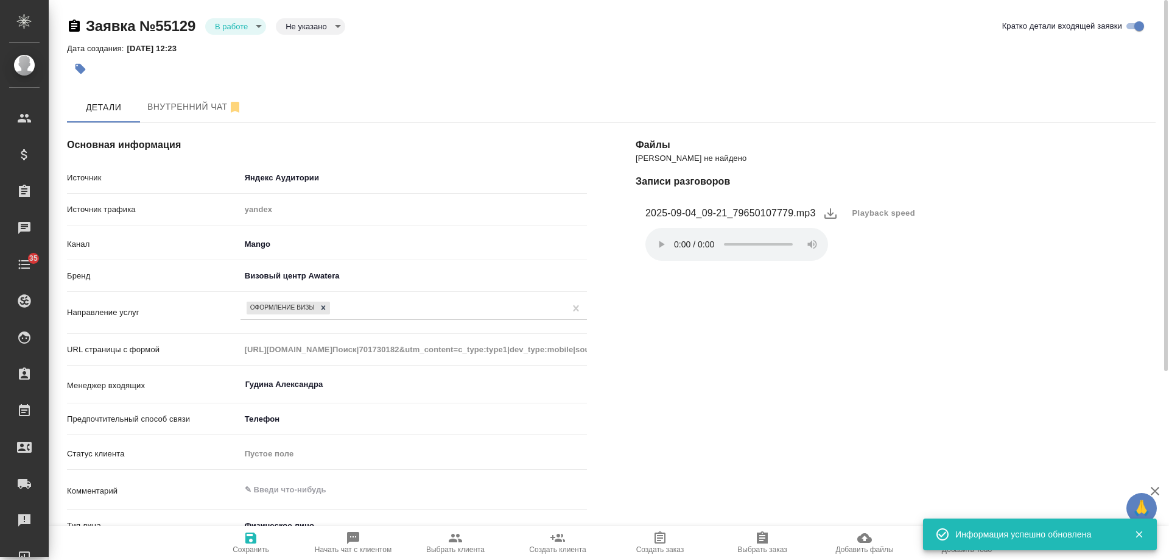
click at [90, 69] on button "button" at bounding box center [80, 68] width 27 height 27
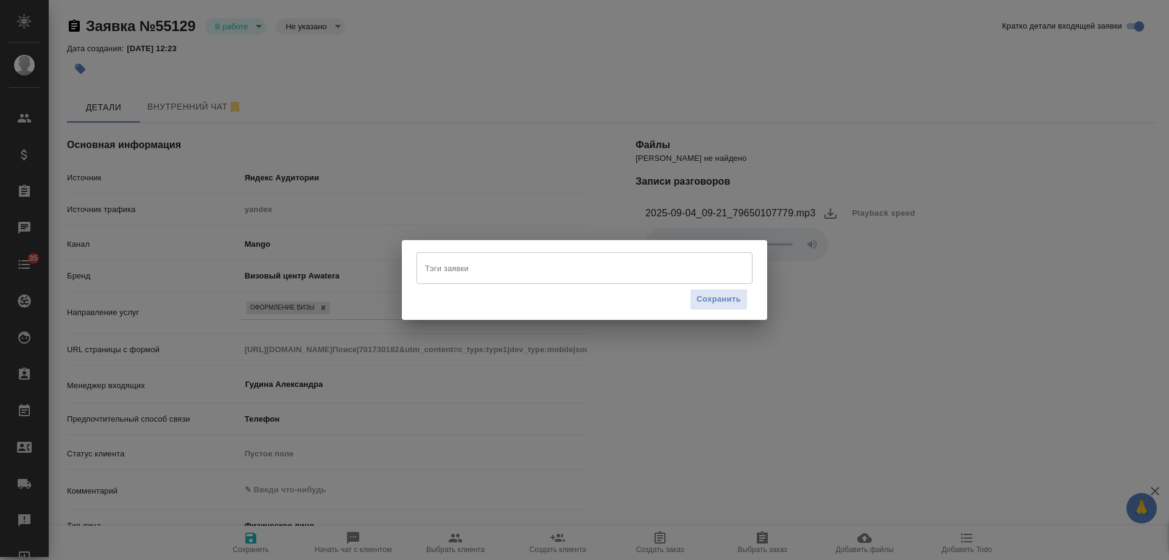
click at [453, 279] on div "Тэги заявки" at bounding box center [585, 268] width 336 height 32
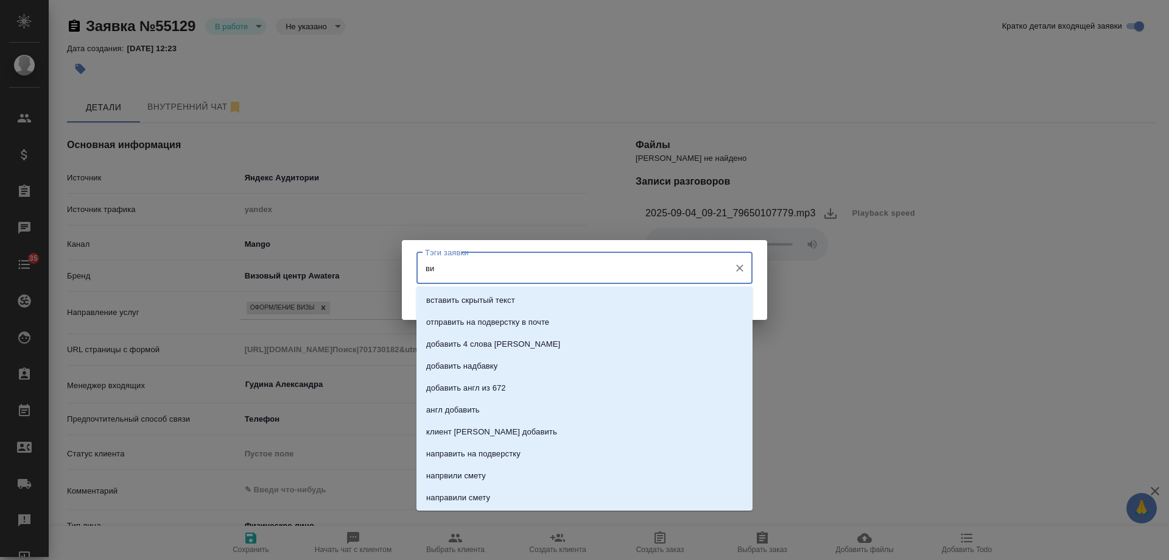
type input "виз"
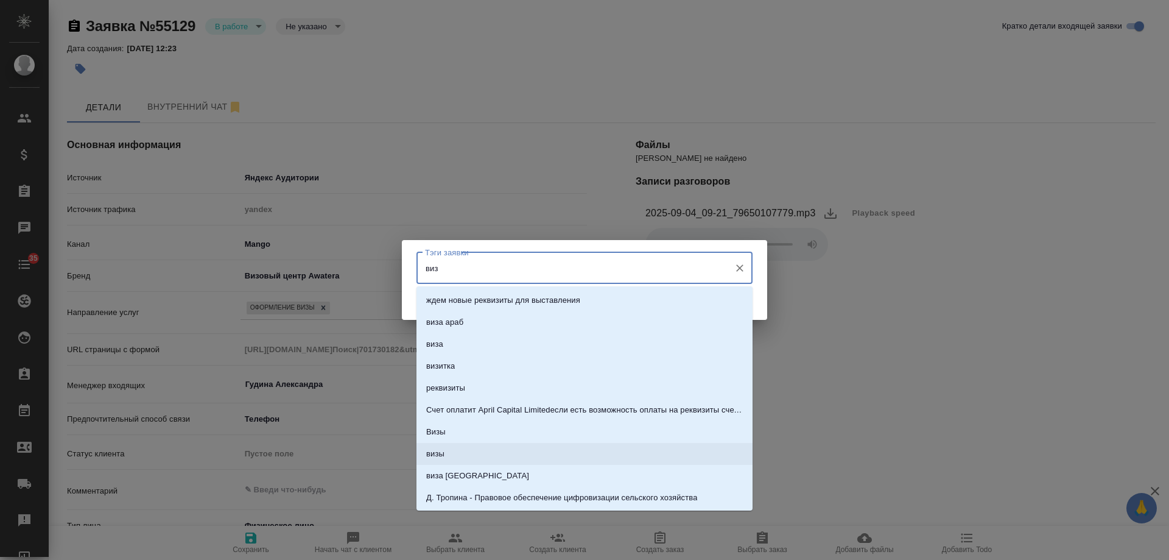
click at [460, 456] on li "визы" at bounding box center [585, 454] width 336 height 22
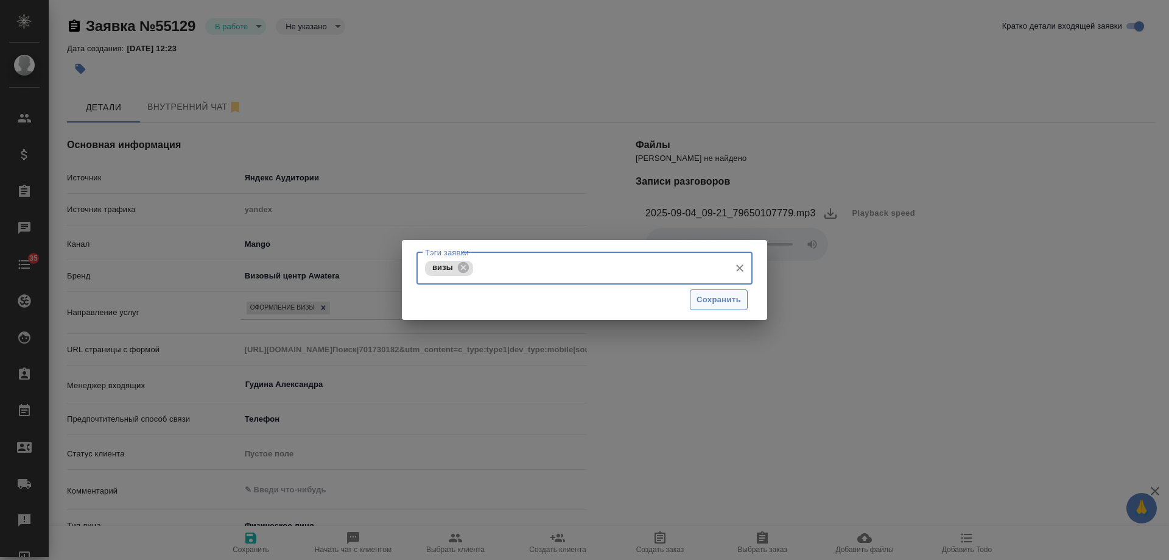
click at [727, 298] on span "Сохранить" at bounding box center [719, 300] width 44 height 14
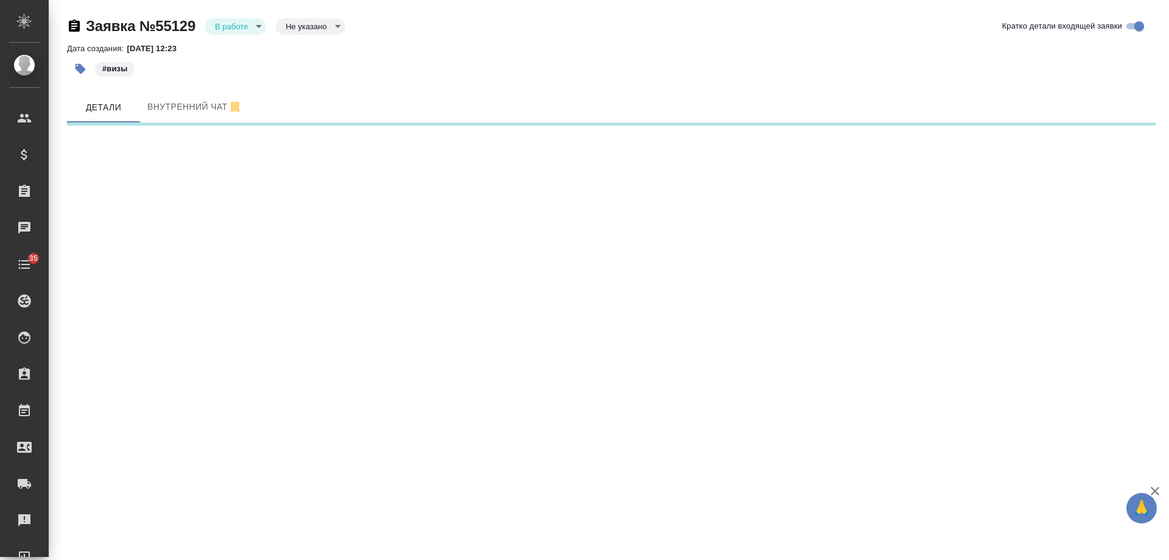
select select "RU"
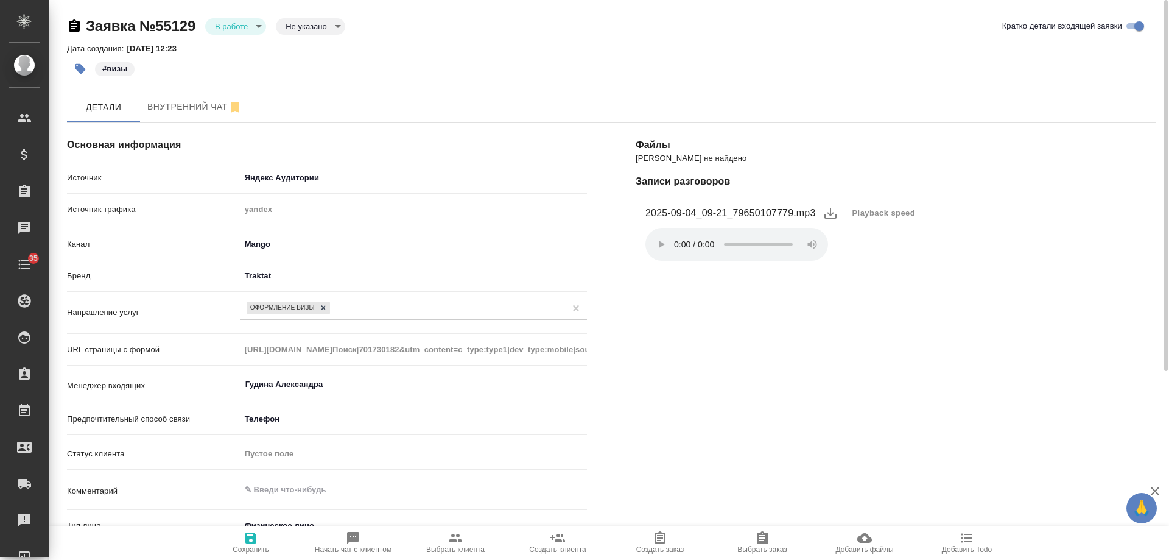
click at [453, 540] on icon "button" at bounding box center [455, 538] width 13 height 9
type textarea "x"
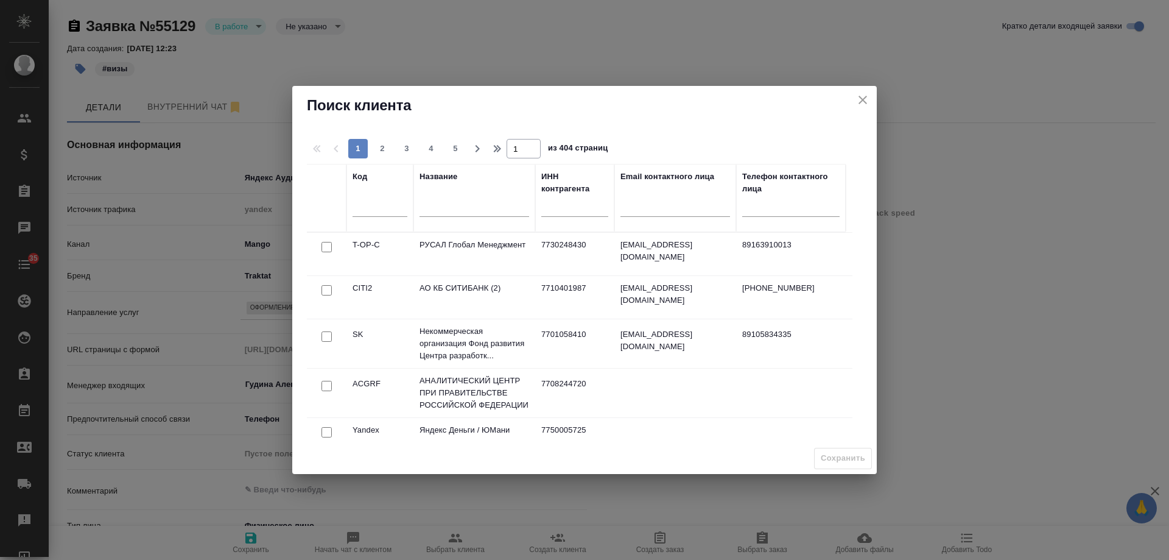
click at [460, 199] on div at bounding box center [475, 210] width 110 height 30
click at [456, 205] on input "text" at bounding box center [475, 208] width 110 height 15
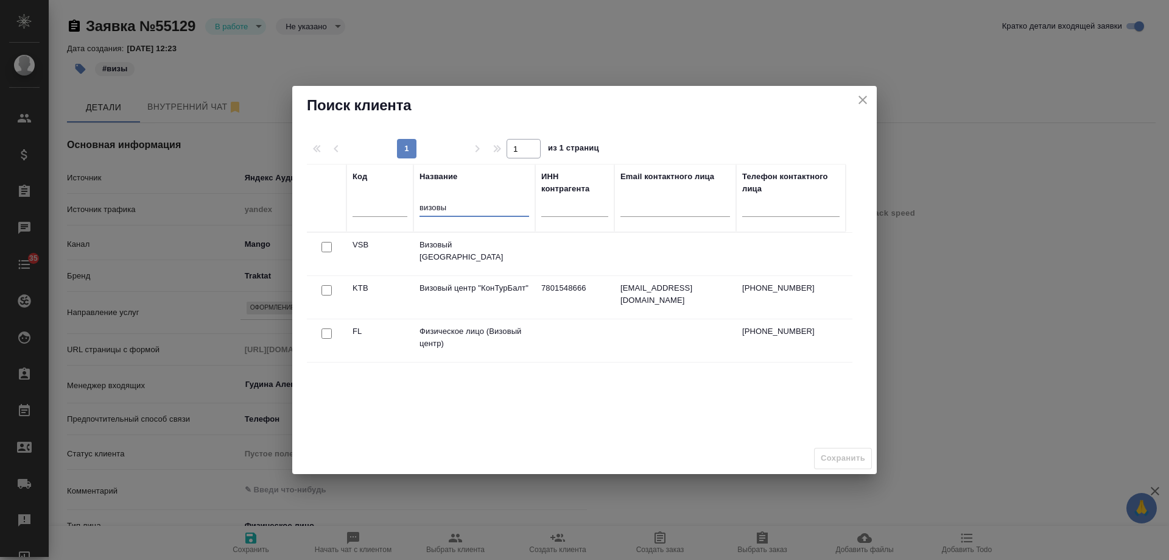
type input "визовы"
click at [326, 336] on input "checkbox" at bounding box center [327, 333] width 10 height 10
checkbox input "true"
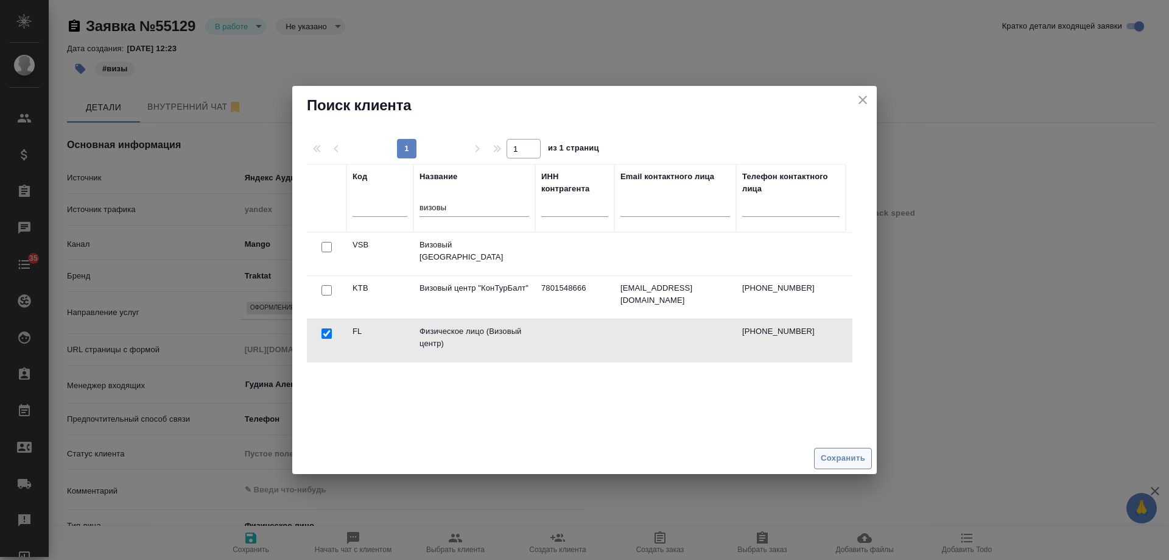
click at [845, 460] on span "Сохранить" at bounding box center [843, 458] width 44 height 14
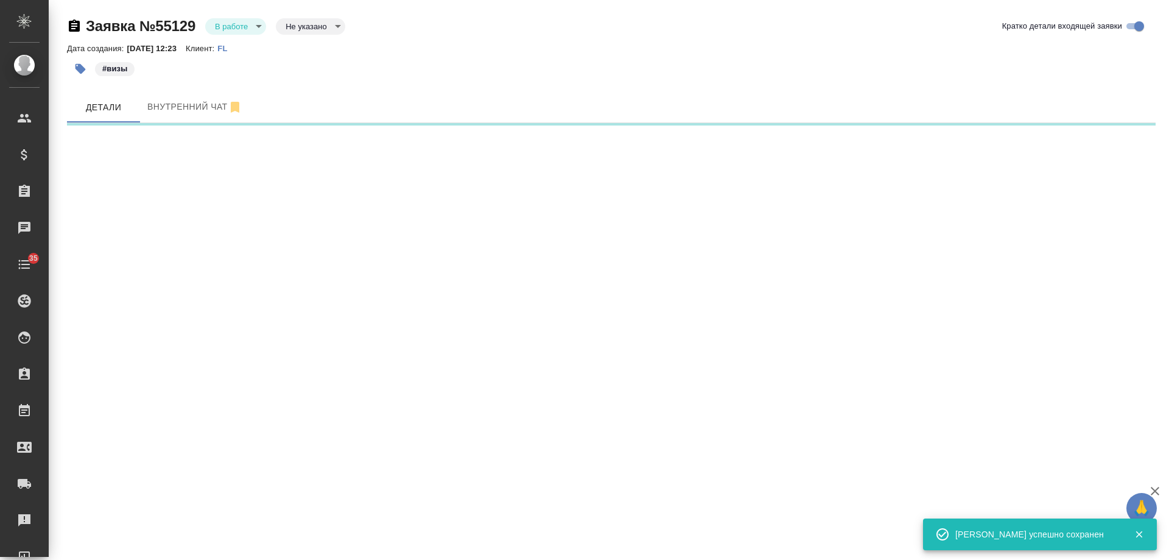
select select "RU"
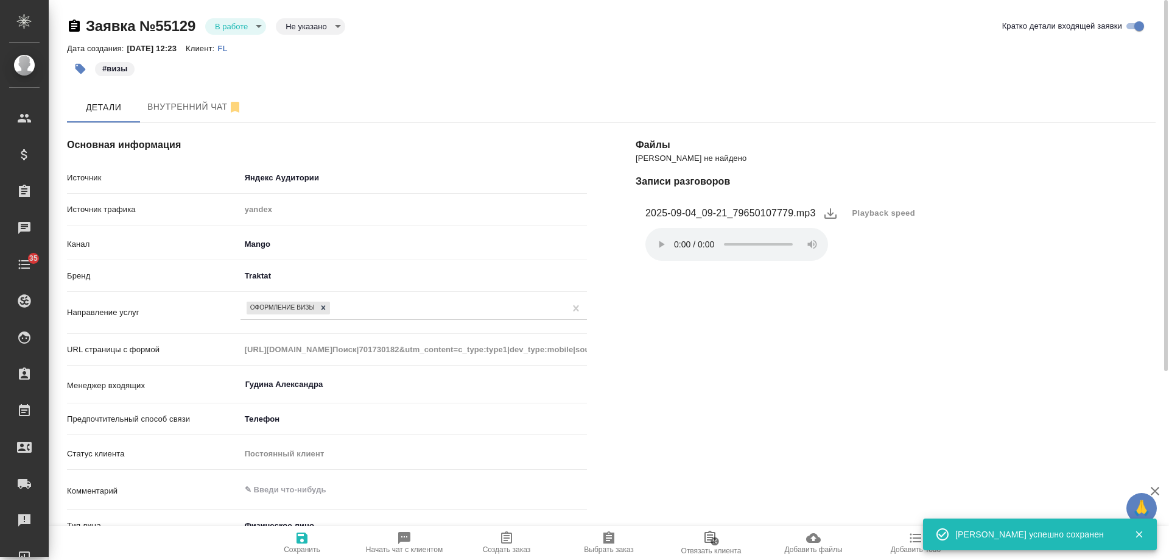
click at [513, 536] on icon "button" at bounding box center [506, 538] width 15 height 15
type textarea "x"
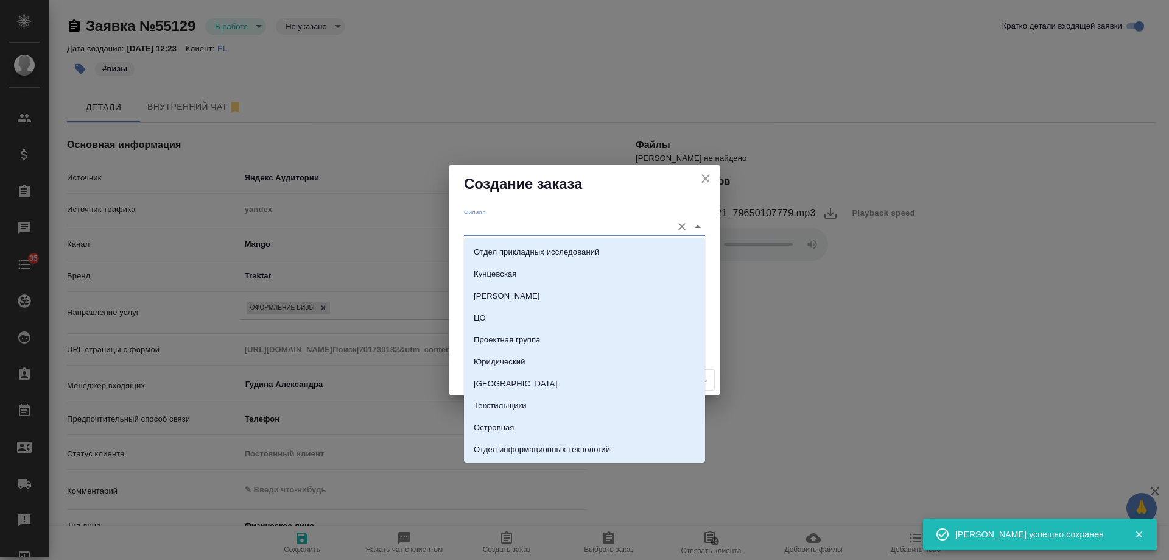
click at [504, 224] on input "Филиал" at bounding box center [565, 226] width 202 height 16
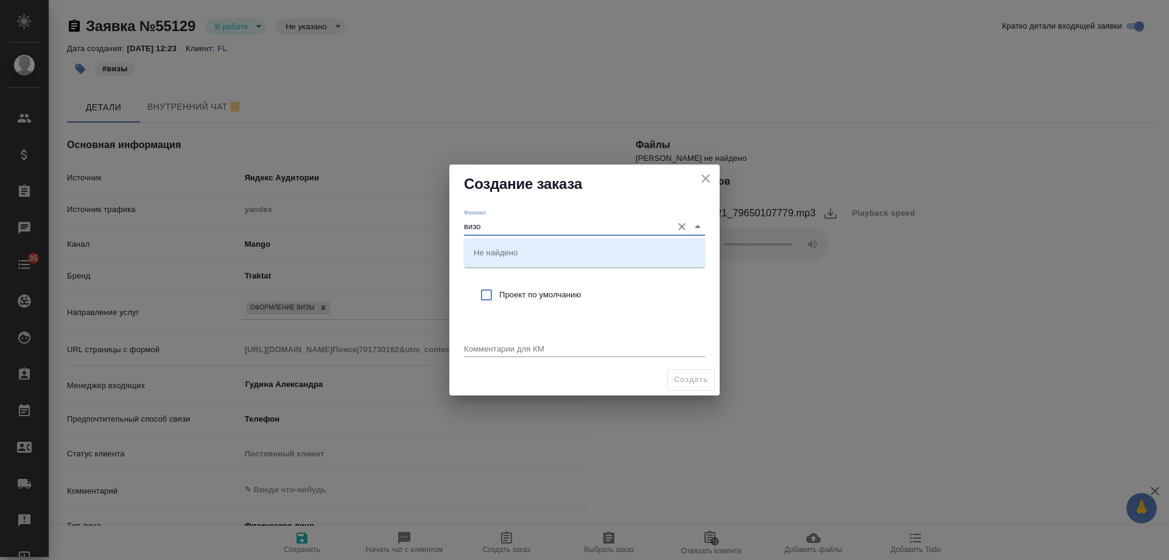
type input "визоы"
drag, startPoint x: 493, startPoint y: 227, endPoint x: 443, endPoint y: 225, distance: 49.4
click at [443, 225] on div "Создание заказа [PERSON_NAME] визоы Клиентский менеджер Проект по умолчанию Ком…" at bounding box center [584, 280] width 1169 height 560
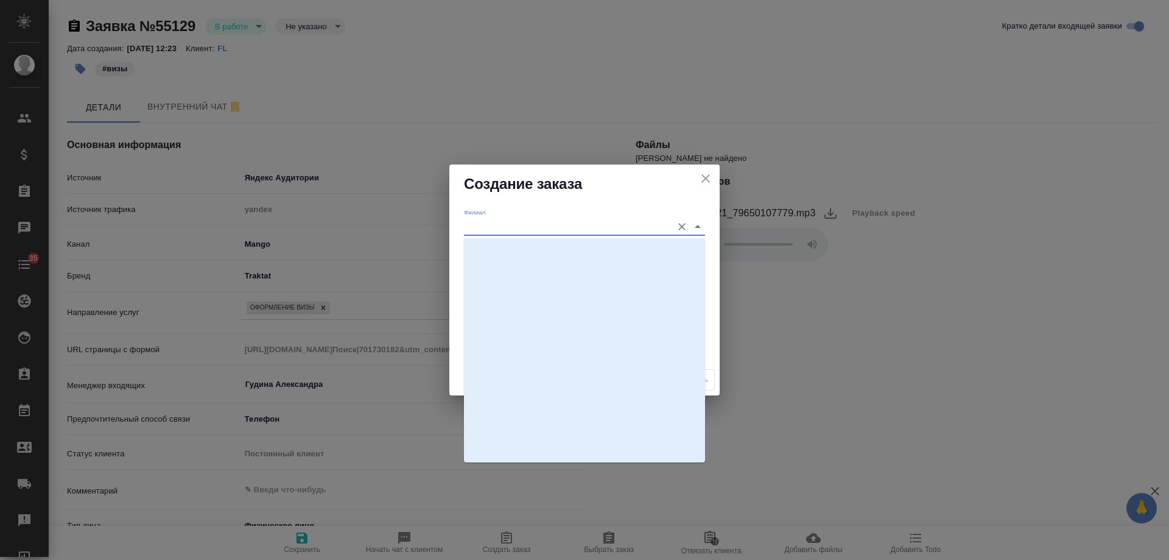
scroll to position [2148, 0]
click at [471, 407] on li "Visa" at bounding box center [584, 407] width 241 height 22
type input "Visa"
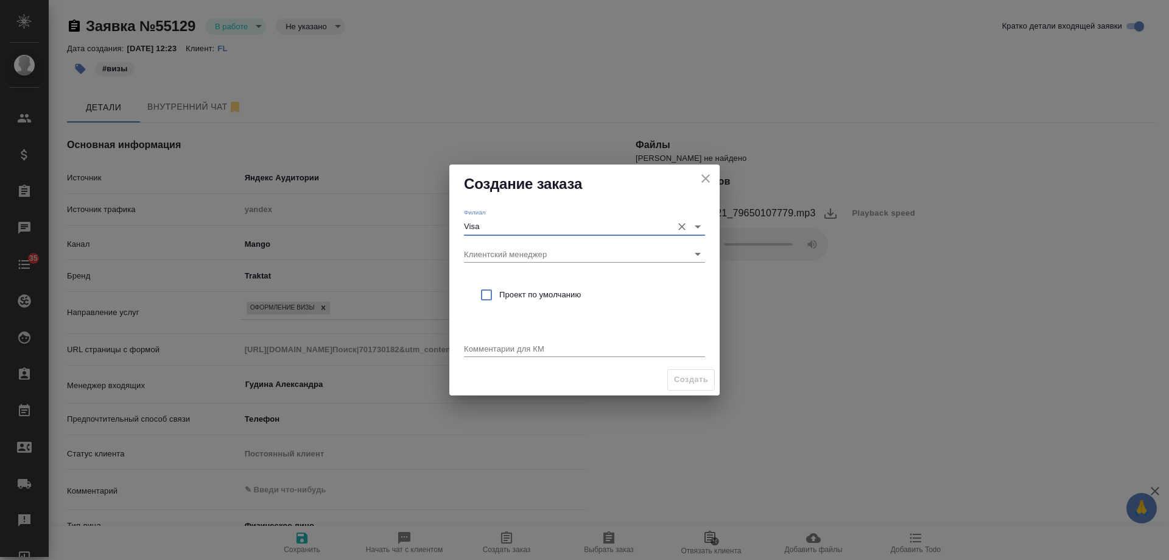
click at [496, 295] on input "checkbox" at bounding box center [487, 295] width 26 height 26
checkbox input "true"
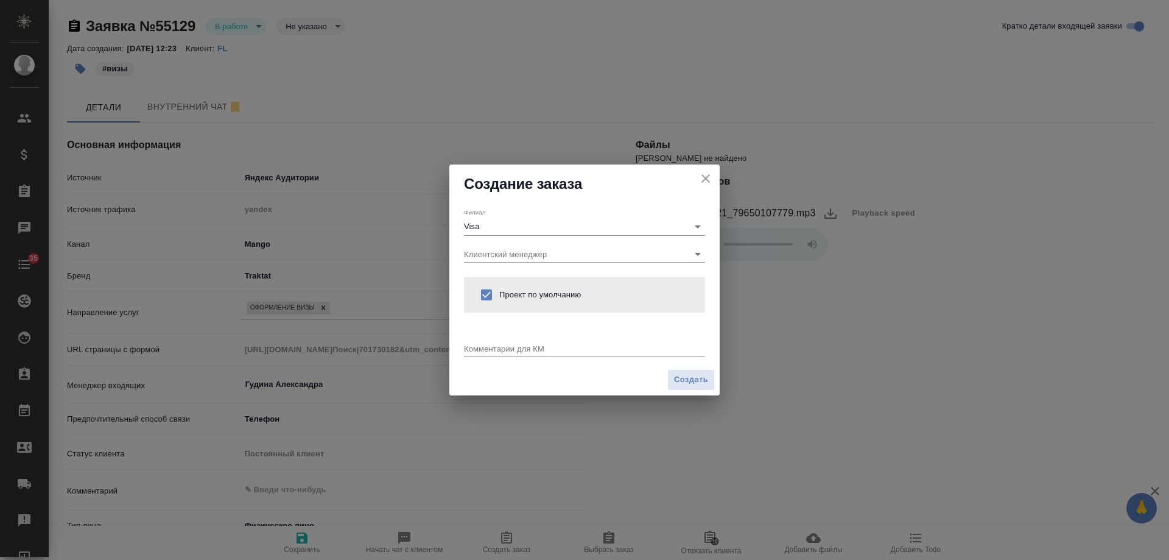
click at [496, 341] on div "Комментарии для КМ x" at bounding box center [584, 344] width 241 height 25
click at [497, 344] on textarea at bounding box center [584, 348] width 241 height 9
drag, startPoint x: 623, startPoint y: 349, endPoint x: 628, endPoint y: 344, distance: 7.3
click at [628, 344] on textarea "от КВ: виза в [GEOGRAPHIC_DATA], подача [DATE]" at bounding box center [584, 348] width 241 height 9
type textarea "от КВ: виза в [GEOGRAPHIC_DATA], подача [DATE]"
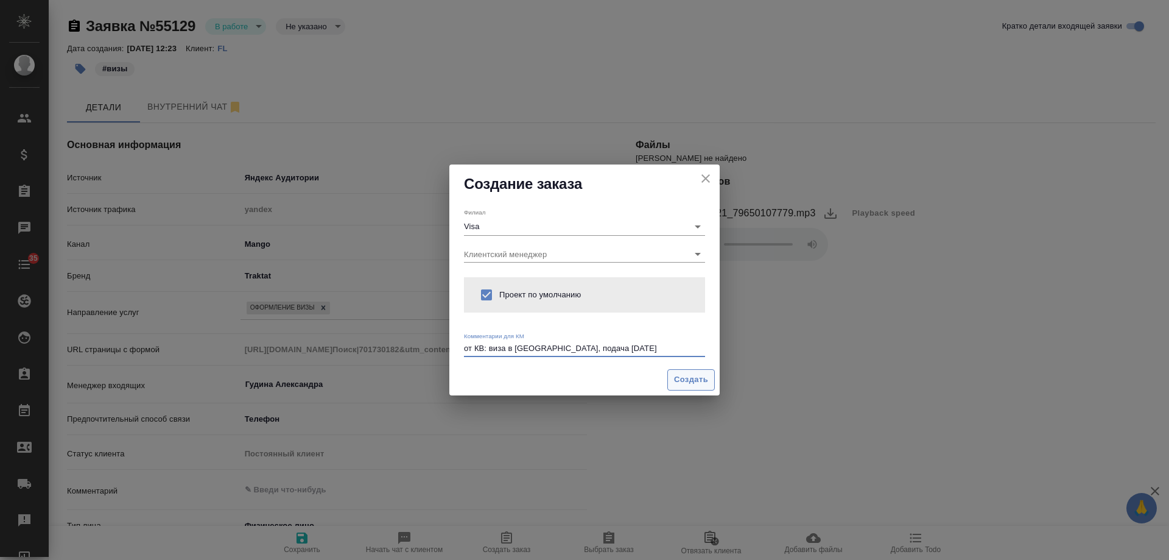
click at [679, 379] on span "Создать" at bounding box center [691, 380] width 34 height 14
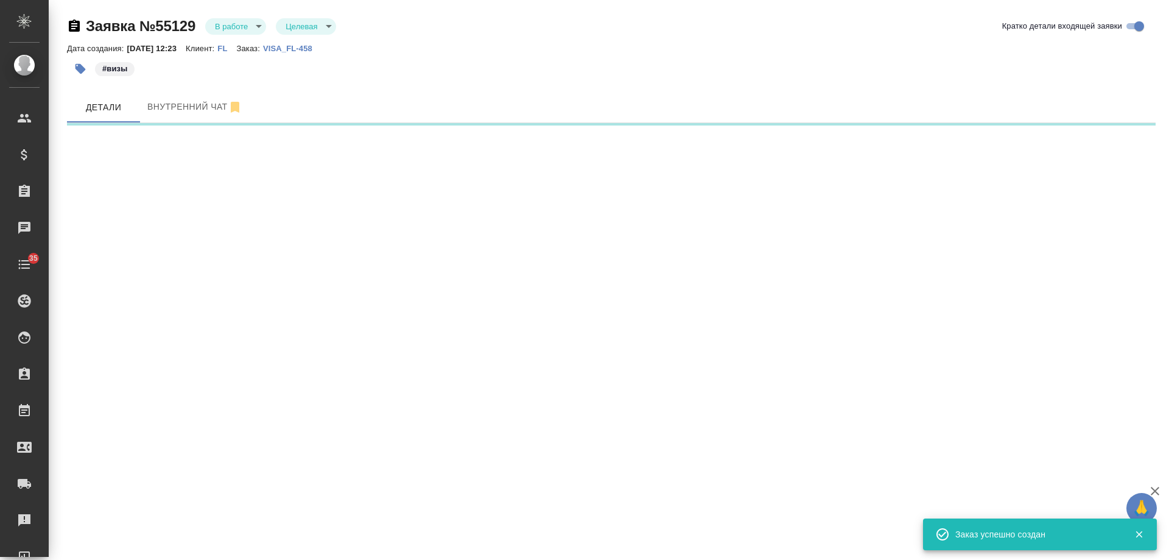
select select "RU"
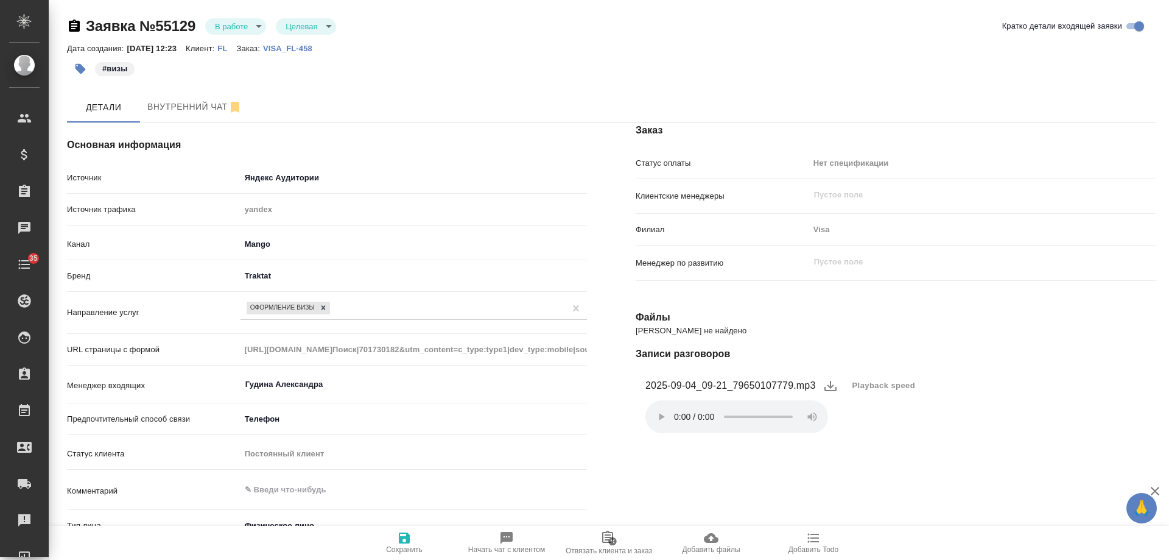
type textarea "x"
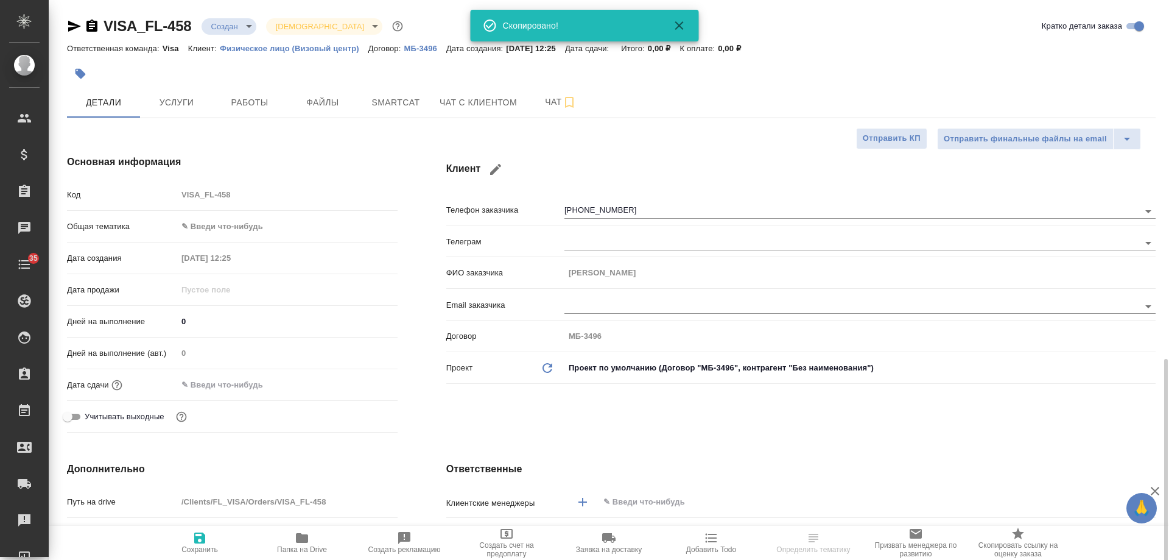
select select "RU"
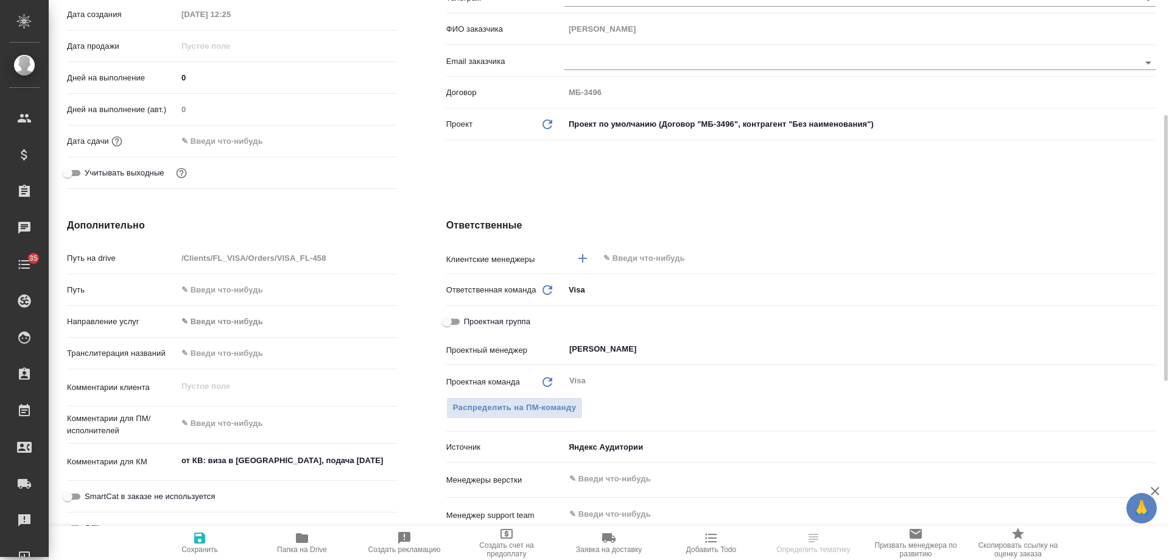
select select "RU"
type textarea "x"
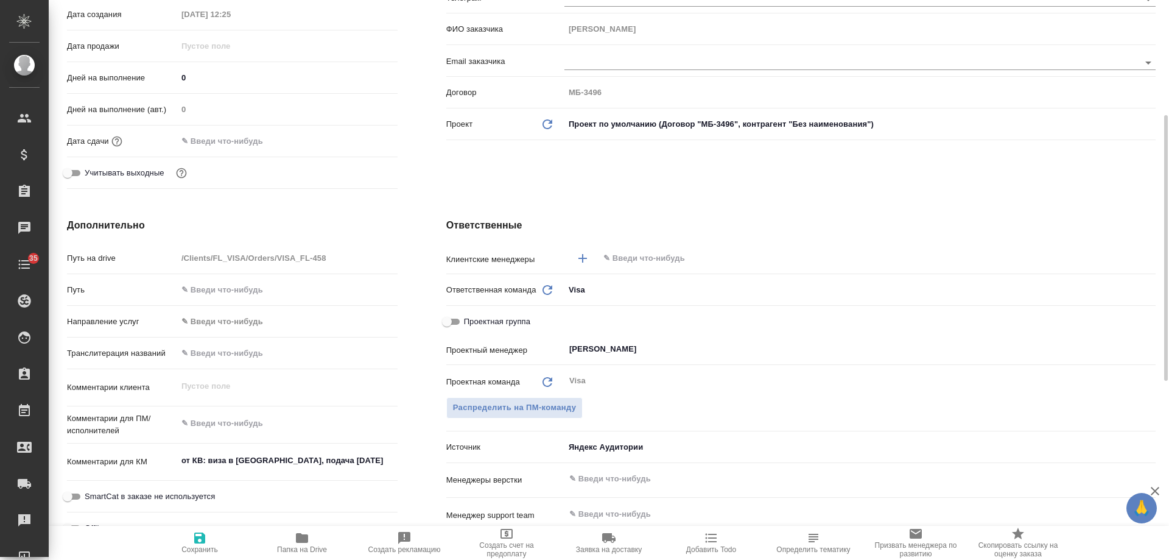
type textarea "x"
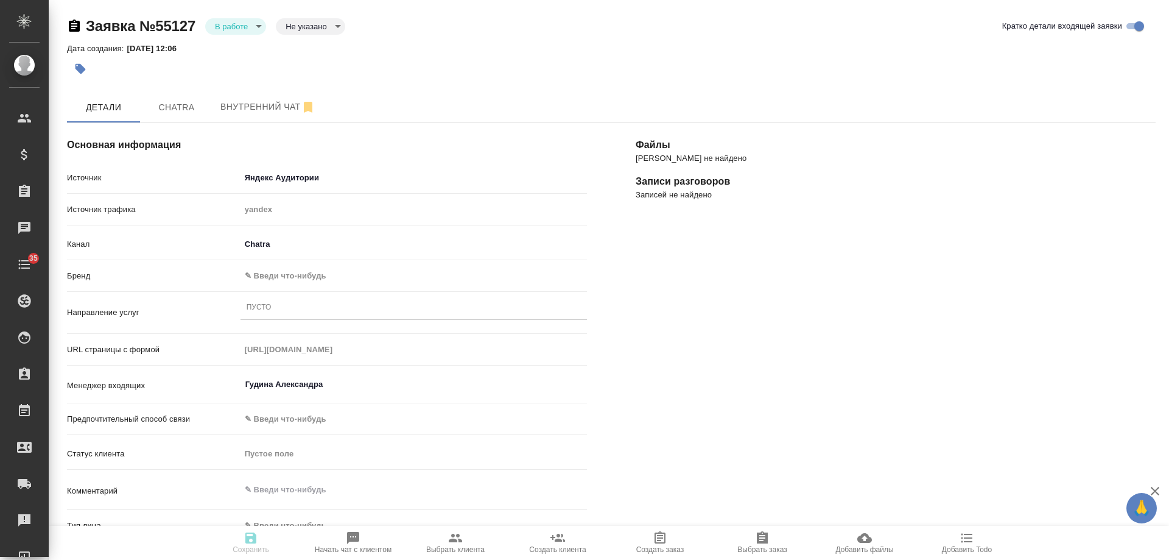
select select "RU"
click at [316, 280] on body "🙏 .cls-1 fill:#fff; AWATERA [PERSON_NAME] Спецификации Заказы 0 Чаты 35 Todo Пр…" at bounding box center [584, 280] width 1169 height 560
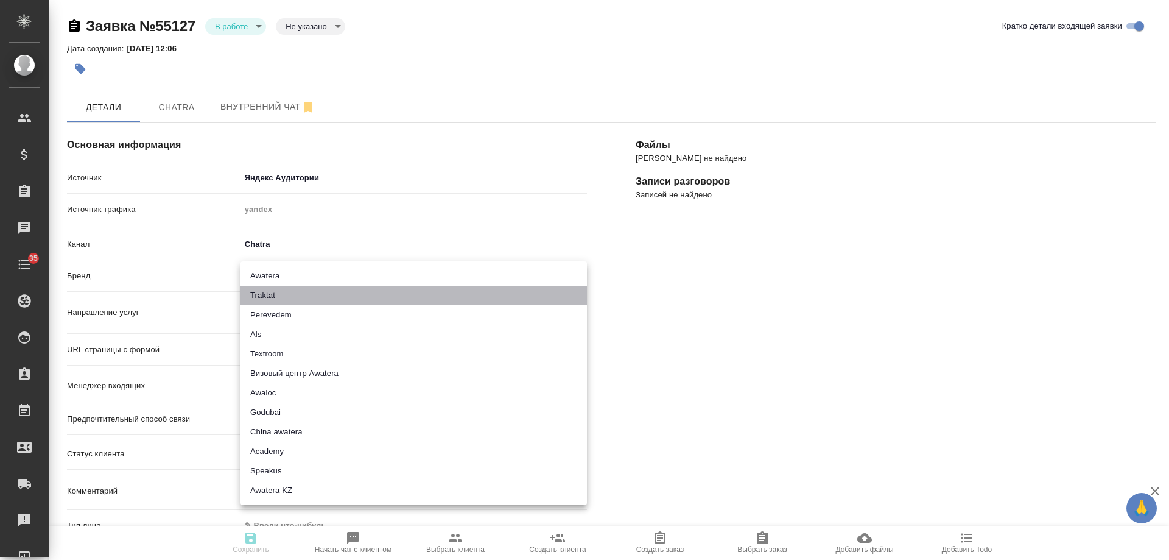
click at [275, 299] on li "Traktat" at bounding box center [414, 295] width 347 height 19
type input "traktat"
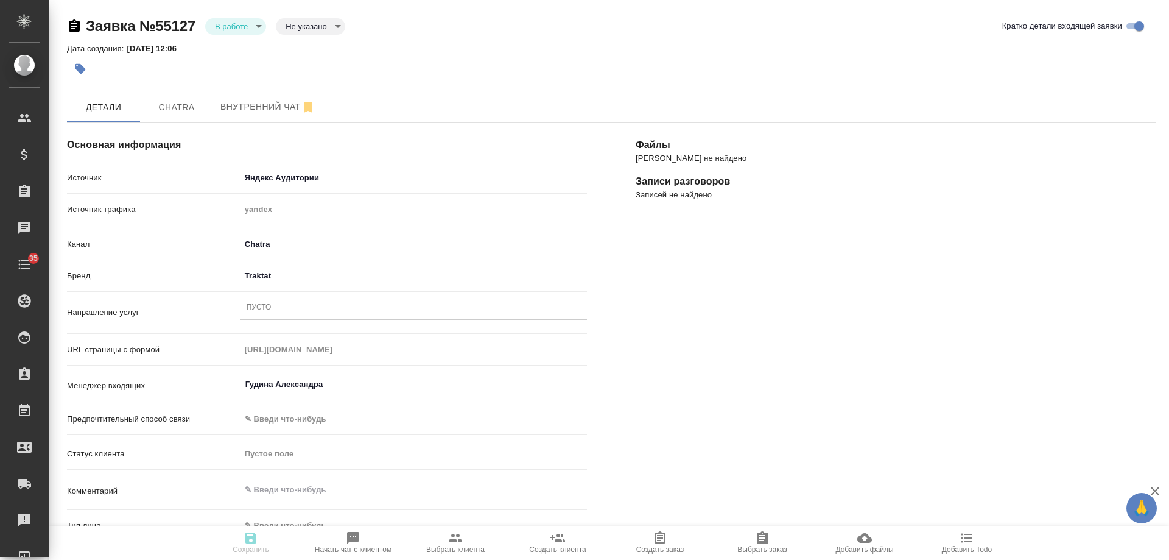
click at [284, 312] on div "Пусто" at bounding box center [414, 308] width 347 height 18
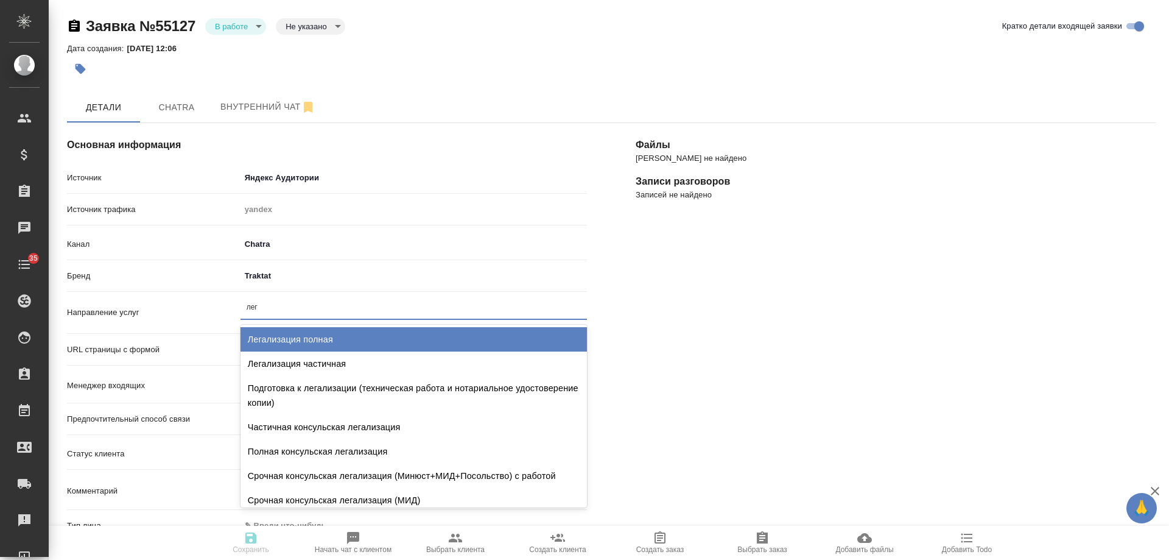
type input "лега"
click at [317, 341] on div "Легализация полная" at bounding box center [414, 339] width 347 height 24
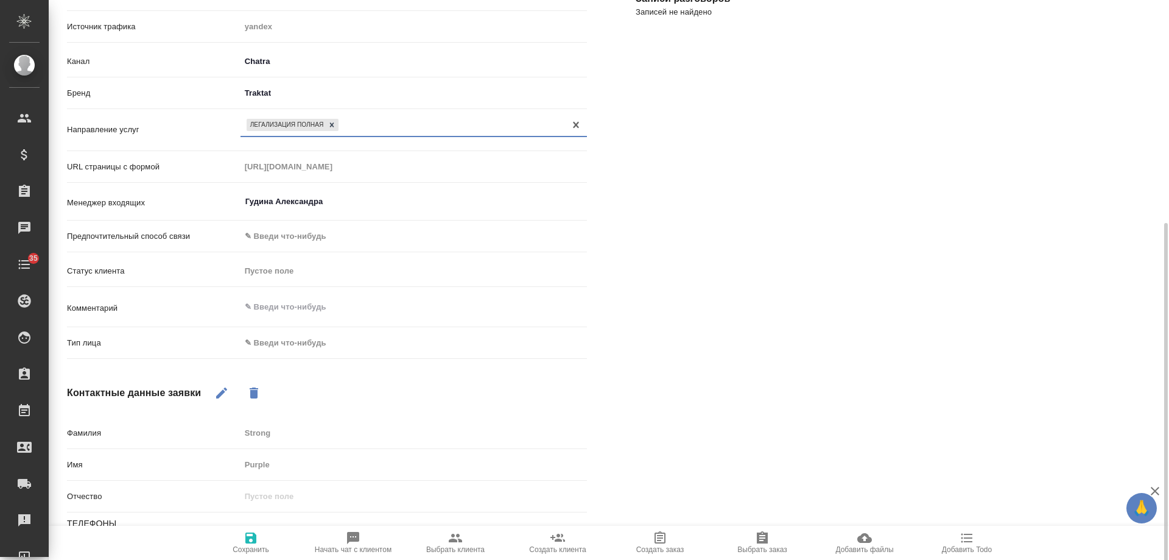
scroll to position [244, 0]
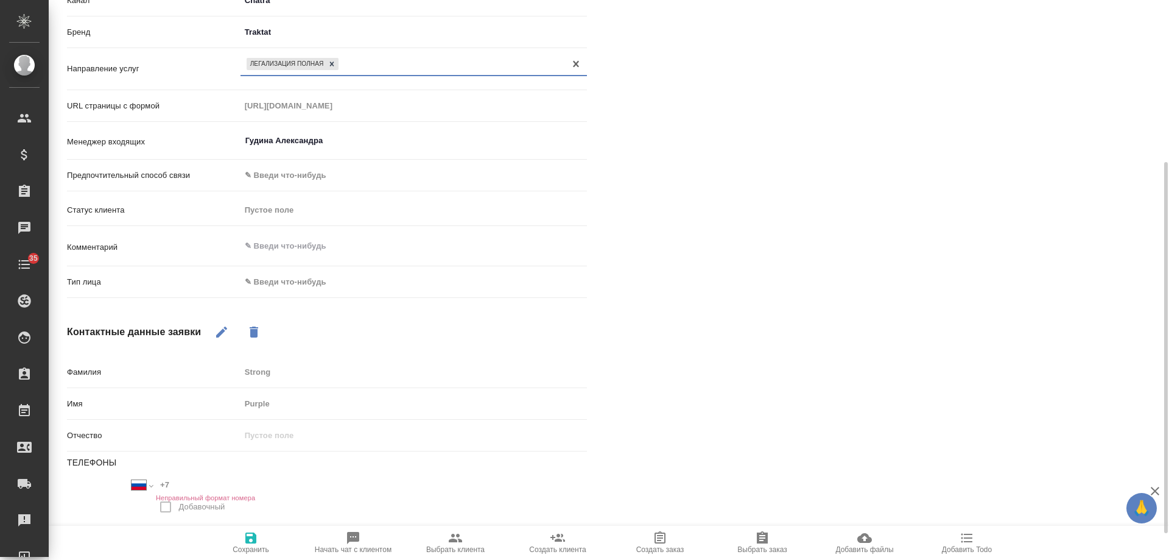
click at [277, 280] on body "🙏 .cls-1 fill:#fff; AWATERA Gudina Alexandra Клиенты Спецификации Заказы 0 Чаты…" at bounding box center [584, 280] width 1169 height 560
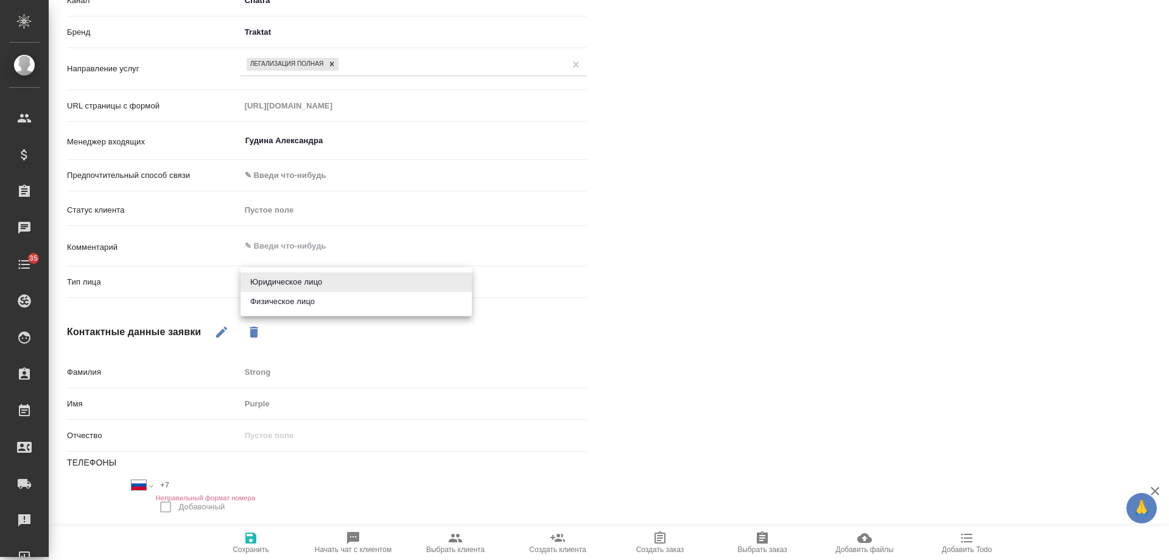
click at [292, 299] on li "Физическое лицо" at bounding box center [356, 301] width 231 height 19
type input "private"
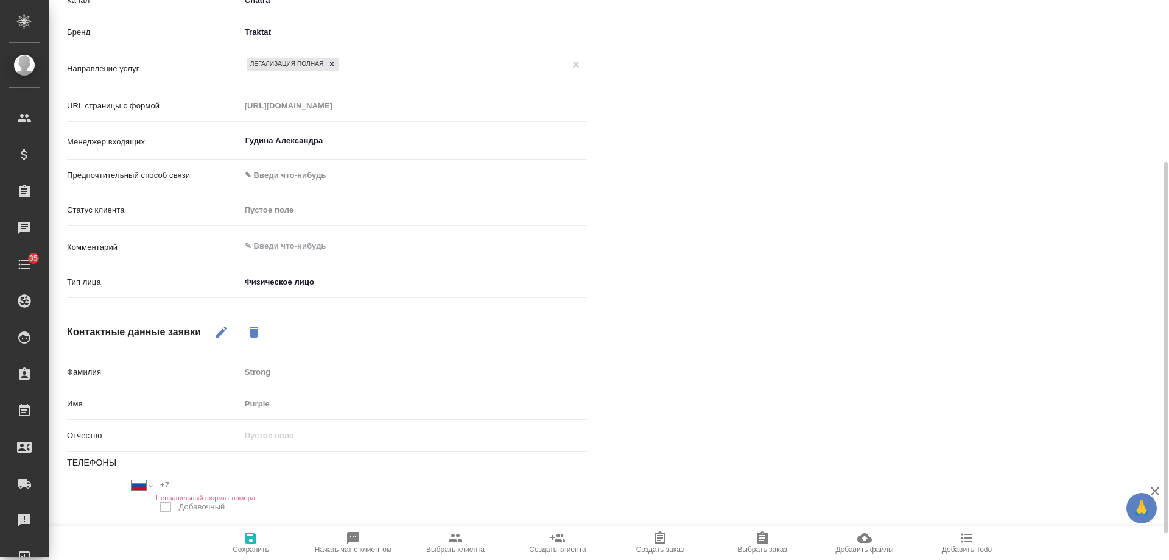
click at [245, 537] on icon "button" at bounding box center [250, 537] width 11 height 11
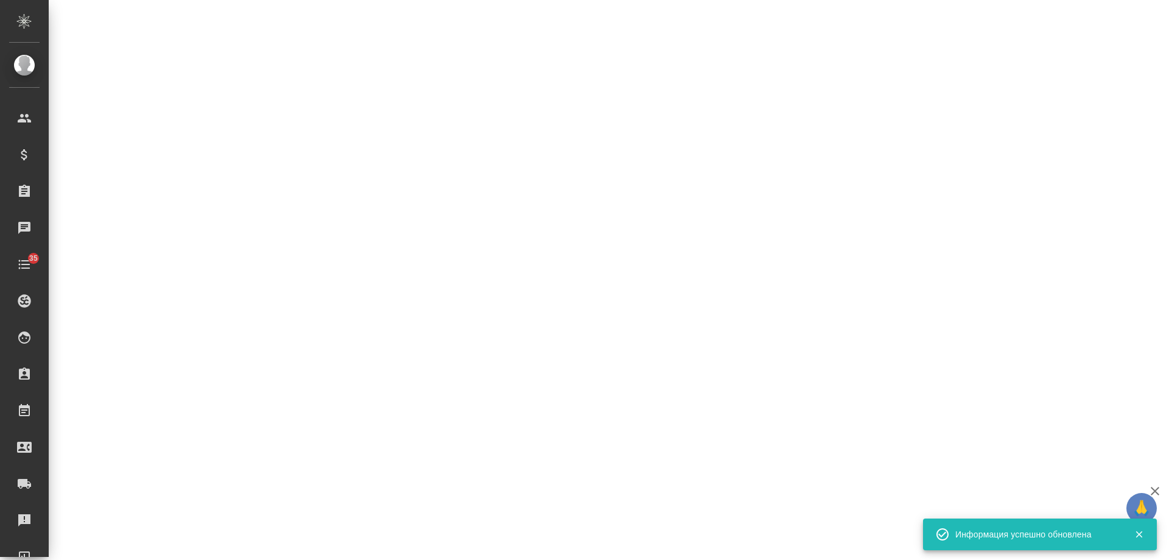
select select "RU"
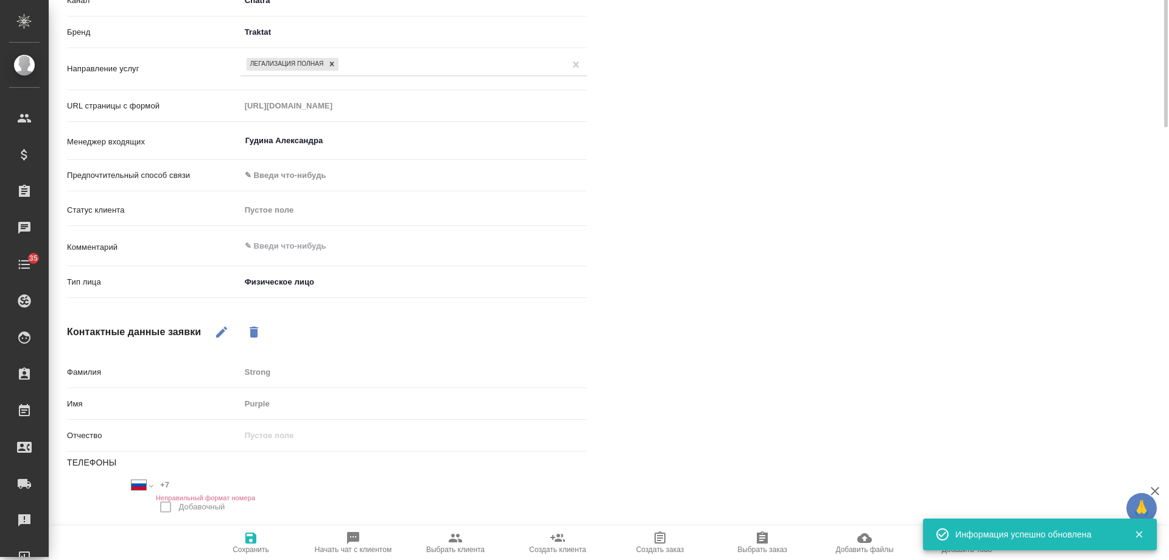
type textarea "x"
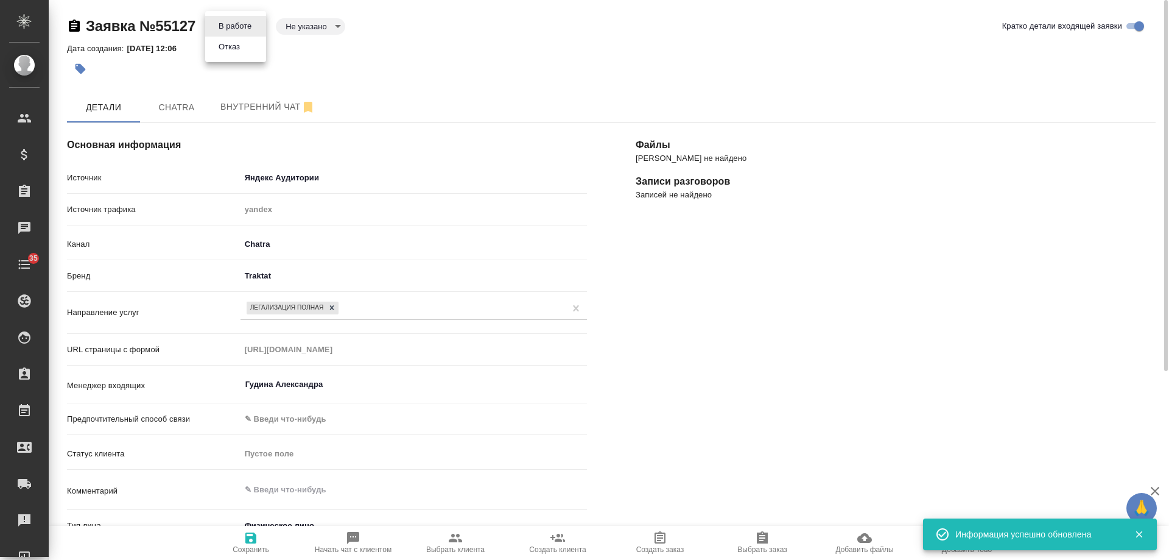
click at [230, 30] on body "🙏 .cls-1 fill:#fff; AWATERA Gudina Alexandra Клиенты Спецификации Заказы 0 Чаты…" at bounding box center [584, 280] width 1169 height 560
click at [241, 50] on button "Отказ" at bounding box center [229, 46] width 29 height 13
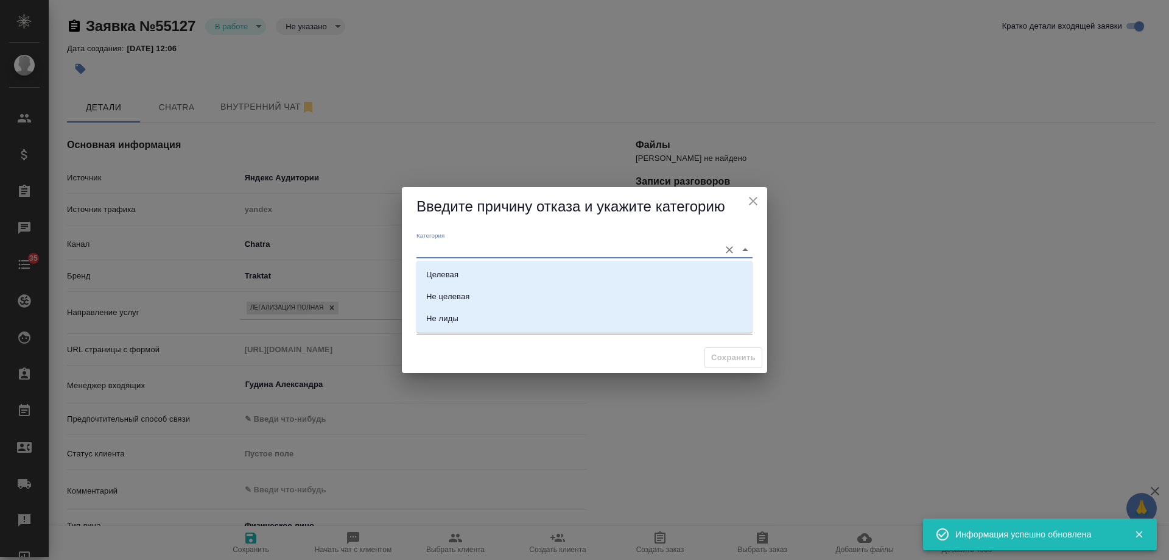
click at [432, 247] on input "Категория" at bounding box center [565, 249] width 297 height 16
click at [456, 275] on div "Целевая" at bounding box center [442, 275] width 32 height 12
type input "Целевая"
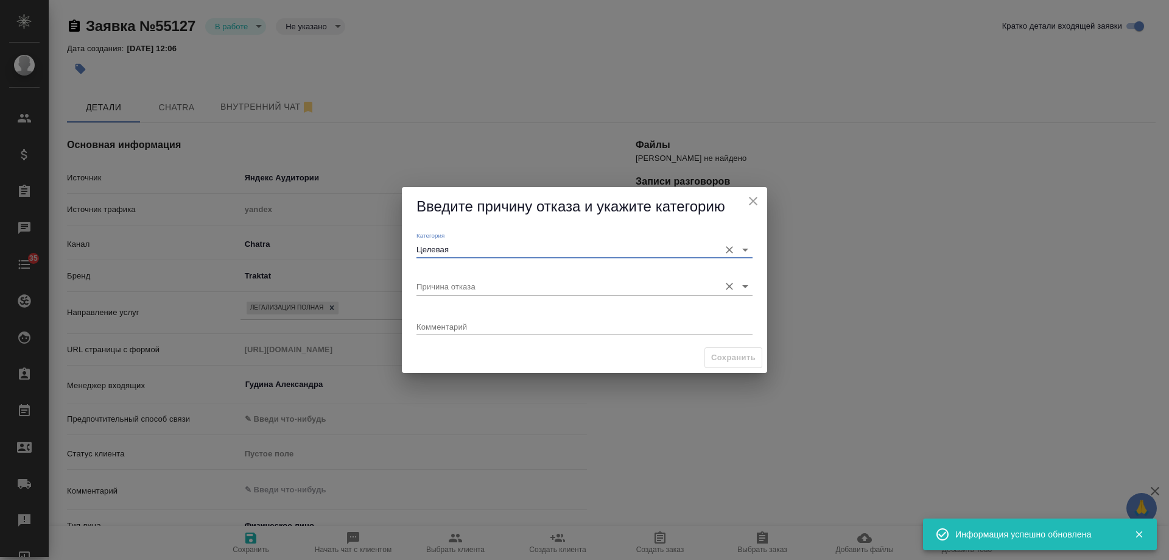
click at [453, 287] on input "Причина отказа" at bounding box center [565, 286] width 297 height 16
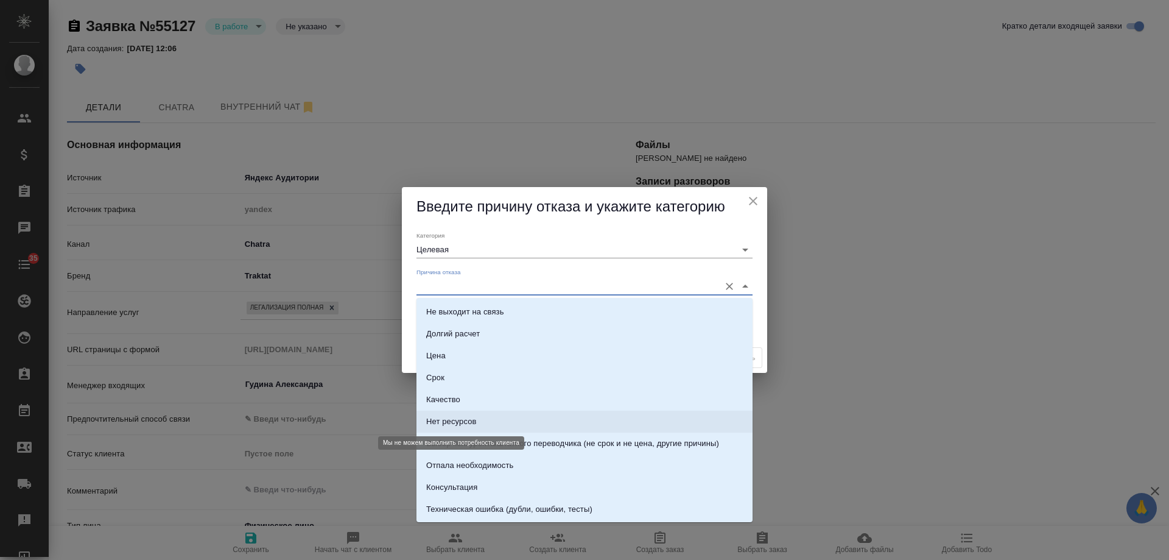
click at [465, 423] on div "Нет ресурсов" at bounding box center [451, 421] width 51 height 12
type input "Нет ресурсов"
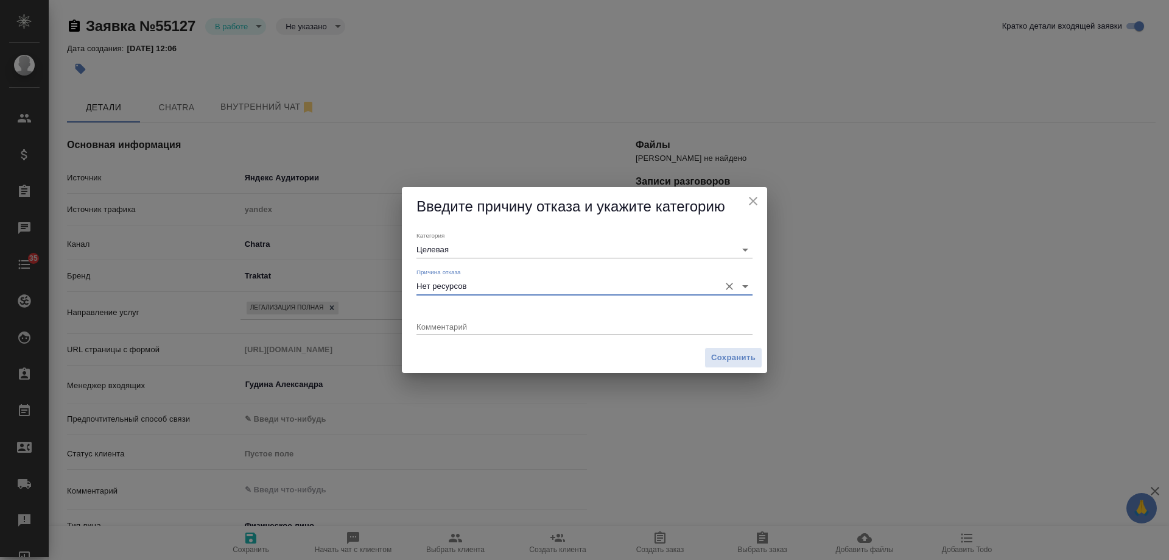
click at [463, 333] on div "x" at bounding box center [585, 327] width 336 height 15
click at [425, 326] on textarea "неделаем легу для РФ" at bounding box center [585, 326] width 336 height 9
type textarea "не делаем легу для РФ"
click at [732, 358] on span "Сохранить" at bounding box center [733, 358] width 44 height 14
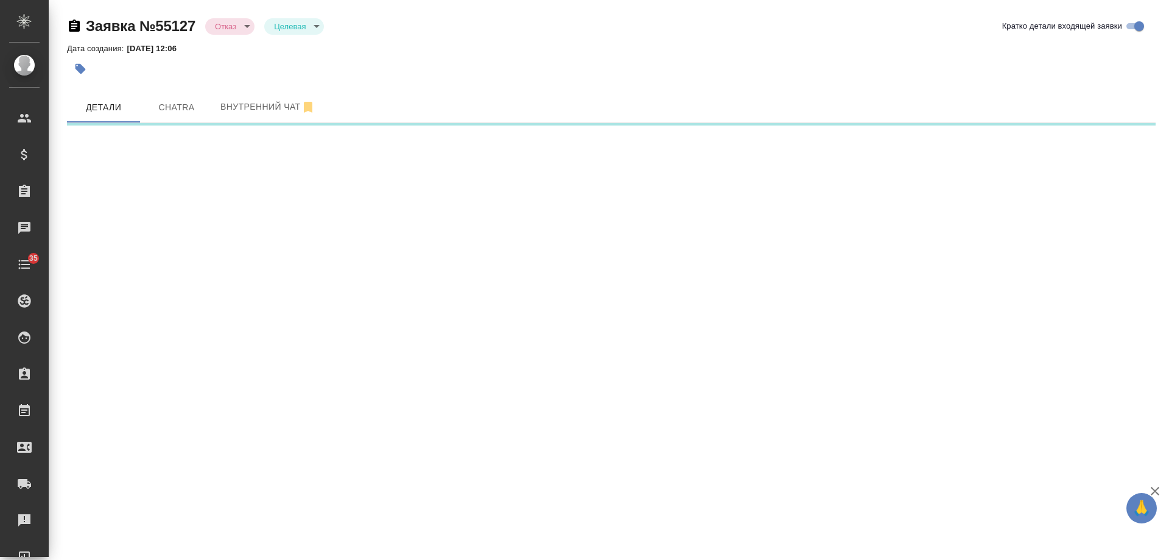
select select "RU"
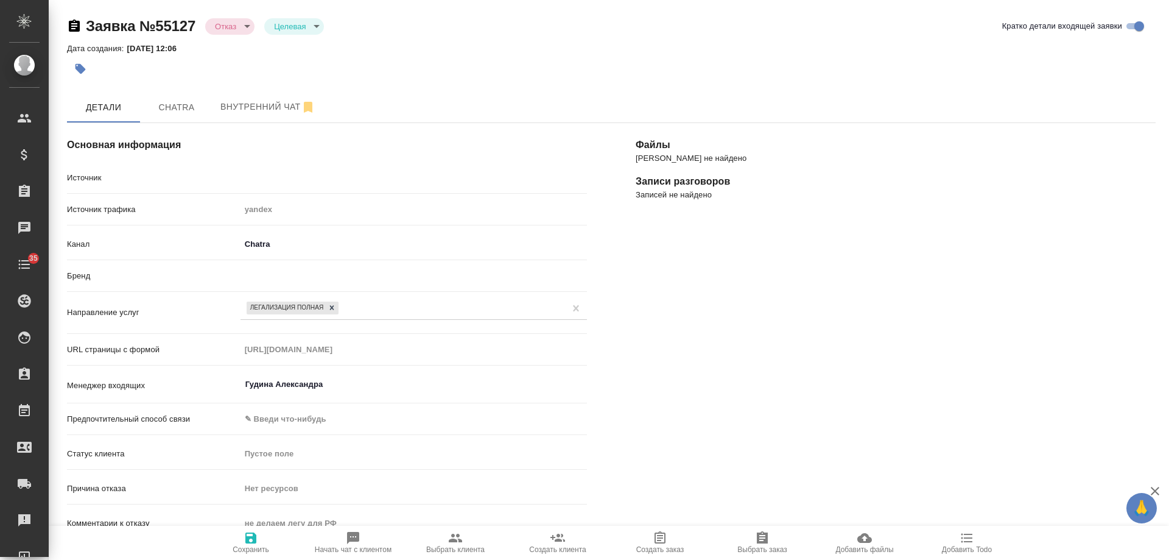
type textarea "x"
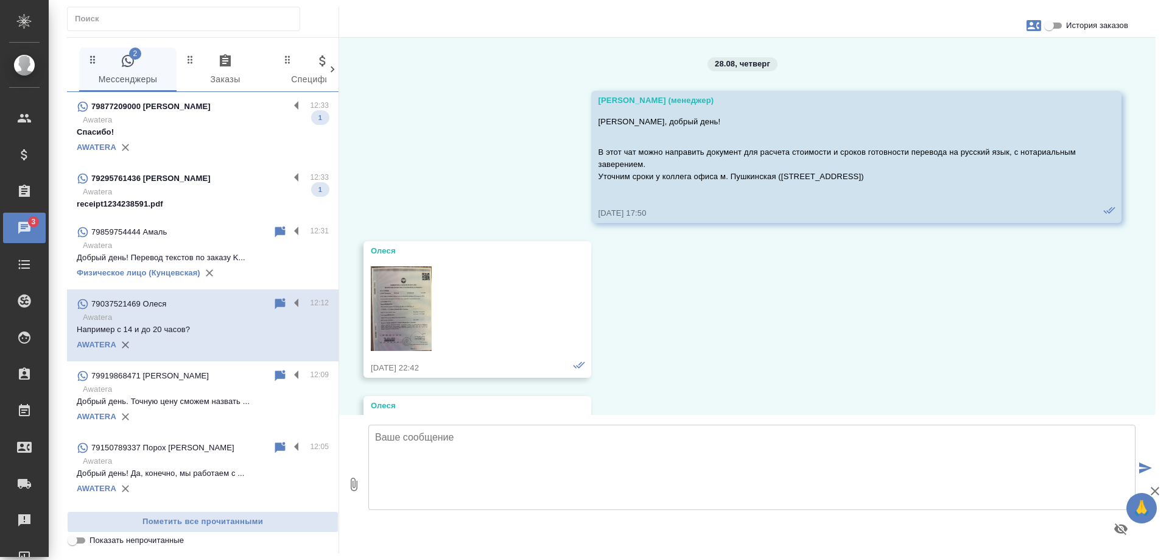
click at [200, 138] on p "Спасибо!" at bounding box center [203, 132] width 252 height 12
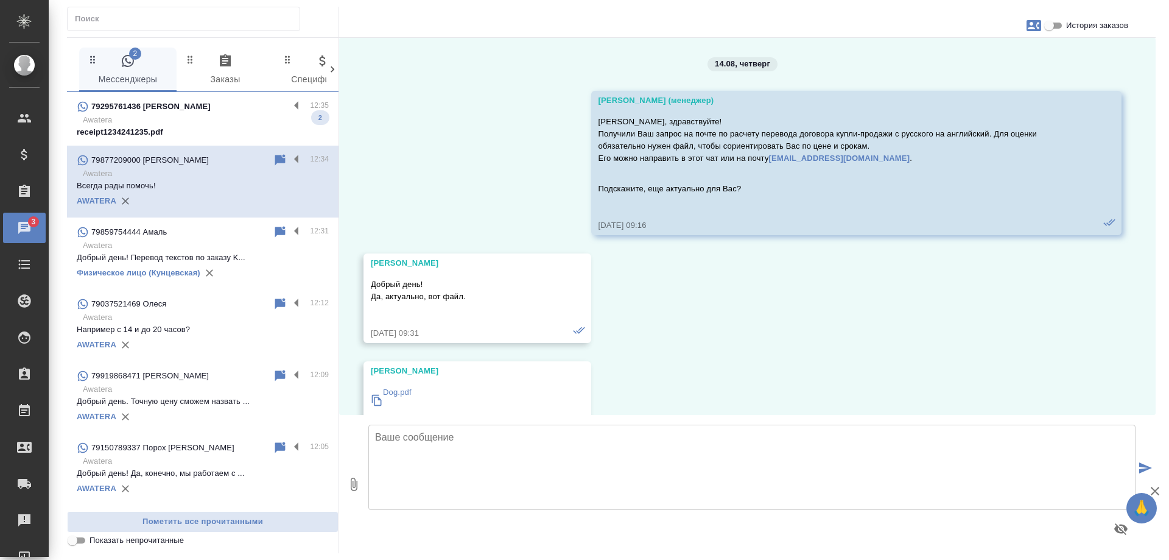
click at [187, 111] on p "79295761436 [PERSON_NAME]" at bounding box center [150, 107] width 119 height 12
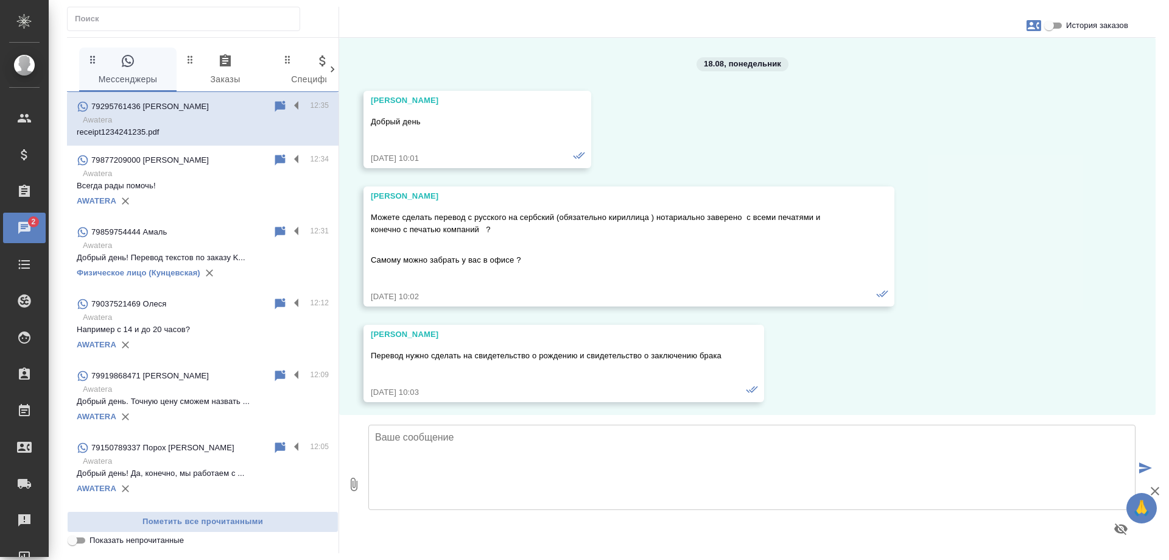
scroll to position [4788, 0]
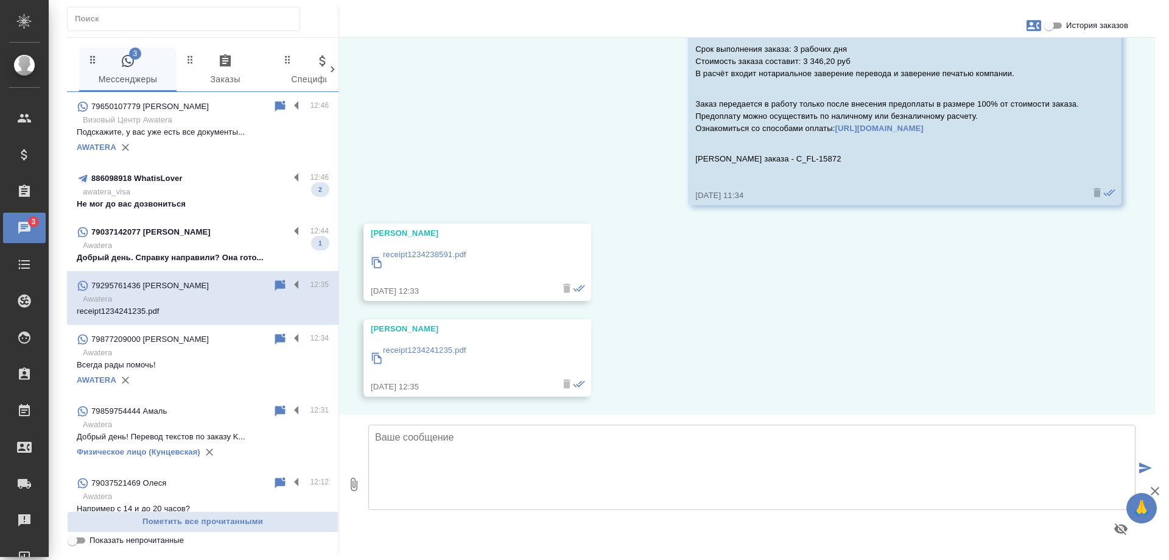
click at [226, 258] on p "Добрый день. Справку направили? Она гото..." at bounding box center [203, 258] width 252 height 12
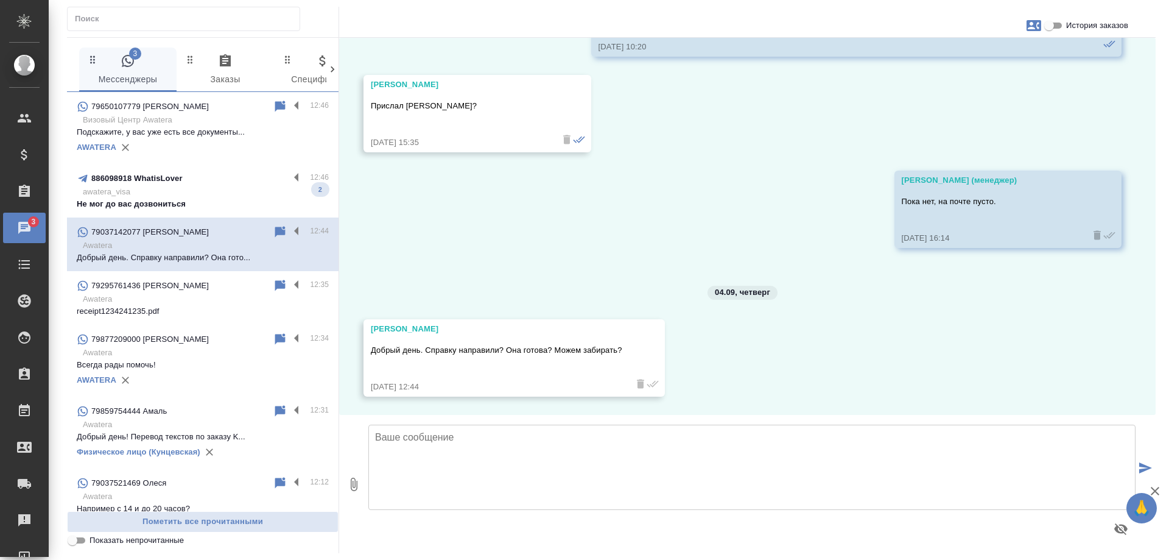
scroll to position [3127, 0]
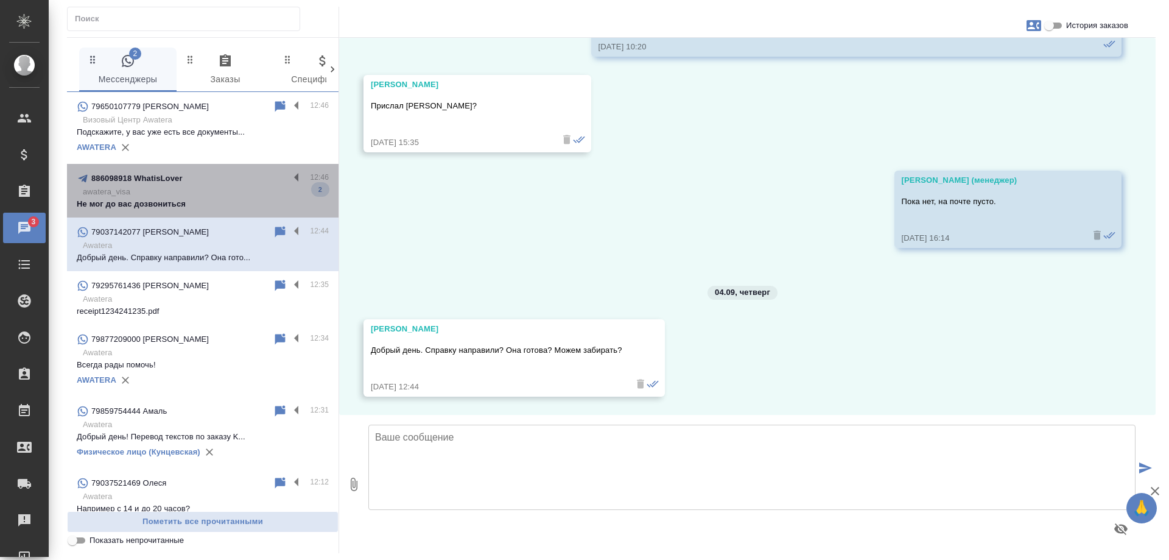
click at [231, 194] on p "awatera_visa" at bounding box center [206, 192] width 246 height 12
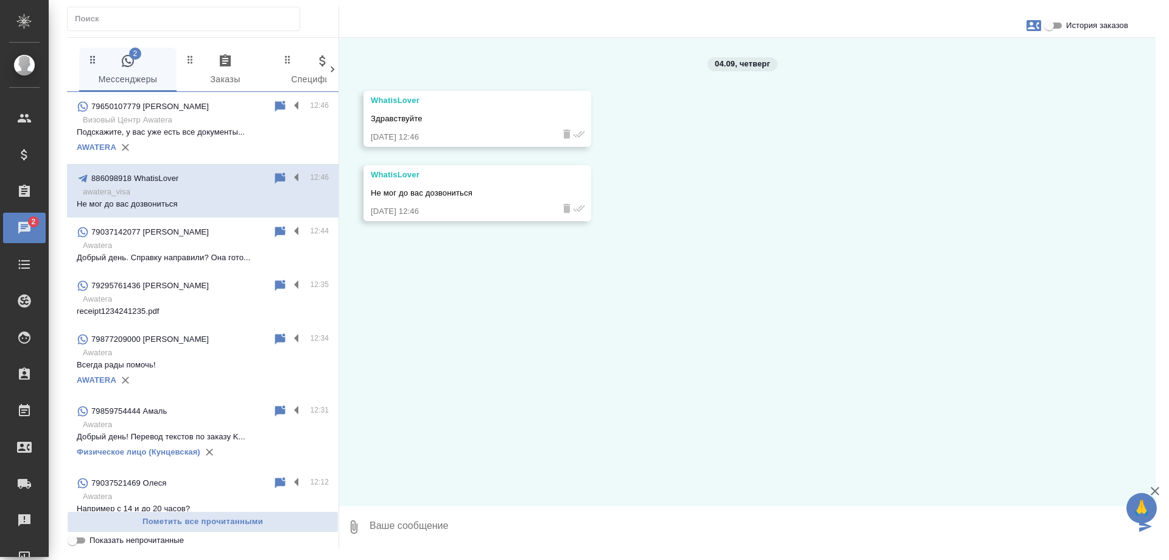
scroll to position [0, 0]
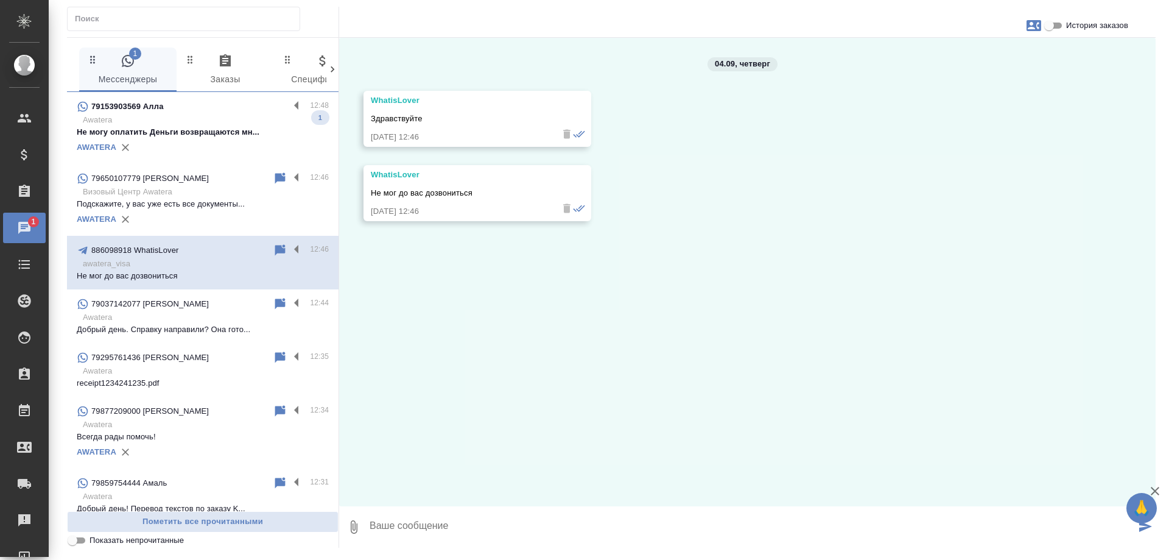
click at [171, 125] on p "Awatera" at bounding box center [206, 120] width 246 height 12
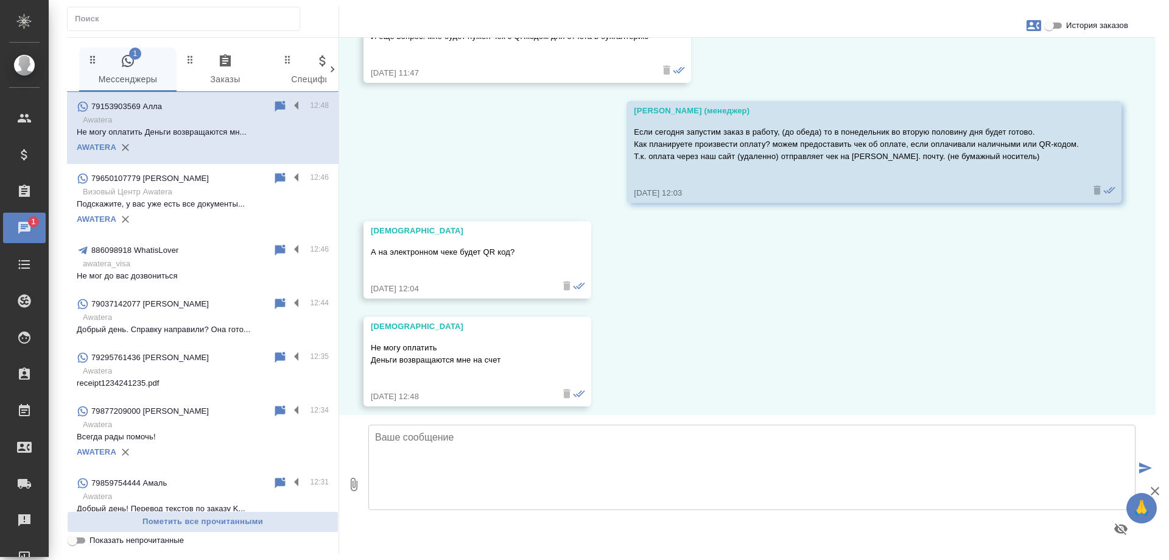
scroll to position [947, 0]
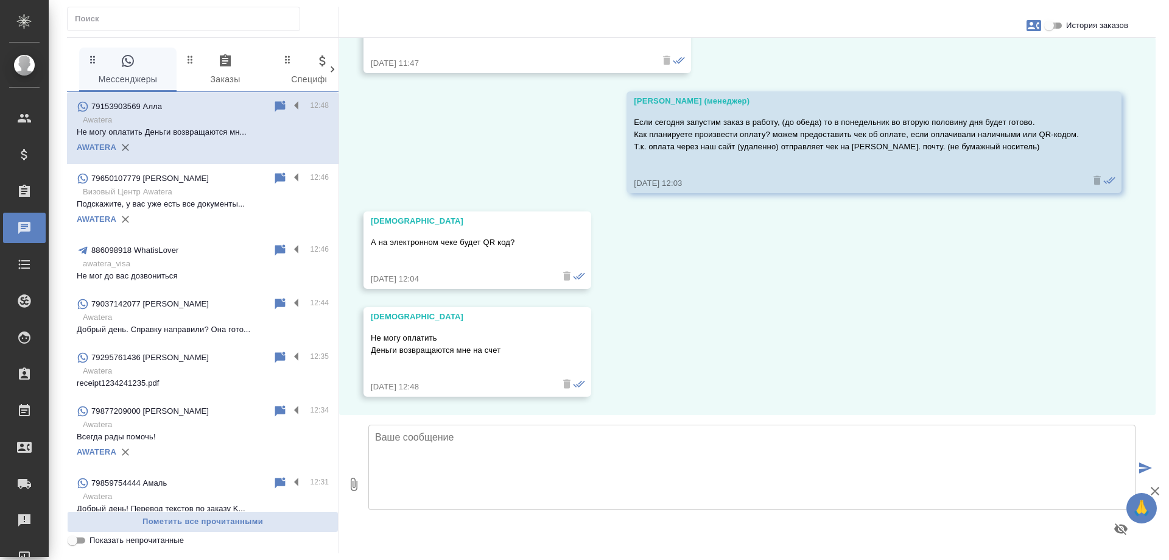
click at [1062, 29] on input "История заказов" at bounding box center [1050, 25] width 44 height 15
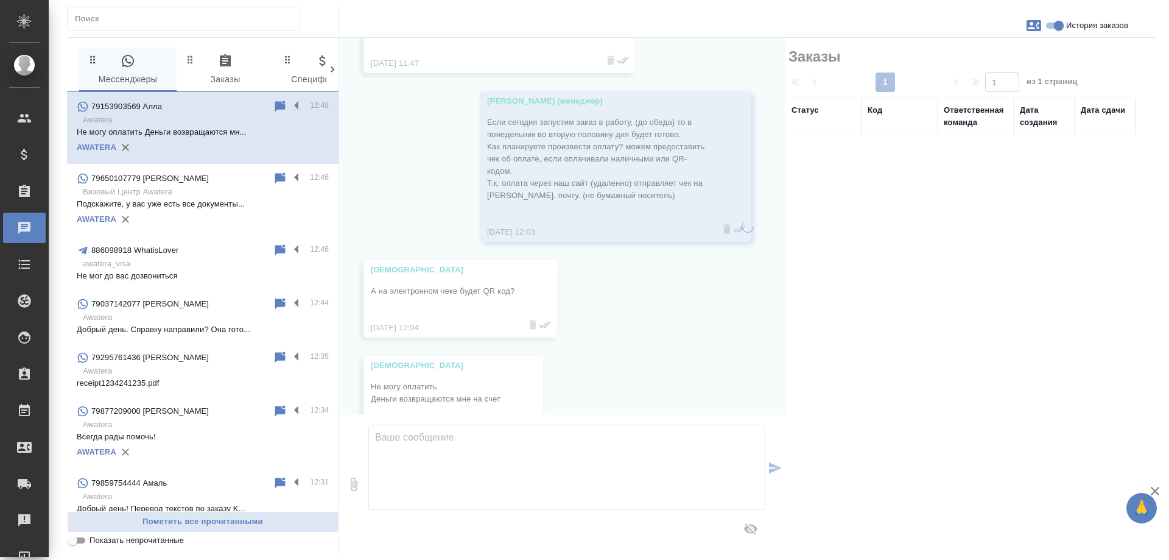
click at [1055, 24] on input "История заказов" at bounding box center [1059, 25] width 44 height 15
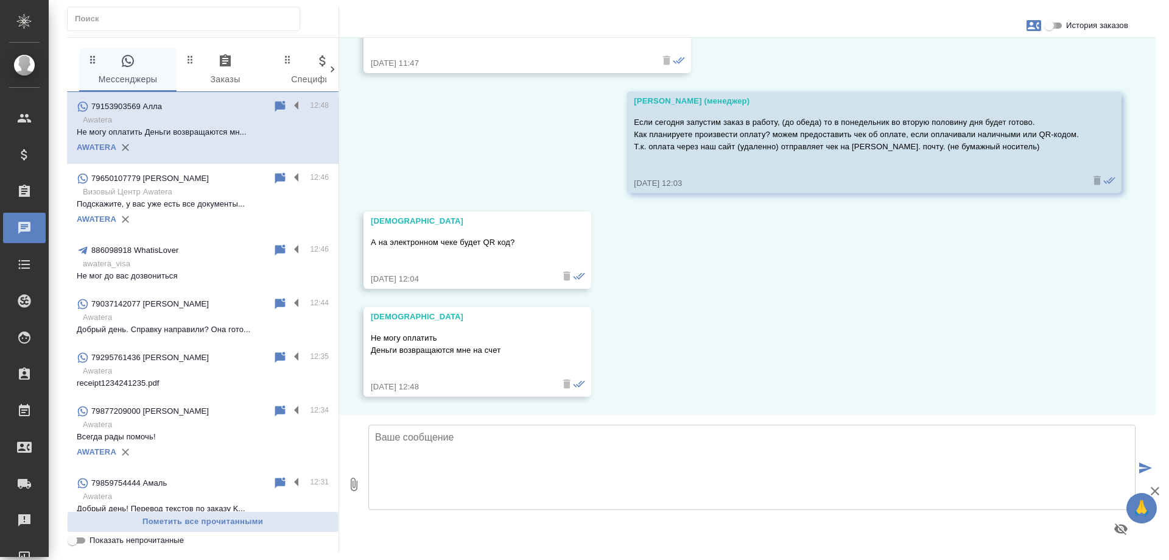
click at [1055, 24] on input "История заказов" at bounding box center [1050, 25] width 44 height 15
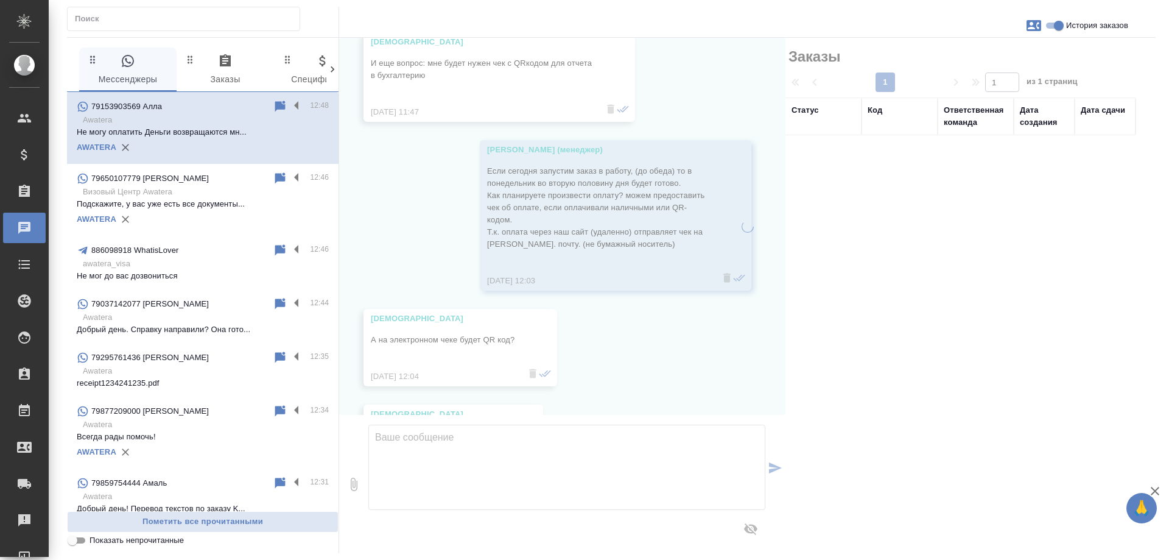
scroll to position [996, 0]
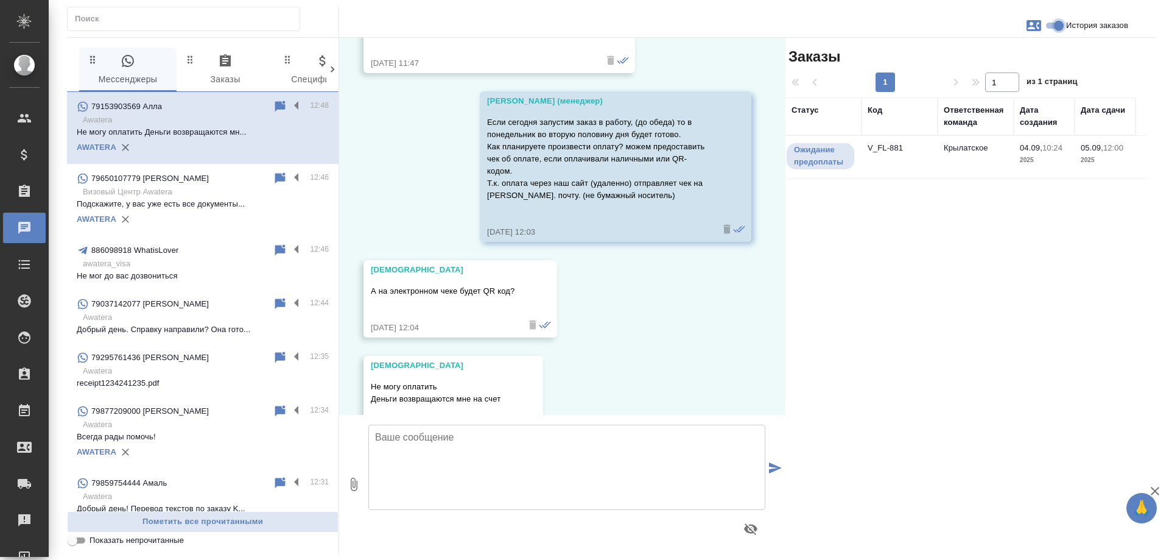
click at [1055, 24] on input "История заказов" at bounding box center [1059, 25] width 44 height 15
checkbox input "false"
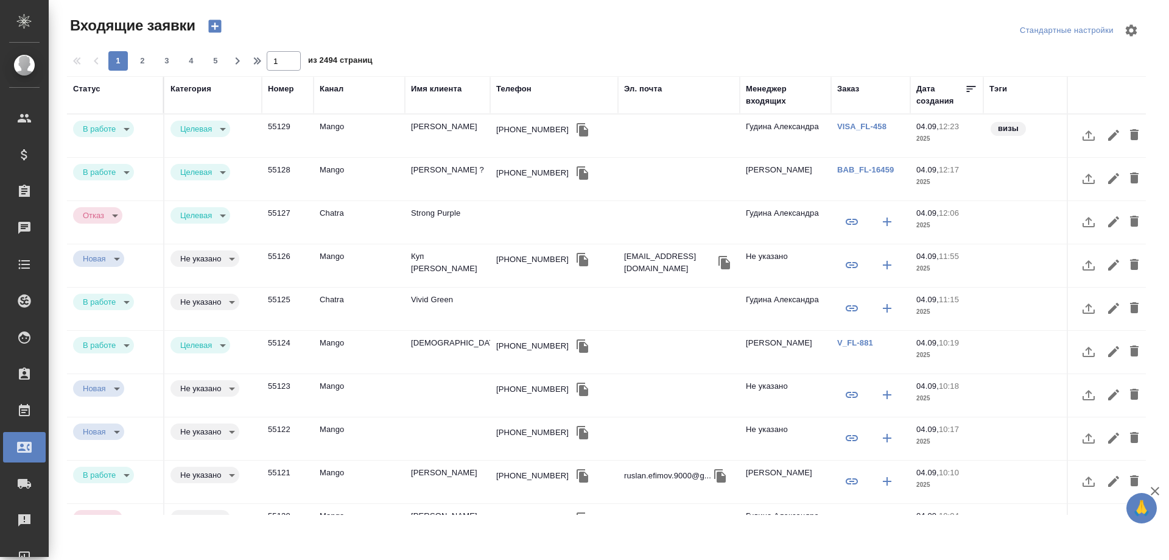
select select "RU"
click at [434, 302] on td "Vivid Green" at bounding box center [447, 309] width 85 height 43
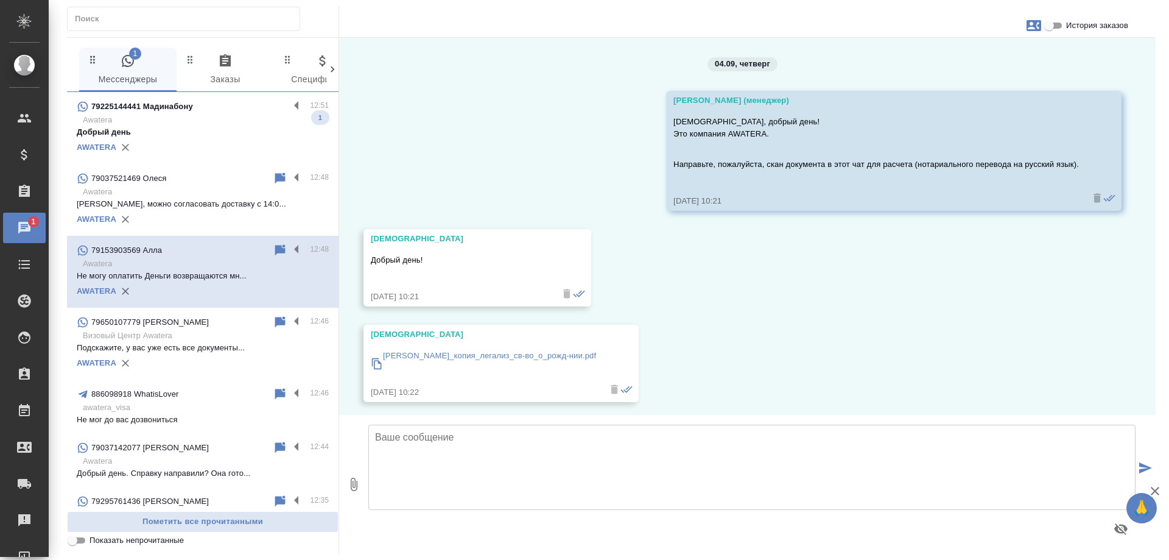
scroll to position [947, 0]
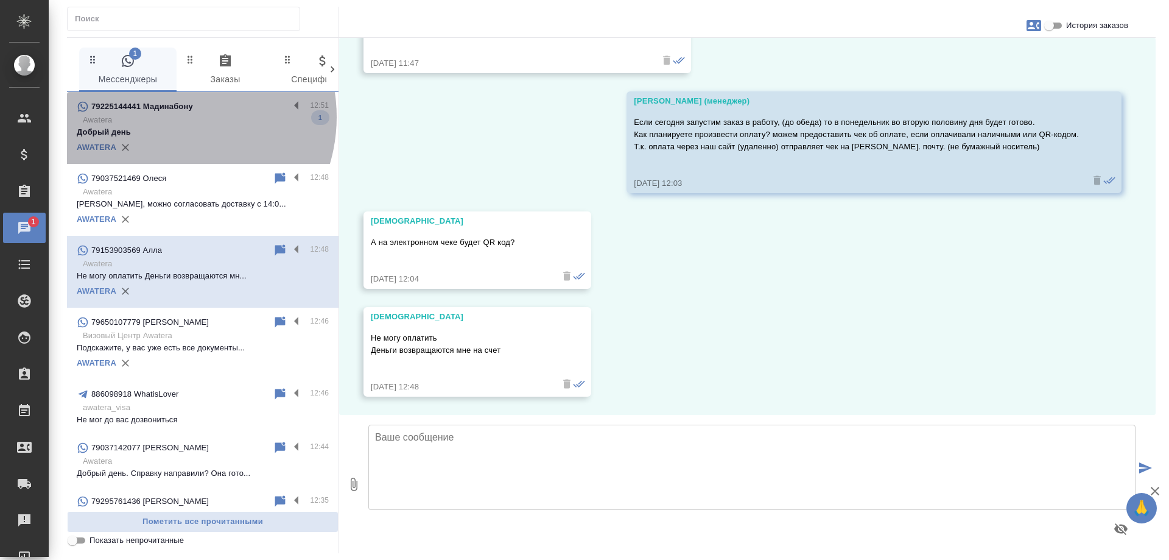
click at [172, 117] on p "Awatera" at bounding box center [206, 120] width 246 height 12
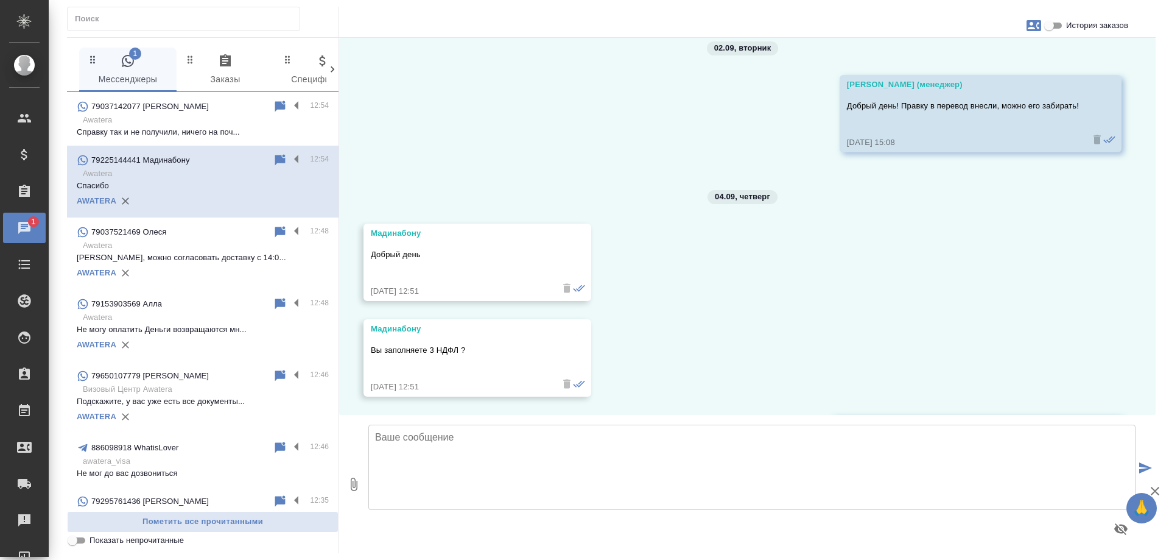
scroll to position [380, 0]
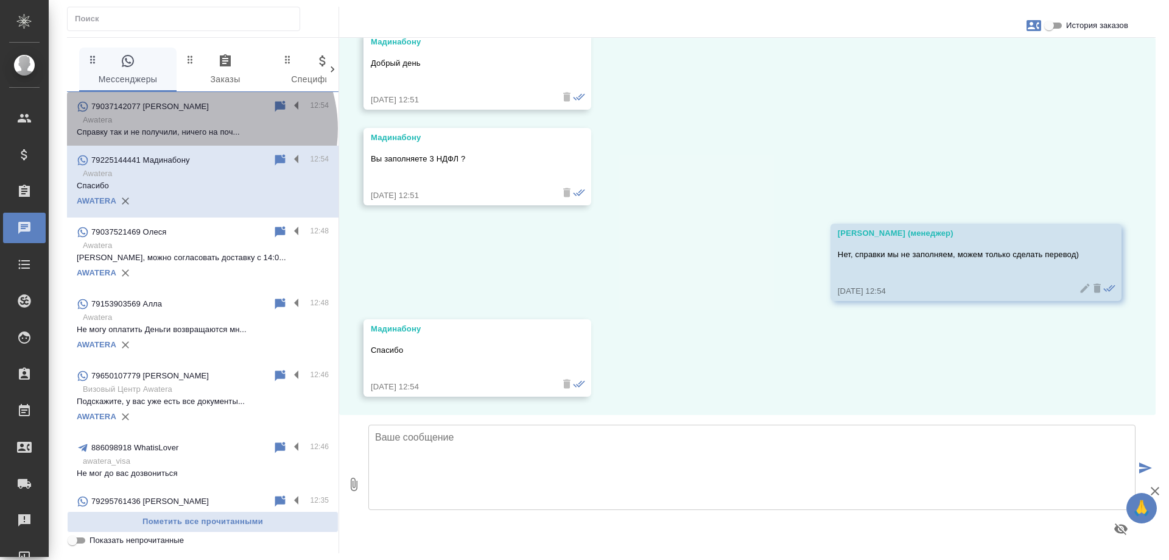
click at [200, 129] on p "Справку так и не получили, ничего на поч..." at bounding box center [203, 132] width 252 height 12
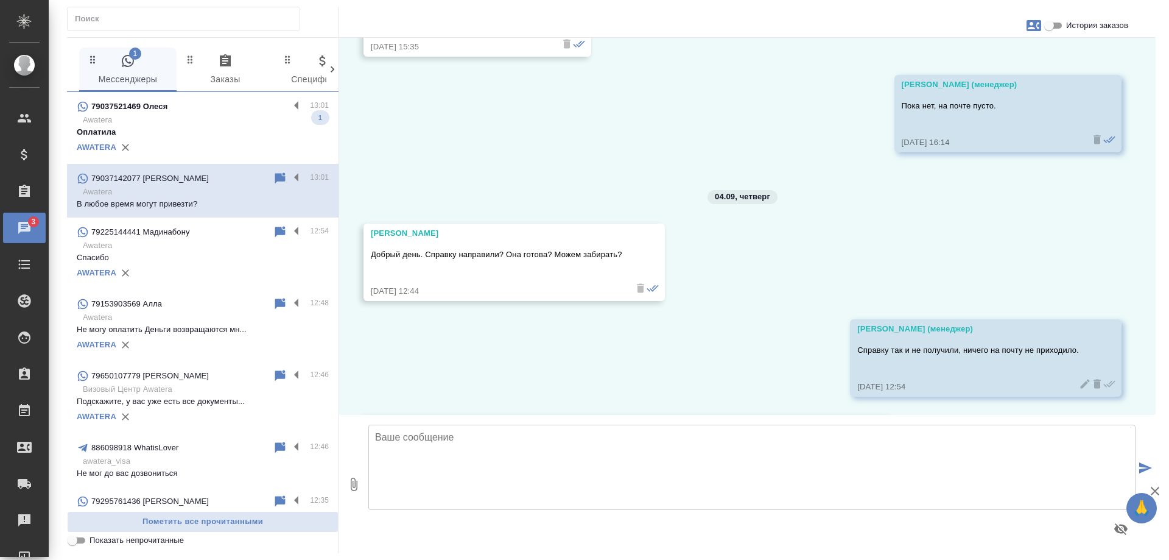
scroll to position [3426, 0]
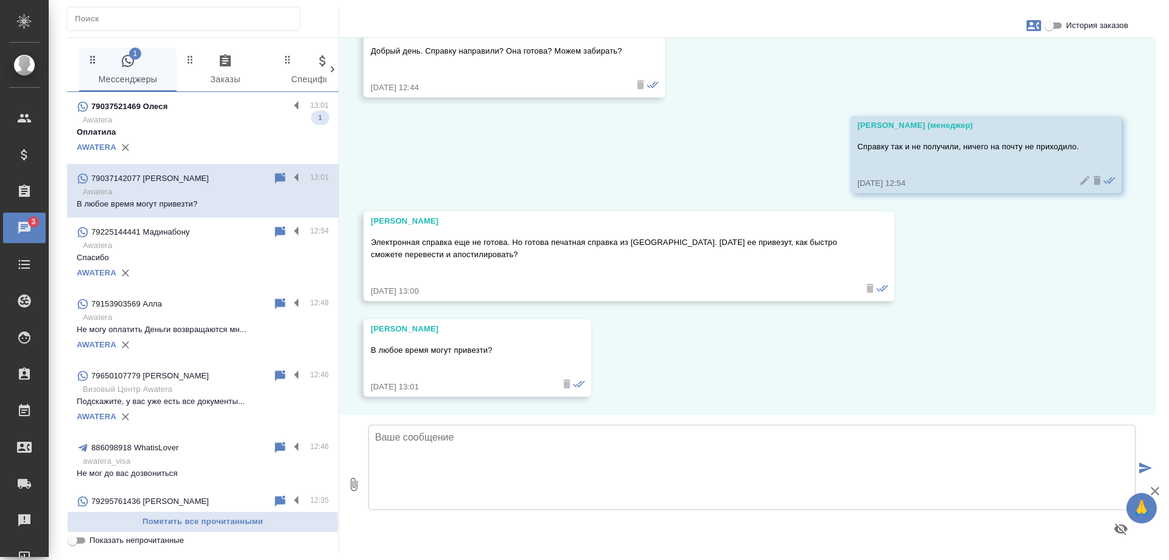
click at [235, 134] on p "Оплатила" at bounding box center [203, 132] width 252 height 12
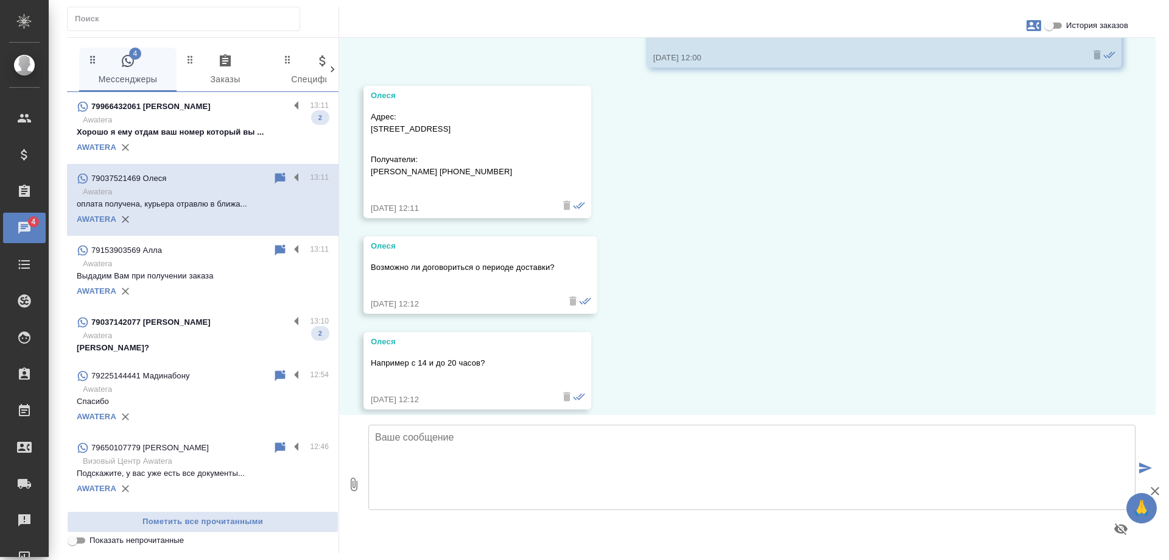
scroll to position [6788, 0]
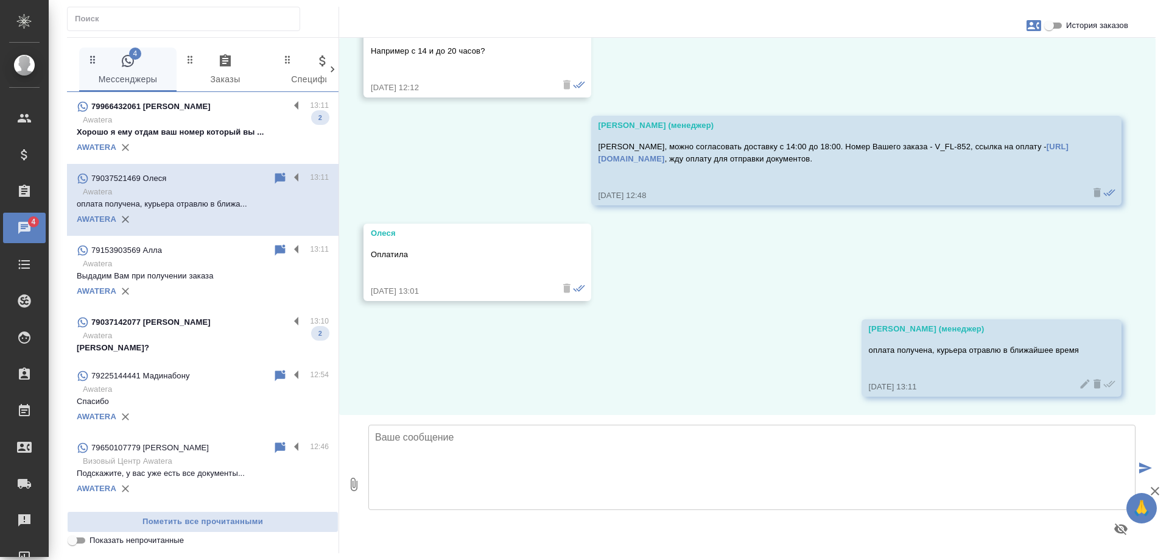
click at [200, 133] on p "Хорошо я ему отдам ваш номер который вы ..." at bounding box center [203, 132] width 252 height 12
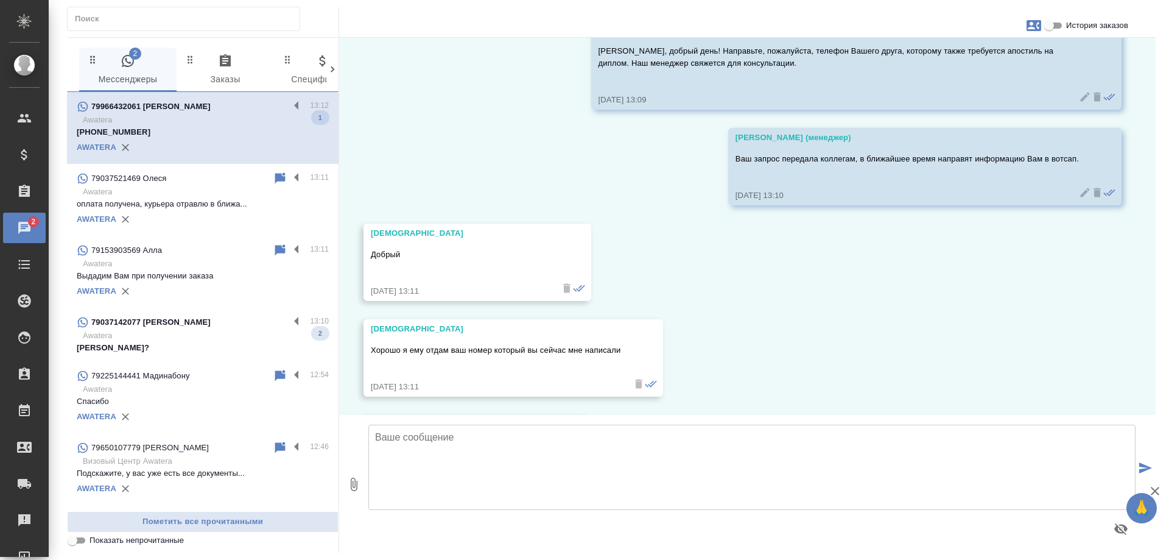
scroll to position [166, 0]
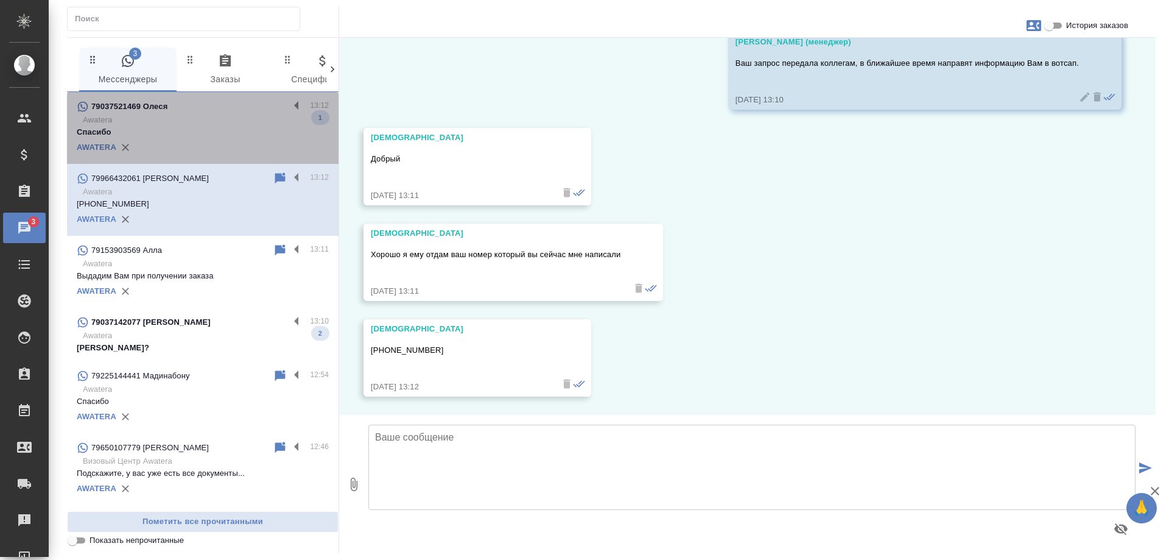
click at [210, 118] on p "Awatera" at bounding box center [206, 120] width 246 height 12
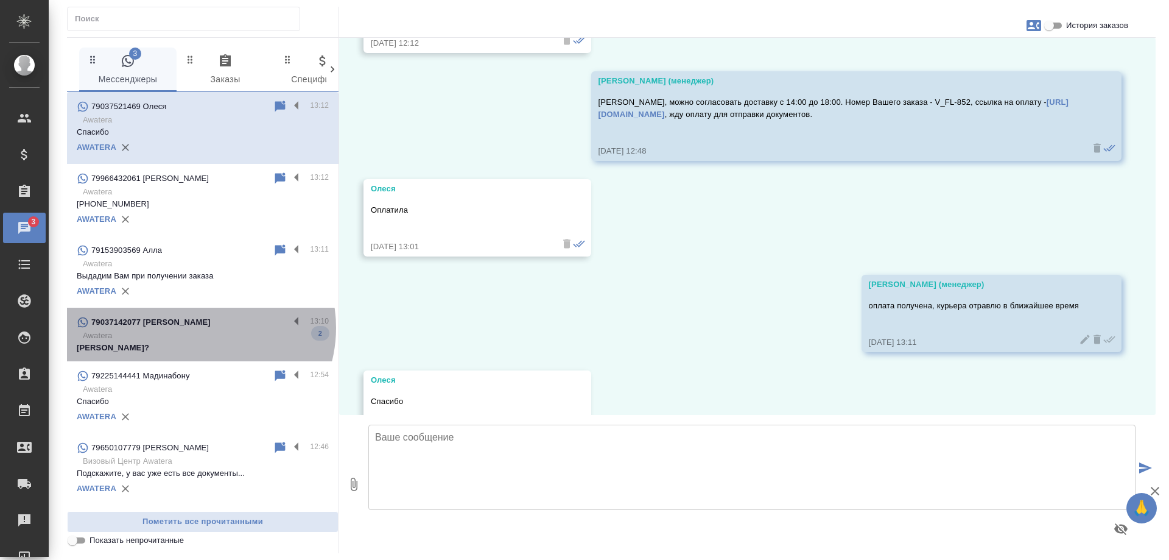
click at [199, 328] on p "79037142077 Ksana Koroleva" at bounding box center [150, 322] width 119 height 12
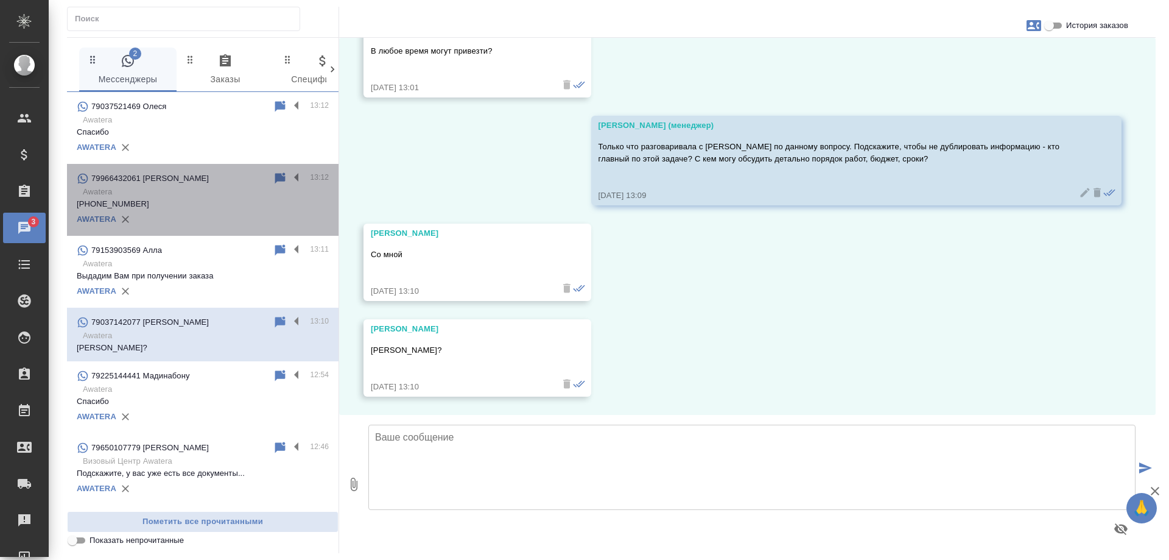
click at [207, 196] on p "Awatera" at bounding box center [206, 192] width 246 height 12
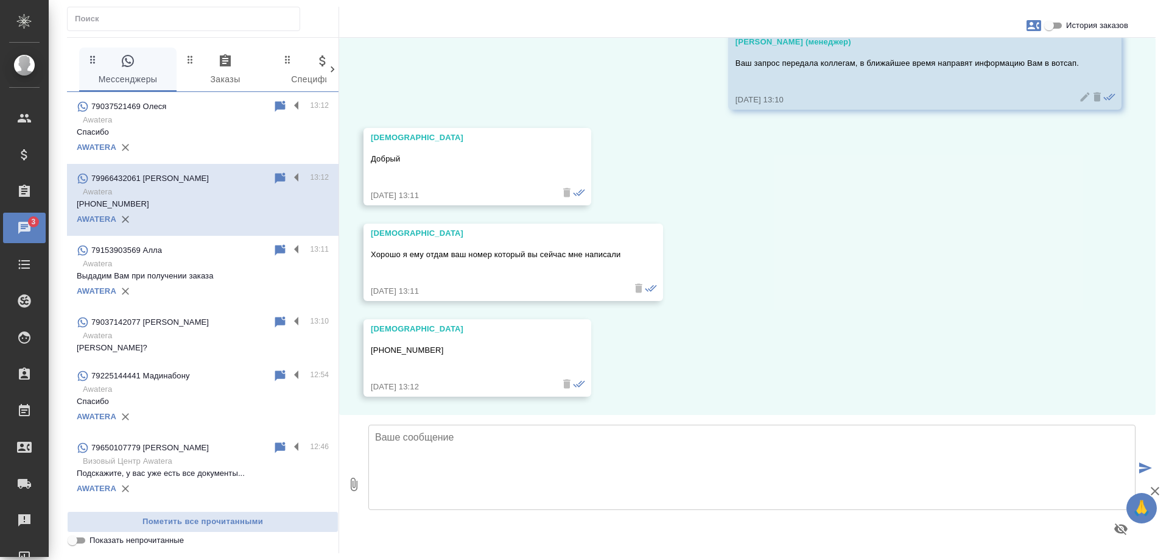
drag, startPoint x: 445, startPoint y: 348, endPoint x: 370, endPoint y: 349, distance: 74.9
click at [370, 349] on div "Мухаммед +7 996 949-17-53 04.09.25, 13:12" at bounding box center [478, 357] width 228 height 77
copy p "+7 996 949-17-53"
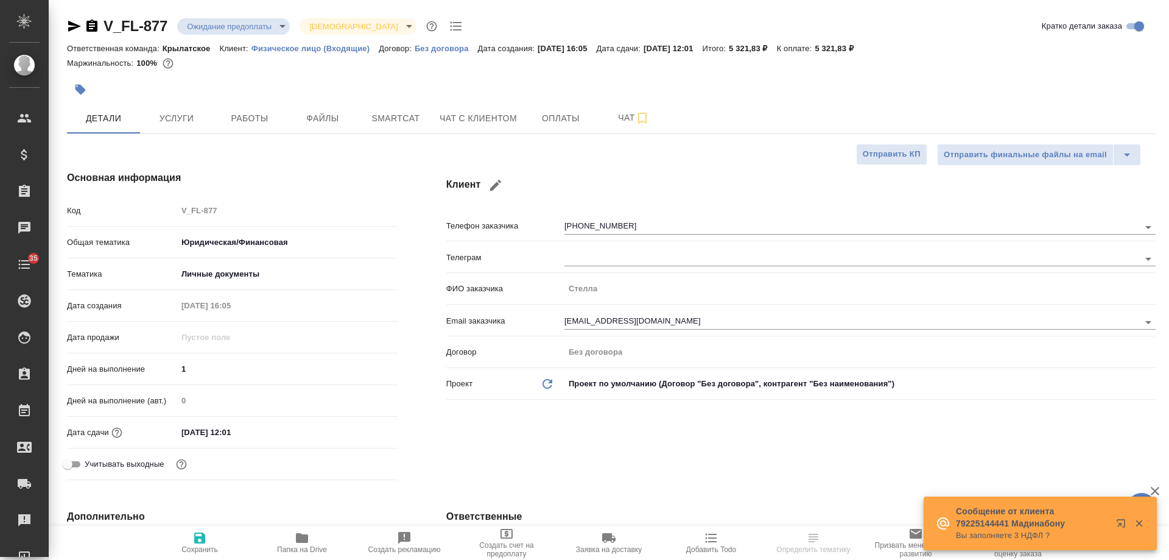
select select "RU"
type textarea "x"
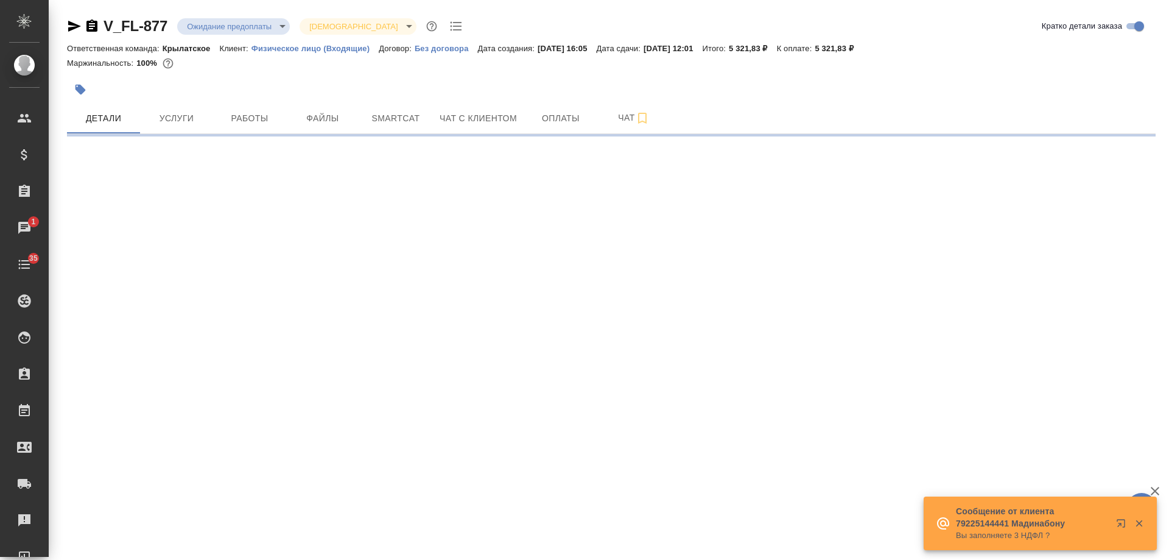
select select "RU"
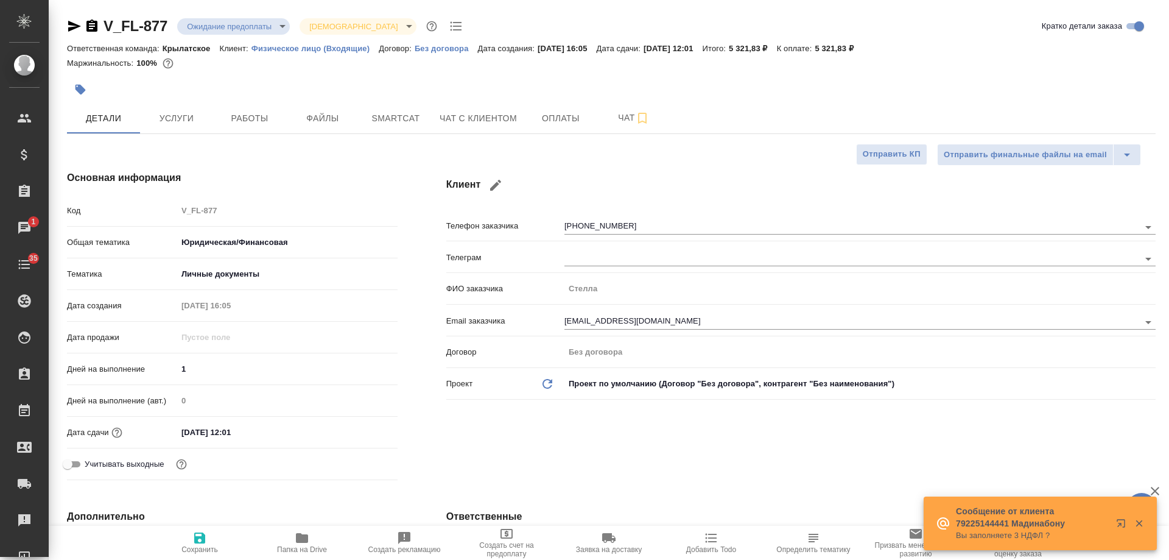
type textarea "x"
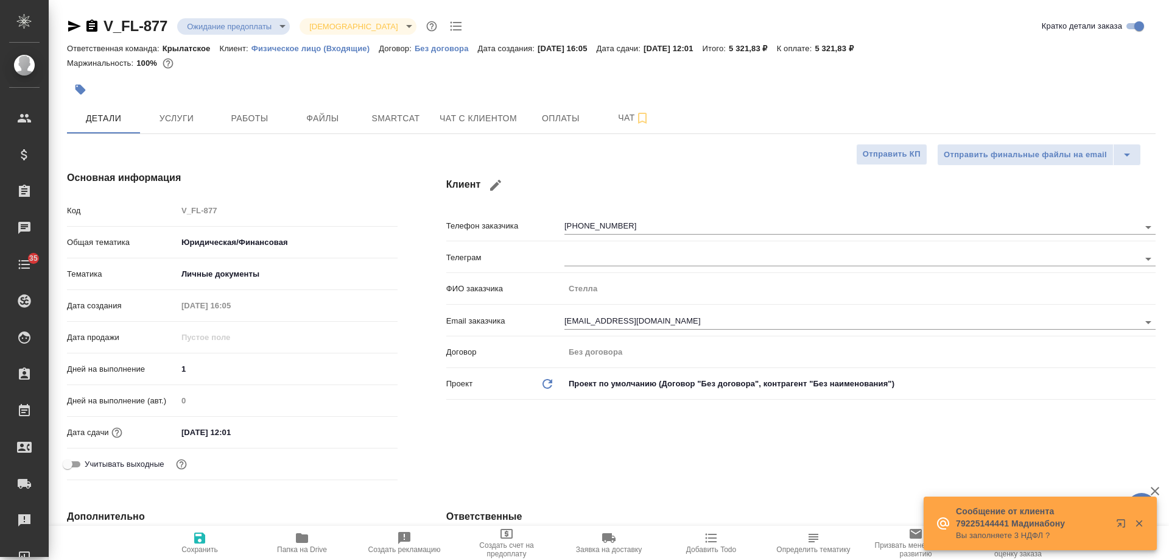
type textarea "x"
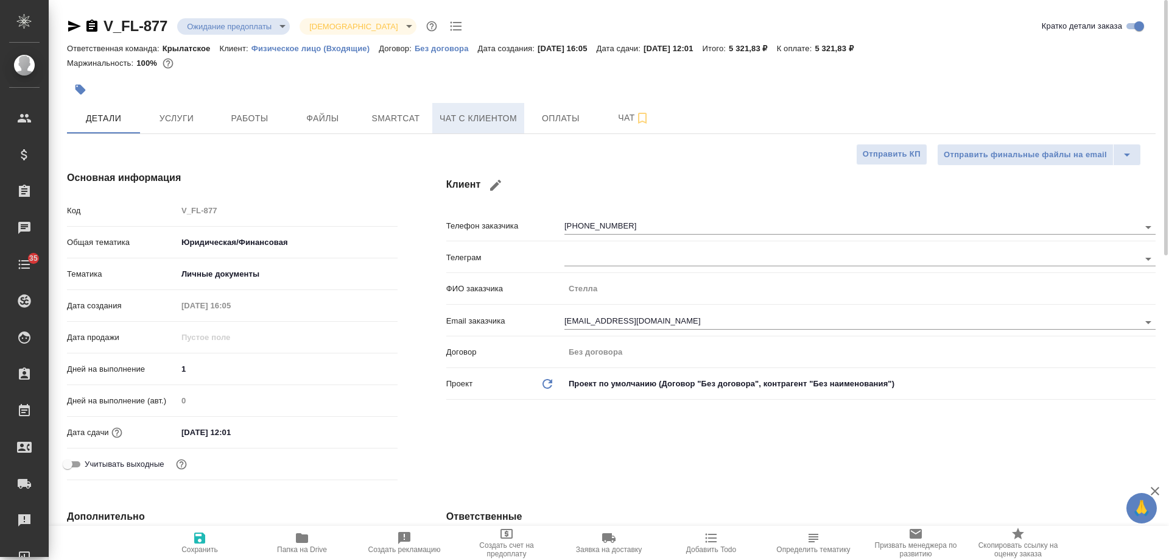
click at [455, 116] on span "Чат с клиентом" at bounding box center [478, 118] width 77 height 15
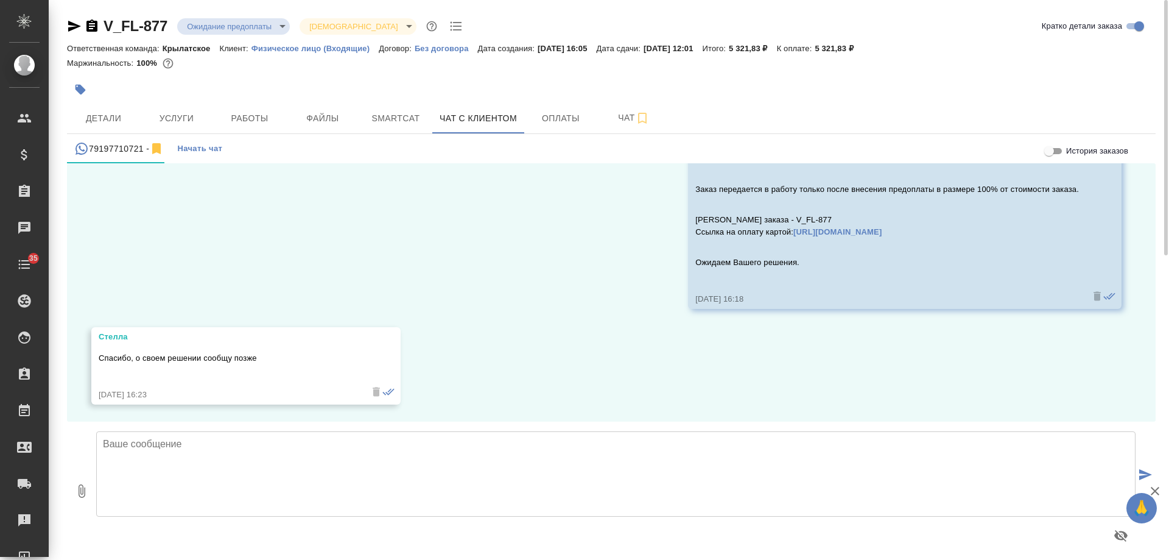
scroll to position [604, 0]
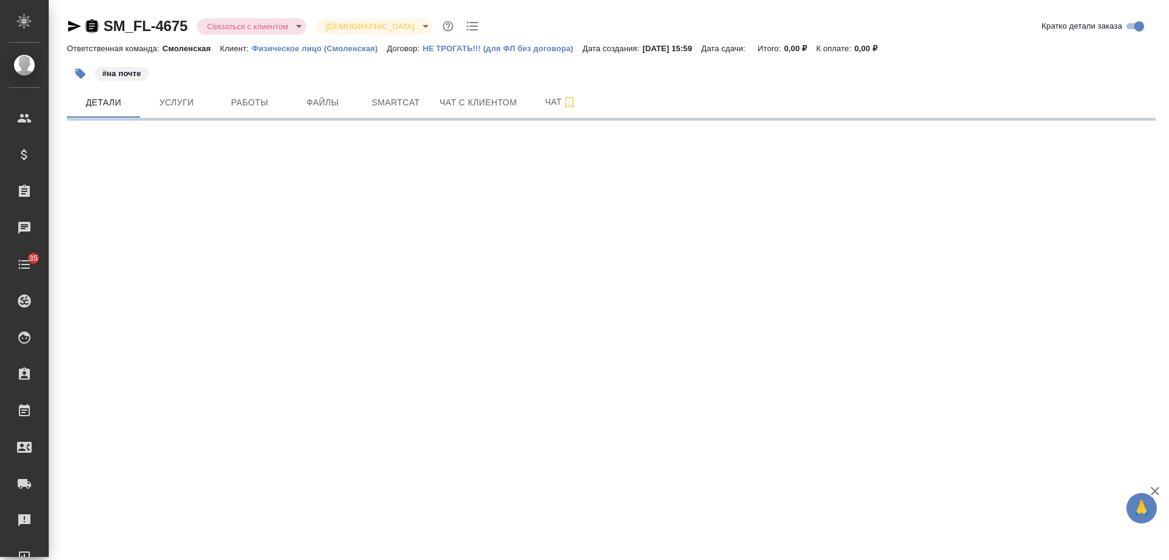
click at [90, 23] on icon "button" at bounding box center [91, 25] width 11 height 12
select select "RU"
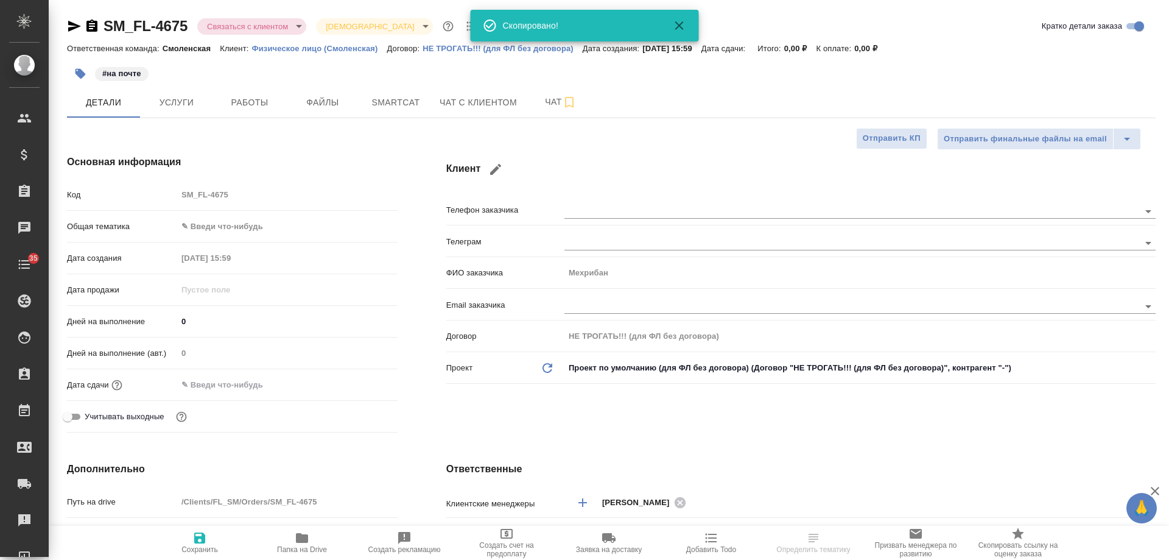
type textarea "x"
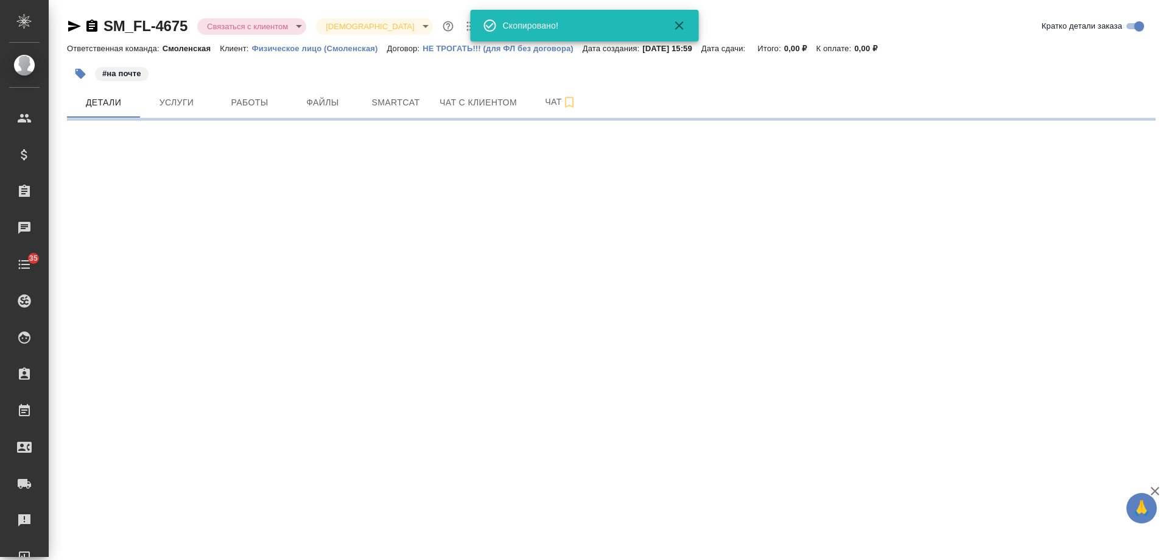
select select "RU"
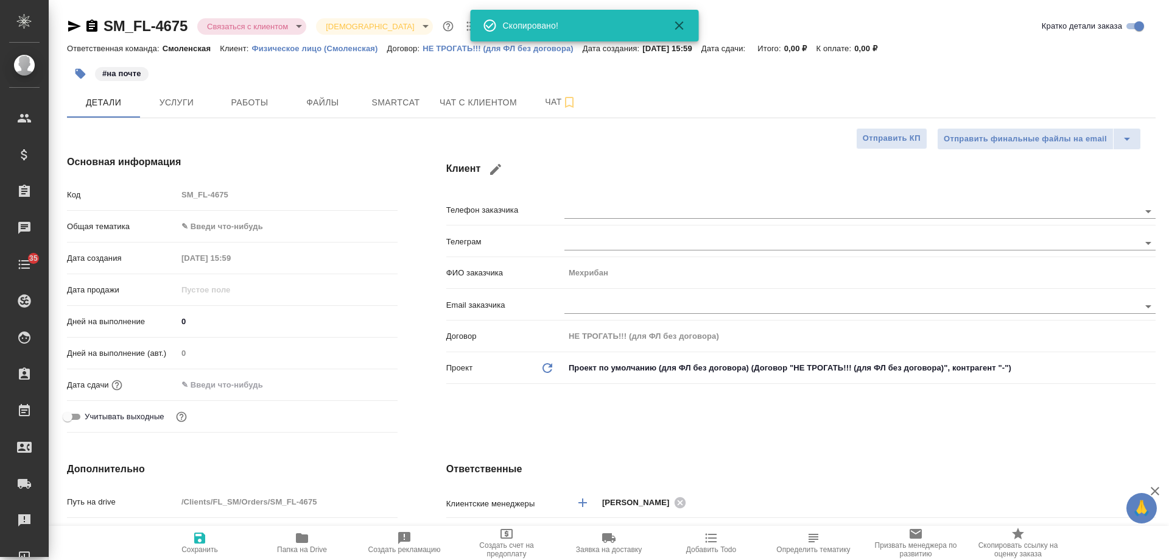
type textarea "x"
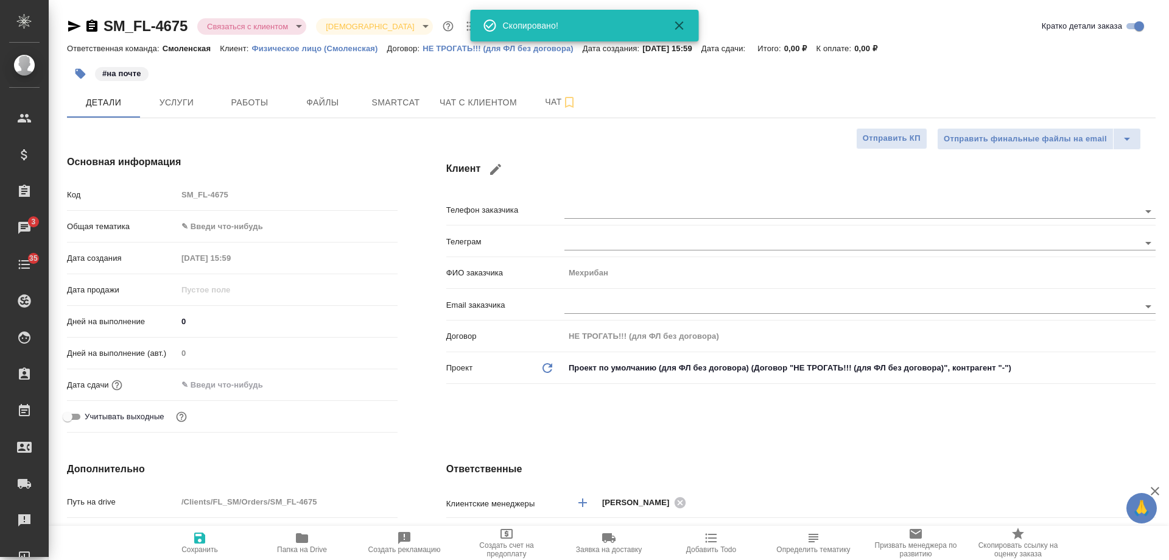
type textarea "x"
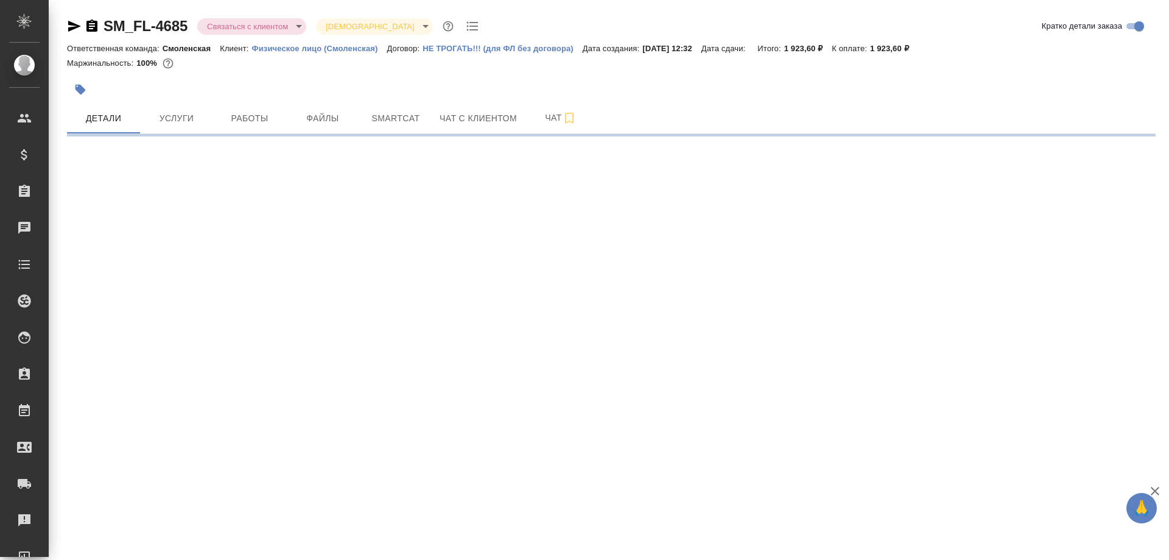
select select "RU"
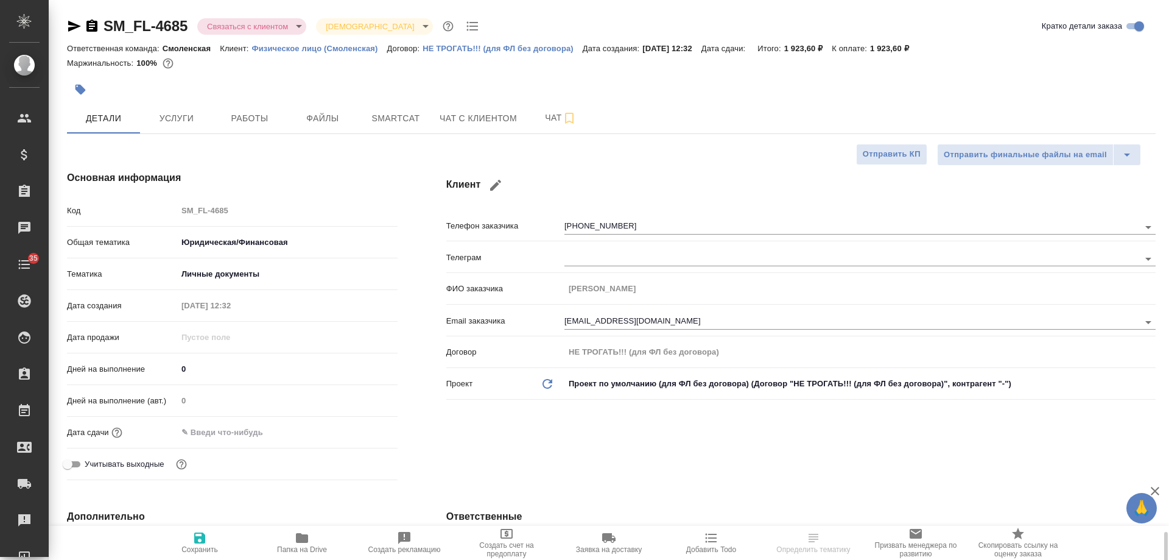
type textarea "x"
click at [471, 119] on span "Чат с клиентом" at bounding box center [478, 118] width 77 height 15
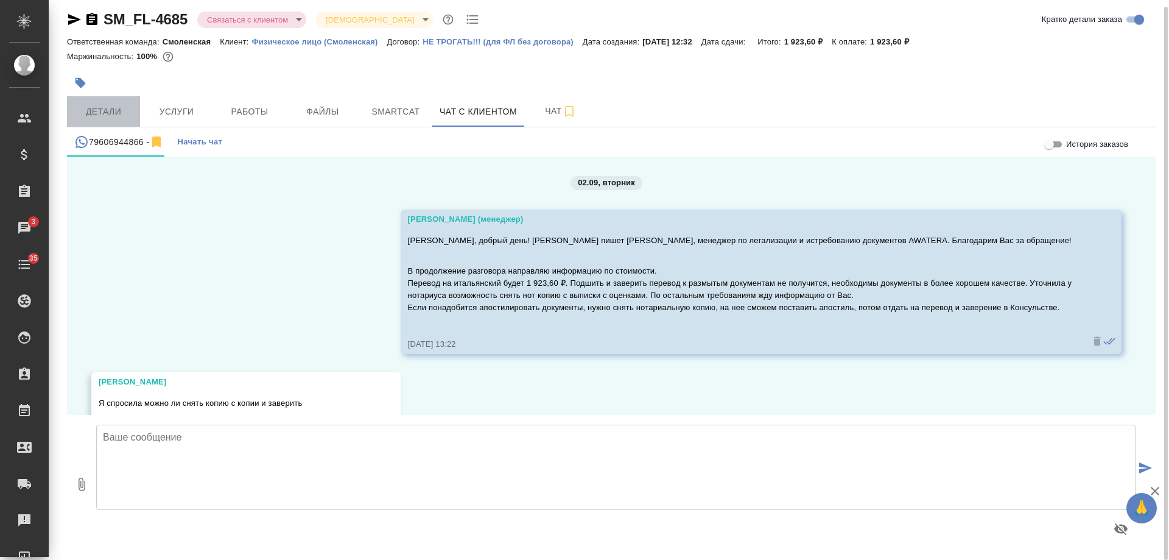
click at [95, 107] on span "Детали" at bounding box center [103, 111] width 58 height 15
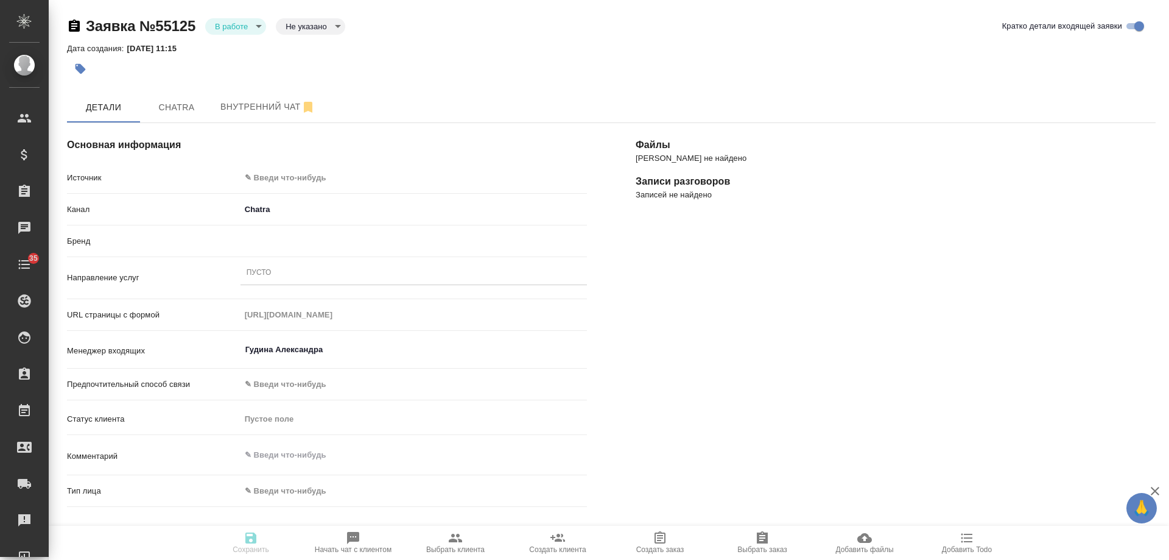
select select "RU"
type textarea "x"
click at [186, 109] on span "Chatra" at bounding box center [176, 107] width 58 height 15
click at [157, 111] on span "Chatra" at bounding box center [176, 107] width 58 height 15
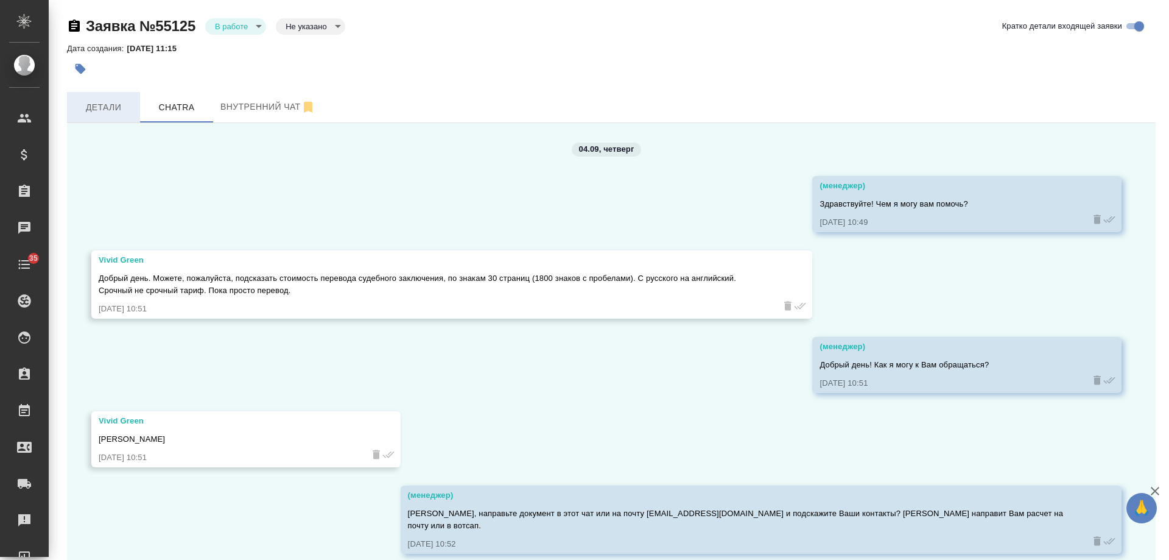
click at [110, 107] on span "Детали" at bounding box center [103, 107] width 58 height 15
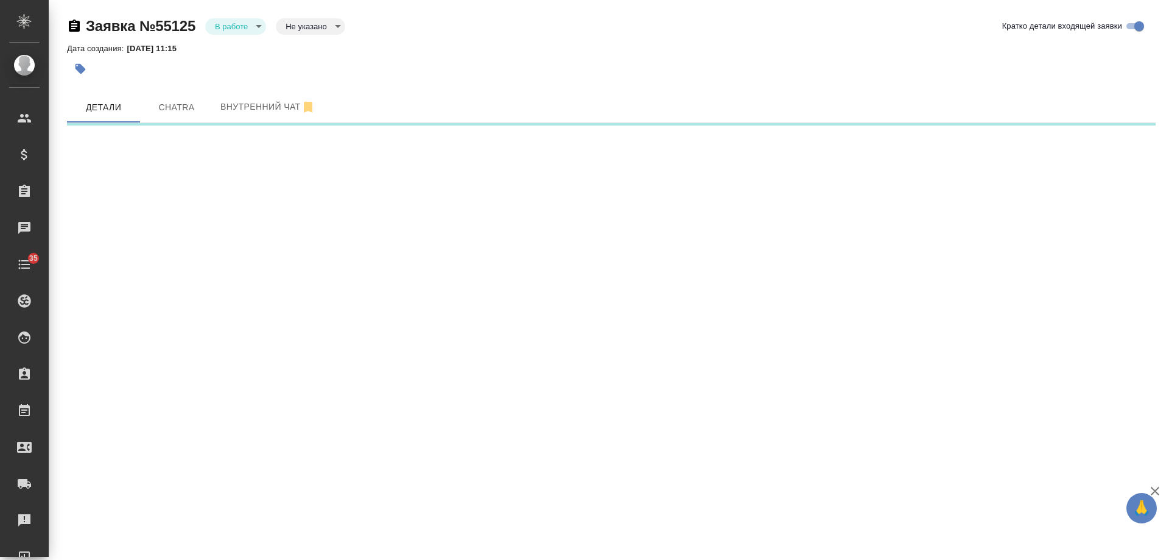
select select "RU"
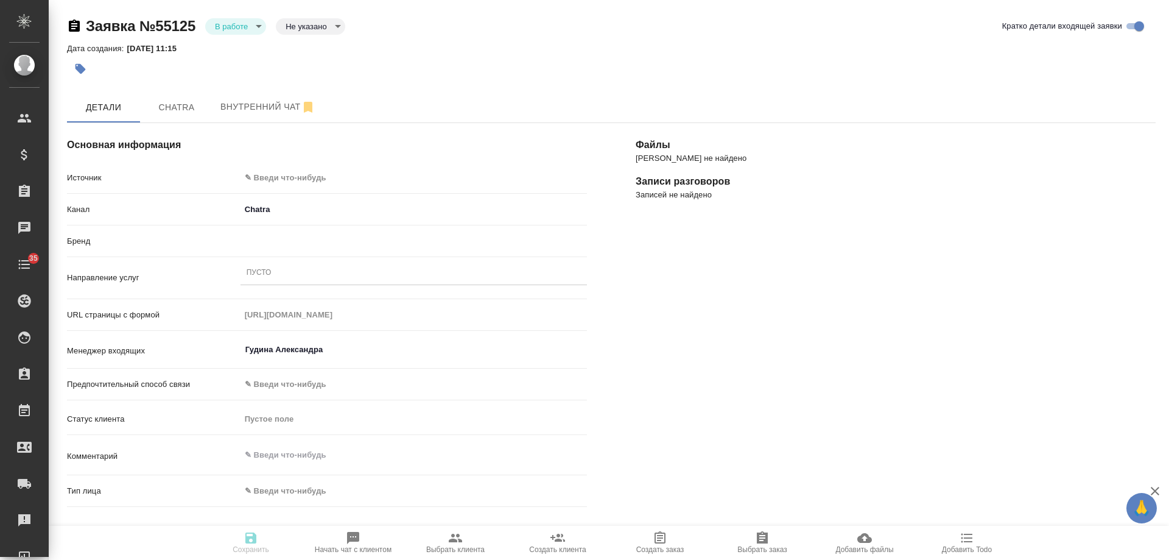
type textarea "x"
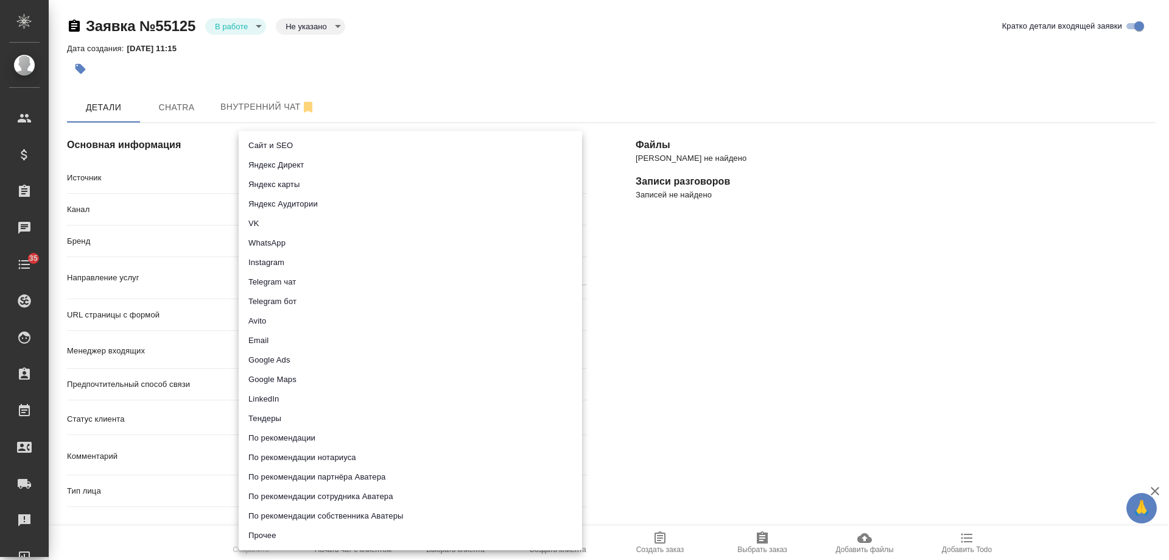
click at [317, 177] on body "🙏 .cls-1 fill:#fff; AWATERA Gudina Alexandra Клиенты Спецификации Заказы 0 Чаты…" at bounding box center [584, 280] width 1169 height 560
click at [308, 149] on li "Сайт и SEO" at bounding box center [411, 145] width 344 height 19
type input "seo"
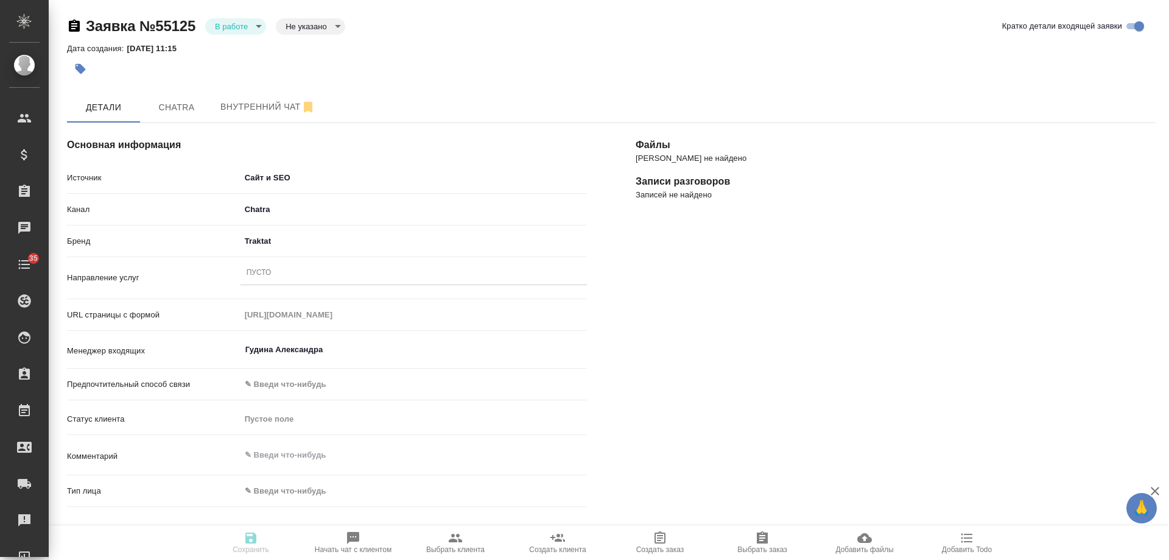
click at [272, 279] on div "Пусто" at bounding box center [414, 273] width 347 height 18
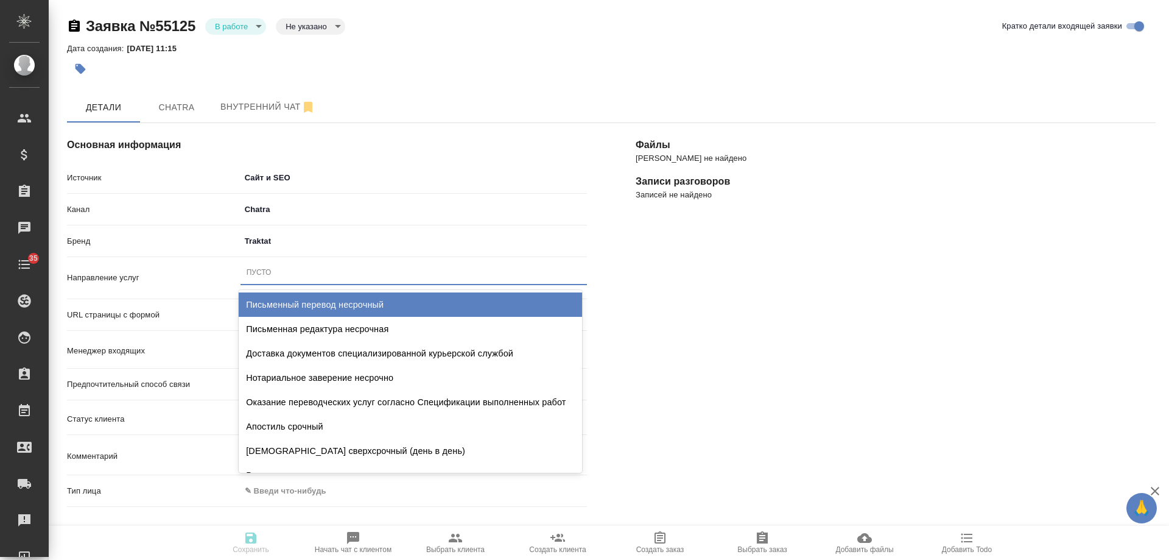
click at [334, 304] on div "Письменный перевод несрочный" at bounding box center [411, 304] width 344 height 24
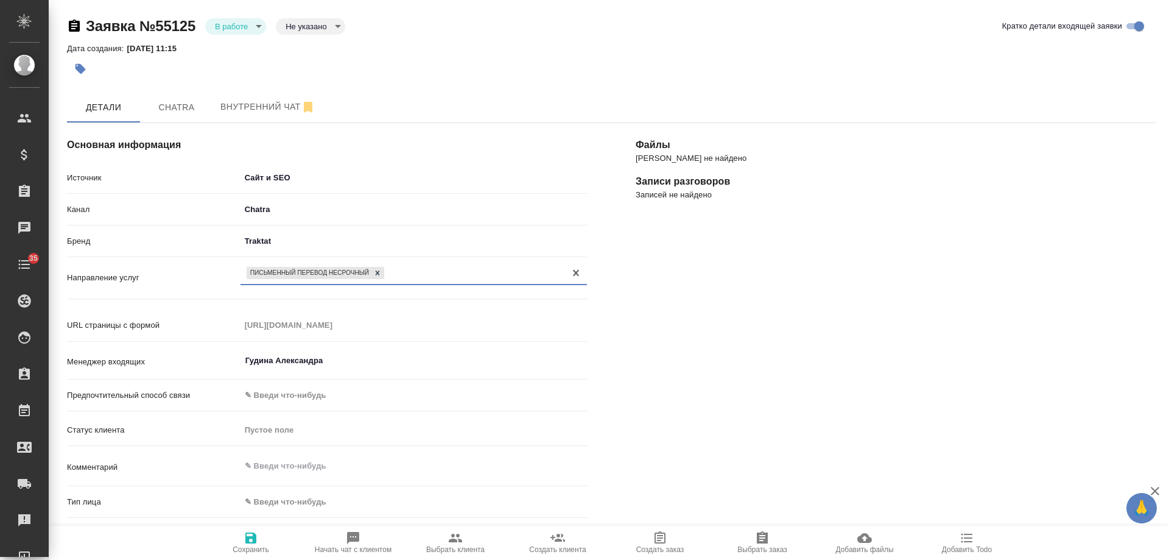
scroll to position [122, 0]
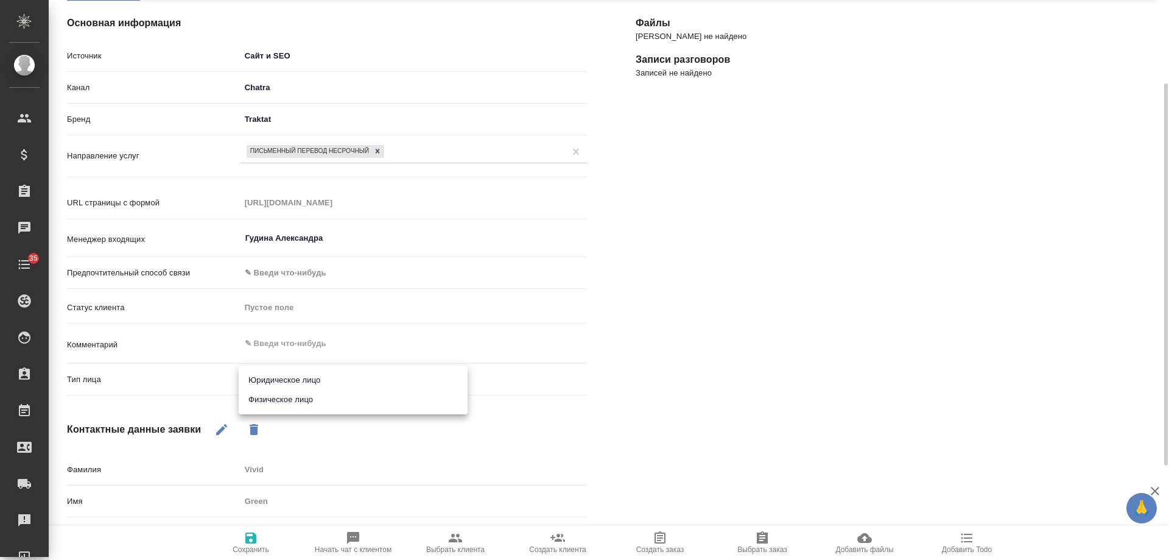
click at [303, 378] on body "🙏 .cls-1 fill:#fff; AWATERA Gudina Alexandra Клиенты Спецификации Заказы 0 Чаты…" at bounding box center [584, 280] width 1169 height 560
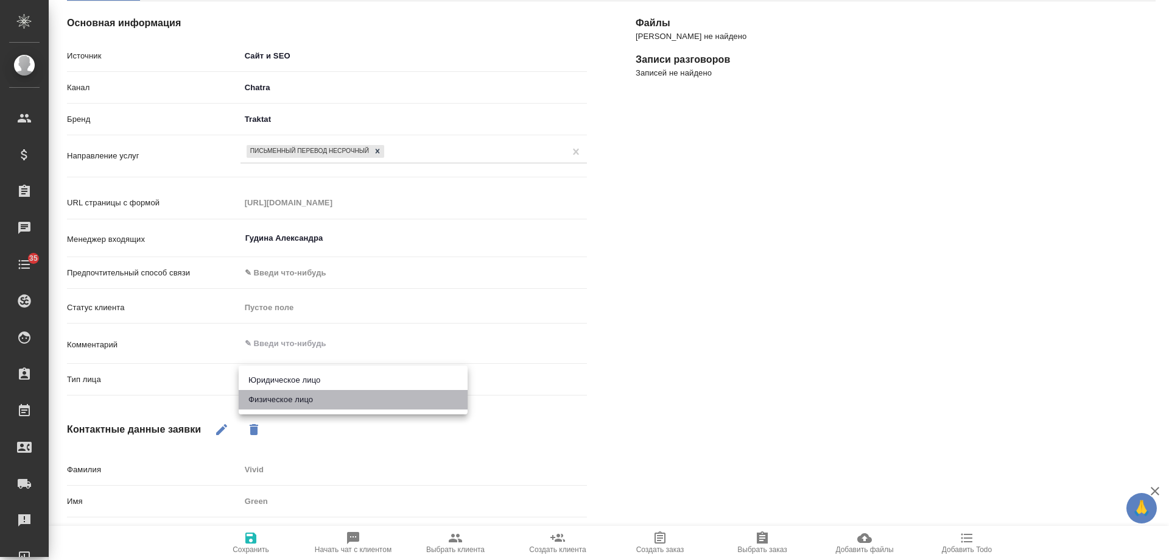
click at [293, 398] on li "Физическое лицо" at bounding box center [353, 399] width 229 height 19
type textarea "x"
type input "private"
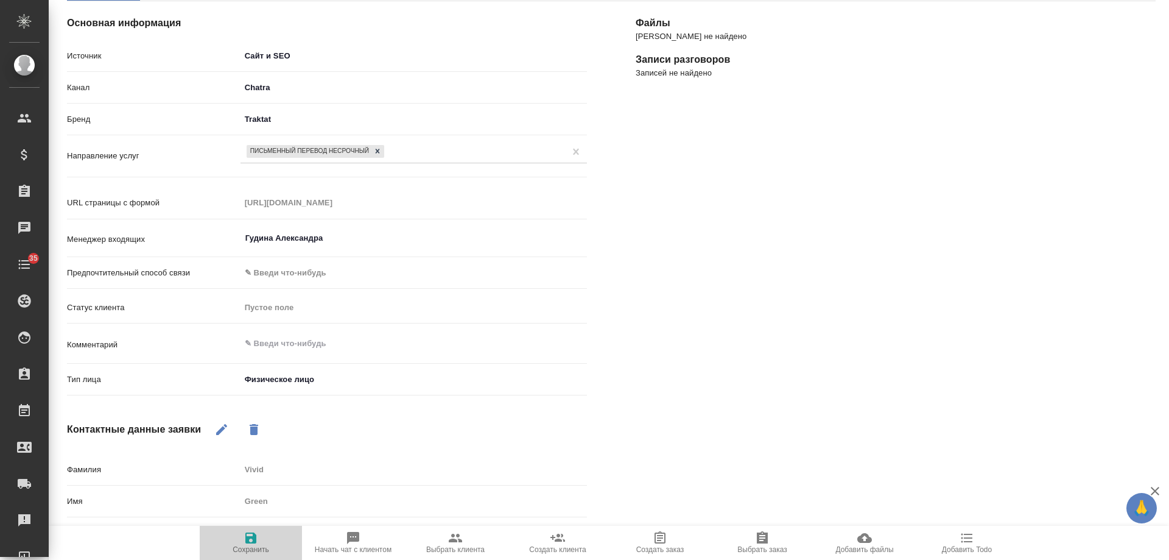
click at [256, 546] on span "Сохранить" at bounding box center [251, 549] width 37 height 9
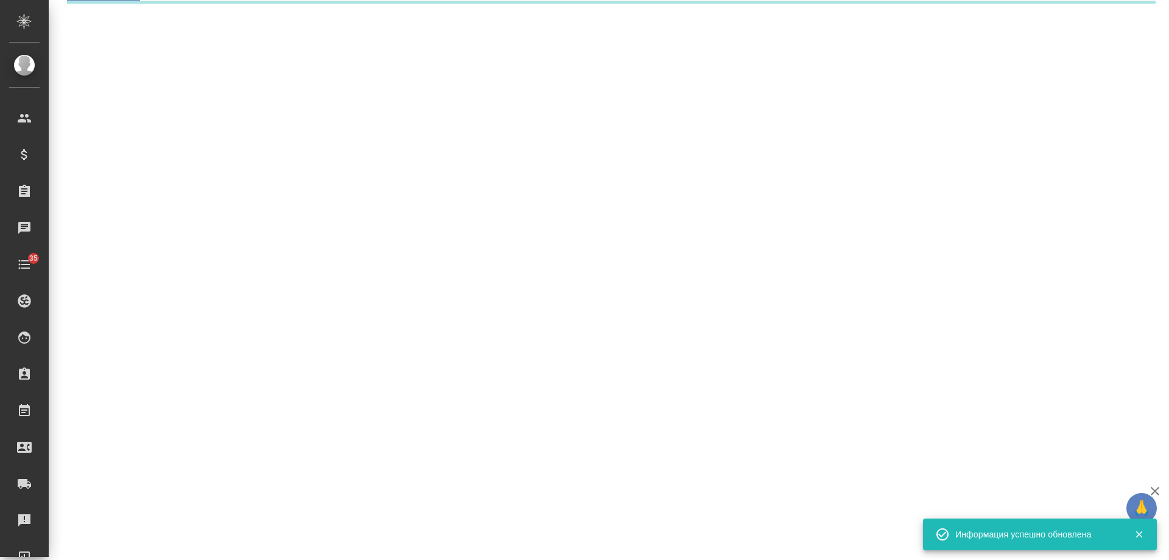
select select "RU"
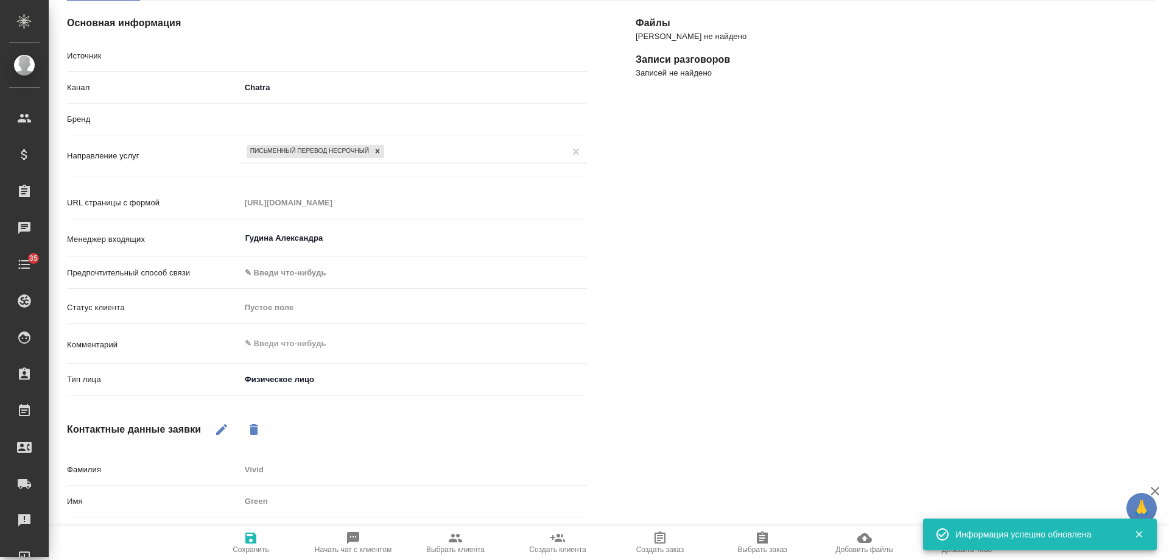
type textarea "x"
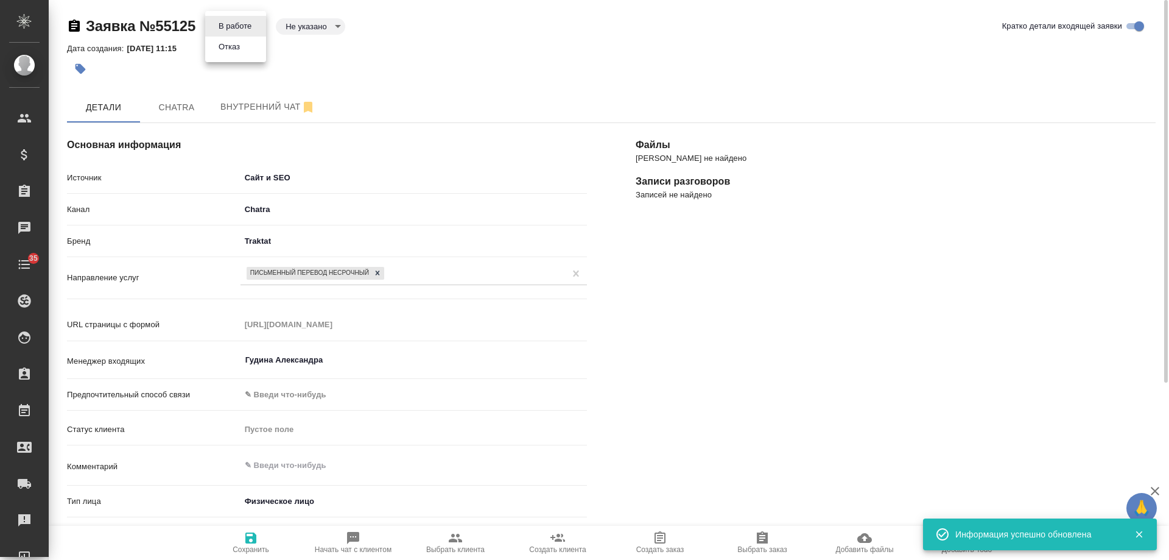
click at [242, 26] on body "🙏 .cls-1 fill:#fff; AWATERA Gudina Alexandra Клиенты Спецификации Заказы 0 Чаты…" at bounding box center [584, 280] width 1169 height 560
click at [239, 49] on button "Отказ" at bounding box center [229, 46] width 29 height 13
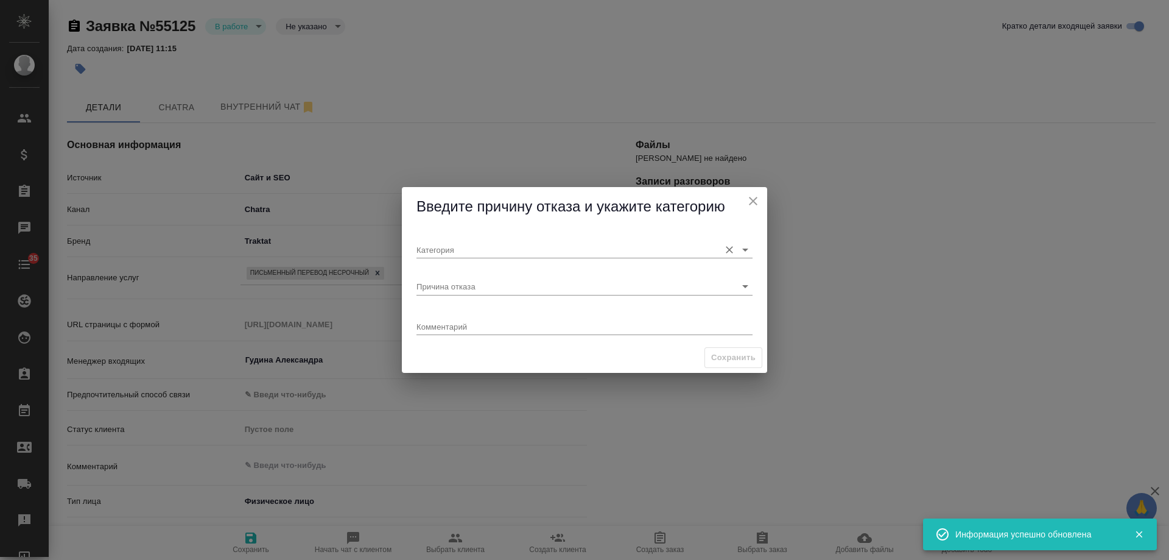
click at [499, 252] on input "Категория" at bounding box center [565, 249] width 297 height 16
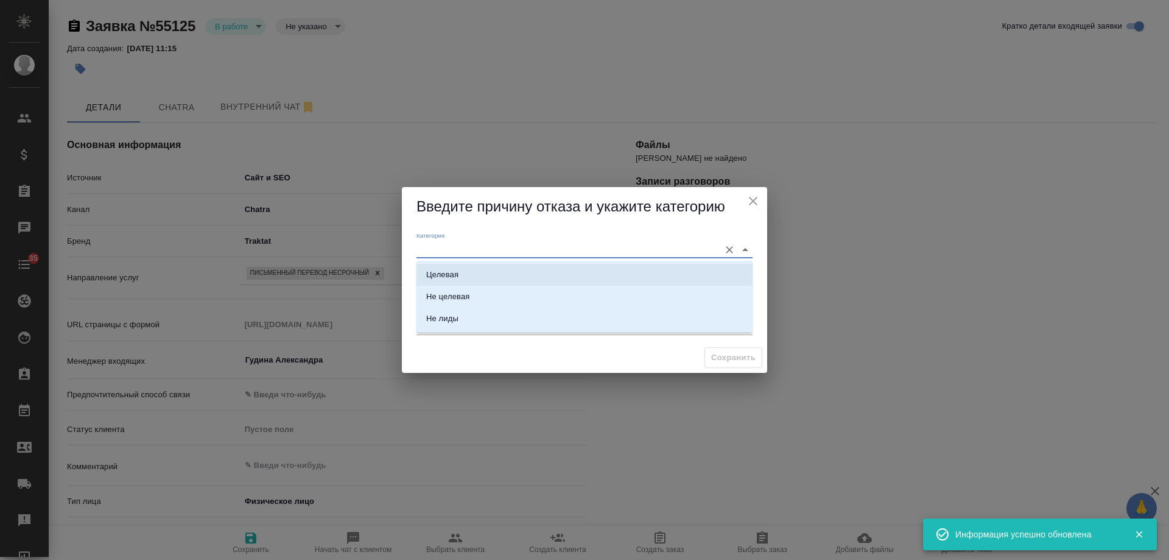
click at [489, 269] on li "Целевая" at bounding box center [585, 275] width 336 height 22
type input "Целевая"
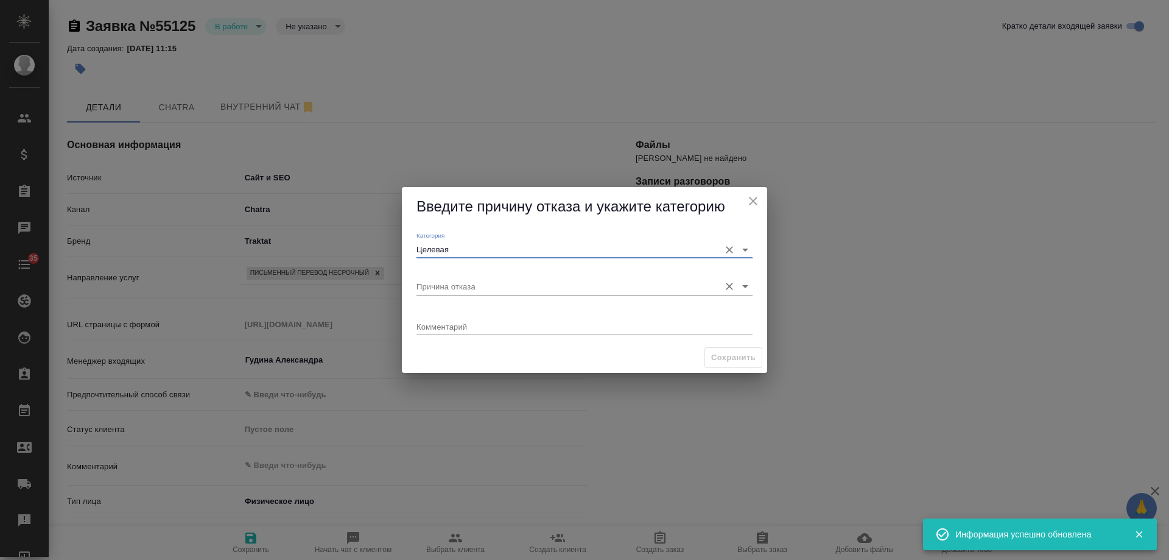
click at [479, 291] on input "Причина отказа" at bounding box center [565, 286] width 297 height 16
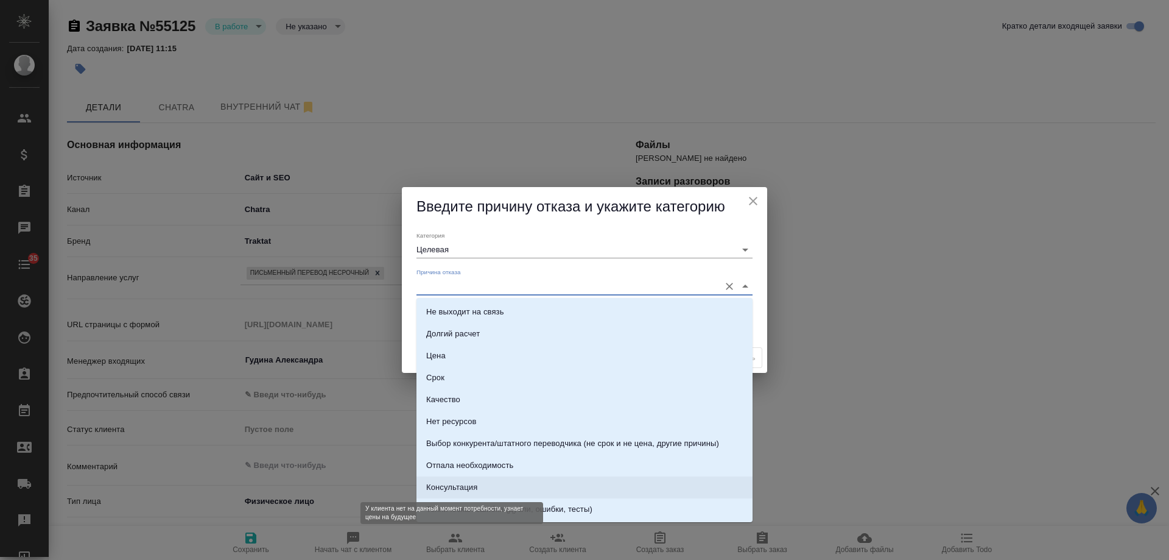
click at [473, 485] on div "Консультация" at bounding box center [451, 487] width 51 height 12
type input "Консультация"
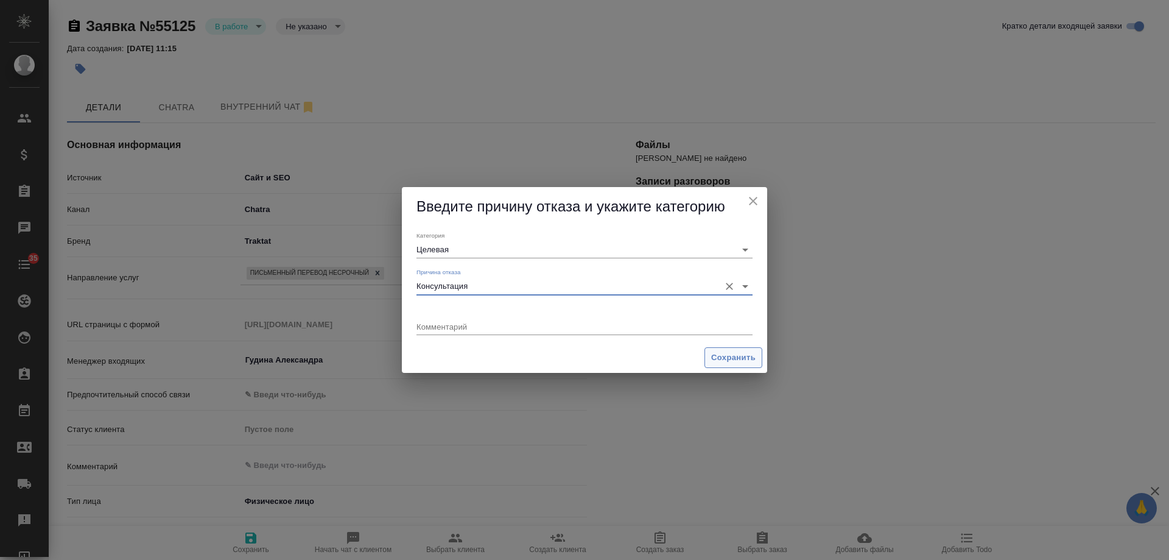
click at [732, 356] on span "Сохранить" at bounding box center [733, 358] width 44 height 14
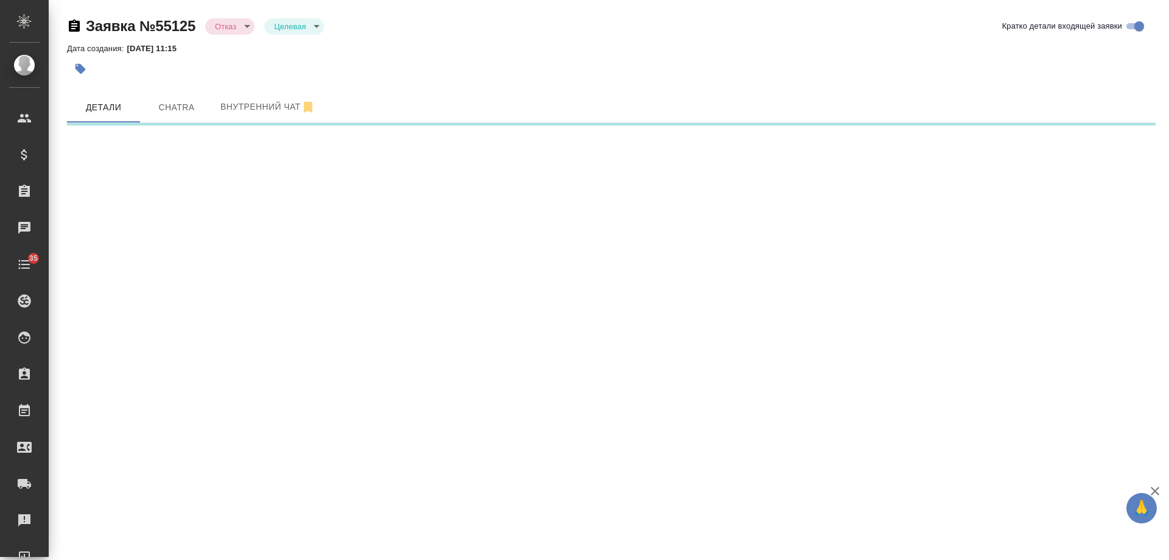
select select "RU"
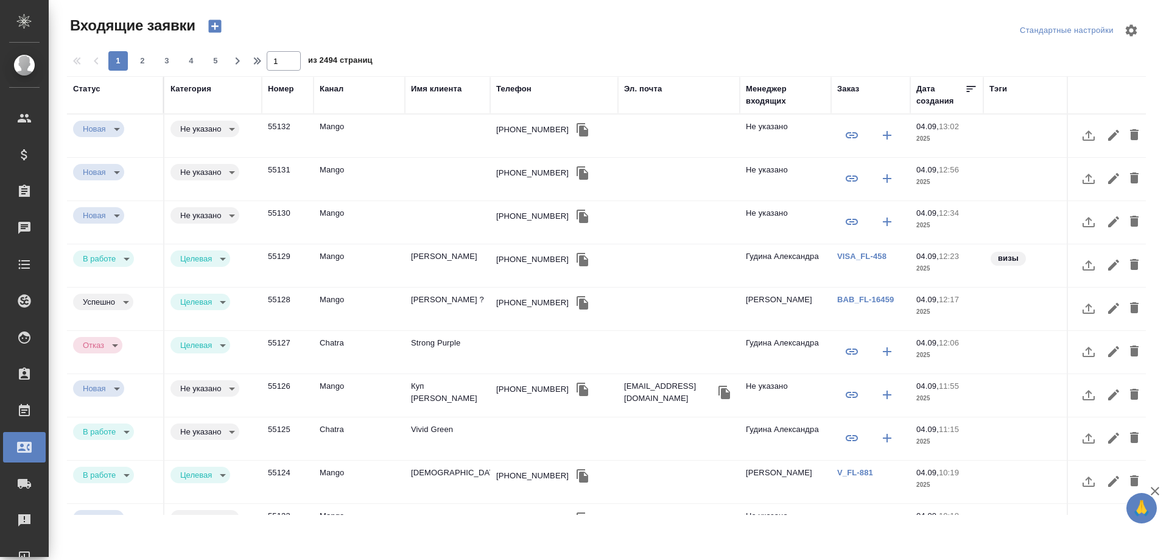
select select "RU"
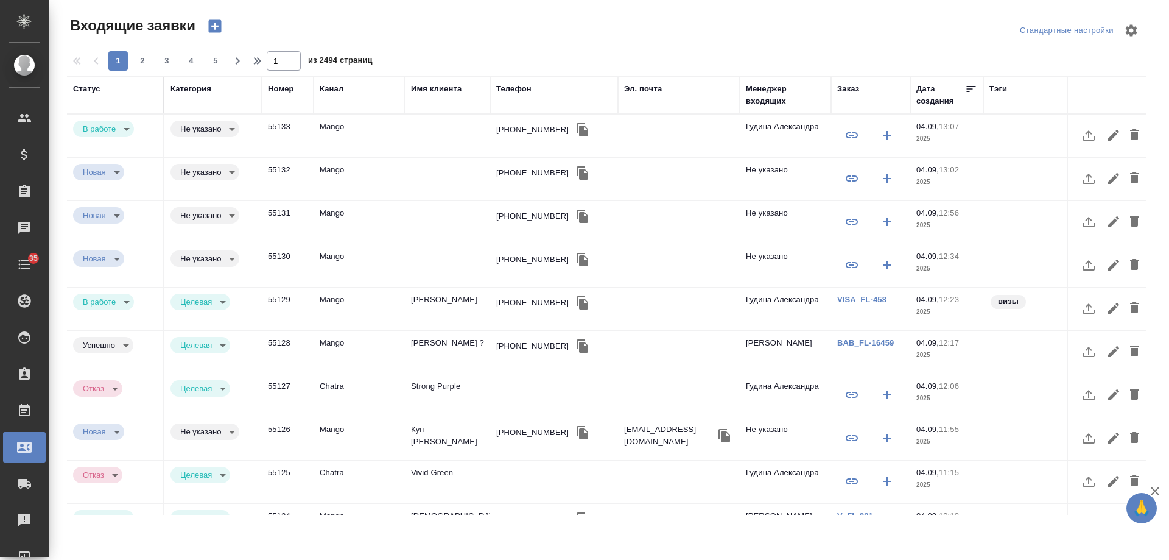
select select "RU"
click at [534, 125] on div "[PHONE_NUMBER]" at bounding box center [532, 130] width 72 height 12
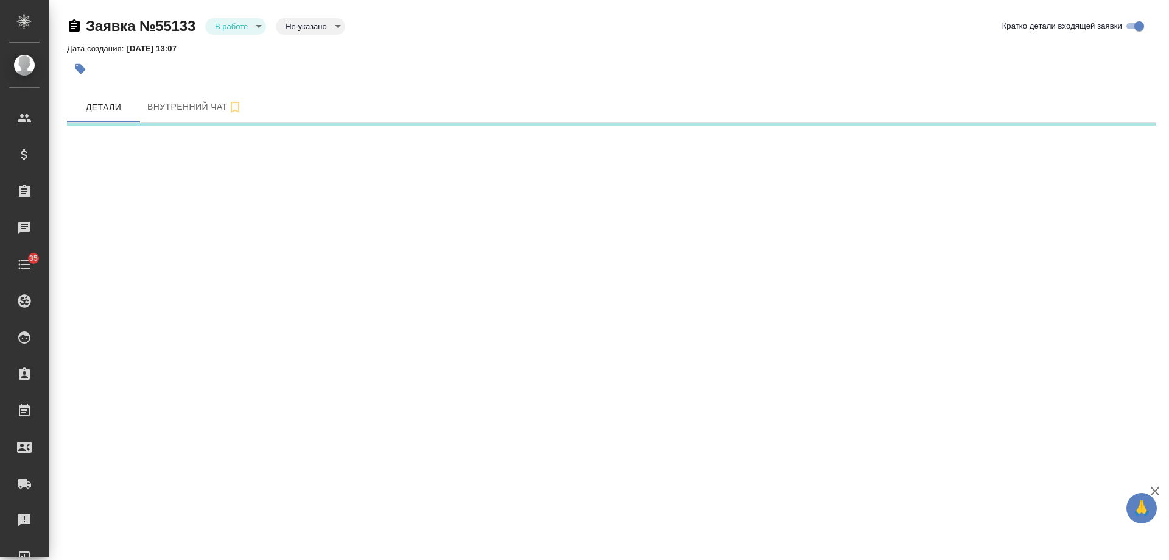
select select "RU"
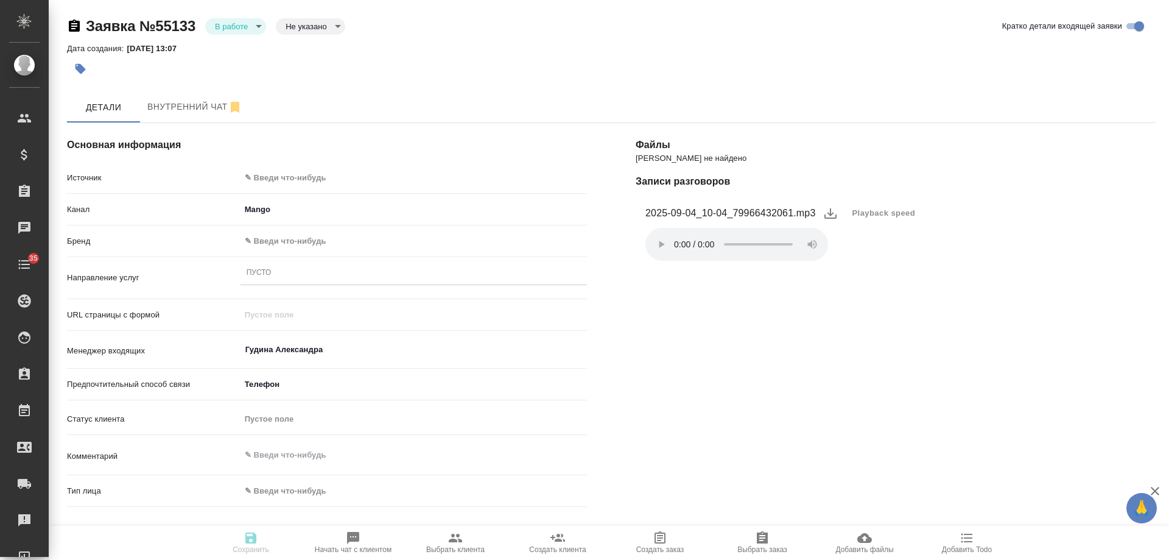
type textarea "x"
click at [302, 178] on body "🙏 .cls-1 fill:#fff; AWATERA [PERSON_NAME] Спецификации Заказы Чаты 35 Todo Прое…" at bounding box center [584, 280] width 1169 height 560
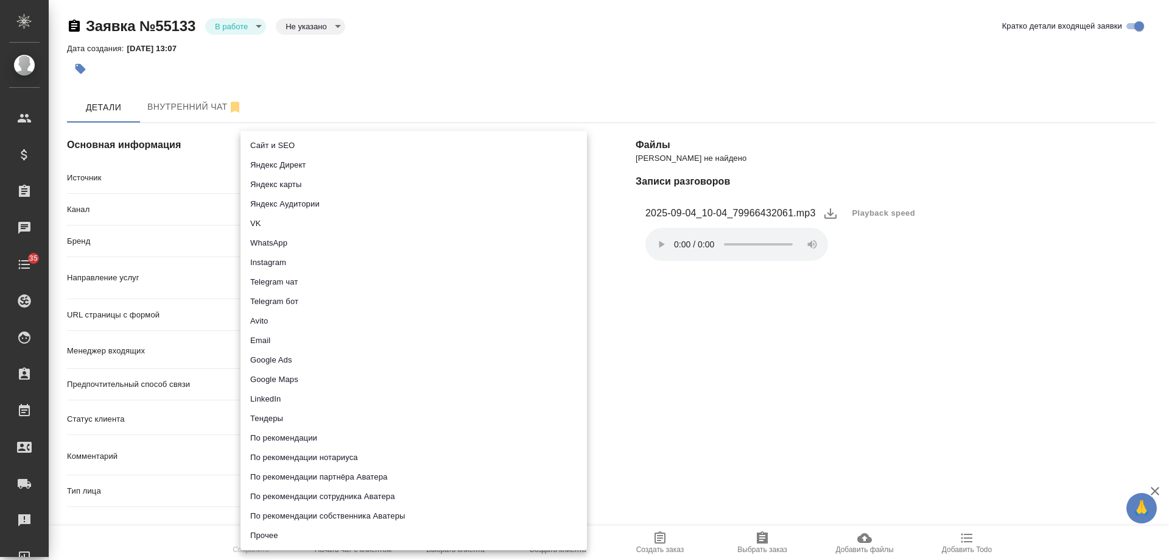
click at [300, 149] on li "Сайт и SEO" at bounding box center [414, 145] width 347 height 19
type input "seo"
type textarea "x"
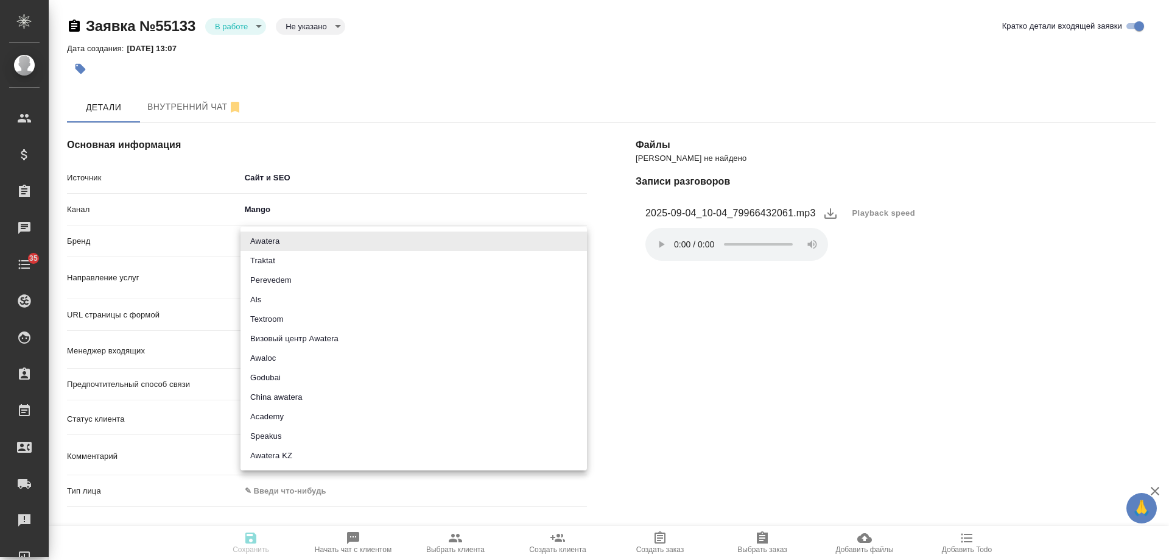
click at [280, 241] on body "🙏 .cls-1 fill:#fff; AWATERA [PERSON_NAME] Спецификации Заказы Чаты 35 Todo Прое…" at bounding box center [584, 280] width 1169 height 560
click at [280, 241] on li "Awatera" at bounding box center [414, 240] width 347 height 19
type input "awatera"
type textarea "x"
click at [280, 241] on body "🙏 .cls-1 fill:#fff; AWATERA [PERSON_NAME] Спецификации Заказы 0 Чаты 35 Todo Пр…" at bounding box center [584, 280] width 1169 height 560
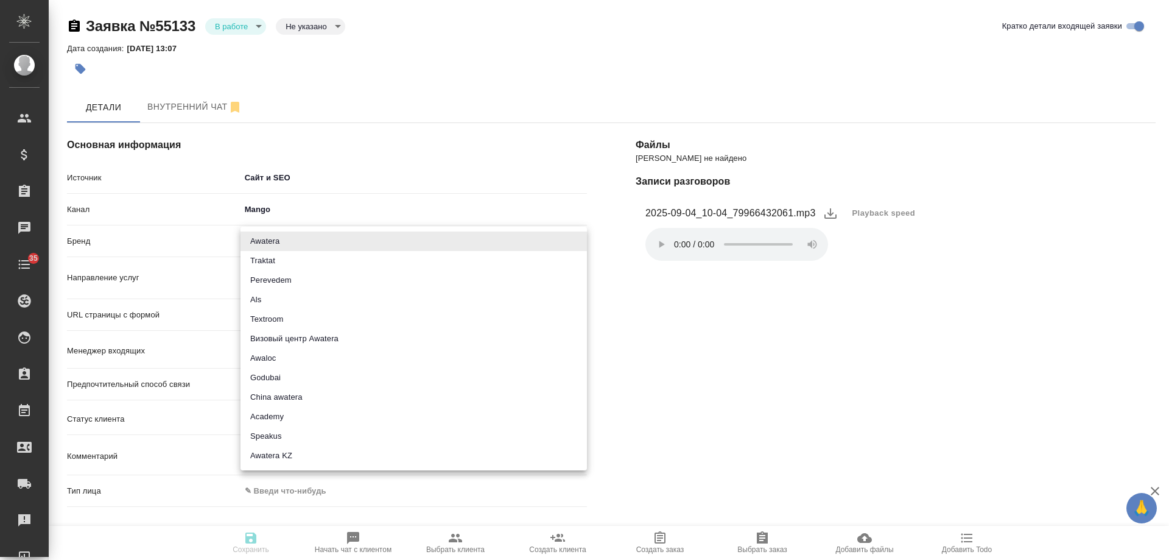
click at [278, 258] on li "Traktat" at bounding box center [414, 260] width 347 height 19
type input "traktat"
type textarea "x"
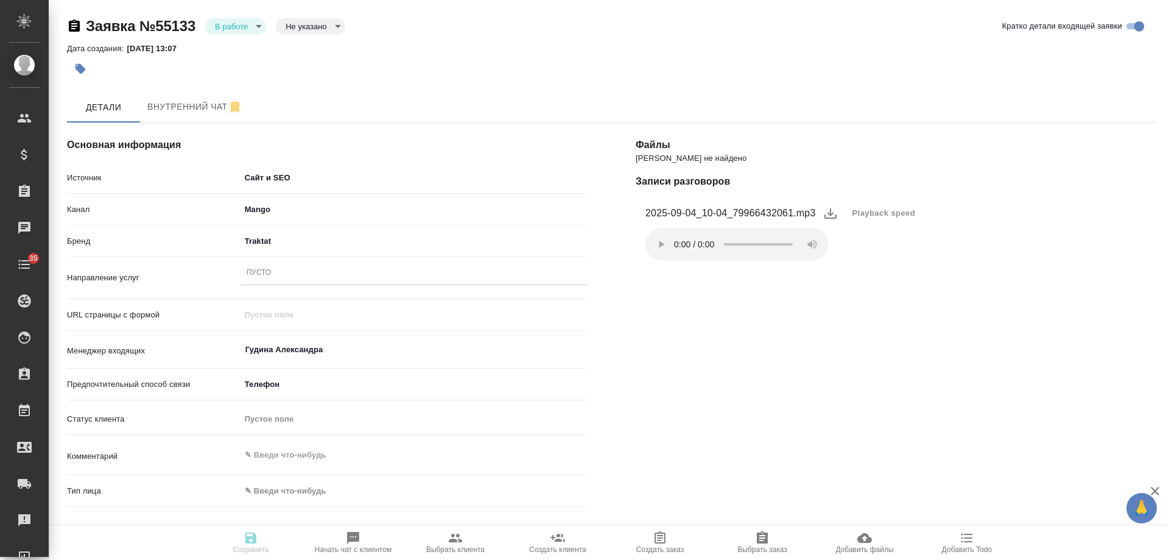
click at [270, 275] on div "Пусто" at bounding box center [259, 273] width 25 height 10
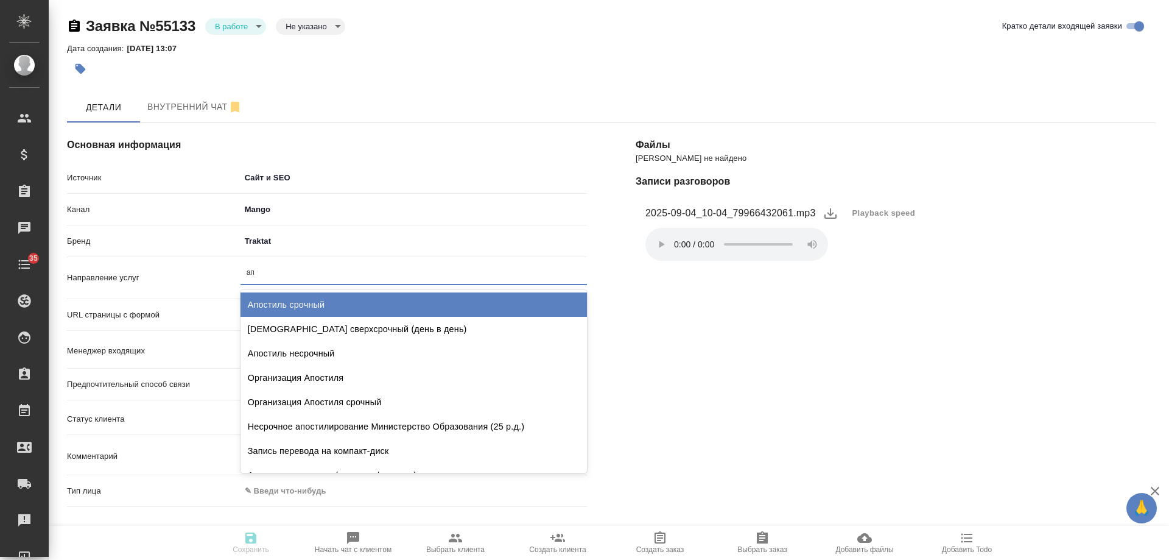
type input "апо"
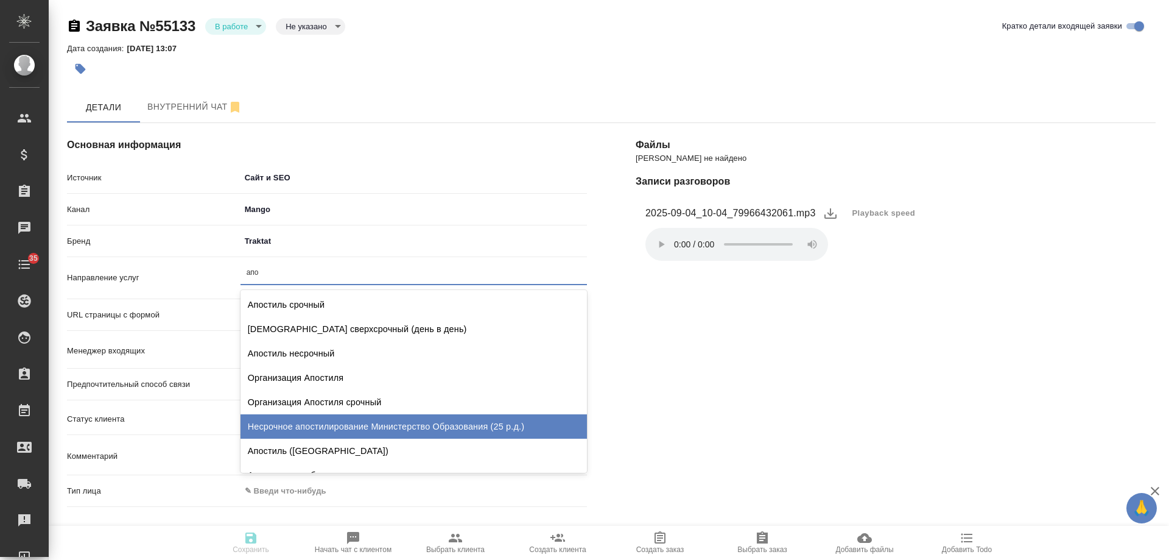
click at [398, 426] on div "Несрочное апостилирование Министерство Образования (25 р.д.)" at bounding box center [414, 426] width 347 height 24
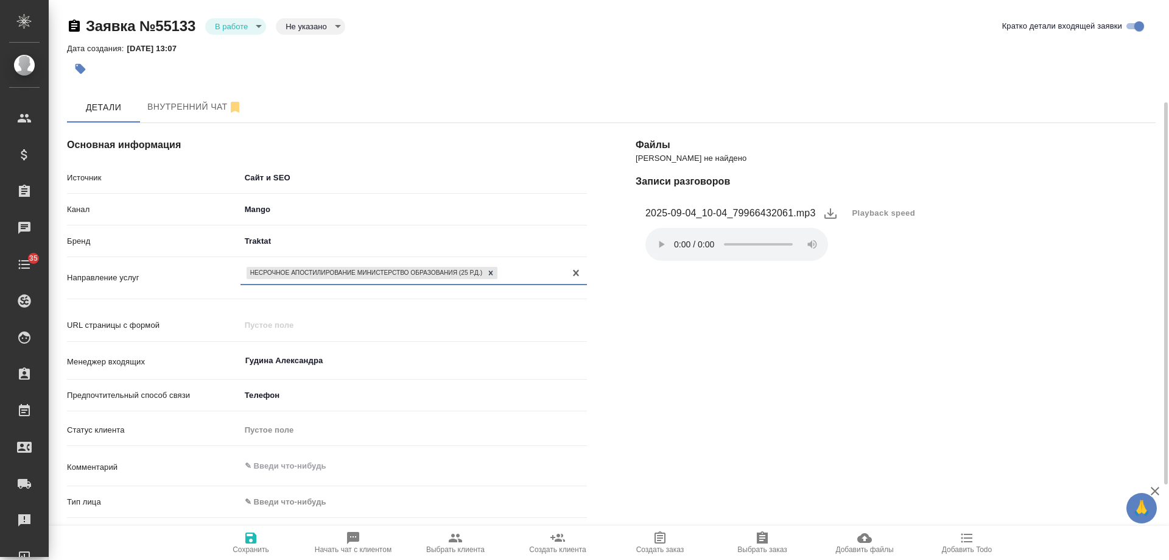
scroll to position [122, 0]
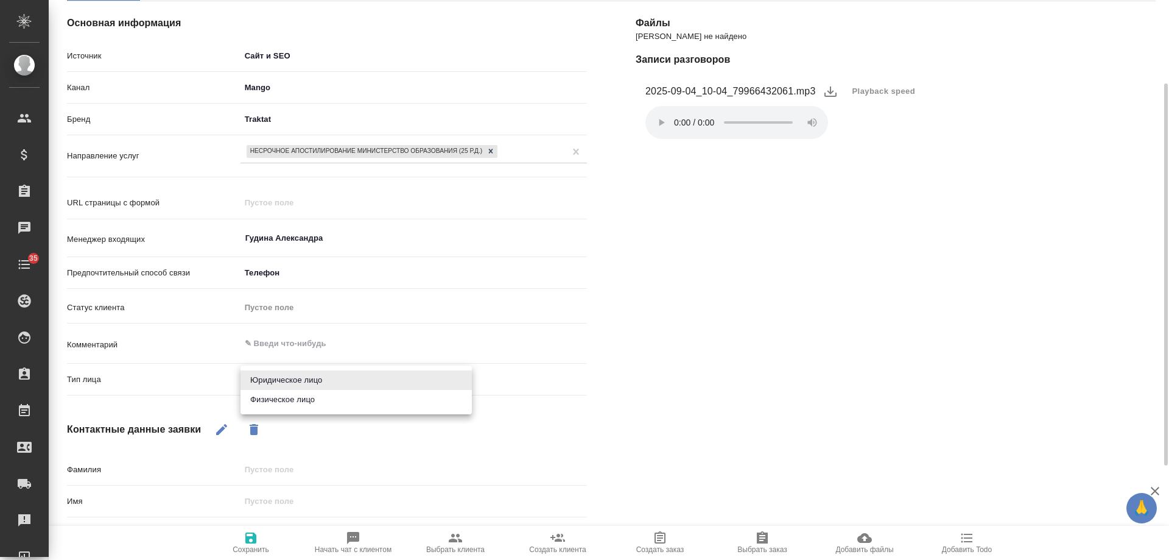
click at [298, 381] on body "🙏 .cls-1 fill:#fff; AWATERA Gudina Alexandra Клиенты Спецификации Заказы 0 Чаты…" at bounding box center [584, 280] width 1169 height 560
click at [295, 400] on li "Физическое лицо" at bounding box center [356, 399] width 231 height 19
type textarea "x"
type input "private"
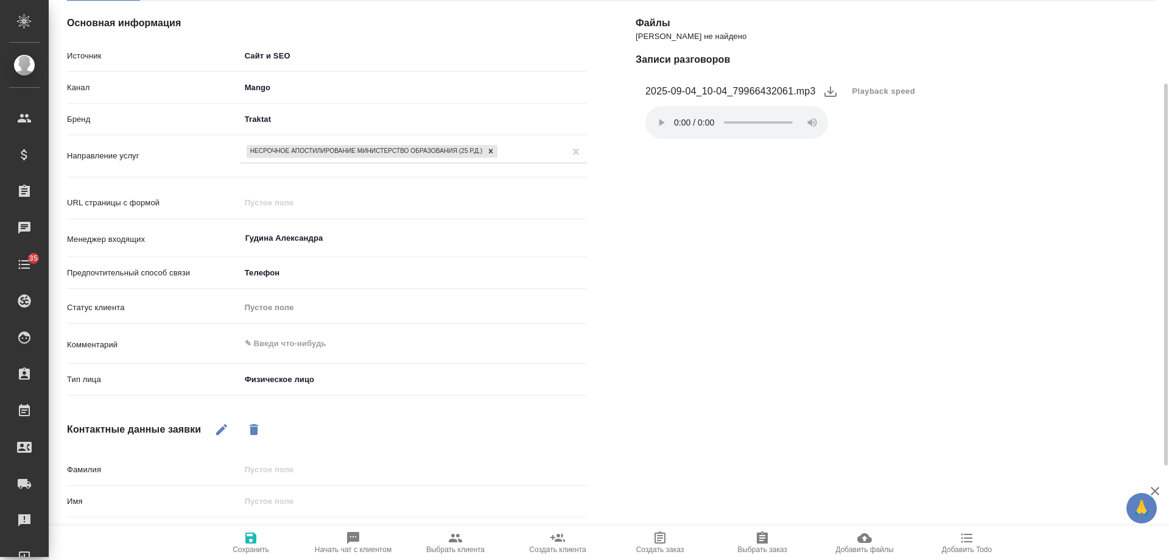
click at [219, 432] on icon "button" at bounding box center [221, 429] width 11 height 11
click at [283, 503] on input "text" at bounding box center [414, 501] width 347 height 18
type textarea "x"
type input "М"
type textarea "x"
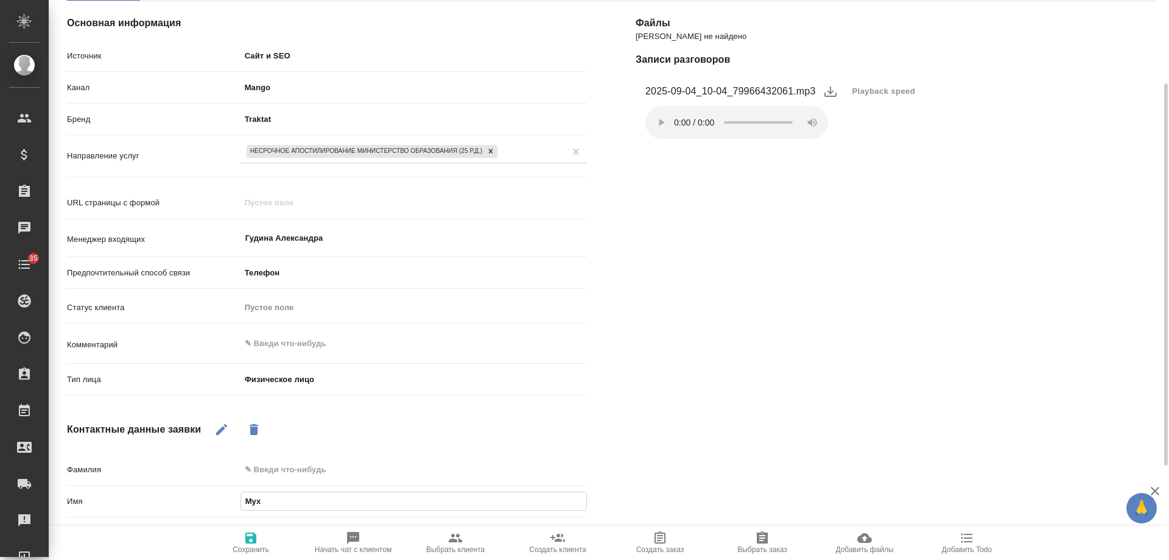
type input "Муха"
type textarea "x"
type input "[DEMOGRAPHIC_DATA]"
type textarea "x"
click at [257, 541] on icon "button" at bounding box center [251, 538] width 15 height 15
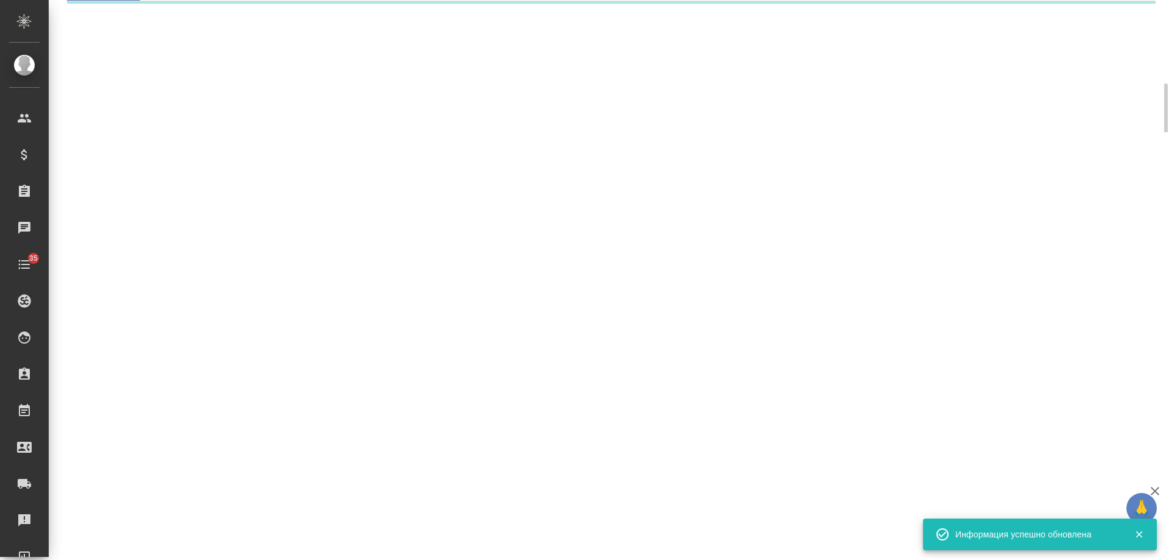
select select "RU"
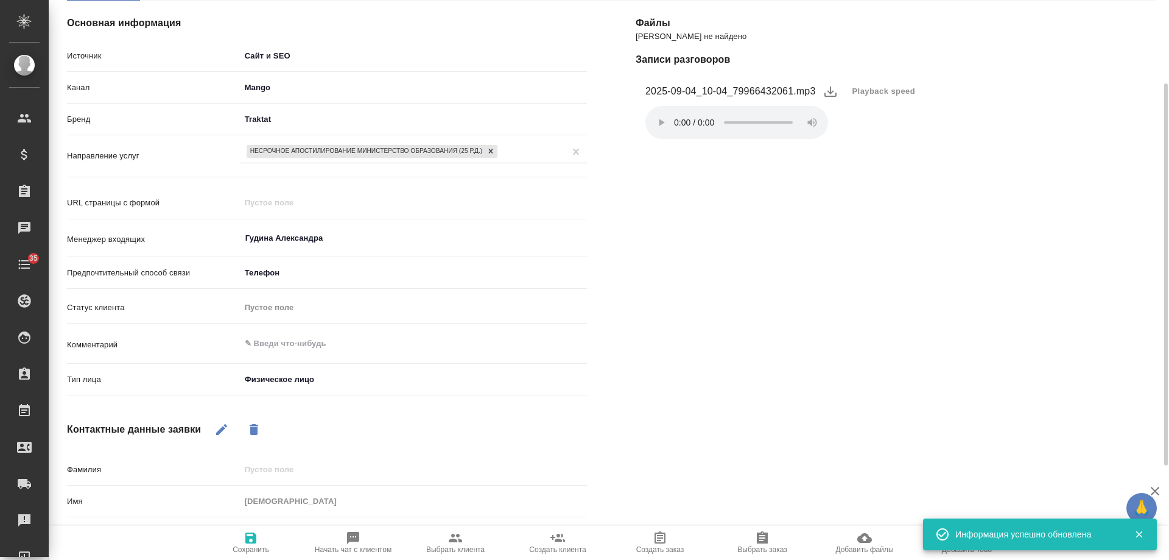
click at [358, 537] on icon "button" at bounding box center [353, 538] width 12 height 12
type textarea "x"
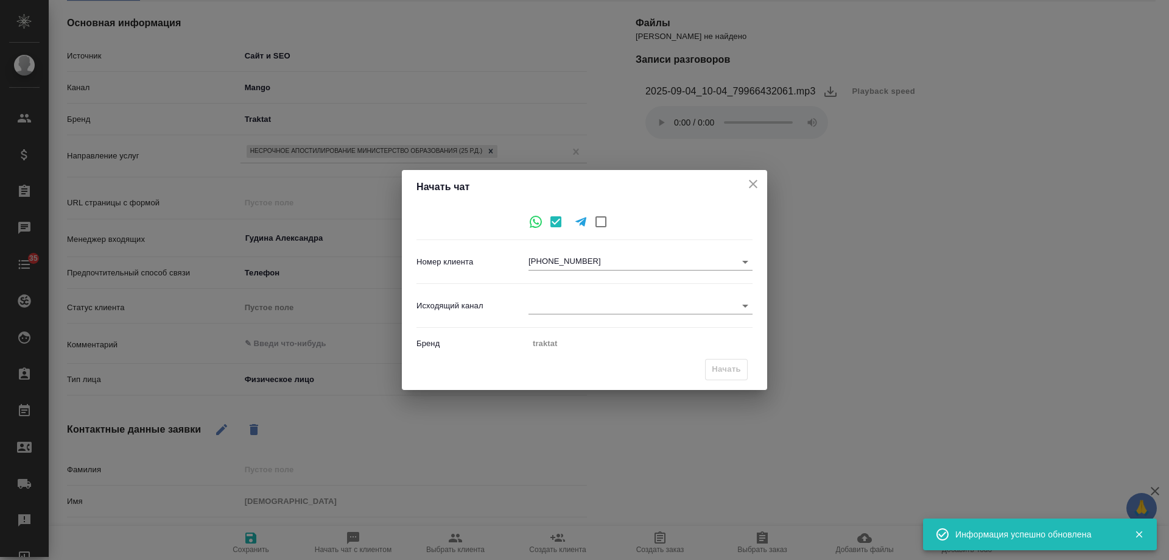
click at [560, 307] on body "🙏 .cls-1 fill:#fff; AWATERA Gudina Alexandra Клиенты Спецификации Заказы 0 Чаты…" at bounding box center [584, 280] width 1169 height 560
drag, startPoint x: 566, startPoint y: 304, endPoint x: 598, endPoint y: 316, distance: 34.5
click at [567, 305] on li "Awatera" at bounding box center [641, 305] width 224 height 19
type input "2"
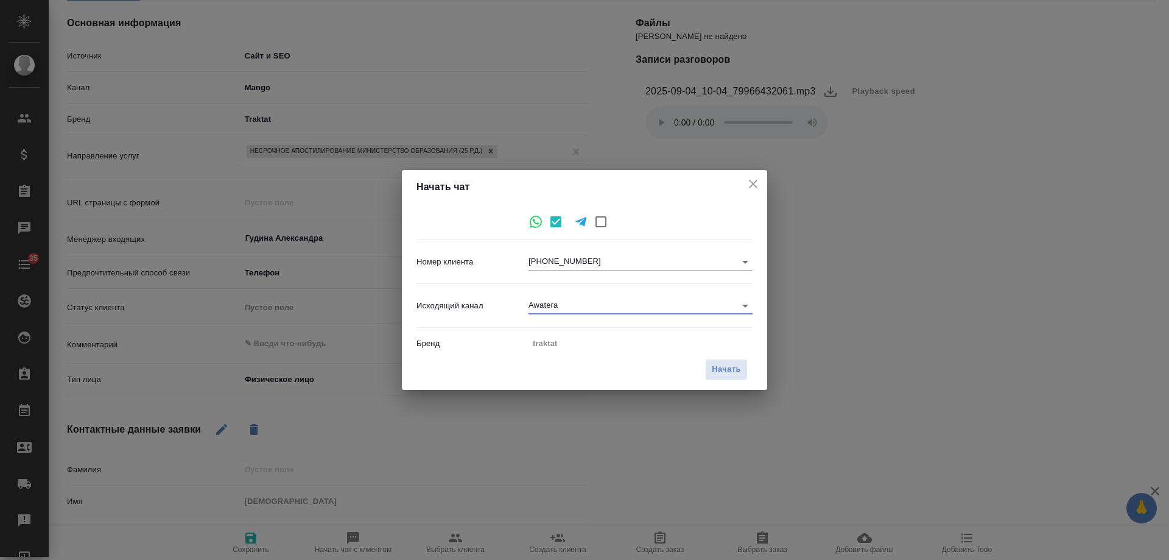
click at [754, 184] on icon "close" at bounding box center [753, 184] width 9 height 9
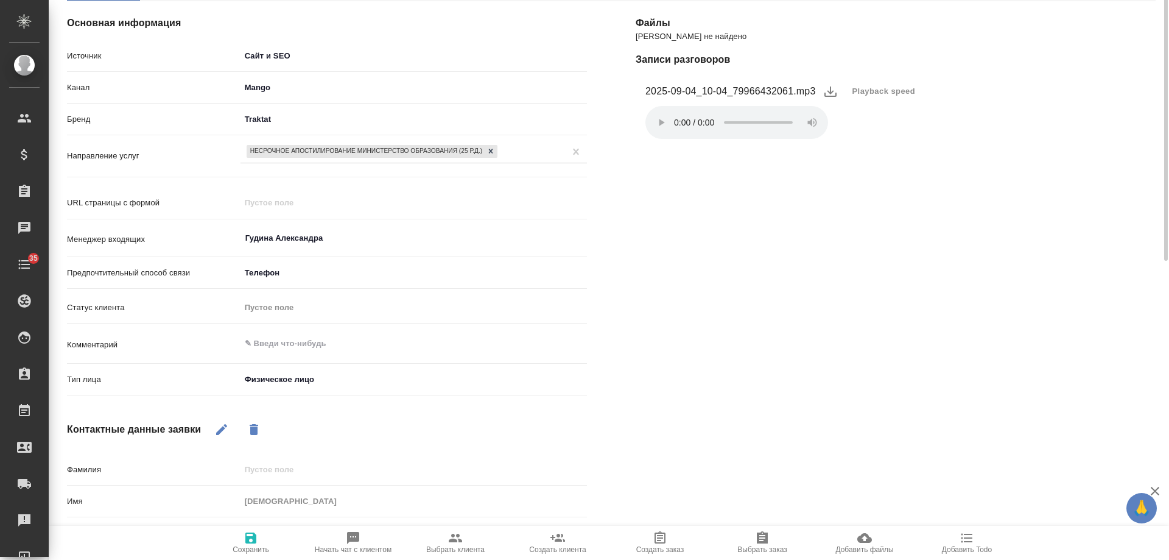
scroll to position [0, 0]
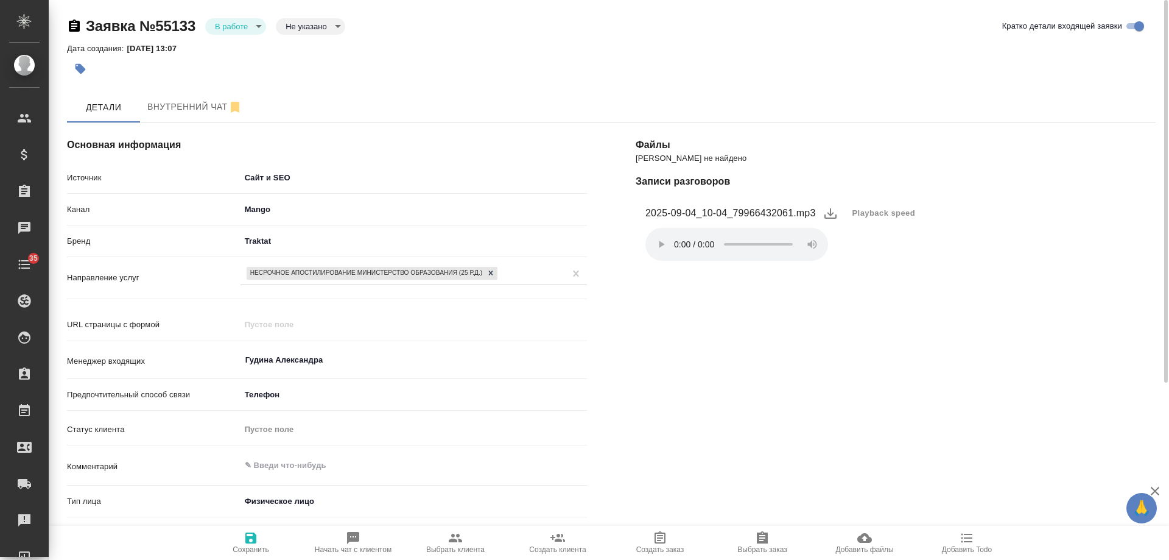
click at [454, 538] on icon "button" at bounding box center [455, 538] width 15 height 15
type textarea "x"
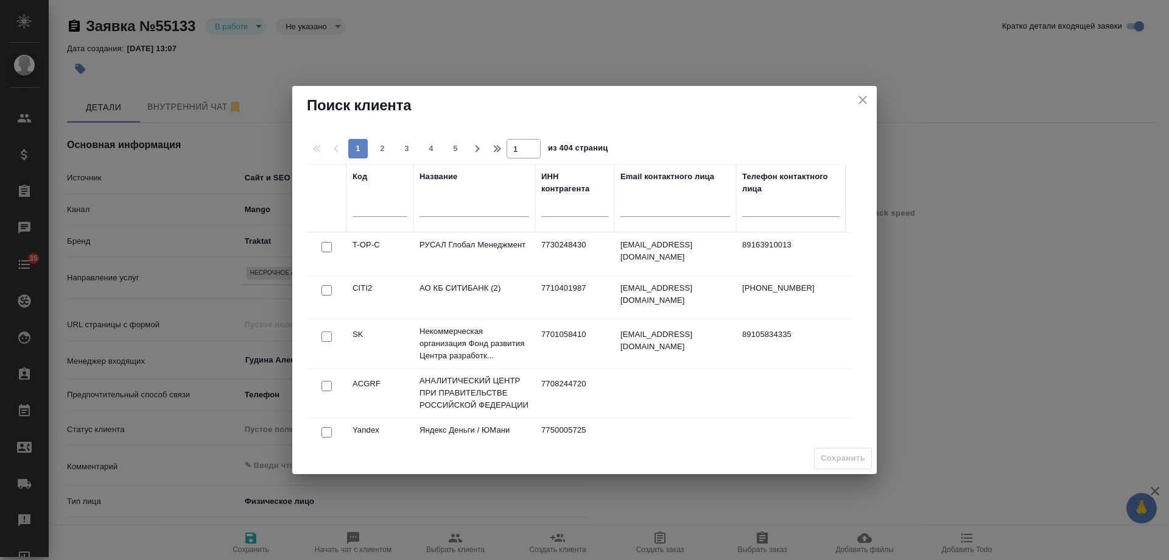
click at [489, 207] on input "text" at bounding box center [475, 208] width 110 height 15
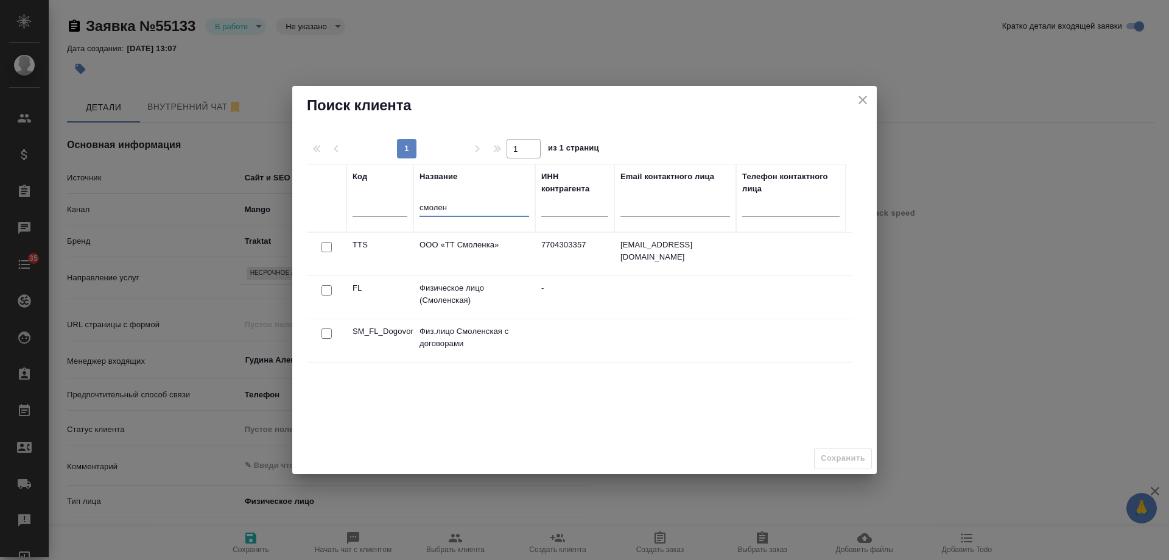
type input "смолен"
click at [327, 292] on input "checkbox" at bounding box center [327, 290] width 10 height 10
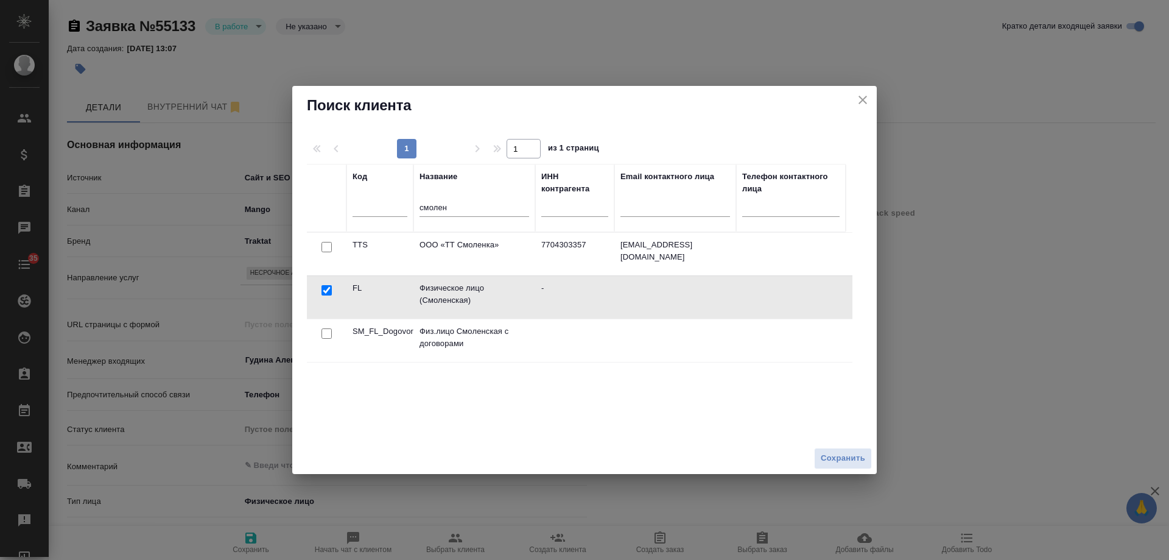
click at [325, 290] on input "checkbox" at bounding box center [327, 290] width 10 height 10
checkbox input "false"
drag, startPoint x: 489, startPoint y: 210, endPoint x: 241, endPoint y: 223, distance: 247.7
click at [241, 223] on div "Поиск клиента 1 1 из 1 страниц Код Название смолен ИНН контрагента Email контак…" at bounding box center [584, 280] width 1169 height 560
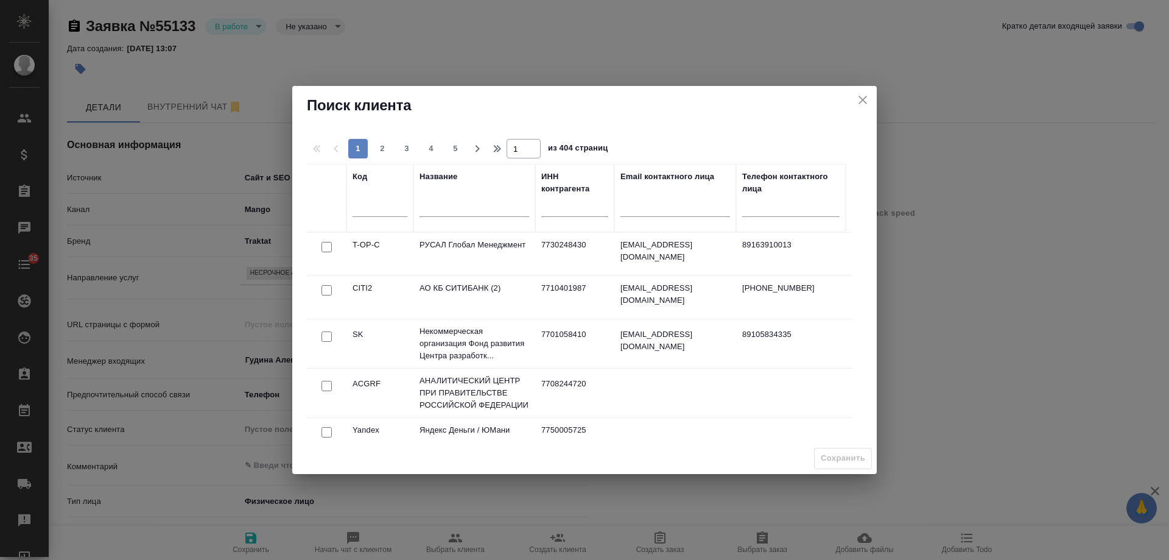
click at [859, 99] on icon "close" at bounding box center [863, 100] width 15 height 15
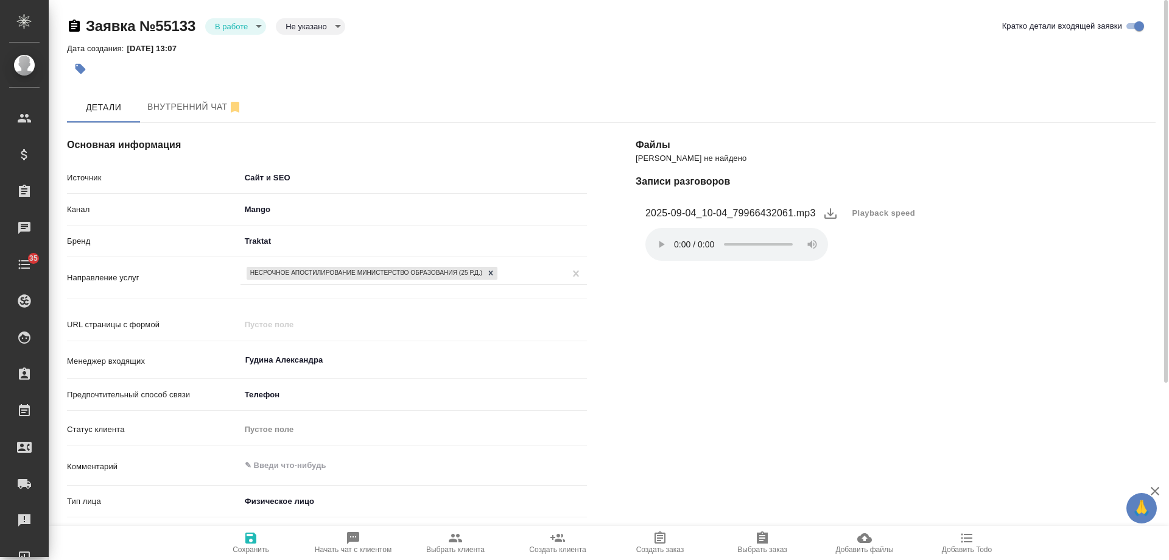
click at [353, 537] on icon "button" at bounding box center [353, 538] width 12 height 12
type textarea "x"
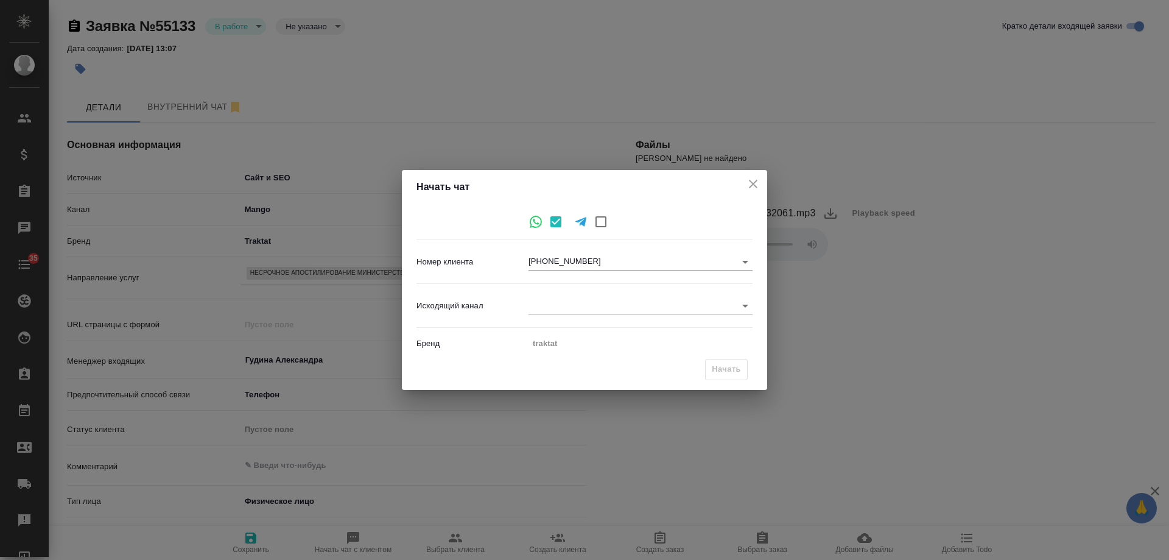
click at [575, 306] on body "🙏 .cls-1 fill:#fff; AWATERA Gudina Alexandra Клиенты Спецификации Заказы 0 Чаты…" at bounding box center [584, 280] width 1169 height 560
click at [575, 306] on li "Awatera" at bounding box center [641, 305] width 224 height 19
type input "2"
click at [739, 372] on span "Начать" at bounding box center [726, 369] width 29 height 14
type textarea "x"
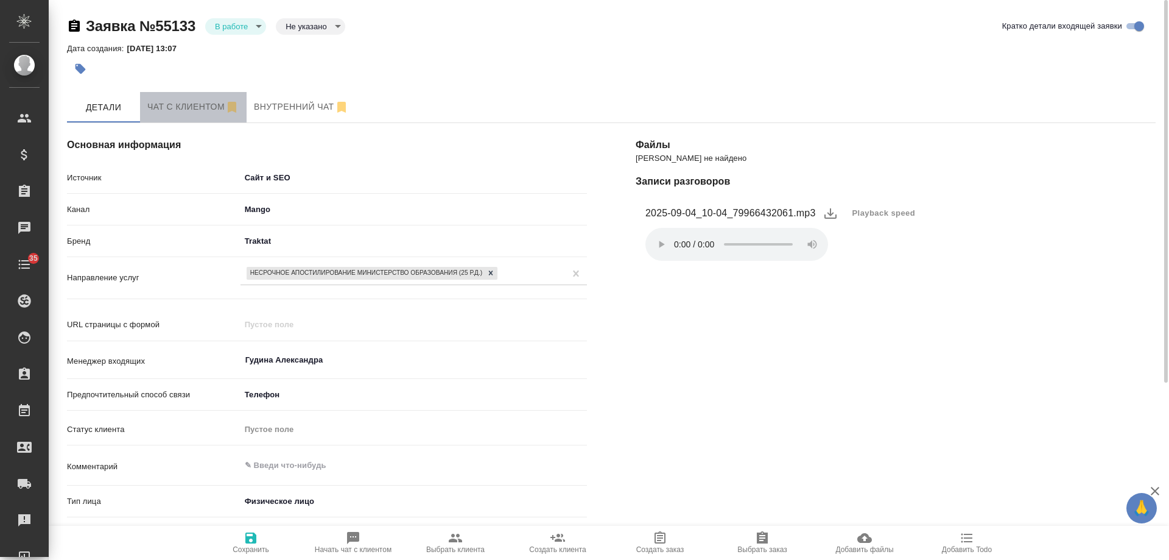
click at [184, 99] on span "Чат с клиентом" at bounding box center [193, 106] width 92 height 15
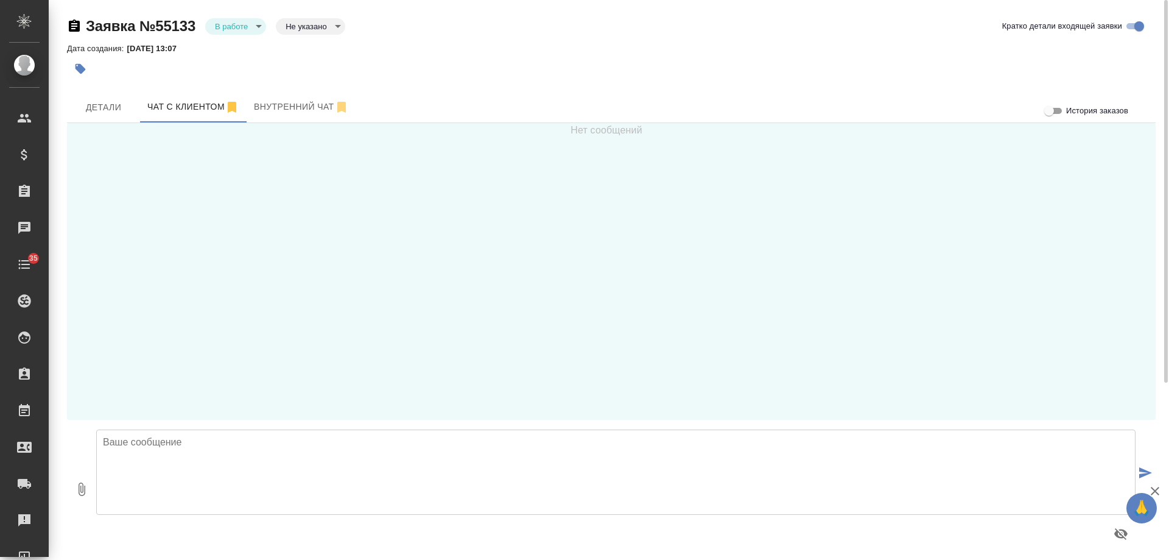
click at [296, 466] on textarea at bounding box center [616, 471] width 1040 height 85
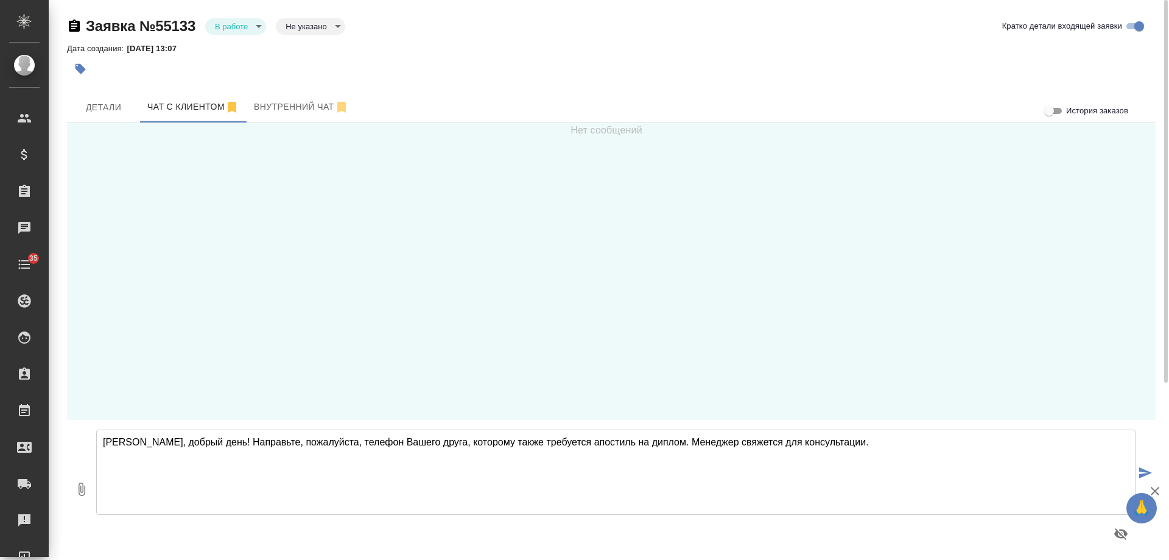
click at [666, 441] on textarea "Мухаммед, добрый день! Направьте, пожалуйста, телефон Вашего друга, которому та…" at bounding box center [616, 471] width 1040 height 85
click at [876, 443] on textarea "Мухаммед, добрый день! Направьте, пожалуйста, телефон Вашего друга, которому та…" at bounding box center [616, 471] width 1040 height 85
type textarea "Мухаммед, добрый день! Направьте, пожалуйста, телефон Вашего друга, которому та…"
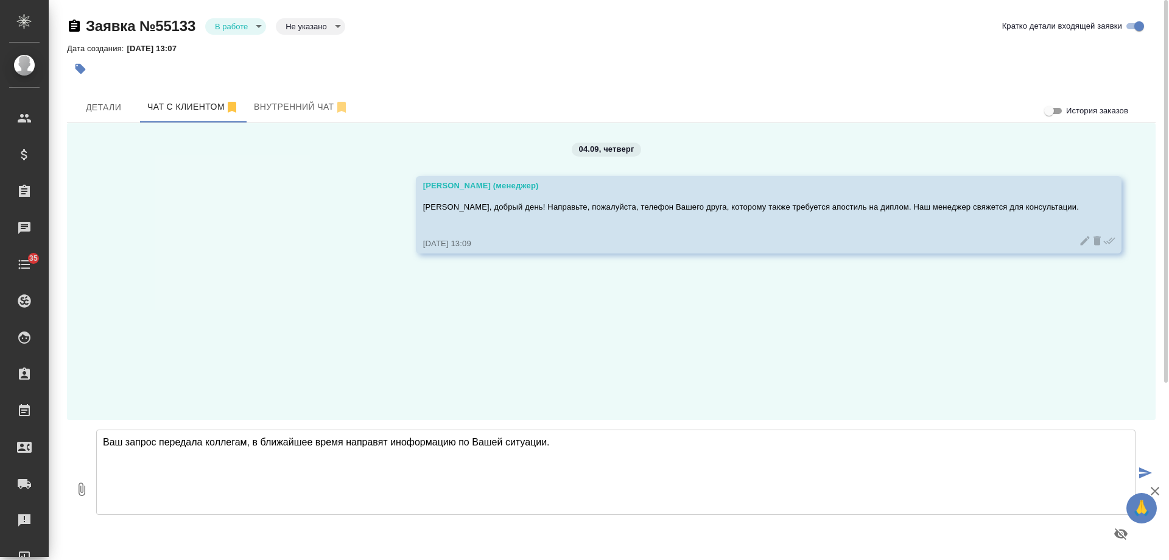
click at [406, 442] on textarea "Ваш запрос передала коллегам, в ближайшее время направят иноформацию по Вашей с…" at bounding box center [616, 471] width 1040 height 85
click at [572, 445] on textarea "Ваш запрос передала коллегам, в ближайшее время направят информацию по Вашей си…" at bounding box center [616, 471] width 1040 height 85
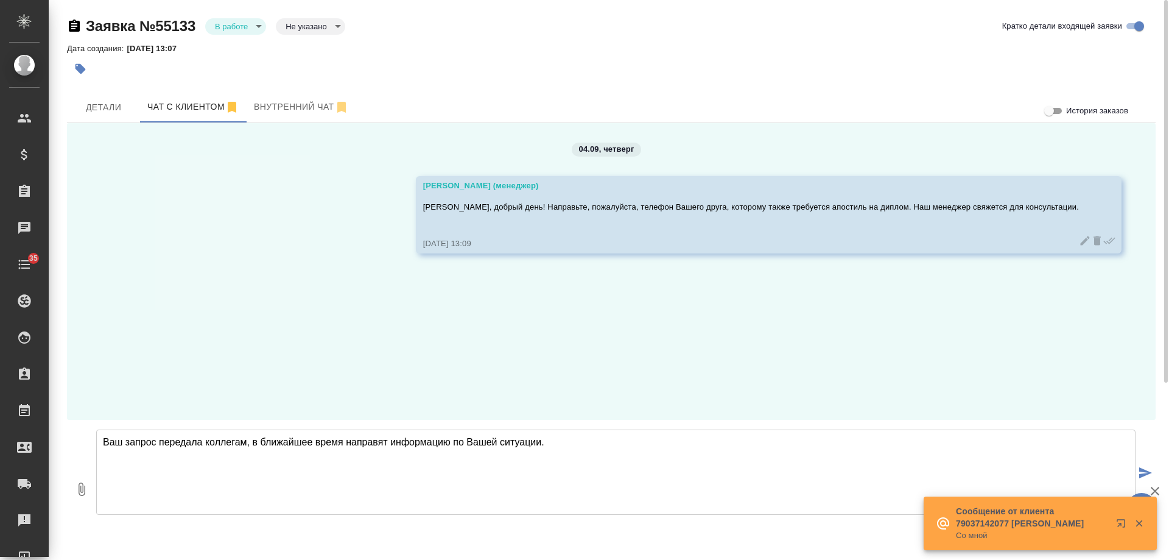
drag, startPoint x: 548, startPoint y: 440, endPoint x: 456, endPoint y: 442, distance: 92.6
click at [456, 442] on textarea "Ваш запрос передала коллегам, в ближайшее время направят информацию по Вашей си…" at bounding box center [616, 471] width 1040 height 85
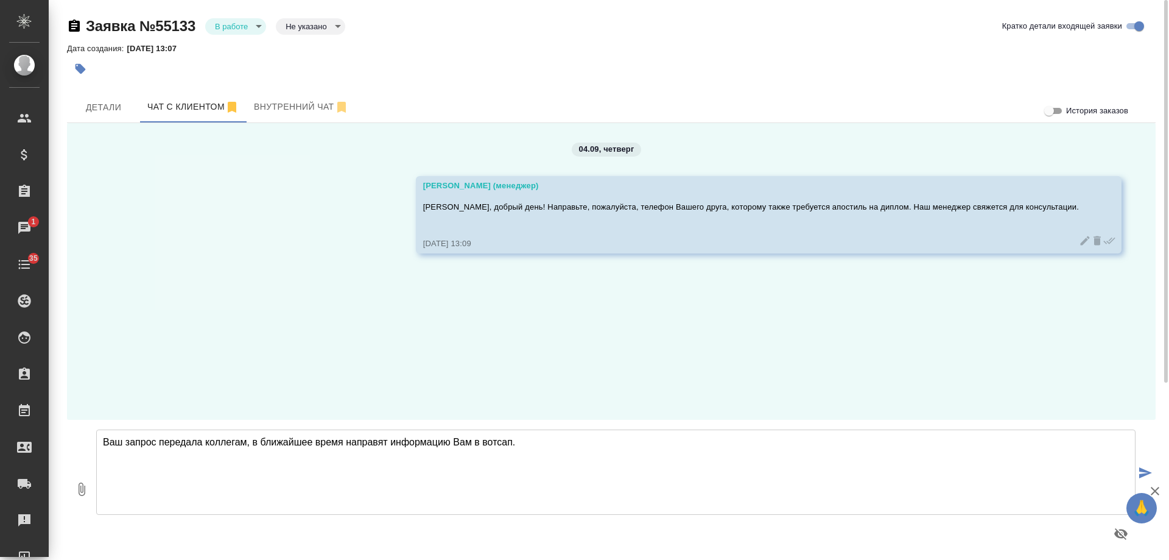
type textarea "Ваш запрос передала коллегам, в ближайшее время направят информацию Вам в вотса…"
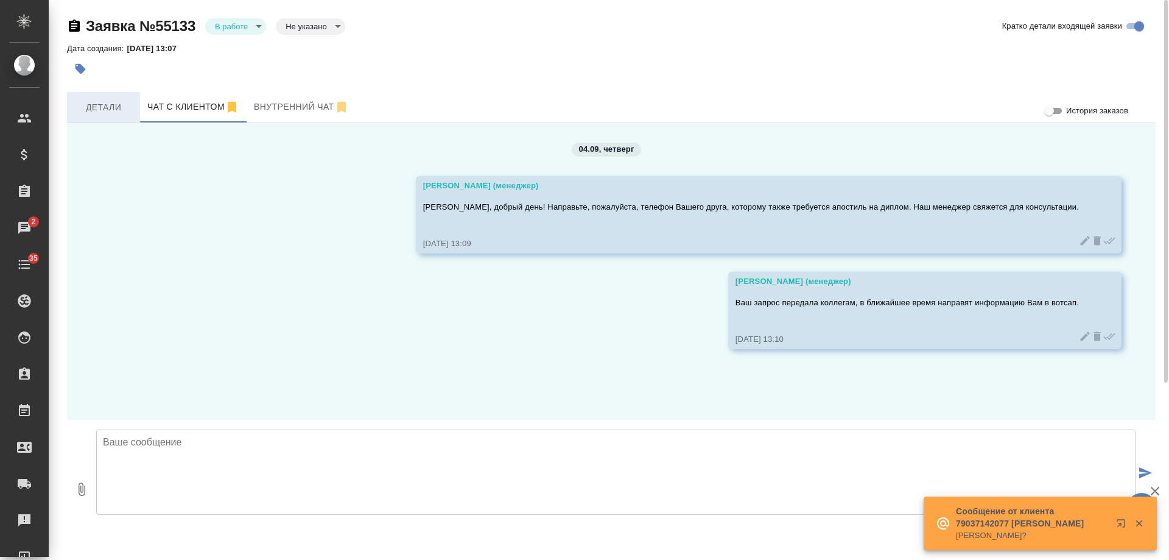
click at [115, 106] on span "Детали" at bounding box center [103, 107] width 58 height 15
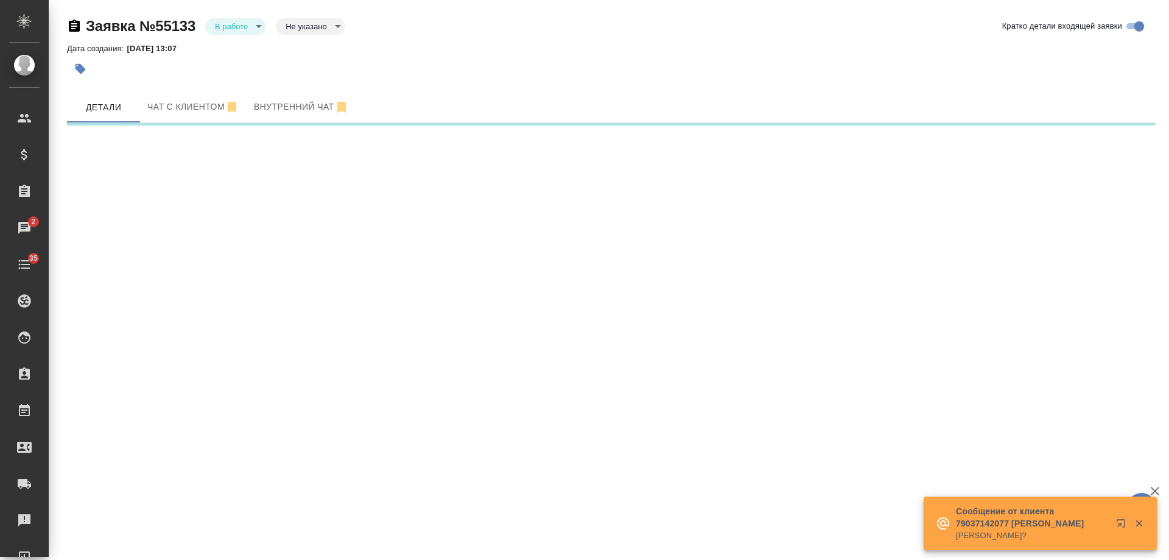
select select "RU"
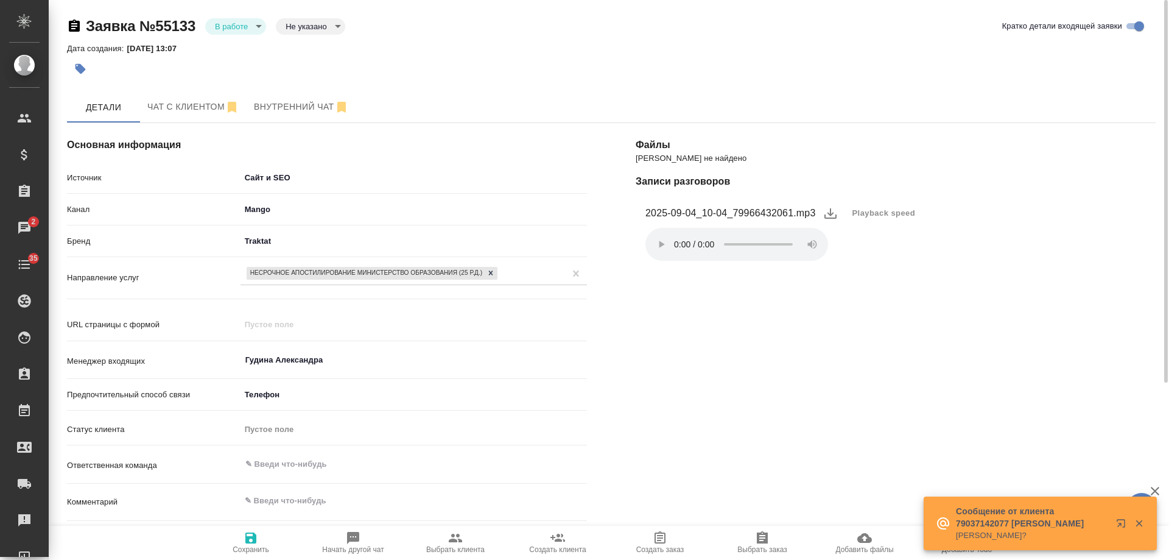
click at [461, 532] on icon "button" at bounding box center [455, 538] width 15 height 15
type textarea "x"
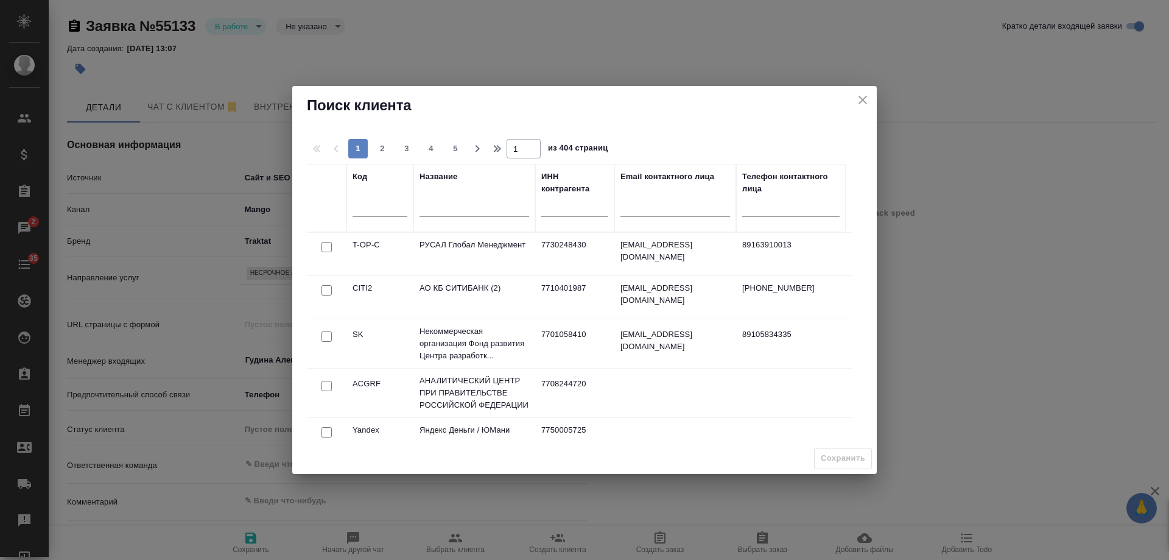
click at [479, 207] on input "text" at bounding box center [475, 208] width 110 height 15
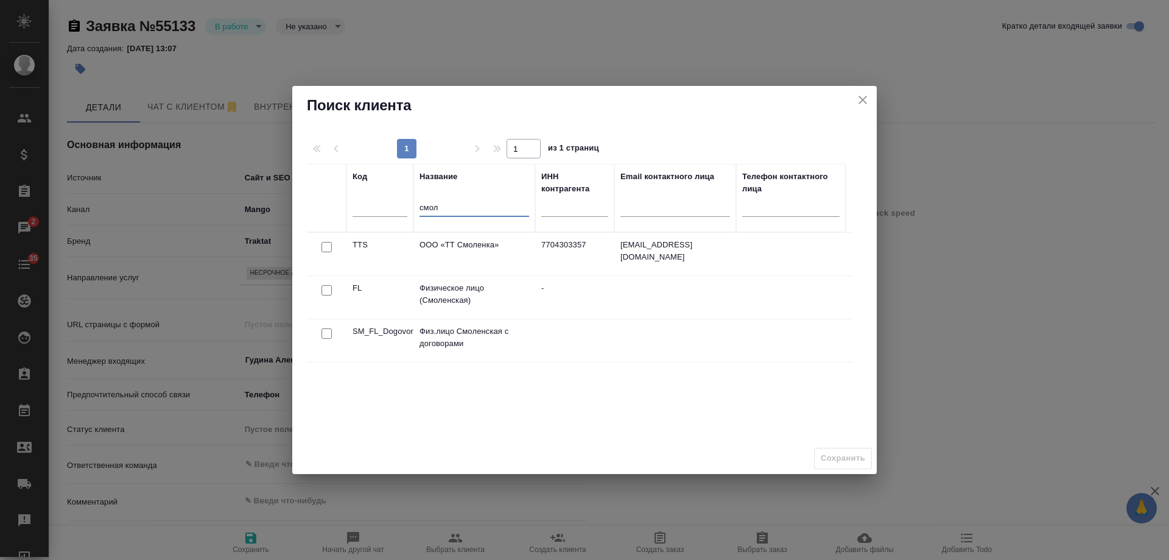
type input "смол"
click at [323, 288] on input "checkbox" at bounding box center [327, 290] width 10 height 10
checkbox input "true"
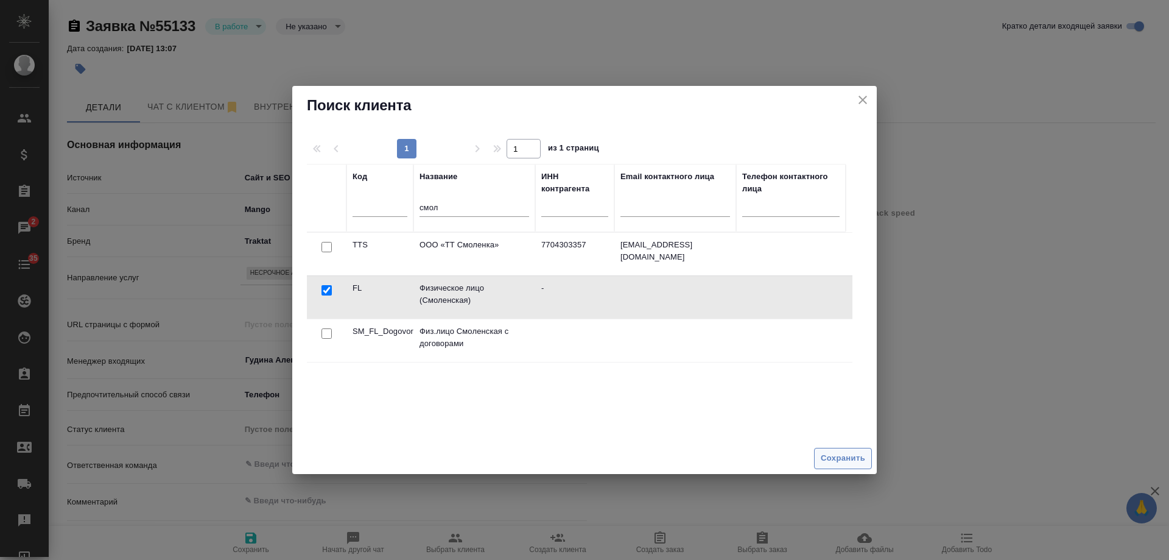
click at [836, 459] on span "Сохранить" at bounding box center [843, 458] width 44 height 14
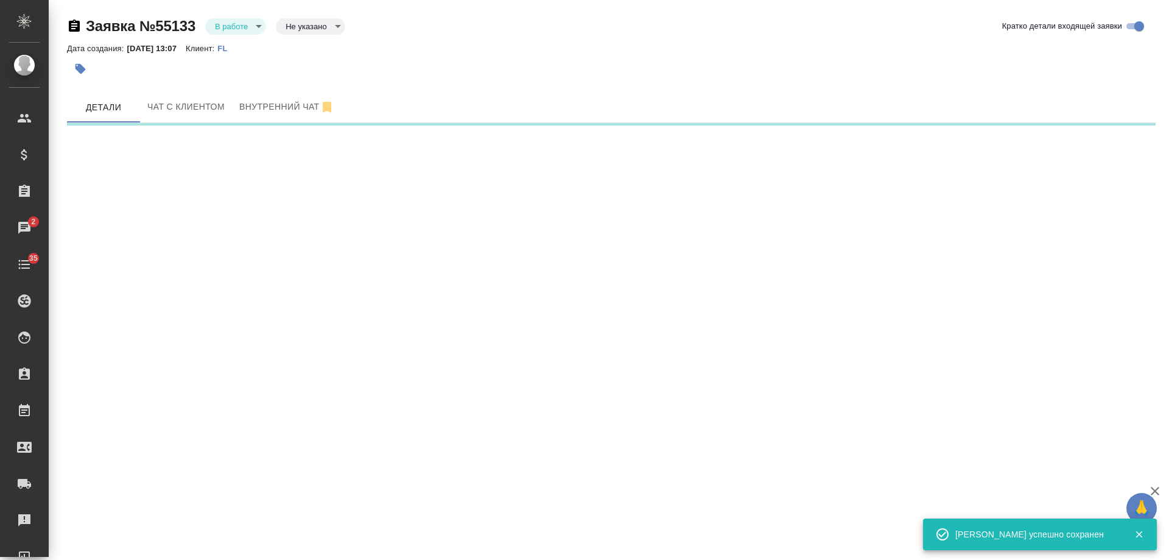
select select "RU"
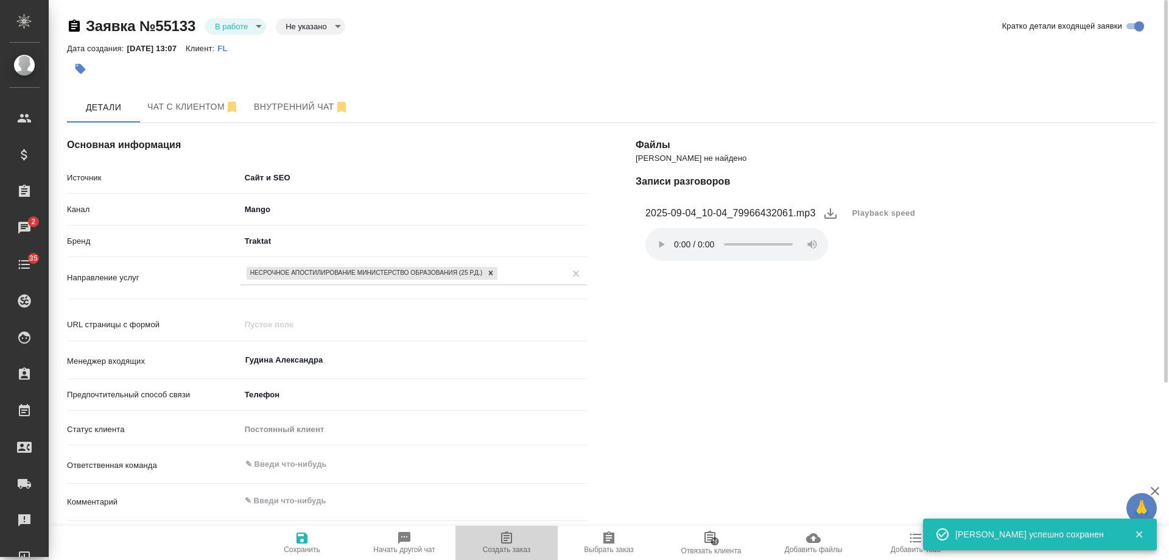
click at [506, 543] on icon "button" at bounding box center [506, 537] width 11 height 12
type textarea "x"
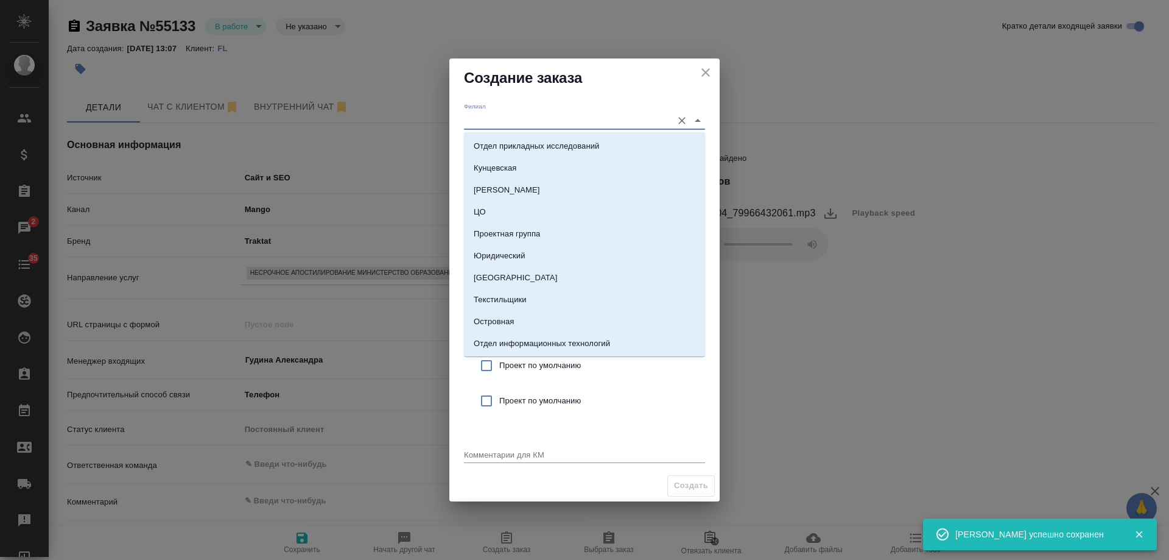
click at [518, 113] on input "Филиал" at bounding box center [565, 120] width 202 height 16
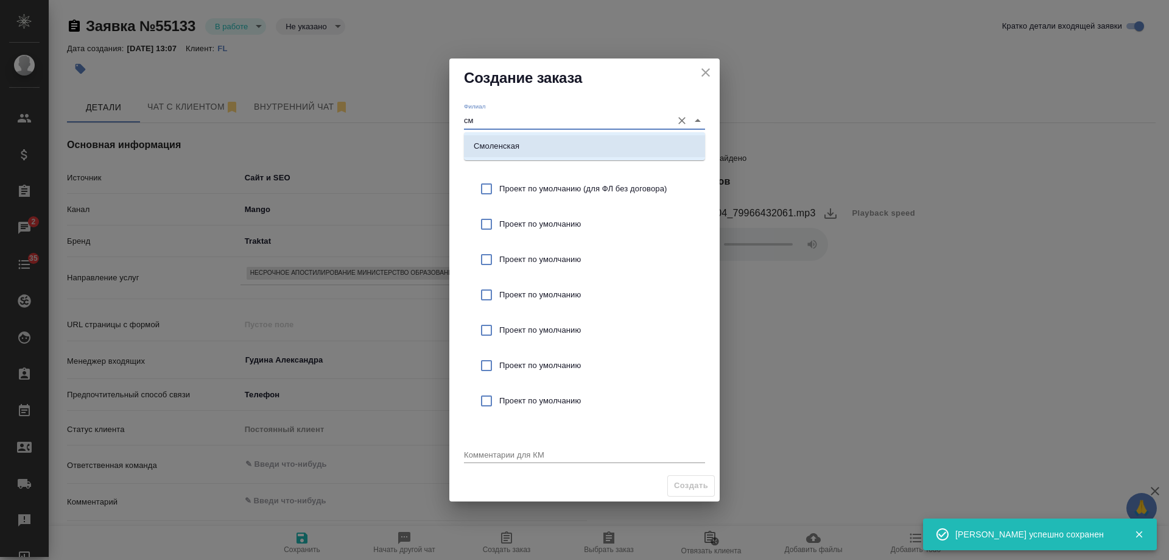
click at [532, 144] on li "Смоленская" at bounding box center [584, 146] width 241 height 22
type input "Смоленская"
click at [565, 197] on div "Проект по умолчанию (для ФЛ без договора)" at bounding box center [584, 188] width 241 height 35
checkbox input "true"
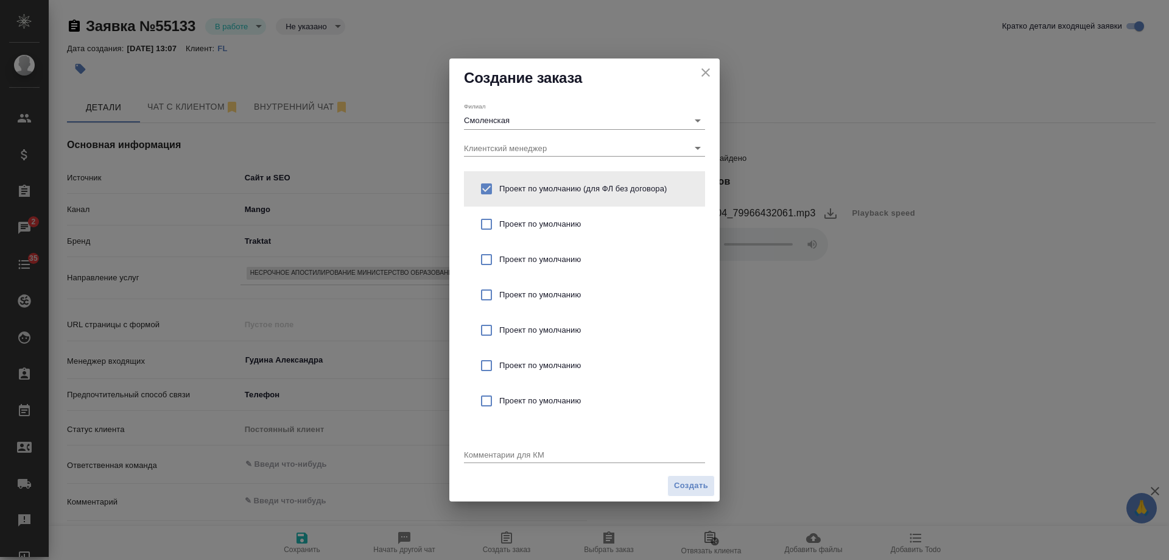
click at [495, 463] on div "x" at bounding box center [584, 455] width 241 height 15
click at [605, 452] on textarea "от КВ: апостиль на оригинал диплома. для Германии" at bounding box center [584, 454] width 241 height 9
click at [684, 454] on textarea "от КВ: апостиль на оригинал диплома, для Германии" at bounding box center [584, 454] width 241 height 9
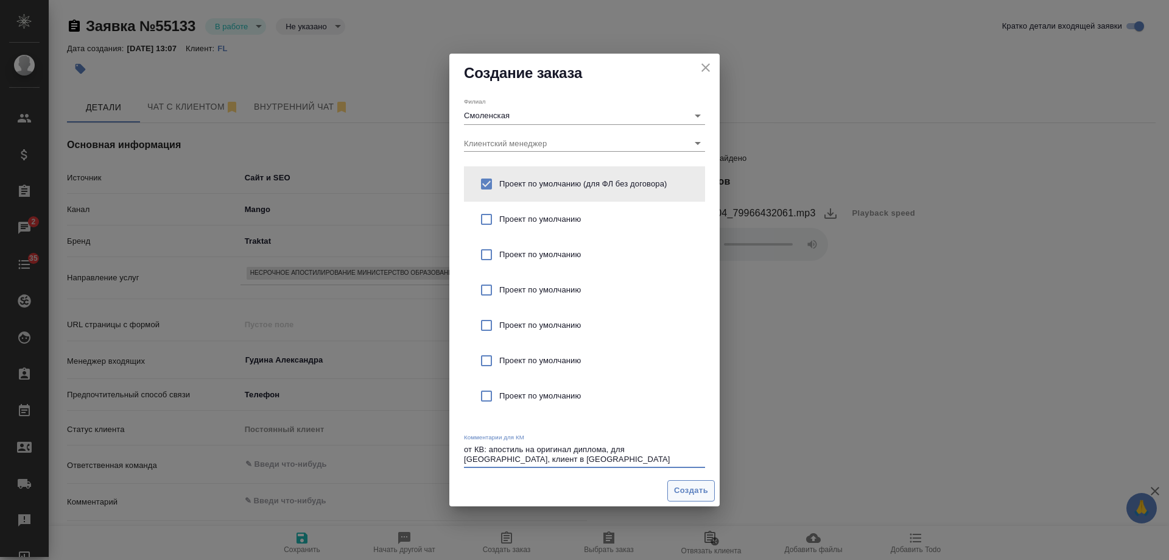
type textarea "от КВ: апостиль на оригинал диплома, для Германии, клиент в Твери"
click at [693, 488] on span "Создать" at bounding box center [691, 491] width 34 height 14
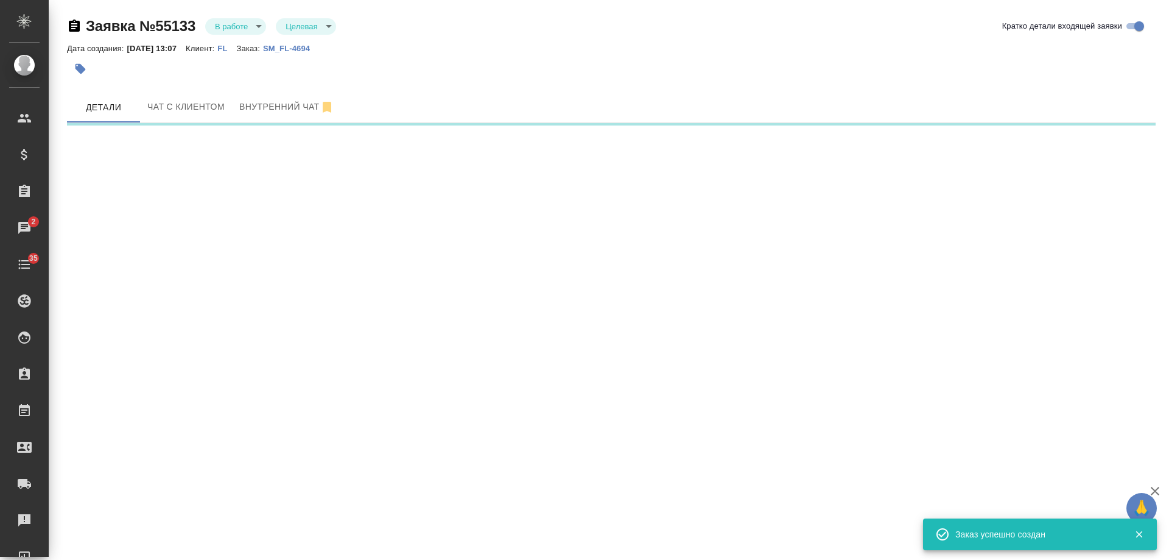
select select "RU"
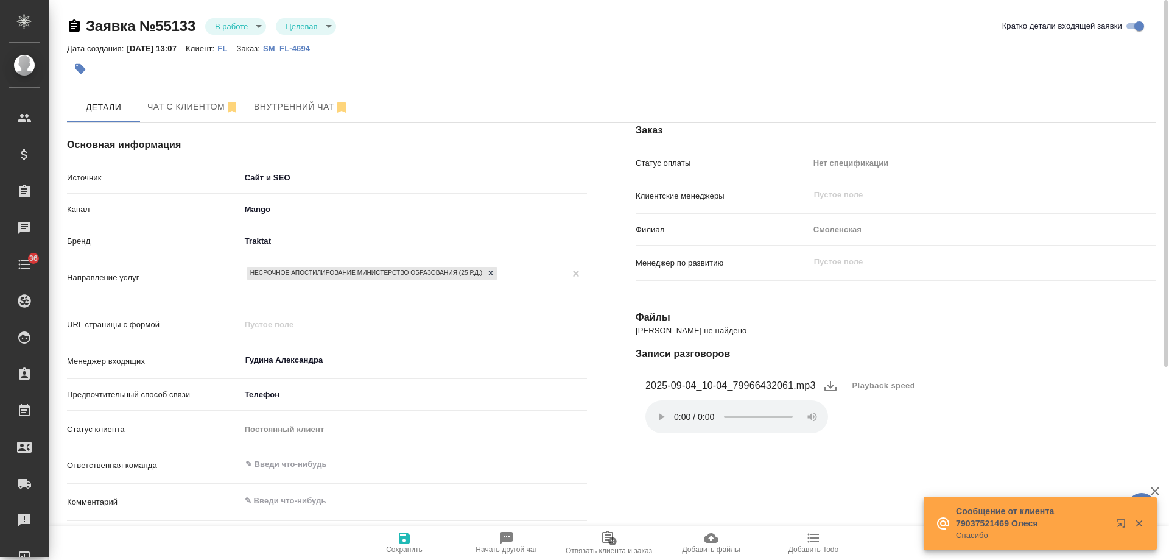
type textarea "x"
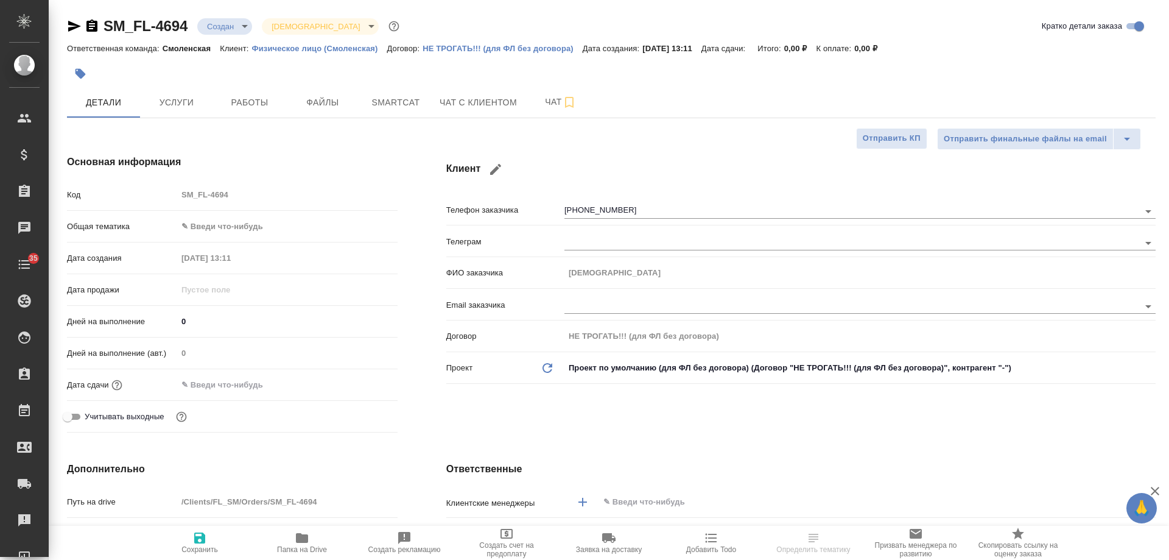
select select "RU"
click at [87, 25] on icon "button" at bounding box center [91, 25] width 11 height 12
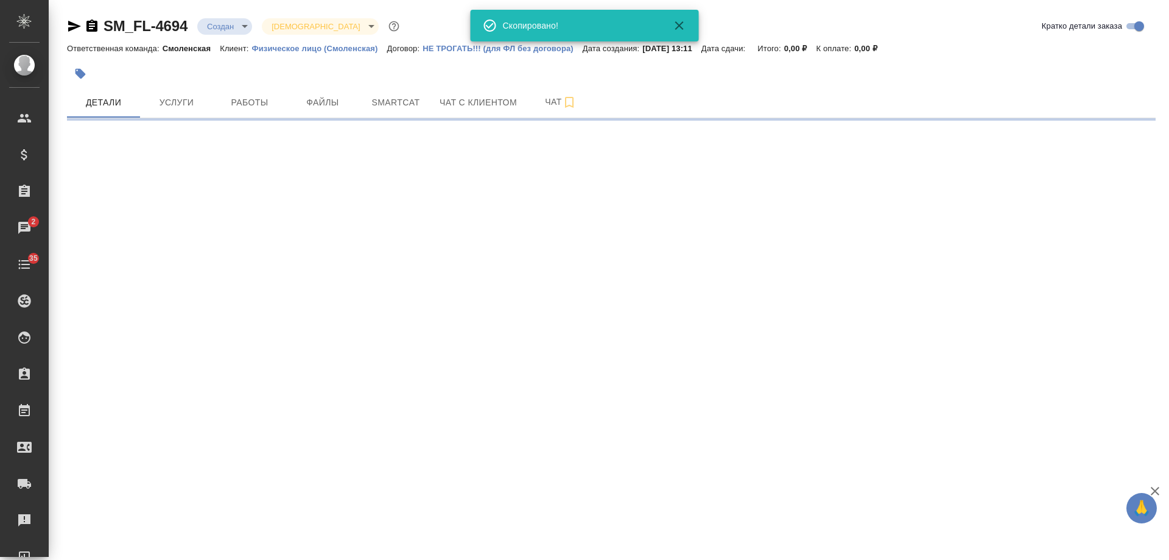
select select "RU"
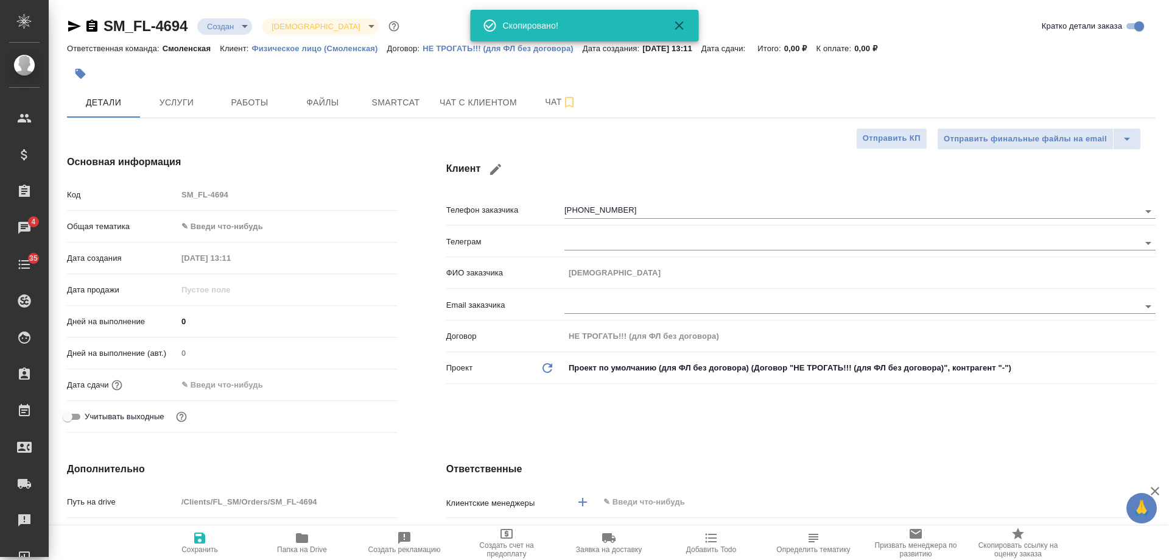
type textarea "x"
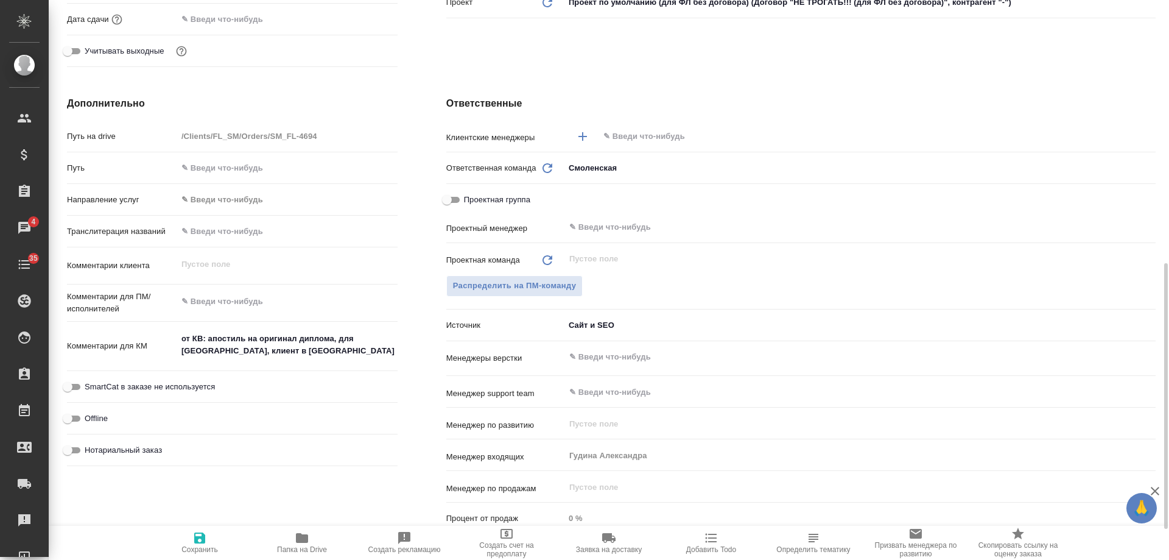
scroll to position [426, 0]
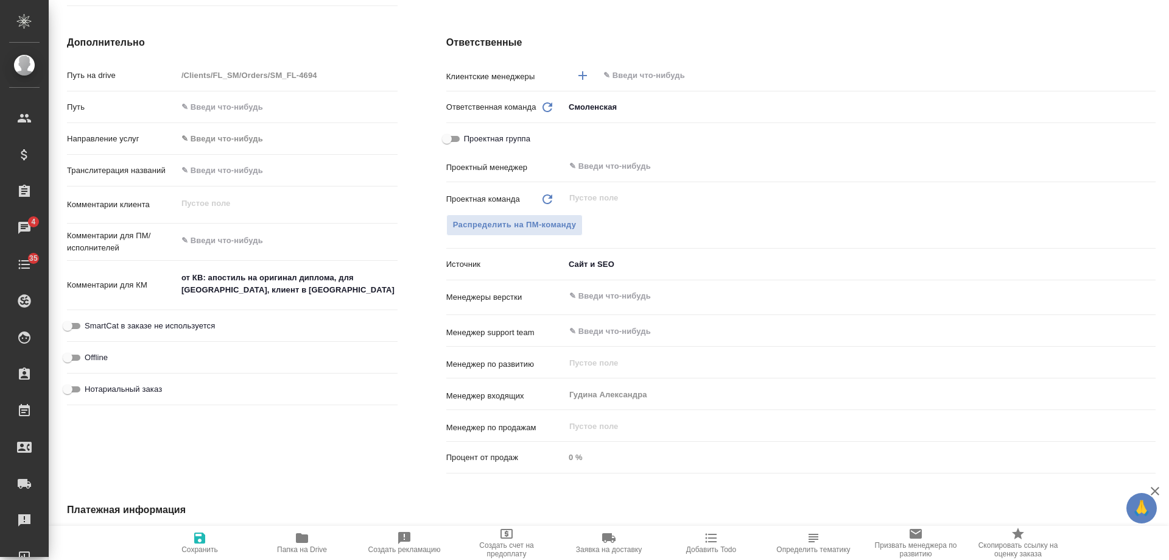
click at [725, 536] on span "Добавить Todo" at bounding box center [712, 542] width 88 height 23
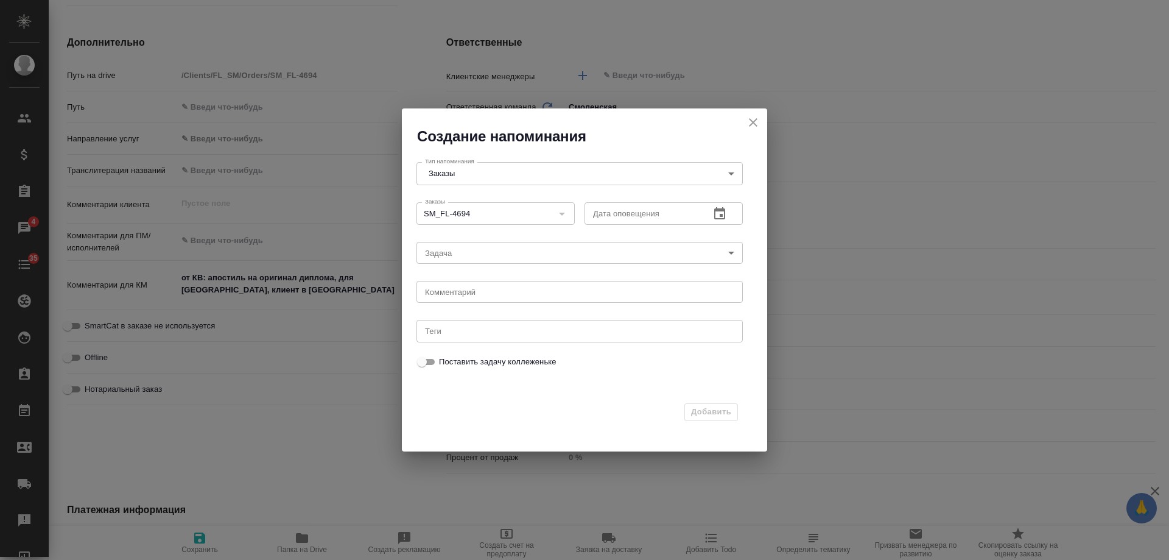
click at [713, 222] on button "button" at bounding box center [719, 213] width 29 height 29
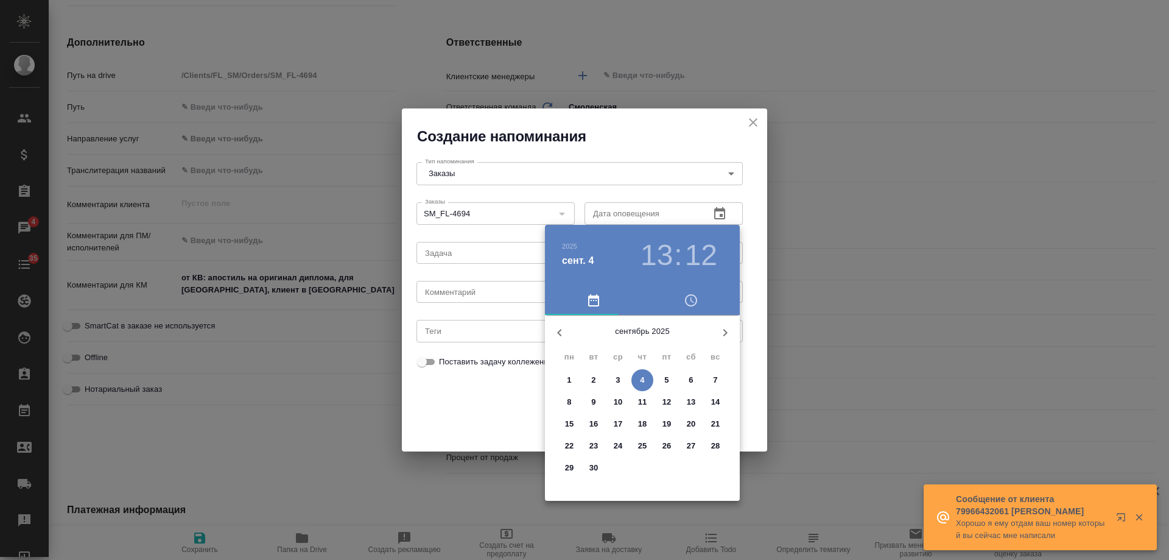
type textarea "x"
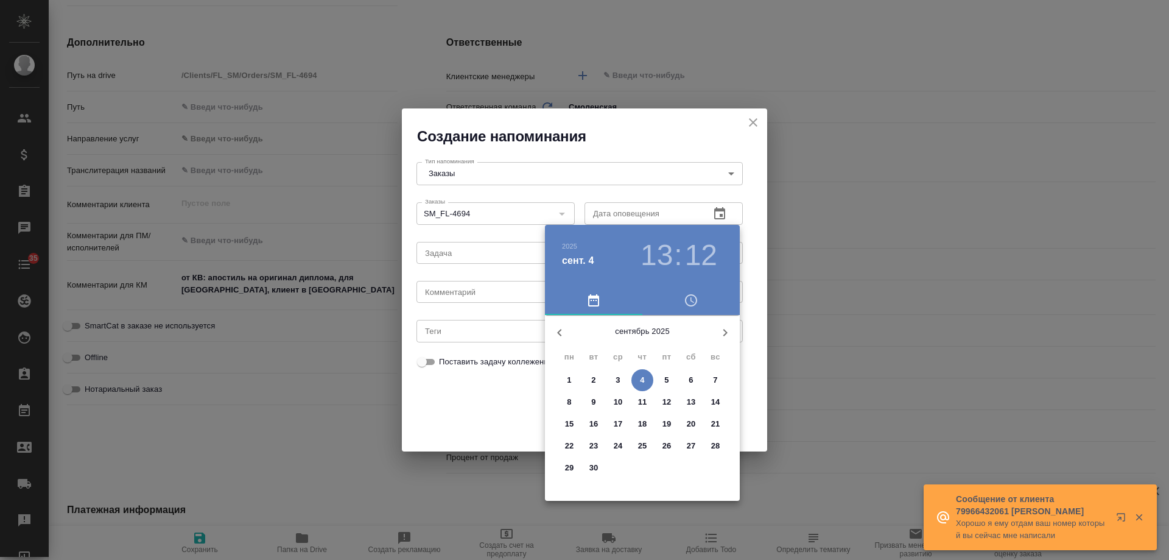
type textarea "x"
click at [481, 408] on div at bounding box center [584, 280] width 1169 height 560
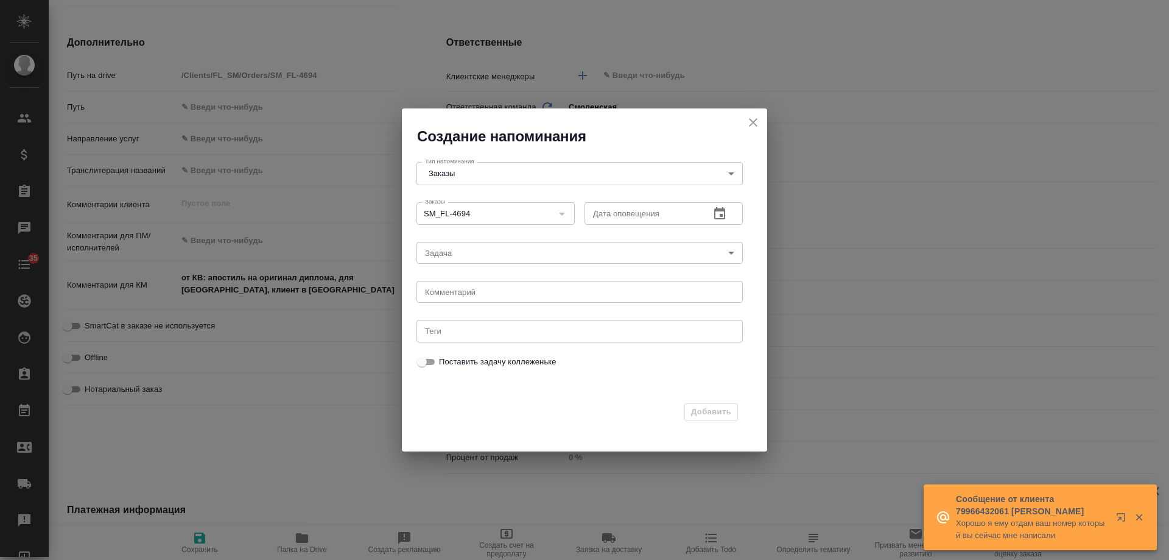
click at [722, 212] on icon "button" at bounding box center [720, 213] width 15 height 15
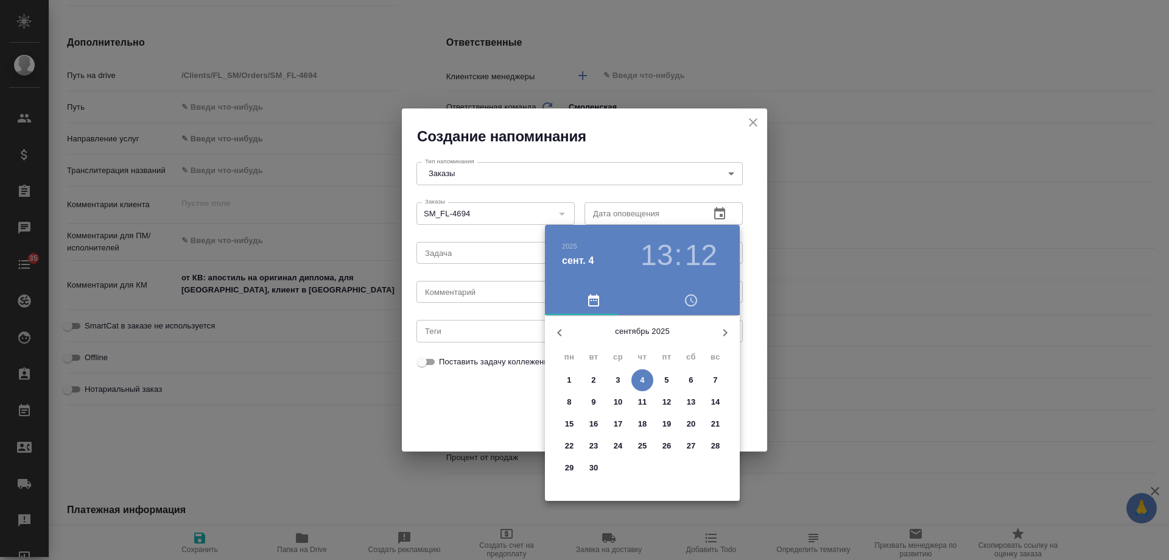
click at [667, 379] on p "5" at bounding box center [667, 380] width 4 height 12
type input "05.09.2025 13:12"
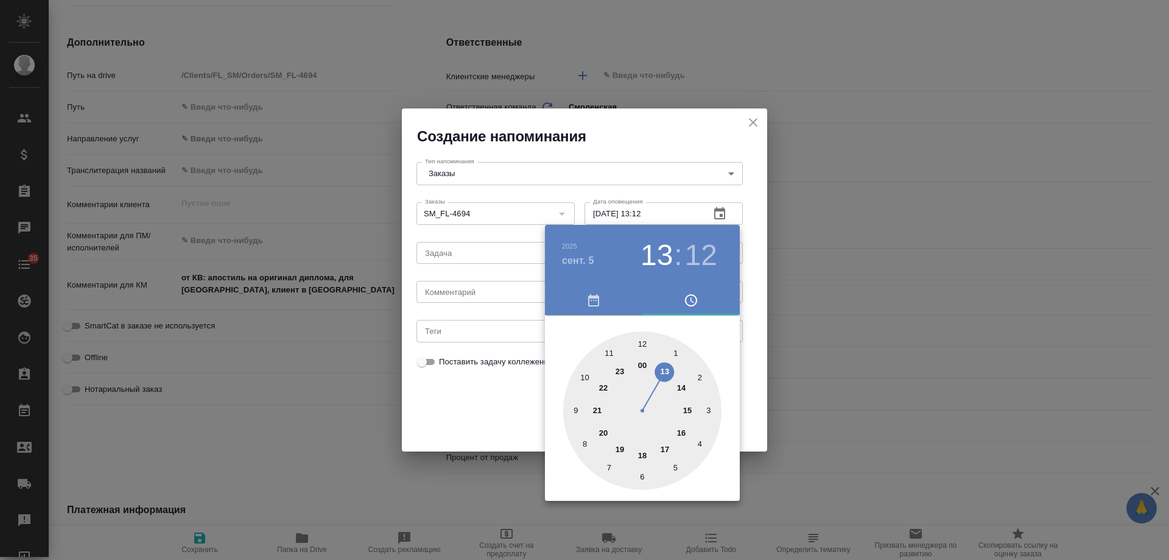
click at [718, 216] on div at bounding box center [584, 280] width 1169 height 560
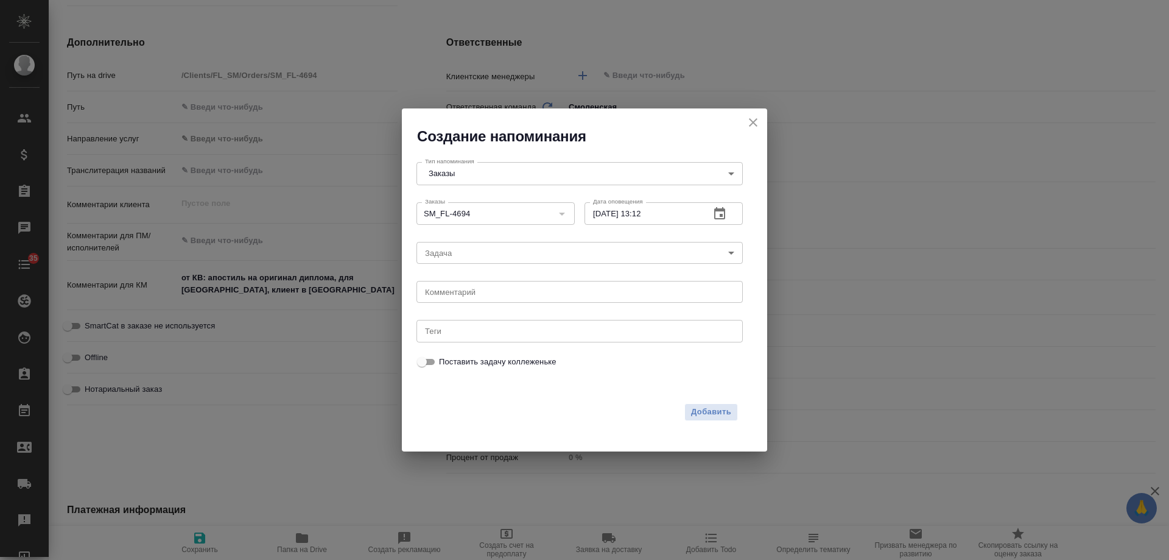
click at [495, 284] on div "x Комментарий" at bounding box center [580, 292] width 326 height 22
type textarea "инфа вотс"
click at [722, 211] on icon "button" at bounding box center [720, 213] width 15 height 15
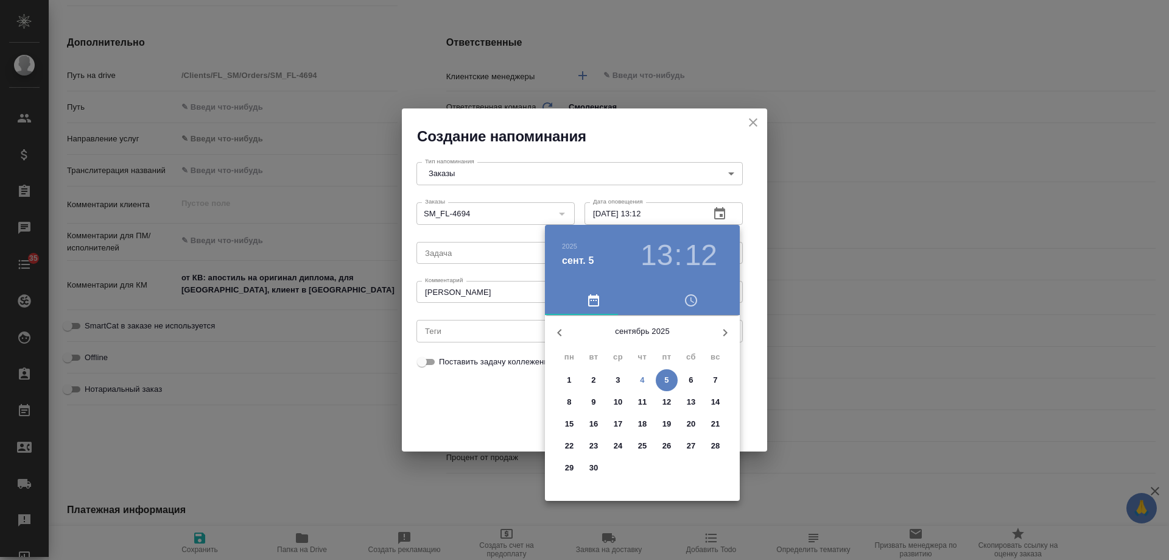
click at [476, 396] on div at bounding box center [584, 280] width 1169 height 560
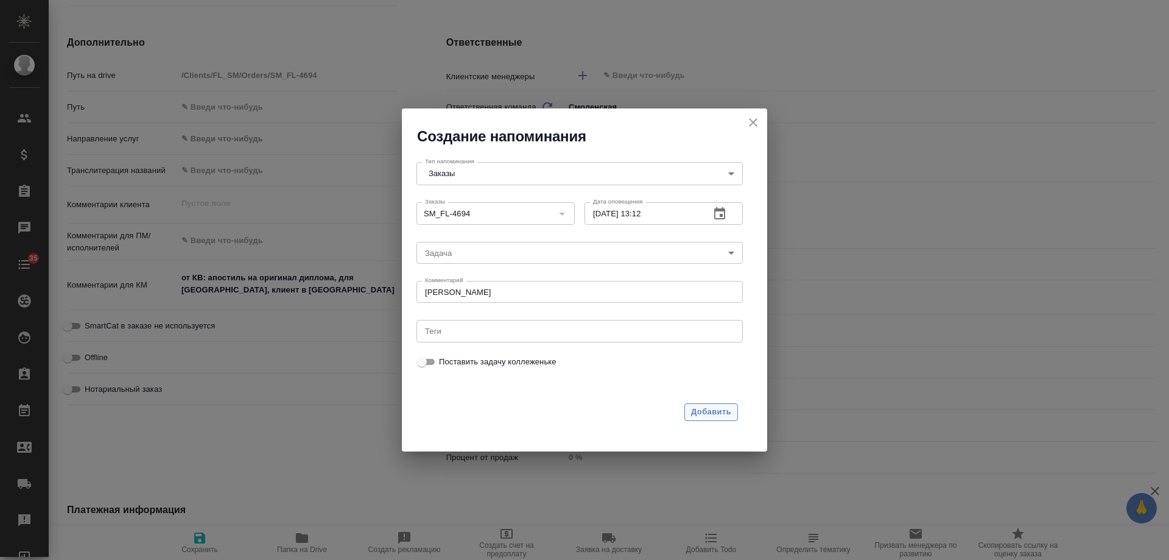
click at [714, 406] on span "Добавить" at bounding box center [711, 412] width 40 height 14
type textarea "x"
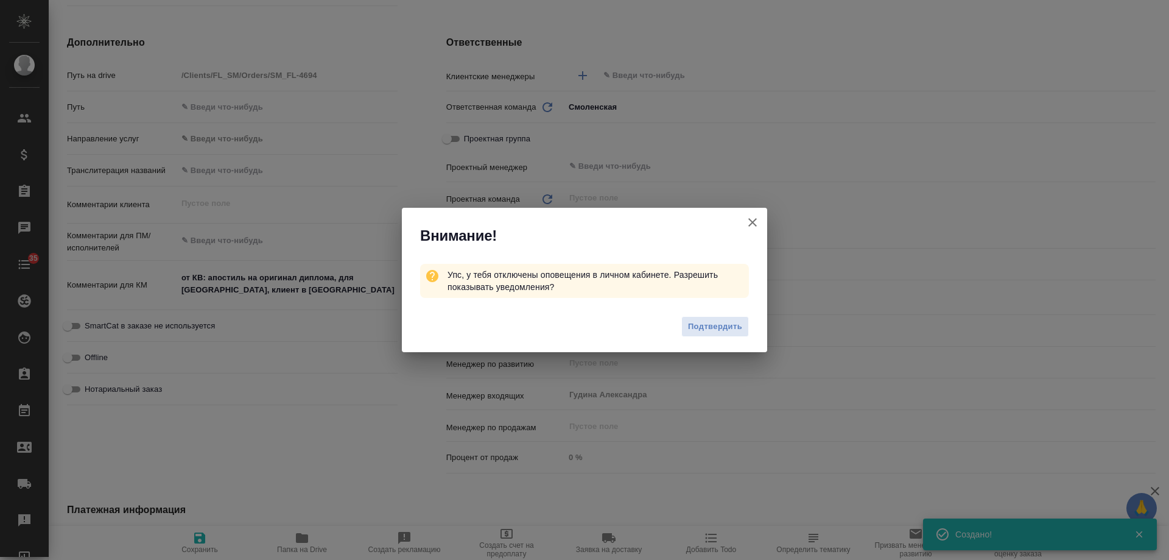
type textarea "x"
click at [753, 224] on icon "button" at bounding box center [753, 222] width 15 height 15
type textarea "x"
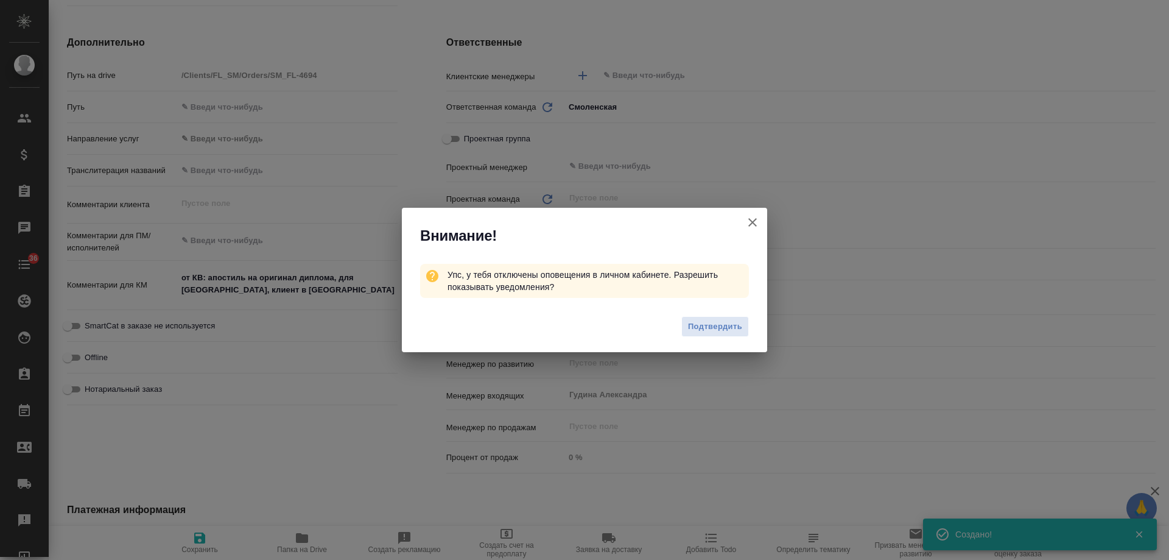
type textarea "x"
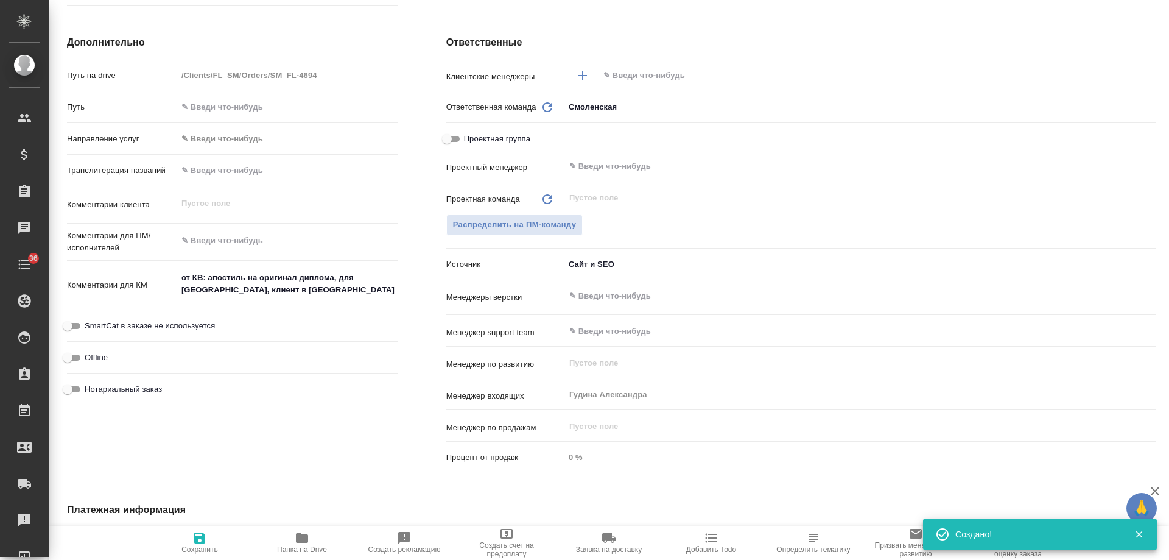
type textarea "x"
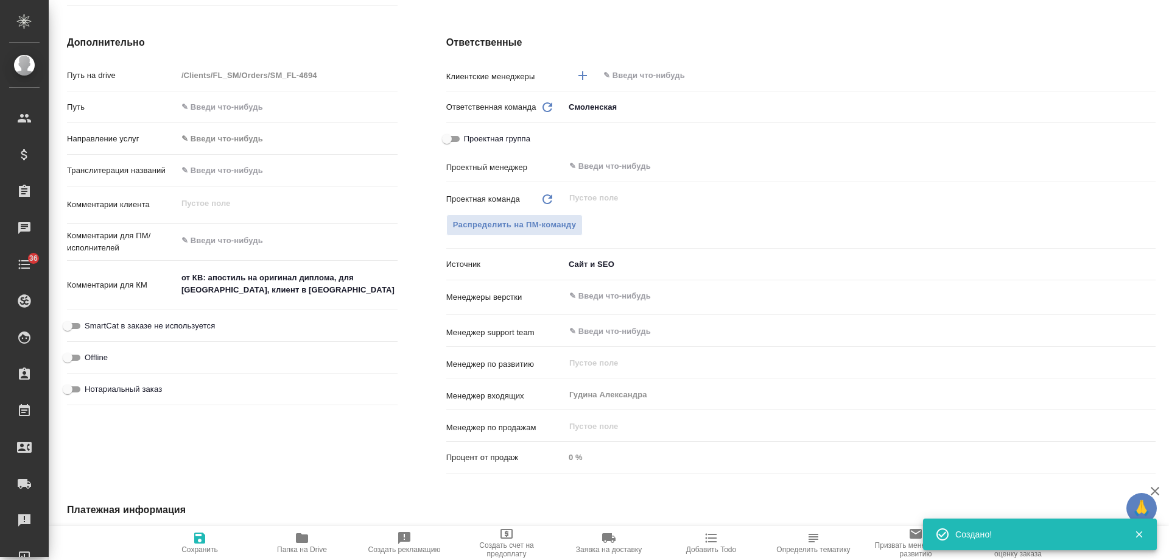
type textarea "x"
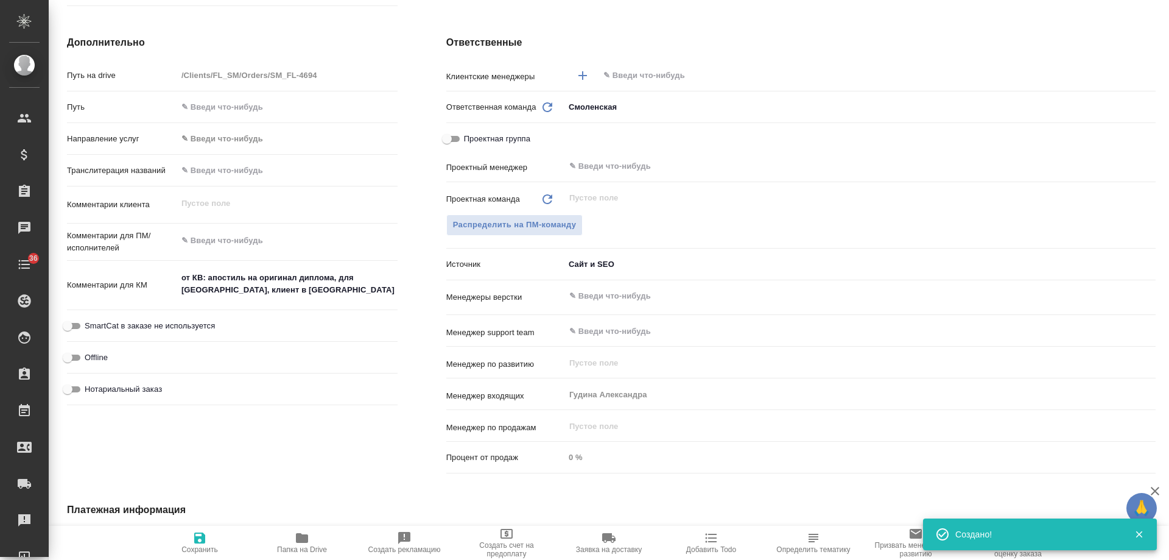
type textarea "x"
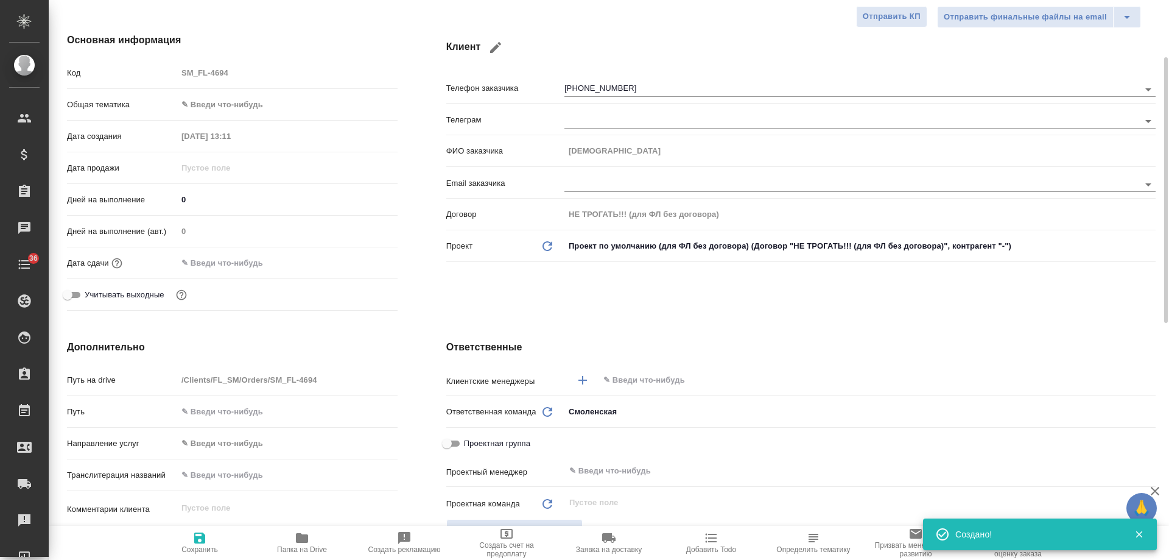
scroll to position [0, 0]
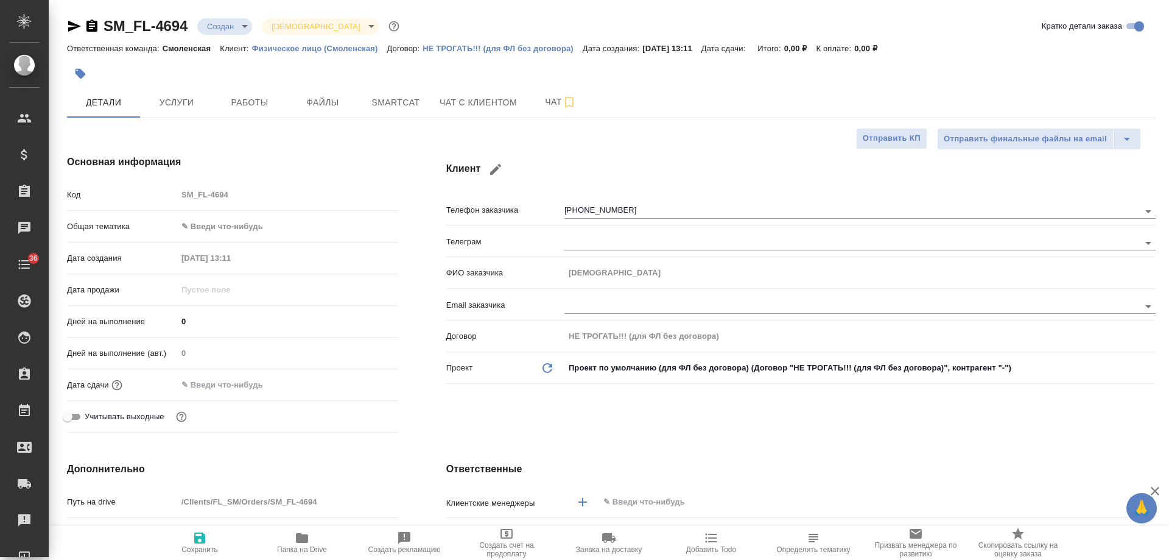
type textarea "x"
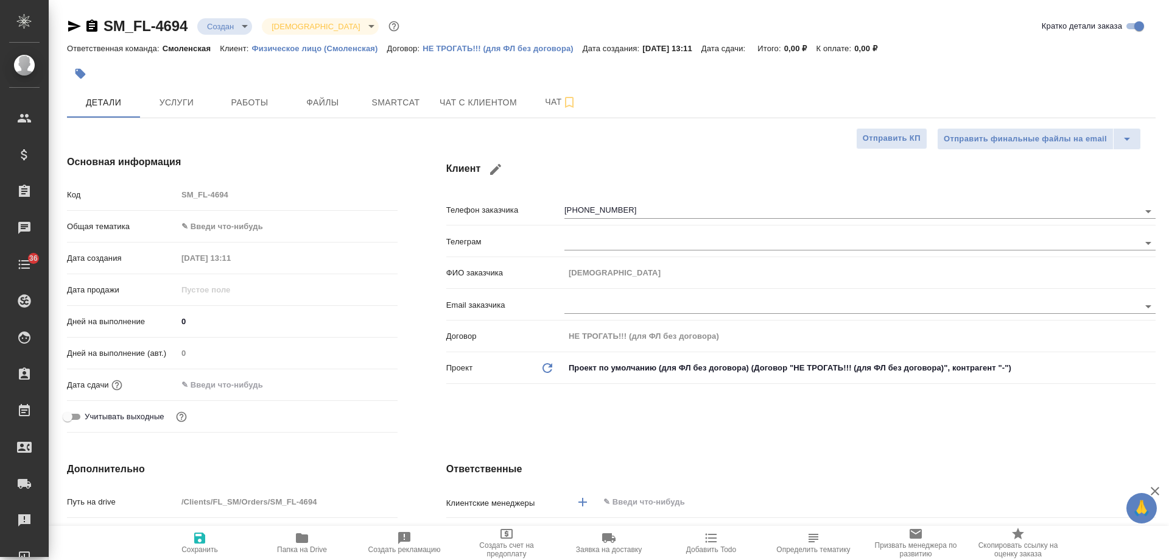
type textarea "x"
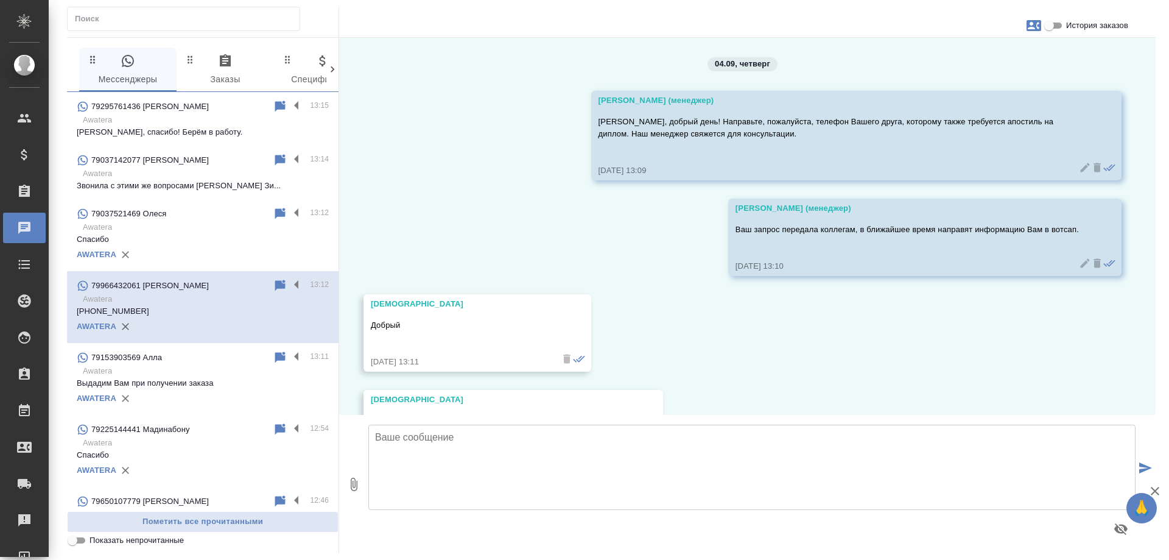
scroll to position [166, 0]
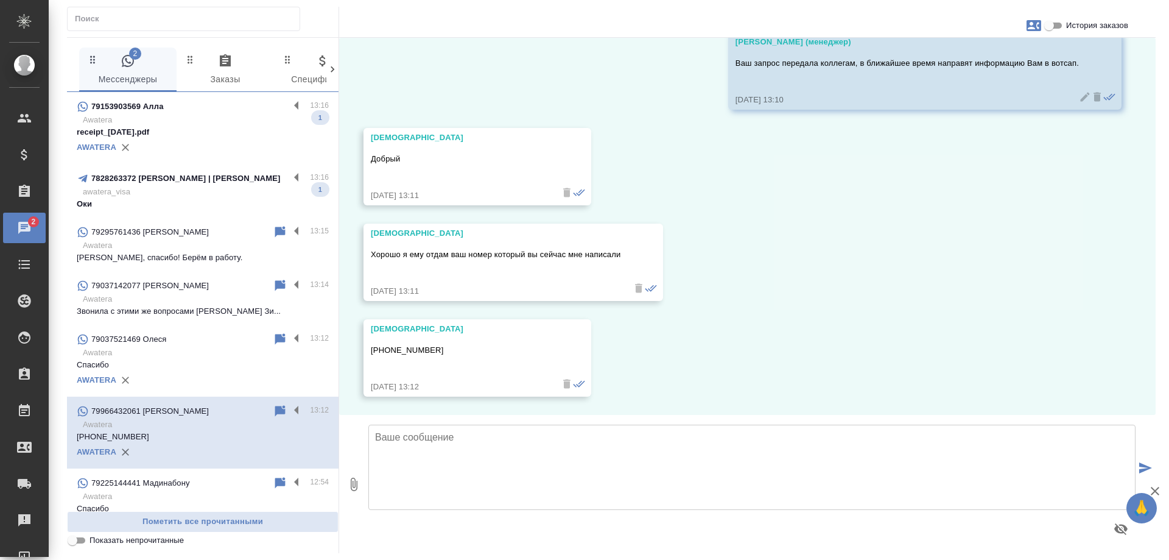
click at [200, 196] on p "awatera_visa" at bounding box center [206, 192] width 246 height 12
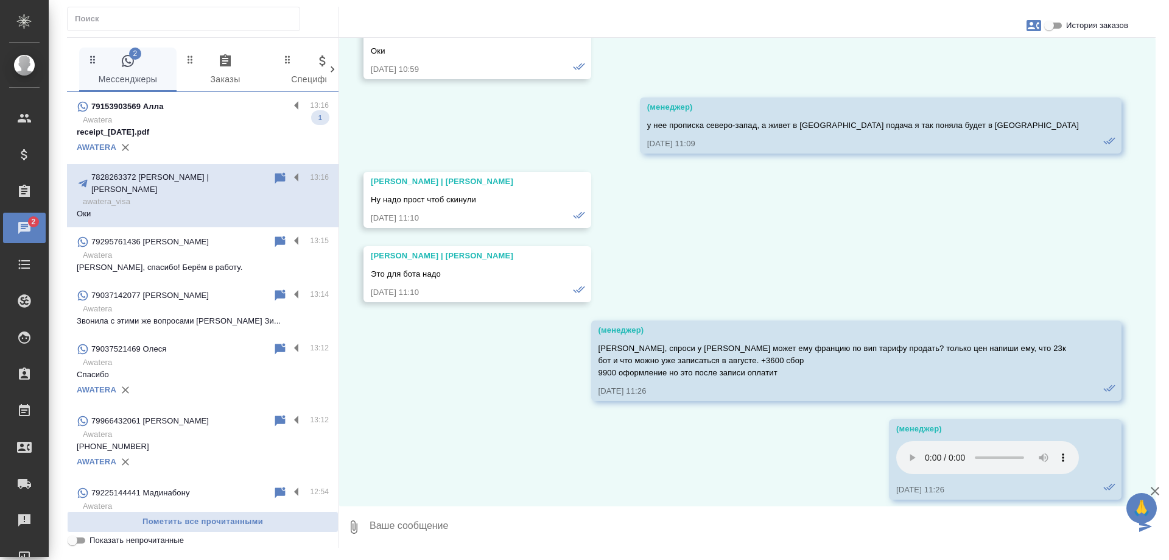
scroll to position [61355, 0]
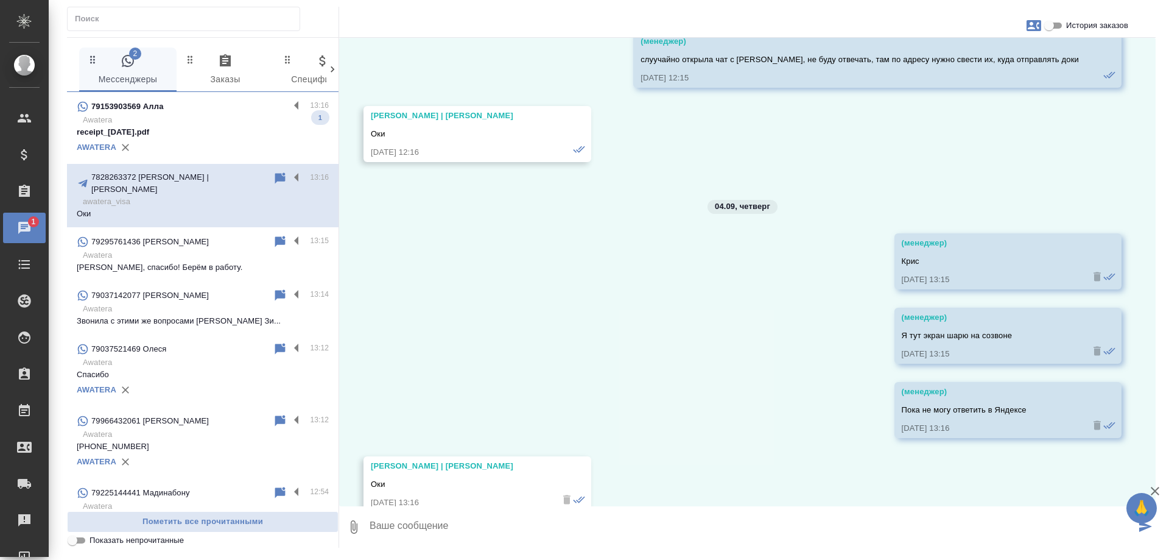
click at [218, 121] on p "Awatera" at bounding box center [206, 120] width 246 height 12
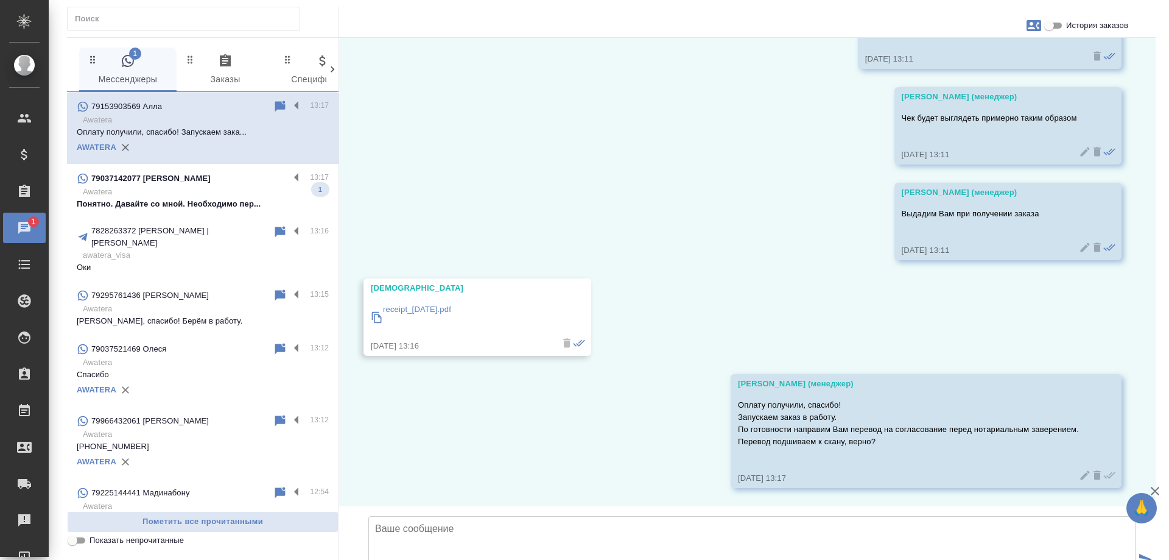
scroll to position [1617, 0]
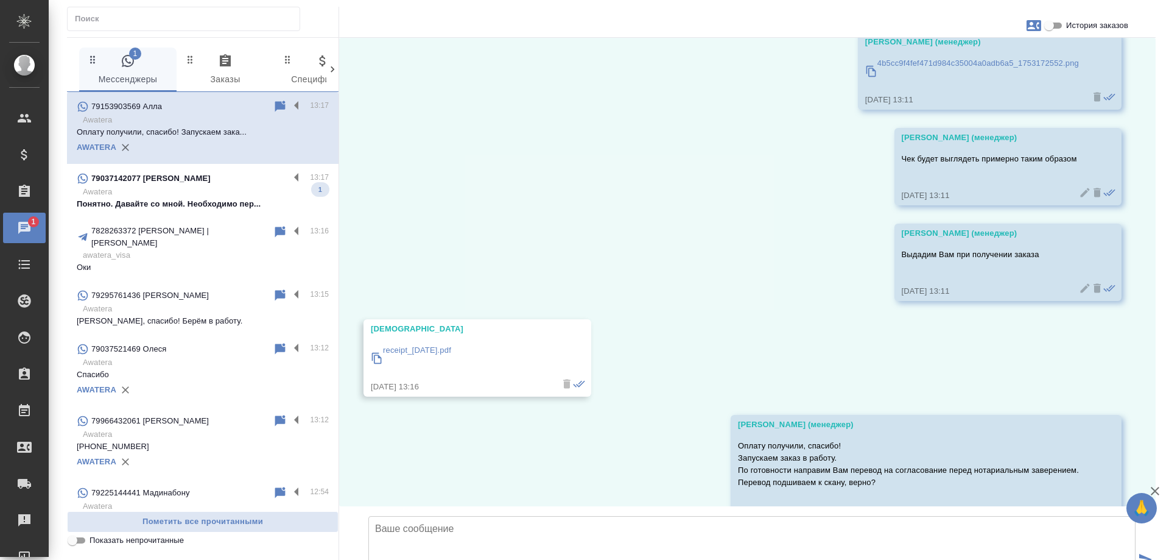
click at [160, 201] on p "Понятно. Давайте со мной. Необходимо пер..." at bounding box center [203, 204] width 252 height 12
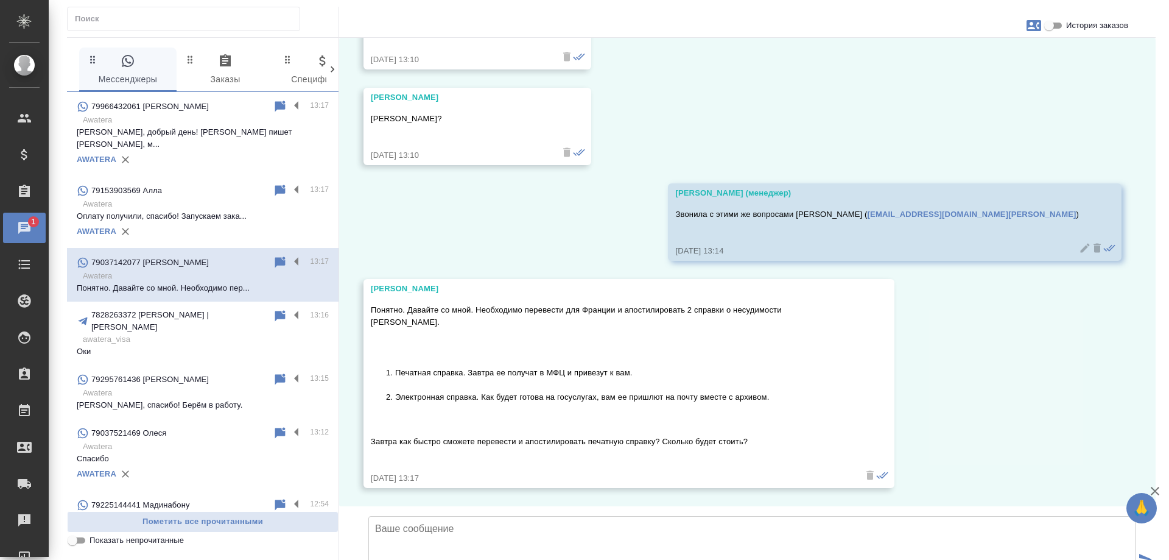
scroll to position [4035, 0]
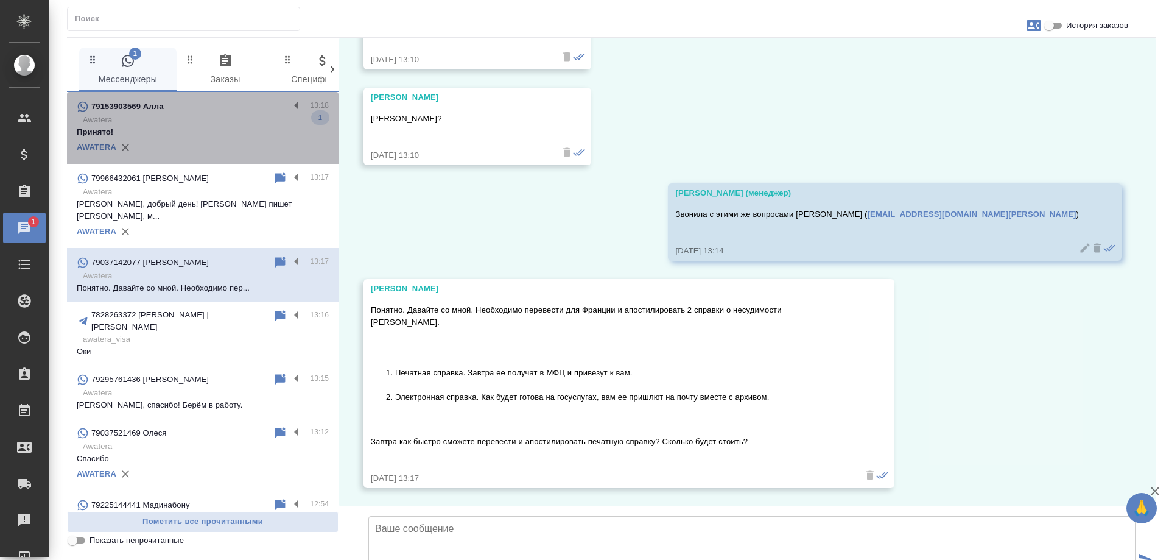
click at [219, 129] on p "Принято!" at bounding box center [203, 132] width 252 height 12
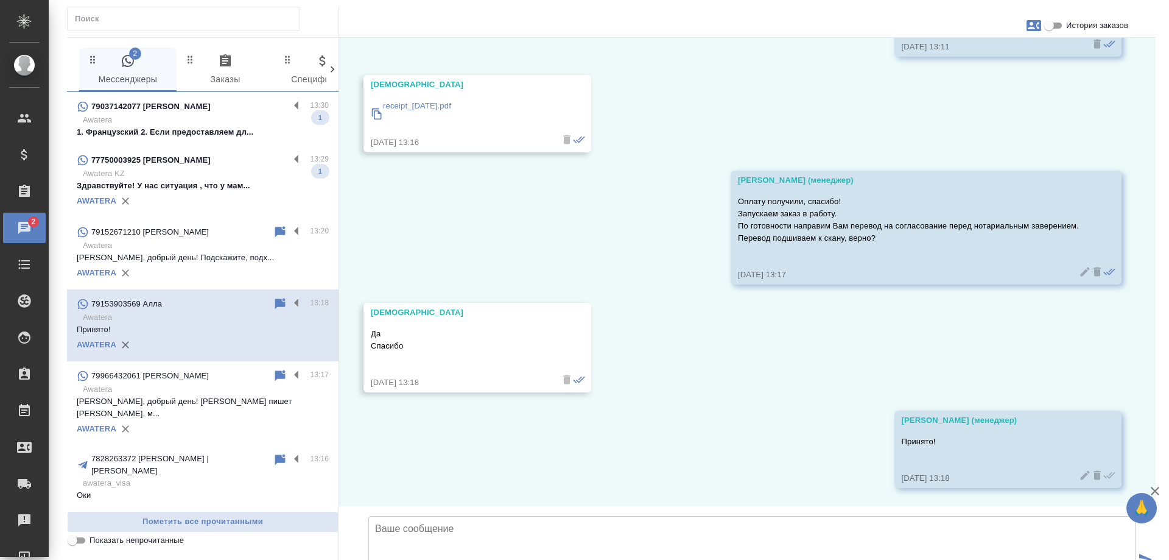
scroll to position [1952, 0]
click at [170, 176] on p "Awatera KZ" at bounding box center [206, 174] width 246 height 12
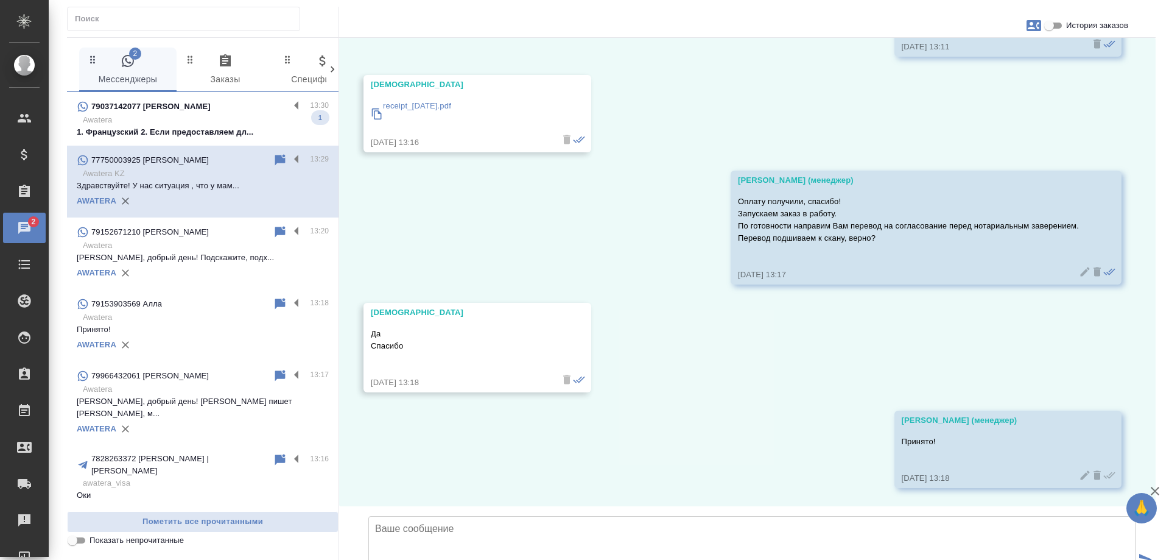
scroll to position [0, 0]
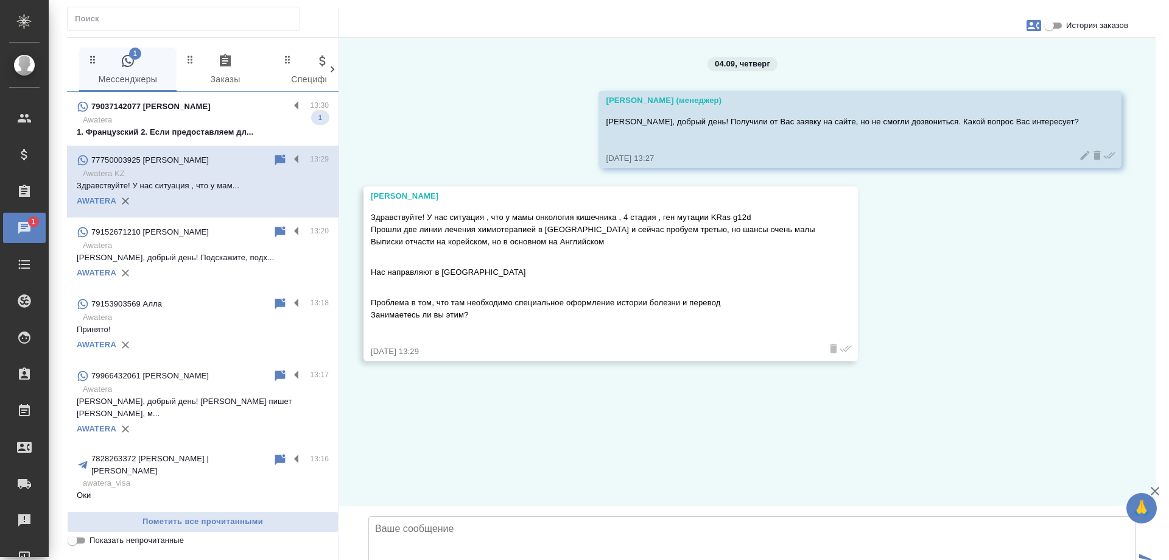
click at [373, 387] on div "04.09, четверг Гудина Александра (менеджер) Анна, добрый день! Получили от Вас …" at bounding box center [747, 272] width 817 height 468
click at [475, 516] on textarea at bounding box center [752, 558] width 767 height 85
paste textarea "Подскажите, пожалуйста, Вы обращаетесь как физическое или юридическое лицо? На …"
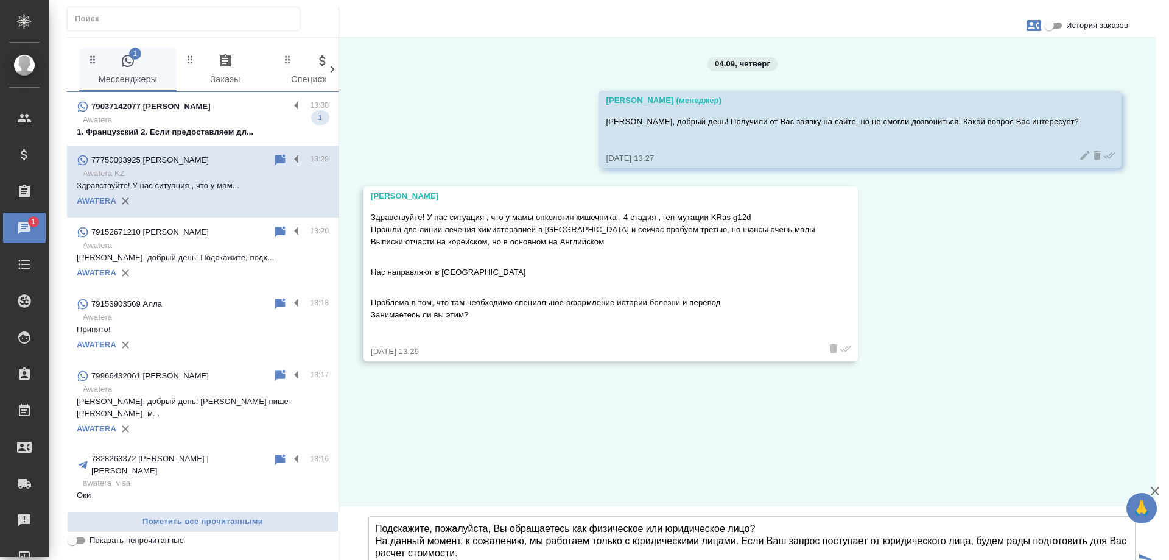
type textarea "Подскажите, пожалуйста, Вы обращаетесь как физическое или юридическое лицо? На …"
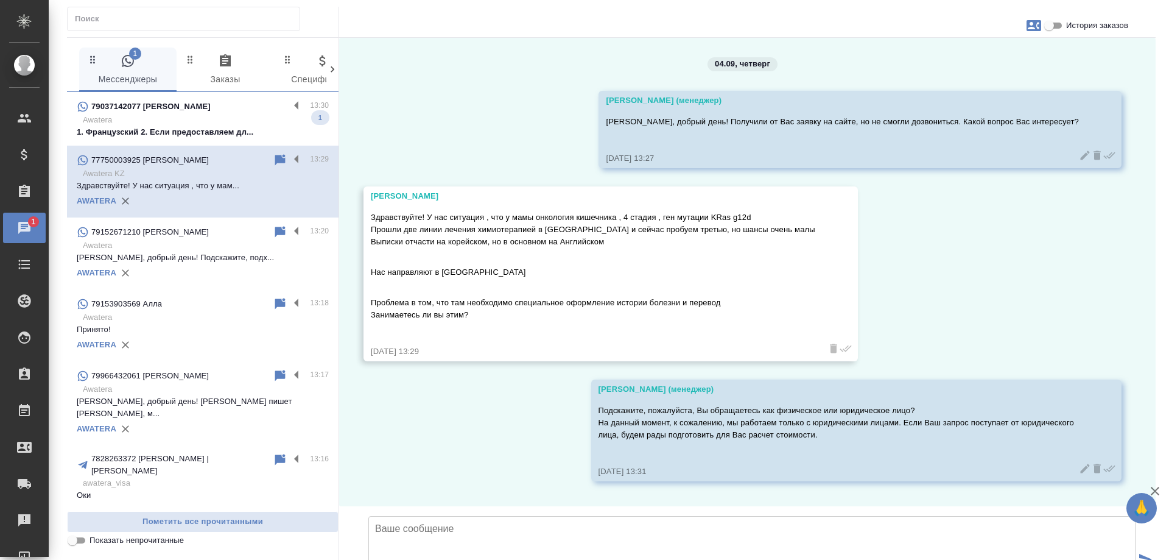
scroll to position [85, 0]
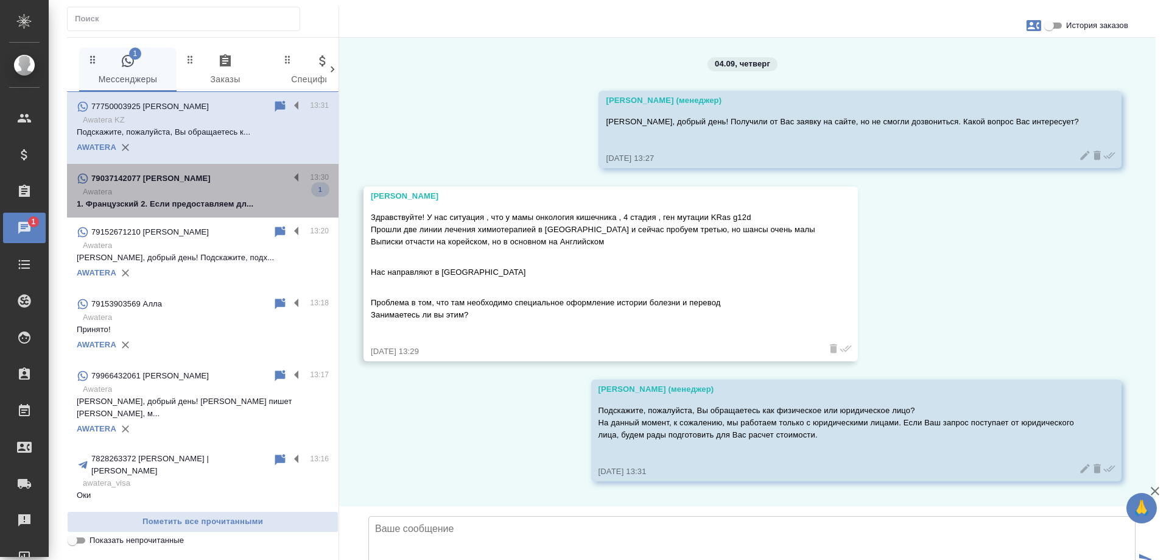
click at [209, 197] on p "Awatera" at bounding box center [206, 192] width 246 height 12
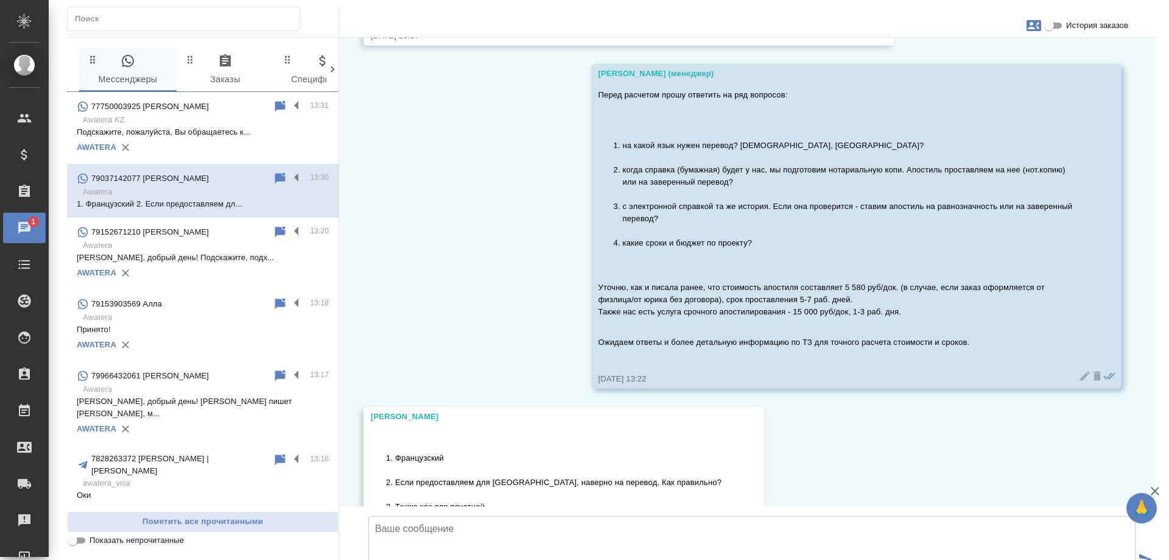
scroll to position [4337, 0]
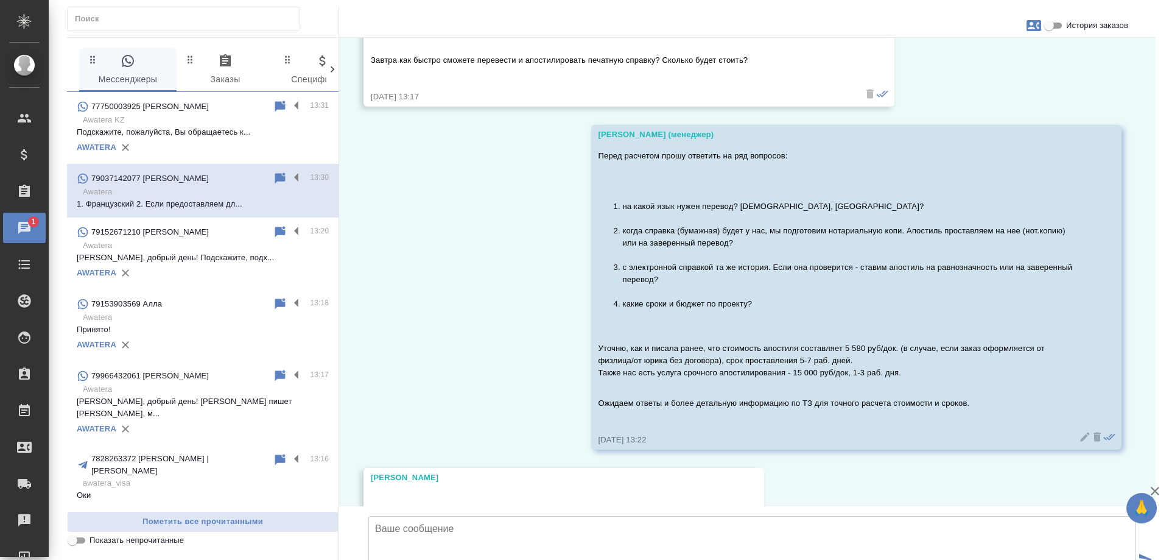
click at [150, 118] on p "Awatera KZ" at bounding box center [206, 120] width 246 height 12
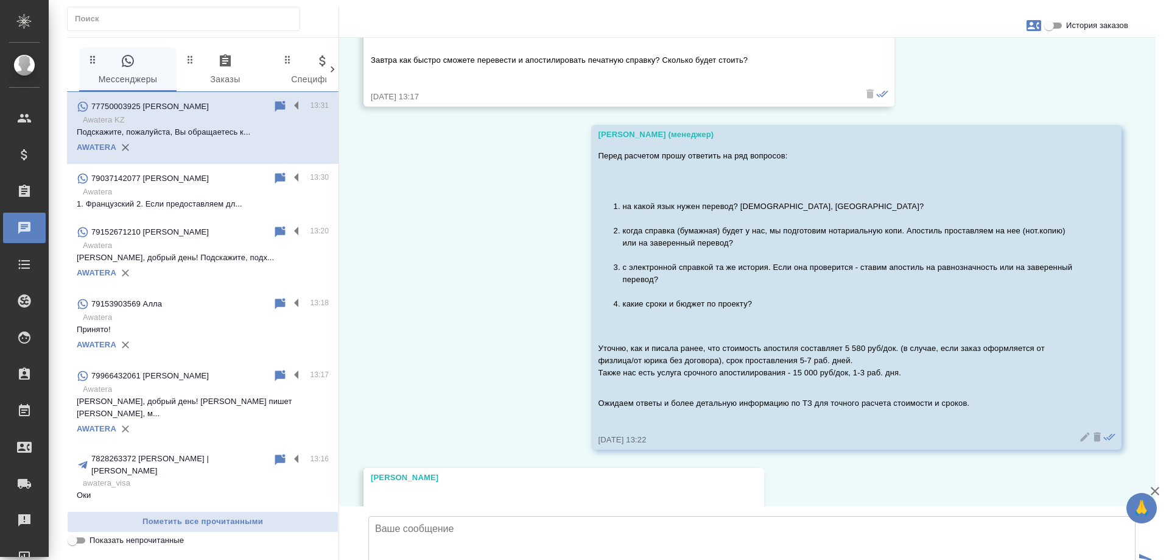
scroll to position [85, 0]
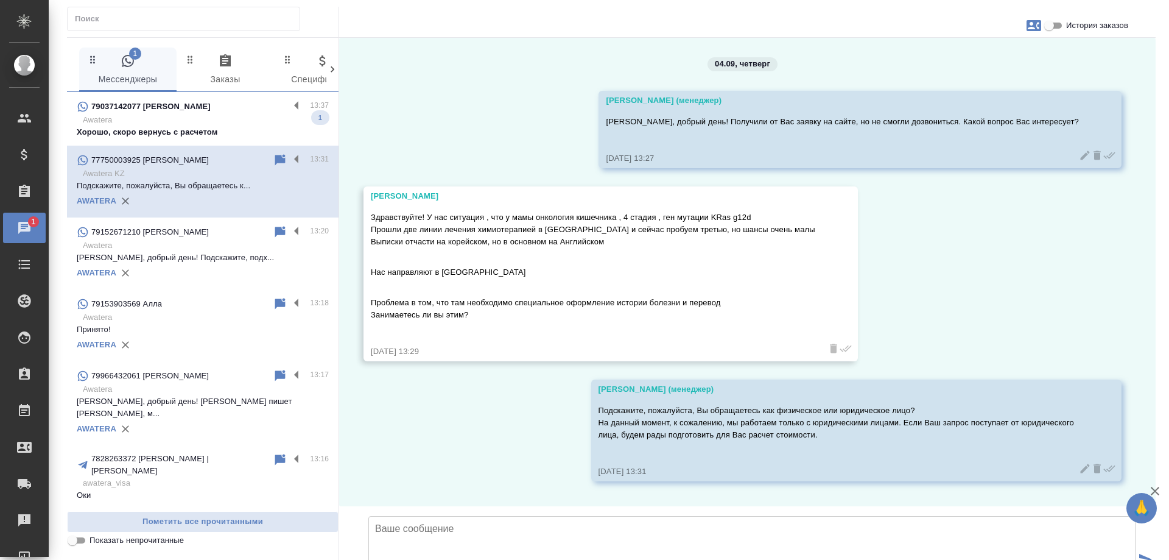
click at [186, 119] on p "Awatera" at bounding box center [206, 120] width 246 height 12
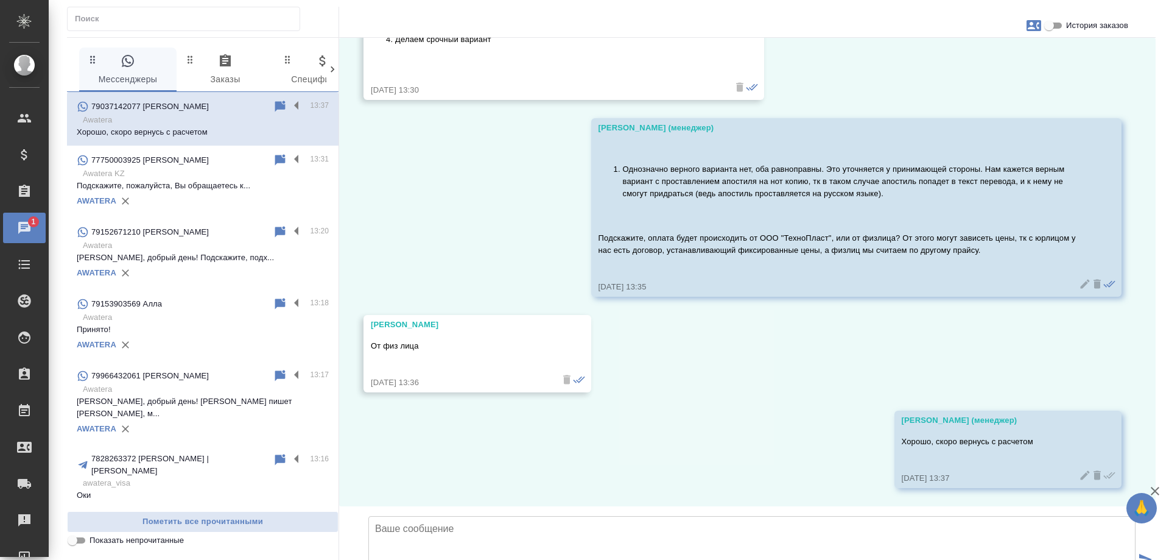
scroll to position [4969, 0]
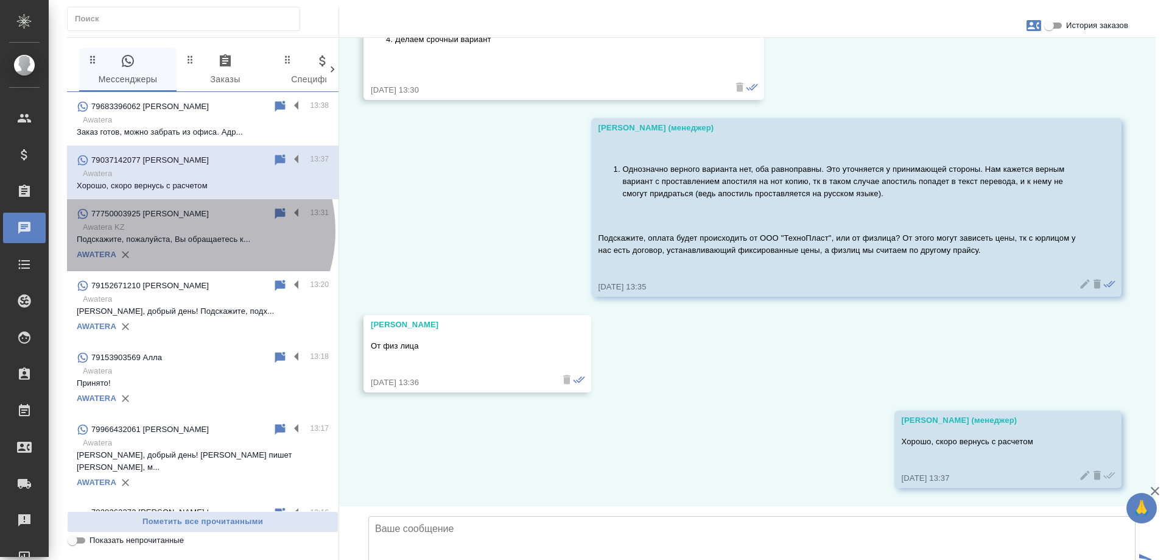
click at [187, 231] on p "Awatera KZ" at bounding box center [206, 227] width 246 height 12
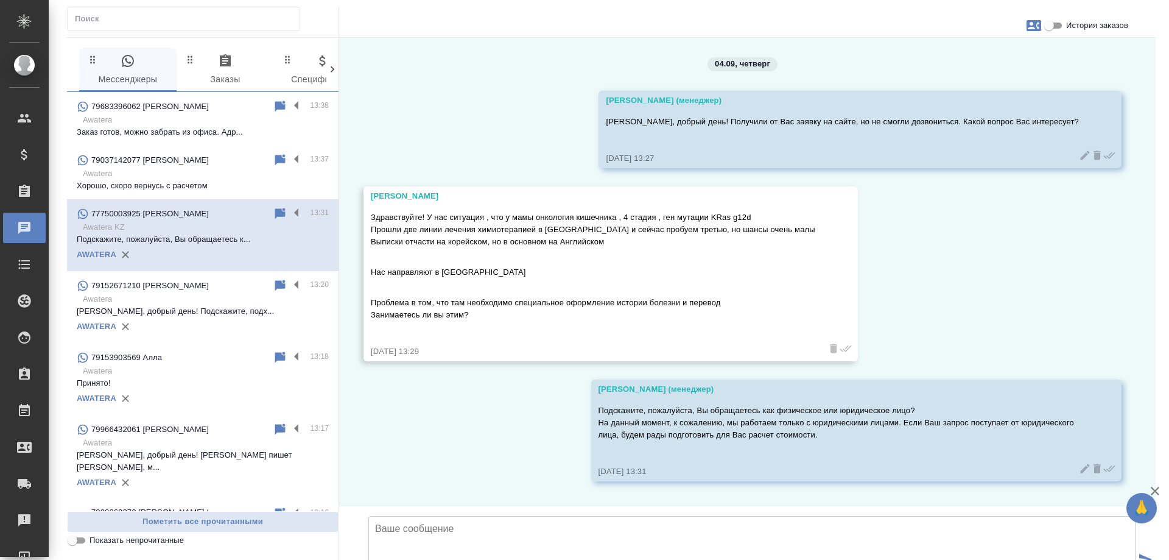
scroll to position [85, 0]
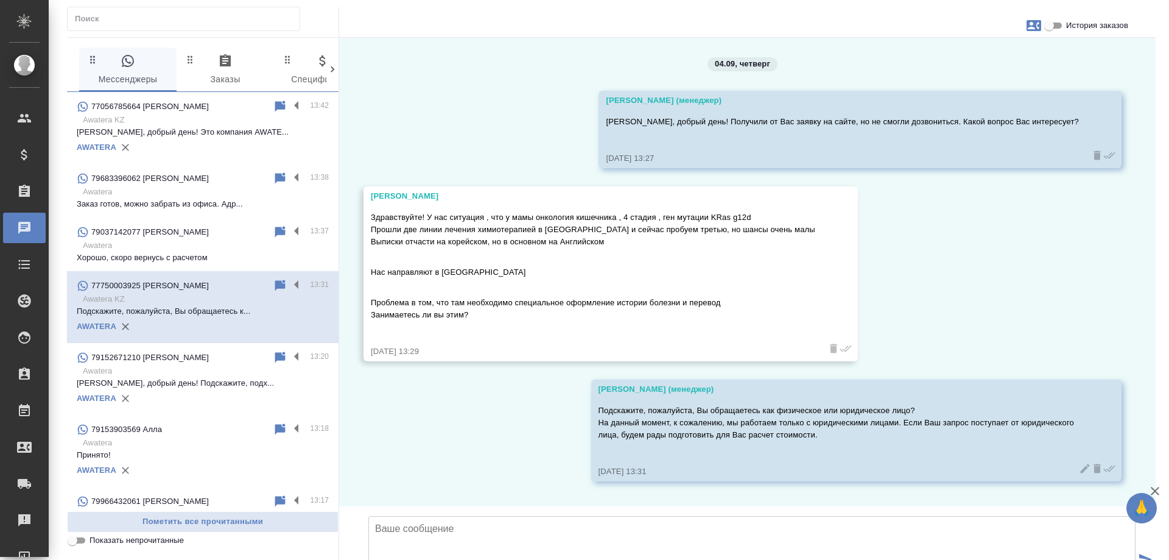
click at [175, 108] on p "77056785664 Эвелина Ушурбакиева" at bounding box center [150, 107] width 118 height 12
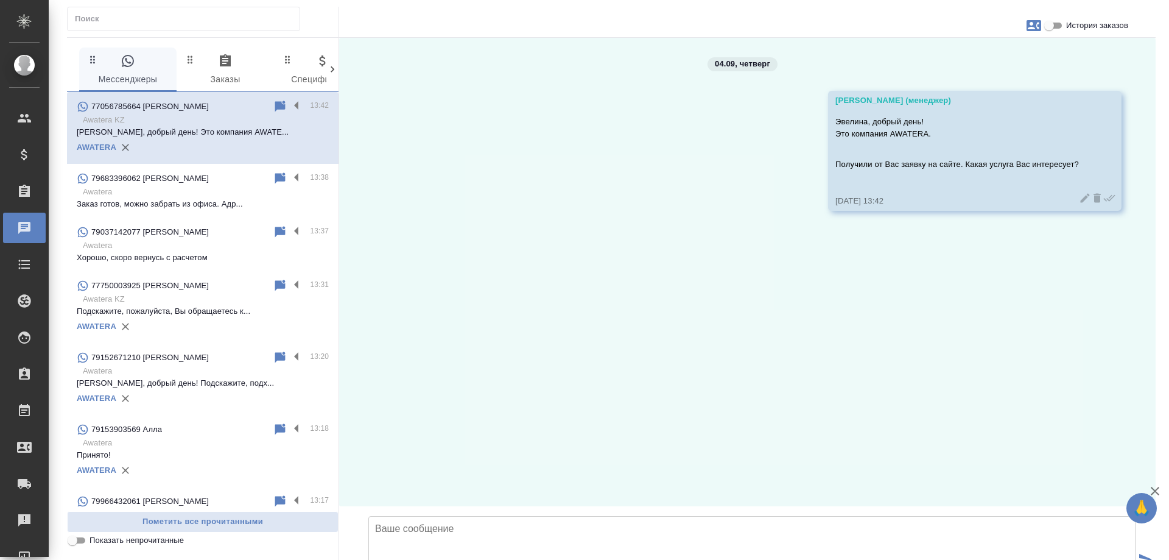
scroll to position [0, 0]
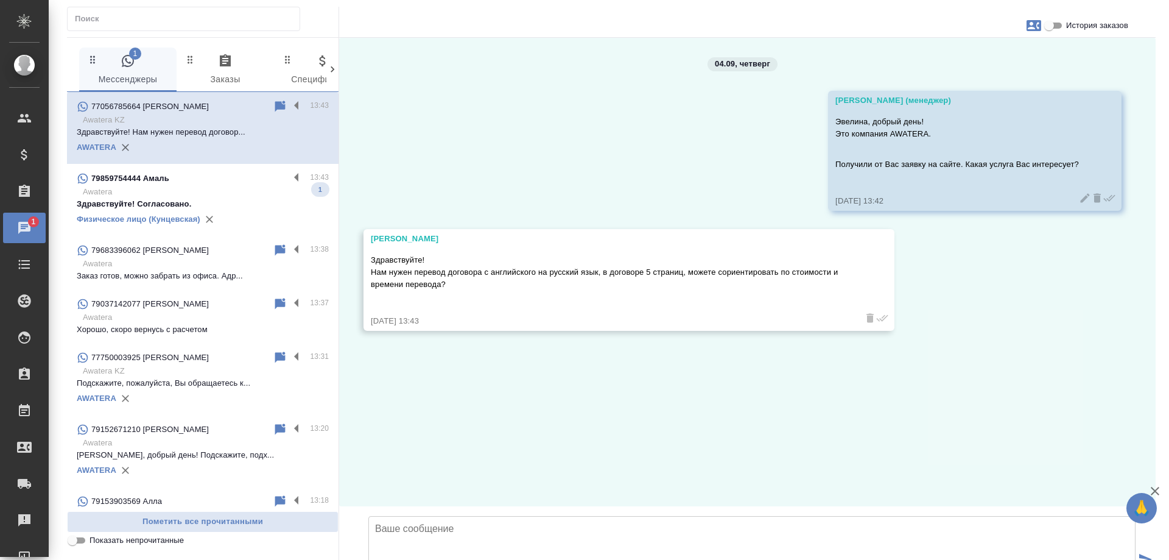
click at [206, 183] on div "79859754444 Амаль" at bounding box center [183, 178] width 213 height 15
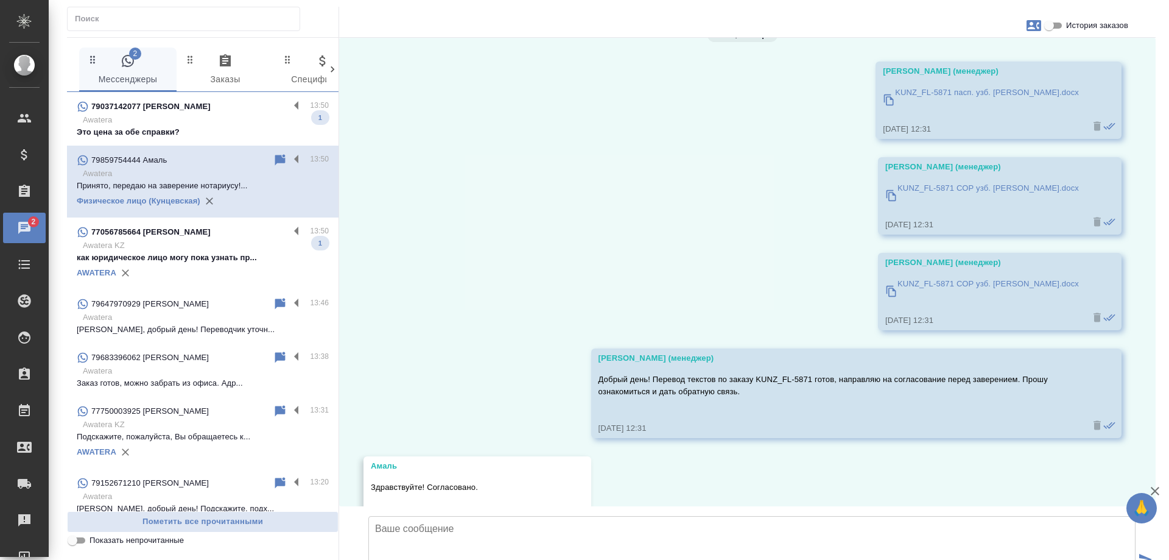
scroll to position [2723, 0]
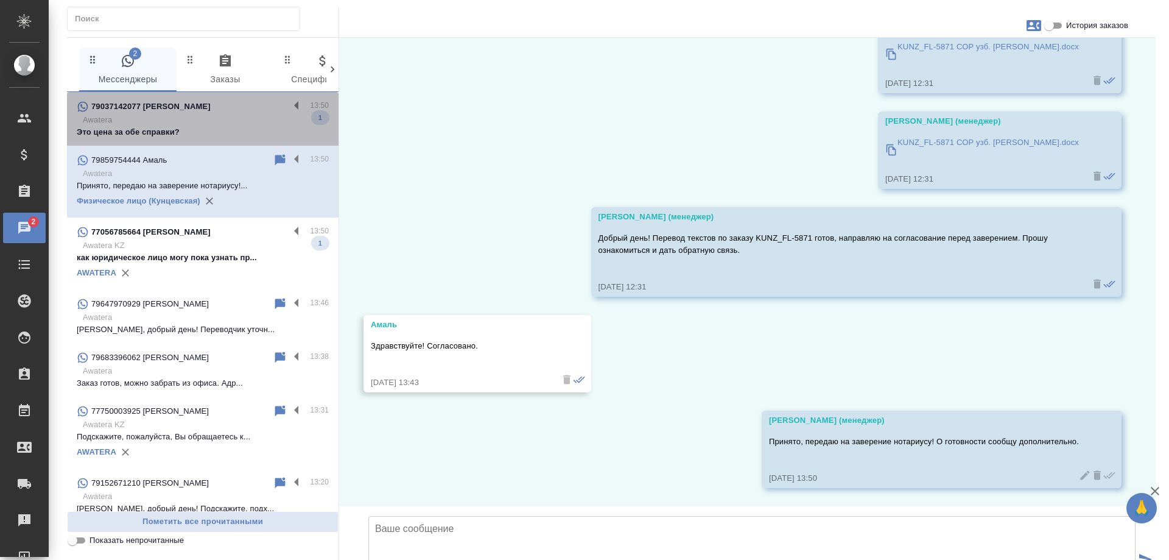
click at [211, 118] on p "Awatera" at bounding box center [206, 120] width 246 height 12
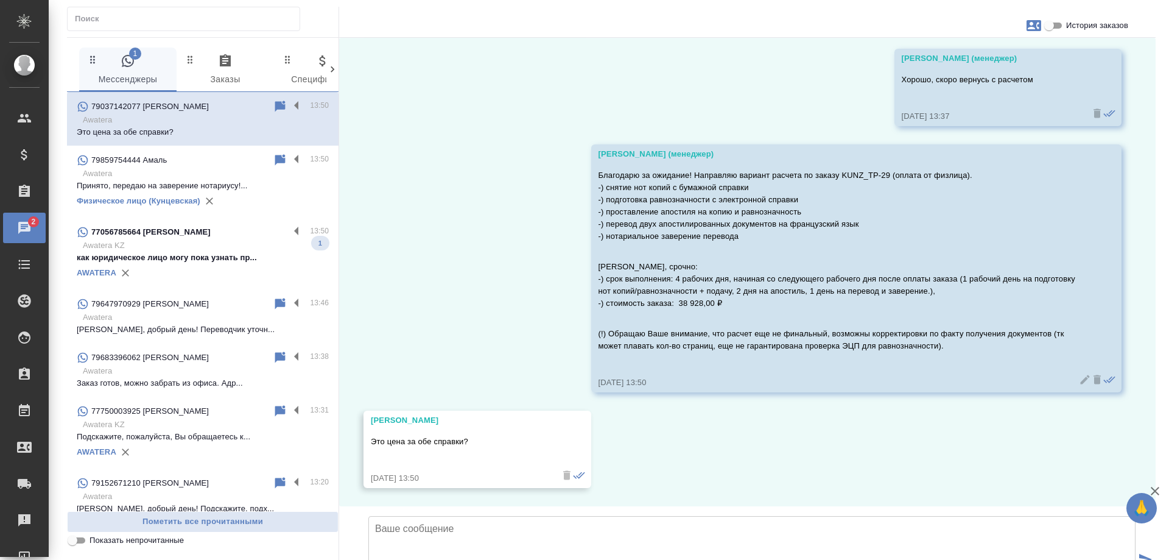
scroll to position [5331, 0]
click at [202, 258] on p "как юридическое лицо могу пока узнать пр..." at bounding box center [203, 258] width 252 height 12
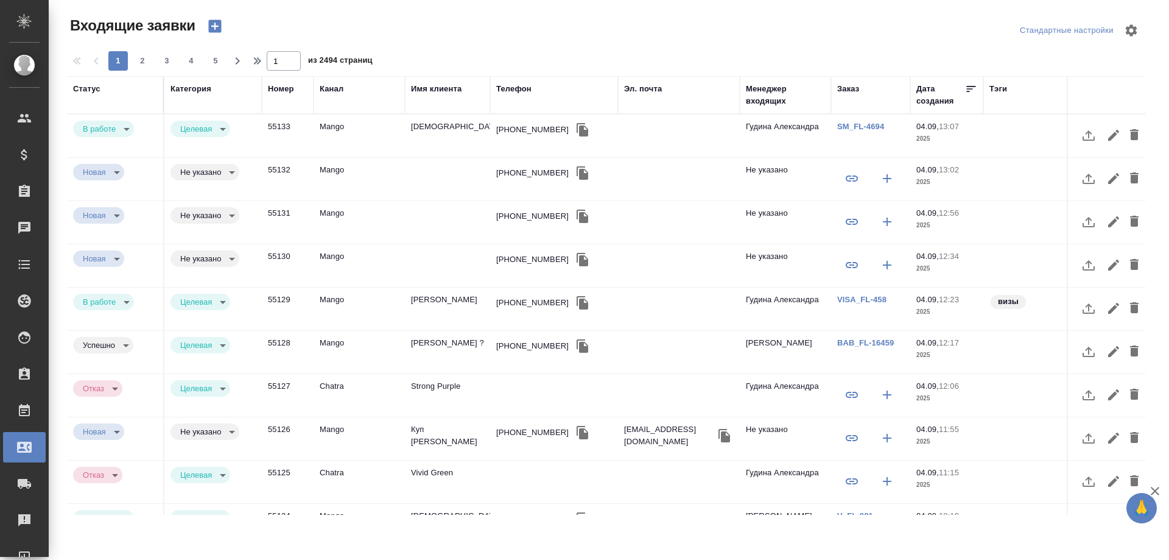
select select "RU"
click at [219, 25] on icon "button" at bounding box center [214, 26] width 13 height 13
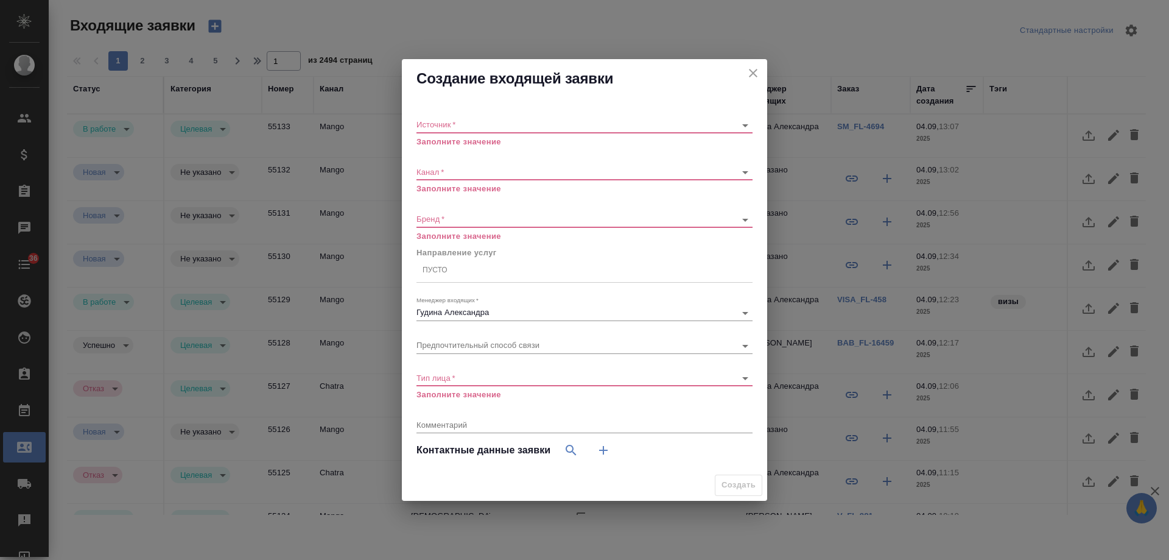
click at [460, 119] on div "​" at bounding box center [585, 125] width 336 height 15
click at [460, 122] on body "🙏 .cls-1 fill:#fff; AWATERA Gudina Alexandra Клиенты Спецификации Заказы 0 Чаты…" at bounding box center [584, 280] width 1169 height 560
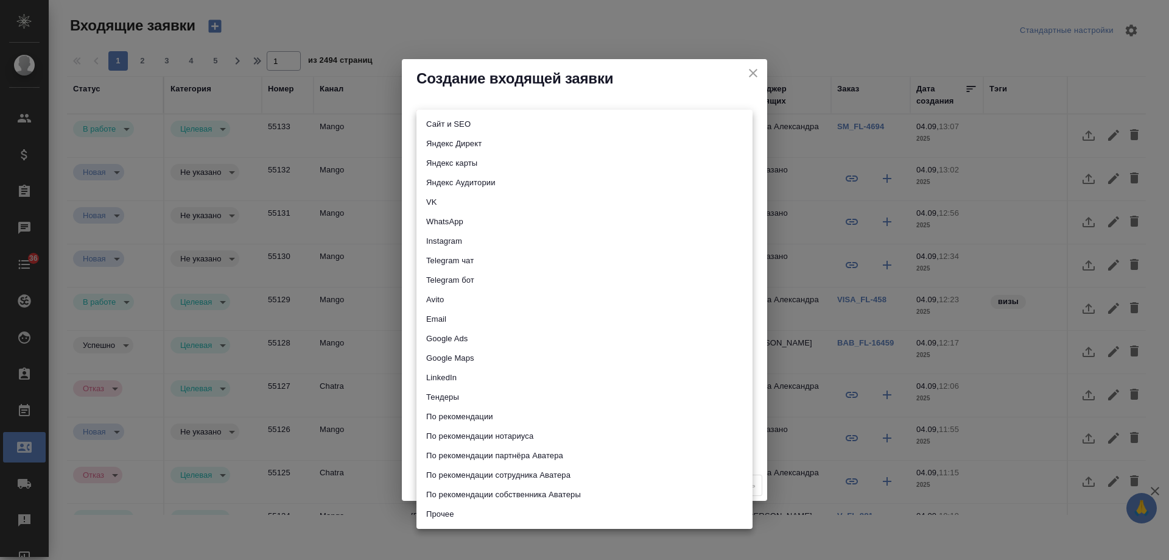
click at [460, 122] on li "Сайт и SEO" at bounding box center [585, 124] width 336 height 19
type input "seo"
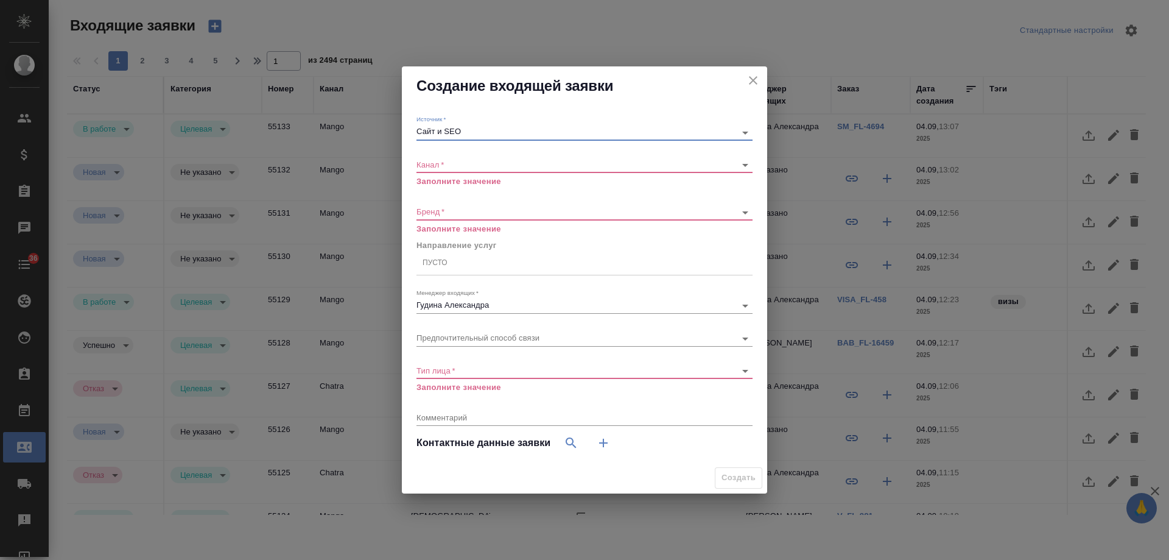
click at [445, 164] on body "🙏 .cls-1 fill:#fff; AWATERA Gudina Alexandra Клиенты Спецификации Заказы 0 Чаты…" at bounding box center [584, 280] width 1169 height 560
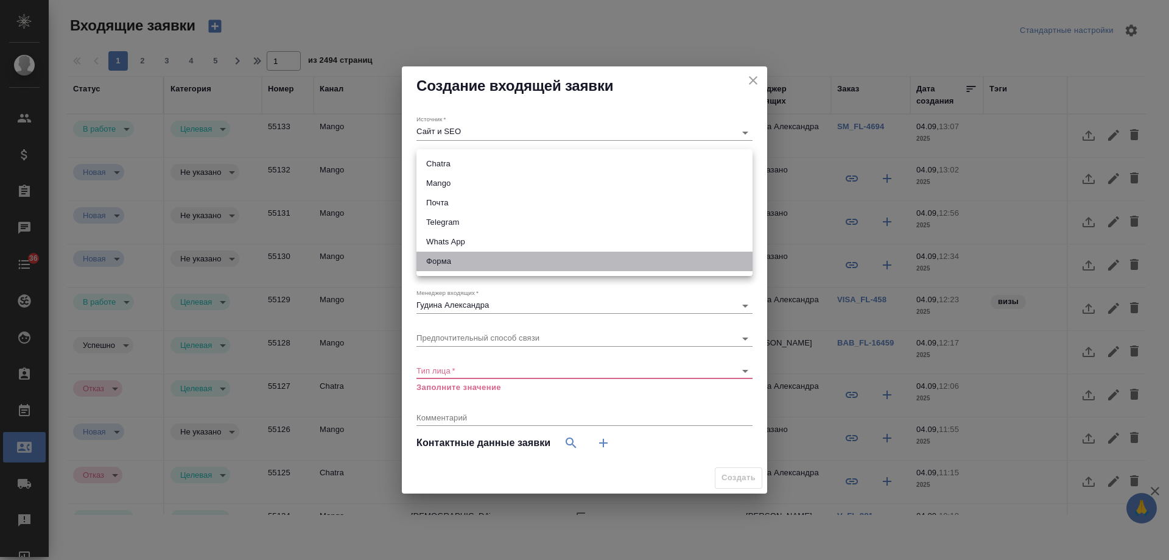
click at [445, 256] on li "Форма" at bounding box center [585, 261] width 336 height 19
type input "63623f8939da55ae86e7274a"
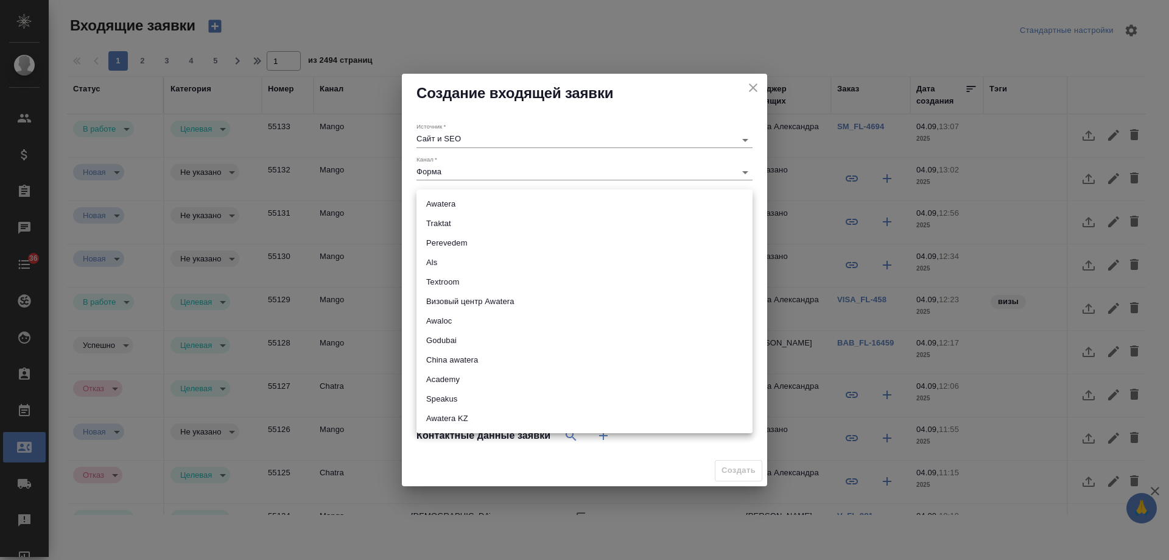
click at [445, 206] on body "🙏 .cls-1 fill:#fff; AWATERA Gudina Alexandra Клиенты Спецификации Заказы 0 Чаты…" at bounding box center [584, 280] width 1169 height 560
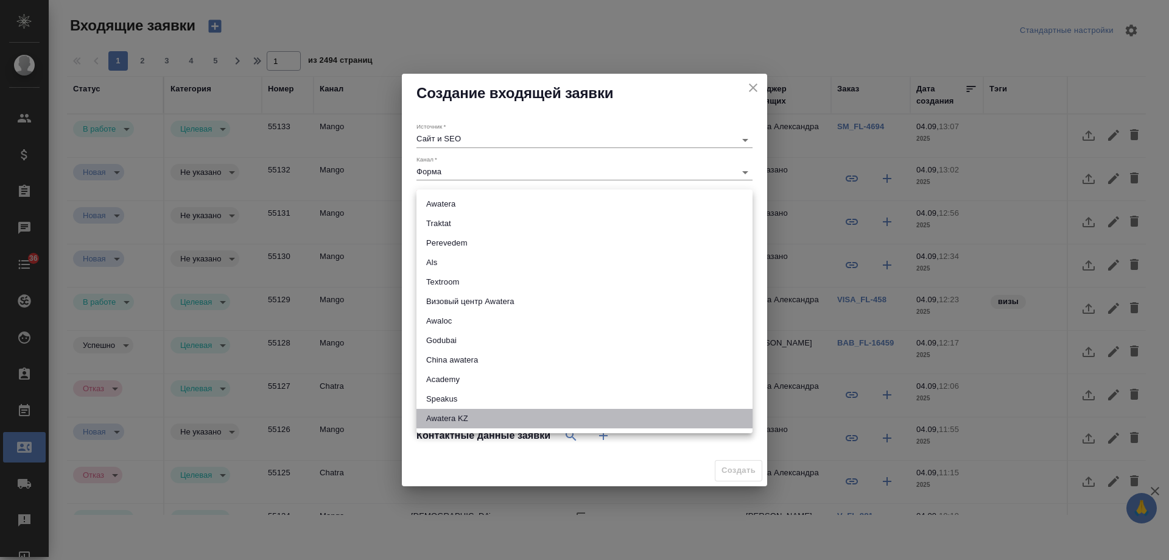
click at [451, 411] on li "Awatera KZ" at bounding box center [585, 418] width 336 height 19
type input "awateraKz"
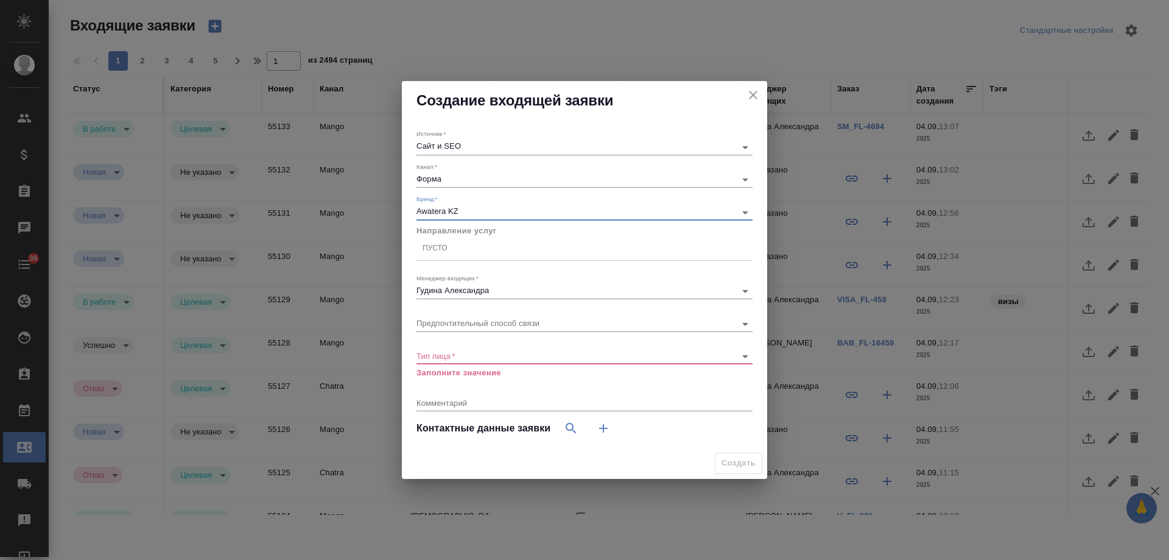
click at [441, 247] on div "Пусто" at bounding box center [435, 249] width 25 height 10
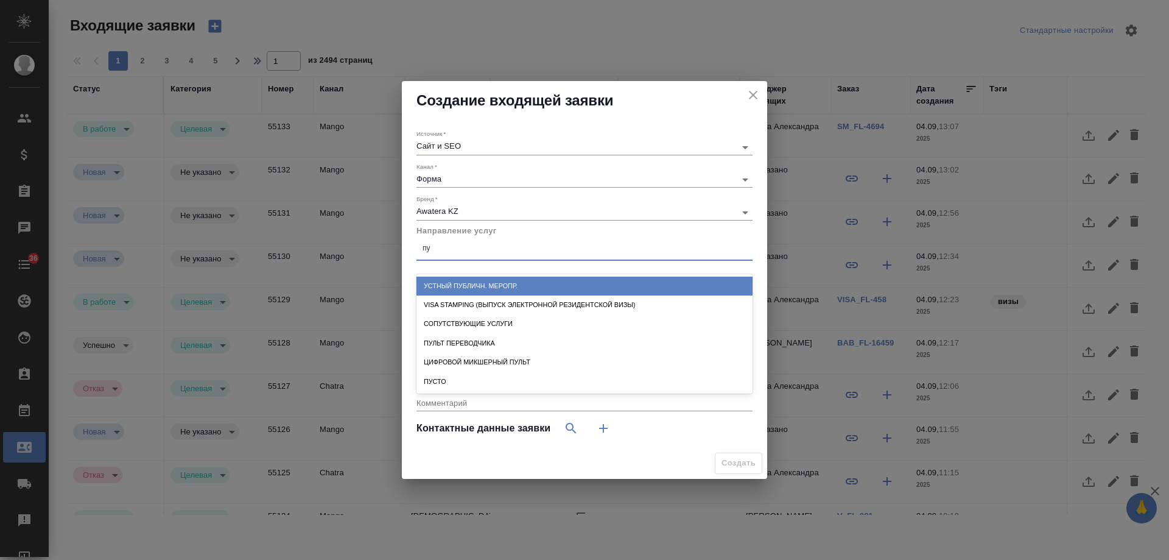
type input "пус"
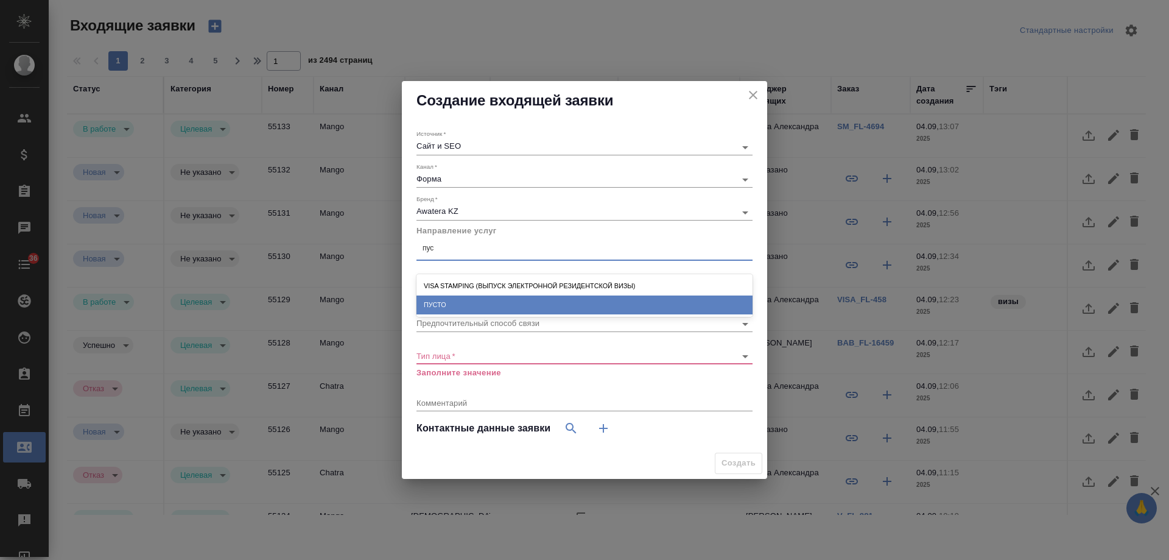
click at [489, 298] on div "ПУСТО" at bounding box center [585, 304] width 336 height 19
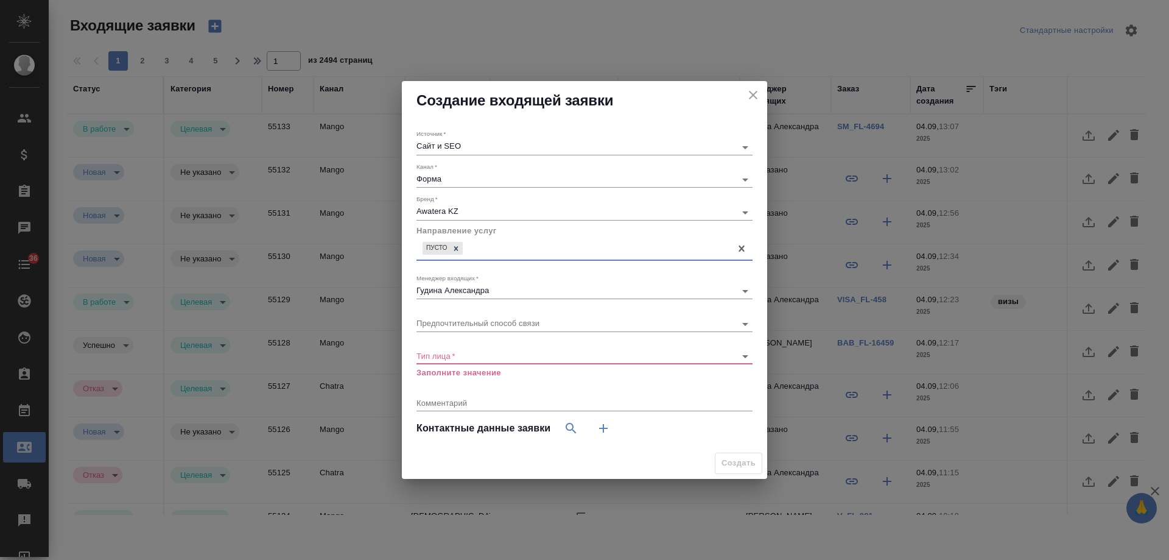
click at [505, 356] on body "🙏 .cls-1 fill:#fff; AWATERA Gudina Alexandra Клиенты Спецификации Заказы 0 Чаты…" at bounding box center [584, 280] width 1169 height 560
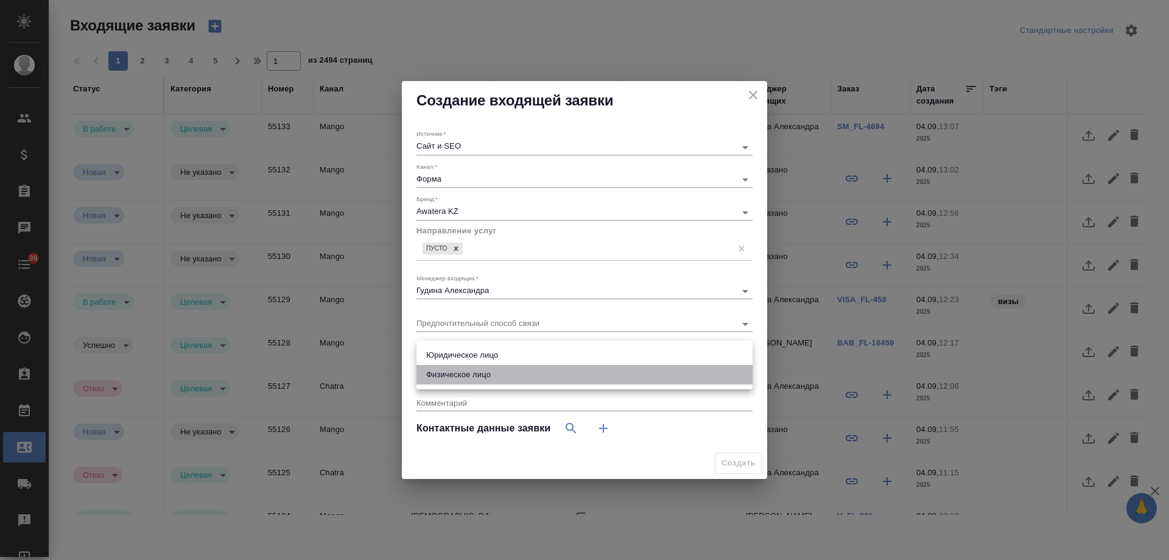
click at [485, 376] on li "Физическое лицо" at bounding box center [585, 374] width 336 height 19
type input "private"
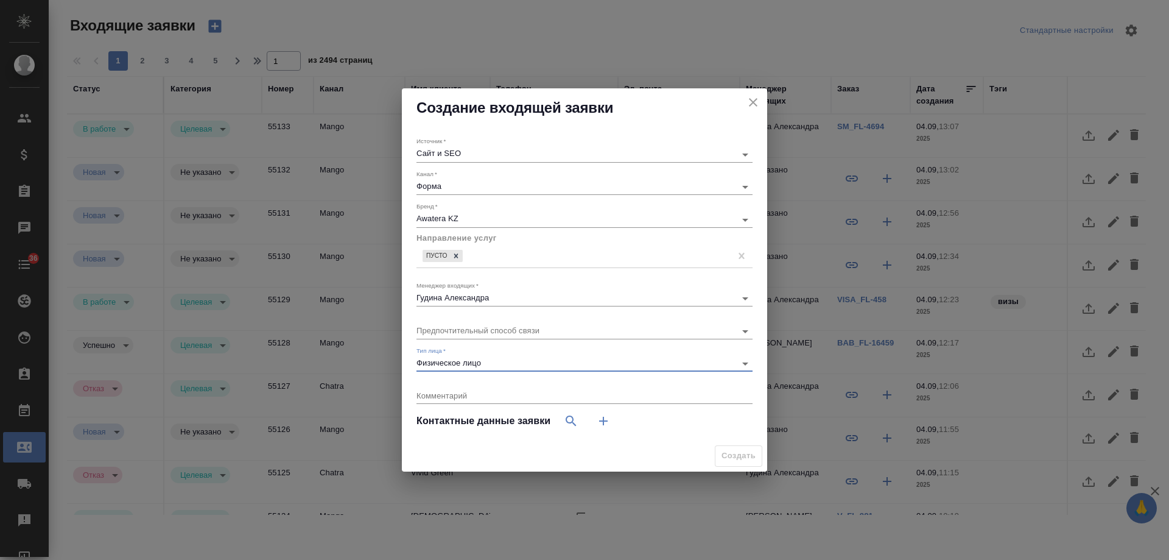
click at [609, 422] on icon "button" at bounding box center [603, 421] width 15 height 15
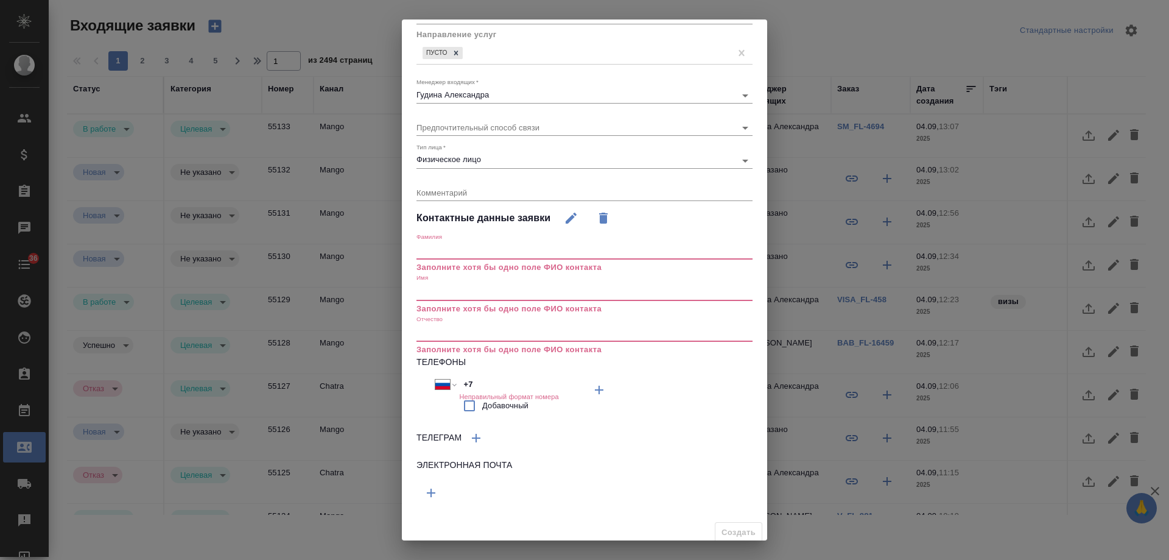
scroll to position [142, 0]
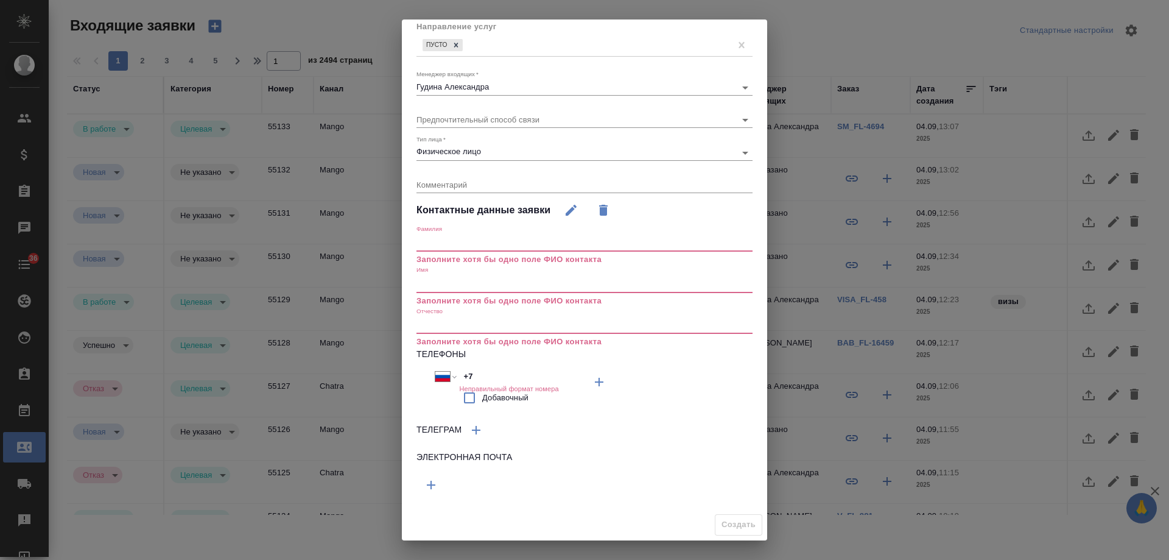
click at [437, 483] on icon "button" at bounding box center [431, 485] width 15 height 15
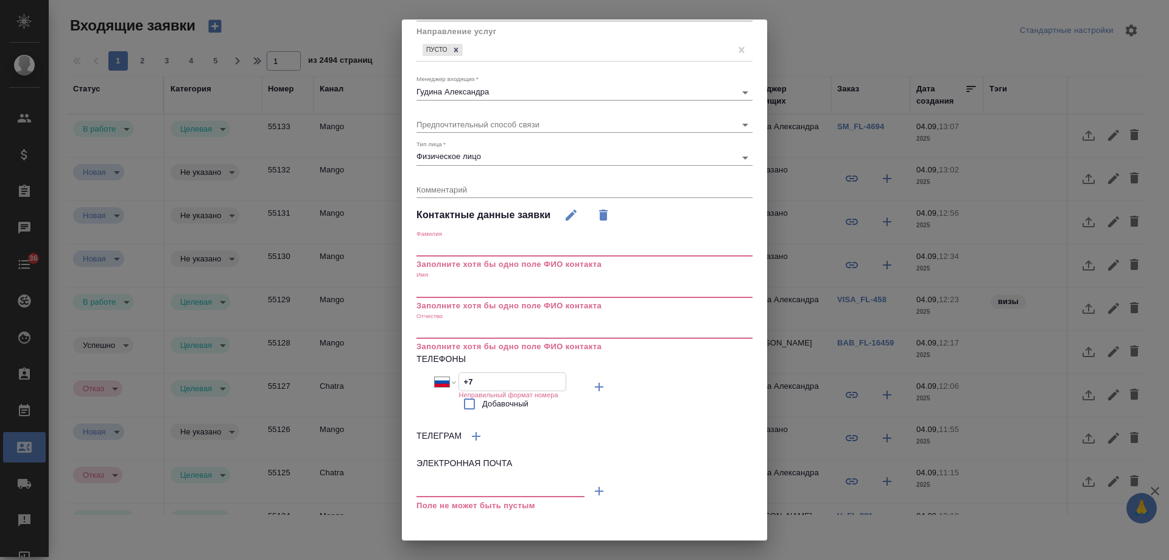
drag, startPoint x: 482, startPoint y: 376, endPoint x: 404, endPoint y: 372, distance: 78.7
click at [404, 372] on div "Источник   * Сайт и SEO seo Канал   * Форма 63623f8939da55ae86e7274a Бренд   * …" at bounding box center [584, 228] width 365 height 615
paste input "775 000 3925"
select select "KZ"
type input "+7 775 000 3925"
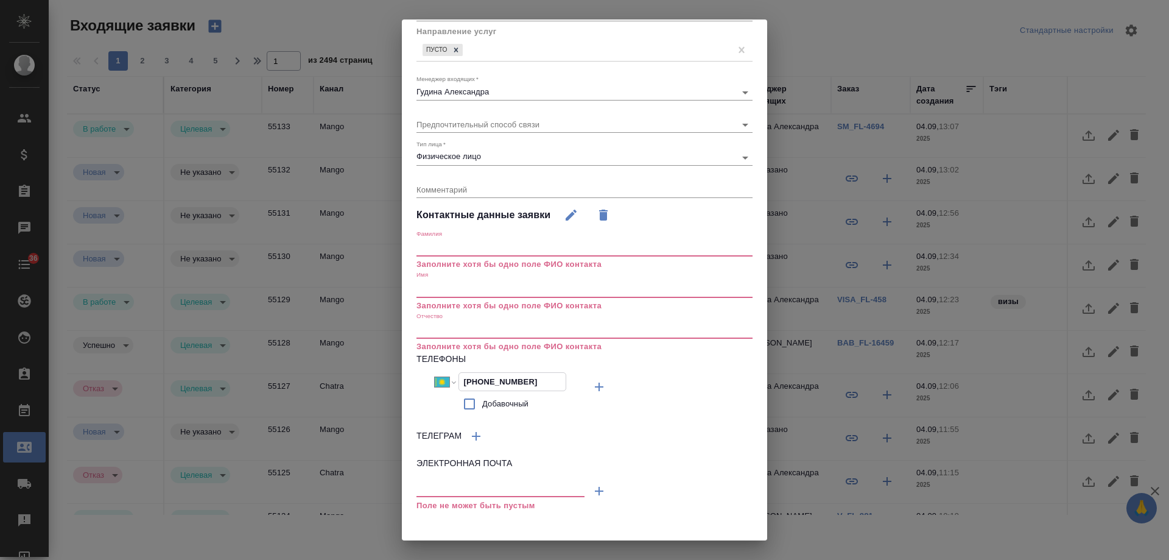
drag, startPoint x: 462, startPoint y: 290, endPoint x: 470, endPoint y: 280, distance: 13.4
click at [462, 289] on input "text" at bounding box center [585, 288] width 336 height 17
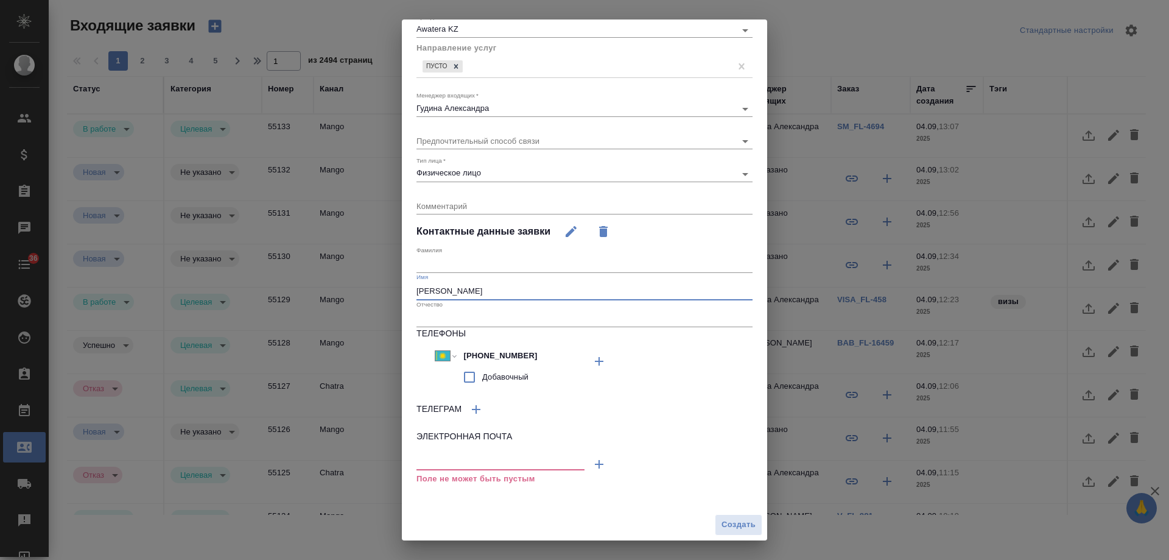
scroll to position [121, 0]
type input "Анна"
click at [434, 263] on input "text" at bounding box center [585, 264] width 336 height 17
type input "Набойченко"
click at [738, 519] on span "Создать" at bounding box center [739, 525] width 34 height 14
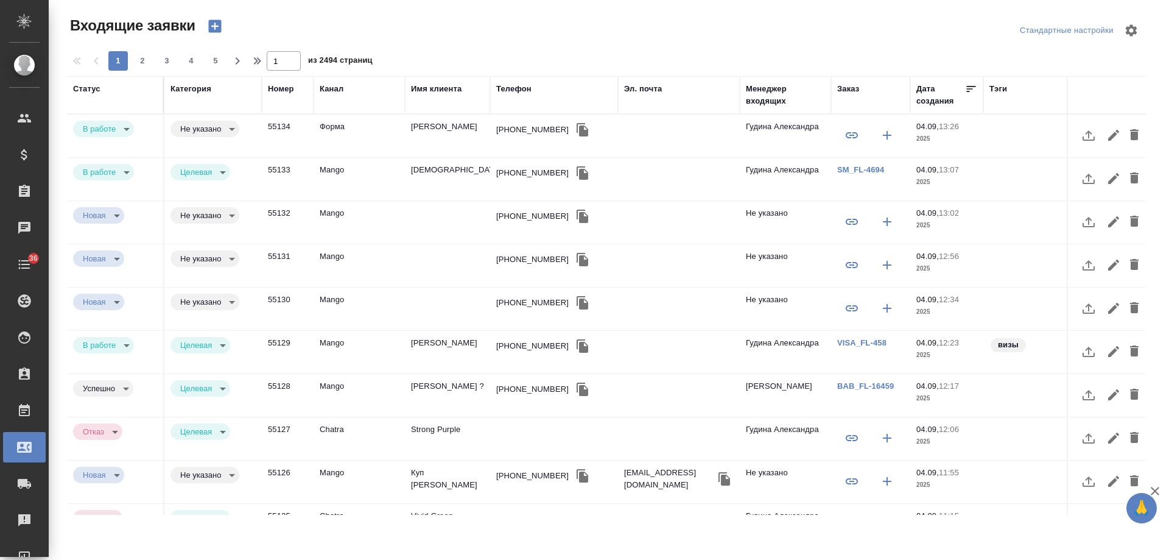
click at [451, 128] on td "Набойченко Анна" at bounding box center [447, 136] width 85 height 43
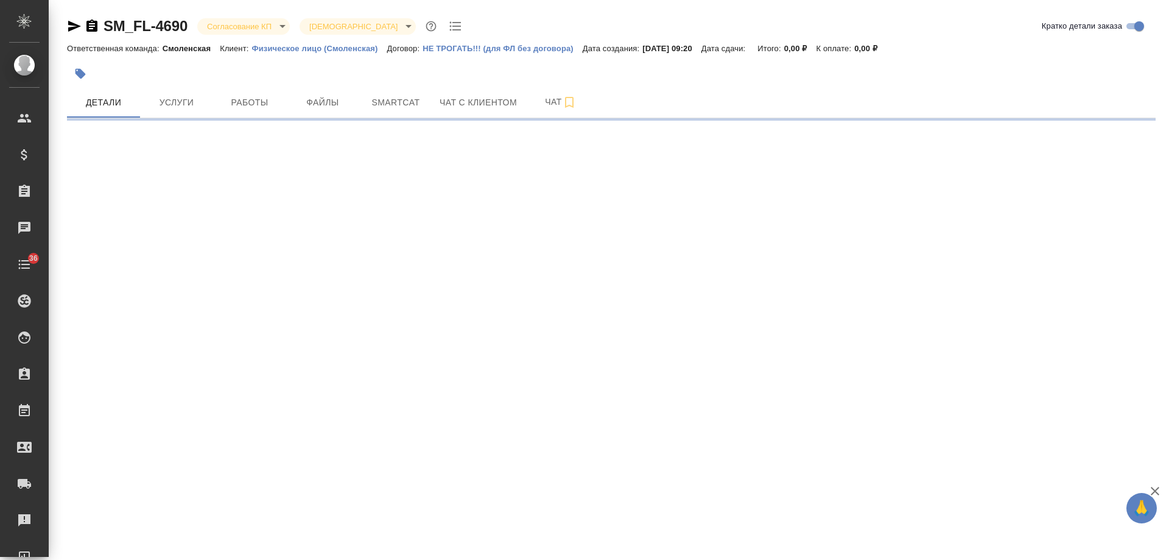
select select "RU"
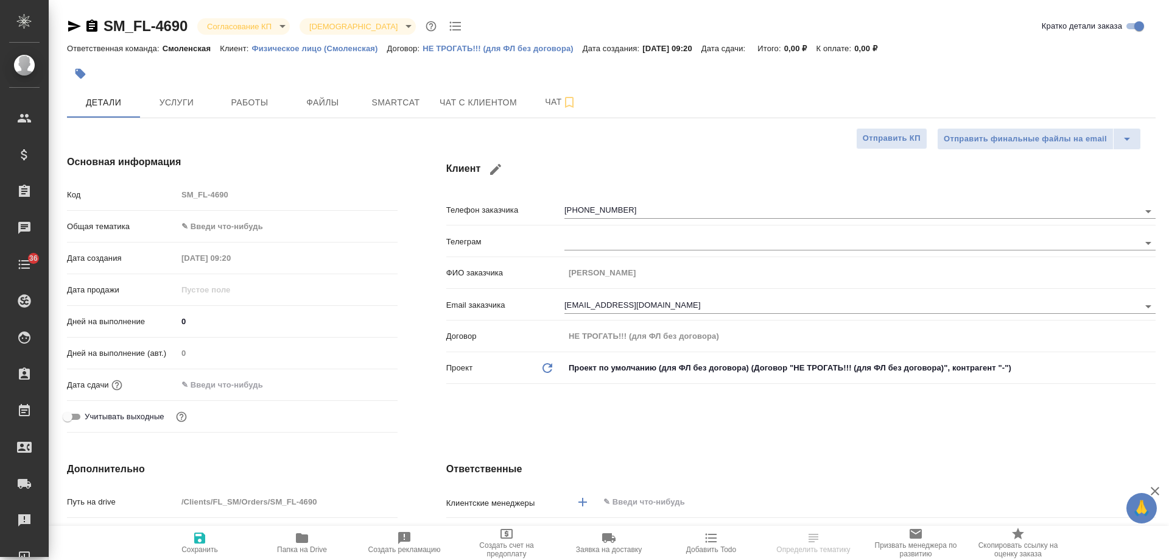
type textarea "x"
click at [461, 107] on span "Чат с клиентом" at bounding box center [478, 102] width 77 height 15
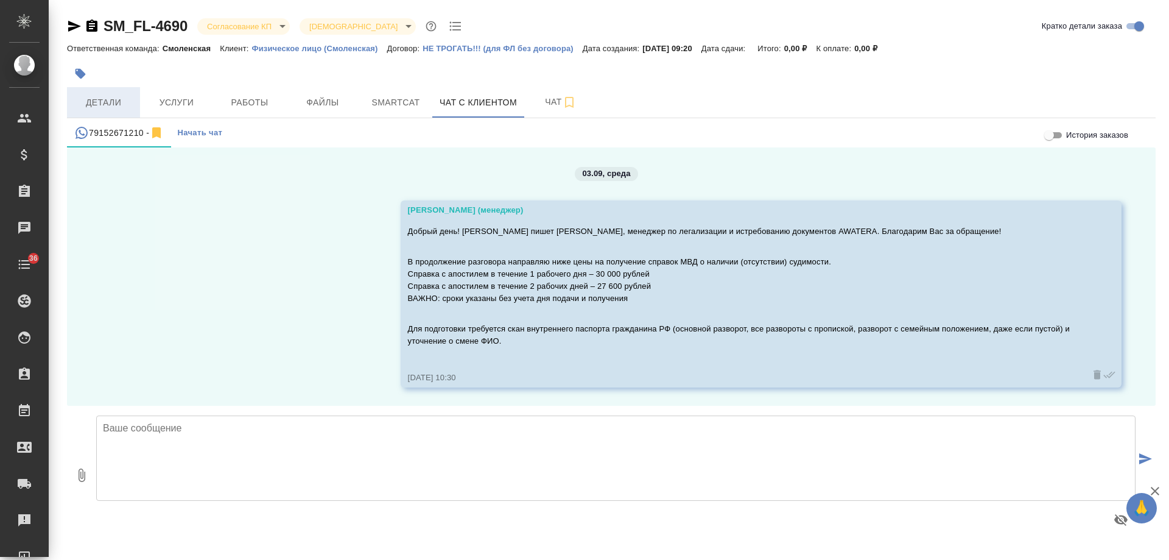
click at [97, 108] on span "Детали" at bounding box center [103, 102] width 58 height 15
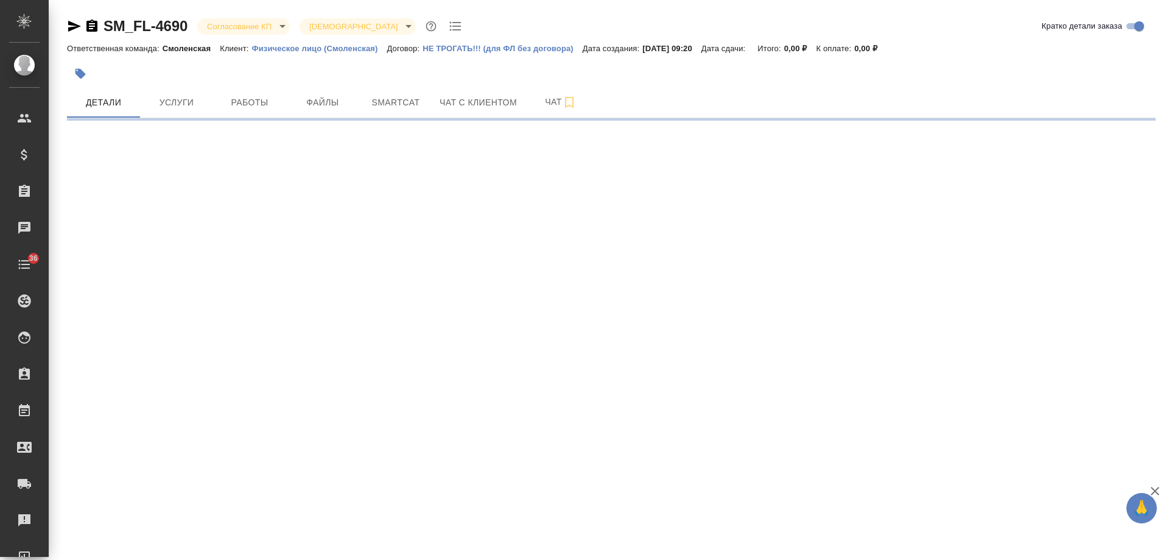
select select "RU"
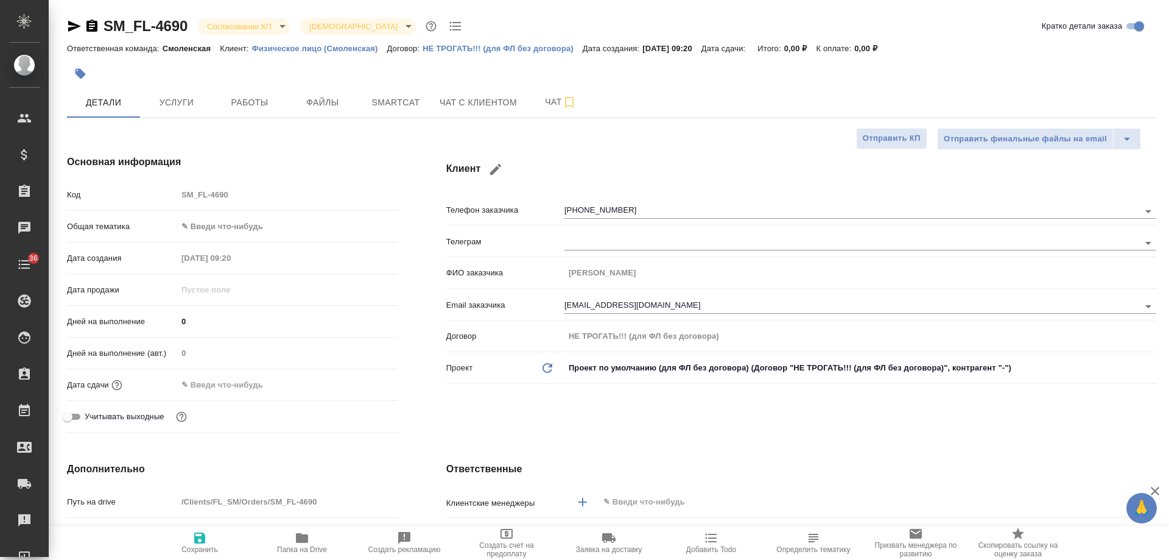
type textarea "x"
click at [462, 105] on span "Чат с клиентом" at bounding box center [478, 102] width 77 height 15
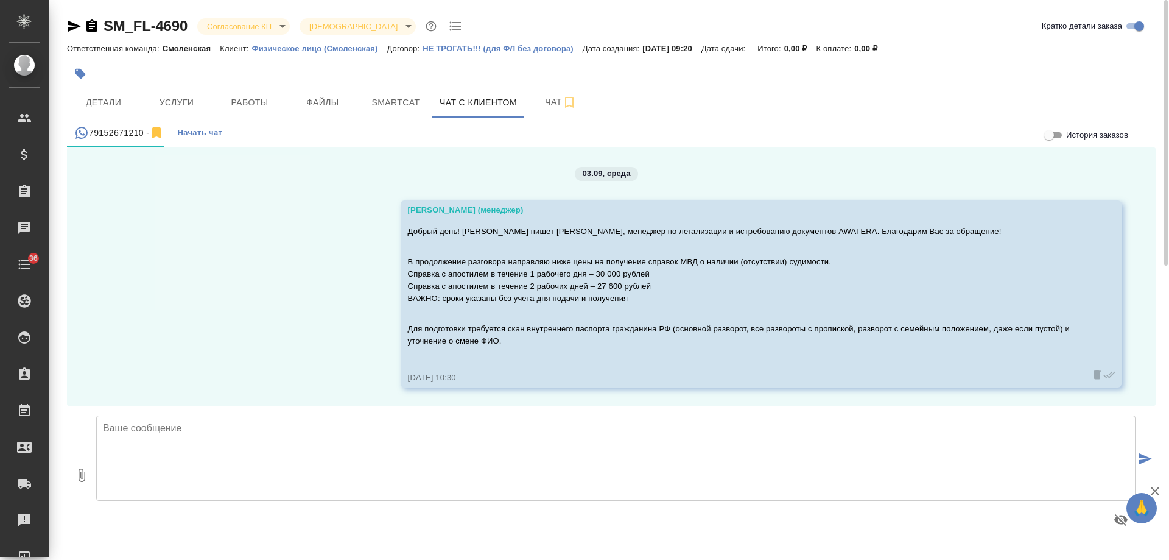
click at [336, 453] on textarea at bounding box center [616, 457] width 1040 height 85
type textarea "[PERSON_NAME], добрый день! Подскажите, подходит ли Вам наше предложение?"
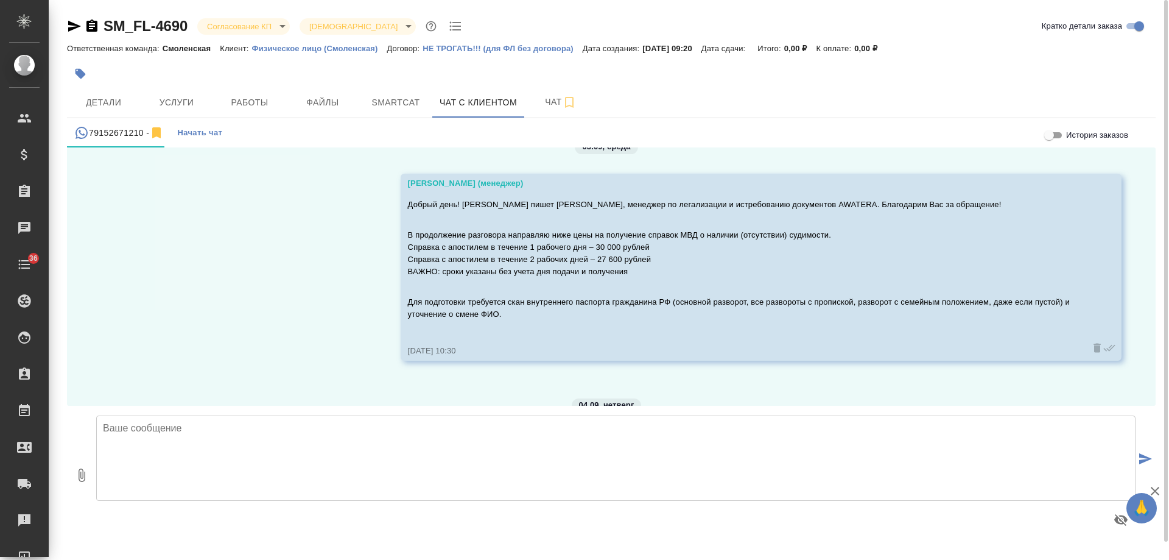
scroll to position [149, 0]
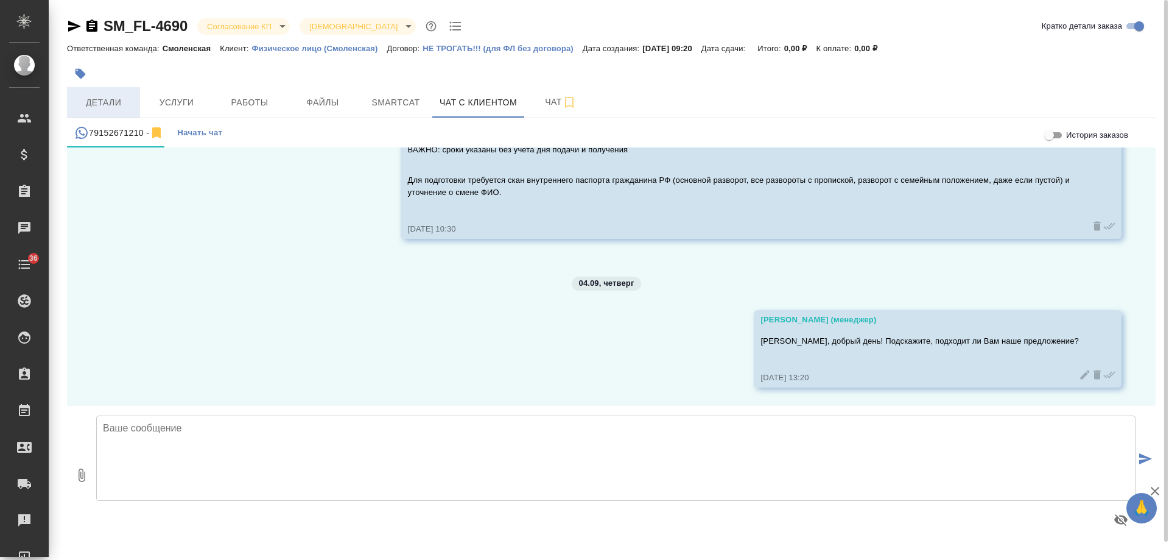
click at [112, 97] on span "Детали" at bounding box center [103, 102] width 58 height 15
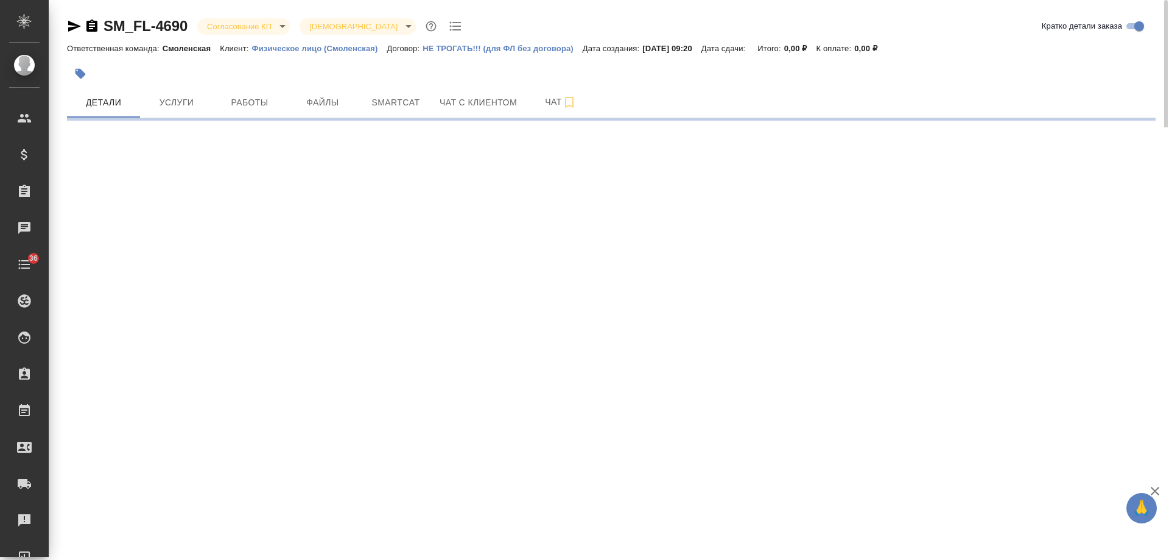
select select "RU"
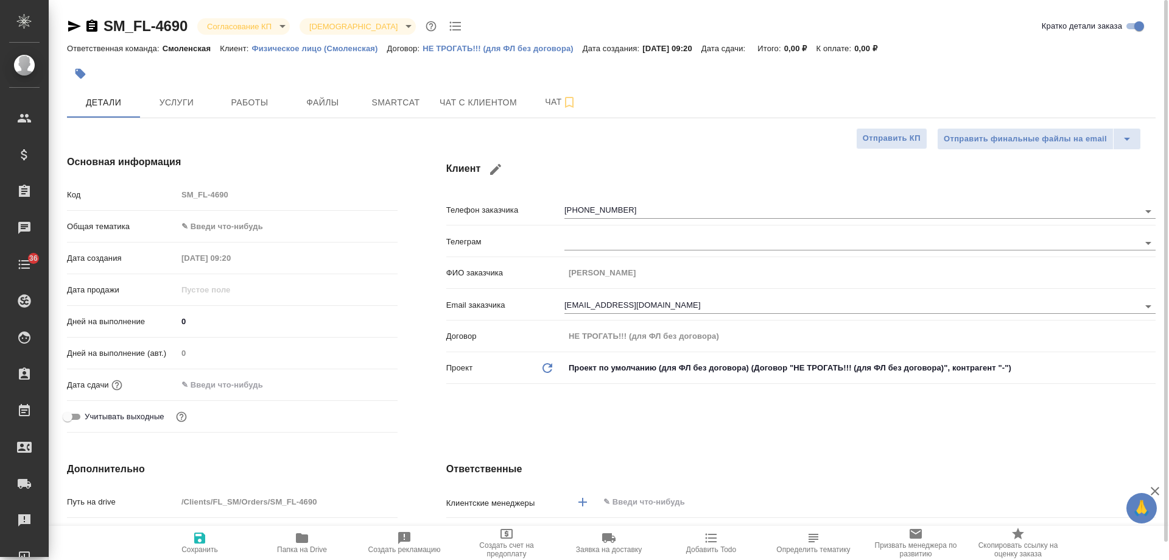
type textarea "x"
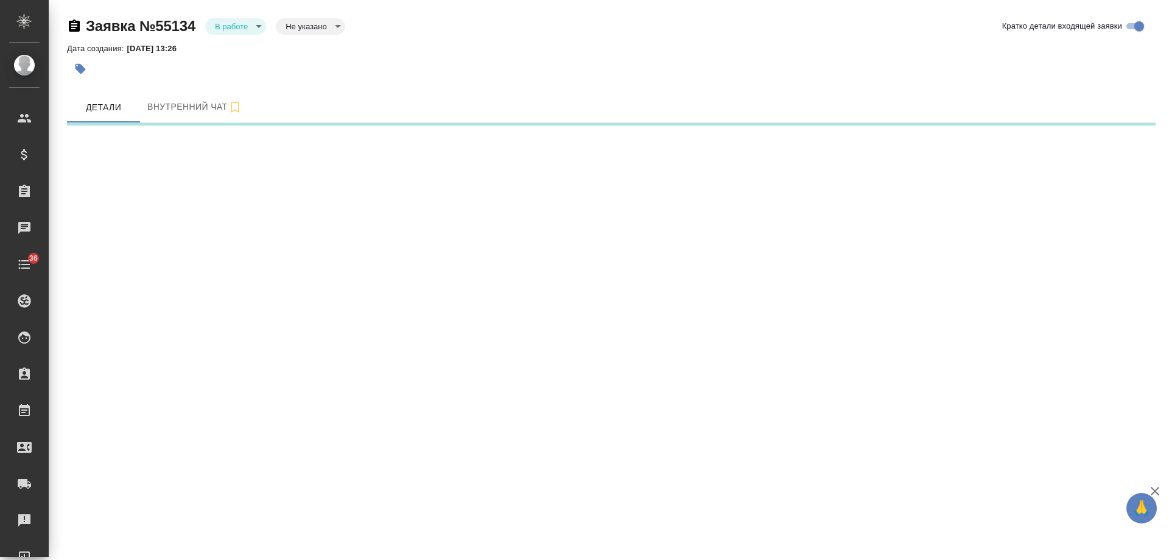
select select "RU"
select select "KZ"
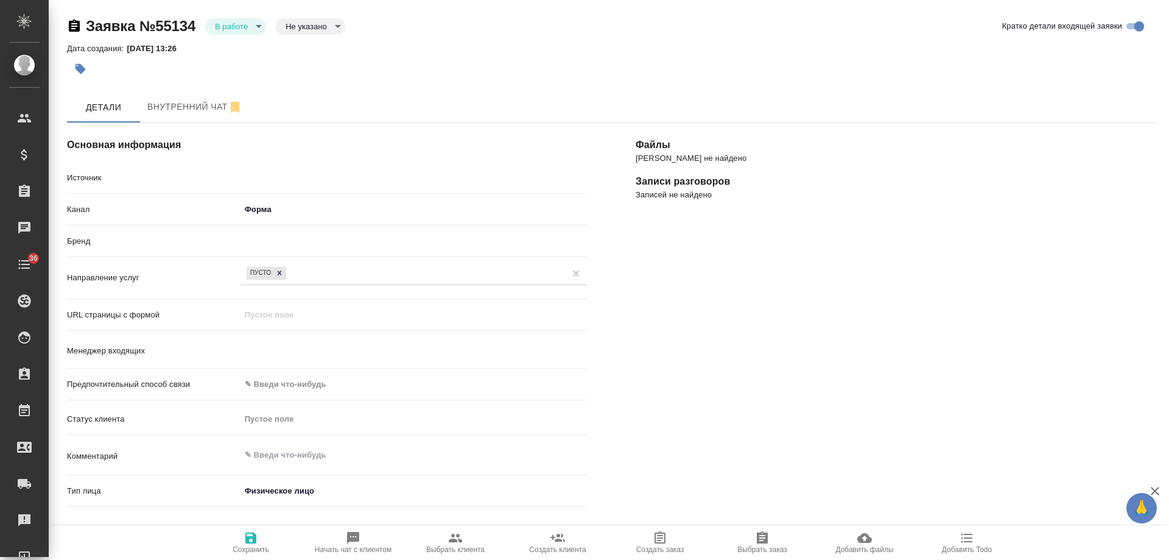
type input "Гудина Александра"
click at [350, 537] on icon "button" at bounding box center [353, 538] width 12 height 12
type textarea "x"
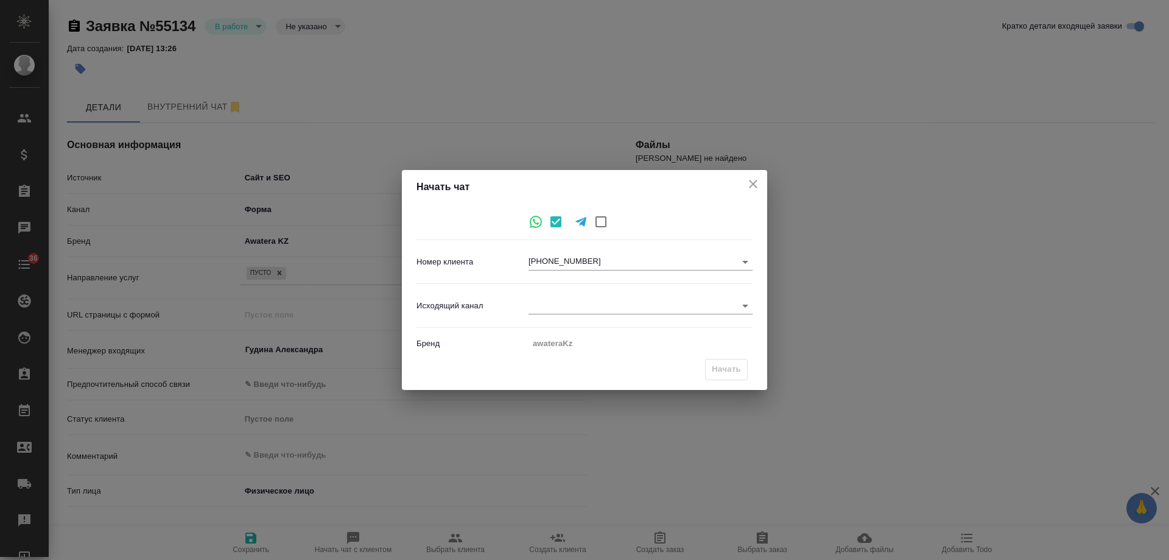
click at [549, 307] on body "🙏 .cls-1 fill:#fff; AWATERA Gudina Alexandra Клиенты Спецификации Заказы 0 Чаты…" at bounding box center [584, 280] width 1169 height 560
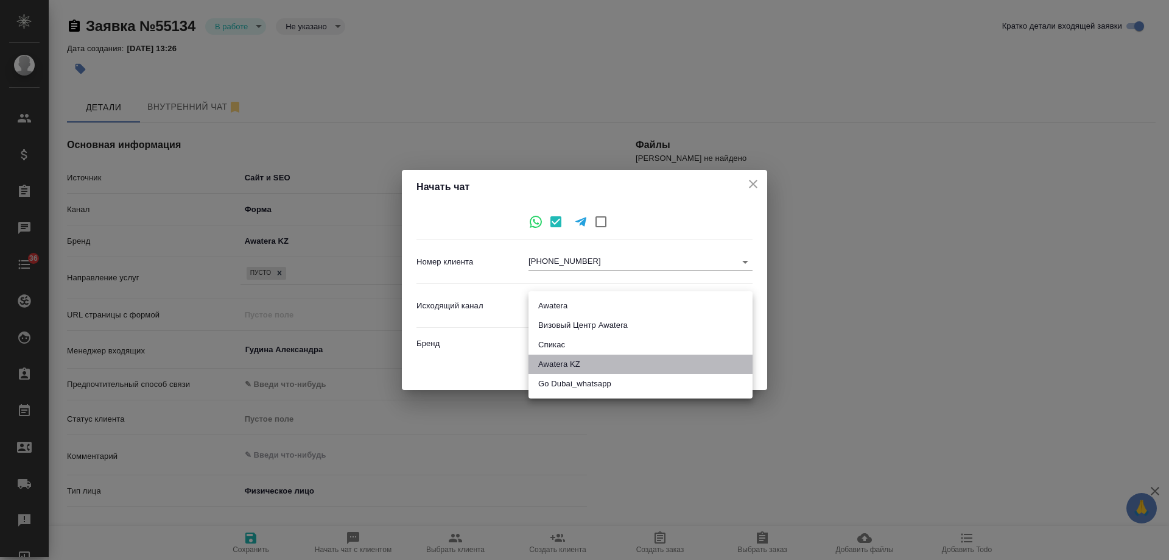
click at [568, 362] on li "Awatera KZ" at bounding box center [641, 364] width 224 height 19
type input "8"
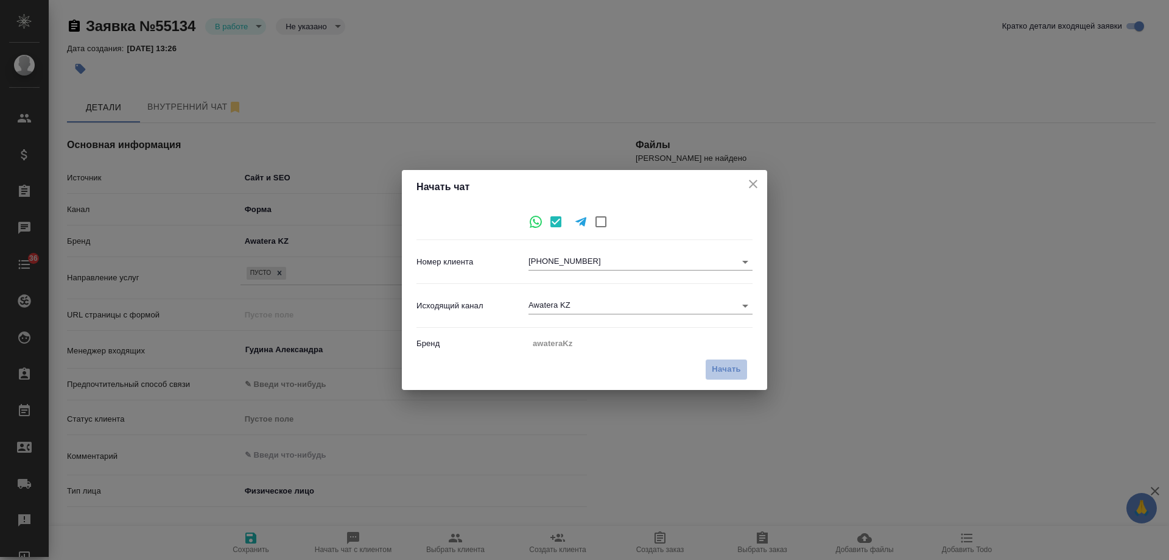
click at [747, 366] on button "Начать" at bounding box center [726, 369] width 43 height 21
type textarea "x"
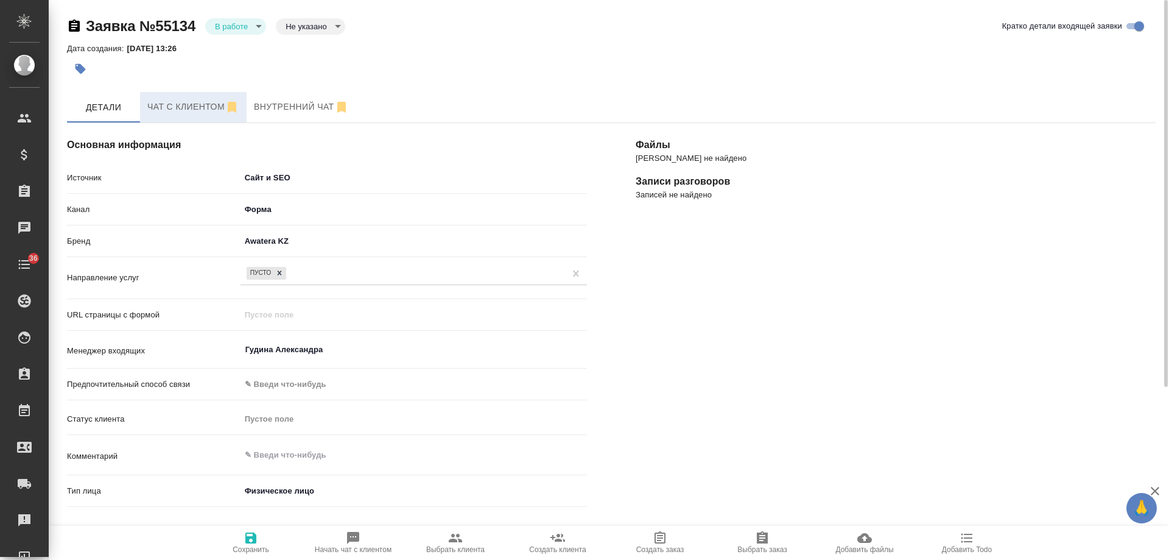
click at [179, 109] on span "Чат с клиентом" at bounding box center [193, 106] width 92 height 15
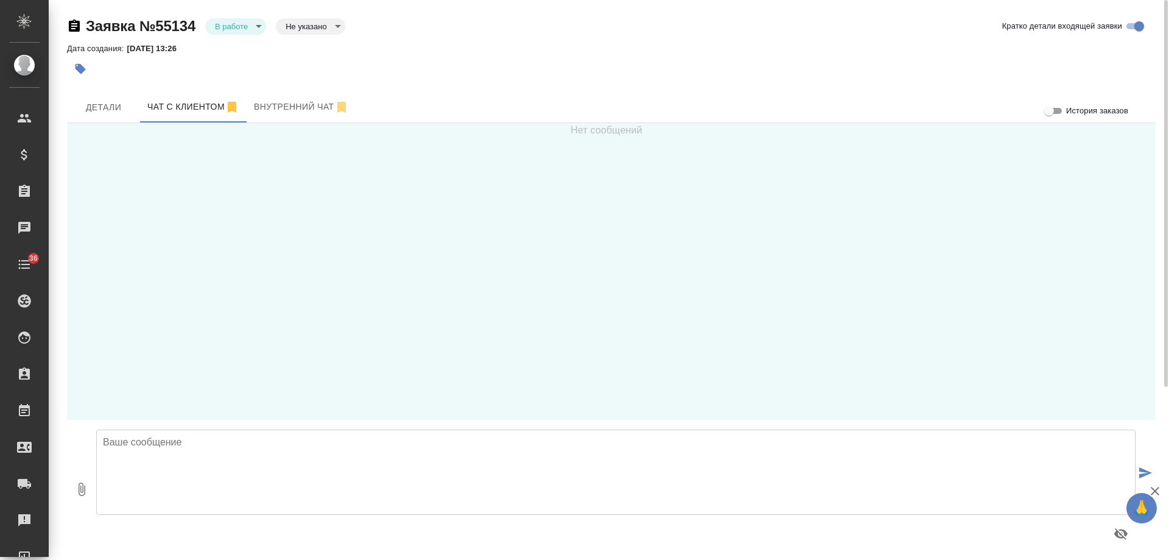
click at [298, 460] on textarea at bounding box center [616, 471] width 1040 height 85
type textarea "Анна, добрый день! Получили от Вас заявку на сайте, но не смогли дозвониться. К…"
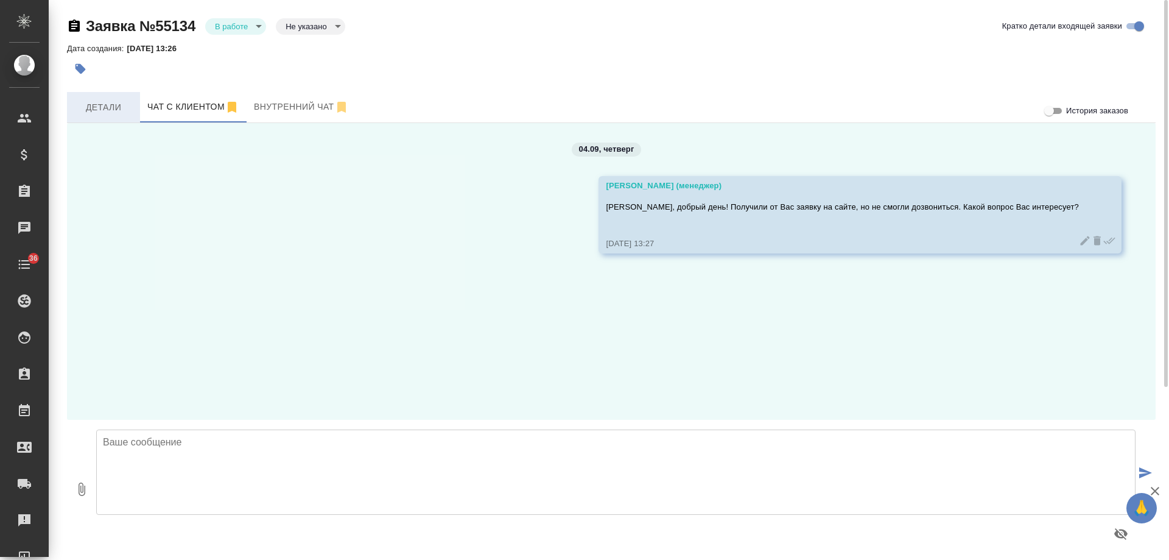
click at [110, 113] on span "Детали" at bounding box center [103, 107] width 58 height 15
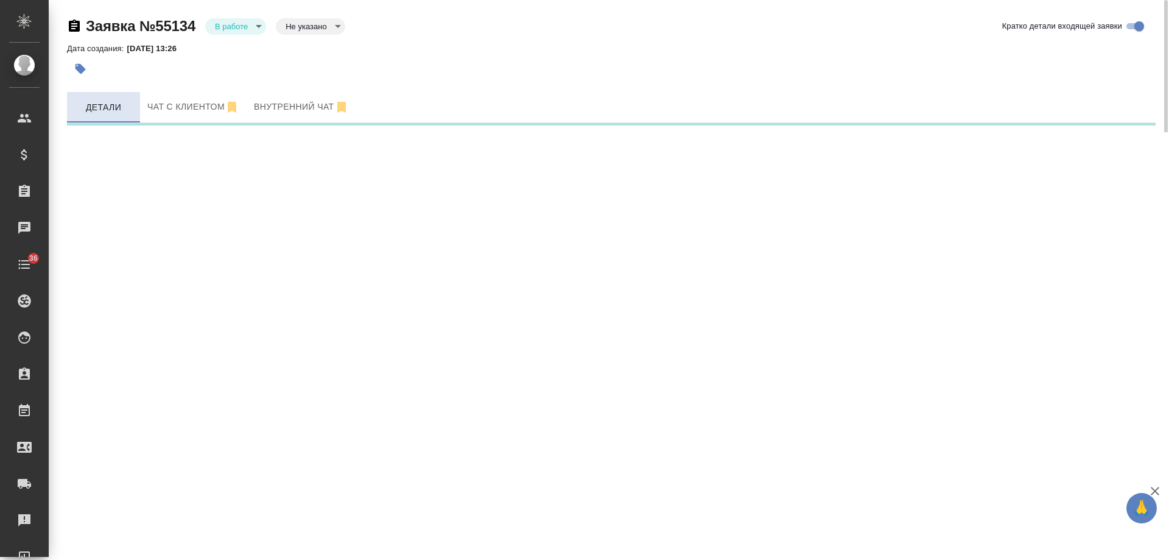
select select "RU"
select select "KZ"
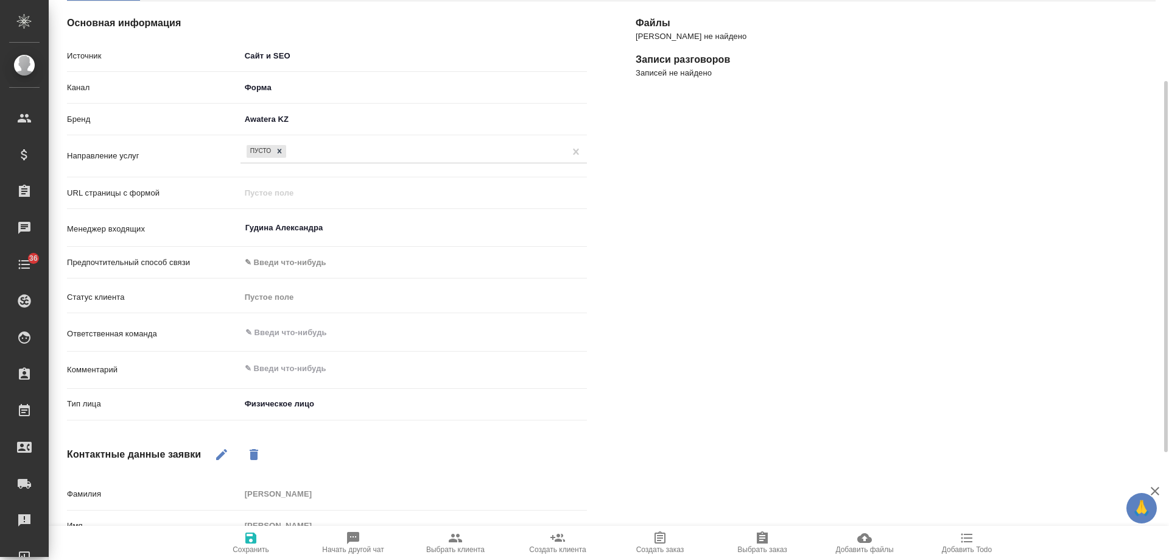
scroll to position [61, 0]
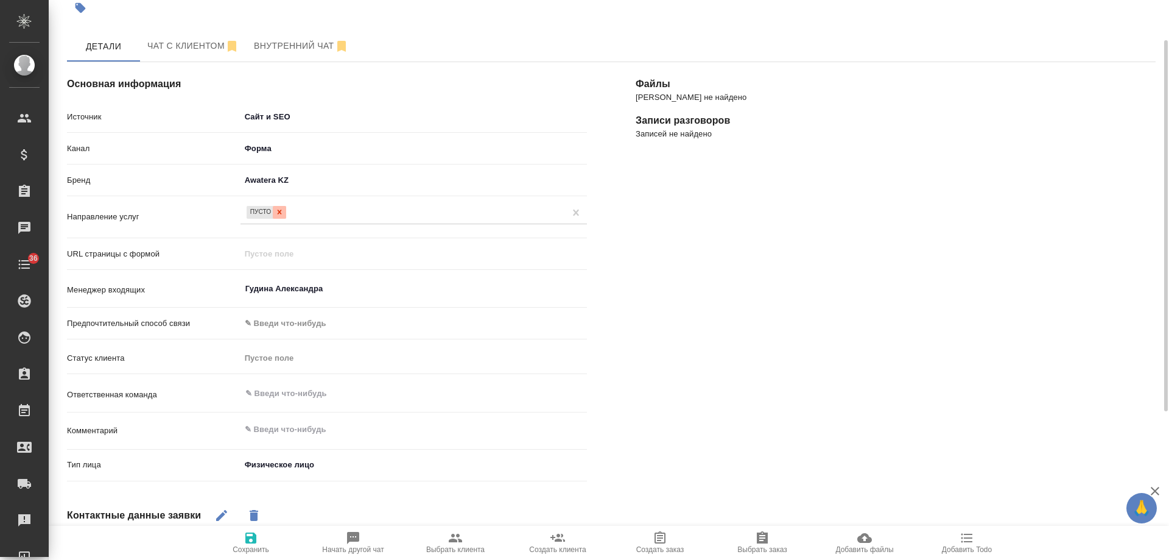
click at [281, 212] on icon at bounding box center [279, 212] width 9 height 9
click at [308, 213] on div "Пусто" at bounding box center [414, 212] width 347 height 18
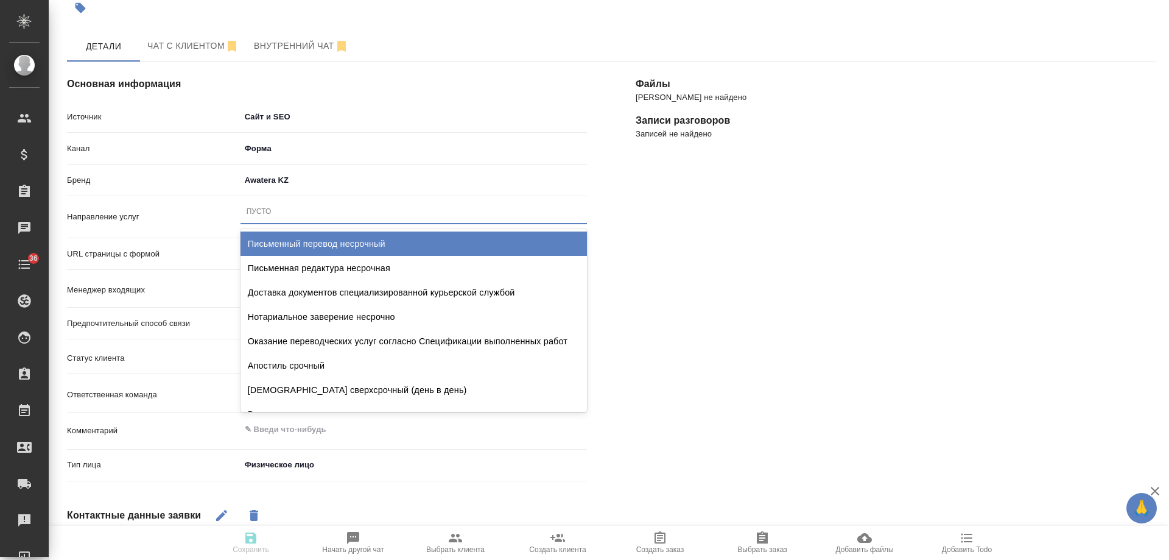
click at [323, 241] on div "Письменный перевод несрочный" at bounding box center [414, 243] width 347 height 24
type textarea "x"
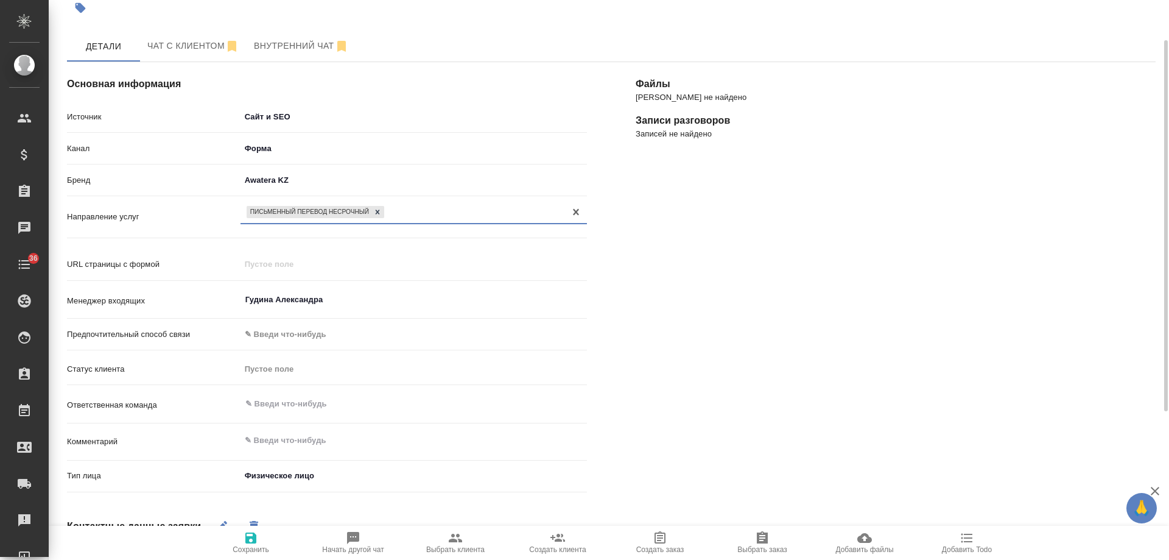
click at [250, 538] on icon "button" at bounding box center [250, 537] width 11 height 11
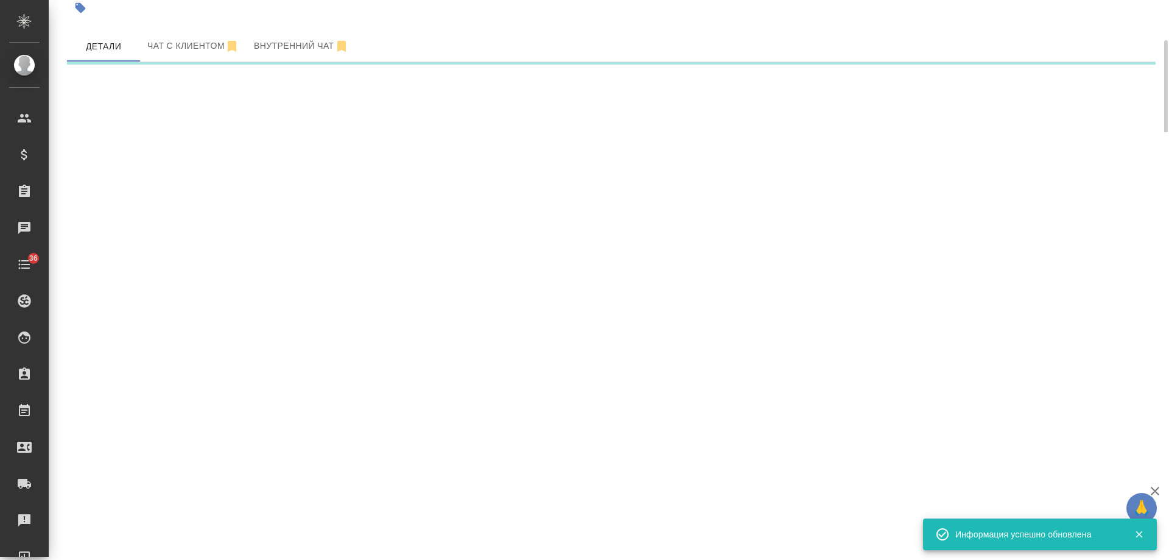
select select "RU"
select select "KZ"
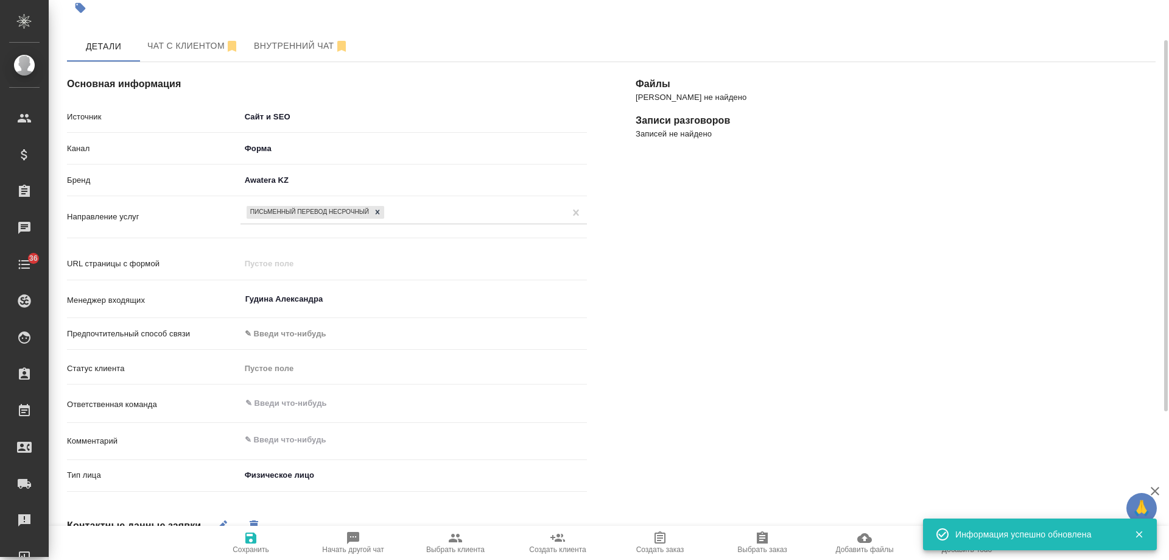
type textarea "x"
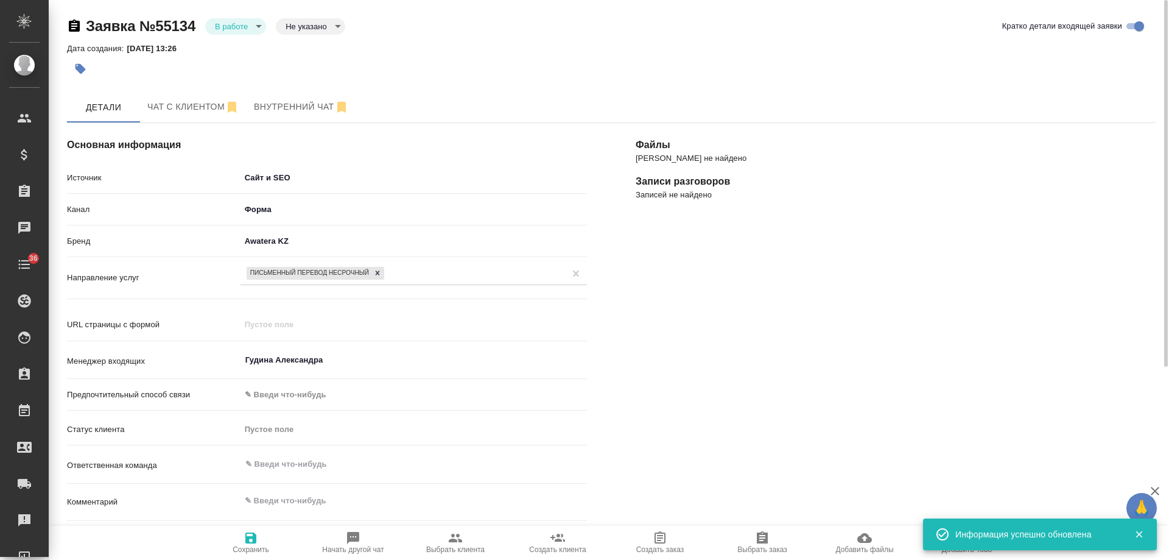
click at [242, 24] on body "🙏 .cls-1 fill:#fff; AWATERA Gudina Alexandra Клиенты Спецификации Заказы 0 Чаты…" at bounding box center [584, 280] width 1169 height 560
click at [232, 57] on li "Отказ" at bounding box center [235, 47] width 61 height 21
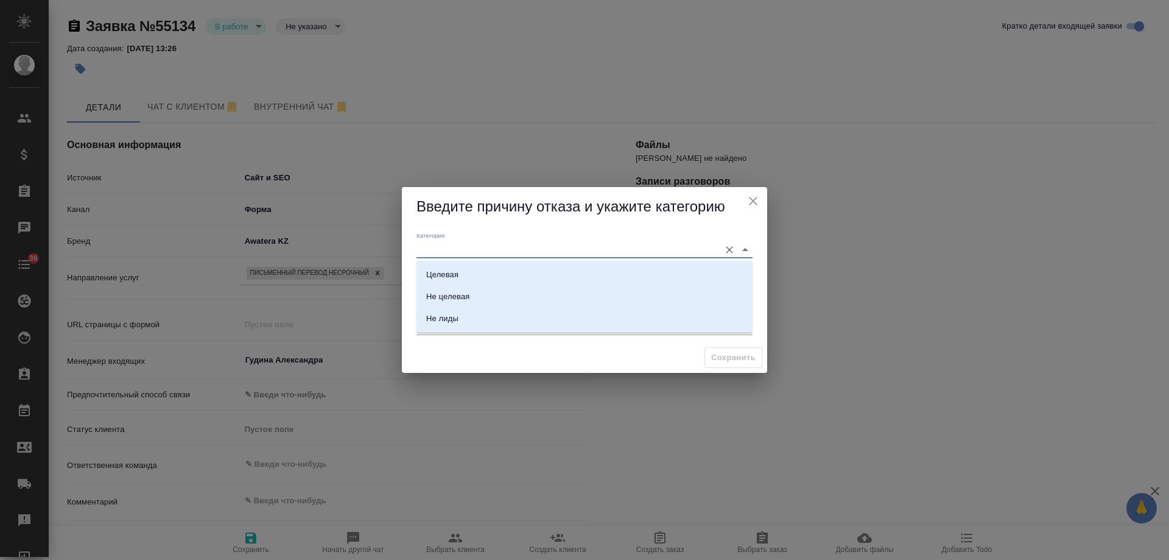
click at [434, 250] on input "Категория" at bounding box center [565, 249] width 297 height 16
click at [451, 297] on div "Не целевая" at bounding box center [447, 297] width 43 height 12
type input "Не целевая"
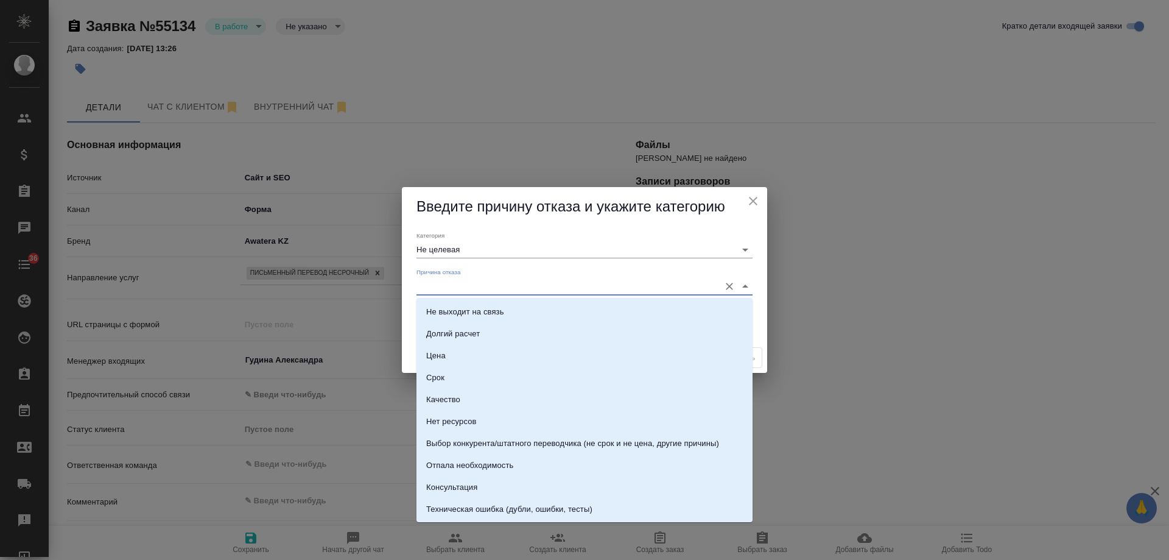
click at [465, 283] on input "Причина отказа" at bounding box center [565, 286] width 297 height 16
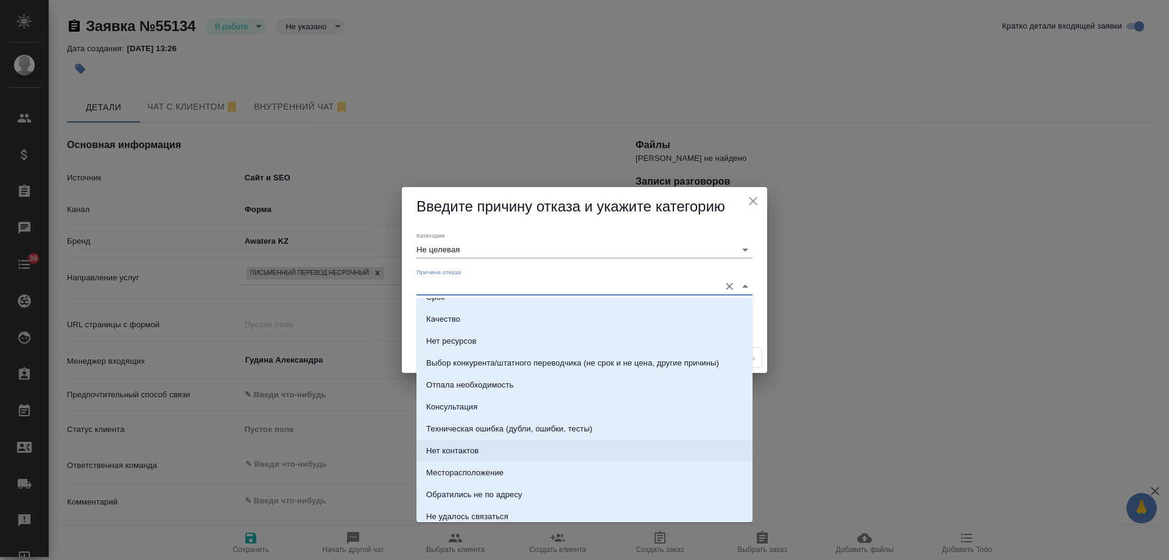
scroll to position [61, 0]
click at [470, 362] on div "Нет ресурсов" at bounding box center [451, 361] width 51 height 12
type input "Нет ресурсов"
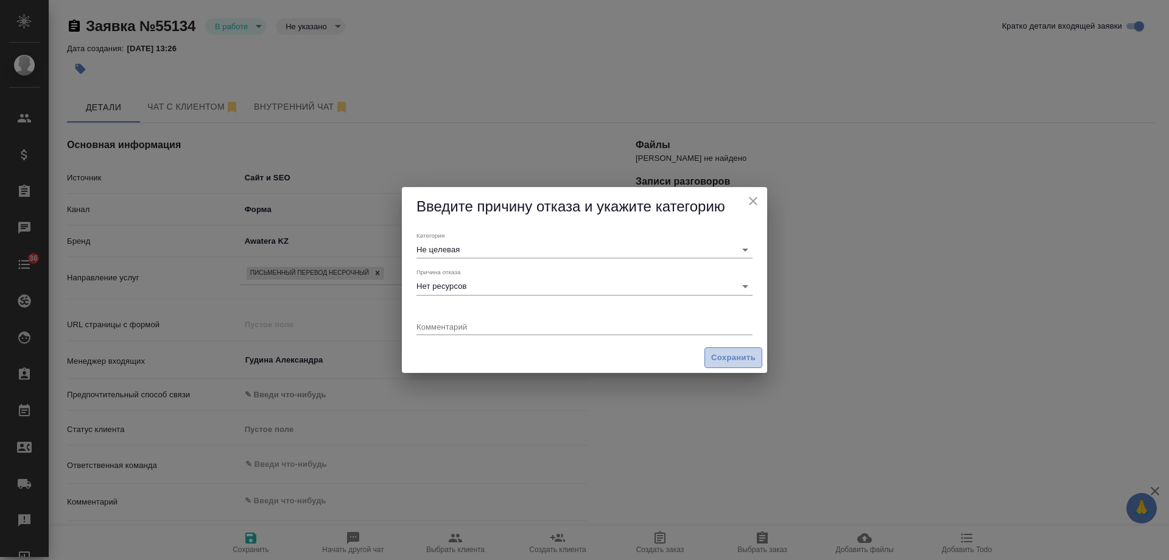
click at [726, 362] on span "Сохранить" at bounding box center [733, 358] width 44 height 14
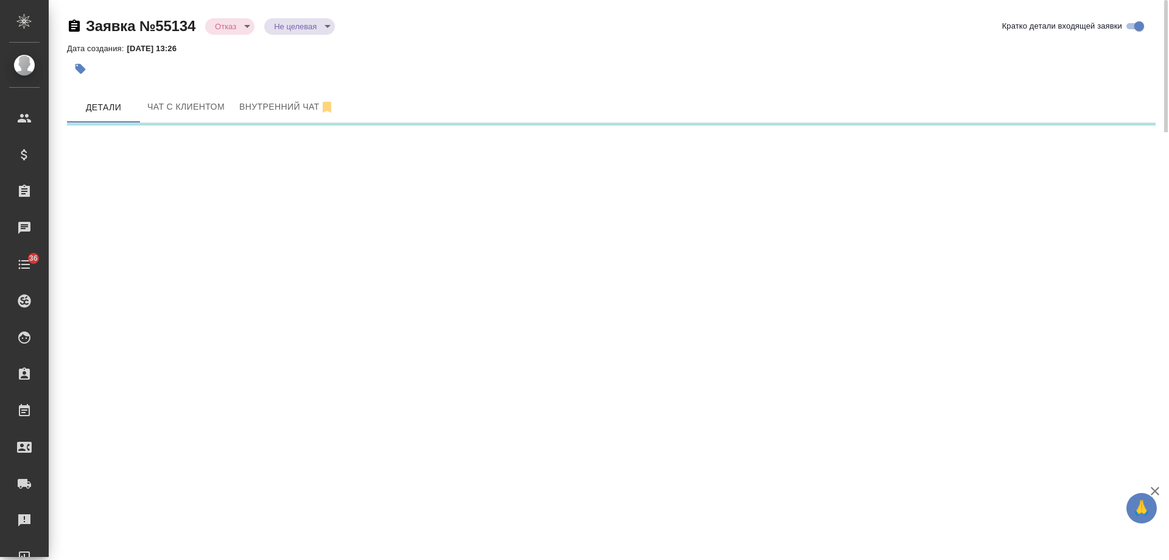
select select "RU"
select select "KZ"
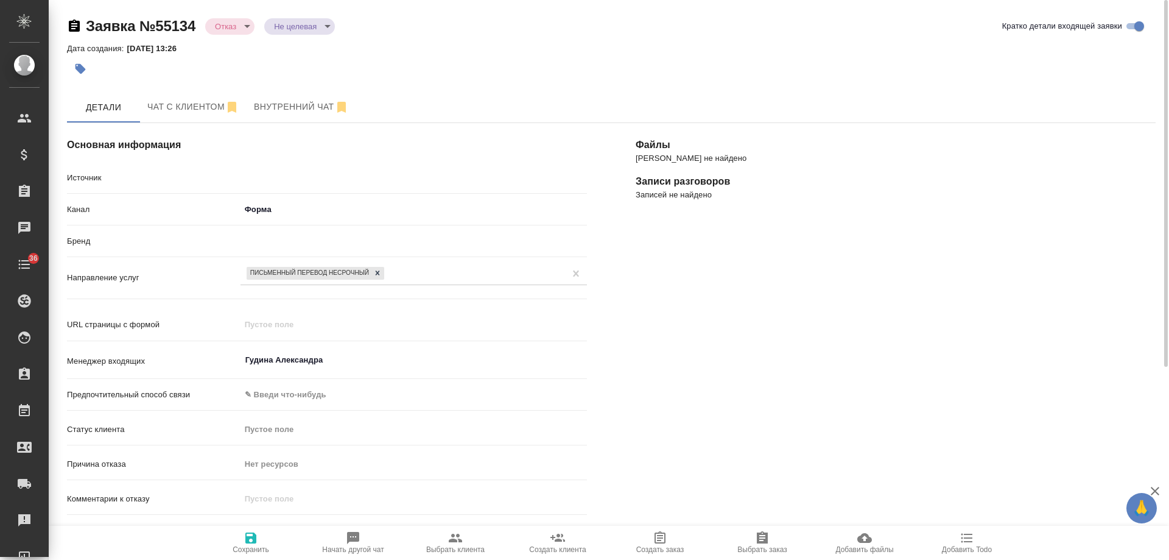
type textarea "x"
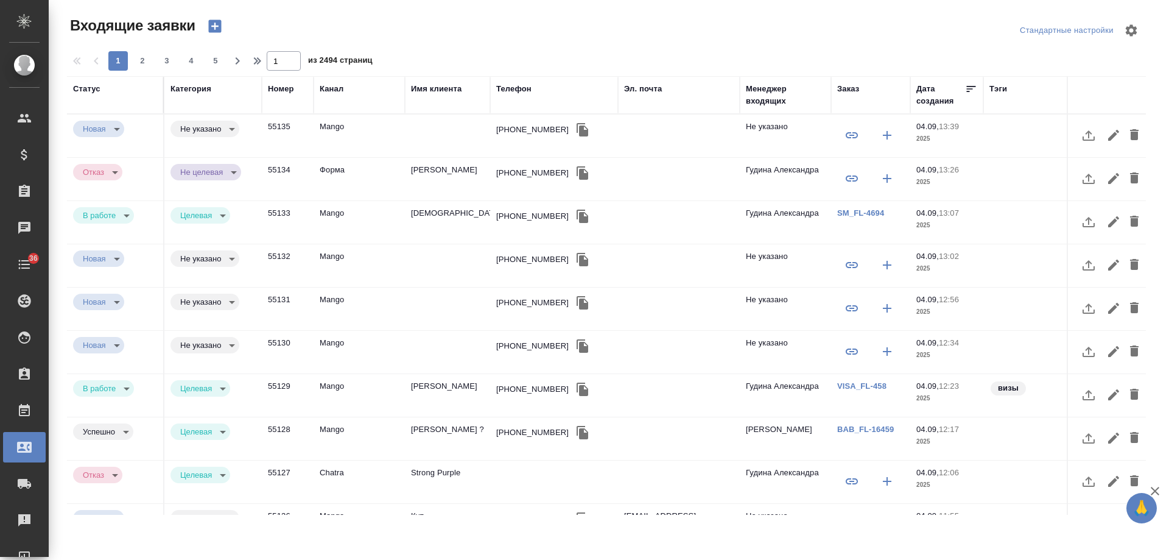
select select "RU"
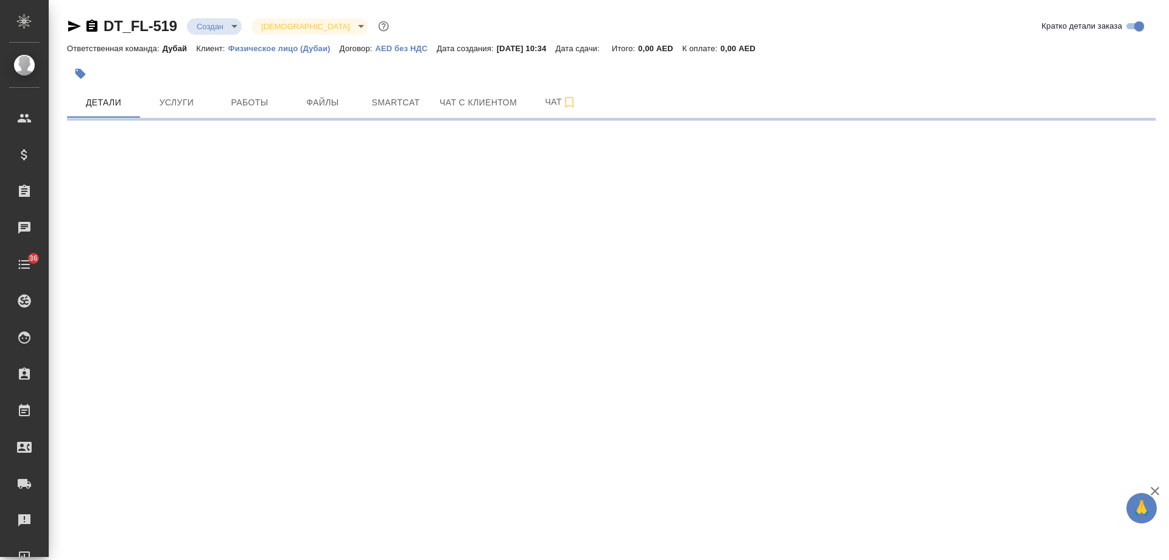
select select "RU"
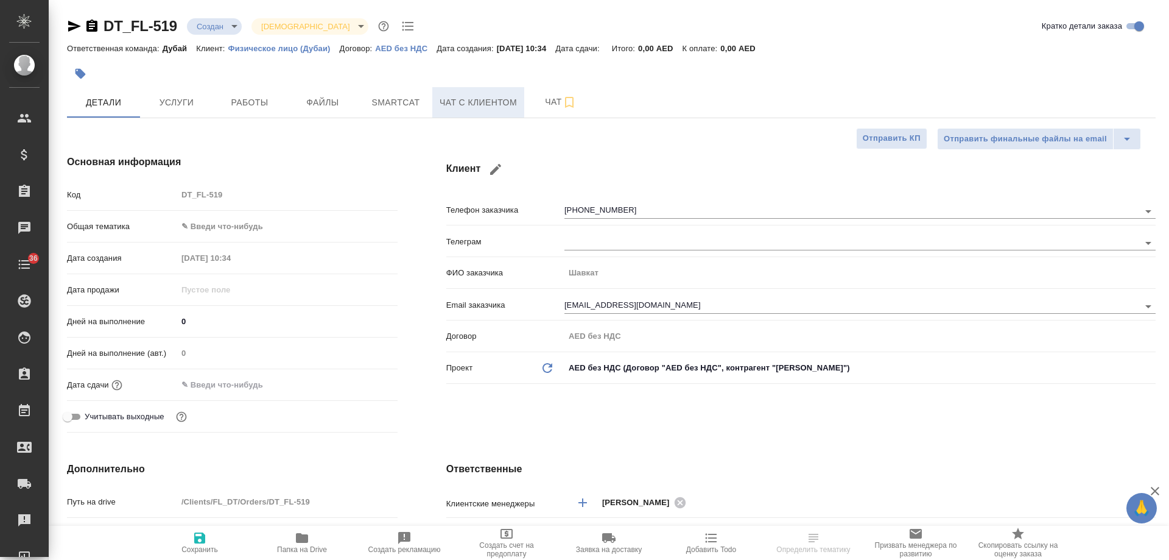
type textarea "x"
click at [503, 106] on span "Чат с клиентом" at bounding box center [478, 102] width 77 height 15
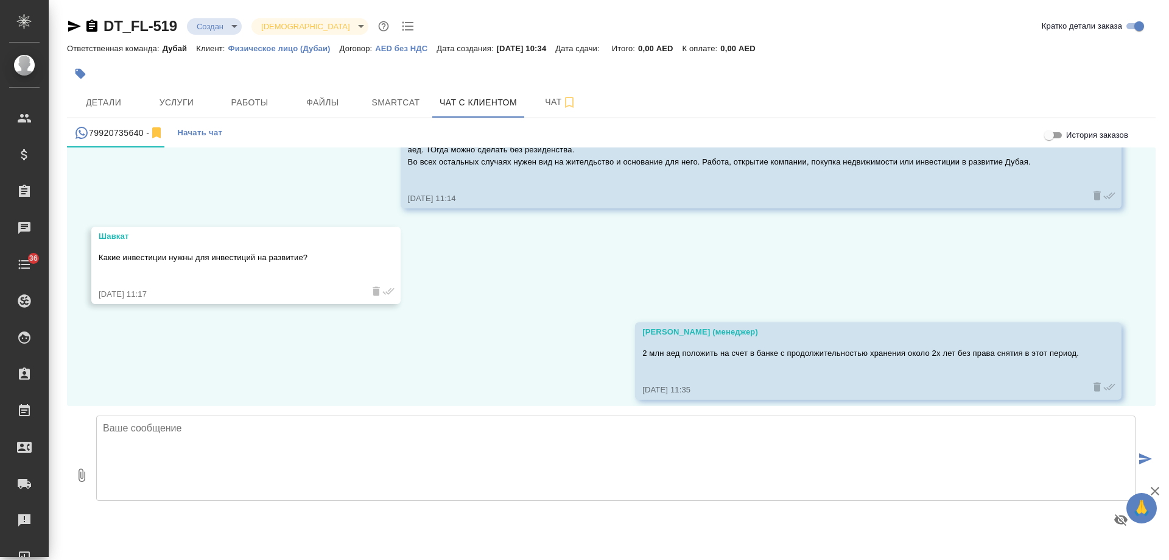
scroll to position [800, 0]
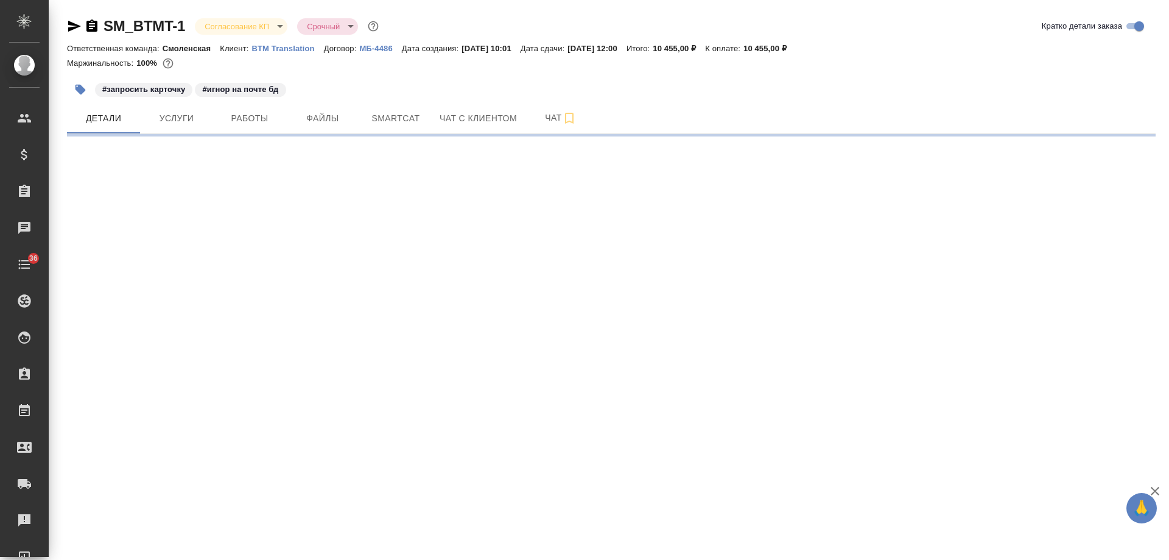
select select "RU"
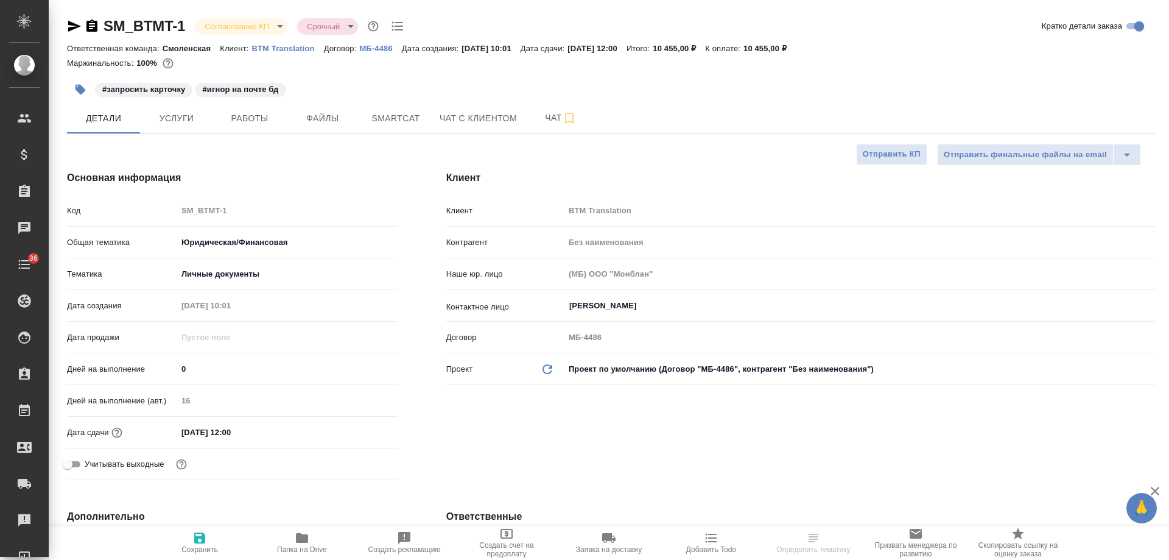
type textarea "x"
click at [93, 24] on icon "button" at bounding box center [92, 26] width 15 height 15
type textarea "x"
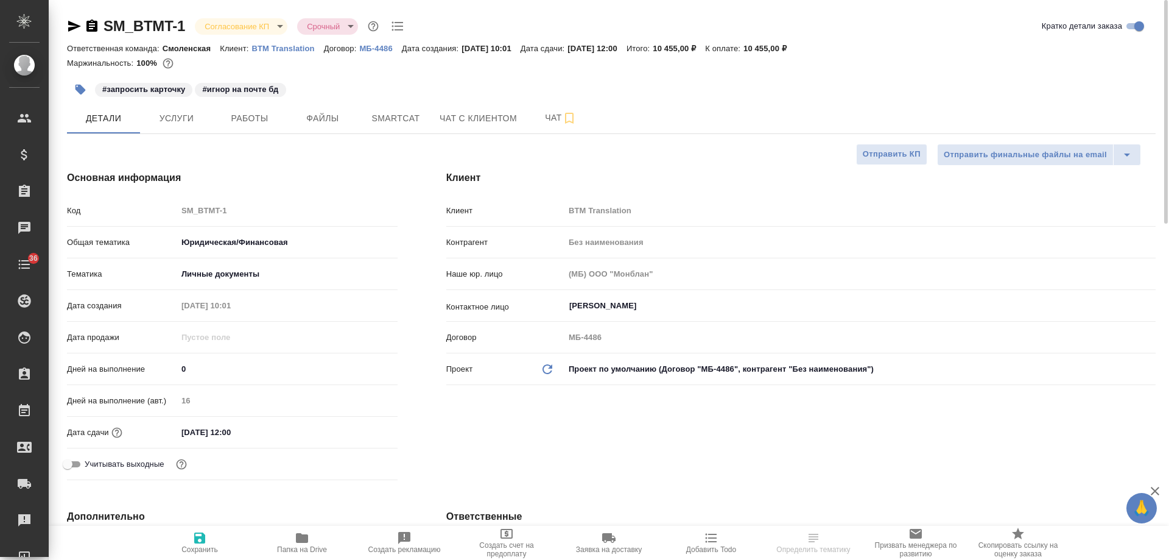
type textarea "x"
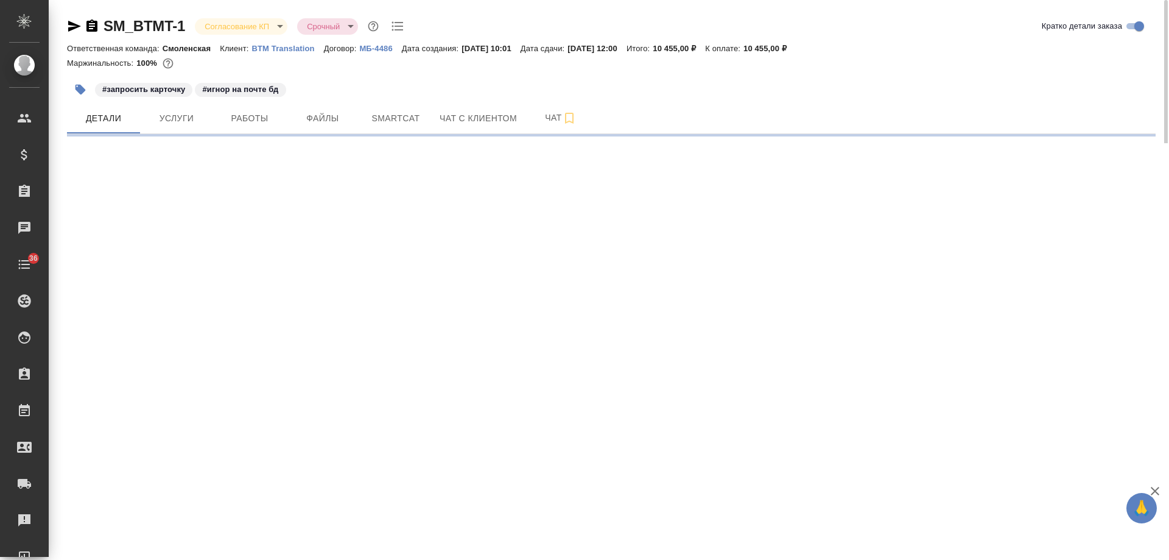
select select "RU"
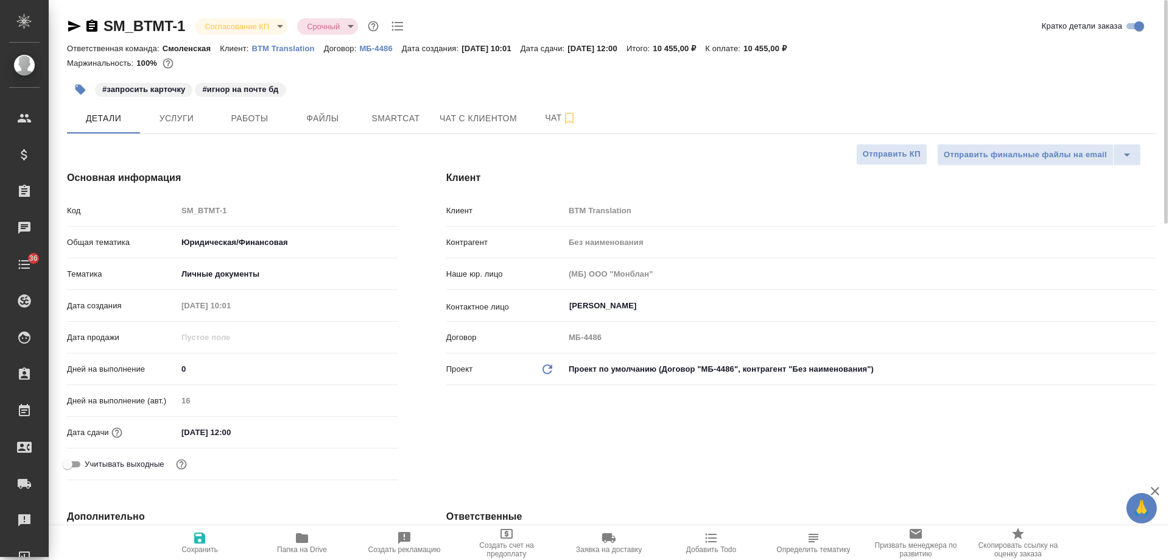
type textarea "x"
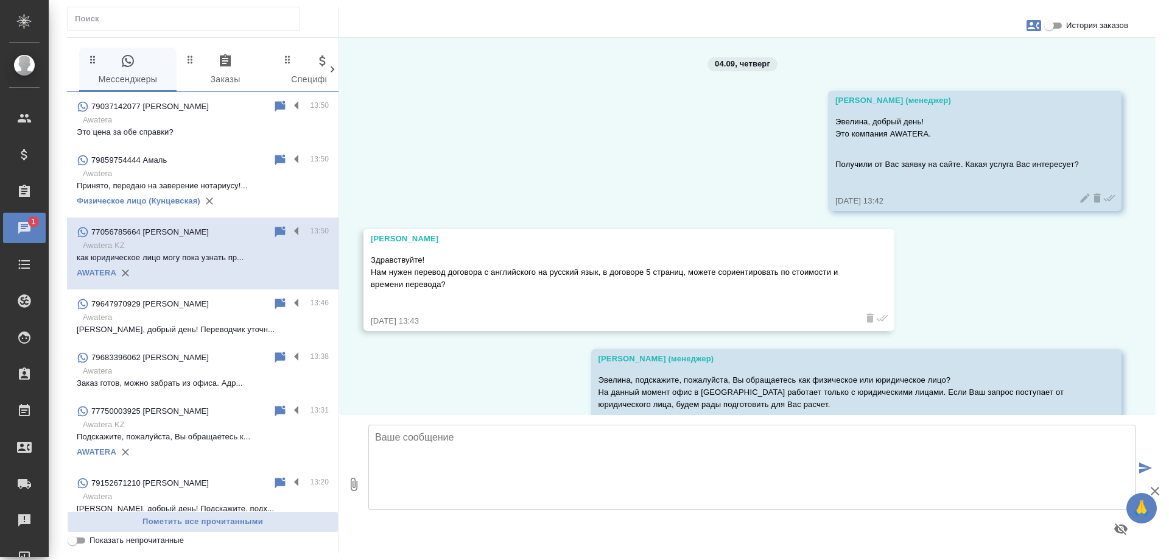
scroll to position [205, 0]
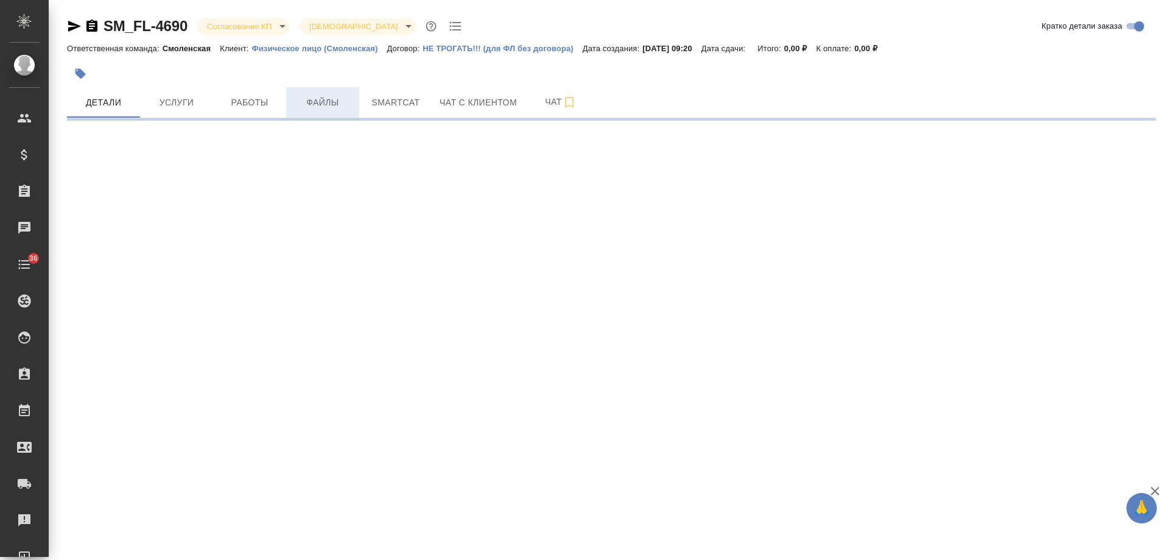
select select "RU"
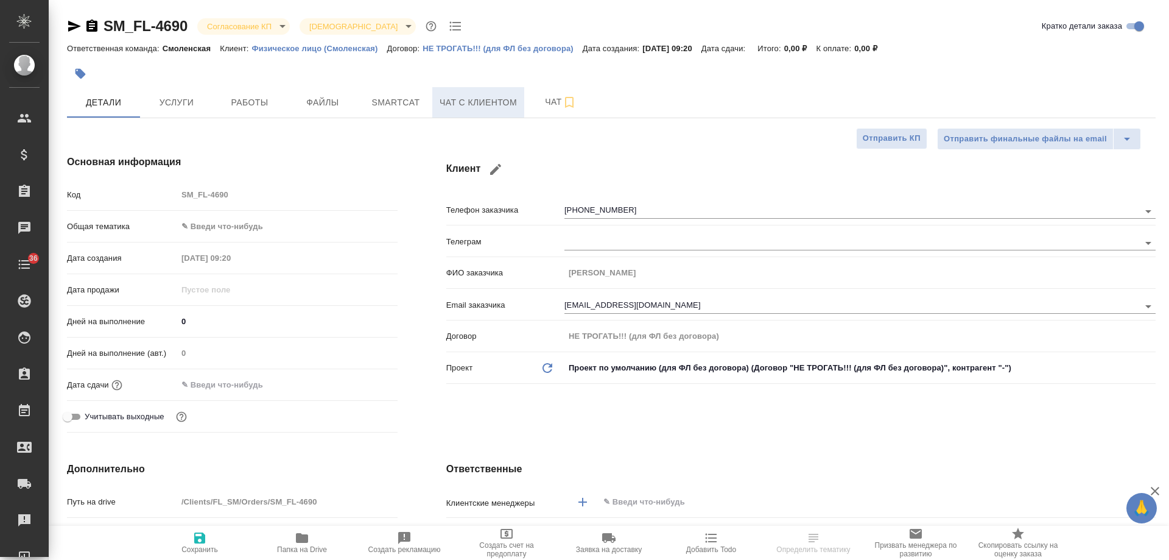
type textarea "x"
click at [464, 99] on span "Чат с клиентом" at bounding box center [478, 102] width 77 height 15
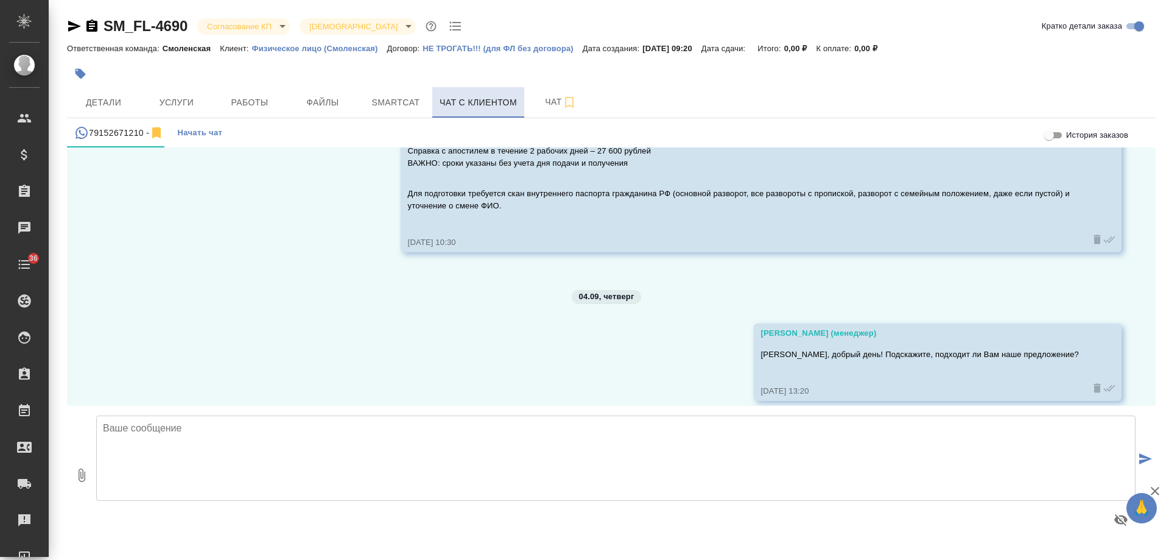
scroll to position [149, 0]
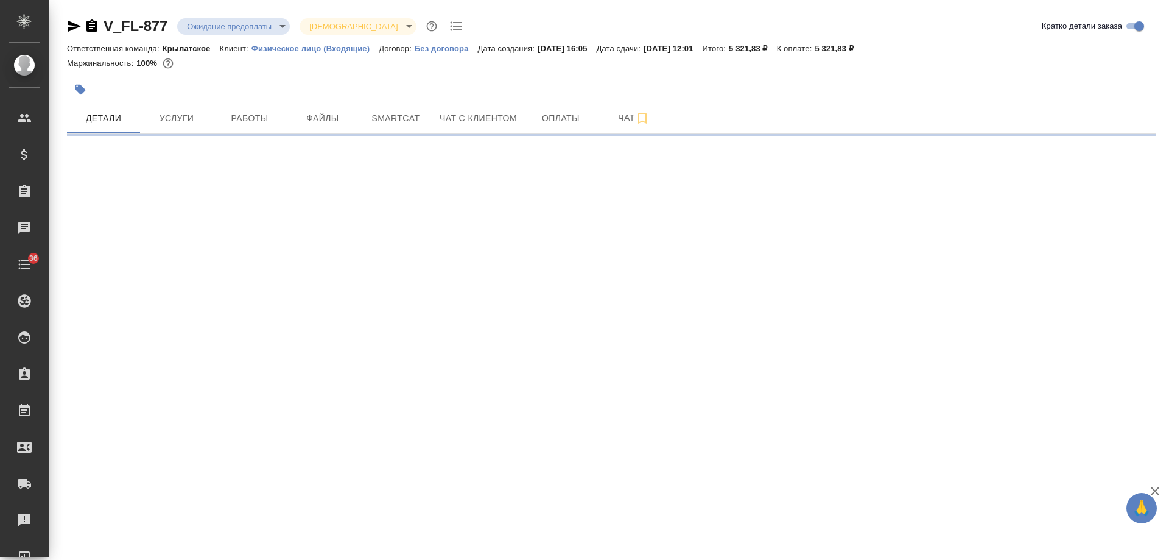
select select "RU"
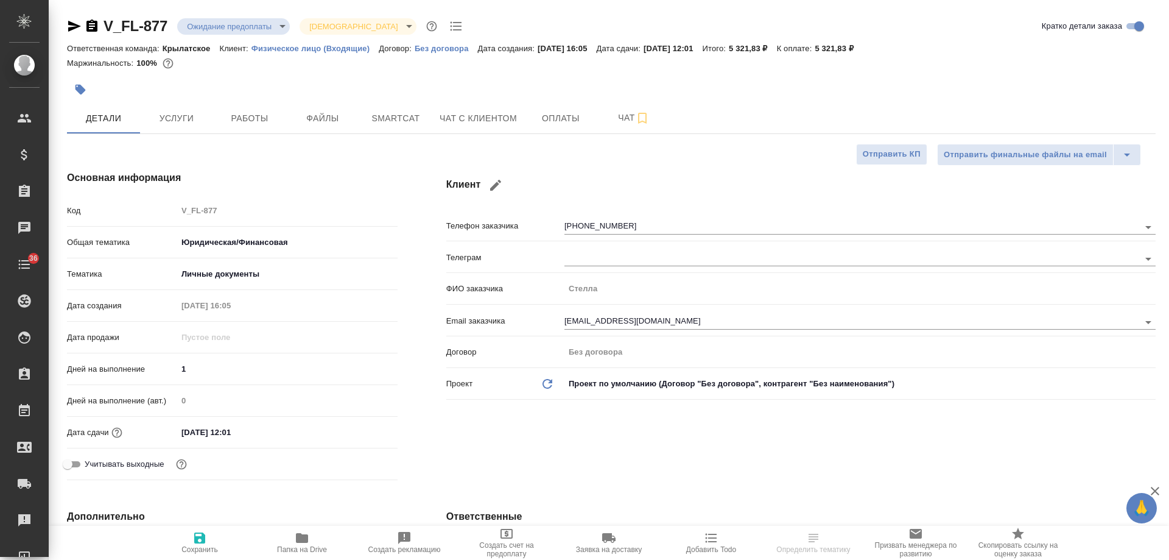
type textarea "x"
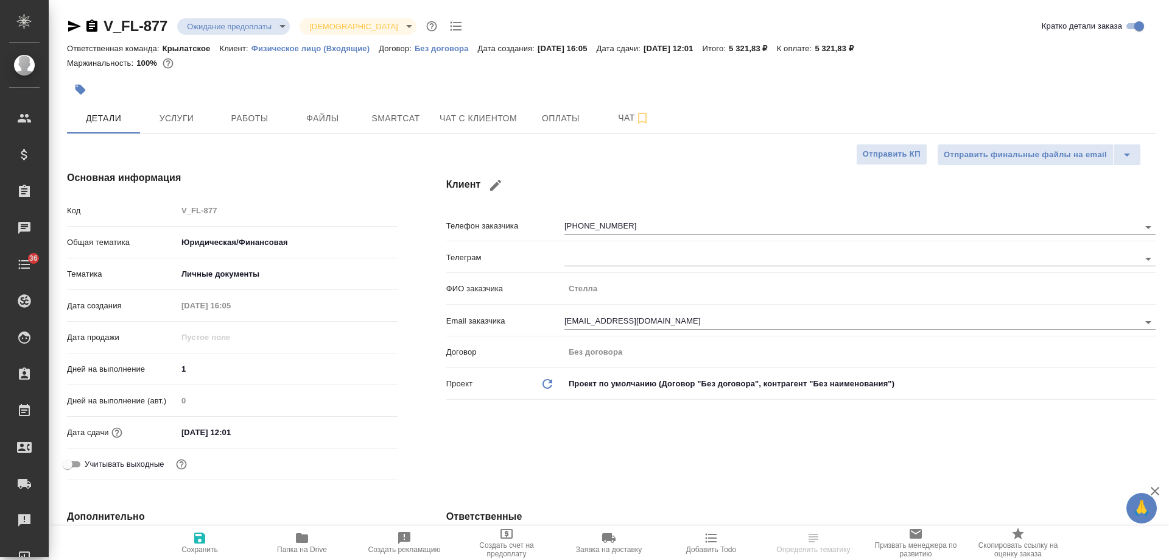
type textarea "x"
click at [470, 117] on span "Чат с клиентом" at bounding box center [478, 118] width 77 height 15
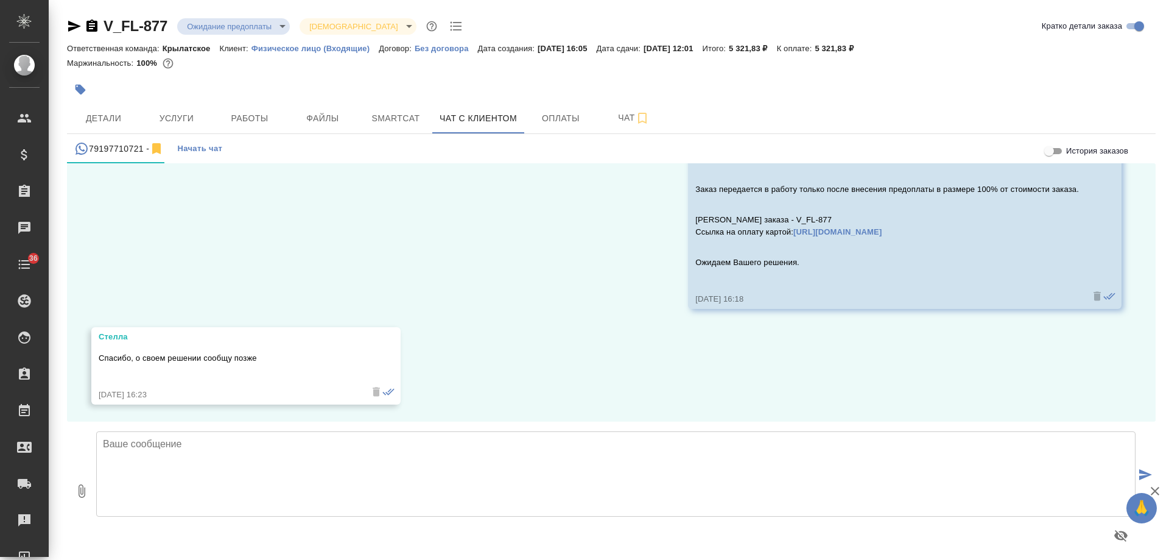
scroll to position [604, 0]
click at [436, 453] on textarea at bounding box center [616, 473] width 1040 height 85
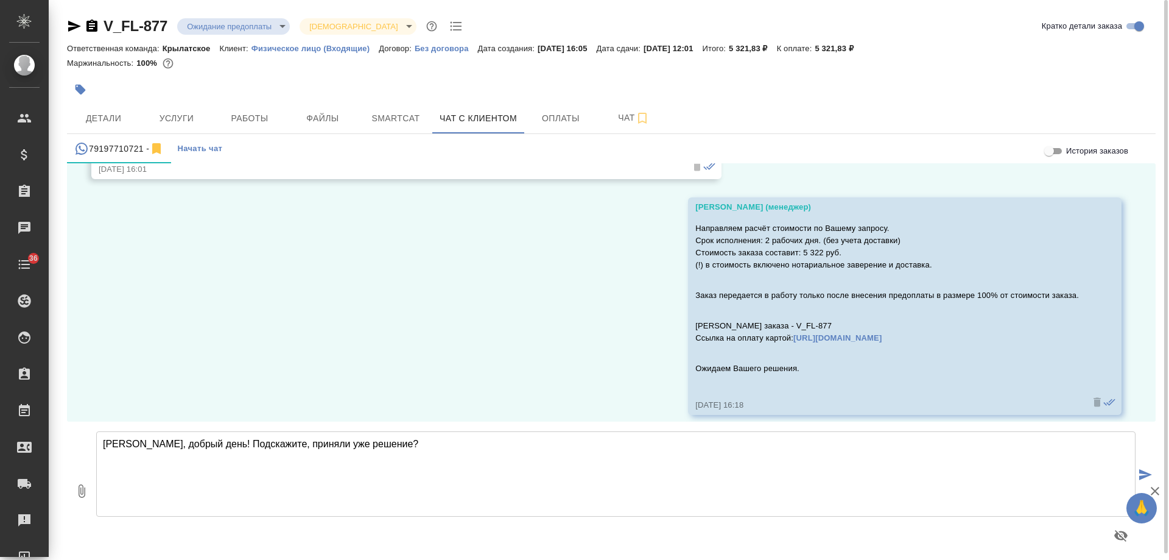
scroll to position [482, 0]
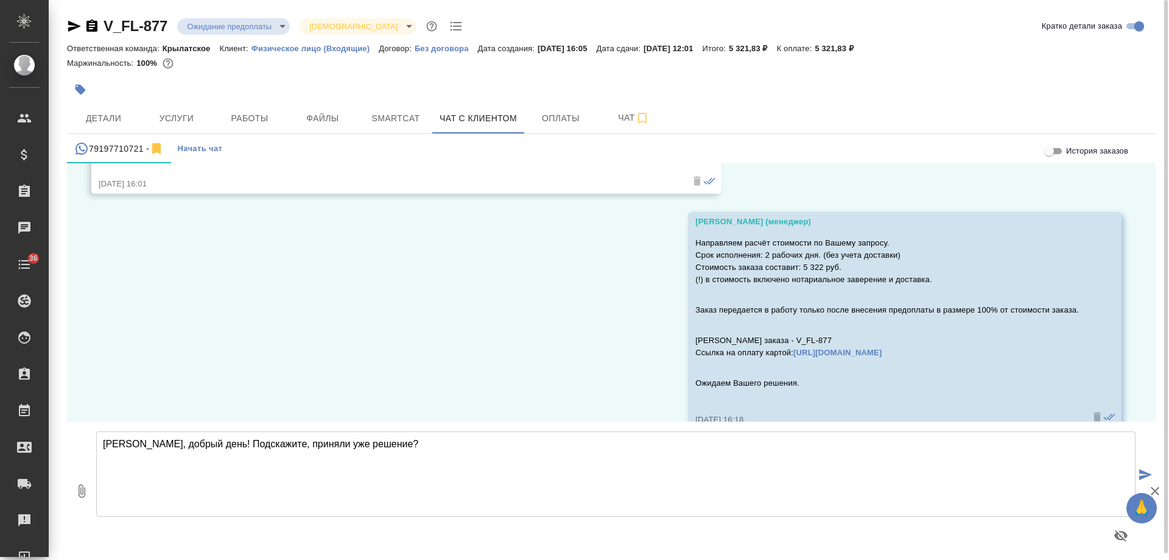
drag, startPoint x: 404, startPoint y: 435, endPoint x: 268, endPoint y: 442, distance: 136.0
click at [267, 440] on textarea "[PERSON_NAME], добрый день! Подскажите, приняли уже решение?" at bounding box center [616, 473] width 1040 height 85
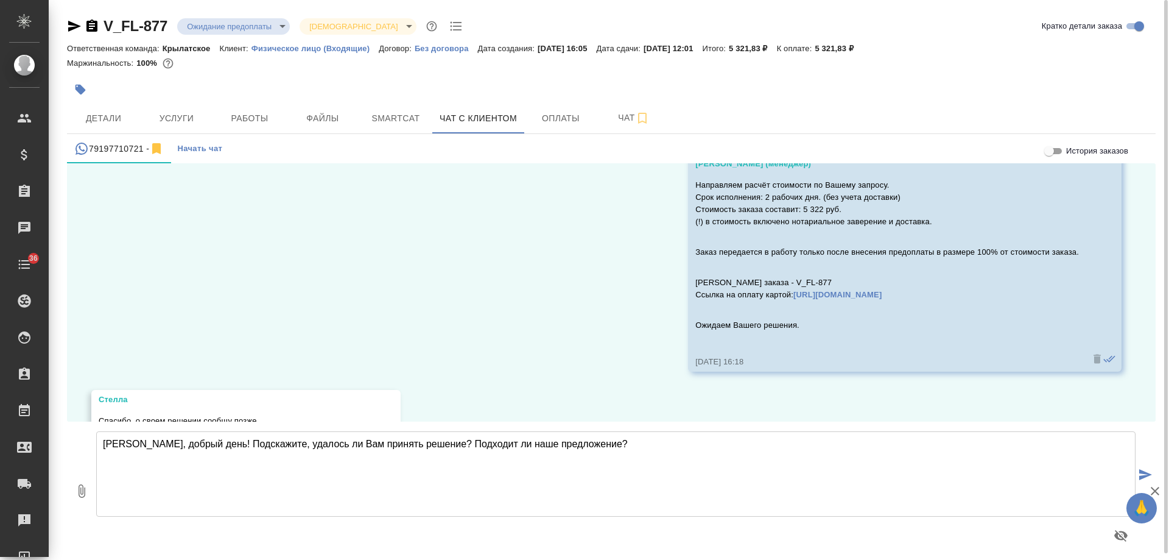
scroll to position [604, 0]
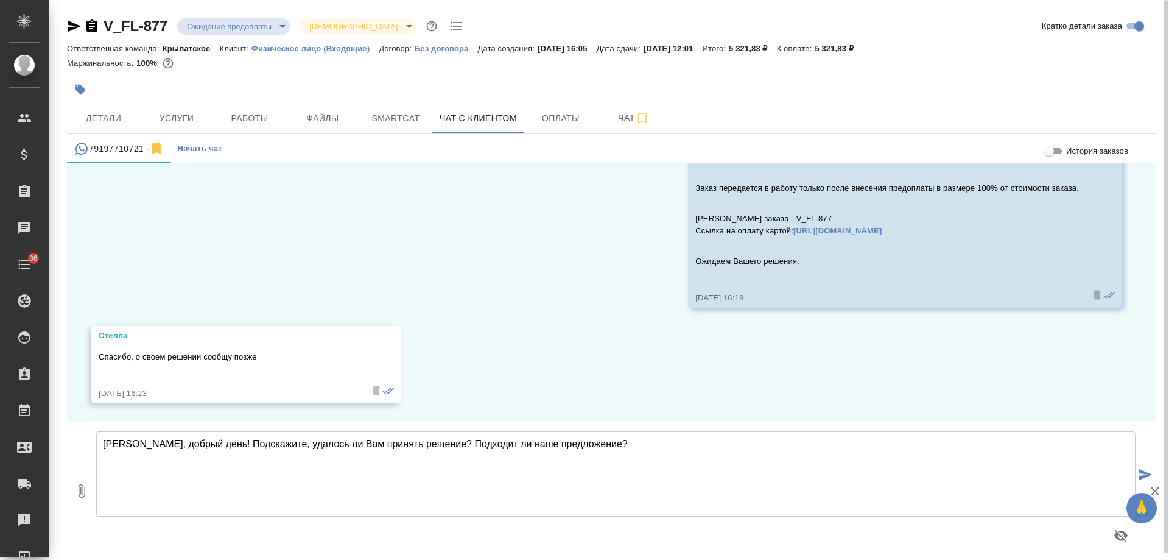
type textarea "[PERSON_NAME], добрый день! Подскажите, удалось ли Вам принять решение? Подходи…"
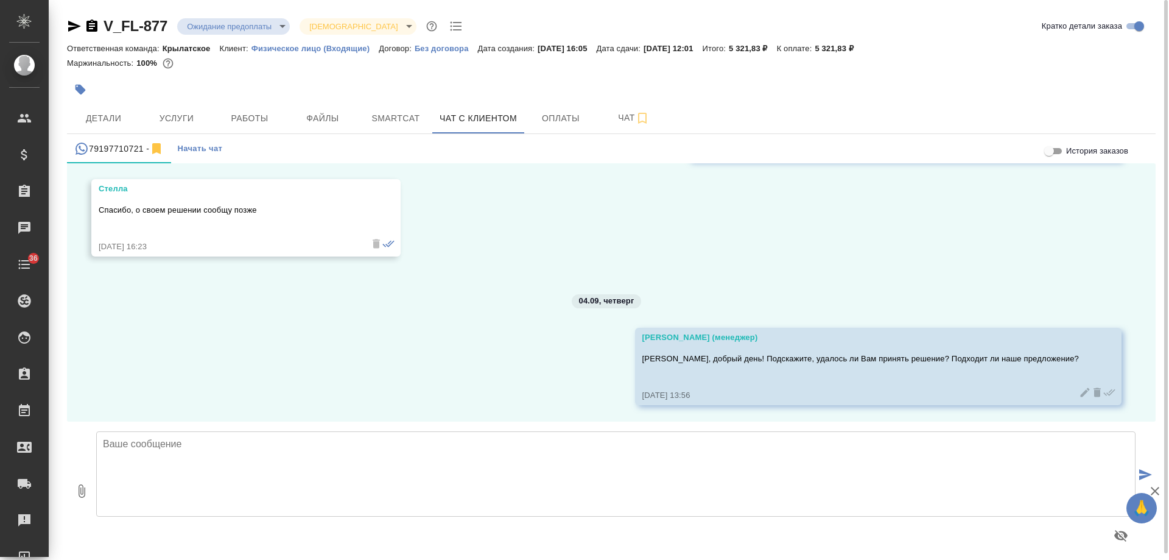
scroll to position [753, 0]
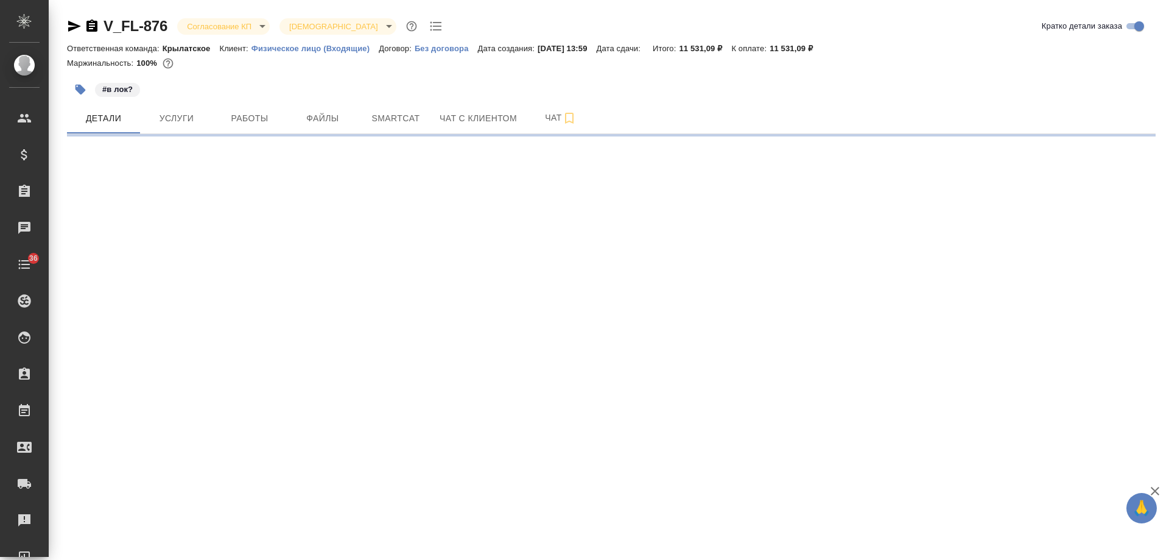
select select "RU"
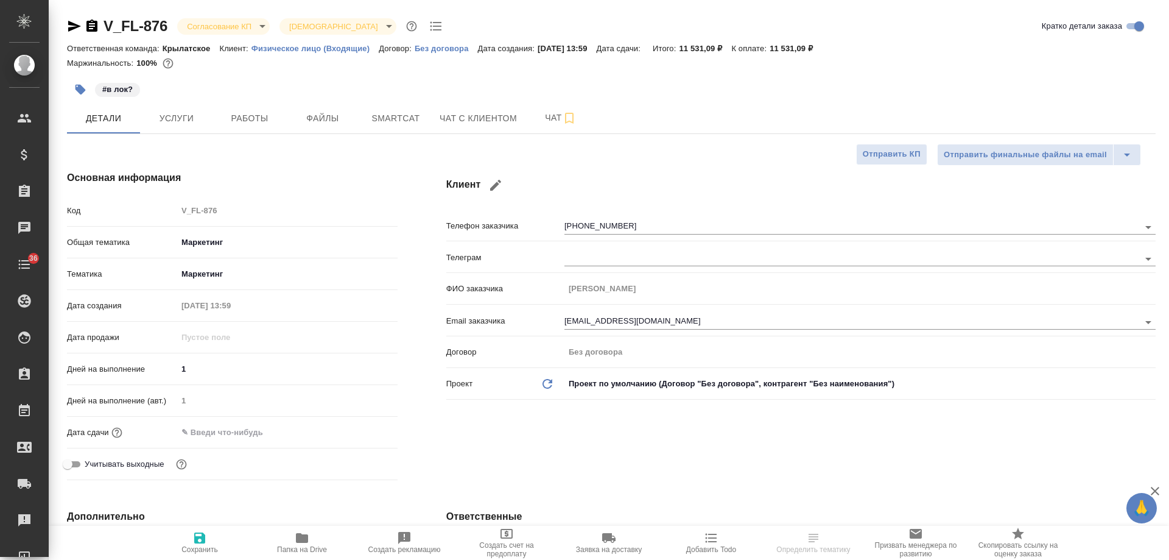
type textarea "x"
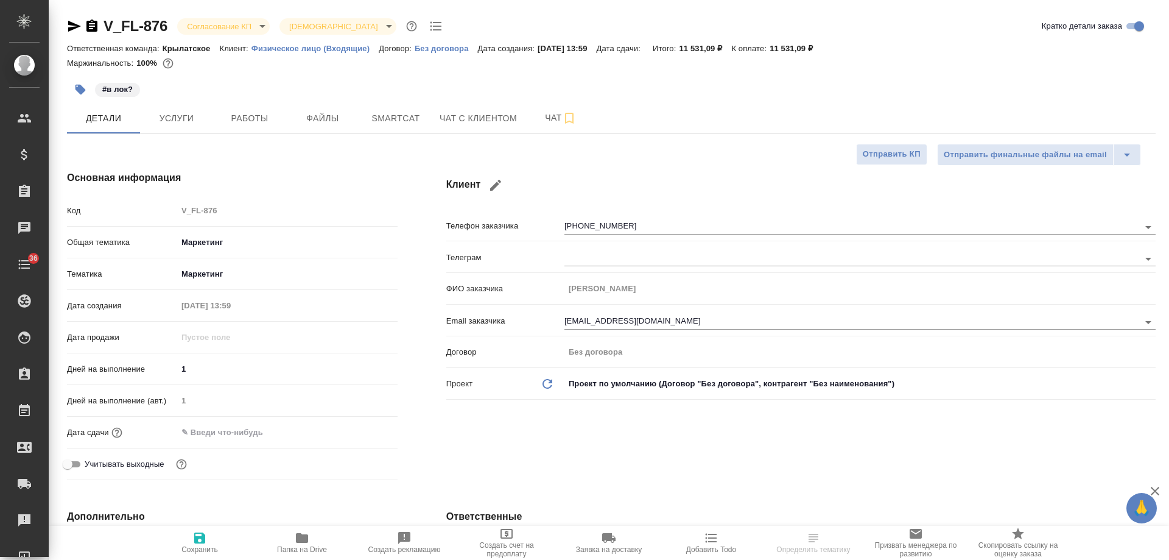
type textarea "x"
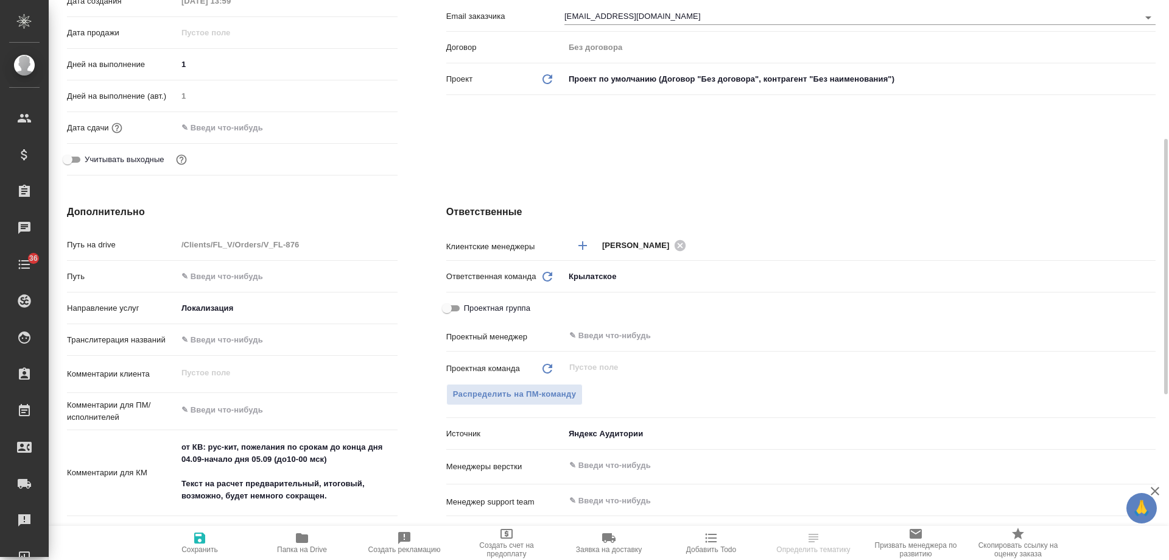
scroll to position [183, 0]
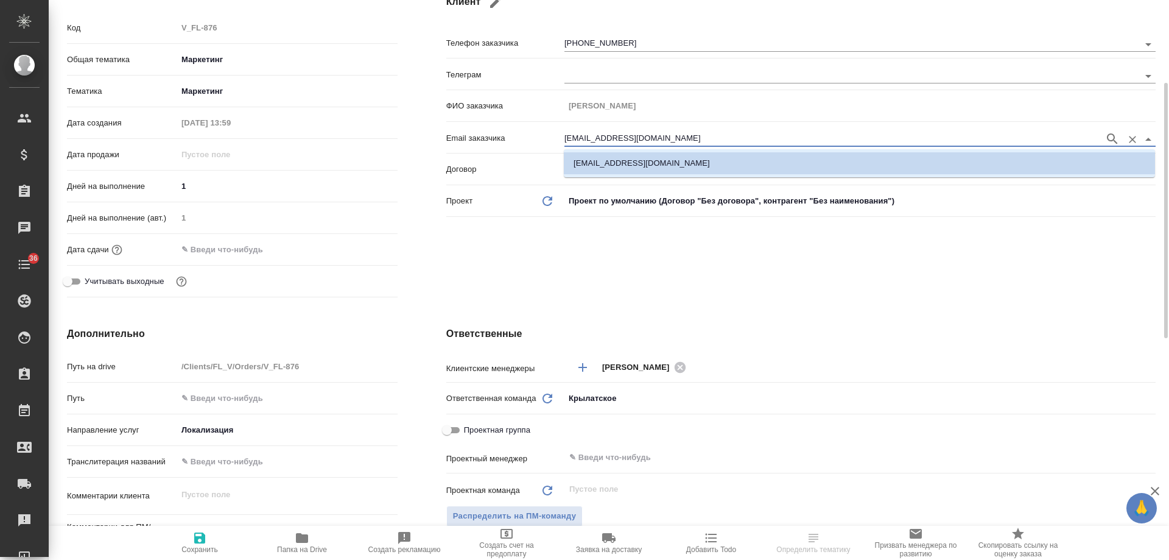
drag, startPoint x: 660, startPoint y: 143, endPoint x: 536, endPoint y: 139, distance: 123.7
click at [536, 139] on div "Email заказчика [PERSON_NAME][EMAIL_ADDRESS][DOMAIN_NAME]" at bounding box center [801, 137] width 710 height 21
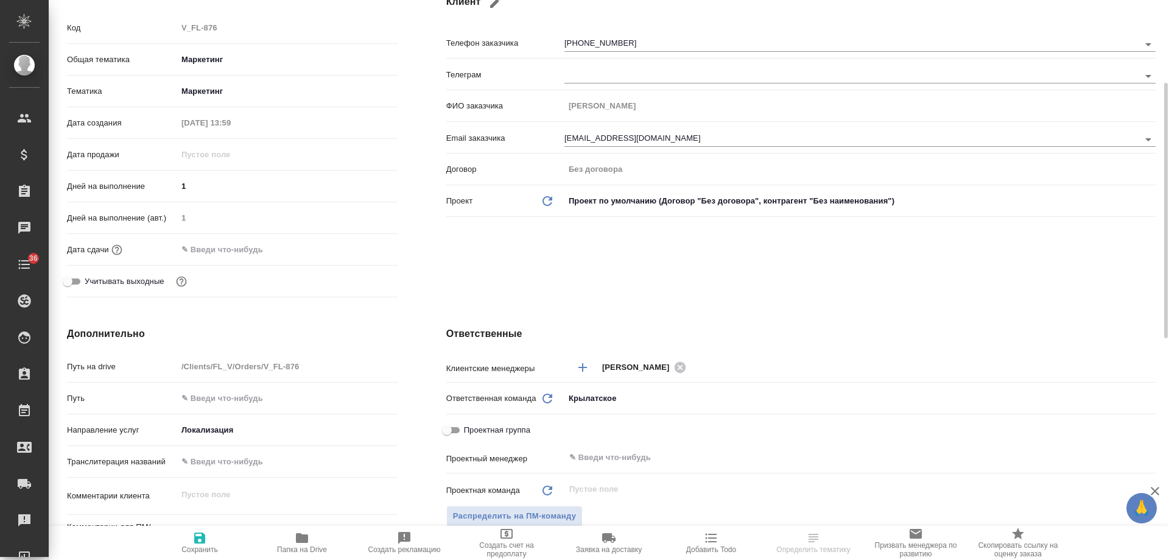
type textarea "x"
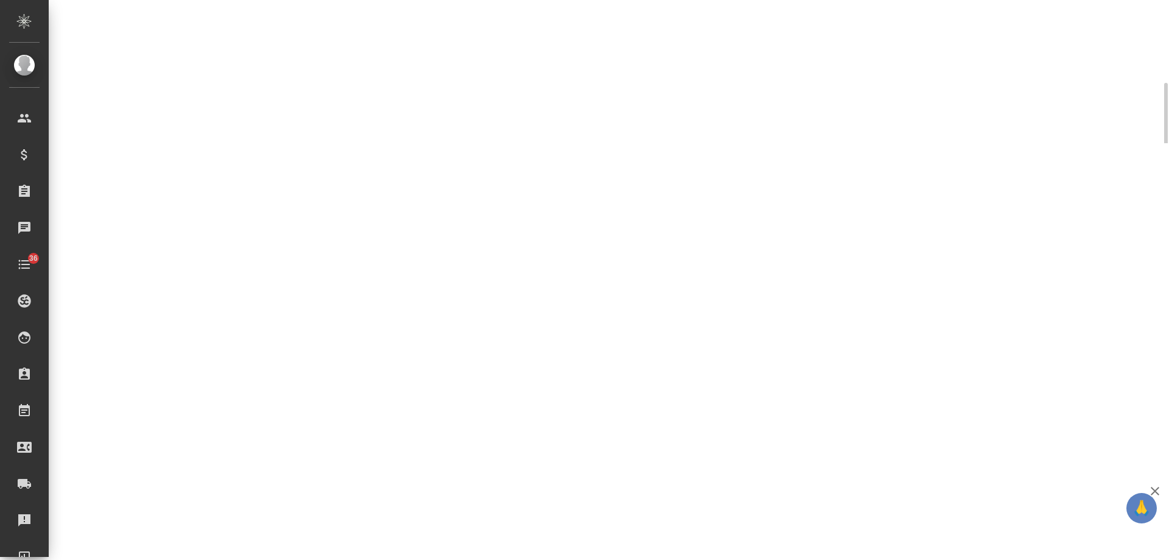
select select "RU"
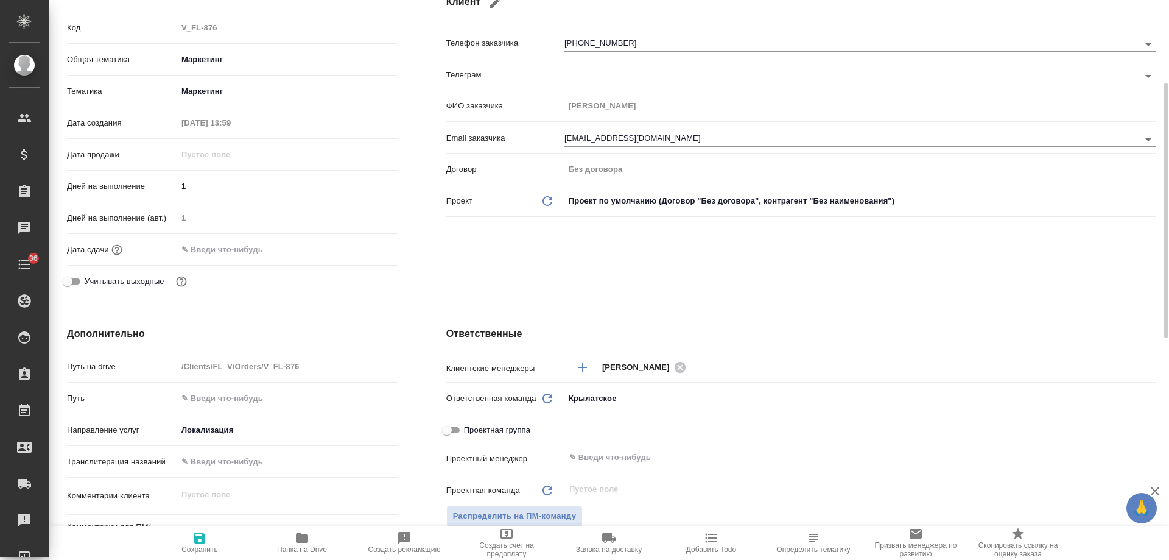
type textarea "x"
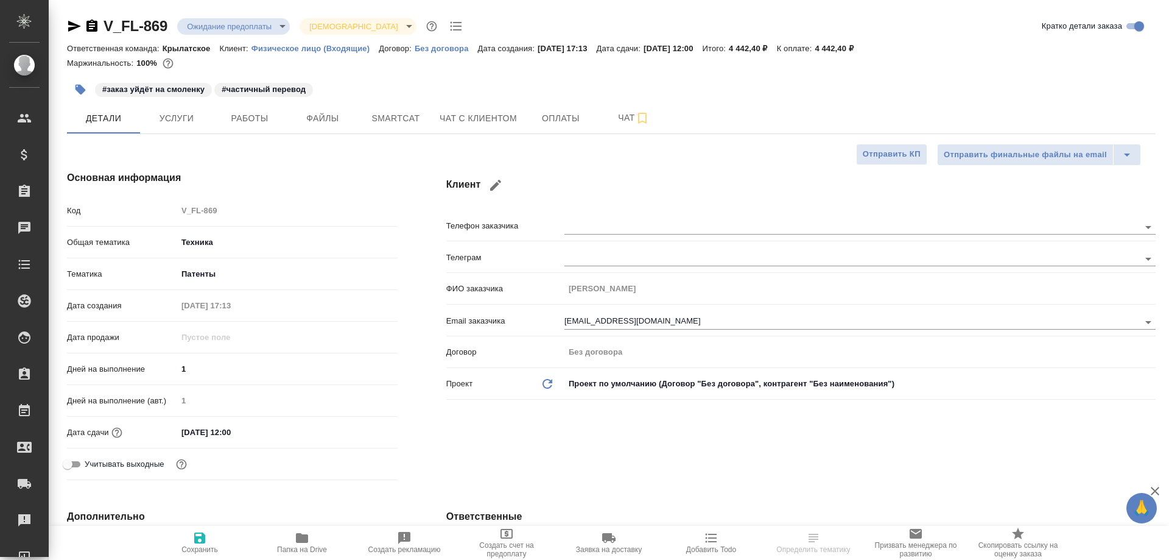
select select "RU"
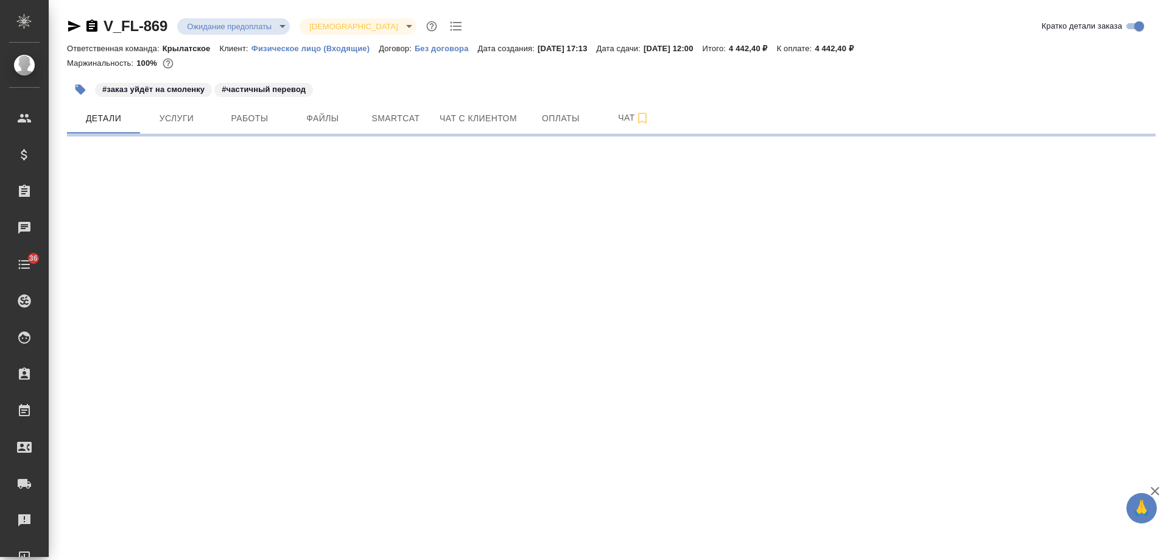
select select "RU"
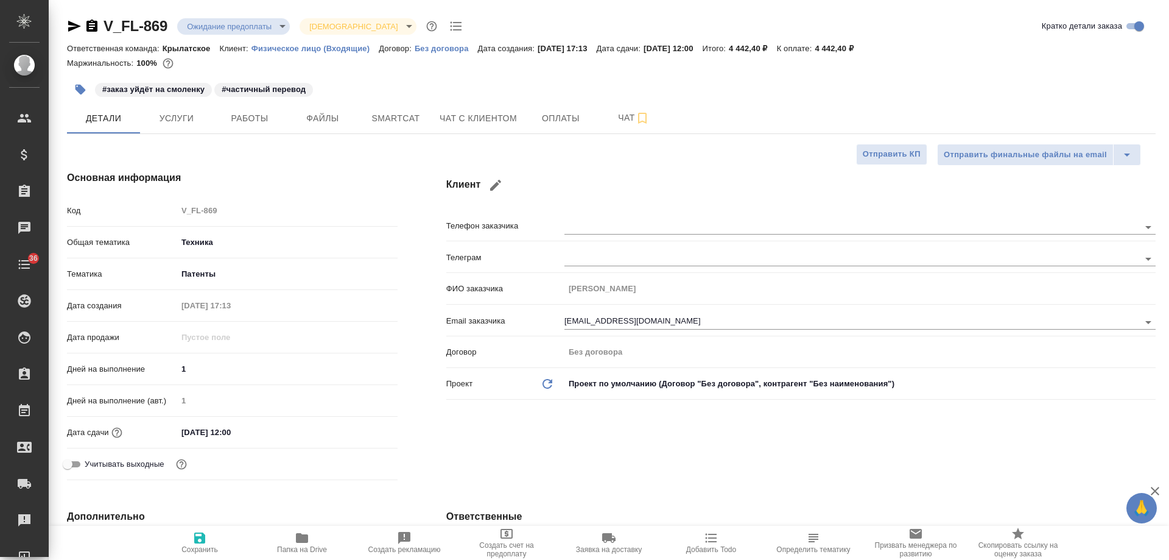
type textarea "x"
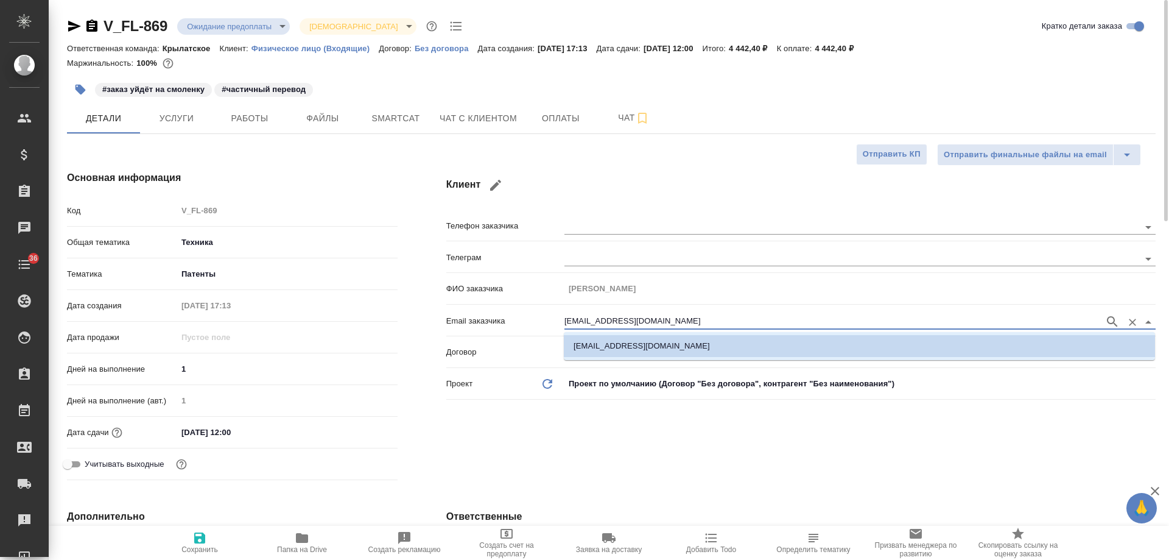
drag, startPoint x: 711, startPoint y: 319, endPoint x: 443, endPoint y: 317, distance: 267.4
click at [444, 317] on div "Клиент Телефон заказчика Телеграм ФИО заказчика Гайнутдинов Альберт Фаридович E…" at bounding box center [801, 327] width 758 height 363
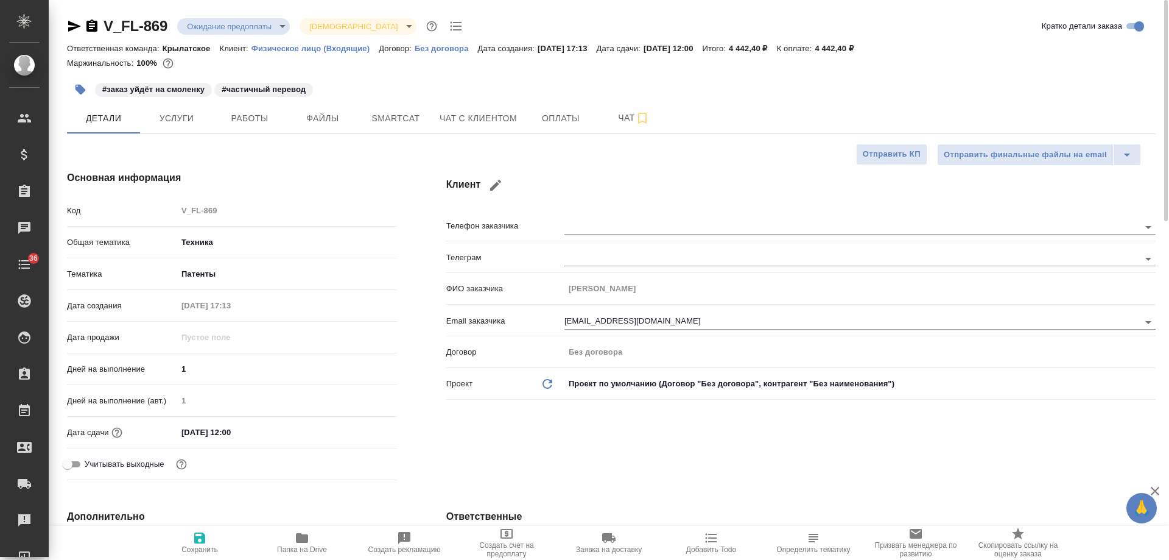
type textarea "x"
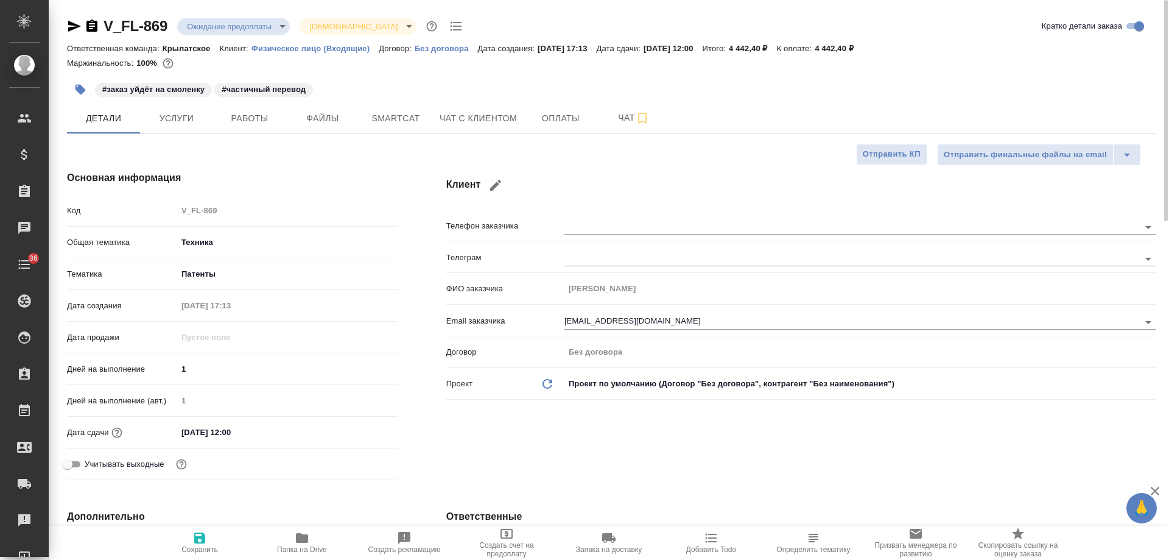
type textarea "x"
